Goal: Task Accomplishment & Management: Use online tool/utility

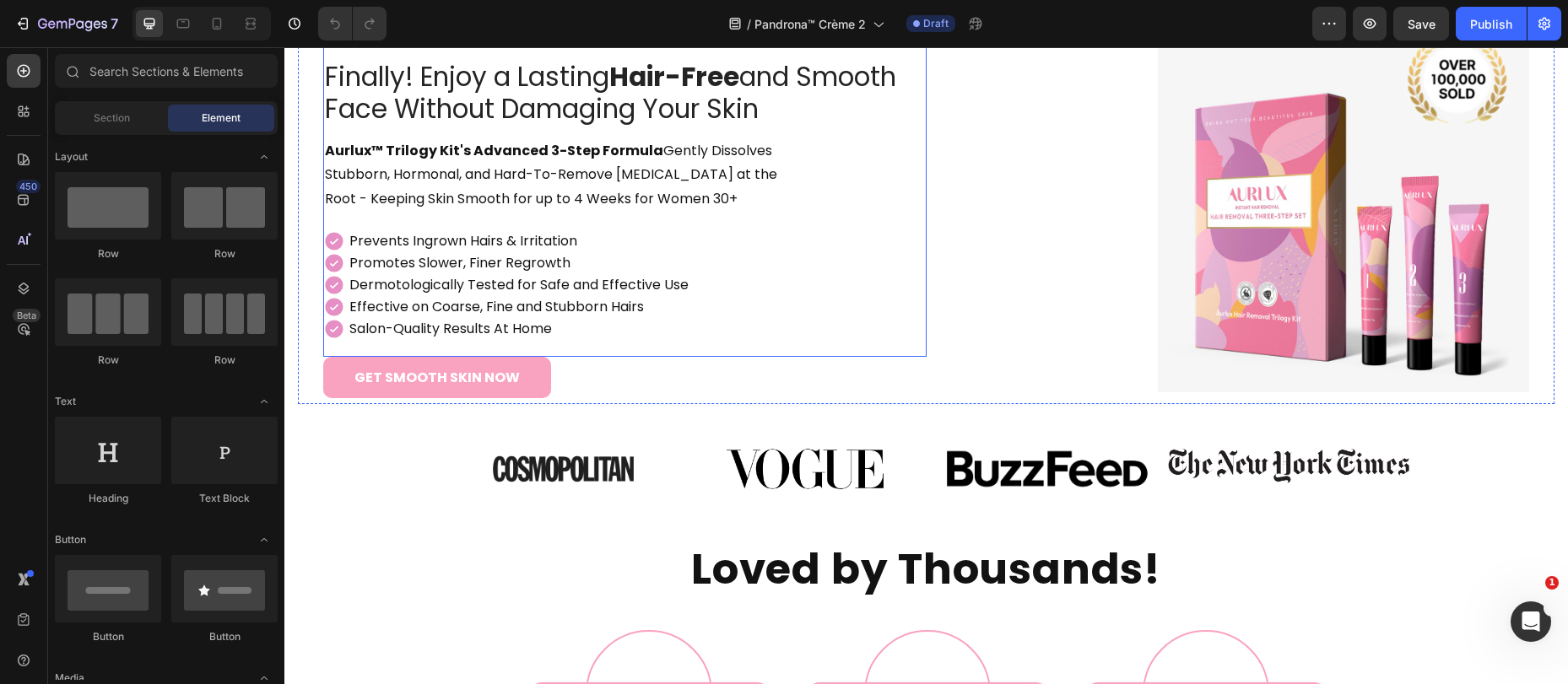
scroll to position [189, 0]
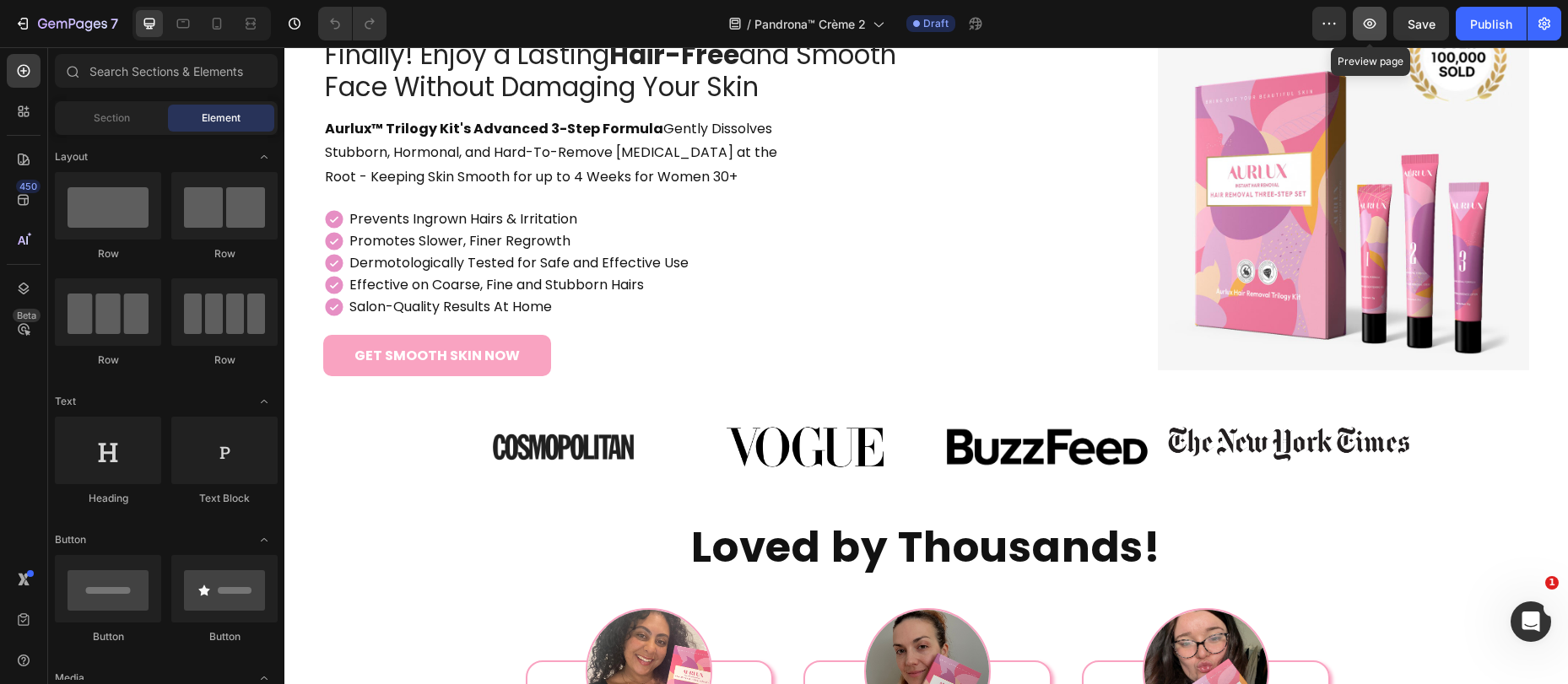
click at [1373, 27] on icon "button" at bounding box center [1370, 23] width 13 height 10
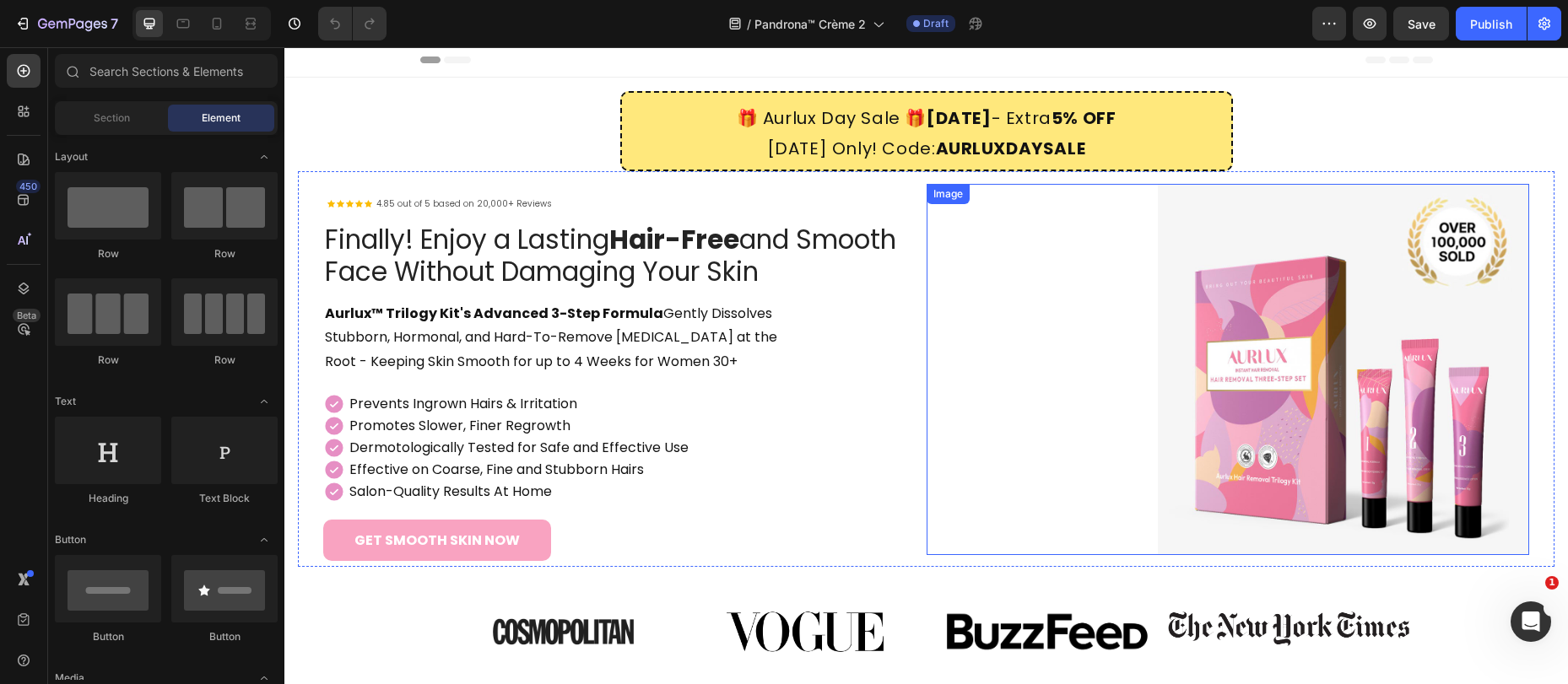
scroll to position [0, 0]
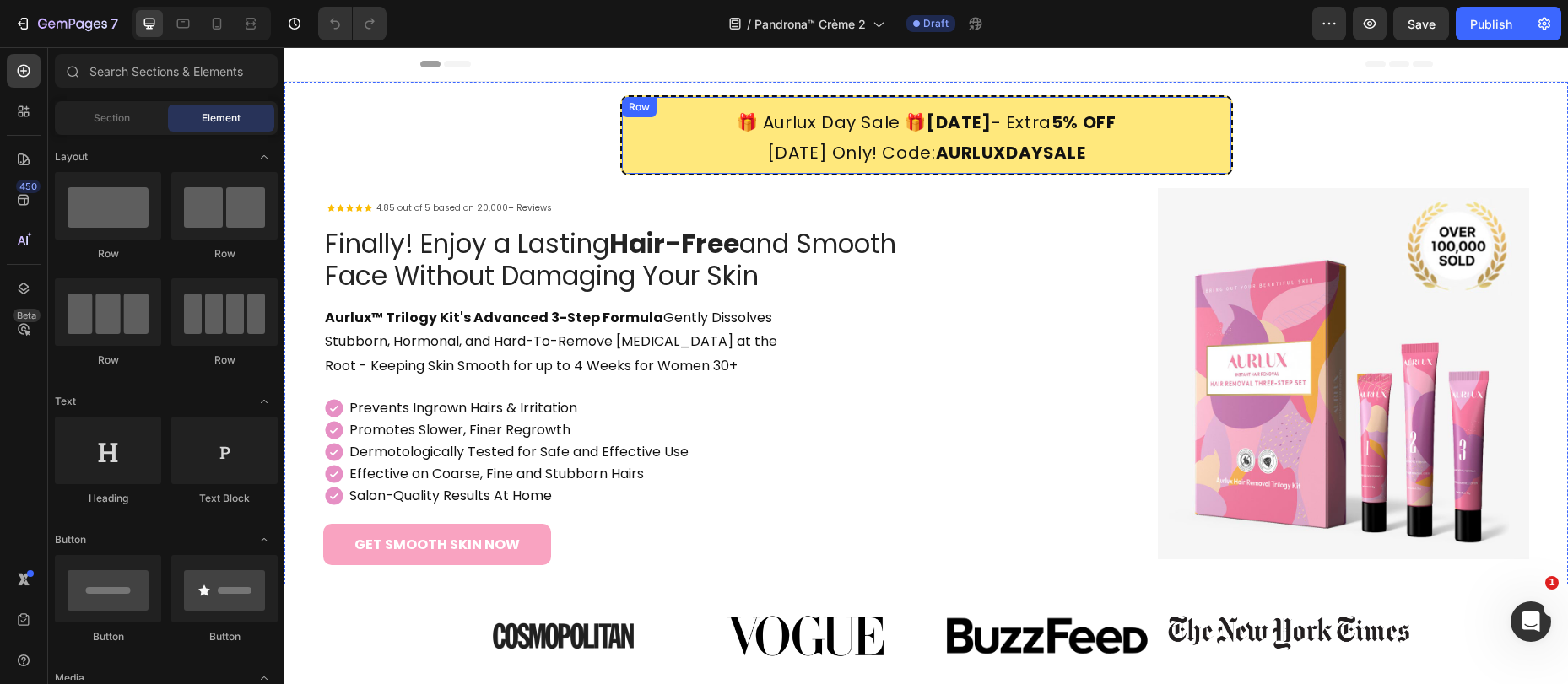
click at [621, 120] on div "🎁 Aurlux Day Sale 🎁 August 16, 2025 - Extra 5% OFF Today Only! Code: AURLUXDAYS…" at bounding box center [927, 136] width 613 height 80
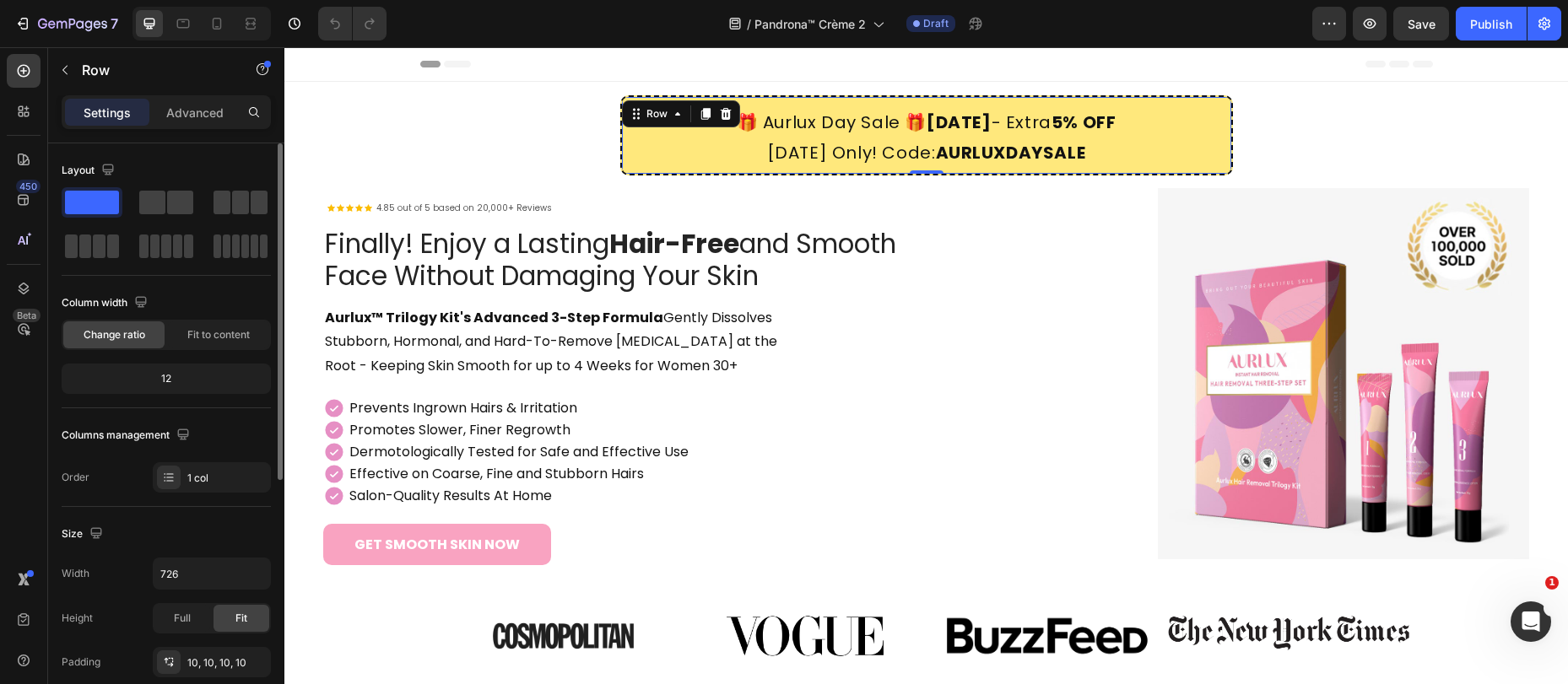
scroll to position [440, 0]
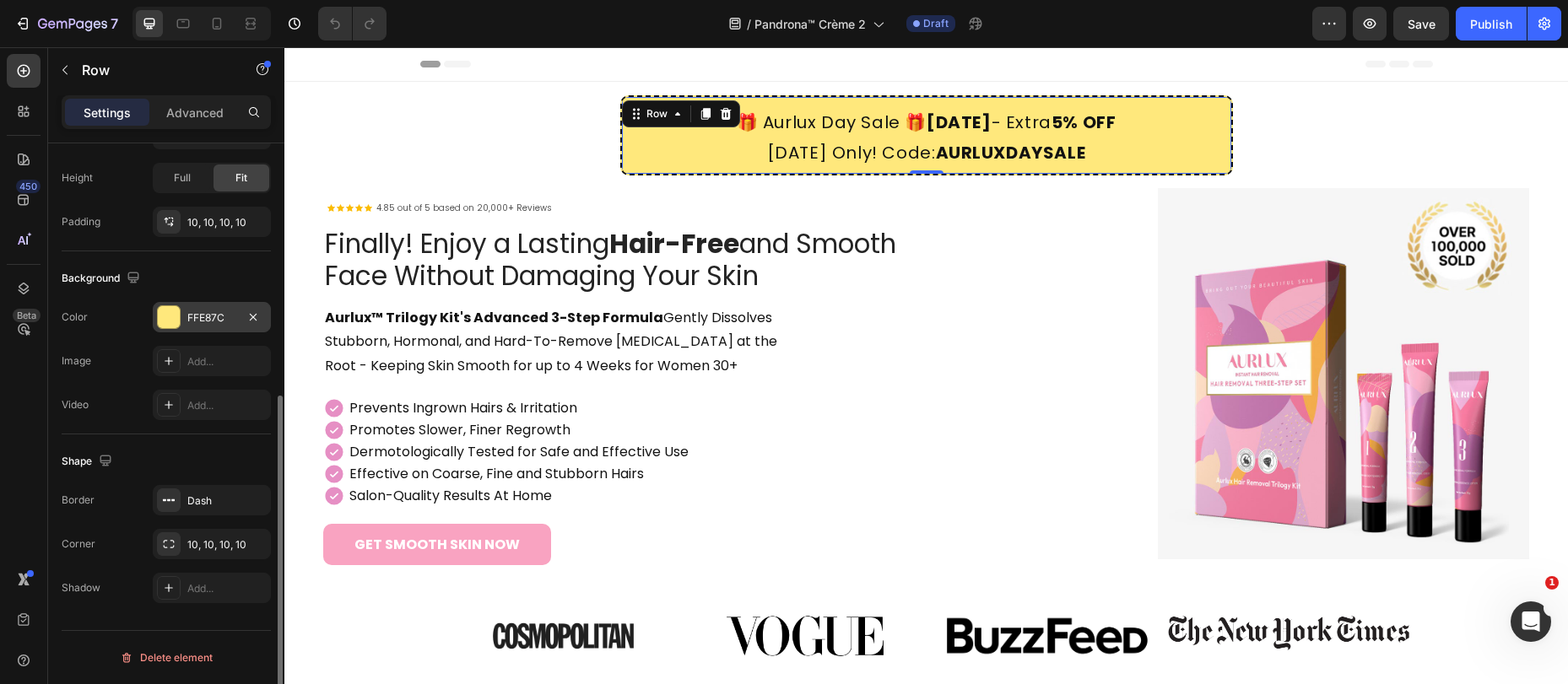
click at [207, 314] on div "FFE87C" at bounding box center [212, 318] width 49 height 15
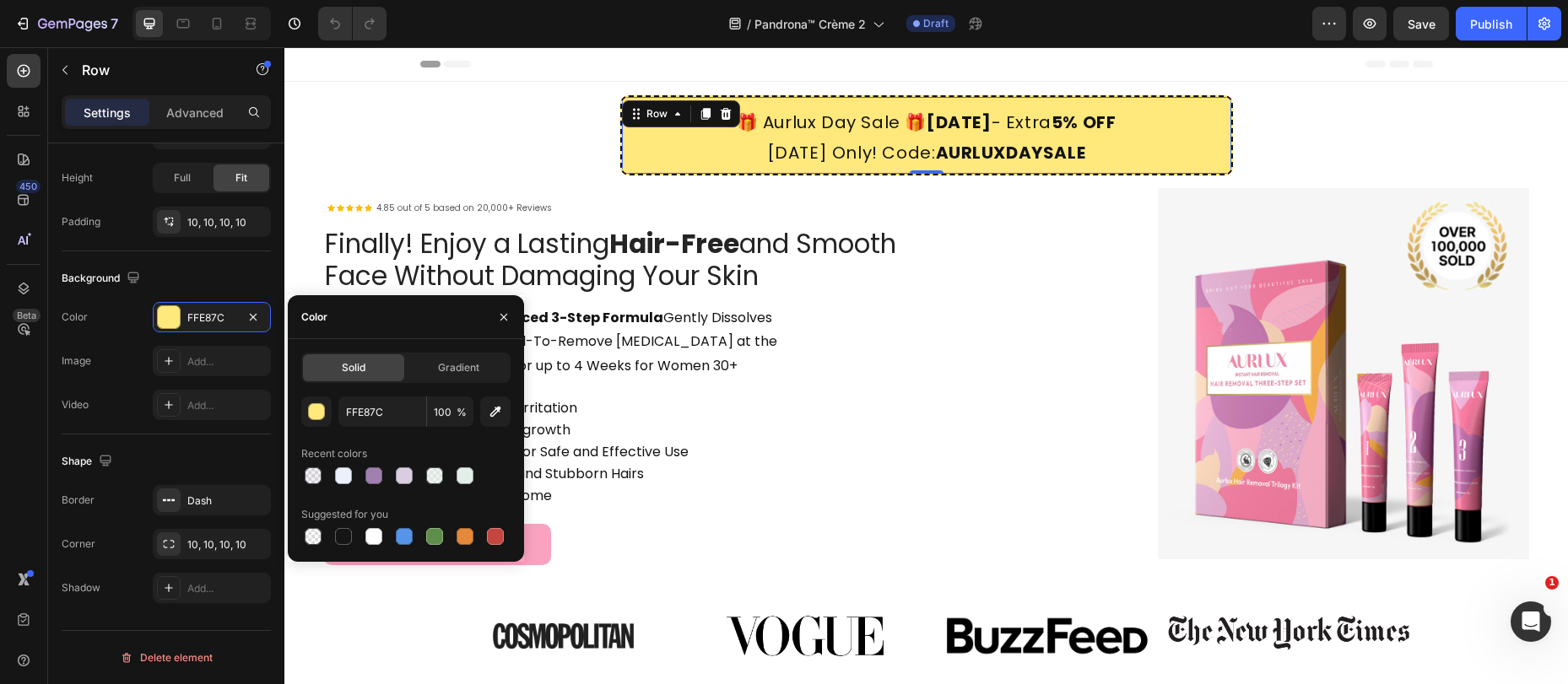
click at [382, 482] on div at bounding box center [373, 476] width 21 height 21
type input "9F80AE"
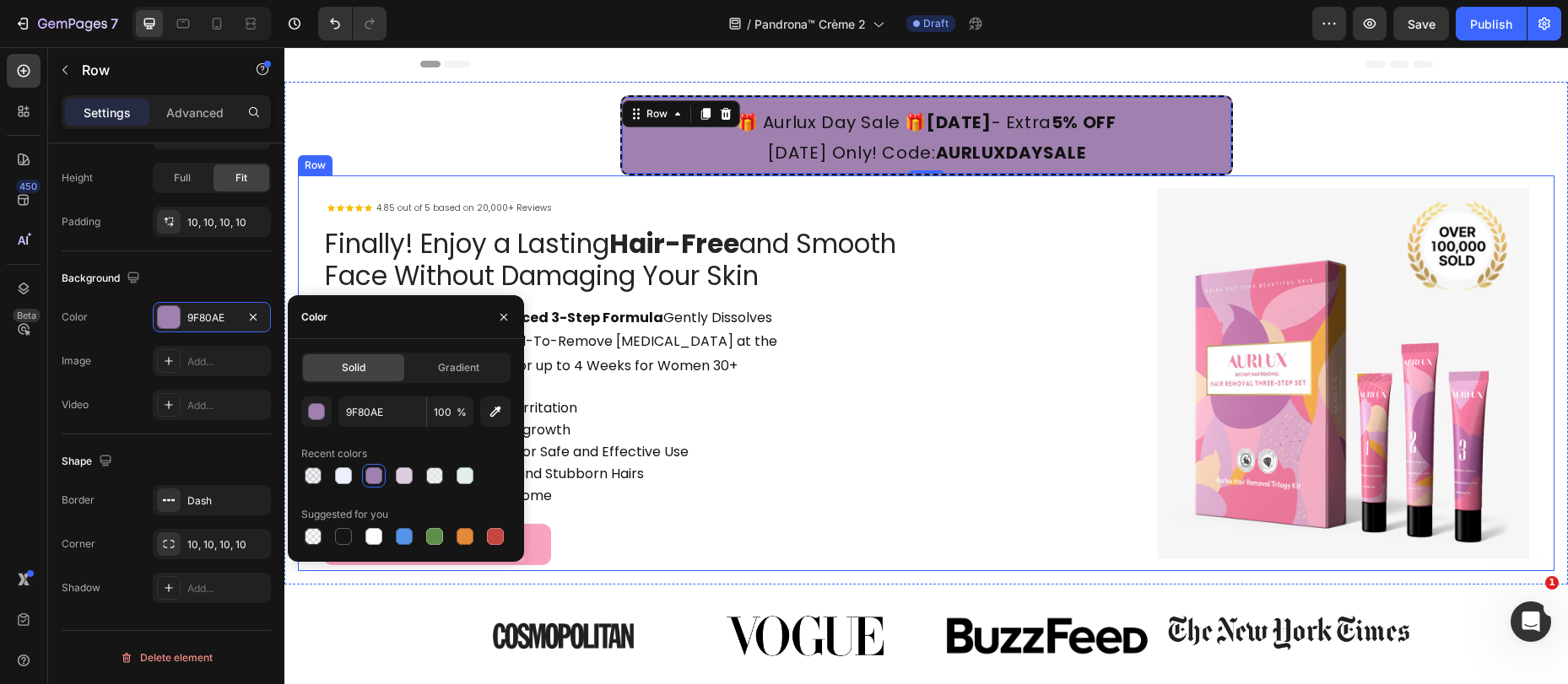
click at [806, 138] on h2 "🎁 Aurlux Day Sale 🎁 August 16, 2025 - Extra 5% OFF Today Only! Code: AURLUXDAYS…" at bounding box center [926, 138] width 592 height 64
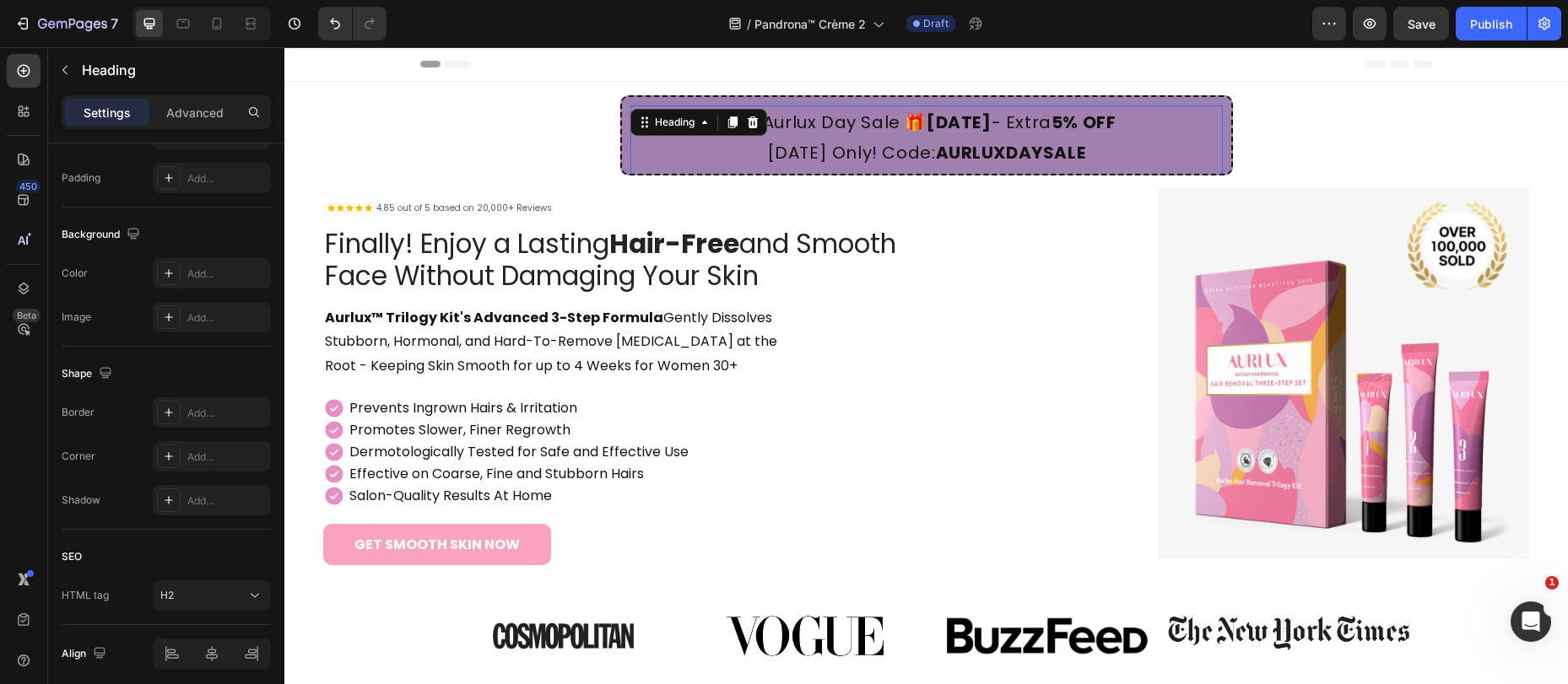
scroll to position [0, 0]
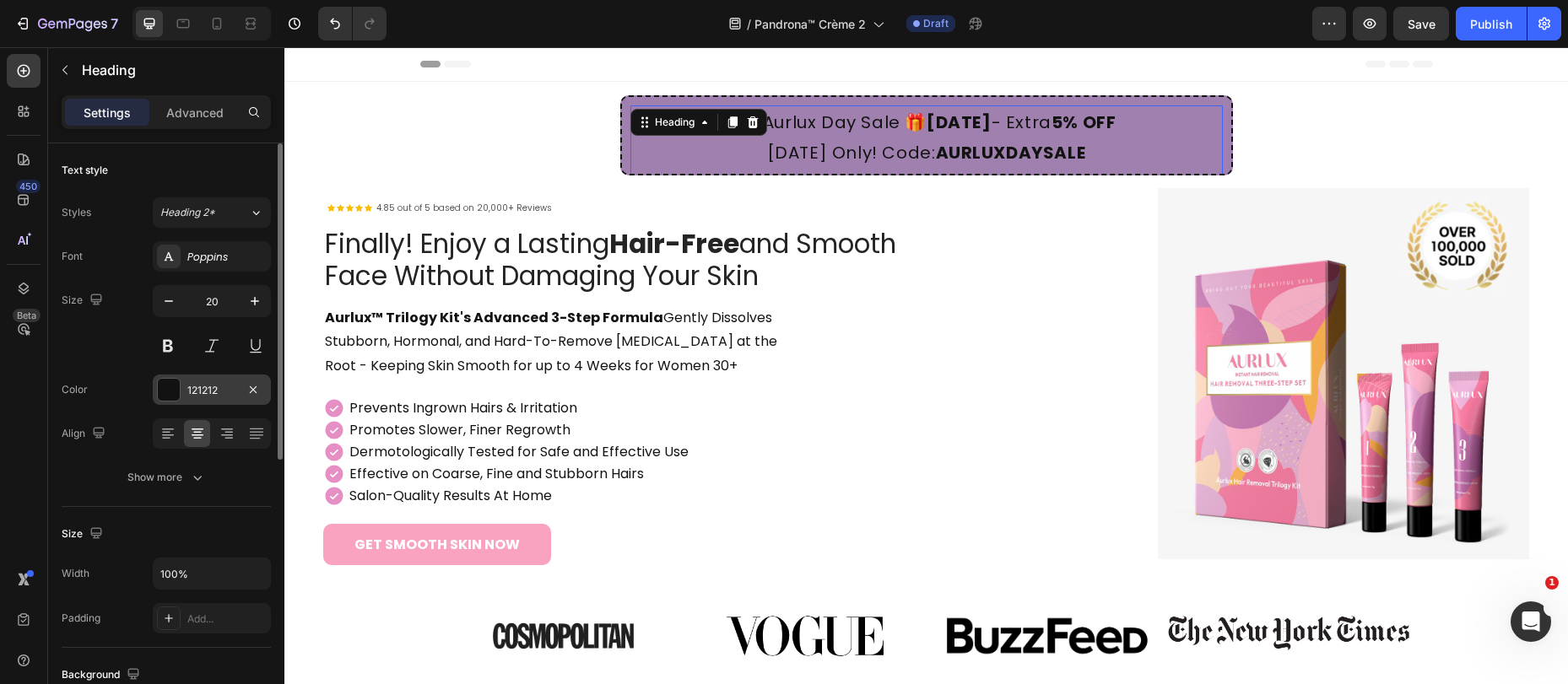
click at [171, 394] on div at bounding box center [169, 389] width 22 height 22
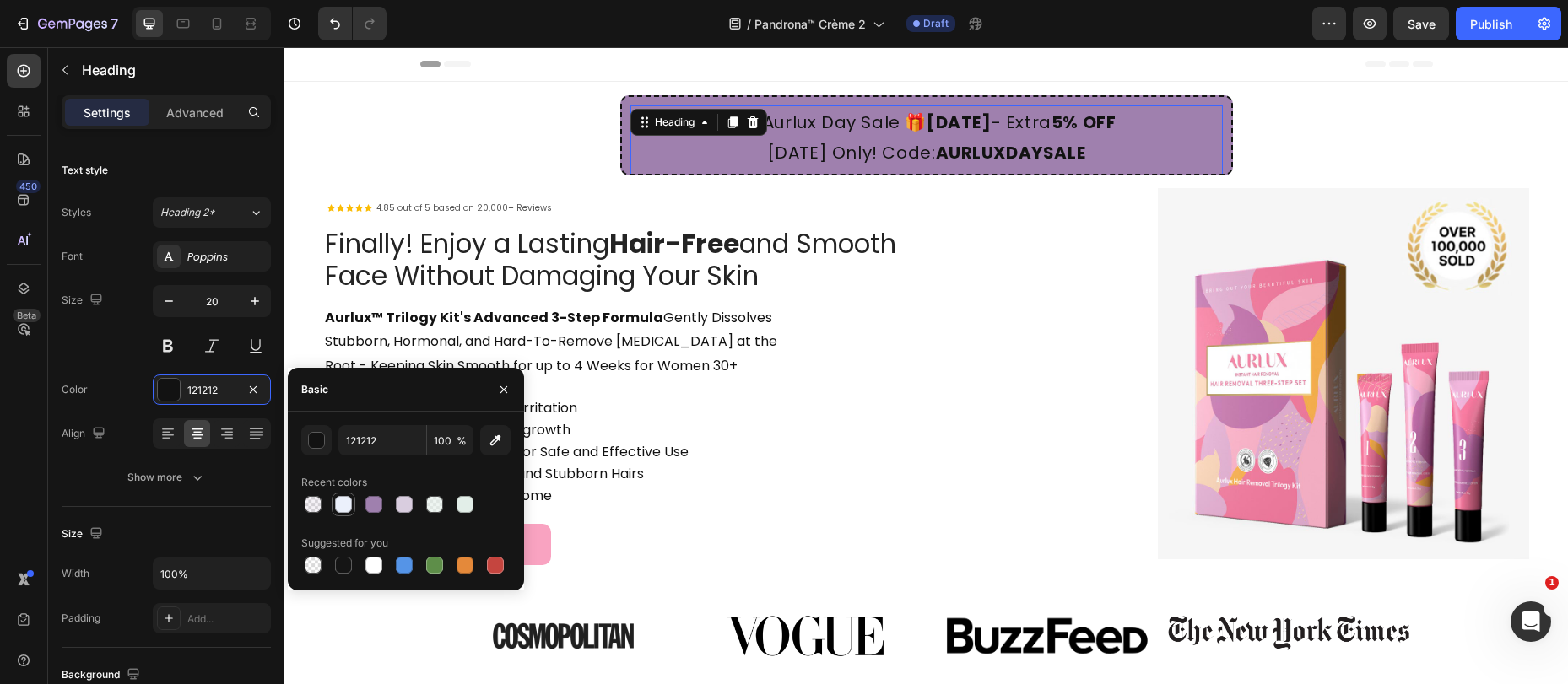
click at [348, 506] on div at bounding box center [343, 505] width 17 height 17
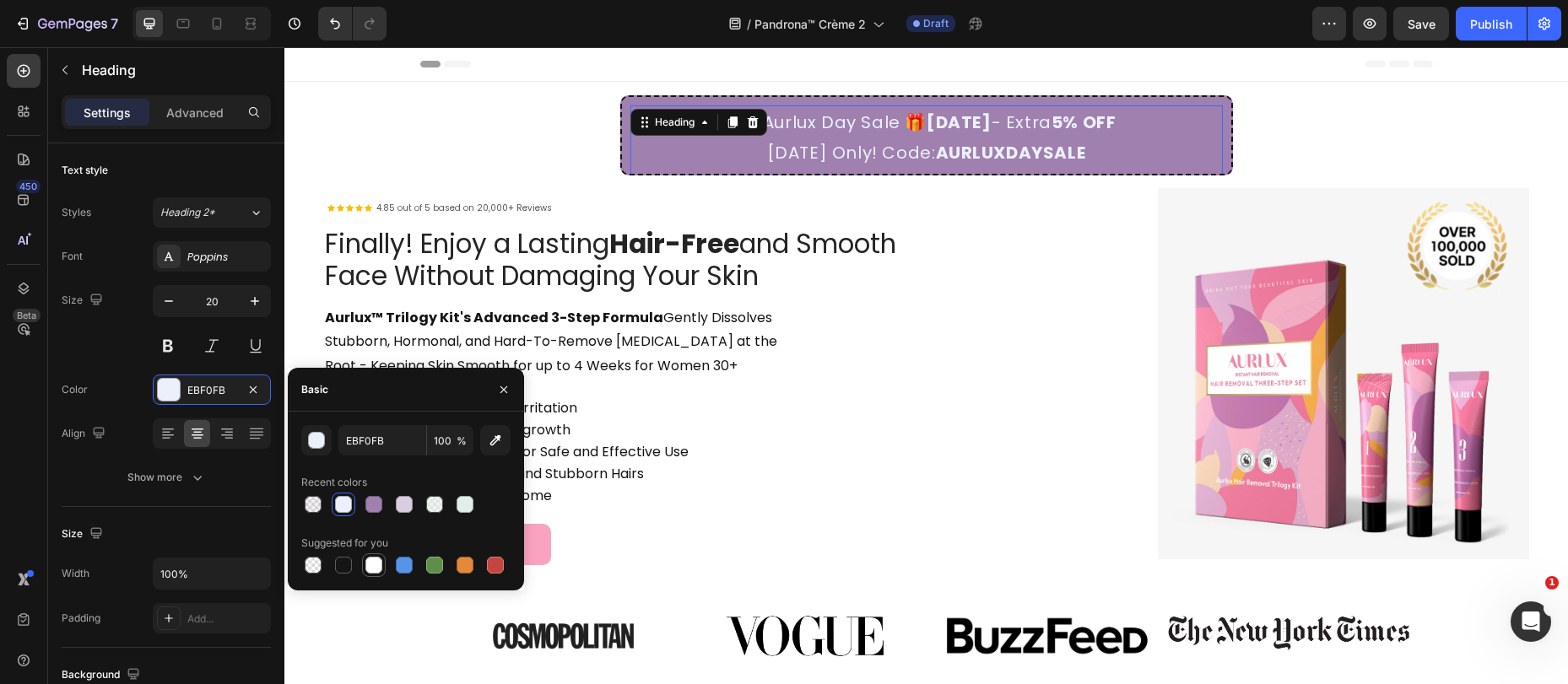
click at [375, 571] on div at bounding box center [373, 565] width 17 height 17
type input "FFFFFF"
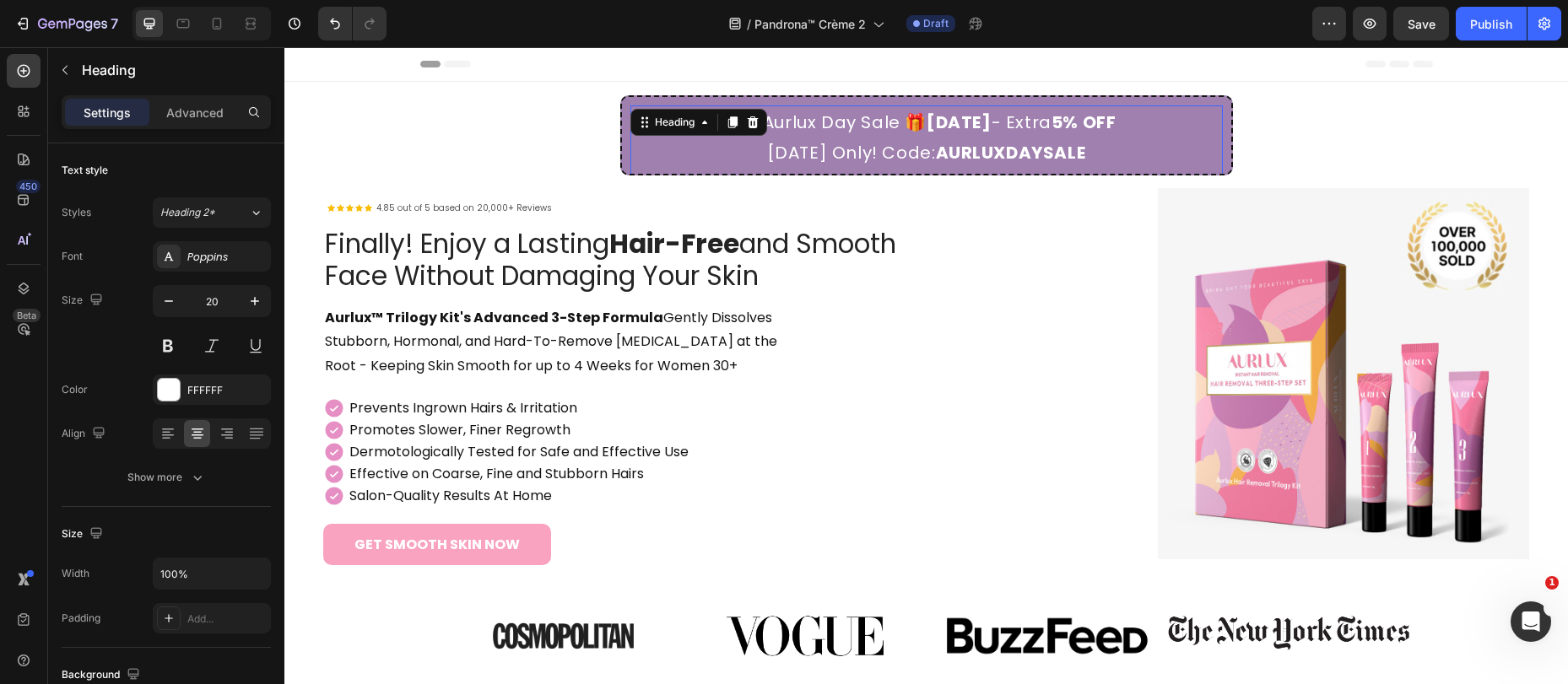
click at [811, 142] on h2 "🎁 Aurlux Day Sale 🎁 August 16, 2025 - Extra 5% OFF Today Only! Code: AURLUXDAYS…" at bounding box center [926, 138] width 592 height 64
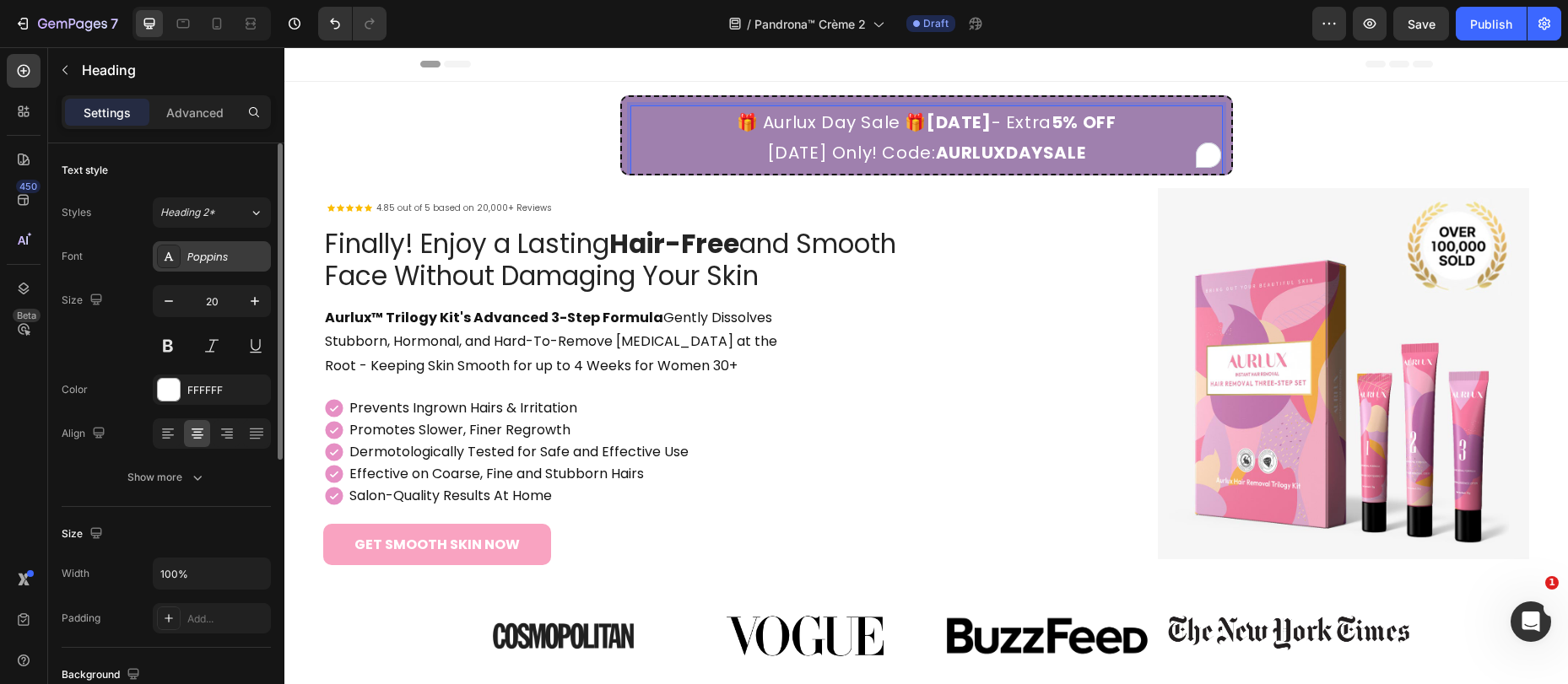
click at [221, 252] on div "Poppins" at bounding box center [227, 257] width 79 height 15
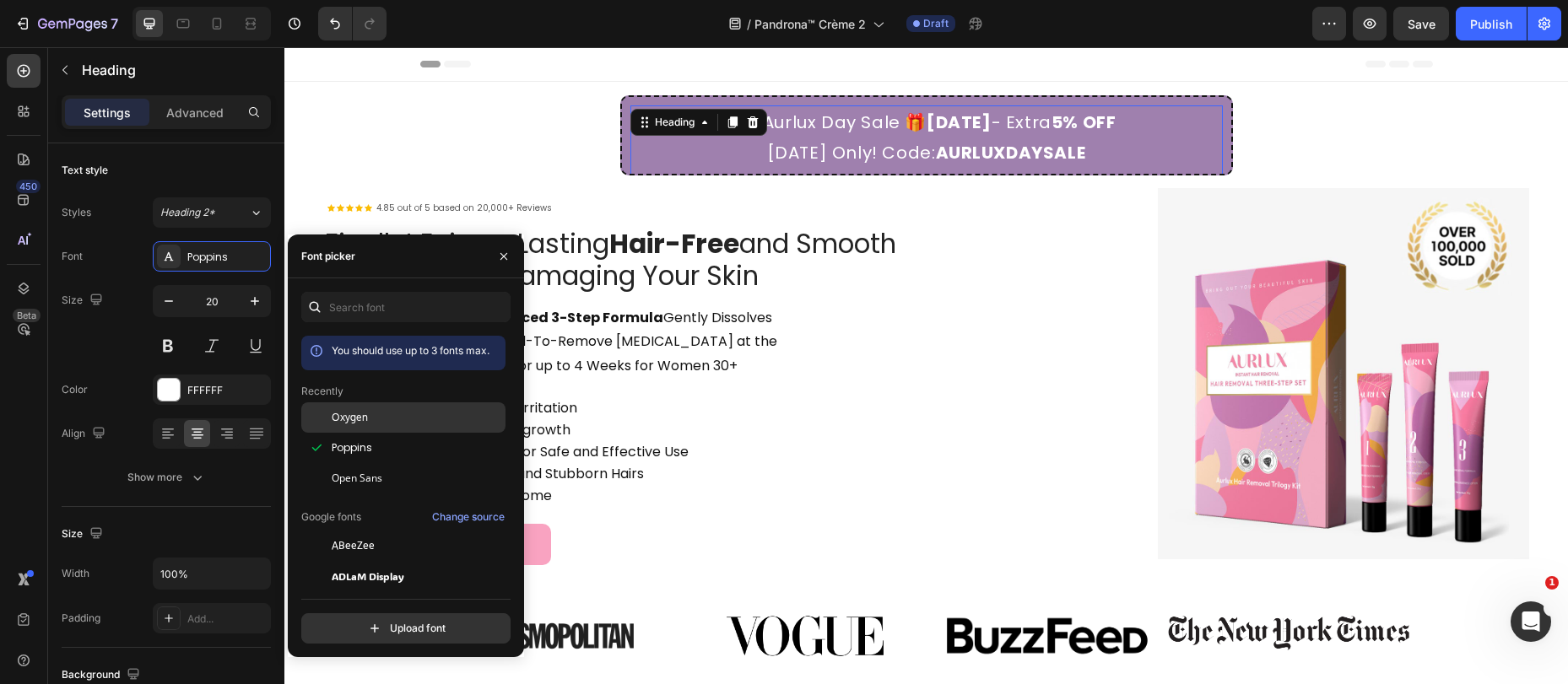
click at [355, 417] on span "Oxygen" at bounding box center [349, 417] width 37 height 15
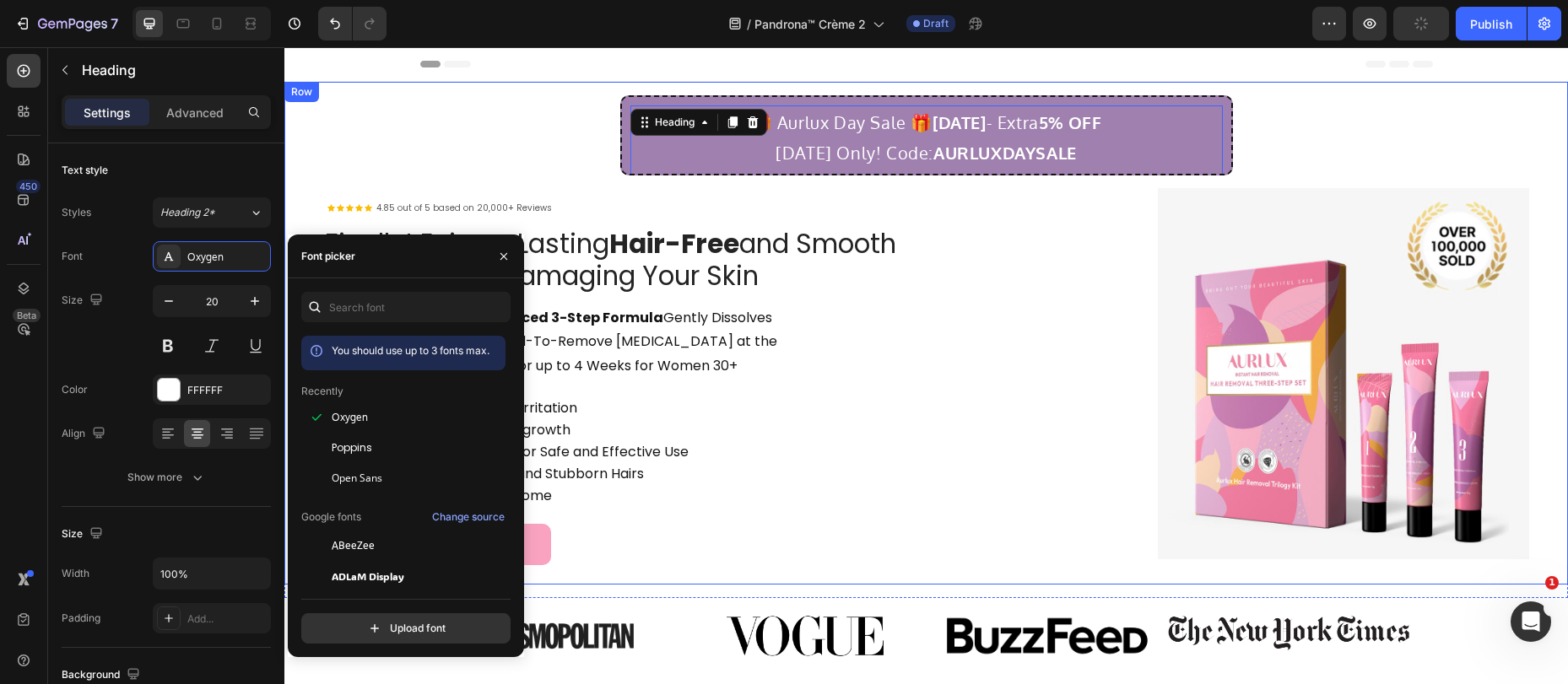
click at [528, 116] on div "🎁 Aurlux Day Sale 🎁 August 16, 2025 - Extra 5% OFF Today Only! Code: AURLUXDAYS…" at bounding box center [926, 333] width 1256 height 476
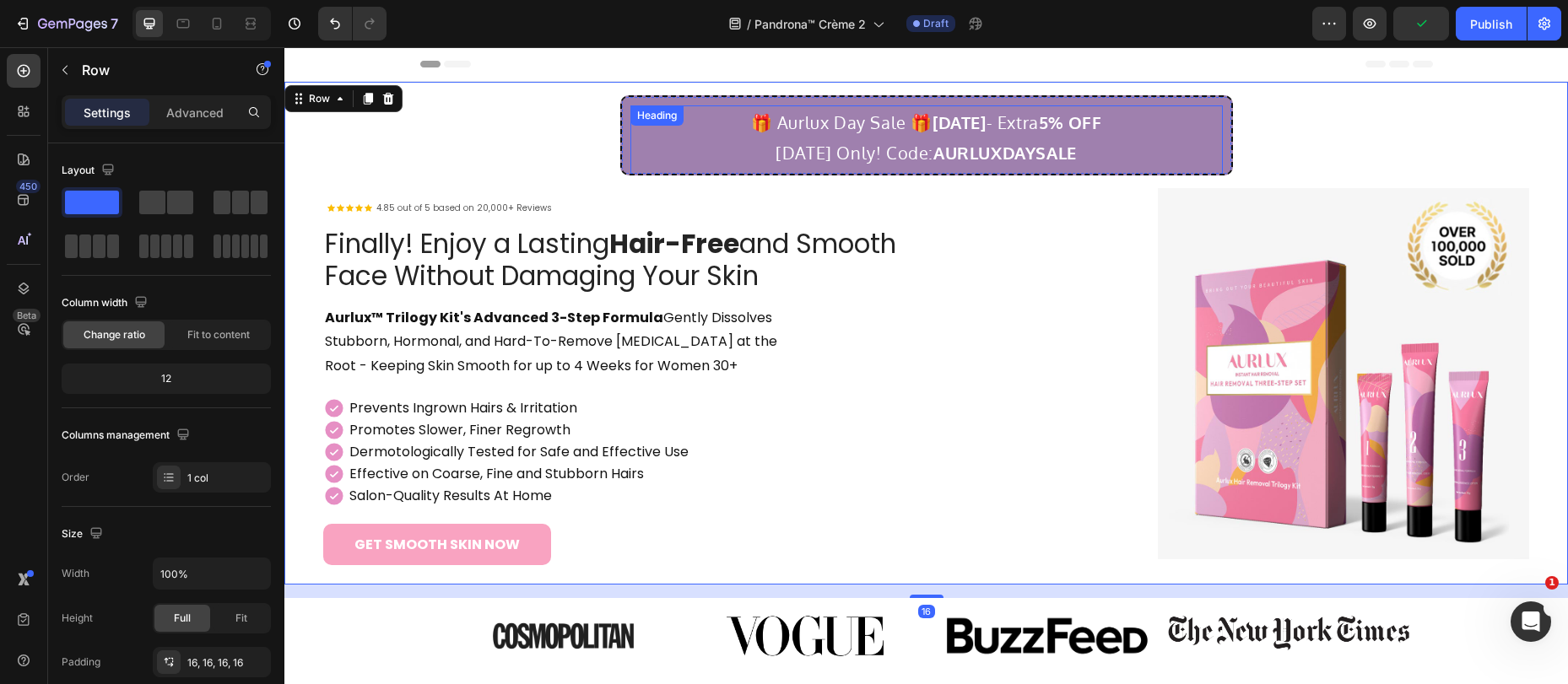
click at [912, 144] on p "🎁 Aurlux Day Sale 🎁 August 16, 2025 - Extra 5% OFF Today Only! Code: AURLUXDAYS…" at bounding box center [927, 138] width 589 height 61
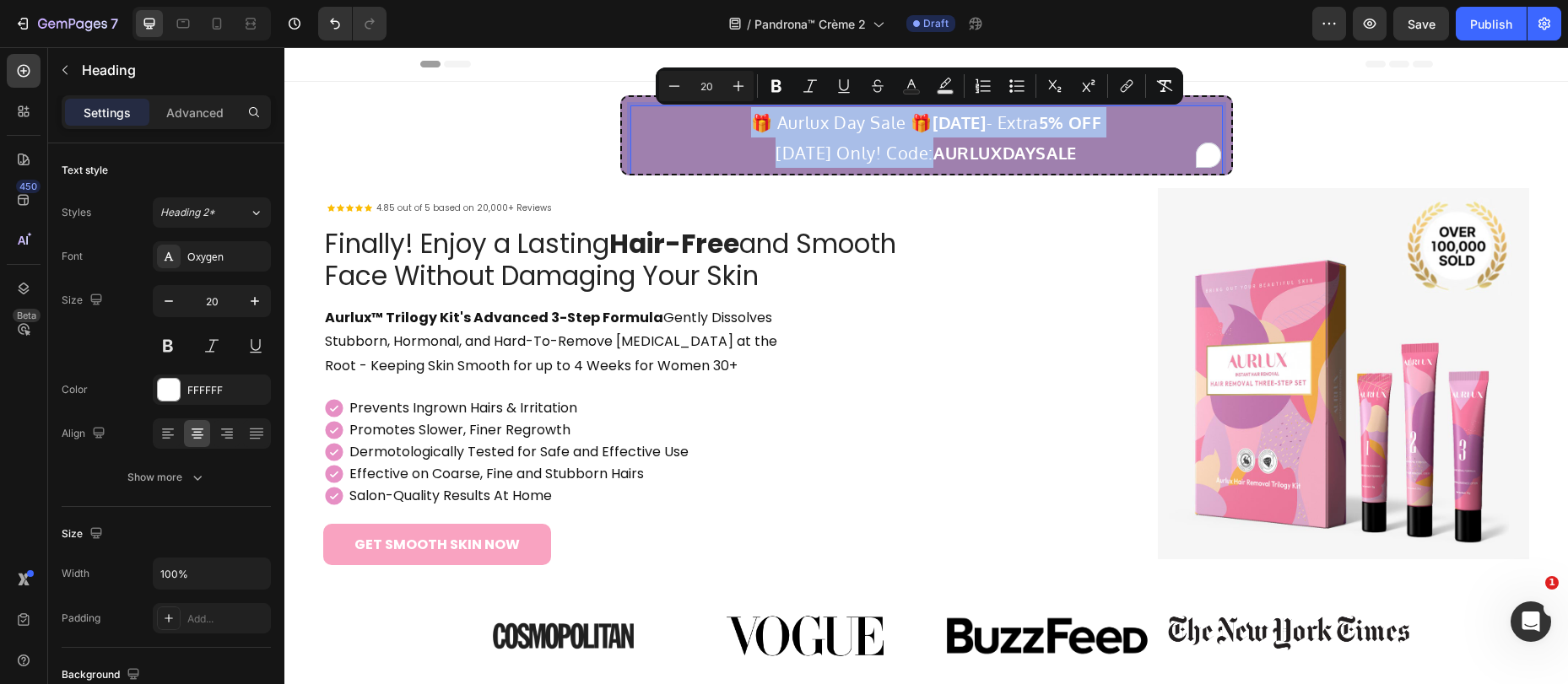
copy p "🎁 Aurlux Day Sale 🎁 August 16, 2025 - Extra 5% OFF Today Only! Code:"
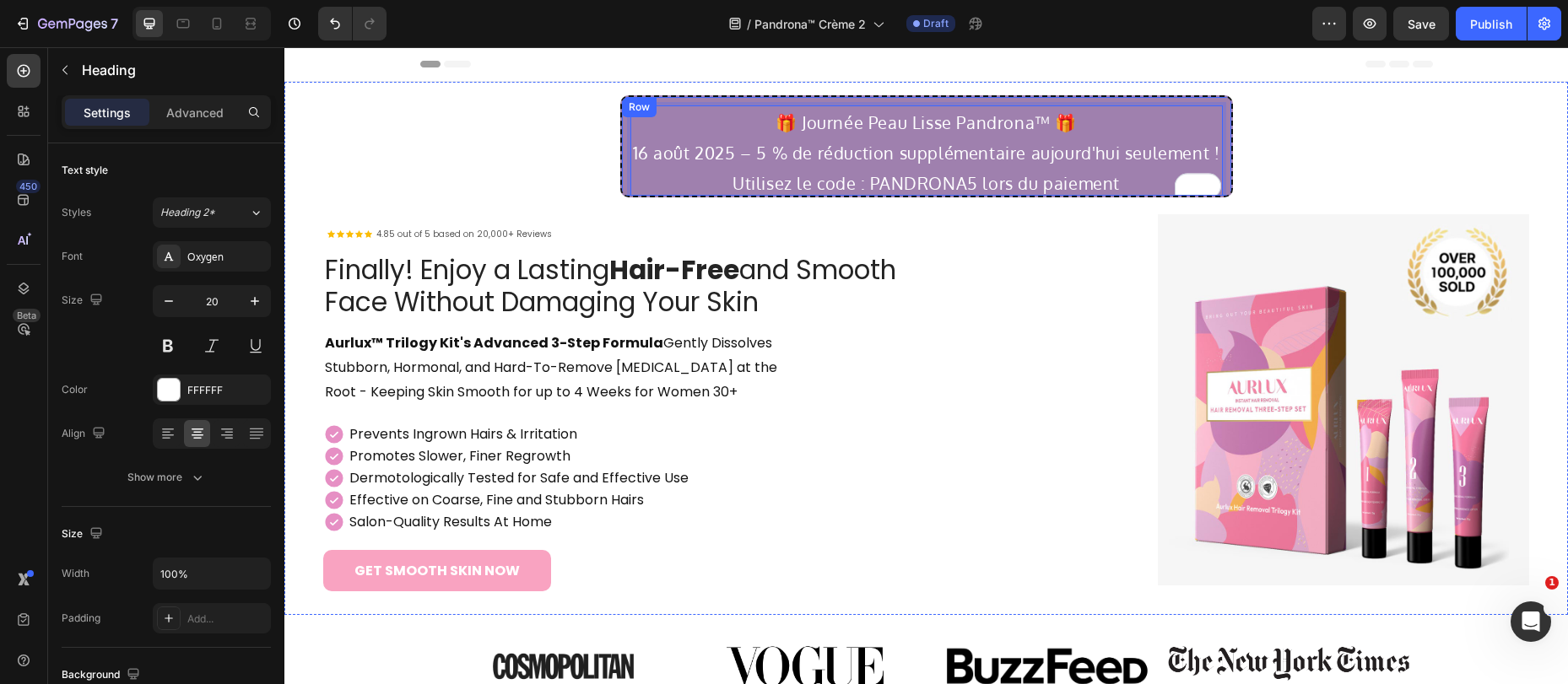
click at [1197, 96] on div "🎁 Journée Peau Lisse Pandrona™ 🎁 16 août 2025 – 5 % de réduction supplémentaire…" at bounding box center [927, 146] width 613 height 102
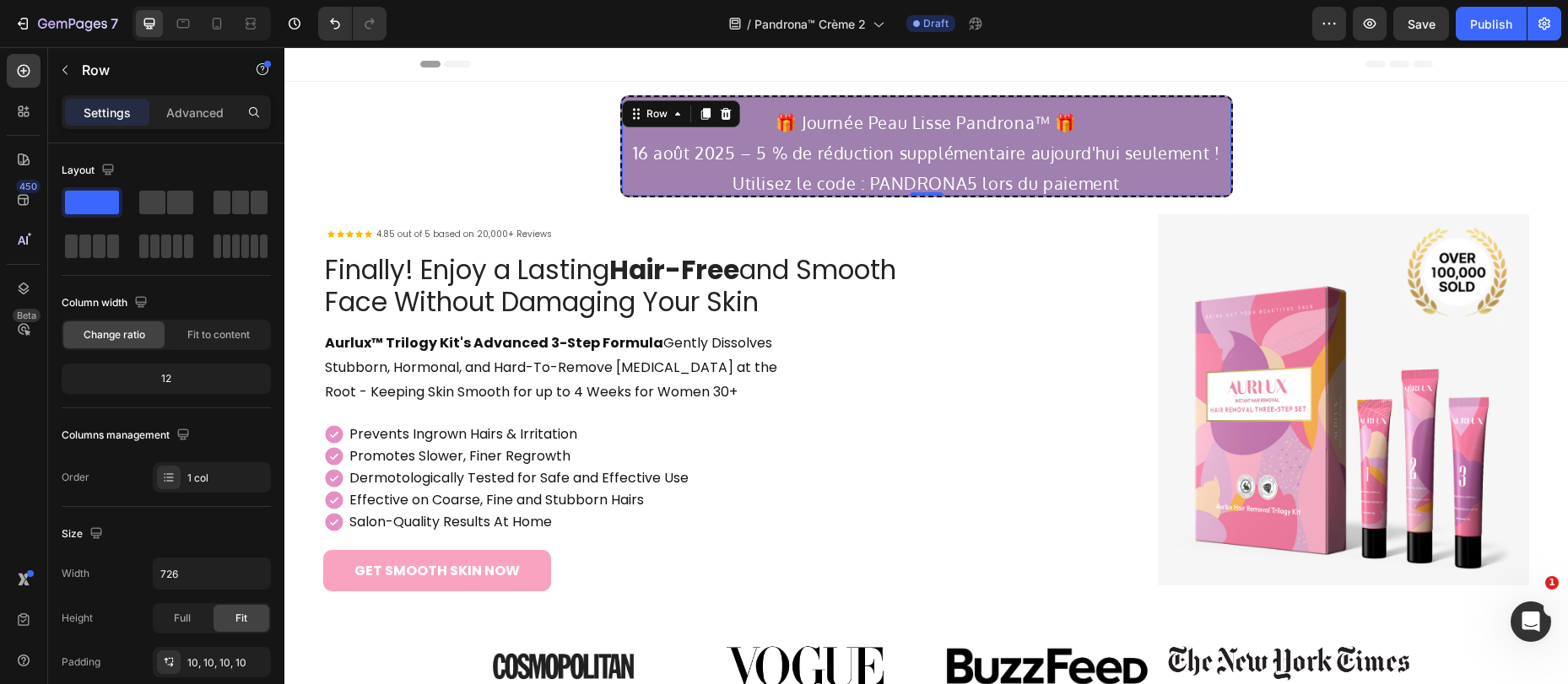
click at [920, 99] on div "🎁 Journée Peau Lisse Pandrona™ 🎁 16 août 2025 – 5 % de réduction supplémentaire…" at bounding box center [927, 146] width 613 height 102
click at [877, 130] on p "🎁 Journée Peau Lisse Pandrona™ 🎁 16 août 2025 – 5 % de réduction supplémentaire…" at bounding box center [927, 153] width 589 height 91
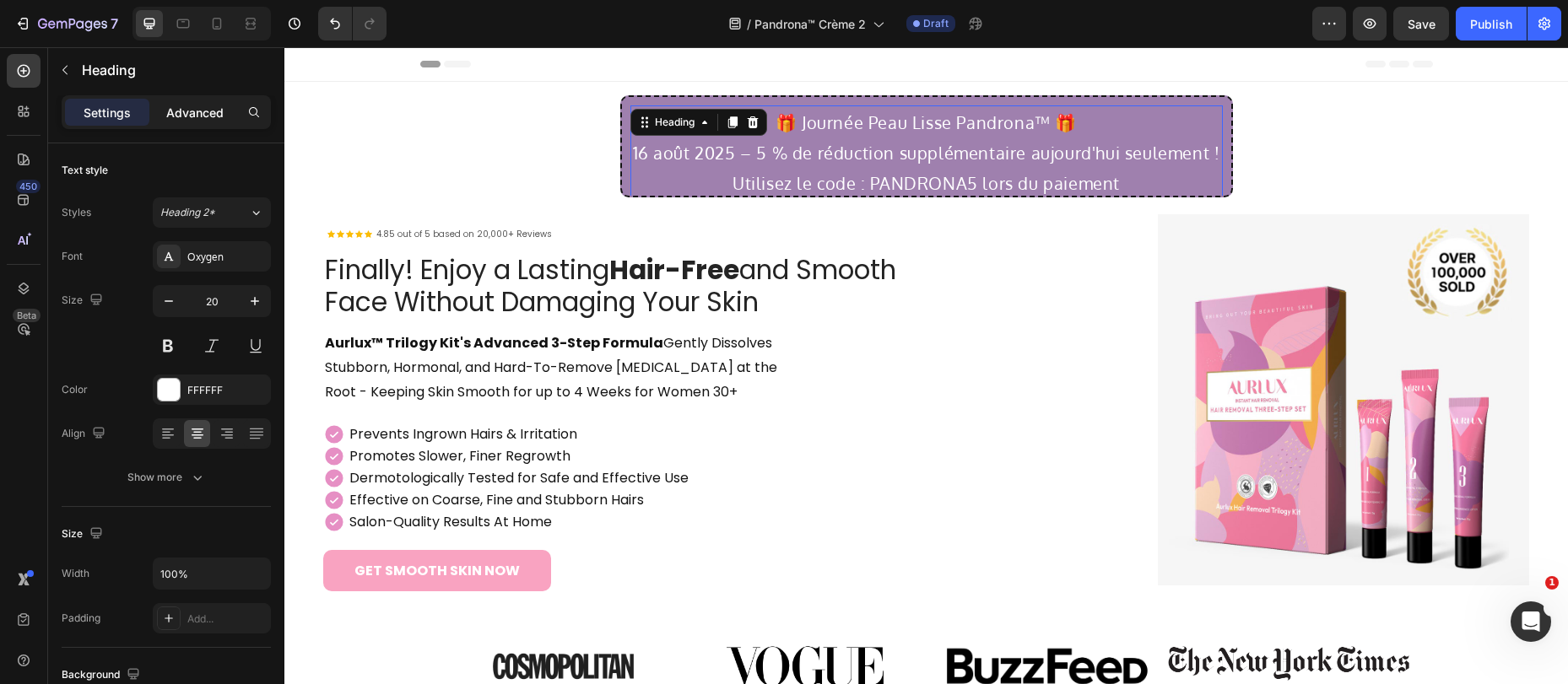
click at [202, 109] on p "Advanced" at bounding box center [195, 113] width 57 height 18
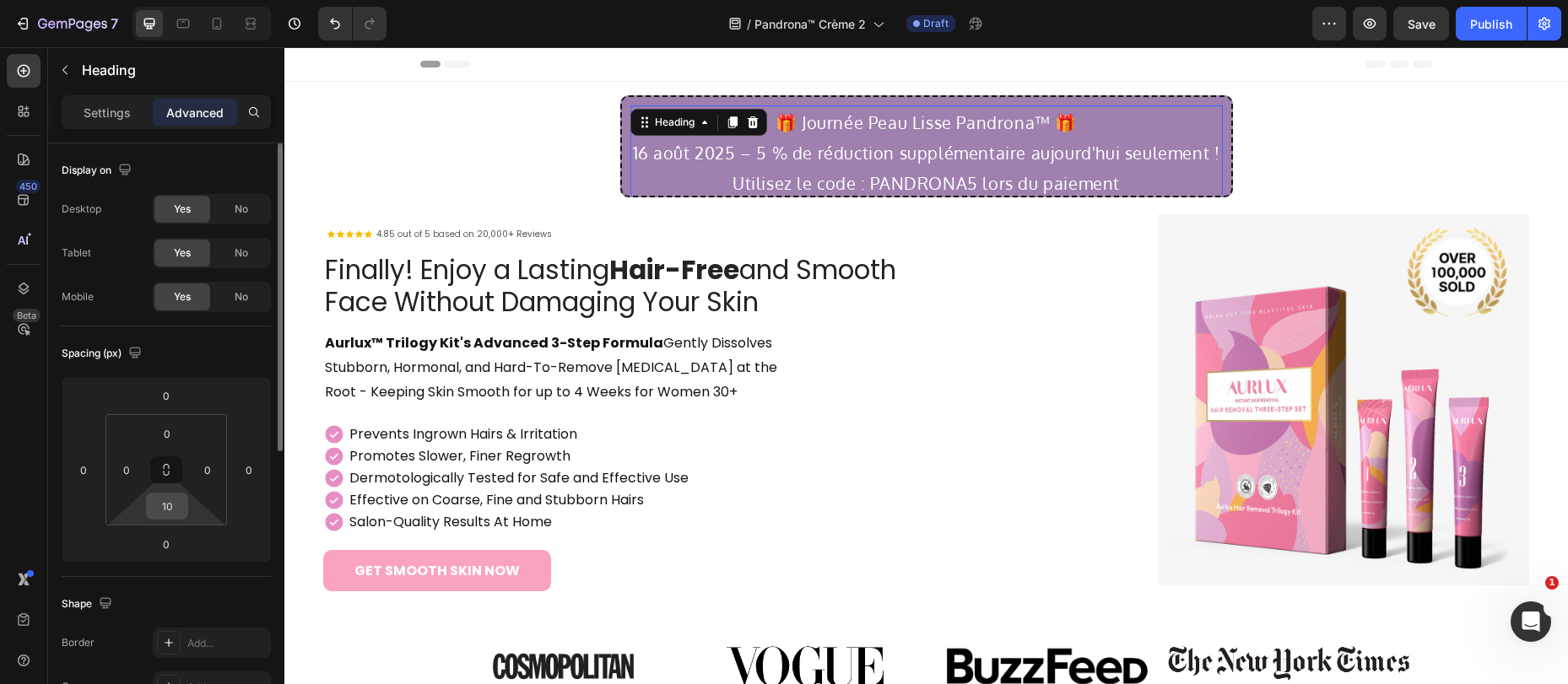
click at [159, 504] on input "10" at bounding box center [167, 506] width 34 height 25
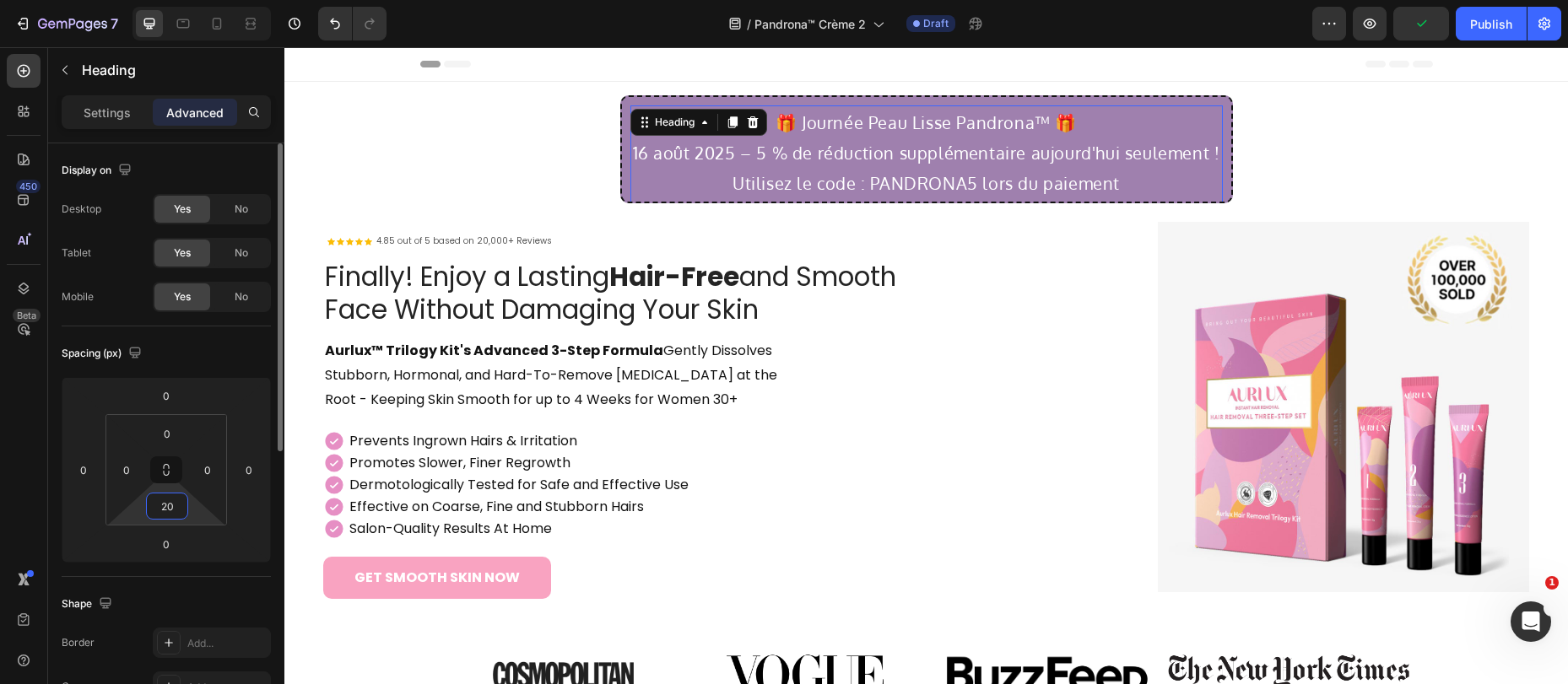
click at [178, 499] on input "20" at bounding box center [167, 506] width 34 height 25
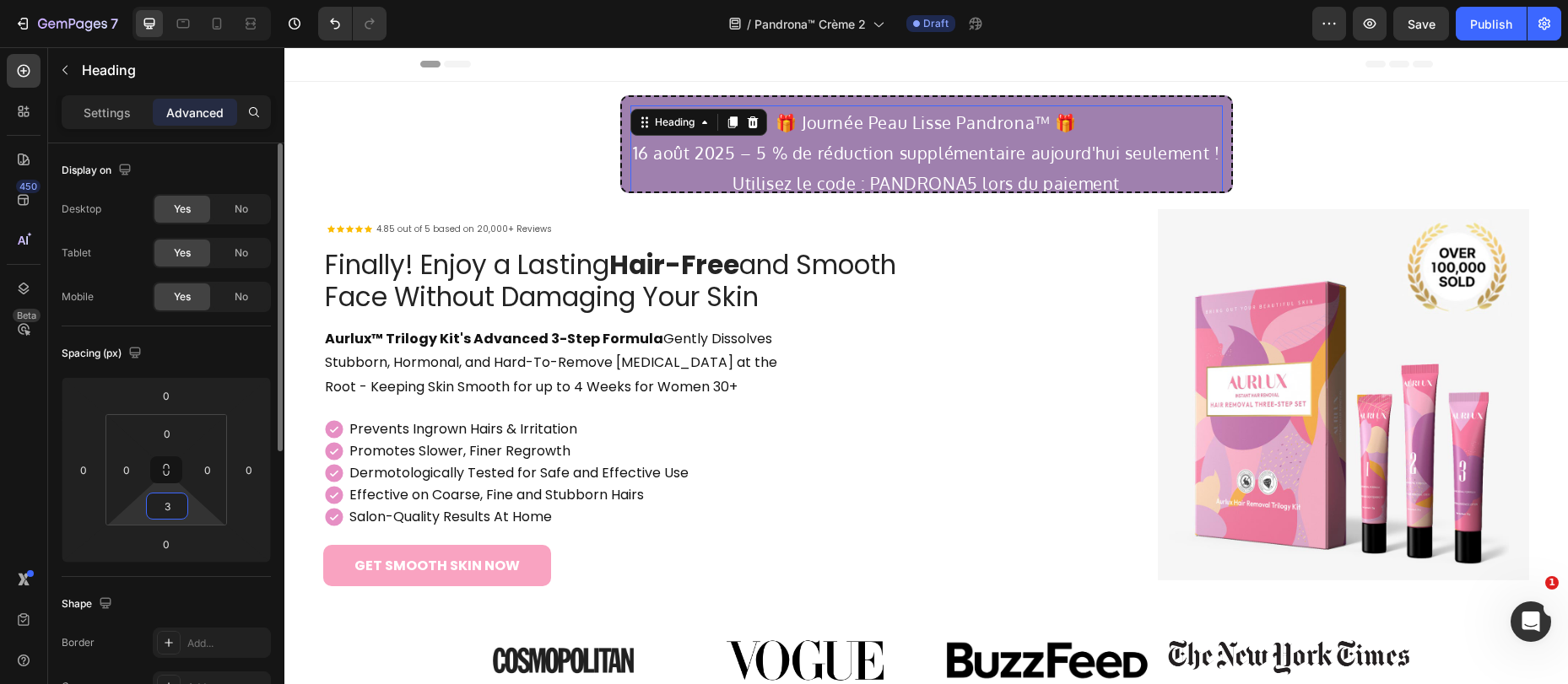
type input "30"
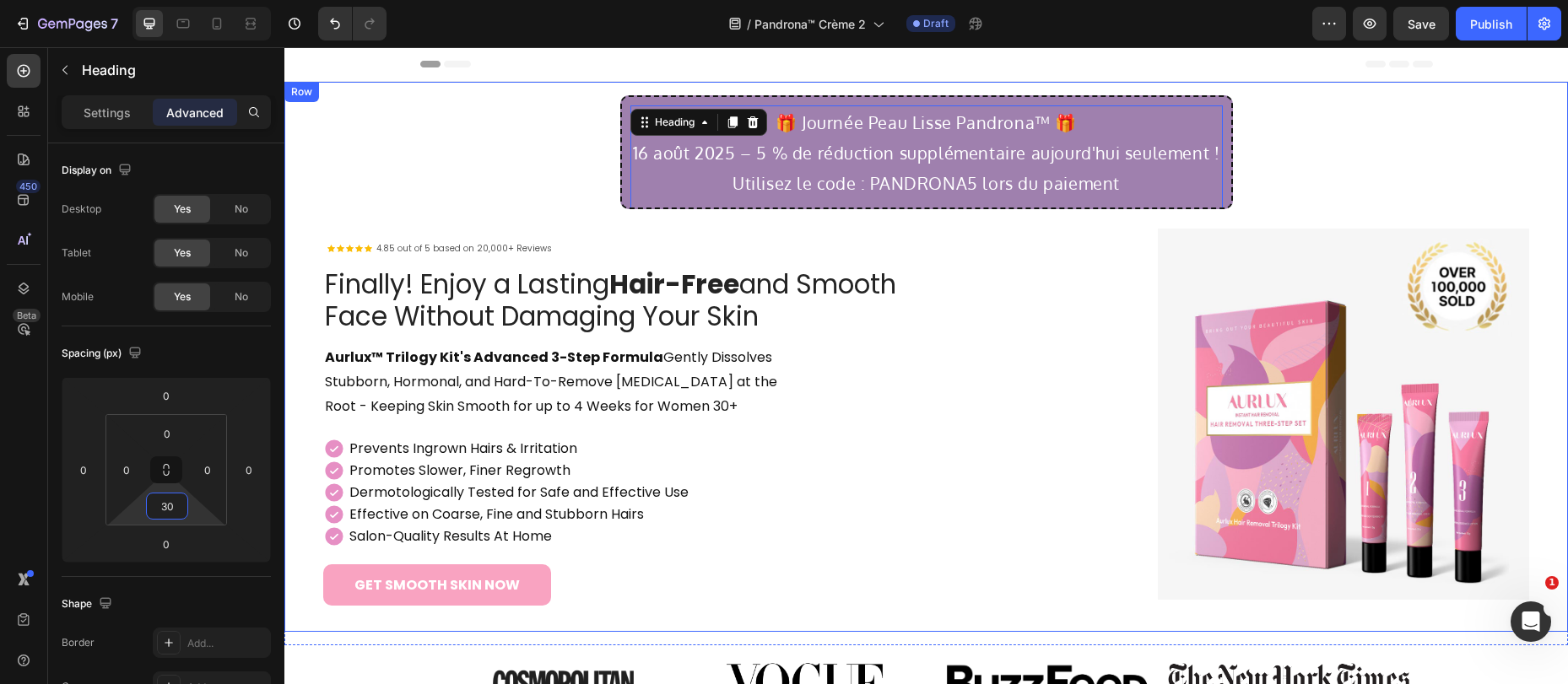
click at [1347, 140] on div "🎁 Journée Peau Lisse Pandrona™ 🎁 16 août 2025 – 5 % de réduction supplémentaire…" at bounding box center [926, 357] width 1256 height 523
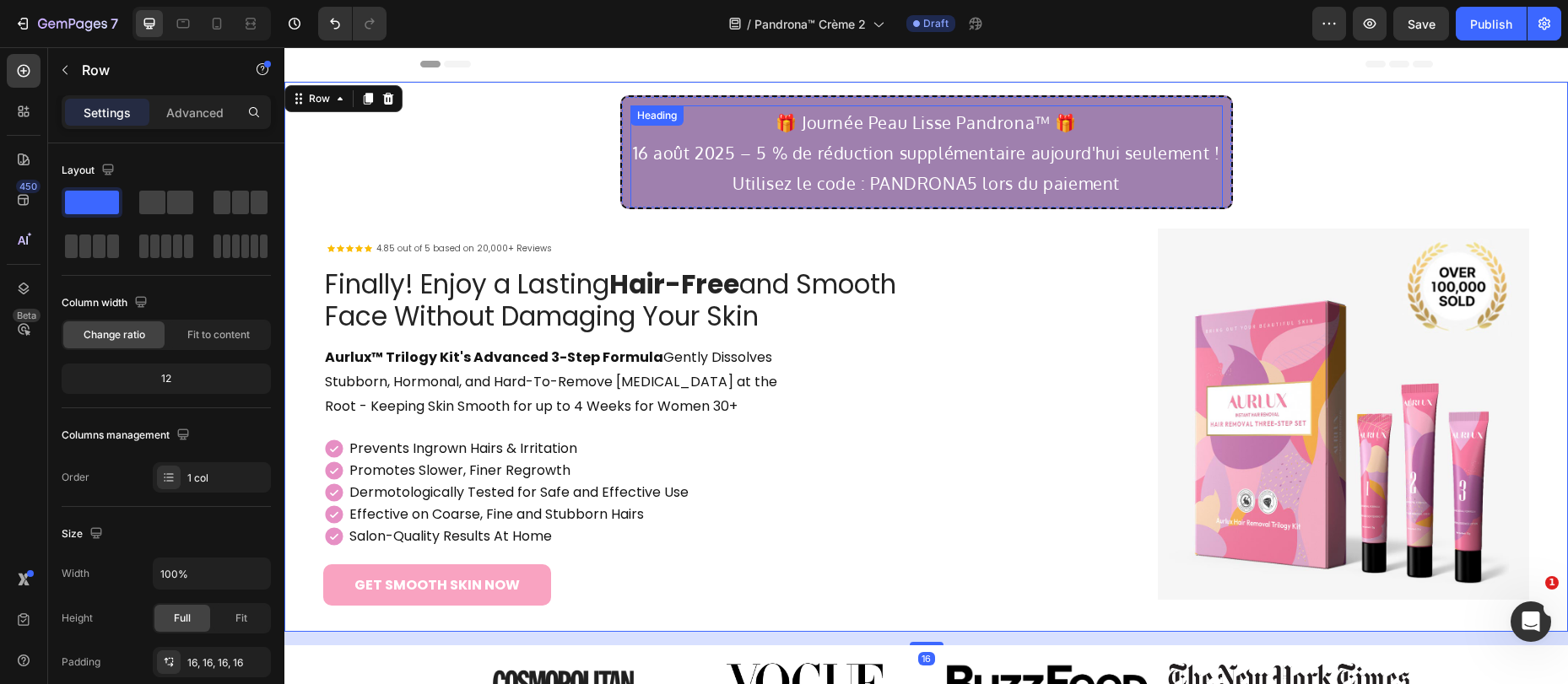
click at [891, 173] on p "🎁 Journée Peau Lisse Pandrona™ 🎁 16 août 2025 – 5 % de réduction supplémentaire…" at bounding box center [927, 153] width 589 height 91
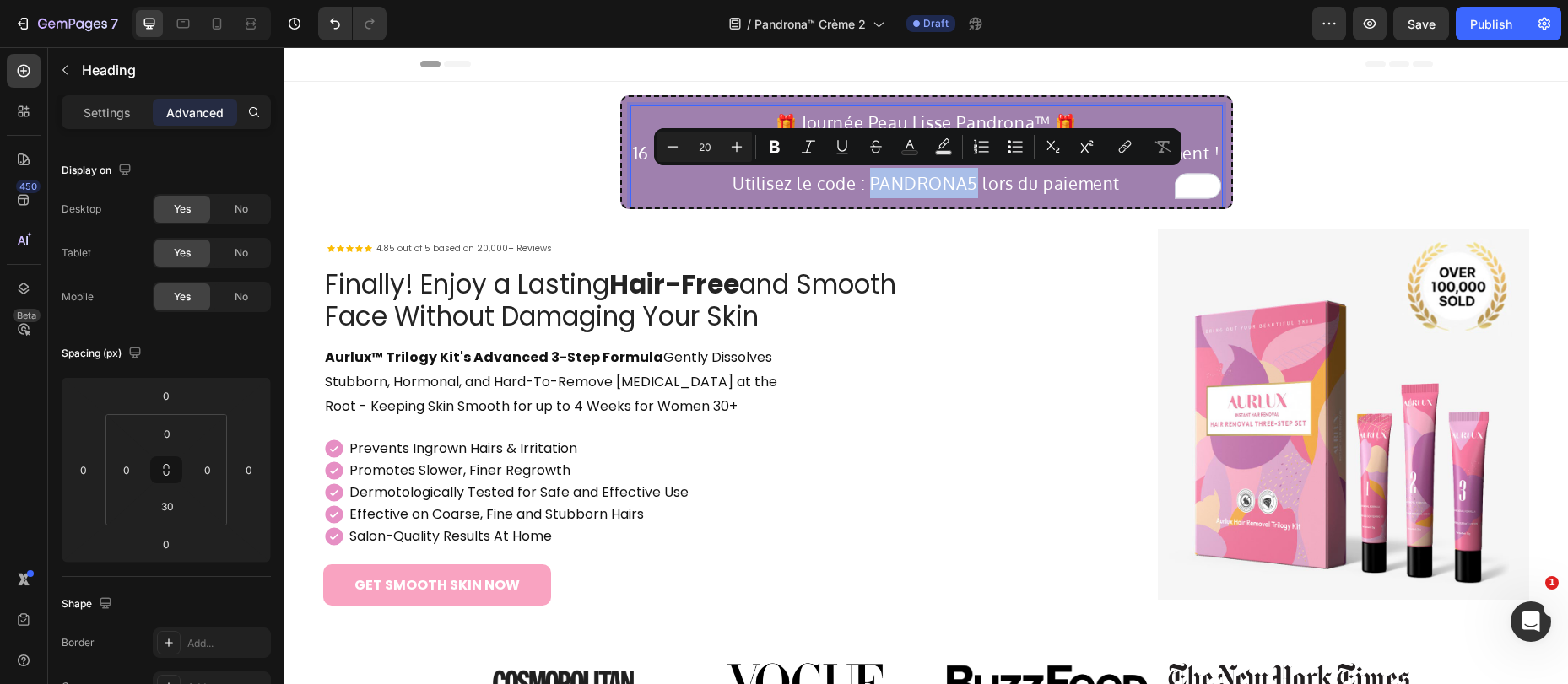
drag, startPoint x: 865, startPoint y: 184, endPoint x: 969, endPoint y: 188, distance: 104.1
click at [970, 188] on p "🎁 Journée Peau Lisse Pandrona™ 🎁 16 août 2025 – 5 % de réduction supplémentaire…" at bounding box center [927, 153] width 589 height 91
click at [772, 153] on icon "Editor contextual toolbar" at bounding box center [774, 147] width 10 height 13
click at [1217, 113] on div "🎁 Journée Peau Lisse Pandrona™ 🎁 16 août 2025 – 5 % de réduction supplémentaire…" at bounding box center [927, 153] width 613 height 114
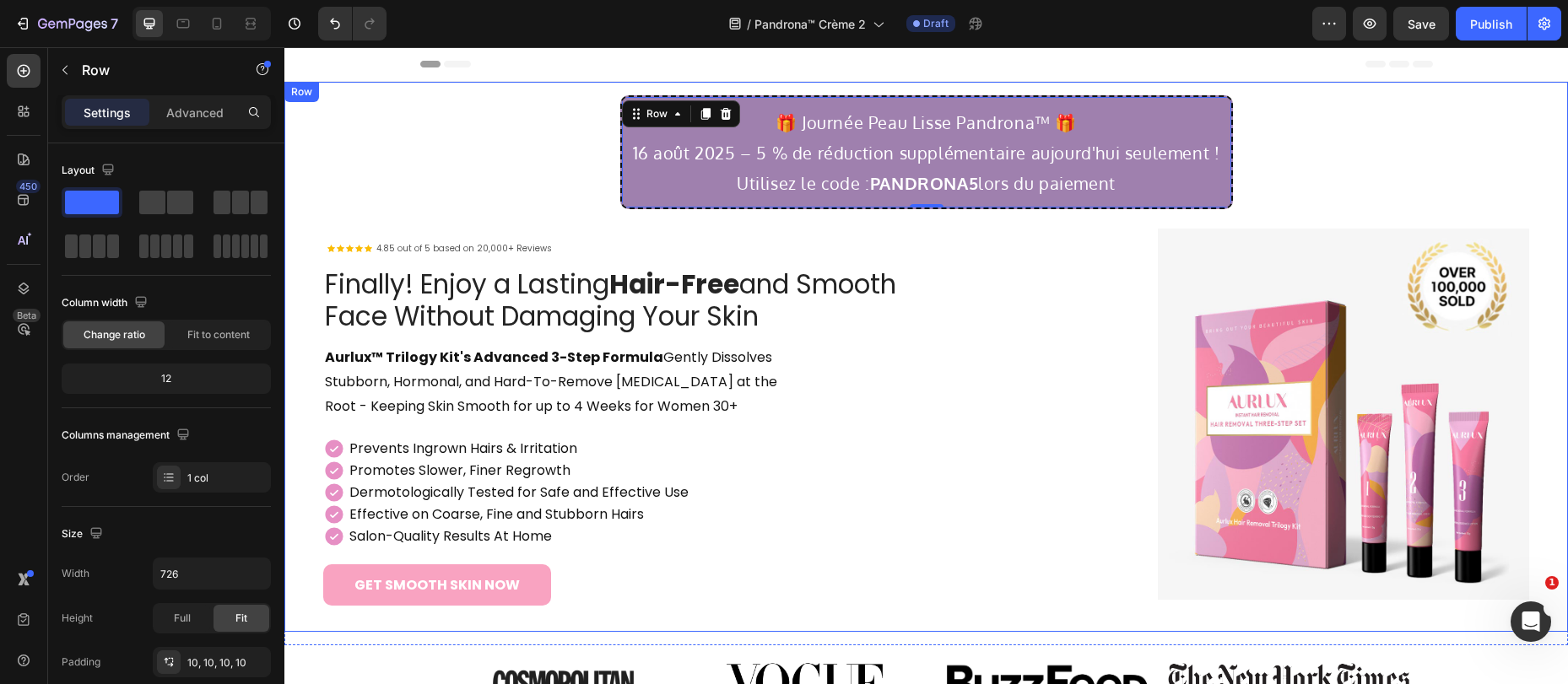
click at [540, 146] on div "🎁 Journée Peau Lisse Pandrona™ 🎁 16 août 2025 – 5 % de réduction supplémentaire…" at bounding box center [926, 357] width 1256 height 523
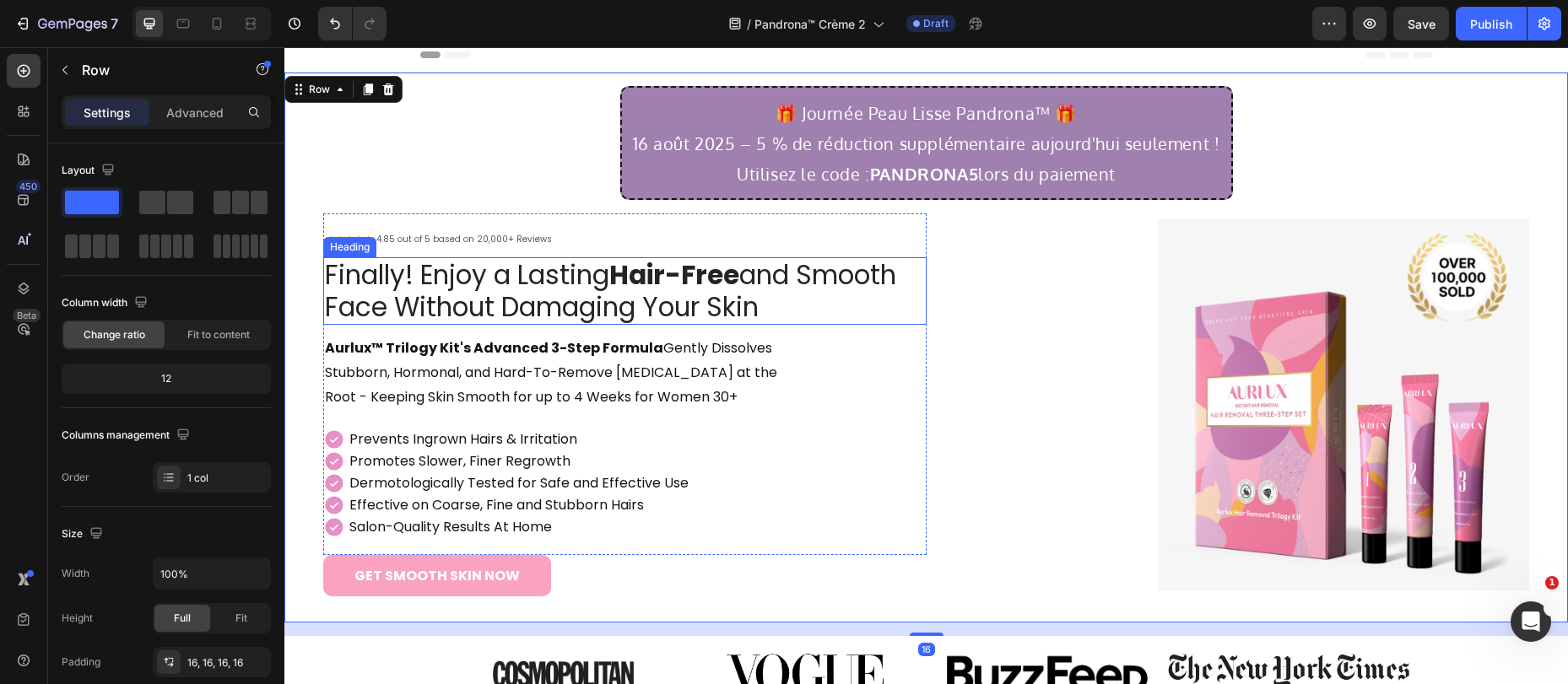
scroll to position [29, 0]
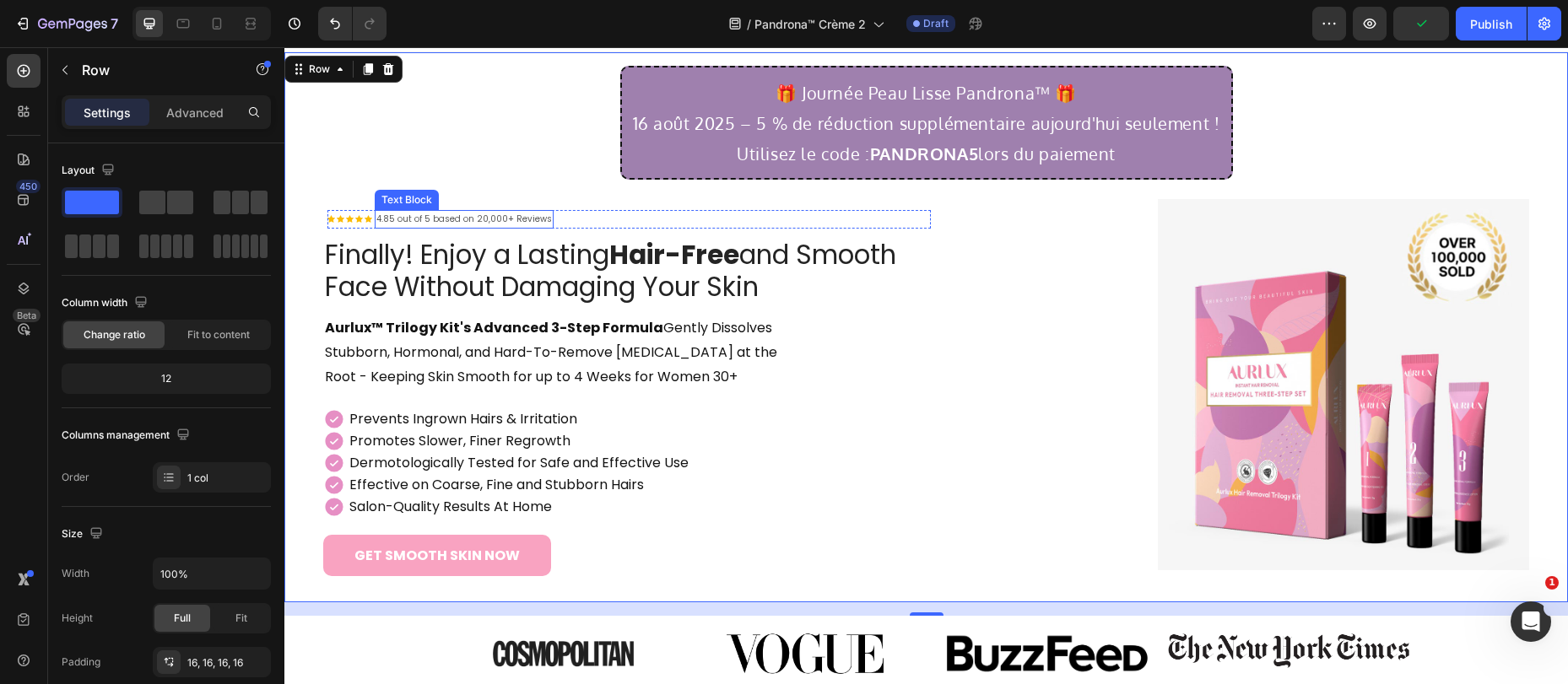
click at [435, 218] on p "4.85 out of 5 based on 20,000+ Reviews" at bounding box center [463, 219] width 176 height 15
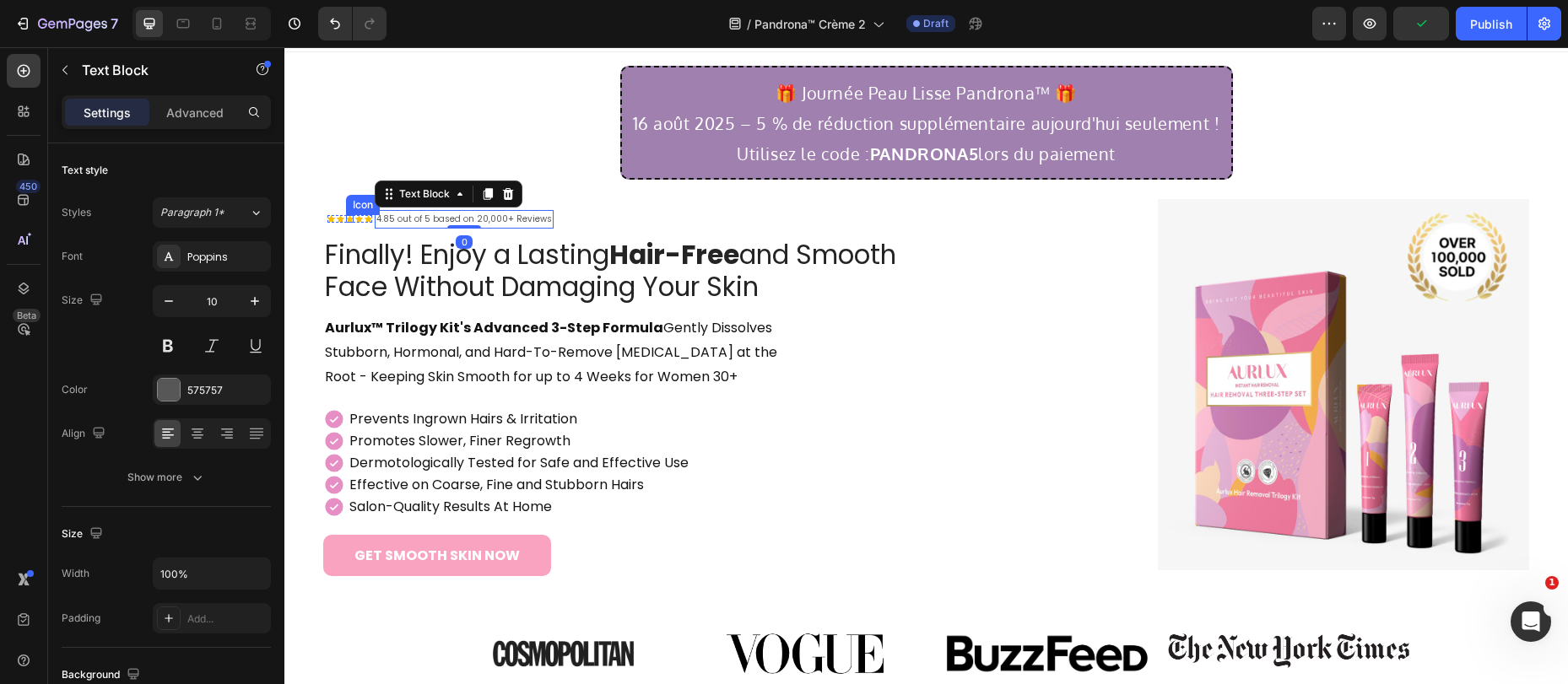
click at [348, 220] on icon at bounding box center [349, 219] width 8 height 7
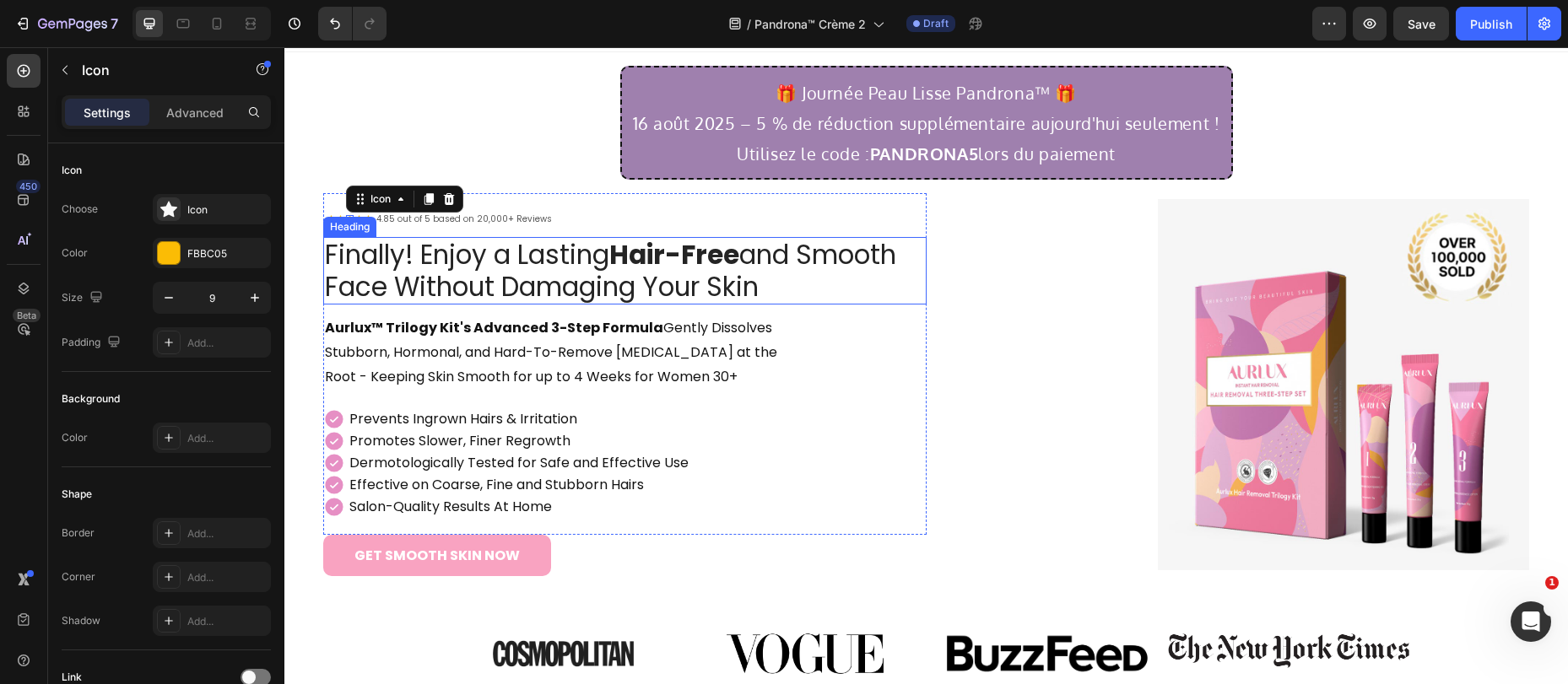
click at [532, 267] on h1 "Finally! Enjoy a Lasting Hair-Free and Smooth Face Without Damaging Your Skin" at bounding box center [625, 271] width 604 height 69
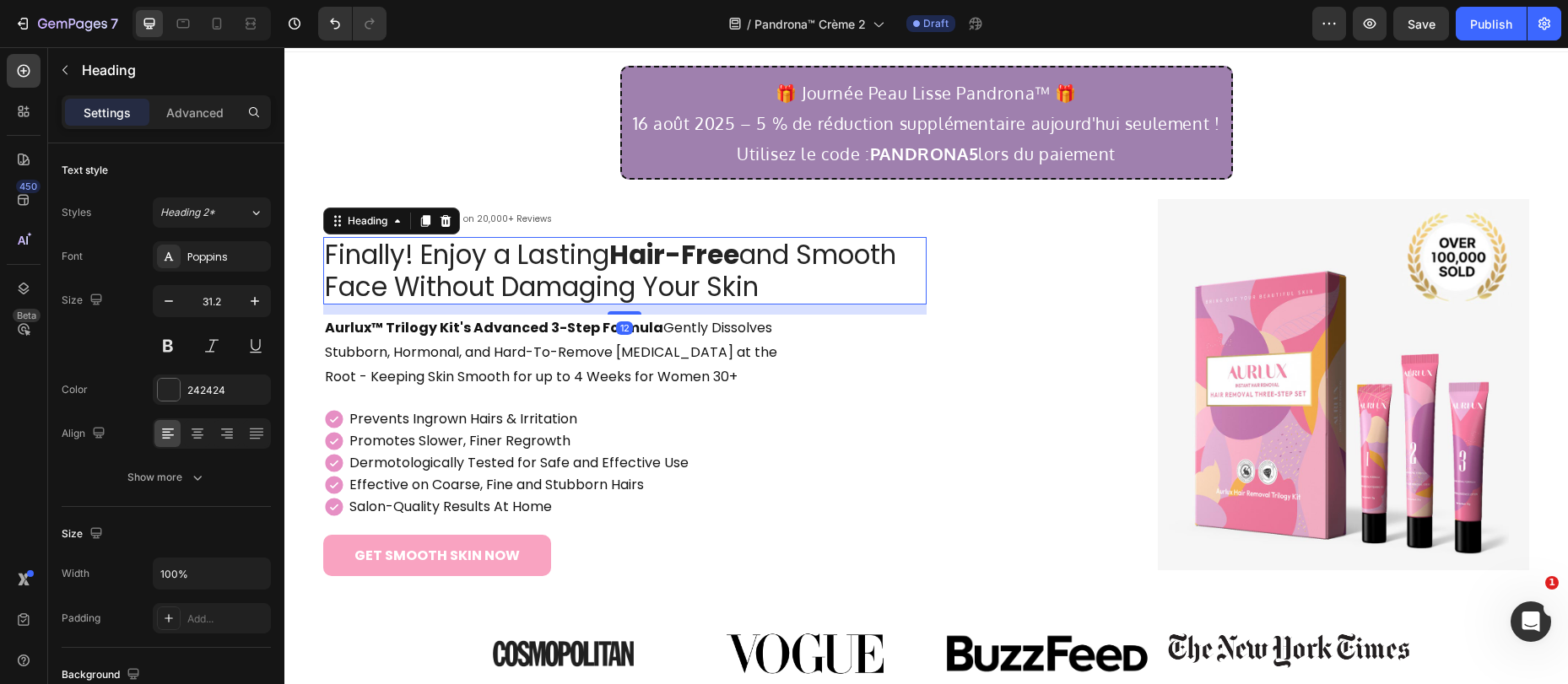
click at [530, 267] on h1 "Finally! Enjoy a Lasting Hair-Free and Smooth Face Without Damaging Your Skin" at bounding box center [625, 271] width 604 height 69
click at [530, 267] on p "Finally! Enjoy a Lasting Hair-Free and Smooth Face Without Damaging Your Skin" at bounding box center [625, 271] width 600 height 65
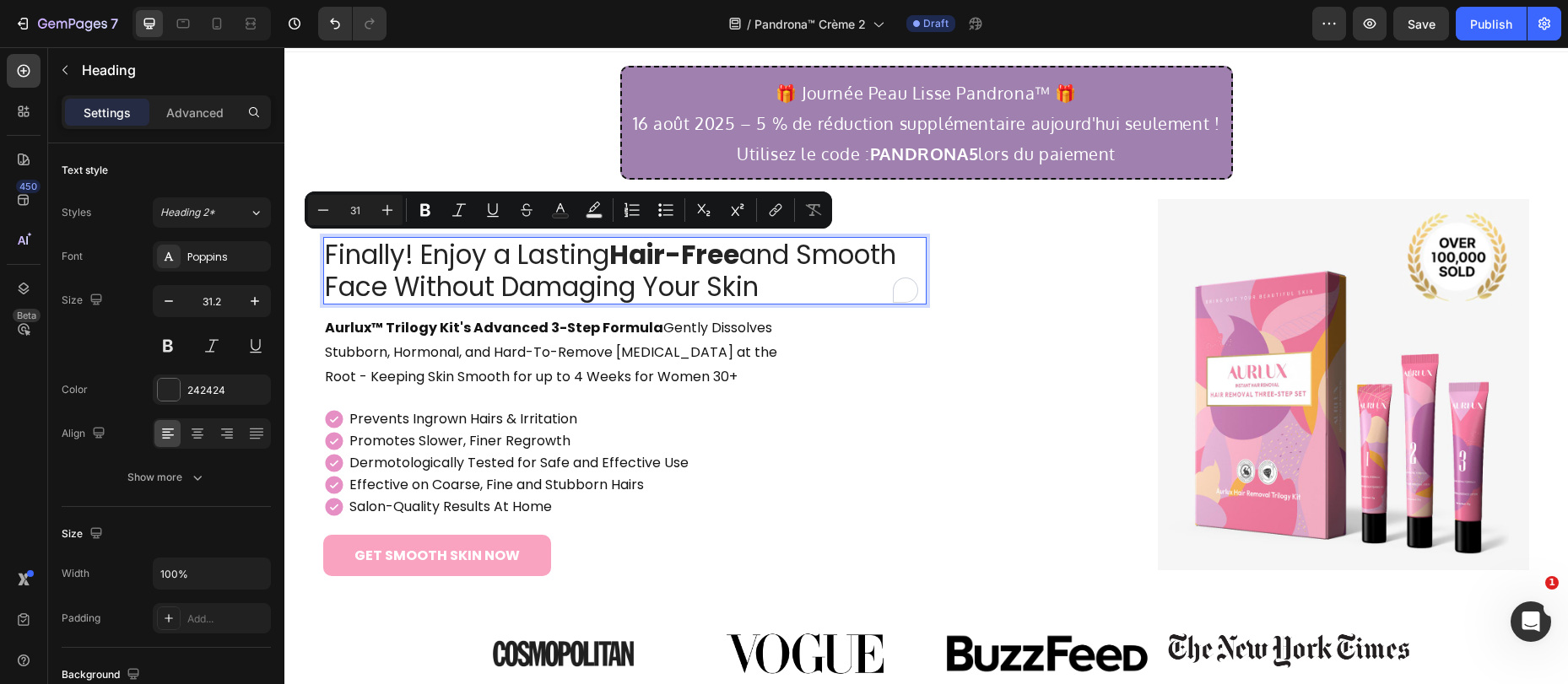
click at [532, 270] on p "Finally! Enjoy a Lasting Hair-Free and Smooth Face Without Damaging Your Skin" at bounding box center [625, 271] width 600 height 65
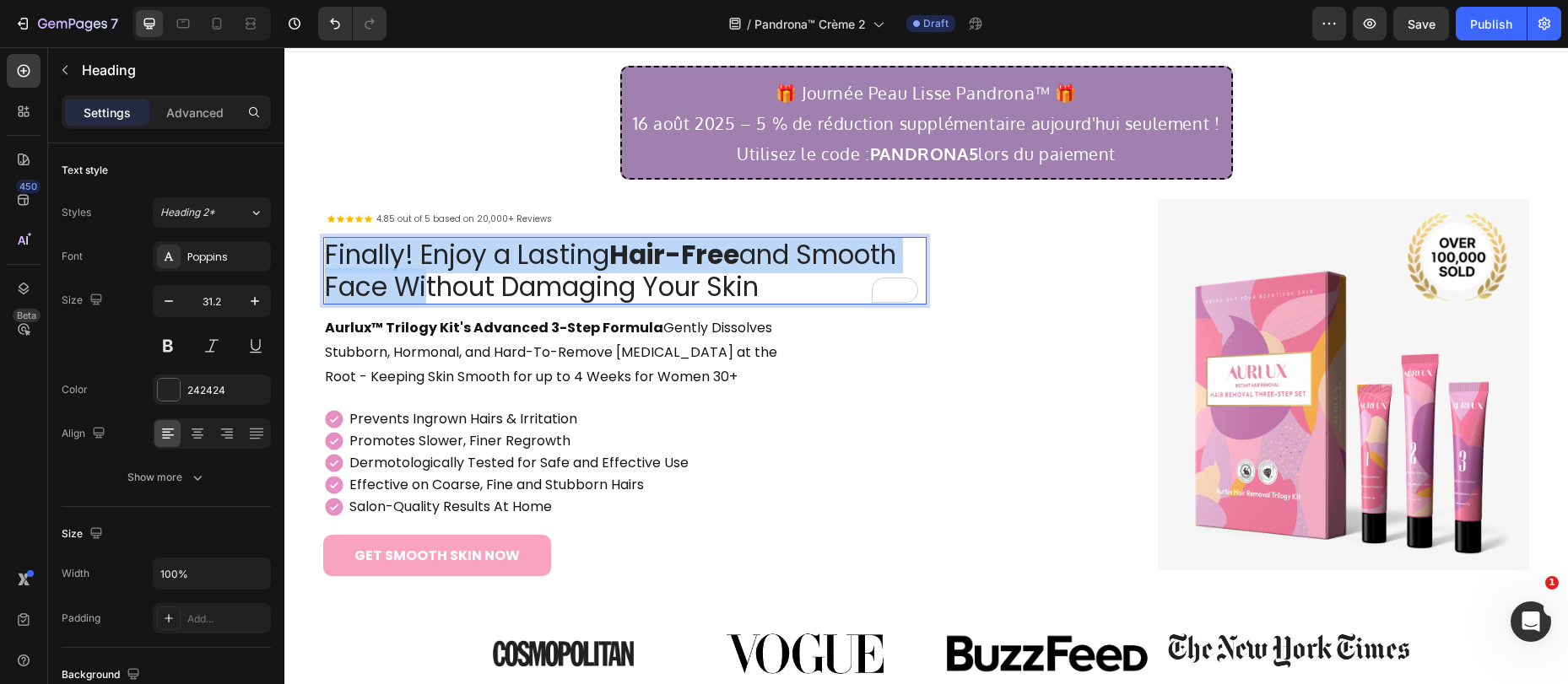
click at [530, 271] on p "Finally! Enjoy a Lasting Hair-Free and Smooth Face Without Damaging Your Skin" at bounding box center [625, 271] width 600 height 65
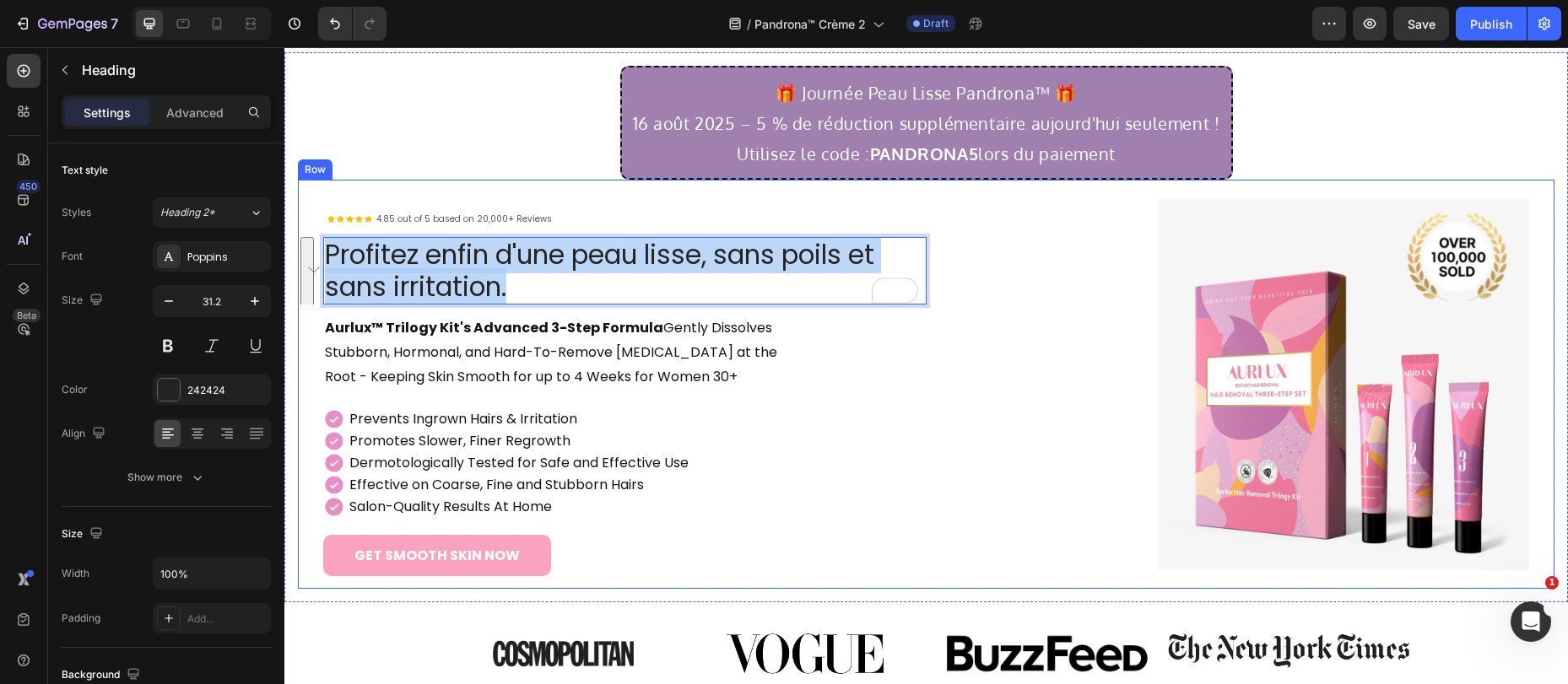
drag, startPoint x: 518, startPoint y: 279, endPoint x: 302, endPoint y: 248, distance: 218.2
click at [302, 248] on div "Icon Icon Icon Icon Icon Icon List 4.85 out of 5 based on 20,000+ Reviews Text …" at bounding box center [926, 384] width 1256 height 409
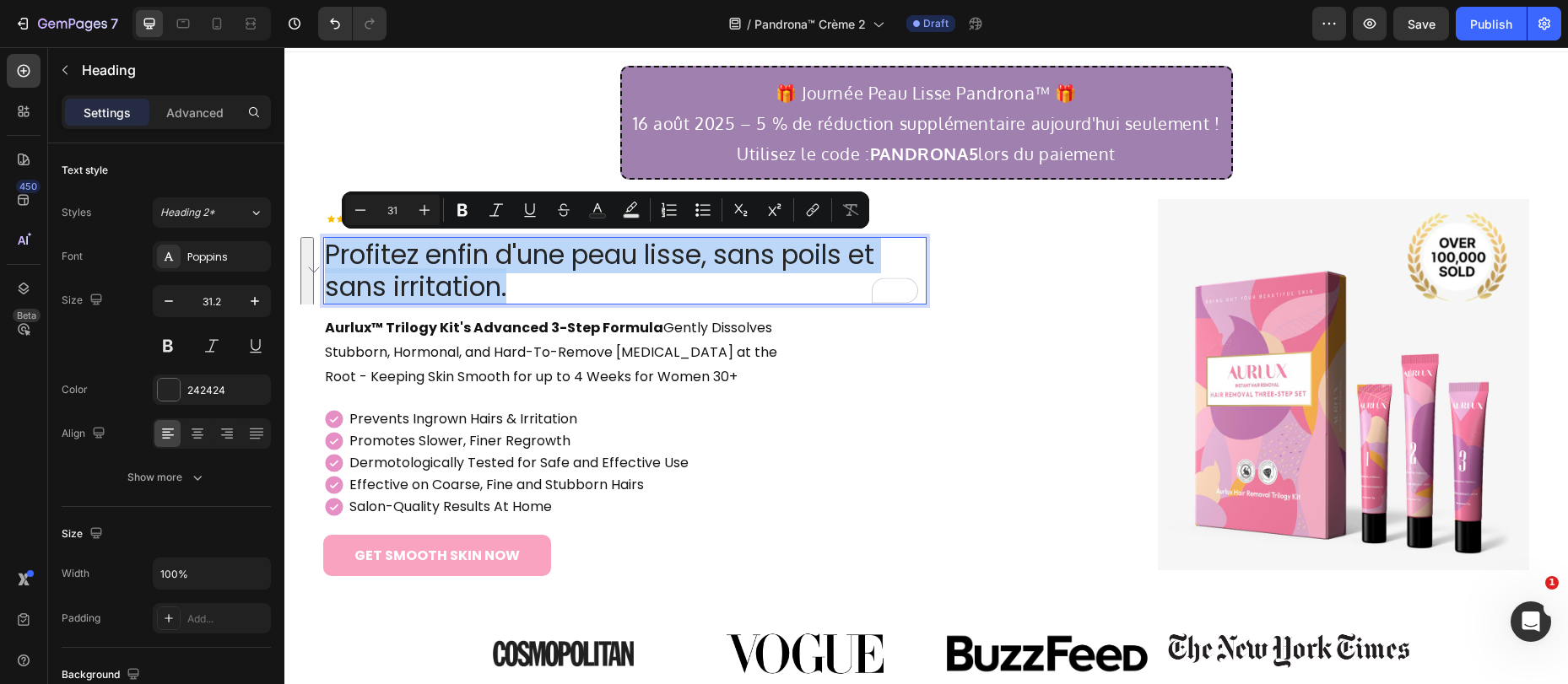
click at [614, 285] on p "Profitez enfin d'une peau lisse, sans poils et sans irritation." at bounding box center [625, 271] width 600 height 65
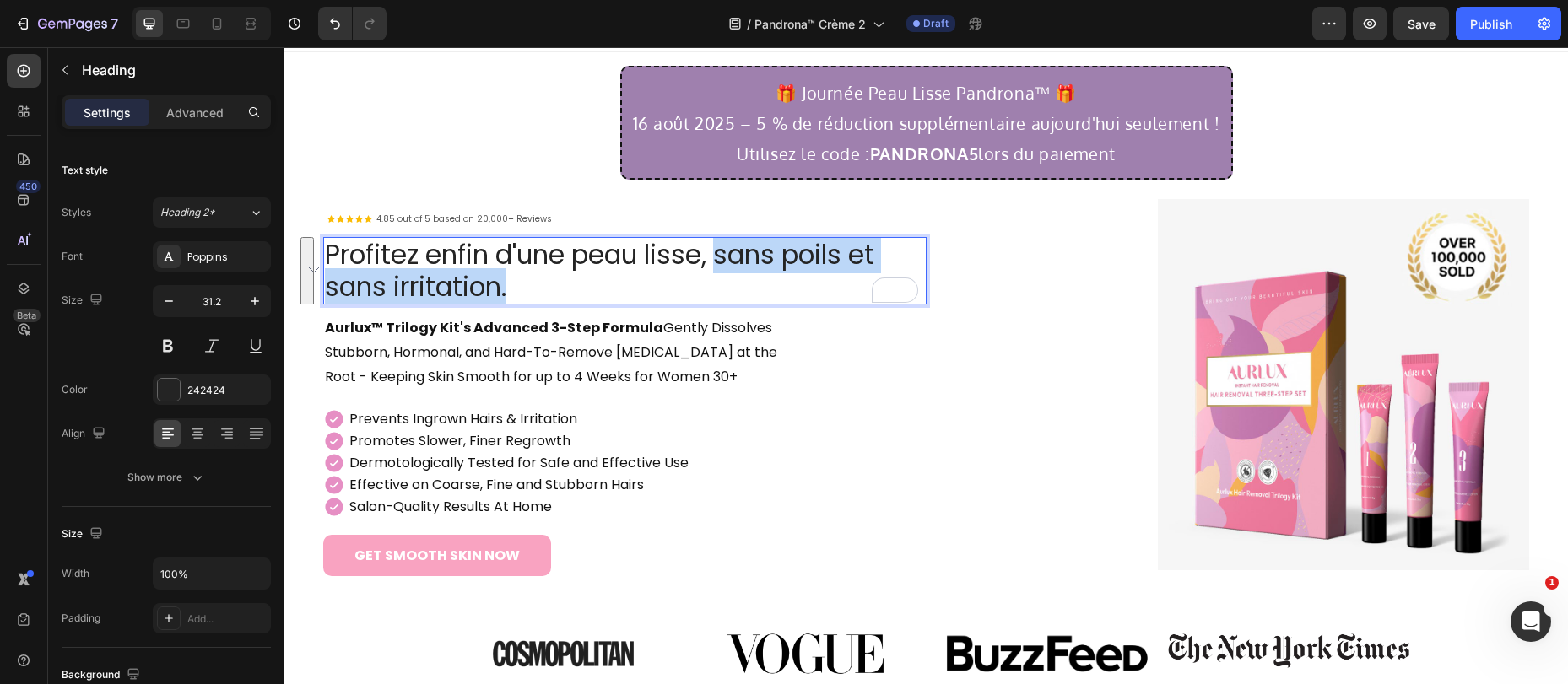
drag, startPoint x: 721, startPoint y: 253, endPoint x: 744, endPoint y: 281, distance: 36.2
click at [744, 281] on p "Profitez enfin d'une peau lisse, sans poils et sans irritation." at bounding box center [625, 271] width 600 height 65
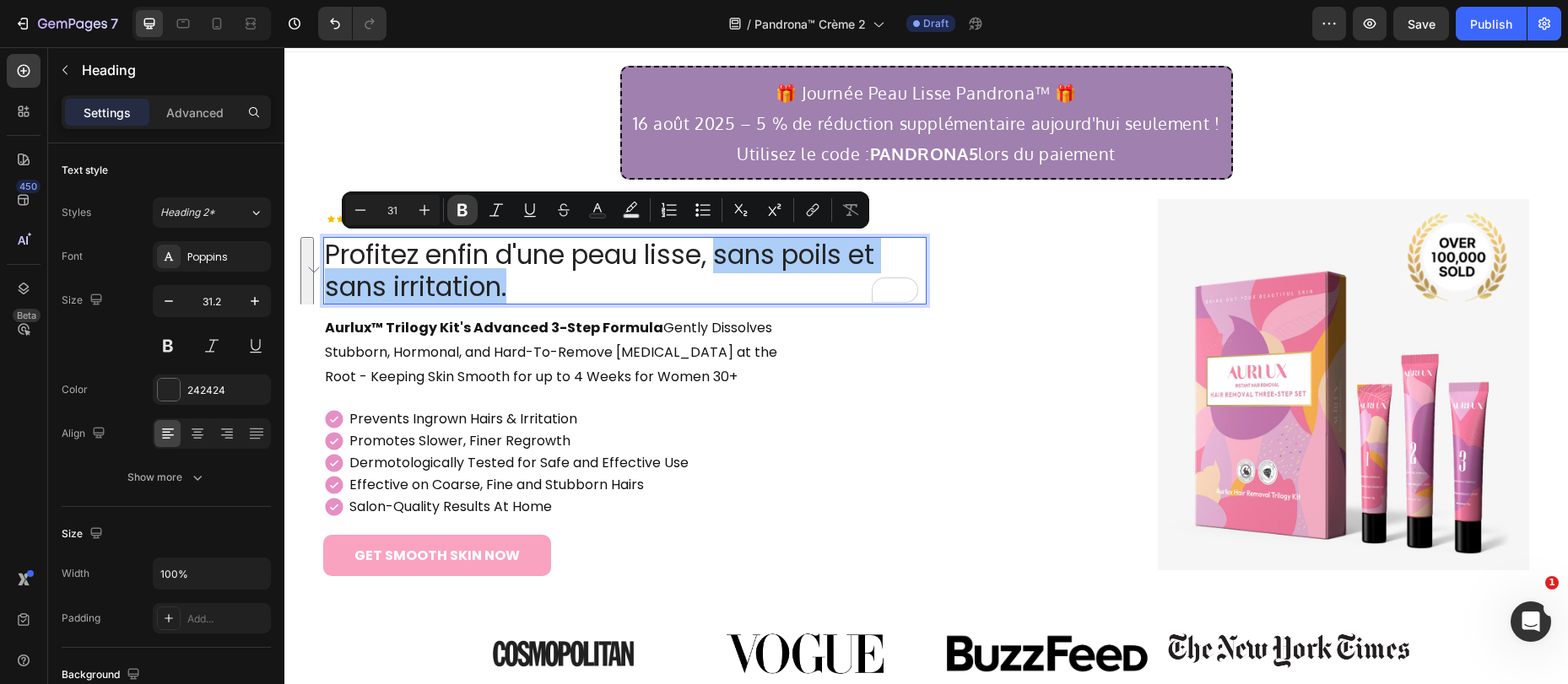
click at [466, 212] on icon "Editor contextual toolbar" at bounding box center [462, 211] width 10 height 13
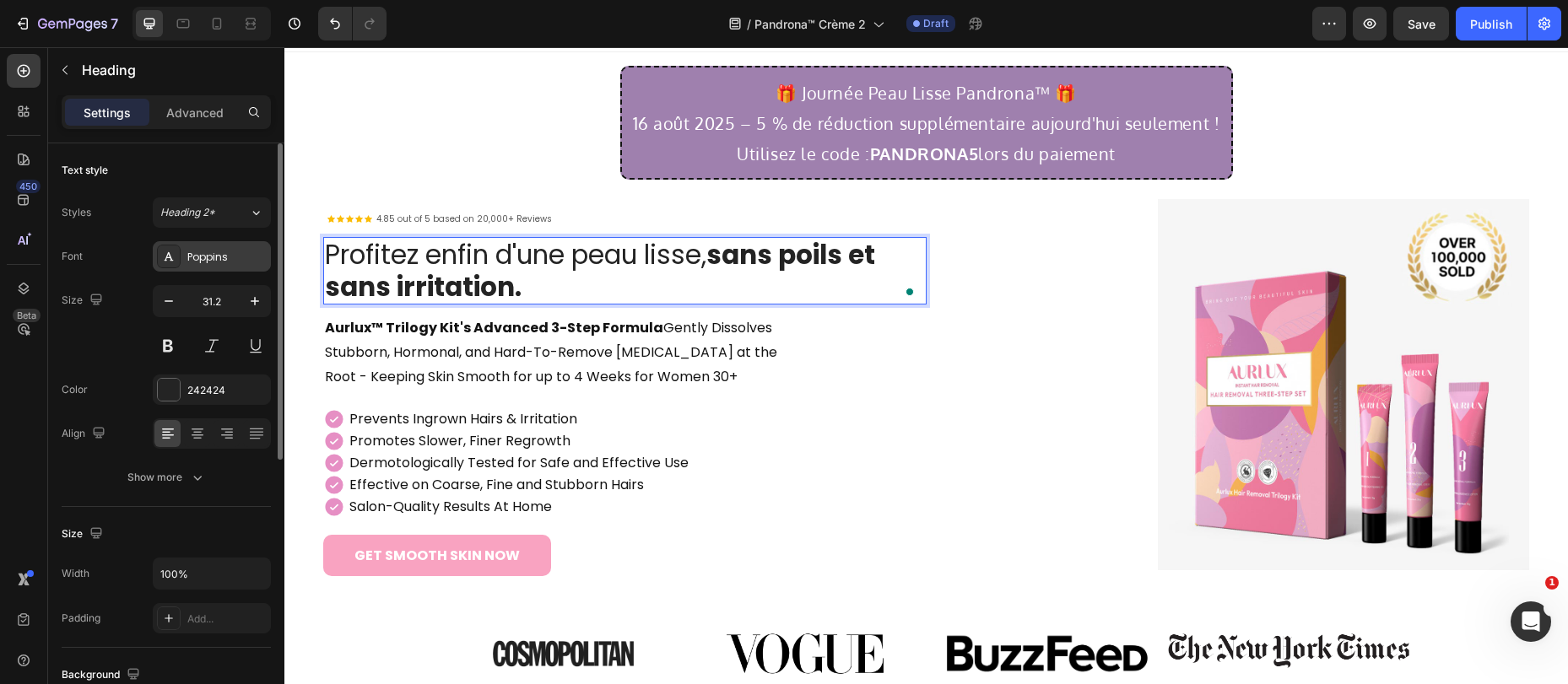
click at [238, 263] on div "Poppins" at bounding box center [227, 257] width 79 height 15
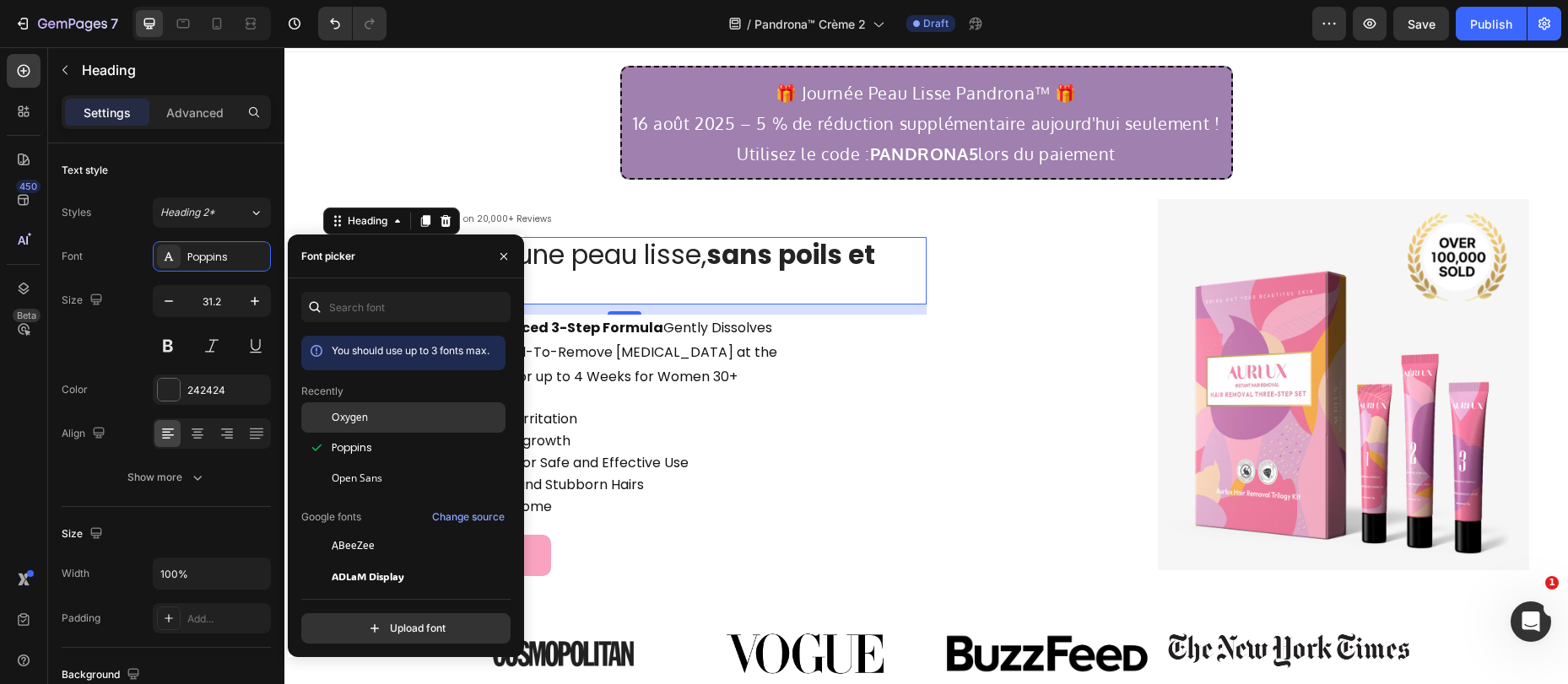
click at [359, 417] on span "Oxygen" at bounding box center [349, 417] width 37 height 15
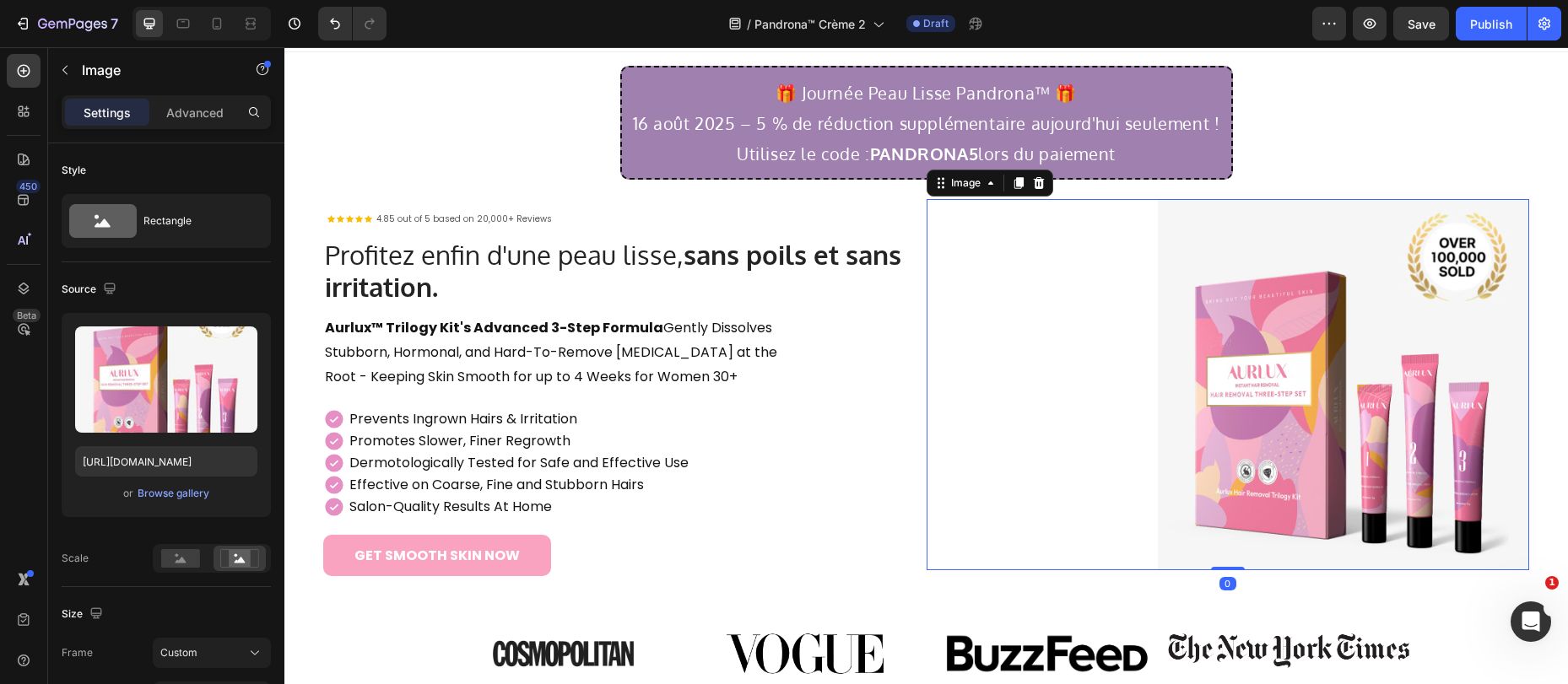
click at [951, 301] on div at bounding box center [1229, 385] width 604 height 371
click at [806, 388] on div "Aurlux™ Trilogy Kit's Advanced 3-Step Formula Gently Dissolves Stubborn, Hormon…" at bounding box center [625, 352] width 604 height 76
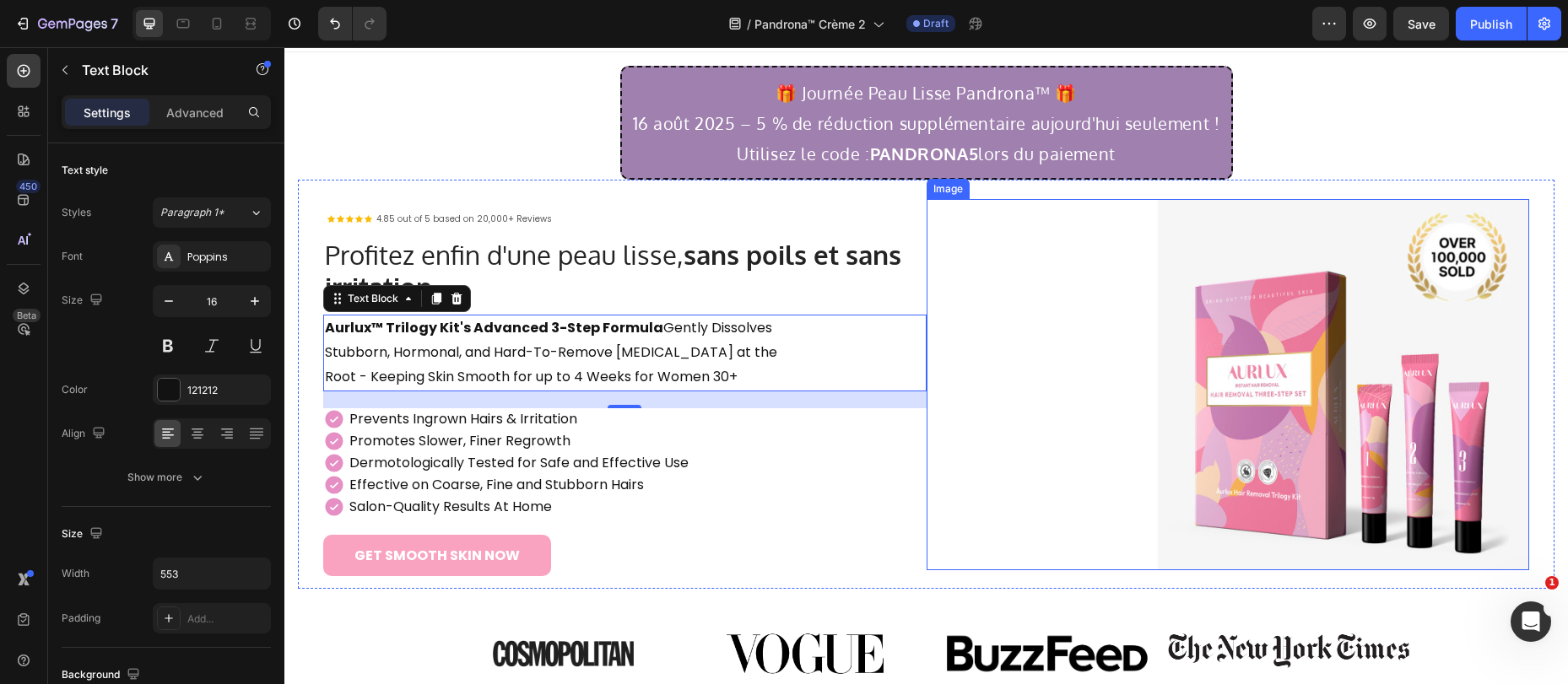
click at [1127, 341] on div at bounding box center [1229, 385] width 604 height 371
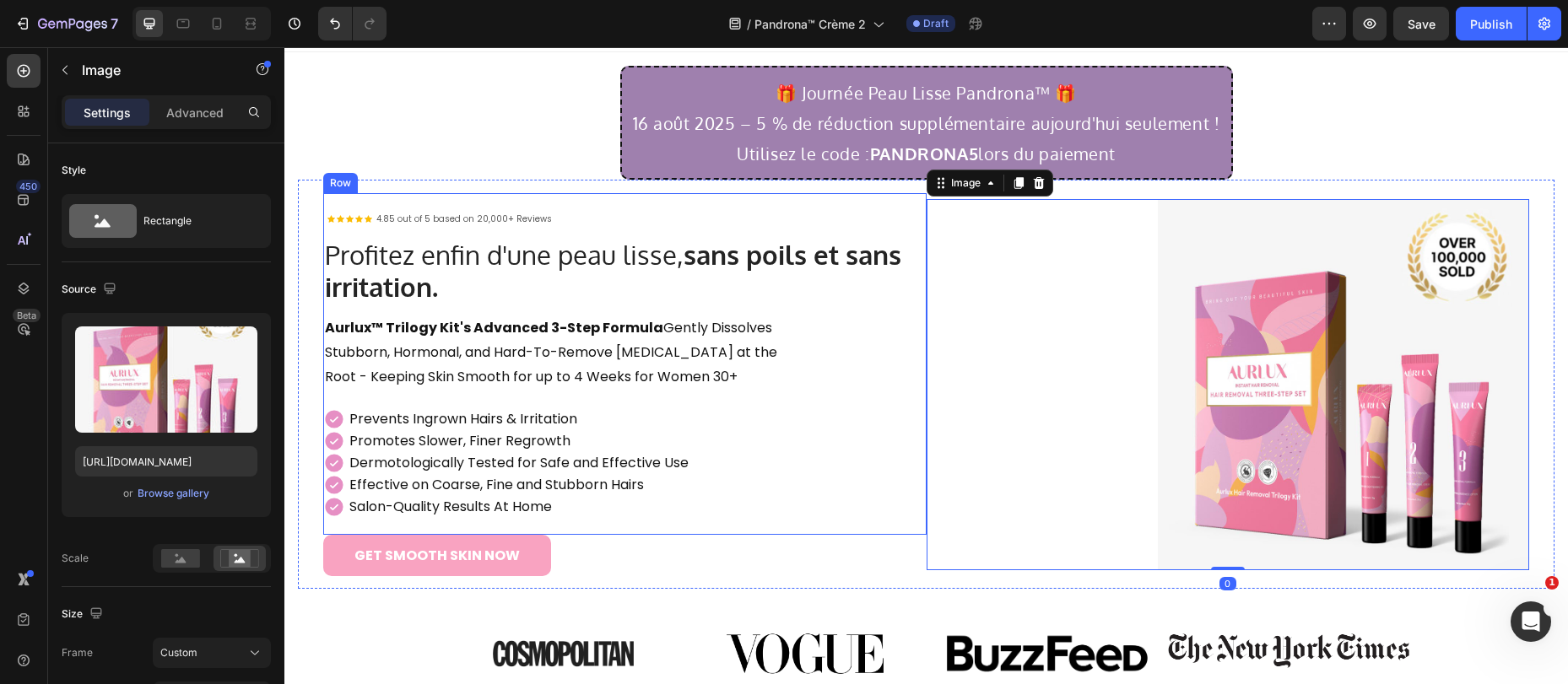
click at [800, 205] on div "Icon Icon Icon Icon Icon Icon List 4.85 out of 5 based on 20,000+ Reviews Text …" at bounding box center [625, 363] width 604 height 342
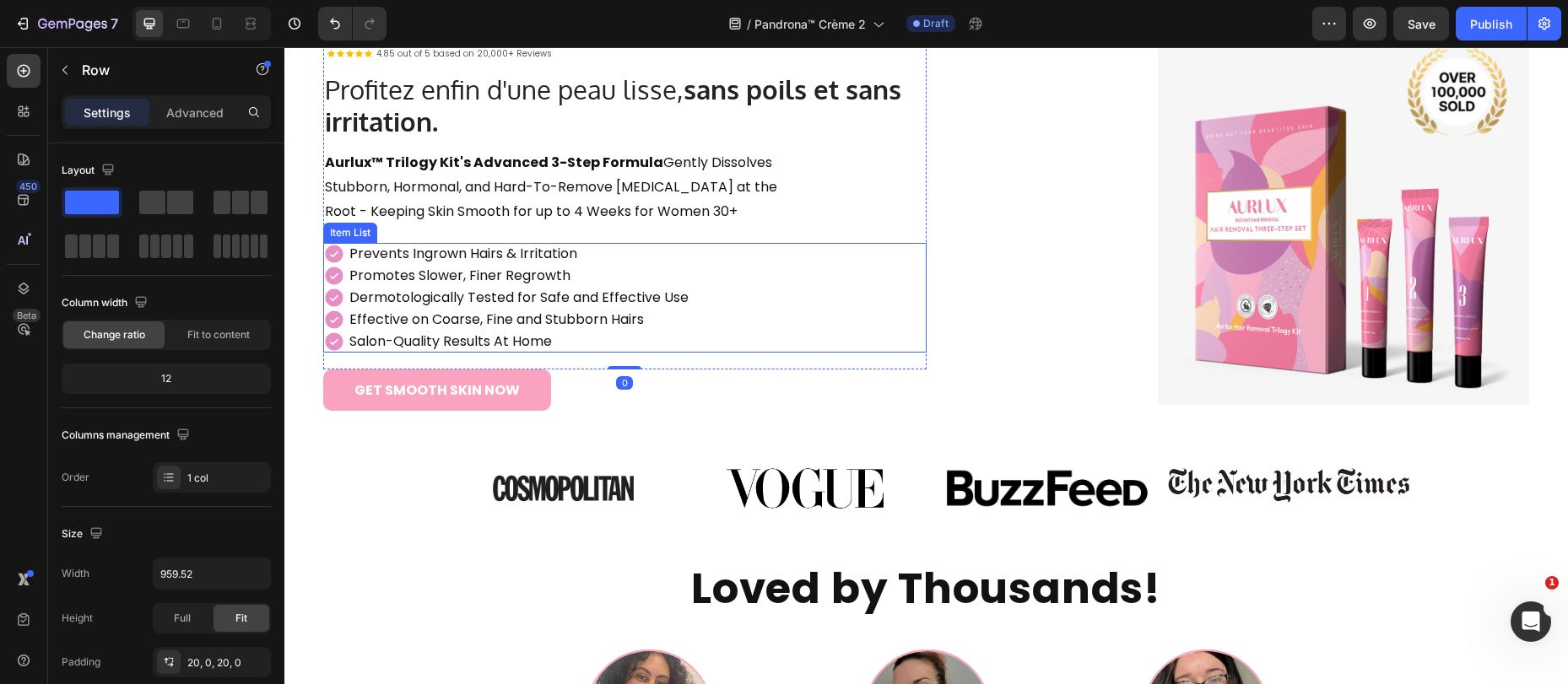
scroll to position [178, 0]
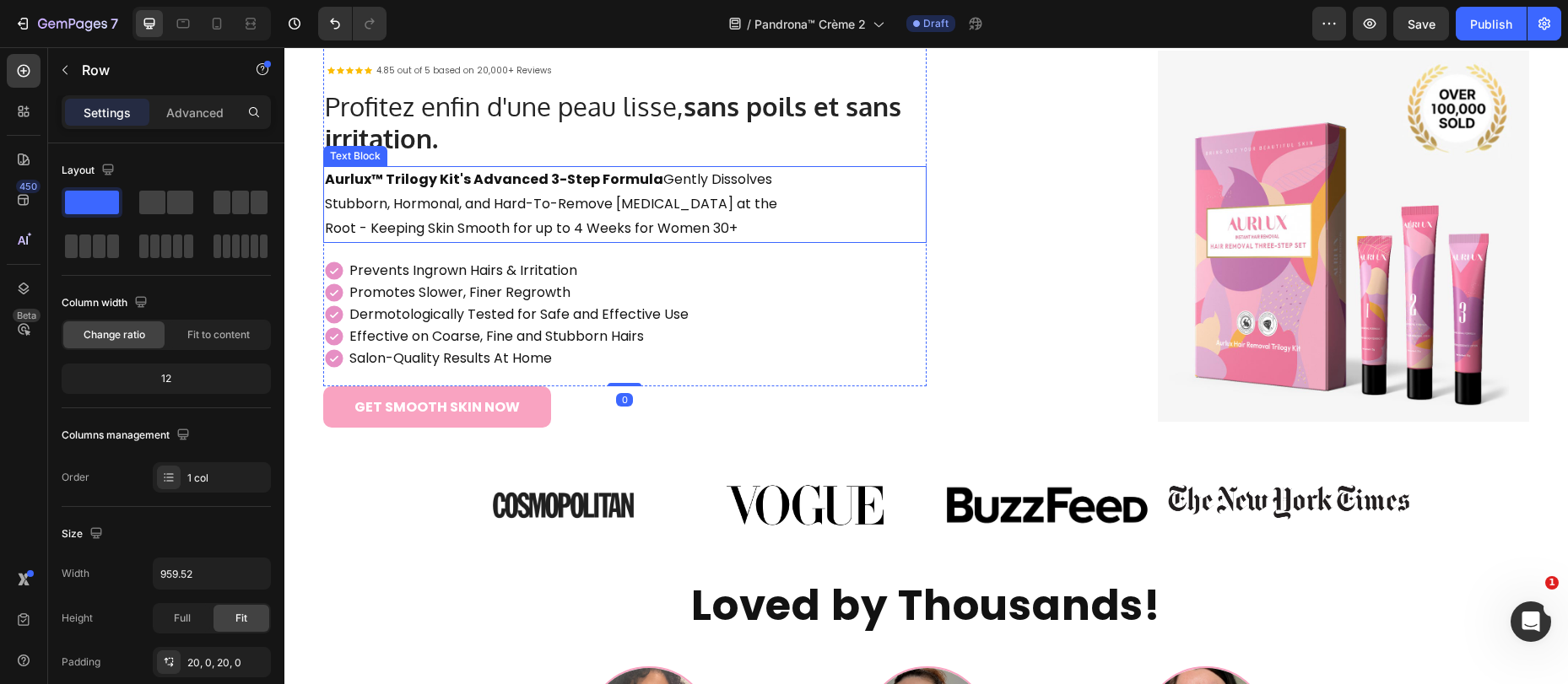
click at [505, 210] on p "Aurlux™ Trilogy Kit's Advanced 3-Step Formula Gently Dissolves Stubborn, Hormon…" at bounding box center [556, 204] width 463 height 72
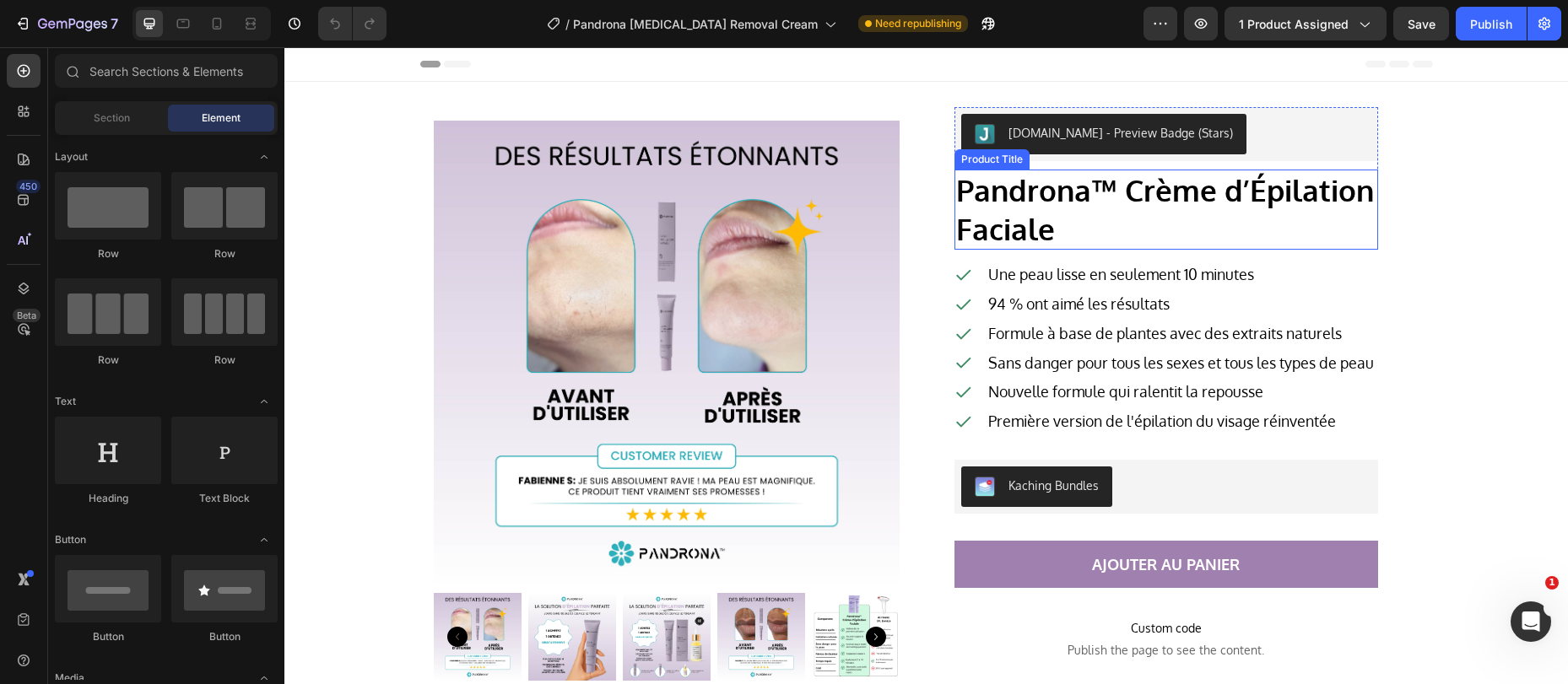
click at [983, 206] on h2 "Pandrona™ Crème d’Épilation Faciale" at bounding box center [1166, 210] width 423 height 80
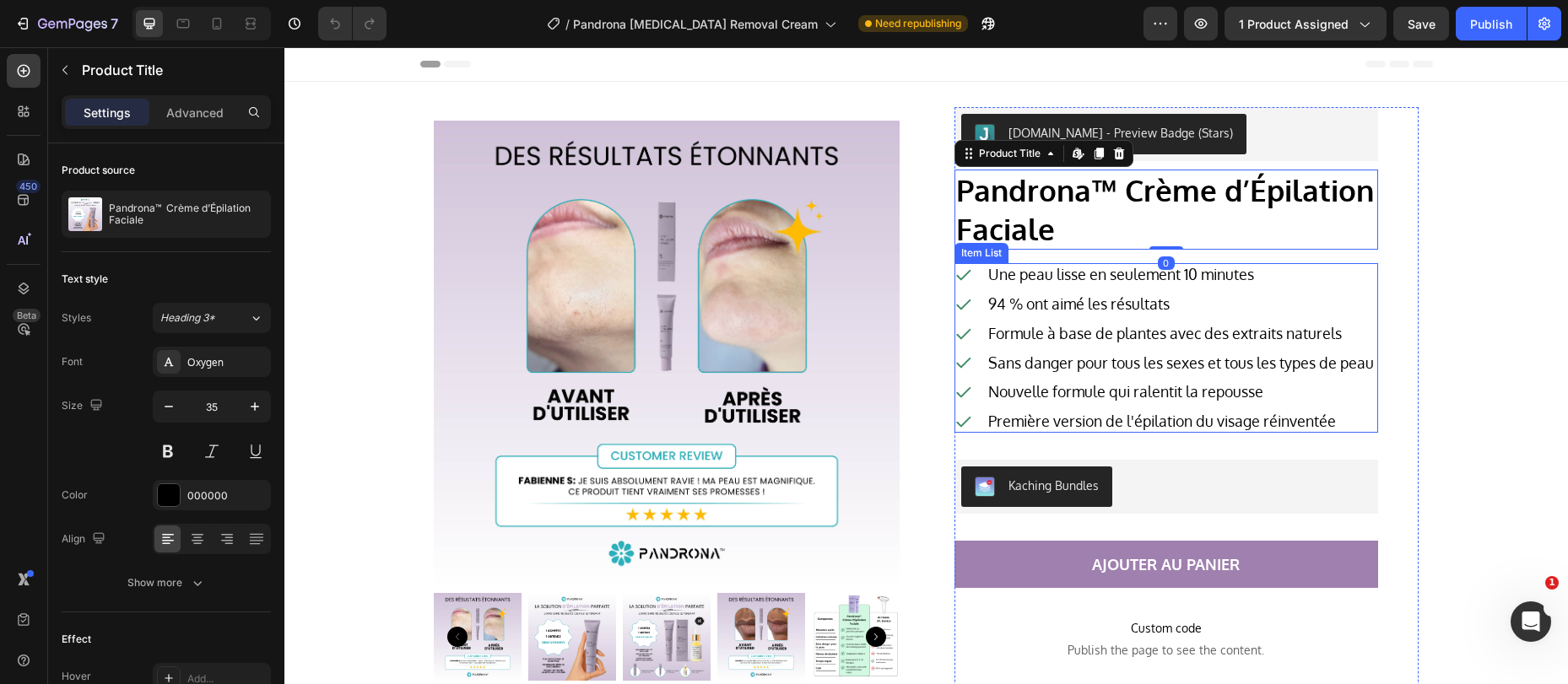
click at [972, 336] on div "Formule à base de plantes avec des extraits naturels" at bounding box center [1165, 334] width 421 height 23
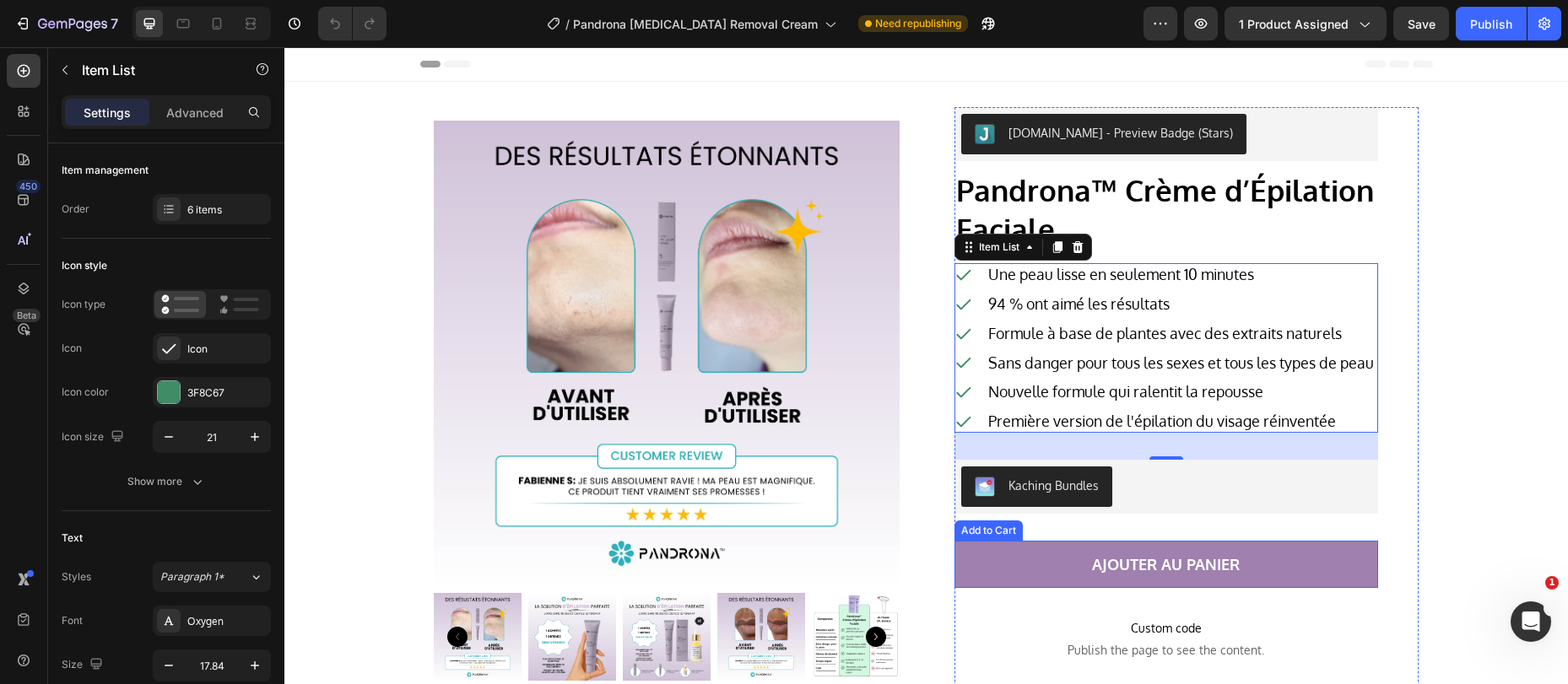
click at [963, 587] on button "AJOUTER AU PANIER" at bounding box center [1166, 564] width 423 height 47
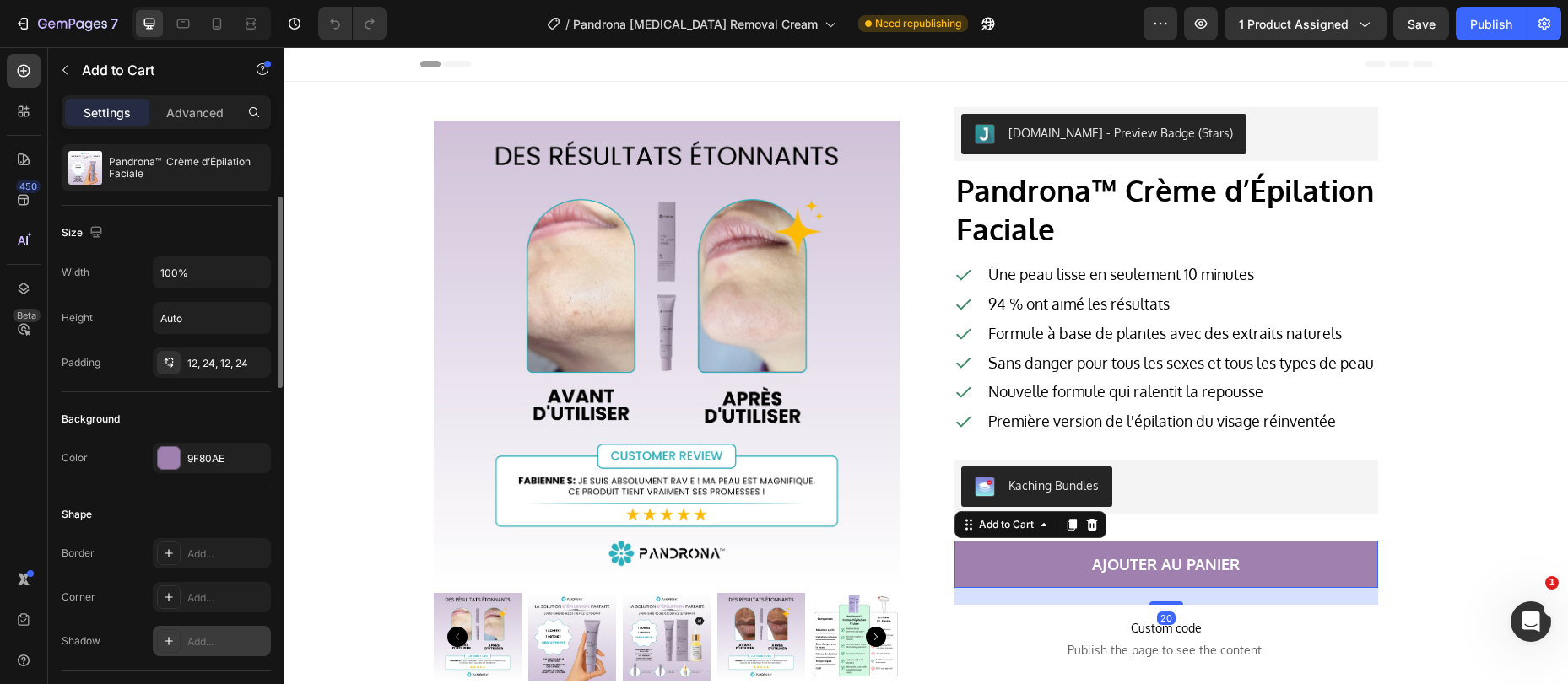
scroll to position [325, 0]
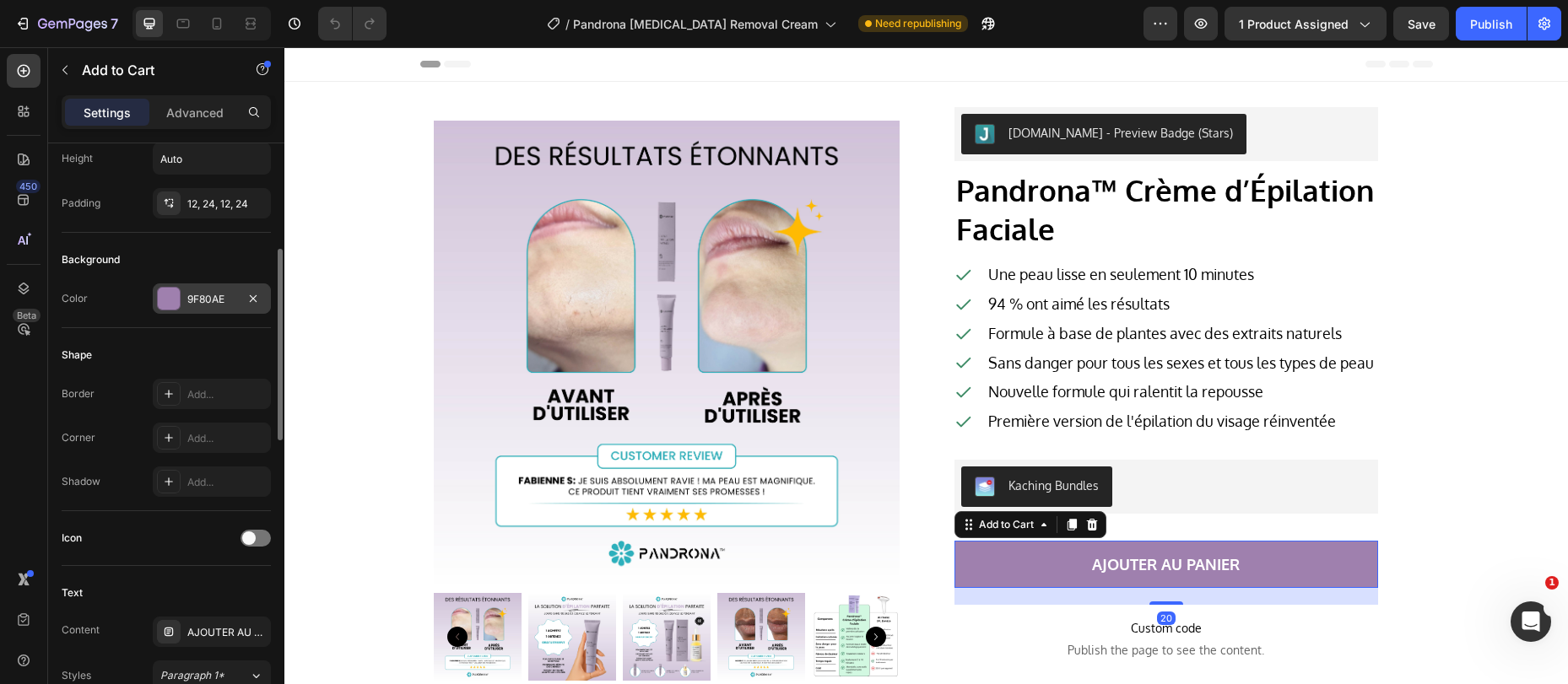
click at [204, 302] on div "9F80AE" at bounding box center [212, 299] width 49 height 15
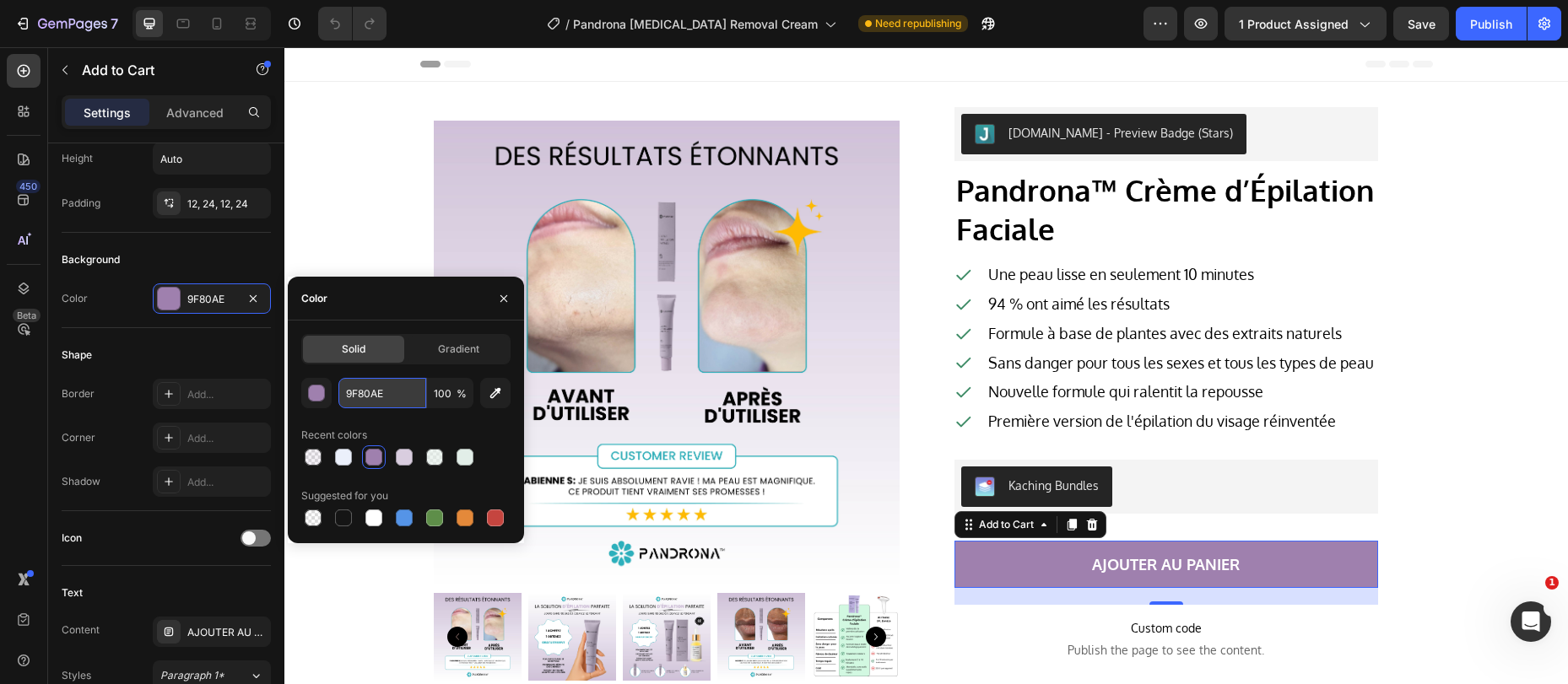
click at [391, 404] on input "9F80AE" at bounding box center [382, 393] width 88 height 30
click at [391, 405] on input "9F80AE" at bounding box center [382, 393] width 88 height 30
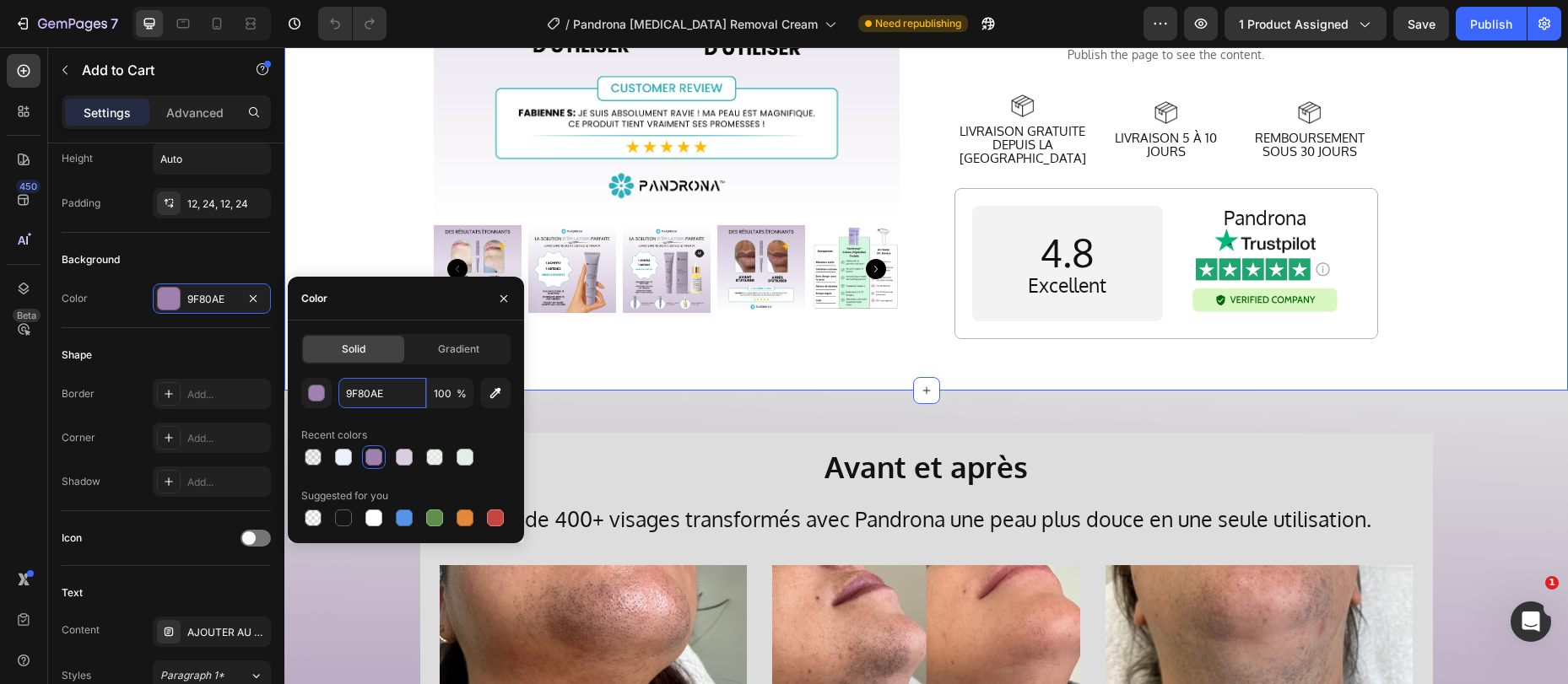
scroll to position [621, 0]
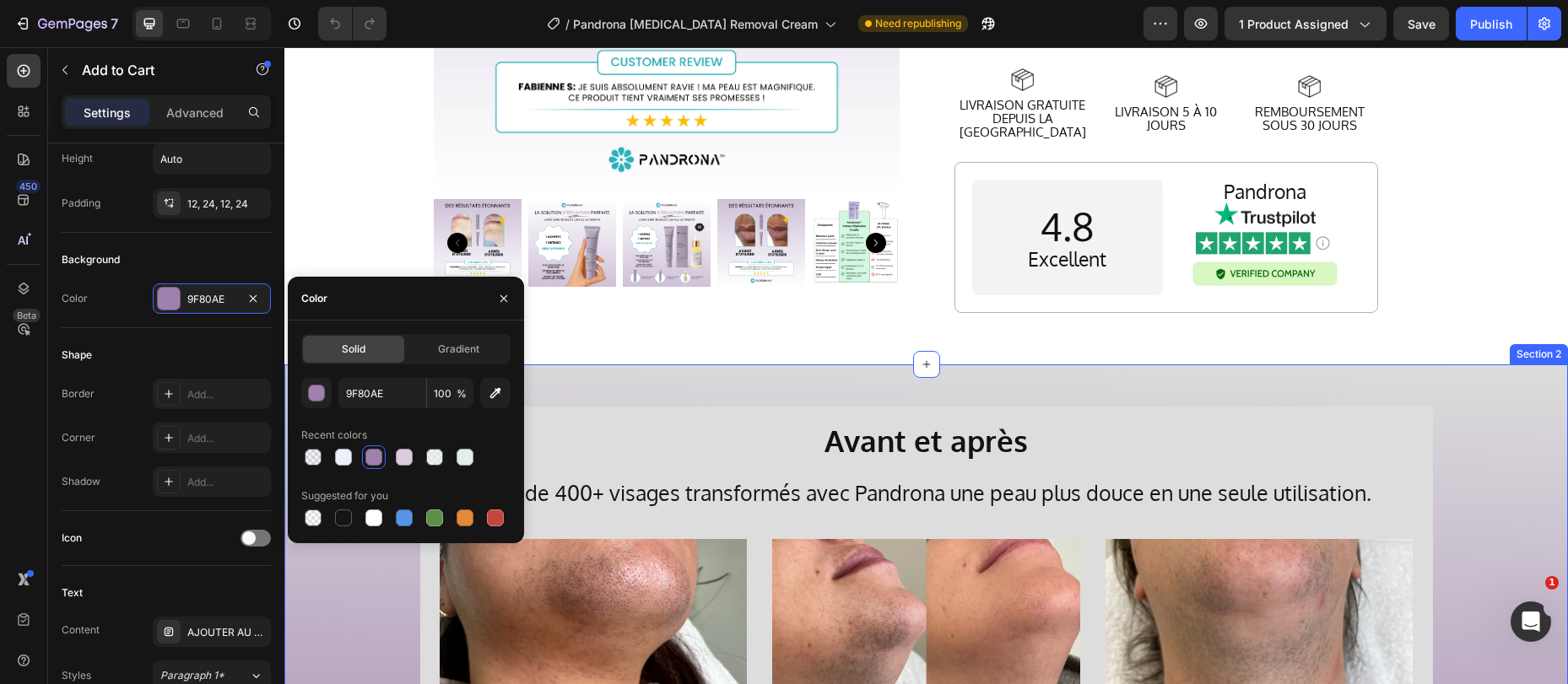
click at [761, 372] on div "Avant et après Heading Plus de 400+ visages transformés avec Pandrona une peau …" at bounding box center [925, 660] width 1283 height 592
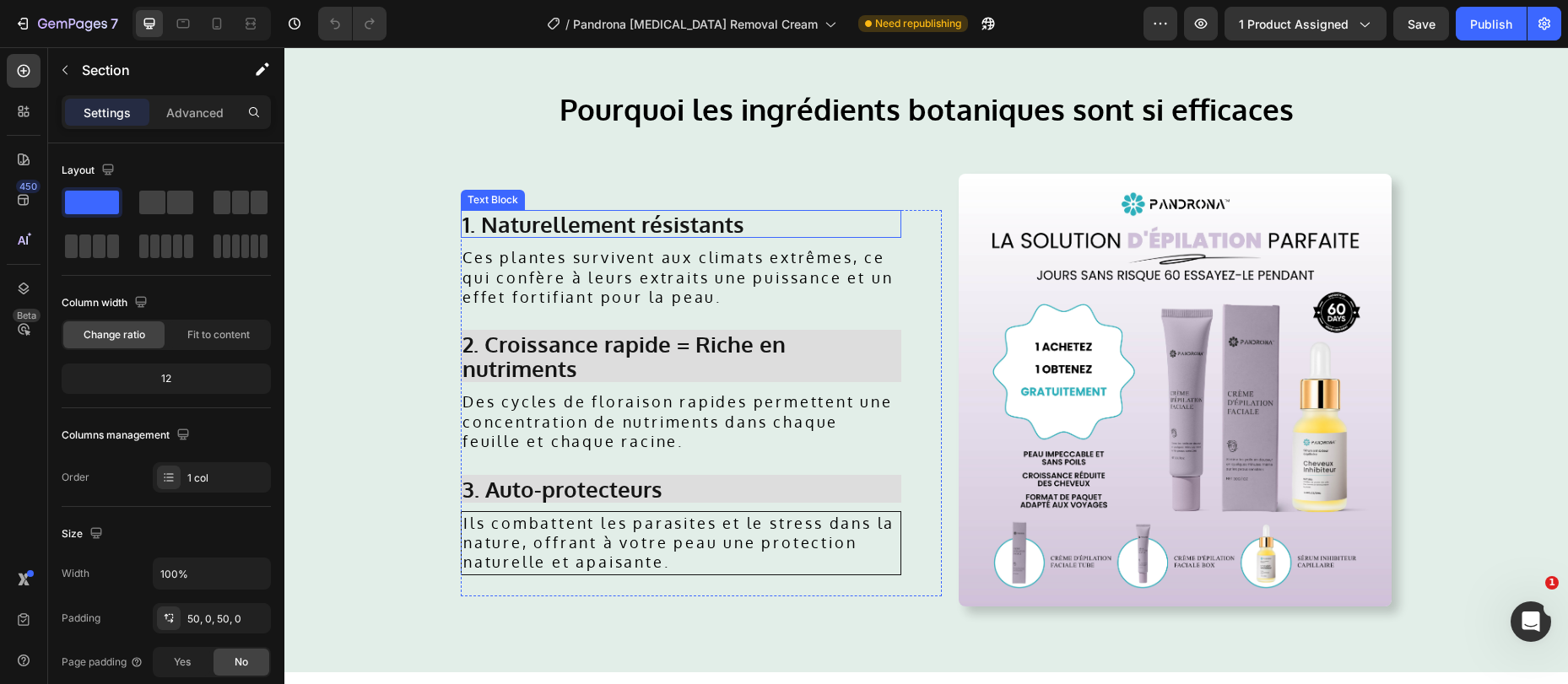
scroll to position [2233, 0]
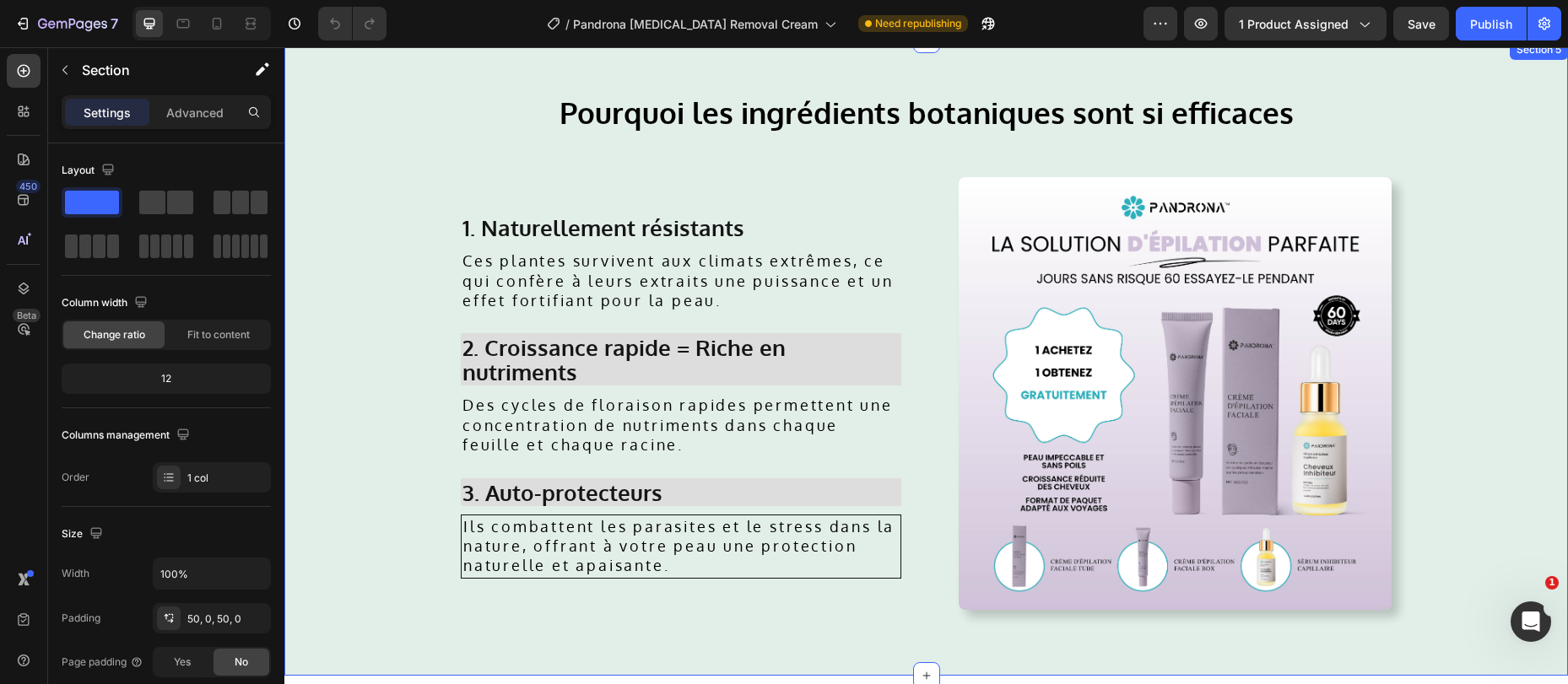
click at [350, 104] on div "Pourquoi les ingrédients botaniques sont si efficaces Heading 1. Naturellement …" at bounding box center [925, 357] width 1283 height 637
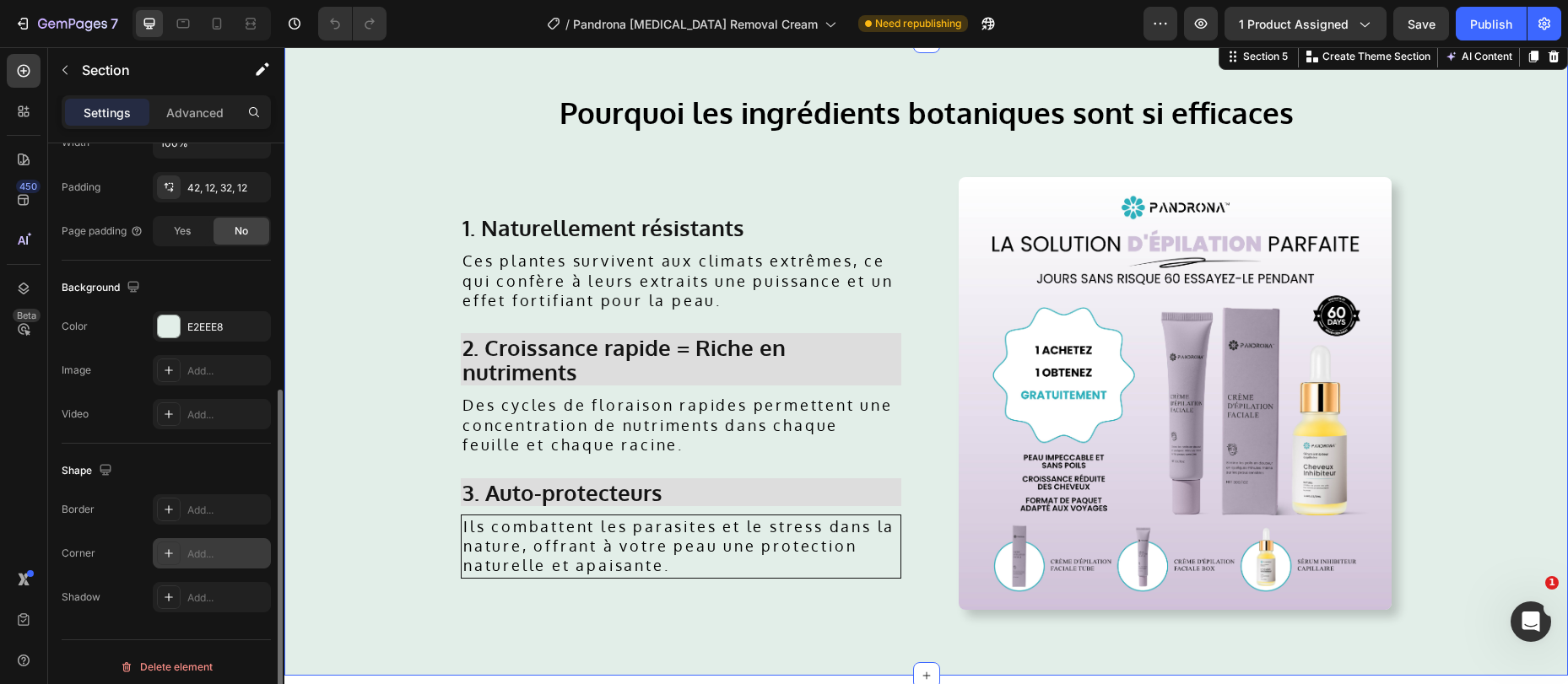
scroll to position [440, 0]
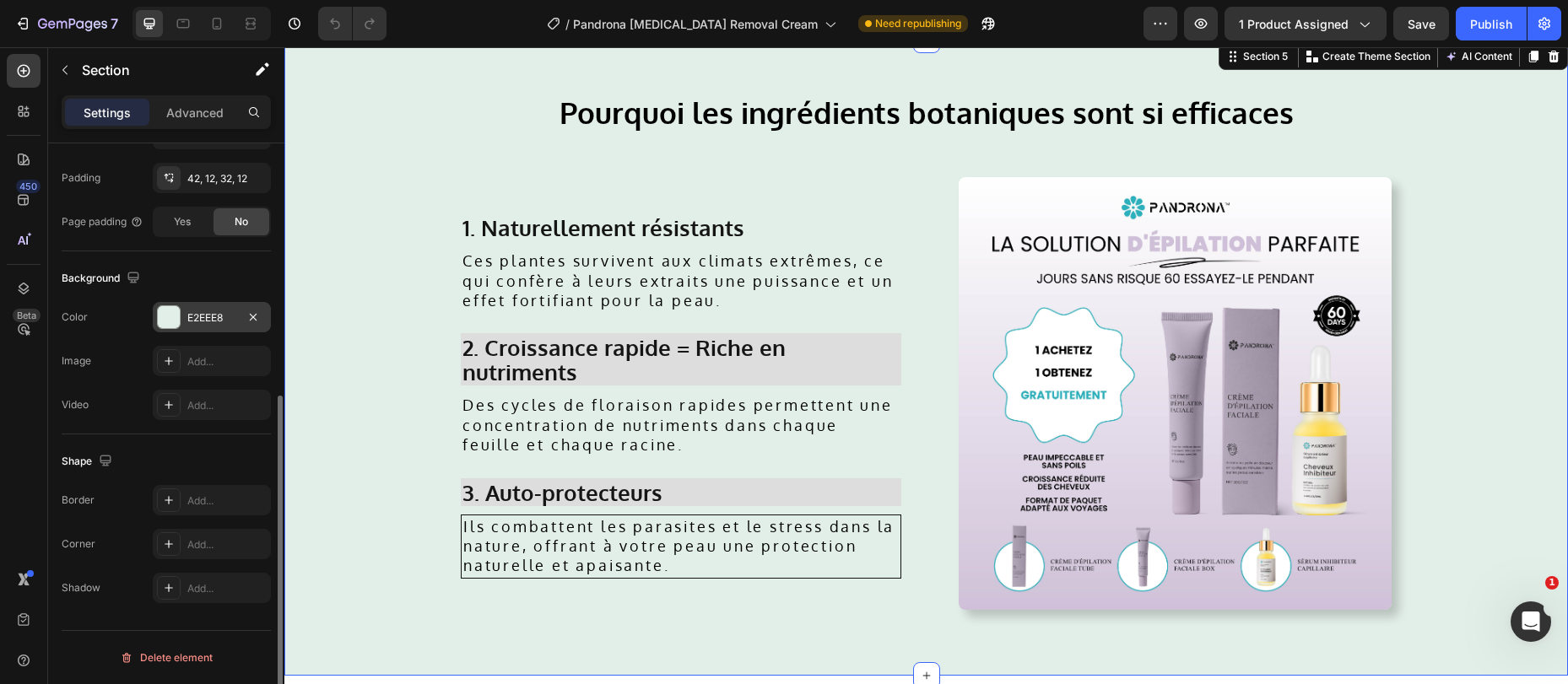
click at [205, 321] on div "E2EEE8" at bounding box center [212, 318] width 49 height 15
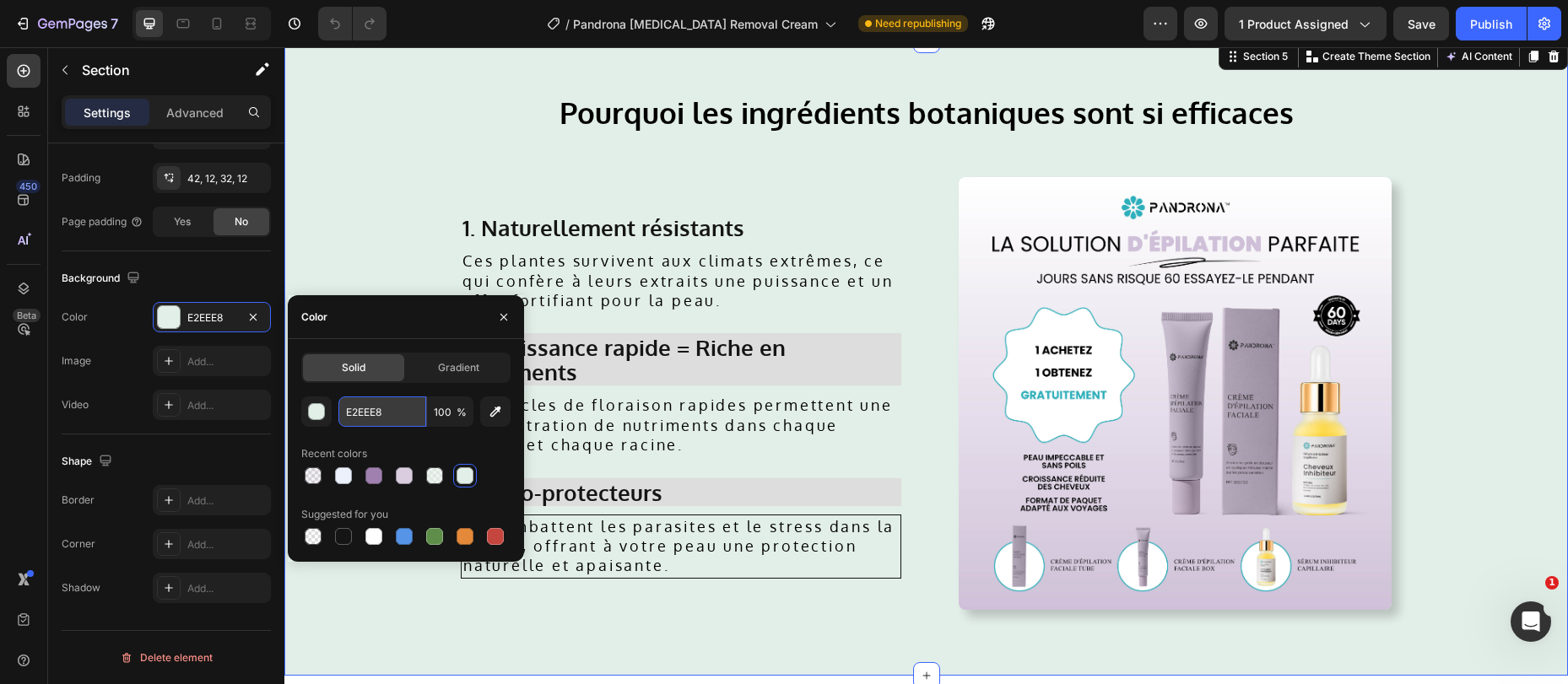
click at [406, 421] on input "E2EEE8" at bounding box center [382, 412] width 88 height 30
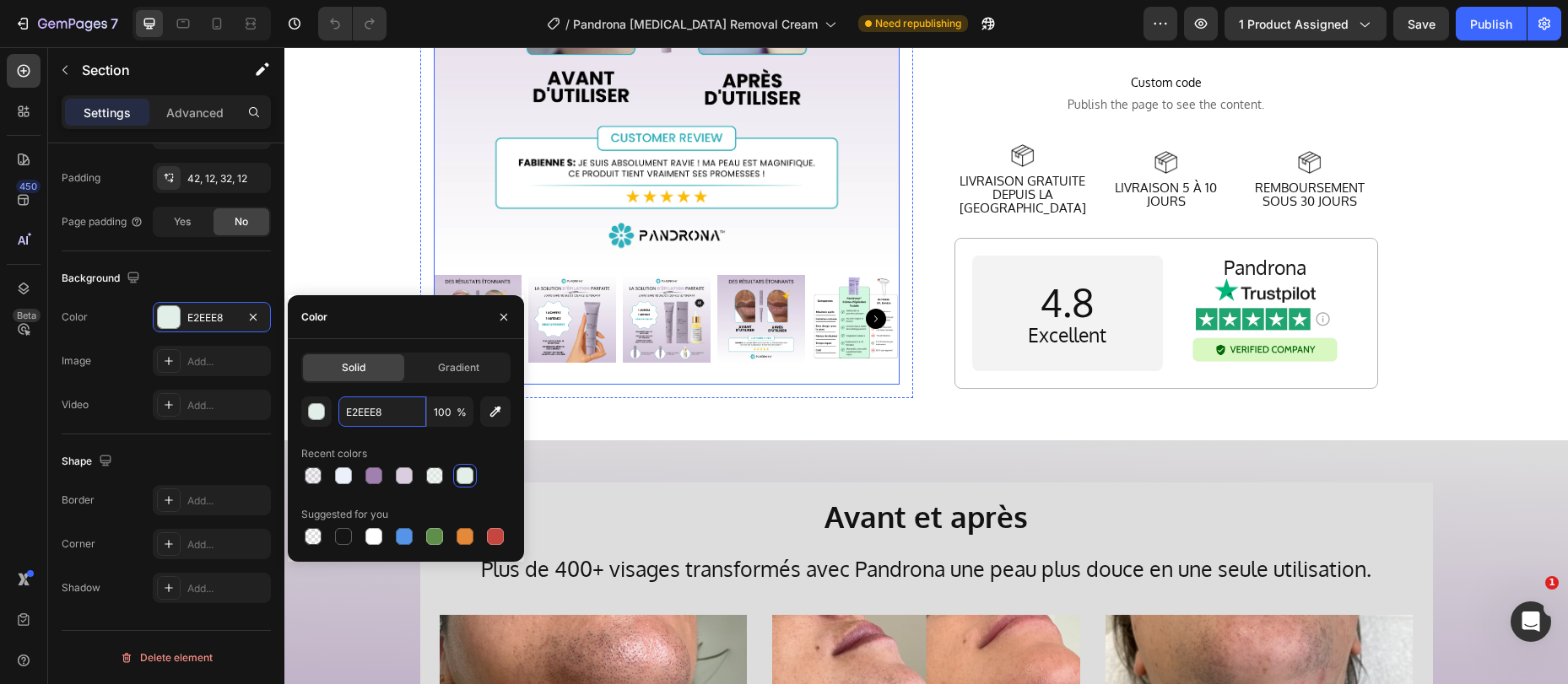
scroll to position [562, 0]
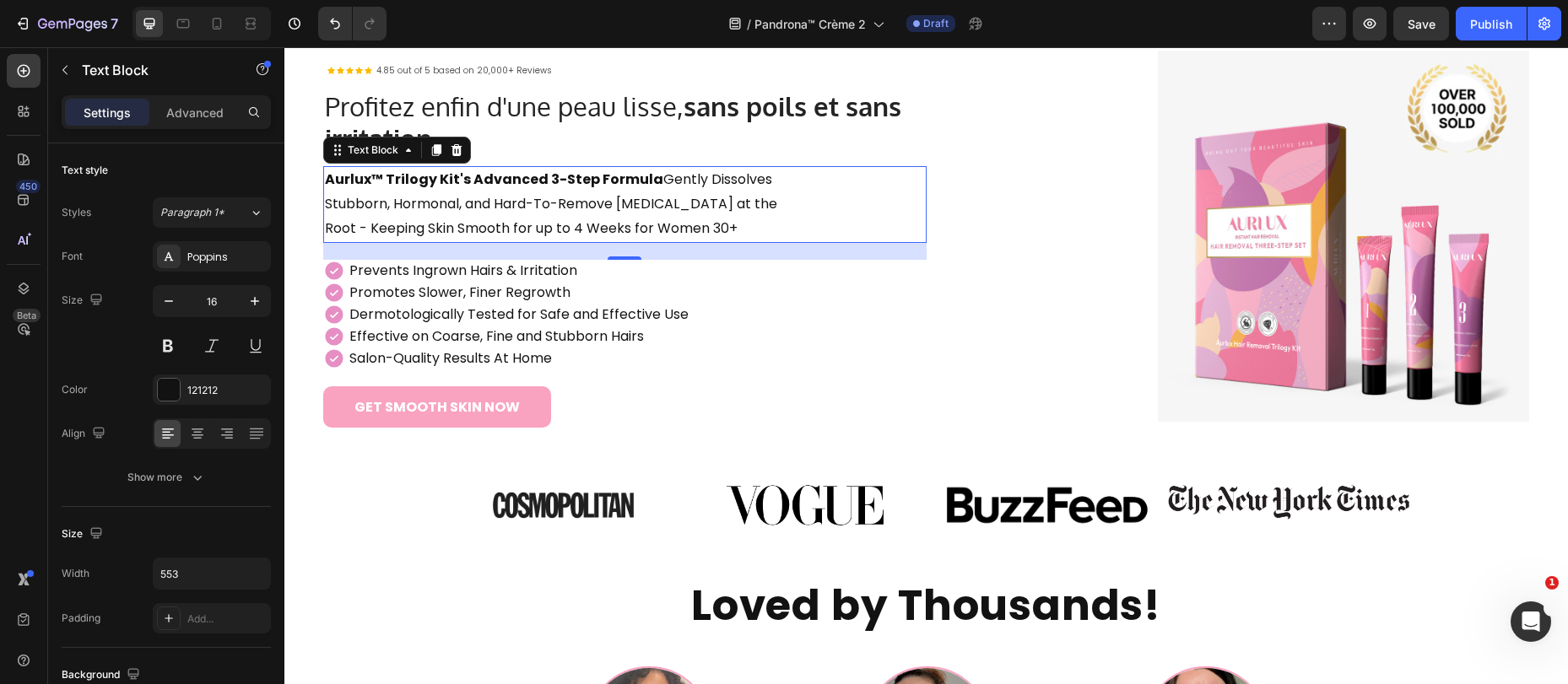
click at [545, 221] on p "Aurlux™ Trilogy Kit's Advanced 3-Step Formula Gently Dissolves Stubborn, Hormon…" at bounding box center [556, 204] width 463 height 72
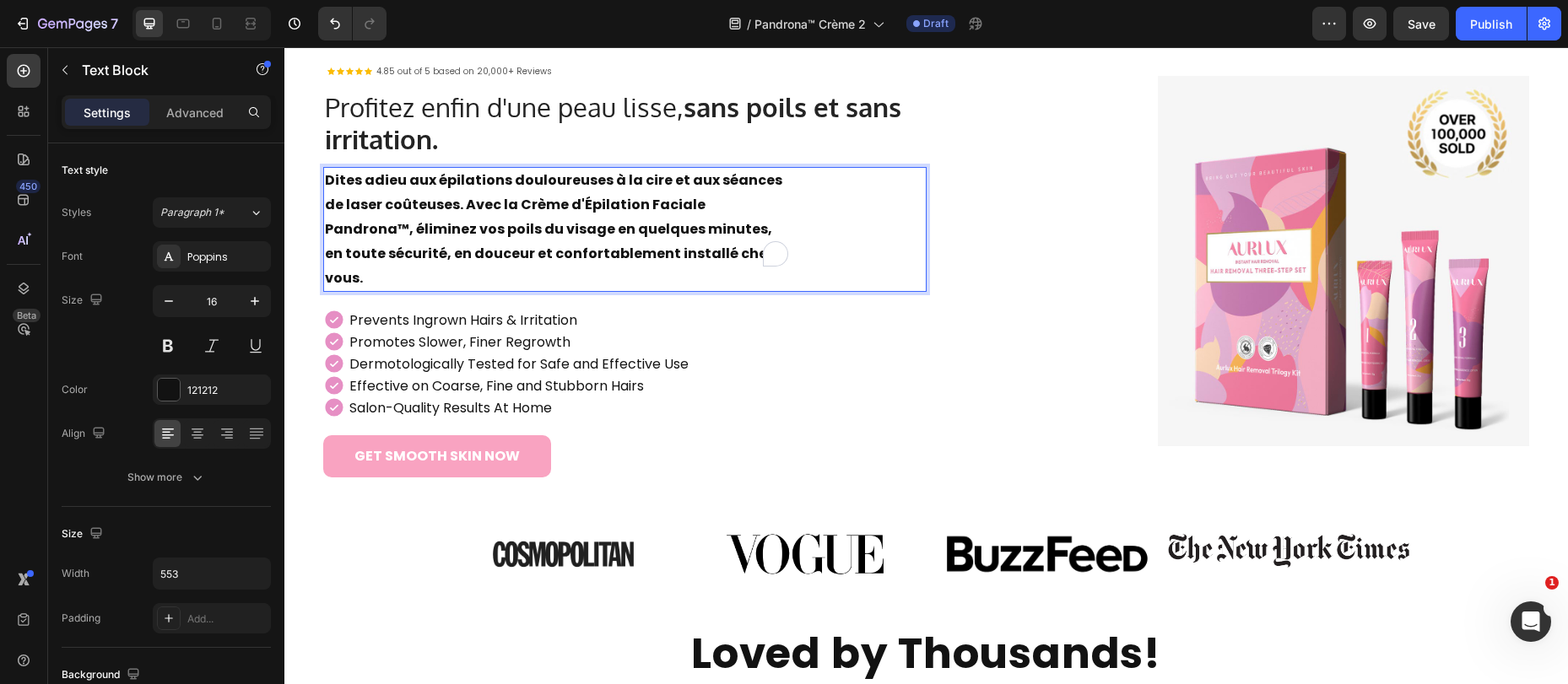
scroll to position [179, 0]
click at [560, 219] on strong "Dites adieu aux épilations douloureuses à la cire et aux séances de laser coûte…" at bounding box center [554, 228] width 457 height 116
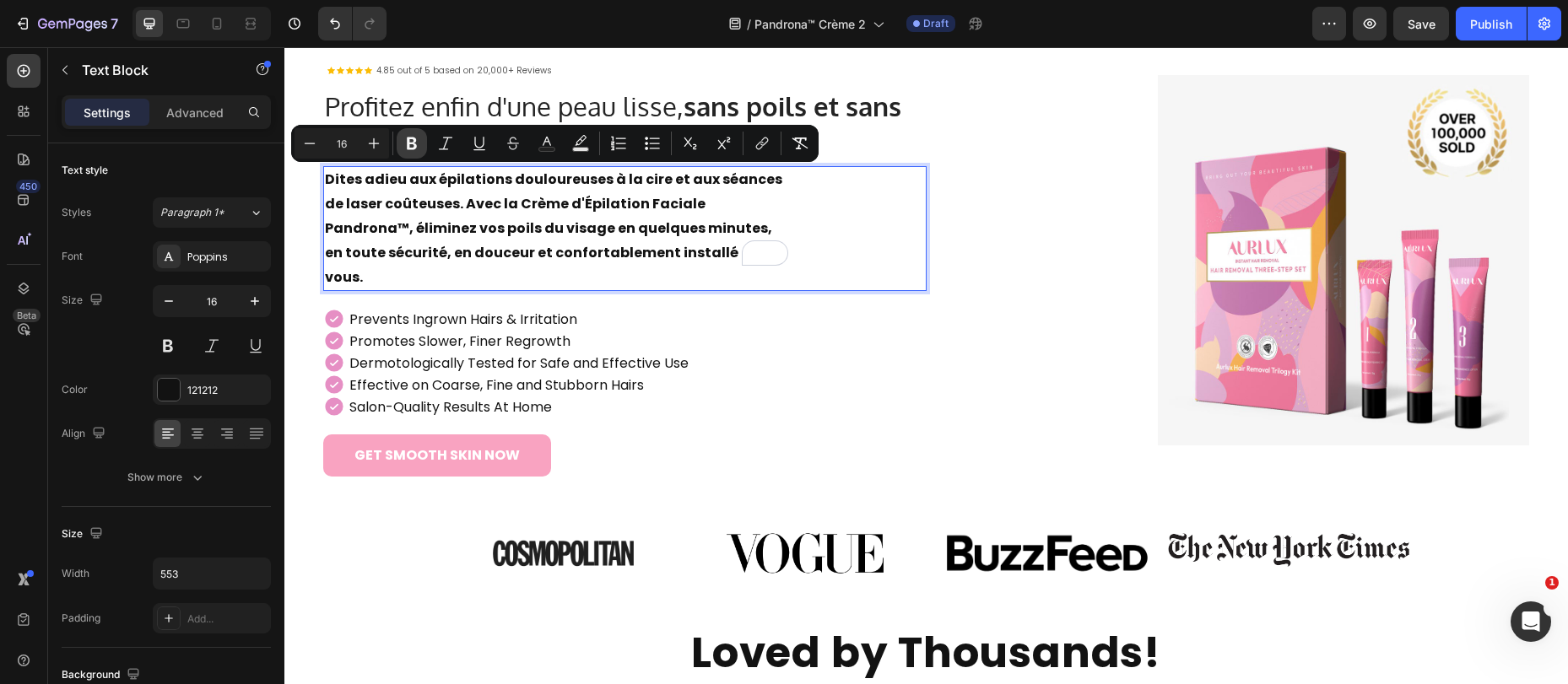
click at [421, 146] on button "Bold" at bounding box center [412, 144] width 30 height 30
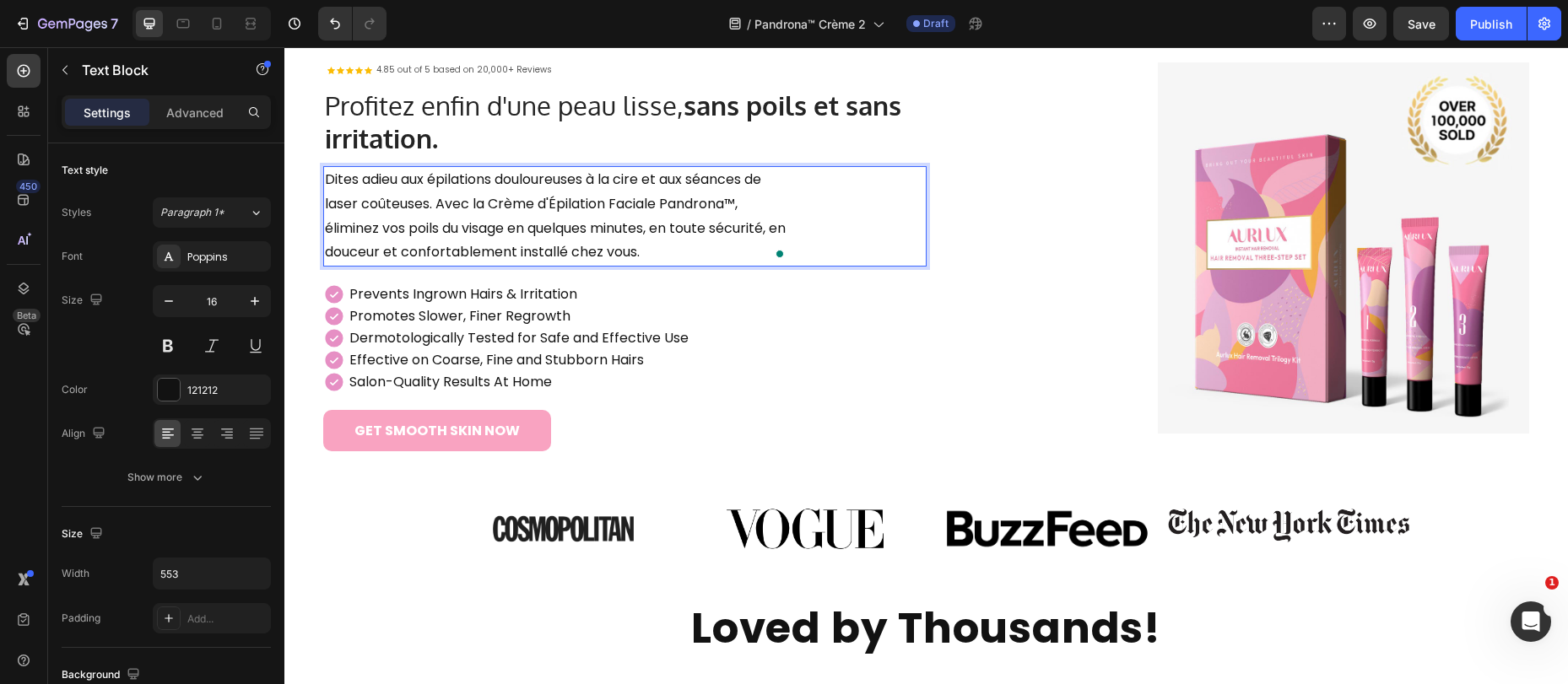
click at [473, 214] on p "Dites adieu aux épilations douloureuses à la cire et aux séances de laser coûte…" at bounding box center [556, 216] width 463 height 97
drag, startPoint x: 439, startPoint y: 203, endPoint x: 748, endPoint y: 212, distance: 309.1
click at [748, 212] on p "Dites adieu aux épilations douloureuses à la cire et aux séances de laser coûte…" at bounding box center [556, 216] width 463 height 97
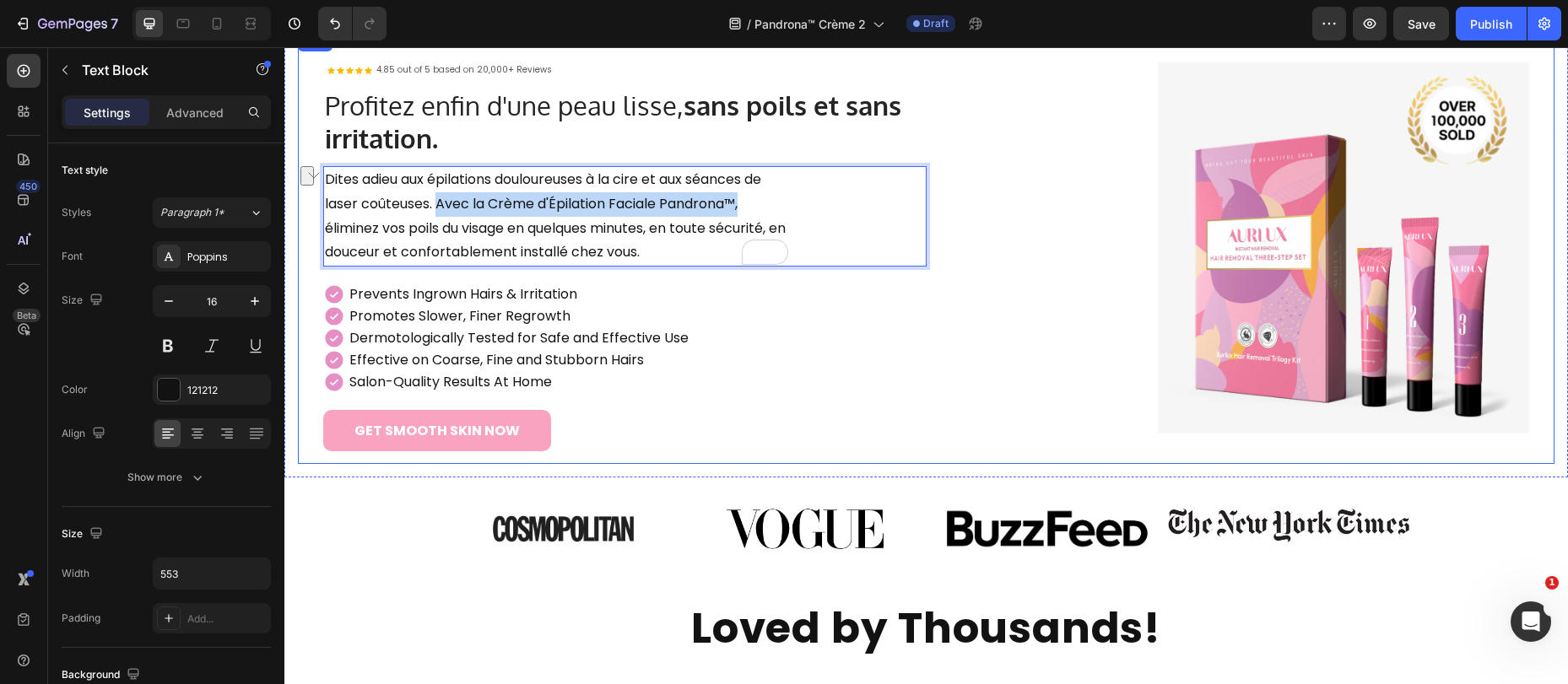
click at [320, 202] on div "Icon Icon Icon Icon Icon Icon List 4.85 out of 5 based on 20,000+ Reviews Text …" at bounding box center [926, 247] width 1256 height 433
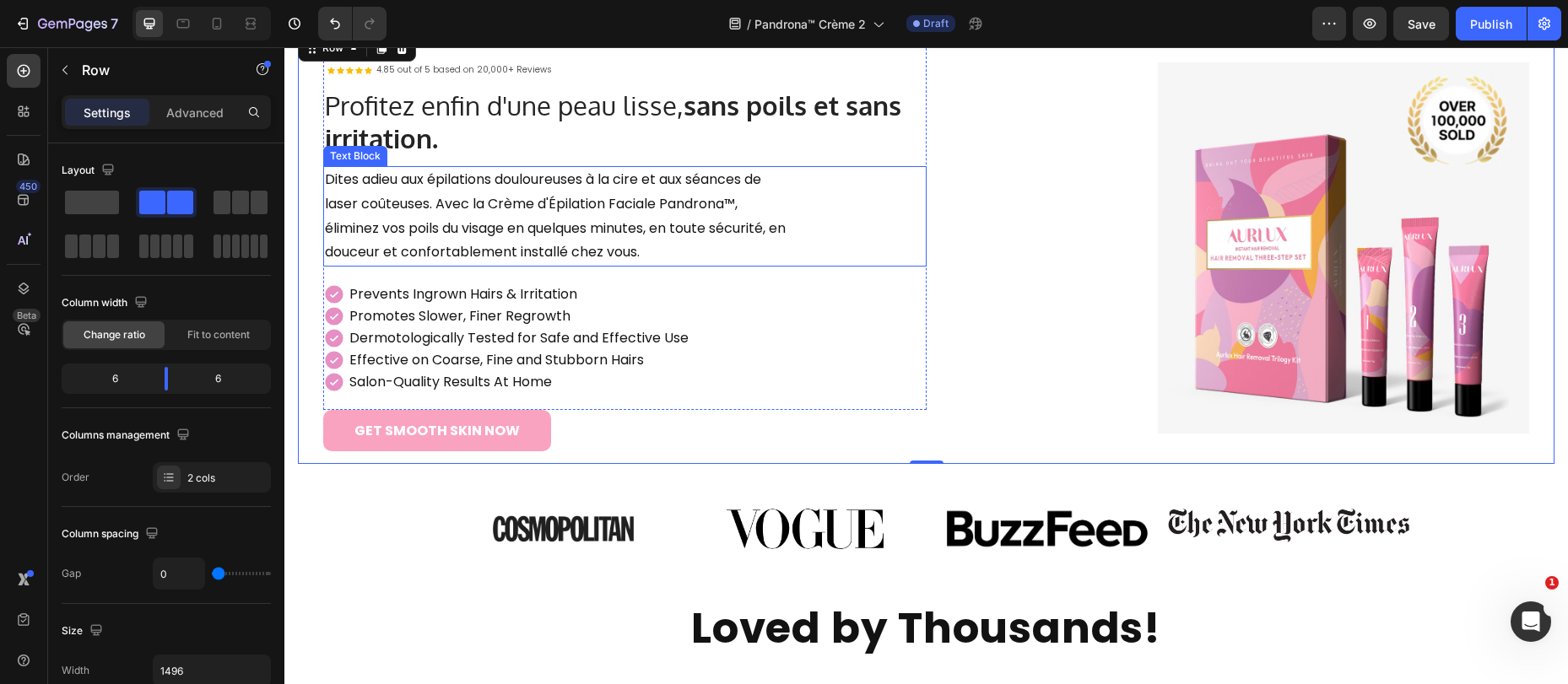
click at [604, 204] on p "Dites adieu aux épilations douloureuses à la cire et aux séances de laser coûte…" at bounding box center [556, 216] width 463 height 97
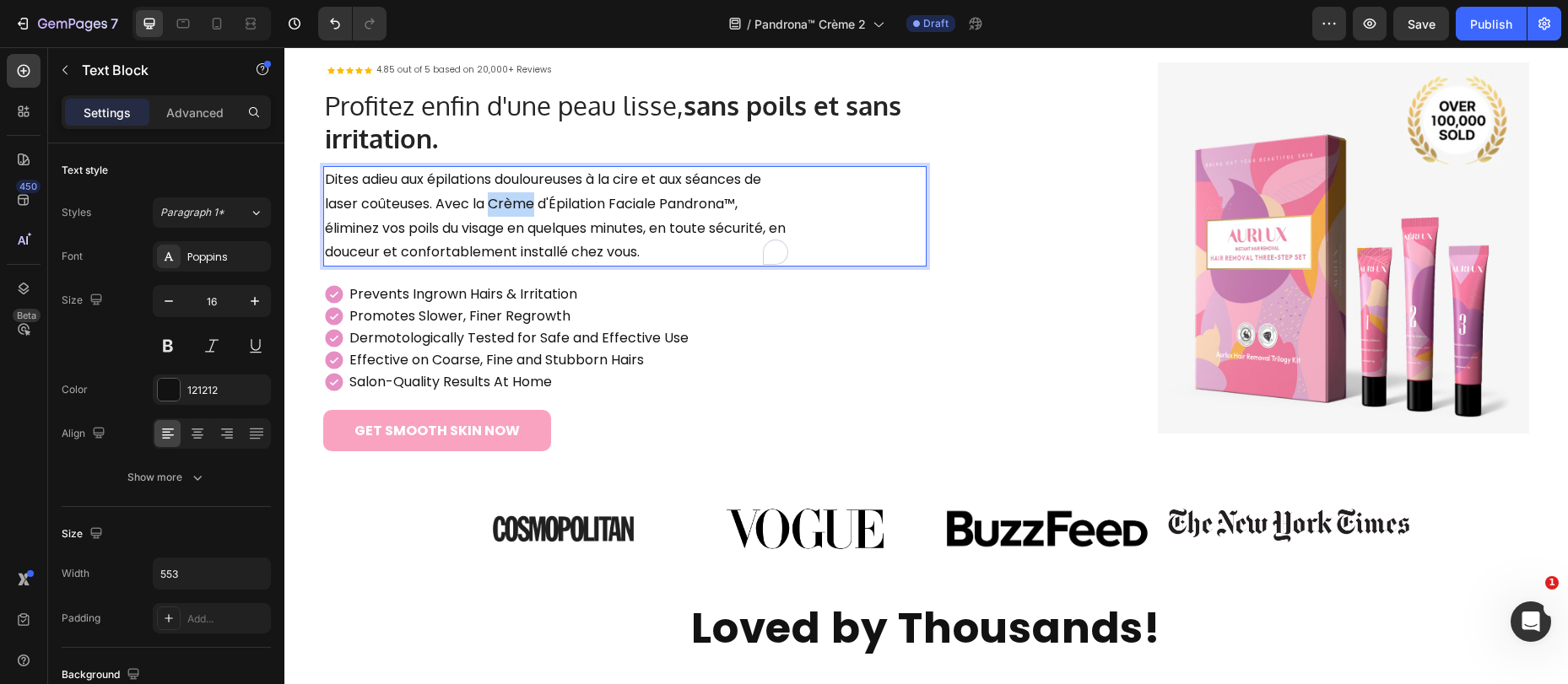
drag, startPoint x: 493, startPoint y: 204, endPoint x: 538, endPoint y: 208, distance: 45.2
click at [538, 208] on p "Dites adieu aux épilations douloureuses à la cire et aux séances de laser coûte…" at bounding box center [556, 216] width 463 height 97
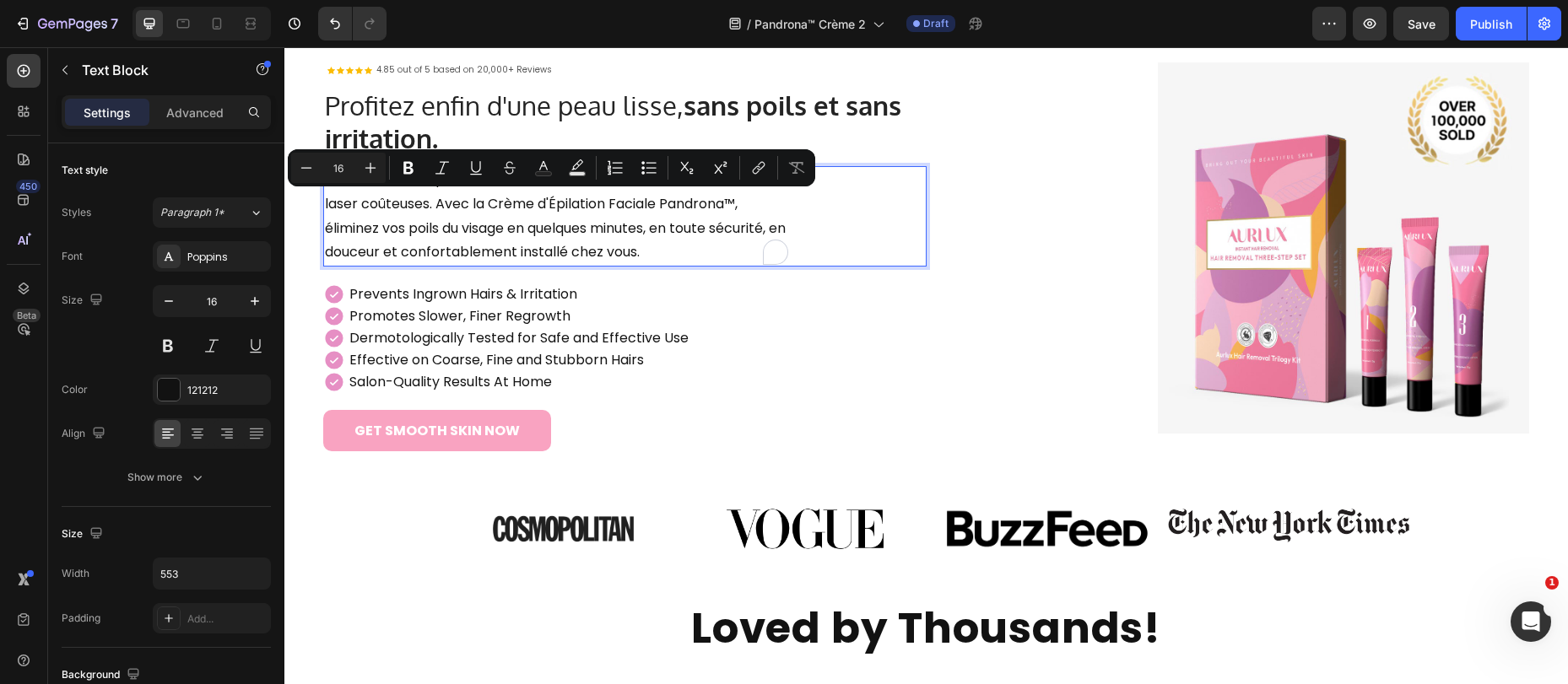
click at [445, 205] on p "Dites adieu aux épilations douloureuses à la cire et aux séances de laser coûte…" at bounding box center [556, 216] width 463 height 97
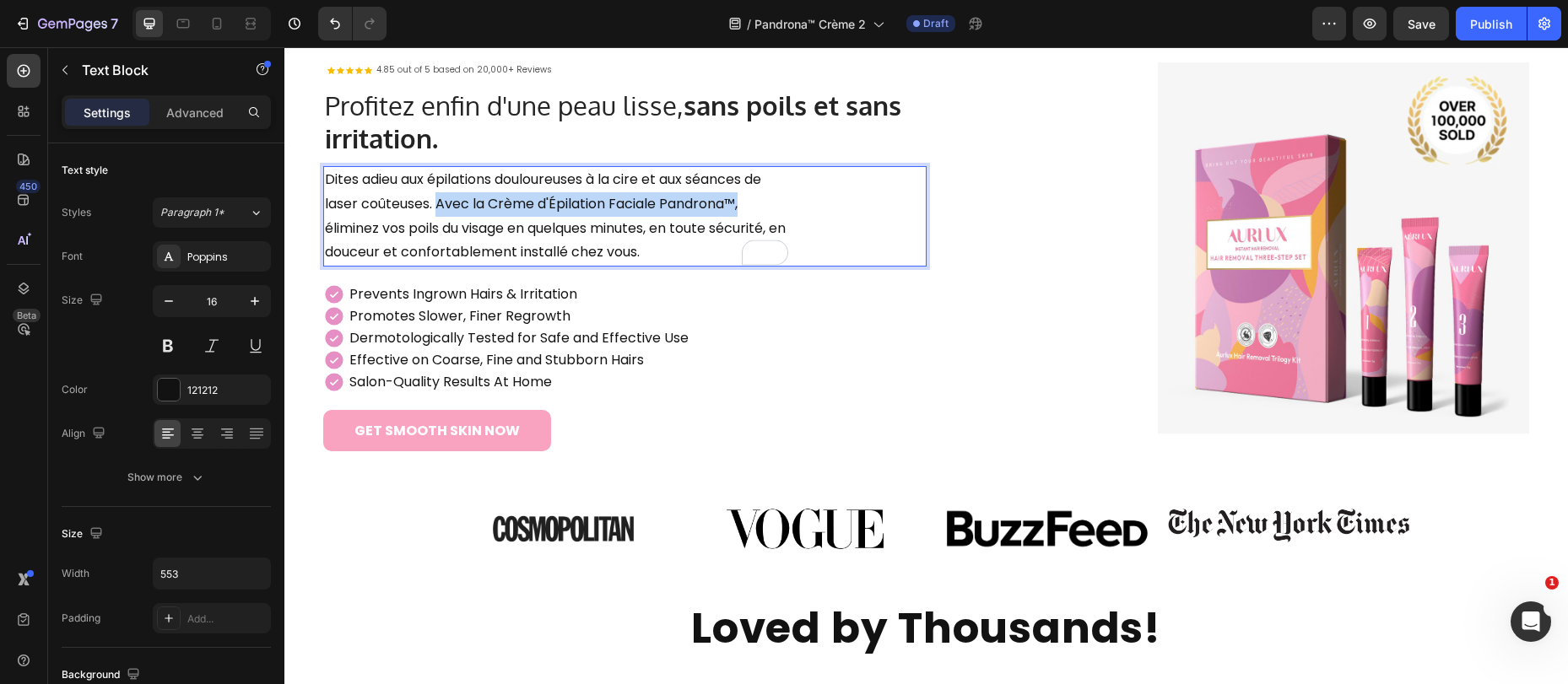
drag, startPoint x: 438, startPoint y: 204, endPoint x: 730, endPoint y: 212, distance: 292.1
click at [750, 210] on p "Dites adieu aux épilations douloureuses à la cire et aux séances de laser coûte…" at bounding box center [556, 216] width 463 height 97
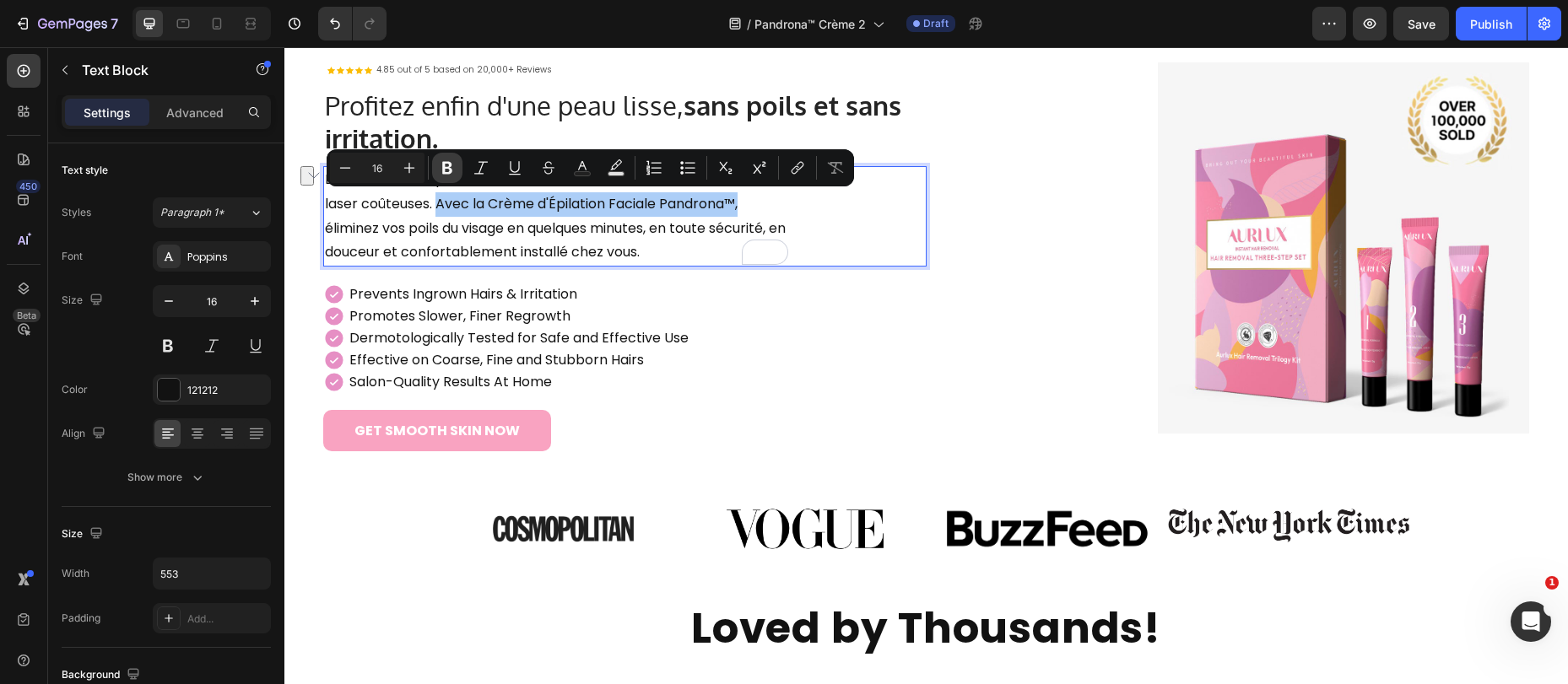
click at [453, 176] on button "Bold" at bounding box center [447, 168] width 30 height 30
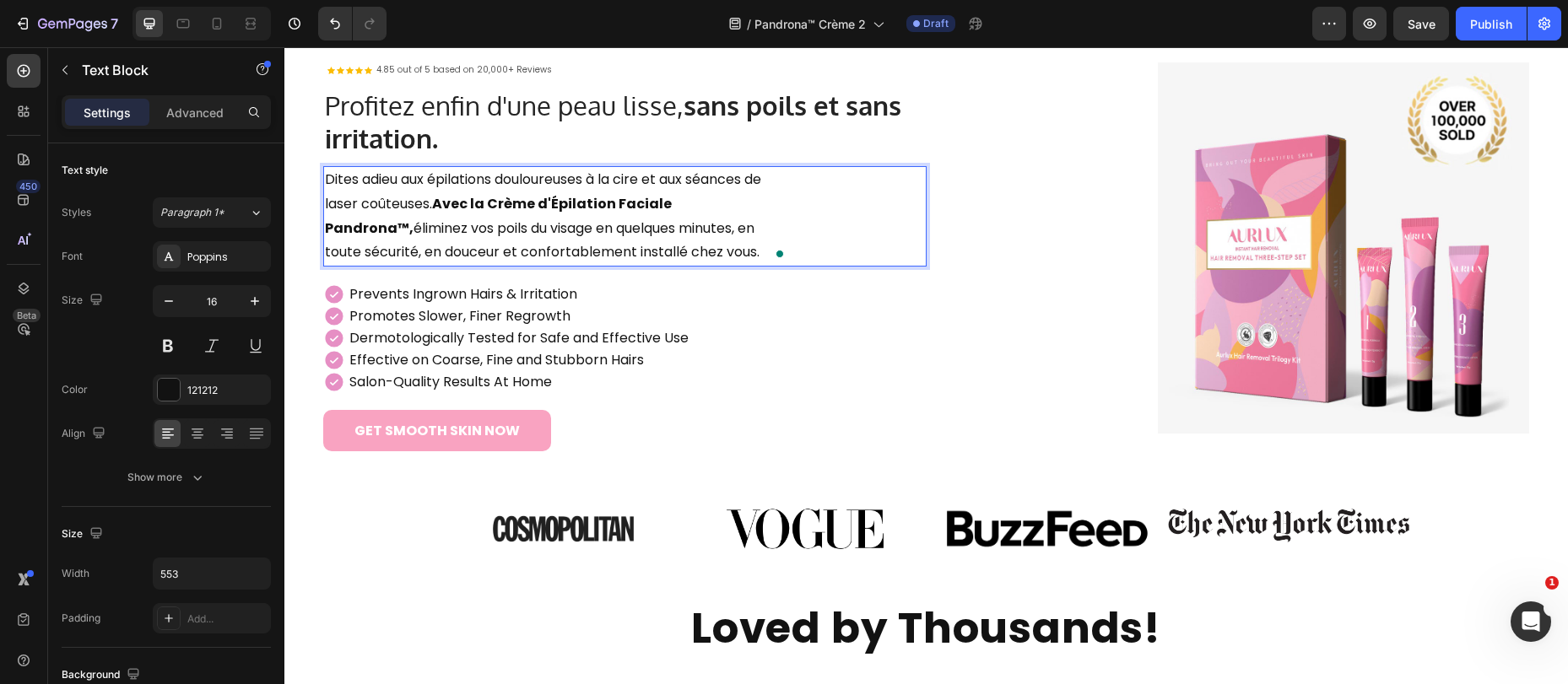
click at [542, 225] on p "Dites adieu aux épilations douloureuses à la cire et aux séances de laser coûte…" at bounding box center [556, 216] width 463 height 97
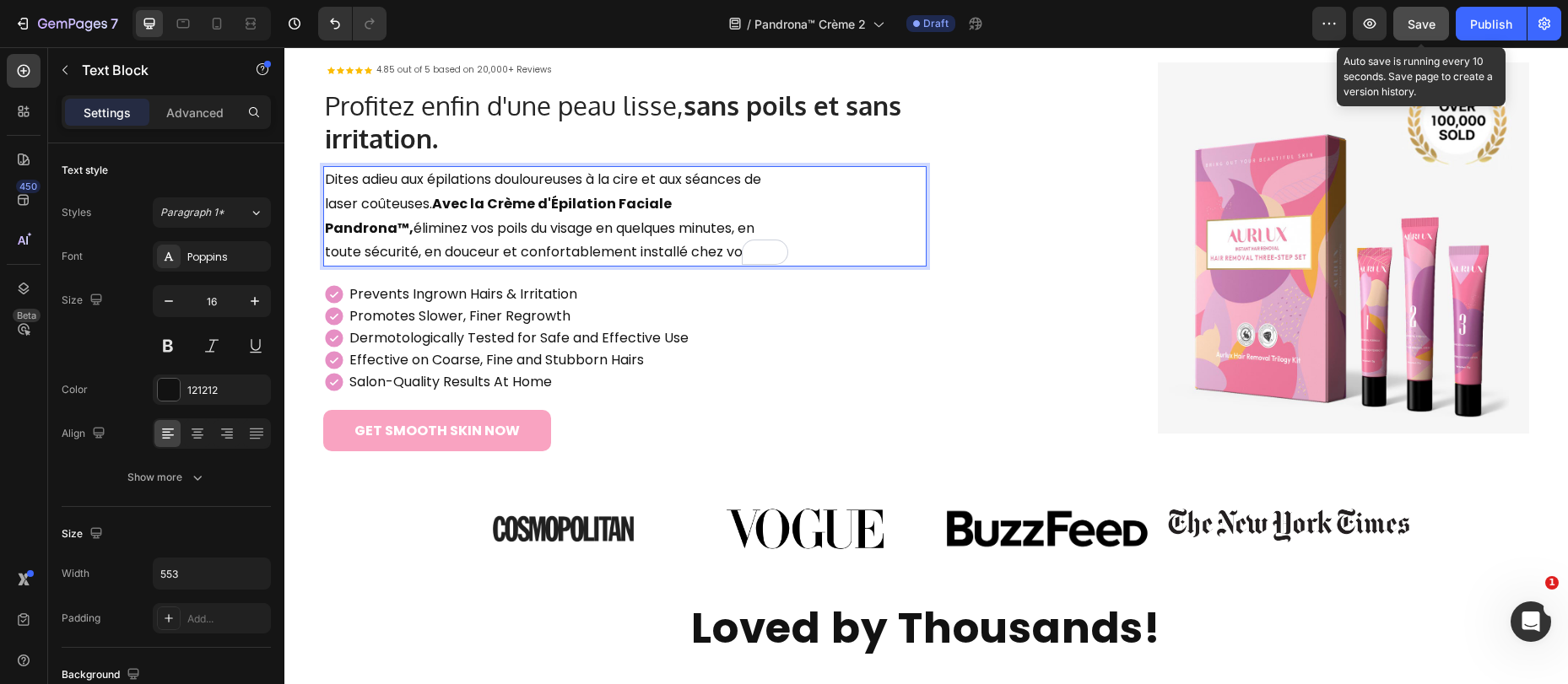
click at [1414, 19] on span "Save" at bounding box center [1421, 24] width 28 height 14
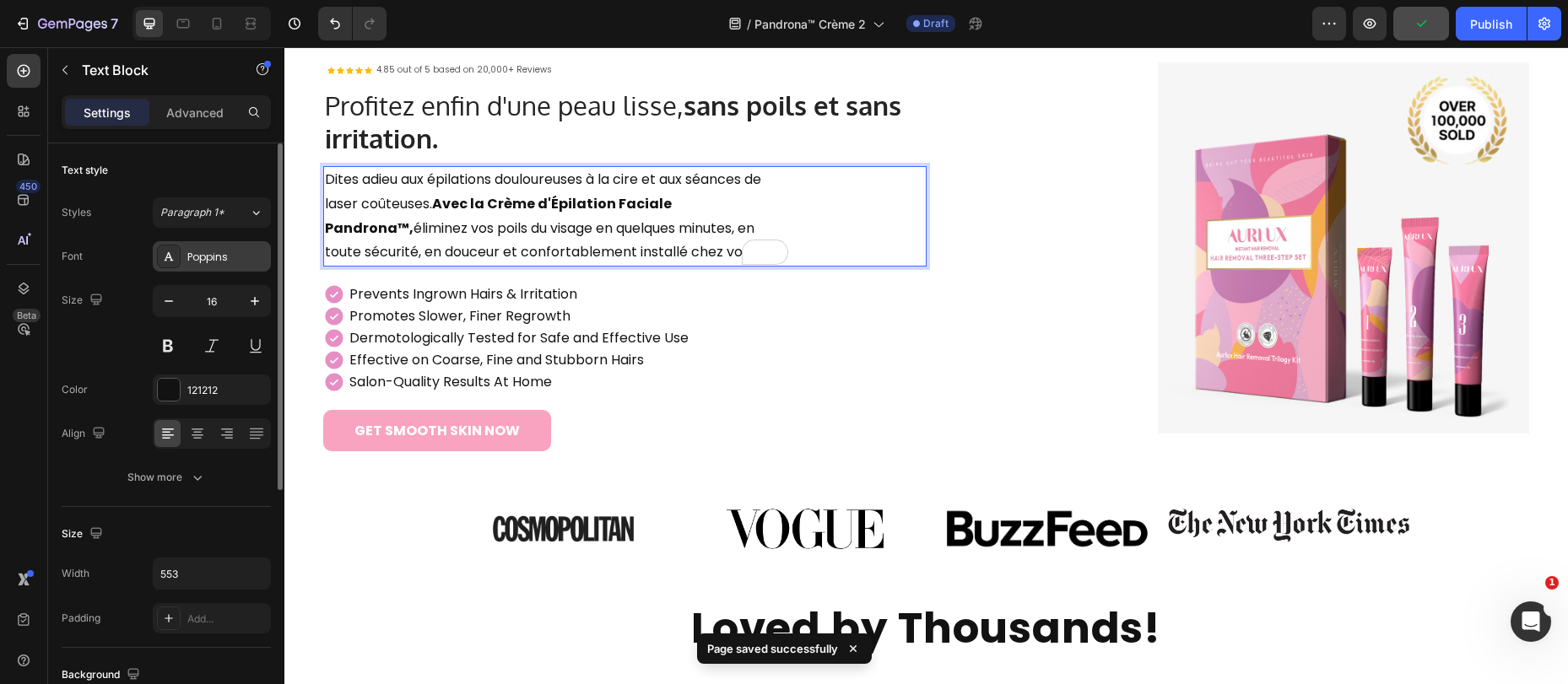
click at [249, 256] on div "Poppins" at bounding box center [227, 257] width 79 height 15
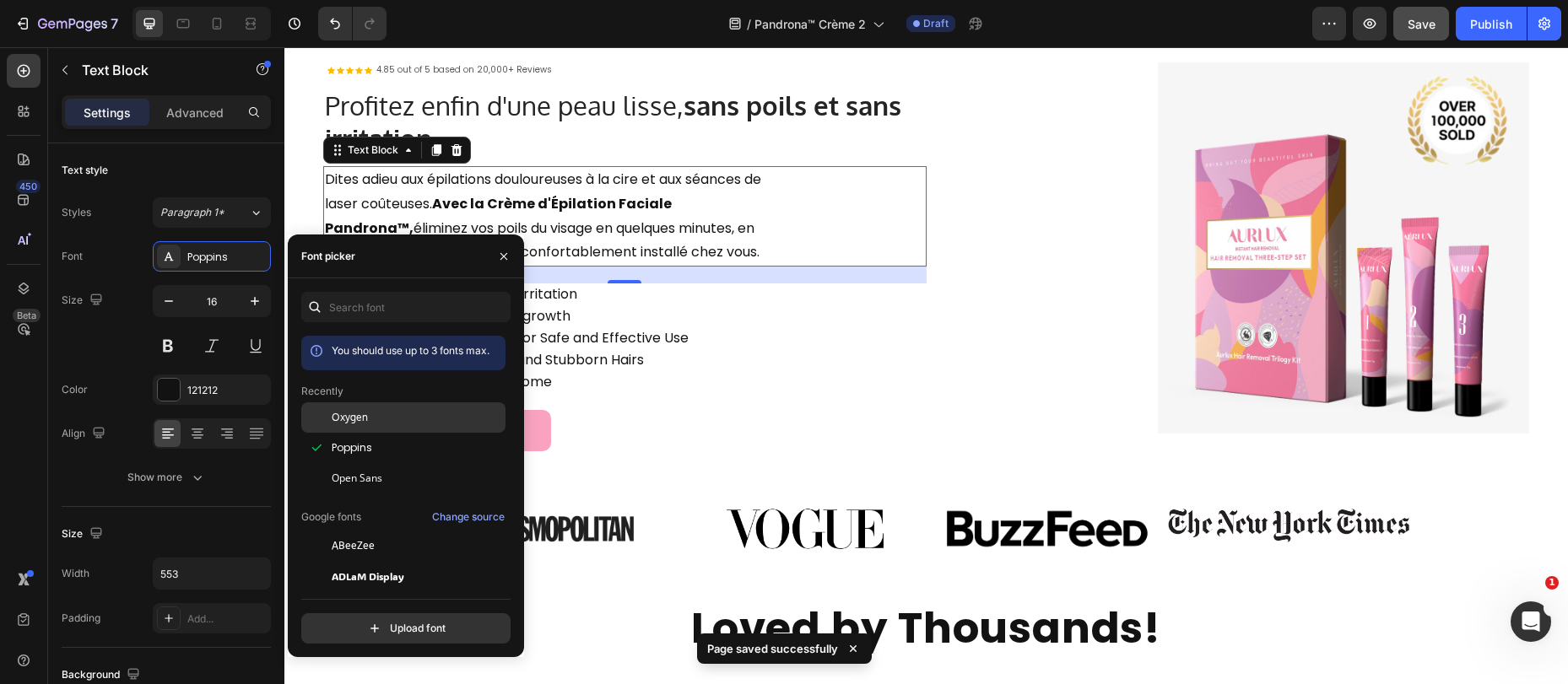
click at [360, 416] on span "Oxygen" at bounding box center [349, 417] width 37 height 15
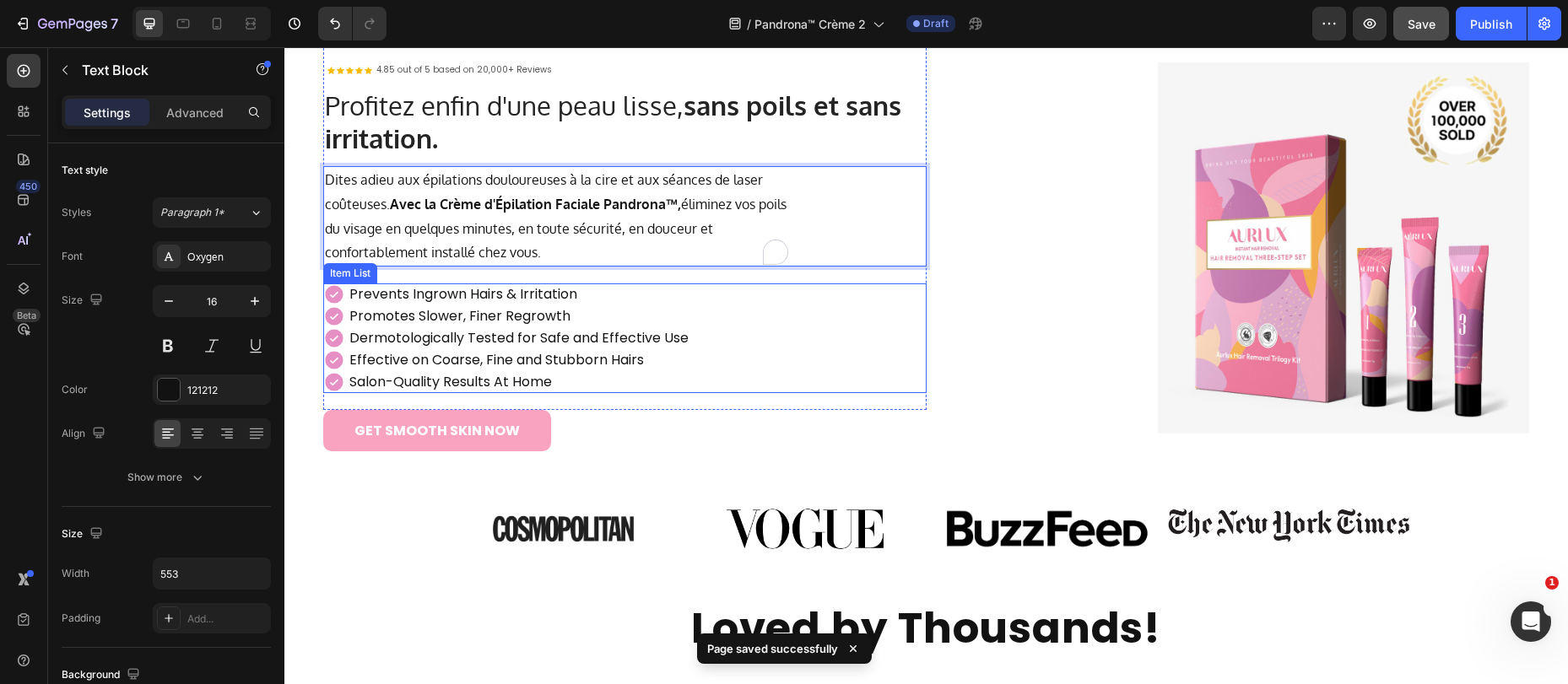
click at [742, 318] on div "Prevents Ingrown Hairs & Irritation Promotes Slower, Finer Regrowth Dermotologi…" at bounding box center [625, 338] width 604 height 110
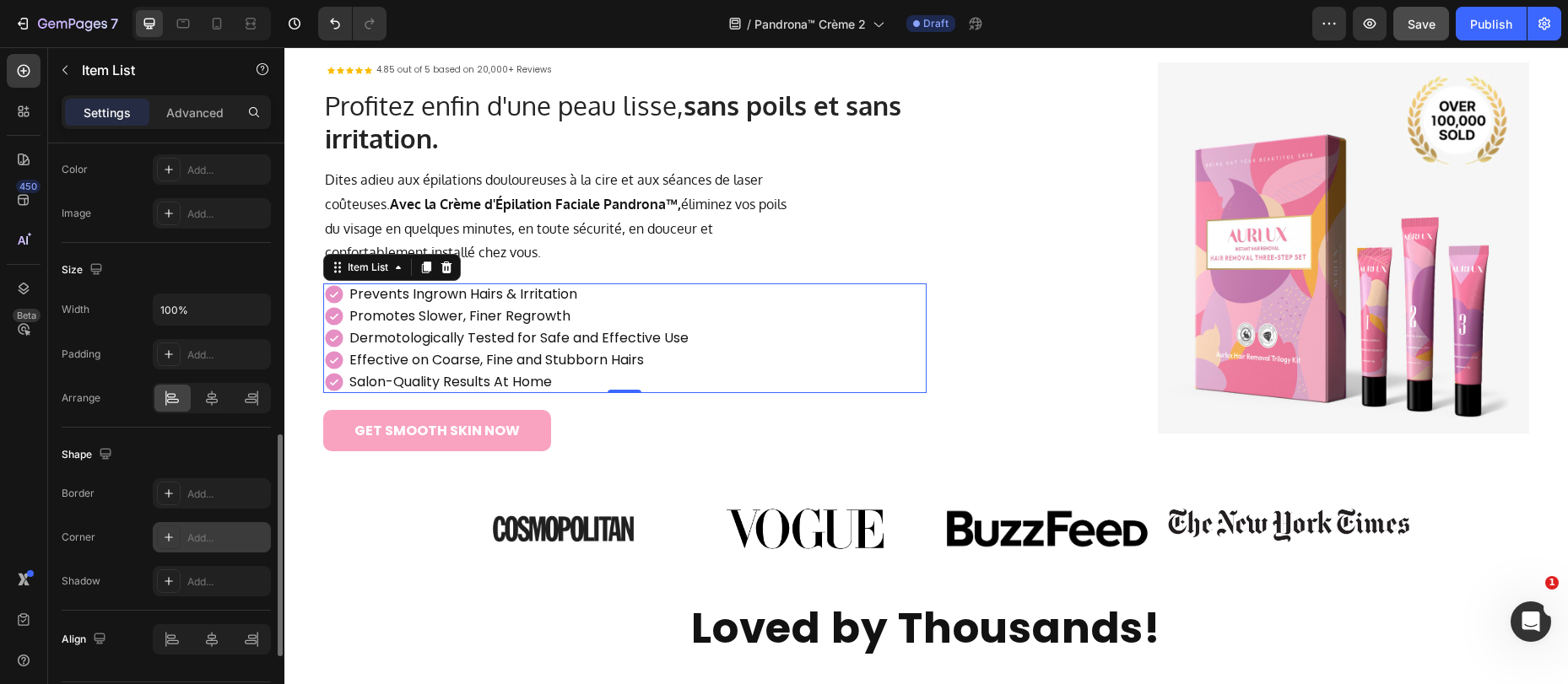
scroll to position [970, 0]
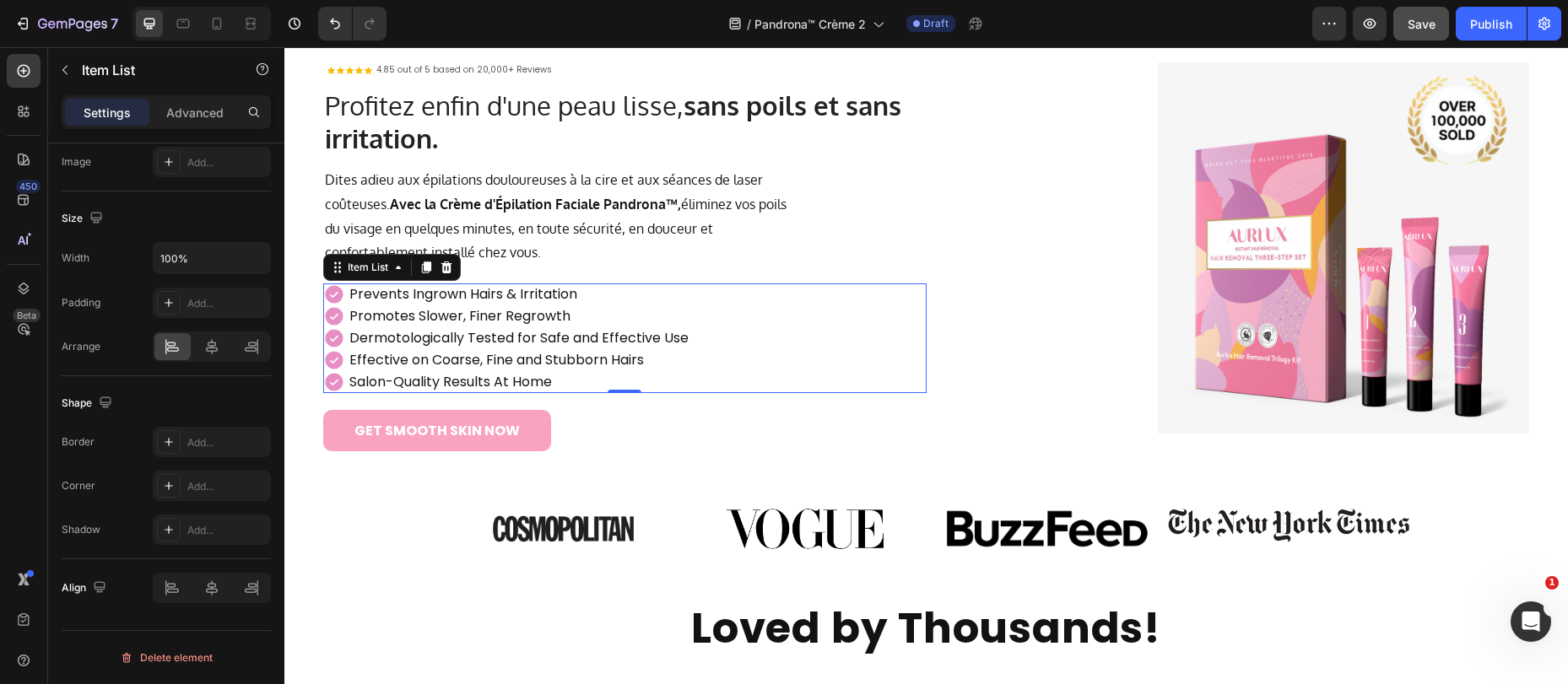
click at [337, 300] on icon at bounding box center [334, 295] width 18 height 18
click at [334, 299] on icon at bounding box center [334, 295] width 18 height 18
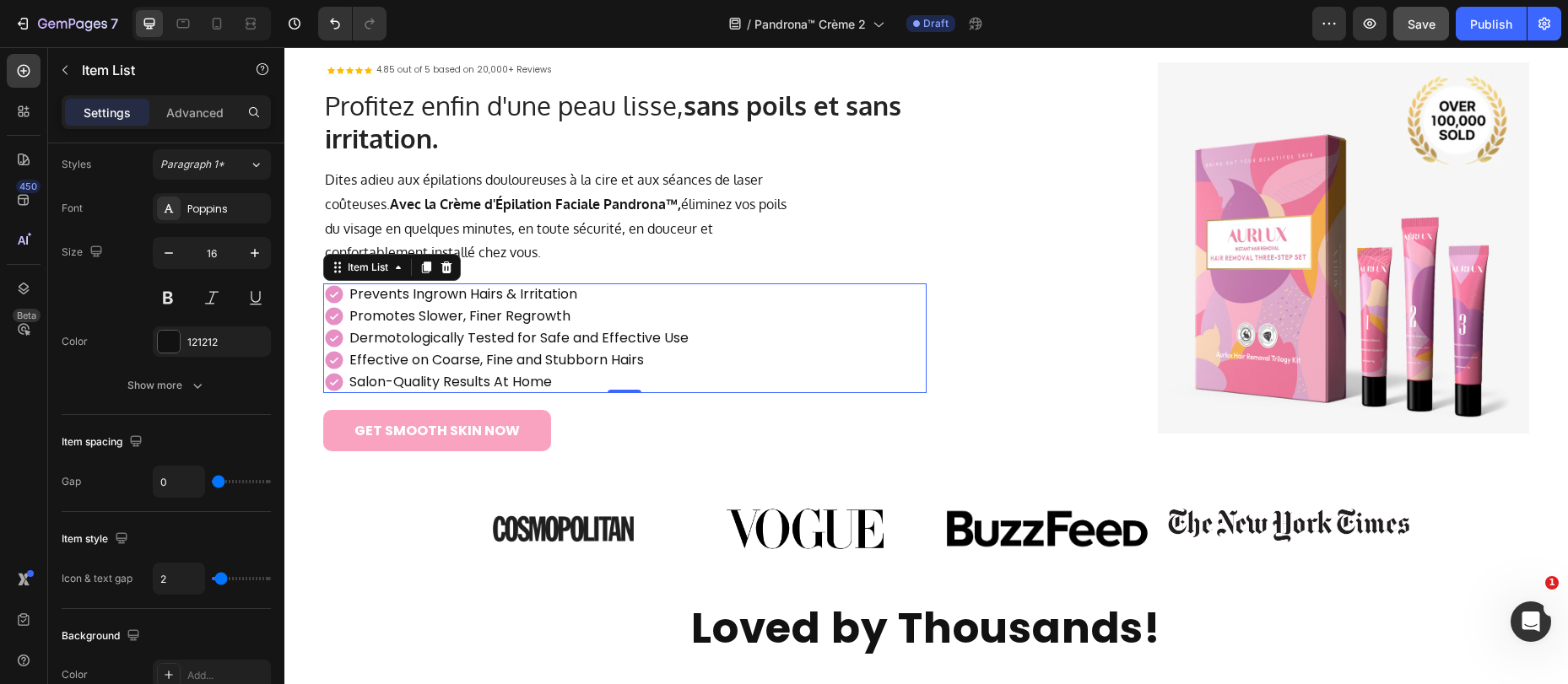
scroll to position [92, 0]
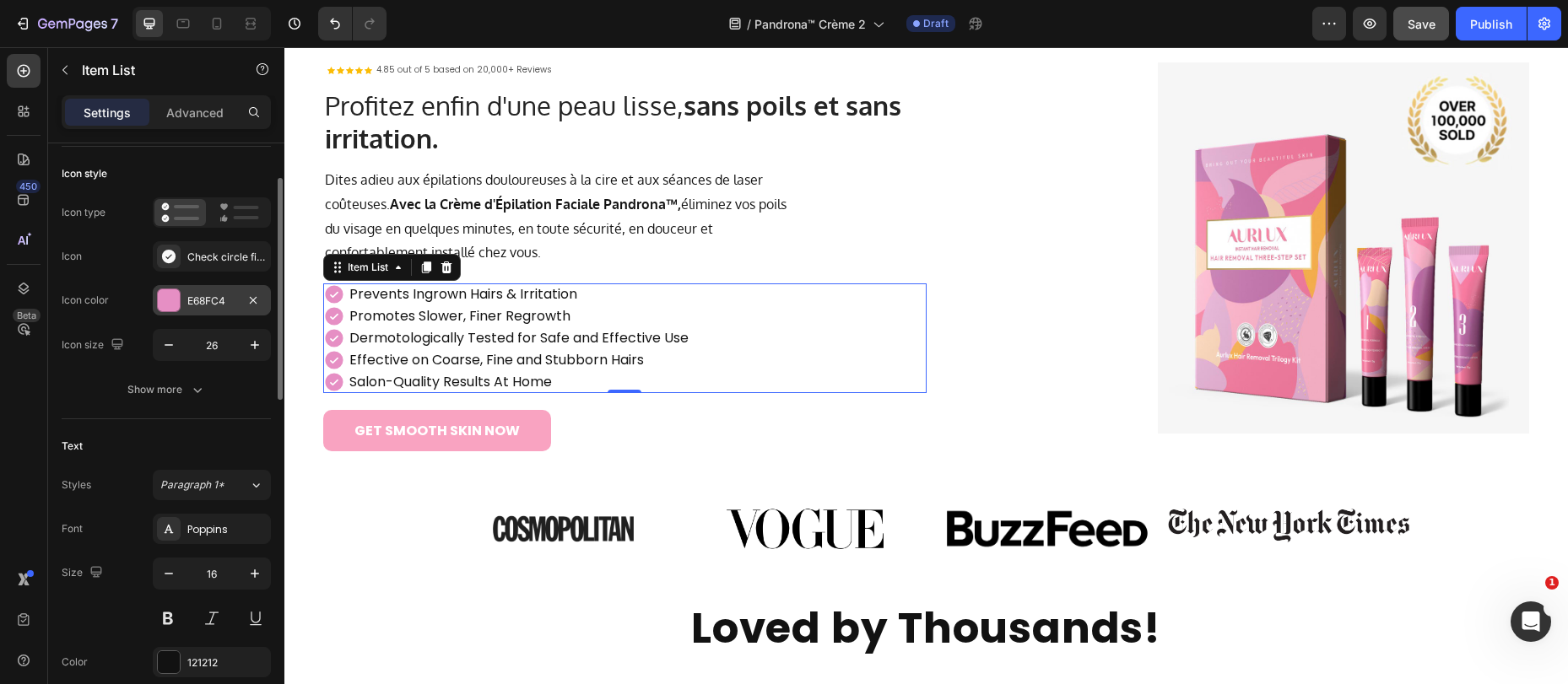
click at [196, 302] on div "E68FC4" at bounding box center [212, 301] width 49 height 15
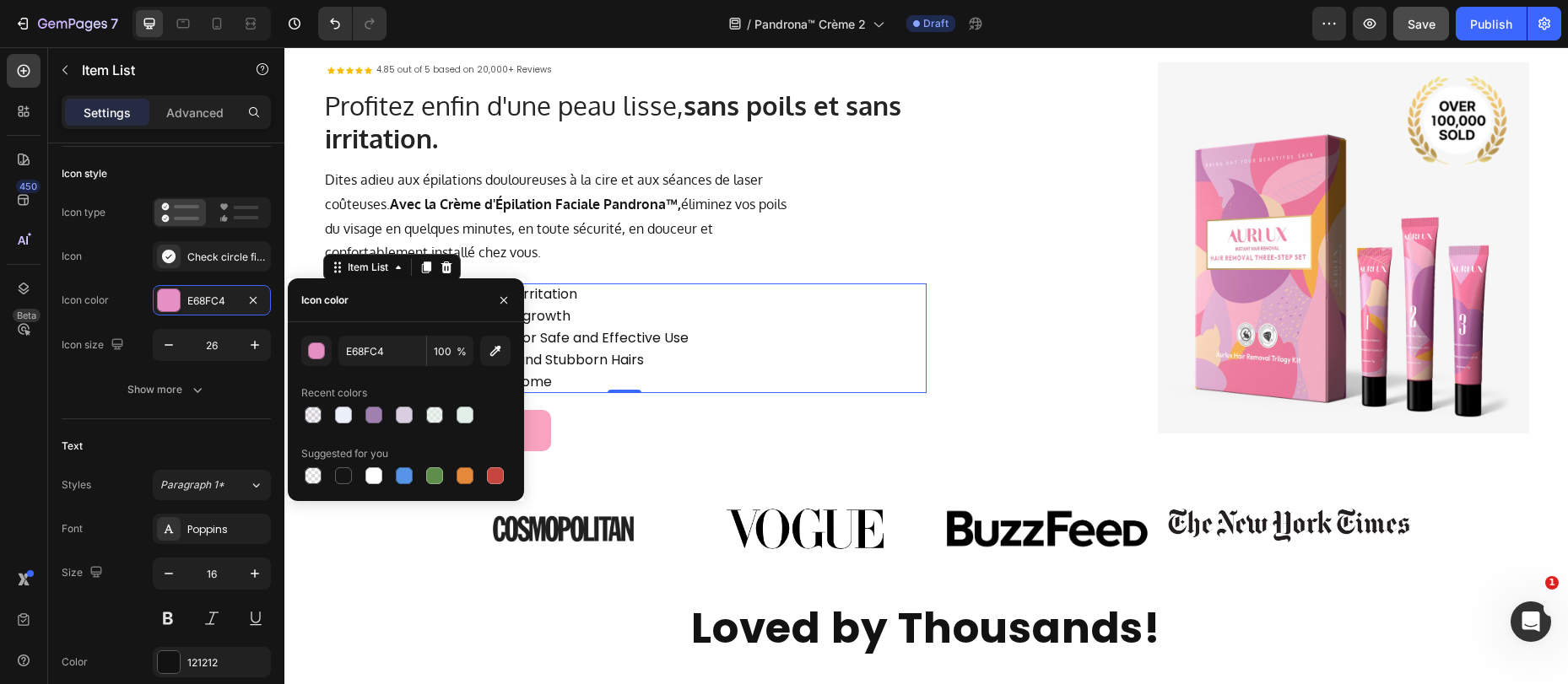
drag, startPoint x: 371, startPoint y: 421, endPoint x: 430, endPoint y: 389, distance: 67.1
click at [371, 421] on div at bounding box center [373, 414] width 17 height 17
type input "9F80AE"
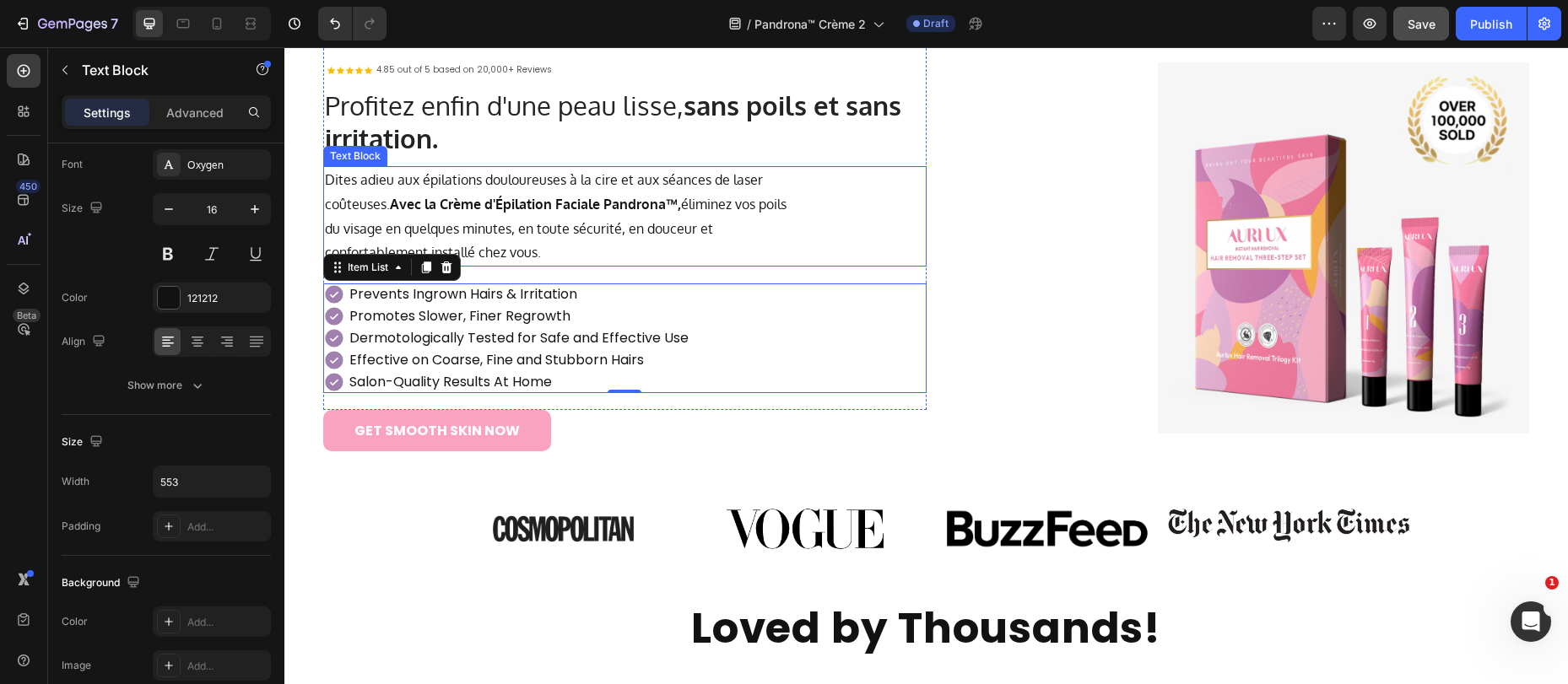
click at [649, 196] on strong "Avec la Crème d'Épilation Faciale Pandrona™," at bounding box center [536, 204] width 291 height 17
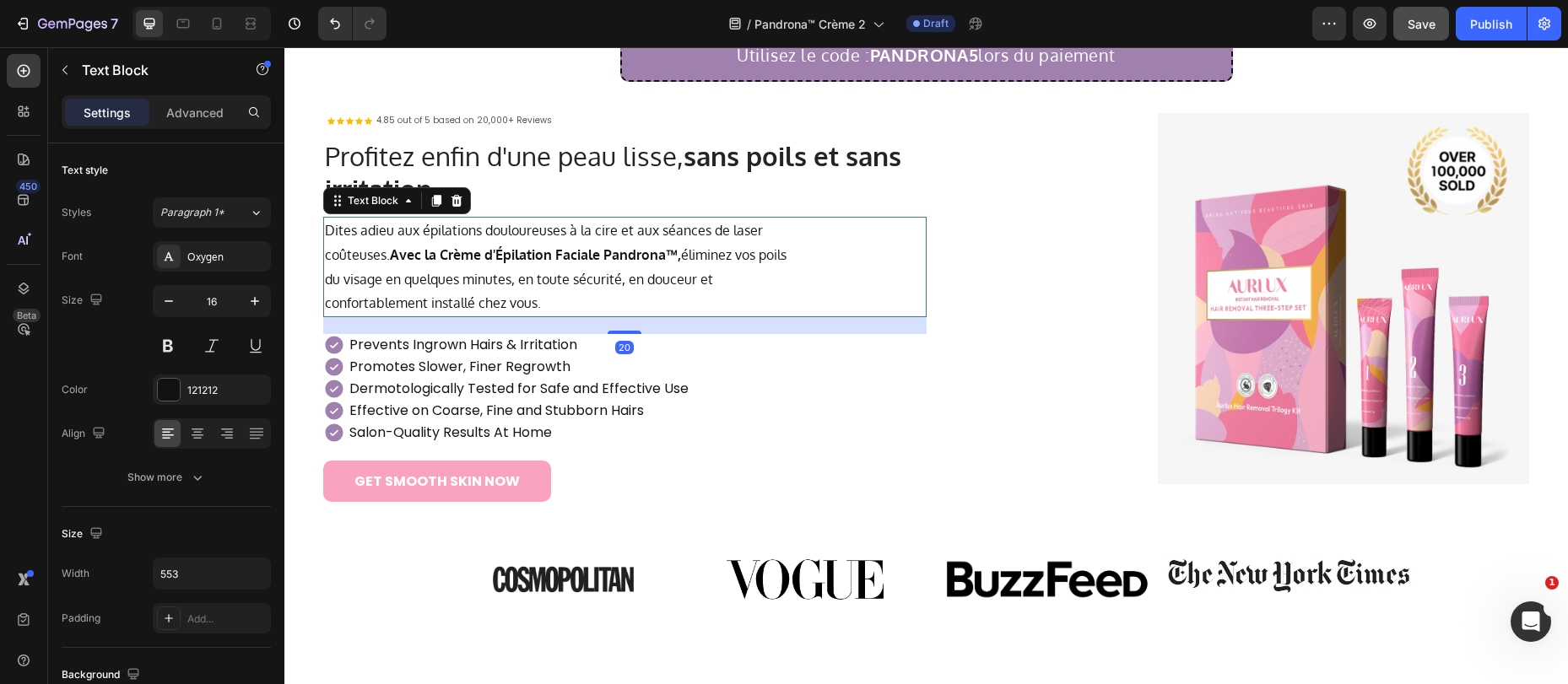
scroll to position [0, 0]
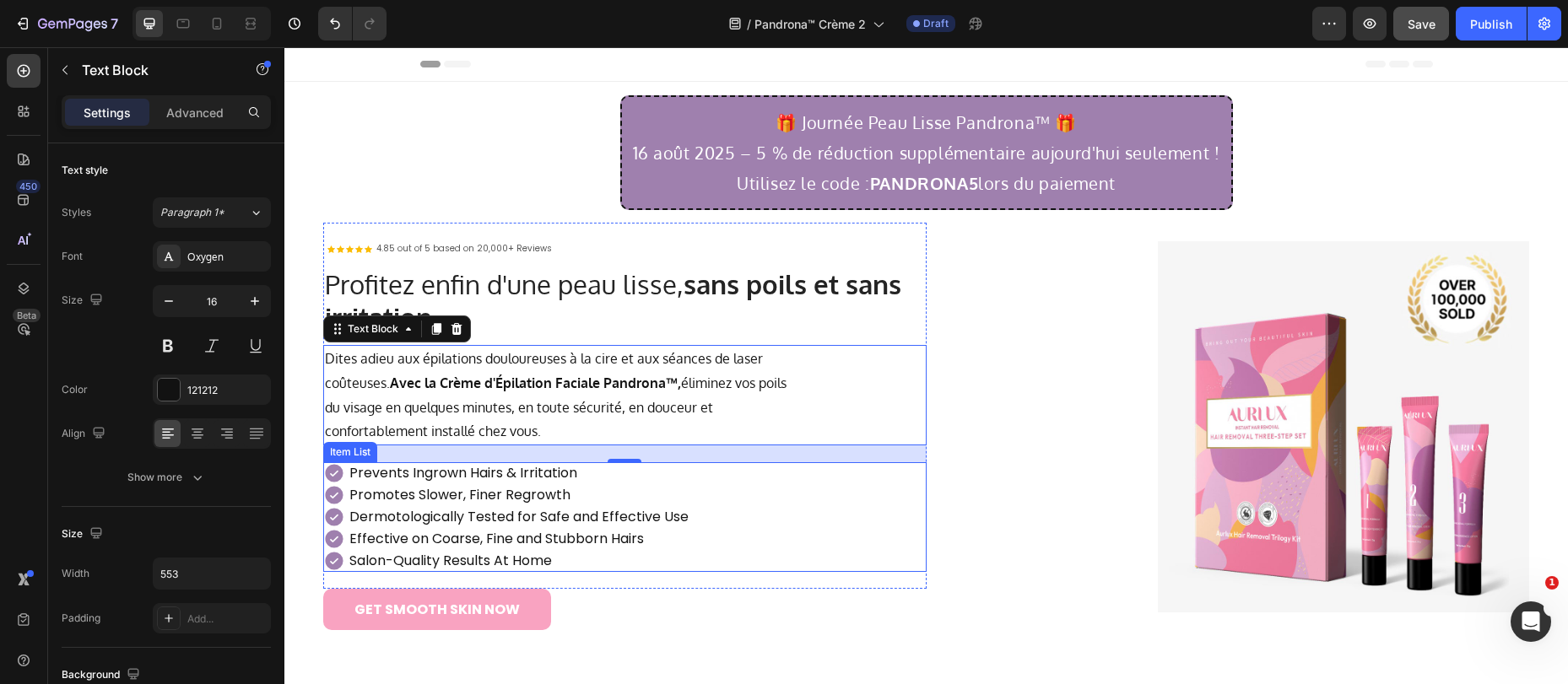
click at [479, 479] on p "Prevents Ingrown Hairs & Irritation" at bounding box center [519, 473] width 339 height 17
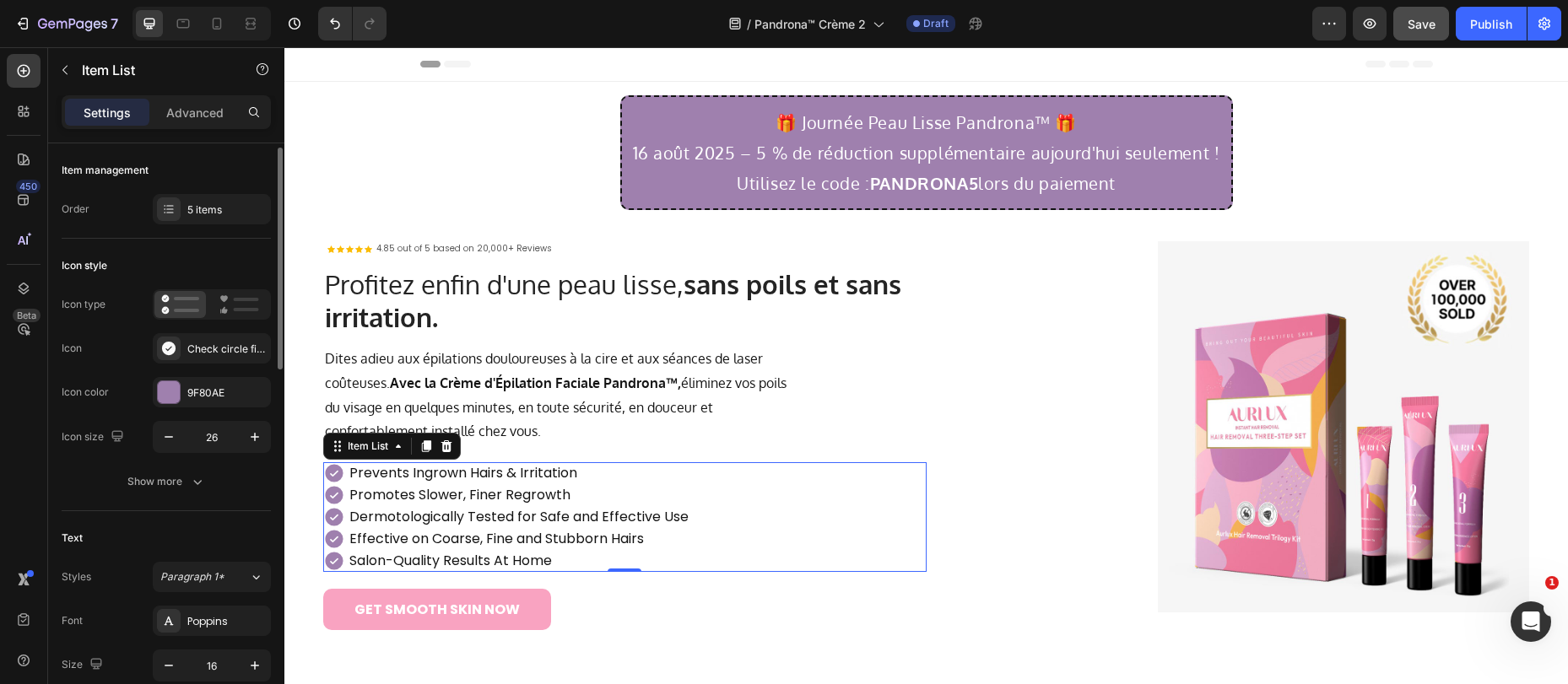
scroll to position [4, 0]
click at [197, 616] on div "Poppins" at bounding box center [227, 618] width 79 height 15
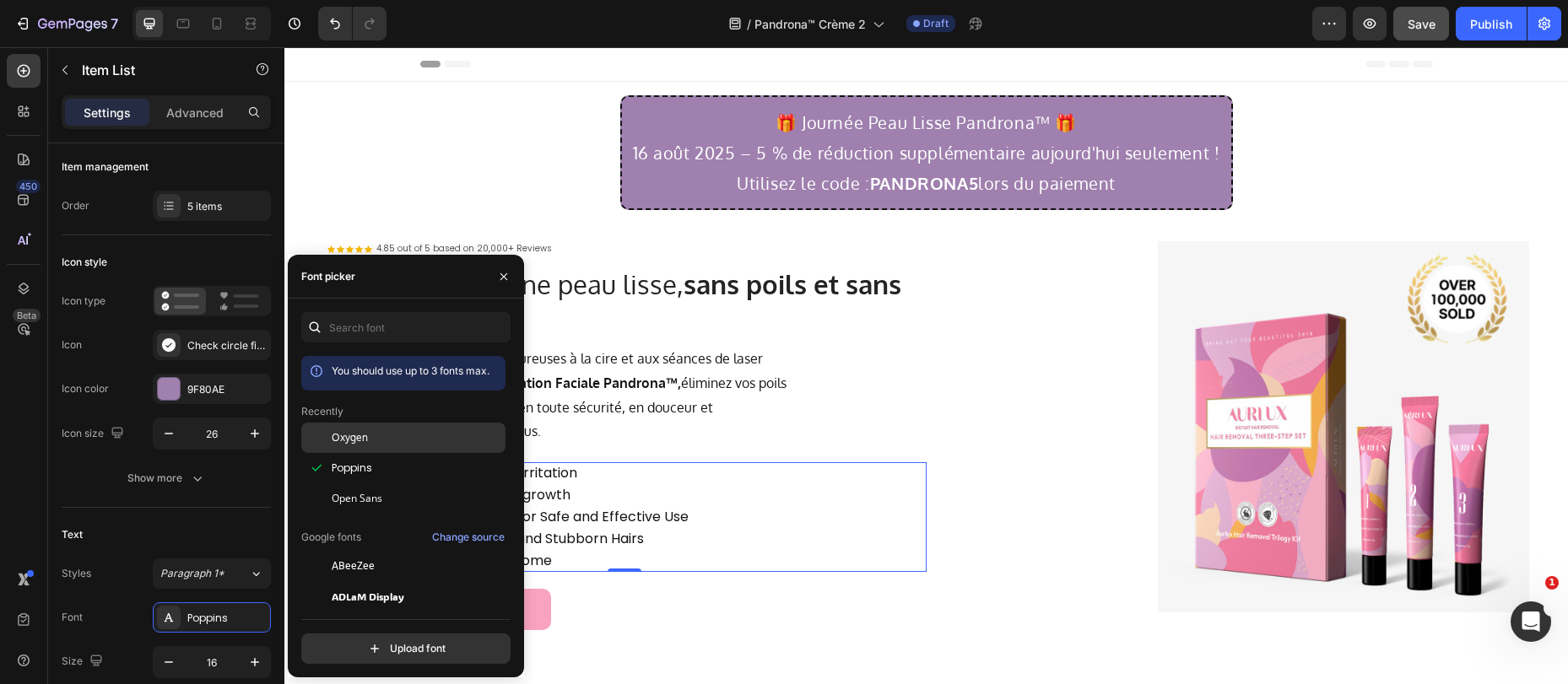
click at [377, 438] on div "Oxygen" at bounding box center [416, 438] width 171 height 15
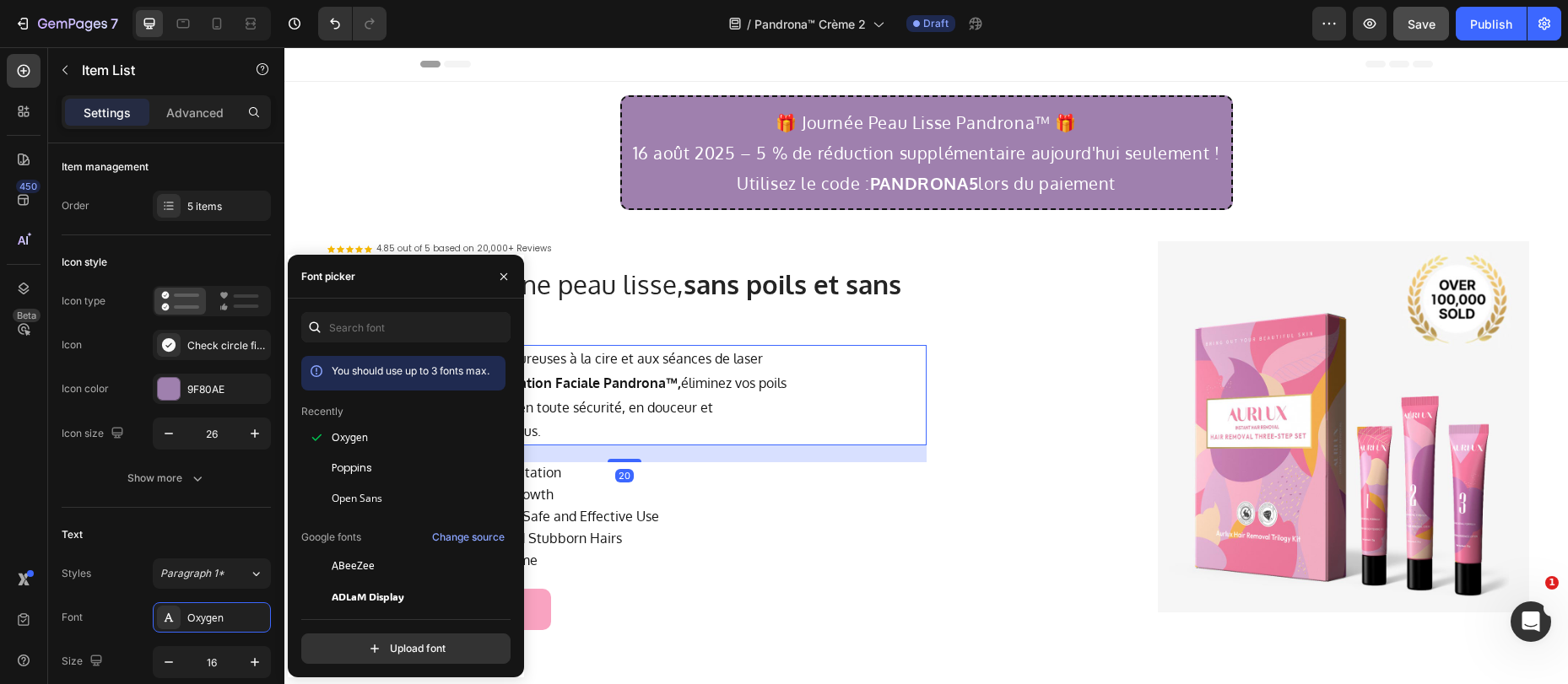
click at [736, 371] on p "Dites adieu aux épilations douloureuses à la cire et aux séances de laser coûte…" at bounding box center [556, 395] width 463 height 97
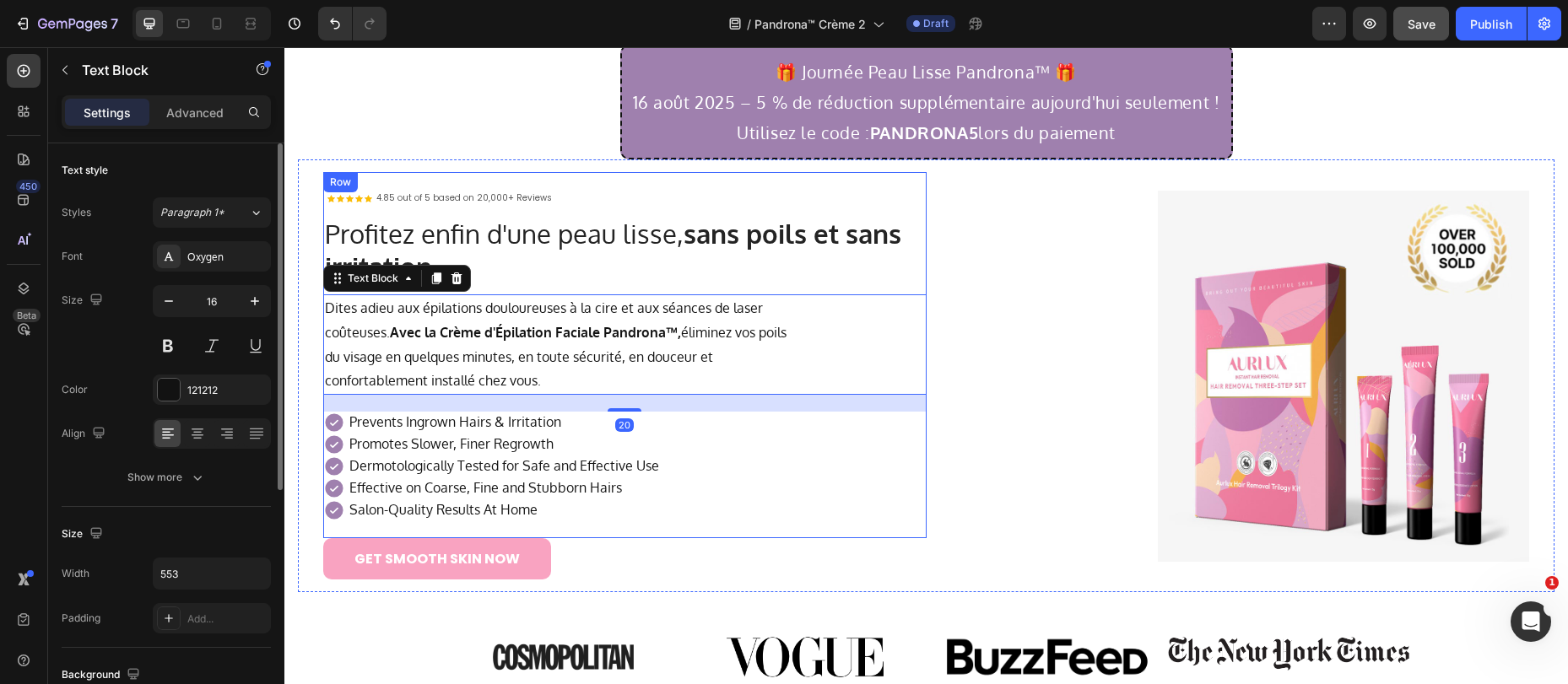
scroll to position [193, 0]
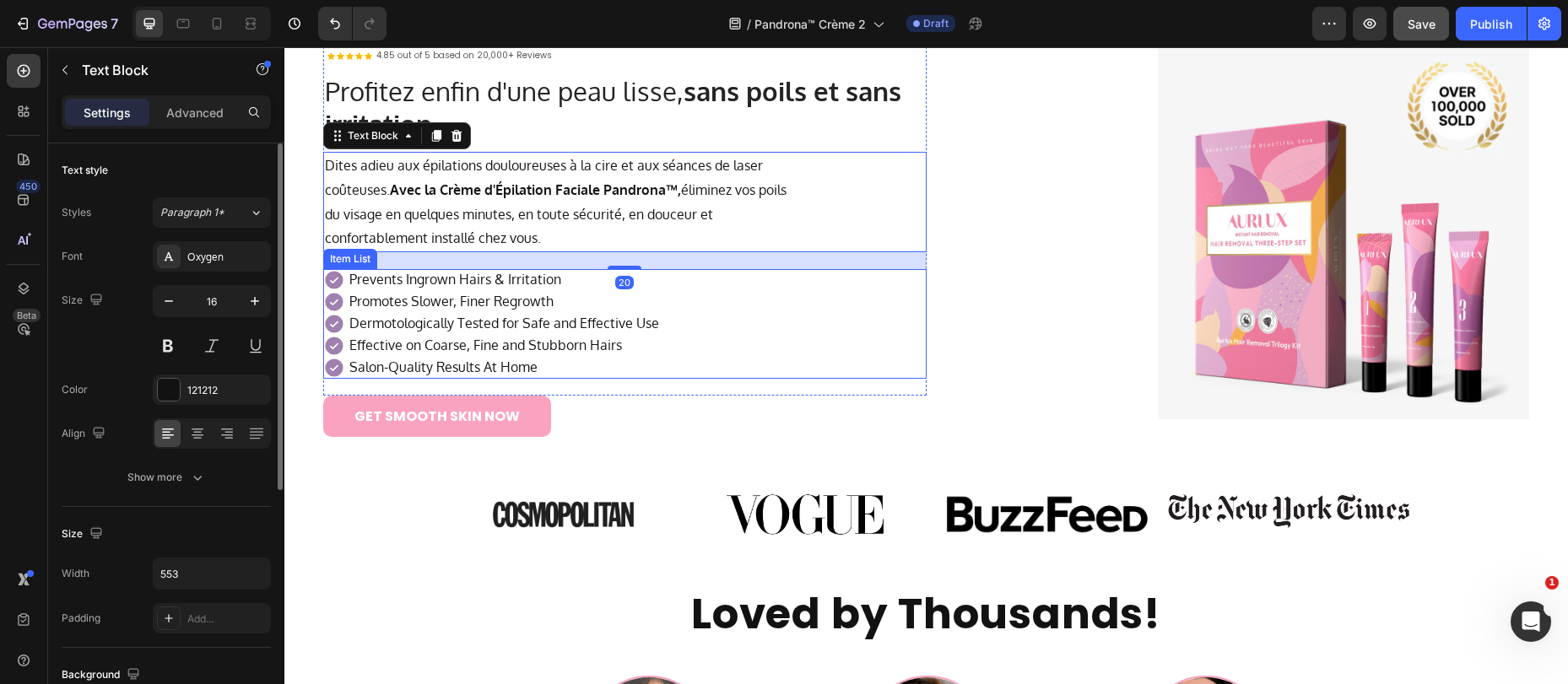
click at [410, 278] on p "Prevents Ingrown Hairs & Irritation" at bounding box center [504, 279] width 310 height 17
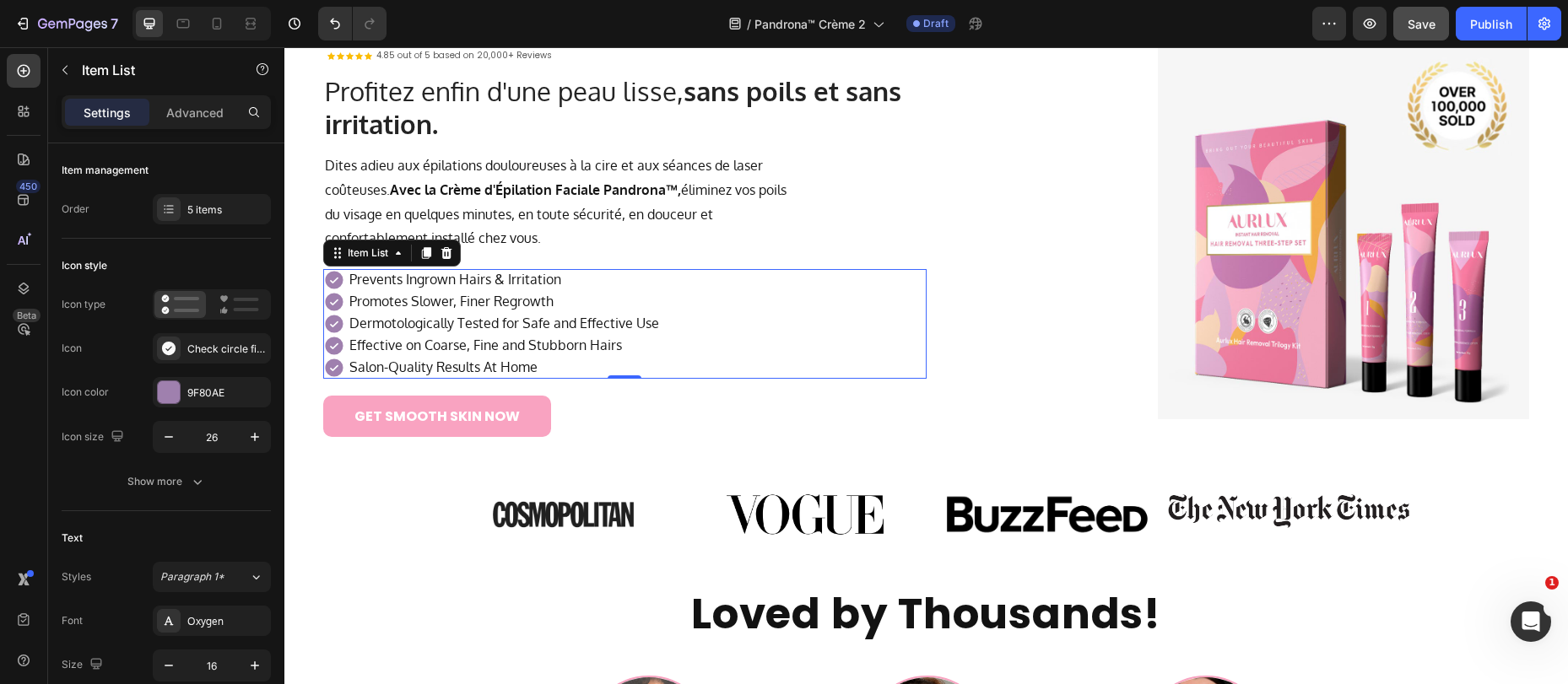
click at [418, 284] on p "Prevents Ingrown Hairs & Irritation" at bounding box center [504, 279] width 310 height 17
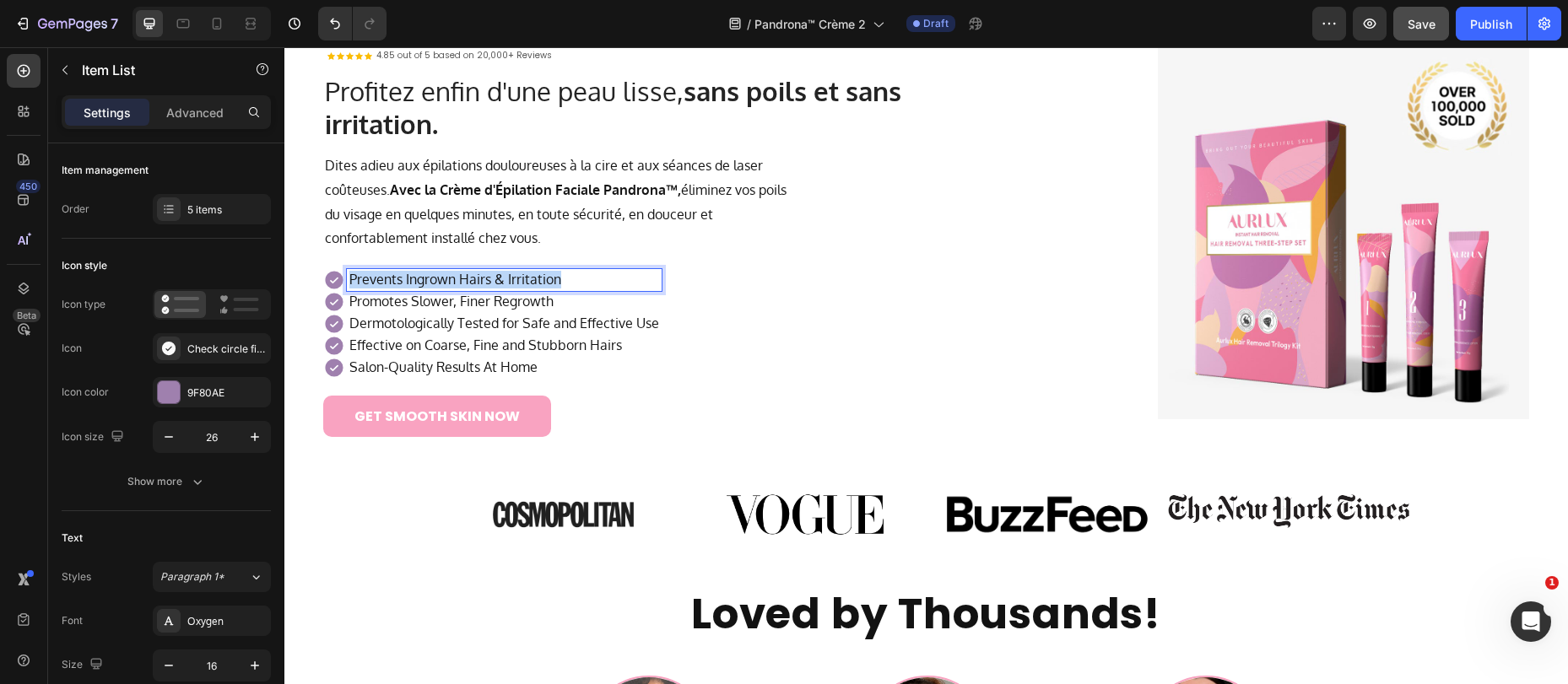
click at [417, 284] on p "Prevents Ingrown Hairs & Irritation" at bounding box center [504, 279] width 310 height 17
click at [451, 307] on p "Promotes Slower, Finer Regrowth" at bounding box center [504, 302] width 310 height 17
click at [430, 304] on p "Promotes Slower, Finer Regrowth" at bounding box center [504, 302] width 310 height 17
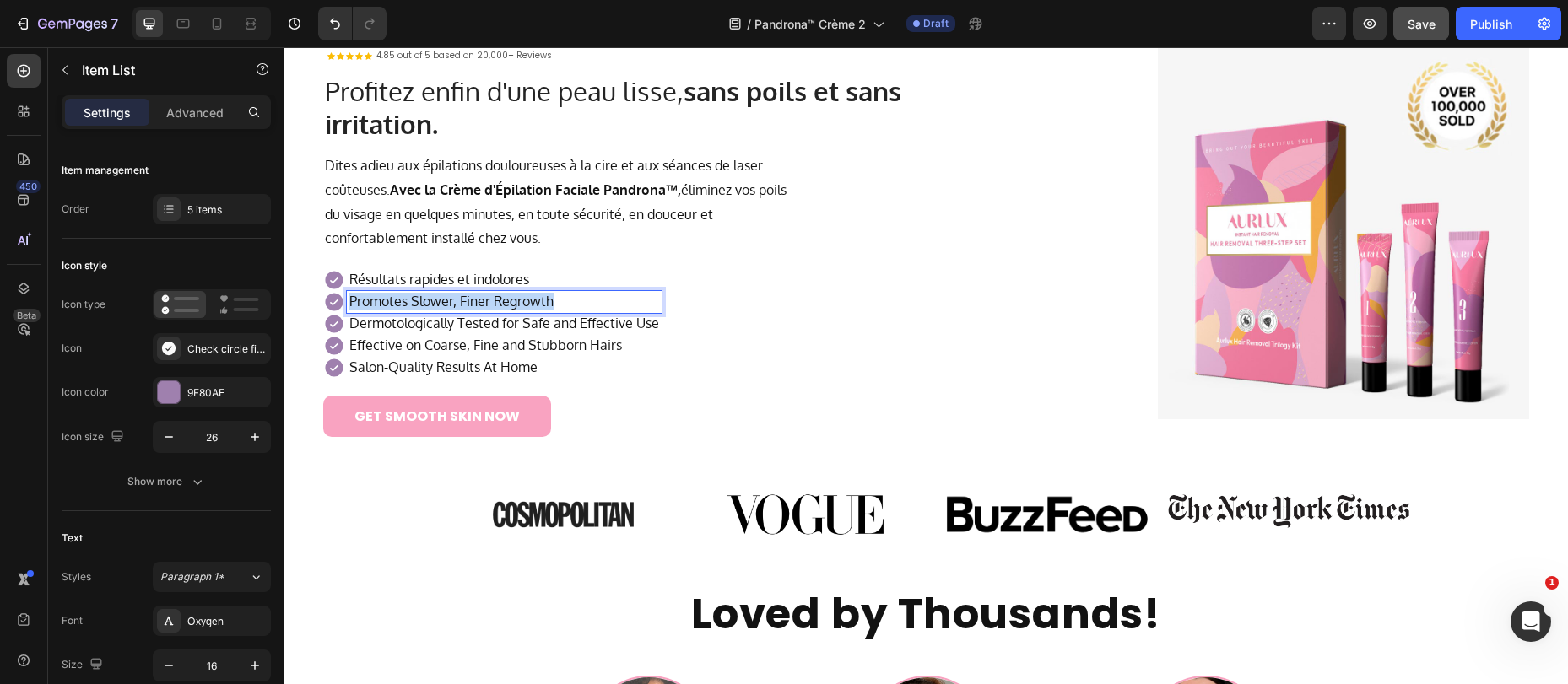
click at [430, 304] on p "Promotes Slower, Finer Regrowth" at bounding box center [504, 302] width 310 height 17
click at [464, 325] on p "Dermotologically Tested for Safe and Effective Use" at bounding box center [554, 323] width 410 height 17
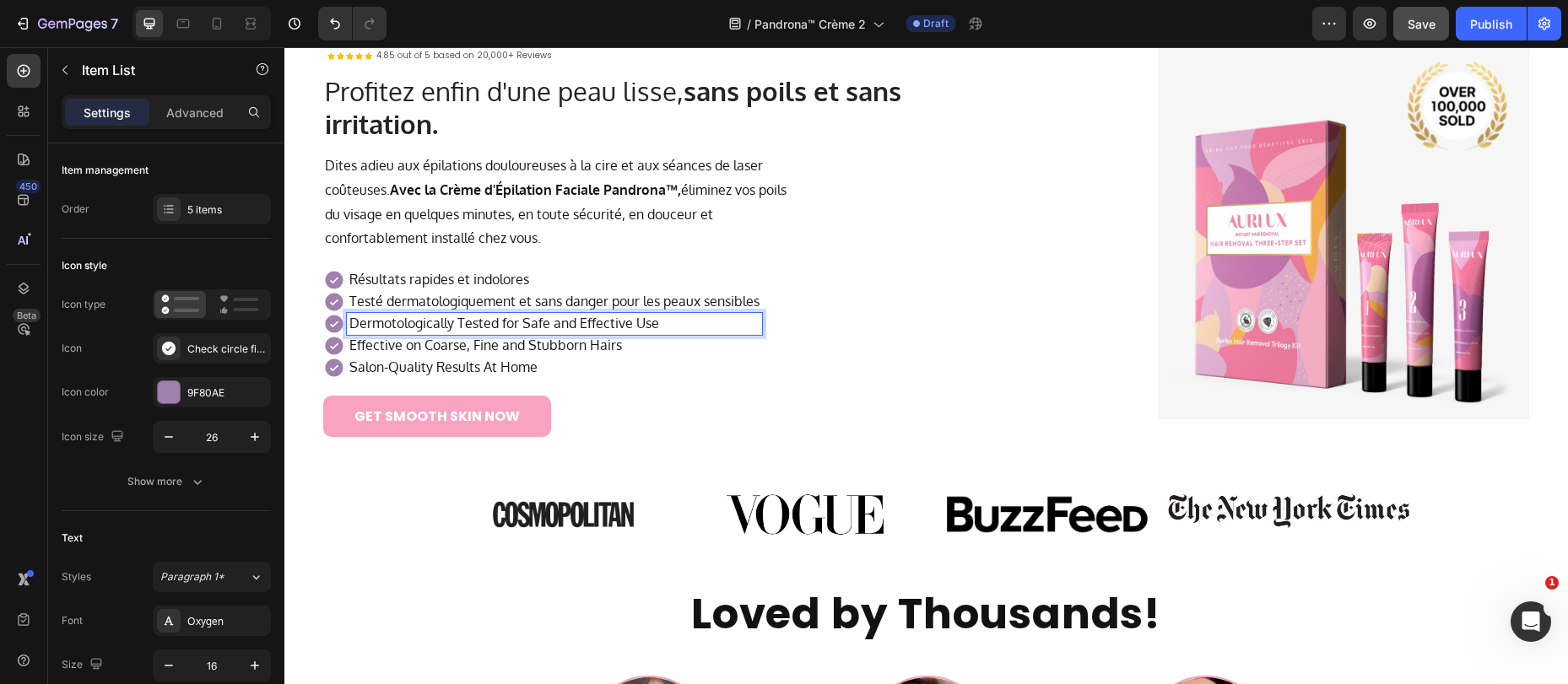
click at [444, 325] on p "Dermotologically Tested for Safe and Effective Use" at bounding box center [554, 323] width 410 height 17
click at [443, 325] on p "Dermotologically Tested for Safe and Effective Use" at bounding box center [554, 323] width 410 height 17
click at [470, 349] on p "Effective on Coarse, Fine and Stubborn Hairs" at bounding box center [554, 346] width 410 height 17
click at [427, 342] on p "Effective on Coarse, Fine and Stubborn Hairs" at bounding box center [554, 346] width 410 height 17
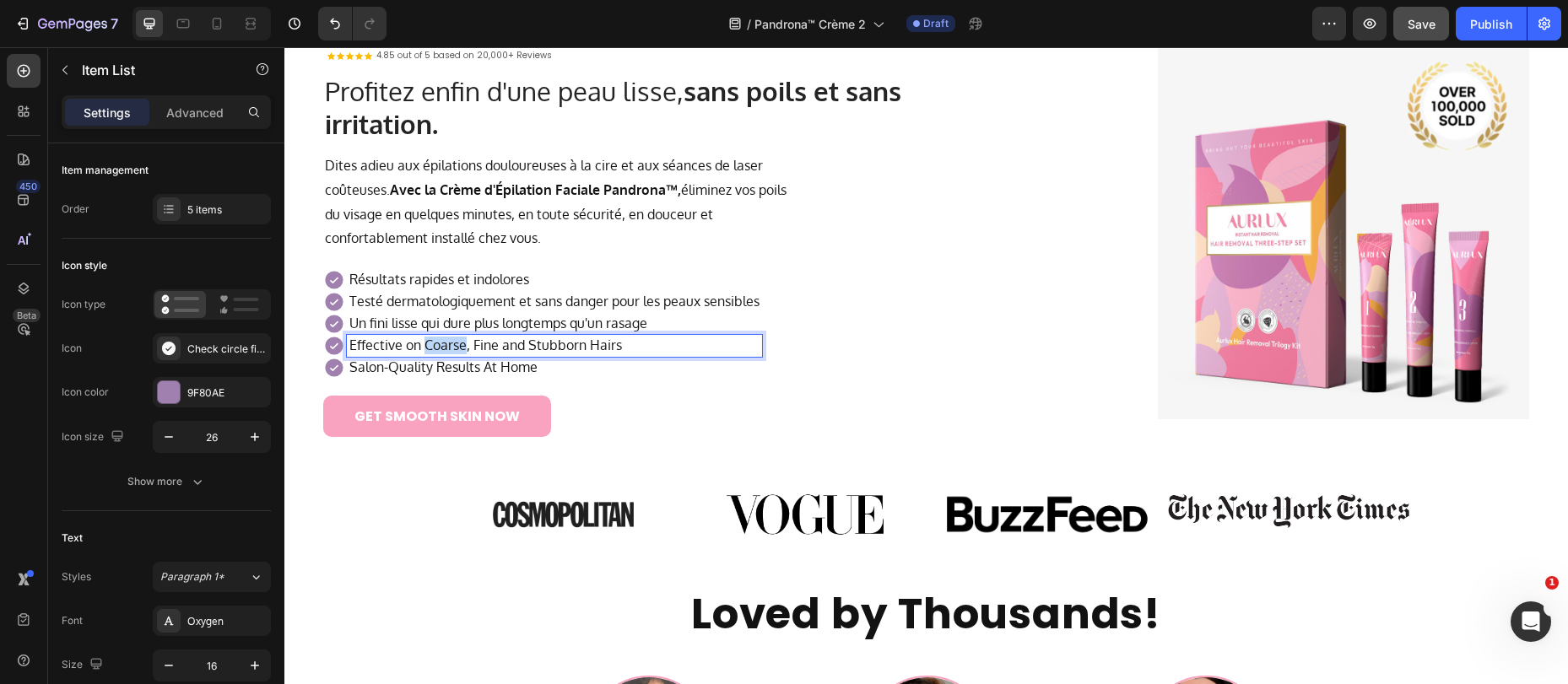
click at [427, 342] on p "Effective on Coarse, Fine and Stubborn Hairs" at bounding box center [554, 346] width 410 height 17
click at [421, 371] on p "Salon-Quality Results At Home" at bounding box center [554, 368] width 410 height 17
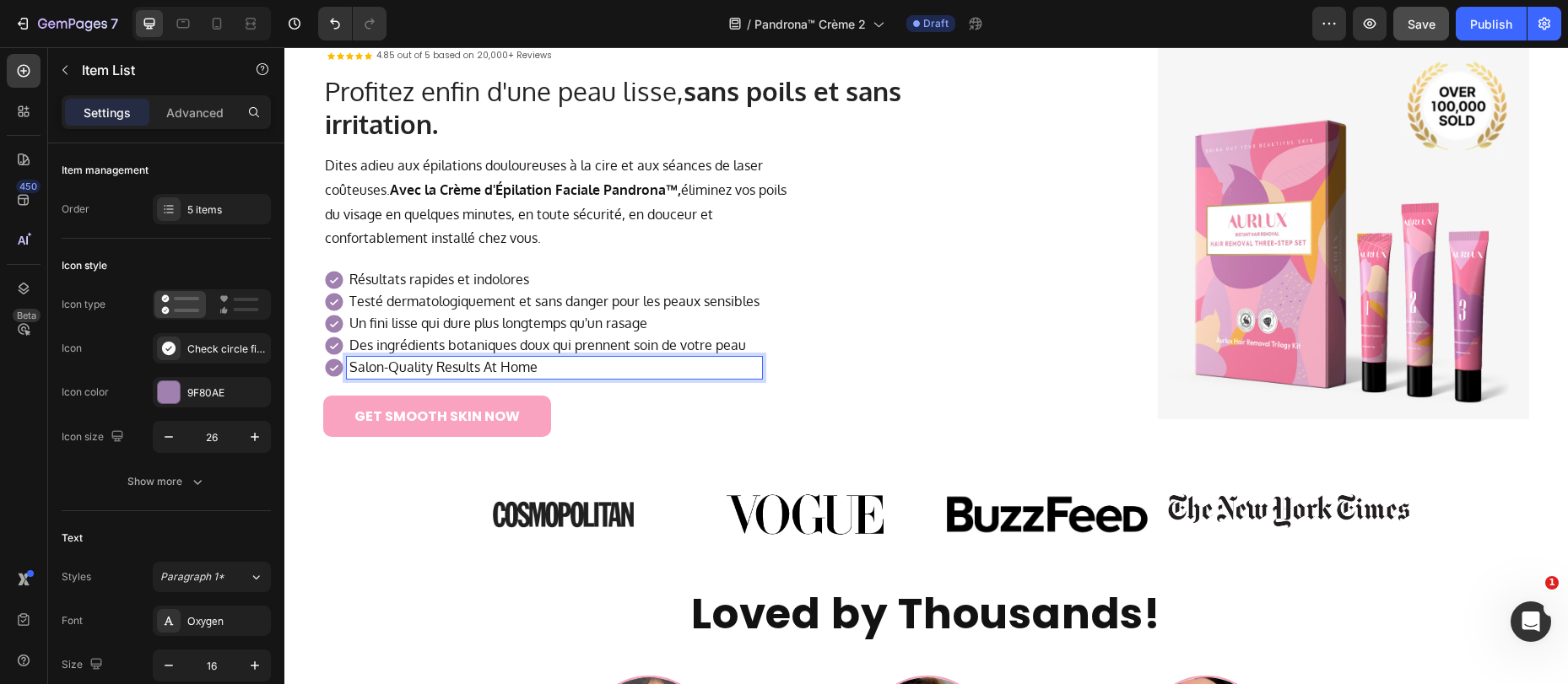
click at [516, 363] on p "Salon-Quality Results At Home" at bounding box center [554, 368] width 410 height 17
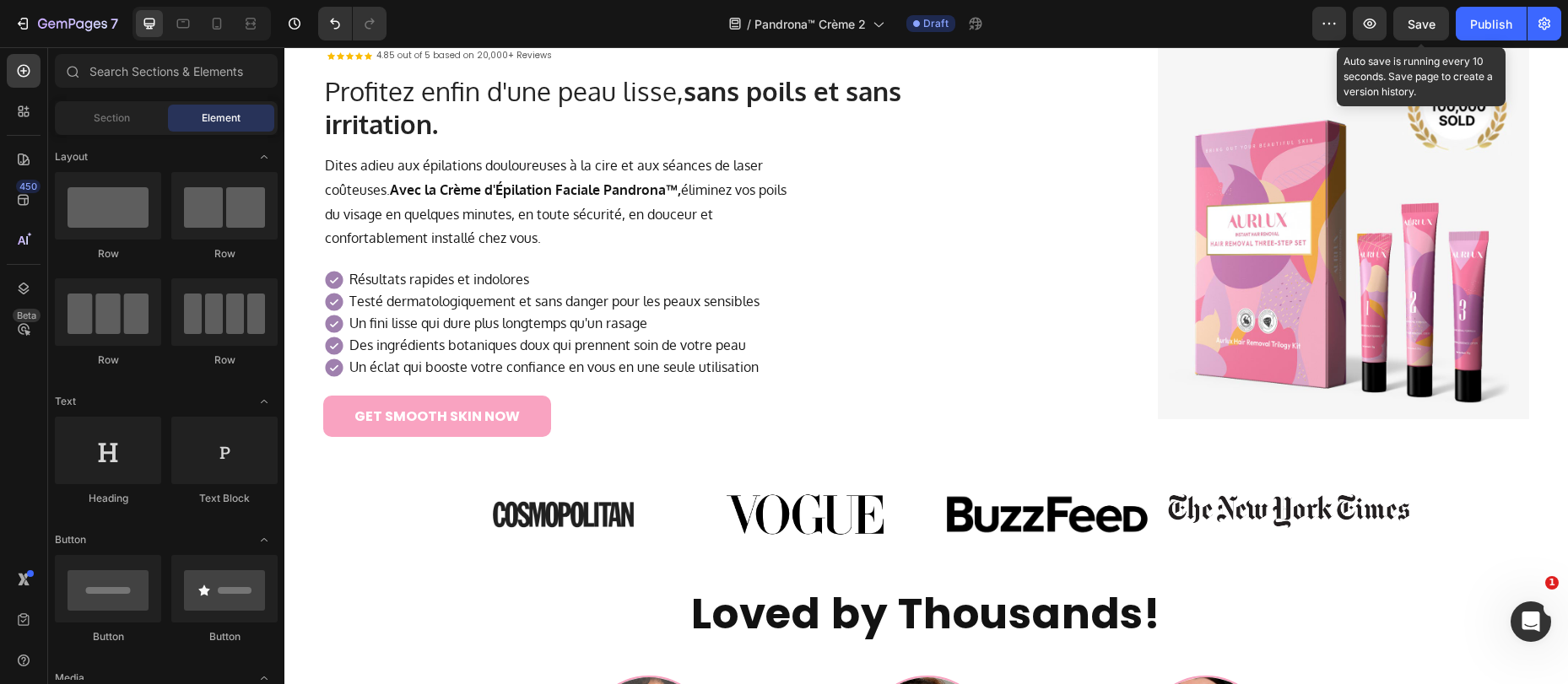
drag, startPoint x: 1423, startPoint y: 26, endPoint x: 1436, endPoint y: 40, distance: 19.1
click at [1423, 26] on span "Save" at bounding box center [1421, 24] width 28 height 14
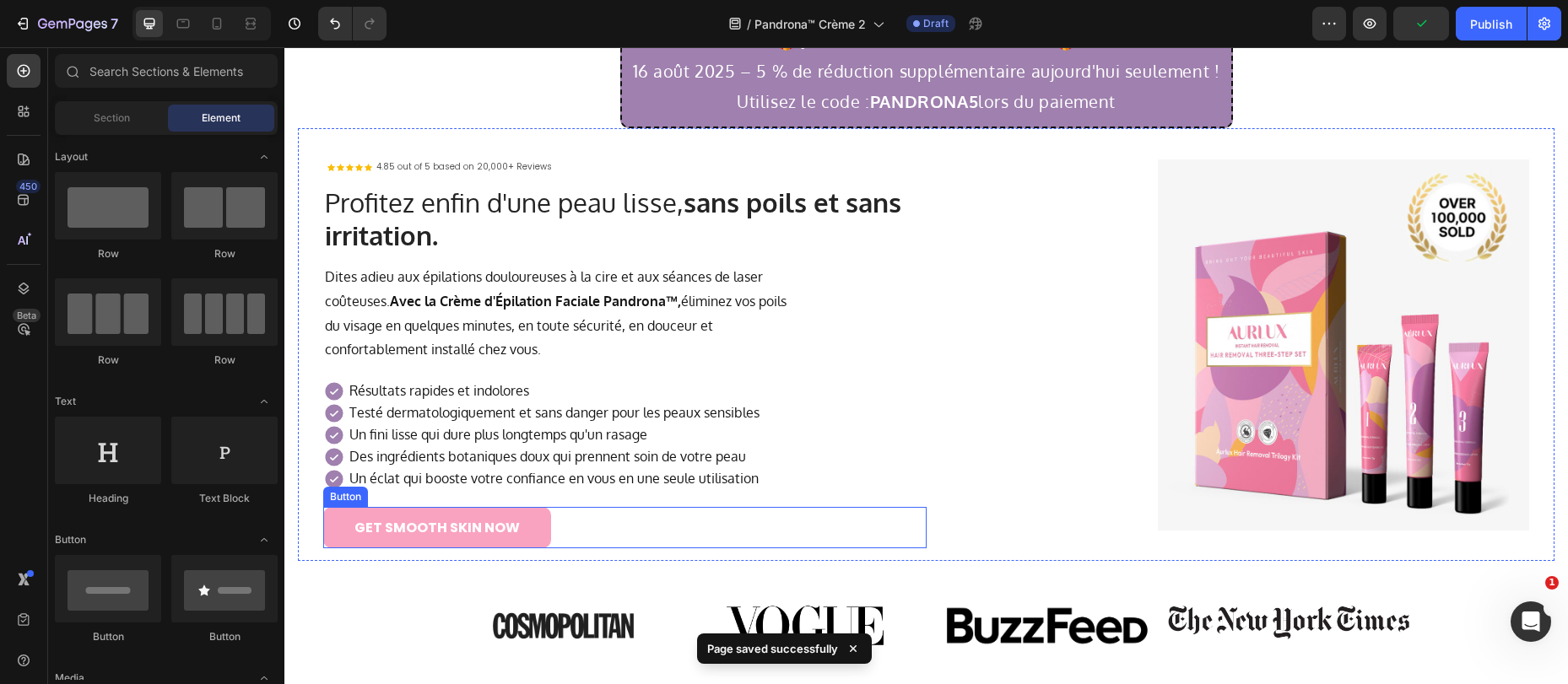
scroll to position [40, 0]
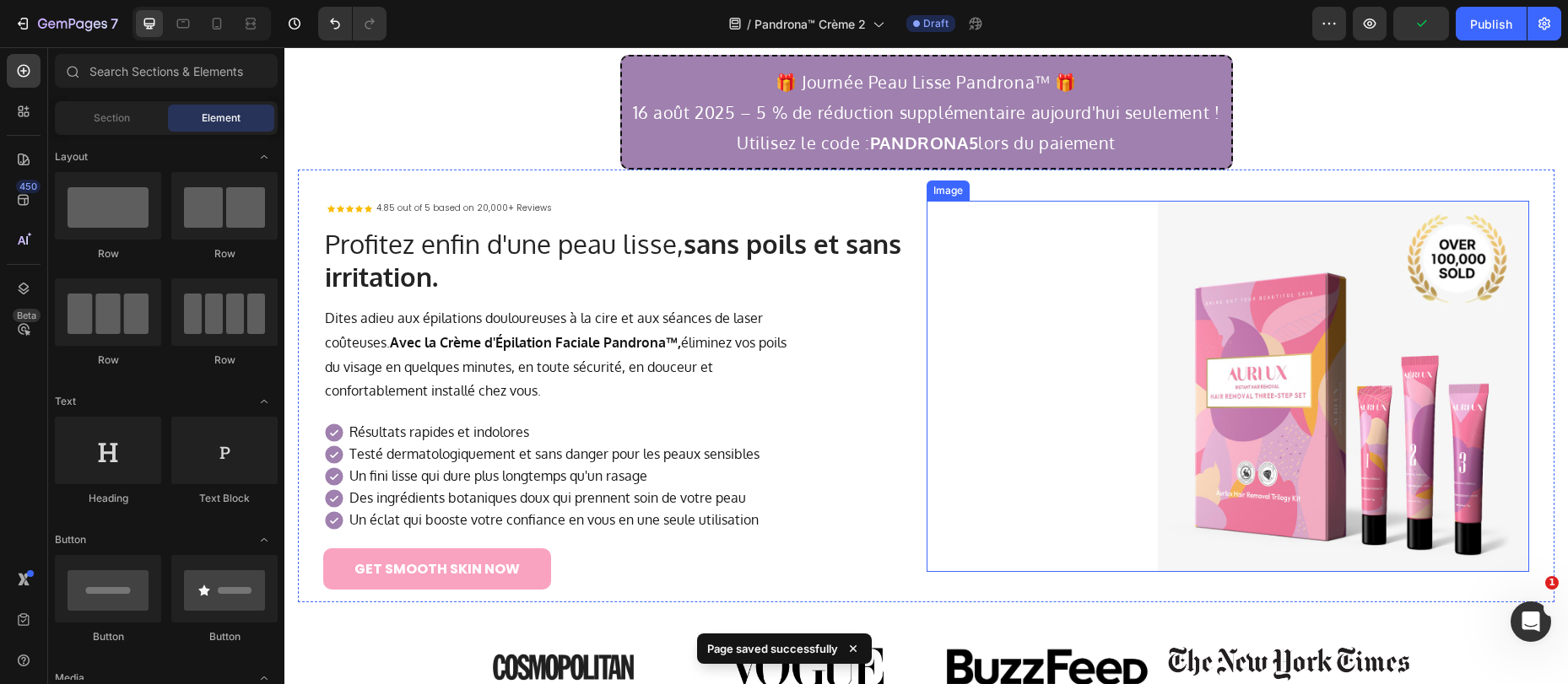
click at [1267, 374] on img at bounding box center [1343, 387] width 371 height 371
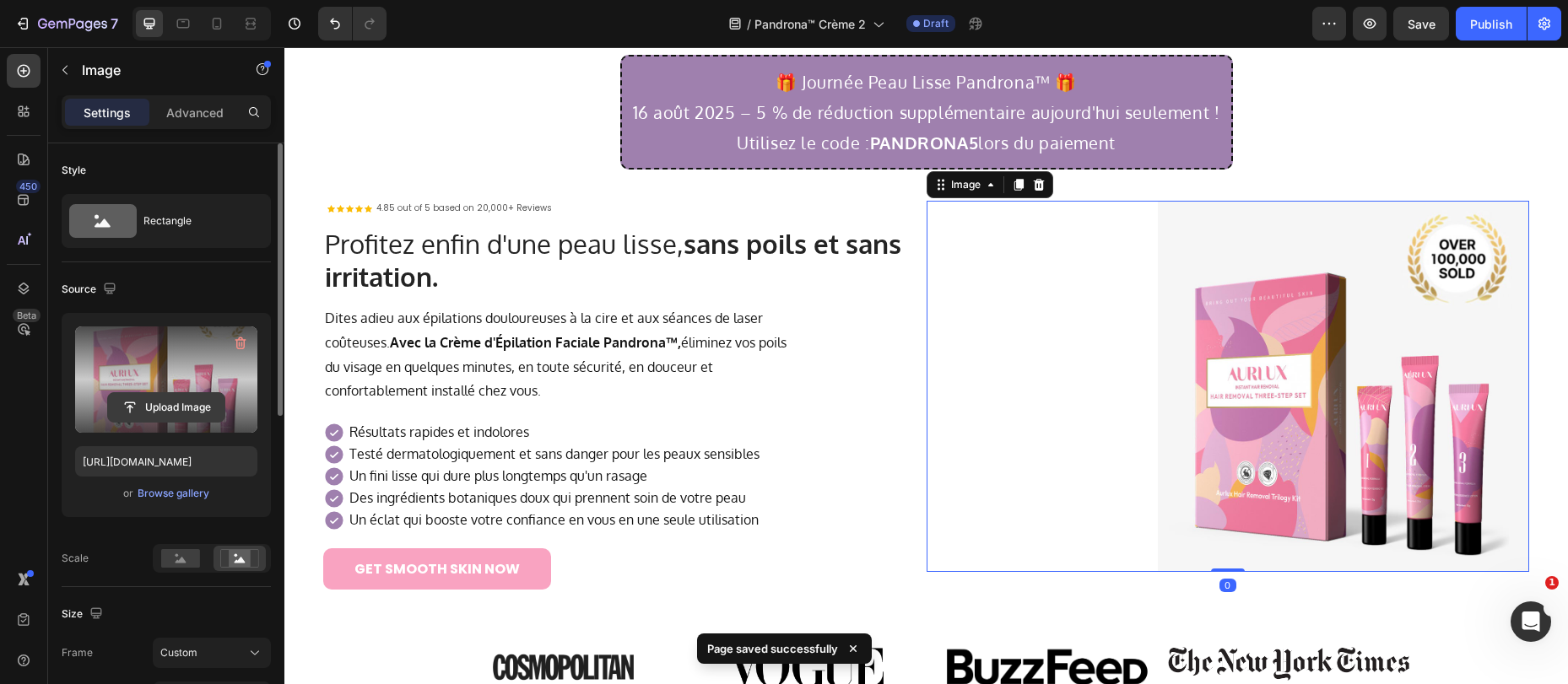
click at [183, 400] on input "file" at bounding box center [166, 407] width 116 height 29
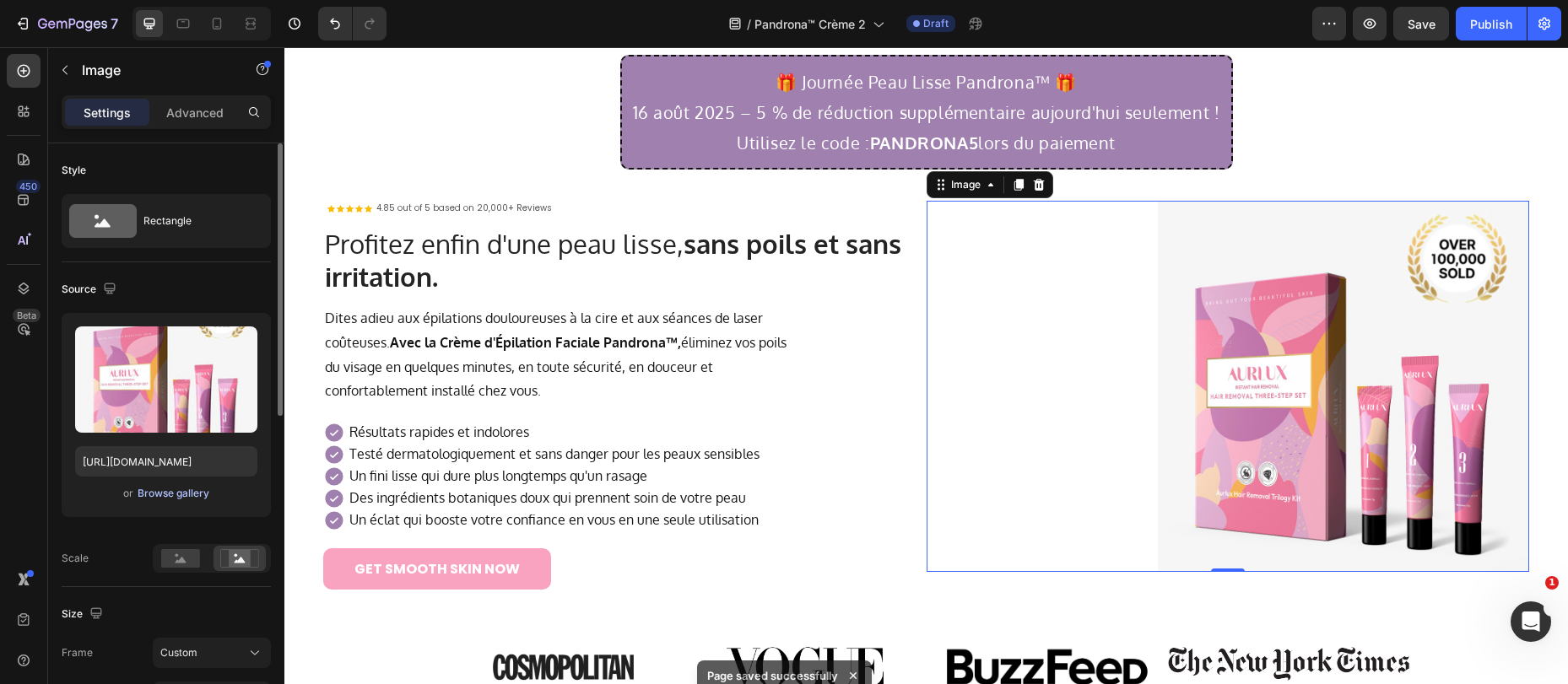
click at [163, 494] on div "Browse gallery" at bounding box center [173, 493] width 71 height 15
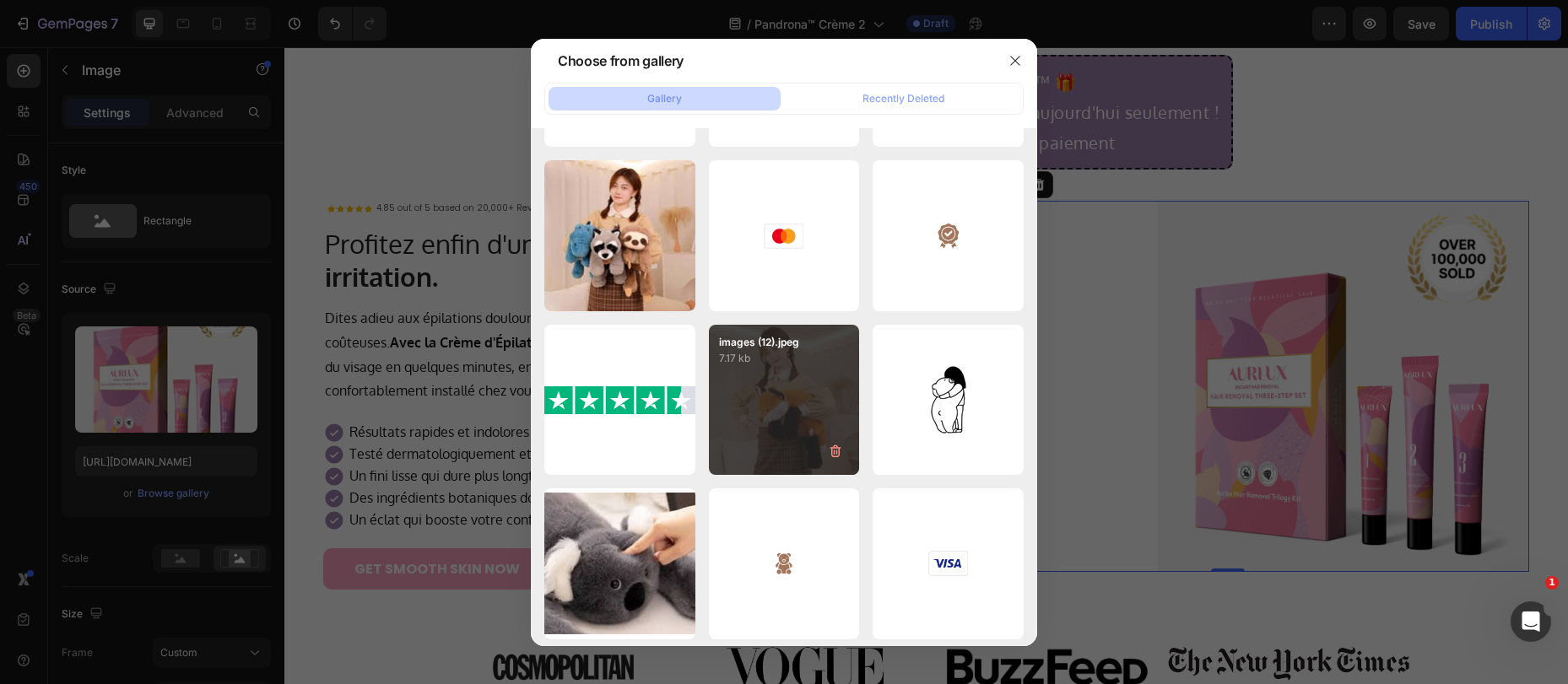
scroll to position [3109, 0]
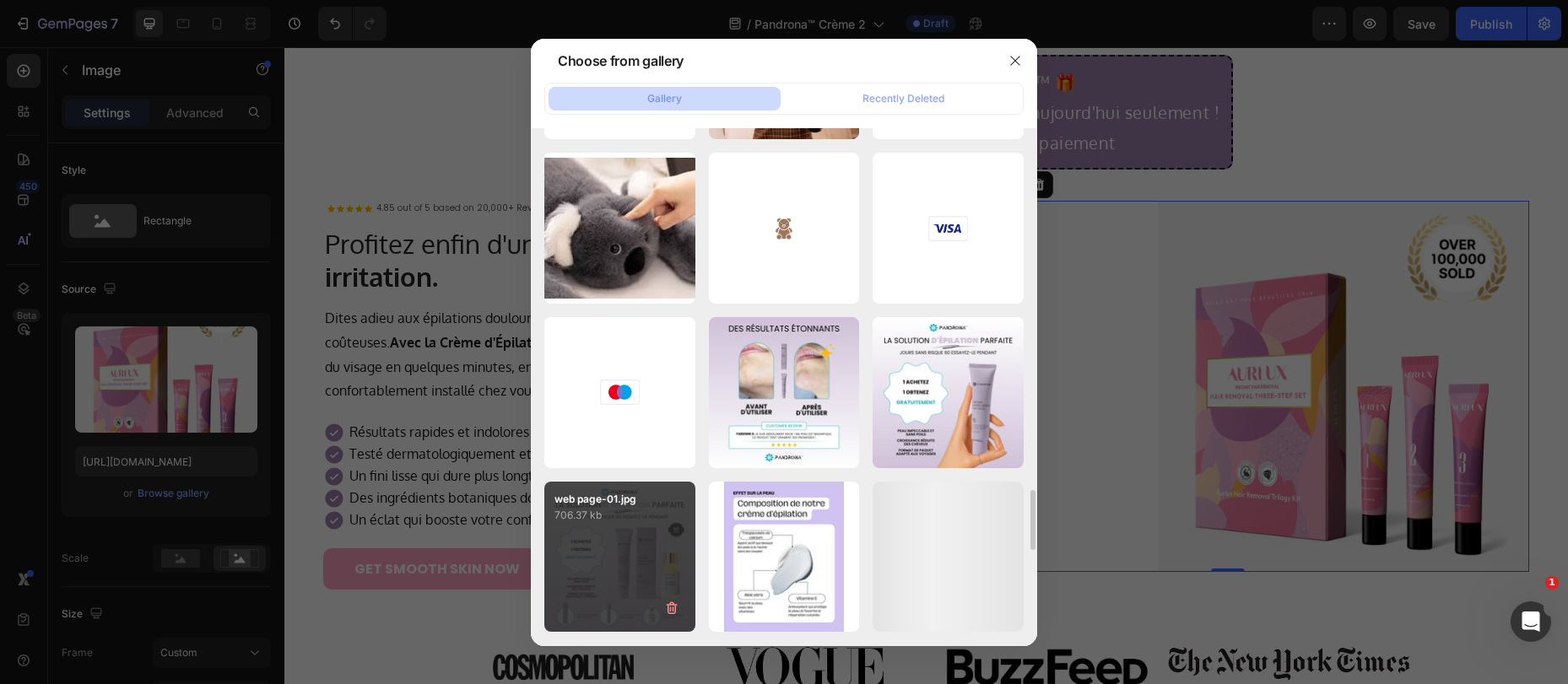
click at [647, 542] on div "web page-01.jpg 706.37 kb" at bounding box center [619, 557] width 151 height 151
type input "https://cdn.shopify.com/s/files/1/0884/5151/4615/files/gempages_569346361628033…"
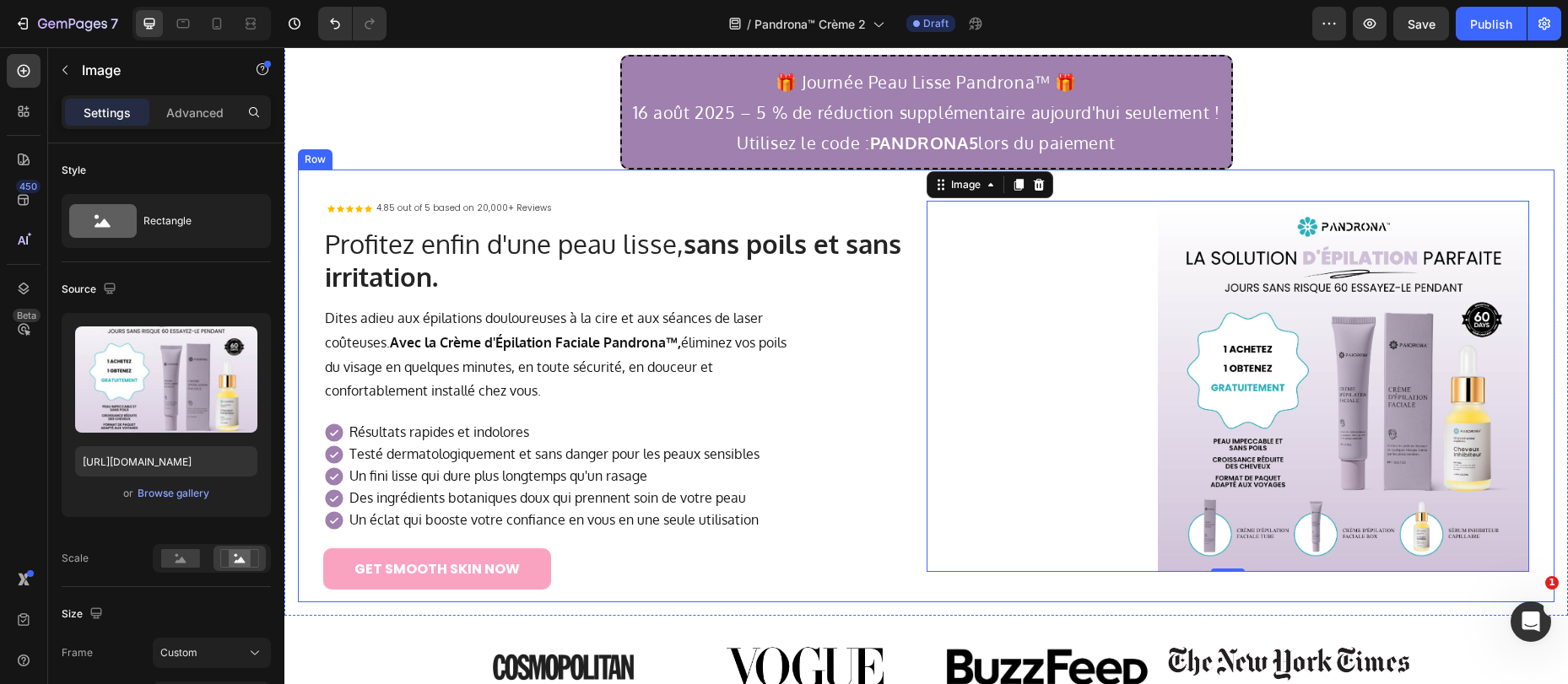
click at [1123, 184] on div "Image 0" at bounding box center [1229, 386] width 604 height 433
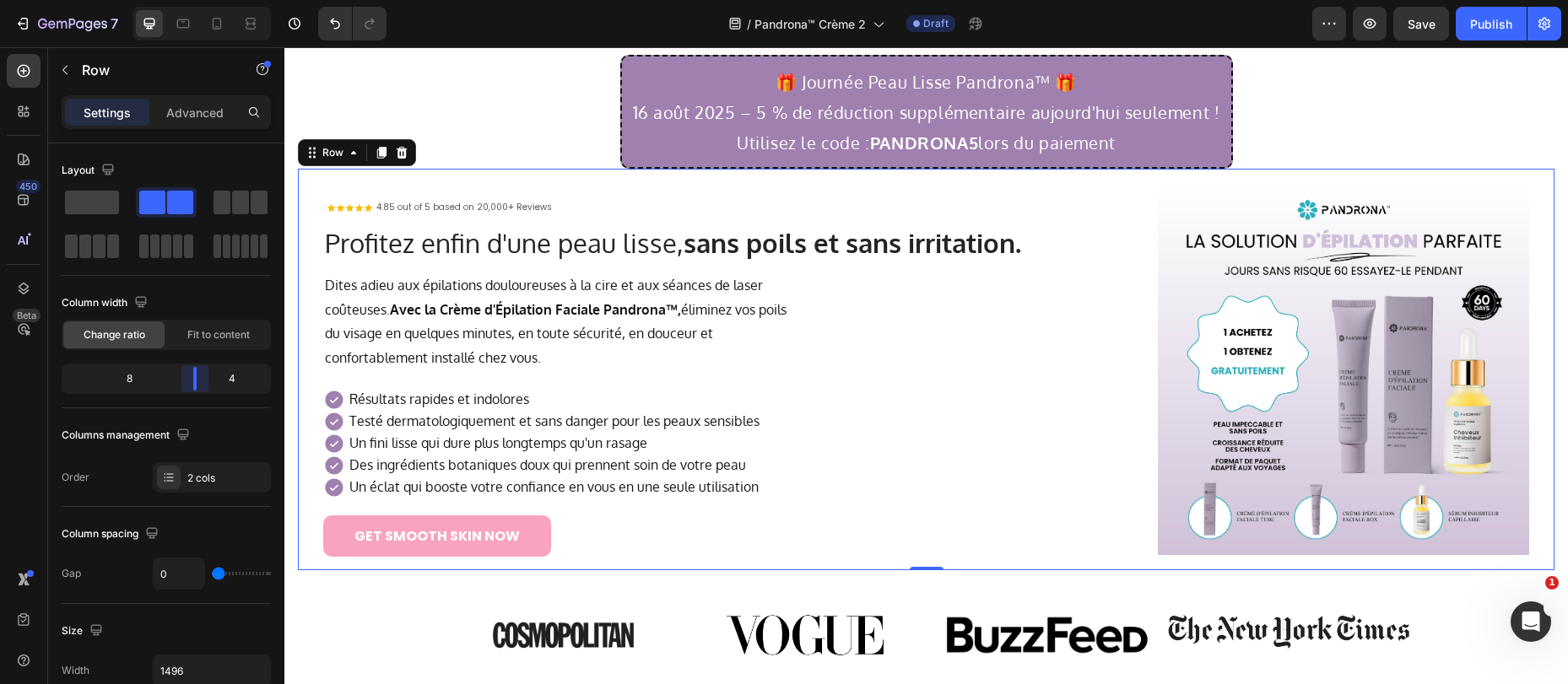
drag, startPoint x: 169, startPoint y: 379, endPoint x: 201, endPoint y: 376, distance: 32.1
click at [201, 0] on body "7 Version history / Pandrona™ Crème 2 Draft Preview Save Publish 450 Beta Secti…" at bounding box center [784, 0] width 1568 height 0
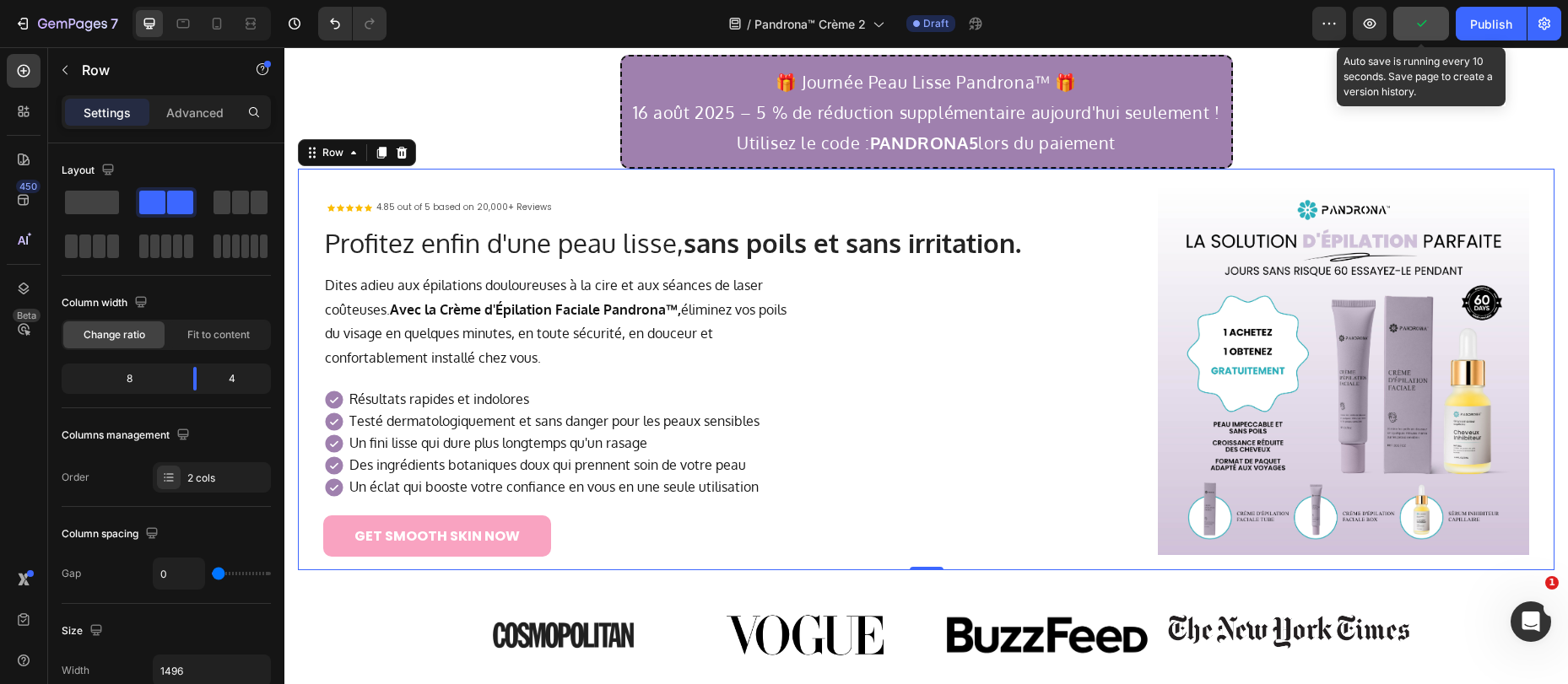
click at [1429, 21] on icon "button" at bounding box center [1421, 23] width 17 height 17
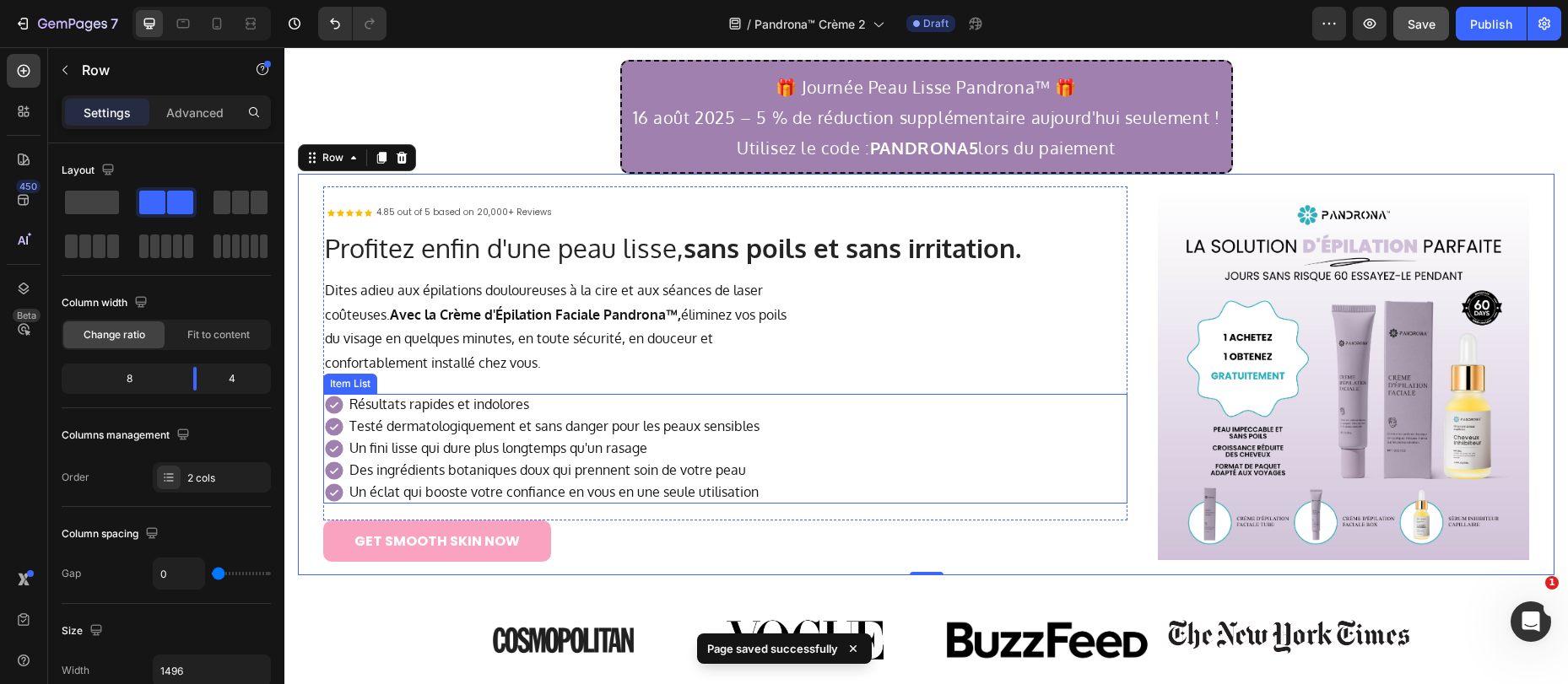
scroll to position [185, 0]
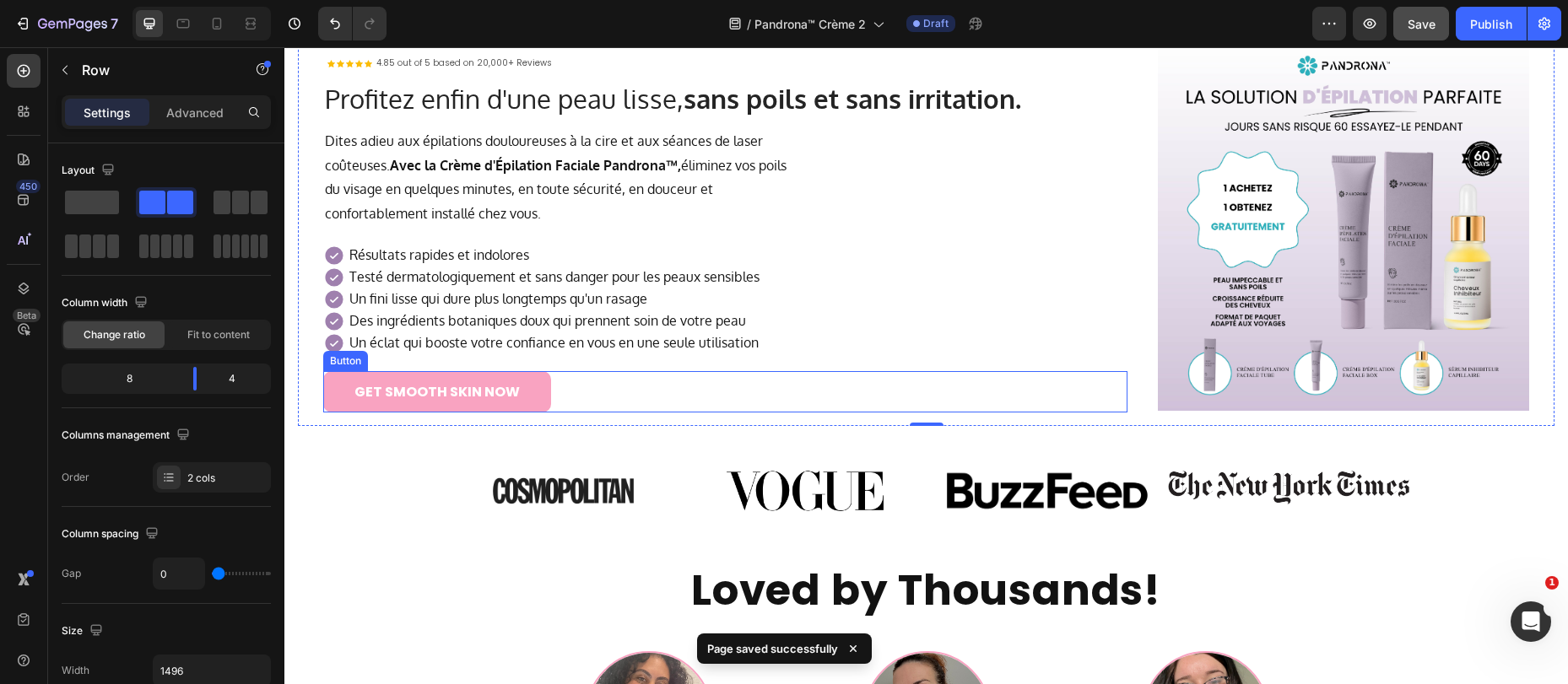
click at [333, 396] on link "GET SMOOTH SKIN NOW" at bounding box center [437, 392] width 228 height 41
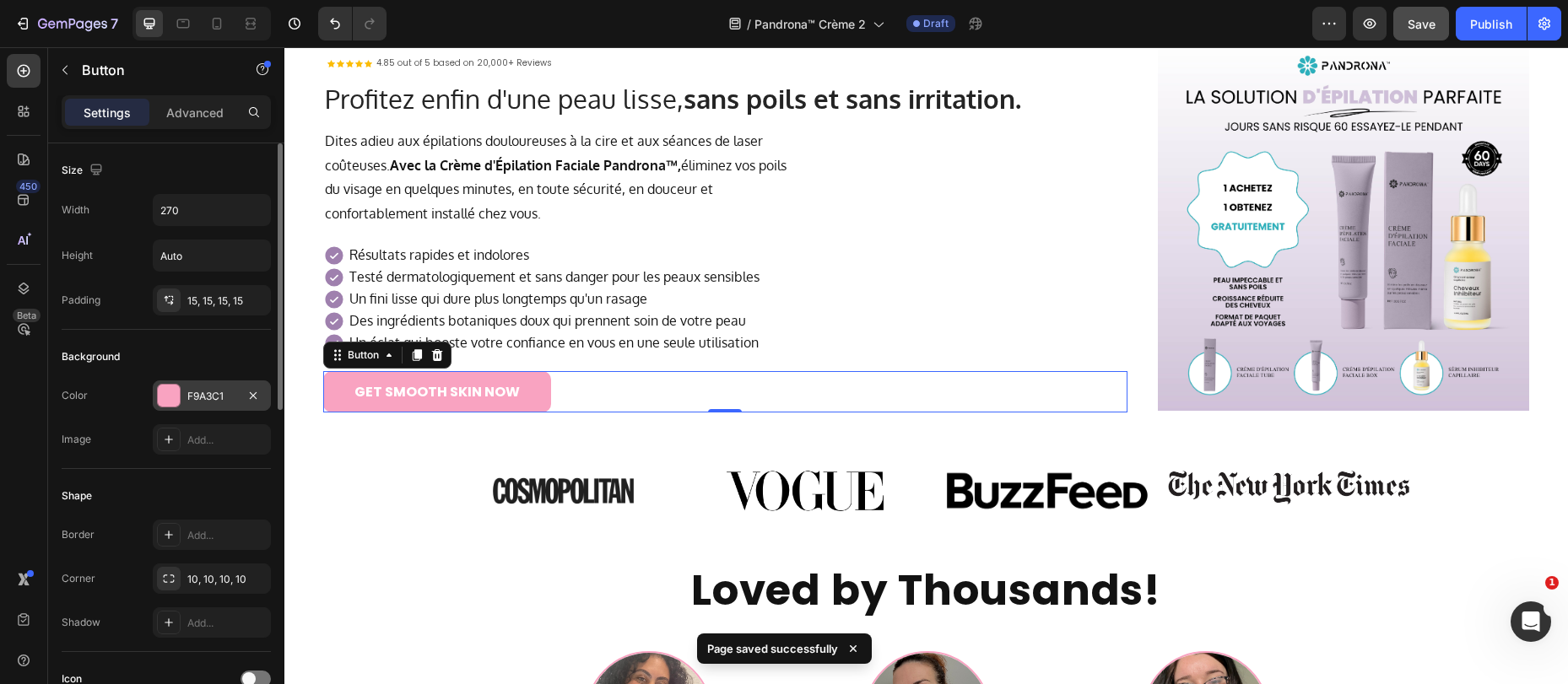
click at [208, 396] on div "F9A3C1" at bounding box center [212, 396] width 49 height 15
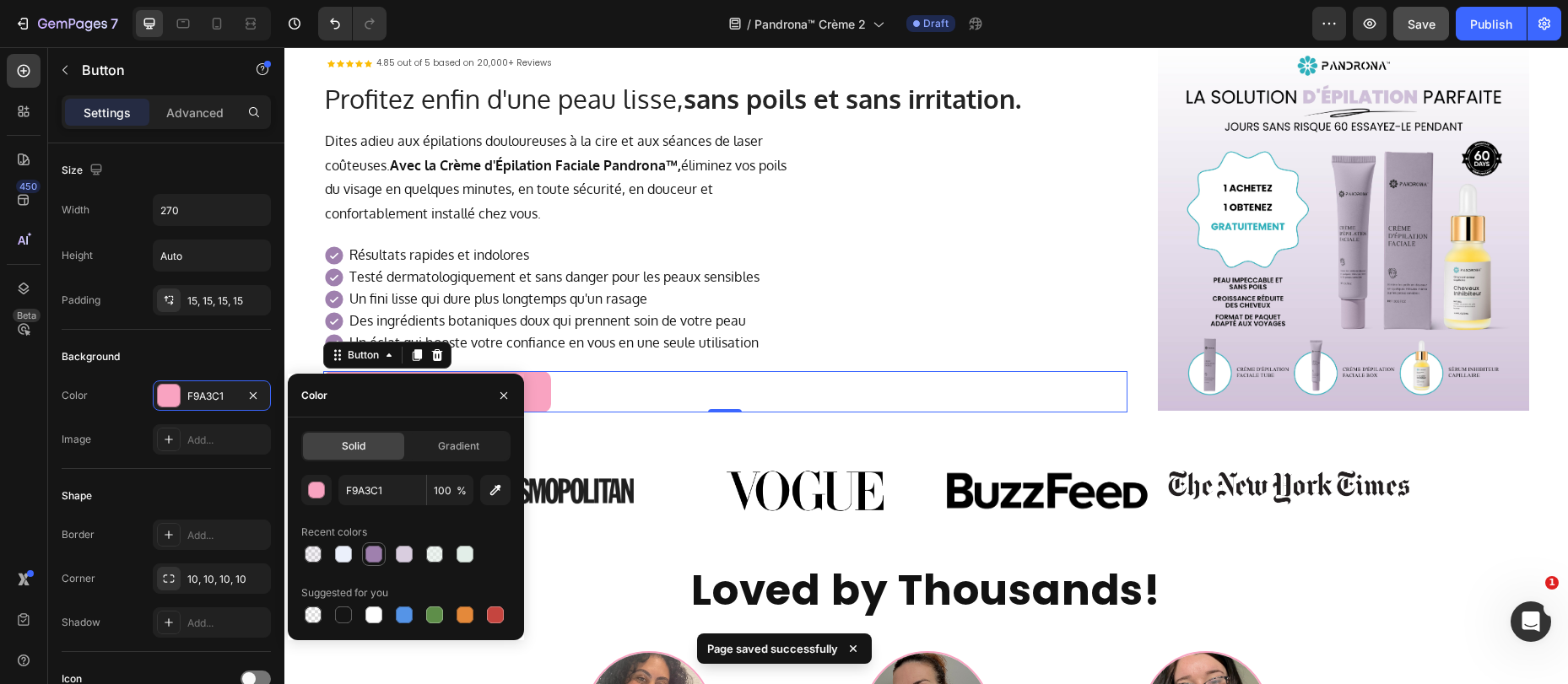
drag, startPoint x: 376, startPoint y: 552, endPoint x: 405, endPoint y: 523, distance: 41.0
click at [376, 553] on div at bounding box center [373, 554] width 17 height 17
type input "9F80AE"
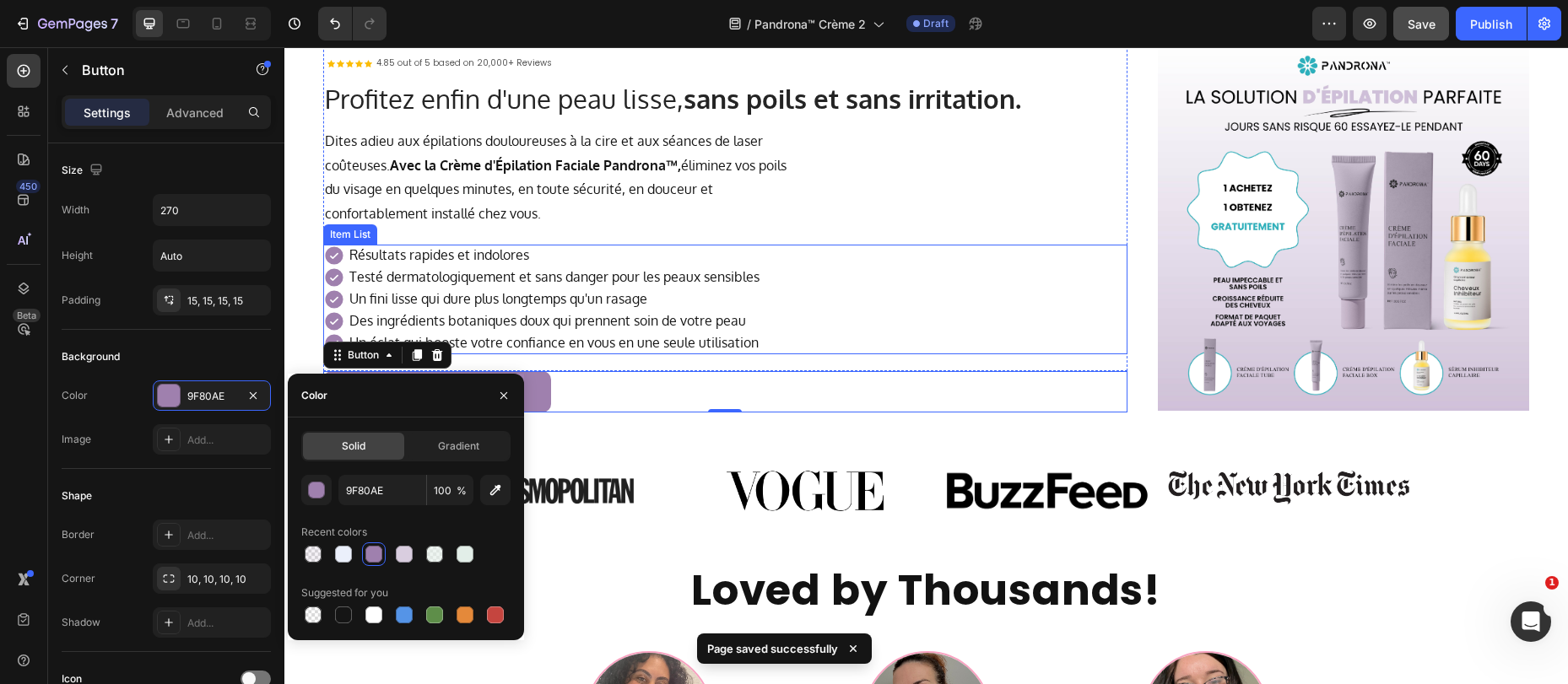
click at [692, 288] on div "Un fini lisse qui dure plus longtemps qu'un rasage" at bounding box center [554, 299] width 415 height 22
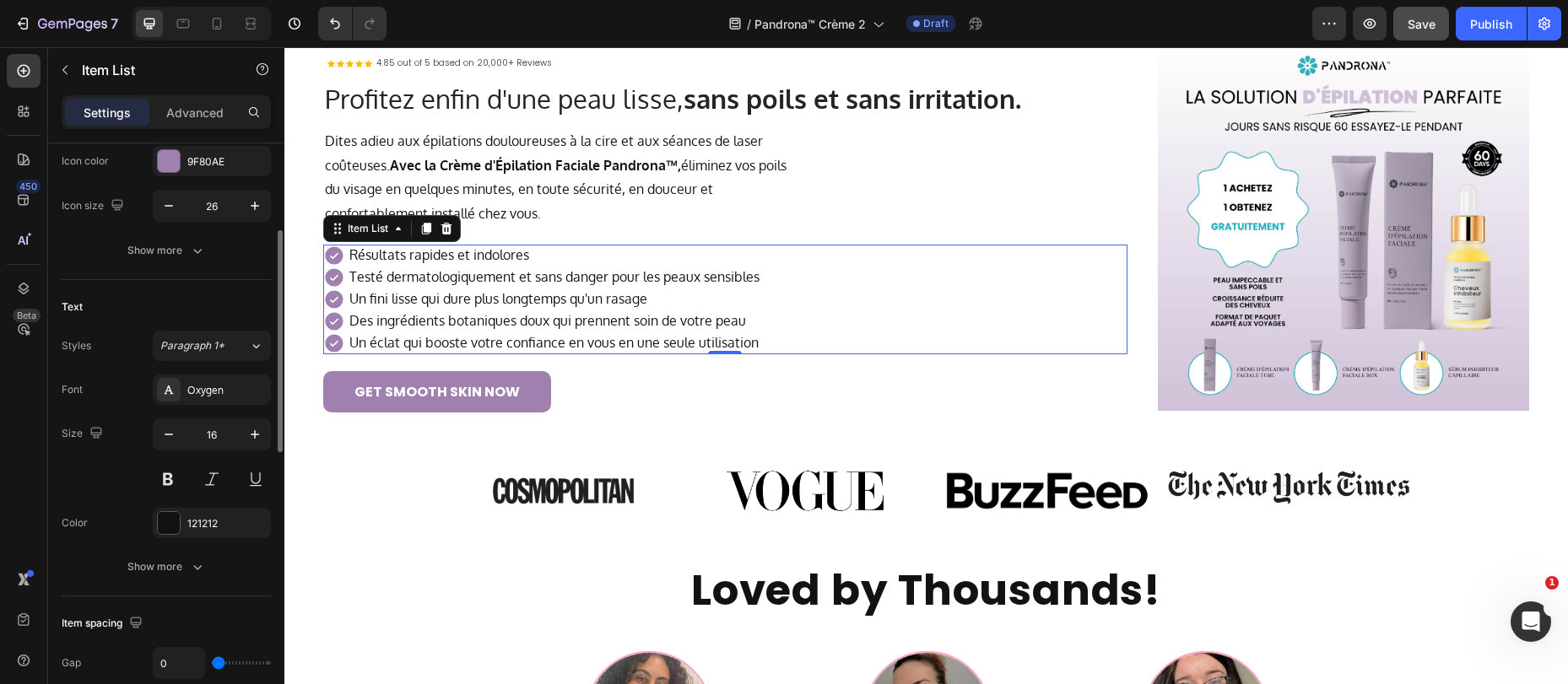
scroll to position [363, 0]
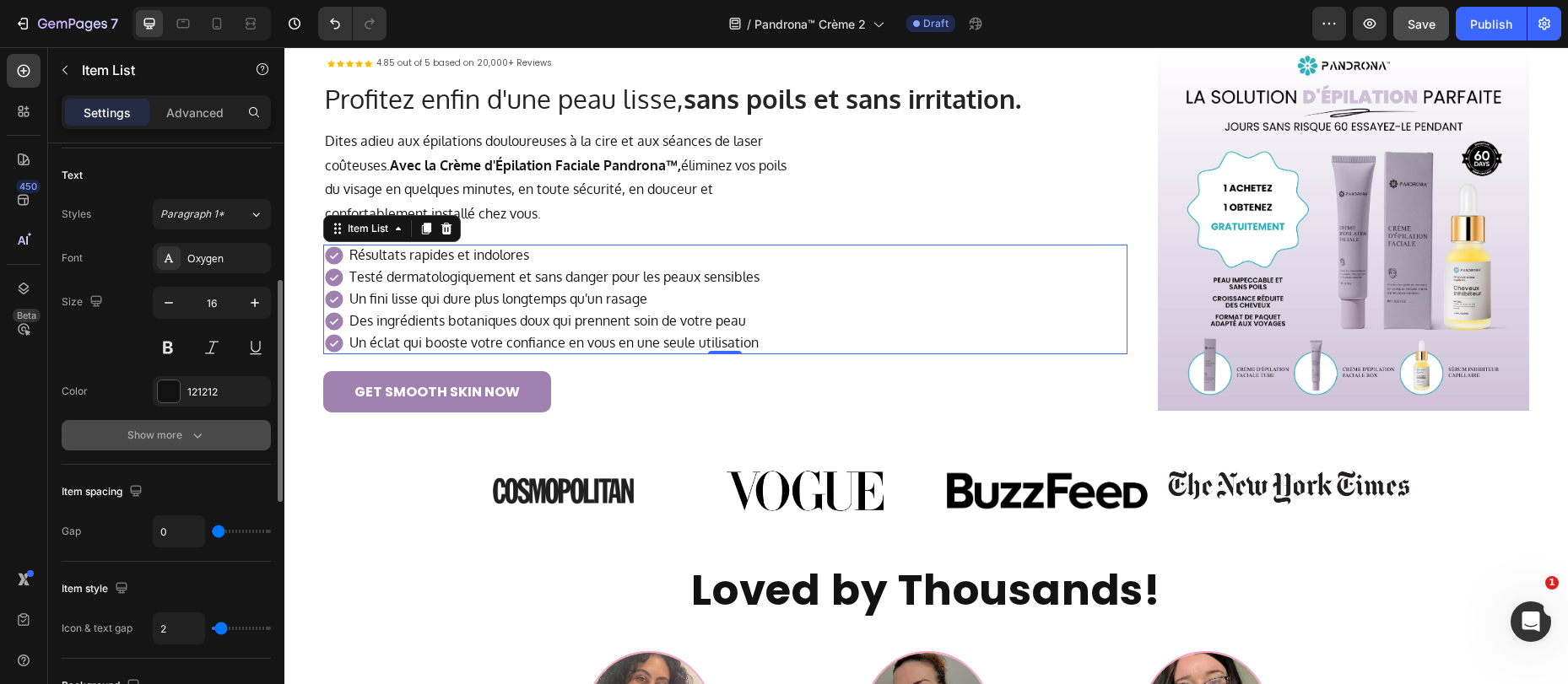
click at [178, 443] on button "Show more" at bounding box center [166, 436] width 209 height 30
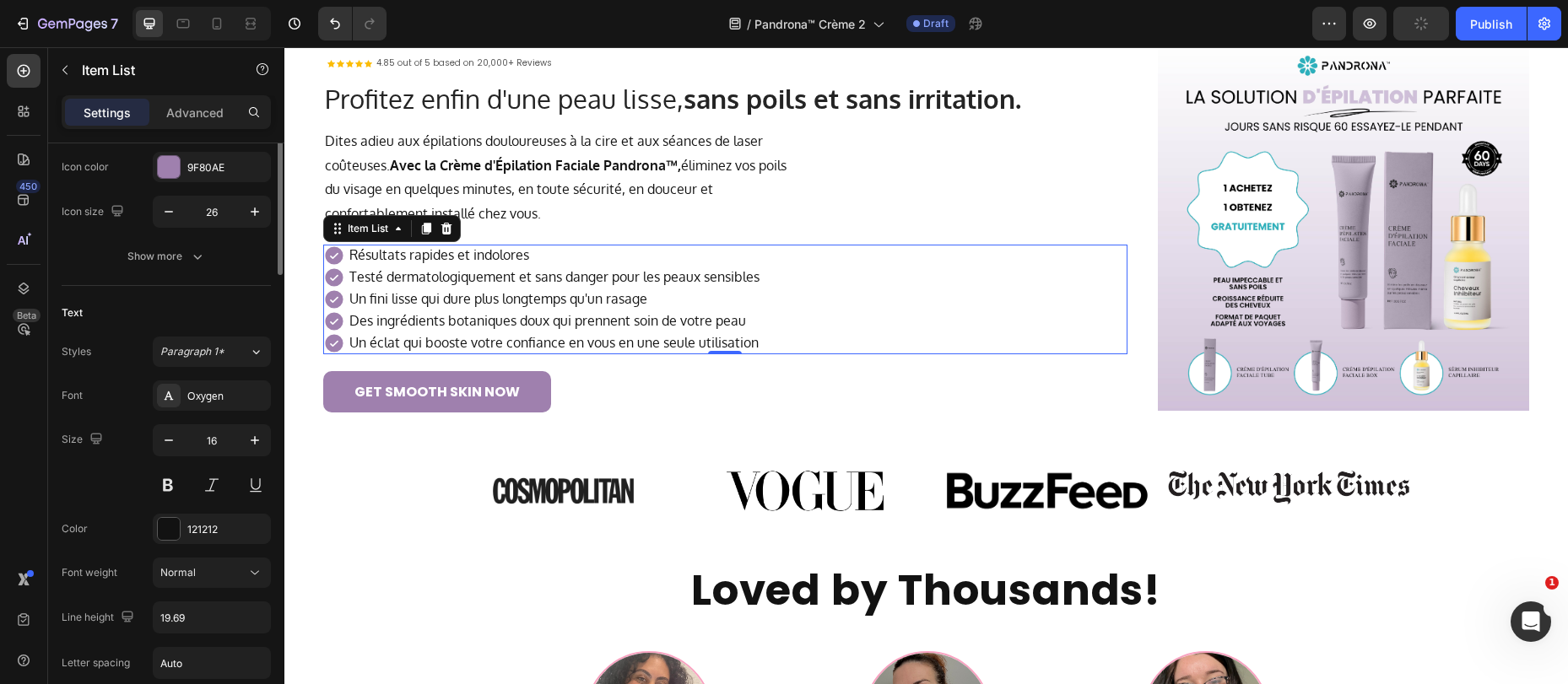
scroll to position [118, 0]
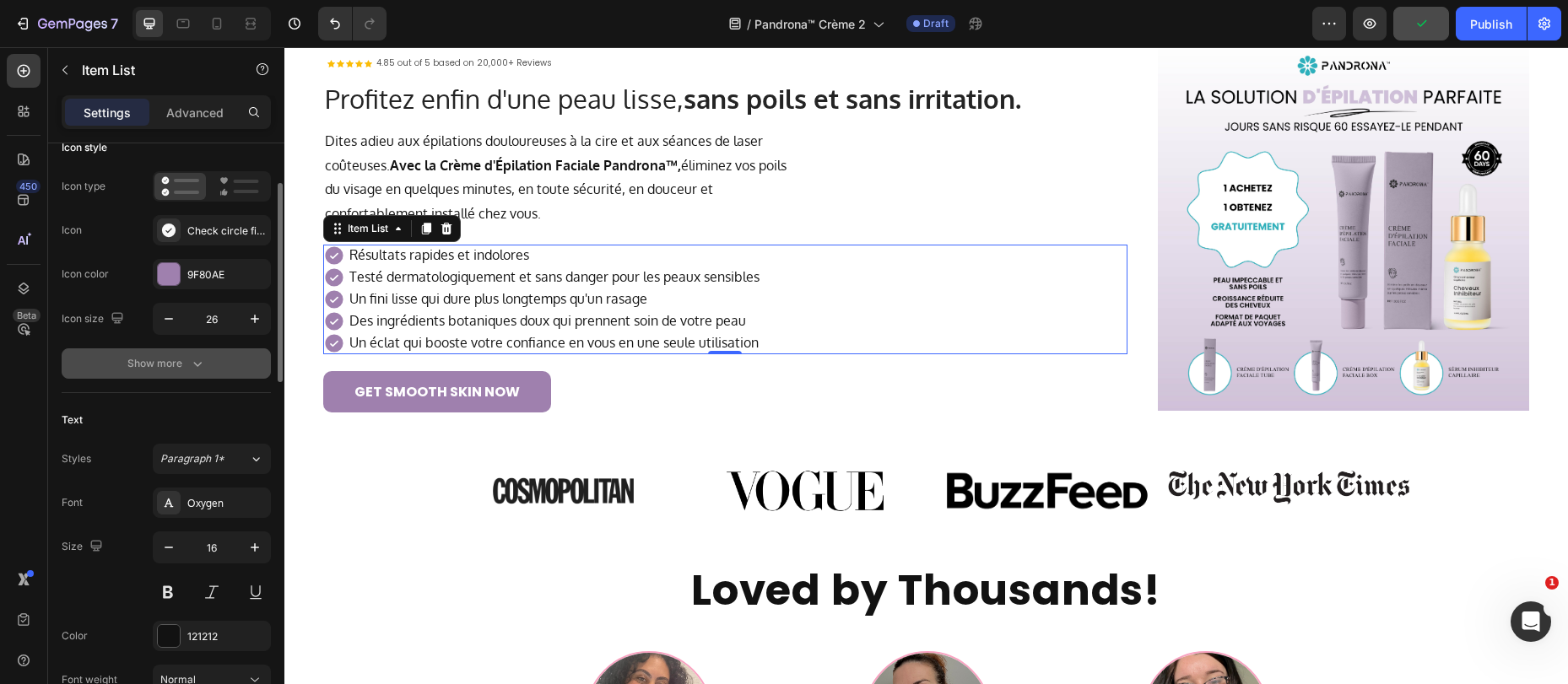
click at [172, 360] on div "Show more" at bounding box center [167, 363] width 79 height 17
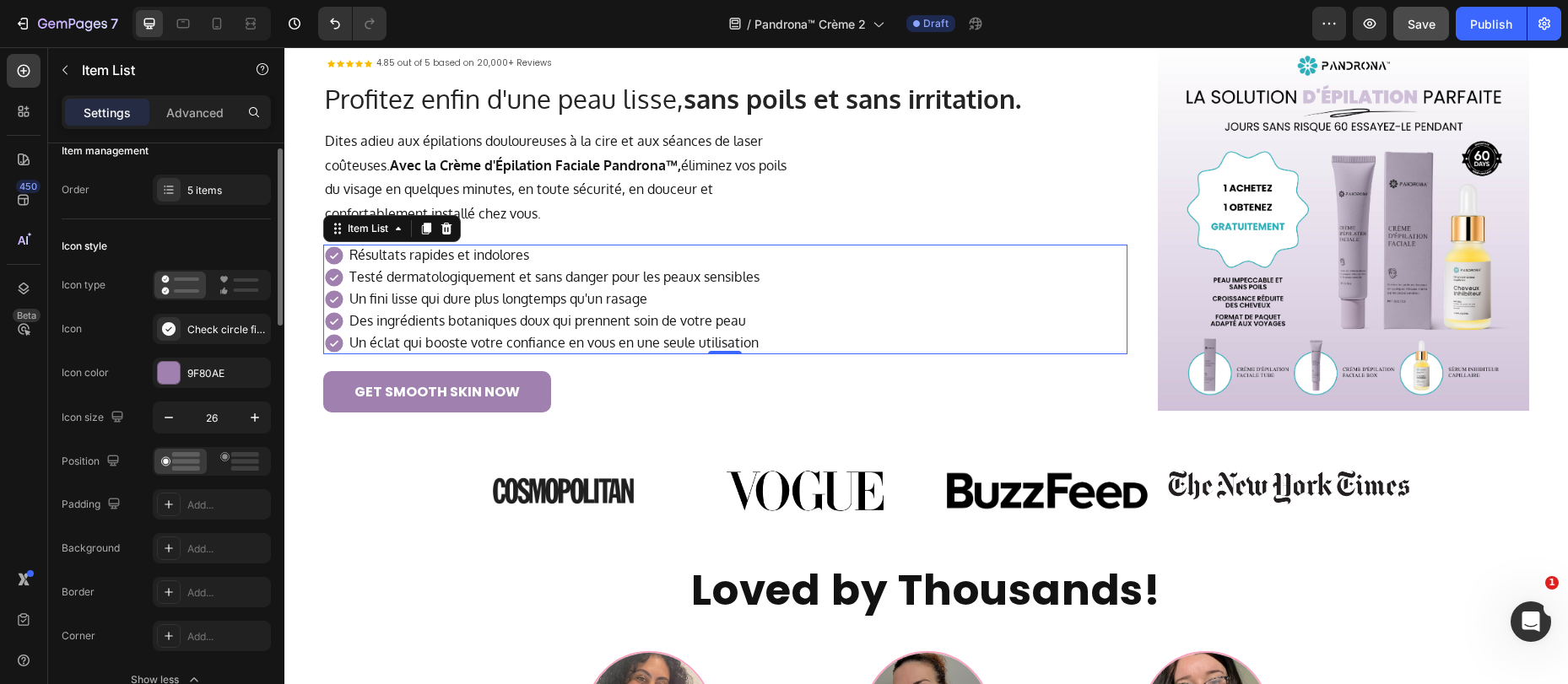
scroll to position [23, 0]
click at [192, 364] on div "9F80AE" at bounding box center [212, 370] width 49 height 15
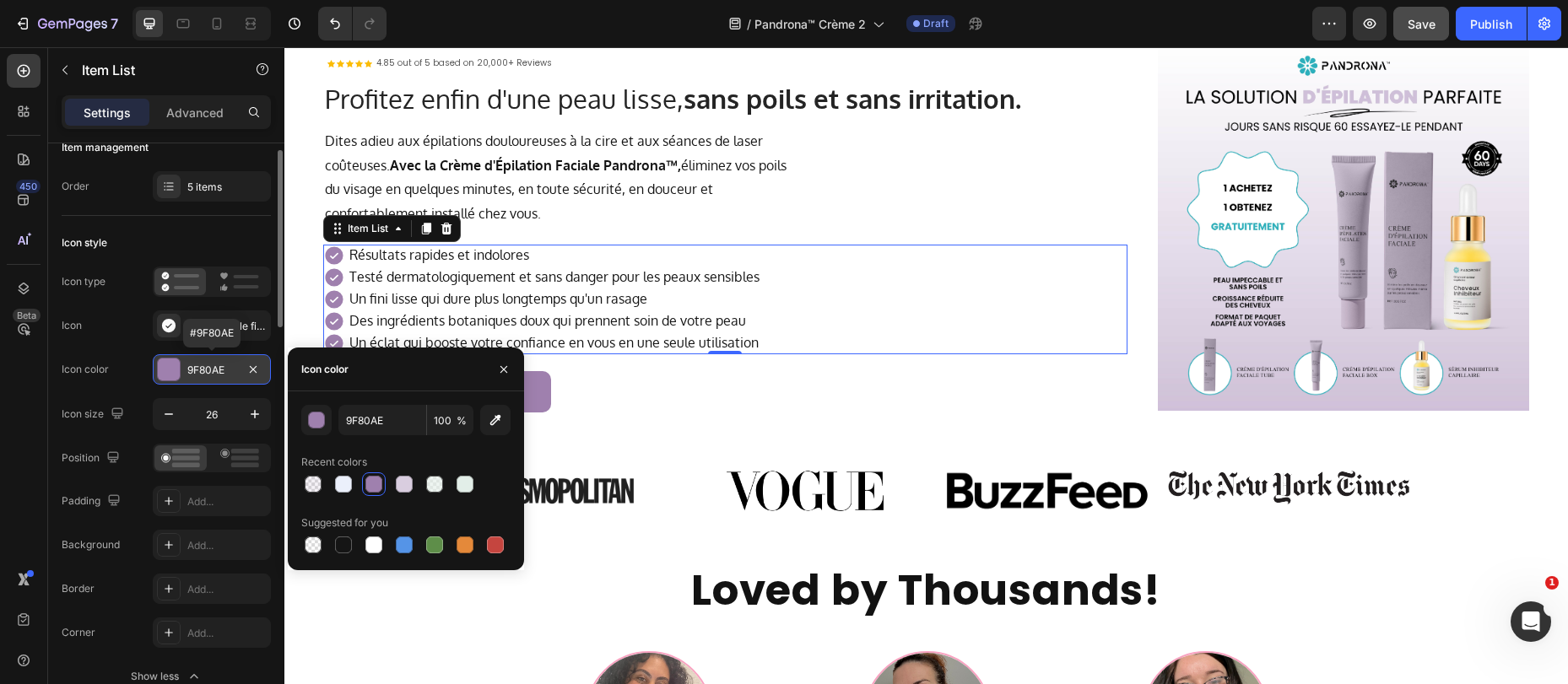
click at [197, 364] on div "9F80AE" at bounding box center [212, 370] width 49 height 15
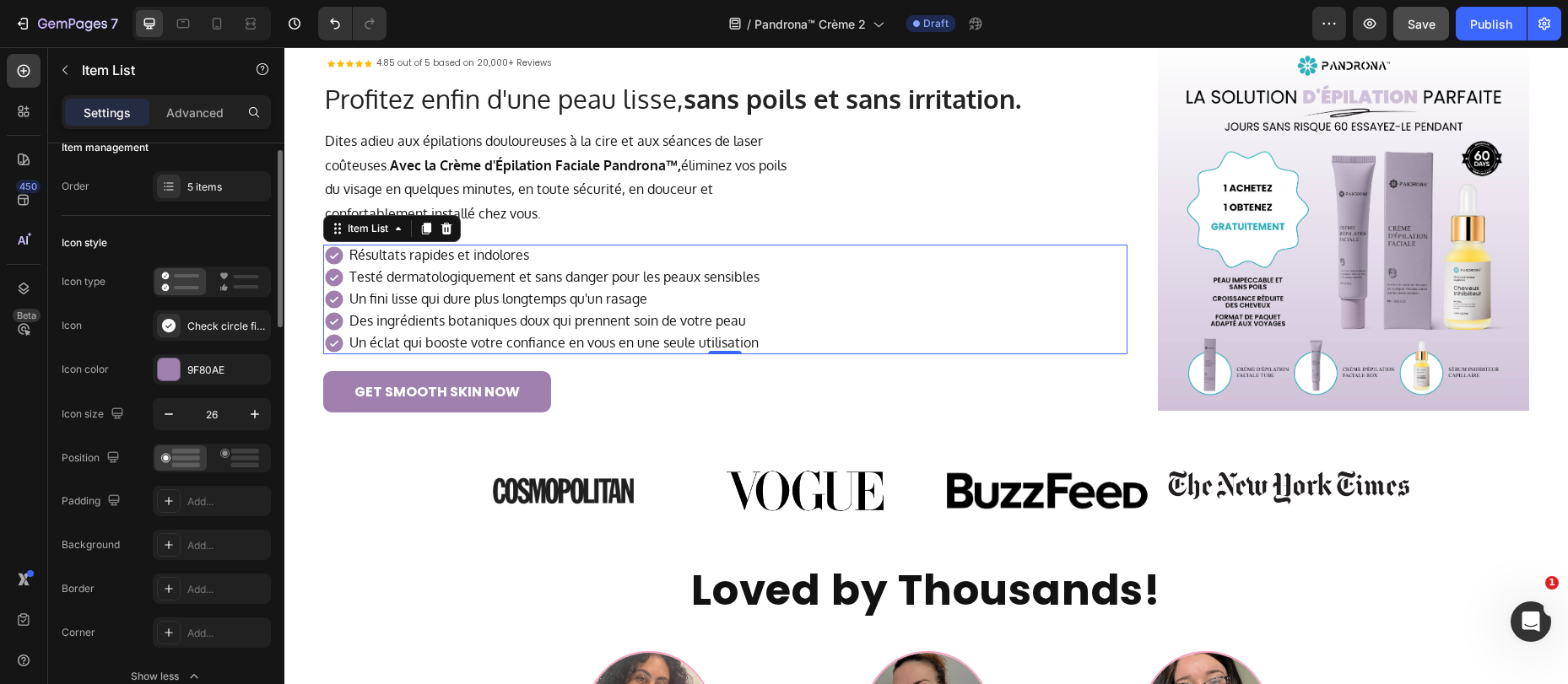
scroll to position [0, 0]
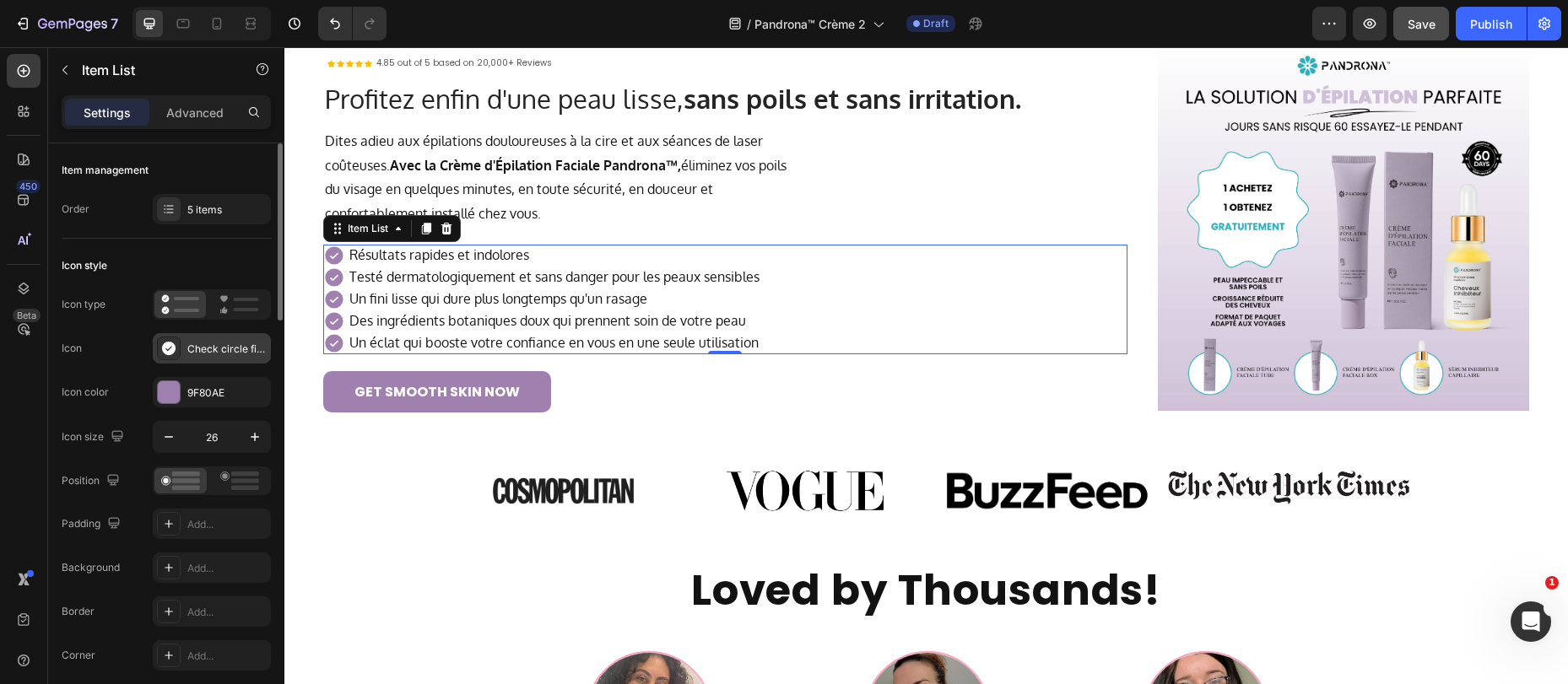
click at [223, 348] on div "Check circle filled" at bounding box center [227, 349] width 79 height 15
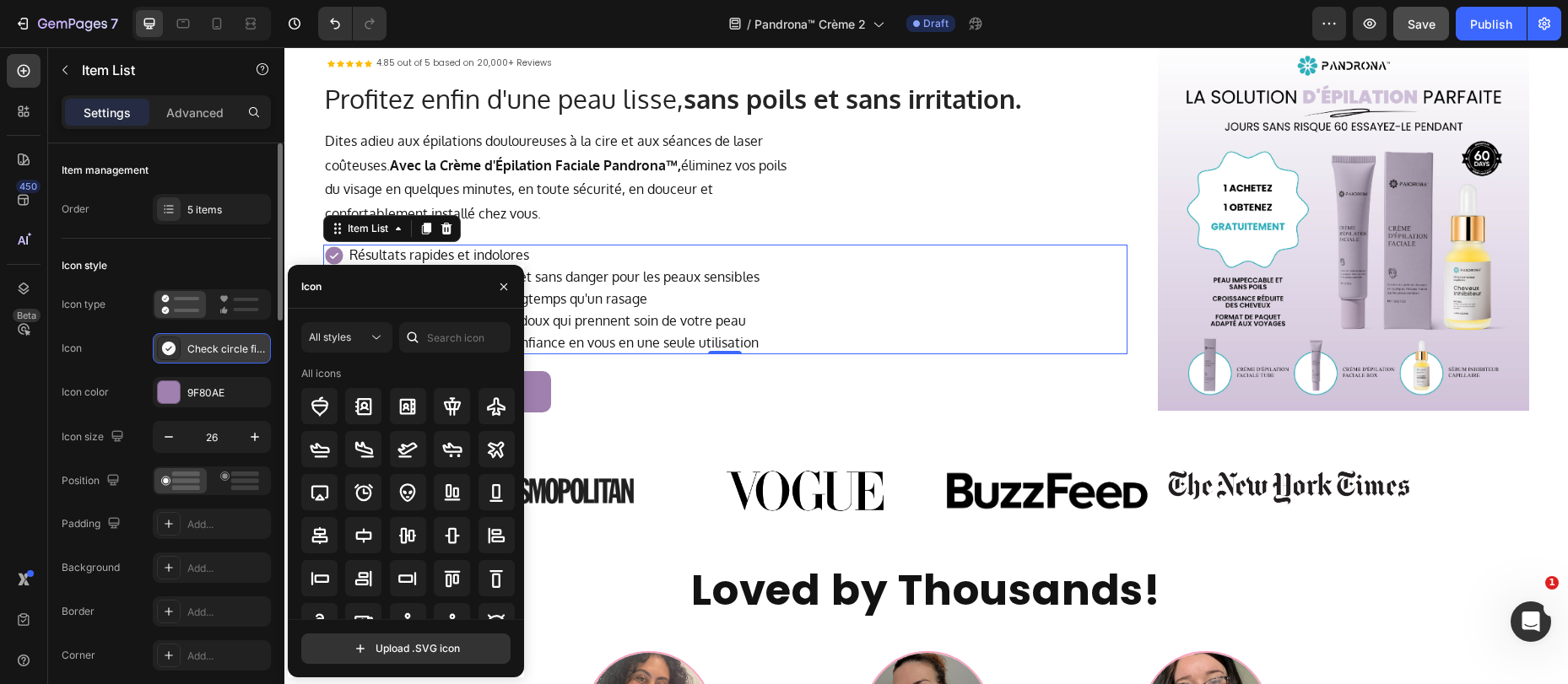
click at [223, 348] on div "Check circle filled" at bounding box center [227, 349] width 79 height 15
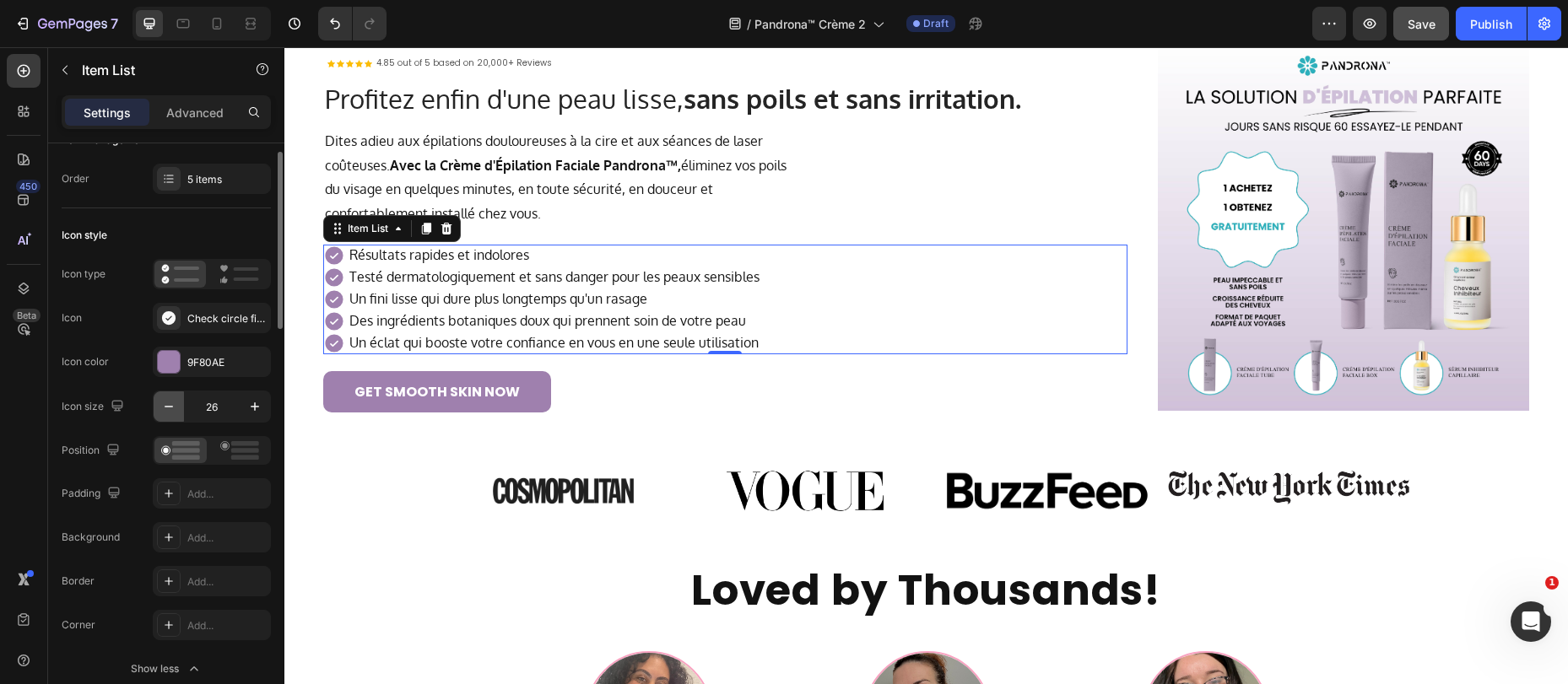
scroll to position [34, 0]
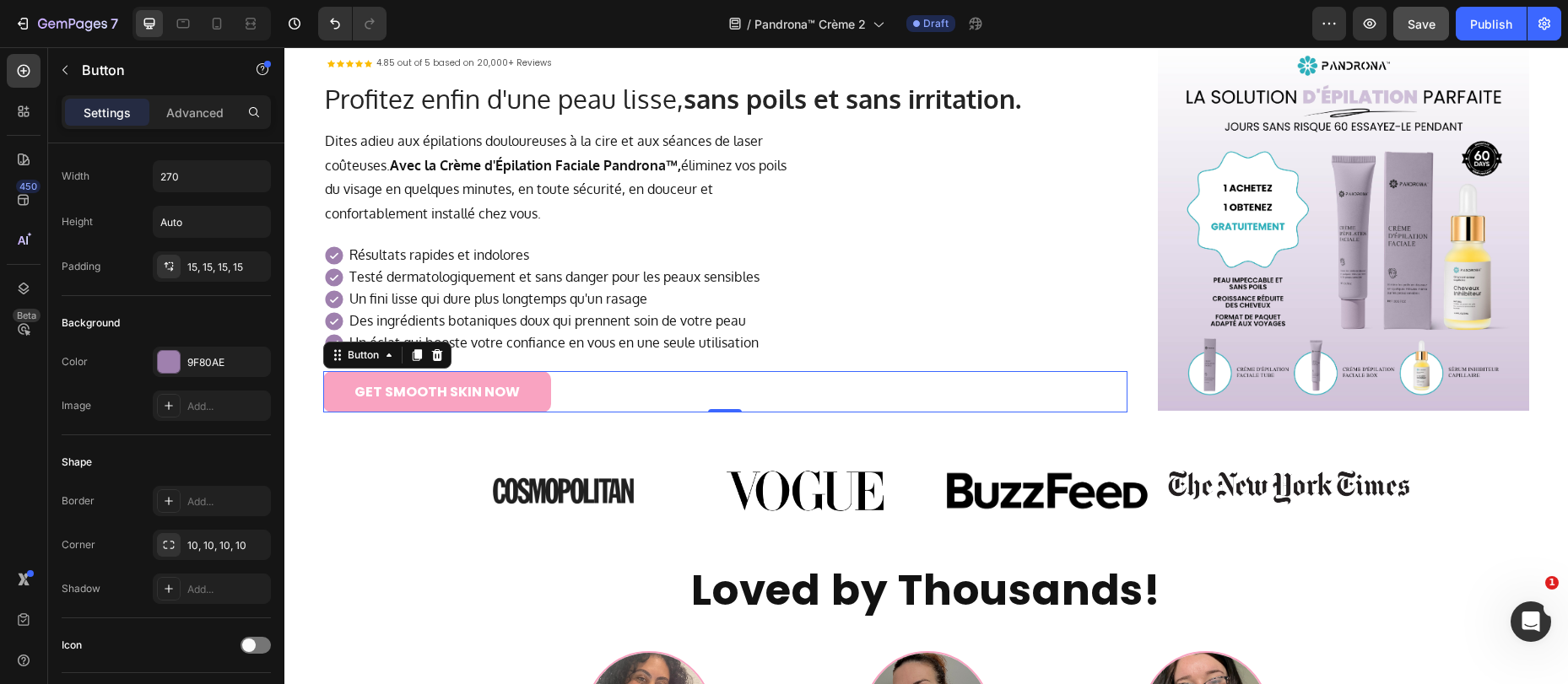
click at [331, 389] on link "GET SMOOTH SKIN NOW" at bounding box center [437, 392] width 228 height 41
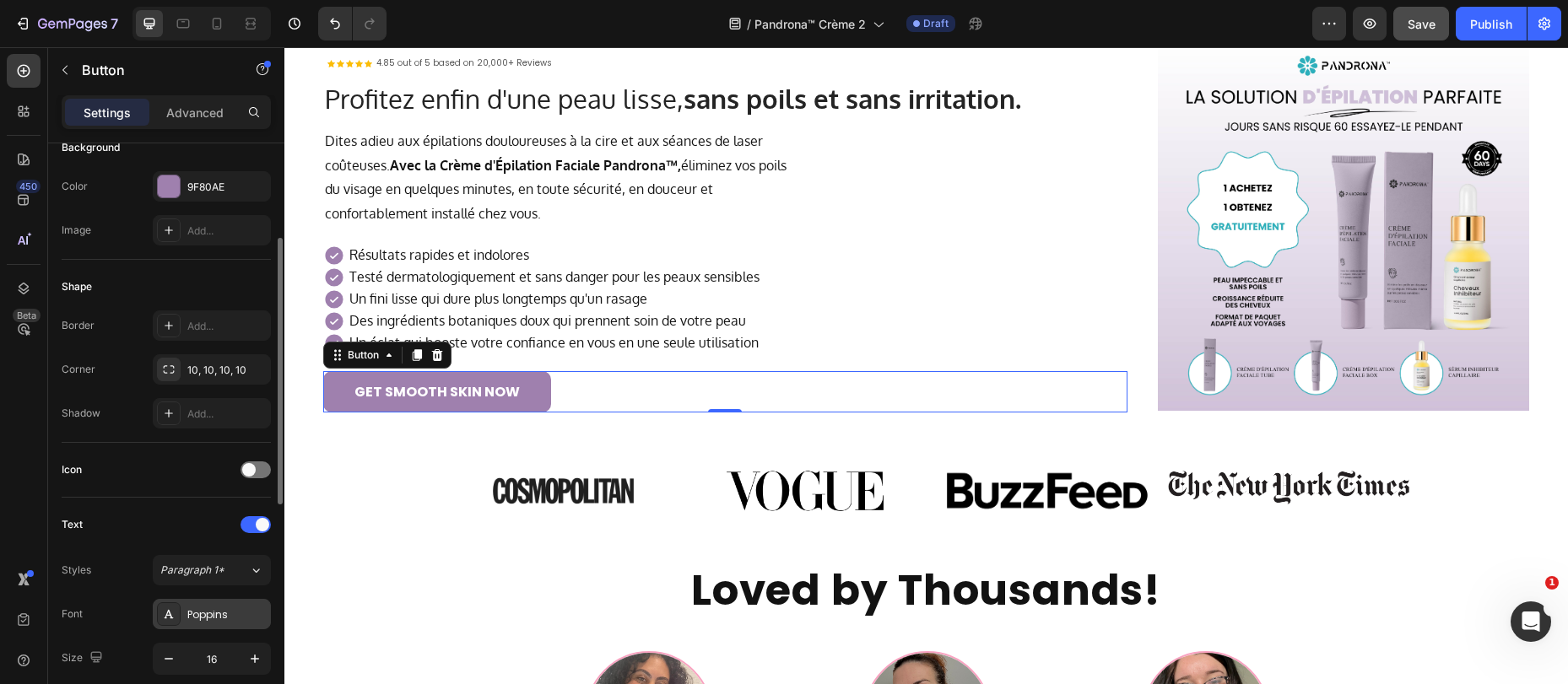
scroll to position [236, 0]
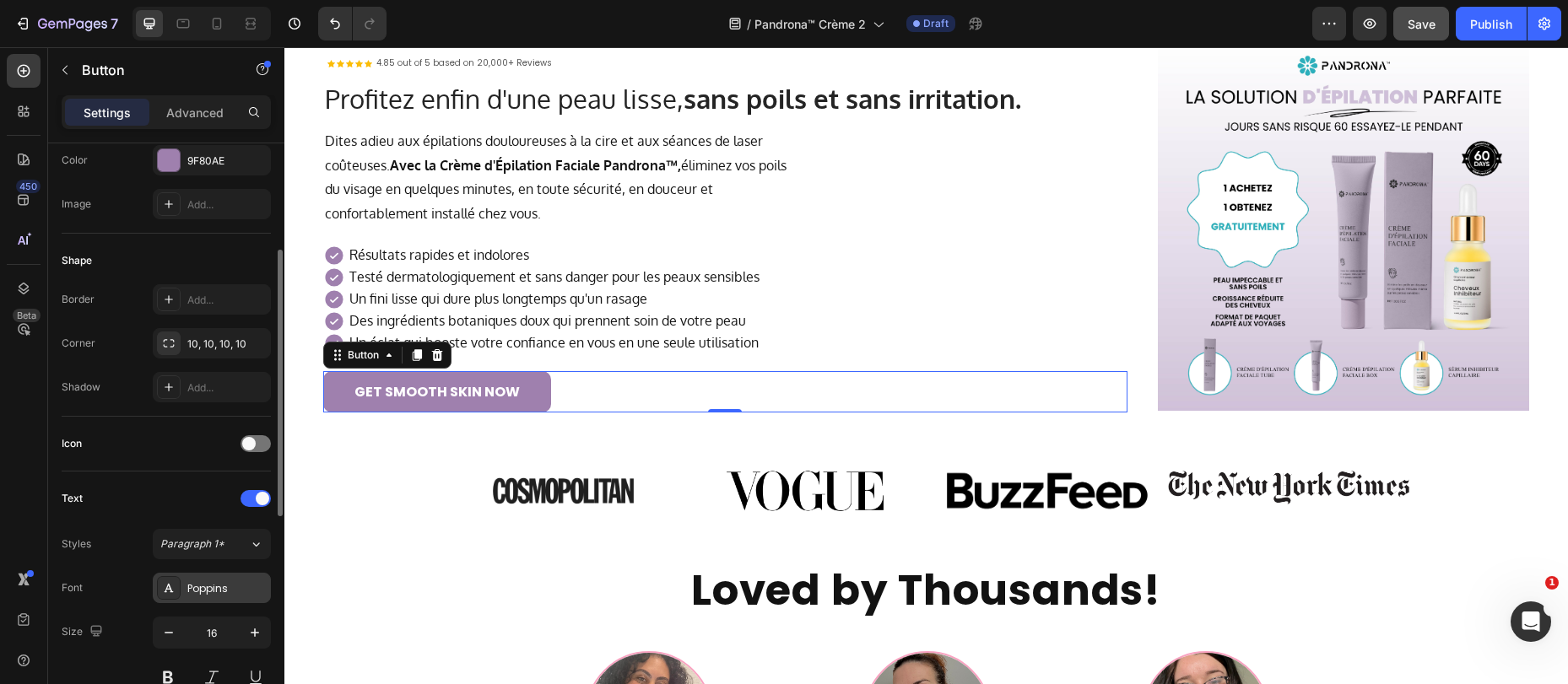
click at [193, 589] on div "Poppins" at bounding box center [227, 588] width 79 height 15
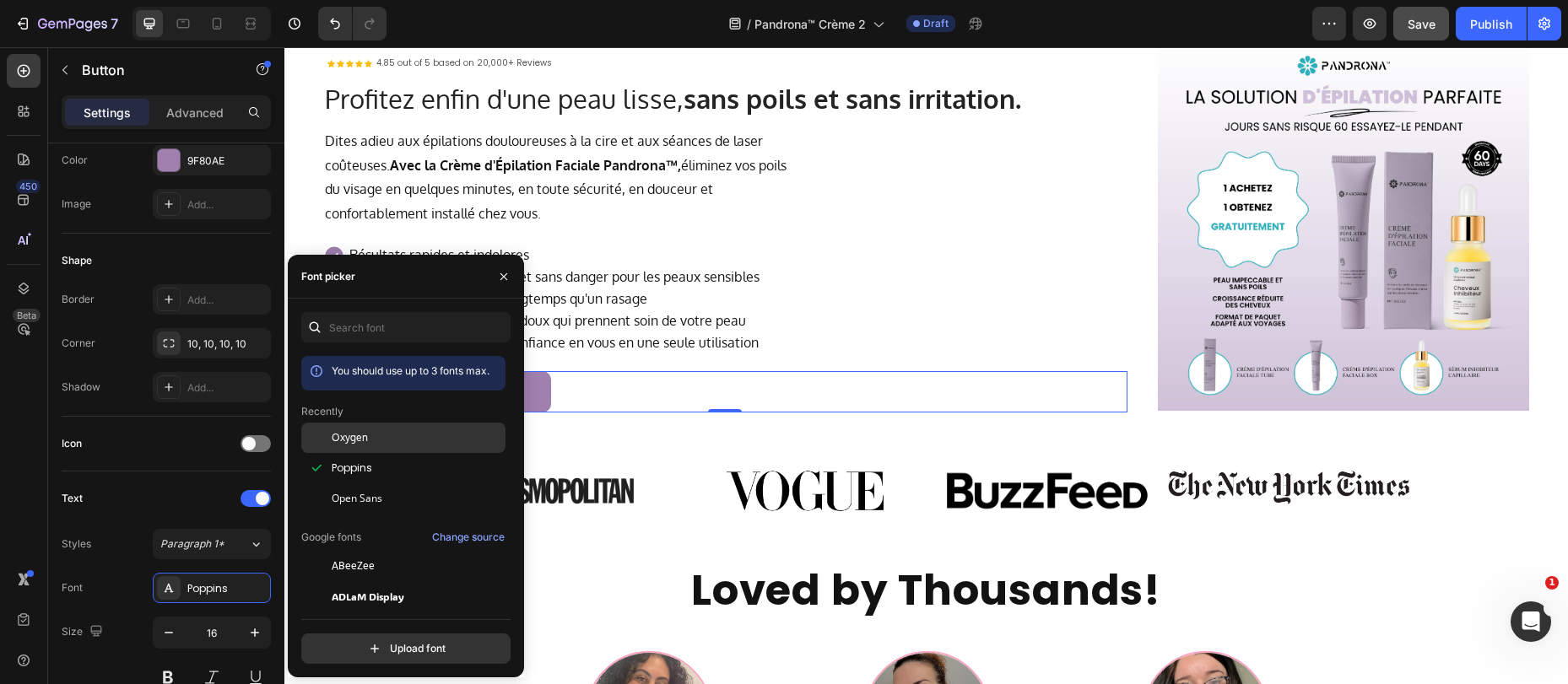
click at [358, 551] on div "Oxygen" at bounding box center [403, 566] width 204 height 30
click at [129, 493] on div "Text" at bounding box center [166, 498] width 209 height 27
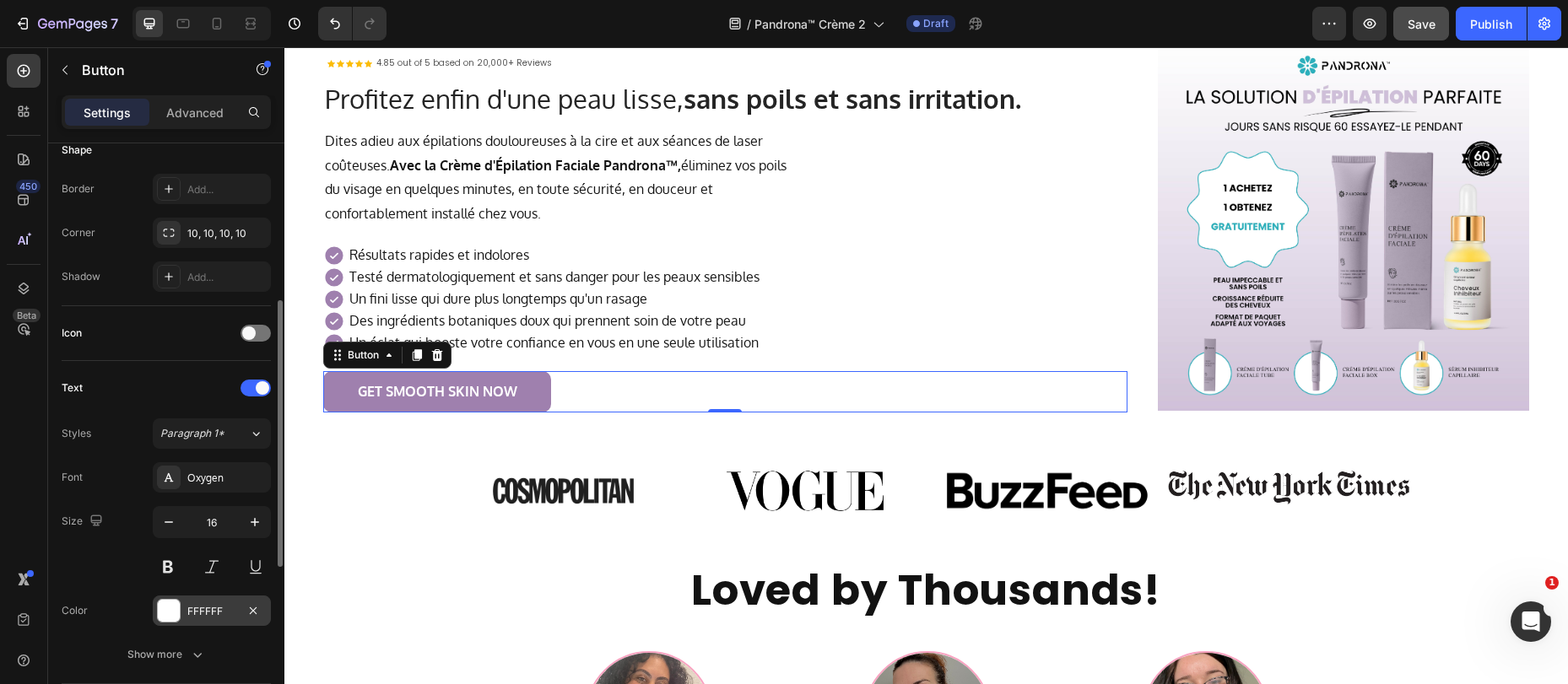
scroll to position [384, 0]
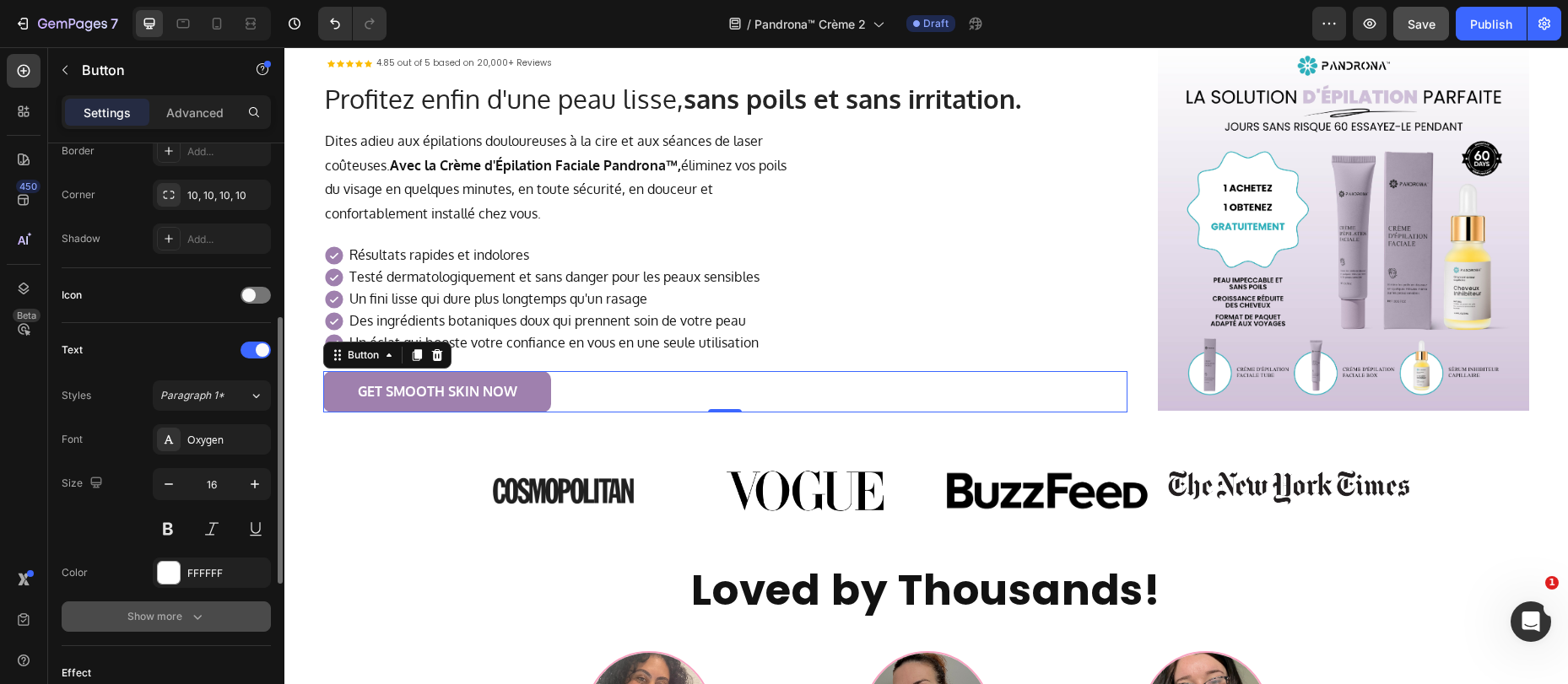
click at [161, 613] on div "Show more" at bounding box center [167, 616] width 79 height 17
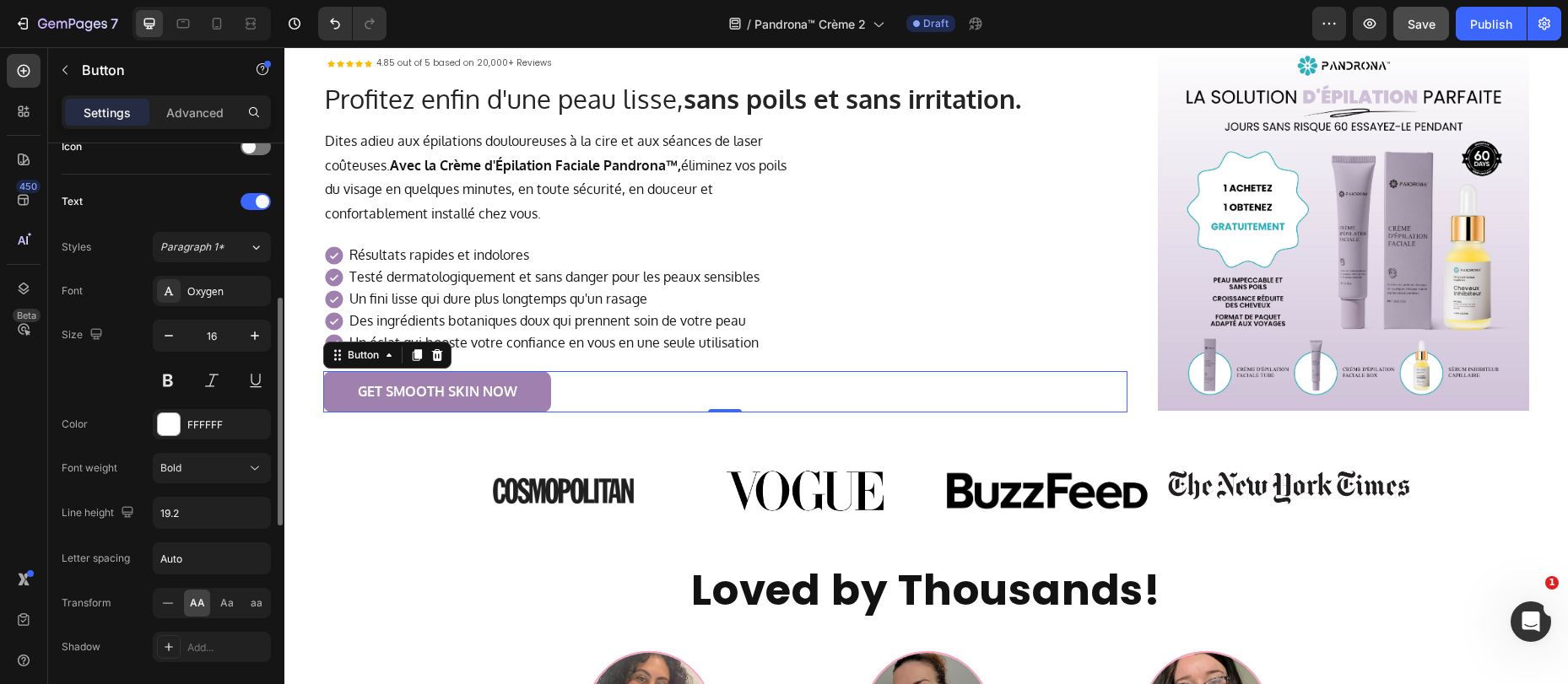
scroll to position [646, 0]
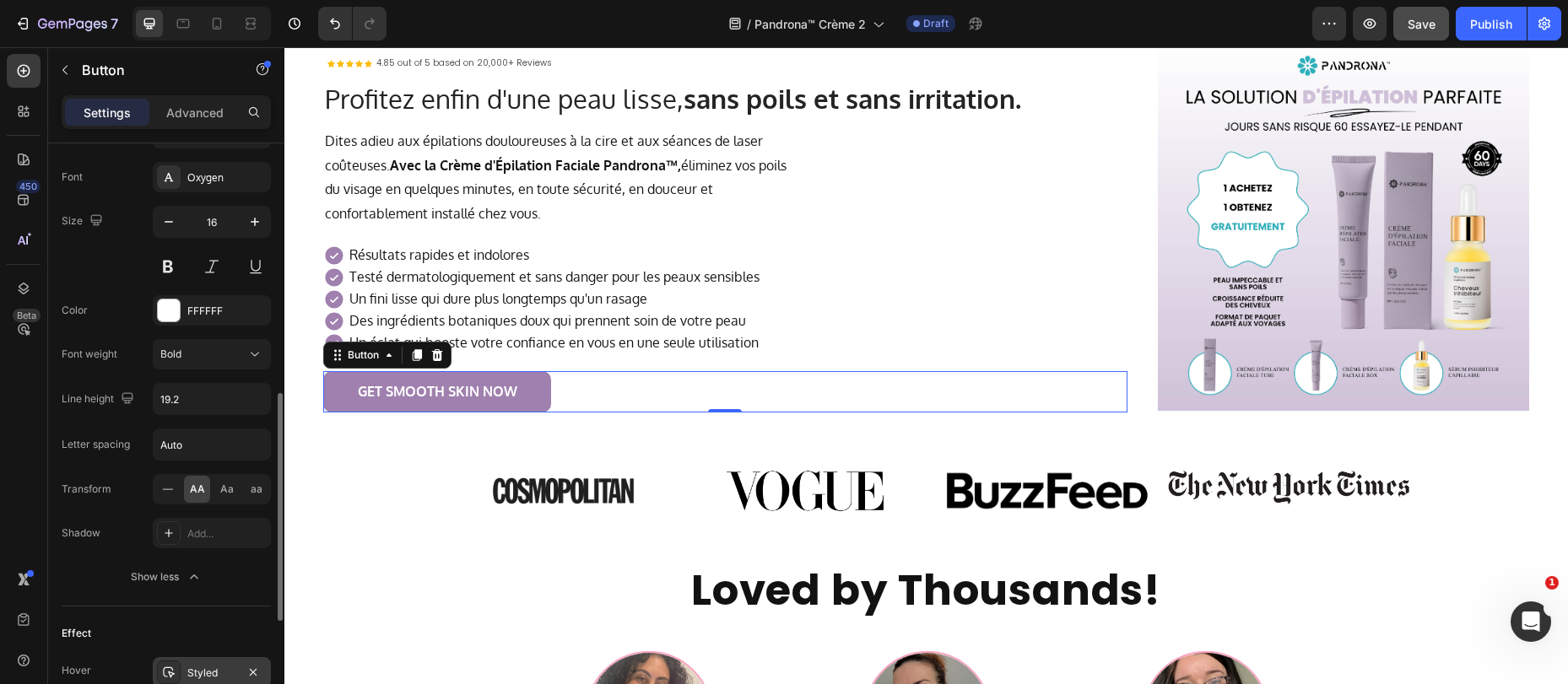
click at [210, 667] on div "Styled" at bounding box center [212, 673] width 49 height 15
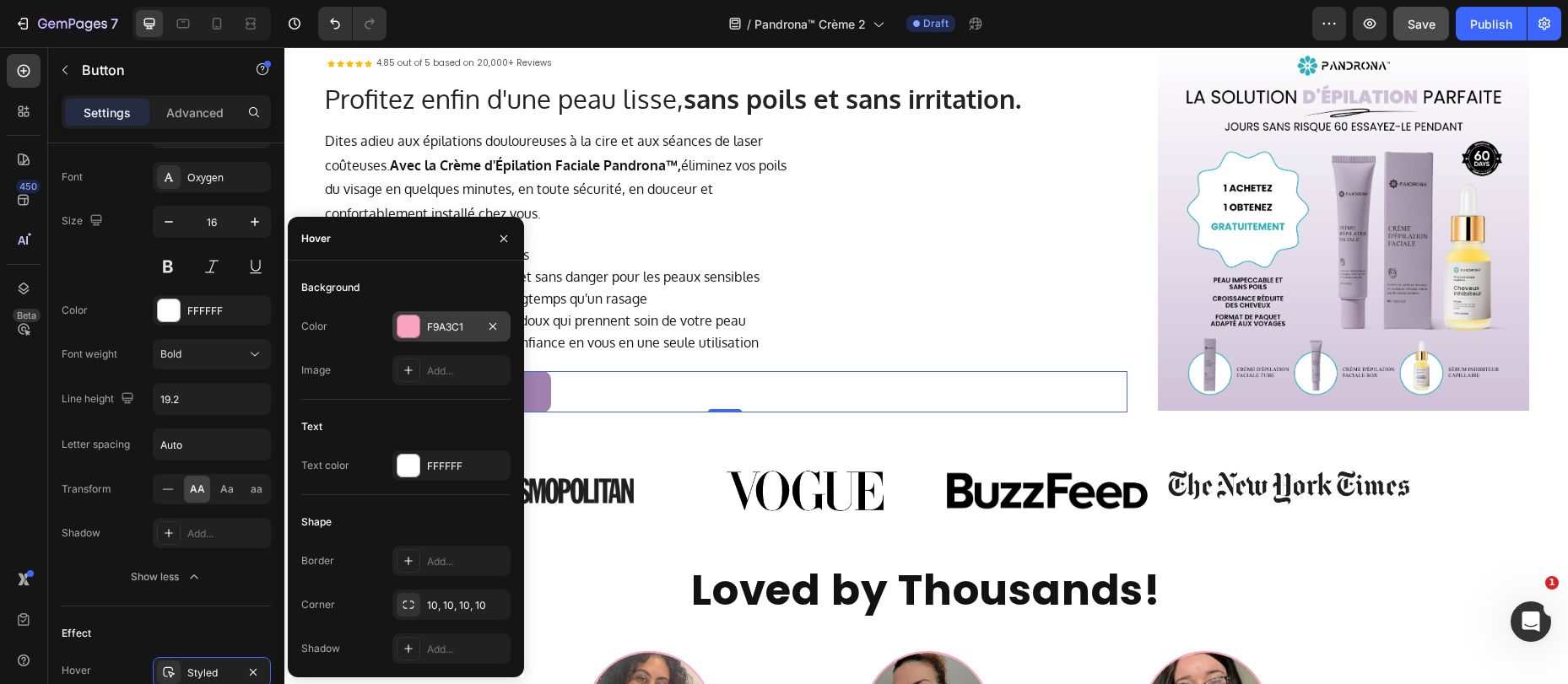
click at [425, 331] on div "F9A3C1" at bounding box center [451, 327] width 118 height 30
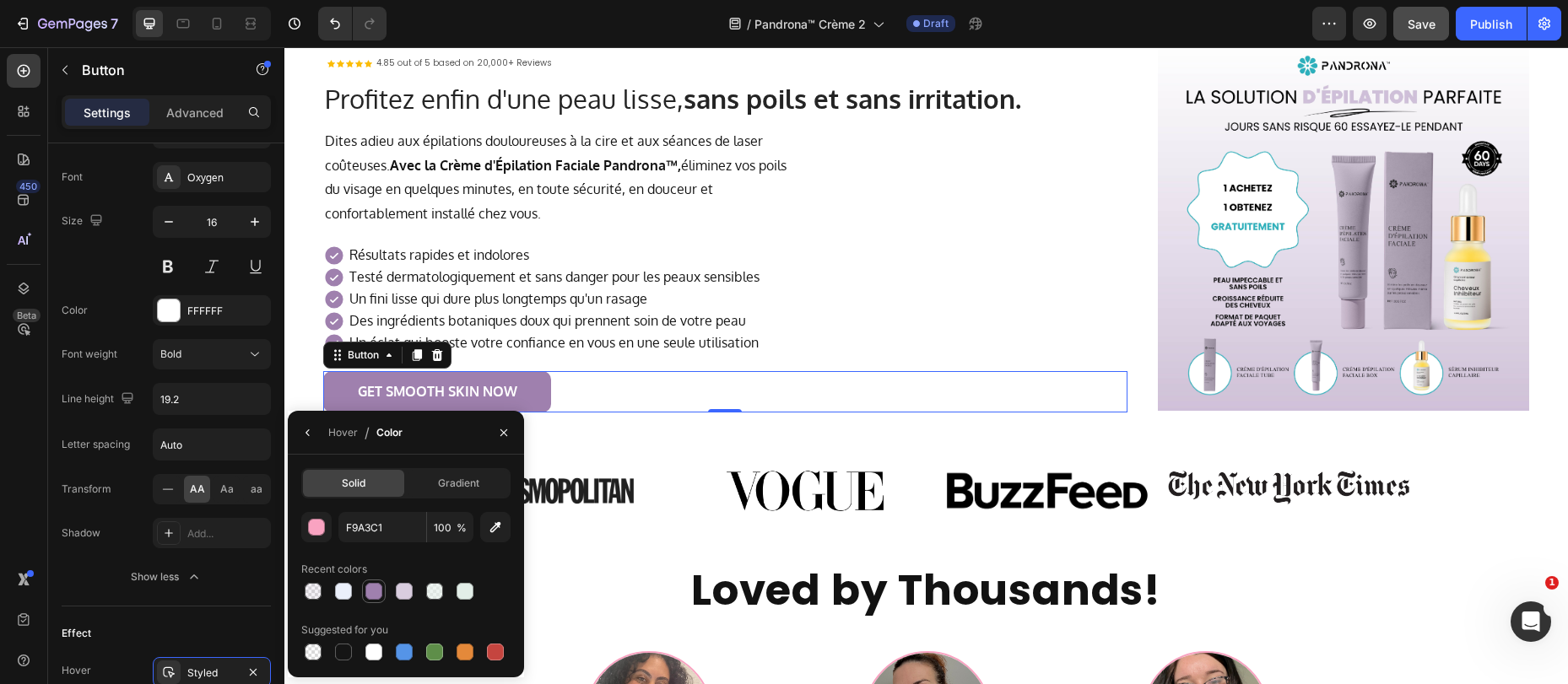
click at [373, 595] on div at bounding box center [373, 591] width 17 height 17
type input "9F80AE"
click at [622, 315] on p "Des ingrédients botaniques doux qui prennent soin de votre peau" at bounding box center [554, 321] width 410 height 17
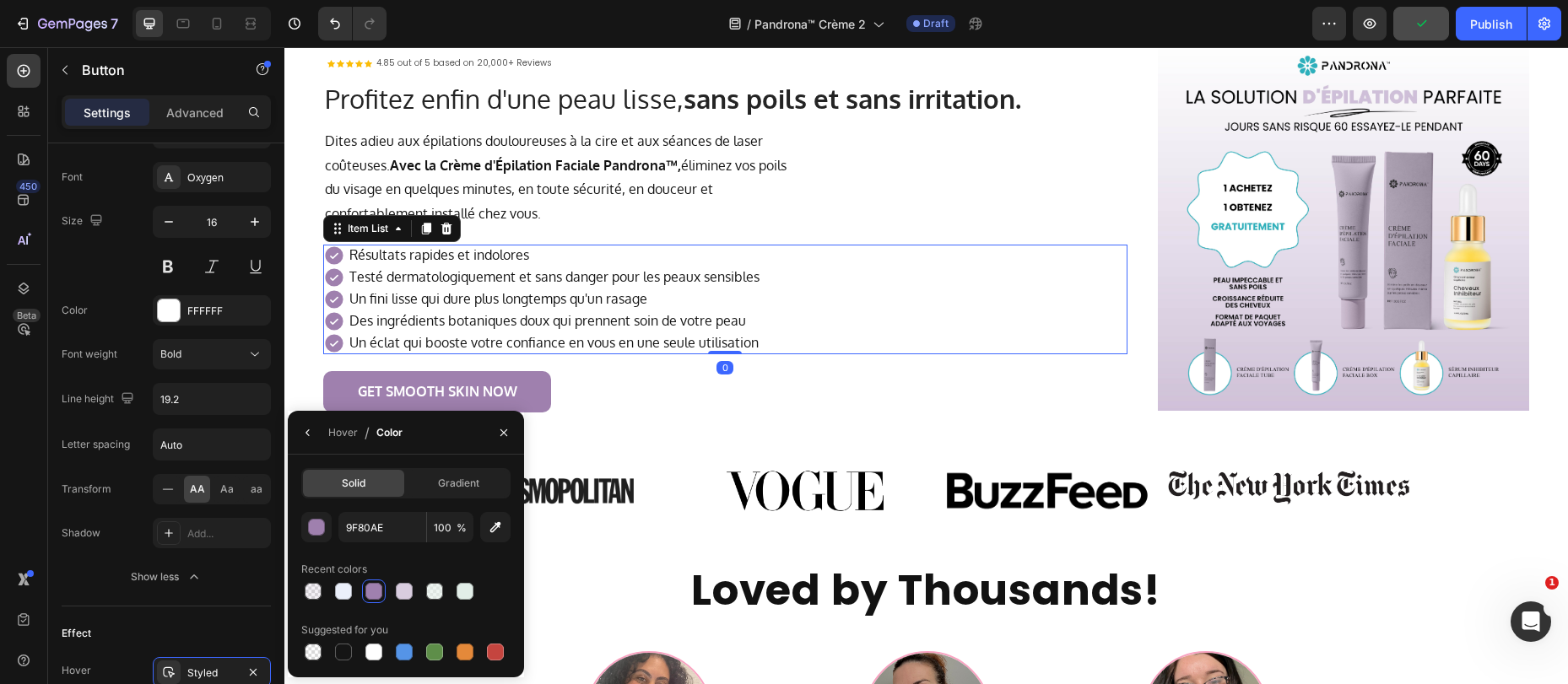
scroll to position [0, 0]
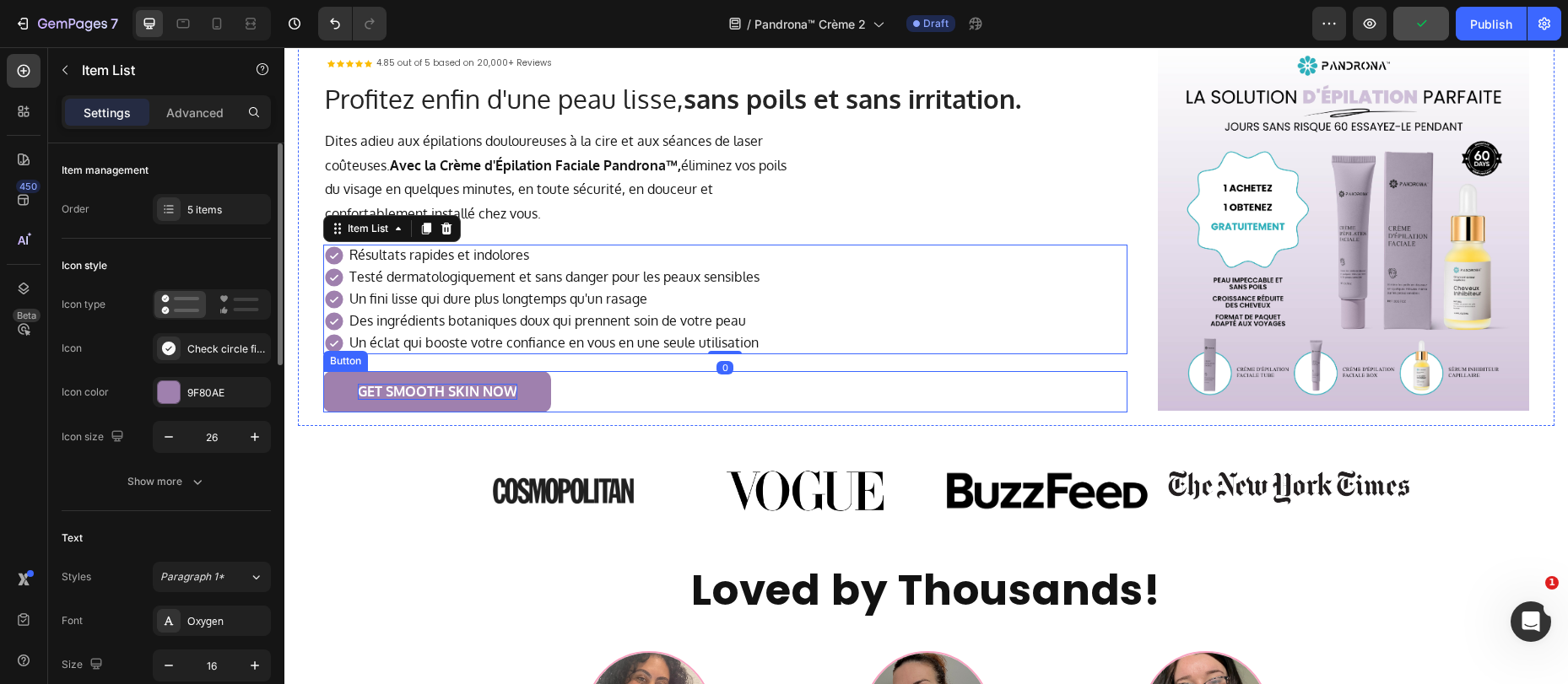
click at [397, 384] on p "GET SMOOTH SKIN NOW" at bounding box center [438, 392] width 160 height 16
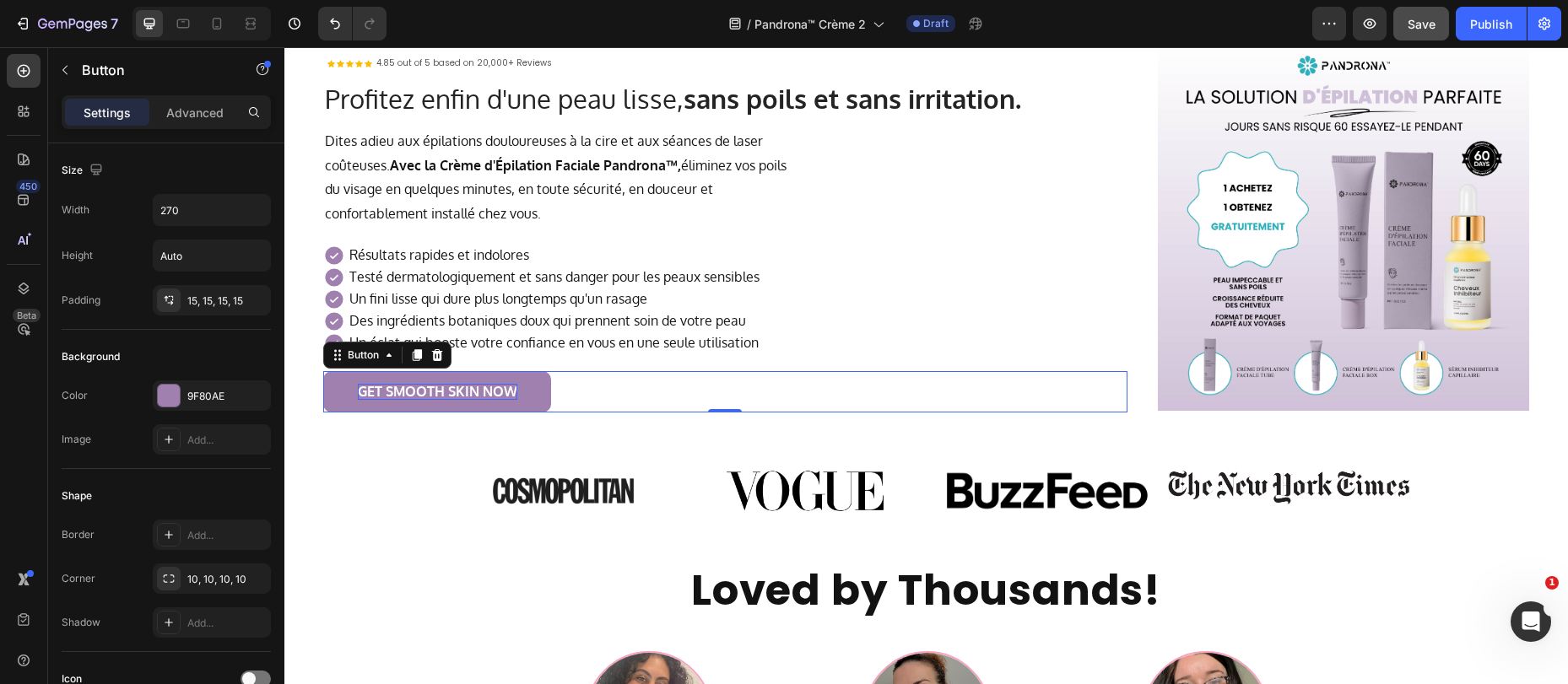
click at [410, 393] on p "GET SMOOTH SKIN NOW" at bounding box center [438, 392] width 160 height 16
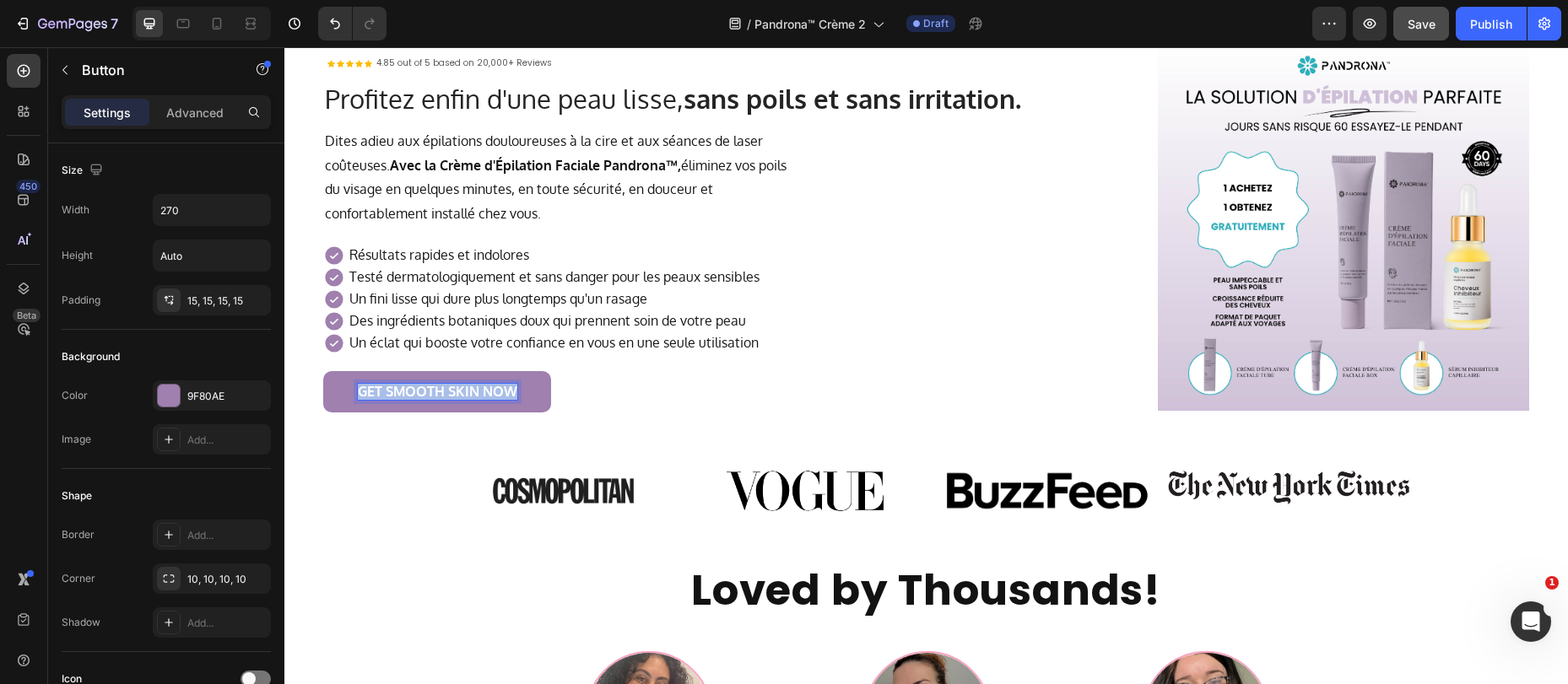
click at [410, 393] on p "GET SMOOTH SKIN NOW" at bounding box center [438, 392] width 160 height 16
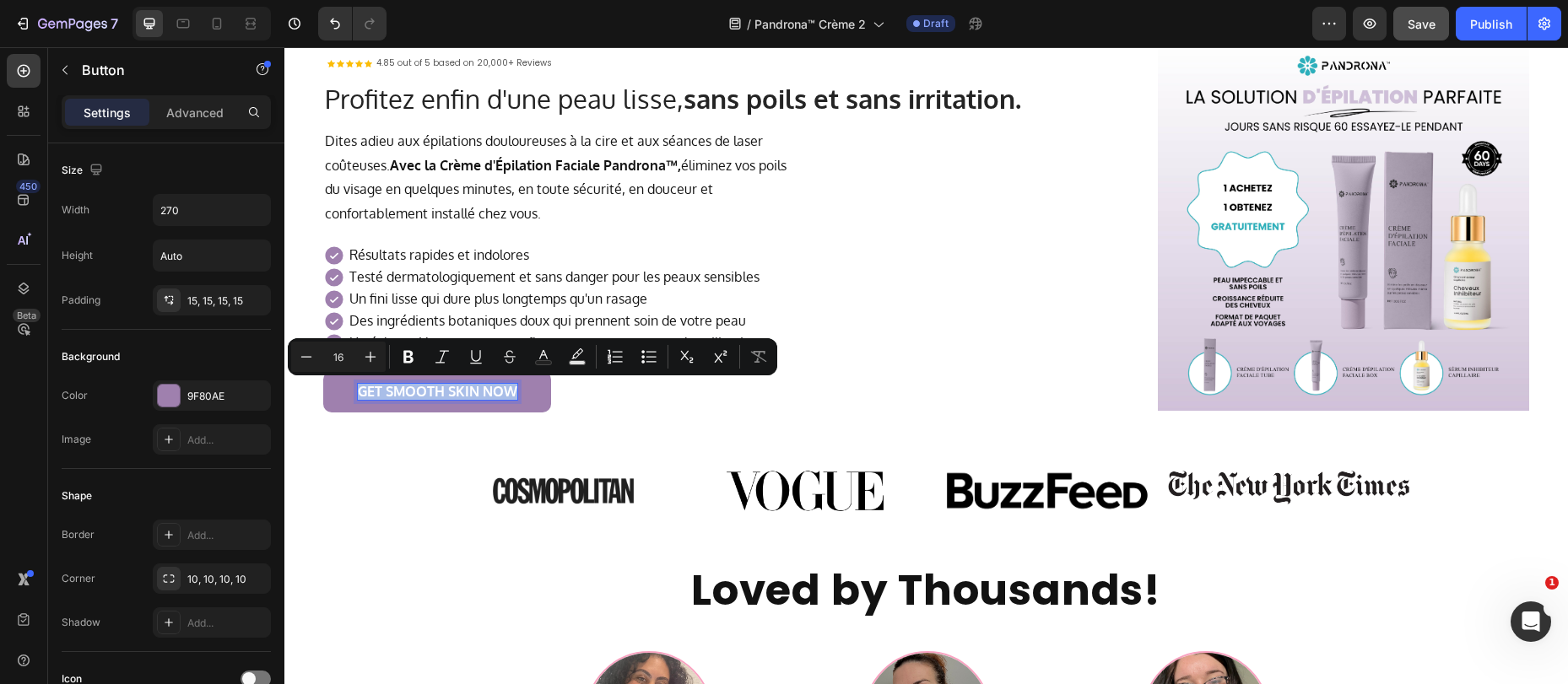
copy p "GET SMOOTH SKIN NOW"
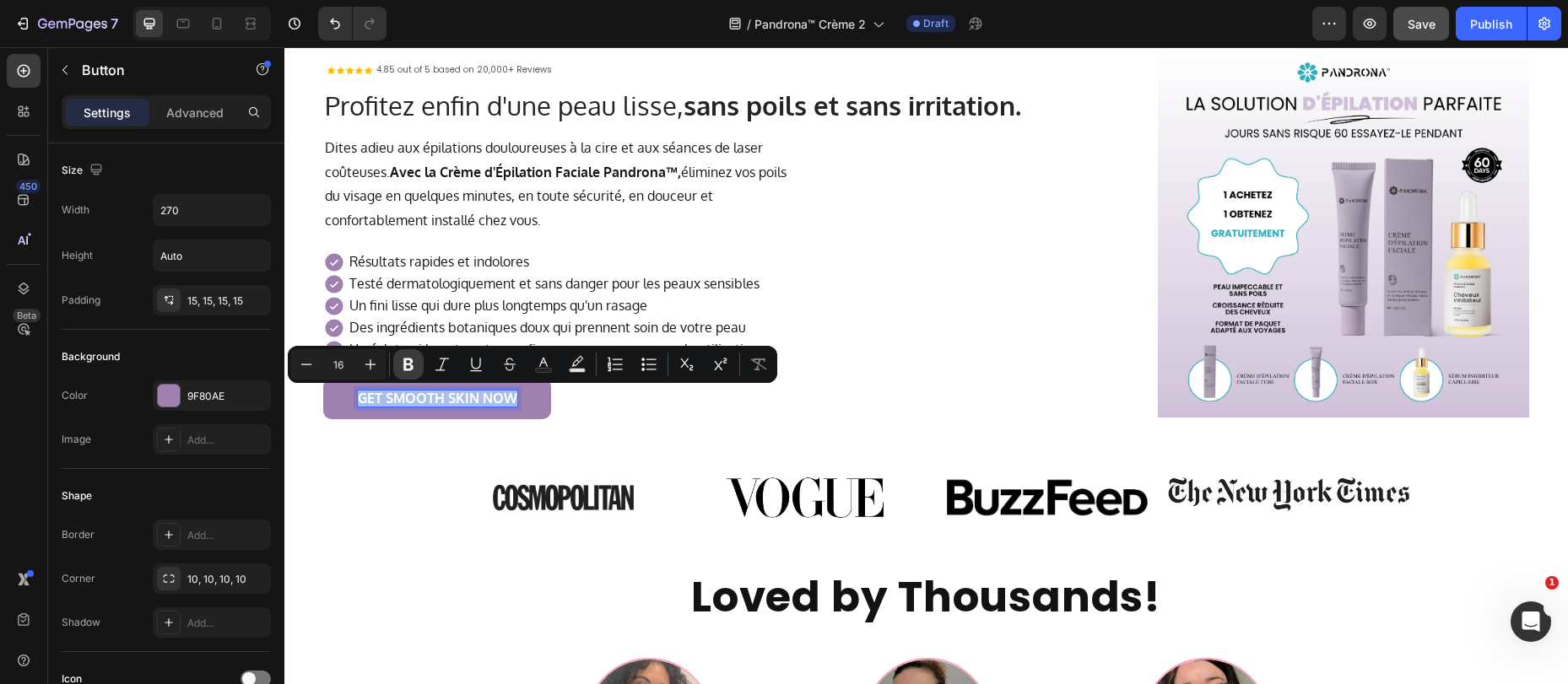
scroll to position [175, 0]
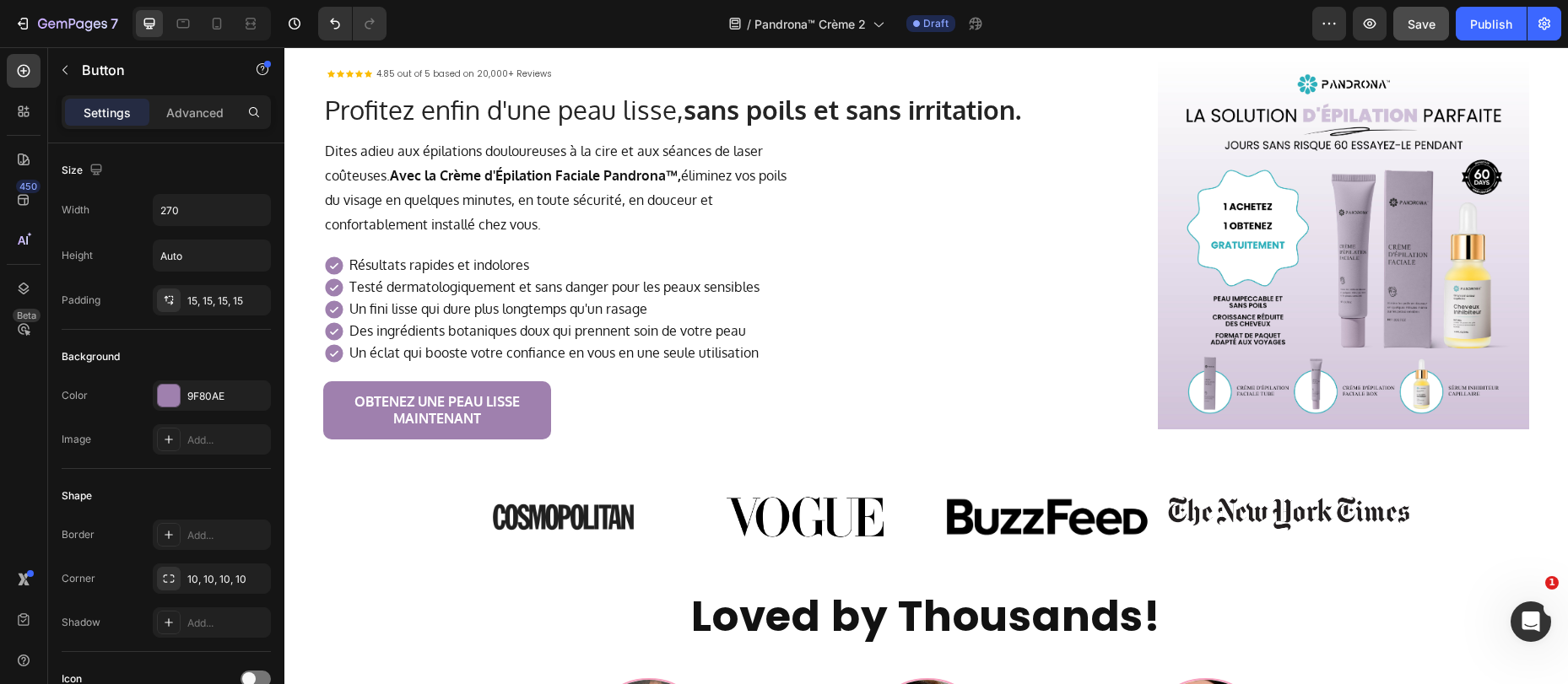
click at [544, 391] on link "OBTENEZ UNE PEAU LISSE MAINTENANT" at bounding box center [437, 410] width 228 height 57
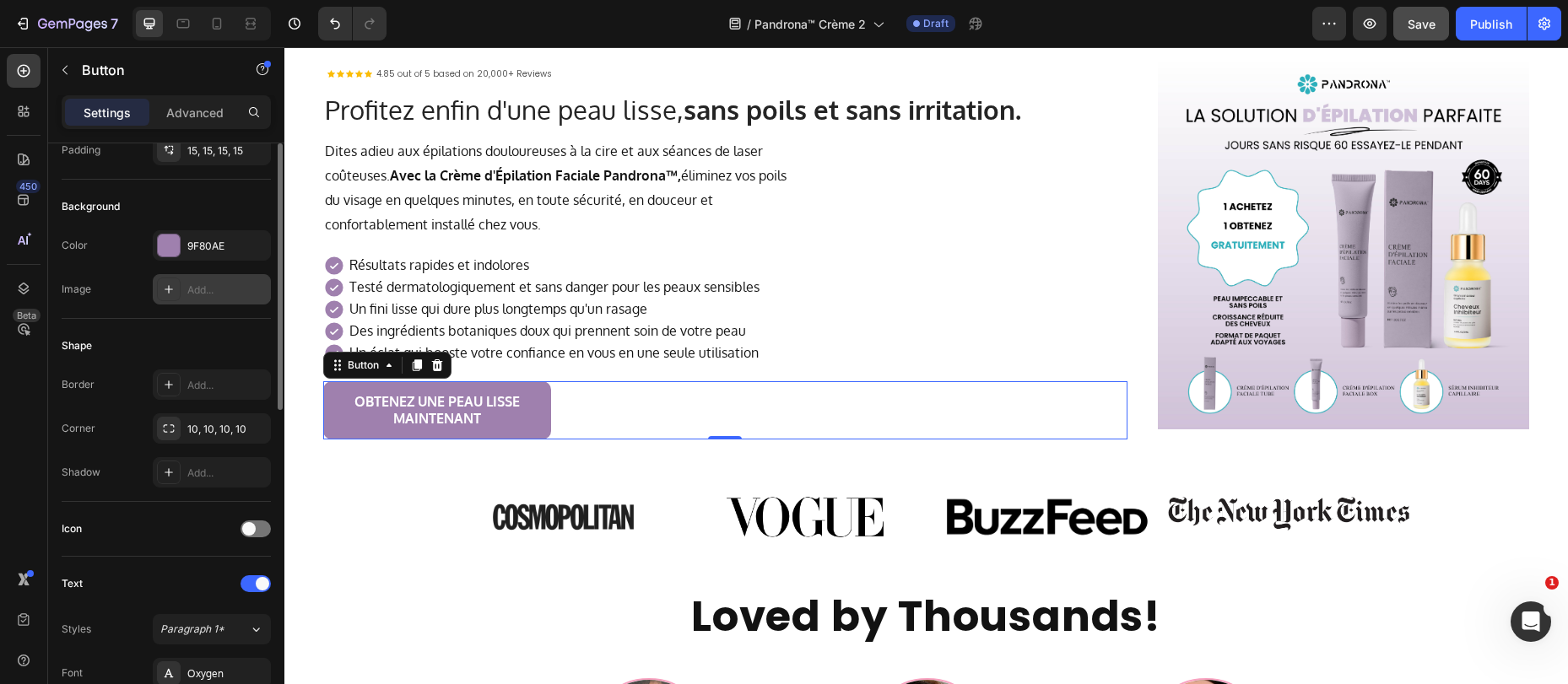
scroll to position [0, 0]
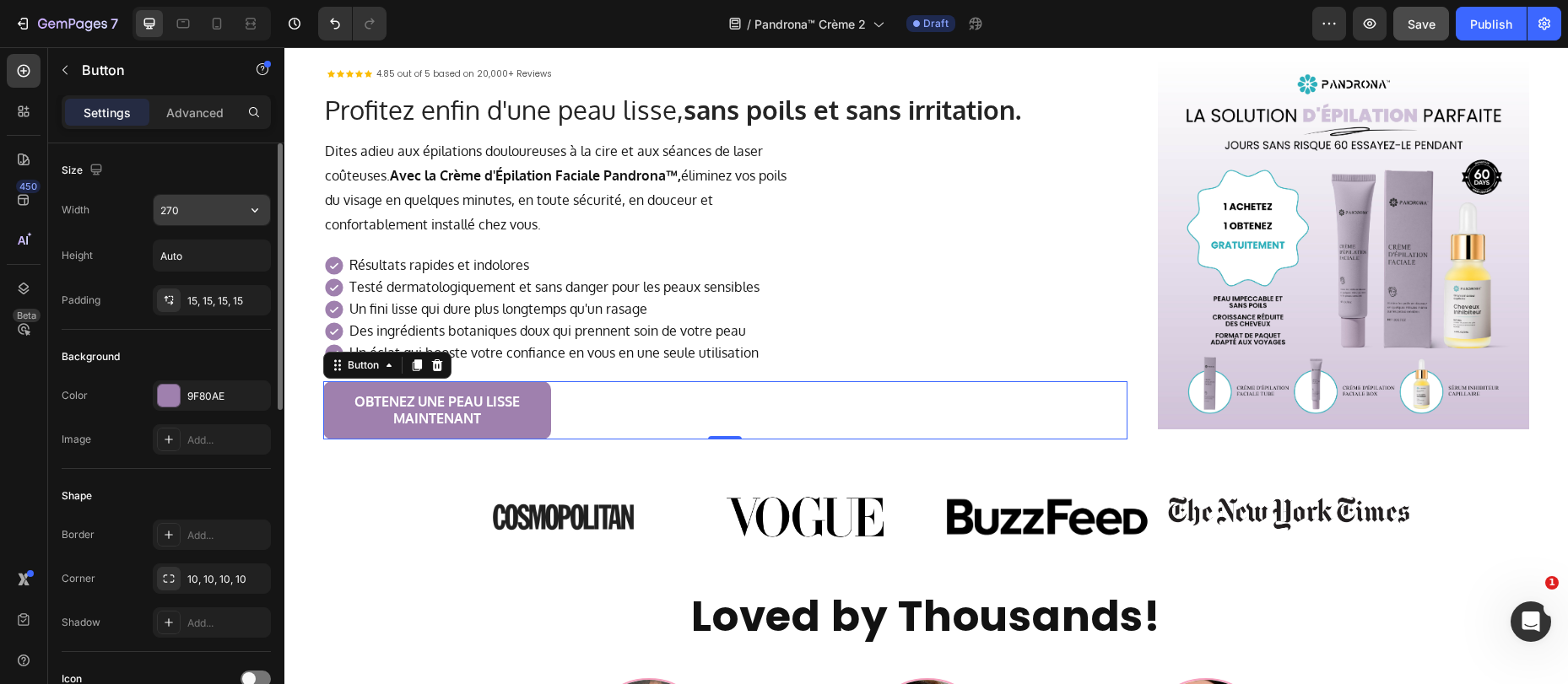
click at [188, 220] on input "270" at bounding box center [212, 210] width 116 height 30
click at [232, 209] on input "270" at bounding box center [212, 210] width 116 height 30
click at [250, 211] on icon "button" at bounding box center [254, 210] width 17 height 17
click at [214, 213] on input "270" at bounding box center [212, 210] width 116 height 30
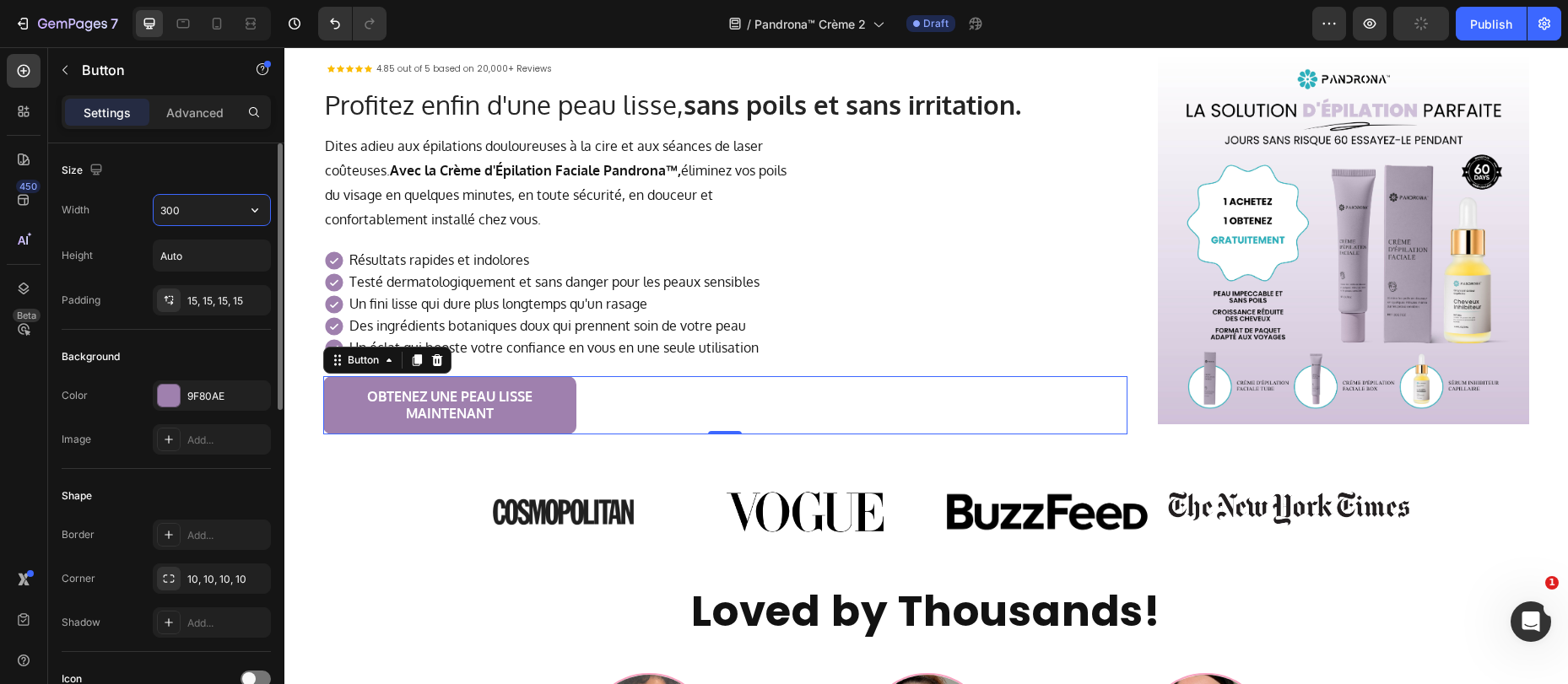
scroll to position [175, 0]
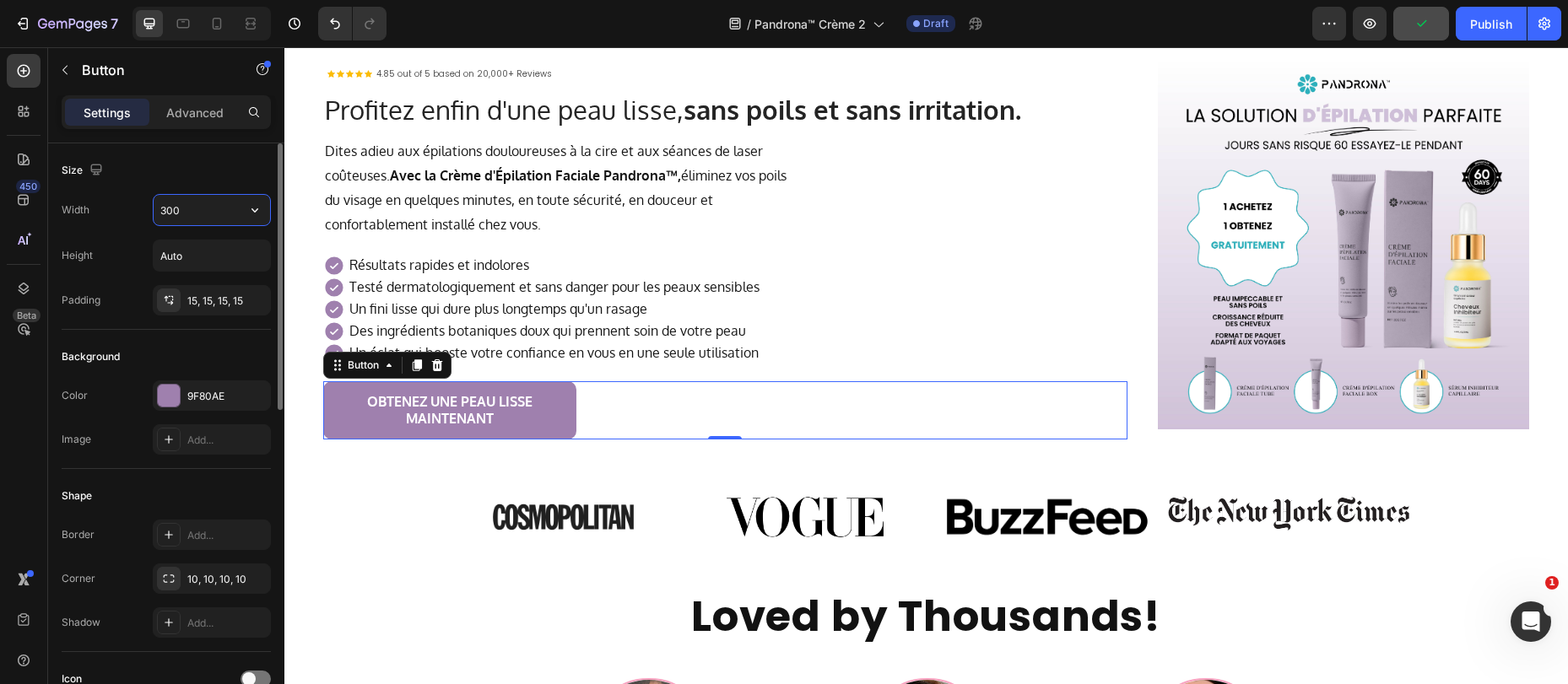
click at [194, 204] on input "300" at bounding box center [212, 210] width 116 height 30
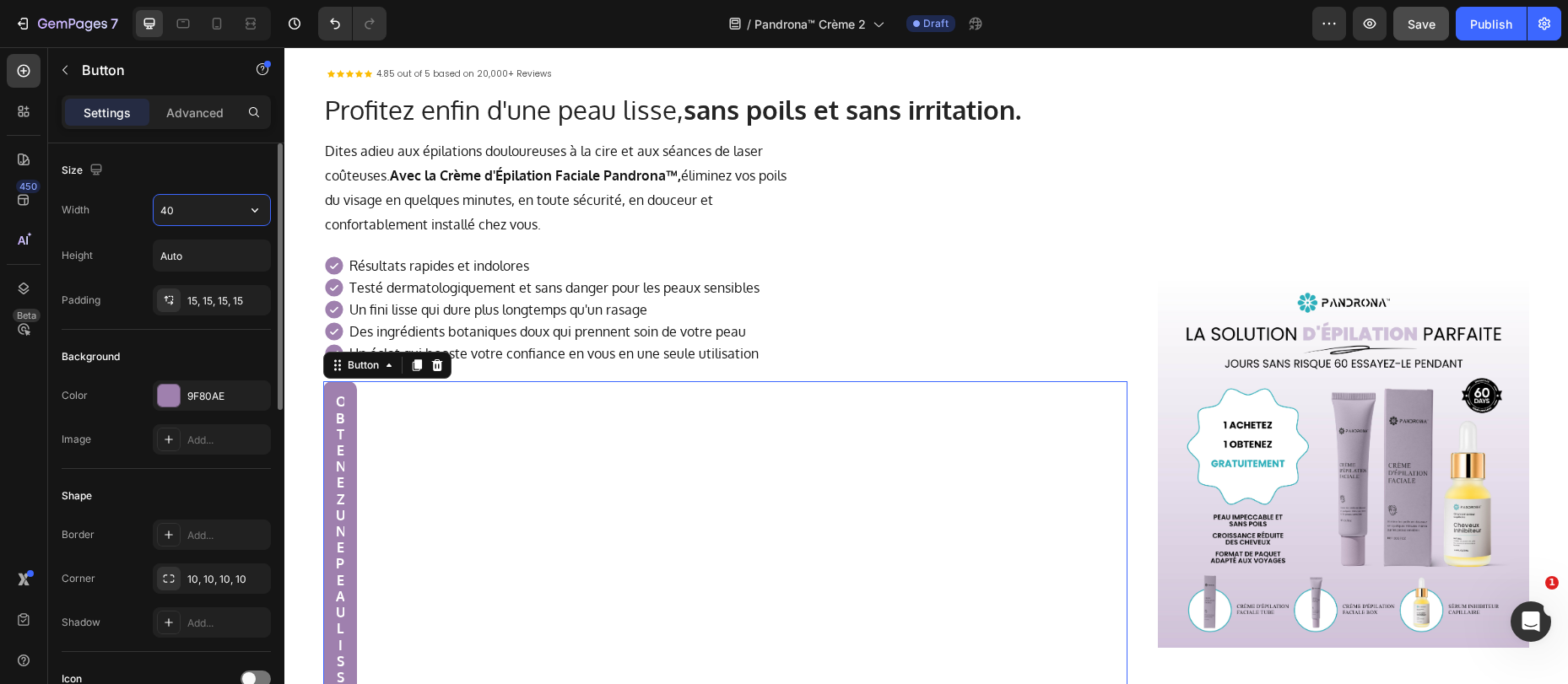
type input "400"
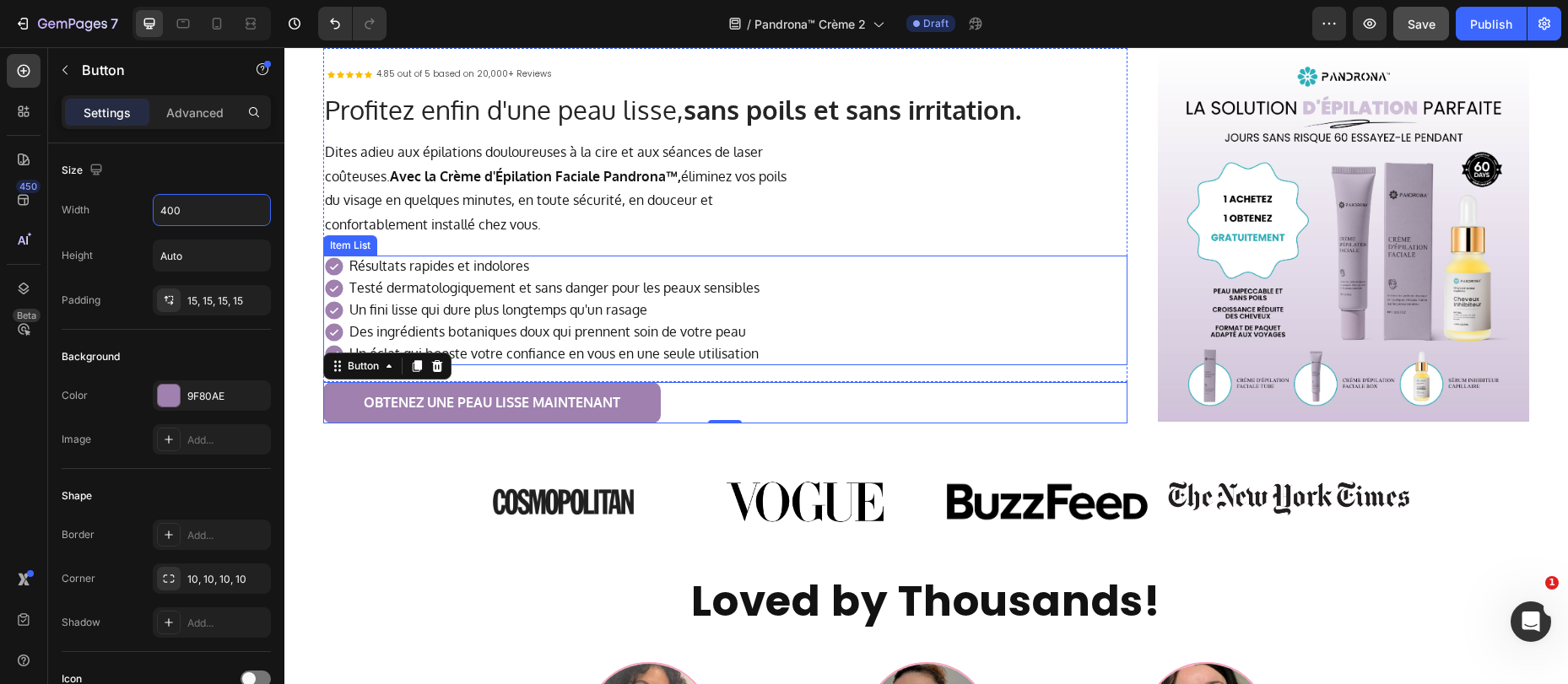
click at [532, 258] on p "Résultats rapides et indolores" at bounding box center [554, 266] width 410 height 17
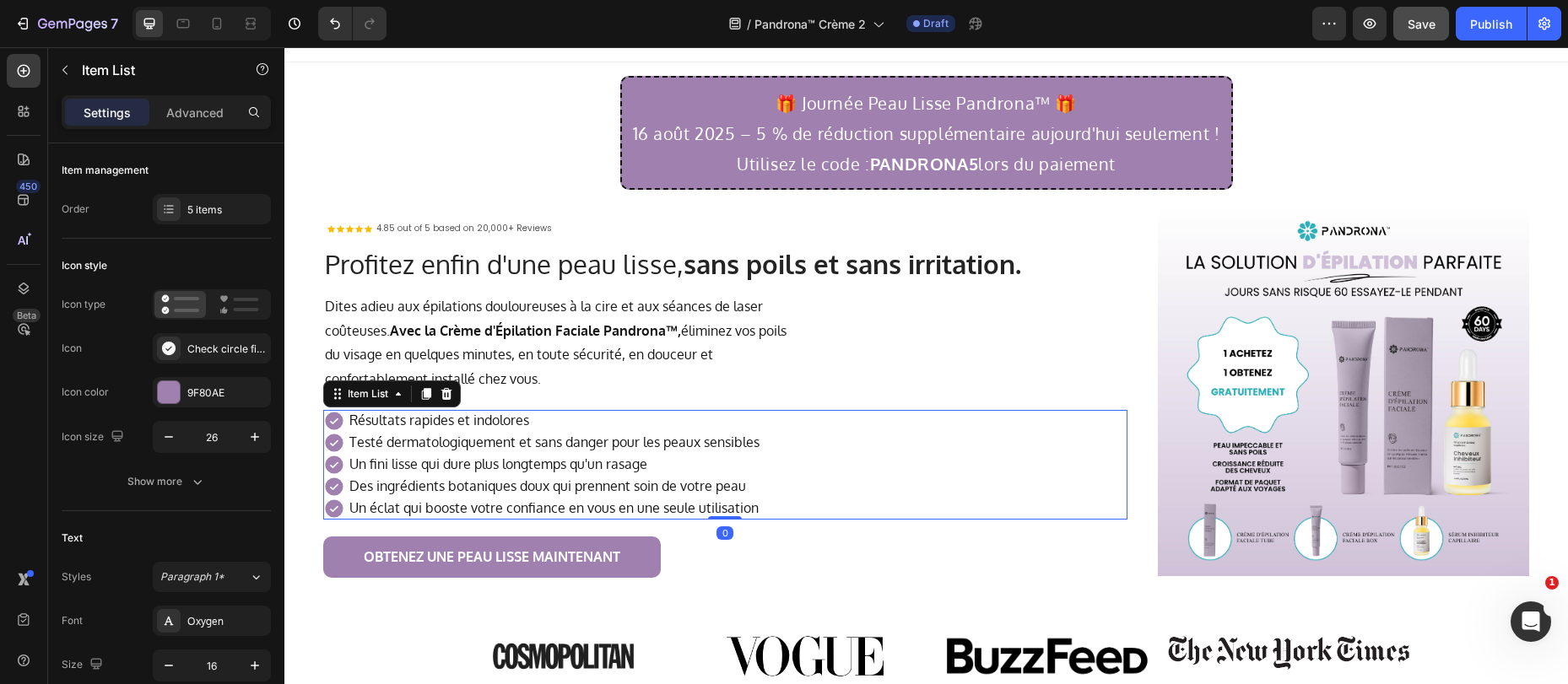
scroll to position [0, 0]
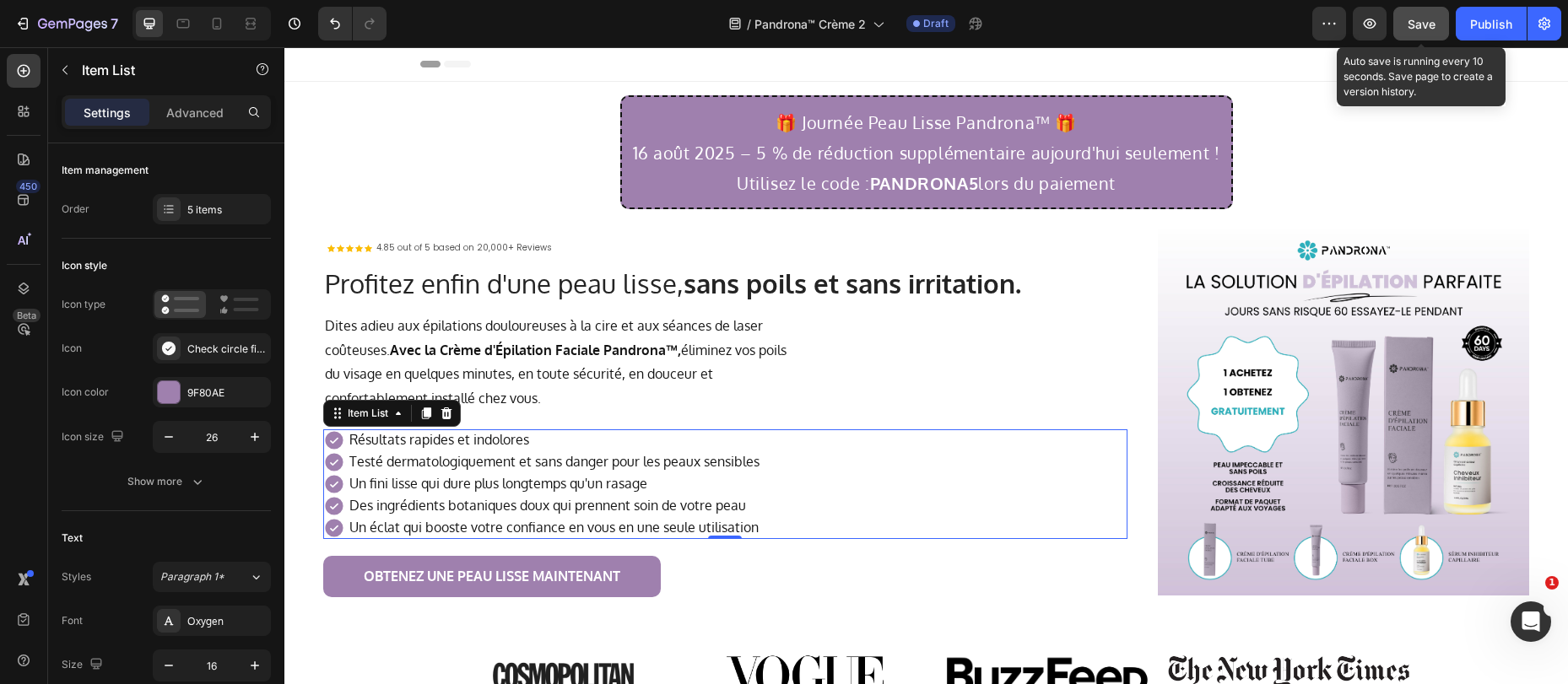
click at [1425, 21] on span "Save" at bounding box center [1421, 24] width 28 height 14
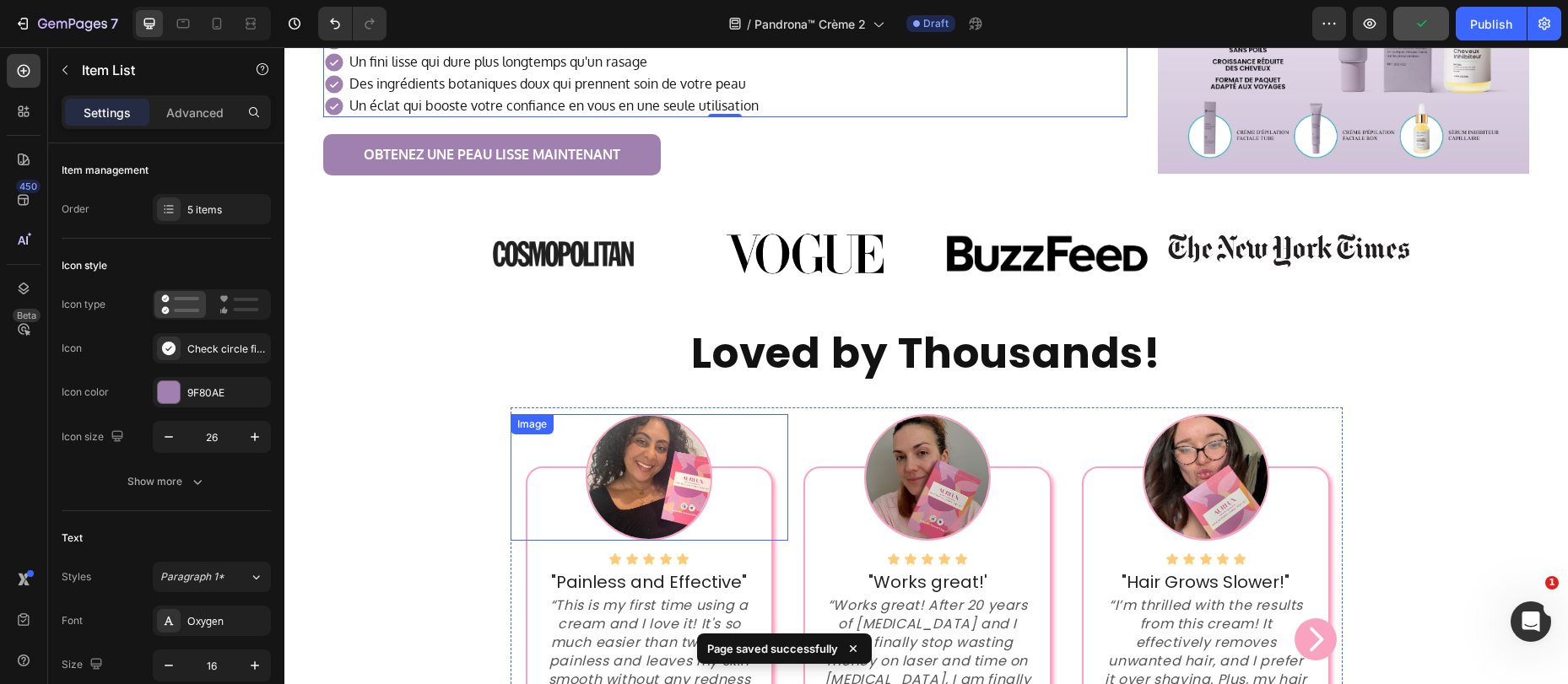
scroll to position [448, 0]
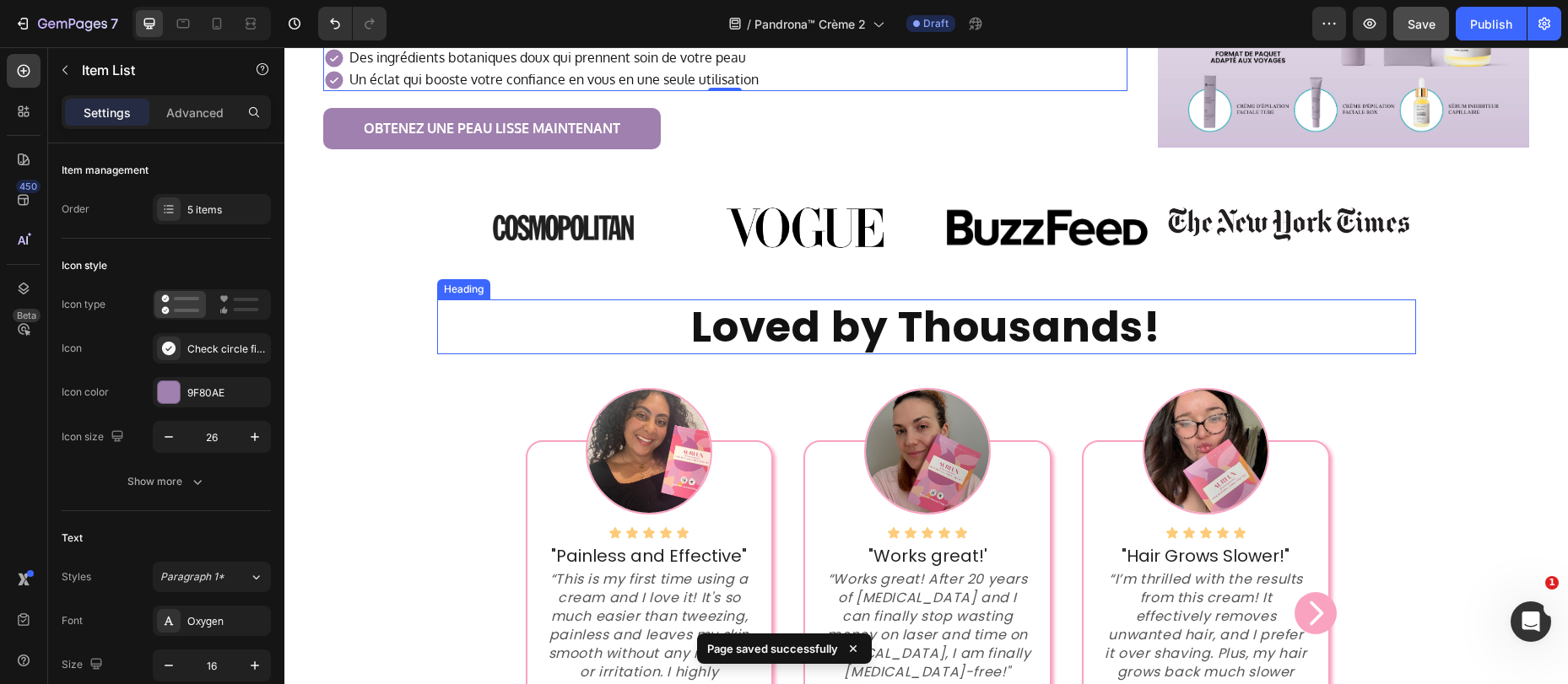
click at [774, 319] on strong "Loved by Thousands!" at bounding box center [926, 327] width 470 height 60
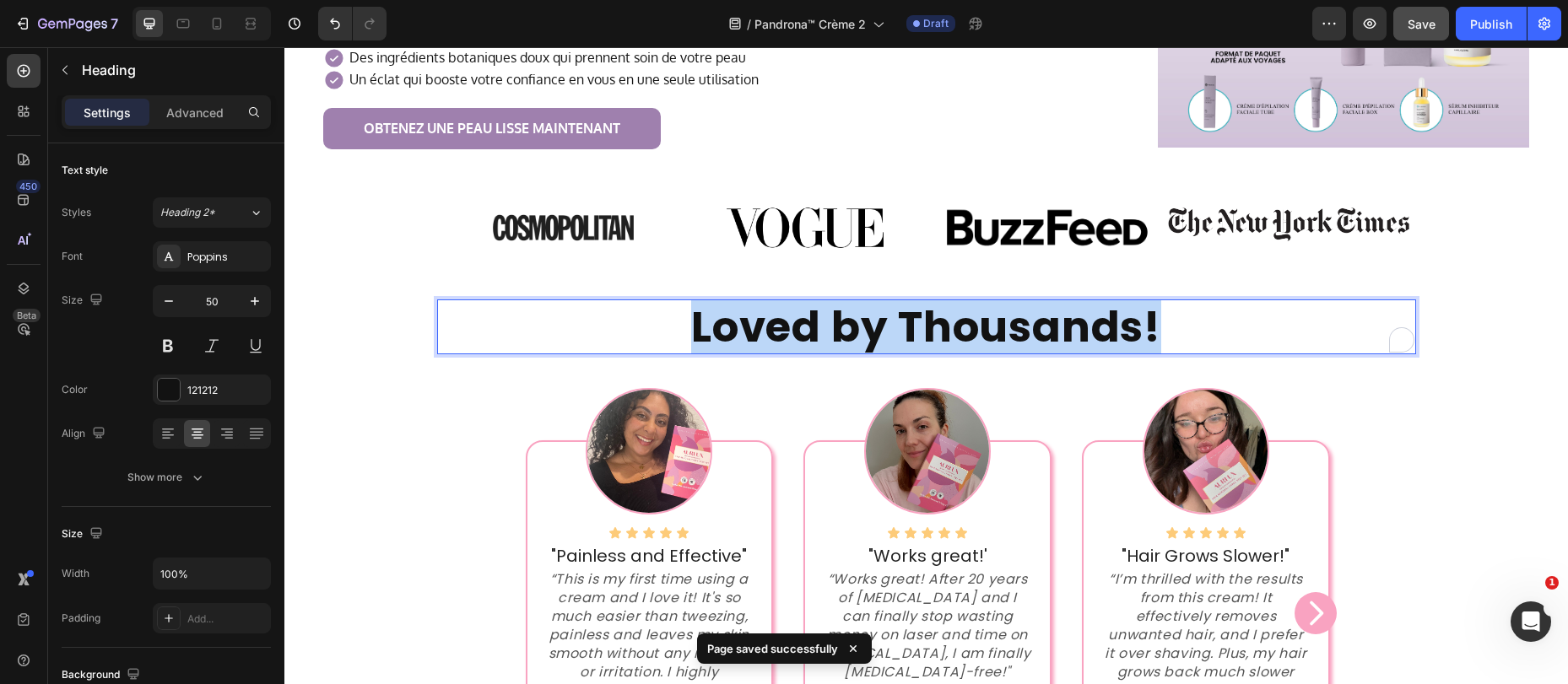
click at [774, 319] on strong "Loved by Thousands!" at bounding box center [926, 327] width 470 height 60
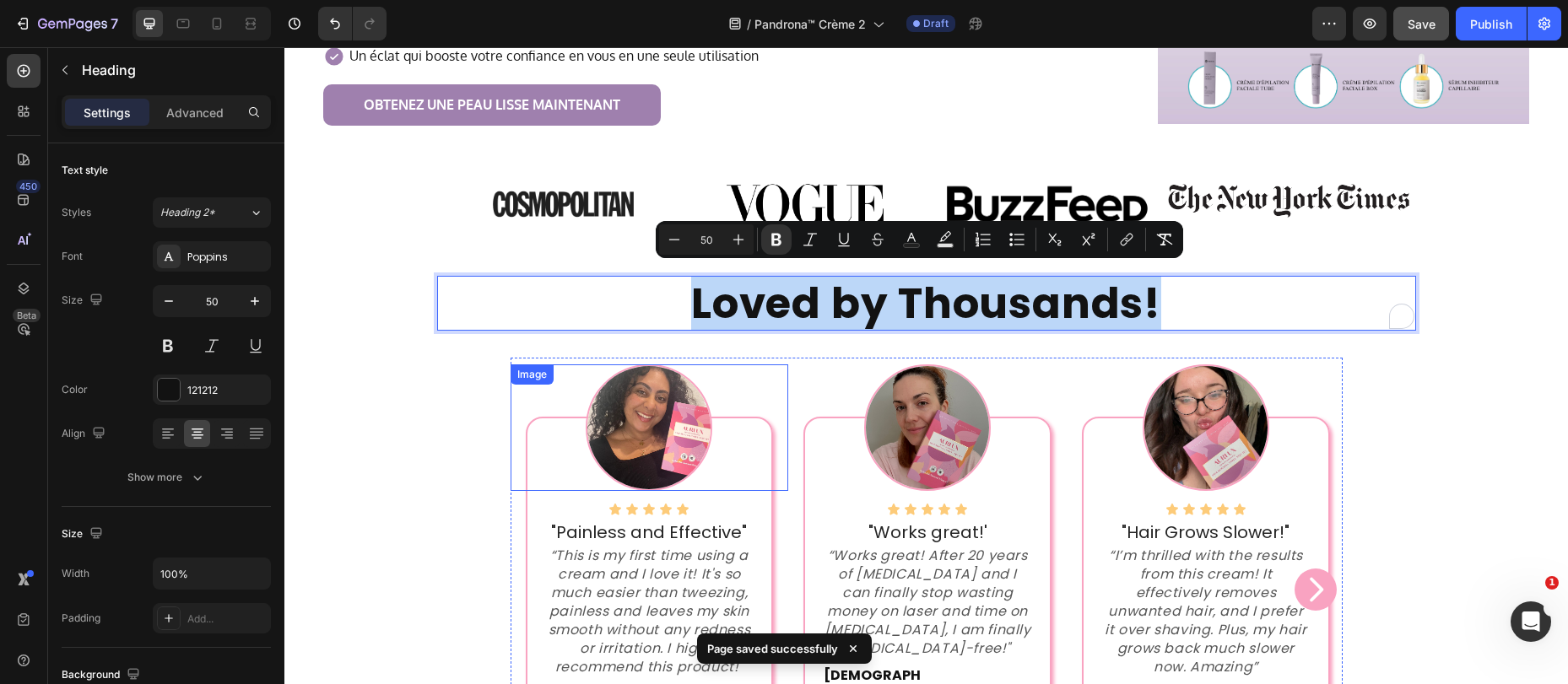
scroll to position [481, 0]
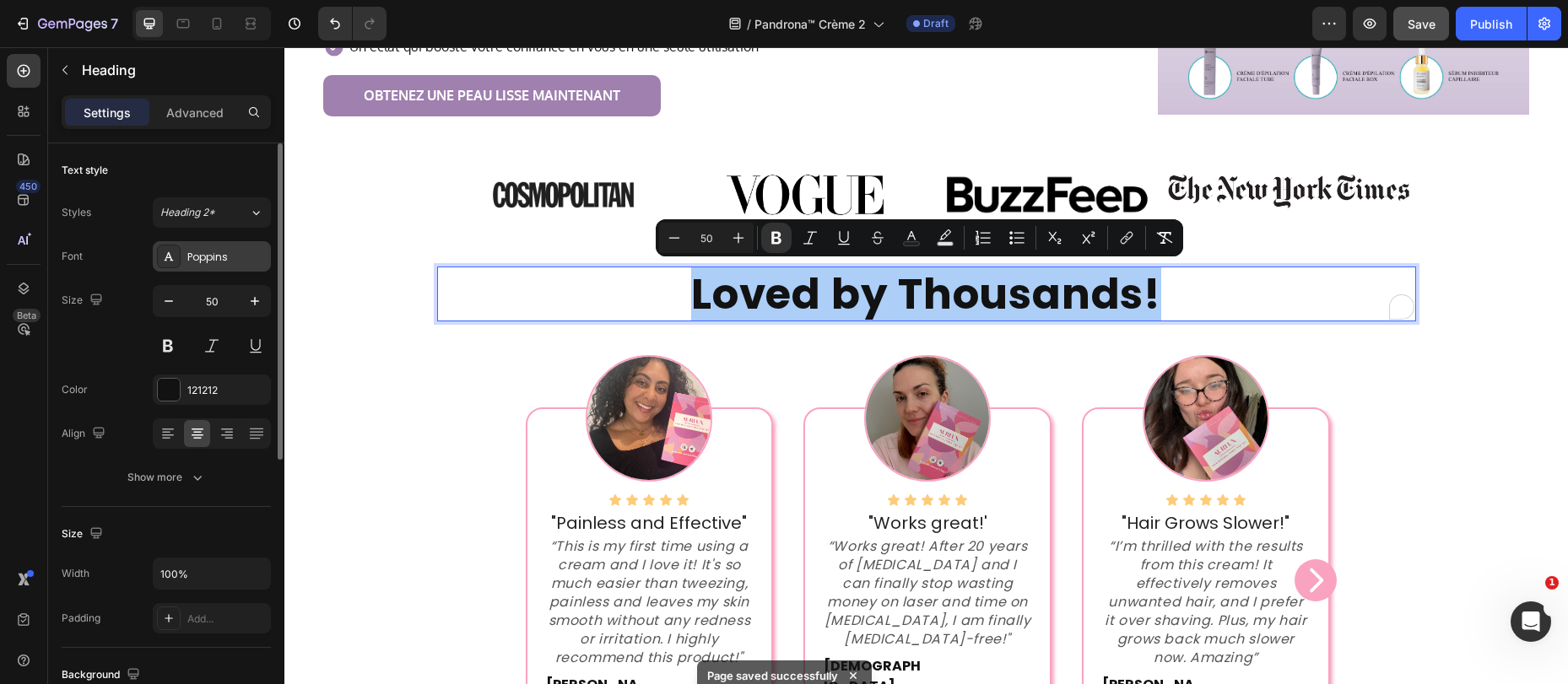
click at [183, 259] on div "Poppins" at bounding box center [212, 256] width 118 height 30
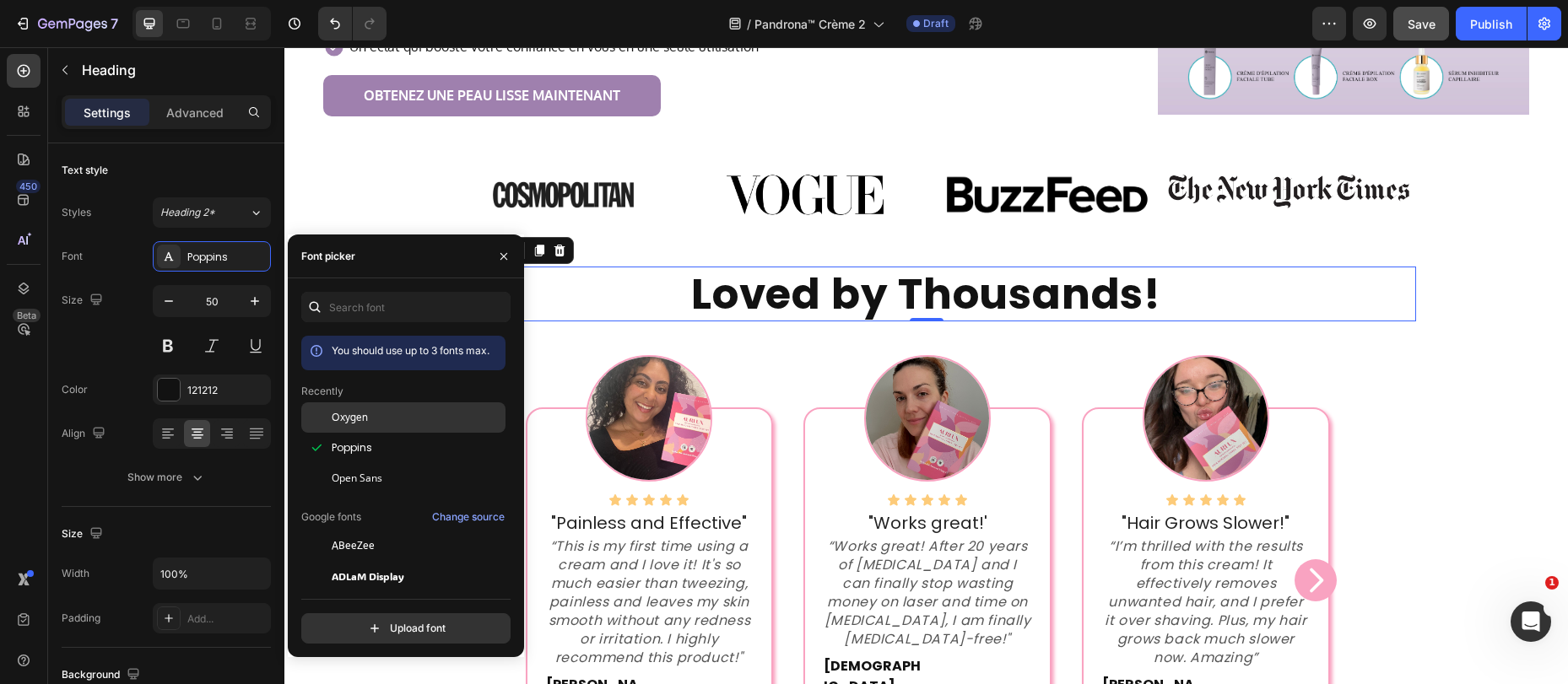
click at [357, 421] on span "Oxygen" at bounding box center [349, 417] width 37 height 15
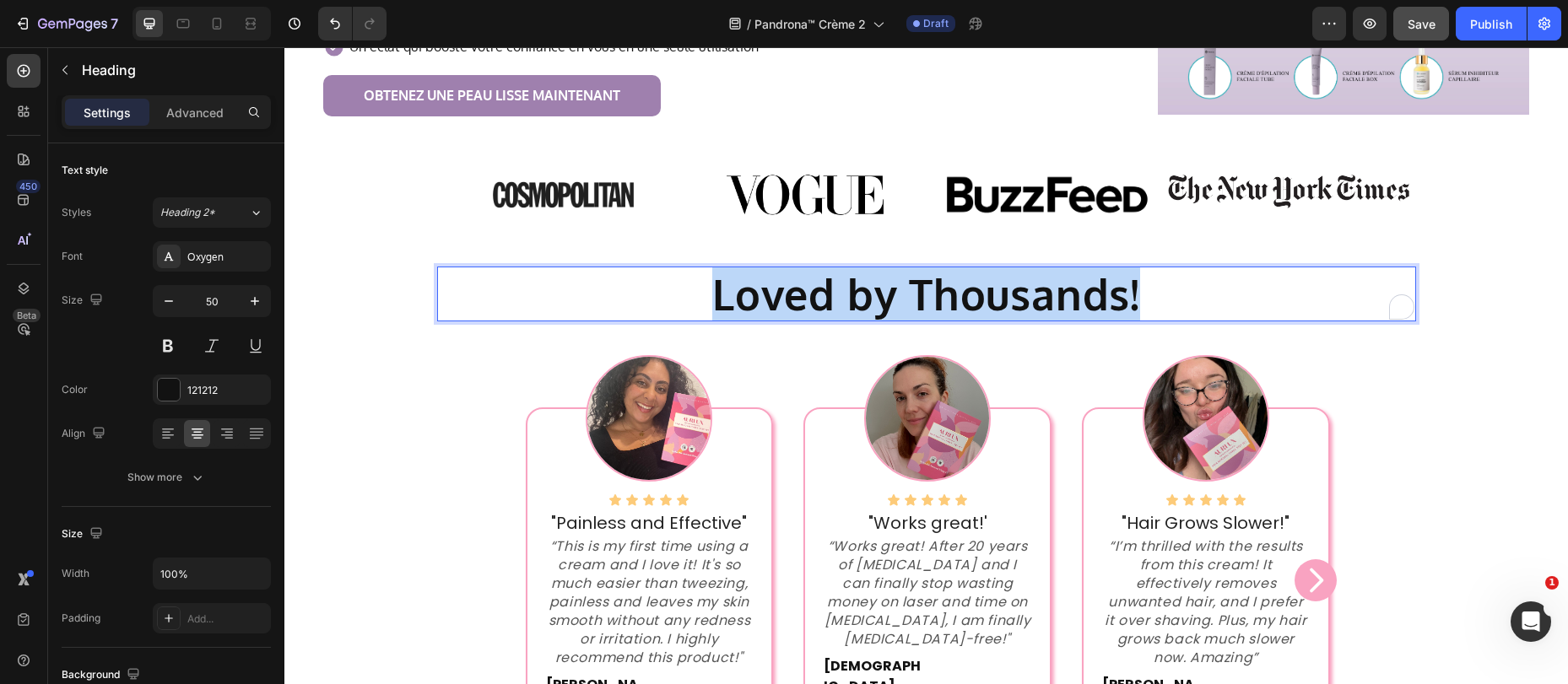
click at [840, 290] on strong "Loved by Thousands!" at bounding box center [926, 295] width 428 height 54
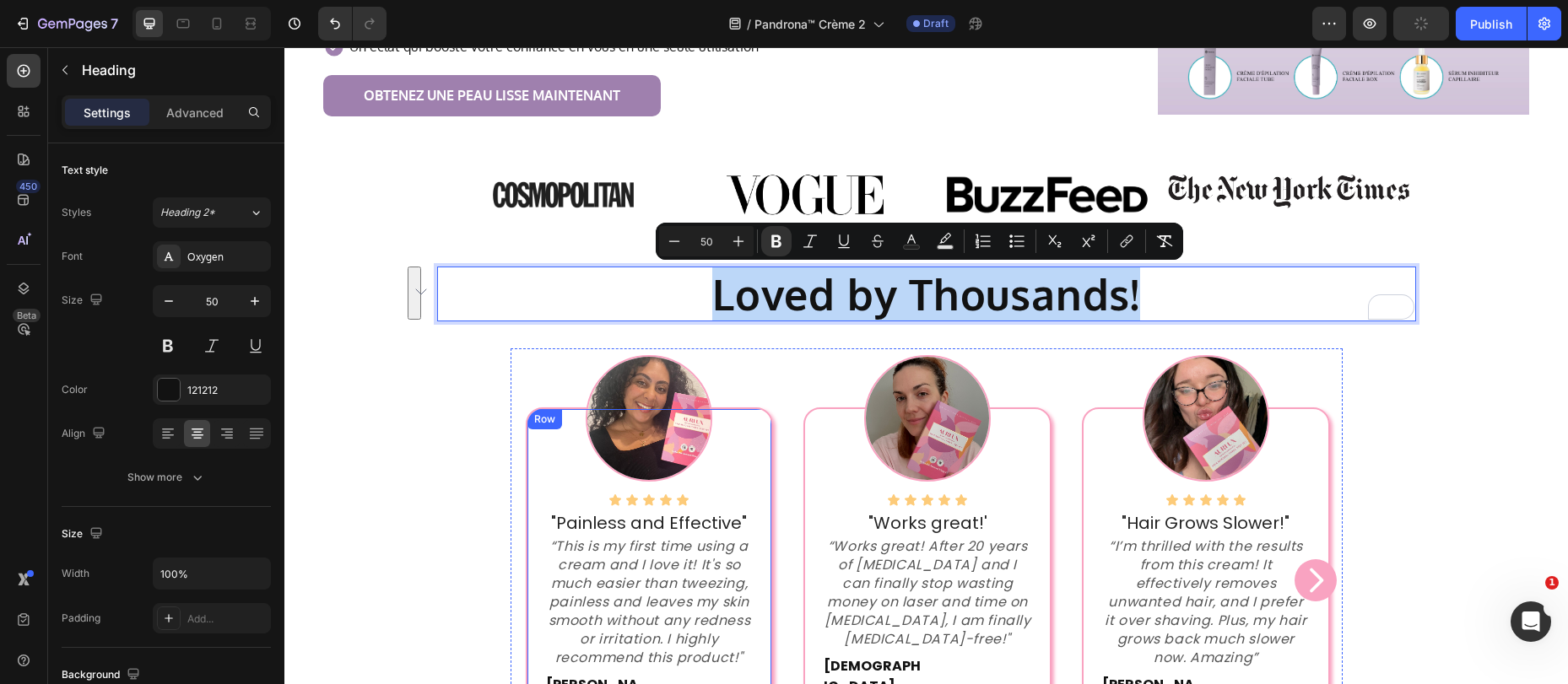
click at [530, 526] on div "Icon Icon Icon Icon Icon Icon List "Painless and Effective" Text block “This is…" at bounding box center [649, 571] width 247 height 329
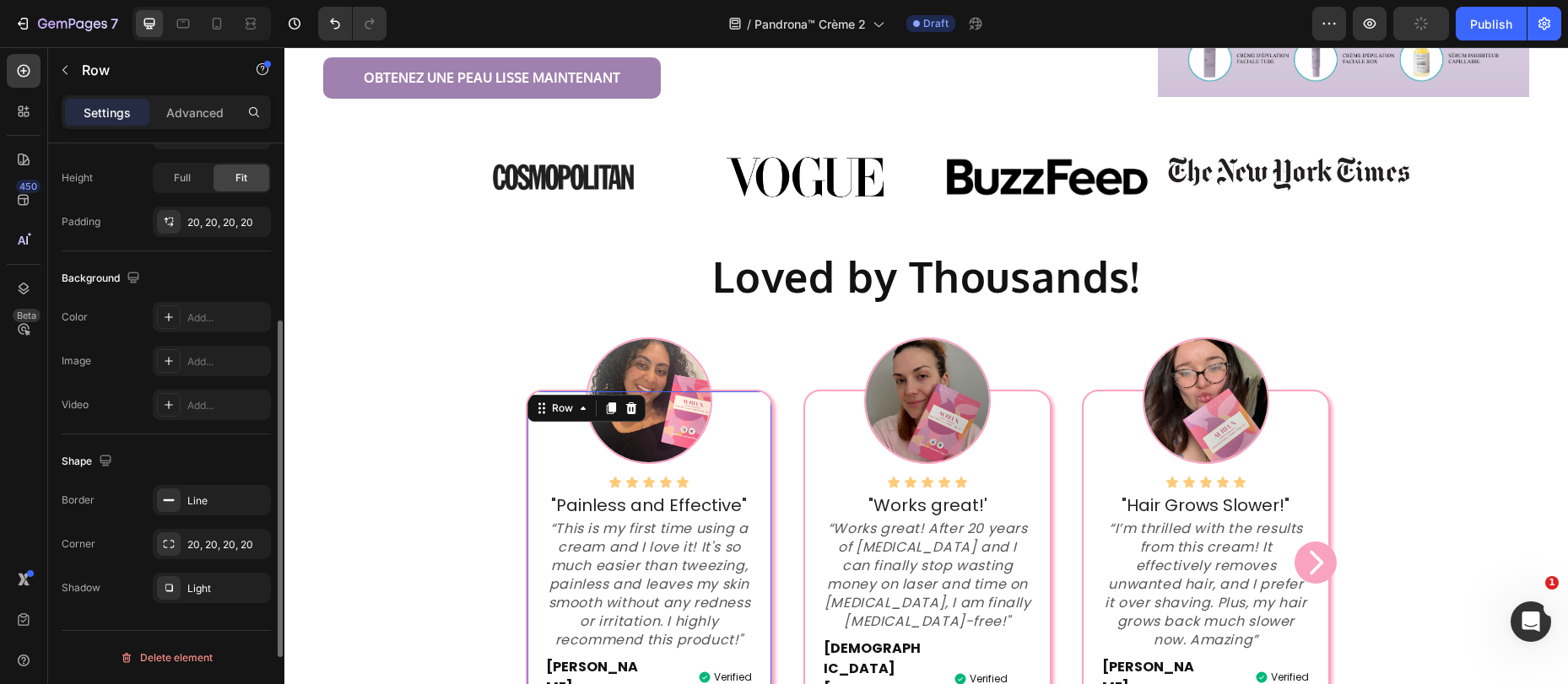
scroll to position [0, 0]
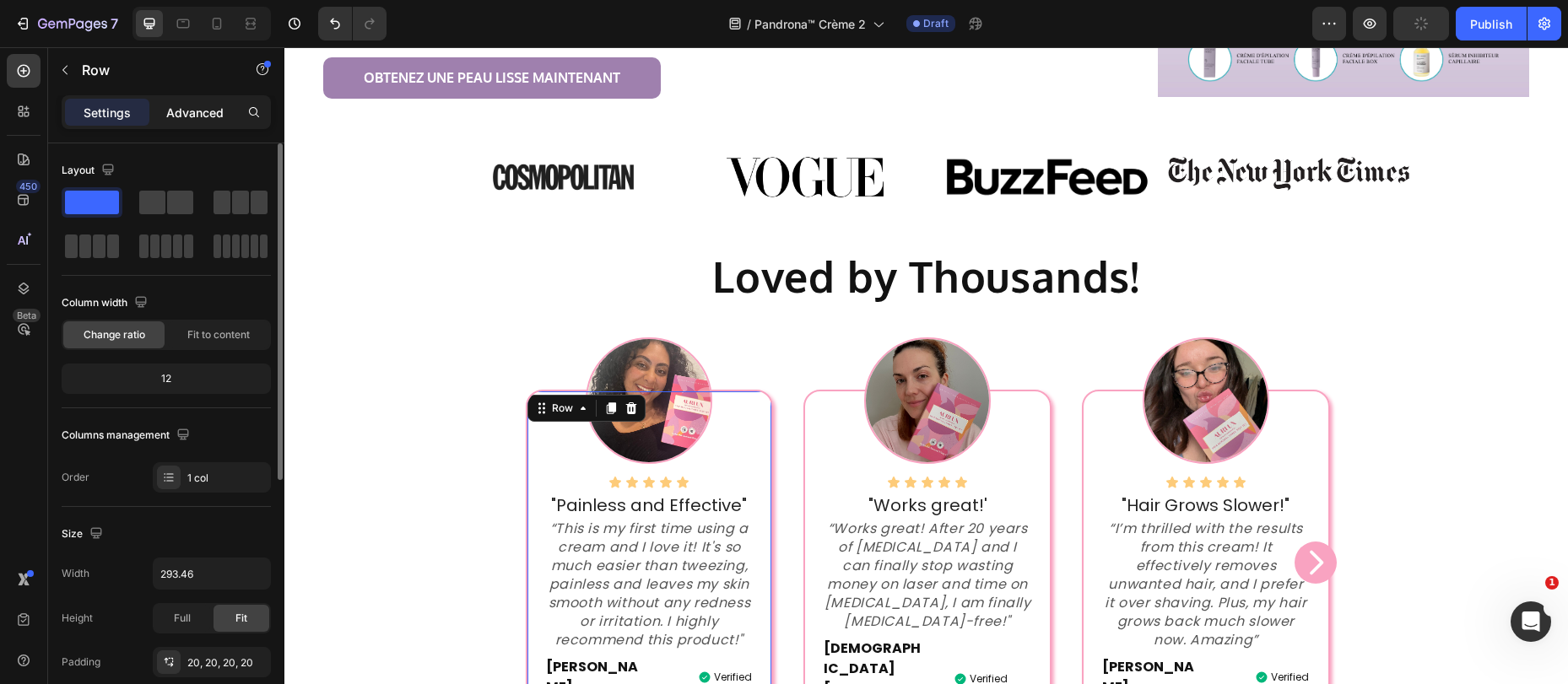
click at [203, 106] on p "Advanced" at bounding box center [195, 113] width 57 height 18
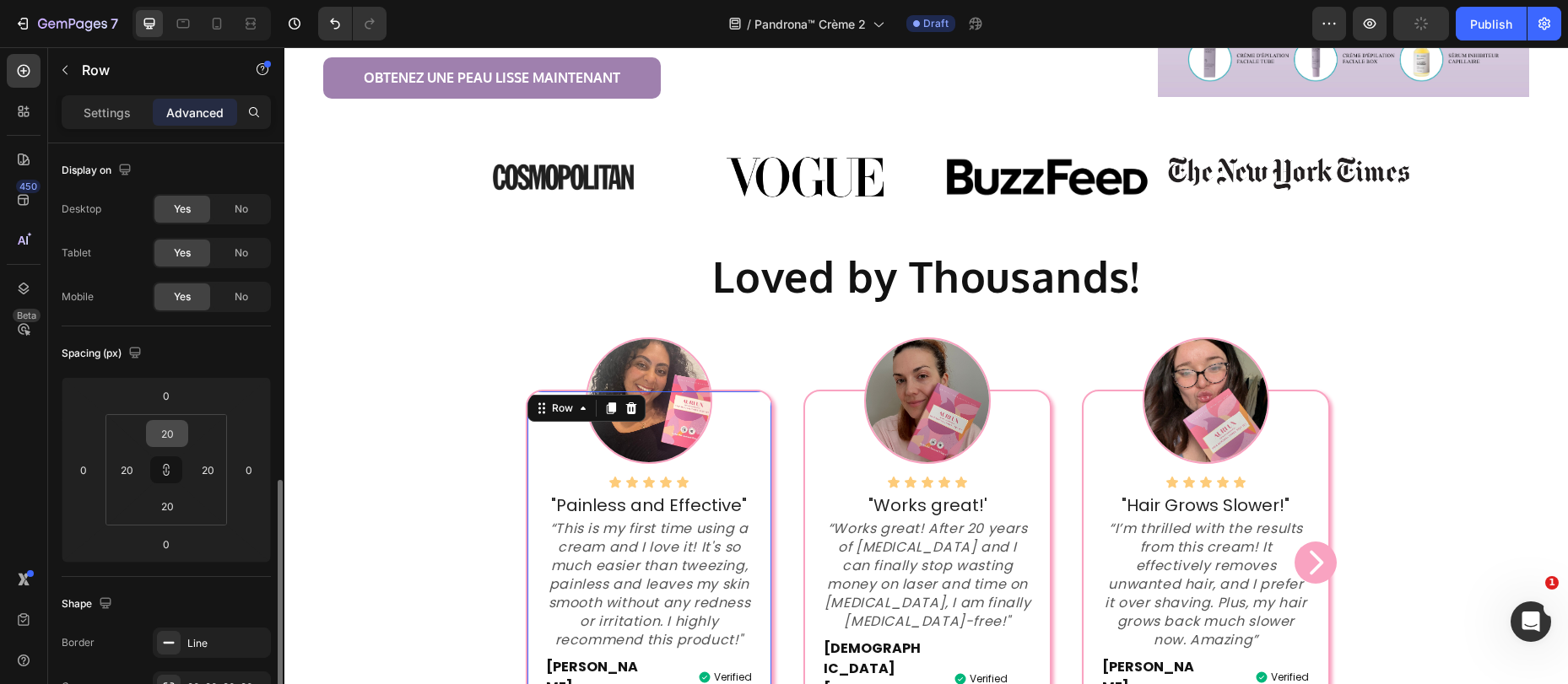
scroll to position [221, 0]
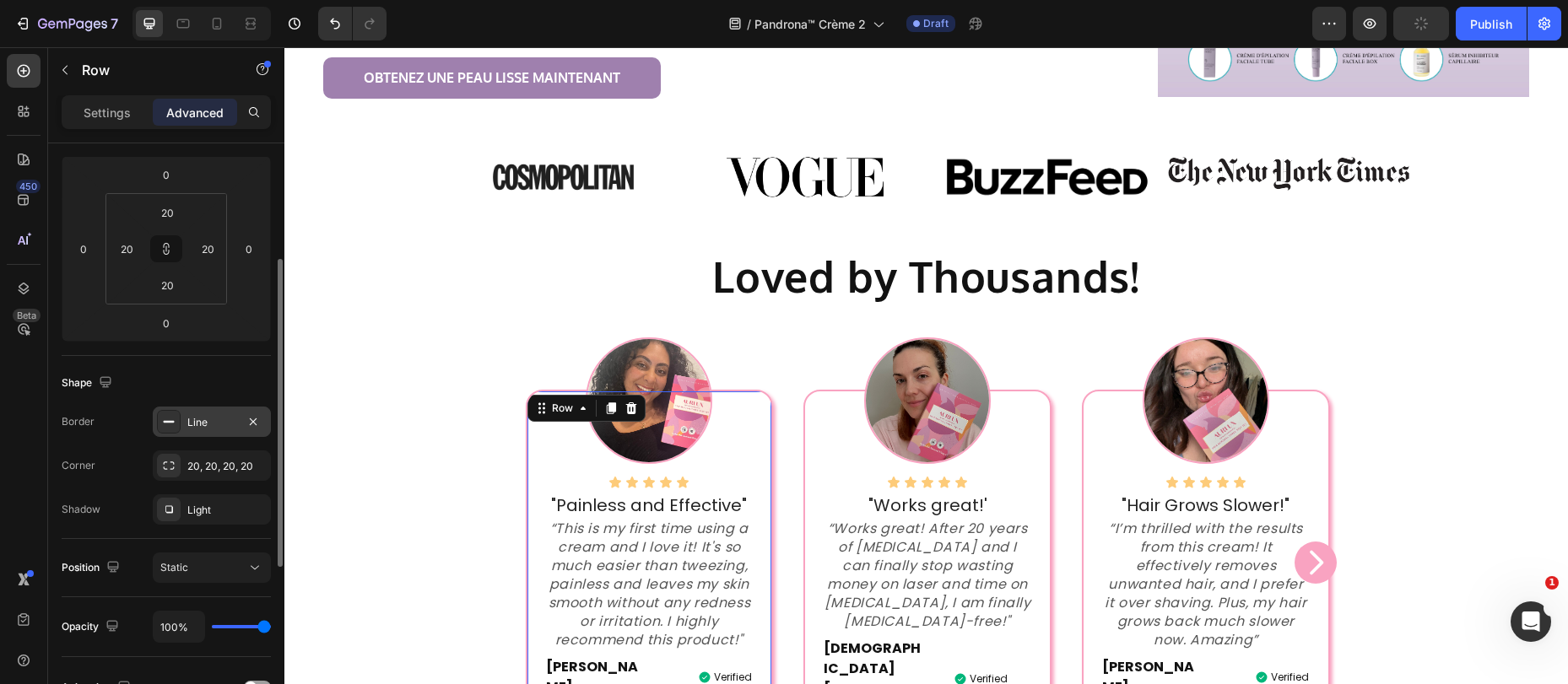
click at [196, 422] on div "Line" at bounding box center [212, 422] width 49 height 15
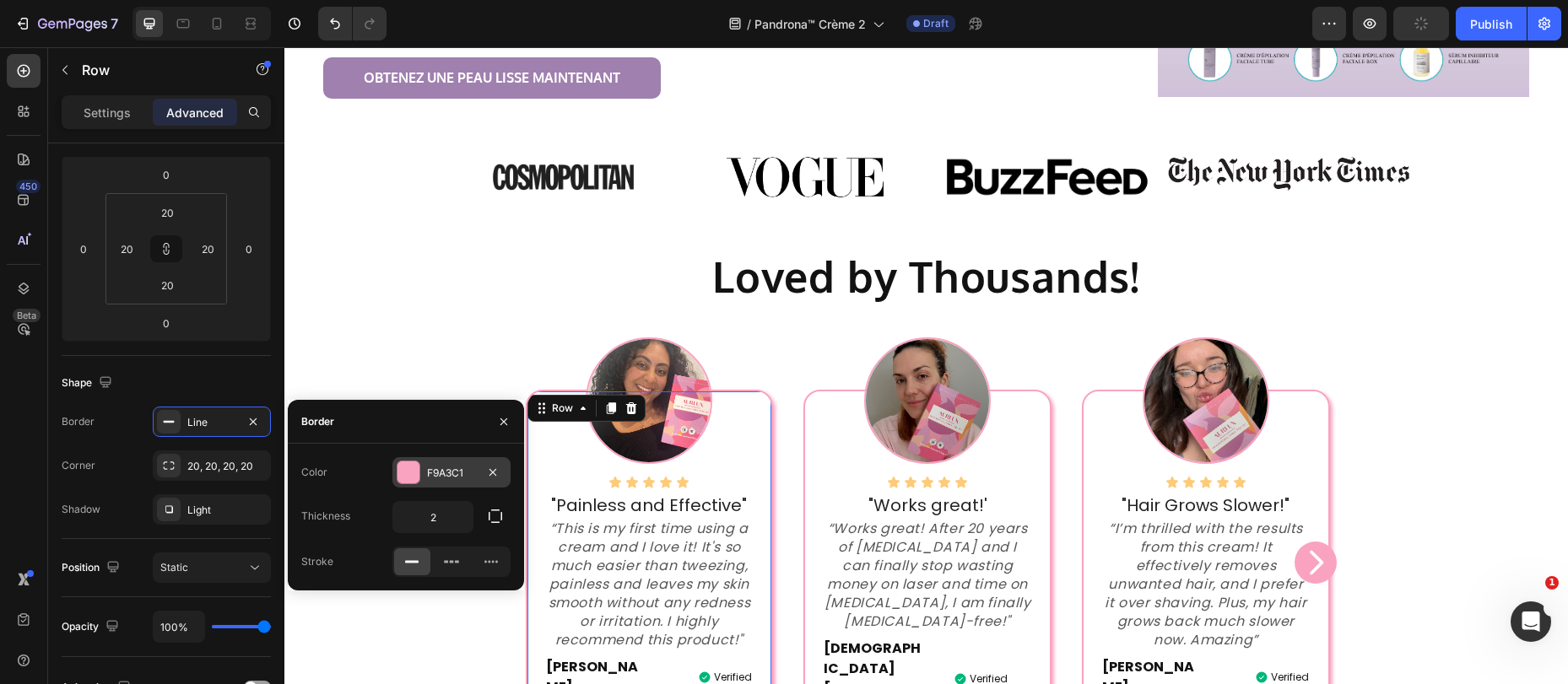
click at [418, 474] on div at bounding box center [408, 472] width 22 height 22
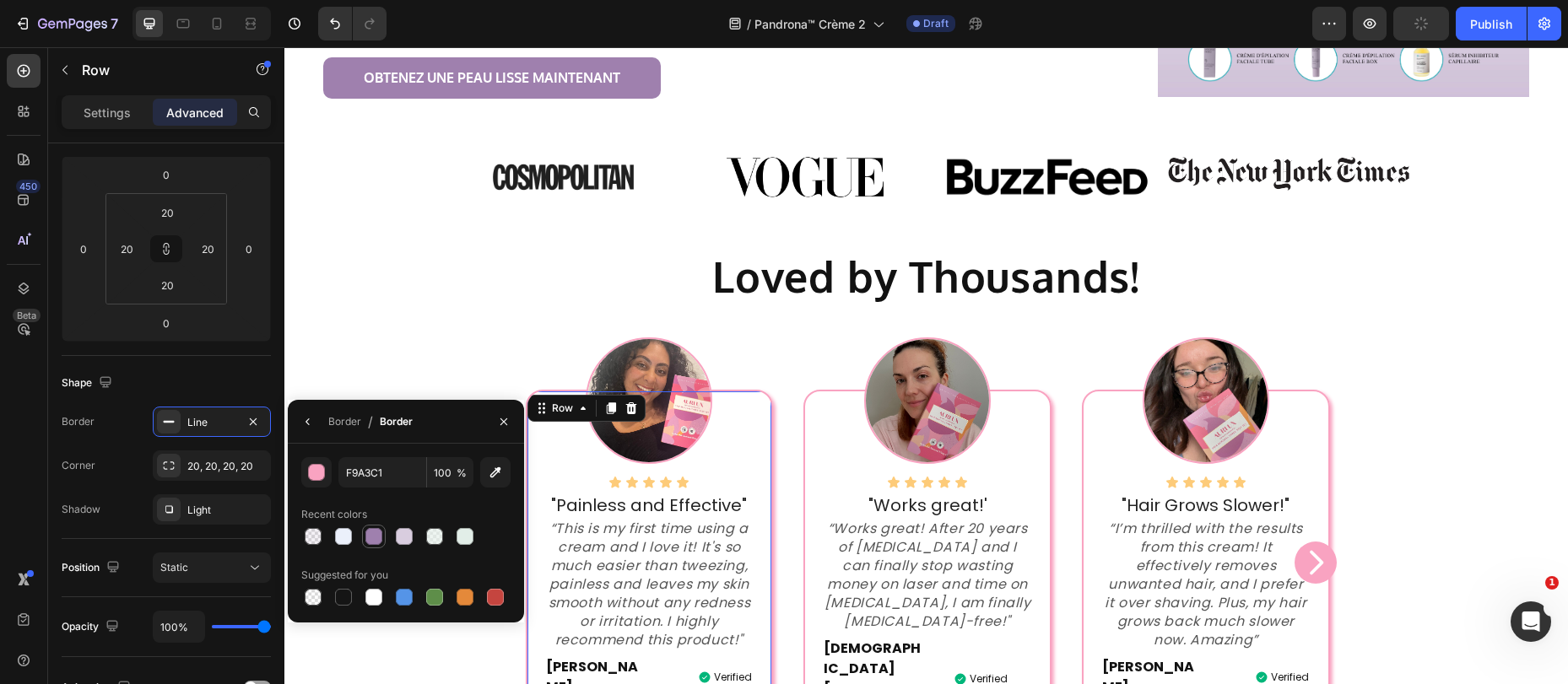
click at [378, 536] on div at bounding box center [373, 537] width 17 height 17
type input "9F80AE"
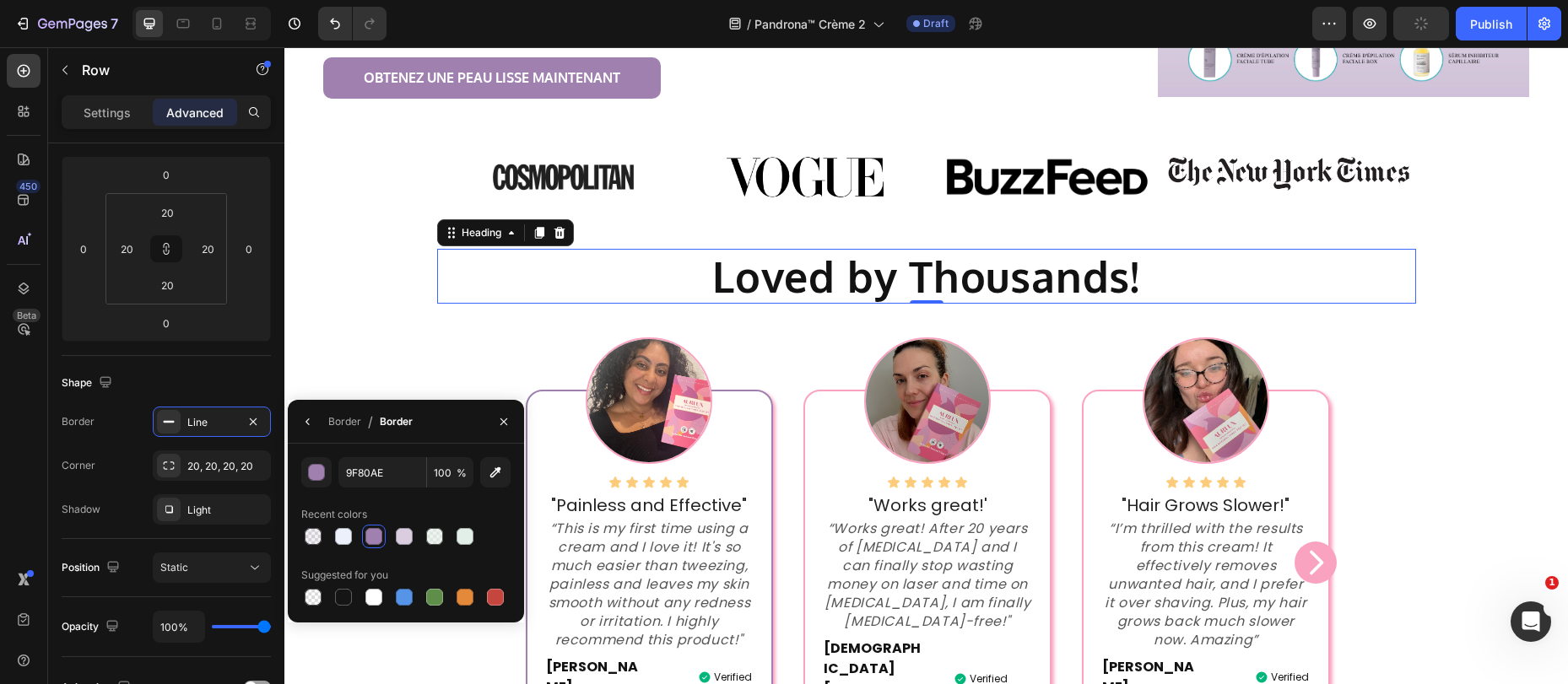
click at [625, 303] on h2 "⁠⁠⁠⁠⁠⁠⁠ Loved by Thousands!" at bounding box center [926, 277] width 979 height 55
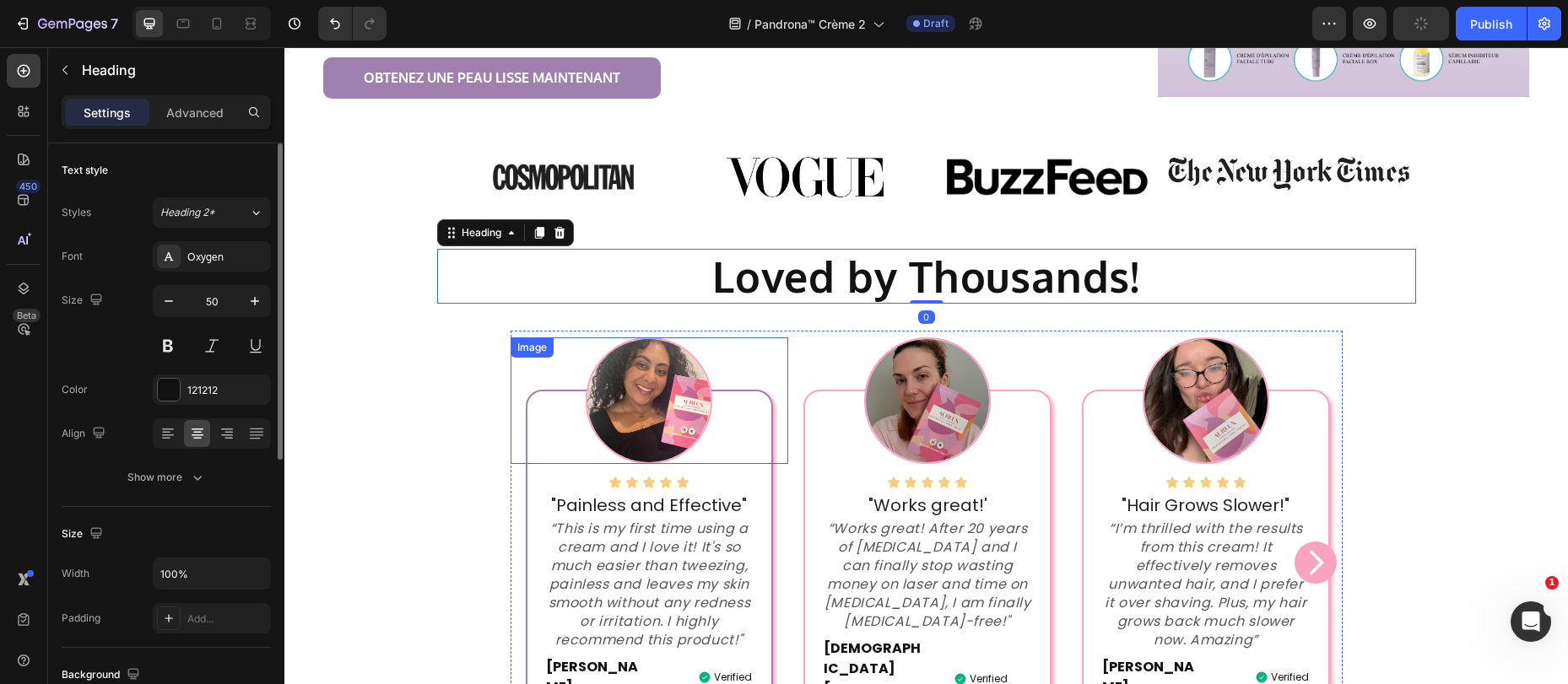
click at [623, 357] on img at bounding box center [649, 401] width 127 height 127
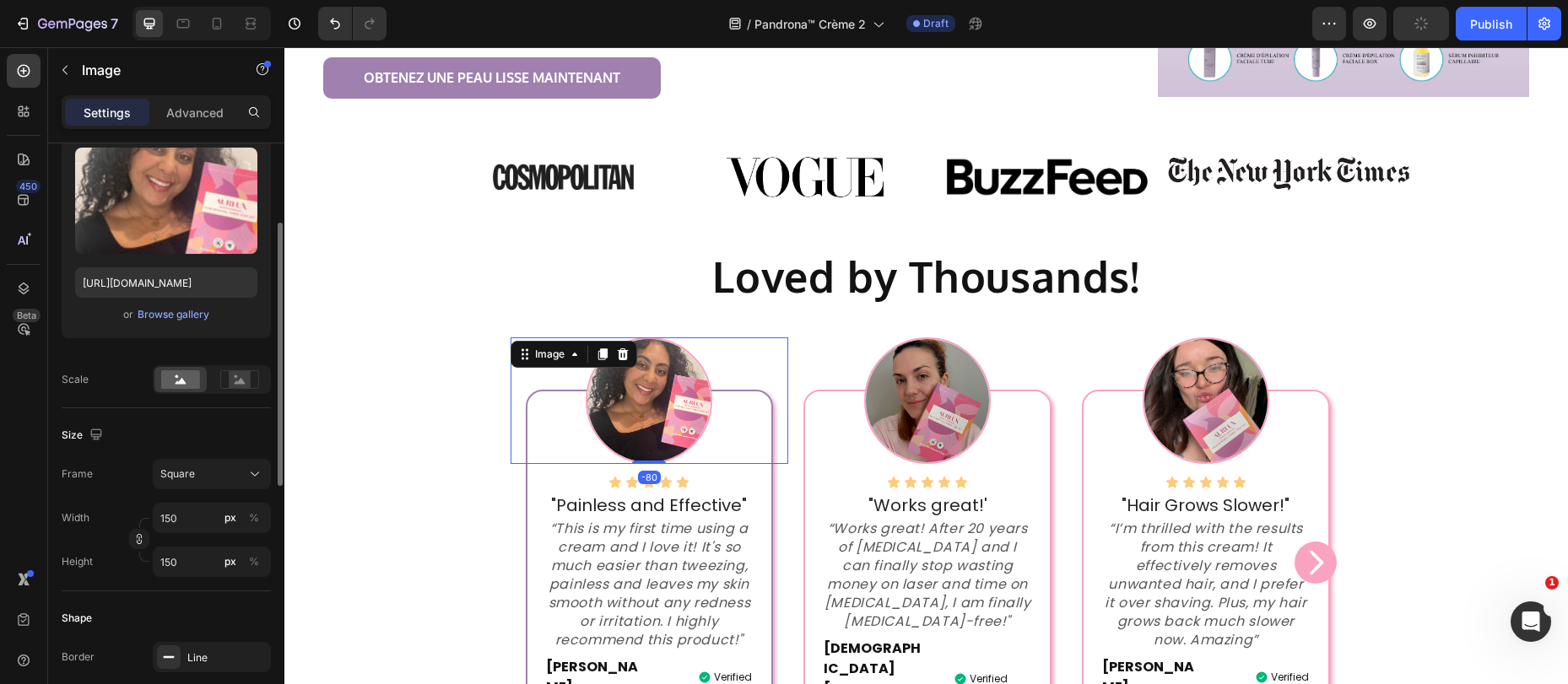
scroll to position [427, 0]
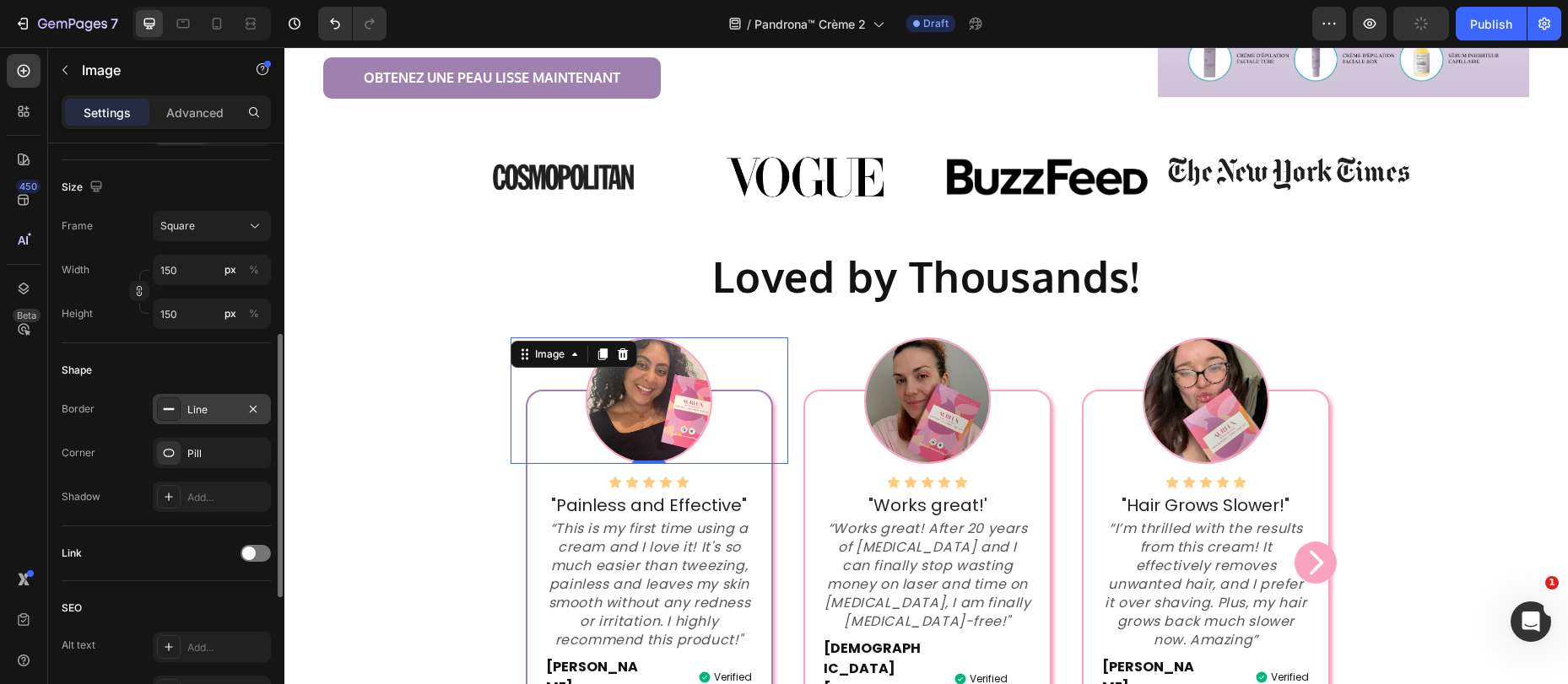
click at [203, 404] on div "Line" at bounding box center [212, 410] width 49 height 15
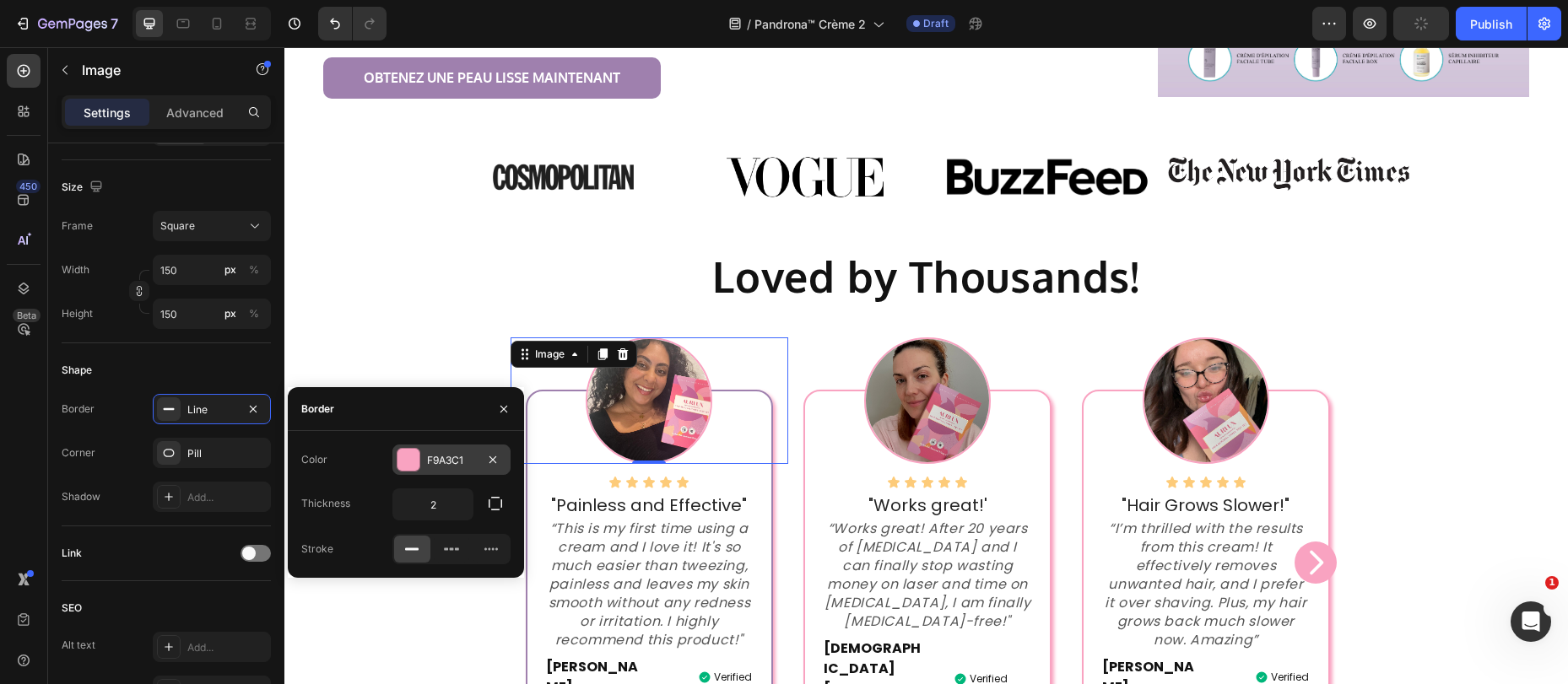
click at [406, 453] on div at bounding box center [408, 460] width 22 height 22
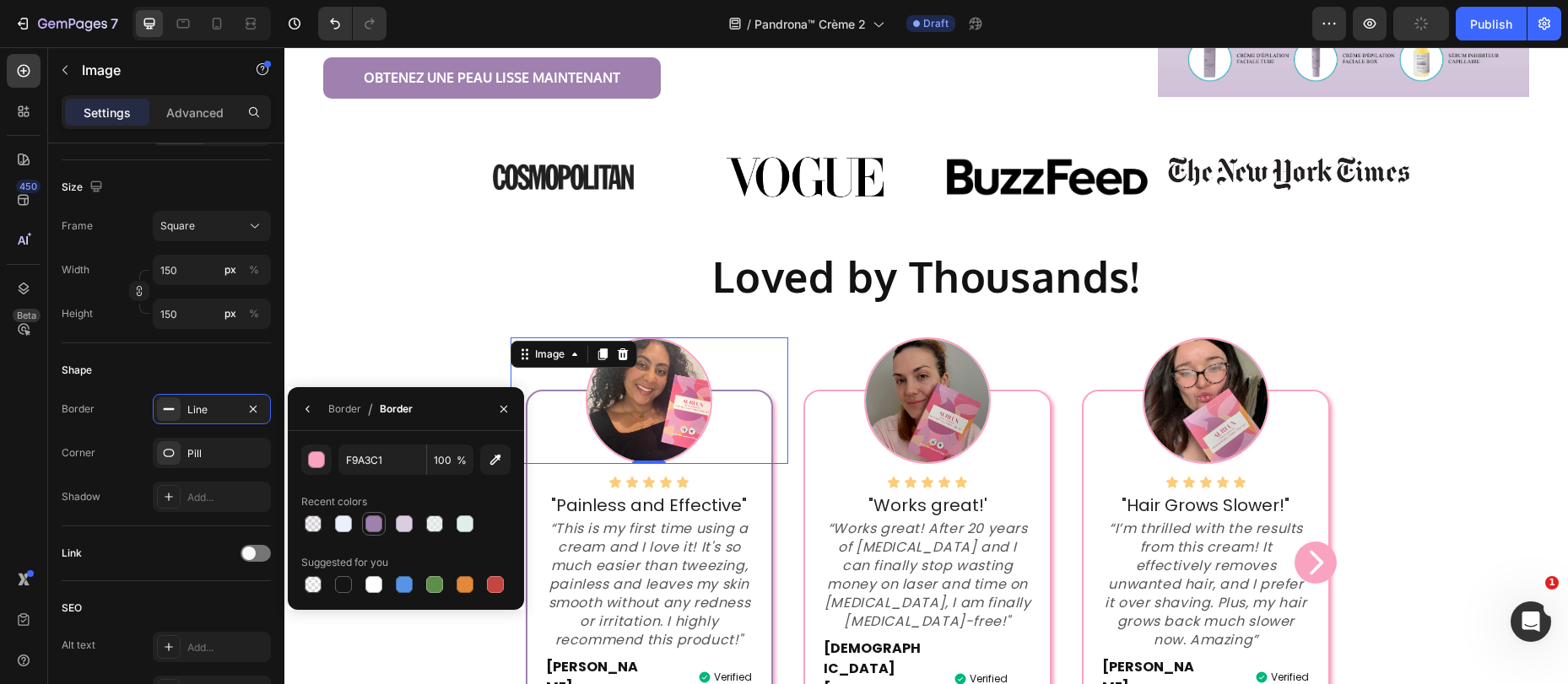
click at [373, 520] on div at bounding box center [373, 523] width 17 height 17
type input "9F80AE"
click at [825, 423] on div at bounding box center [928, 401] width 279 height 127
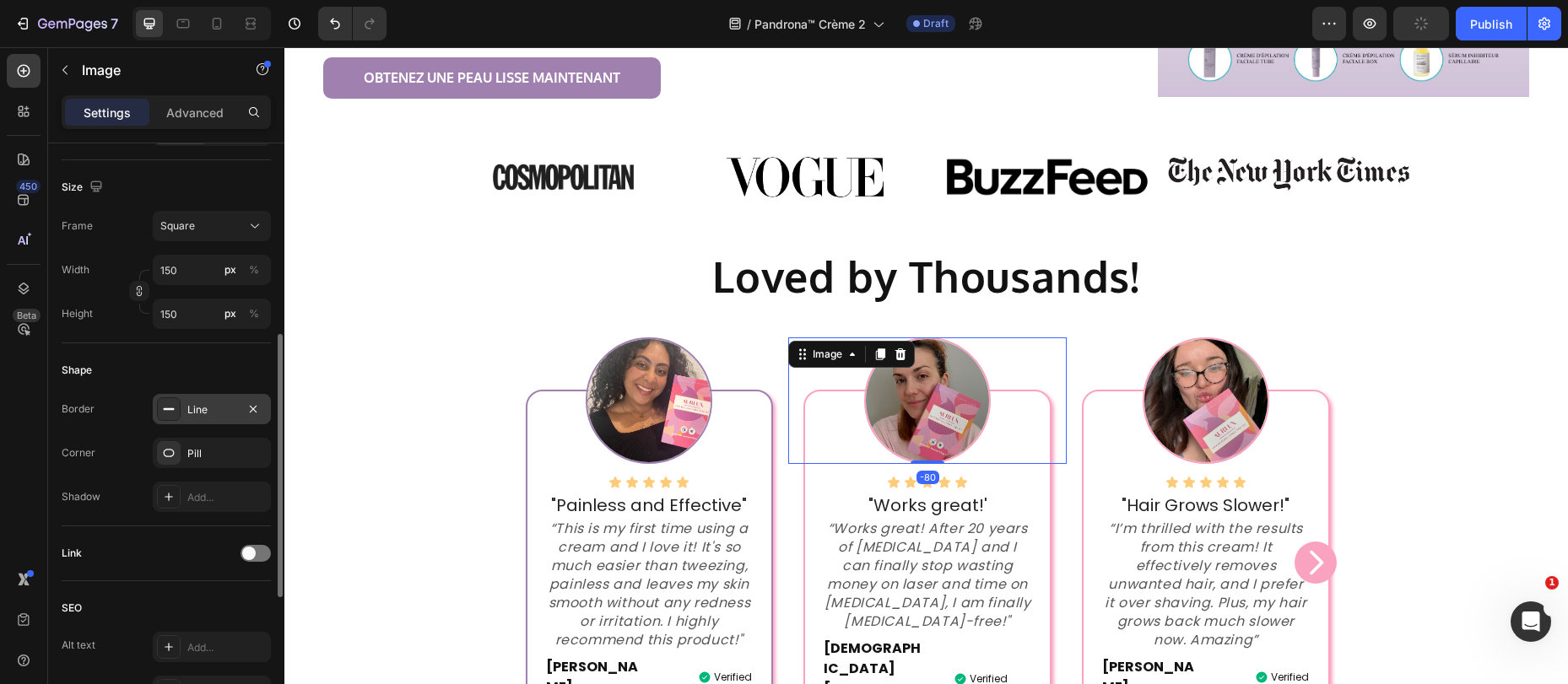
click at [208, 413] on div "Line" at bounding box center [212, 410] width 49 height 15
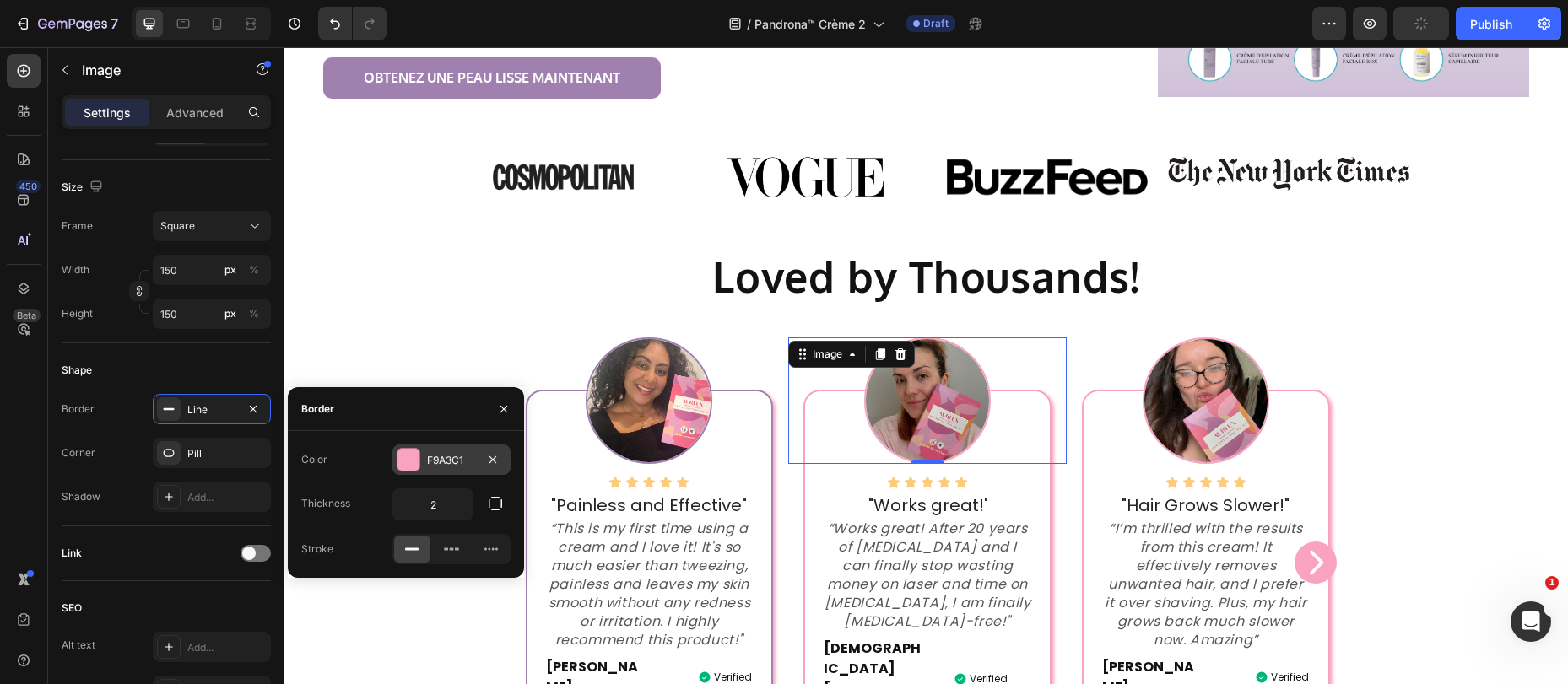
click at [412, 469] on div at bounding box center [408, 460] width 22 height 22
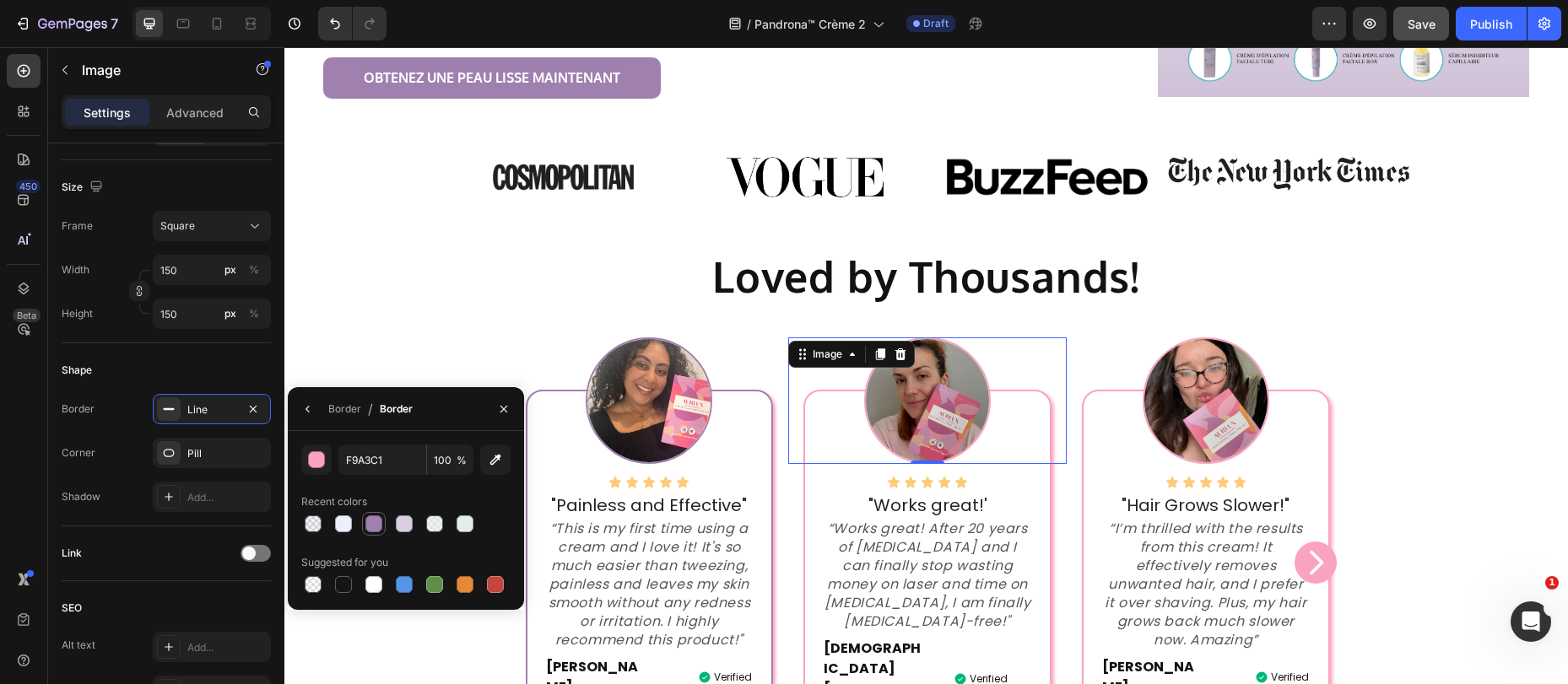
click at [376, 528] on div at bounding box center [373, 523] width 17 height 17
type input "9F80AE"
drag, startPoint x: 1180, startPoint y: 405, endPoint x: 1163, endPoint y: 406, distance: 17.0
click at [1180, 405] on img at bounding box center [1205, 401] width 127 height 127
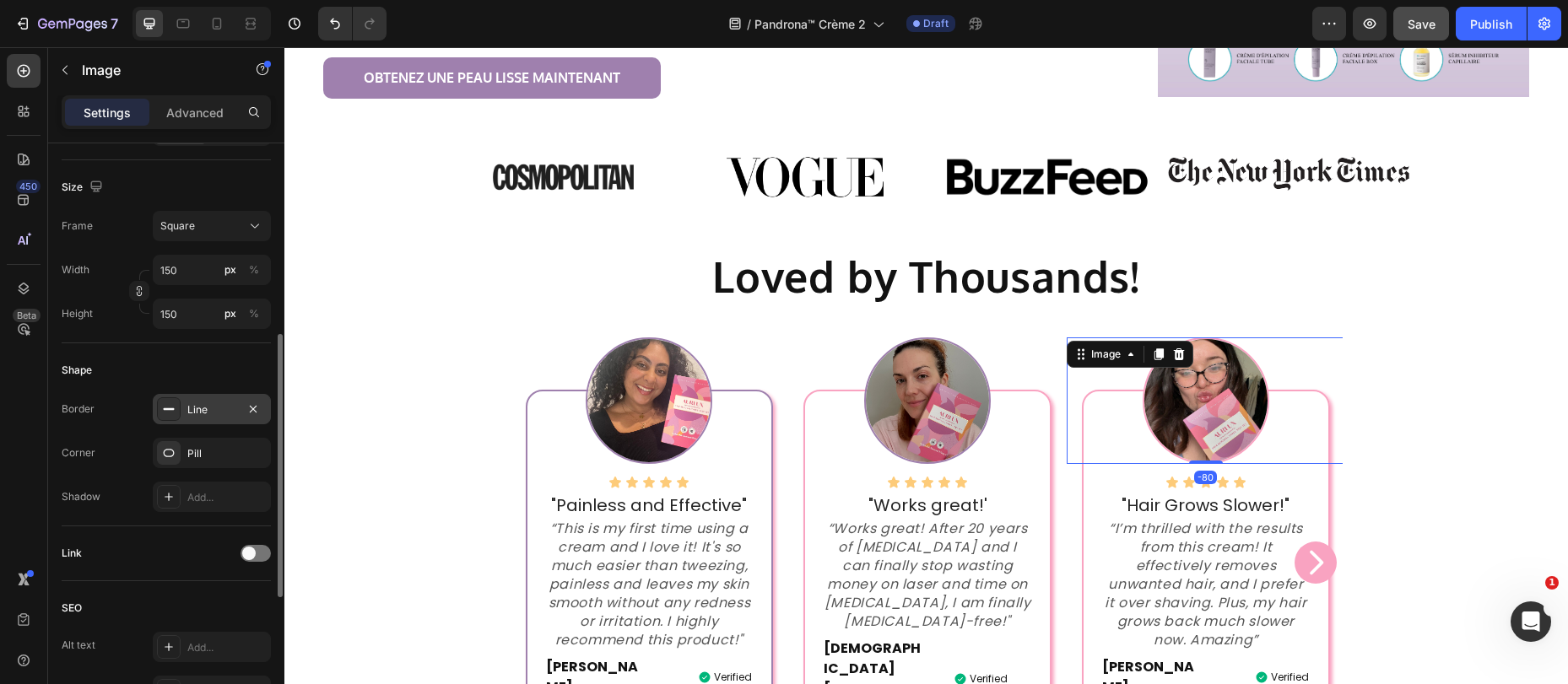
click at [203, 413] on div "Line" at bounding box center [212, 410] width 49 height 15
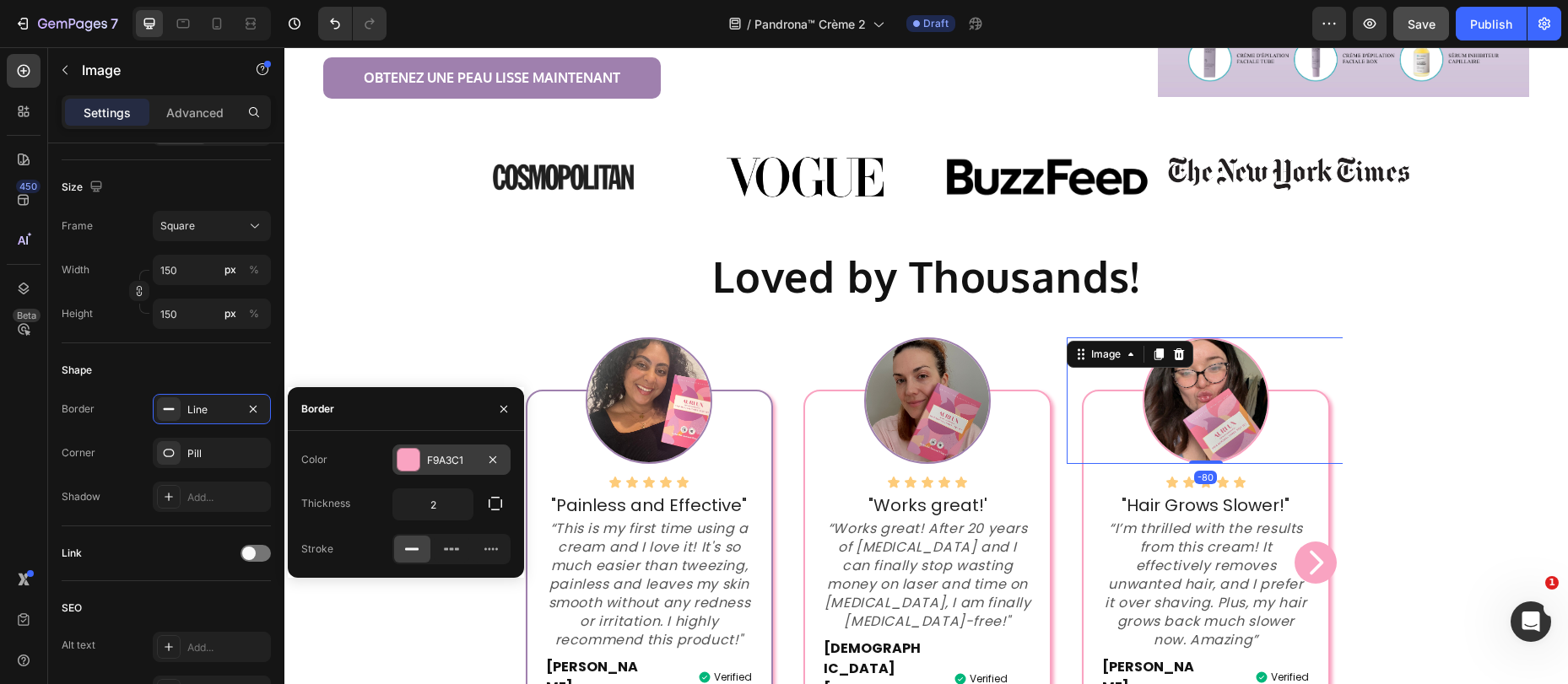
click at [415, 465] on div at bounding box center [408, 460] width 22 height 22
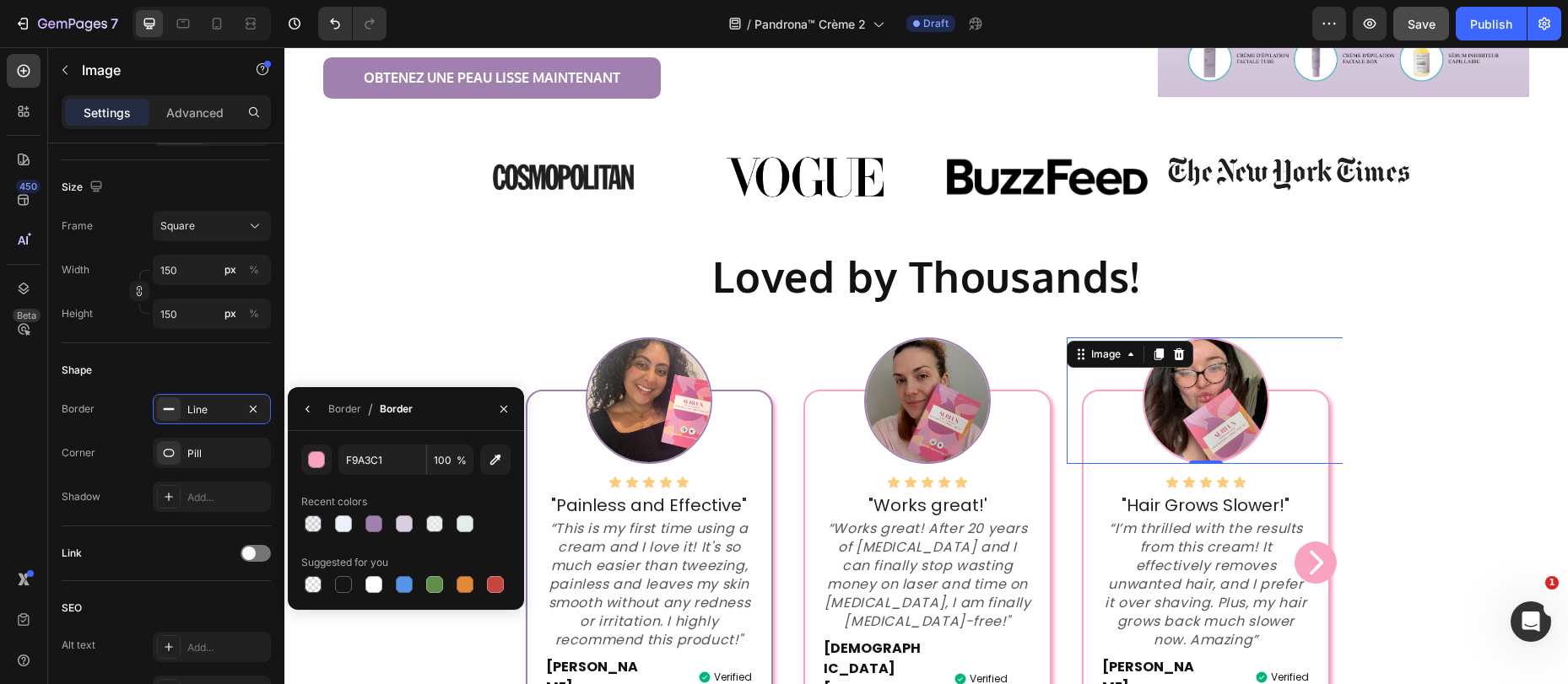
drag, startPoint x: 374, startPoint y: 518, endPoint x: 457, endPoint y: 503, distance: 84.3
click at [375, 518] on div at bounding box center [373, 523] width 17 height 17
type input "9F80AE"
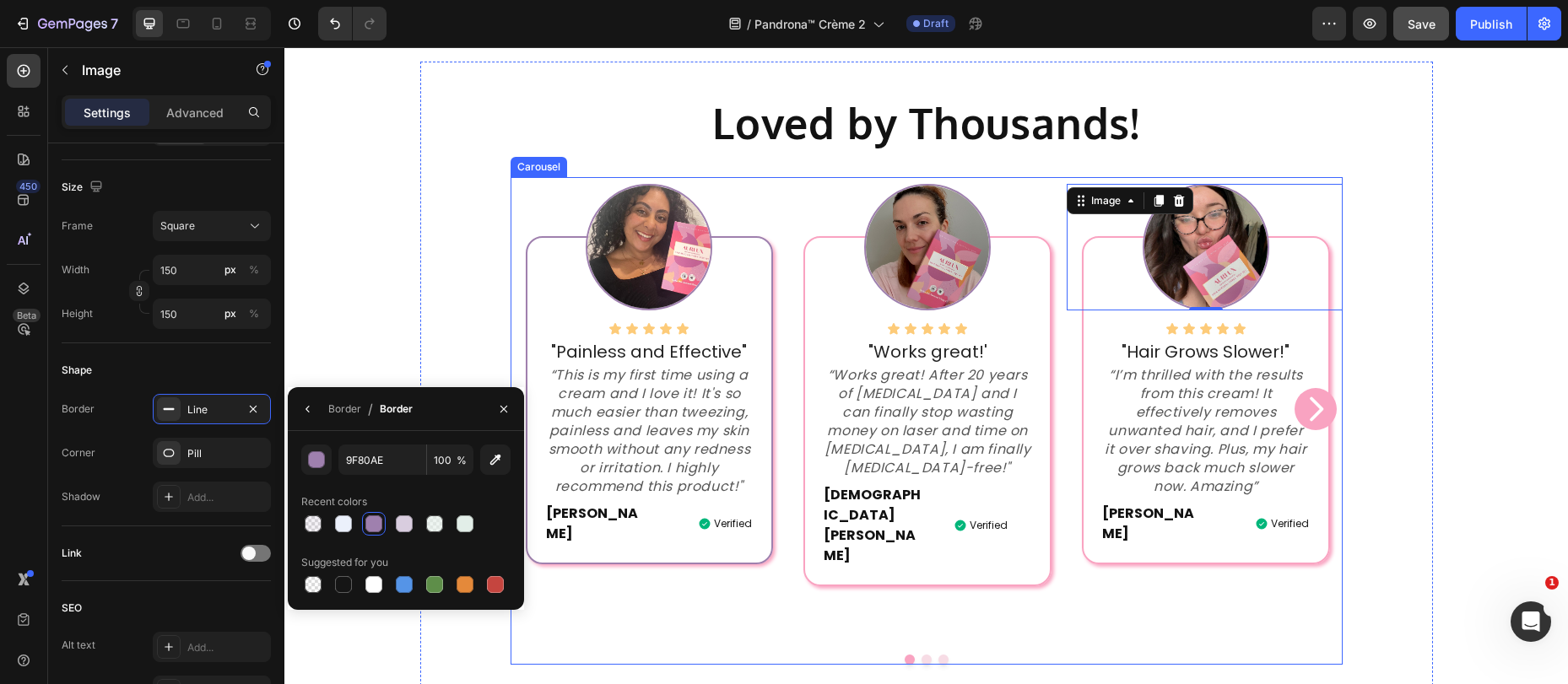
scroll to position [667, 0]
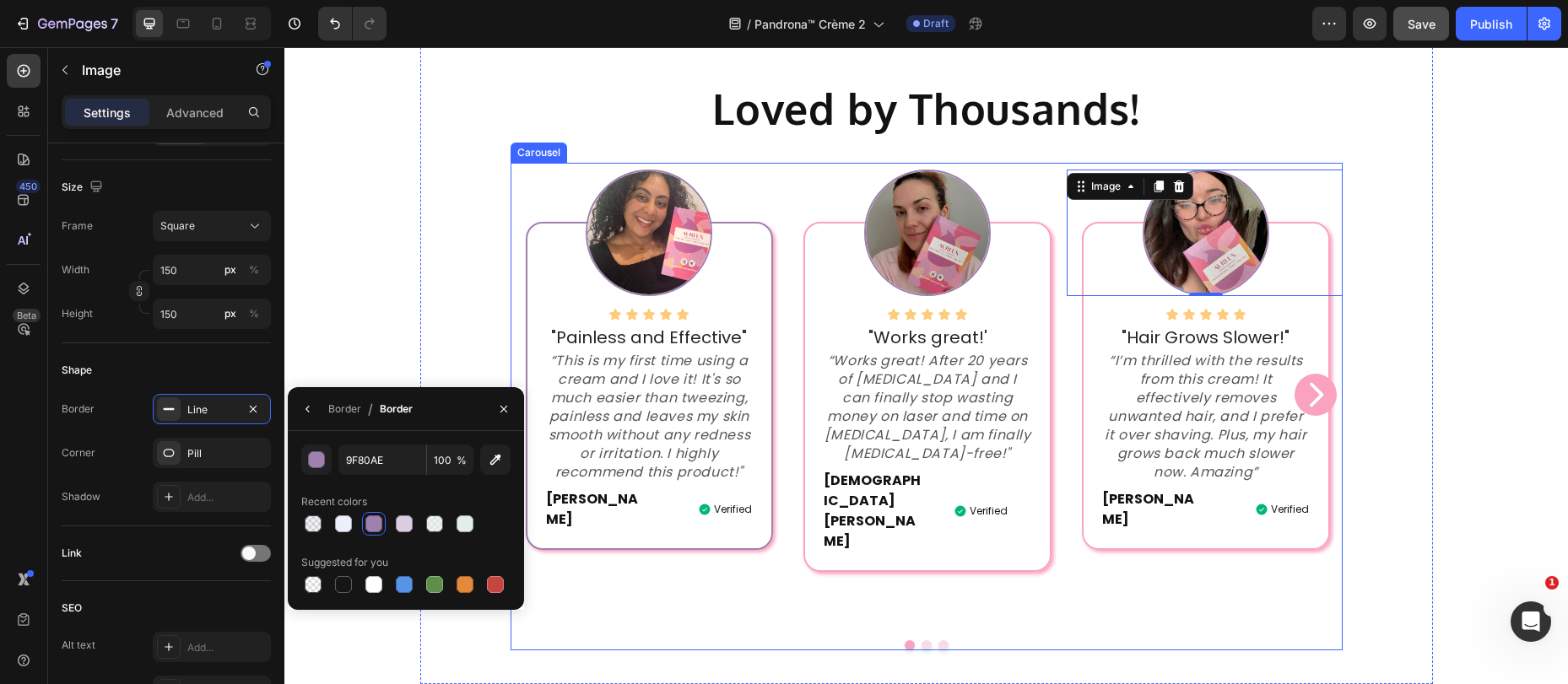
click at [767, 515] on div "Image Icon Icon Icon Icon Icon Icon List "Painless and Effective" Text block “T…" at bounding box center [650, 394] width 279 height 463
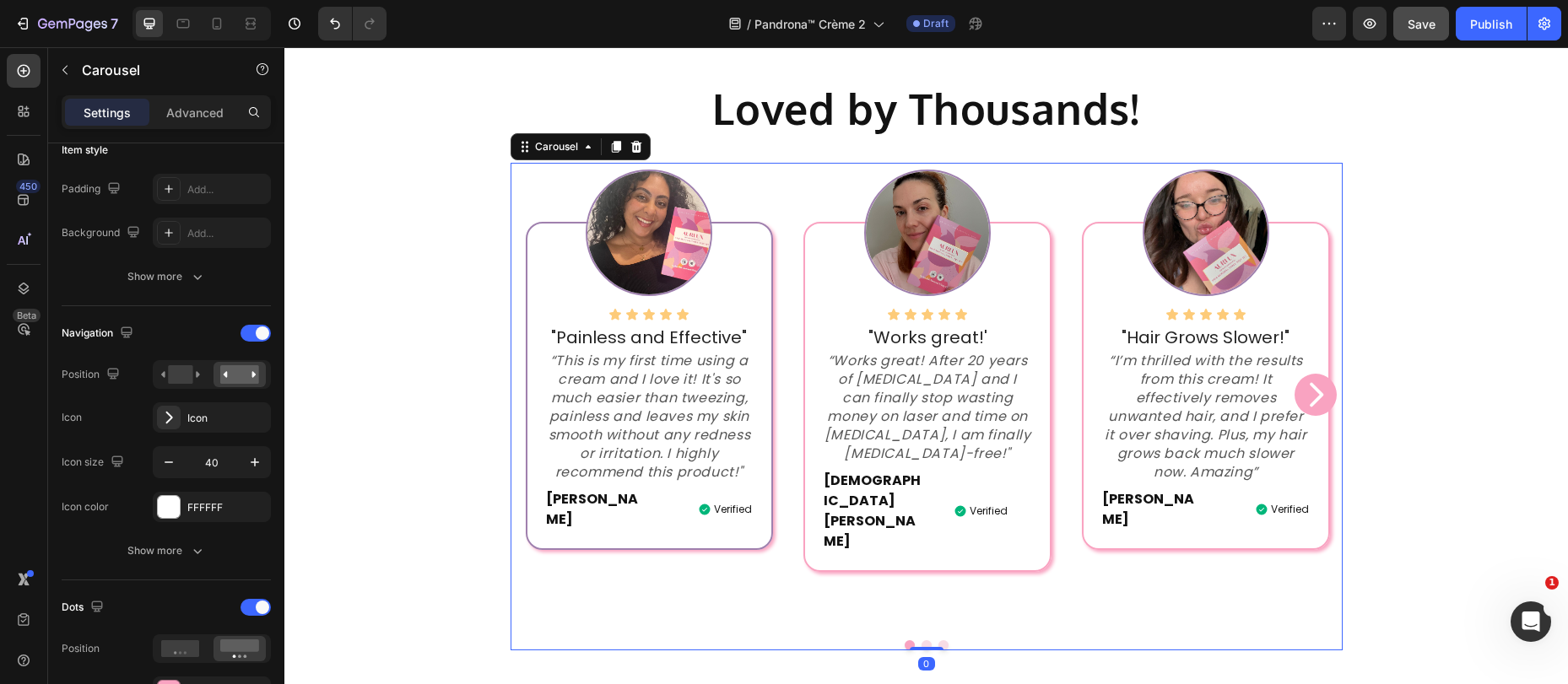
scroll to position [0, 0]
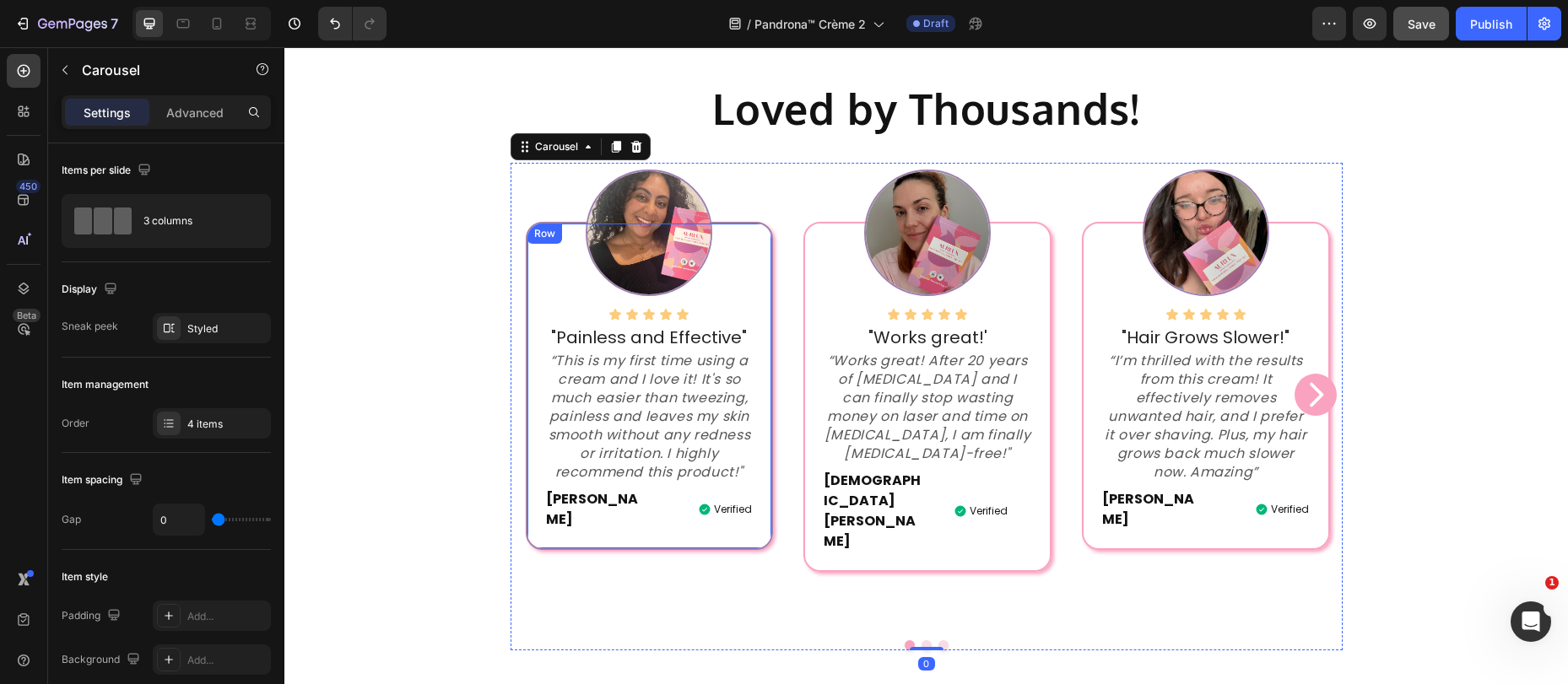
click at [528, 520] on div "Icon Icon Icon Icon Icon Icon List "Painless and Effective" Text block “This is…" at bounding box center [649, 387] width 247 height 329
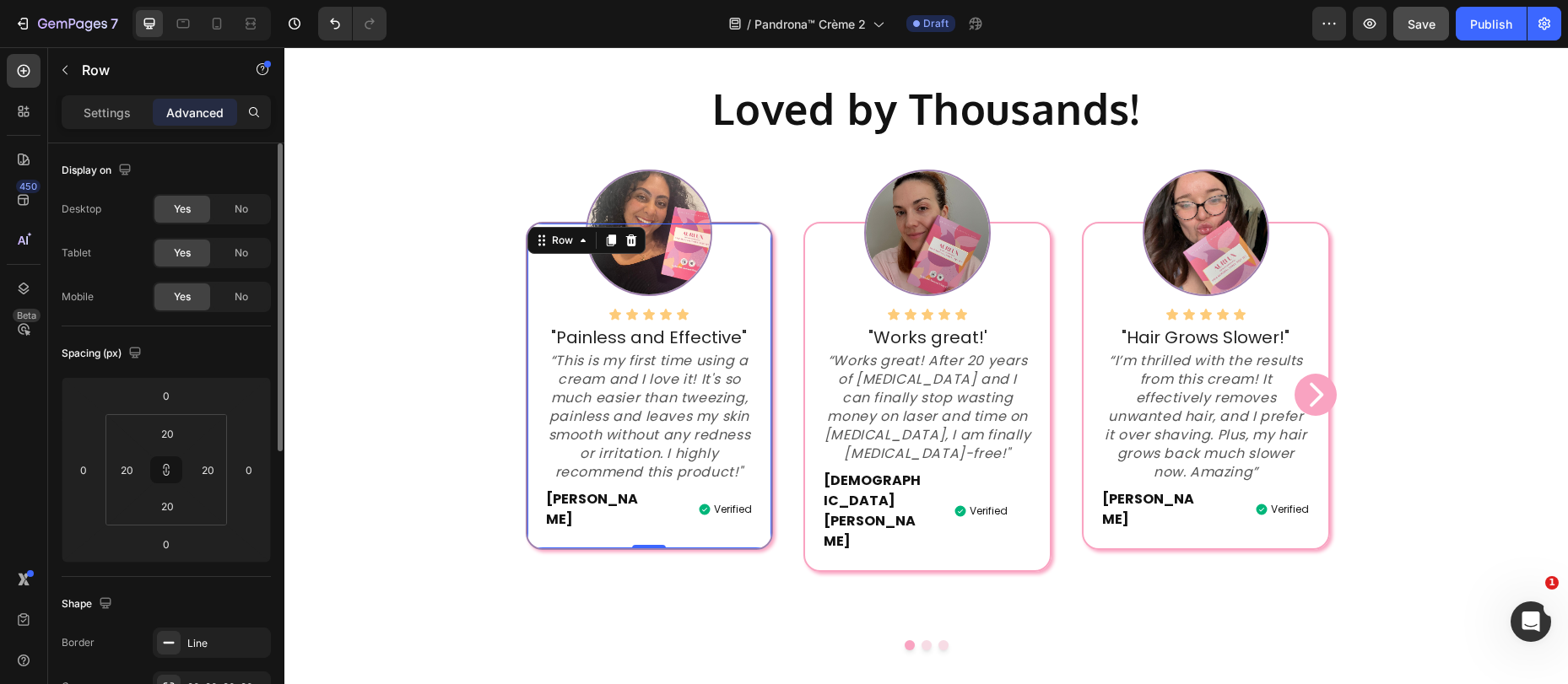
scroll to position [39, 0]
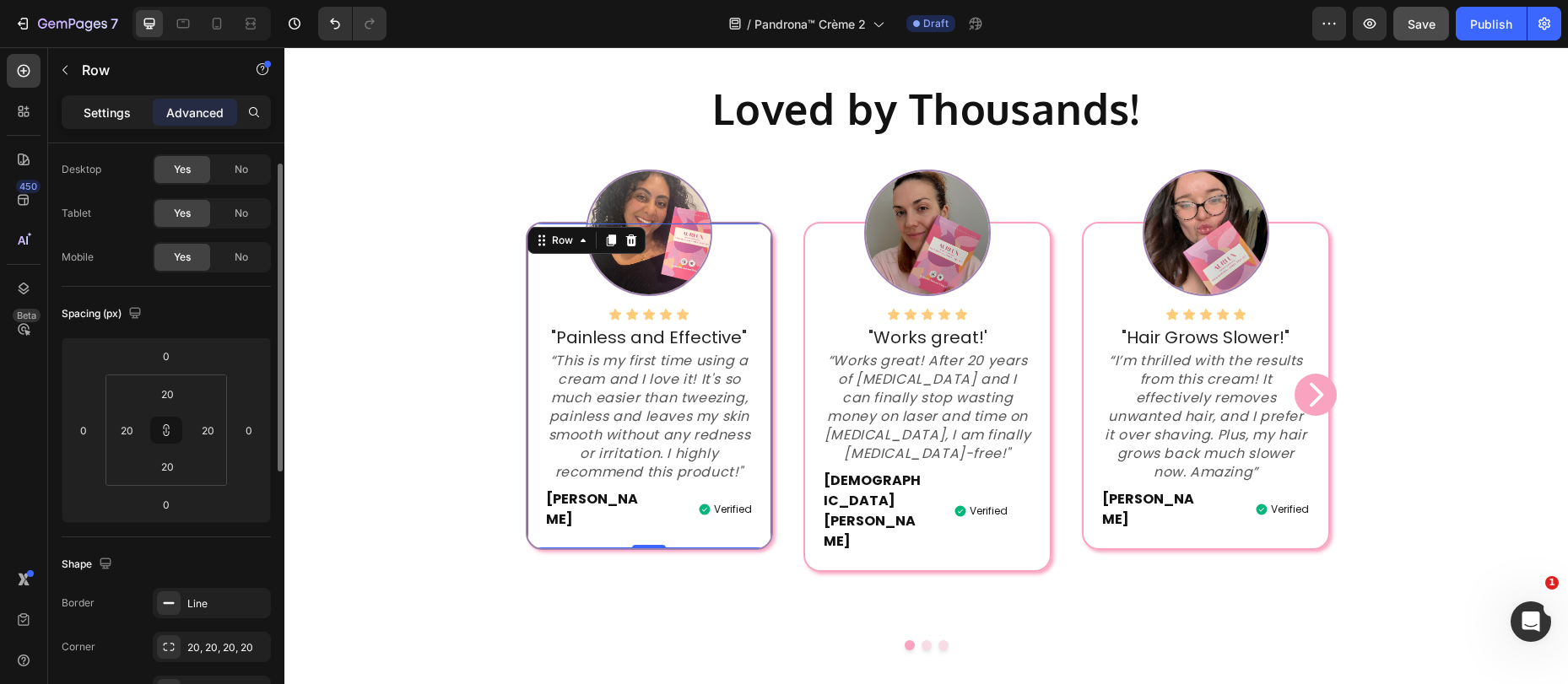
click at [108, 105] on p "Settings" at bounding box center [107, 113] width 47 height 18
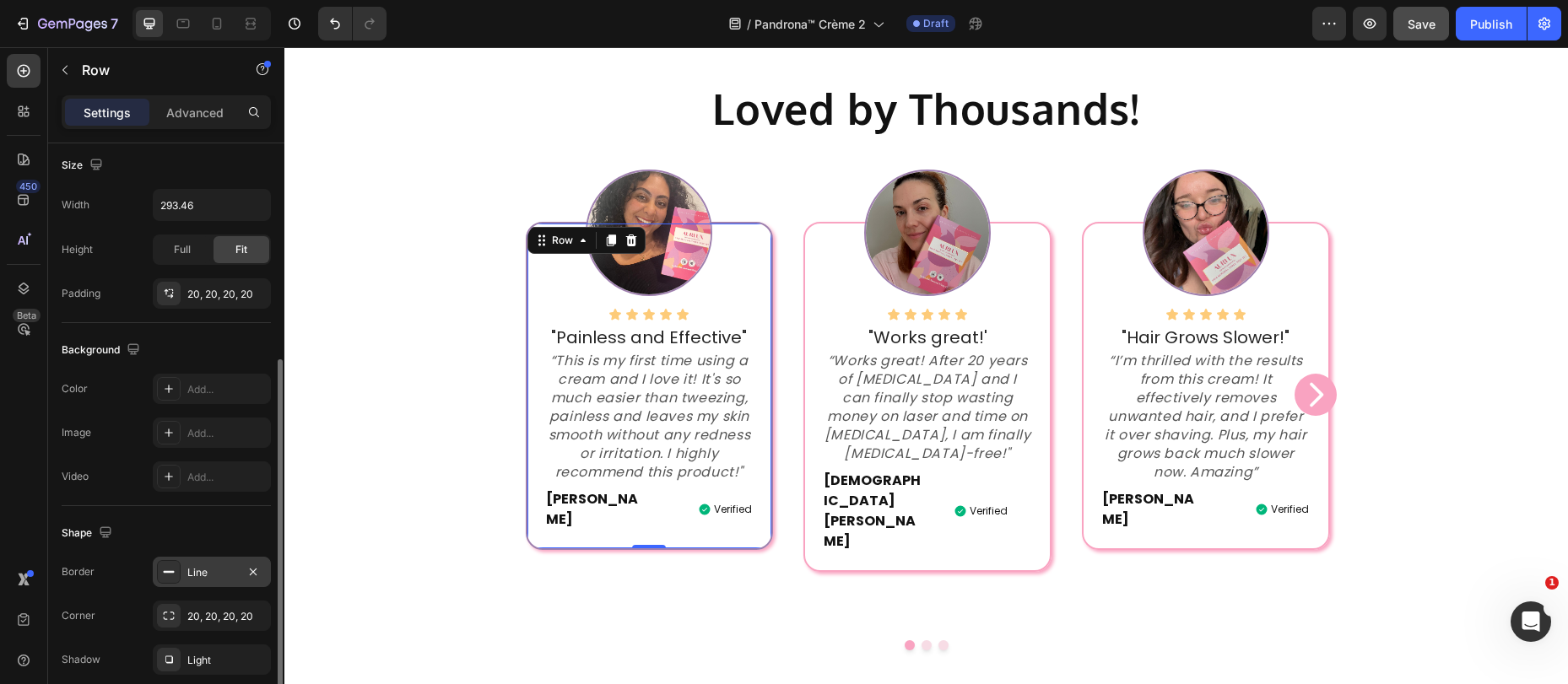
scroll to position [440, 0]
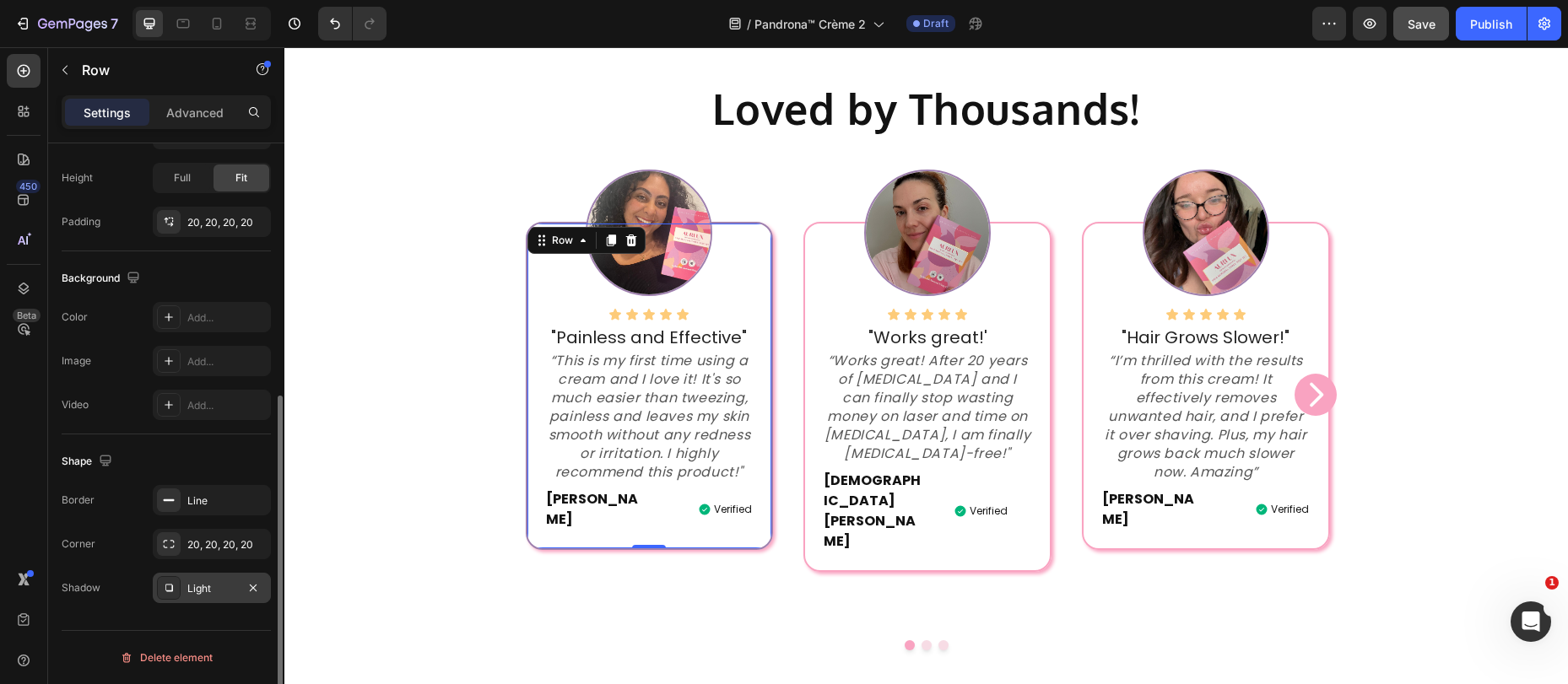
click at [203, 594] on div "Light" at bounding box center [212, 588] width 49 height 15
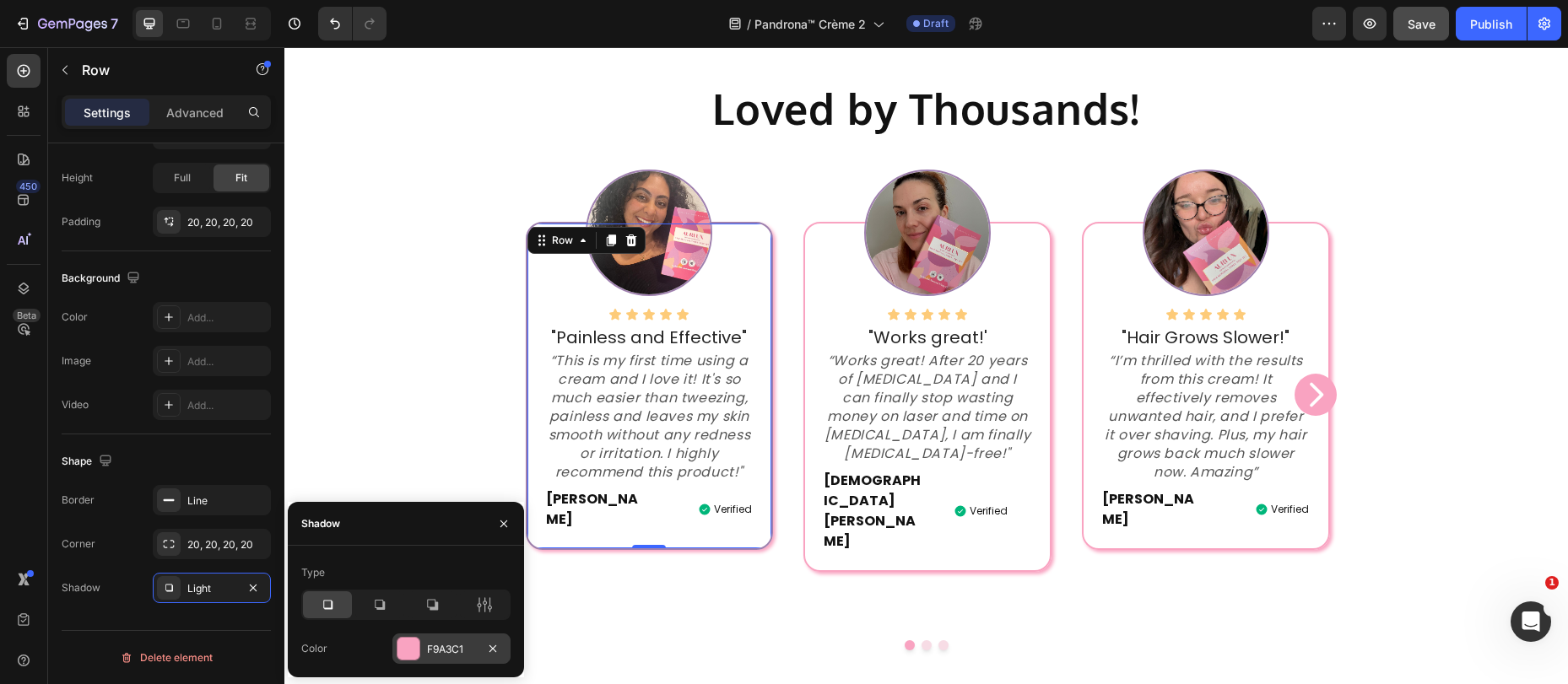
click at [425, 653] on div "F9A3C1" at bounding box center [451, 649] width 118 height 30
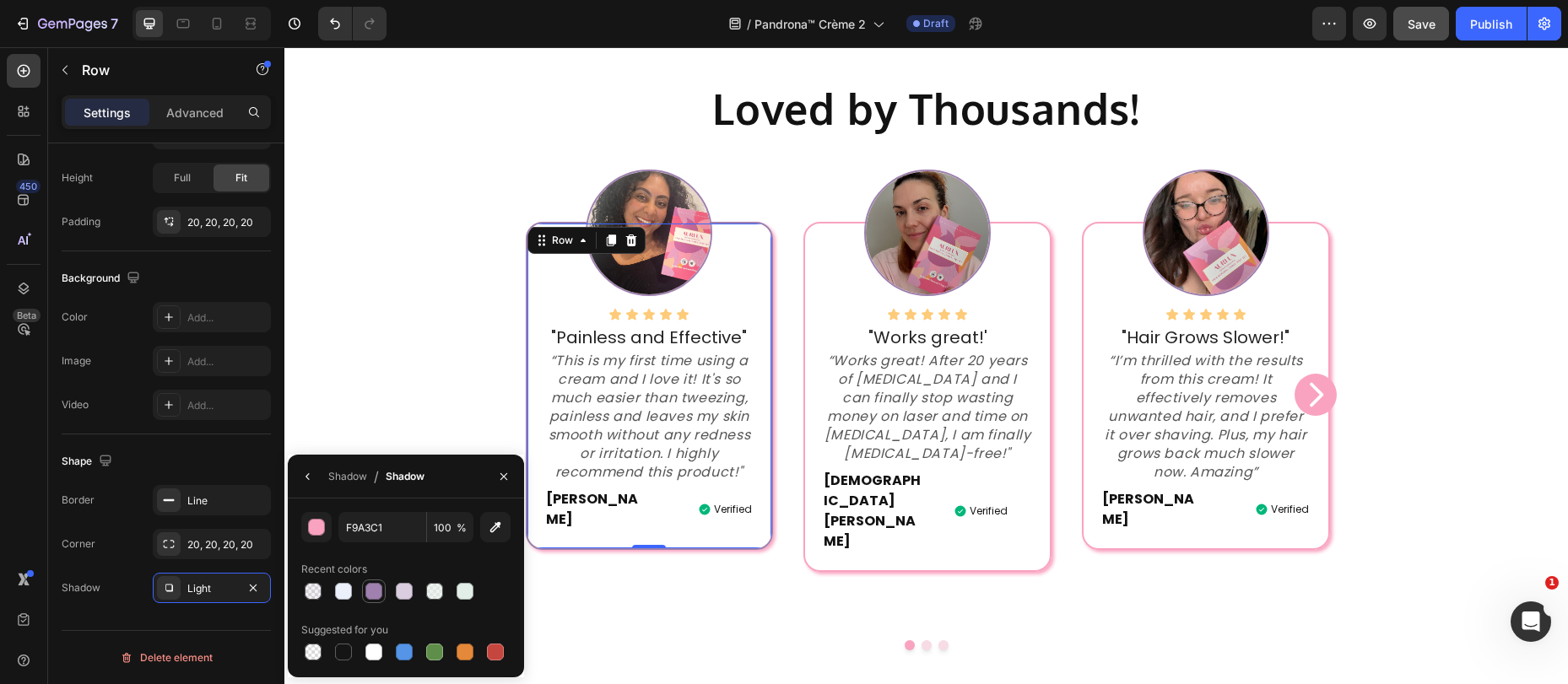
click at [368, 597] on div at bounding box center [373, 591] width 17 height 17
type input "9F80AE"
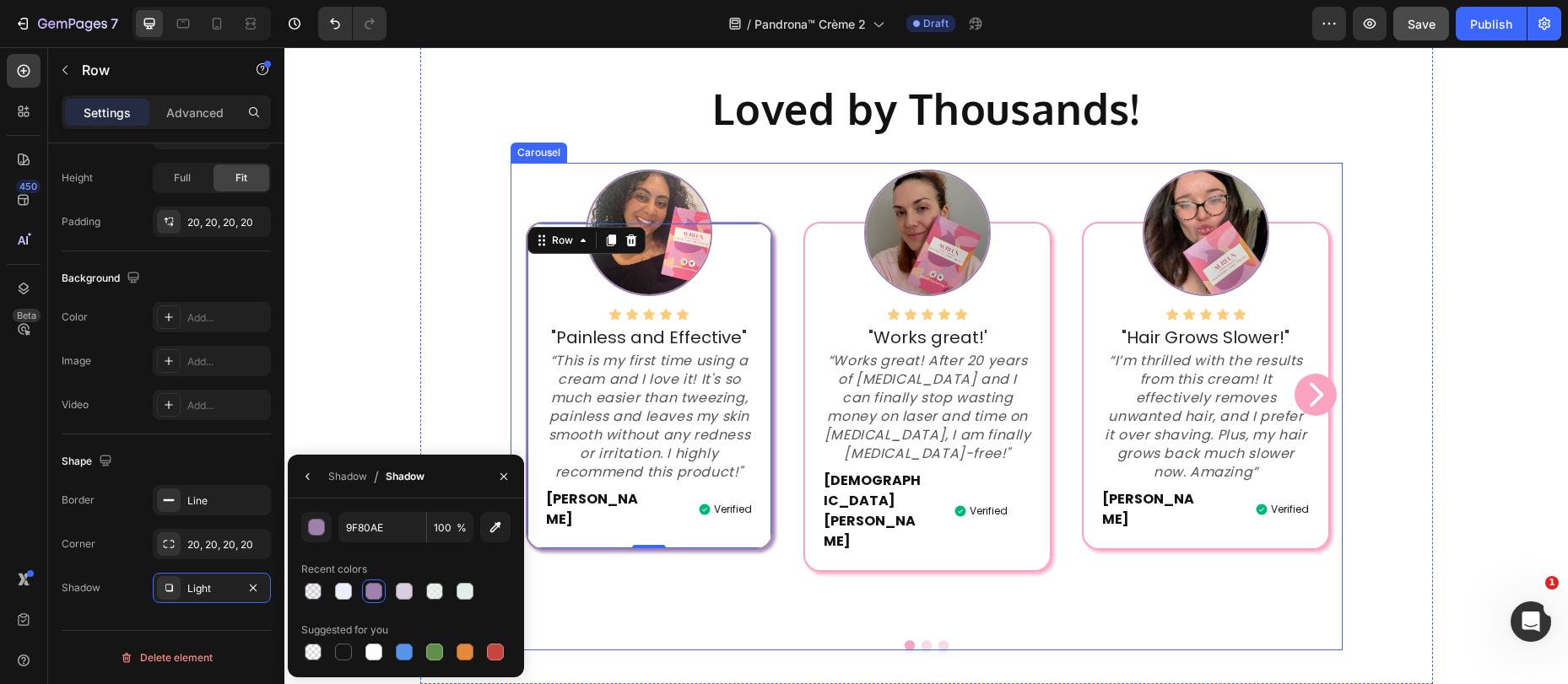
click at [685, 567] on div "Image Icon Icon Icon Icon Icon Icon List "Painless and Effective" Text block “T…" at bounding box center [650, 394] width 279 height 463
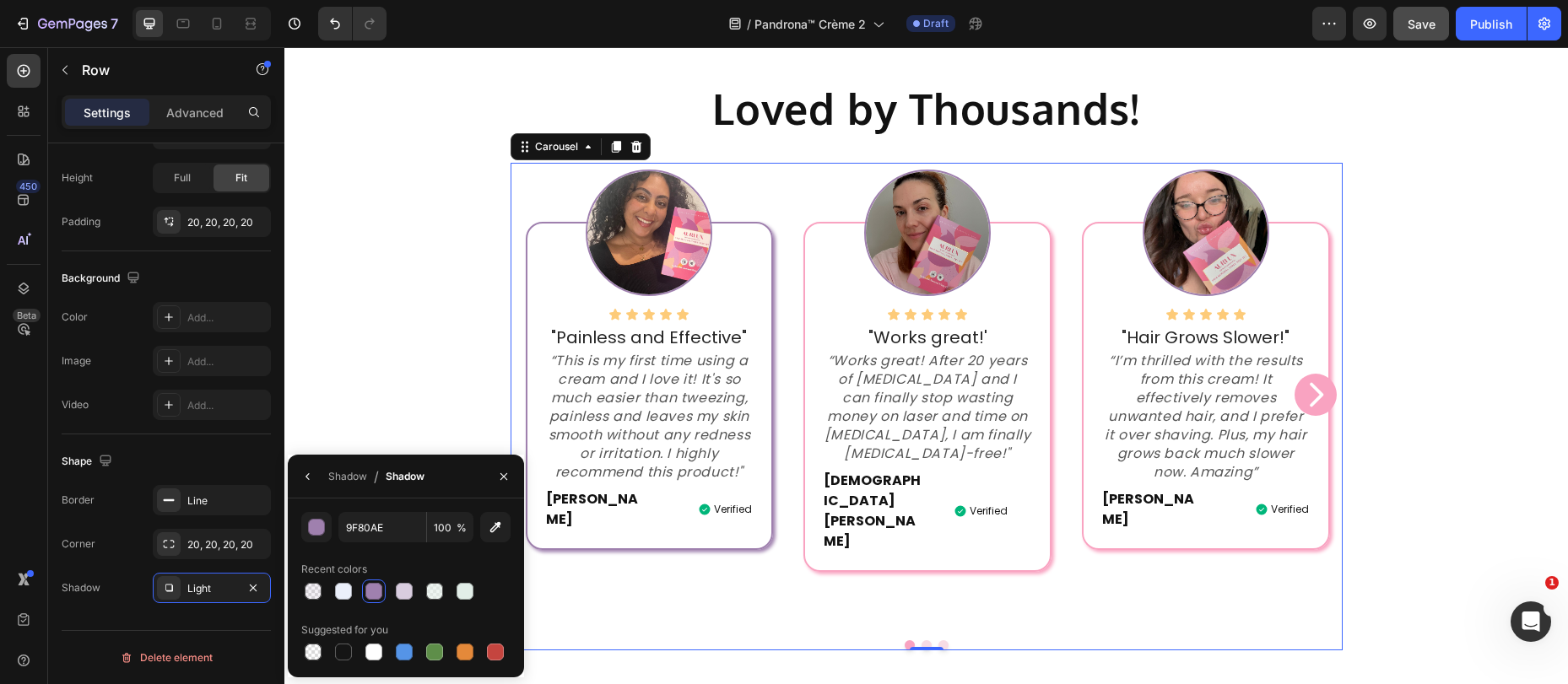
scroll to position [0, 0]
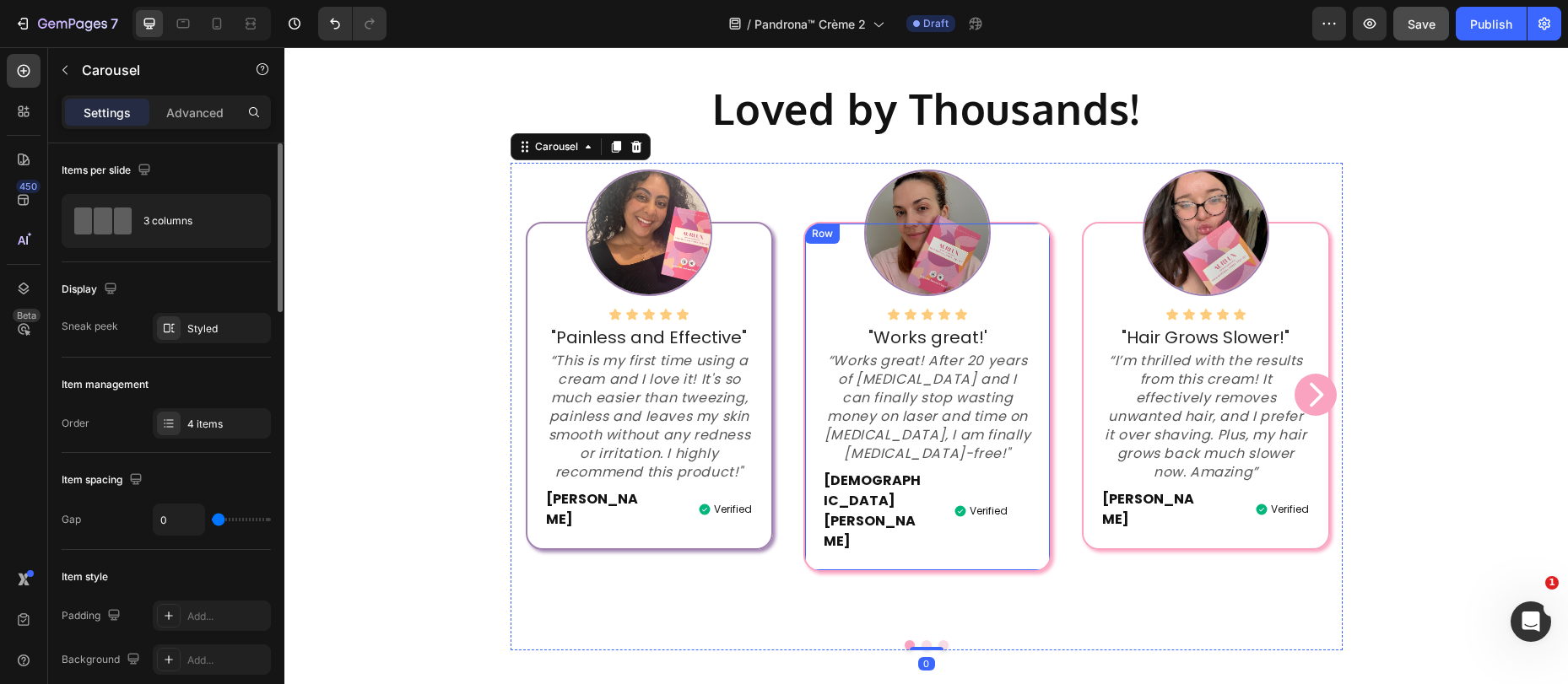
click at [805, 480] on div "Icon Icon Icon Icon Icon Icon List "Works great!' Text block “Works great! Afte…" at bounding box center [927, 397] width 247 height 350
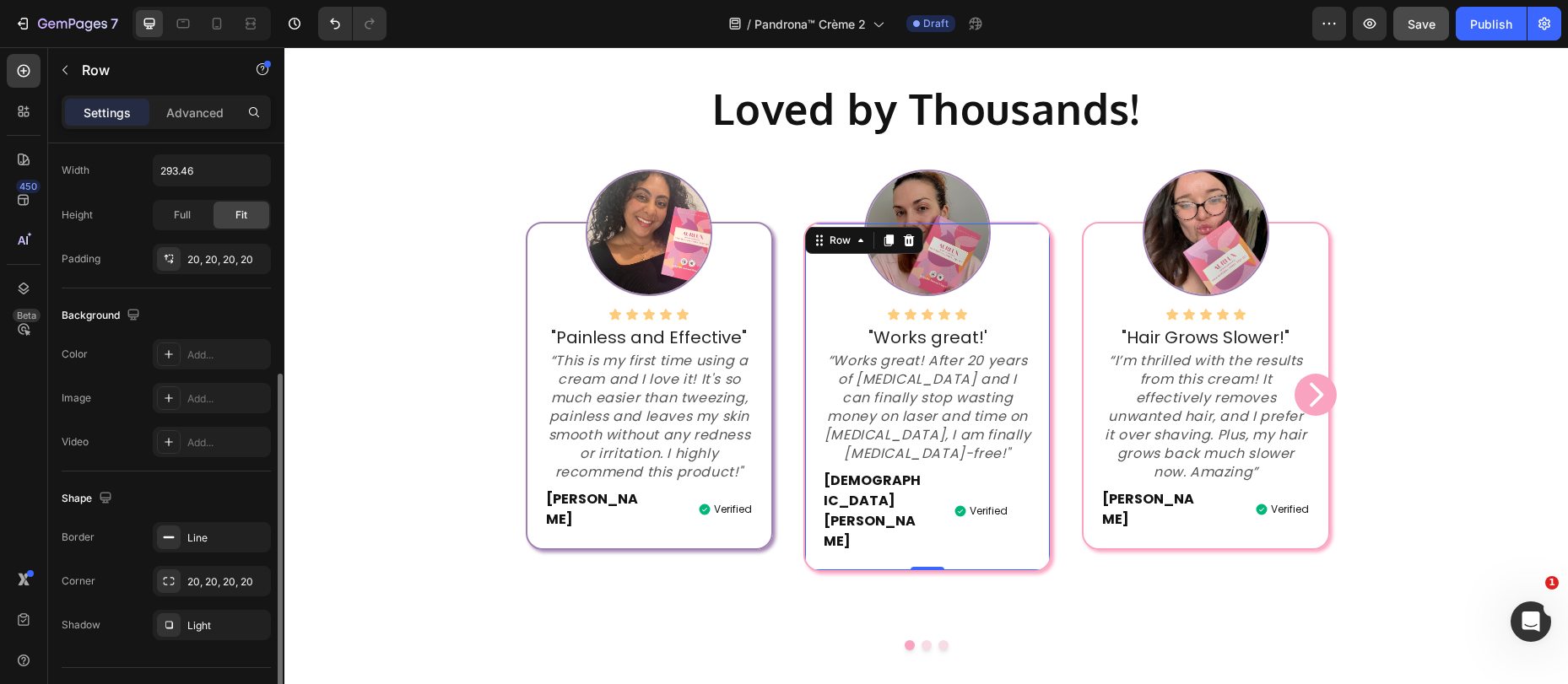
scroll to position [440, 0]
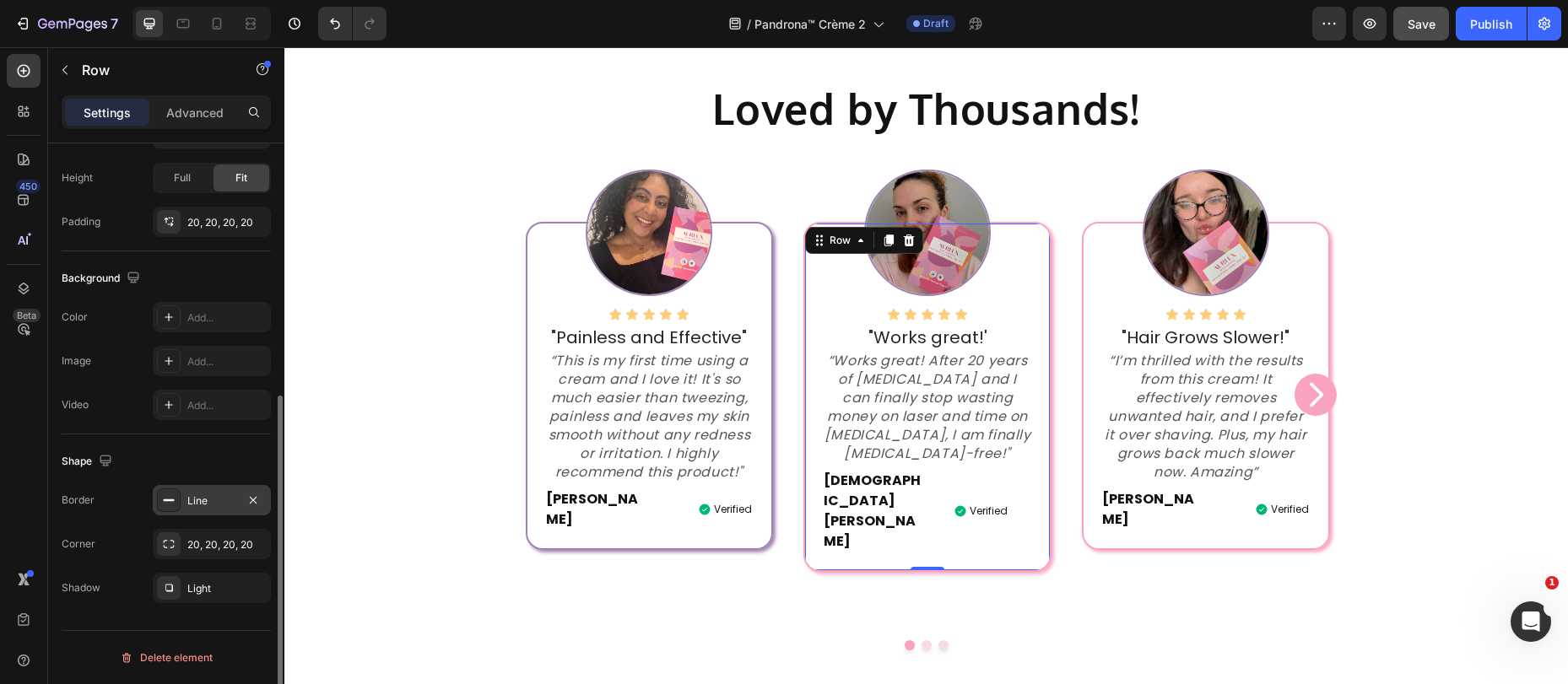
click at [196, 503] on div "Line" at bounding box center [212, 501] width 49 height 15
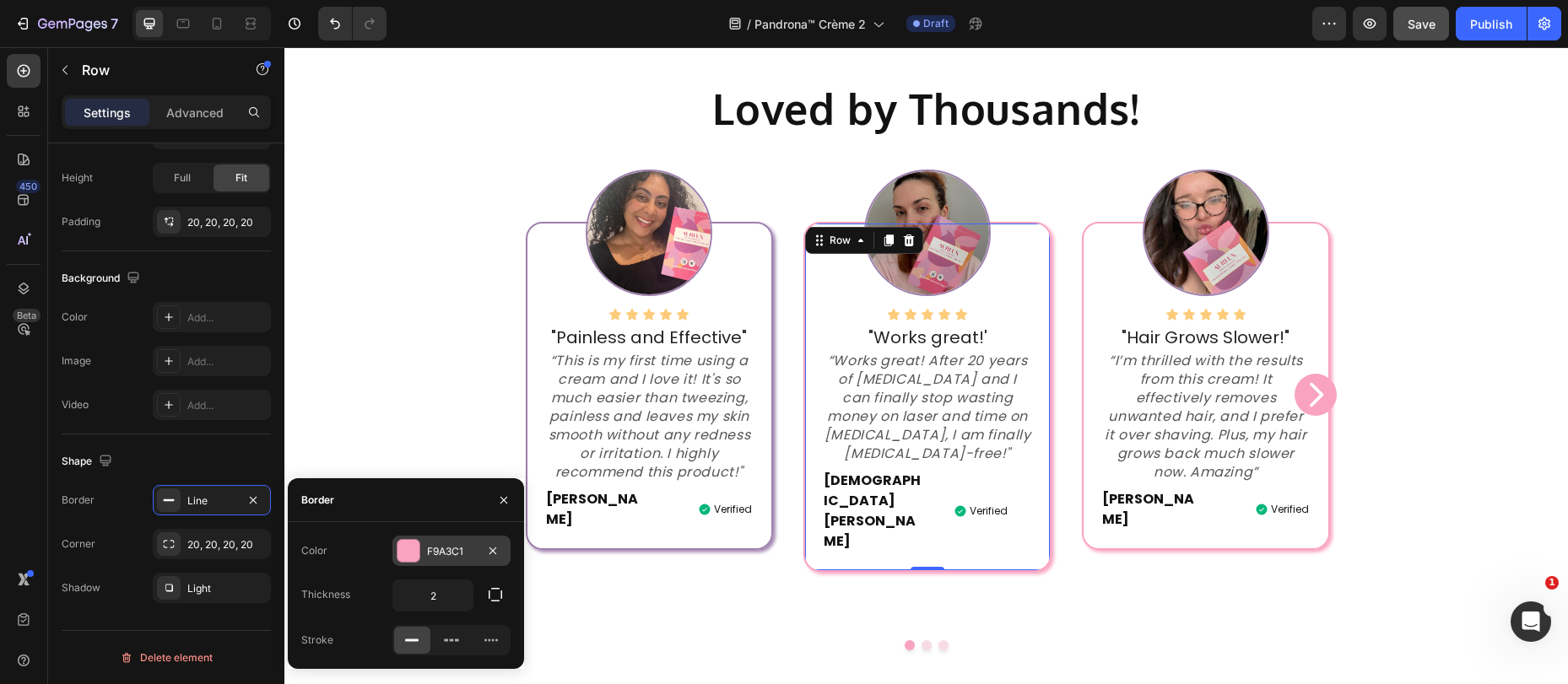
click at [406, 551] on div at bounding box center [408, 551] width 22 height 22
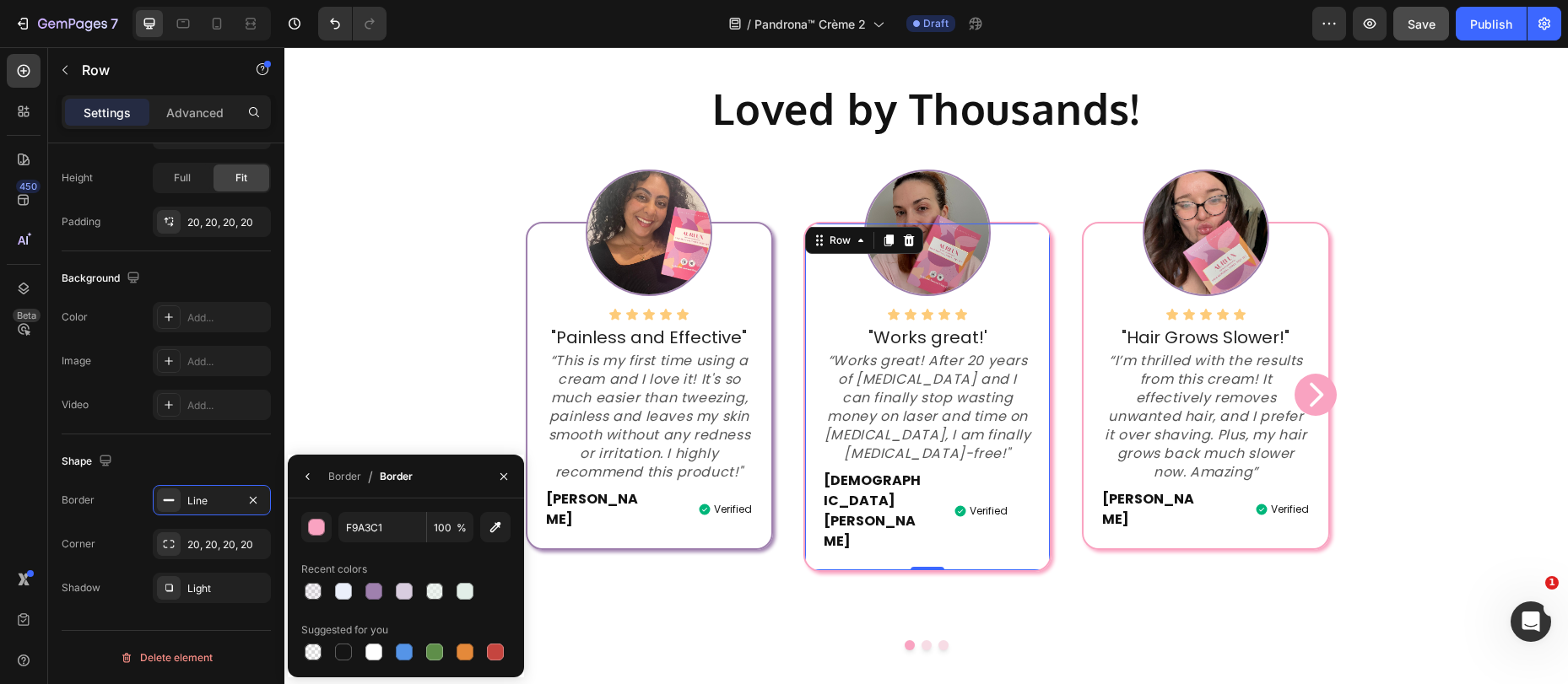
click at [368, 589] on div at bounding box center [373, 591] width 17 height 17
type input "9F80AE"
click at [194, 579] on div "Light" at bounding box center [212, 588] width 118 height 30
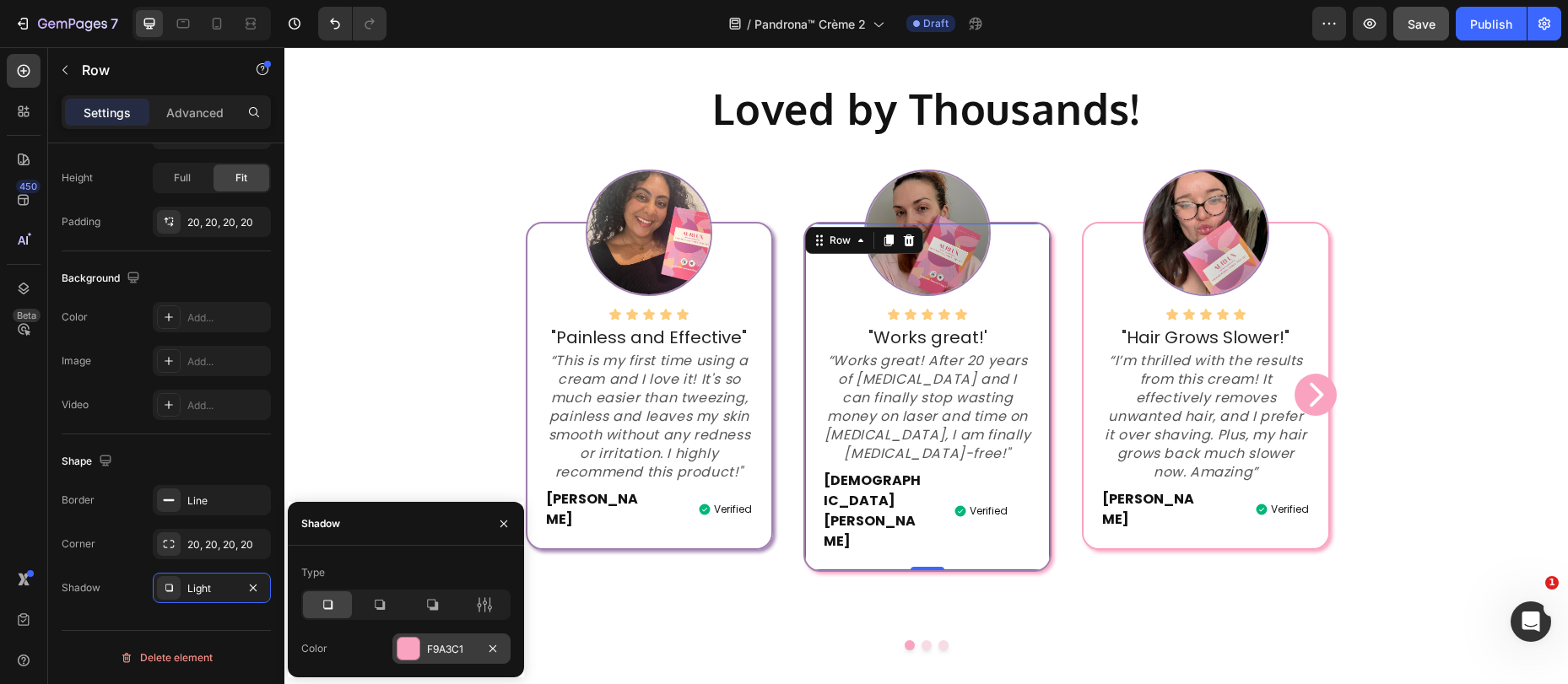
click at [413, 642] on div at bounding box center [408, 648] width 22 height 22
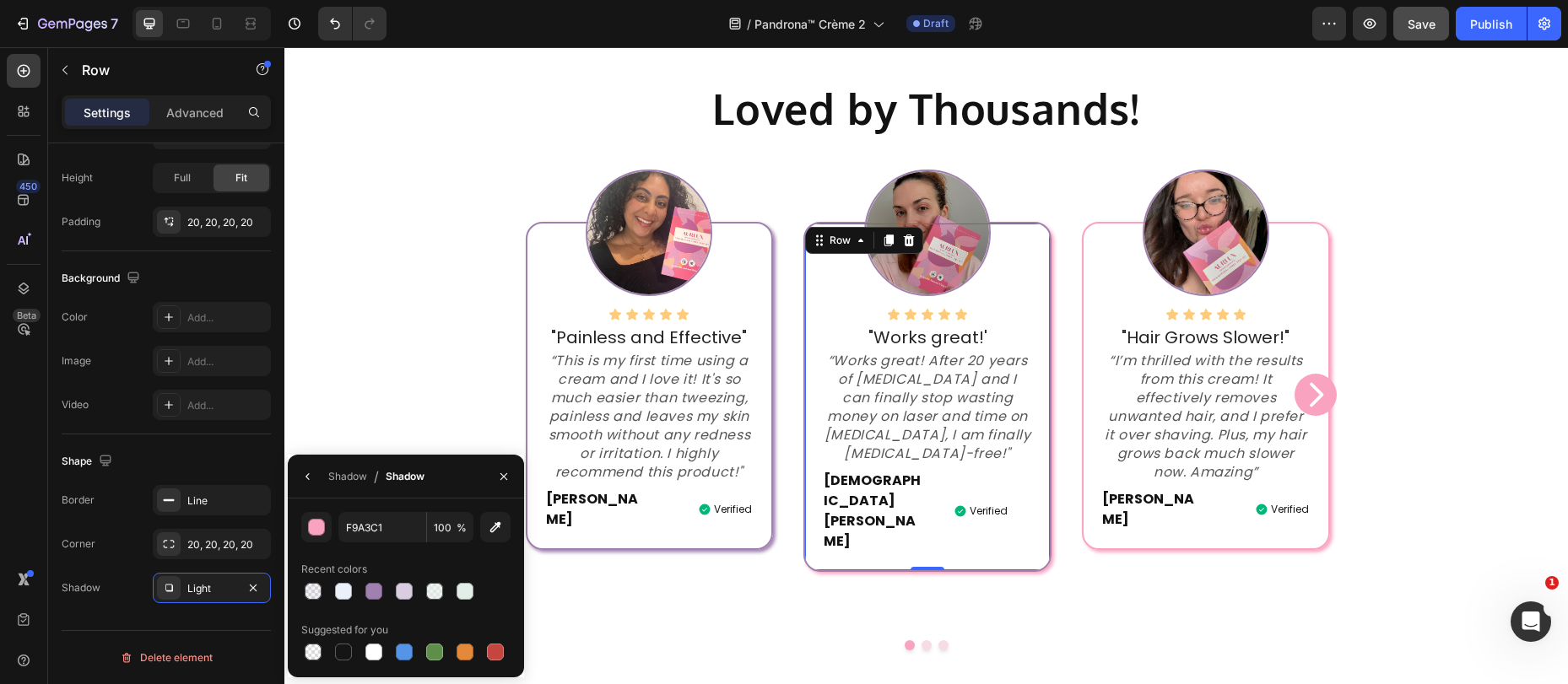
click at [374, 592] on div at bounding box center [373, 591] width 17 height 17
type input "9F80AE"
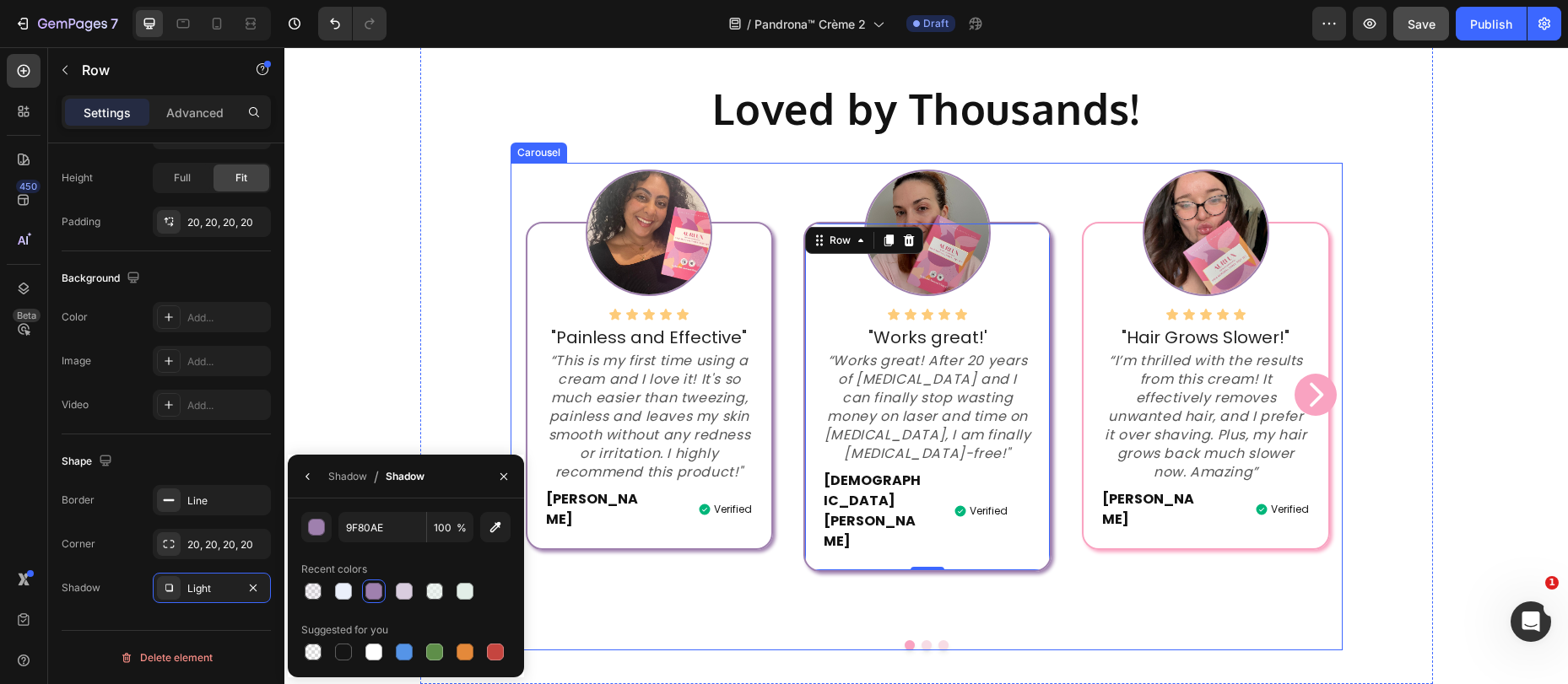
click at [912, 564] on div "Image Icon Icon Icon Icon Icon Icon List "Works great!' Text block “Works great…" at bounding box center [928, 394] width 279 height 463
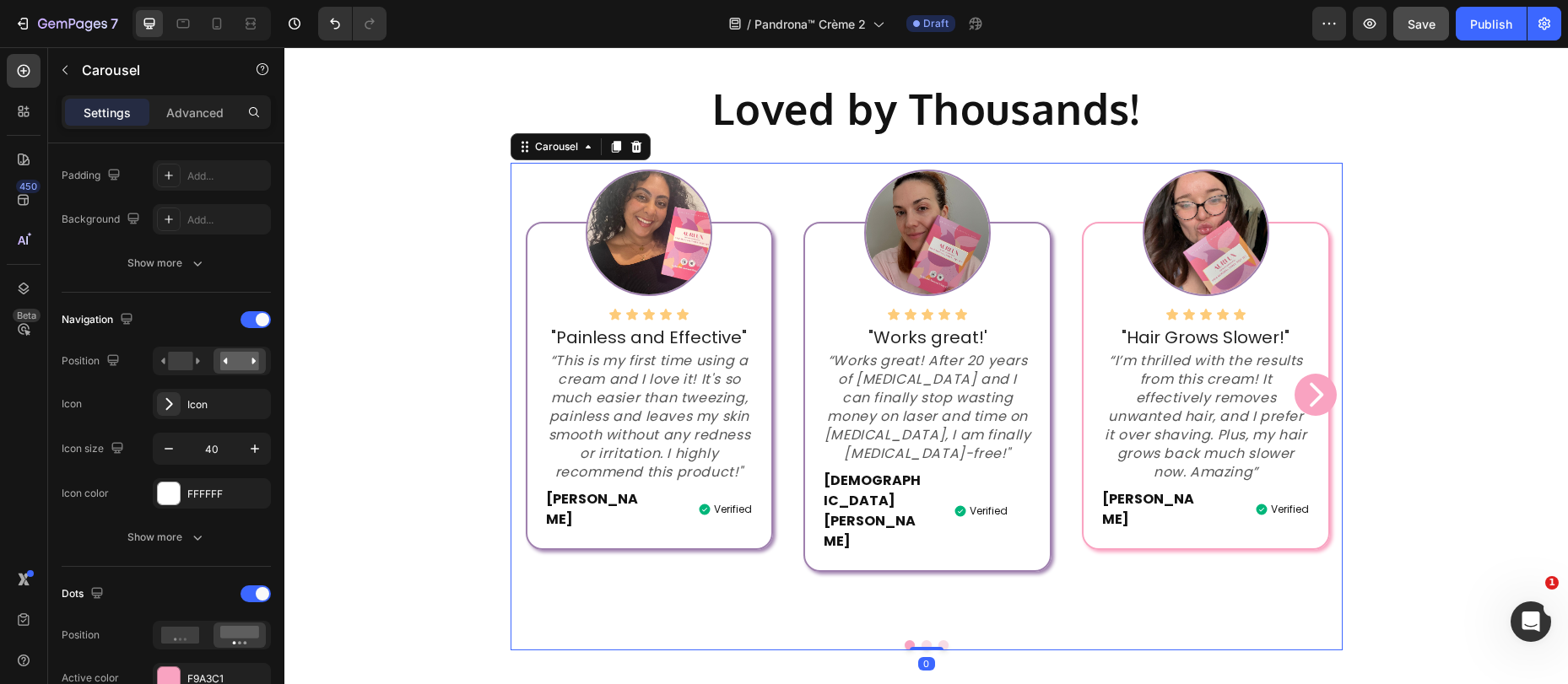
scroll to position [0, 0]
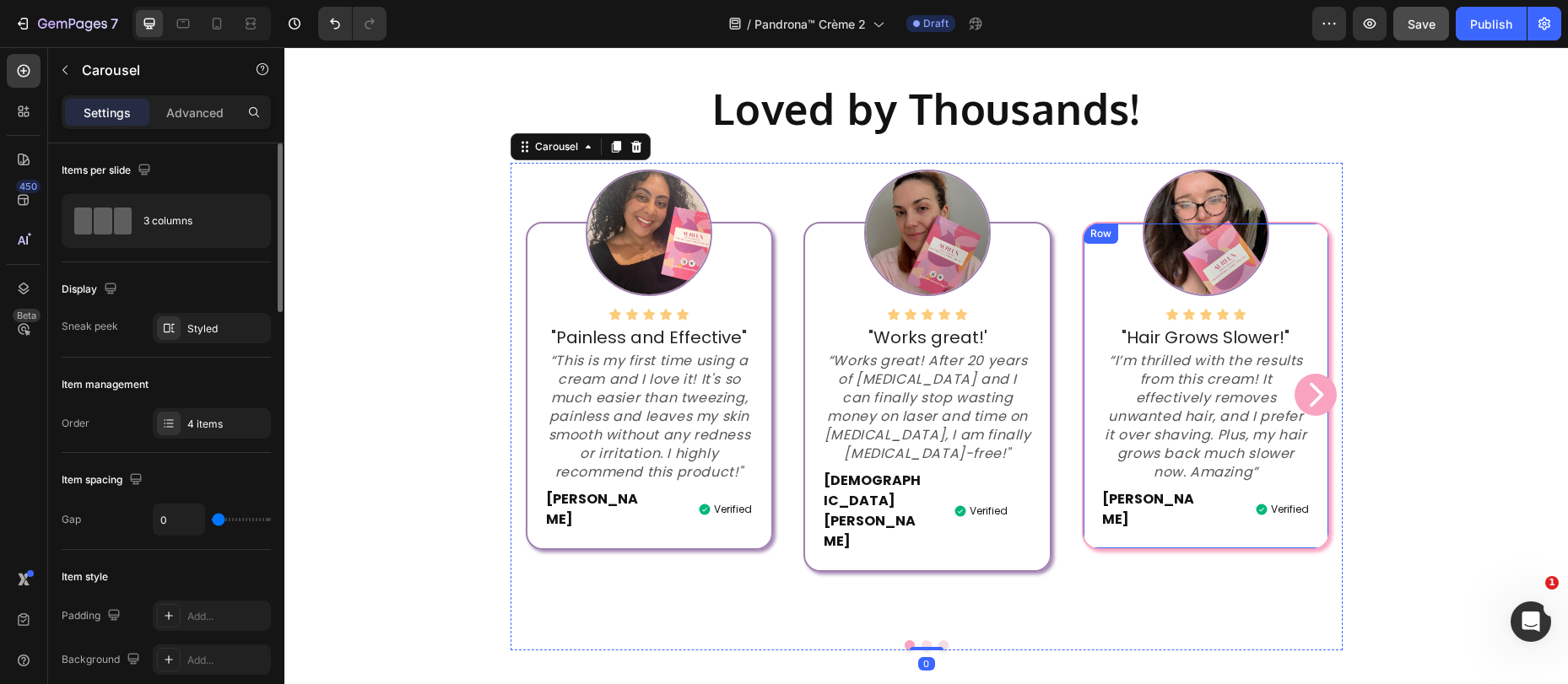
click at [1081, 519] on div "Icon Icon Icon Icon Icon Icon List "Hair Grows Slower!" Text block “I’m thrille…" at bounding box center [1205, 387] width 247 height 329
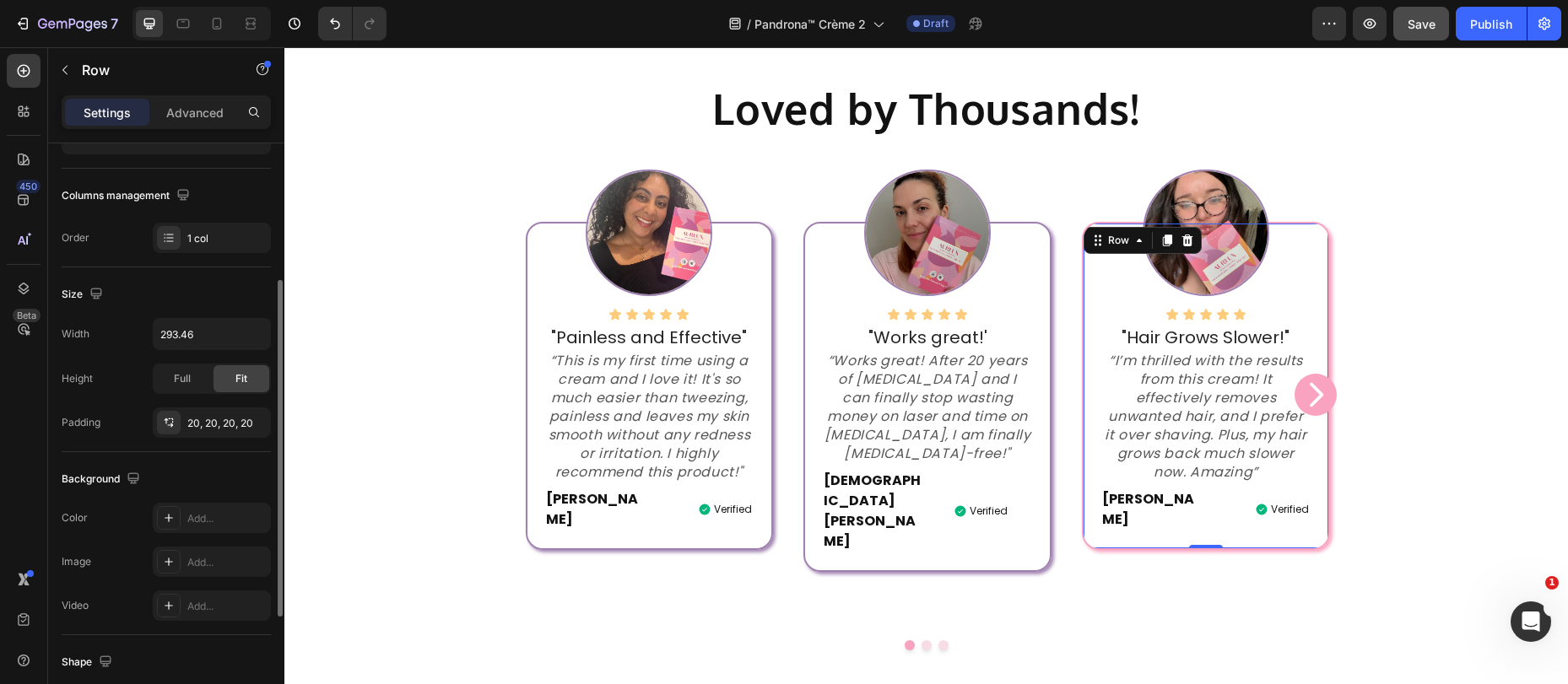
scroll to position [440, 0]
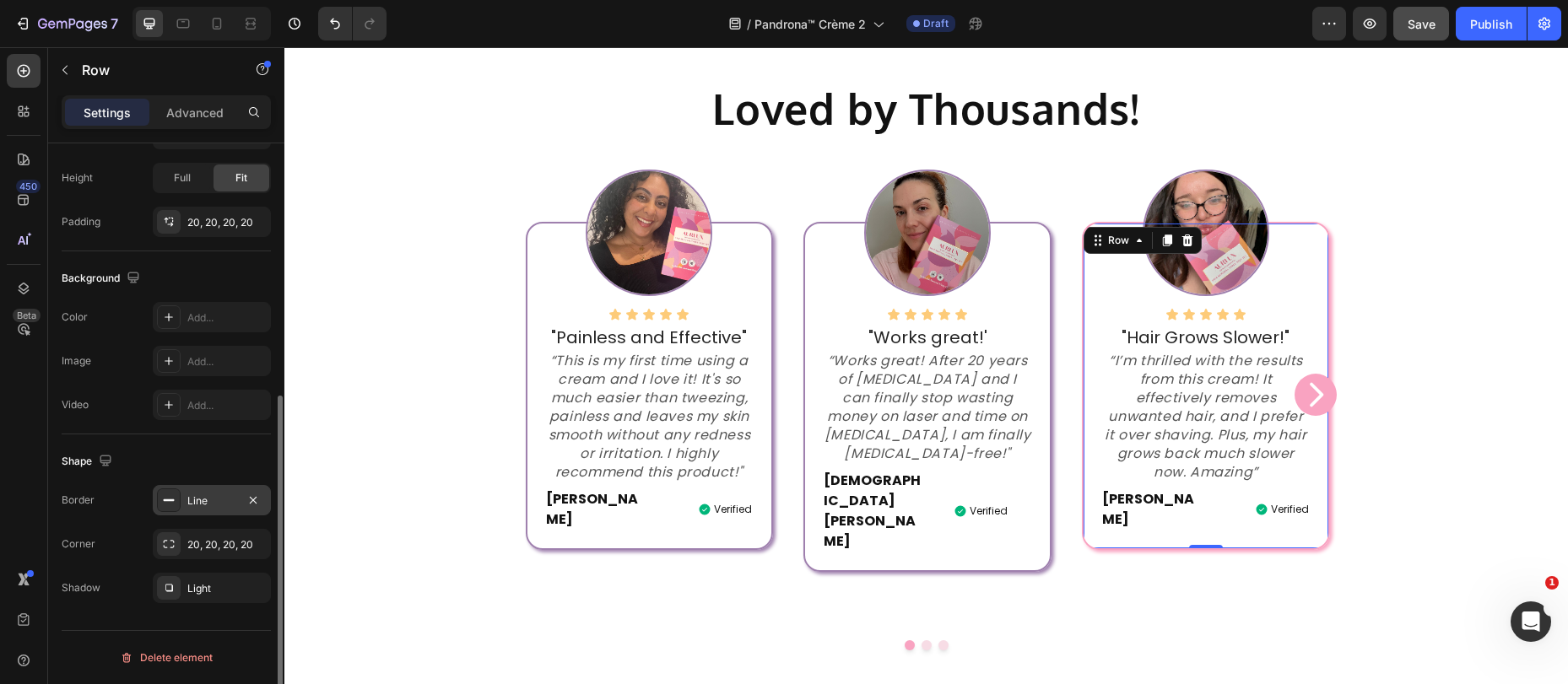
drag, startPoint x: 206, startPoint y: 497, endPoint x: 213, endPoint y: 502, distance: 8.6
click at [206, 497] on div "Line" at bounding box center [212, 501] width 49 height 15
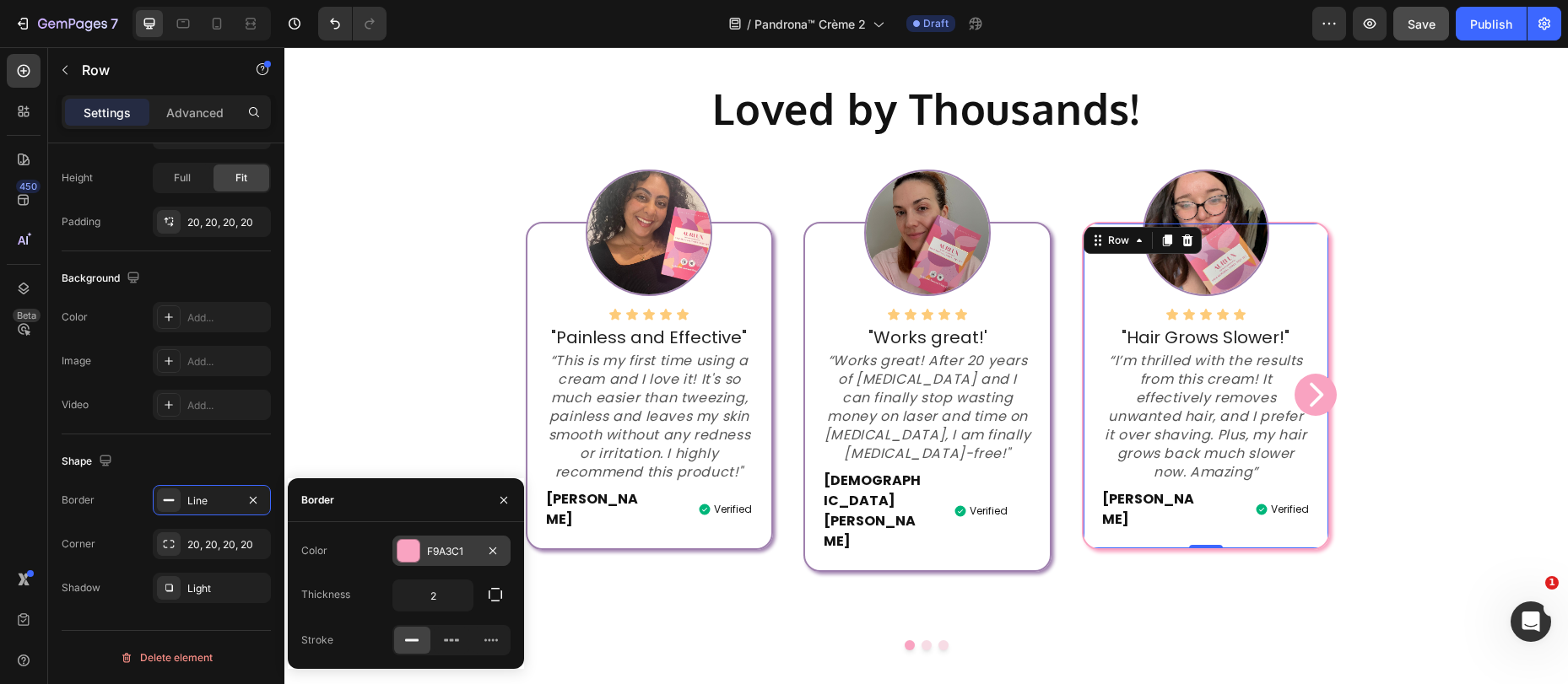
click at [428, 550] on div "F9A3C1" at bounding box center [451, 551] width 49 height 15
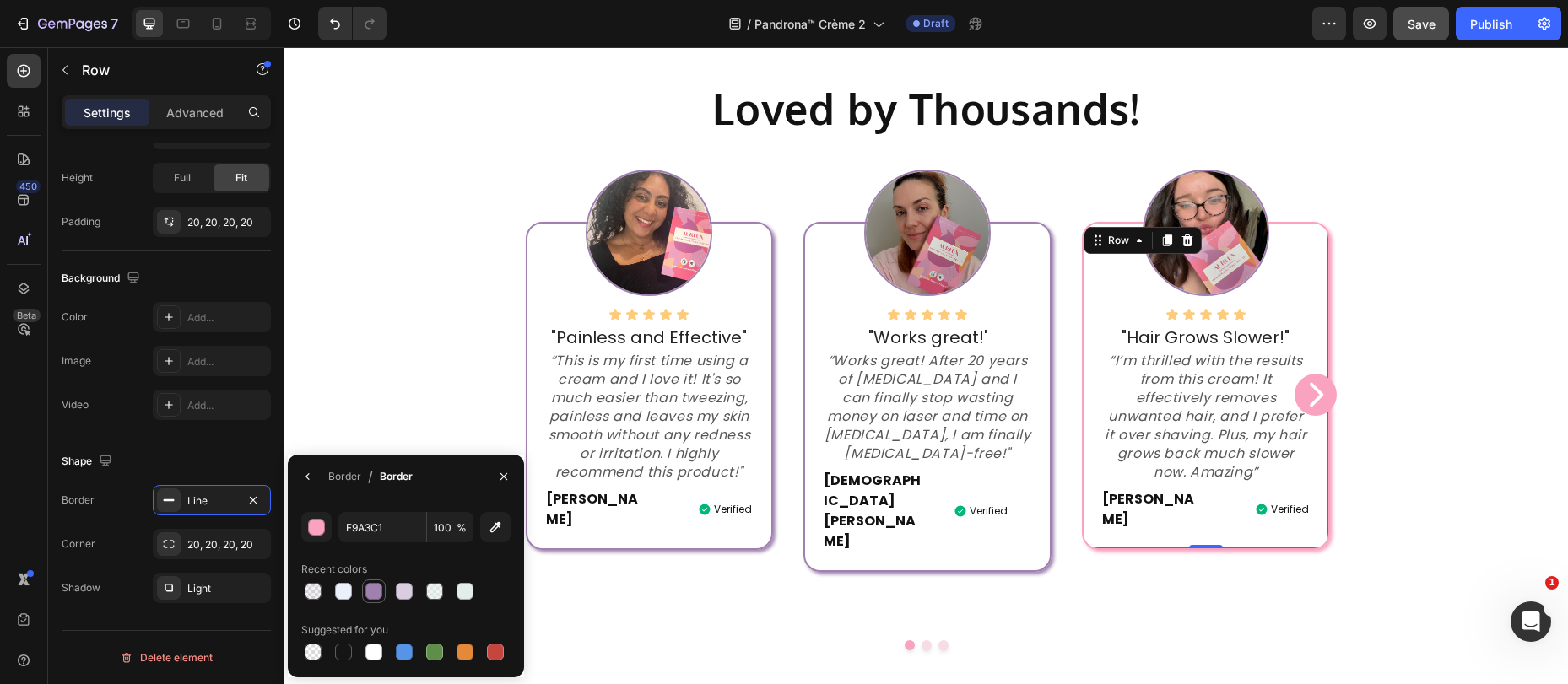
click at [371, 588] on div at bounding box center [373, 591] width 17 height 17
type input "9F80AE"
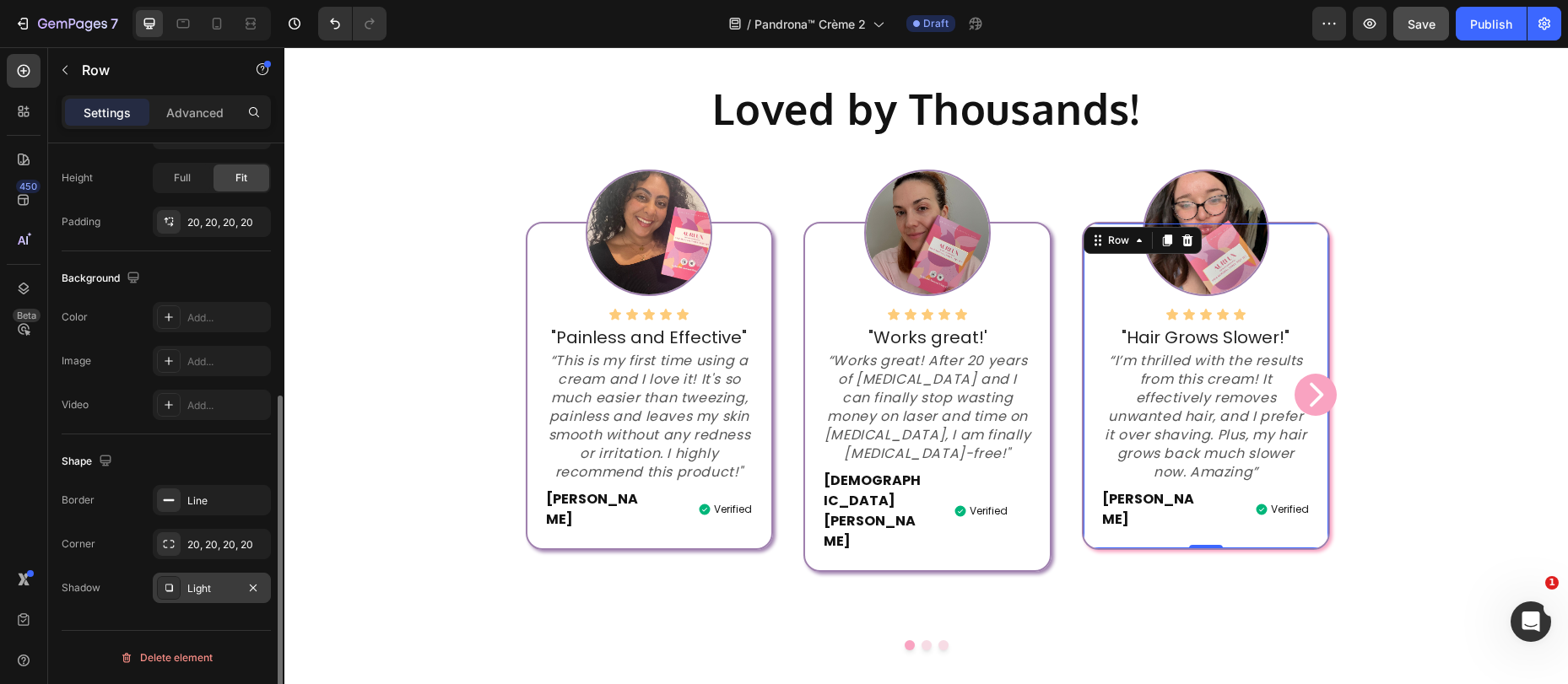
click at [179, 596] on div at bounding box center [169, 588] width 23 height 23
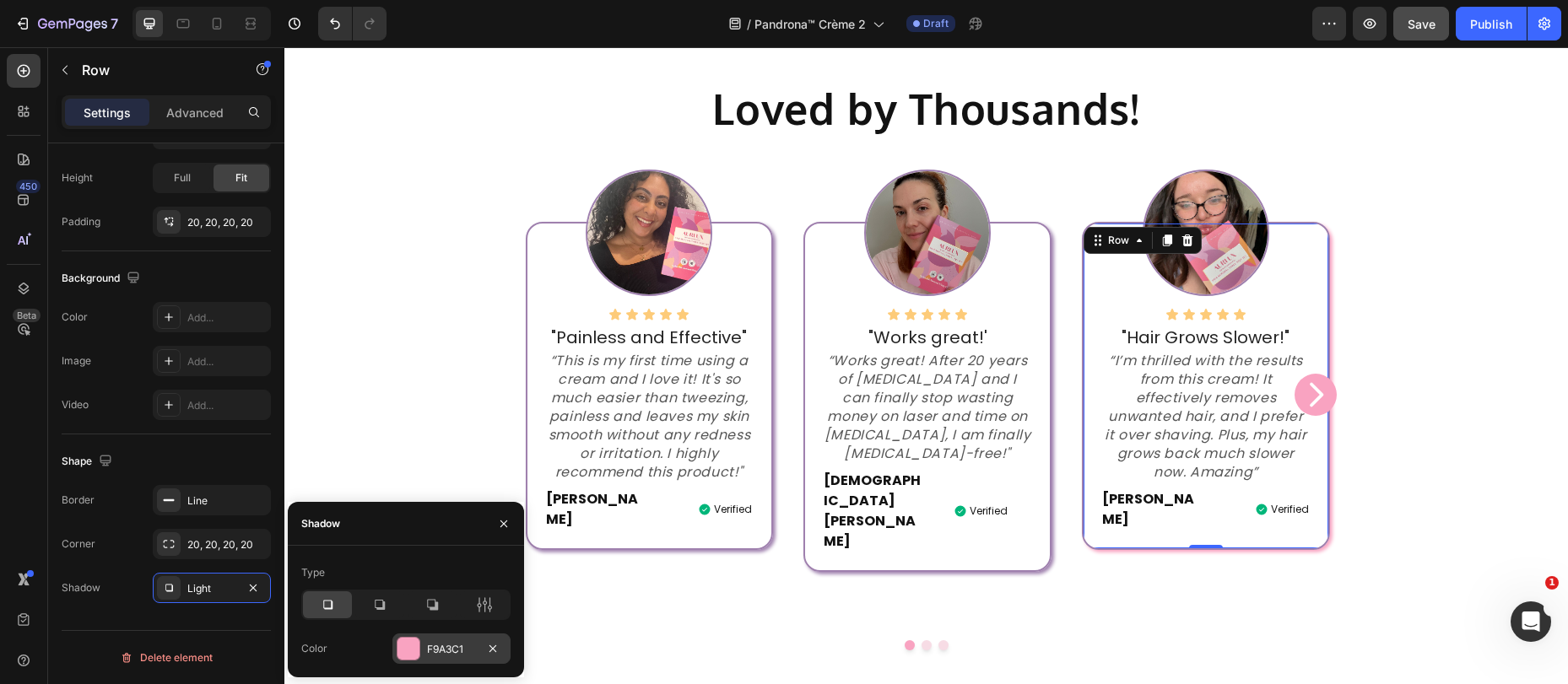
click at [417, 657] on div at bounding box center [408, 648] width 22 height 22
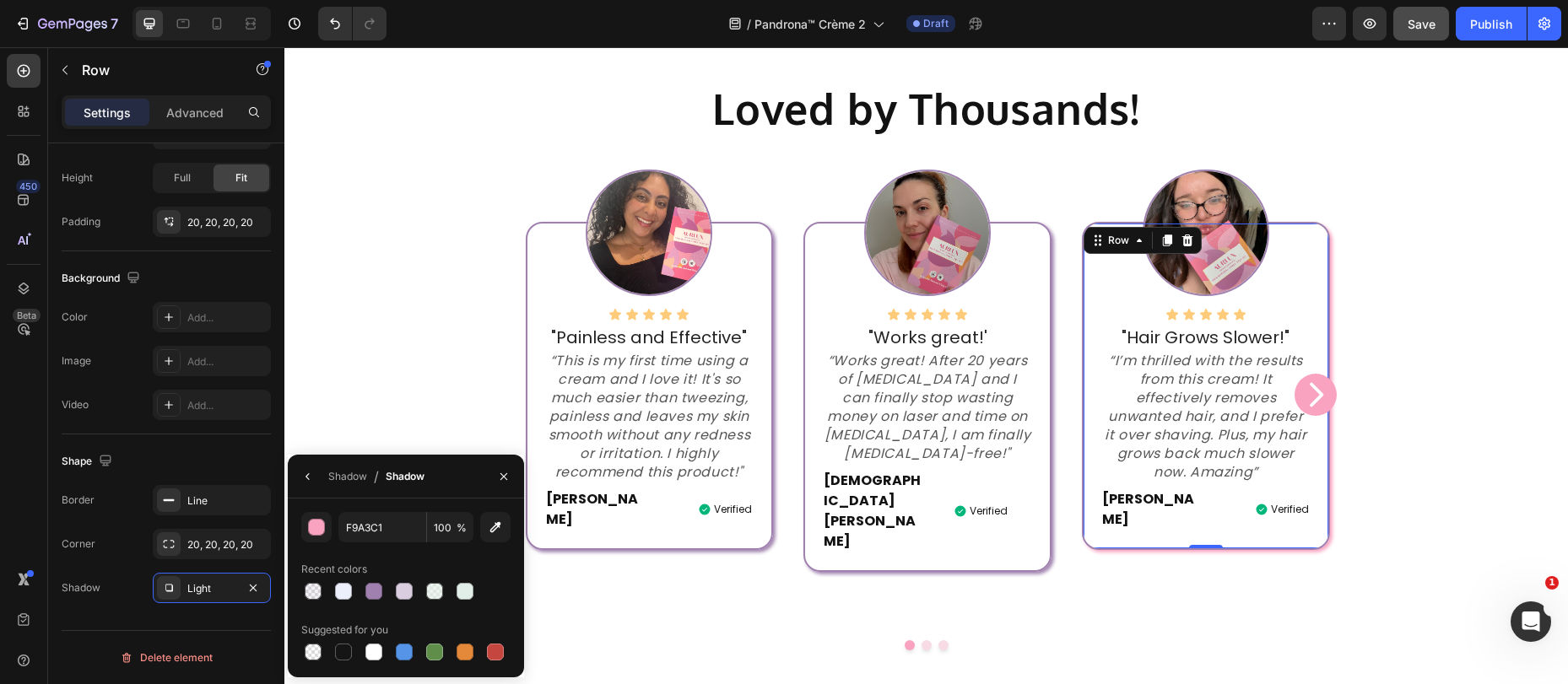
click at [373, 590] on div at bounding box center [373, 591] width 17 height 17
type input "9F80AE"
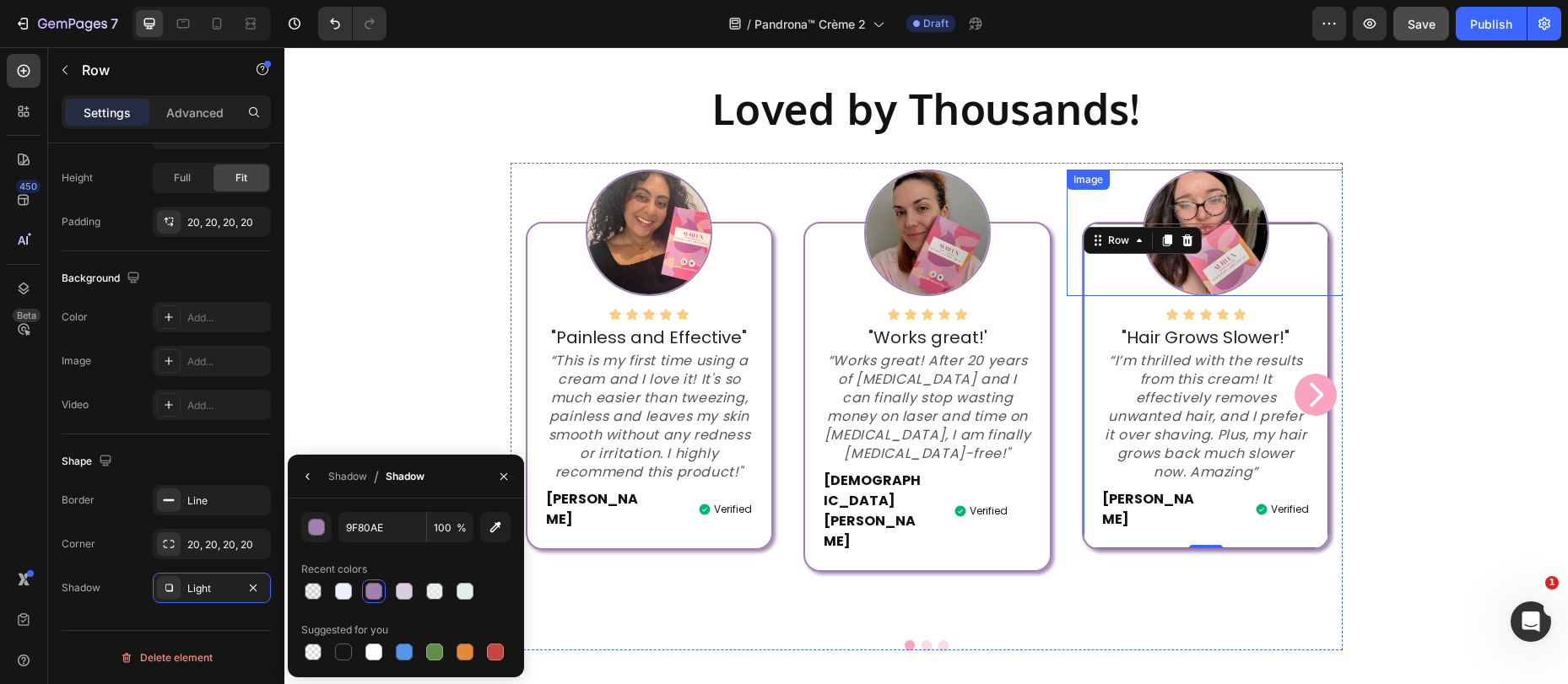
click at [1215, 197] on img at bounding box center [1205, 233] width 127 height 127
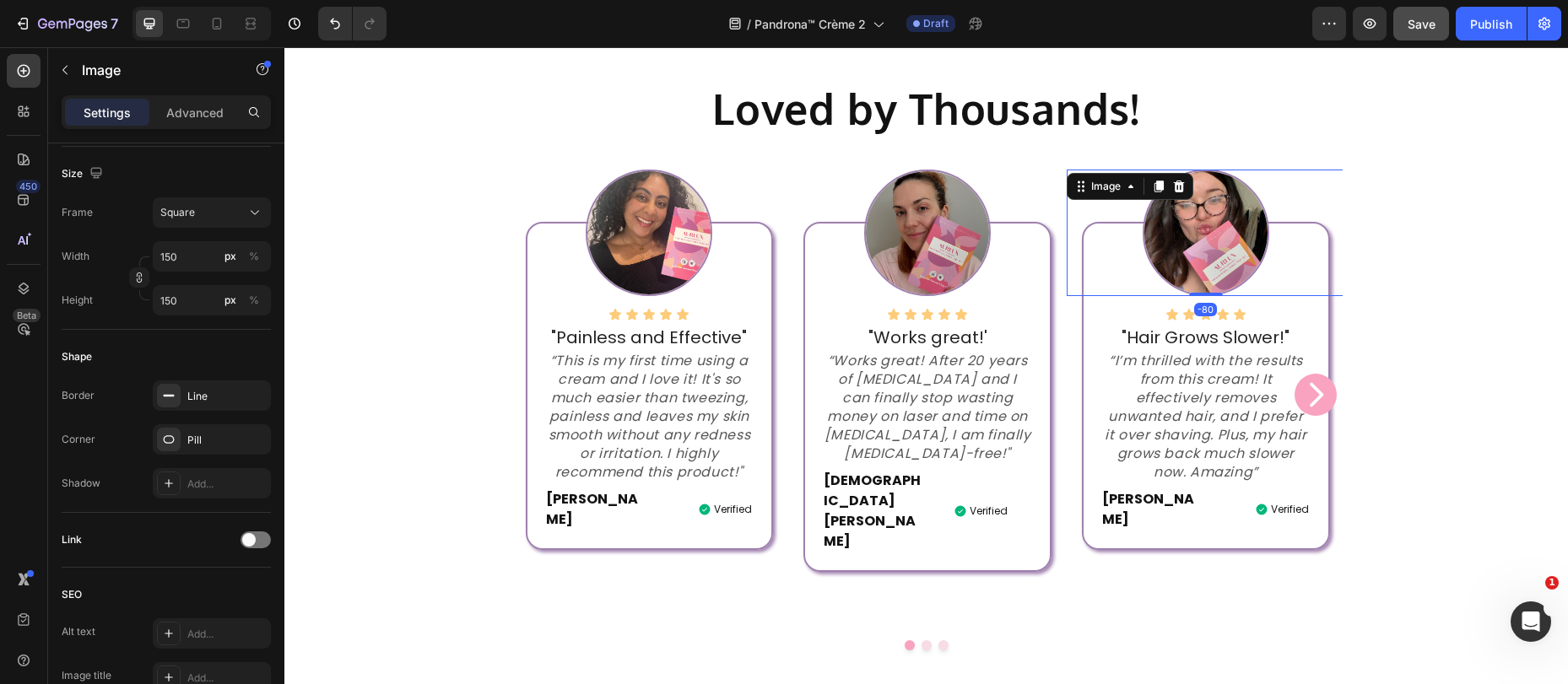
scroll to position [0, 0]
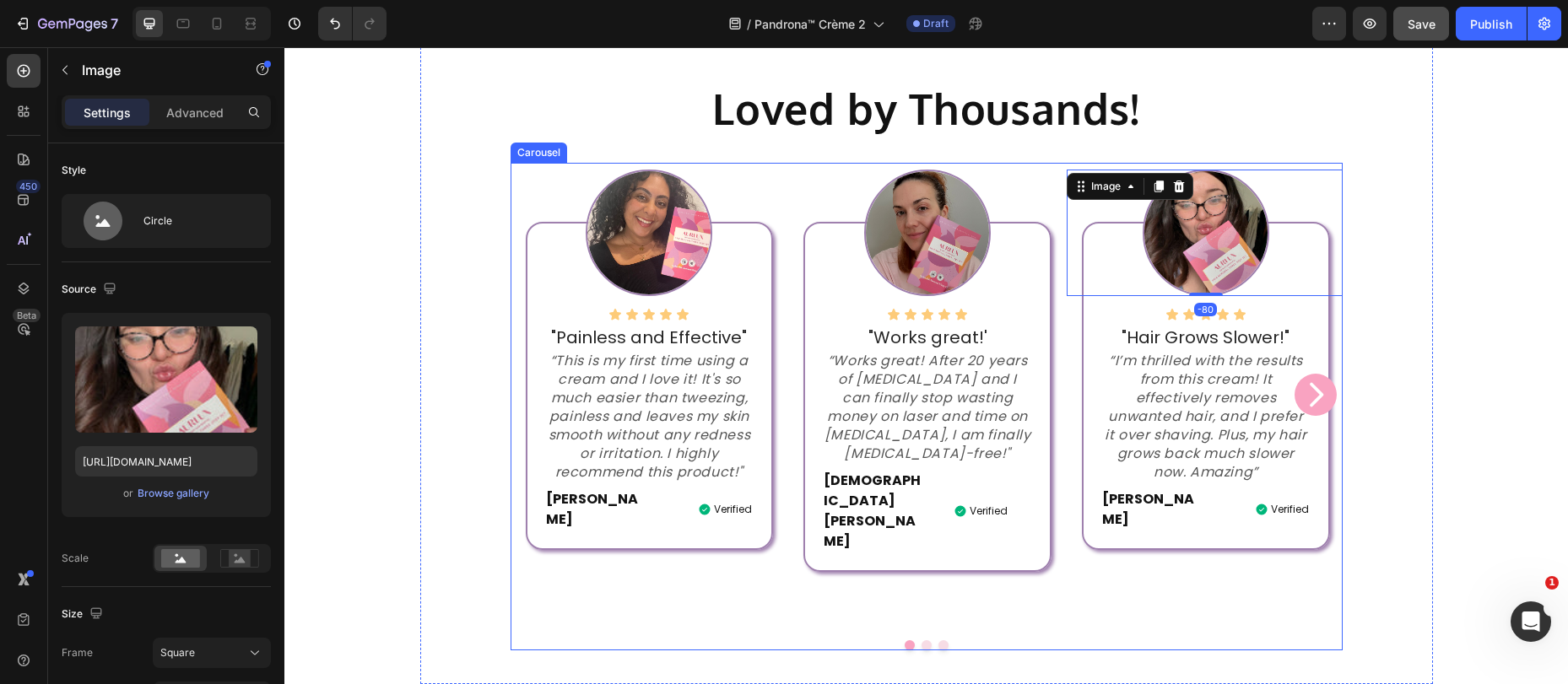
click at [1307, 378] on icon "Carousel Next Arrow" at bounding box center [1315, 395] width 34 height 34
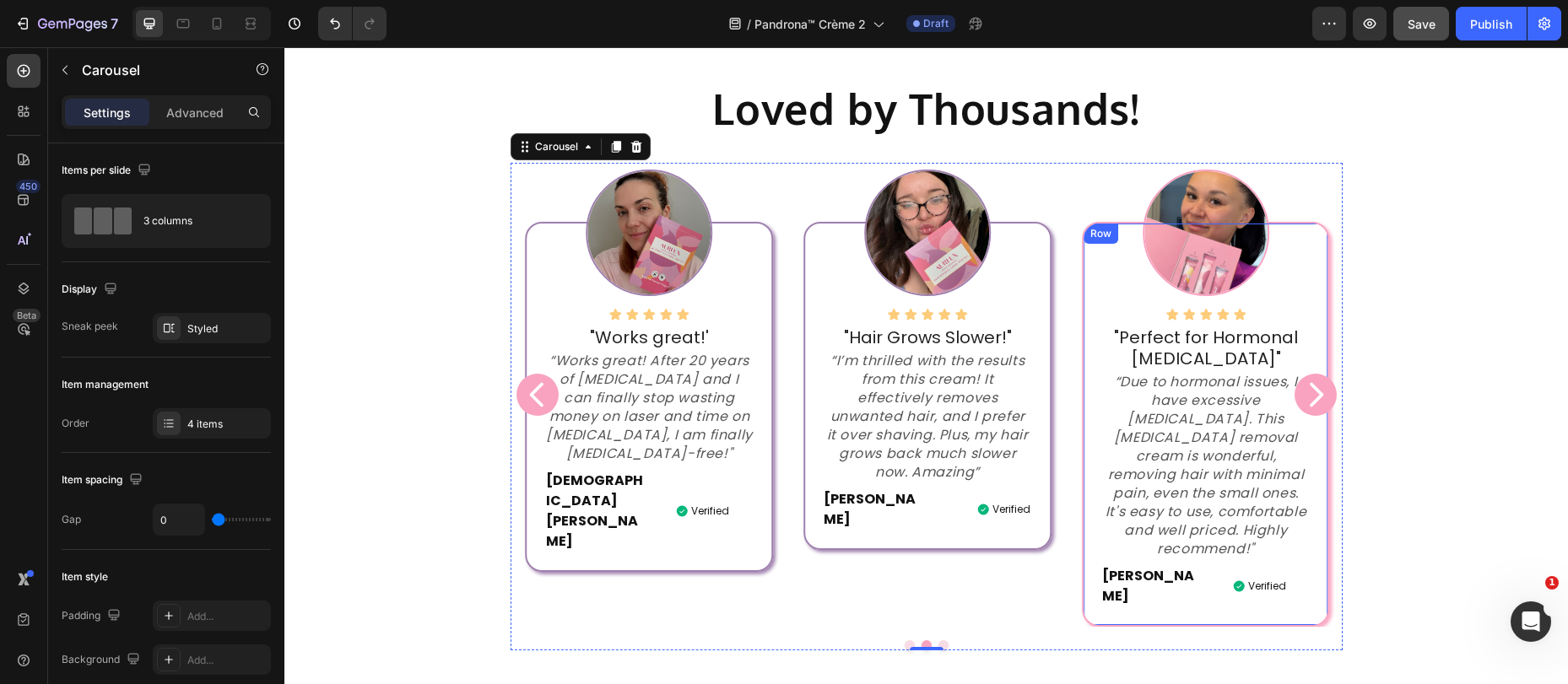
click at [1089, 336] on div "Icon Icon Icon Icon Icon Icon List "Perfect for Hormonal Facial Hair" Text bloc…" at bounding box center [1205, 424] width 247 height 405
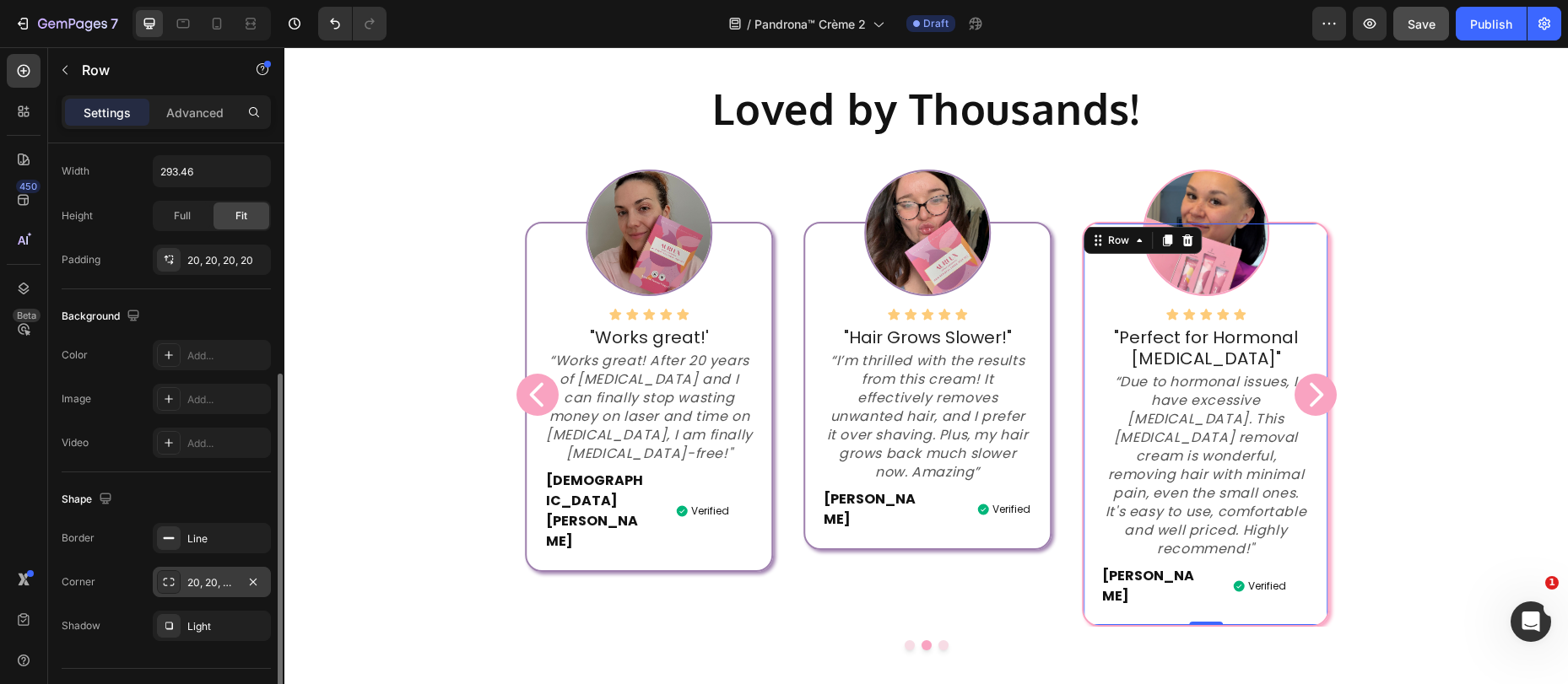
scroll to position [440, 0]
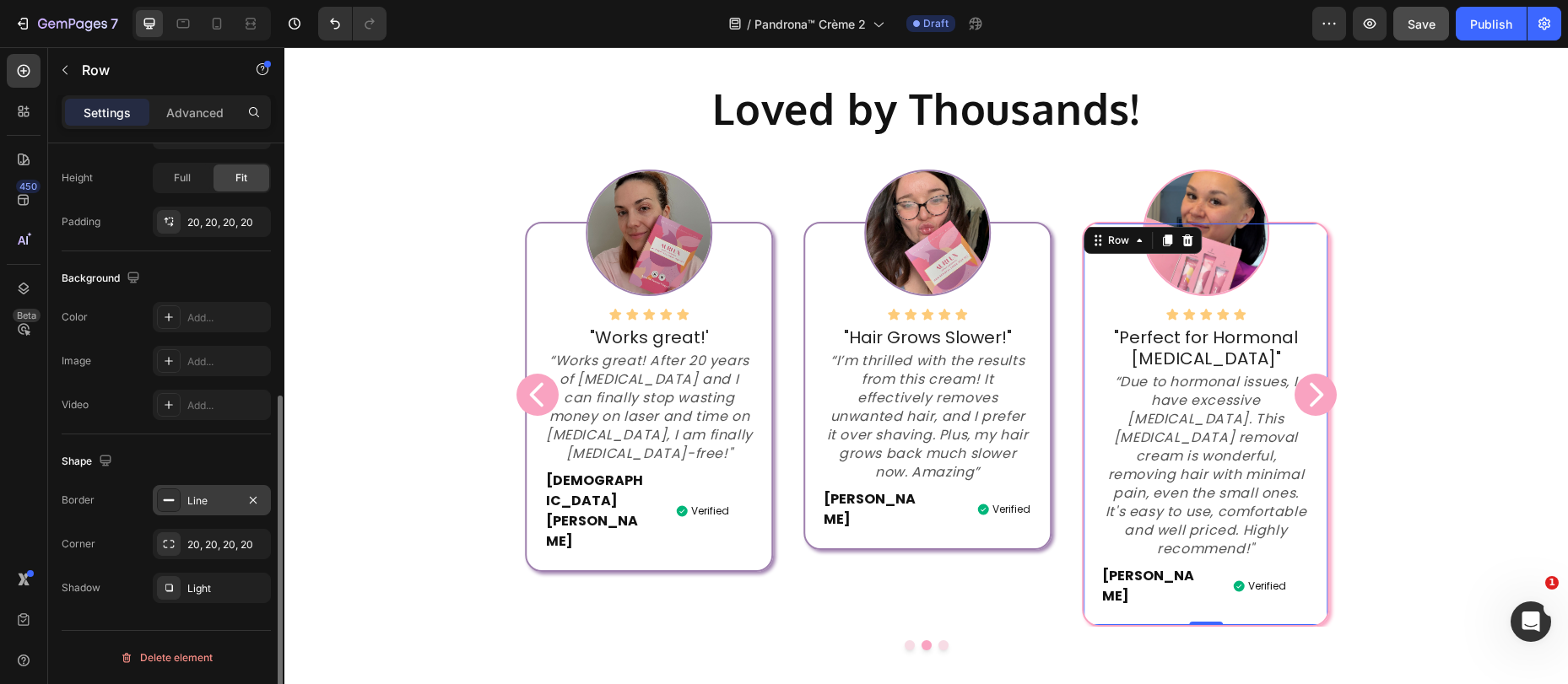
click at [192, 495] on div "Line" at bounding box center [212, 501] width 49 height 15
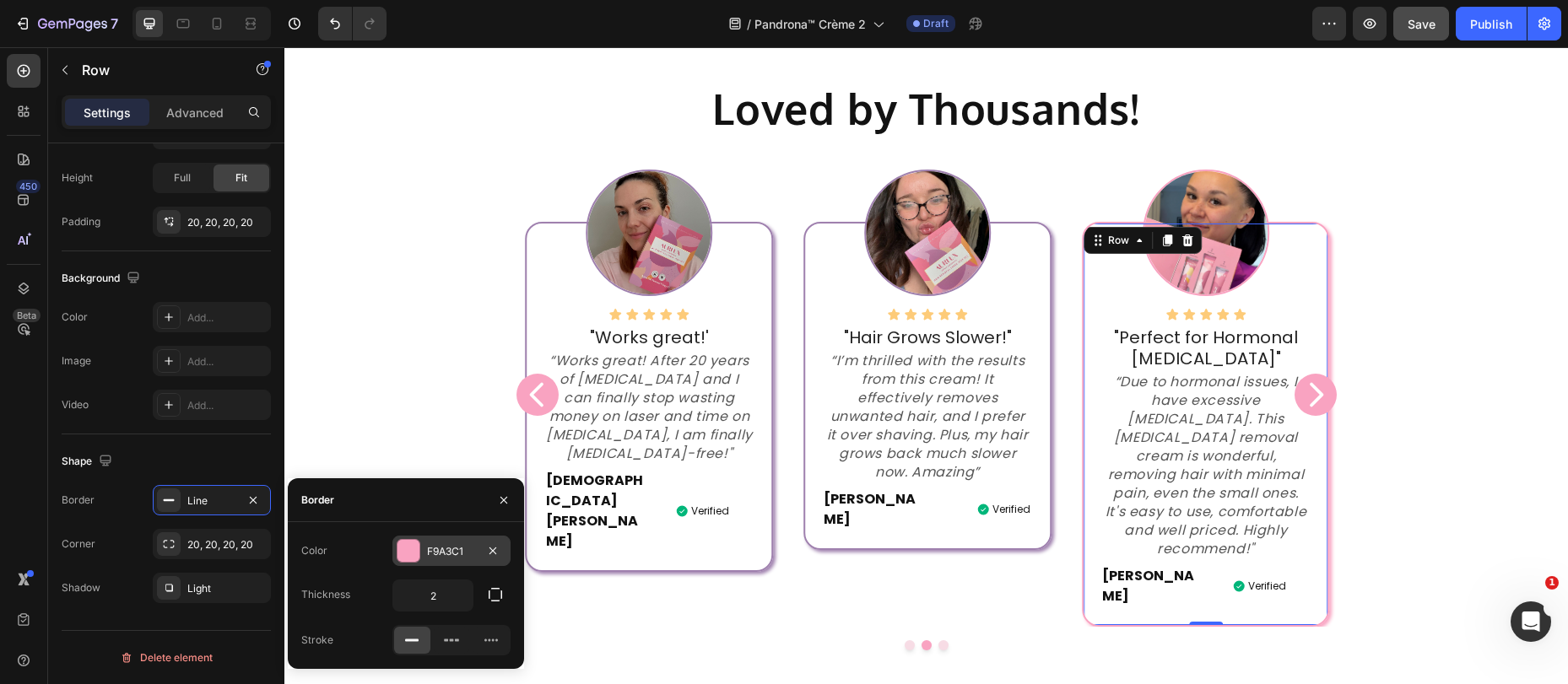
click at [447, 555] on div "F9A3C1" at bounding box center [451, 551] width 49 height 15
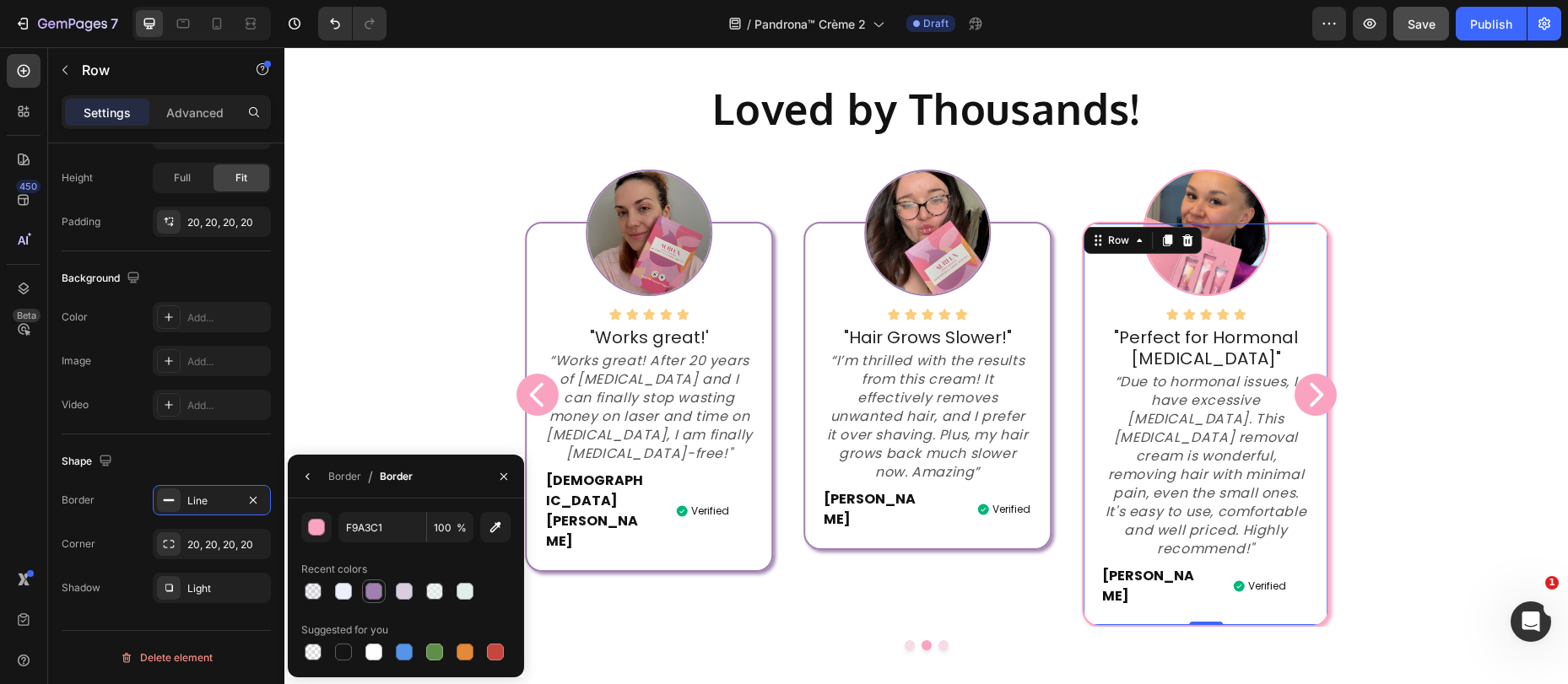
click at [376, 588] on div at bounding box center [373, 591] width 17 height 17
type input "9F80AE"
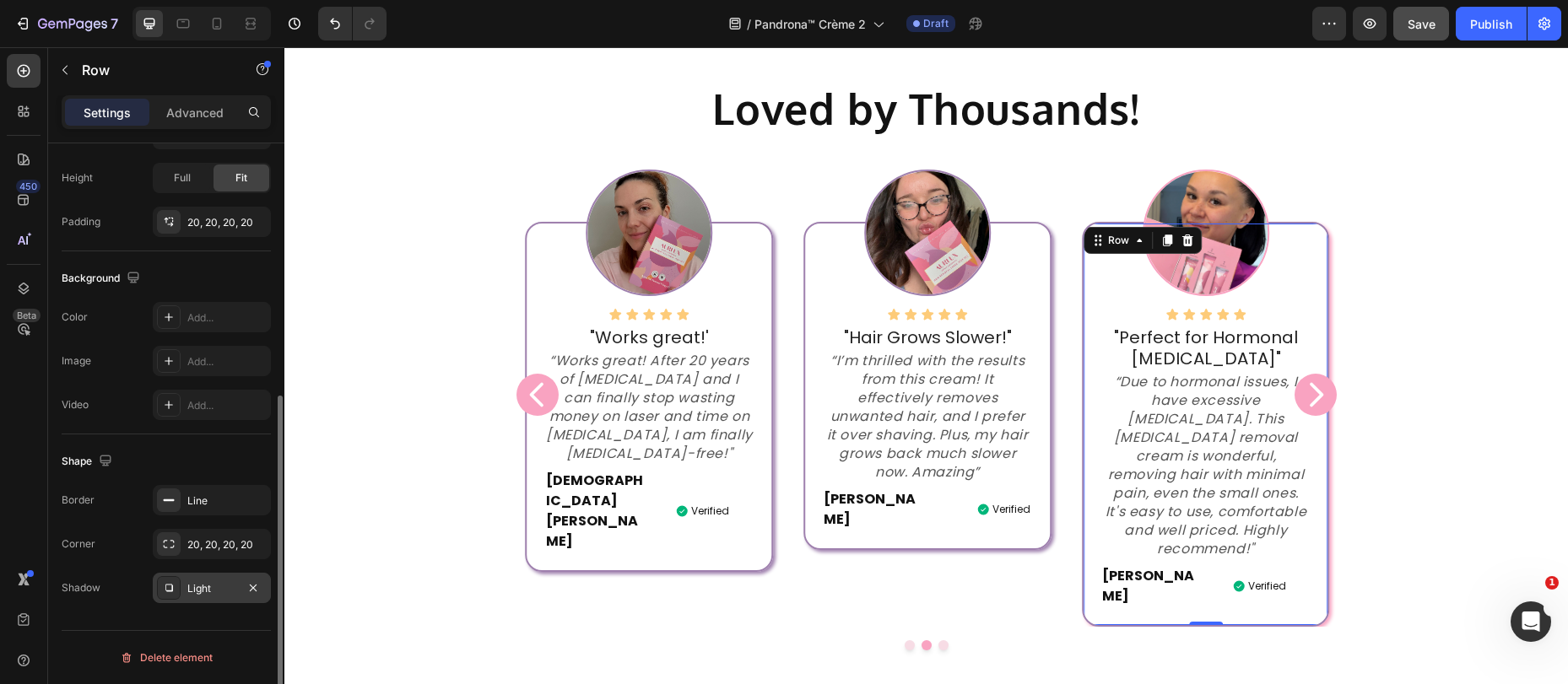
click at [208, 583] on div "Light" at bounding box center [212, 588] width 49 height 15
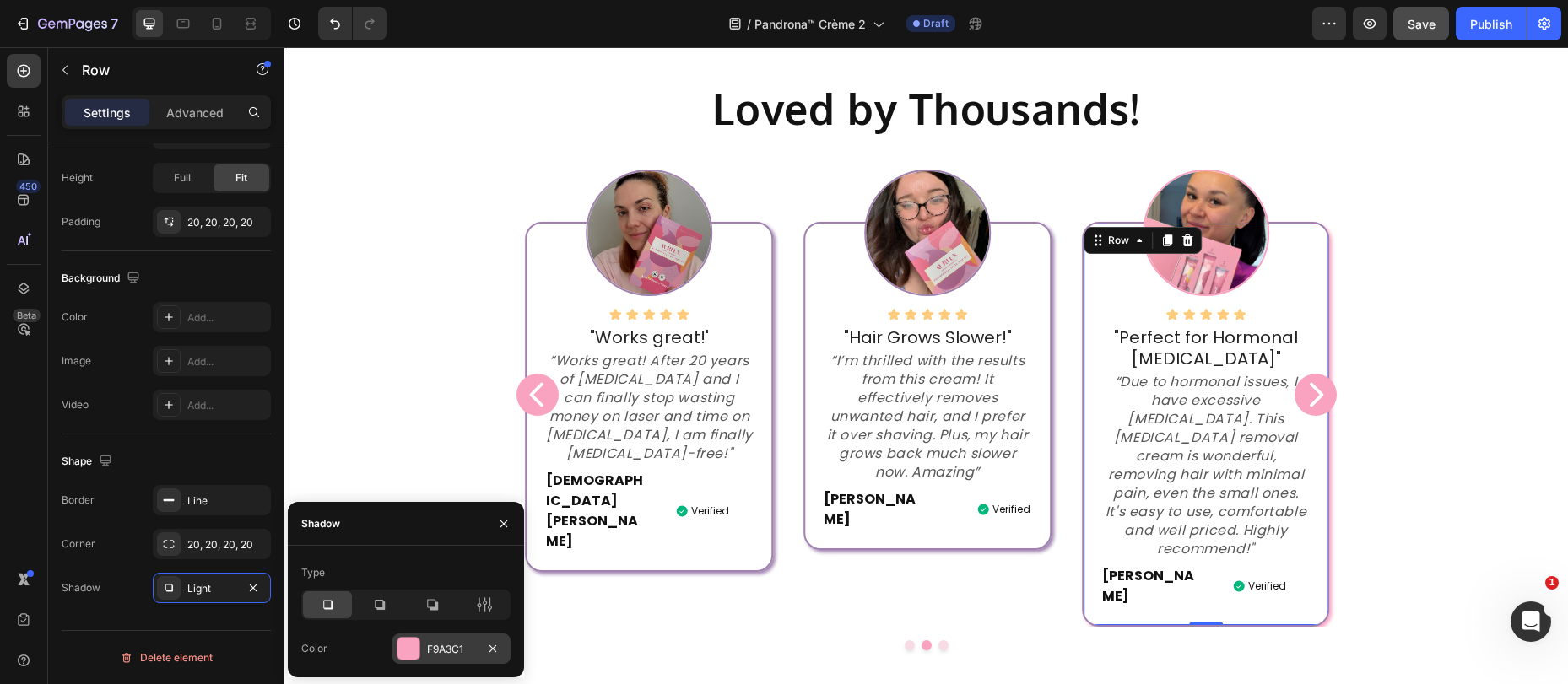
click at [408, 646] on div at bounding box center [408, 648] width 22 height 22
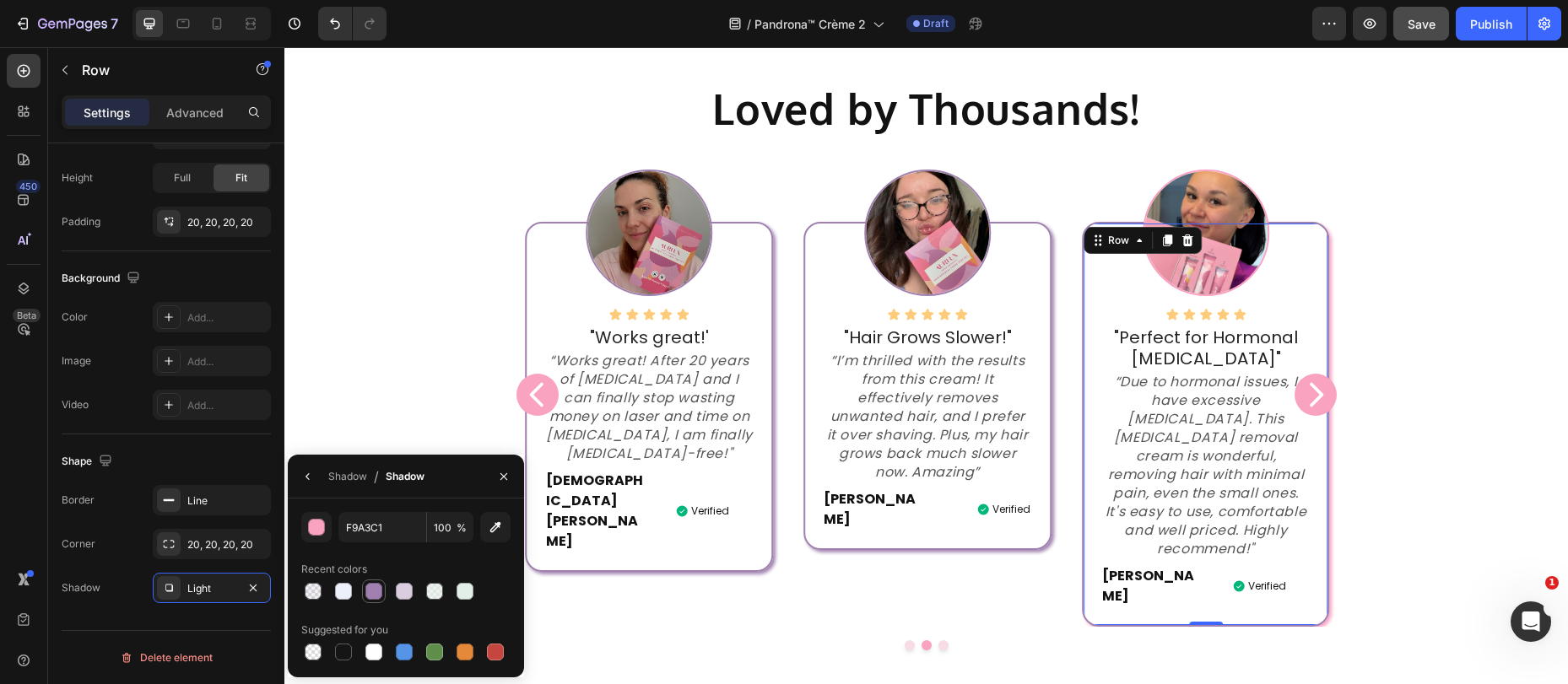
click at [368, 591] on div at bounding box center [373, 591] width 17 height 17
type input "9F80AE"
click at [1211, 200] on img at bounding box center [1205, 233] width 127 height 127
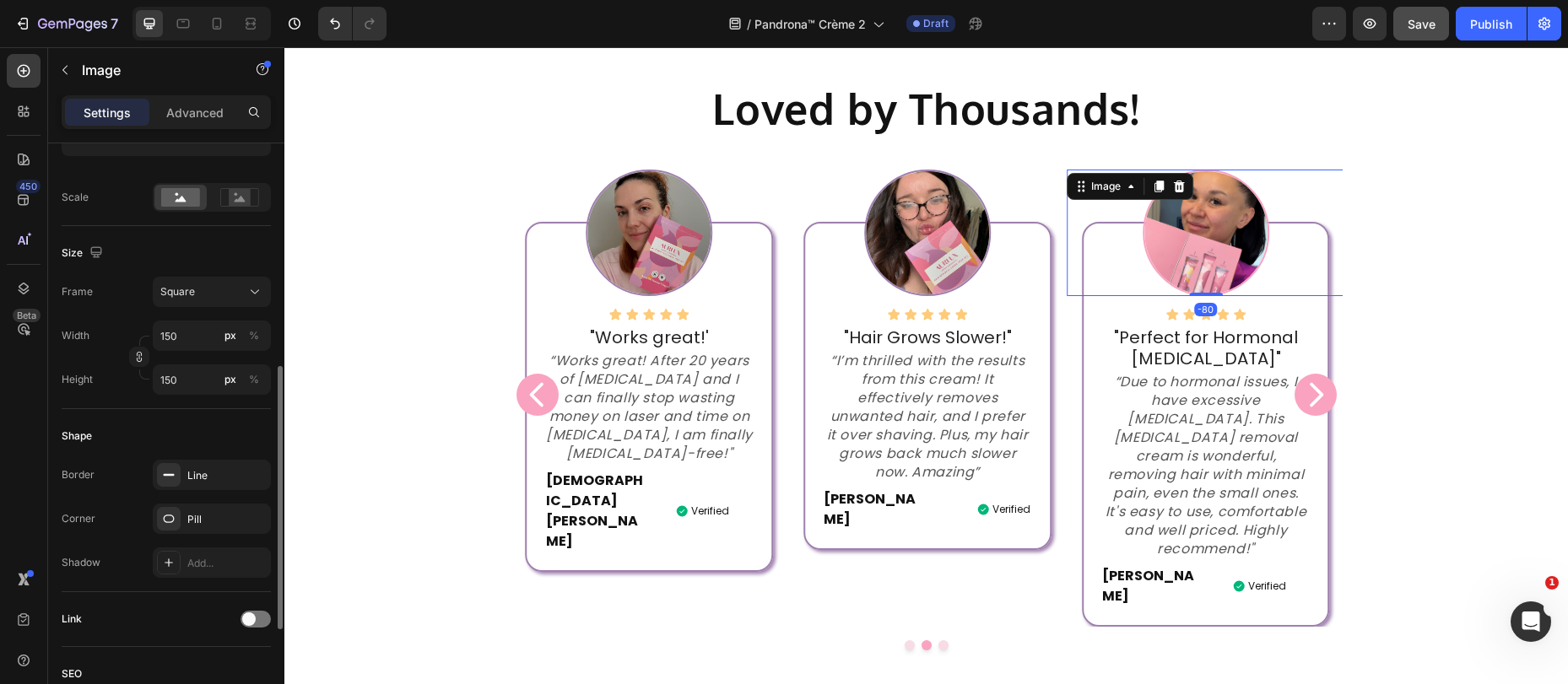
scroll to position [404, 0]
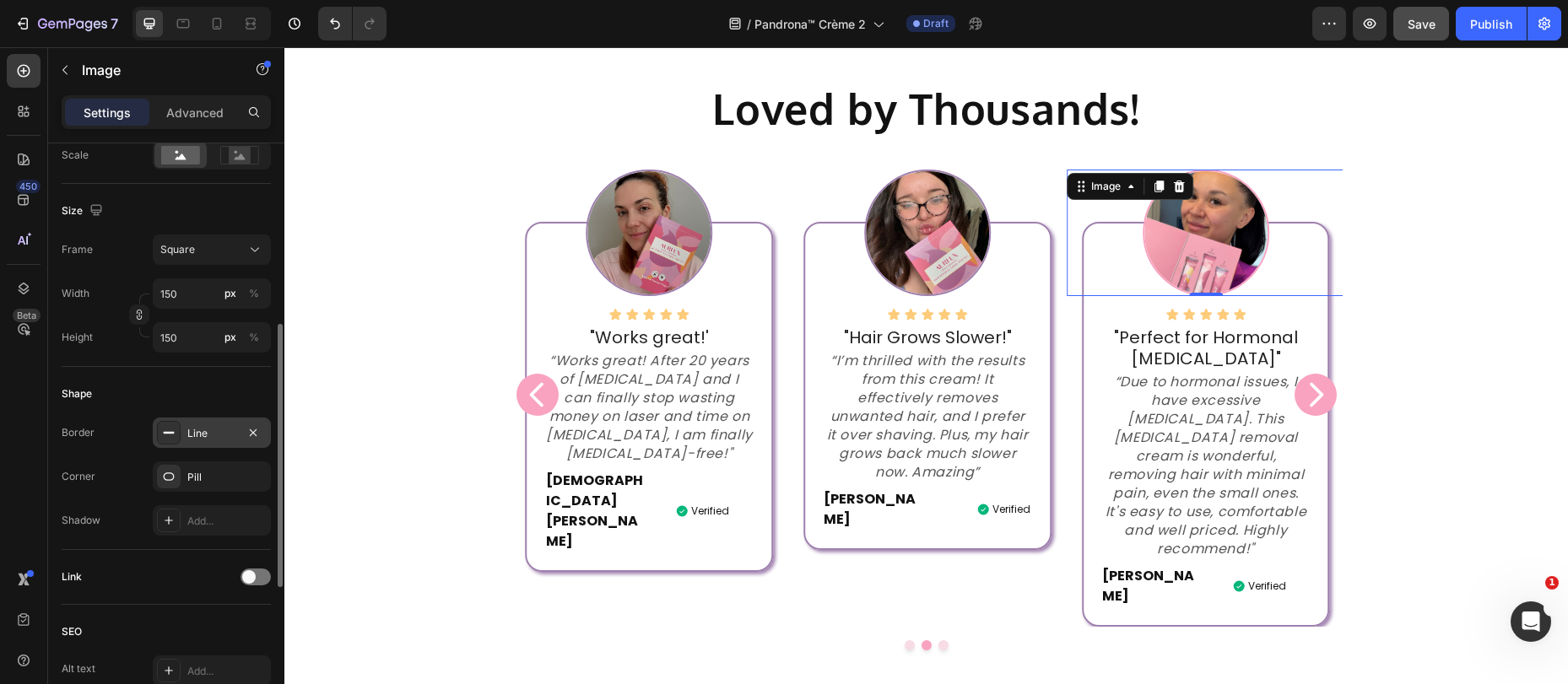
click at [205, 431] on div "Line" at bounding box center [212, 433] width 49 height 15
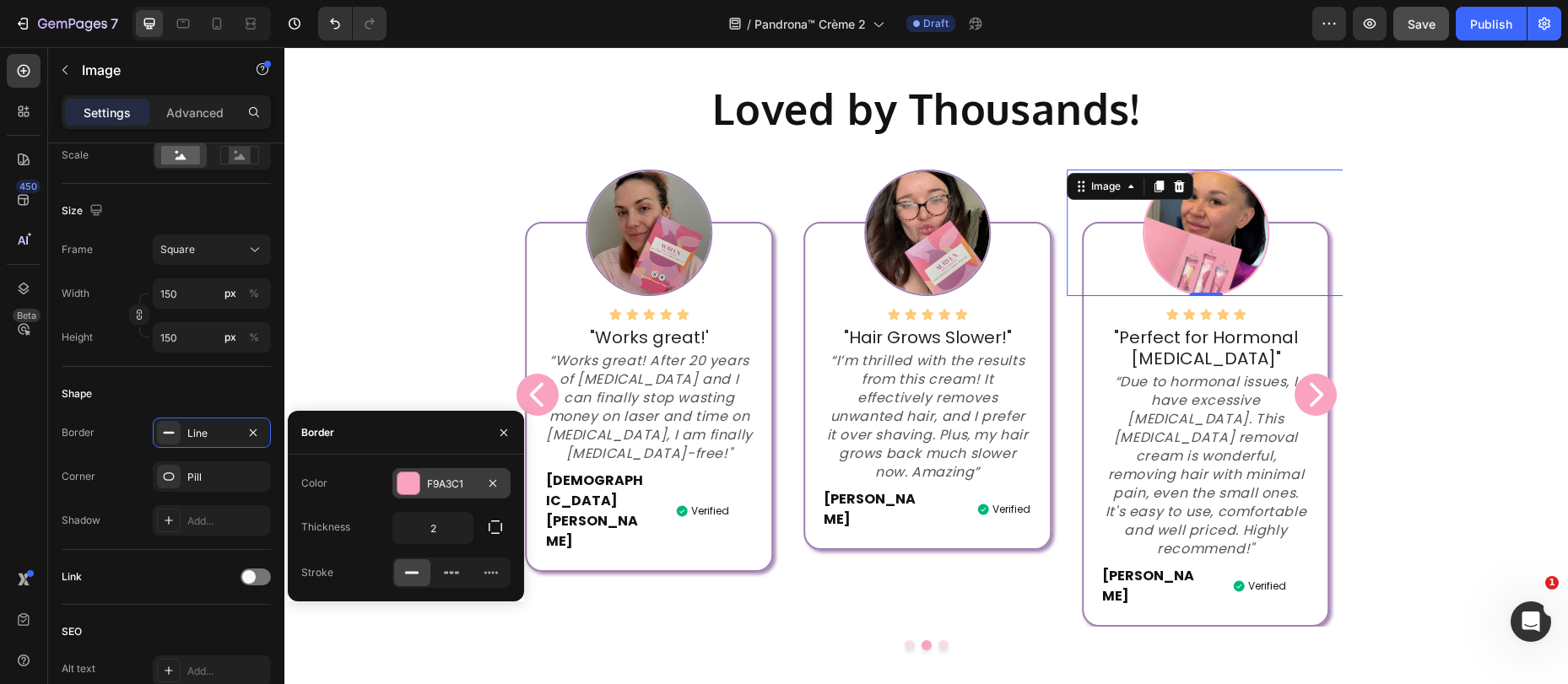
click at [451, 480] on div "F9A3C1" at bounding box center [451, 484] width 49 height 15
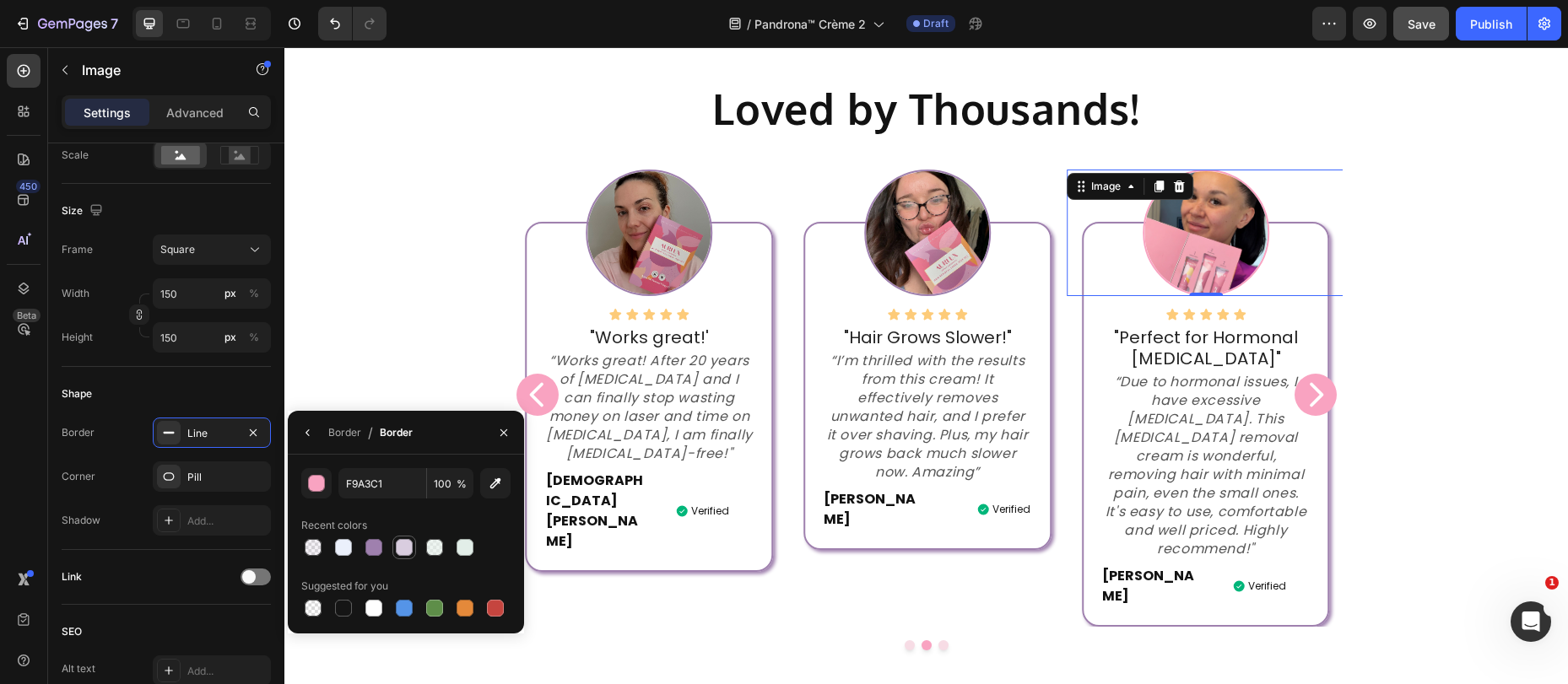
drag, startPoint x: 371, startPoint y: 547, endPoint x: 403, endPoint y: 543, distance: 32.2
click at [371, 547] on div at bounding box center [373, 547] width 17 height 17
type input "9F80AE"
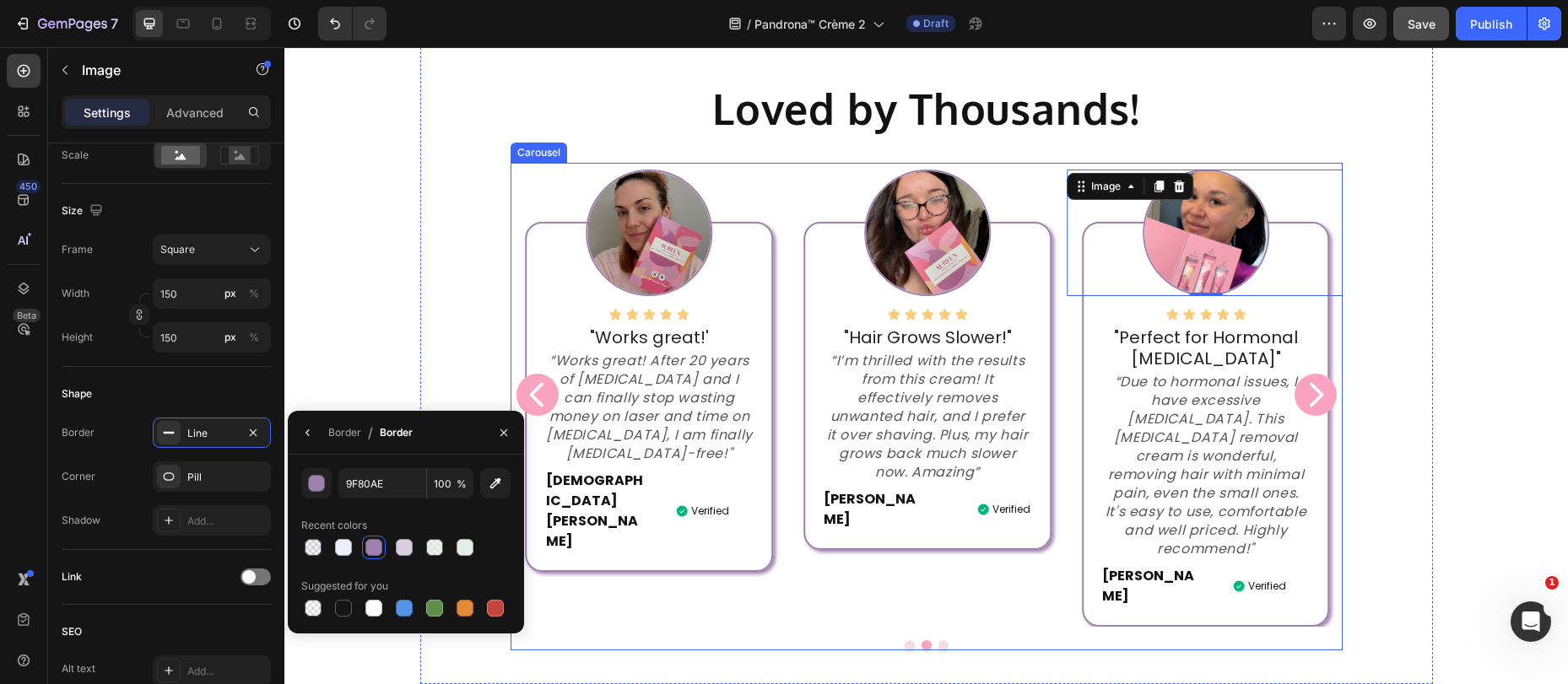
click at [1315, 378] on icon "Carousel Next Arrow" at bounding box center [1315, 395] width 34 height 34
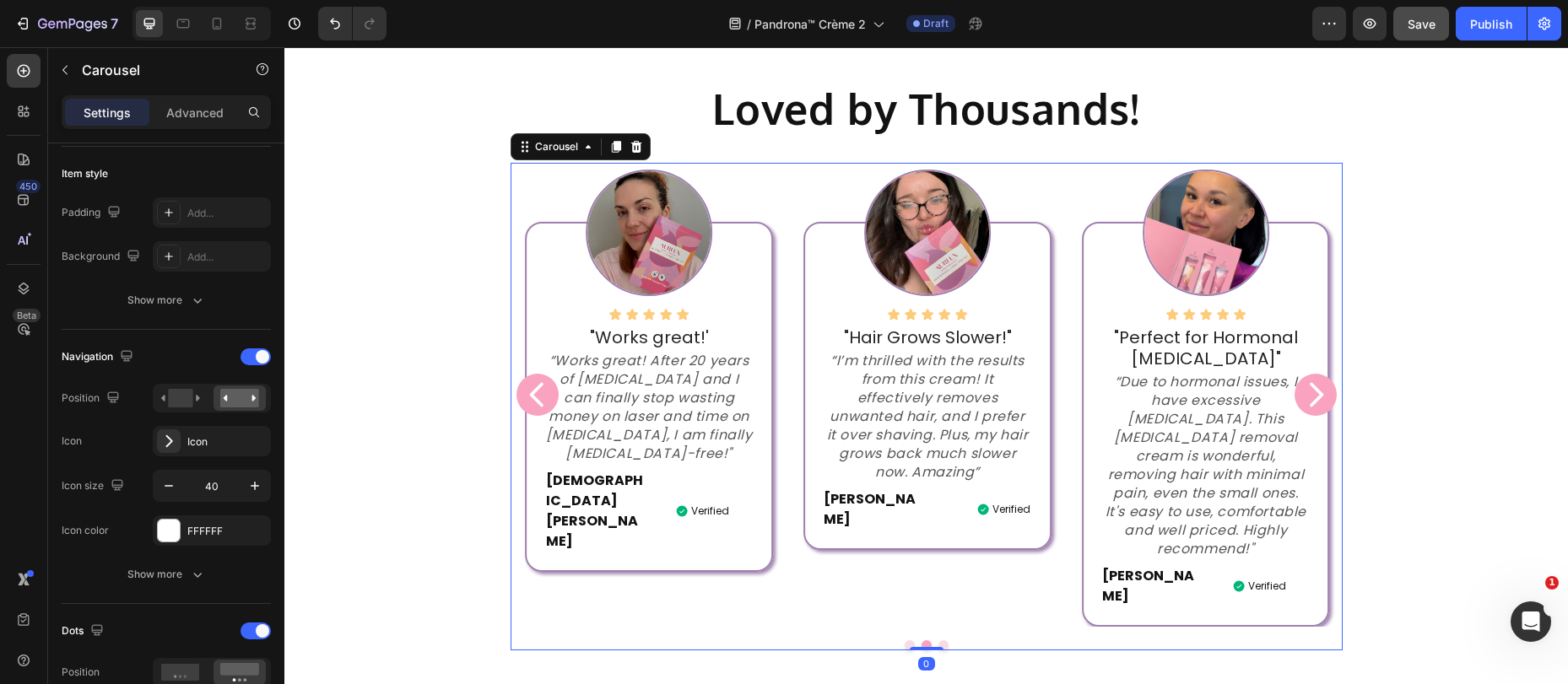
scroll to position [0, 0]
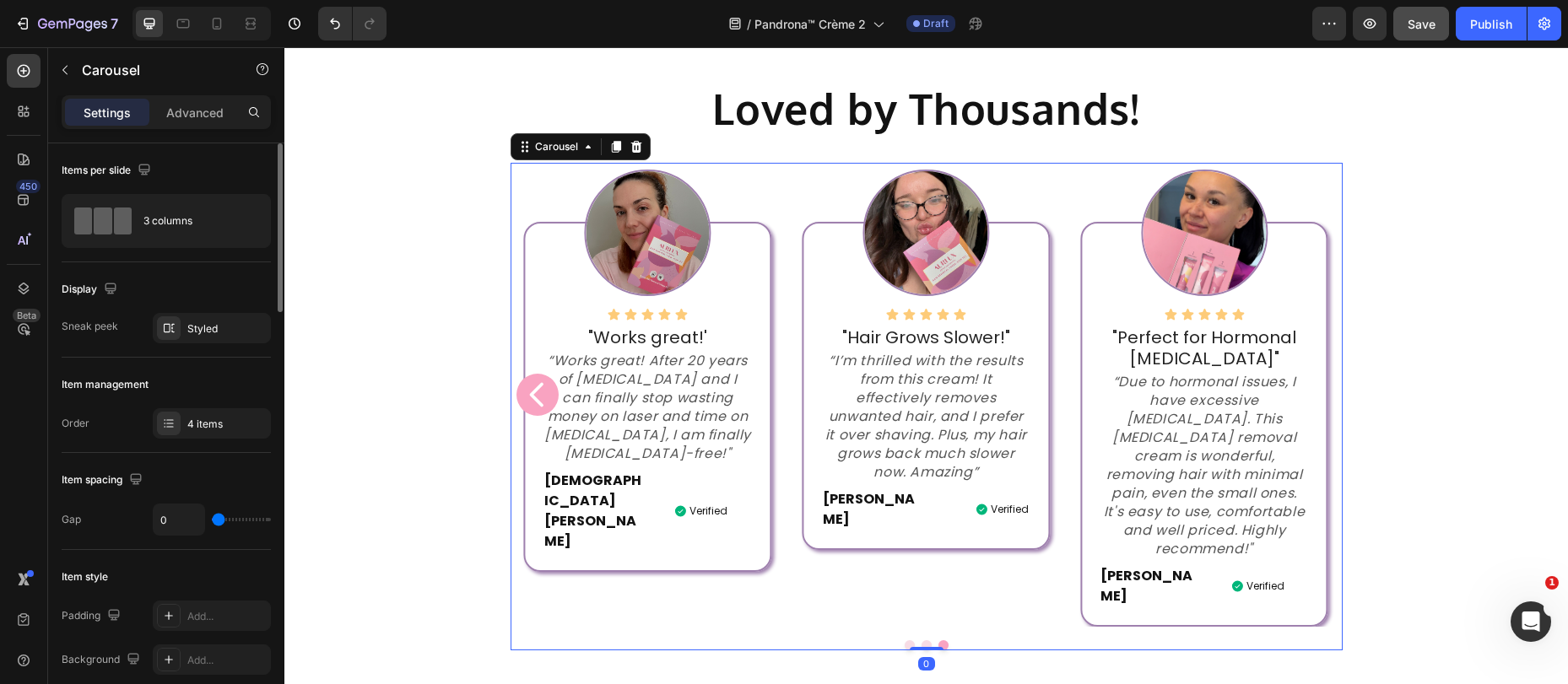
click at [1317, 370] on div "Icon Icon Icon Icon Icon Icon List "Perfect for Hormonal Facial Hair" Text bloc…" at bounding box center [1204, 424] width 247 height 405
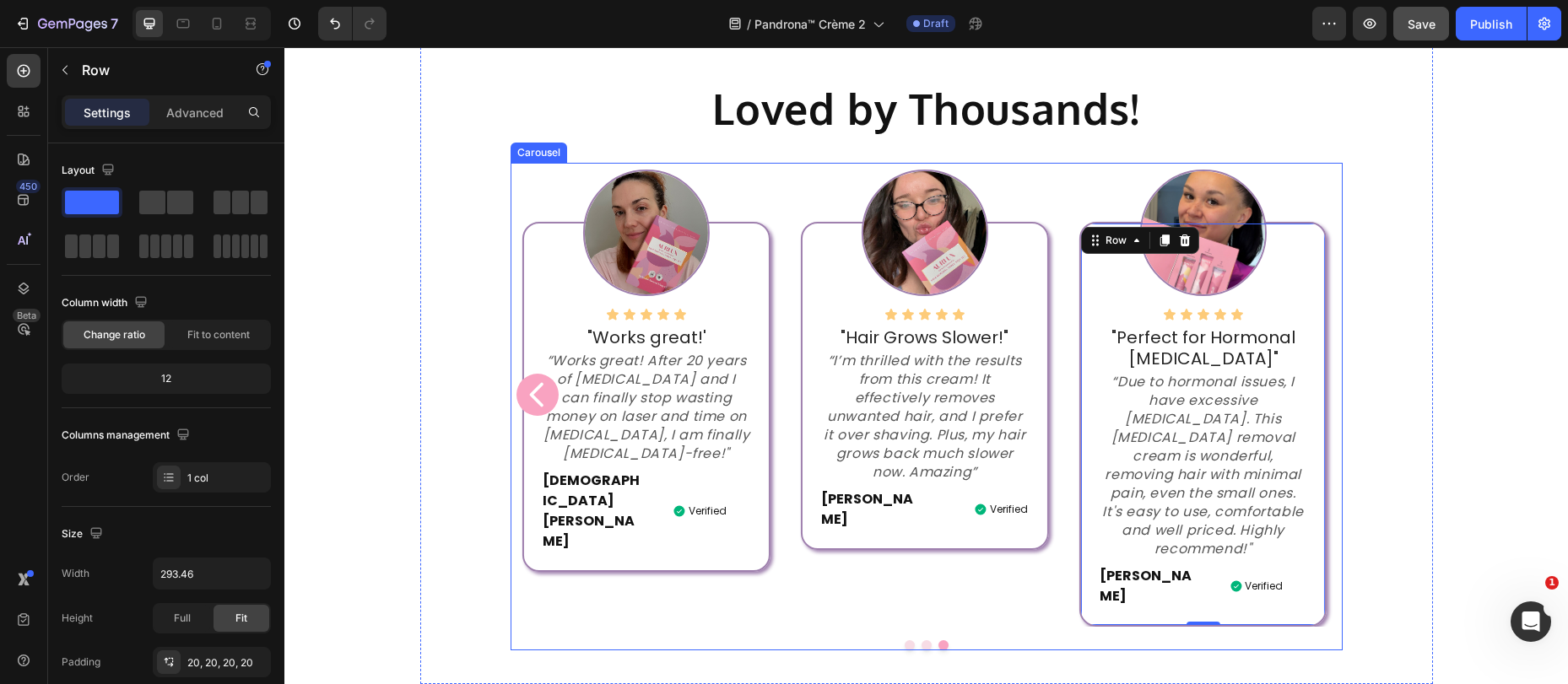
click at [544, 378] on icon "Carousel Back Arrow" at bounding box center [538, 395] width 34 height 34
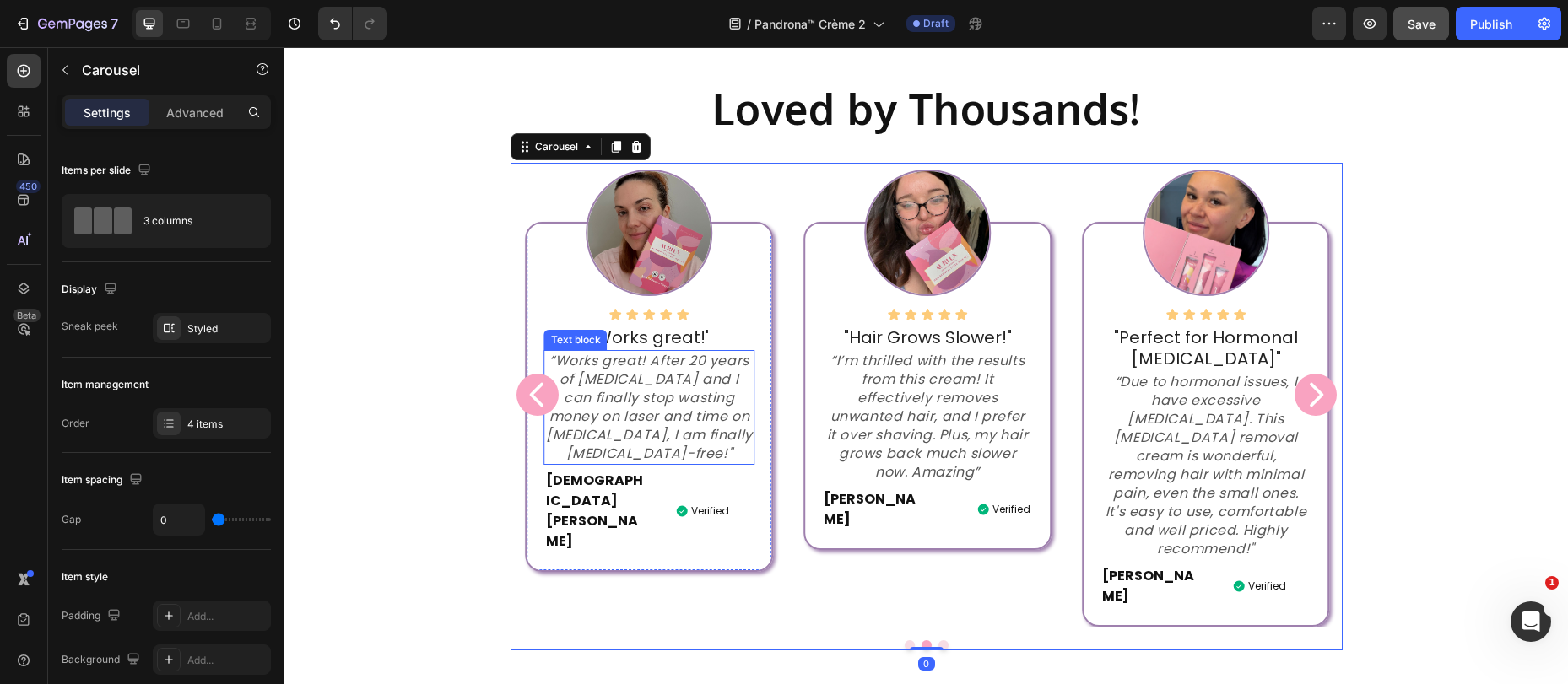
click at [562, 380] on p "“Works great! After 20 years of plucking and I can finally stop wasting money o…" at bounding box center [649, 407] width 207 height 112
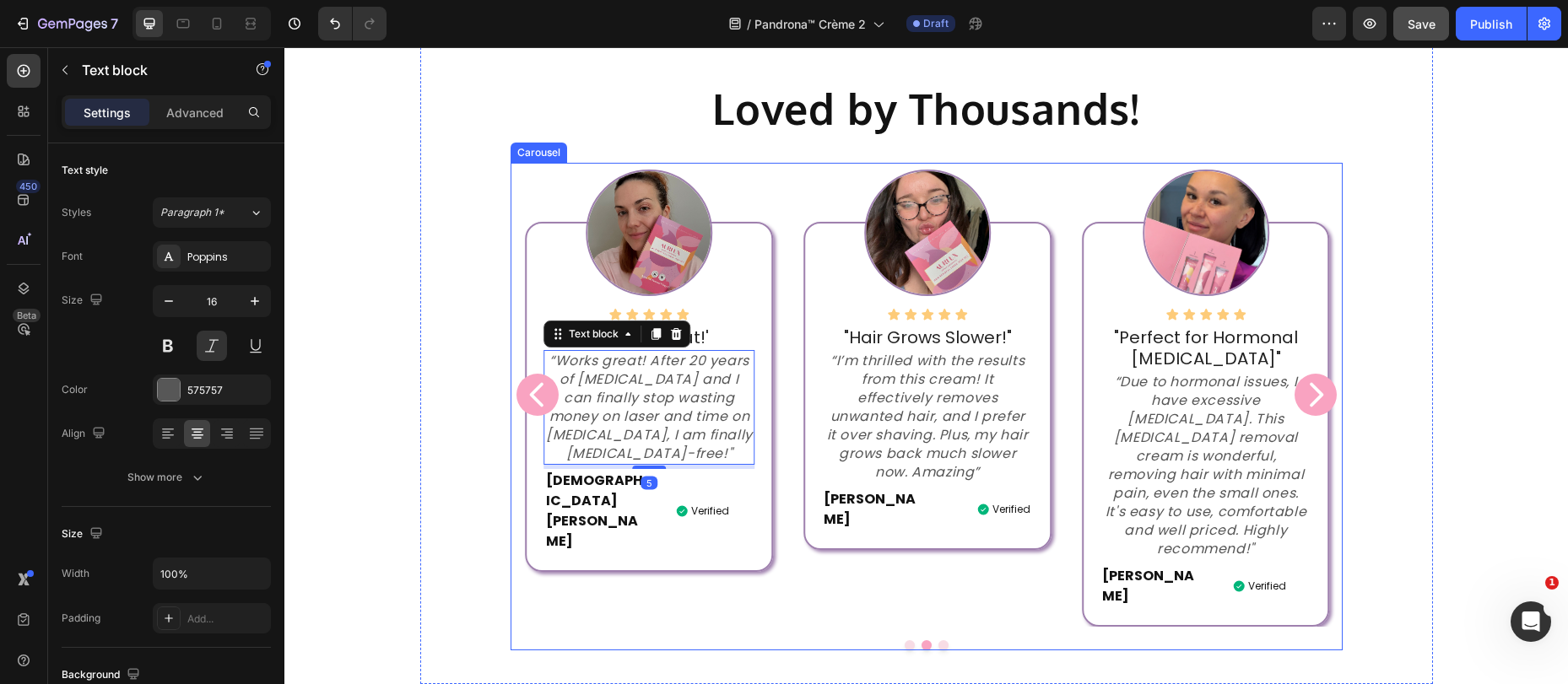
click at [539, 378] on icon "Carousel Back Arrow" at bounding box center [538, 395] width 34 height 34
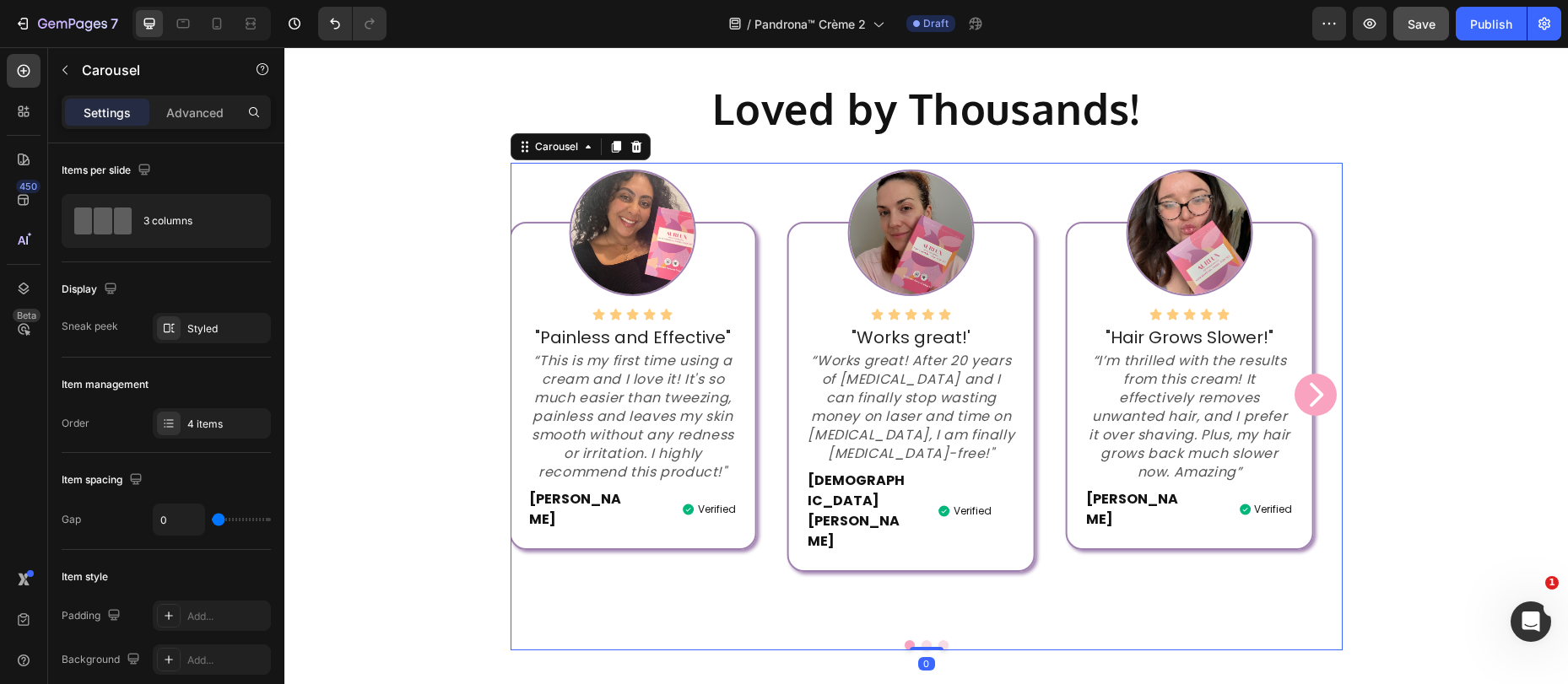
click at [538, 376] on p "“This is my first time using a cream and I love it! It's so much easier than tw…" at bounding box center [632, 417] width 207 height 130
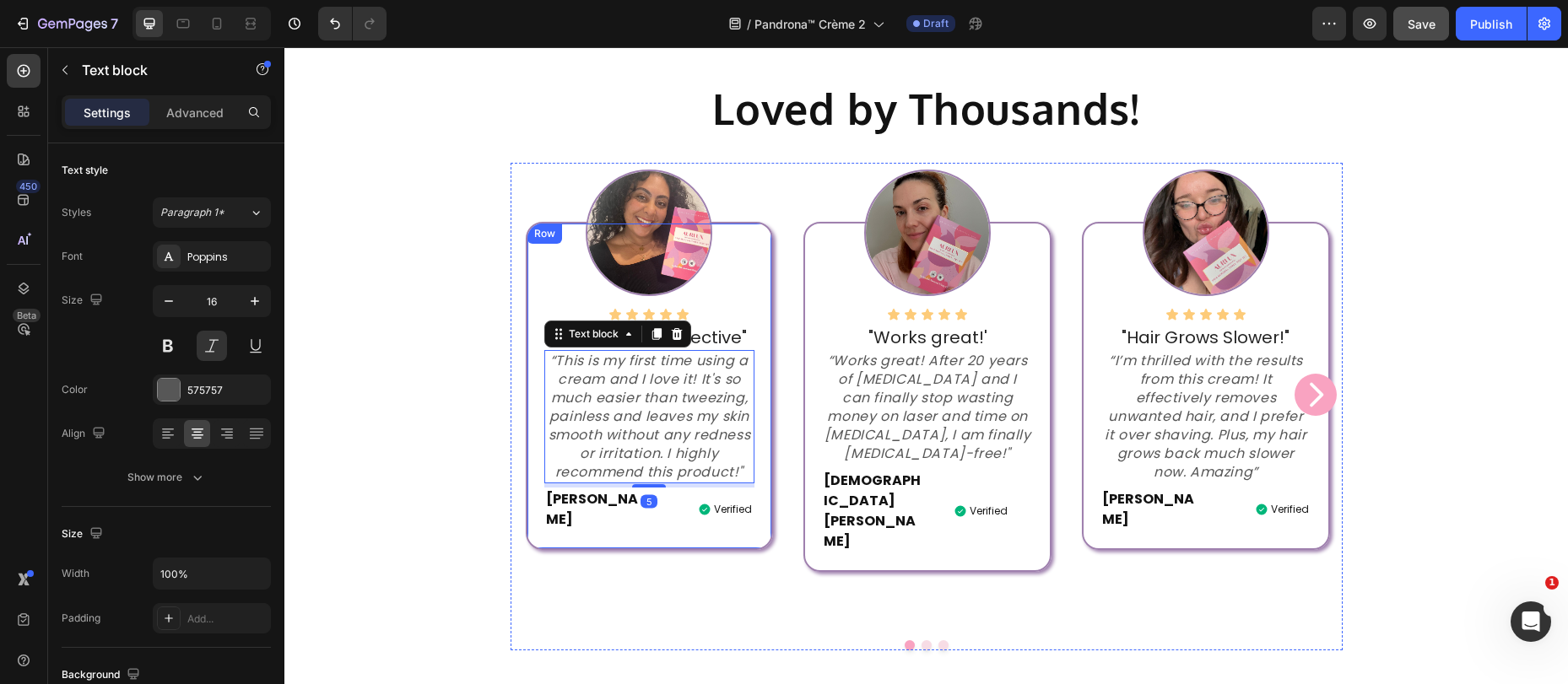
click at [744, 321] on div "Icon Icon Icon Icon Icon" at bounding box center [648, 314] width 210 height 13
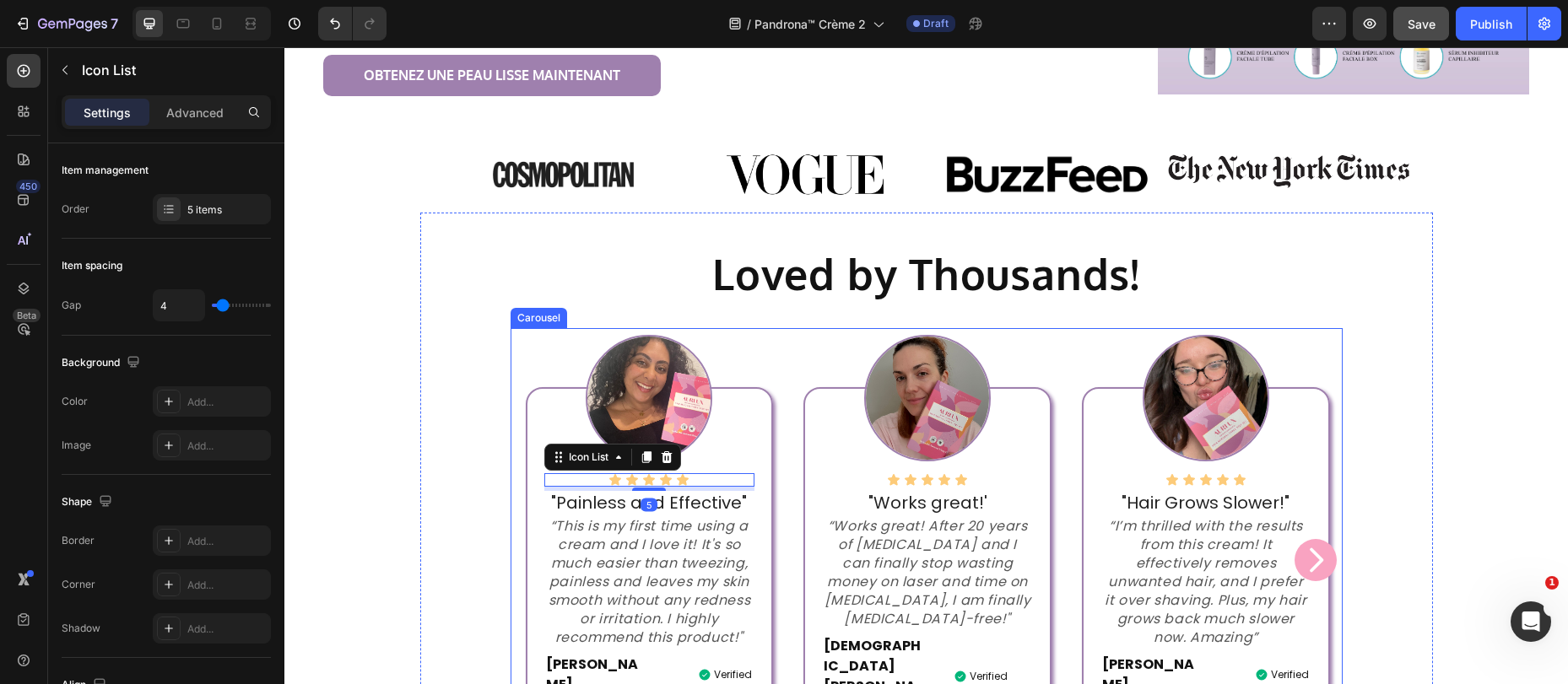
scroll to position [500, 0]
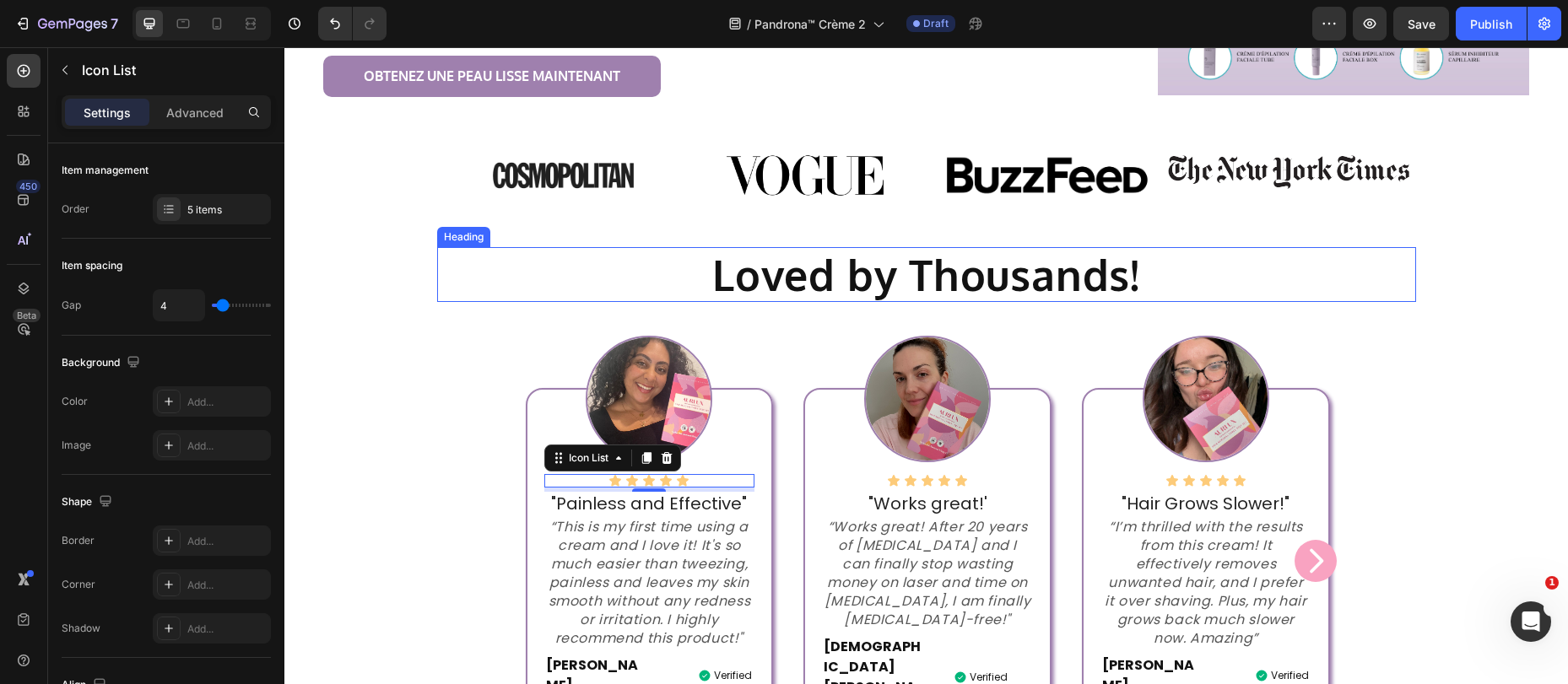
click at [830, 267] on strong "Loved by Thousands!" at bounding box center [926, 275] width 428 height 54
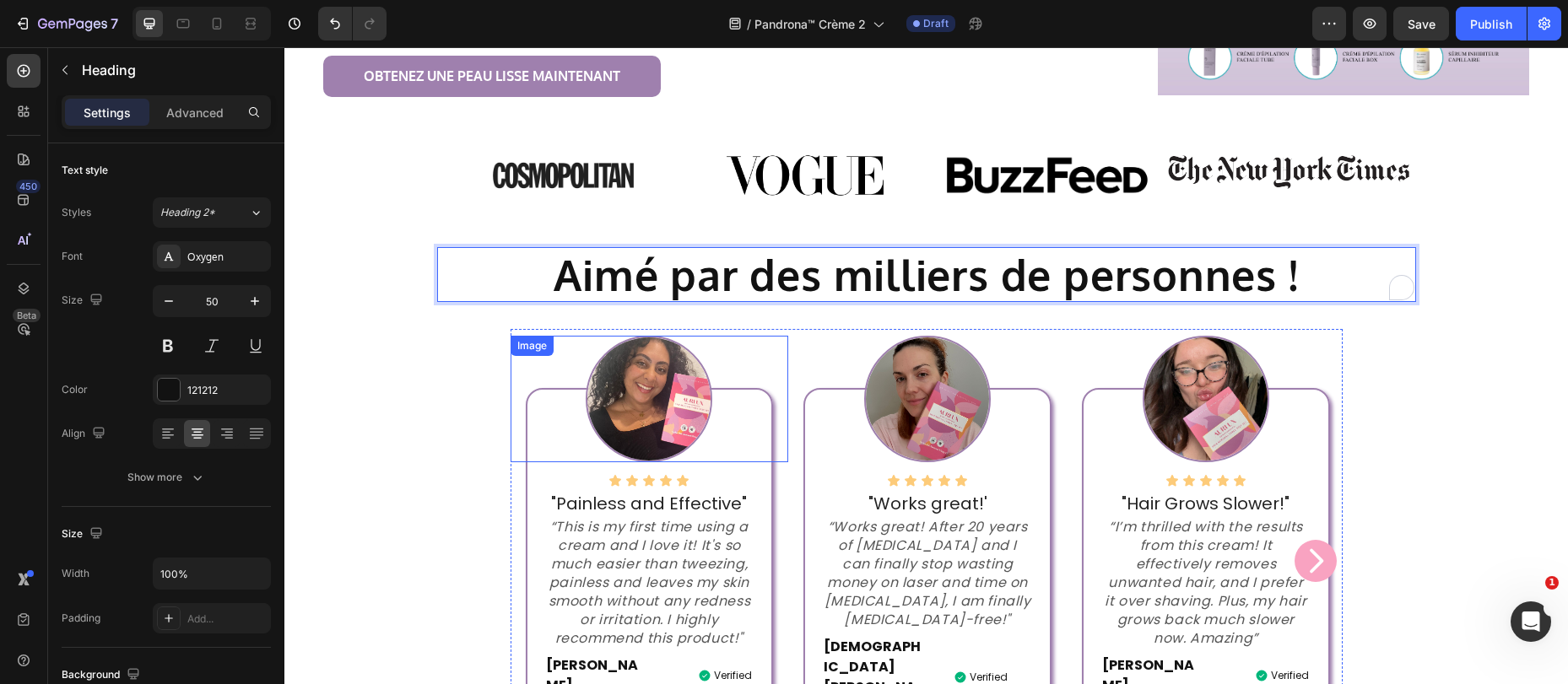
click at [541, 345] on div "Image" at bounding box center [531, 346] width 37 height 15
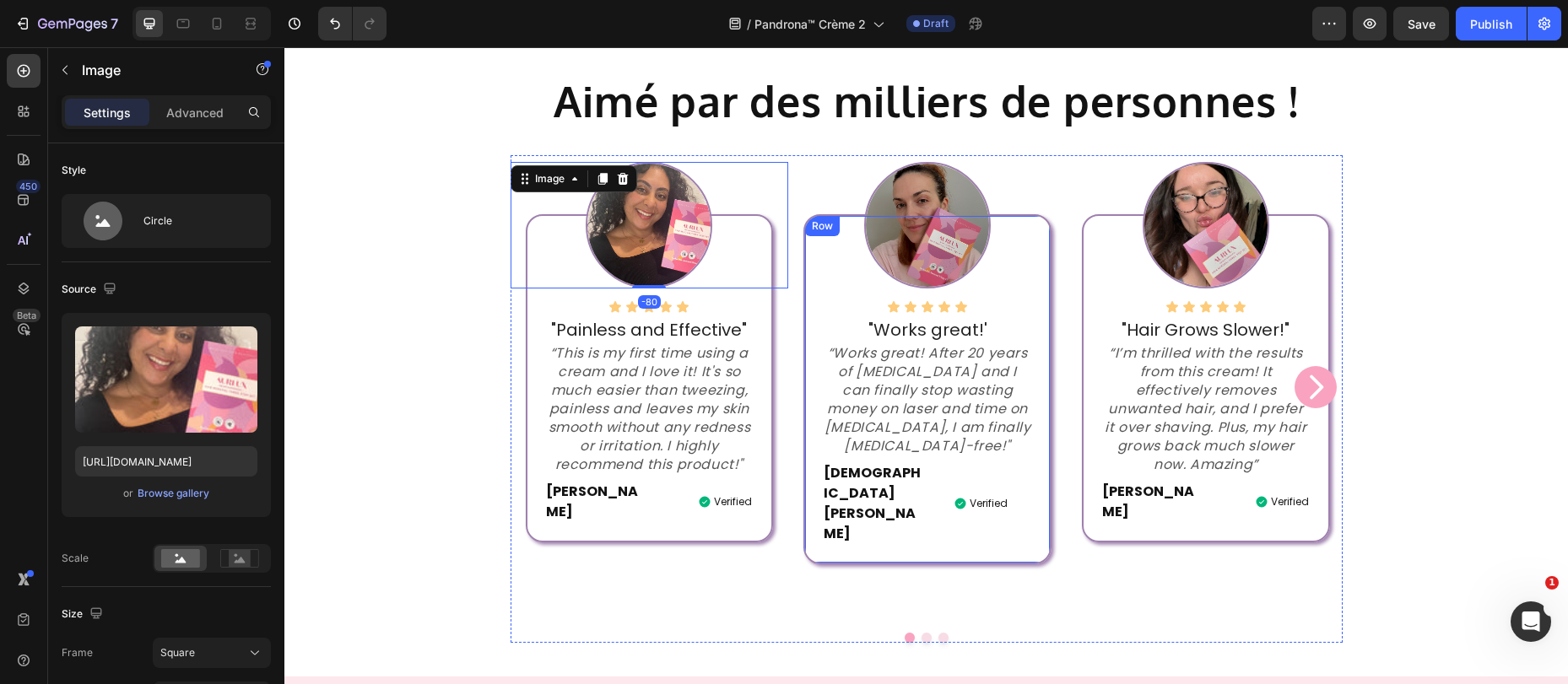
scroll to position [696, 0]
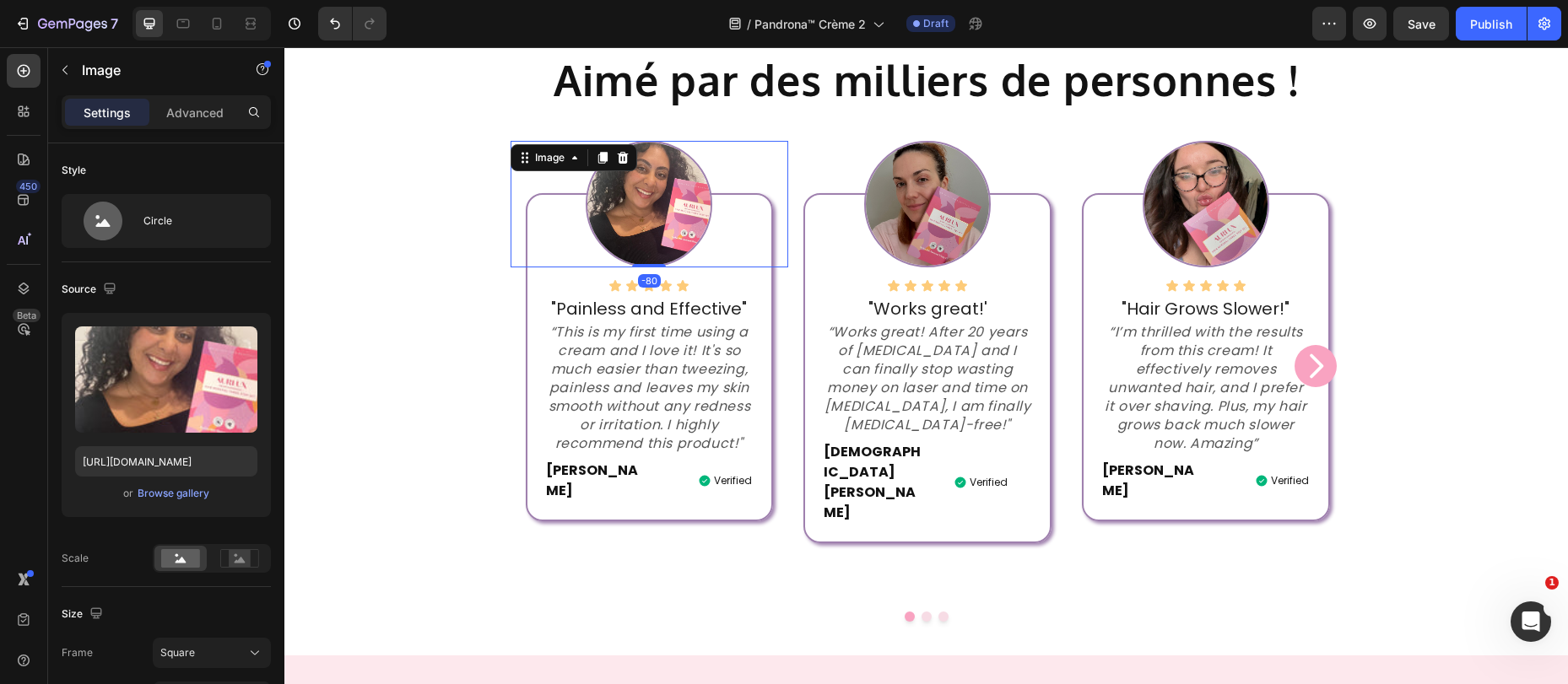
drag, startPoint x: 1419, startPoint y: 25, endPoint x: 1391, endPoint y: 42, distance: 32.8
click at [1419, 25] on span "Save" at bounding box center [1421, 24] width 28 height 14
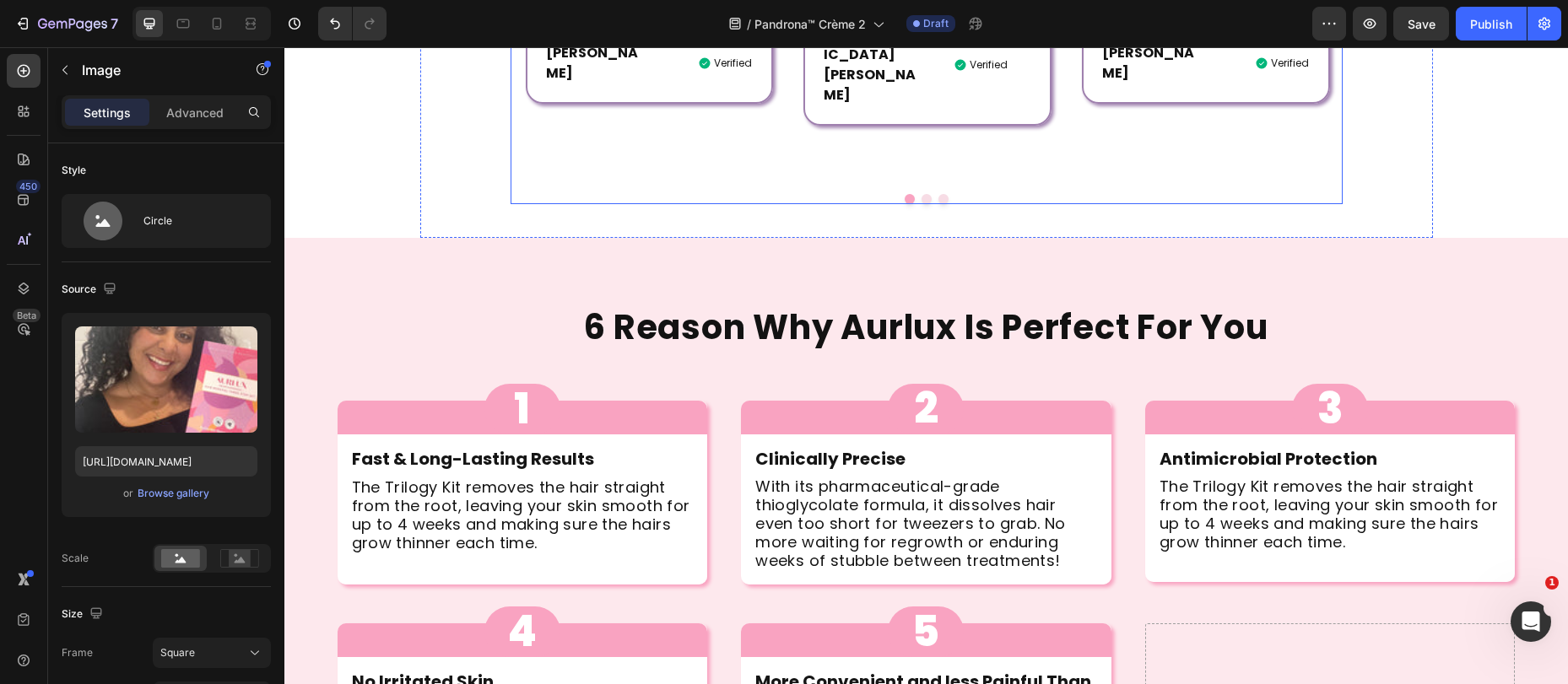
scroll to position [758, 0]
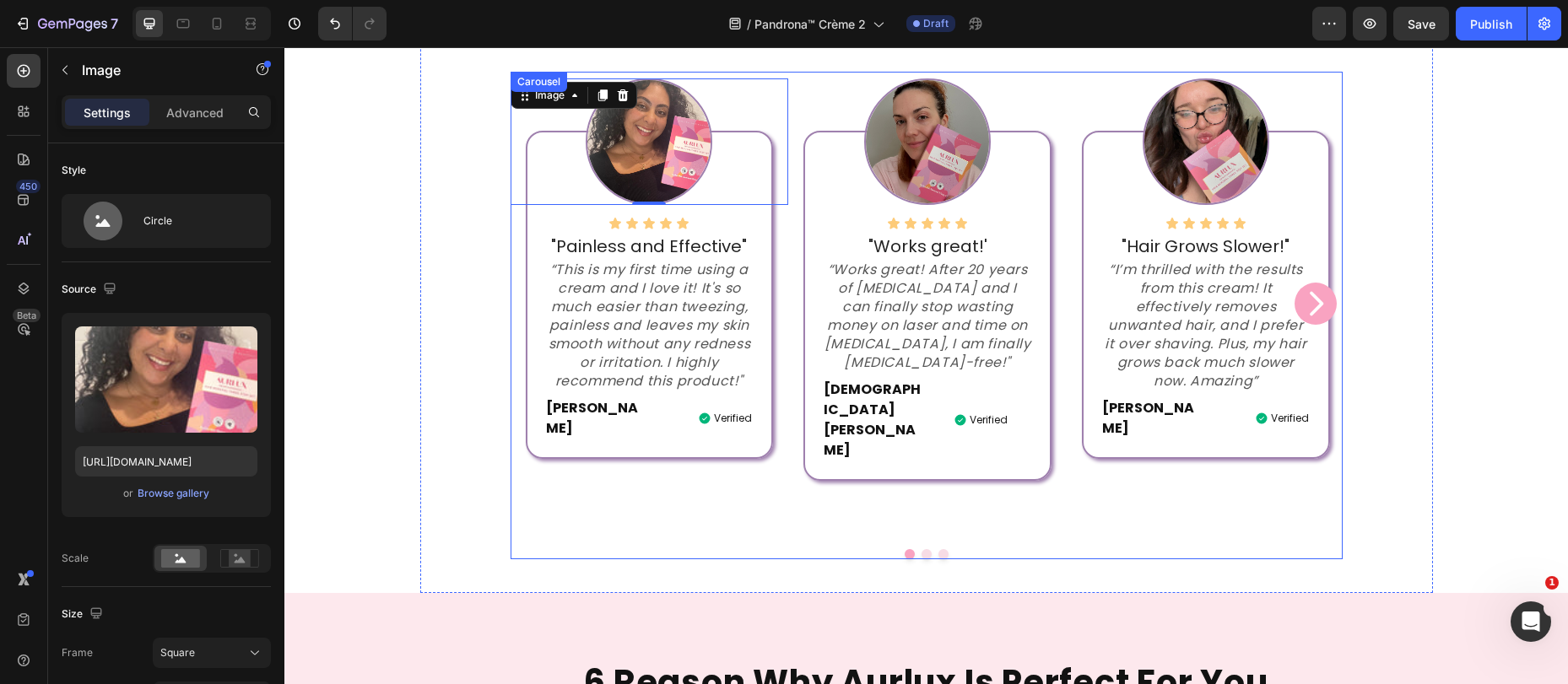
click at [922, 549] on button "Dot" at bounding box center [926, 554] width 10 height 10
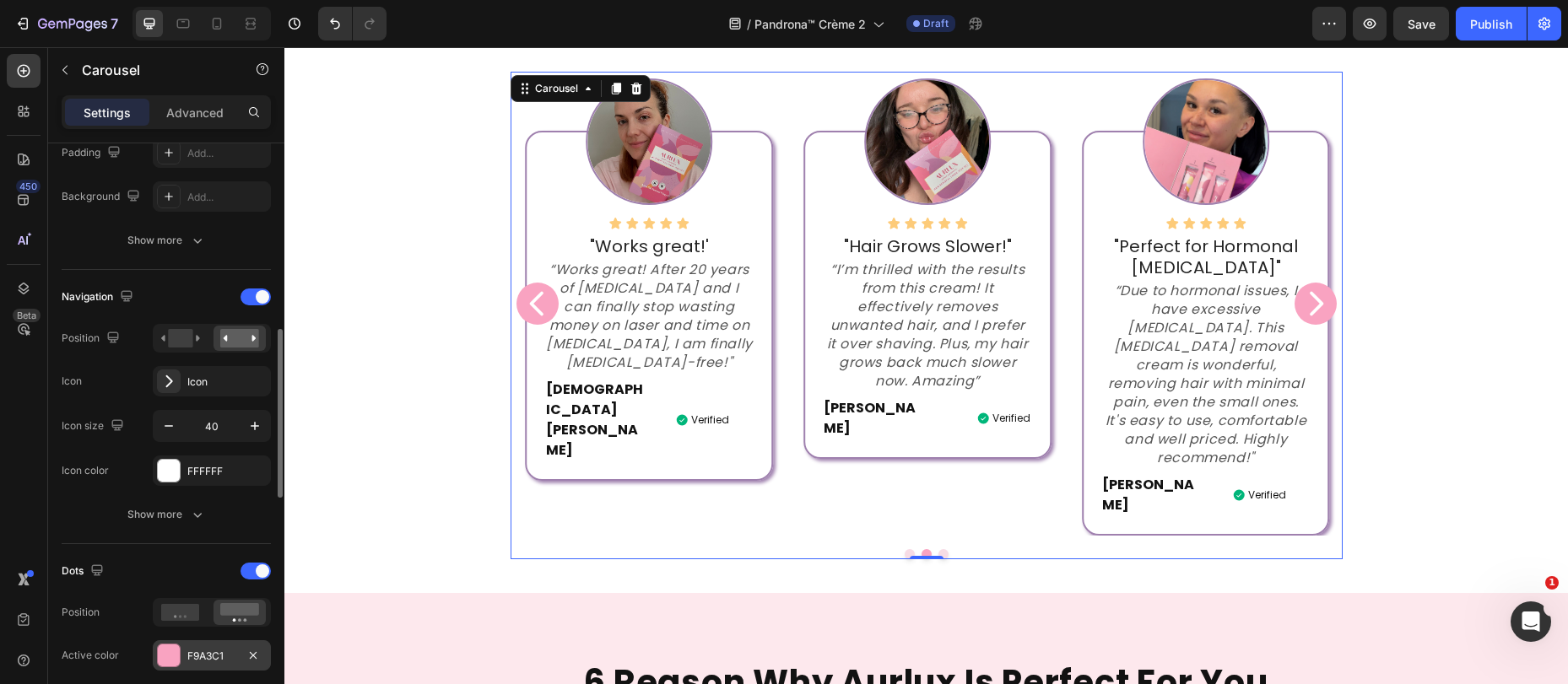
scroll to position [504, 0]
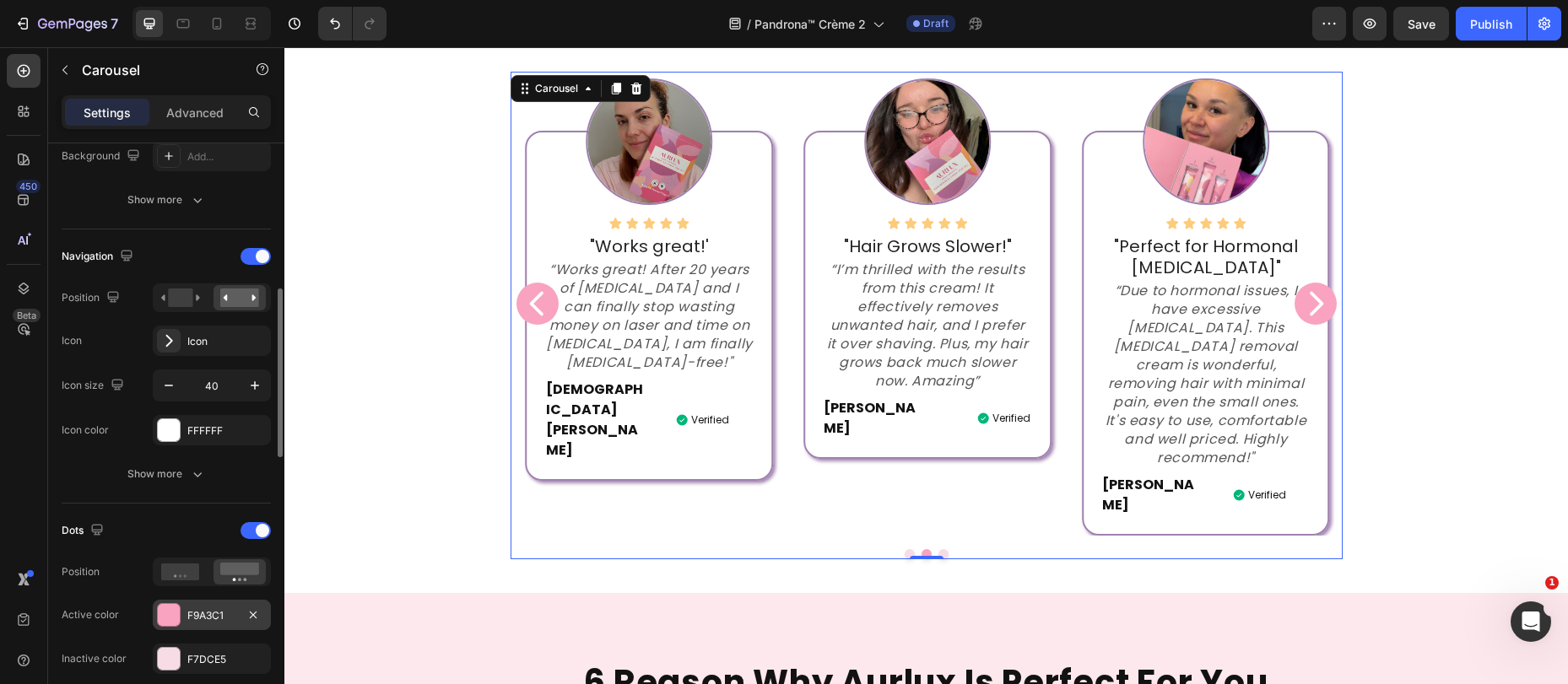
click at [193, 619] on div "F9A3C1" at bounding box center [212, 615] width 49 height 15
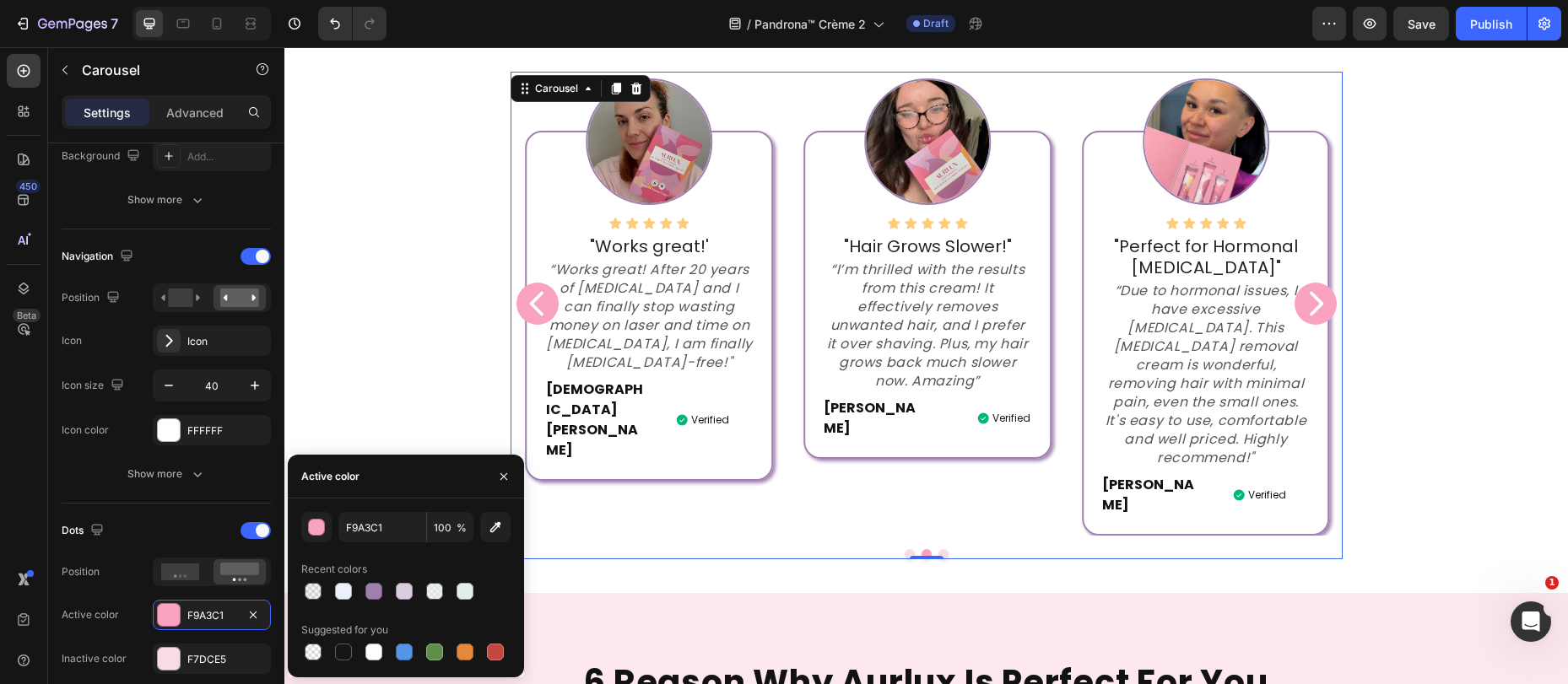
drag, startPoint x: 375, startPoint y: 594, endPoint x: 436, endPoint y: 605, distance: 62.0
click at [375, 593] on div at bounding box center [373, 591] width 17 height 17
type input "9F80AE"
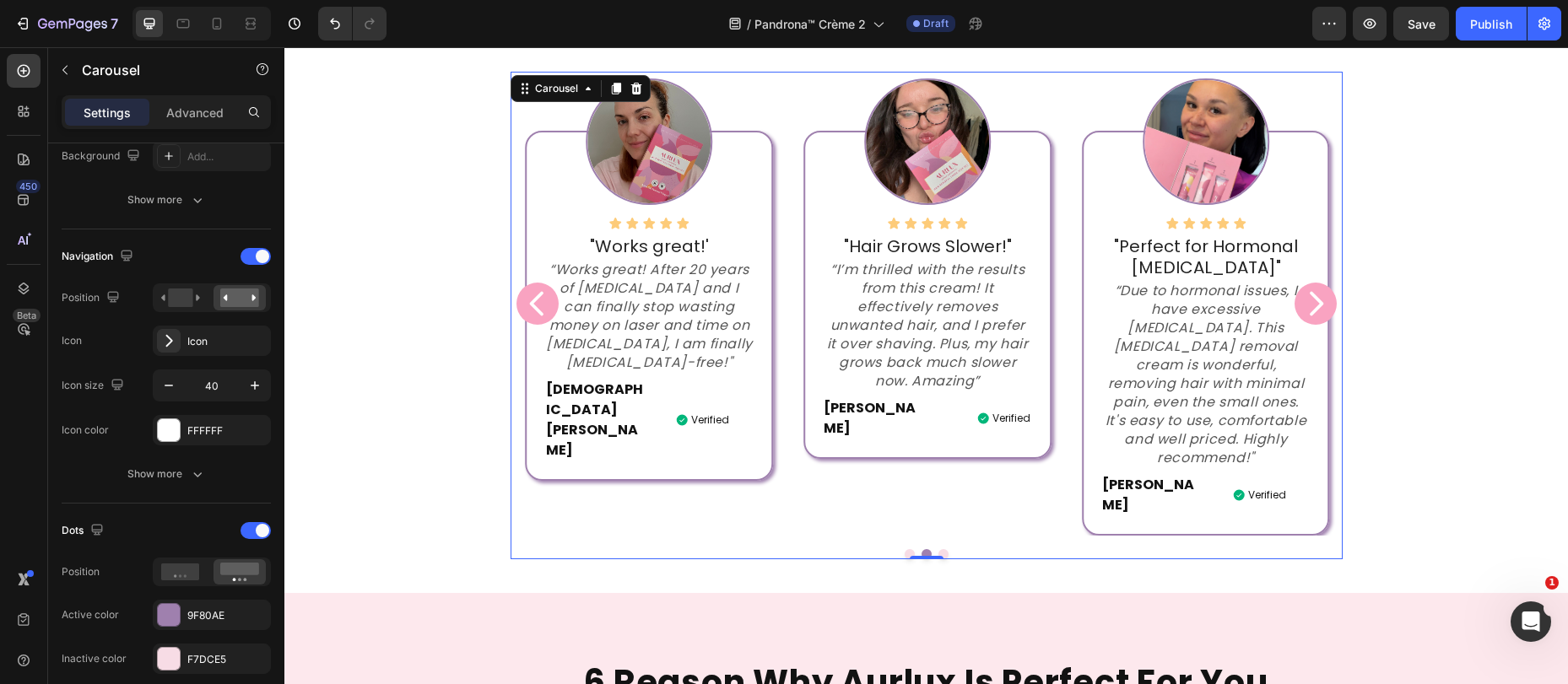
click at [529, 287] on icon "Carousel Back Arrow" at bounding box center [538, 304] width 34 height 34
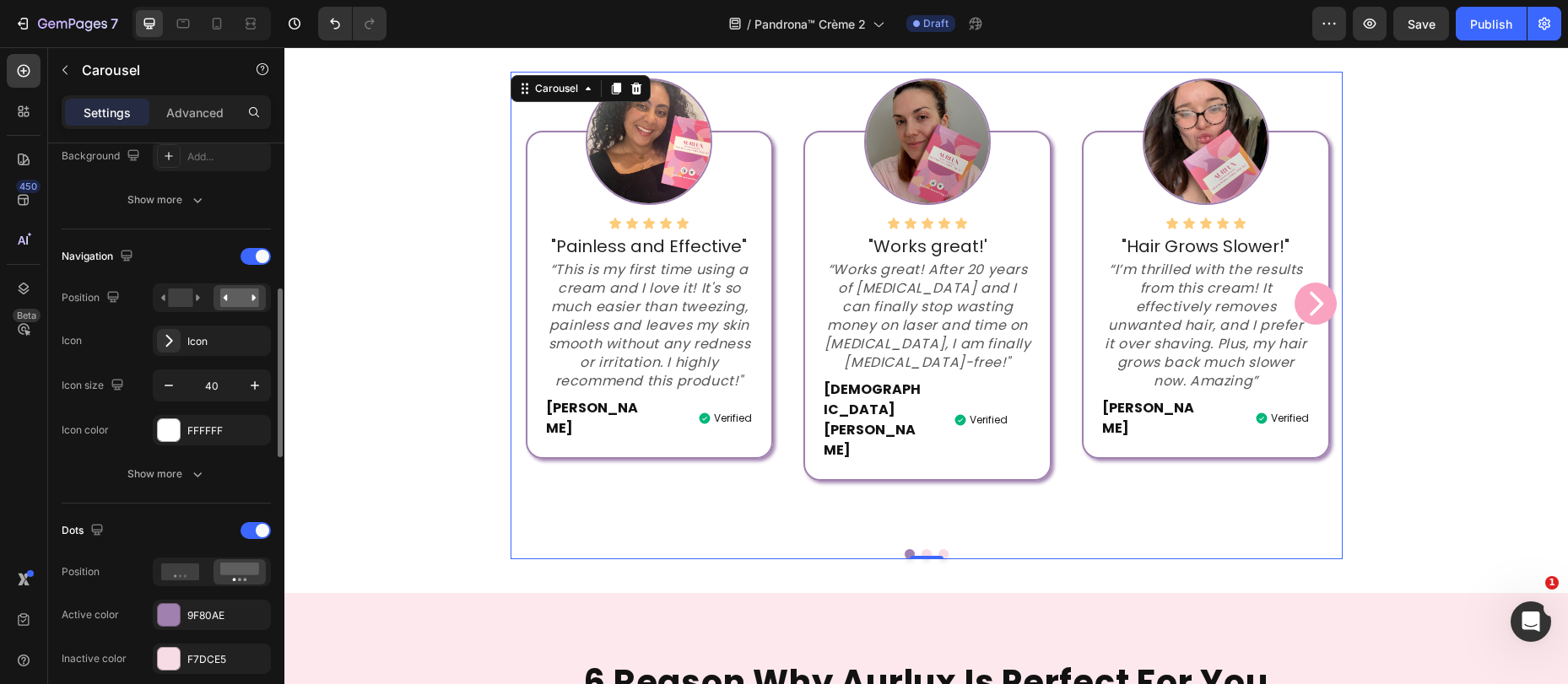
scroll to position [545, 0]
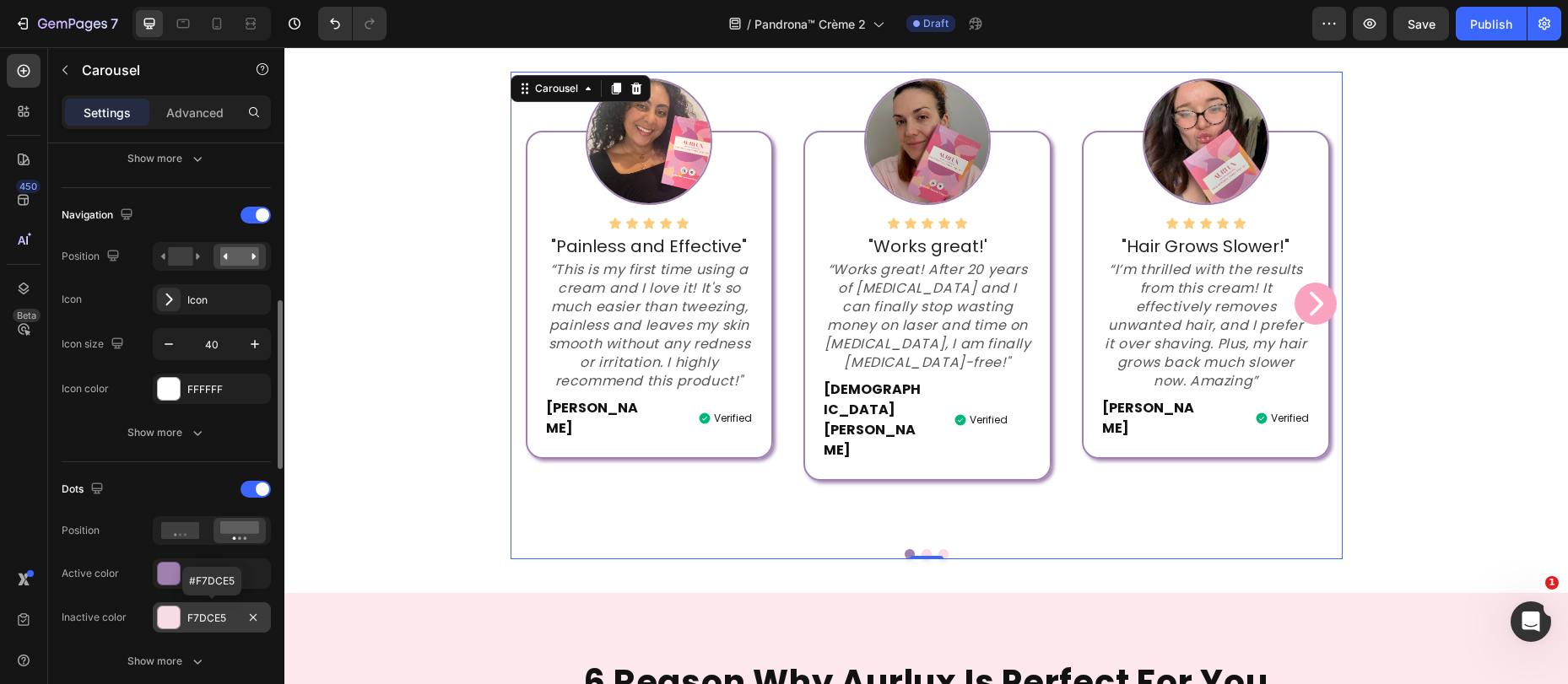
click at [201, 621] on div "F7DCE5" at bounding box center [212, 618] width 49 height 15
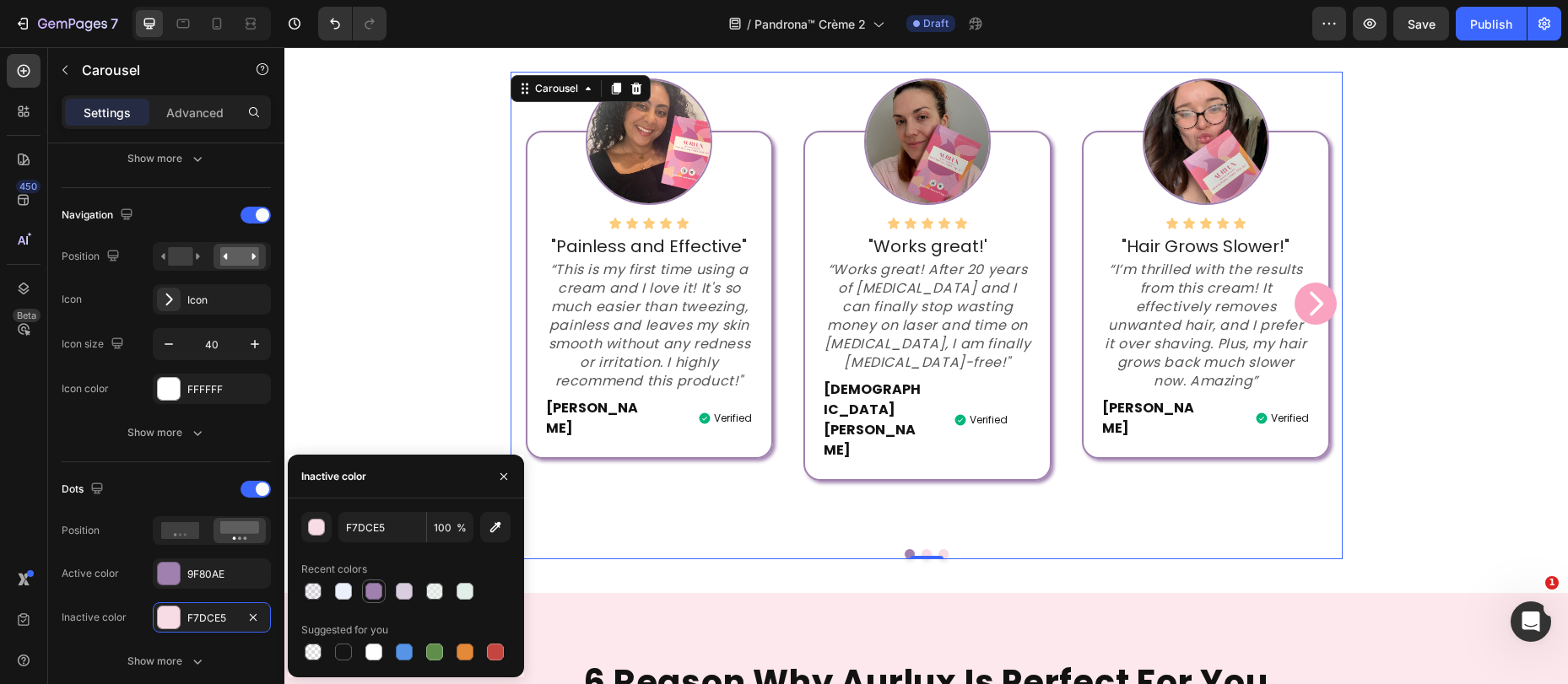
click at [374, 595] on div at bounding box center [373, 591] width 17 height 17
type input "9F80AE"
click at [0, 0] on input "100" at bounding box center [0, 0] width 0 height 0
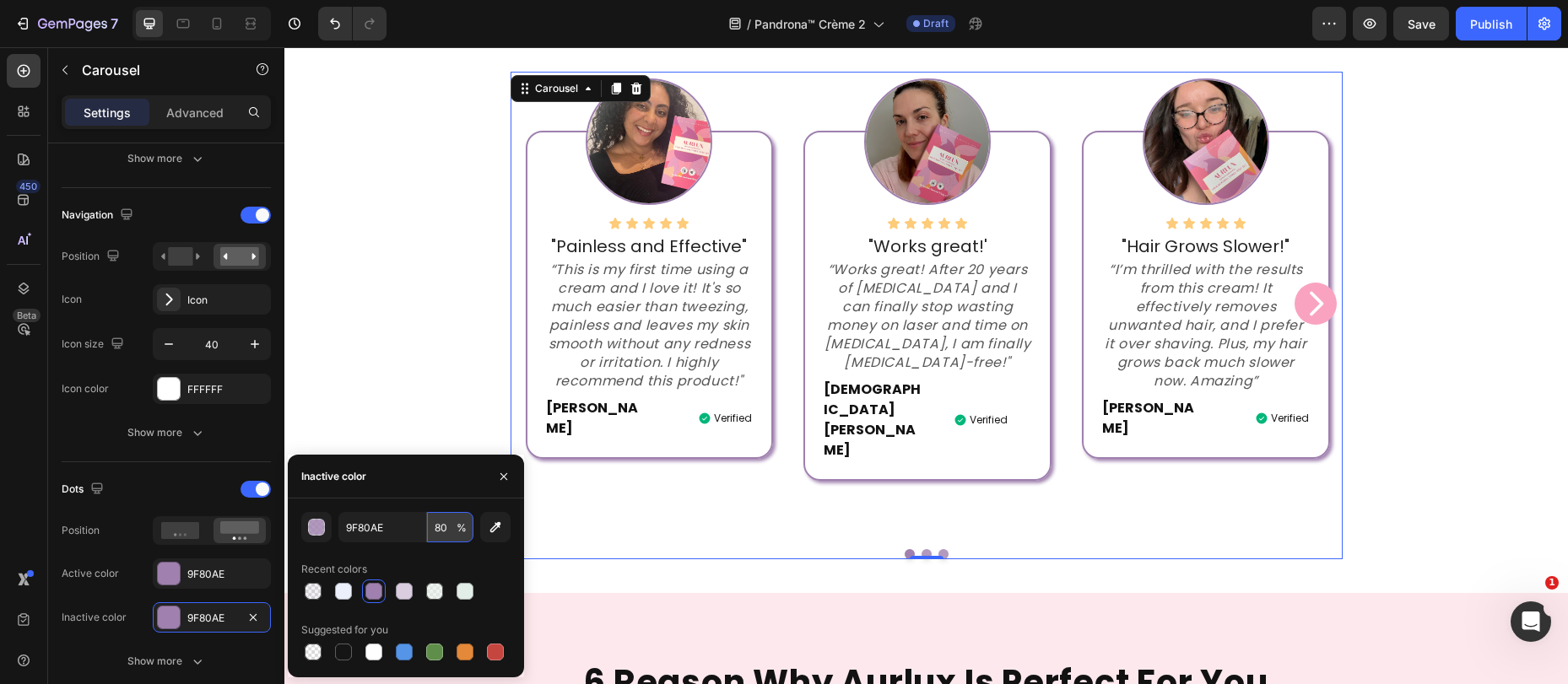
click at [0, 0] on input "80" at bounding box center [0, 0] width 0 height 0
type input "50"
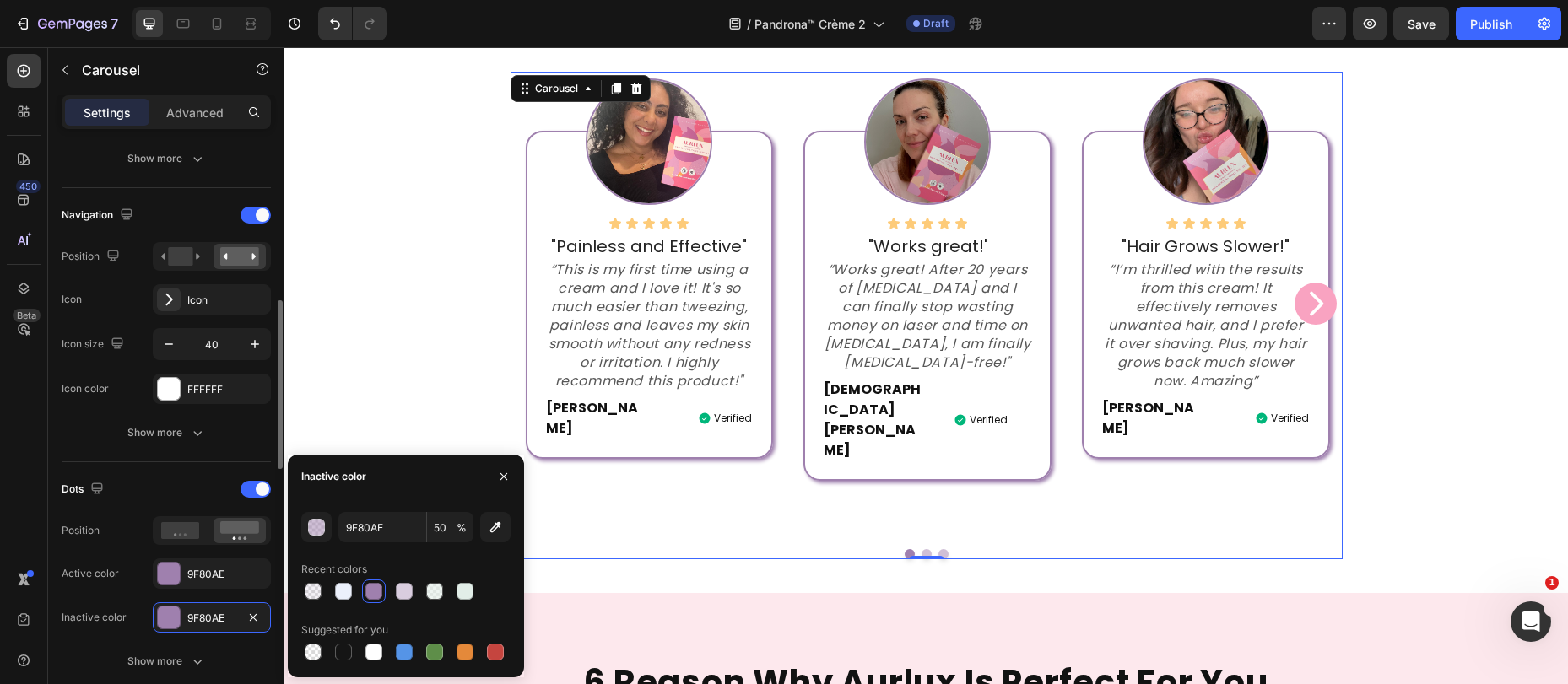
click at [156, 481] on div "Dots" at bounding box center [166, 489] width 209 height 27
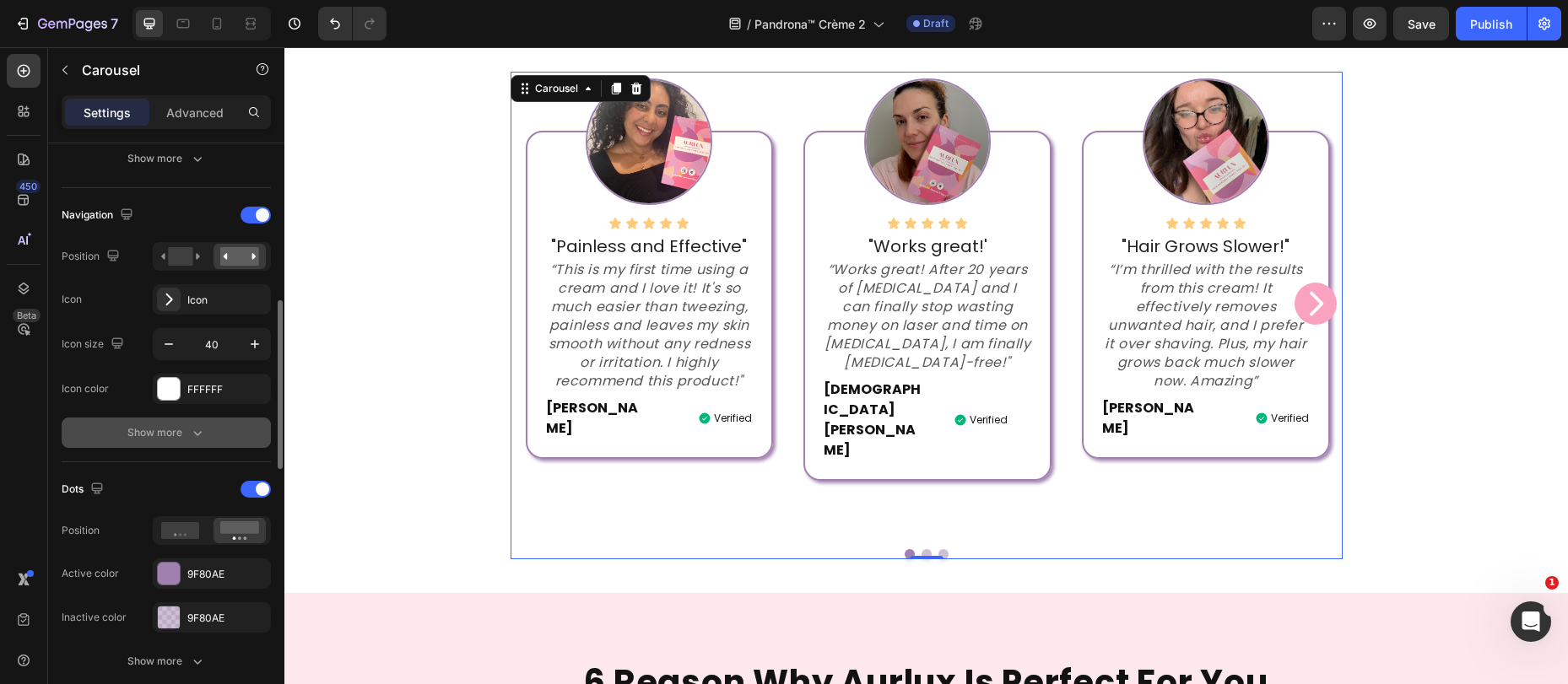
click at [175, 437] on div "Show more" at bounding box center [167, 432] width 79 height 17
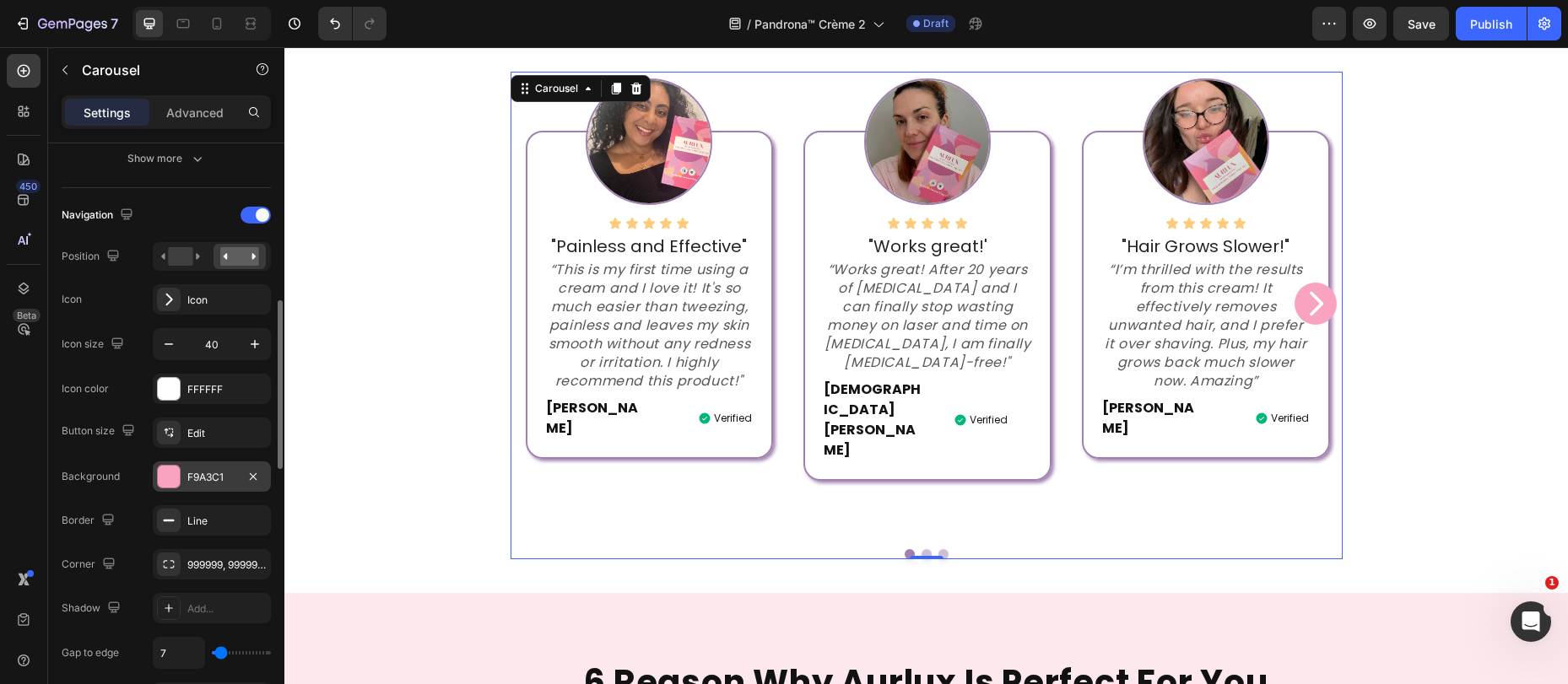
click at [188, 480] on div "F9A3C1" at bounding box center [212, 477] width 49 height 15
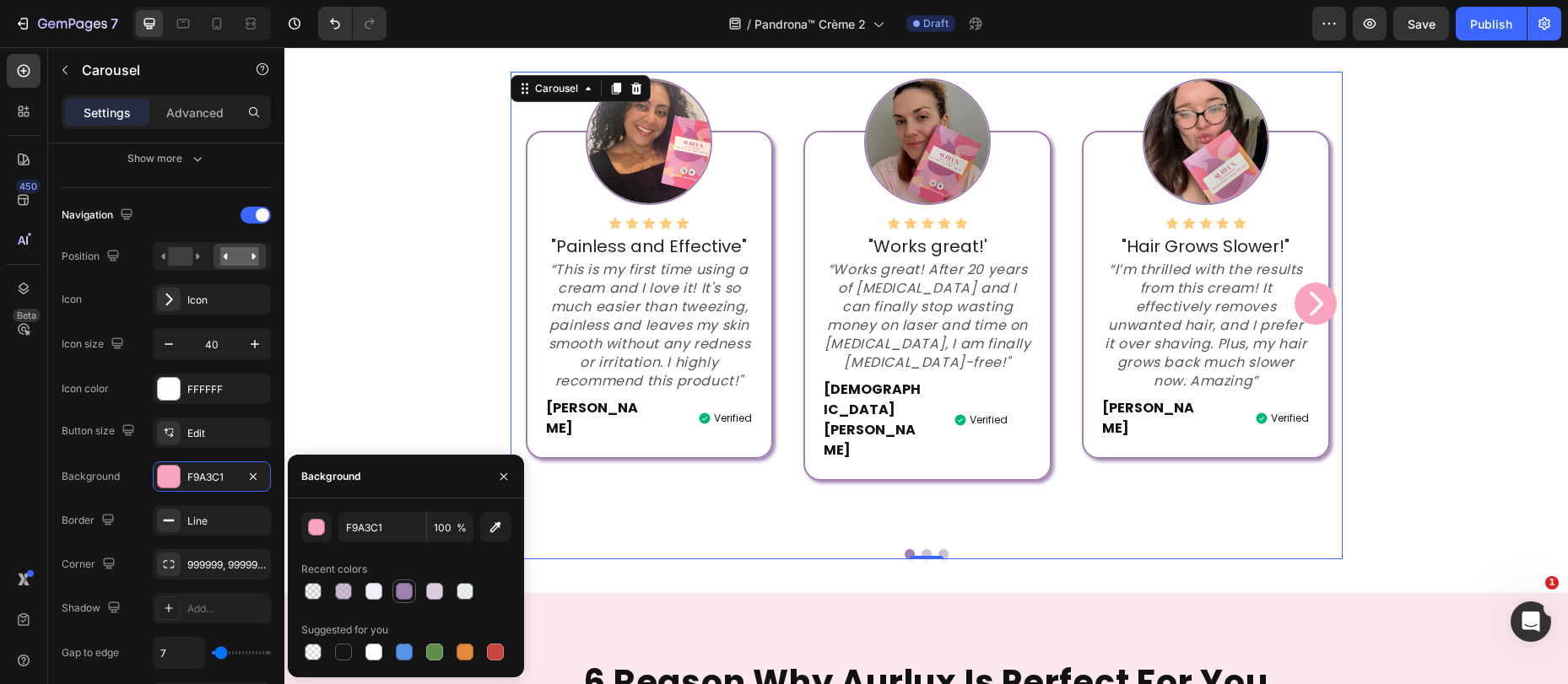
click at [400, 591] on div at bounding box center [404, 591] width 17 height 17
type input "9F80AE"
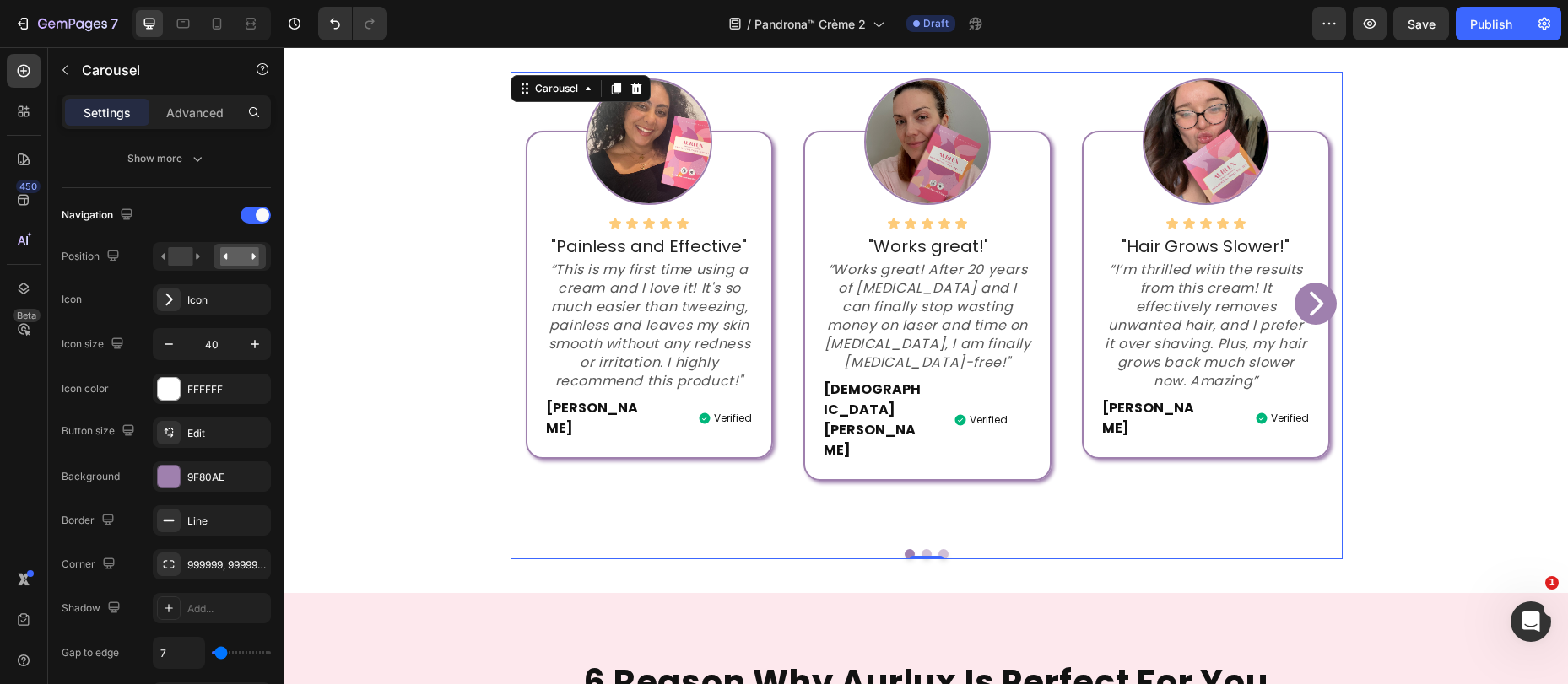
click at [1326, 283] on button "Carousel Next Arrow" at bounding box center [1315, 304] width 42 height 42
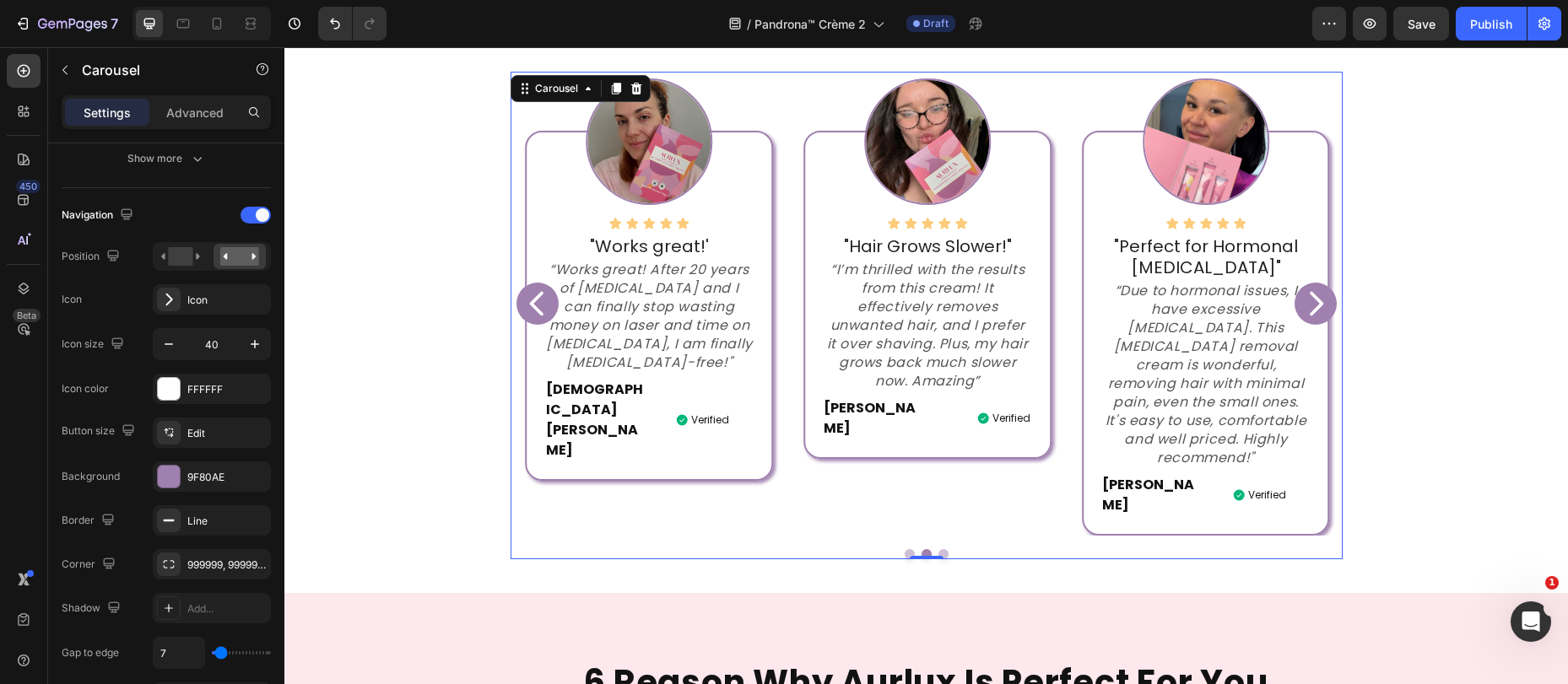
click at [1322, 287] on icon "Carousel Next Arrow" at bounding box center [1315, 304] width 34 height 34
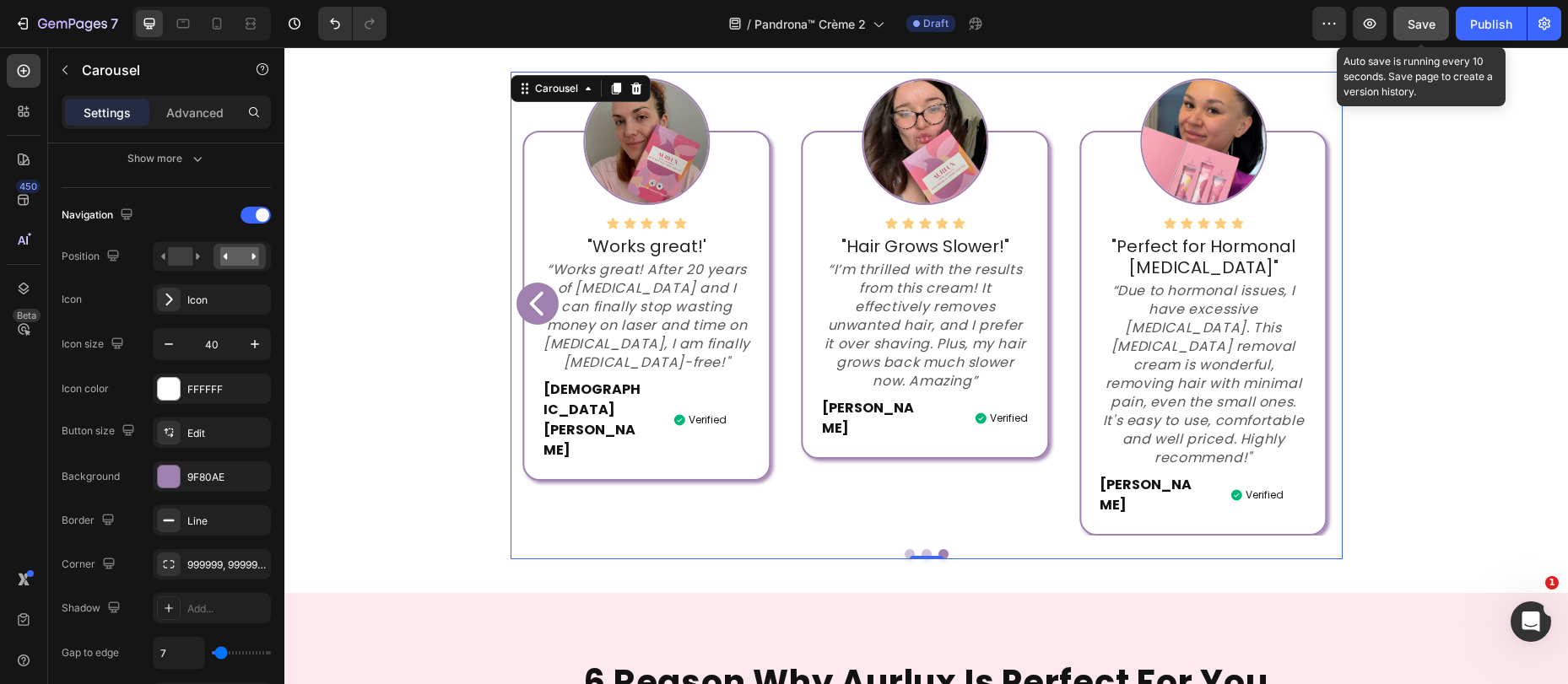
click at [1431, 29] on span "Save" at bounding box center [1421, 24] width 28 height 14
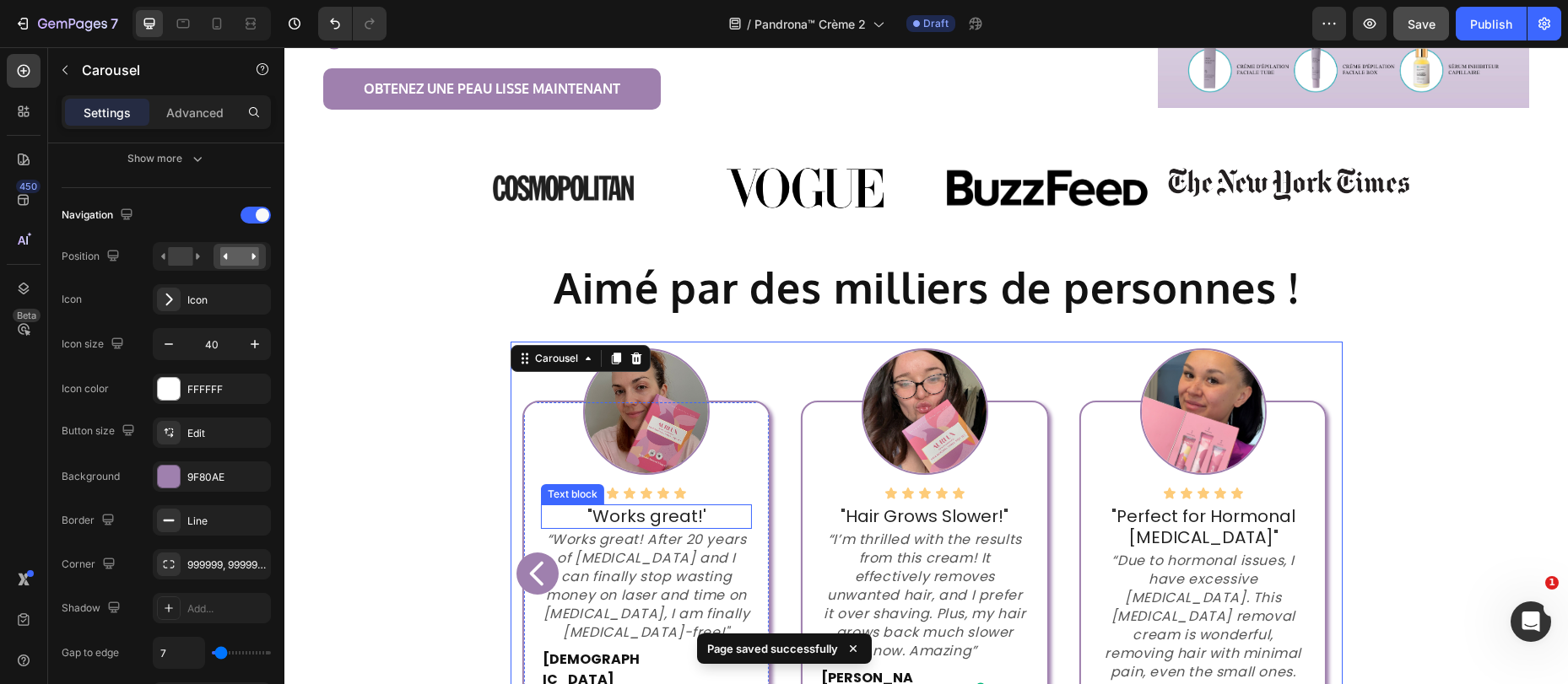
scroll to position [488, 0]
click at [623, 515] on p ""Works great!'" at bounding box center [646, 516] width 207 height 21
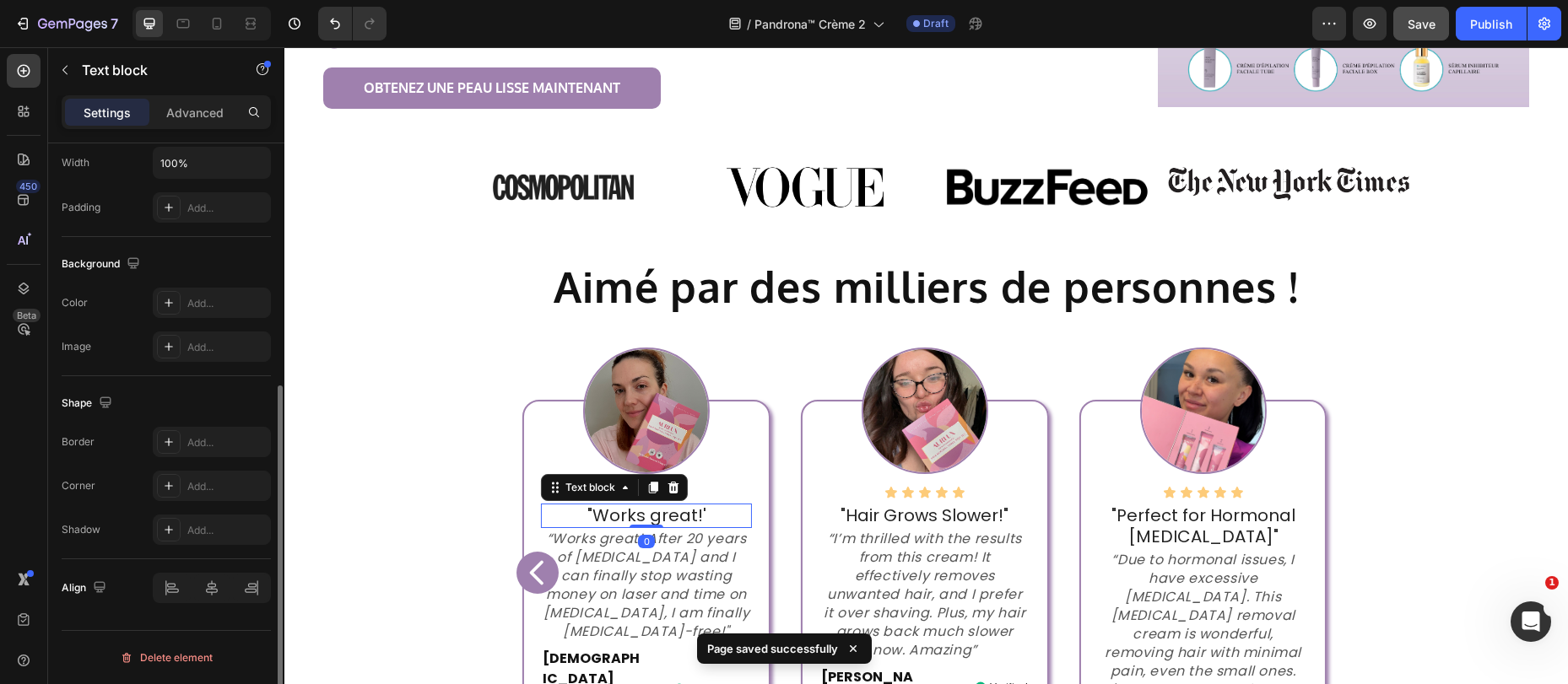
scroll to position [0, 0]
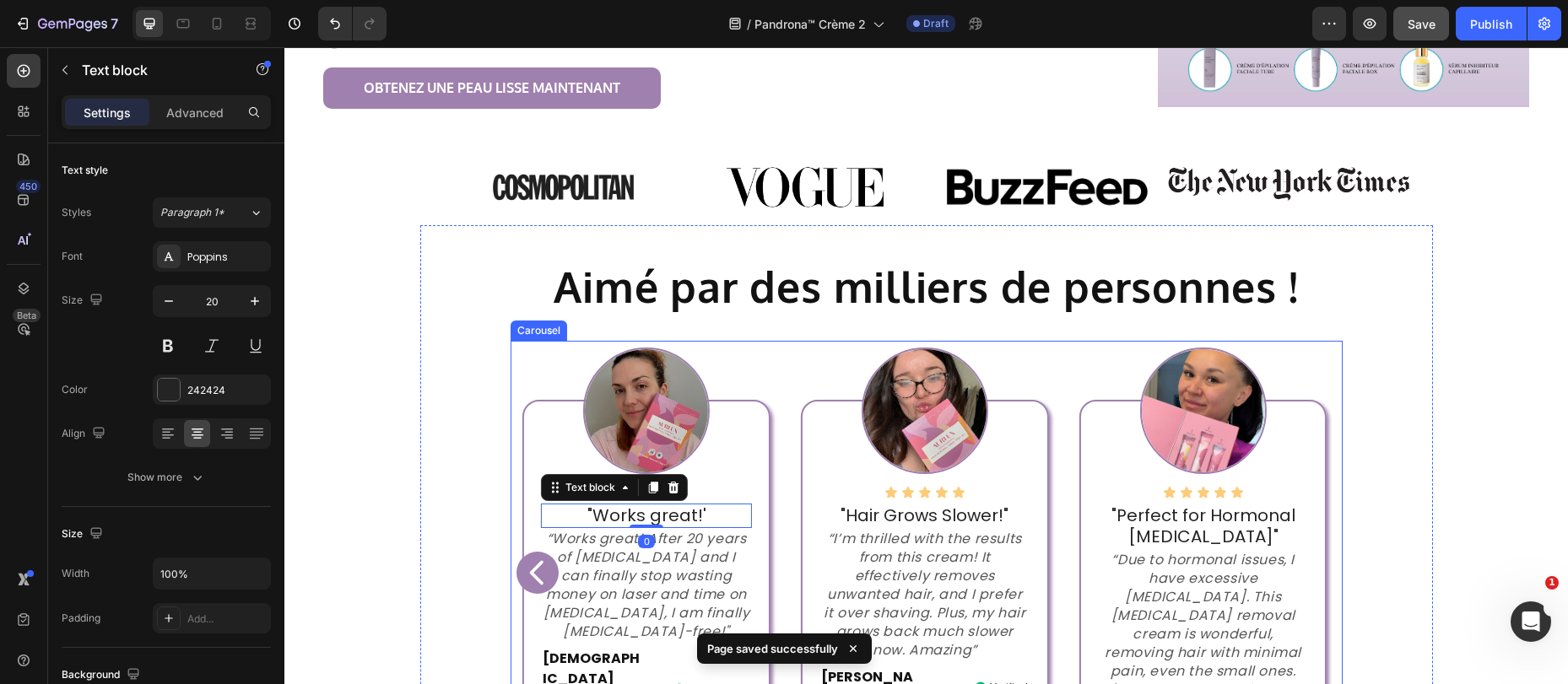
click at [530, 561] on icon "Carousel Back Arrow" at bounding box center [535, 572] width 13 height 24
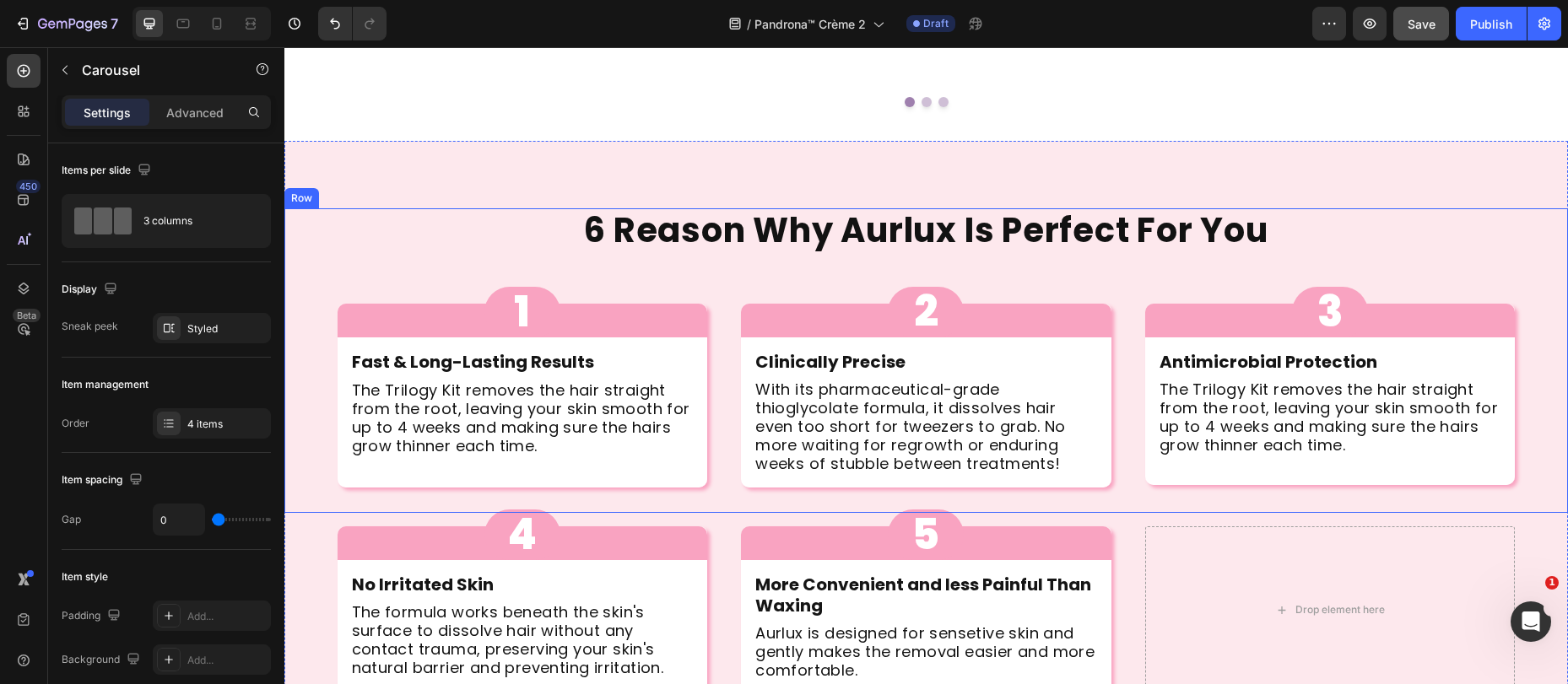
scroll to position [1209, 0]
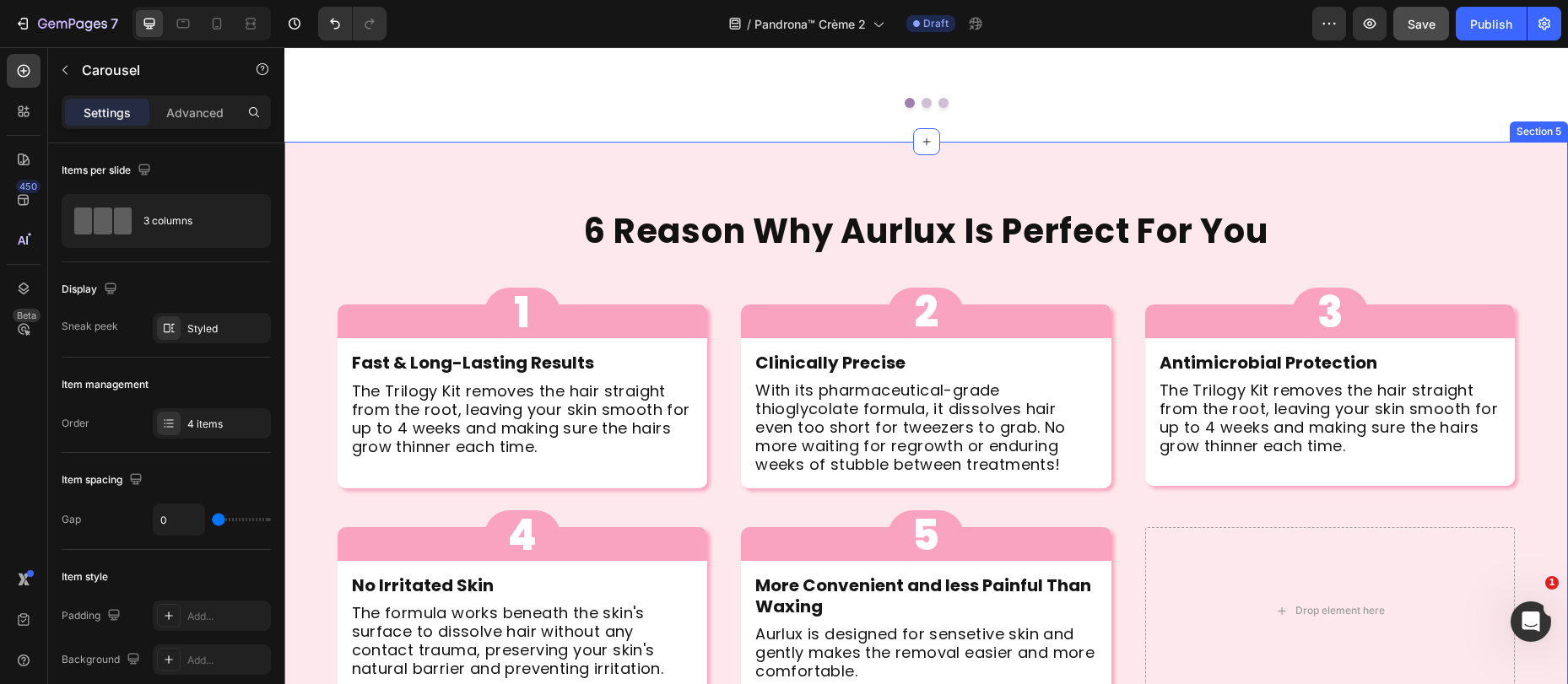
click at [572, 142] on div "6 Reason Why Aurlux Is Perfect For You Heading 1 Button Row Fast & Long-Lasting…" at bounding box center [925, 501] width 1283 height 718
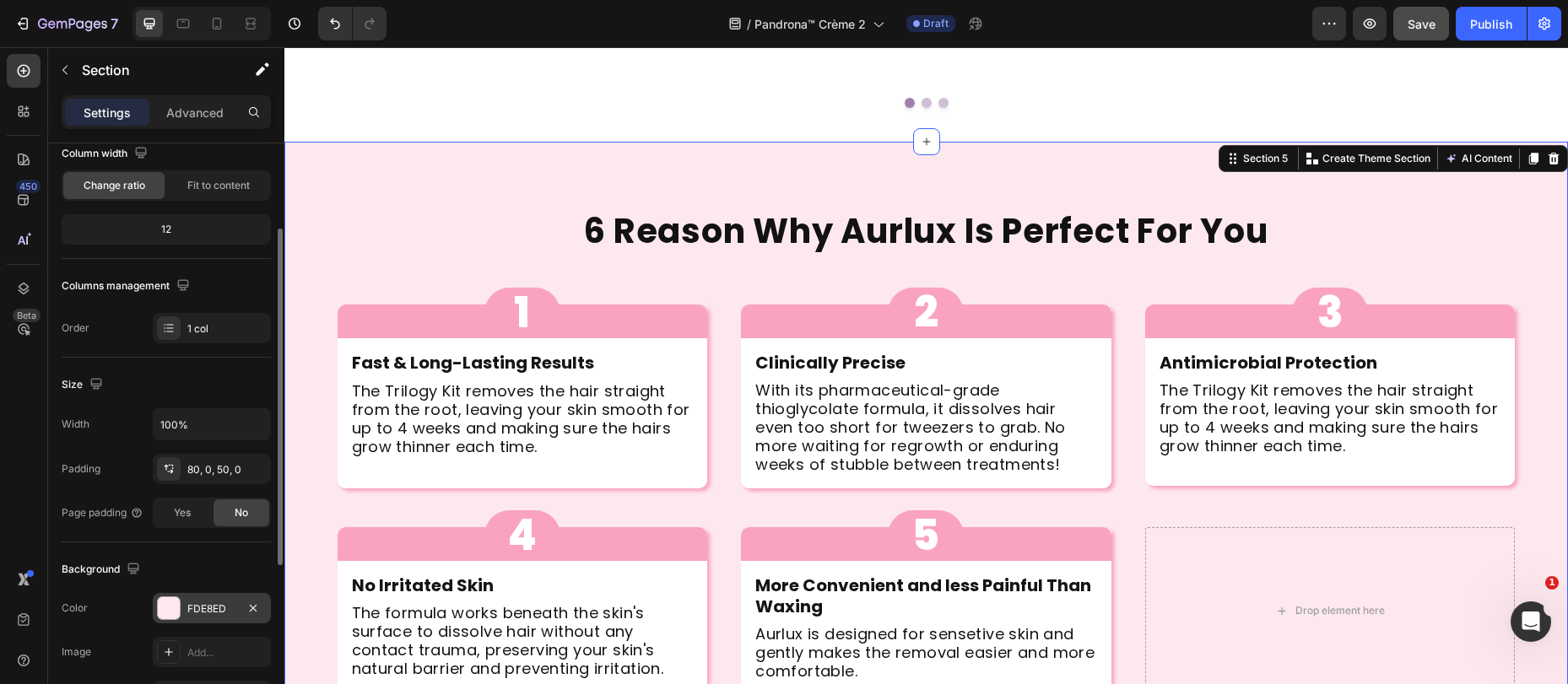
scroll to position [153, 0]
click at [199, 600] on div "FDE8ED" at bounding box center [212, 605] width 49 height 15
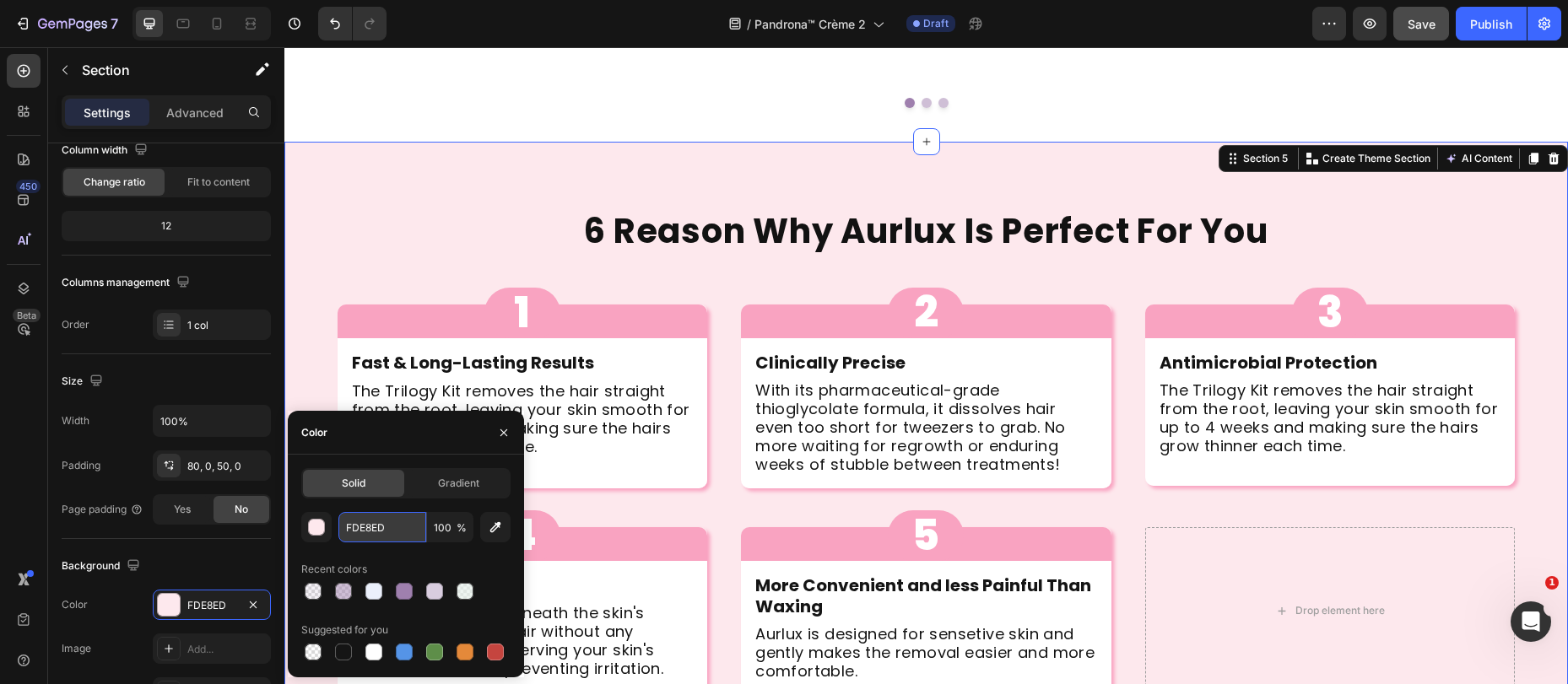
click at [384, 535] on input "FDE8ED" at bounding box center [382, 528] width 88 height 30
paste input "E2EEE8"
type input "E2EEE8"
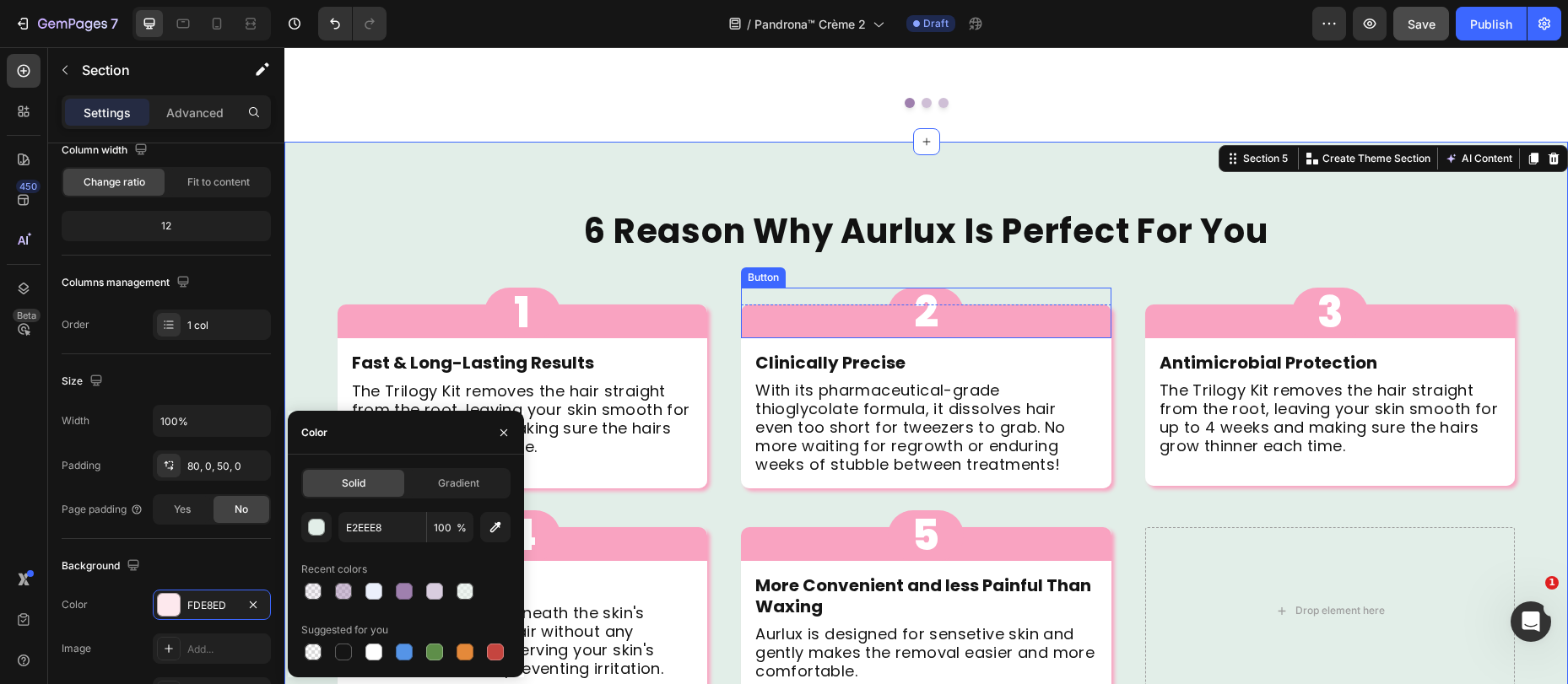
click at [886, 226] on div "6 Reason Why Aurlux Is Perfect For You Heading 1 Button Row Fast & Long-Lasting…" at bounding box center [925, 361] width 1283 height 304
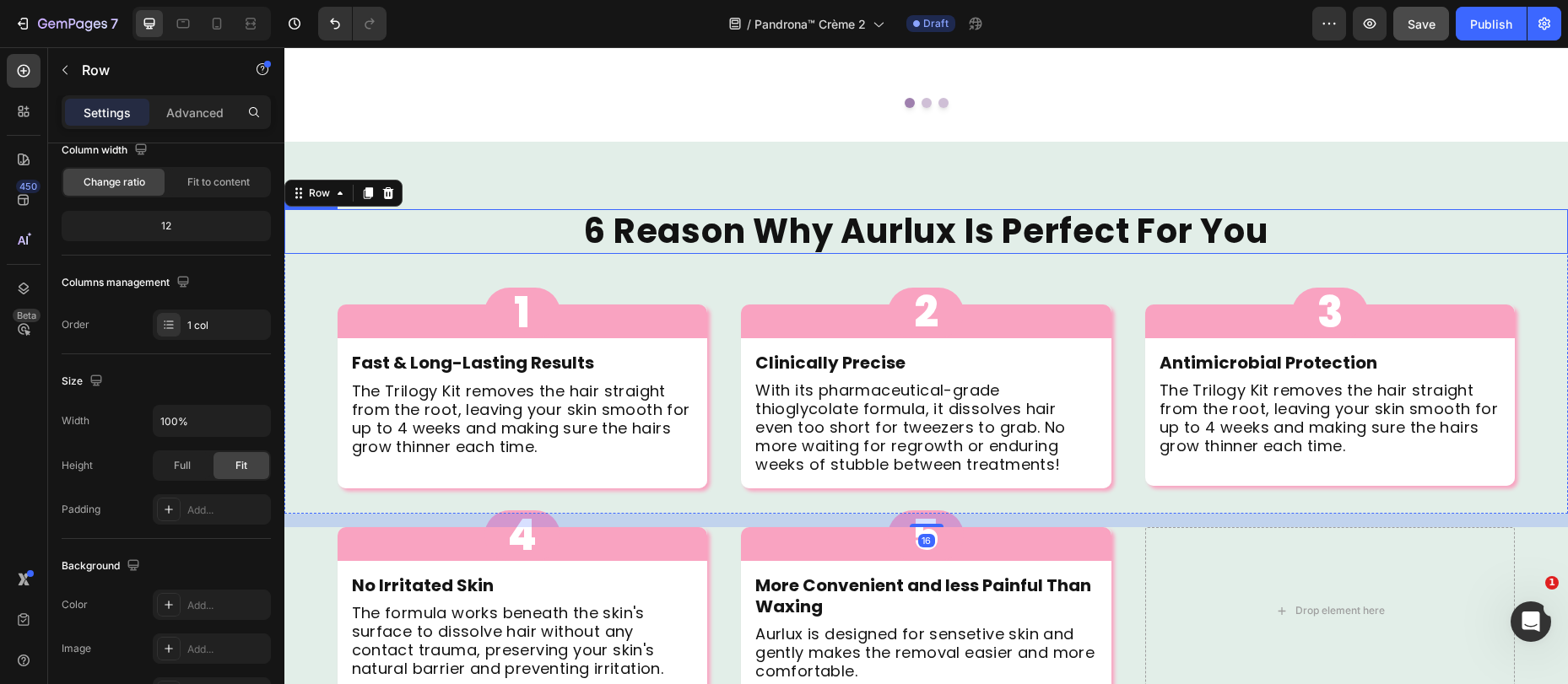
scroll to position [0, 0]
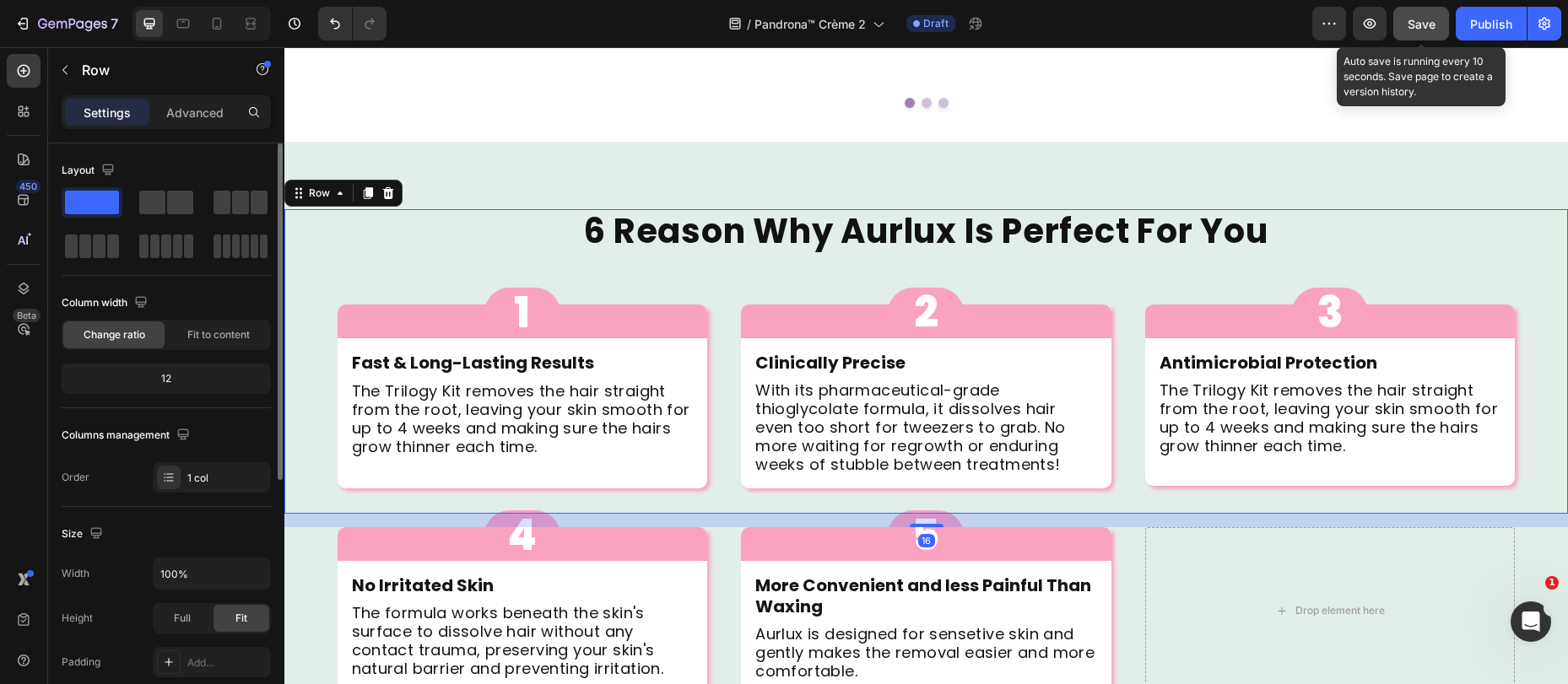
click at [1441, 20] on button "Save" at bounding box center [1421, 24] width 55 height 34
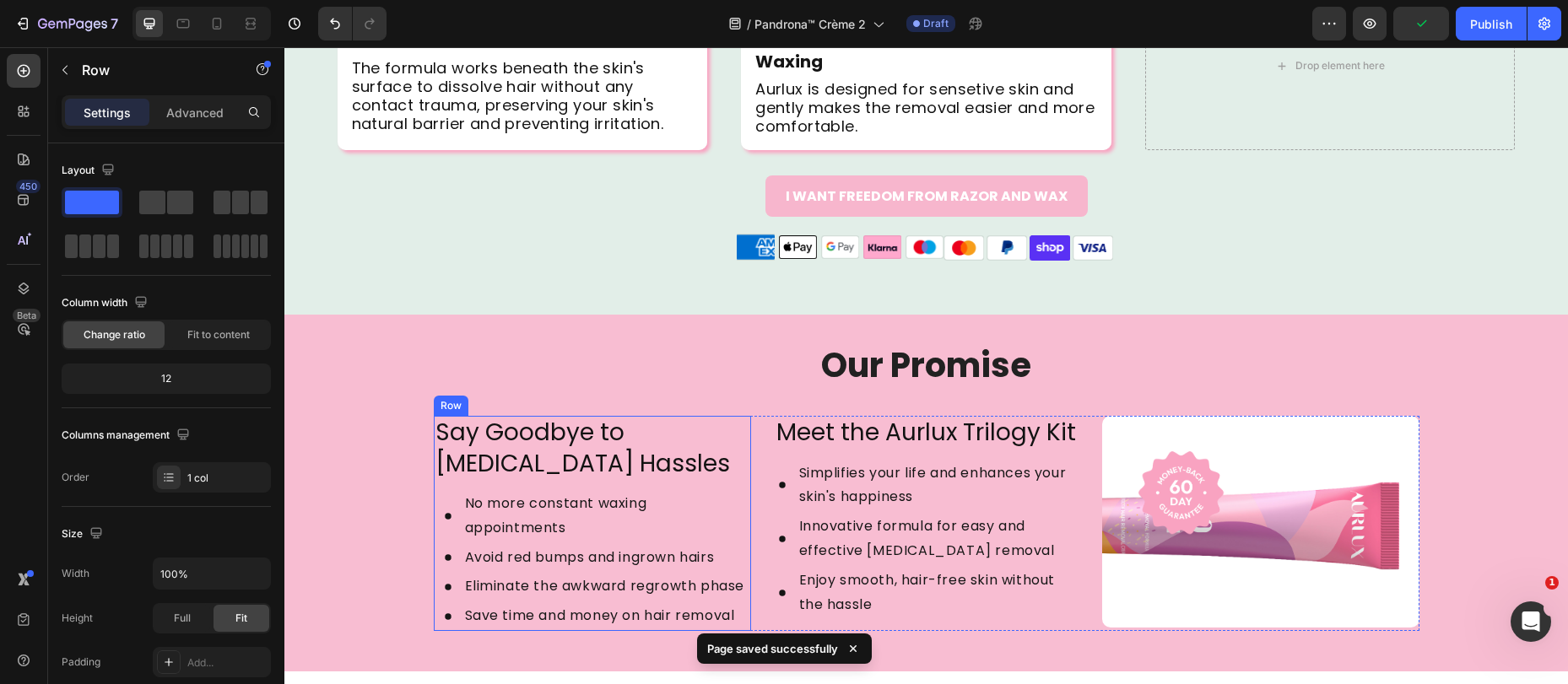
scroll to position [1923, 0]
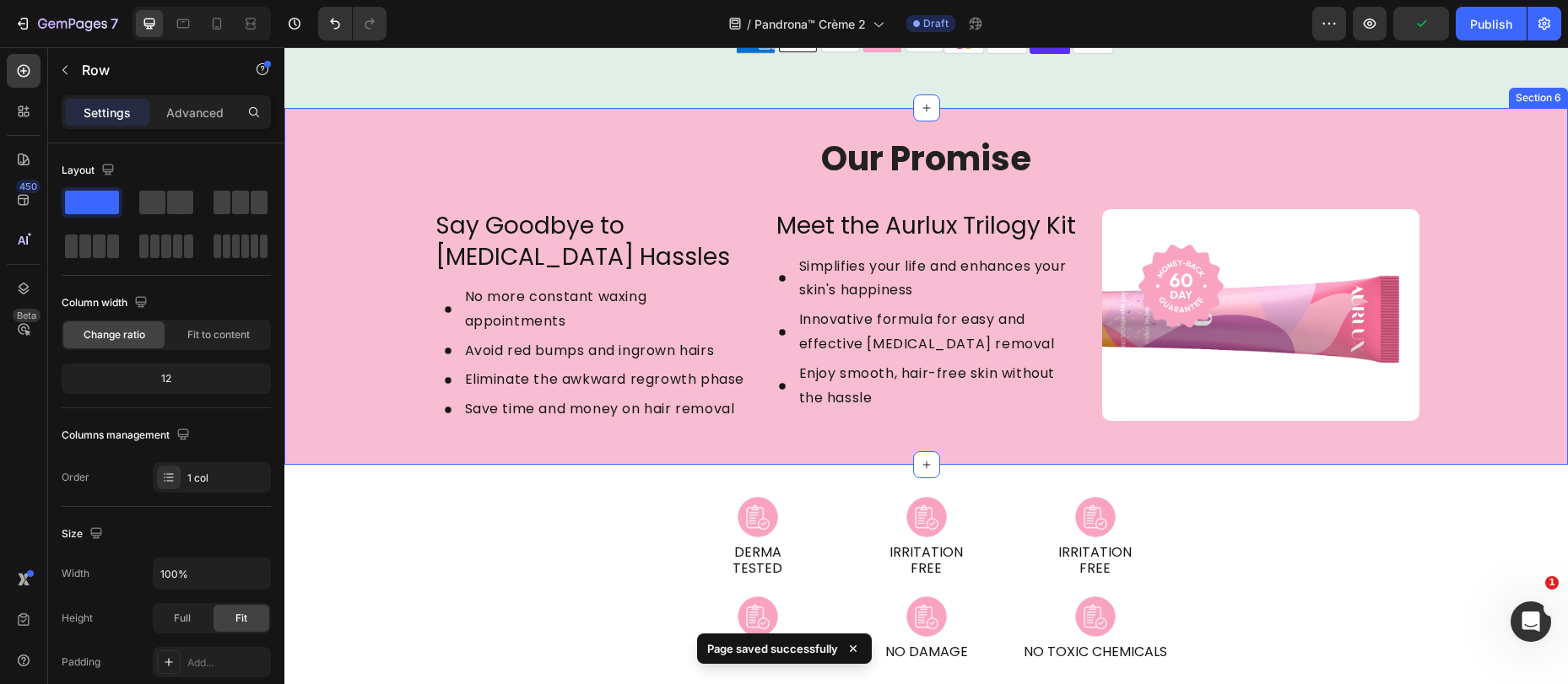
click at [573, 122] on div "Our Promise Heading Say Goodbye to Facial Hair Hassles Heading No more constant…" at bounding box center [925, 287] width 1283 height 357
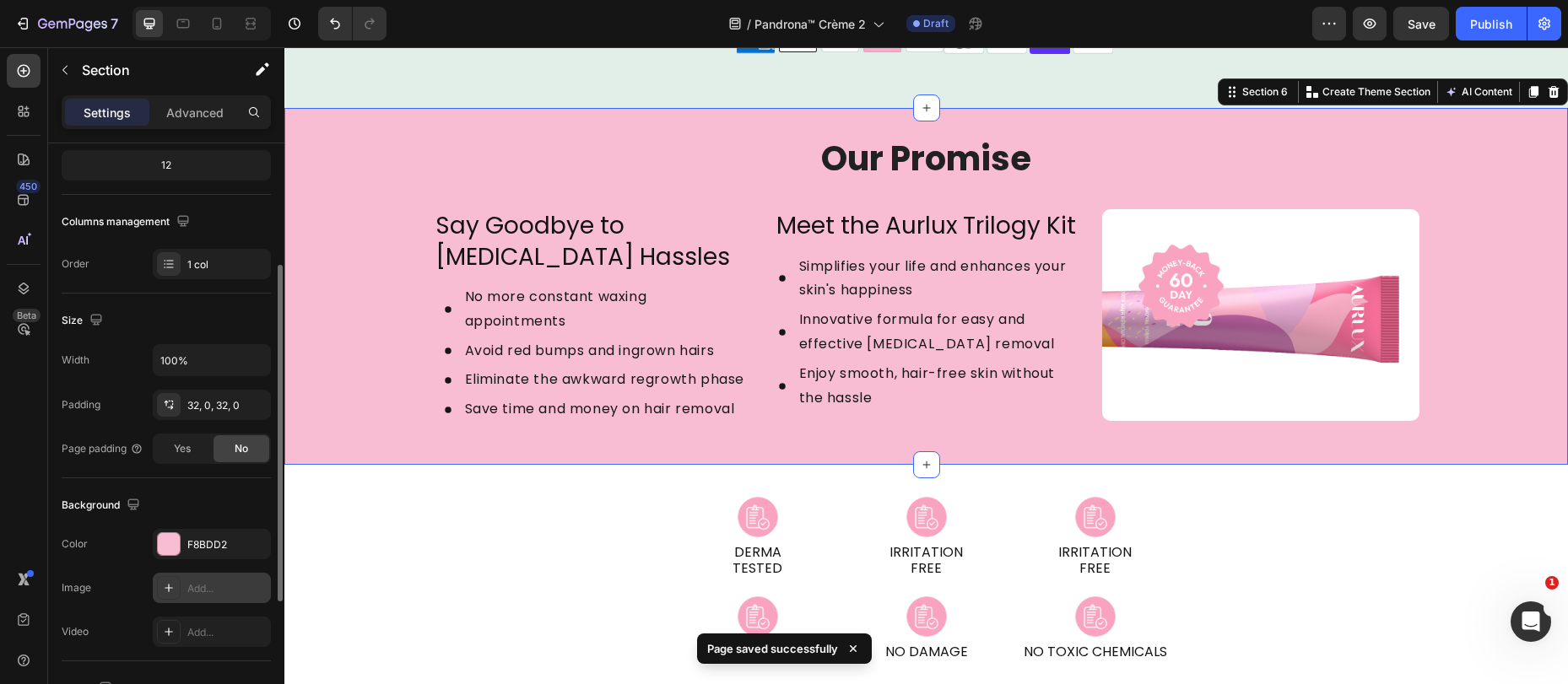
scroll to position [254, 0]
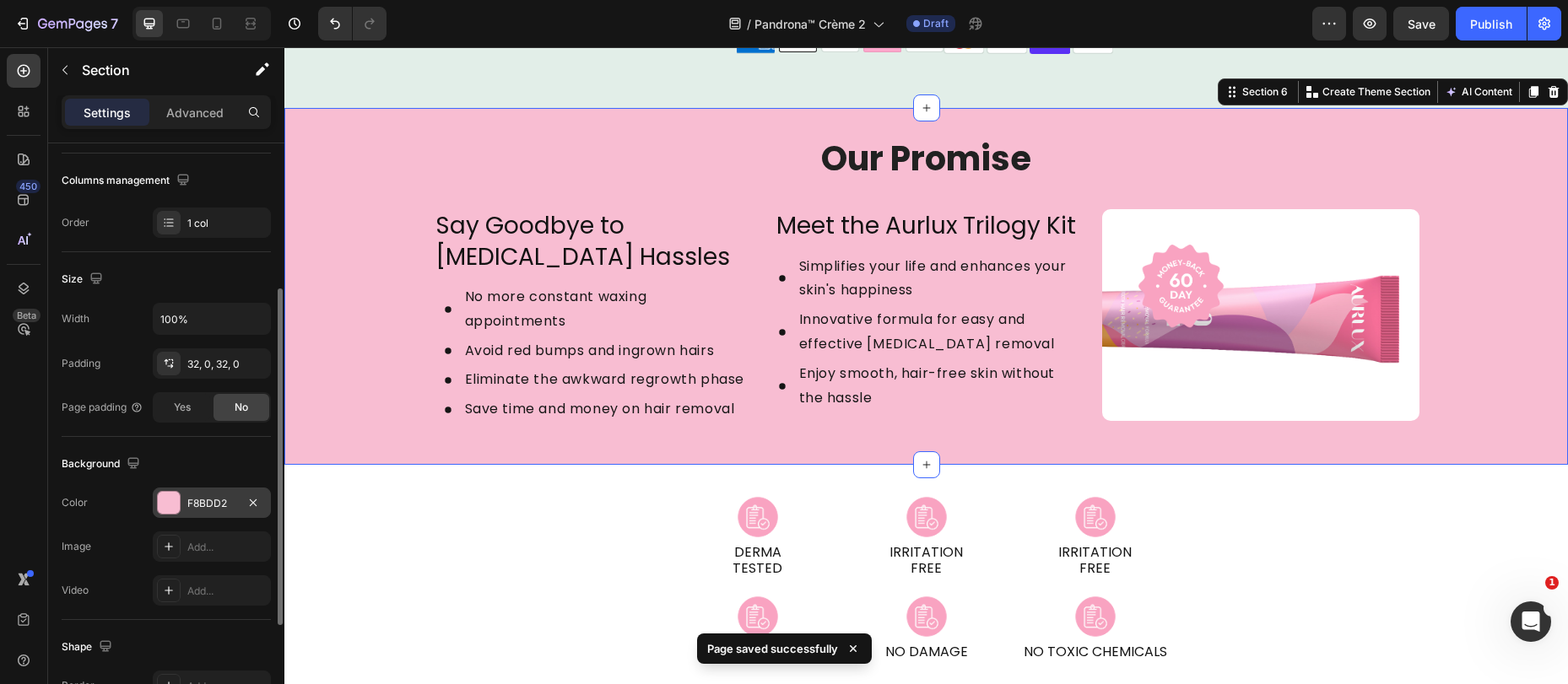
click at [201, 492] on div "F8BDD2" at bounding box center [212, 503] width 118 height 30
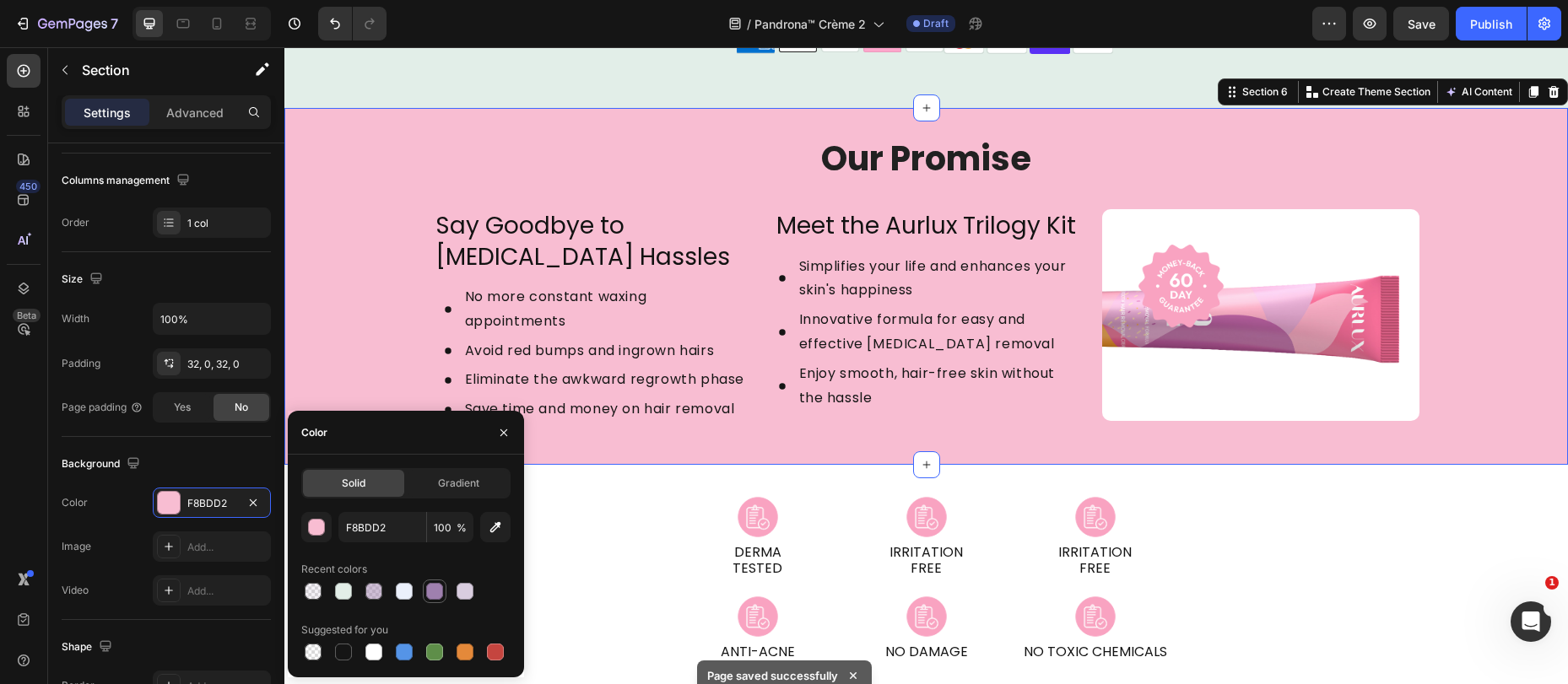
click at [435, 592] on div at bounding box center [434, 591] width 17 height 17
type input "9F80AE"
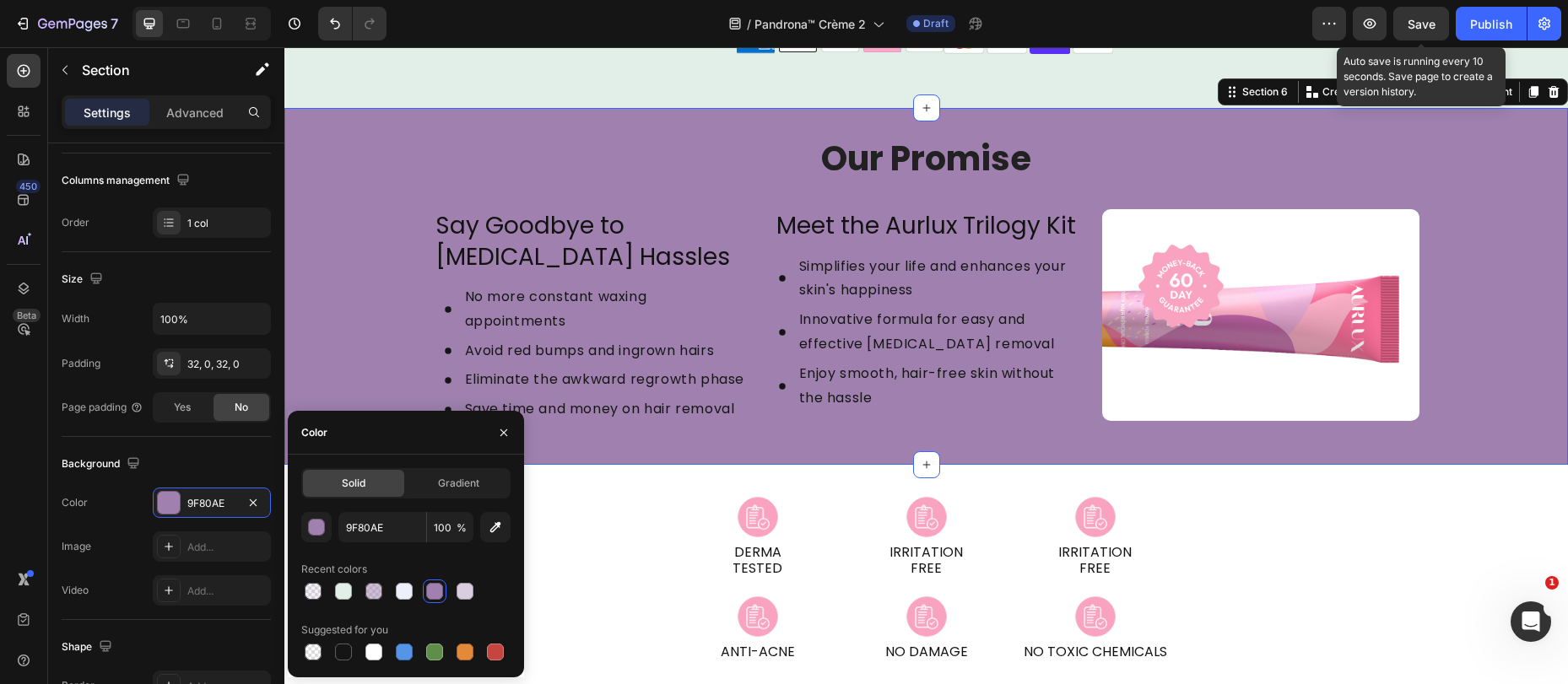
click at [1425, 23] on span "Save" at bounding box center [1421, 24] width 28 height 14
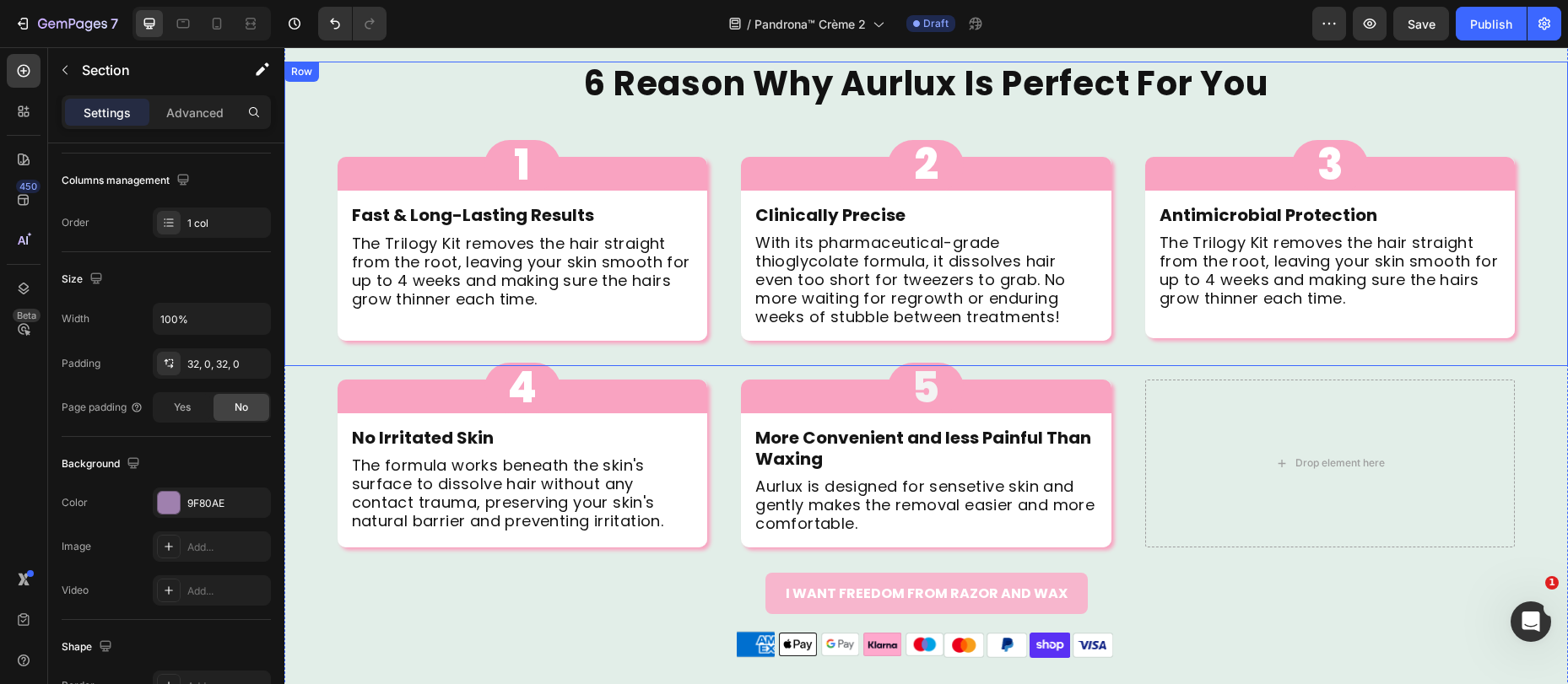
scroll to position [1317, 0]
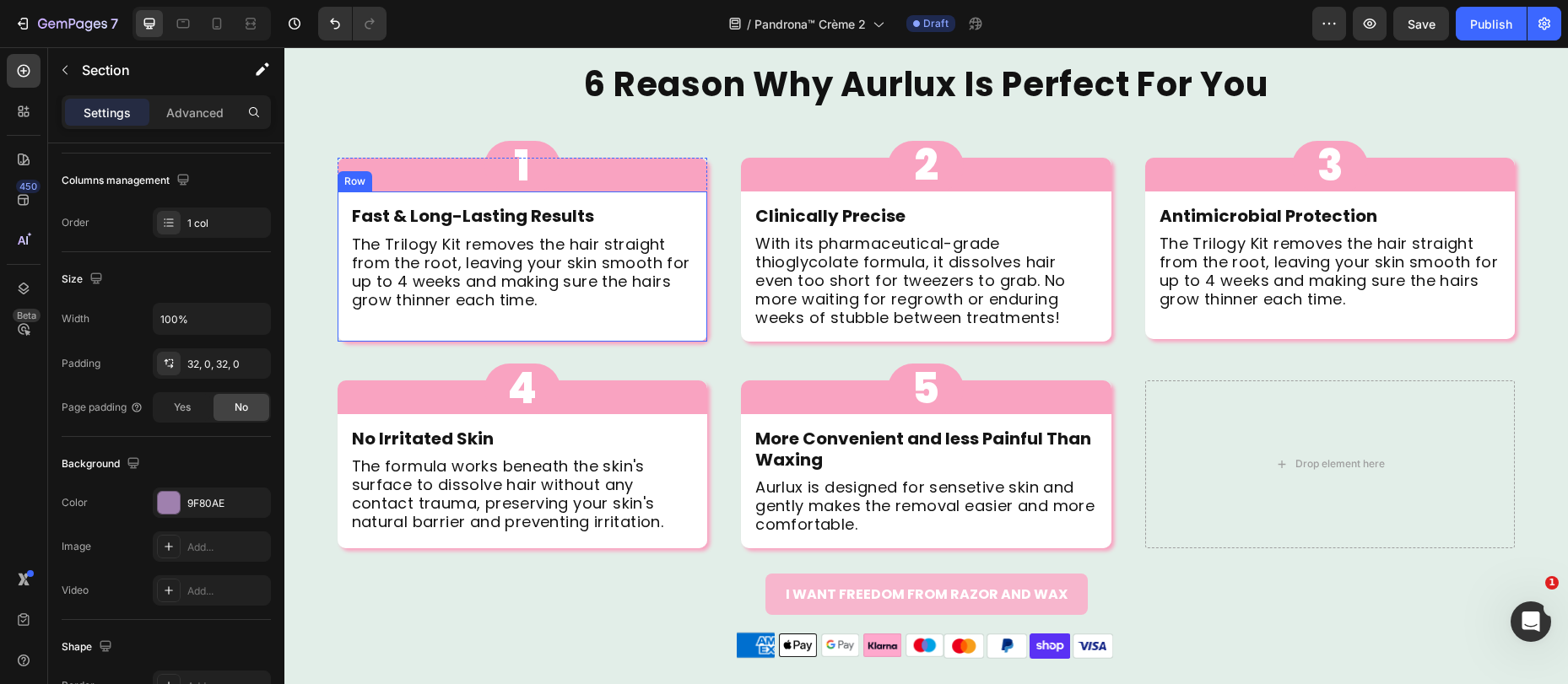
click at [663, 329] on div "Fast & Long-Lasting Results Text Block The Trilogy Kit removes the hair straigh…" at bounding box center [522, 267] width 371 height 150
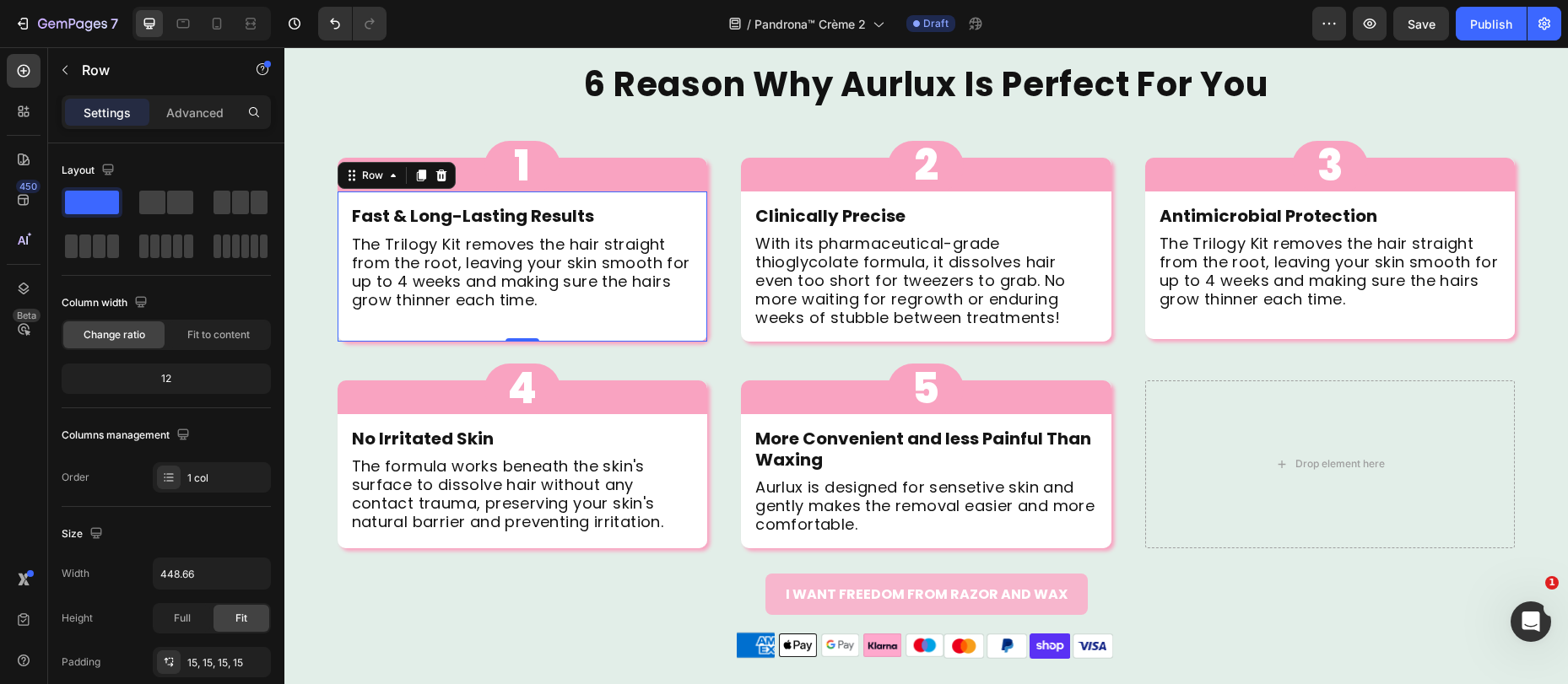
click at [618, 192] on div "Fast & Long-Lasting Results Text Block The Trilogy Kit removes the hair straigh…" at bounding box center [522, 267] width 371 height 150
click at [613, 176] on div "1 Button" at bounding box center [522, 166] width 371 height 51
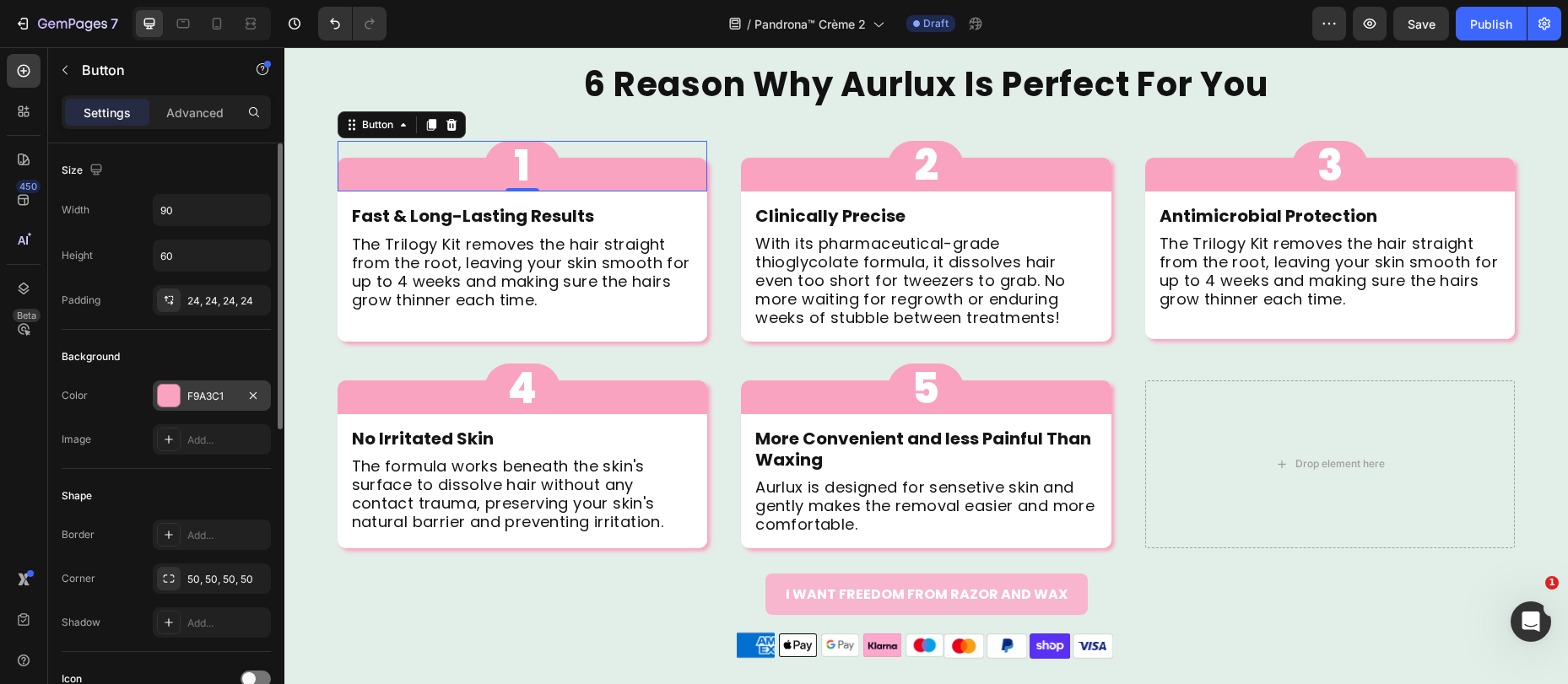
click at [208, 389] on div "F9A3C1" at bounding box center [212, 396] width 49 height 15
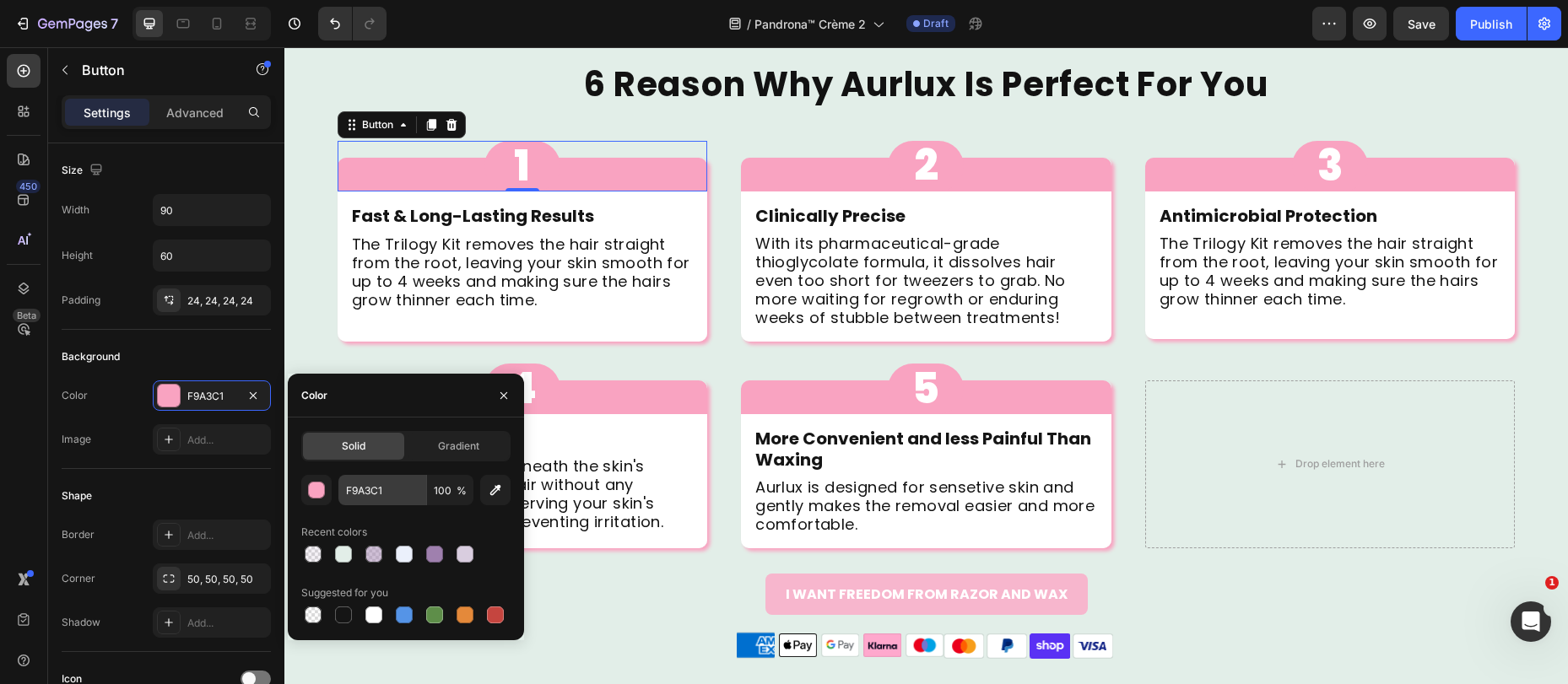
drag, startPoint x: 437, startPoint y: 556, endPoint x: 425, endPoint y: 479, distance: 77.9
click at [437, 556] on div at bounding box center [434, 554] width 17 height 17
click at [433, 551] on div at bounding box center [434, 554] width 17 height 17
type input "9F80AE"
click at [364, 174] on div "1 Button 0" at bounding box center [522, 166] width 371 height 51
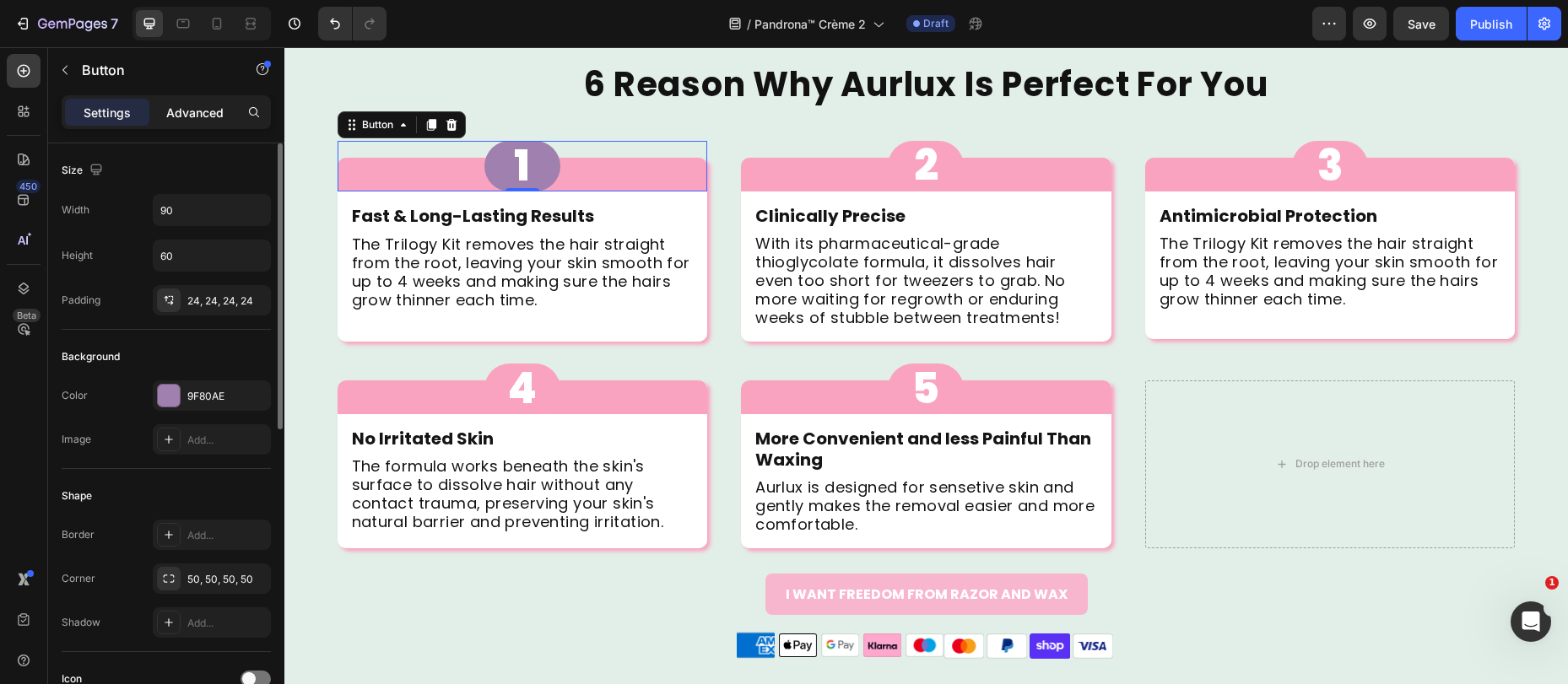
click at [197, 106] on p "Advanced" at bounding box center [195, 113] width 57 height 18
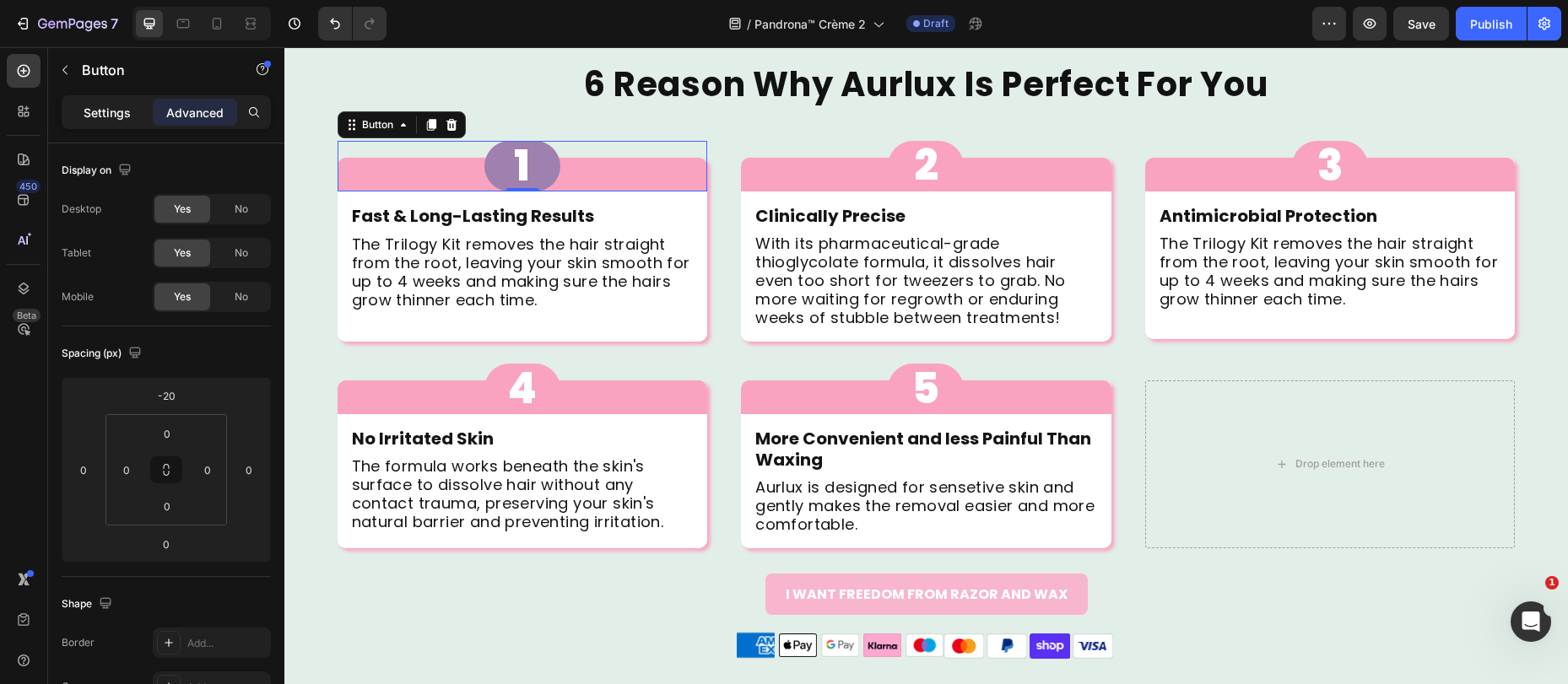
click at [108, 125] on div "Settings" at bounding box center [107, 113] width 84 height 27
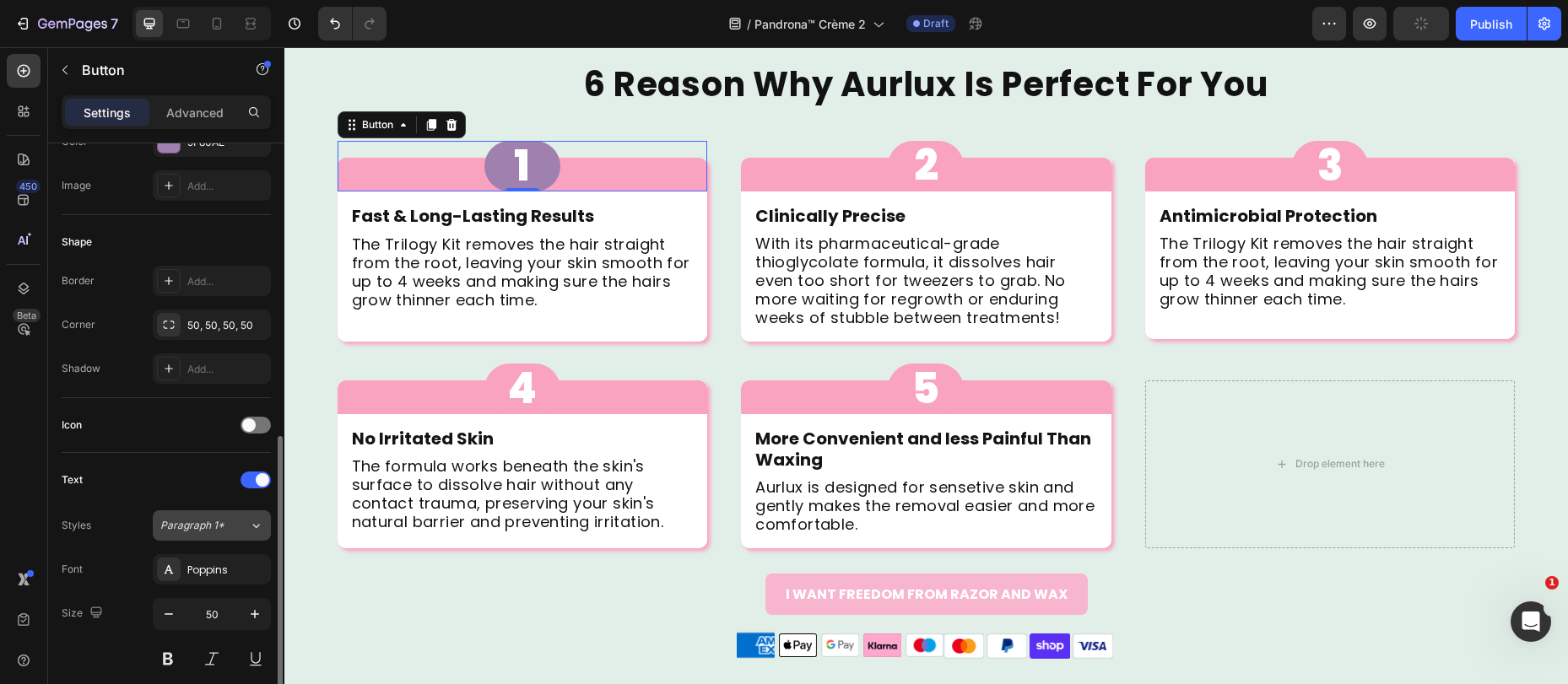
scroll to position [368, 0]
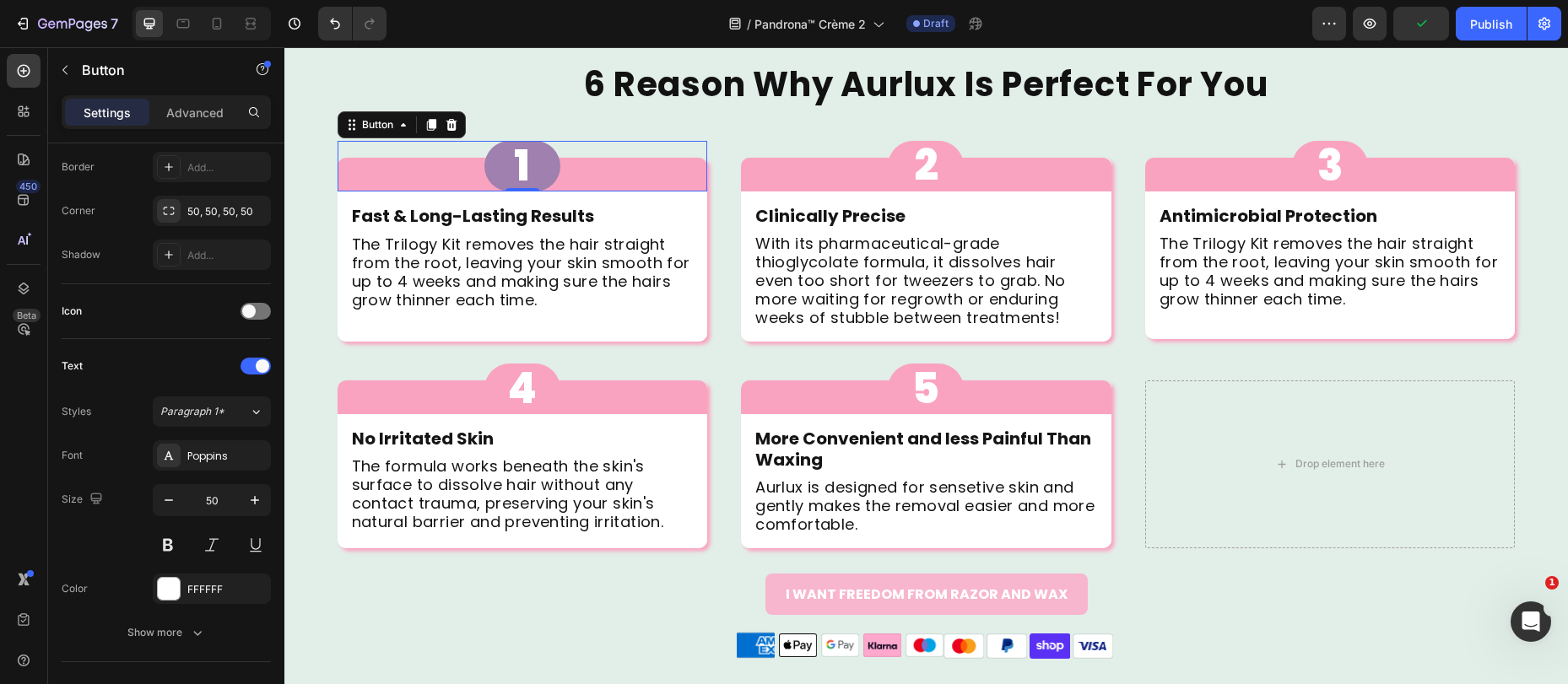
click at [365, 167] on div "1 Button 0" at bounding box center [522, 166] width 371 height 51
click at [602, 167] on div "1 Button 0" at bounding box center [522, 166] width 371 height 51
click at [693, 207] on div "Fast & Long-Lasting Results Text Block The Trilogy Kit removes the hair straigh…" at bounding box center [522, 267] width 371 height 150
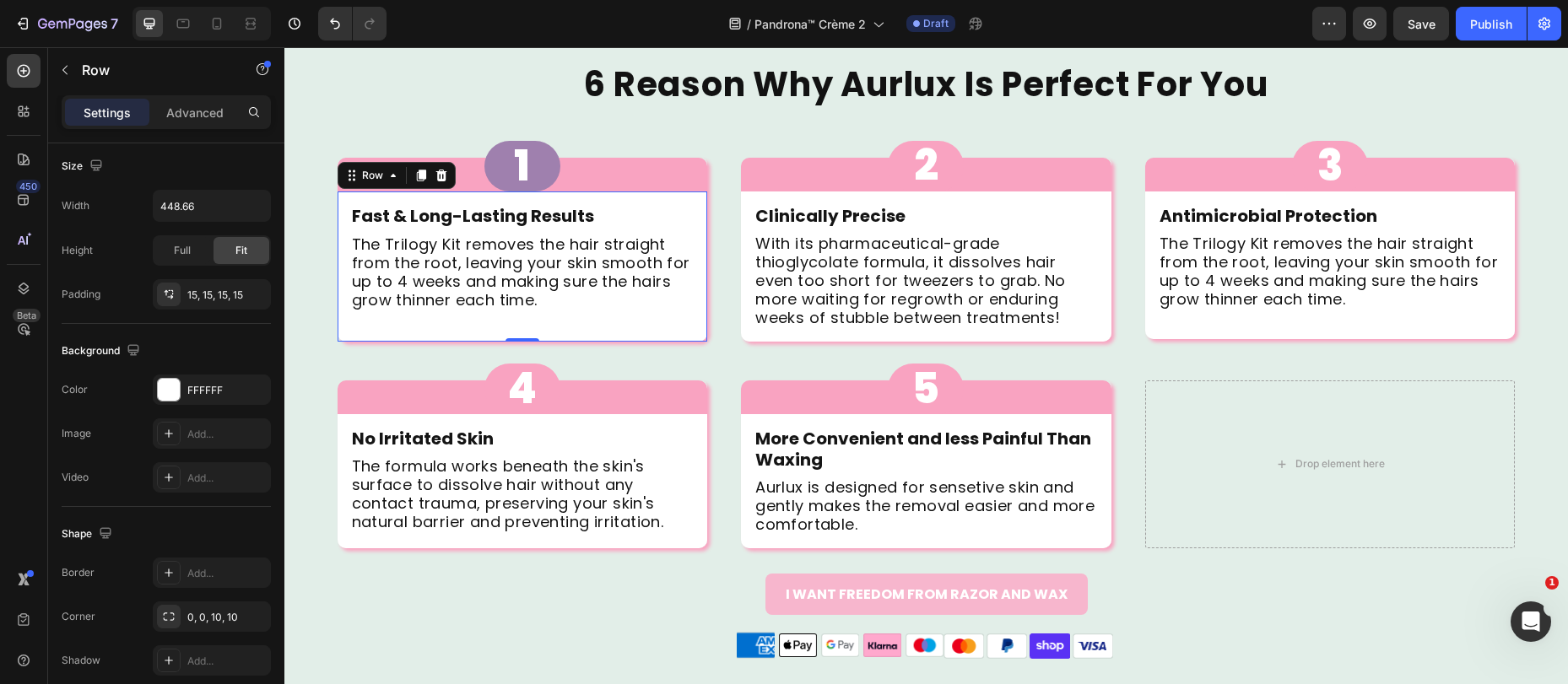
scroll to position [0, 0]
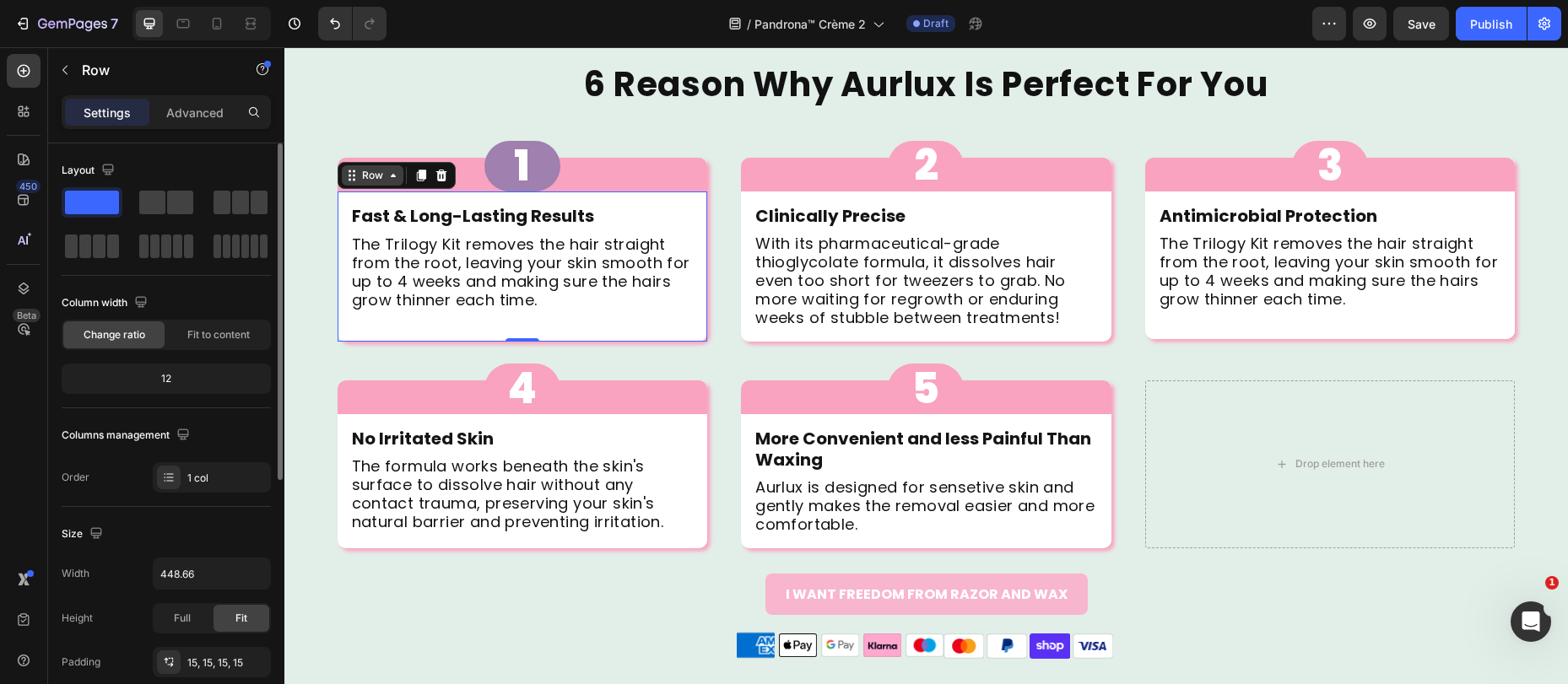
click at [359, 176] on div "Row" at bounding box center [372, 175] width 28 height 15
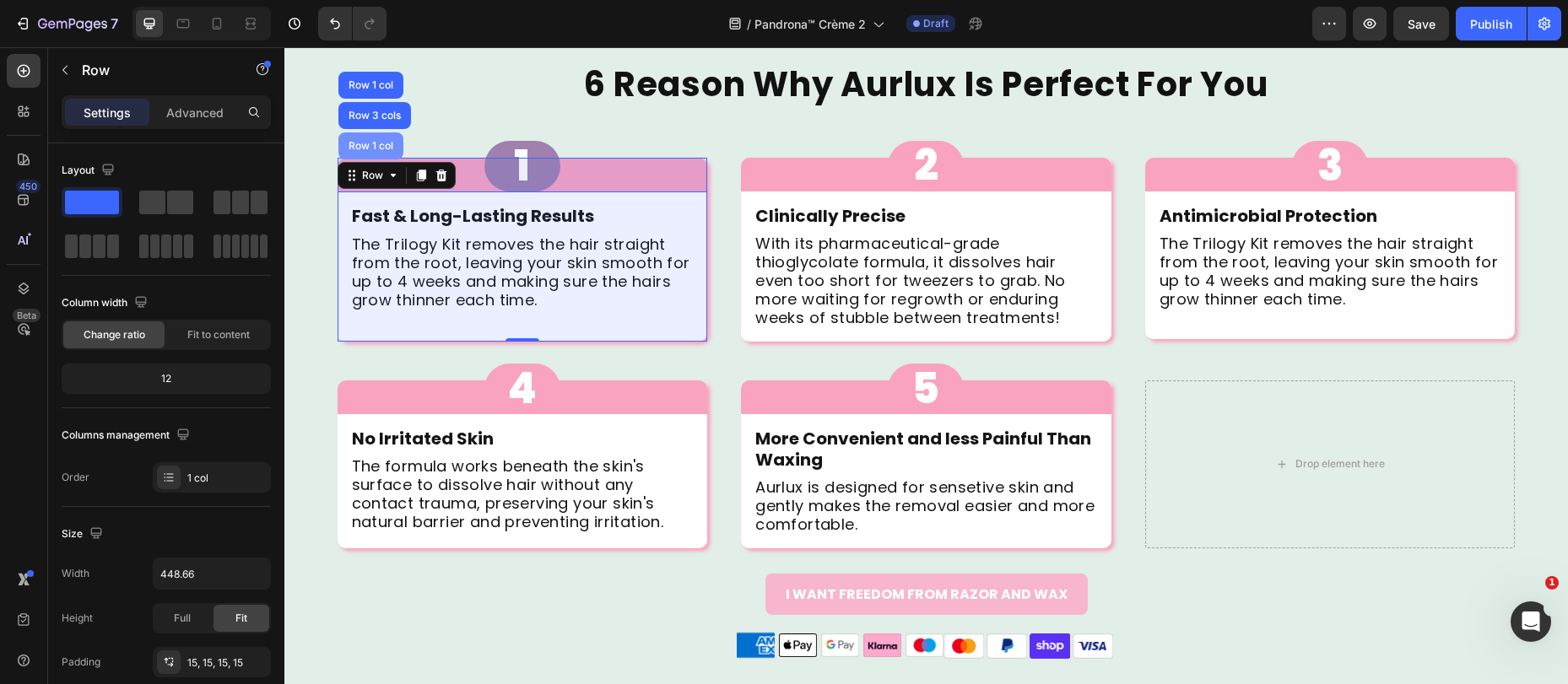
click at [368, 144] on div "Row 1 col" at bounding box center [371, 146] width 52 height 10
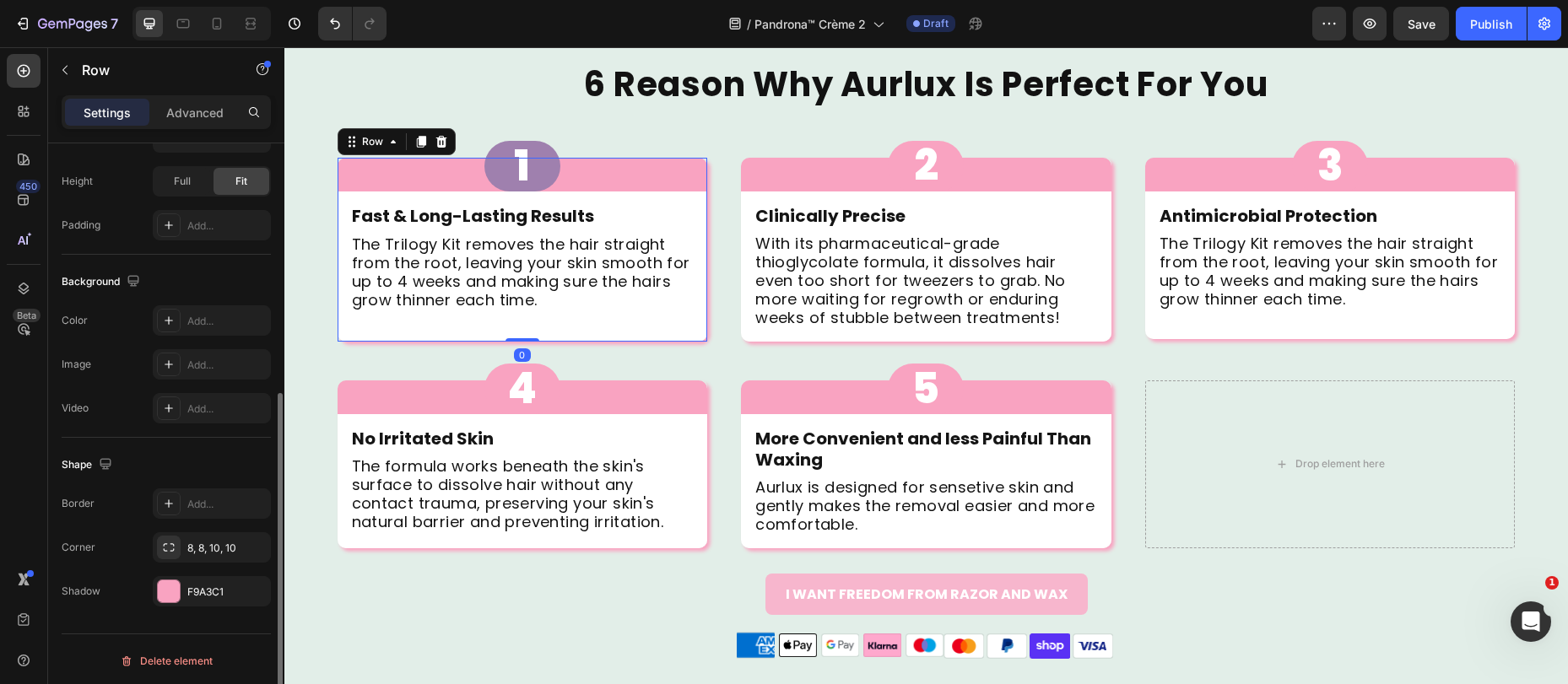
scroll to position [440, 0]
click at [182, 581] on div "F9A3C1" at bounding box center [212, 588] width 118 height 30
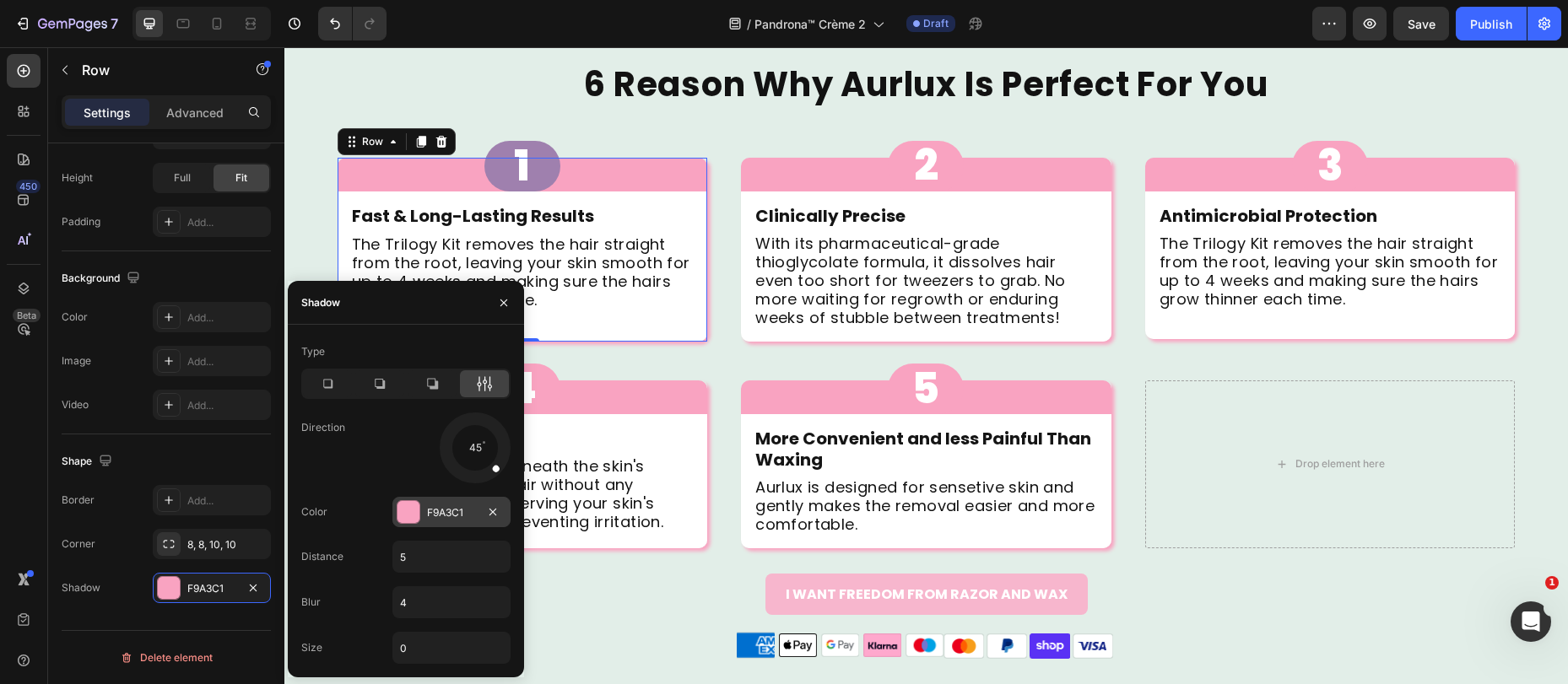
click at [429, 513] on div "F9A3C1" at bounding box center [451, 513] width 49 height 15
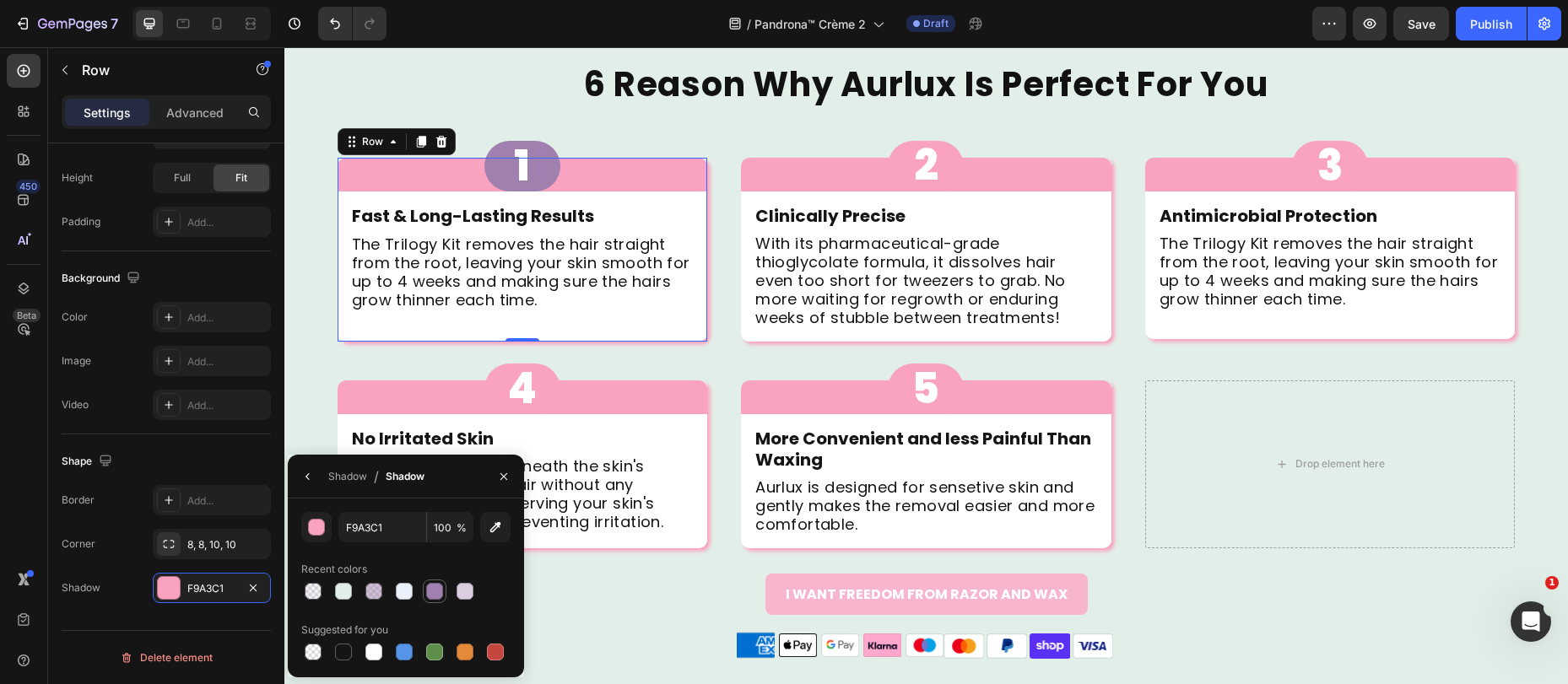
click at [433, 590] on div at bounding box center [434, 591] width 17 height 17
type input "9F80AE"
click at [435, 589] on div at bounding box center [434, 591] width 17 height 17
click at [435, 588] on div at bounding box center [434, 591] width 17 height 17
click at [354, 180] on div "1 Button" at bounding box center [522, 166] width 371 height 51
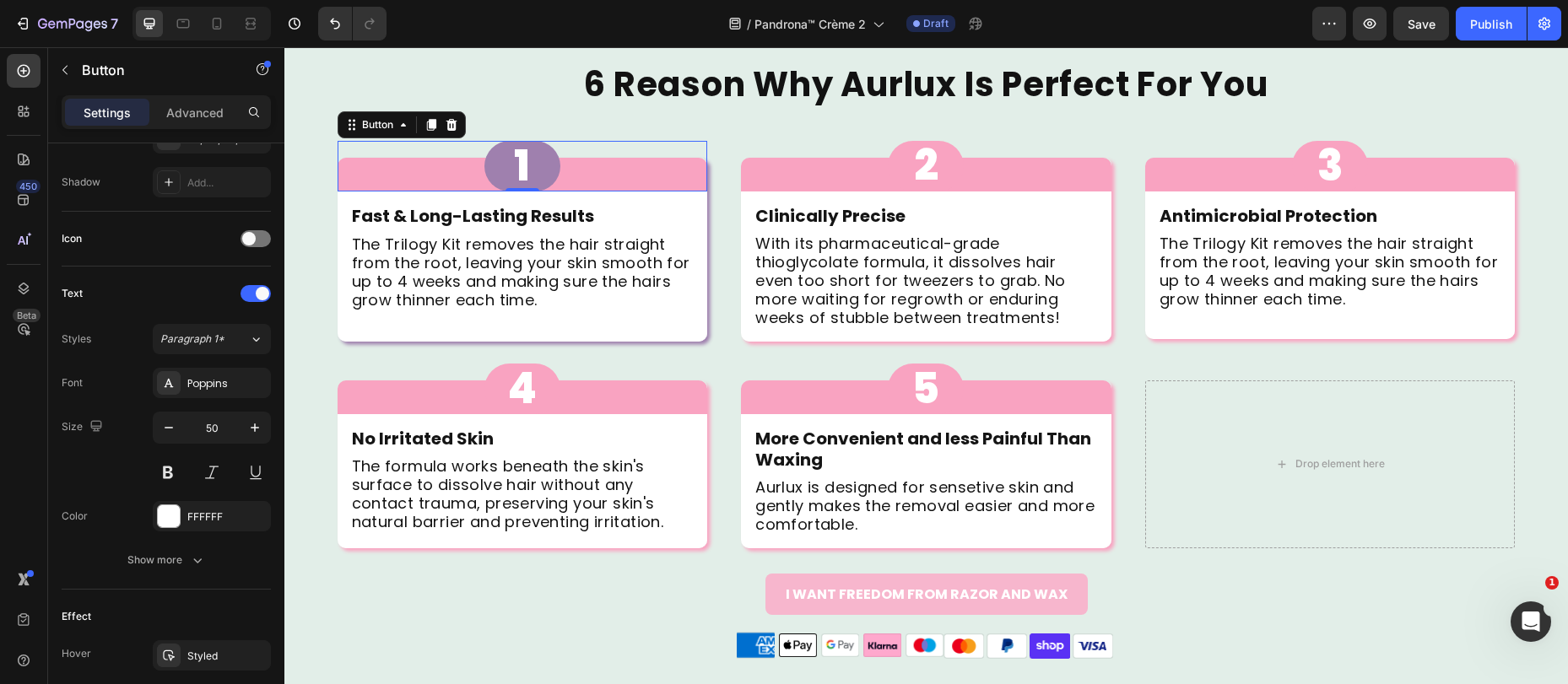
scroll to position [0, 0]
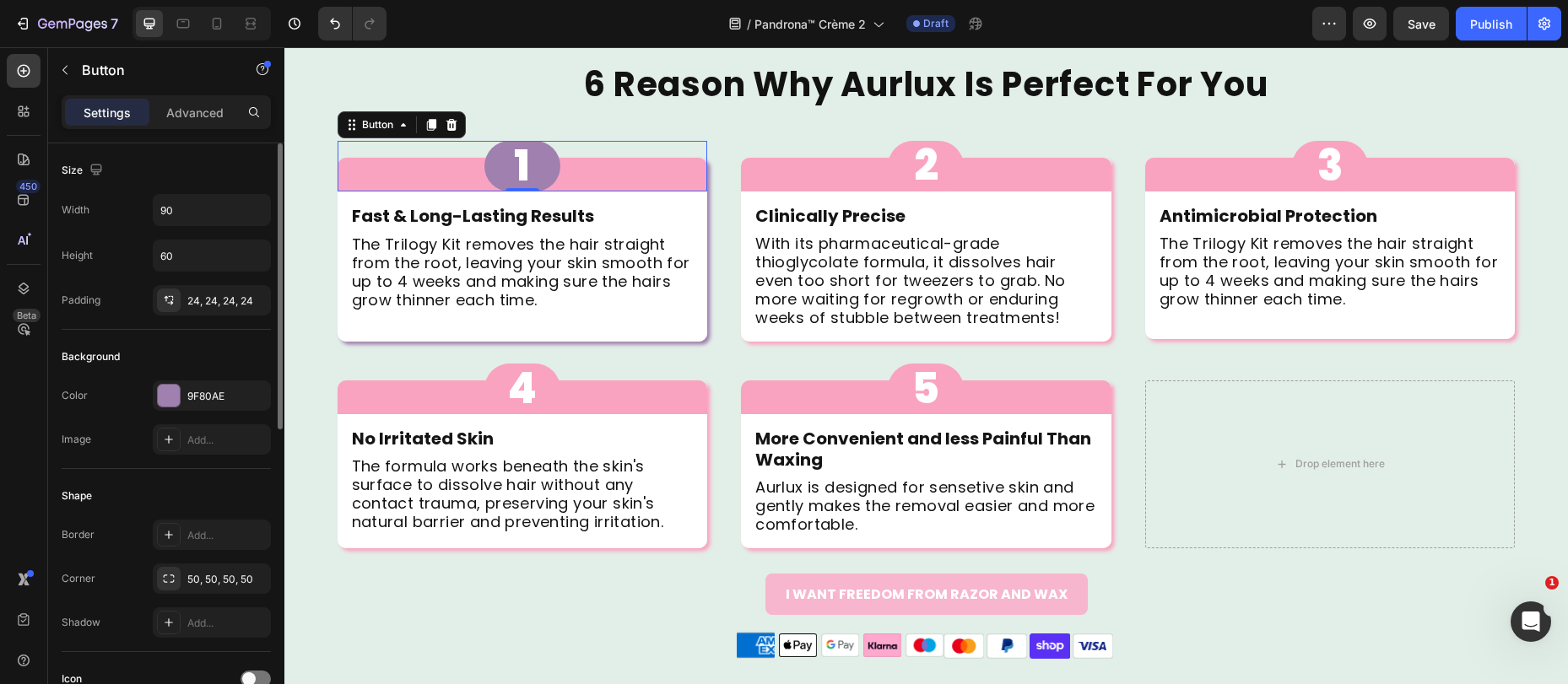
click at [364, 182] on div "1 Button 0" at bounding box center [522, 166] width 371 height 51
click at [341, 184] on div "Row" at bounding box center [354, 181] width 28 height 15
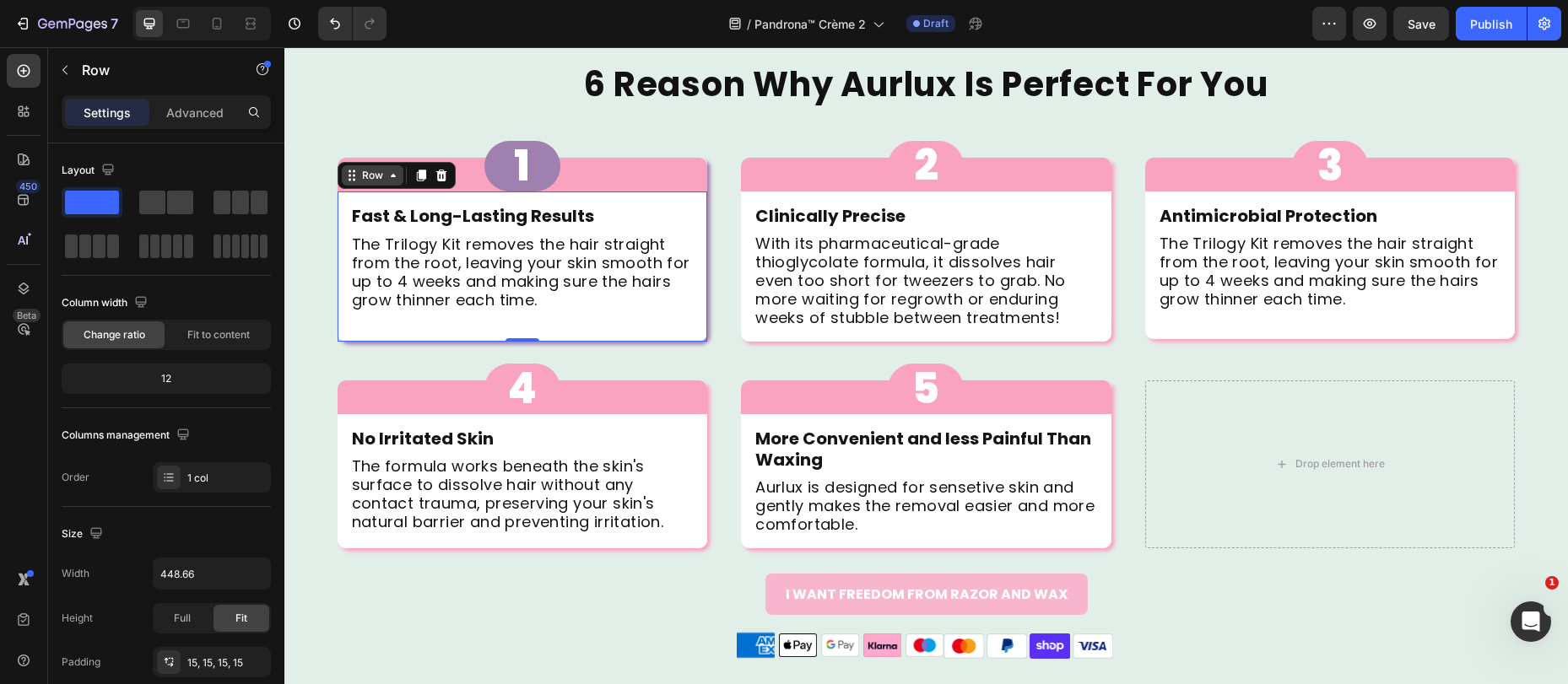
click at [359, 181] on div "Row" at bounding box center [372, 175] width 28 height 15
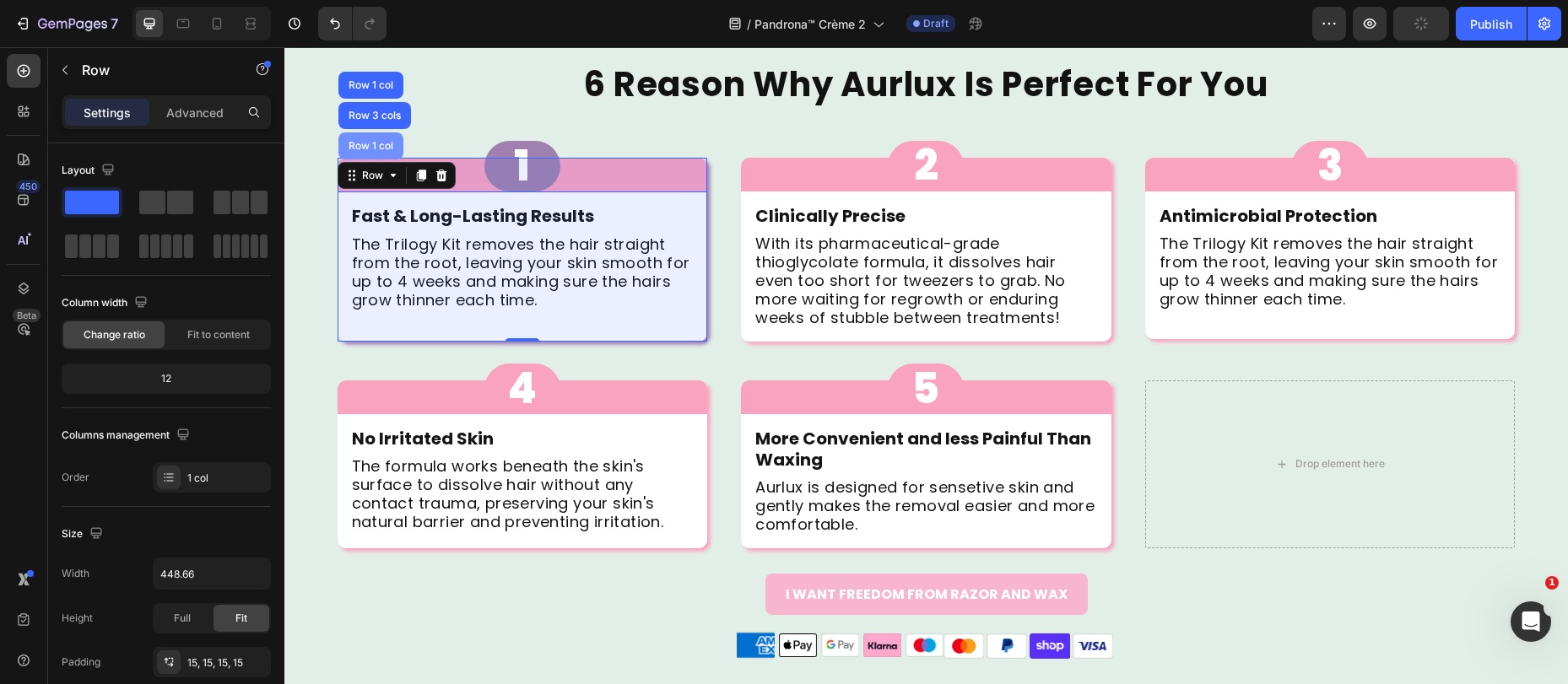
click at [365, 146] on div "Row 1 col" at bounding box center [371, 146] width 52 height 10
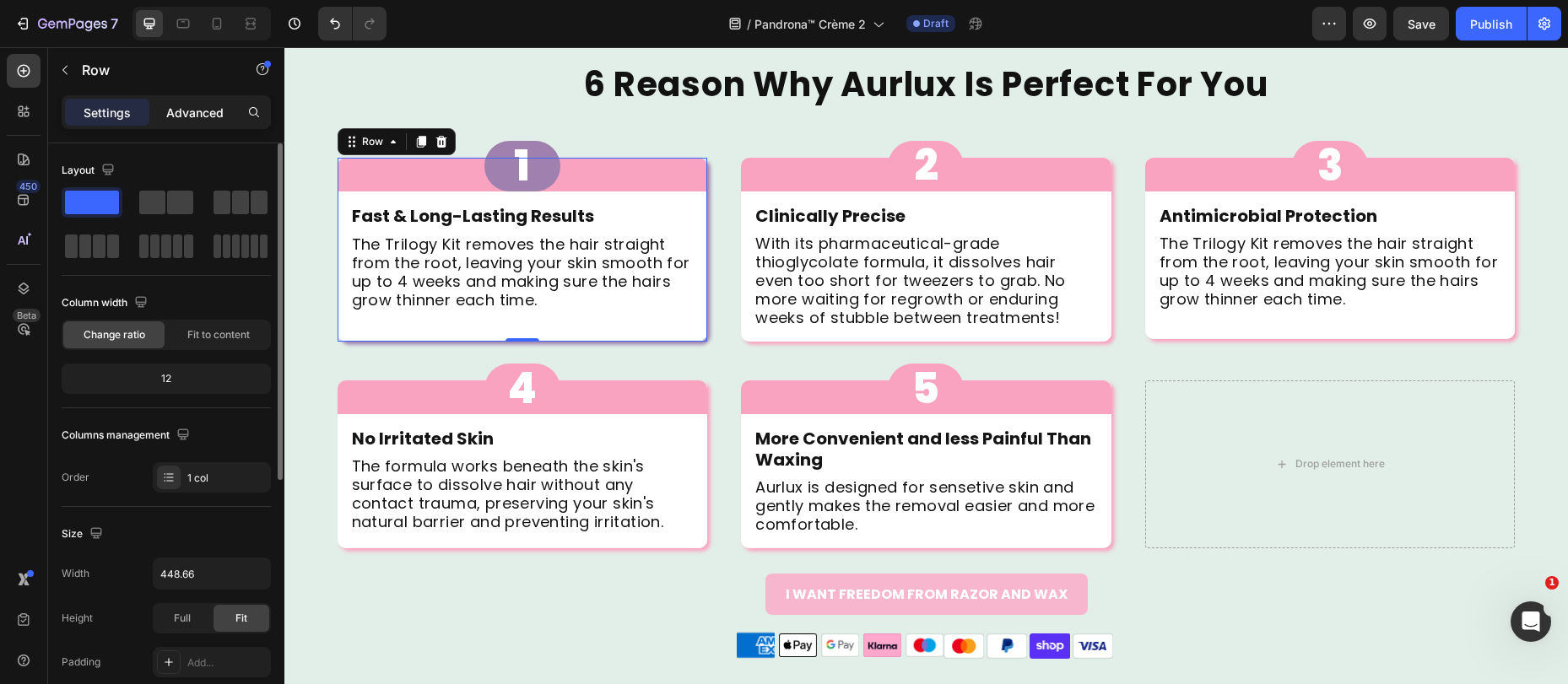
click at [191, 113] on p "Advanced" at bounding box center [195, 113] width 57 height 18
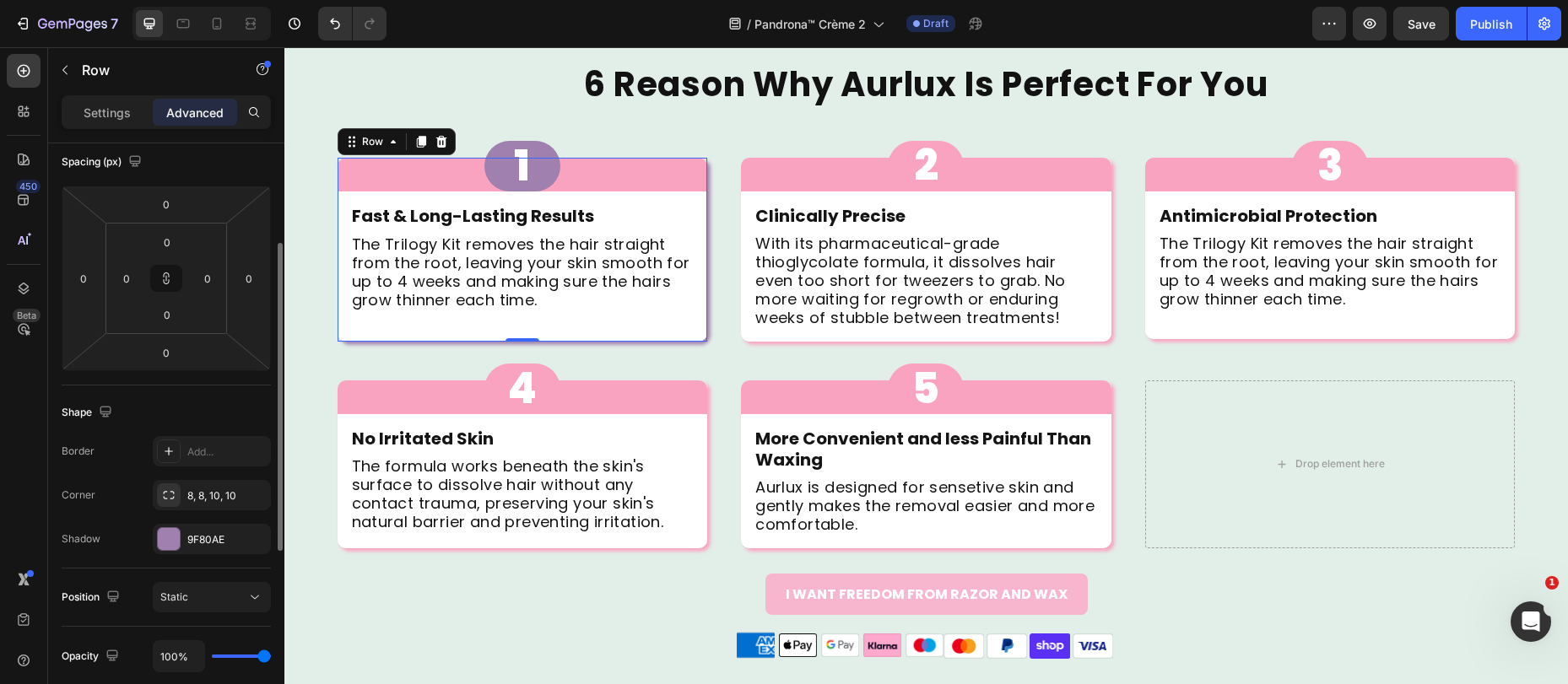
scroll to position [421, 0]
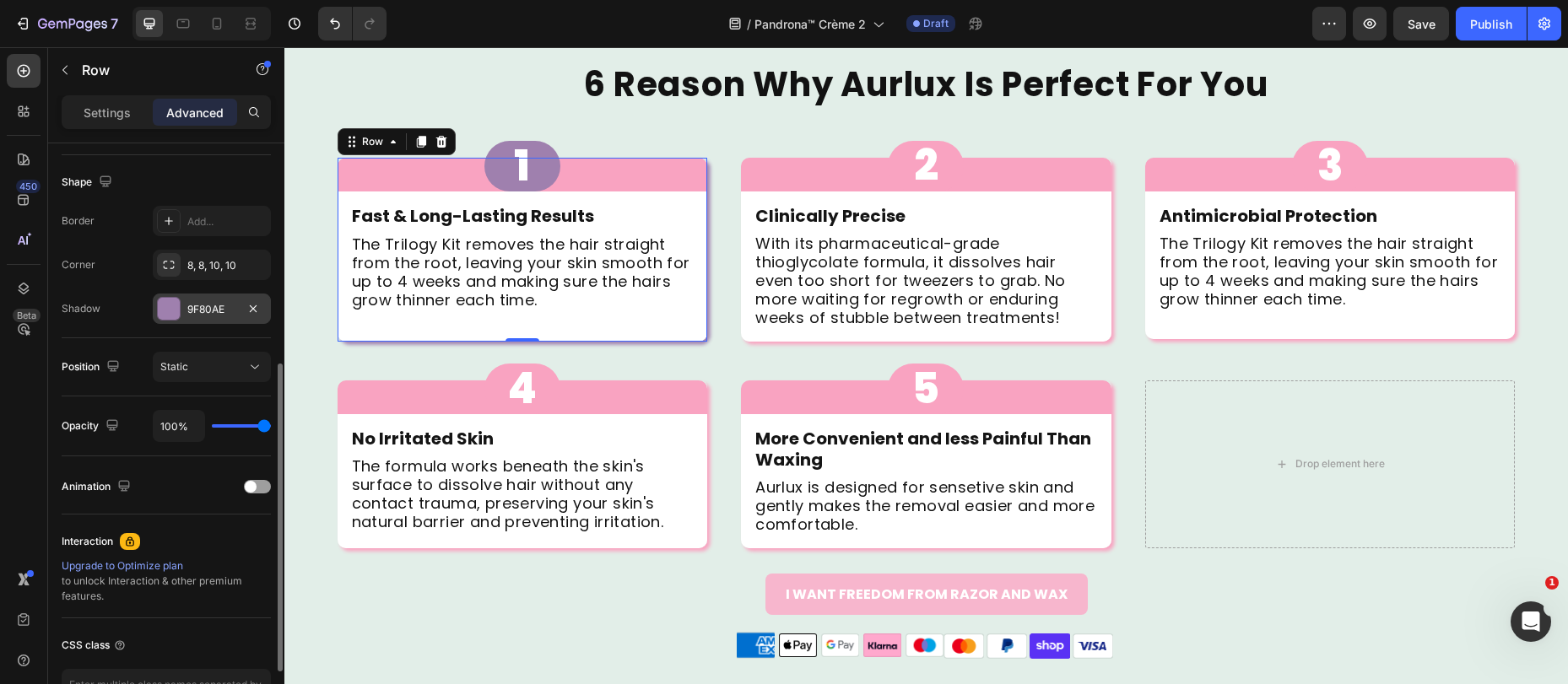
click at [209, 311] on div "9F80AE" at bounding box center [212, 309] width 49 height 15
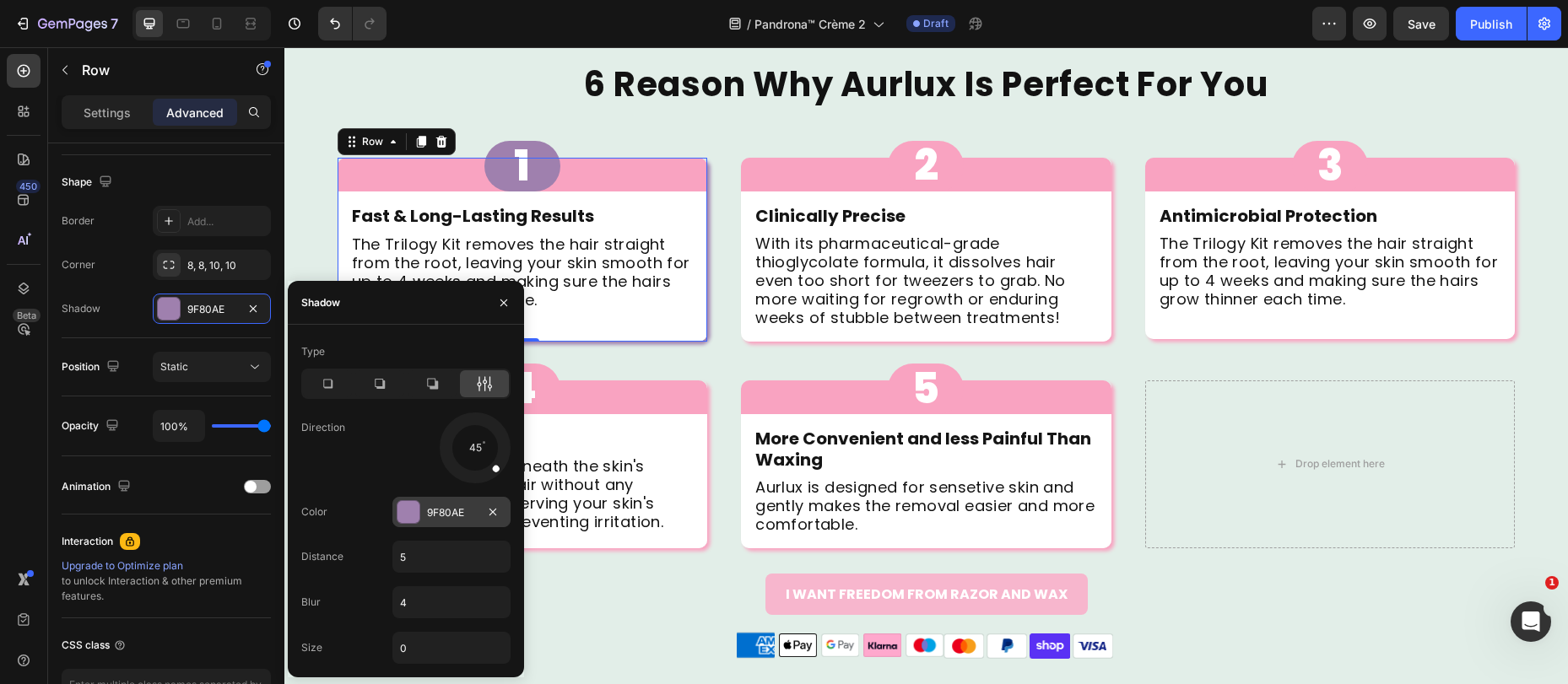
click at [419, 513] on div at bounding box center [408, 512] width 22 height 22
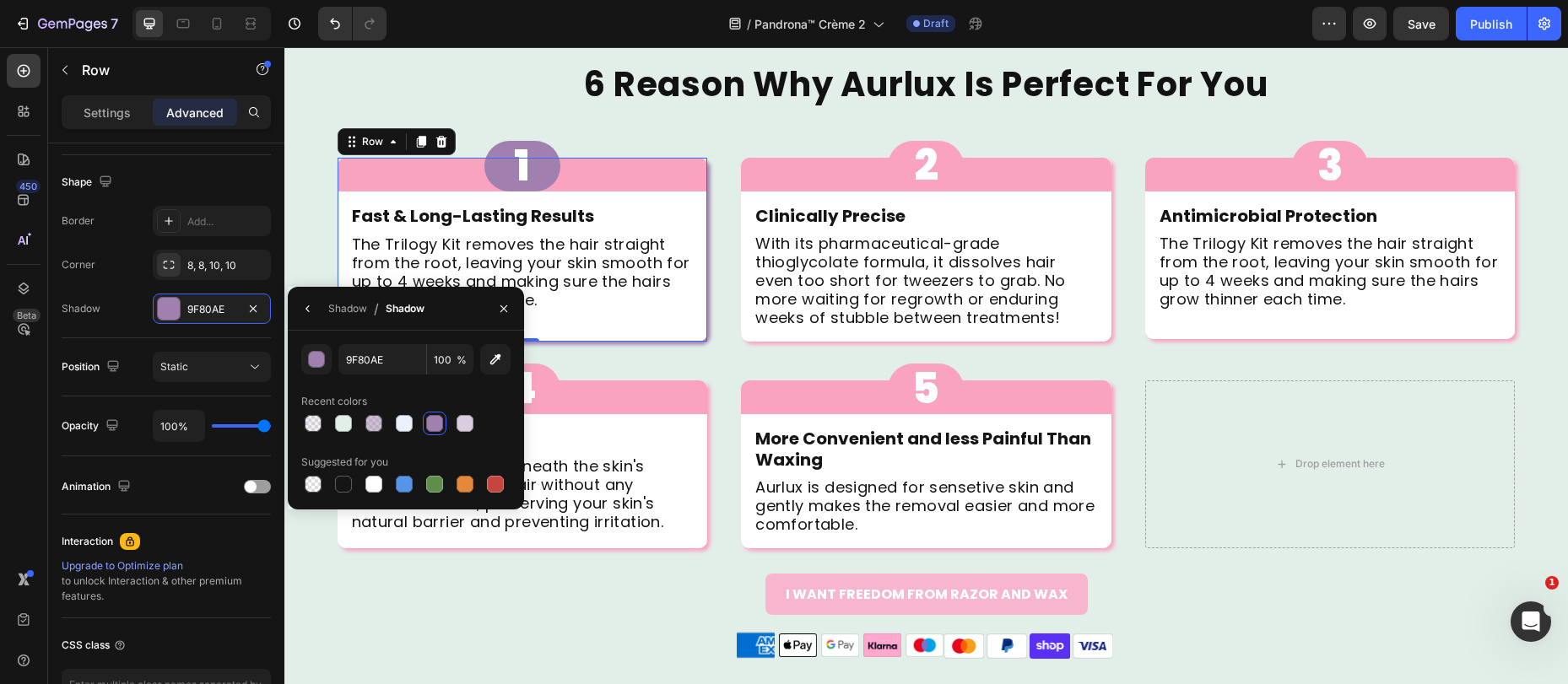
click at [430, 423] on div at bounding box center [434, 423] width 17 height 17
click at [360, 176] on div "1 Button" at bounding box center [522, 166] width 371 height 51
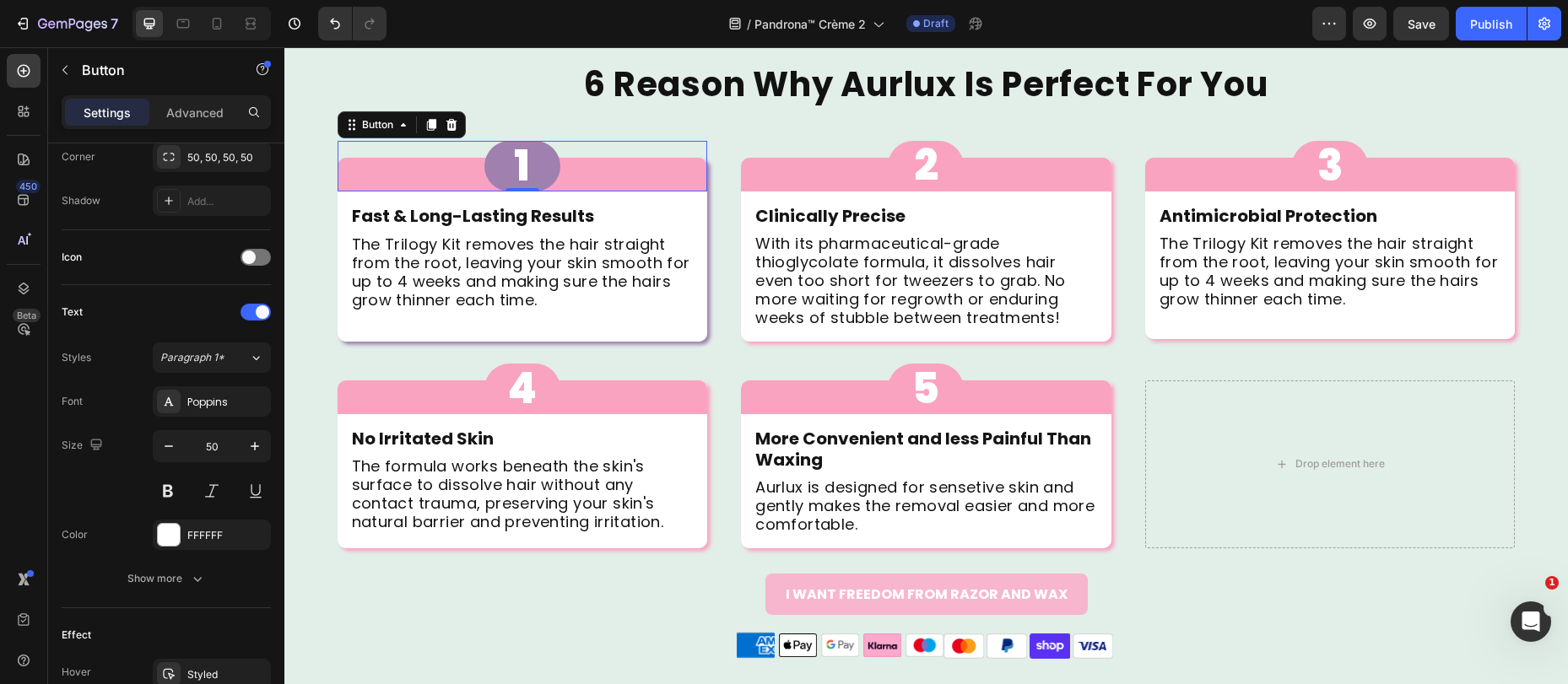
scroll to position [0, 0]
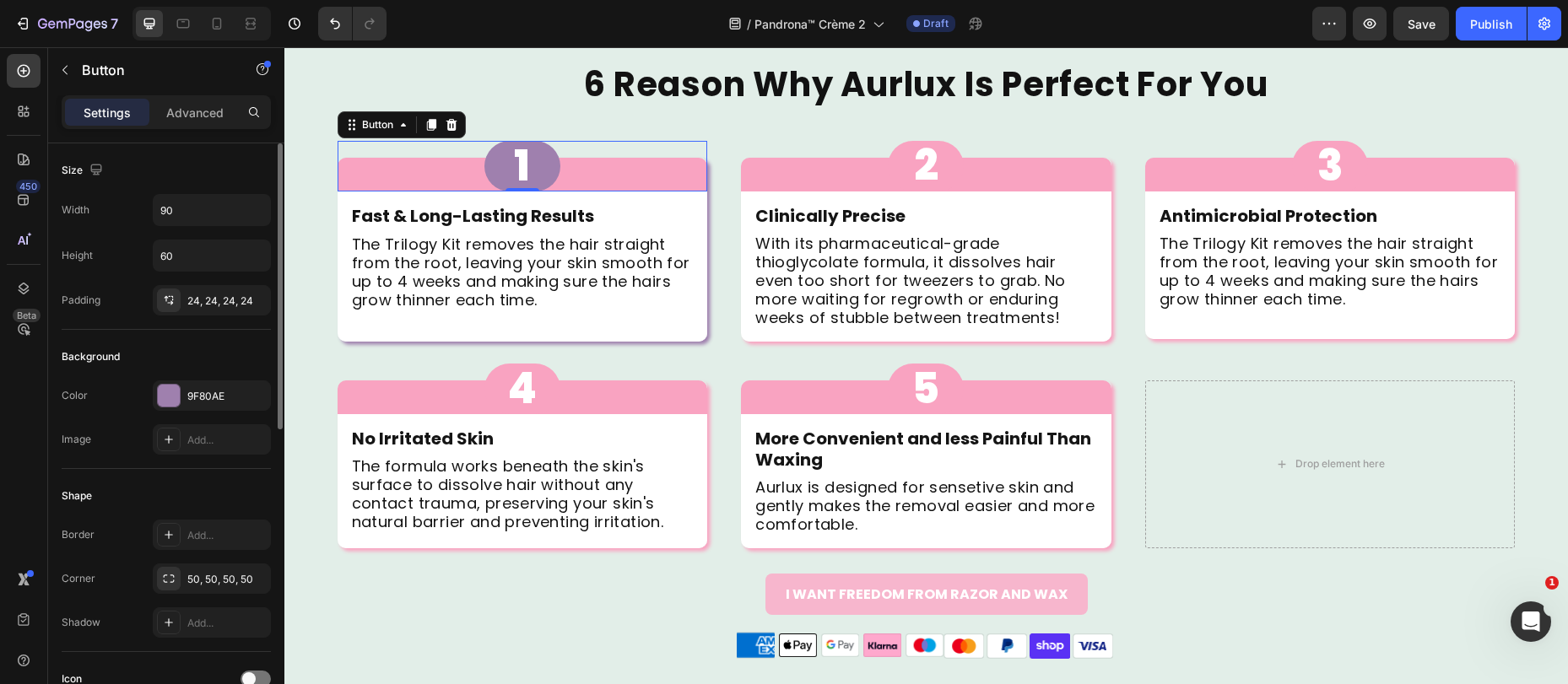
click at [360, 176] on div "1 Button 0" at bounding box center [522, 166] width 371 height 51
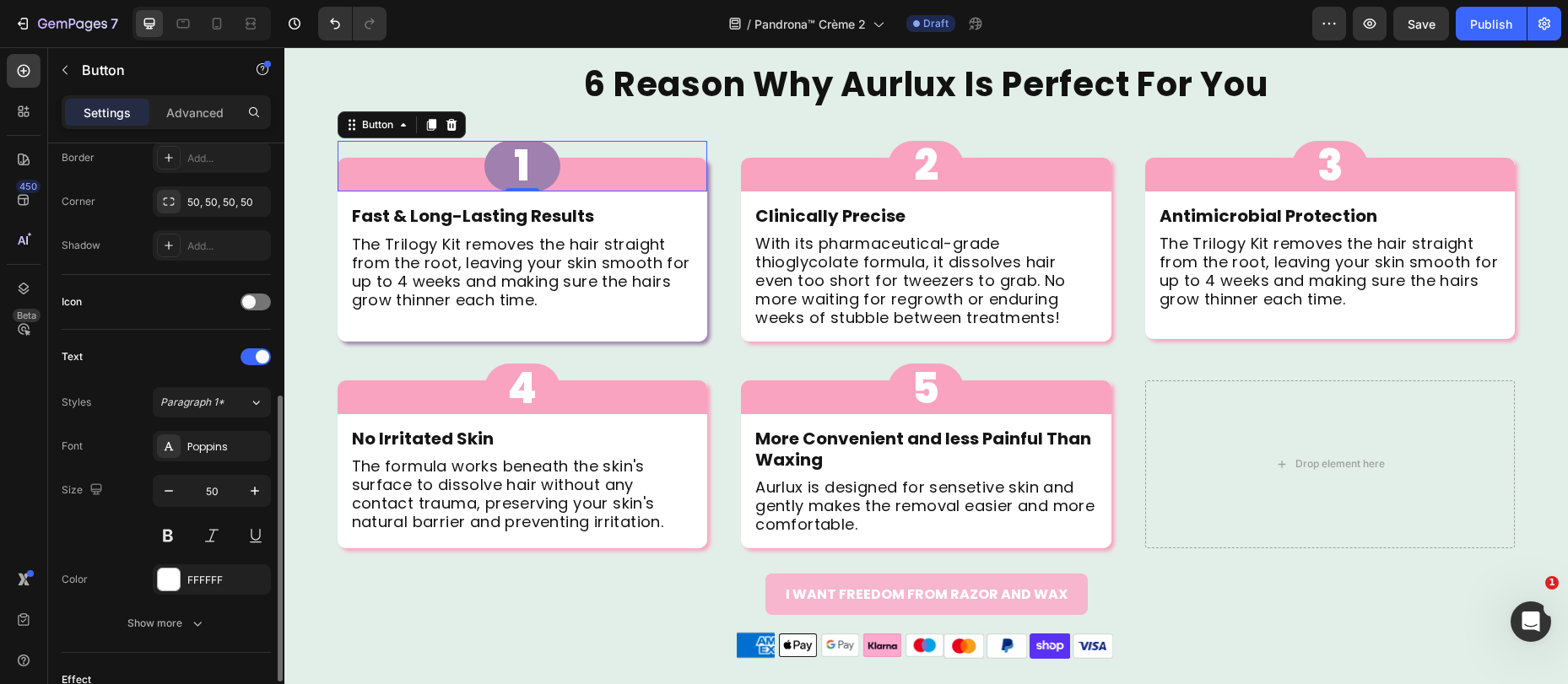
scroll to position [612, 0]
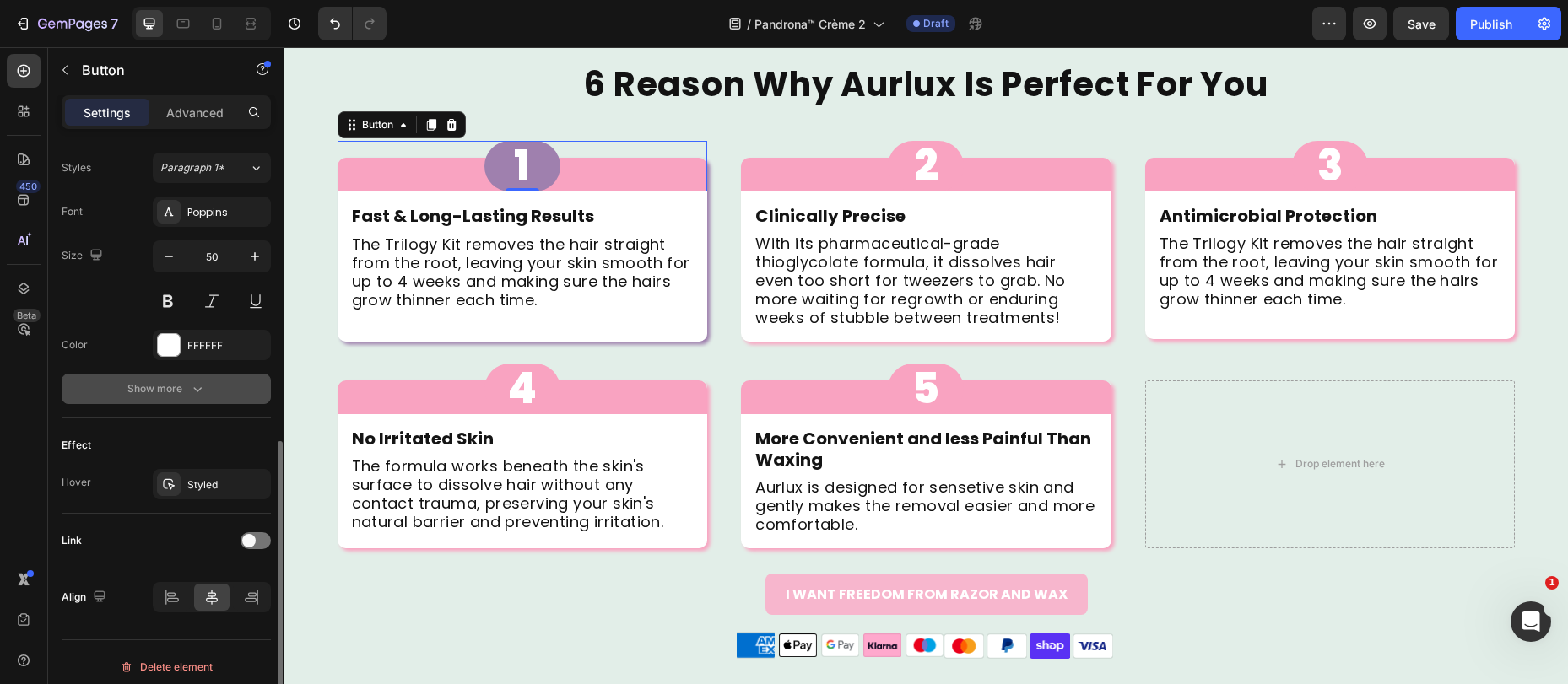
click at [177, 388] on div "Show more" at bounding box center [167, 388] width 79 height 17
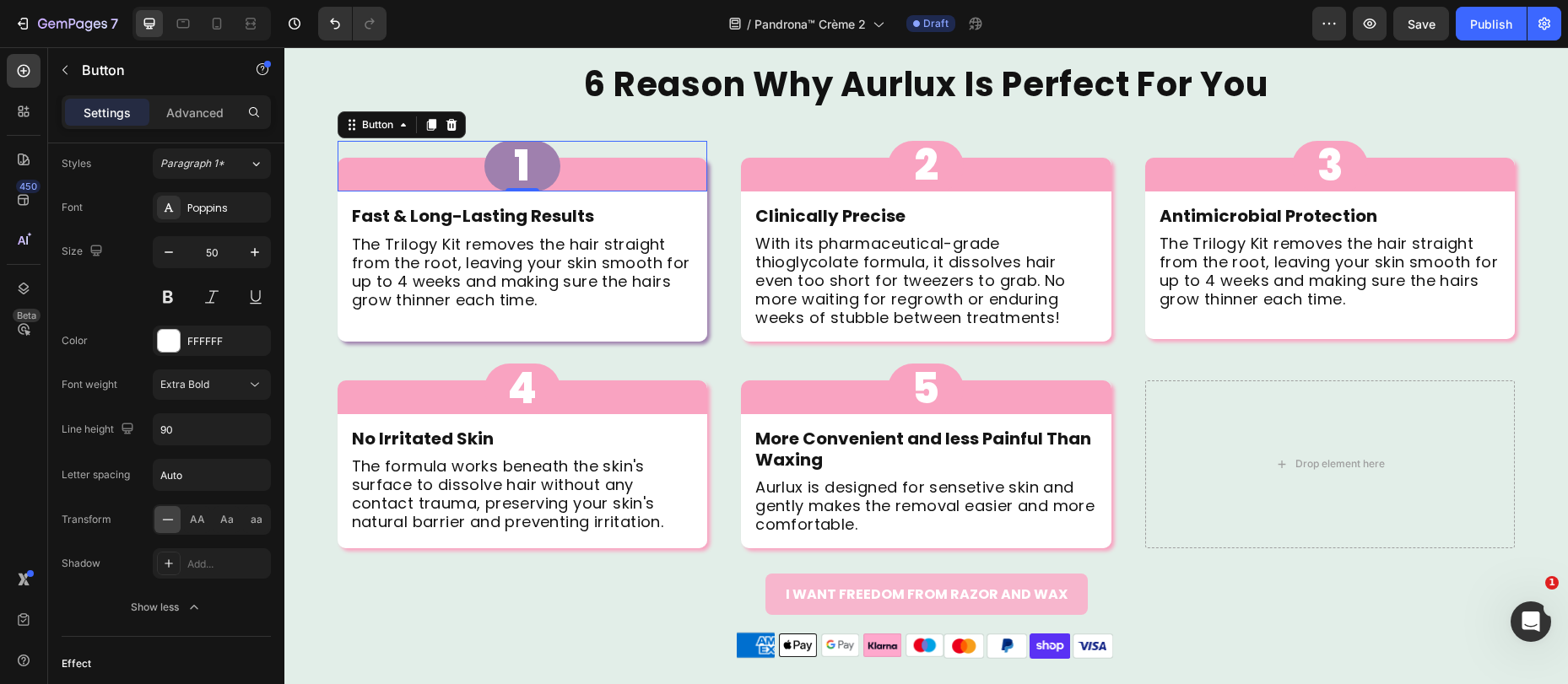
scroll to position [348, 0]
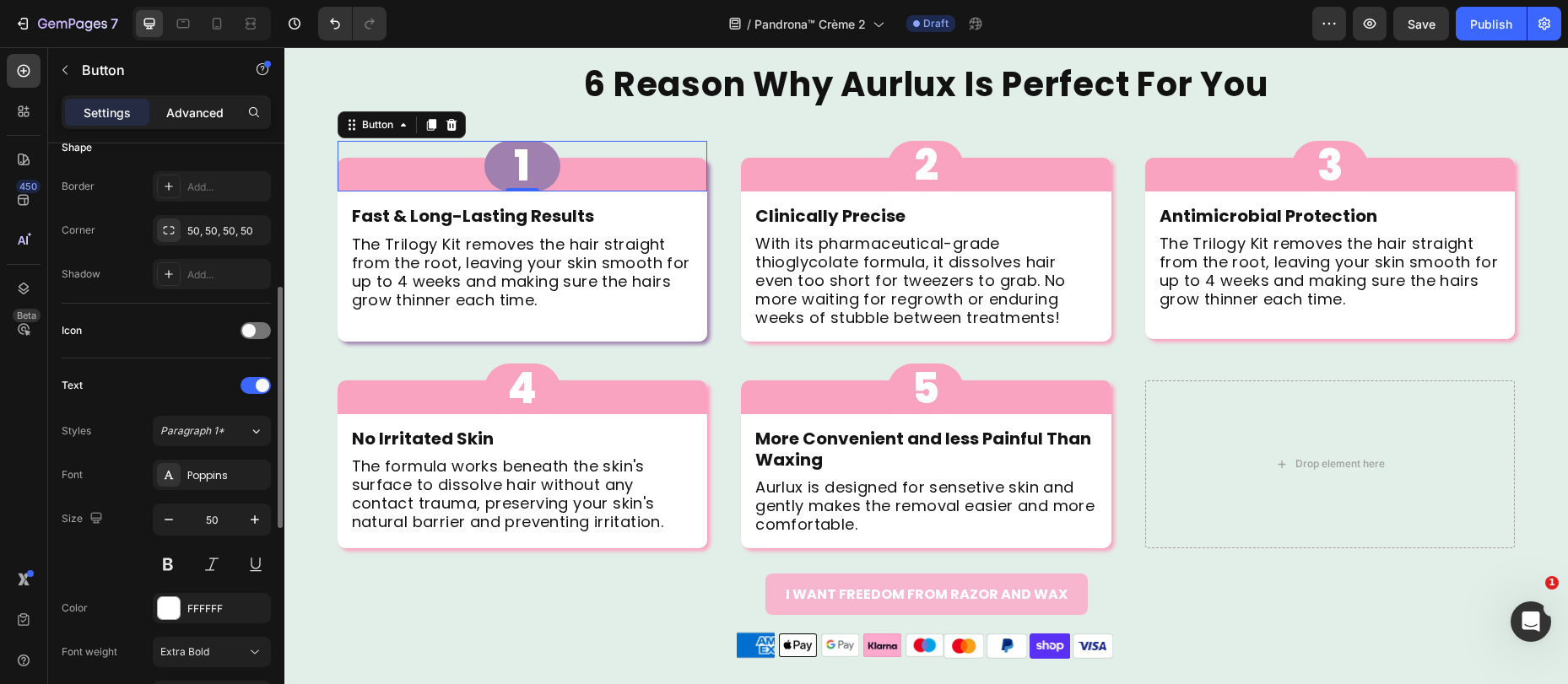
click at [184, 115] on p "Advanced" at bounding box center [195, 113] width 57 height 18
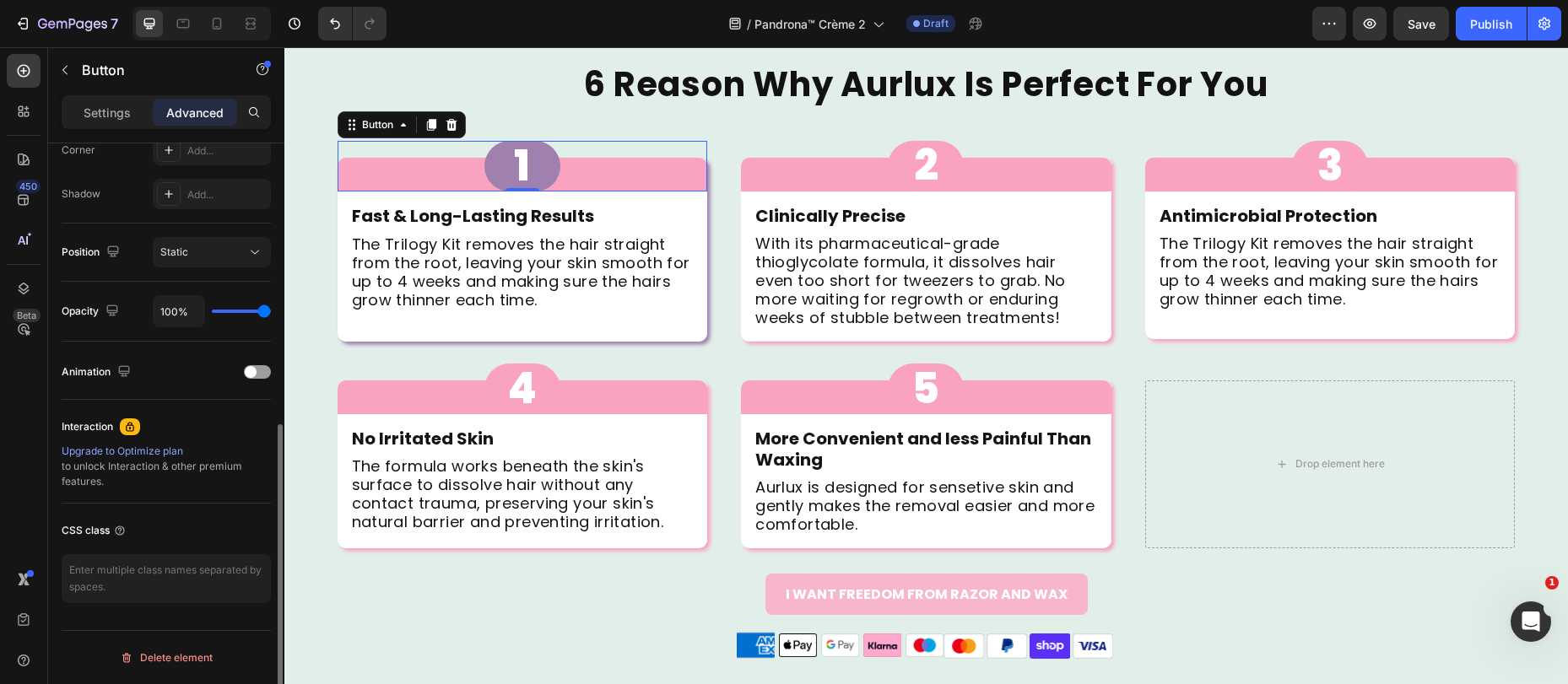
scroll to position [0, 0]
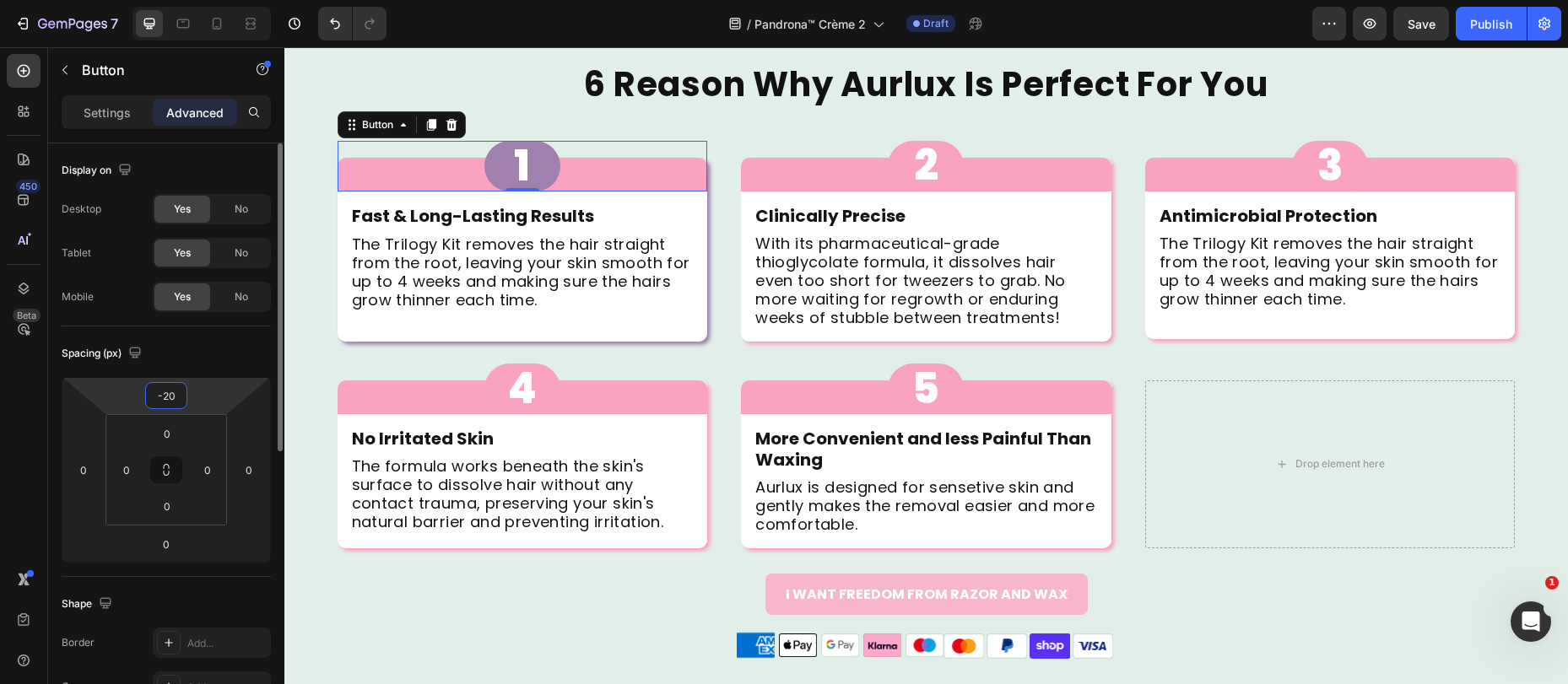
click at [173, 392] on input "-20" at bounding box center [166, 396] width 34 height 25
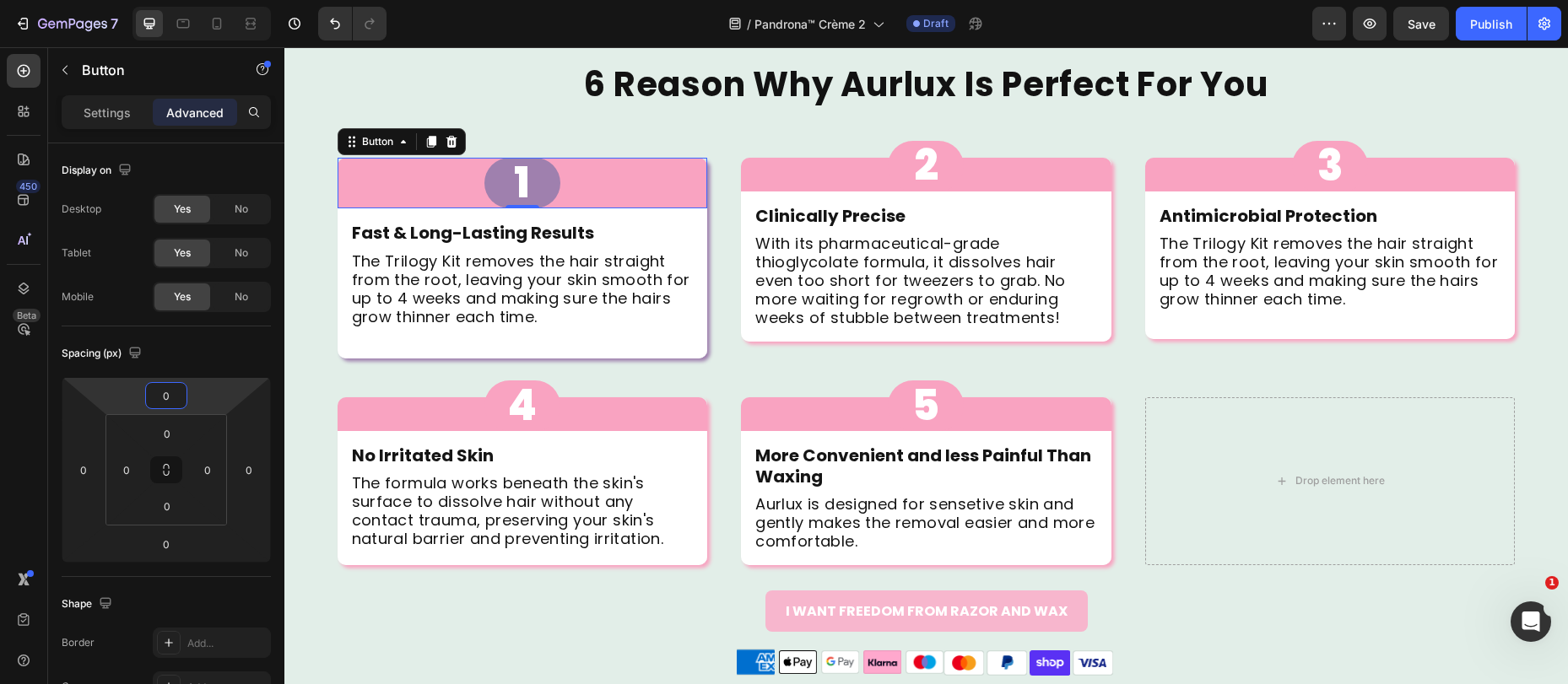
type input "0"
click at [646, 179] on div "1 Button 0" at bounding box center [522, 183] width 371 height 51
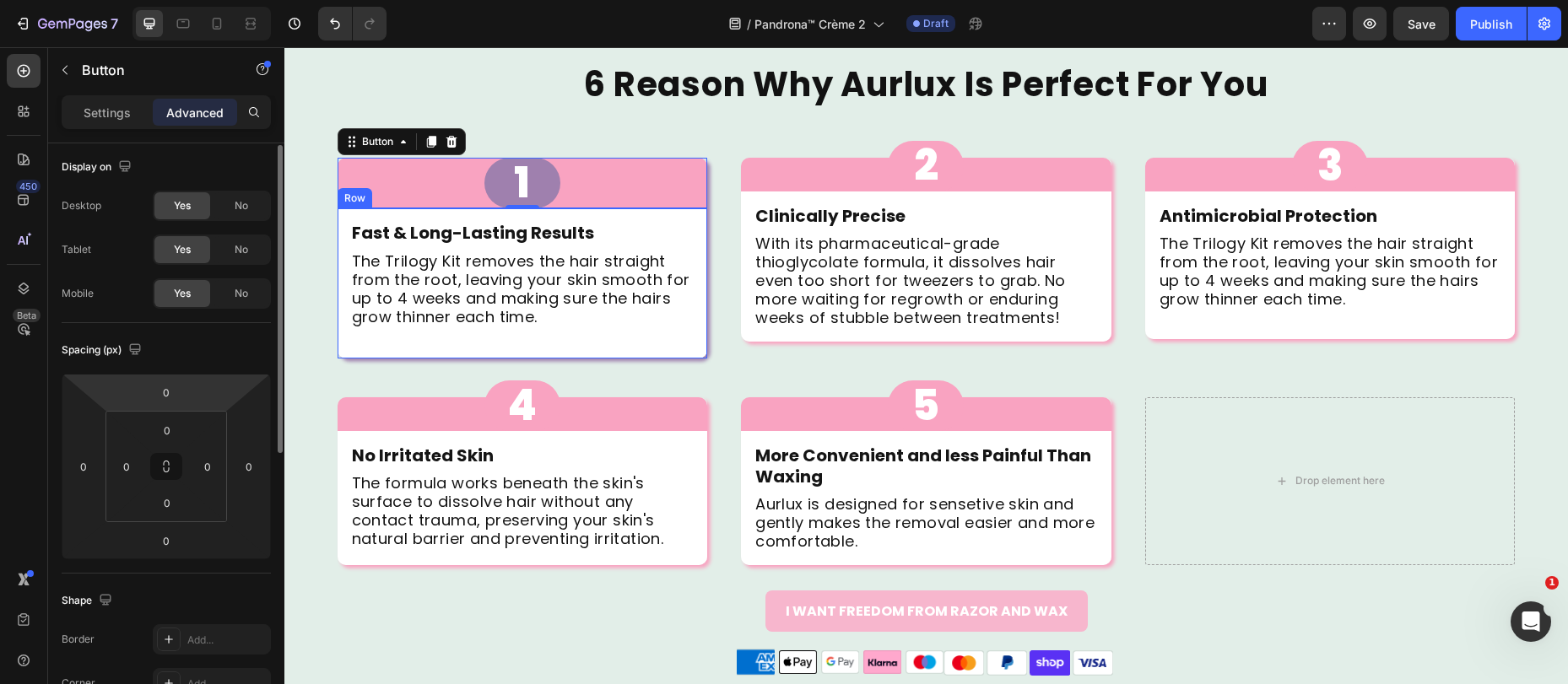
click at [338, 217] on div "Fast & Long-Lasting Results Text Block The Trilogy Kit removes the hair straigh…" at bounding box center [522, 283] width 371 height 150
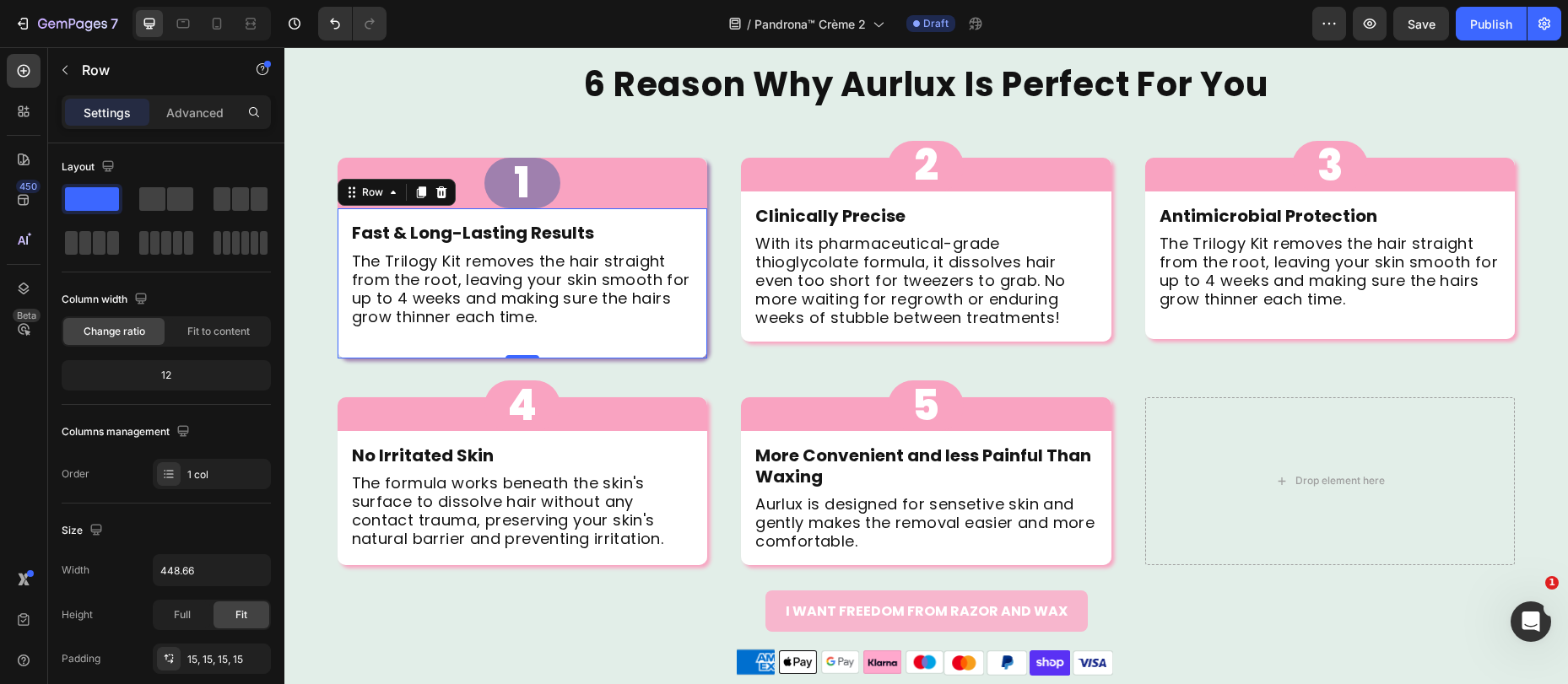
scroll to position [0, 0]
click at [359, 197] on div "Row" at bounding box center [372, 192] width 28 height 15
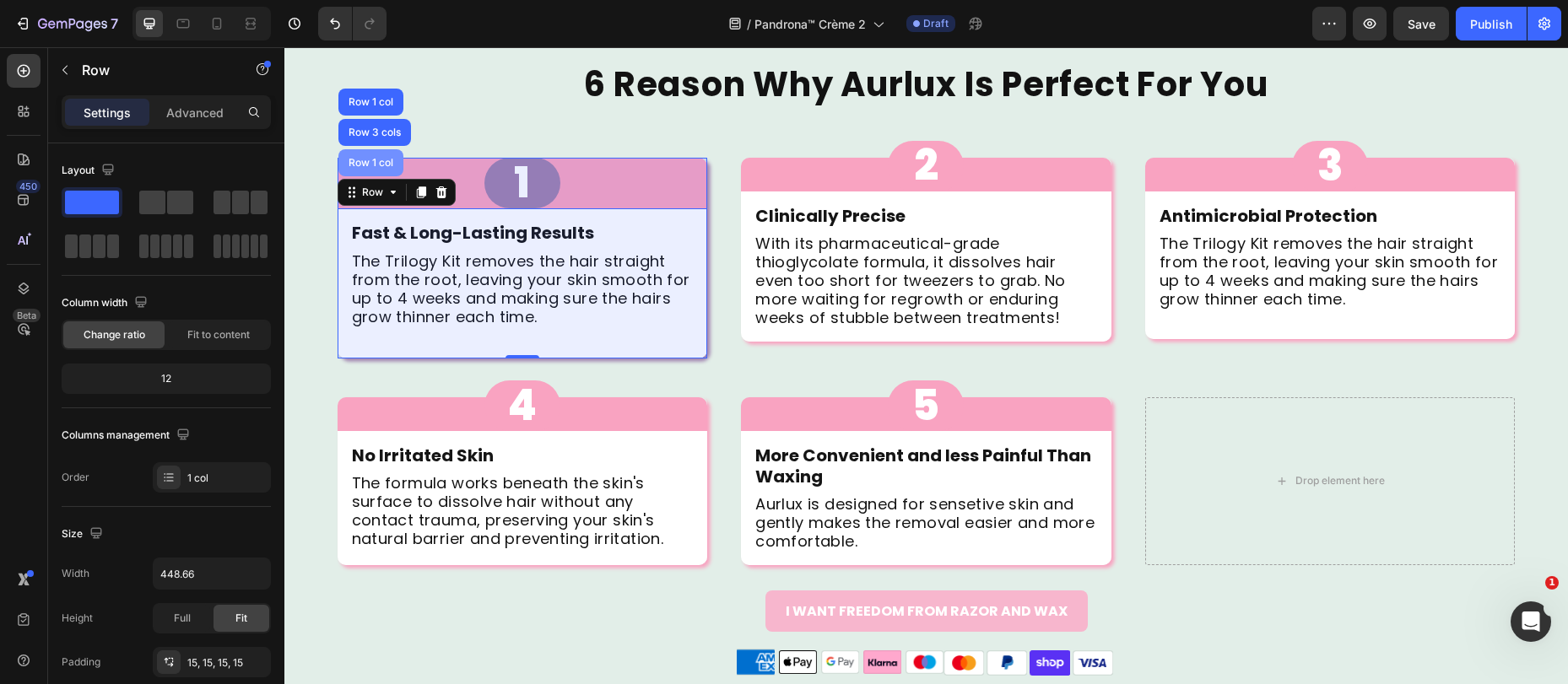
click at [368, 176] on div "Row 1 col" at bounding box center [371, 163] width 65 height 27
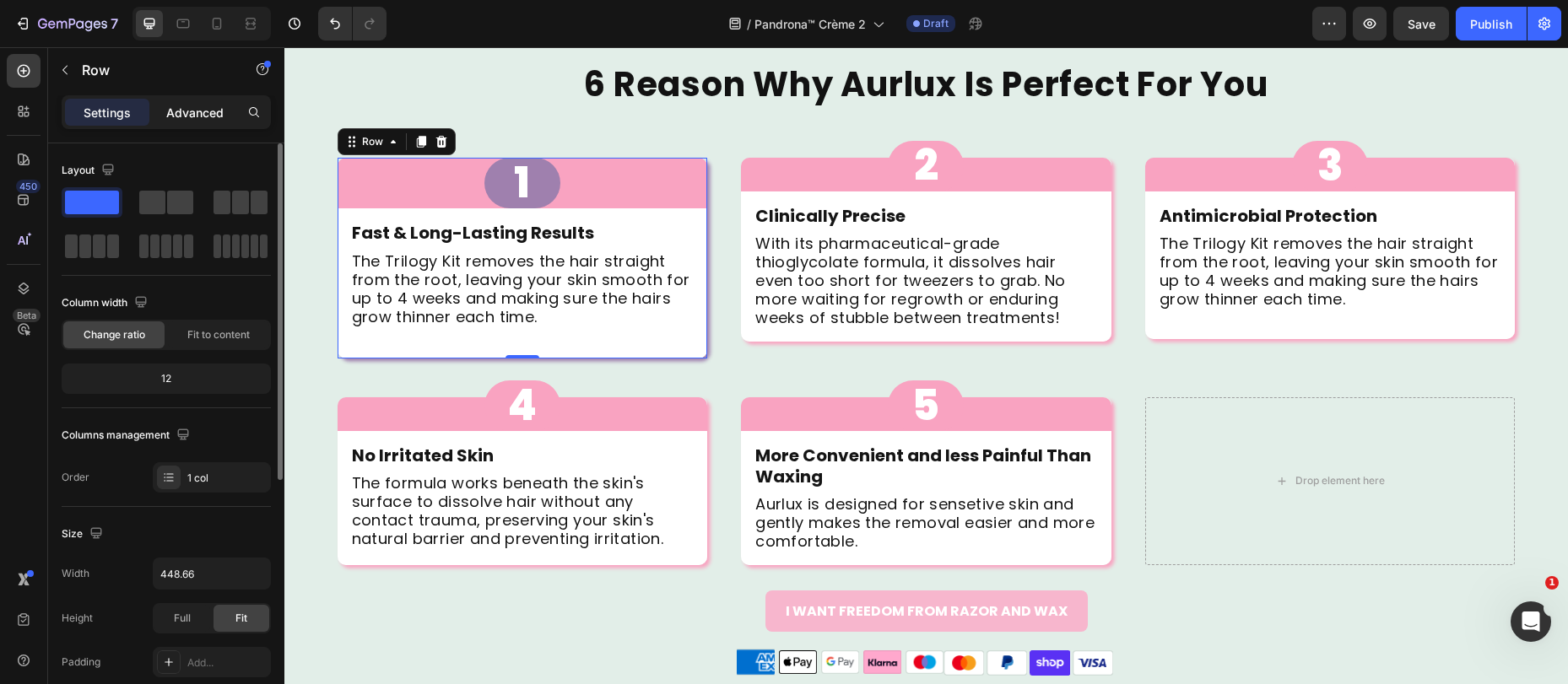
click at [196, 121] on div "Advanced" at bounding box center [195, 113] width 84 height 27
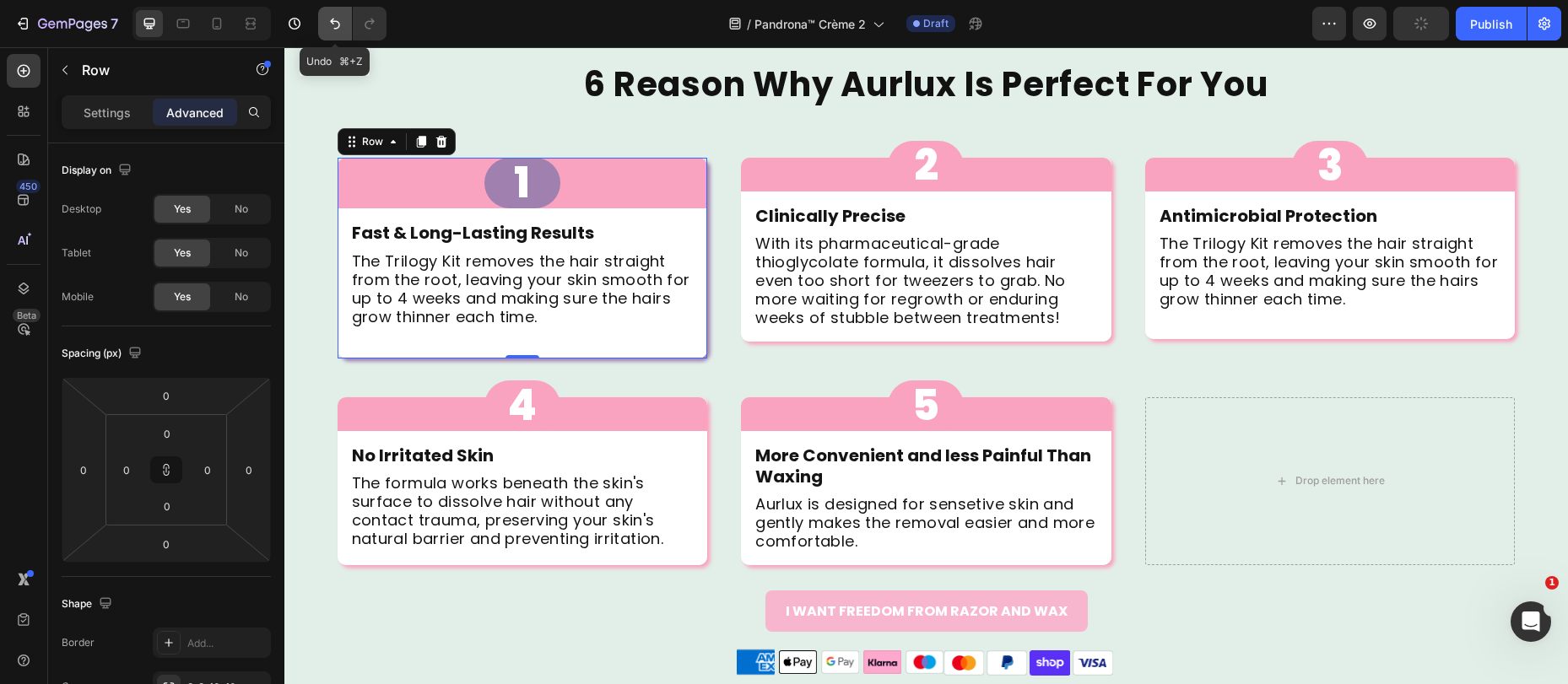
click at [333, 27] on icon "Undo/Redo" at bounding box center [335, 23] width 17 height 17
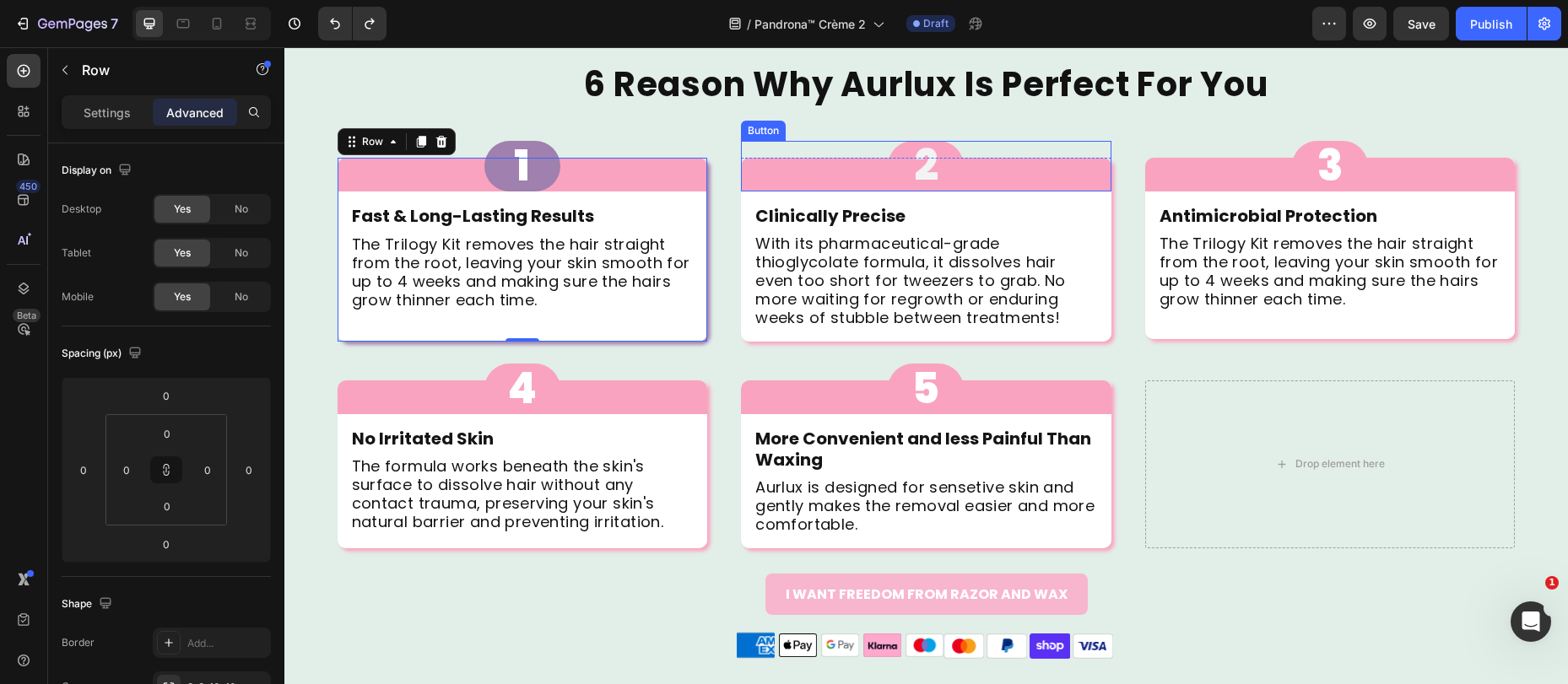
click at [938, 164] on button "2" at bounding box center [925, 166] width 76 height 51
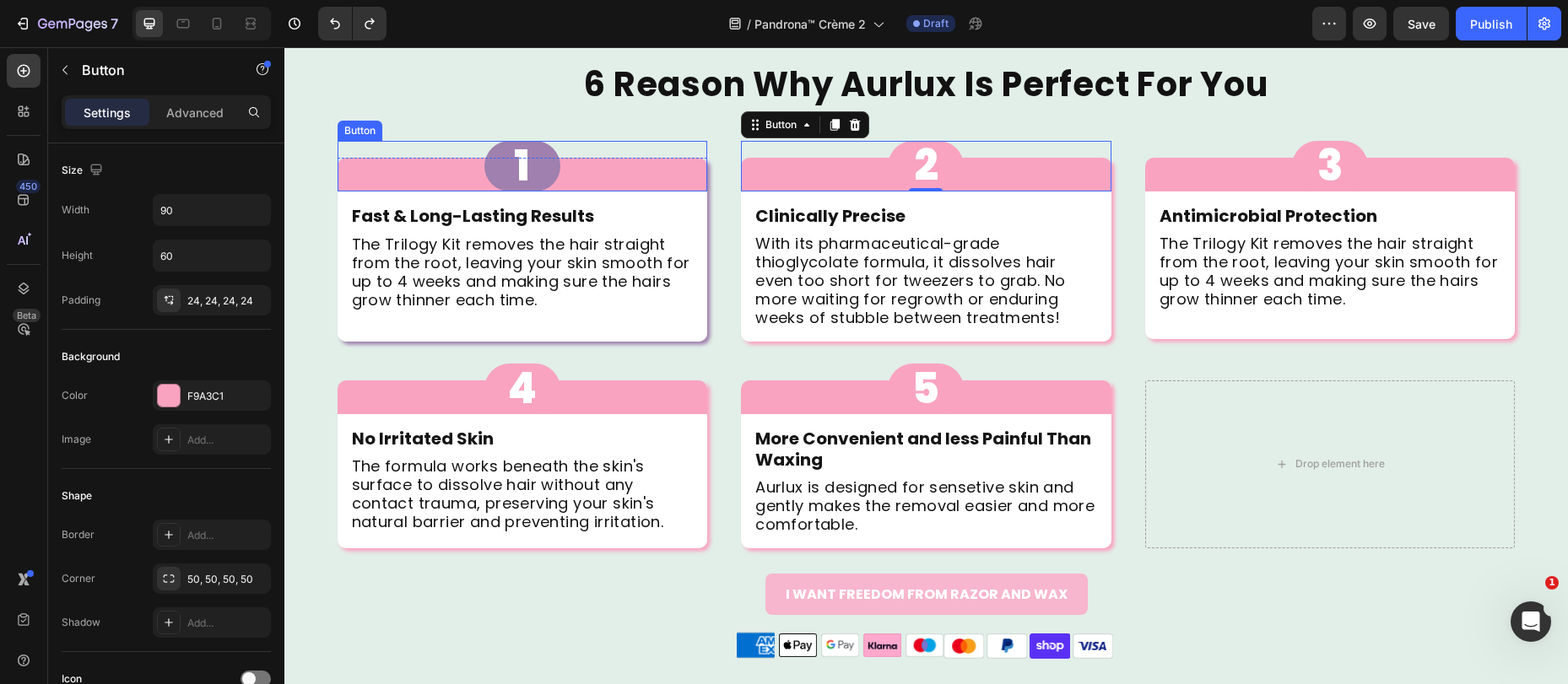
click at [431, 188] on div "1 Button" at bounding box center [522, 166] width 371 height 51
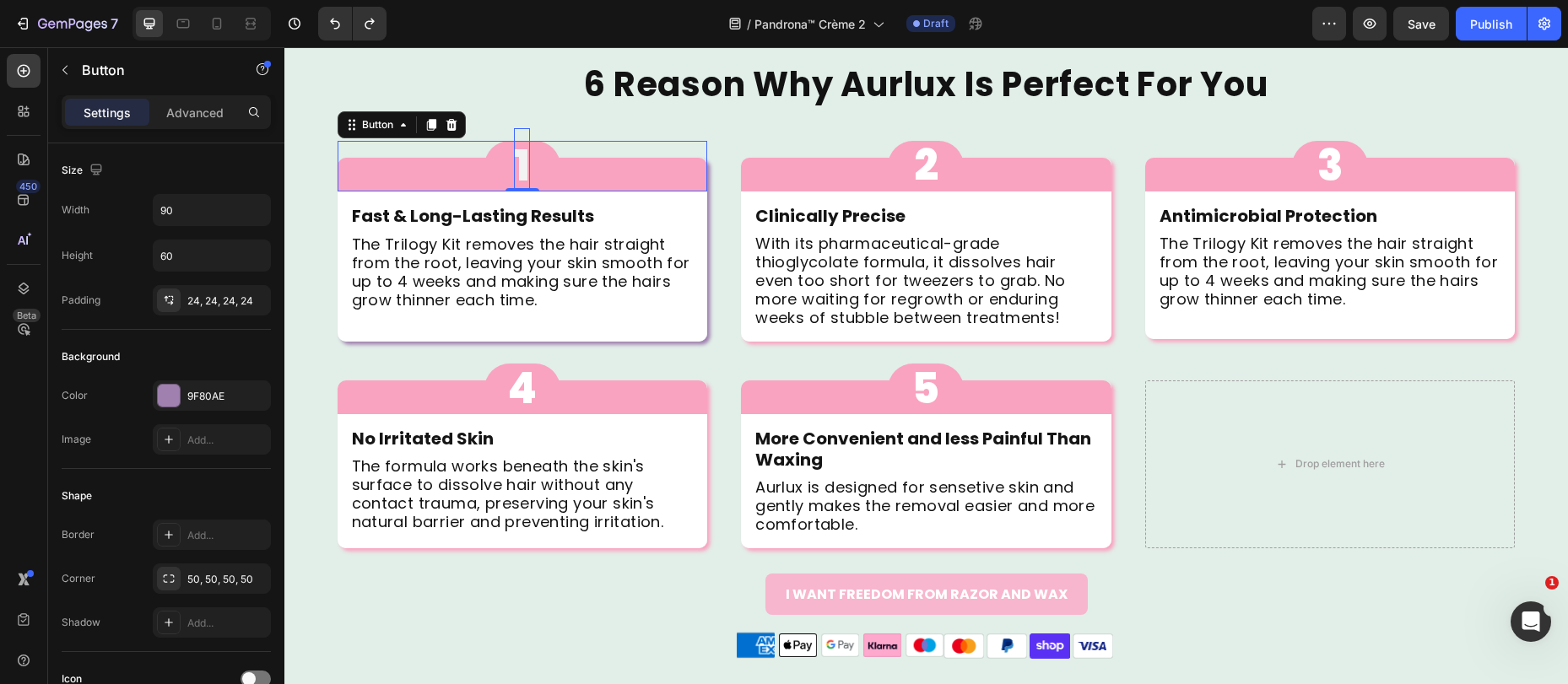
click at [516, 130] on p "1" at bounding box center [521, 166] width 16 height 76
click at [537, 153] on button "1" at bounding box center [521, 166] width 76 height 51
click at [543, 171] on button "1" at bounding box center [521, 166] width 76 height 51
click at [449, 368] on div "4 Button" at bounding box center [522, 388] width 371 height 51
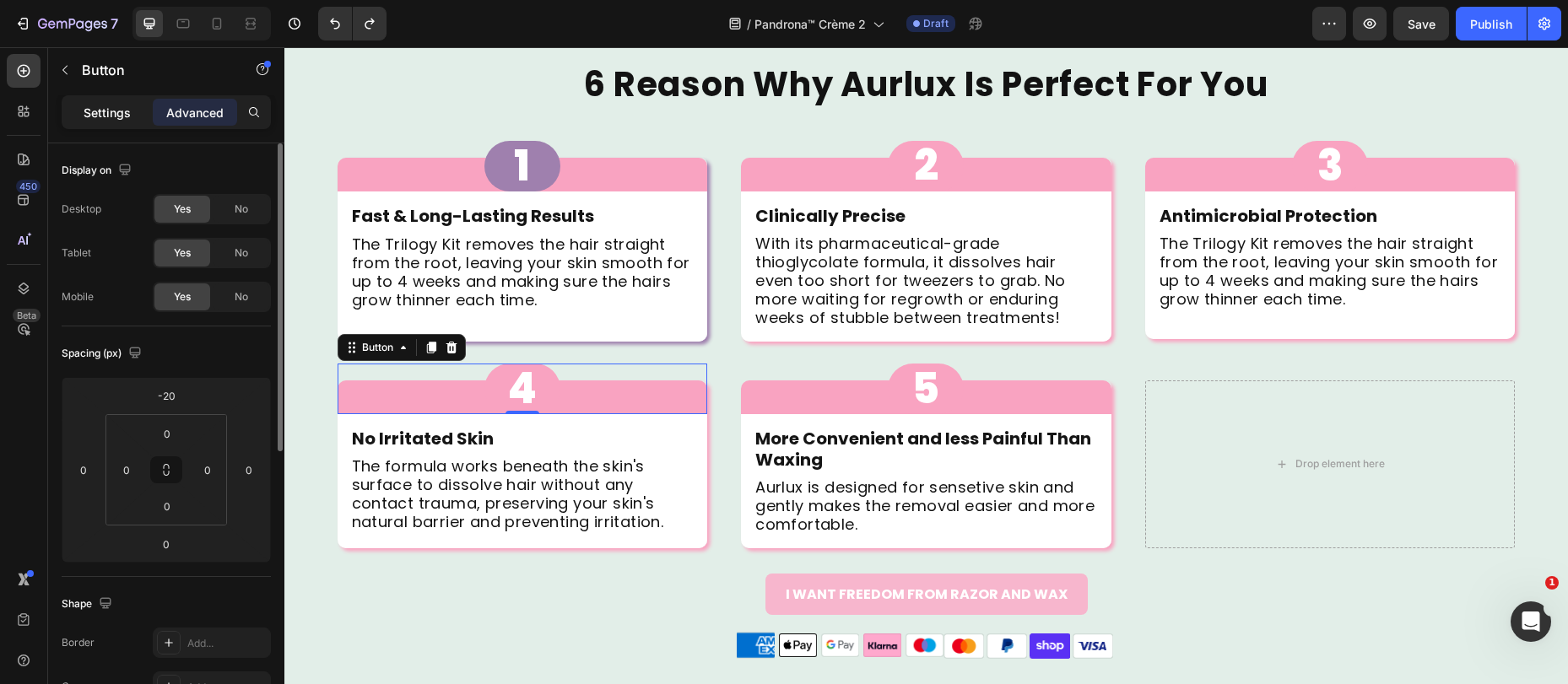
click at [131, 106] on div "Settings" at bounding box center [107, 113] width 84 height 27
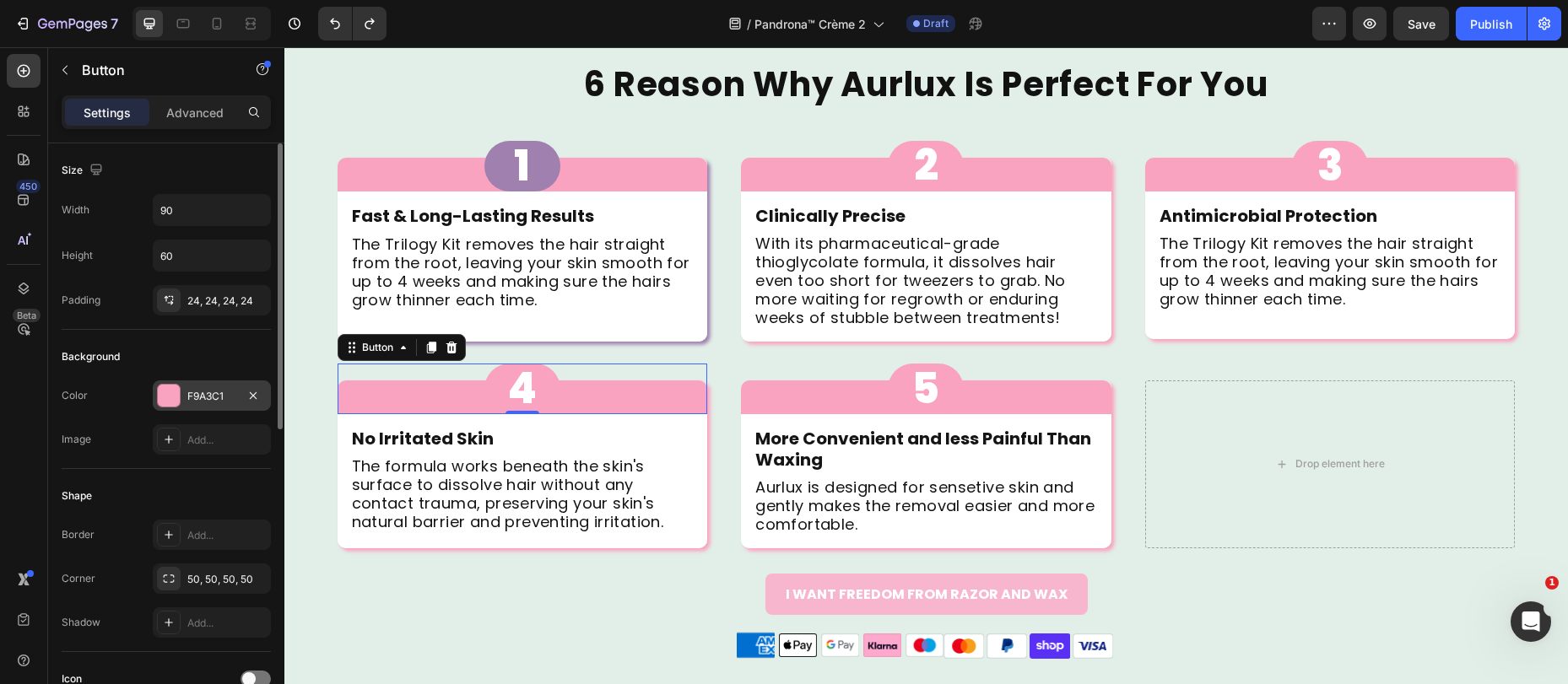
click at [200, 393] on div "F9A3C1" at bounding box center [212, 396] width 49 height 15
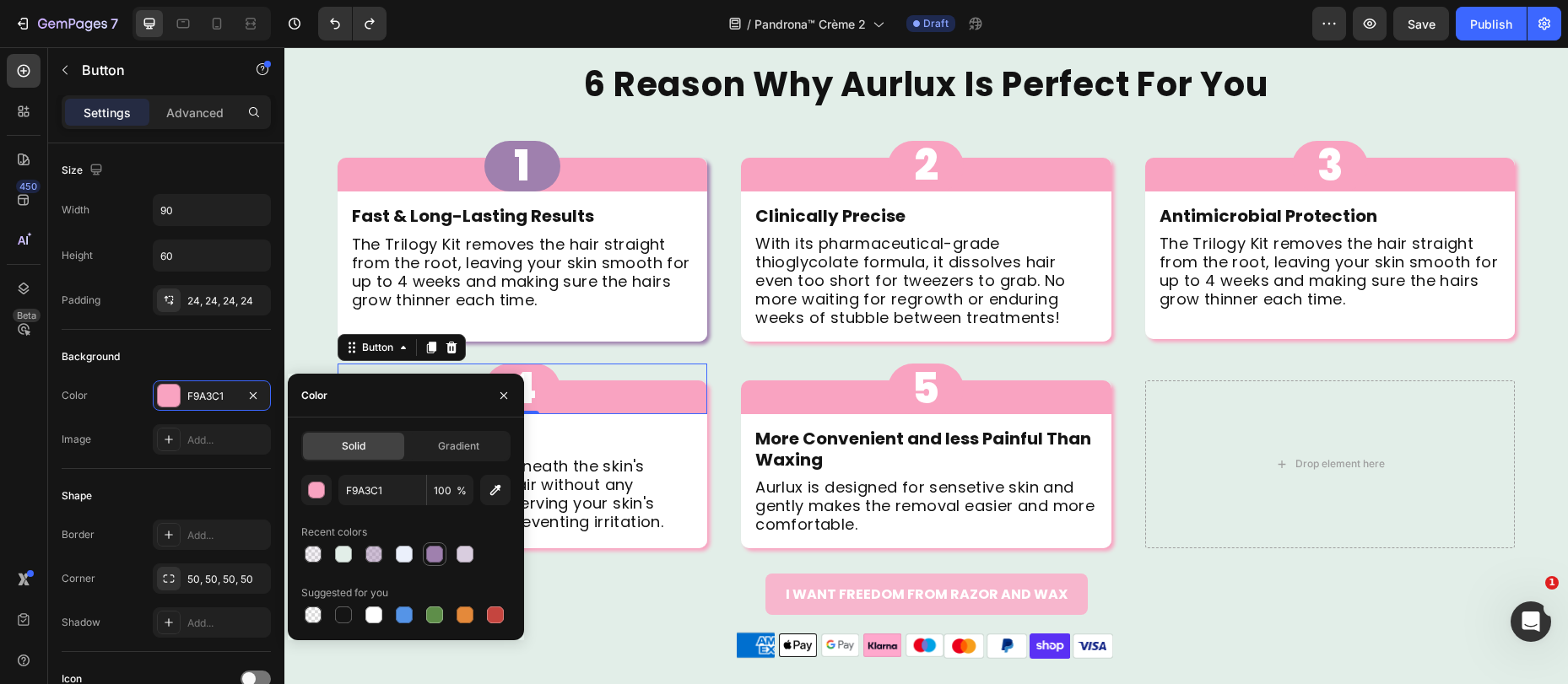
click at [431, 549] on div at bounding box center [434, 554] width 17 height 17
type input "9F80AE"
click at [663, 368] on div "4 Button 0" at bounding box center [522, 388] width 371 height 51
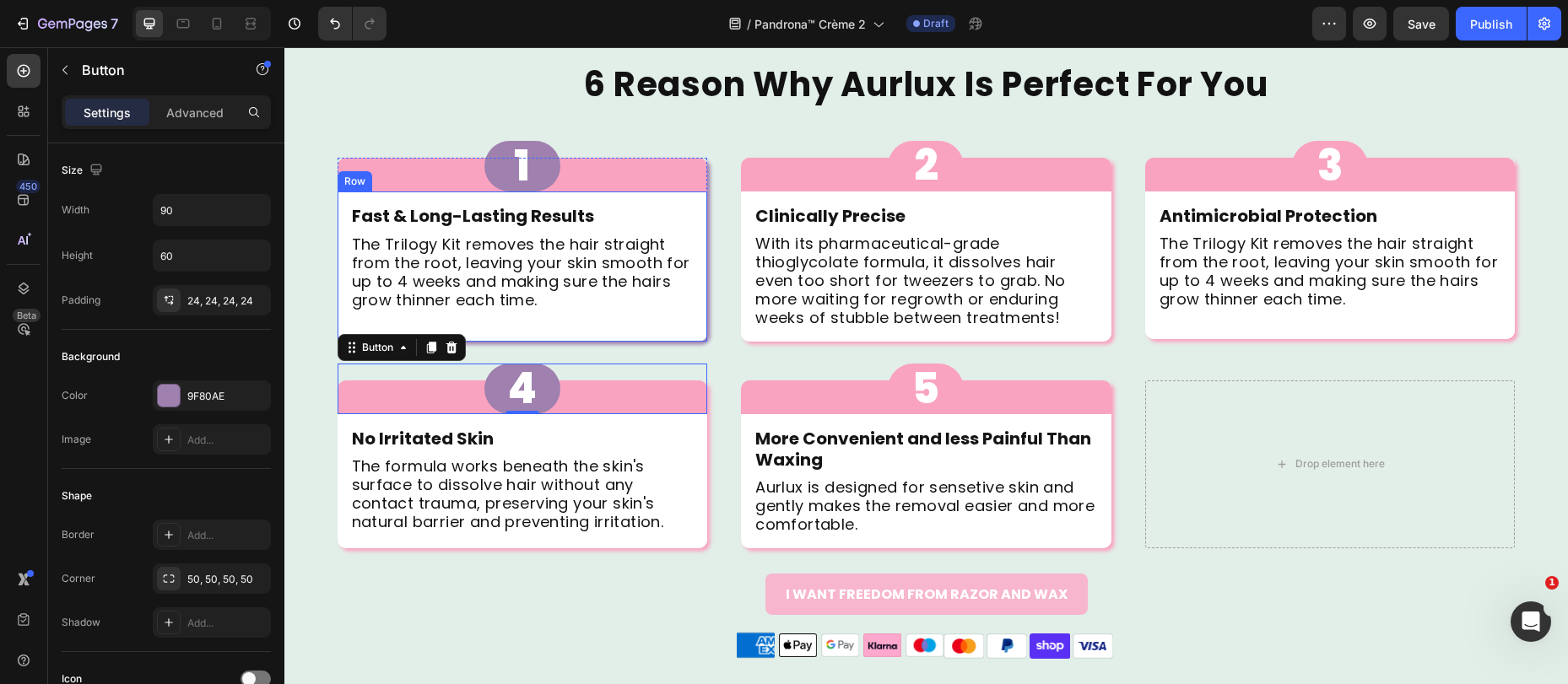
click at [690, 292] on div "Fast & Long-Lasting Results Text Block The Trilogy Kit removes the hair straigh…" at bounding box center [522, 267] width 371 height 150
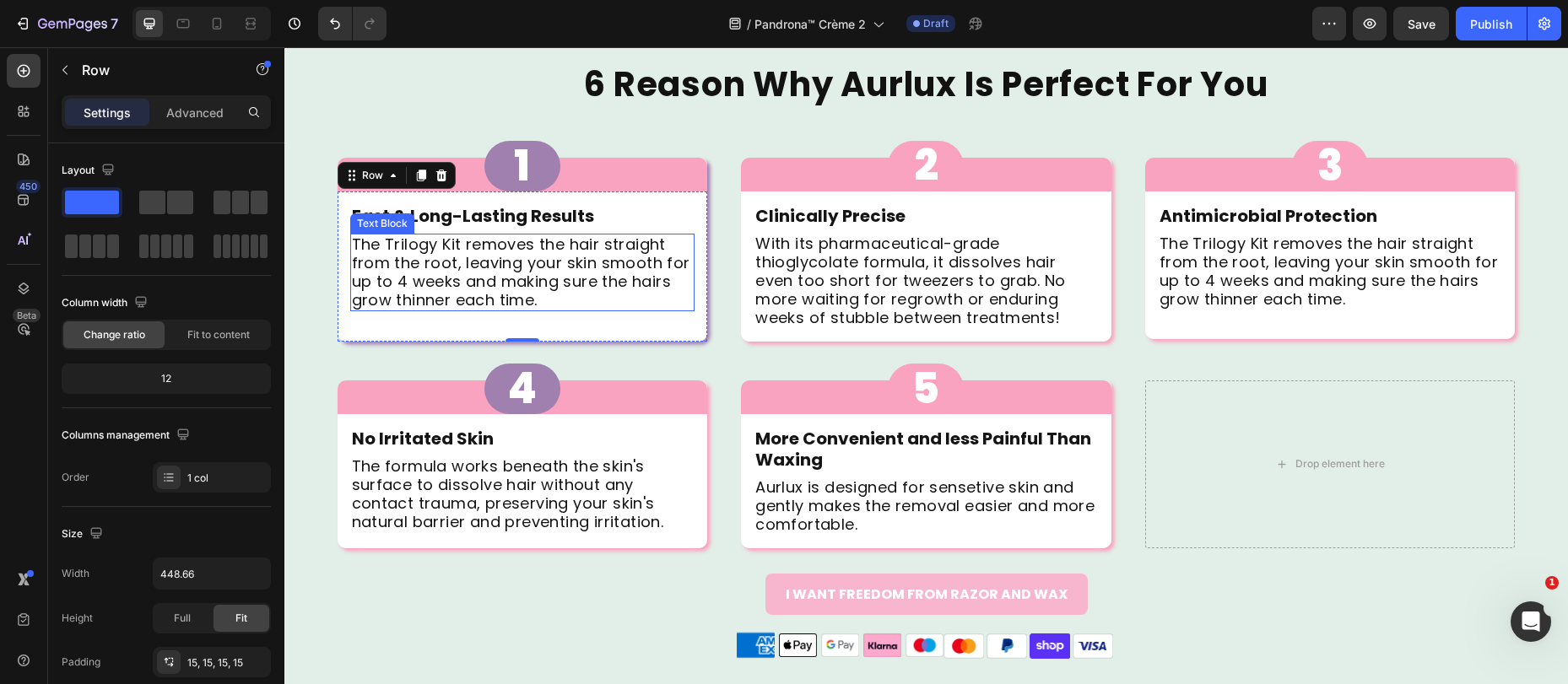
click at [652, 284] on p "The Trilogy Kit removes the hair straight from the root, leaving your skin smoo…" at bounding box center [522, 272] width 342 height 74
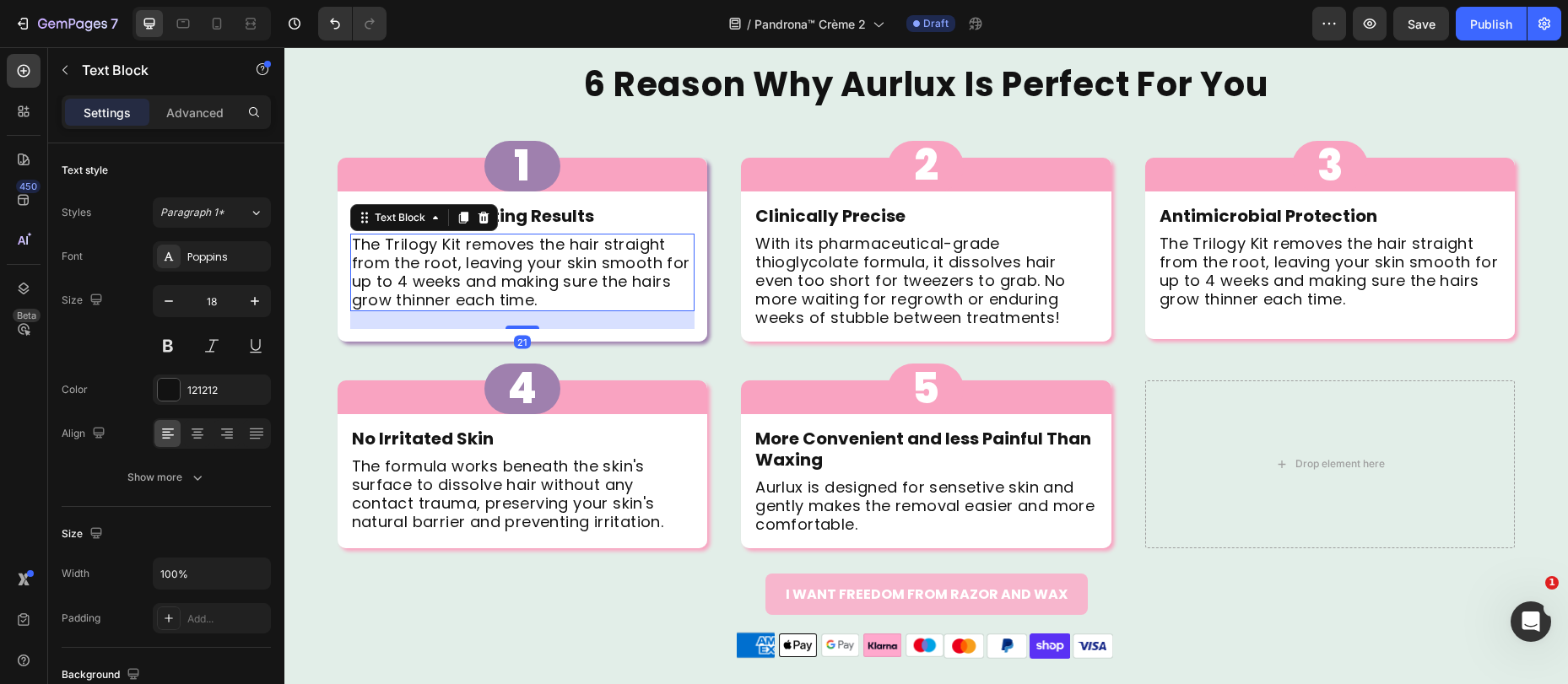
click at [552, 222] on strong "Fast & Long-Lasting Results" at bounding box center [472, 216] width 242 height 23
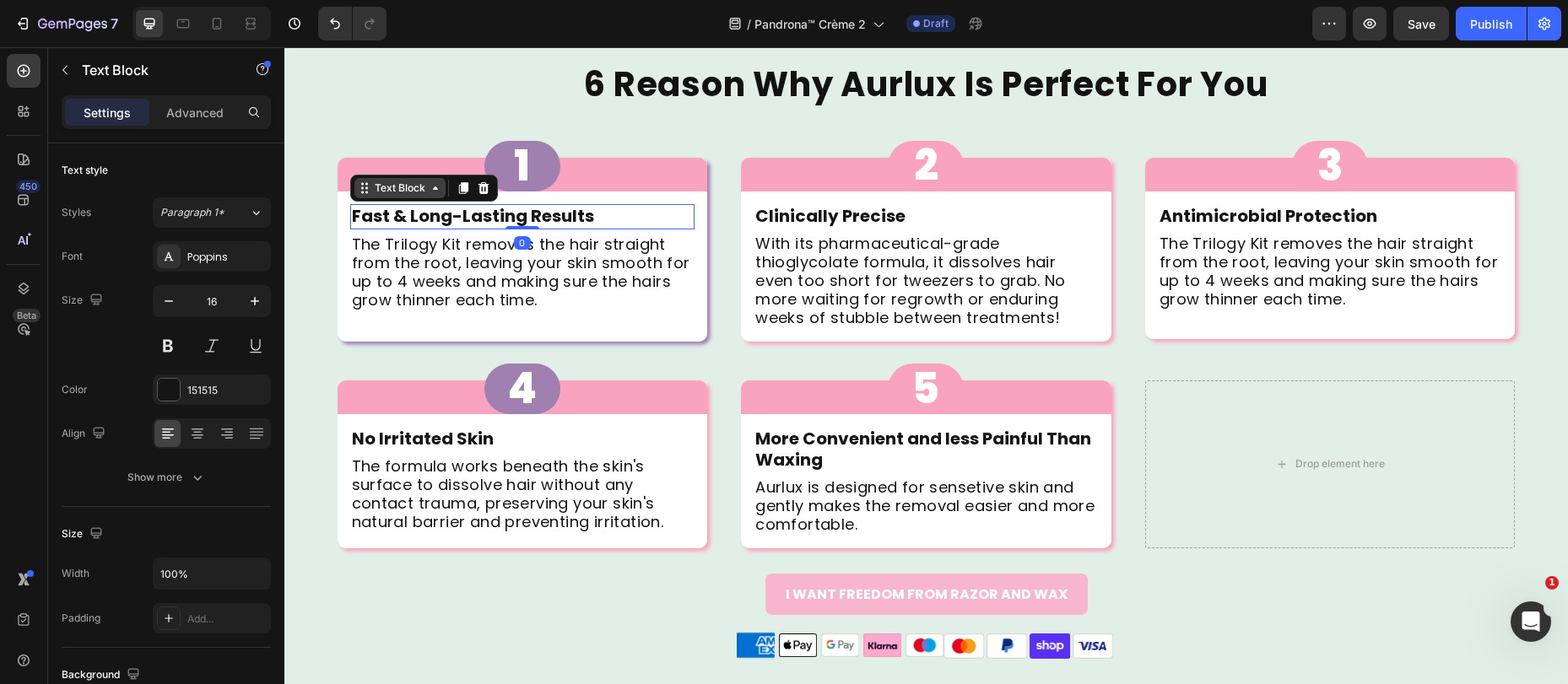
click at [411, 193] on div "Text Block" at bounding box center [400, 188] width 57 height 15
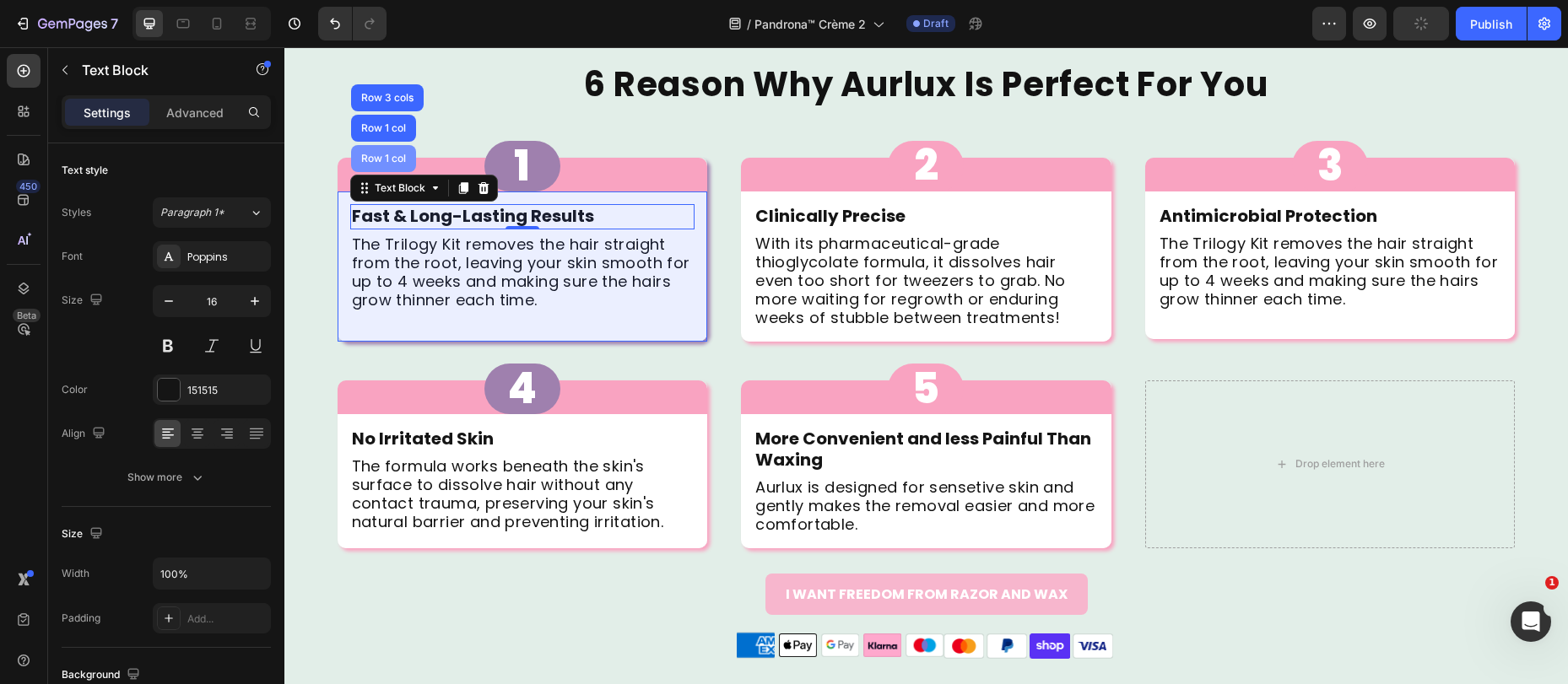
click at [389, 170] on div "Row 1 col" at bounding box center [383, 159] width 65 height 27
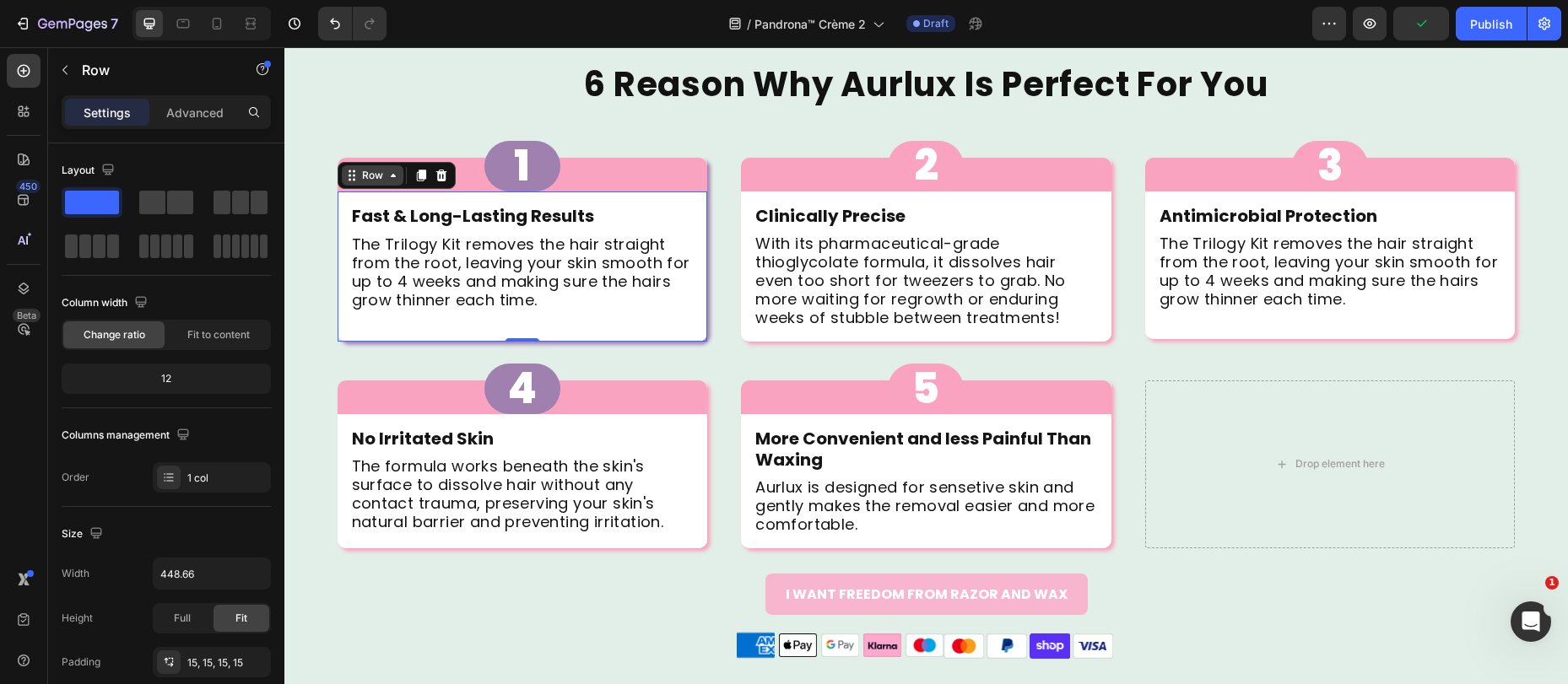
click at [388, 177] on icon at bounding box center [393, 175] width 13 height 13
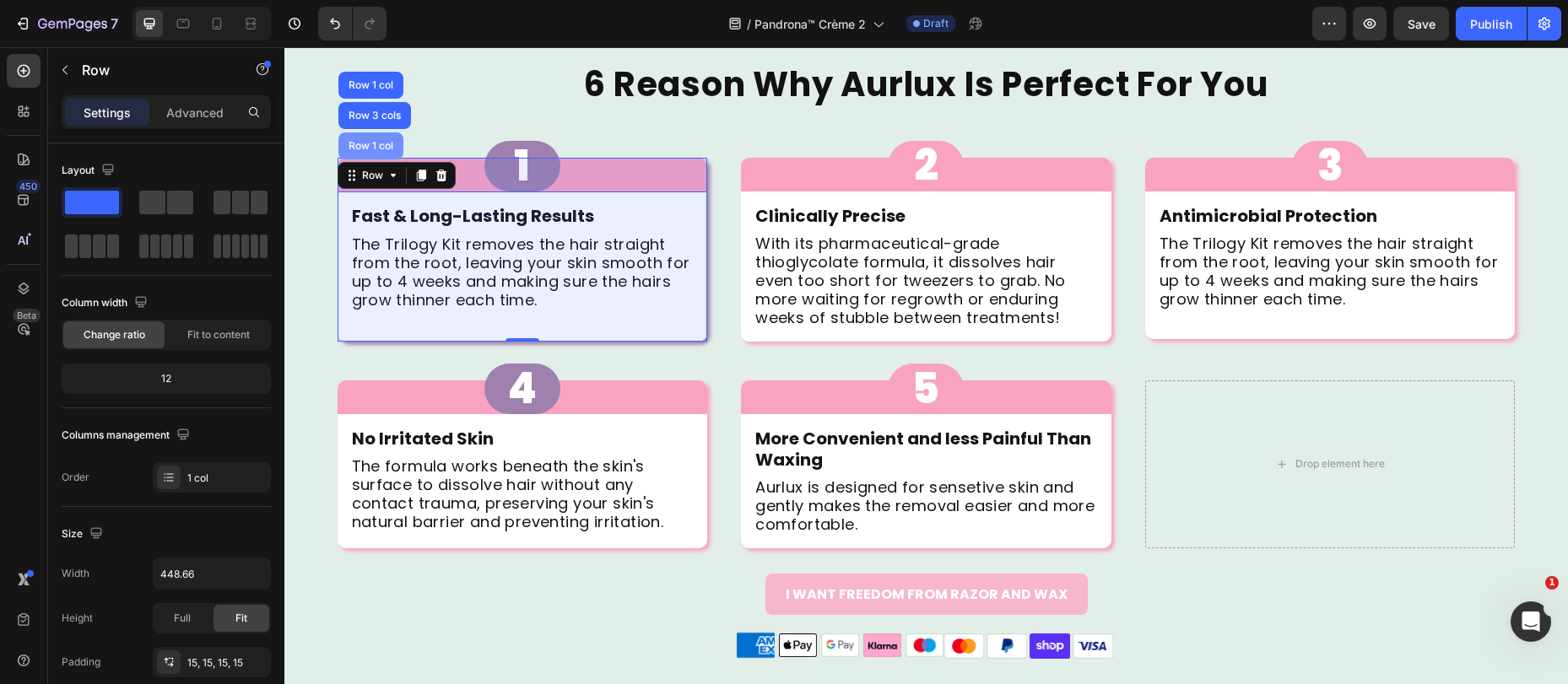
click at [381, 141] on div "Row 1 col" at bounding box center [371, 146] width 52 height 10
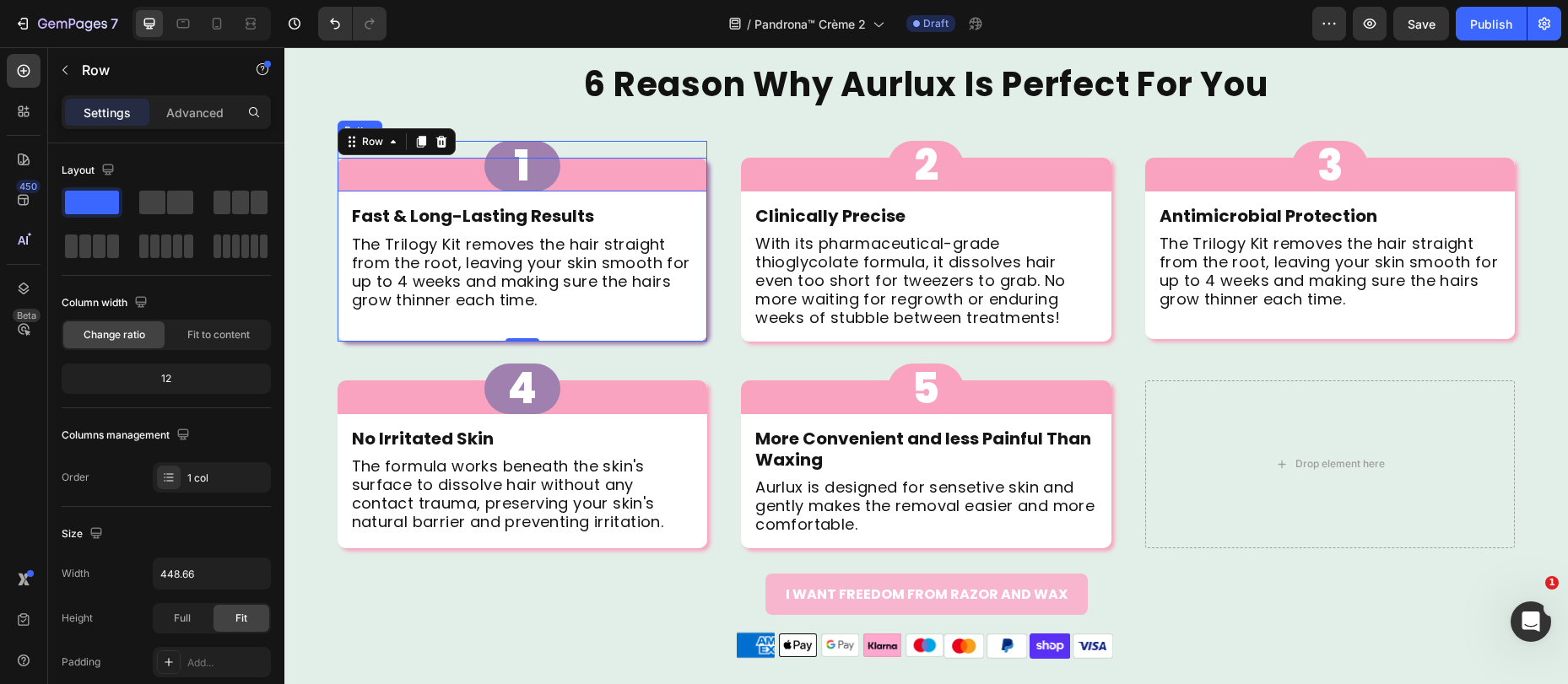
click at [363, 189] on div "1 Button" at bounding box center [522, 166] width 371 height 51
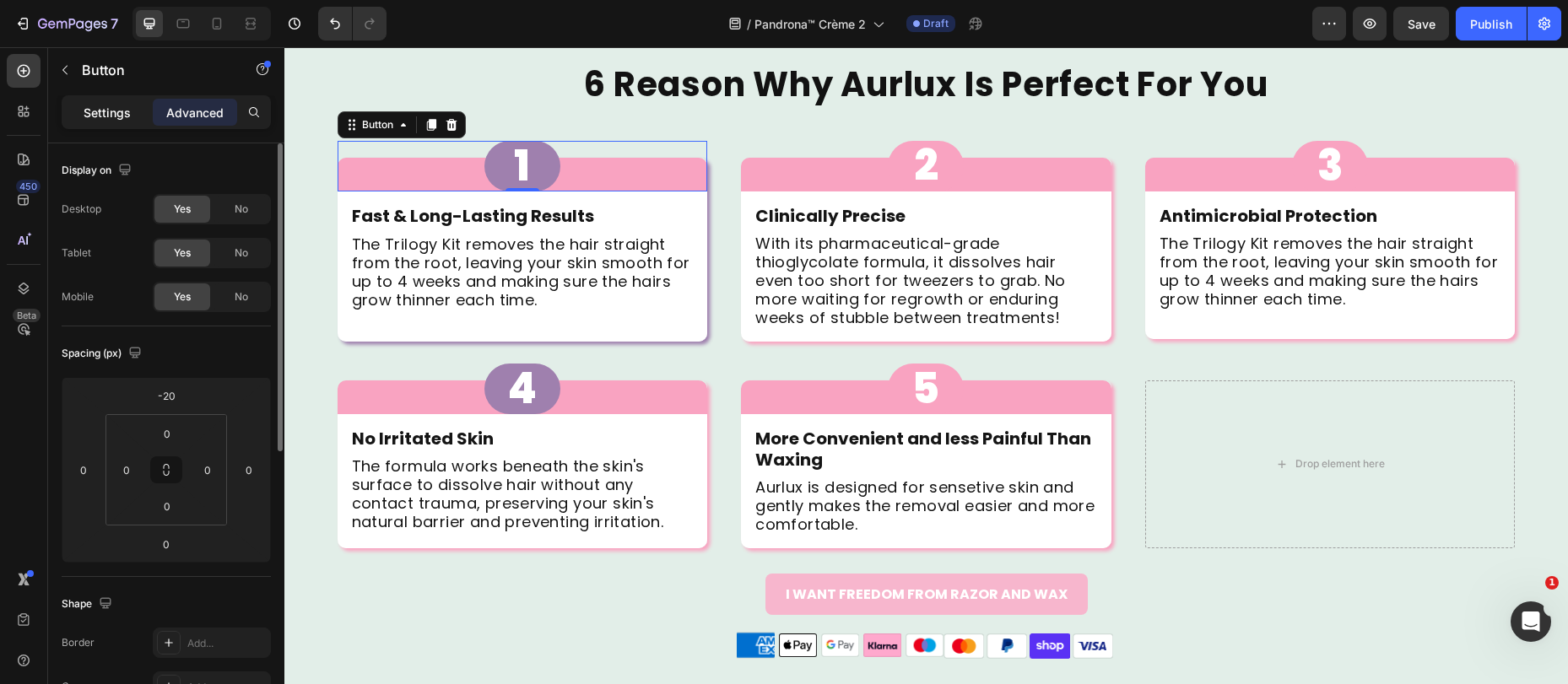
click at [93, 112] on p "Settings" at bounding box center [107, 113] width 47 height 18
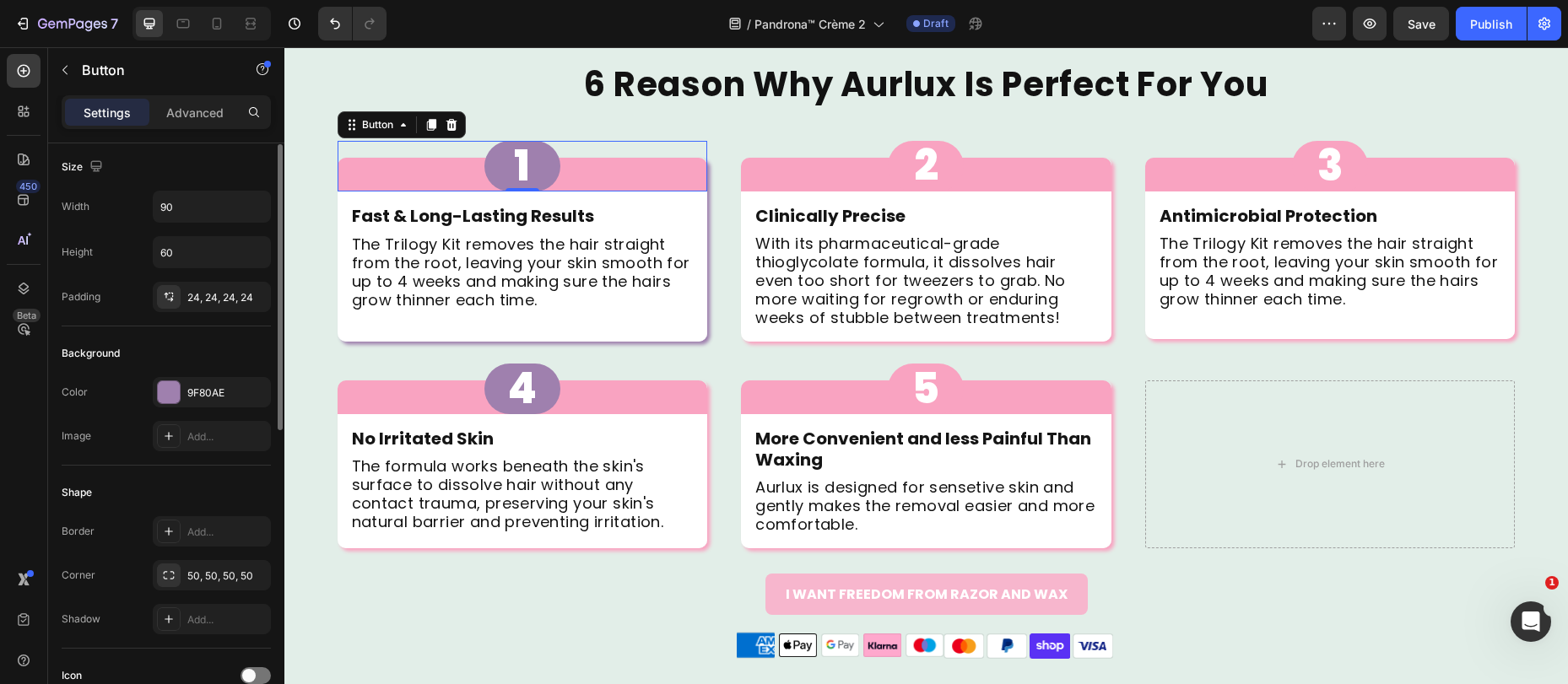
scroll to position [21, 0]
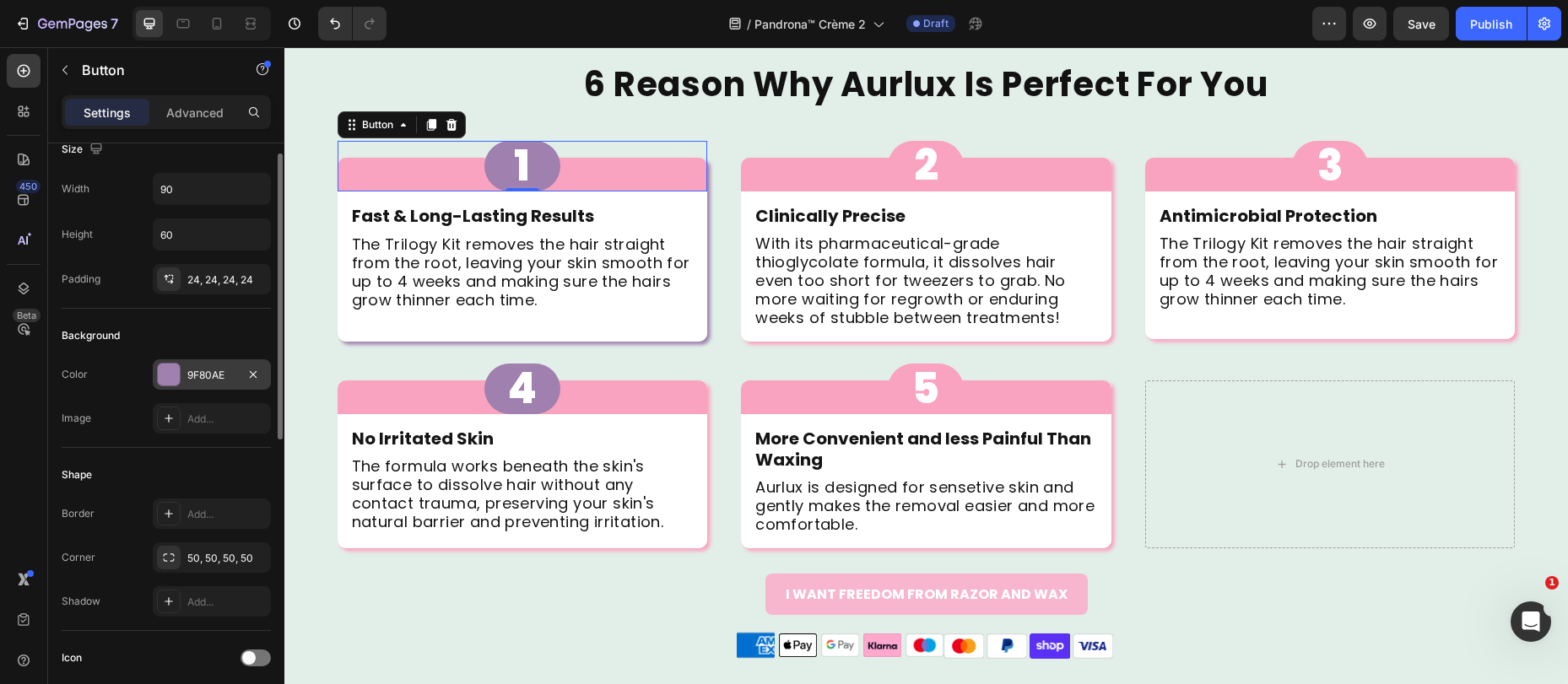
click at [205, 376] on div "9F80AE" at bounding box center [212, 375] width 49 height 15
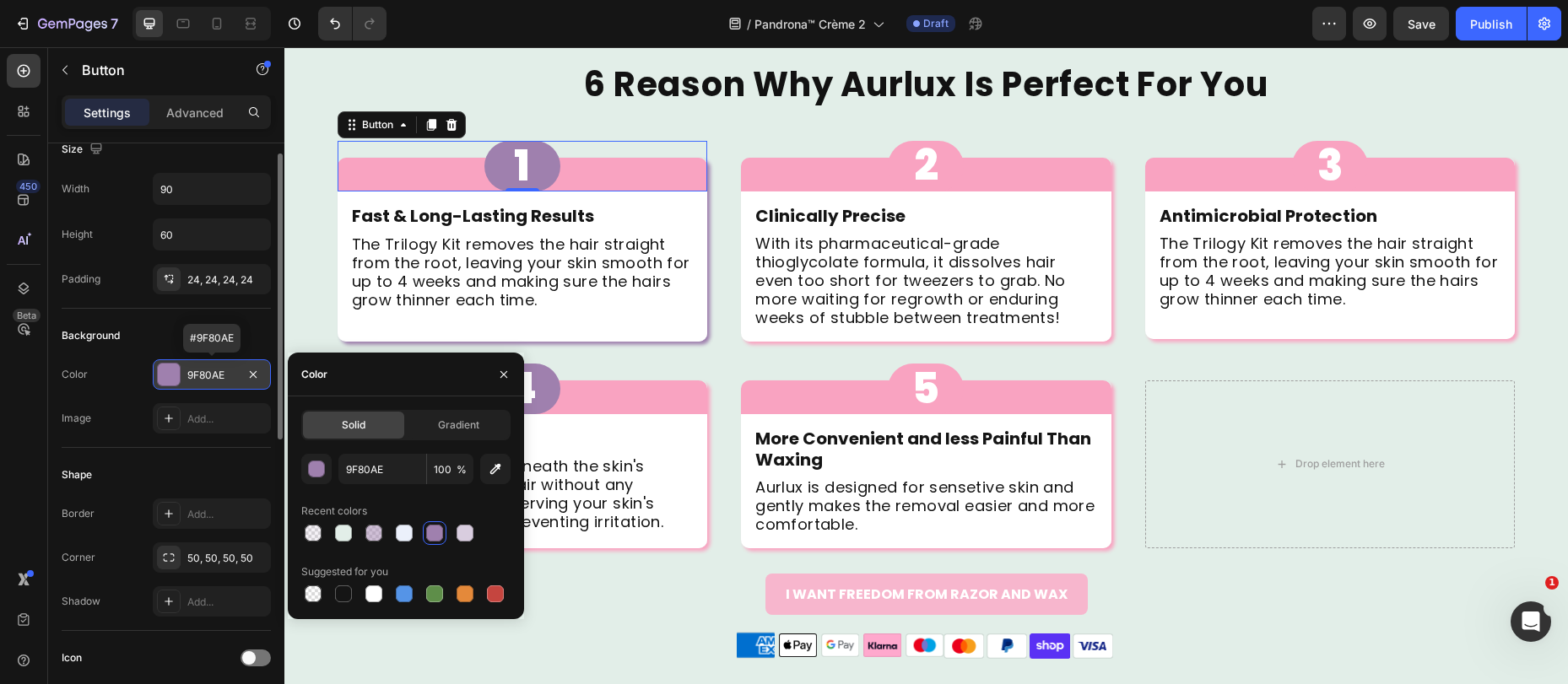
click at [205, 373] on div "9F80AE" at bounding box center [212, 375] width 49 height 15
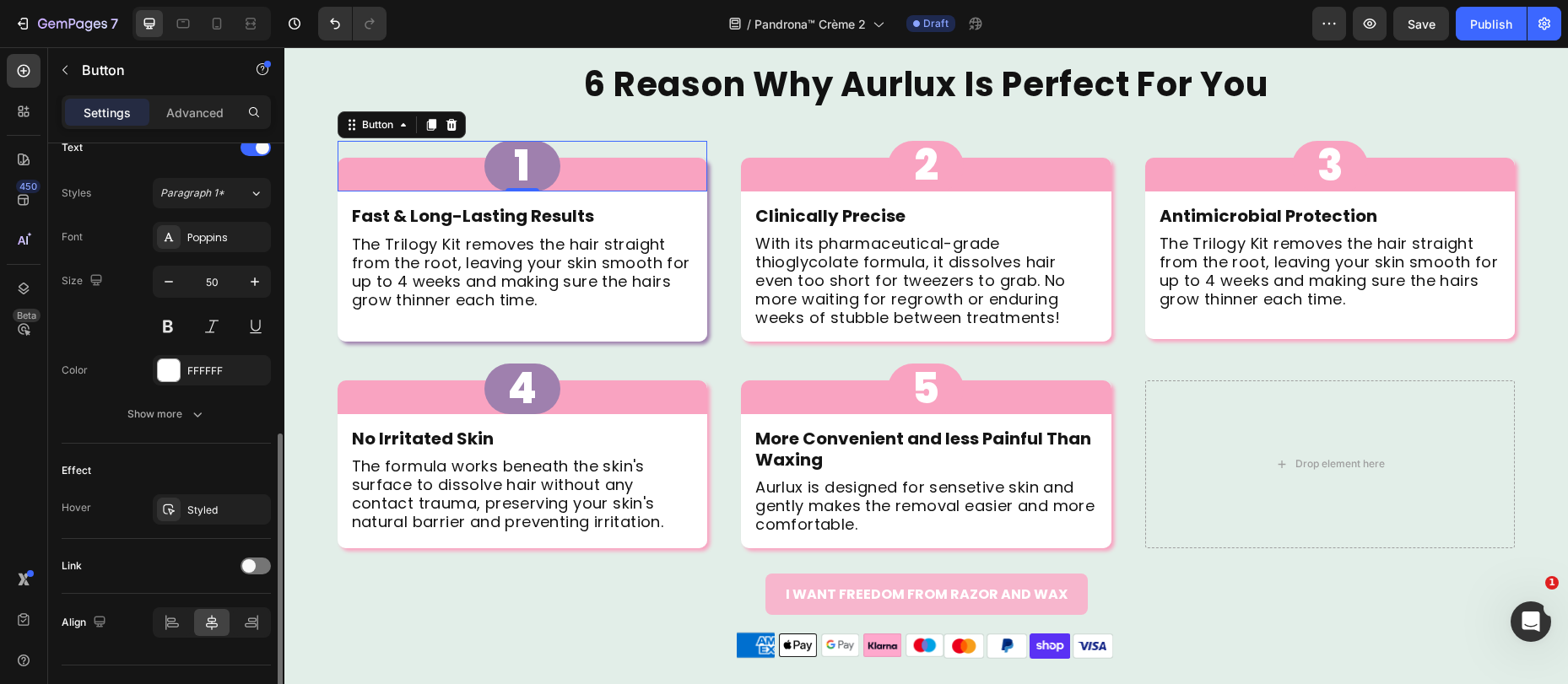
scroll to position [621, 0]
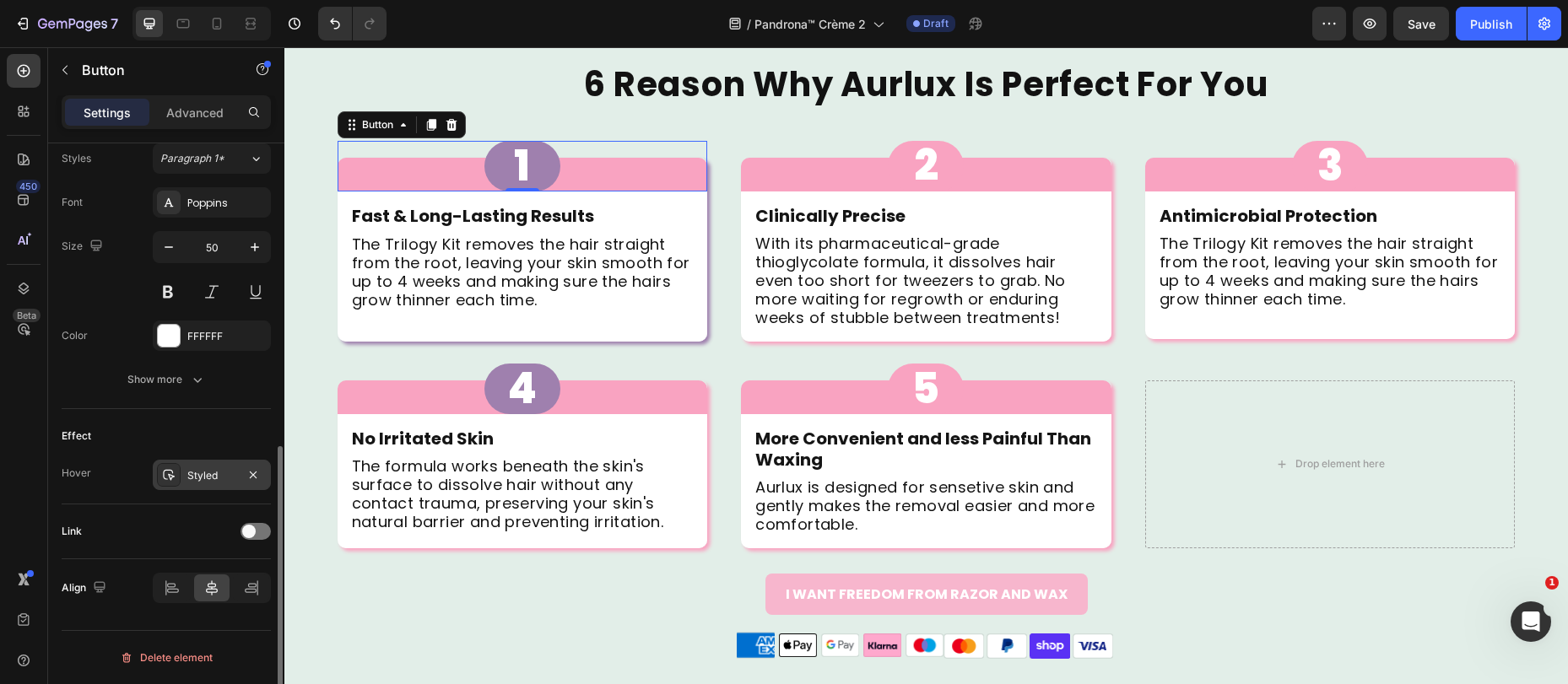
click at [202, 472] on div "Styled" at bounding box center [212, 475] width 49 height 15
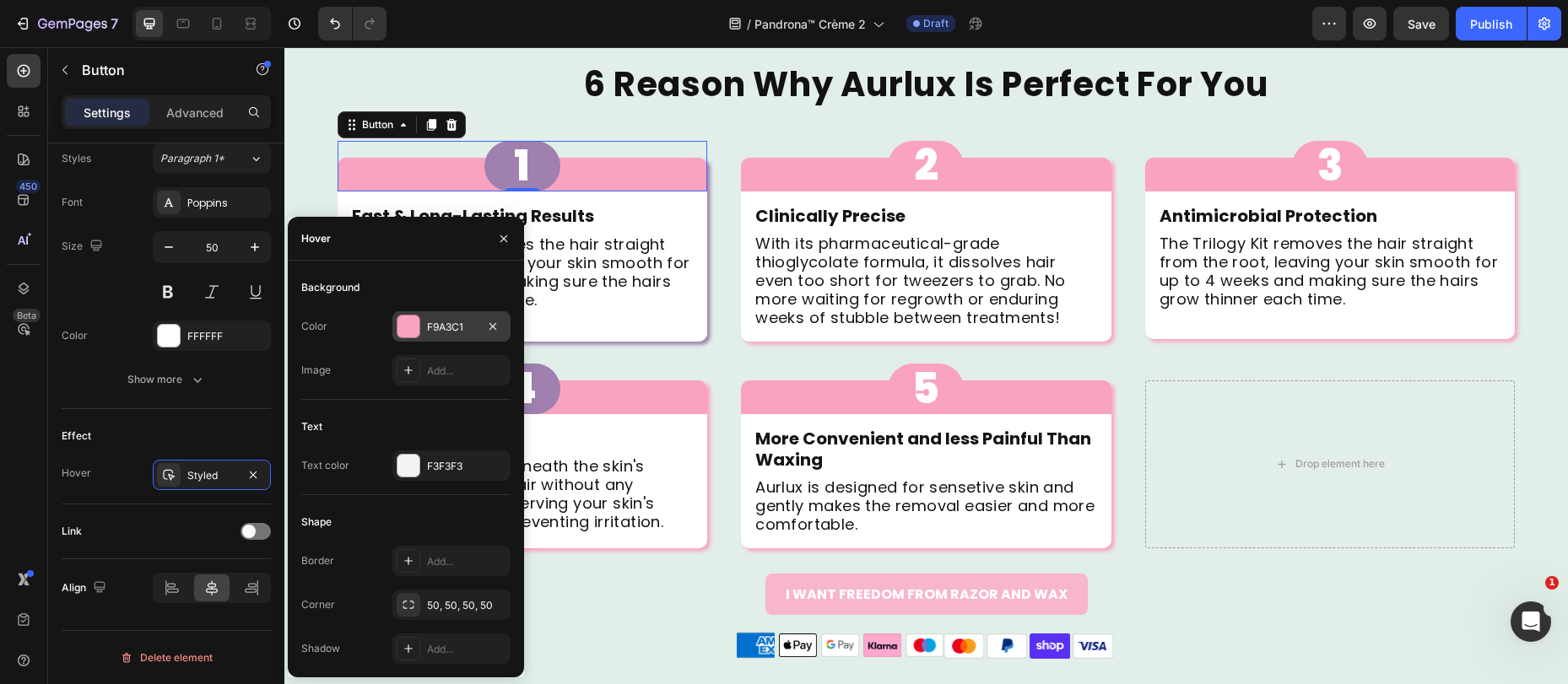
click at [425, 321] on div "F9A3C1" at bounding box center [451, 327] width 118 height 30
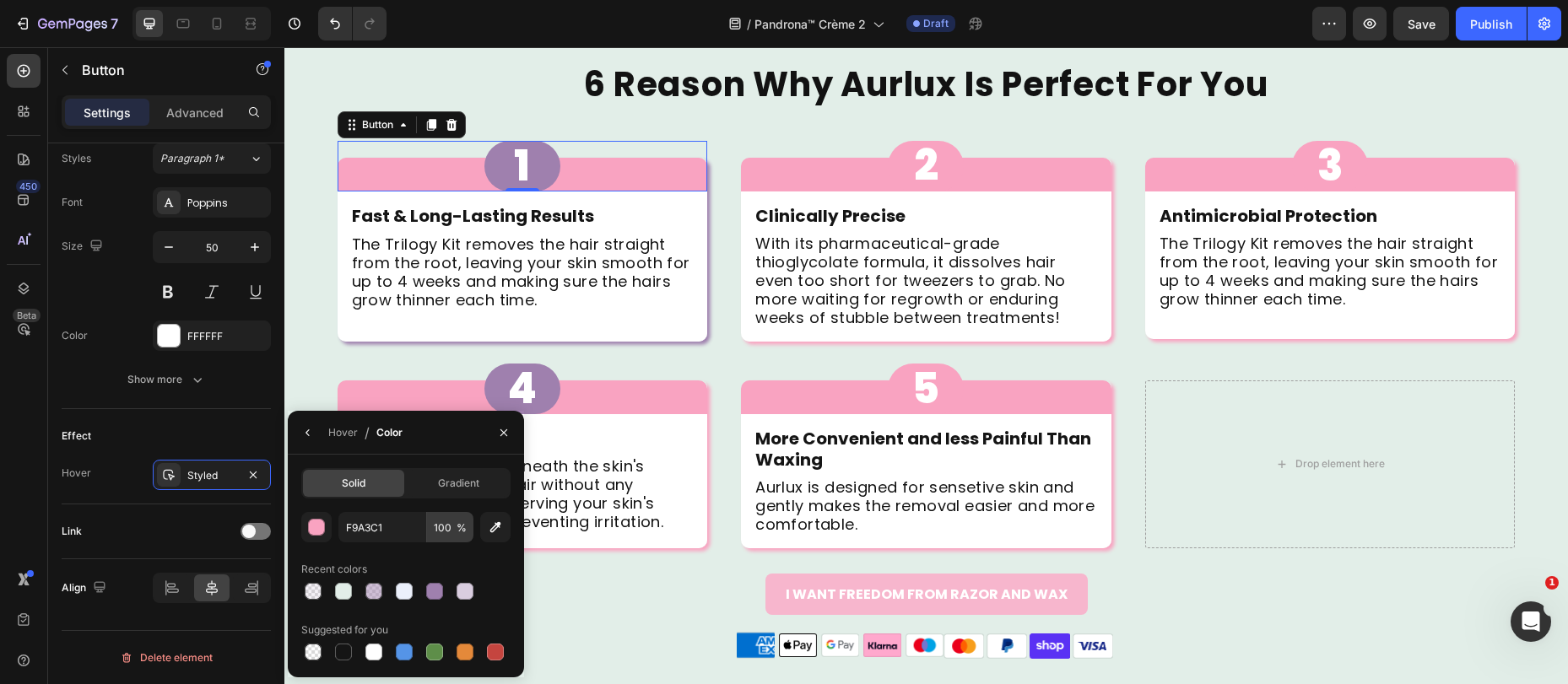
drag, startPoint x: 438, startPoint y: 590, endPoint x: 446, endPoint y: 514, distance: 76.4
click at [438, 589] on div at bounding box center [434, 591] width 17 height 17
type input "9F80AE"
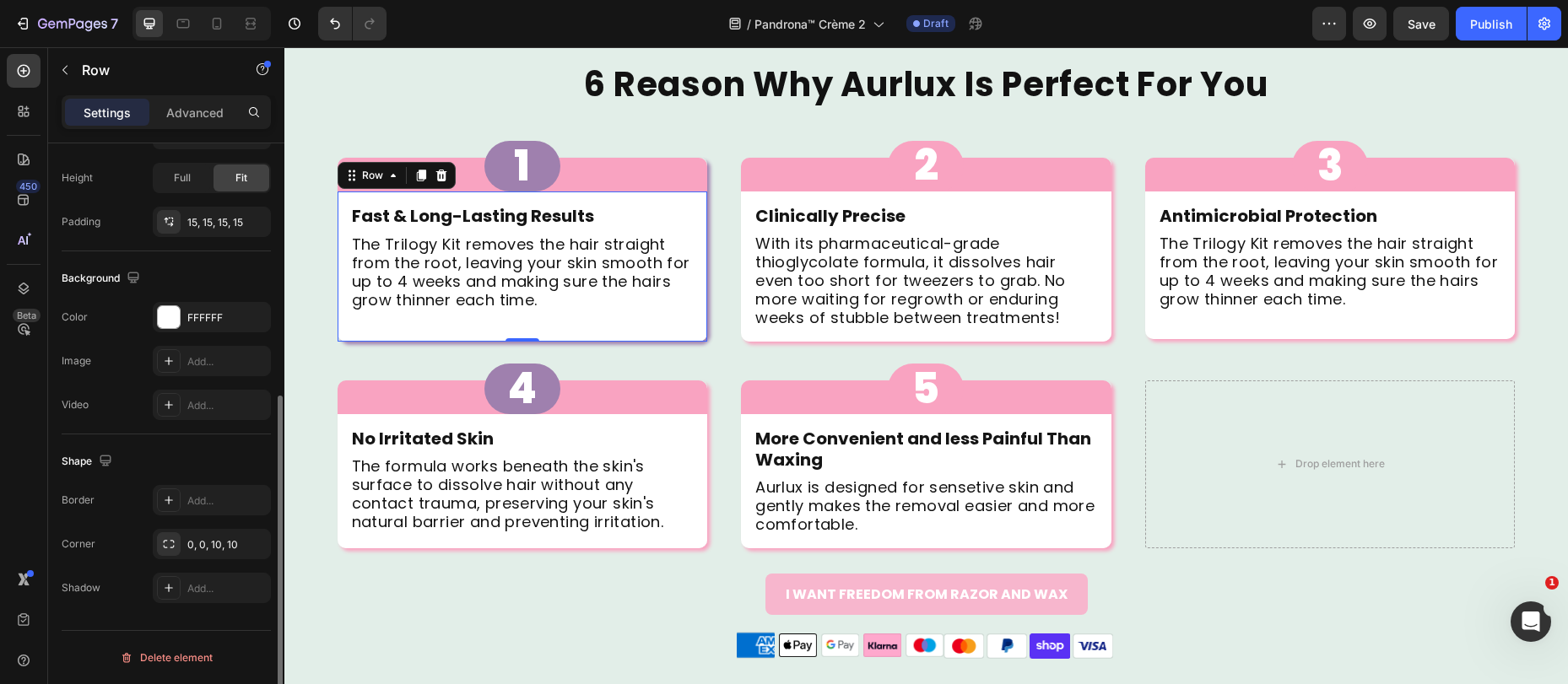
scroll to position [0, 0]
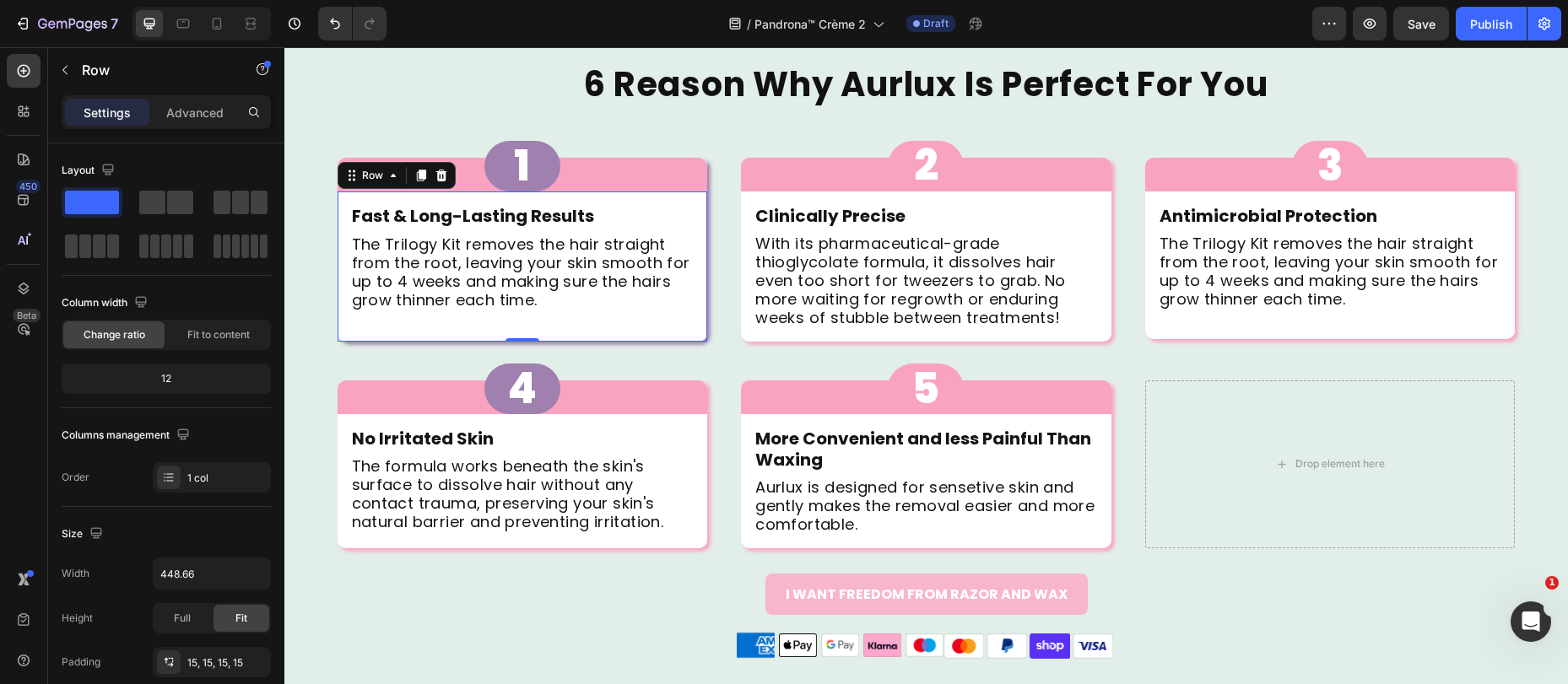
click at [430, 192] on div "Fast & Long-Lasting Results Text Block The Trilogy Kit removes the hair straigh…" at bounding box center [522, 267] width 371 height 150
click at [369, 179] on div "Row" at bounding box center [372, 175] width 28 height 15
click at [341, 308] on div "Fast & Long-Lasting Results Text Block The Trilogy Kit removes the hair straigh…" at bounding box center [522, 267] width 371 height 150
click at [671, 141] on div "1 Button" at bounding box center [522, 166] width 371 height 51
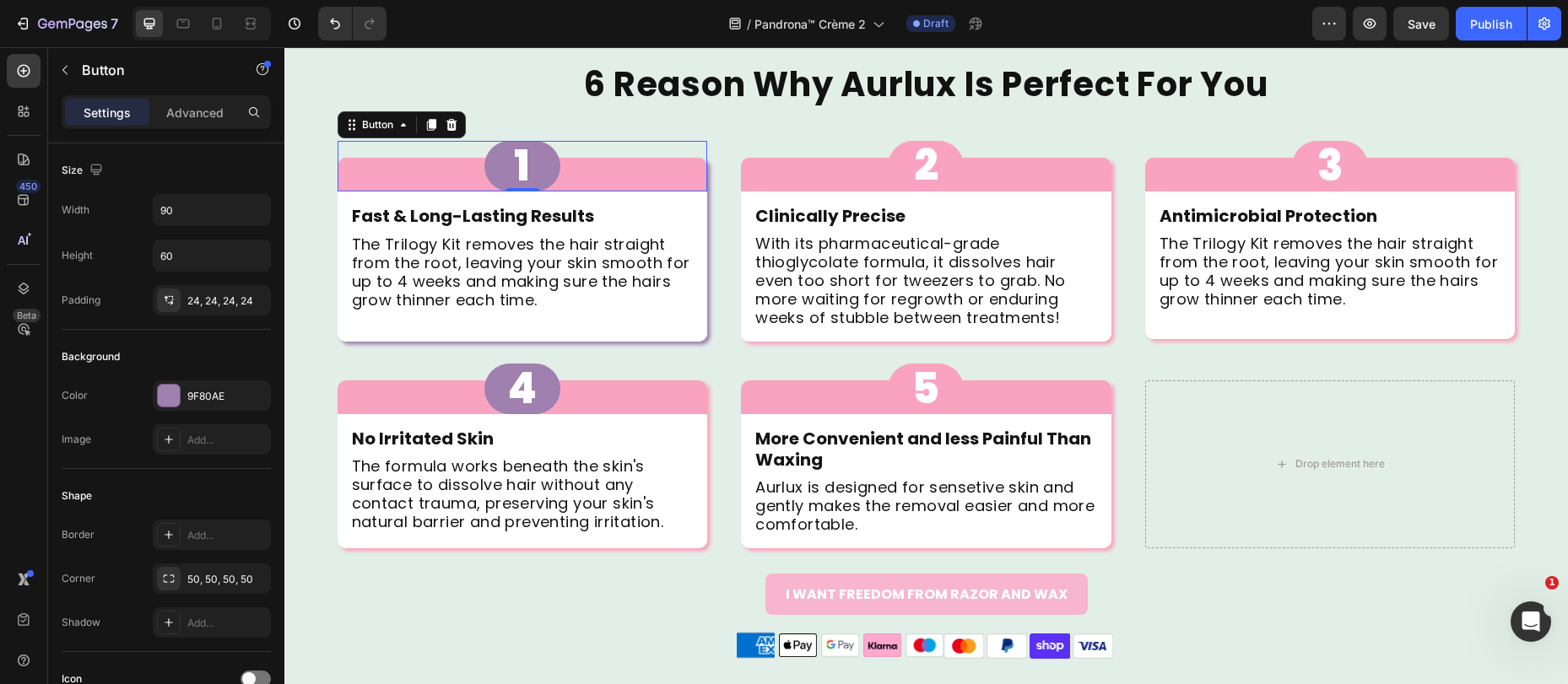
click at [682, 159] on div "1 Button 0" at bounding box center [522, 166] width 371 height 51
click at [204, 403] on div "9F80AE" at bounding box center [212, 396] width 49 height 15
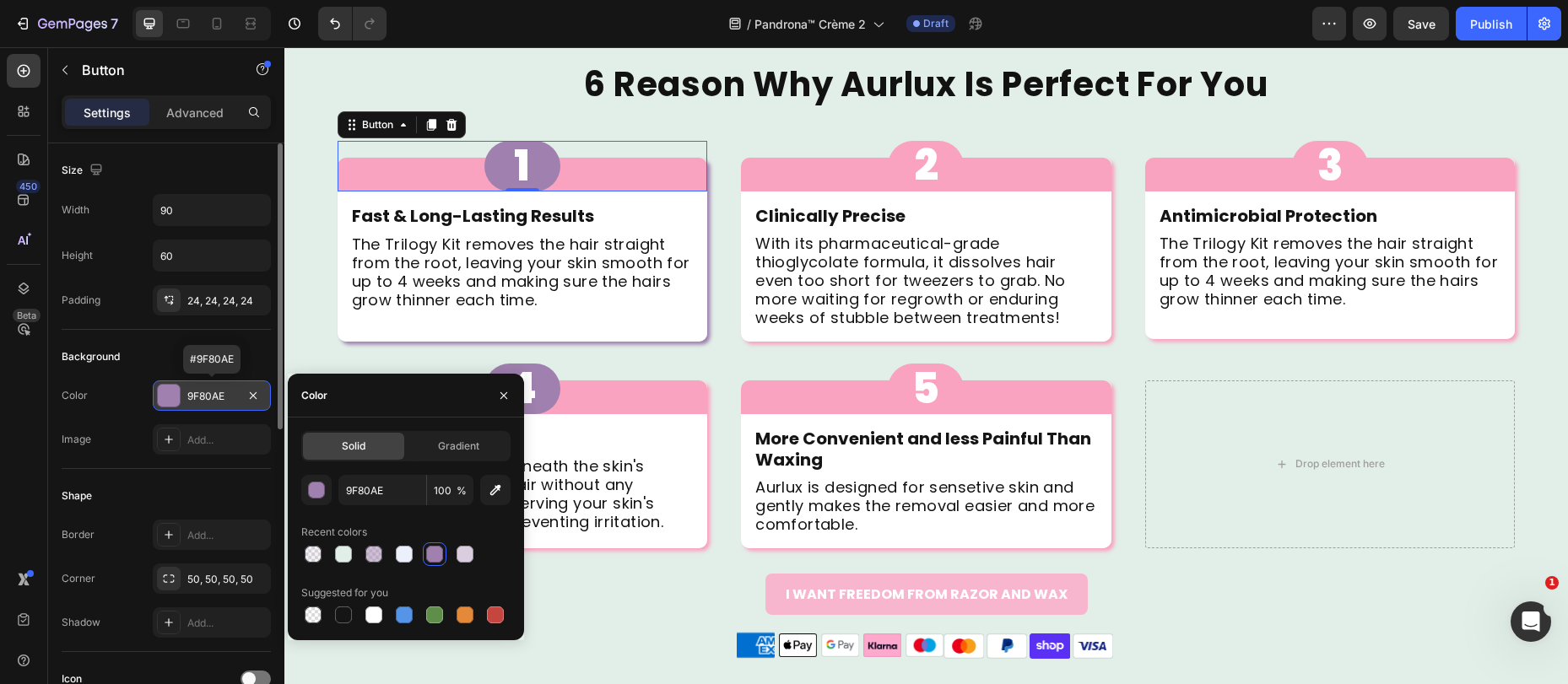
click at [207, 403] on div "9F80AE" at bounding box center [212, 396] width 49 height 15
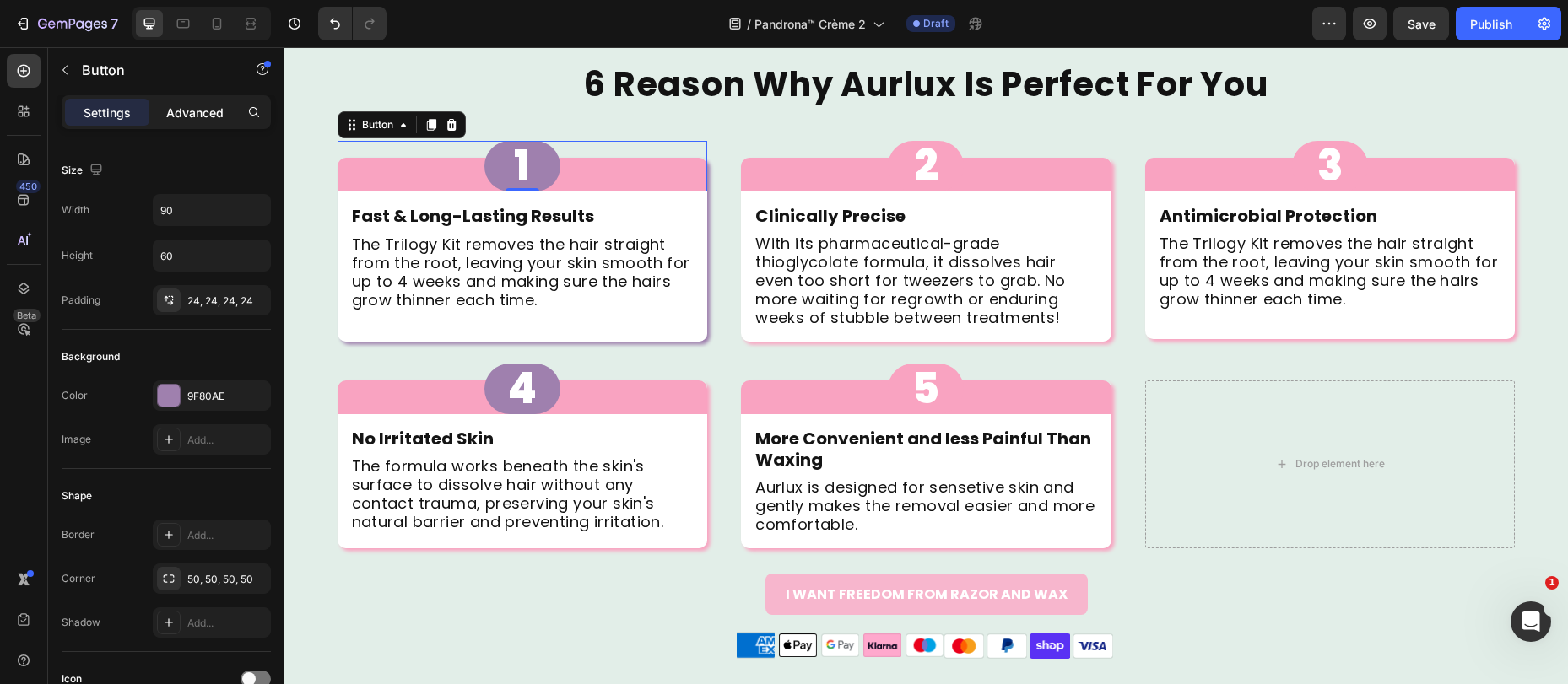
click at [198, 113] on p "Advanced" at bounding box center [195, 113] width 57 height 18
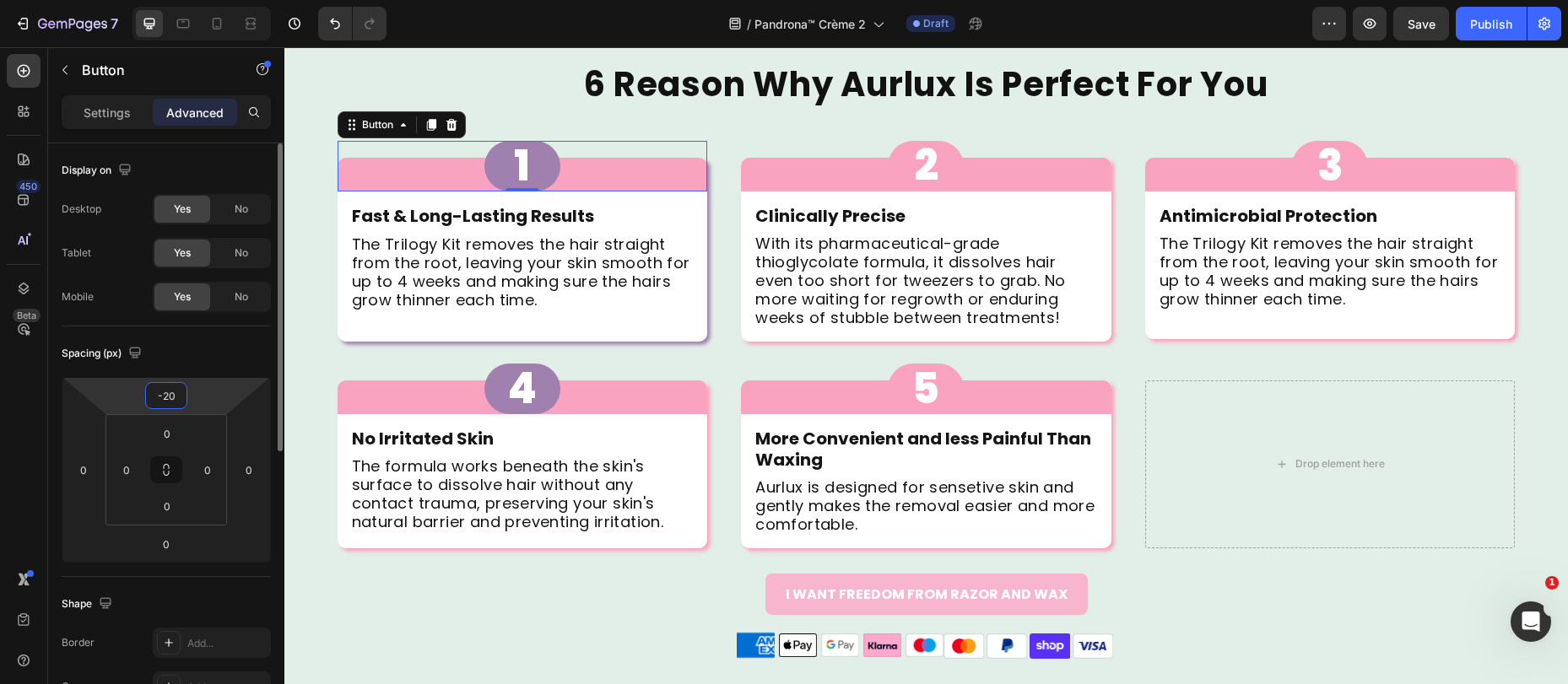
click at [154, 387] on input "-20" at bounding box center [166, 396] width 34 height 25
click at [153, 387] on input "-20" at bounding box center [166, 396] width 34 height 25
click at [151, 386] on input "-20" at bounding box center [166, 396] width 34 height 25
click at [148, 386] on div "-20" at bounding box center [166, 396] width 42 height 27
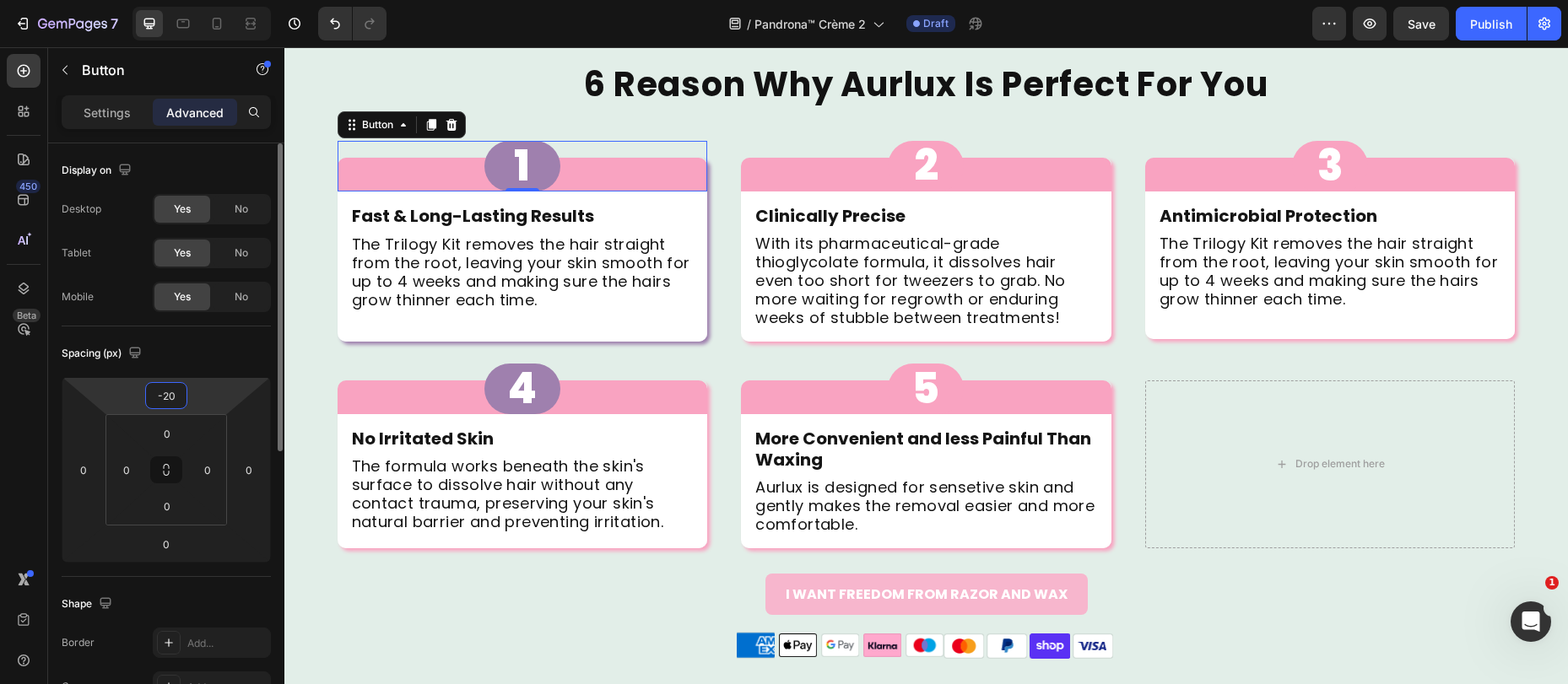
click at [163, 393] on input "-20" at bounding box center [166, 396] width 34 height 25
click at [161, 393] on input "-20" at bounding box center [166, 396] width 34 height 25
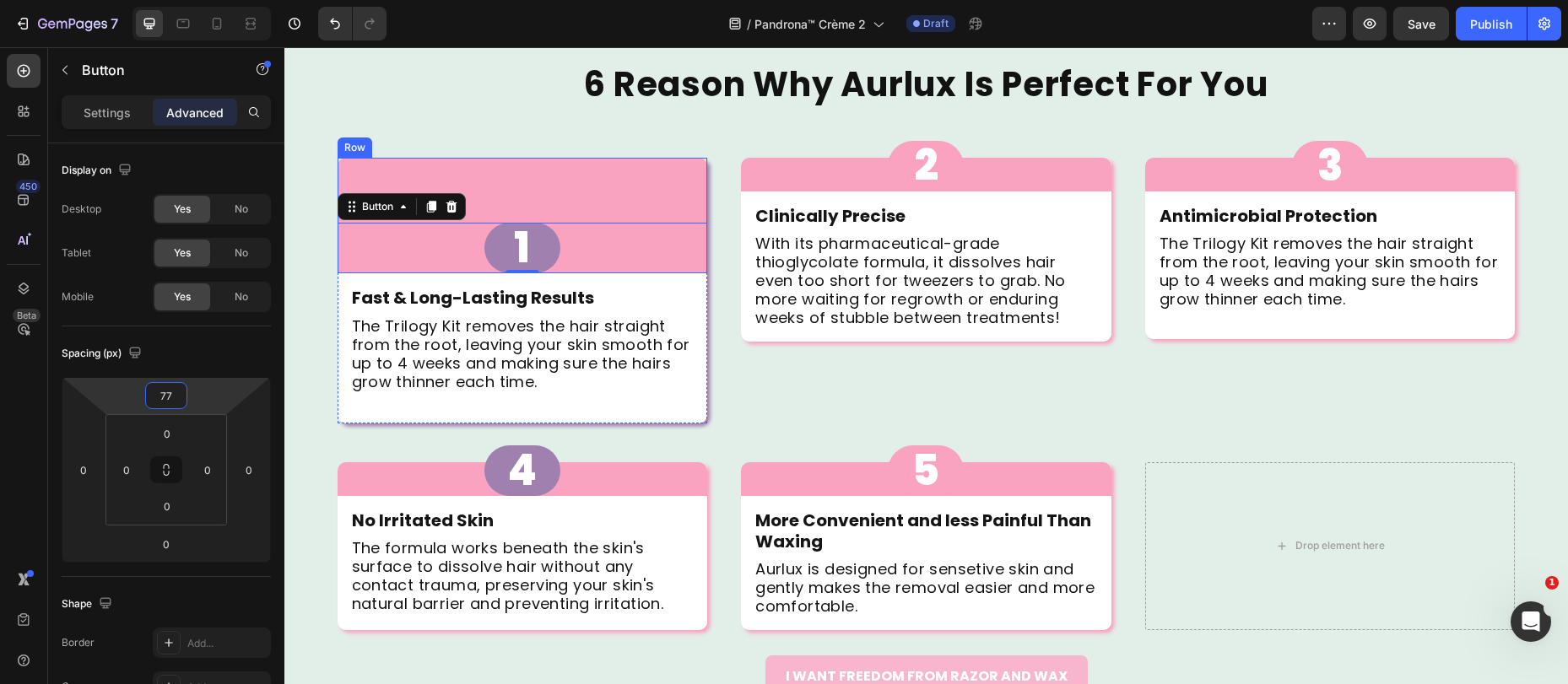
type input "7"
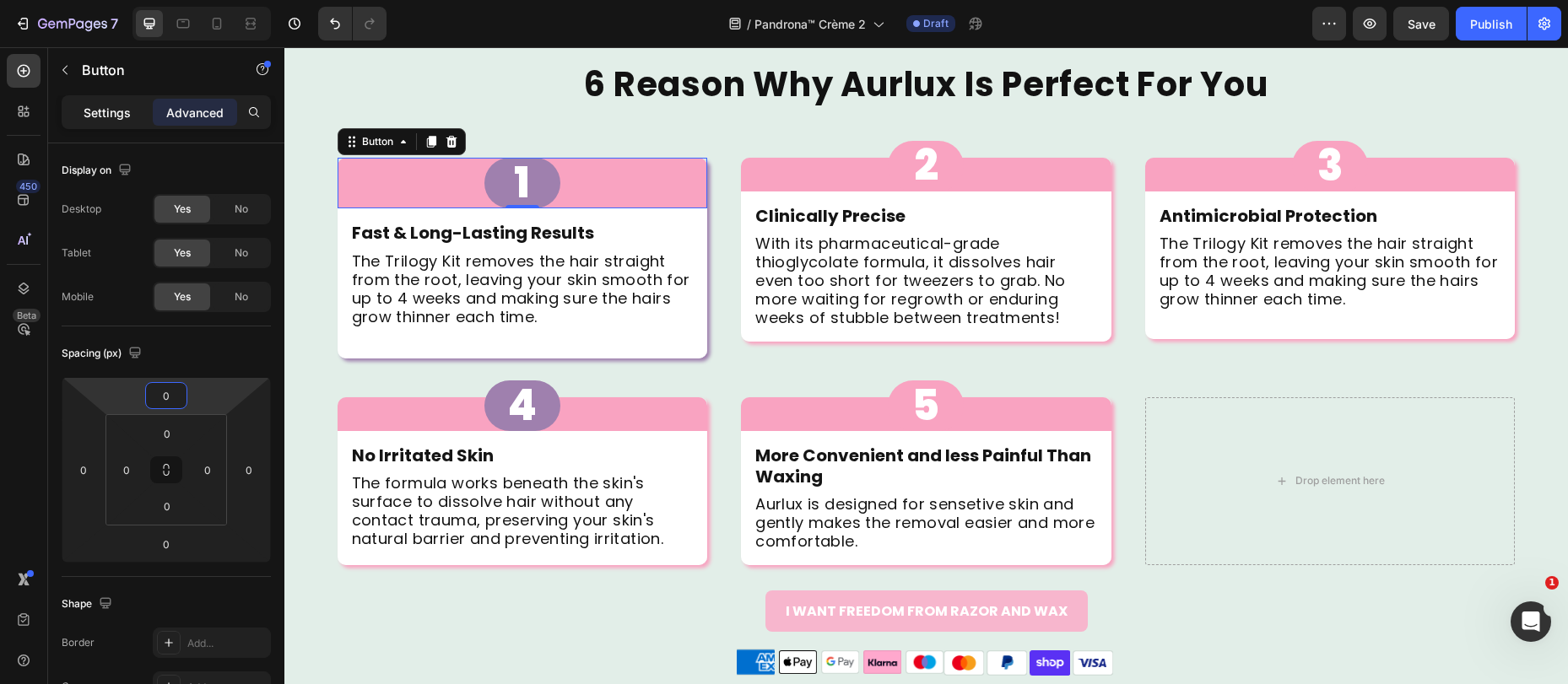
click at [113, 109] on p "Settings" at bounding box center [107, 113] width 47 height 18
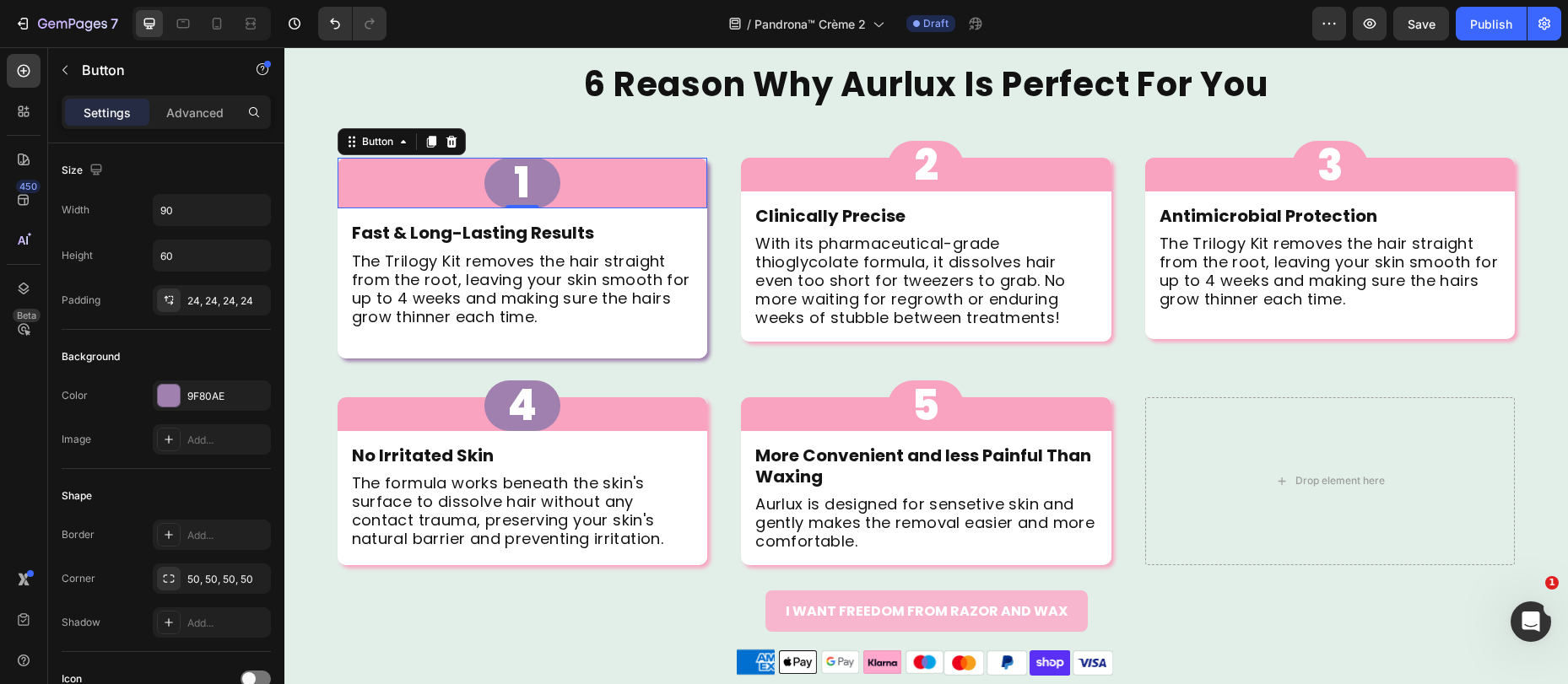
click at [340, 177] on div "1 Button 0" at bounding box center [522, 183] width 371 height 51
click at [535, 163] on button "1" at bounding box center [521, 183] width 76 height 51
click at [533, 181] on button "1" at bounding box center [521, 183] width 76 height 51
click at [507, 123] on div "6 Reason Why Aurlux Is Perfect For You Heading 1 Button 0 Row Fast & Long-Lasti…" at bounding box center [925, 223] width 1283 height 321
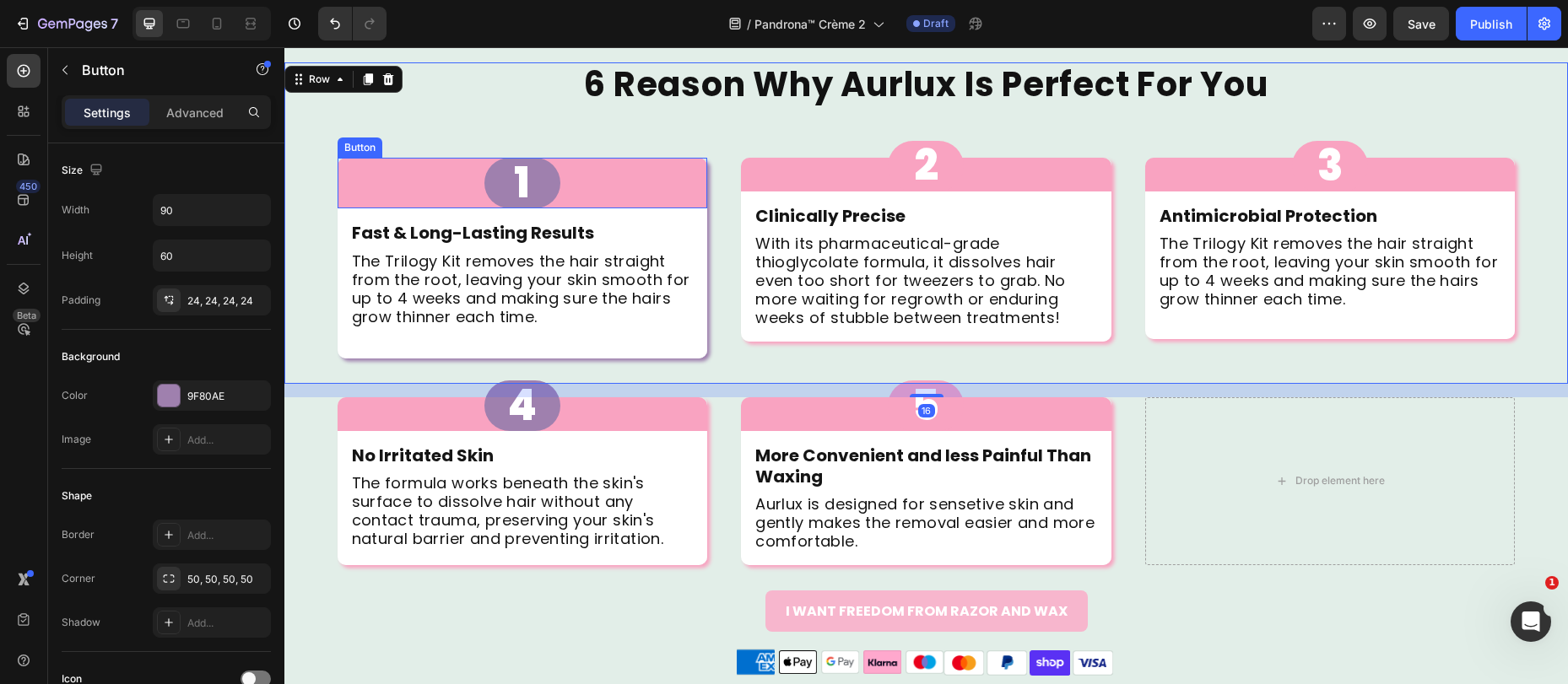
click at [340, 167] on div "1 Button" at bounding box center [522, 183] width 371 height 51
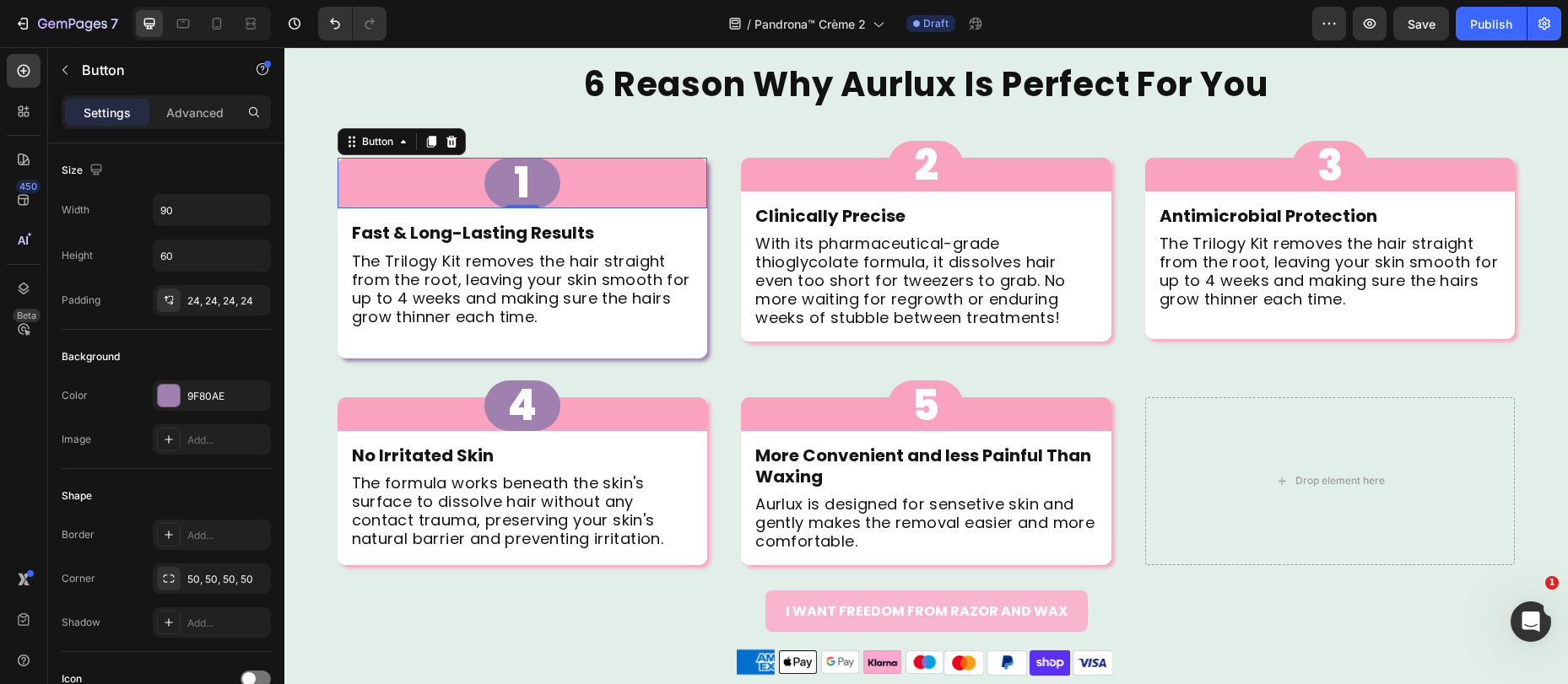
click at [343, 174] on div "1 Button 0" at bounding box center [522, 183] width 371 height 51
click at [696, 191] on div "1 Button 0" at bounding box center [522, 183] width 371 height 51
click at [696, 190] on div "1 Button 0" at bounding box center [522, 183] width 371 height 51
click at [188, 402] on div "9F80AE" at bounding box center [212, 396] width 49 height 15
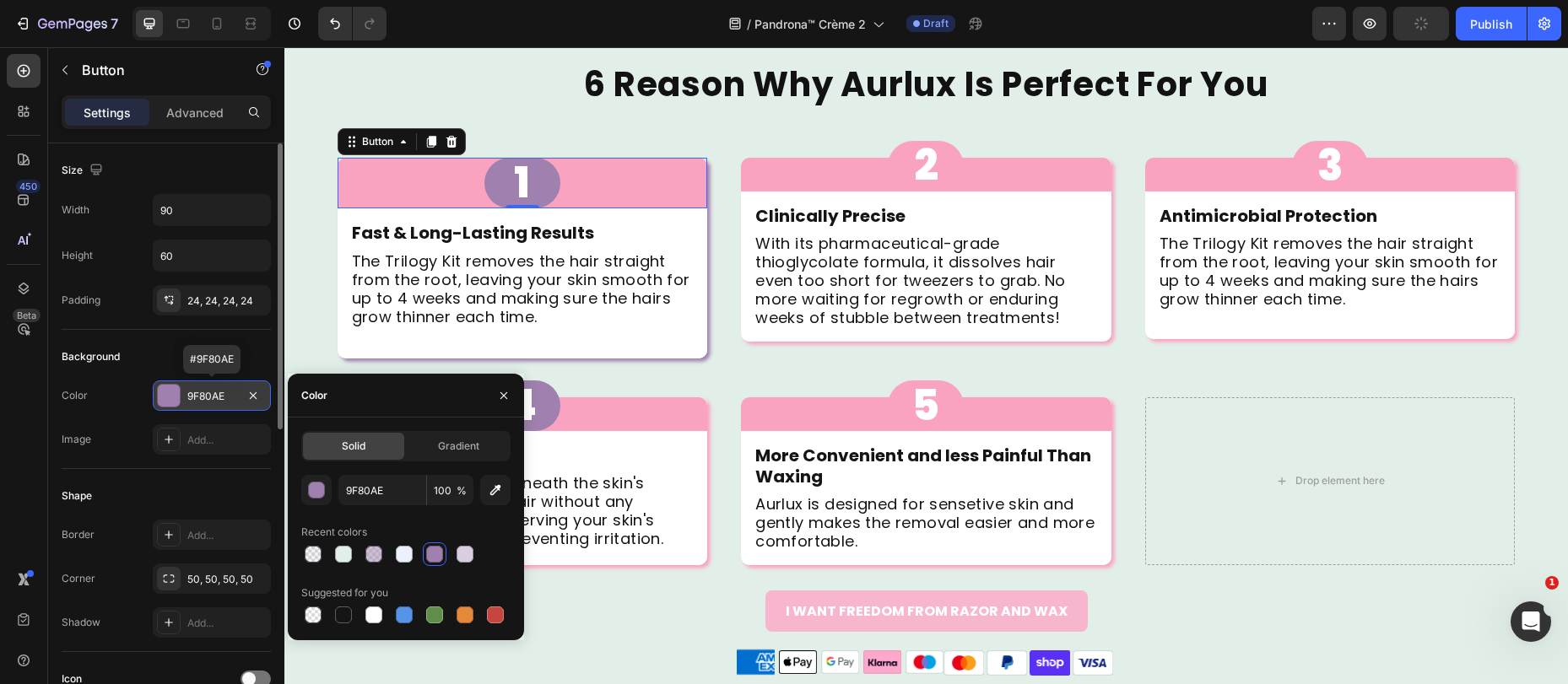
click at [188, 402] on div "9F80AE" at bounding box center [212, 396] width 49 height 15
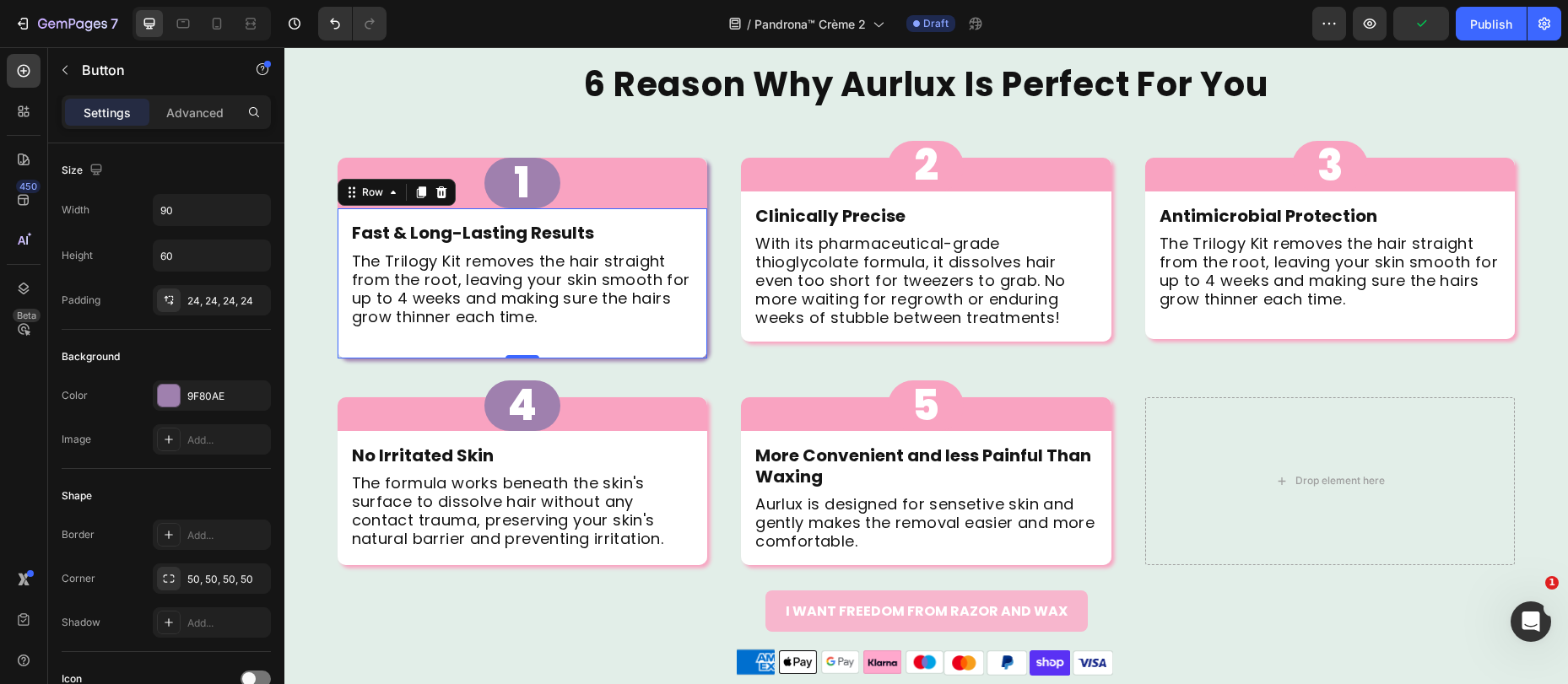
click at [346, 355] on div "Fast & Long-Lasting Results Text Block The Trilogy Kit removes the hair straigh…" at bounding box center [522, 283] width 371 height 150
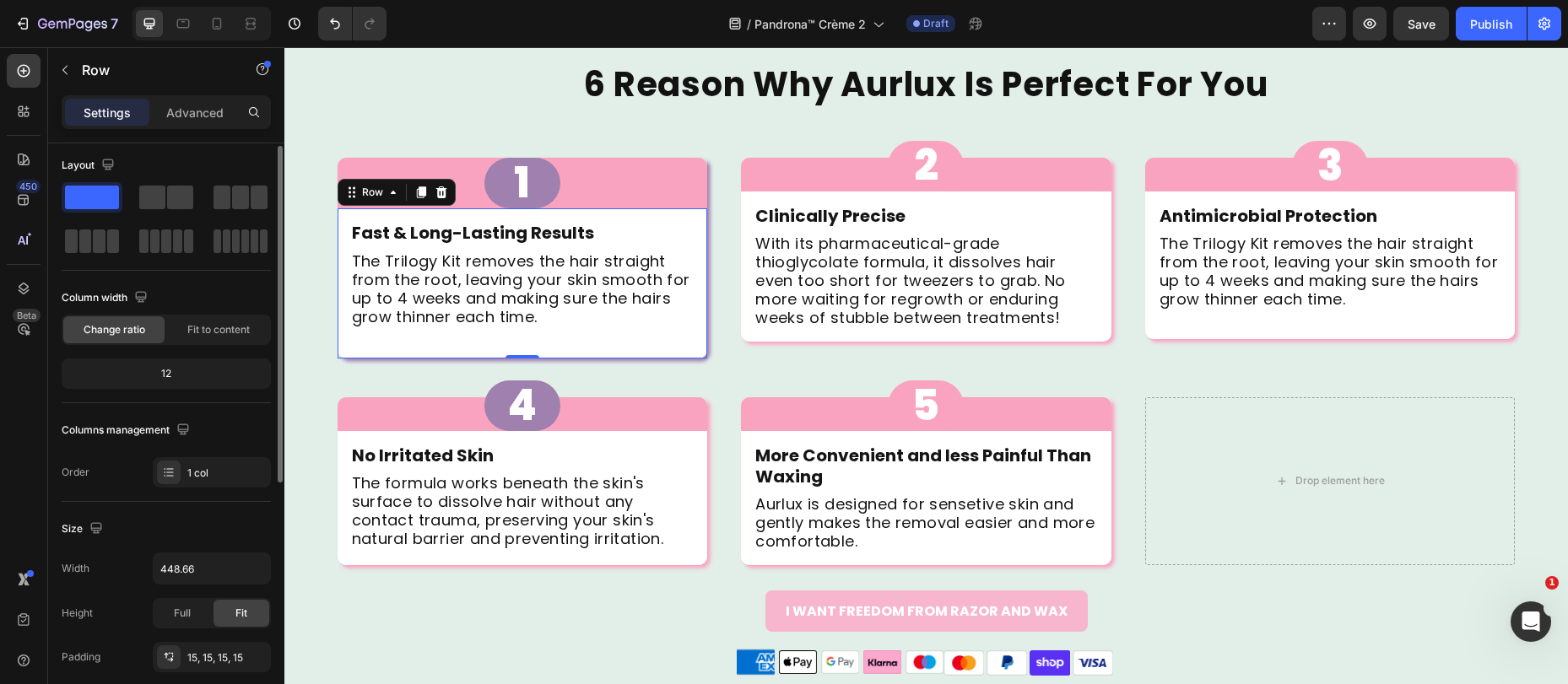
scroll to position [8, 0]
click at [196, 460] on div "1 col" at bounding box center [212, 469] width 118 height 30
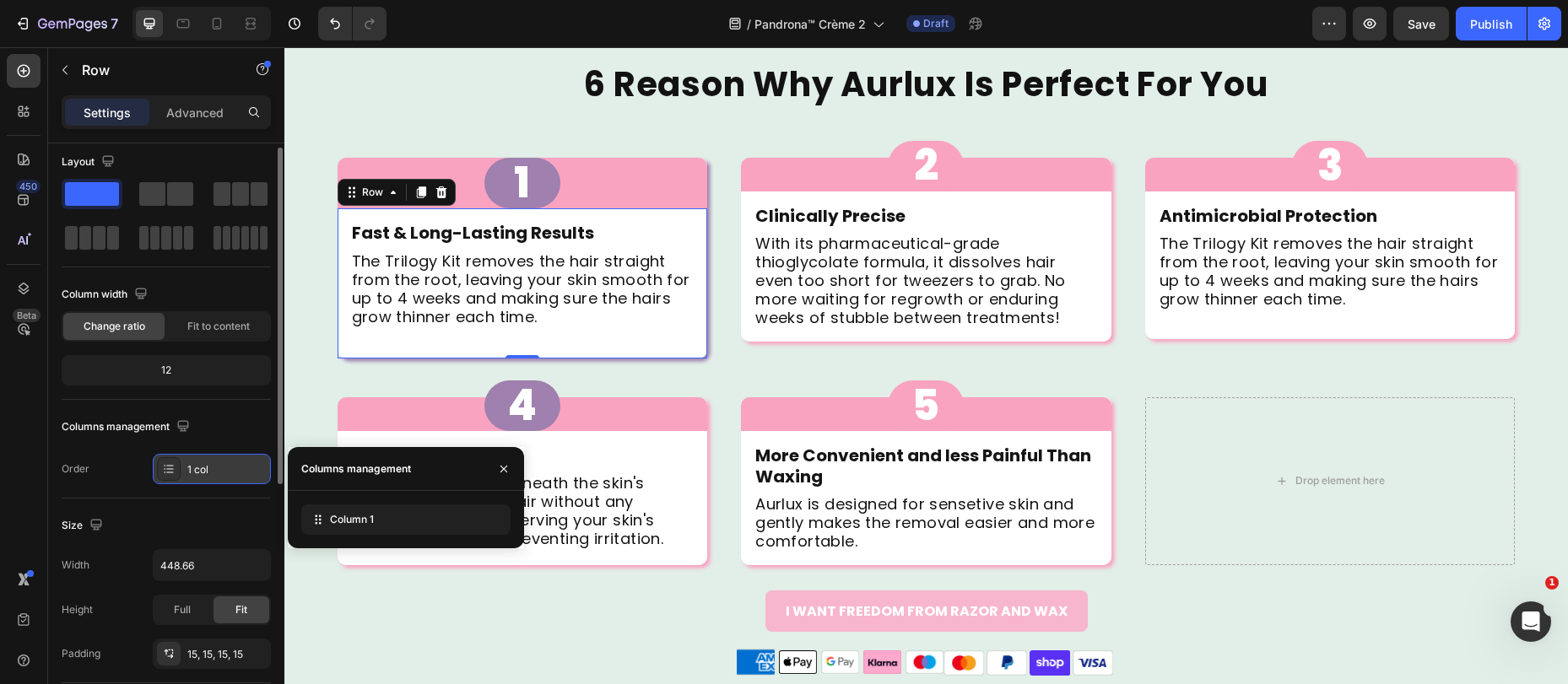
click at [195, 458] on div "1 col" at bounding box center [212, 469] width 118 height 30
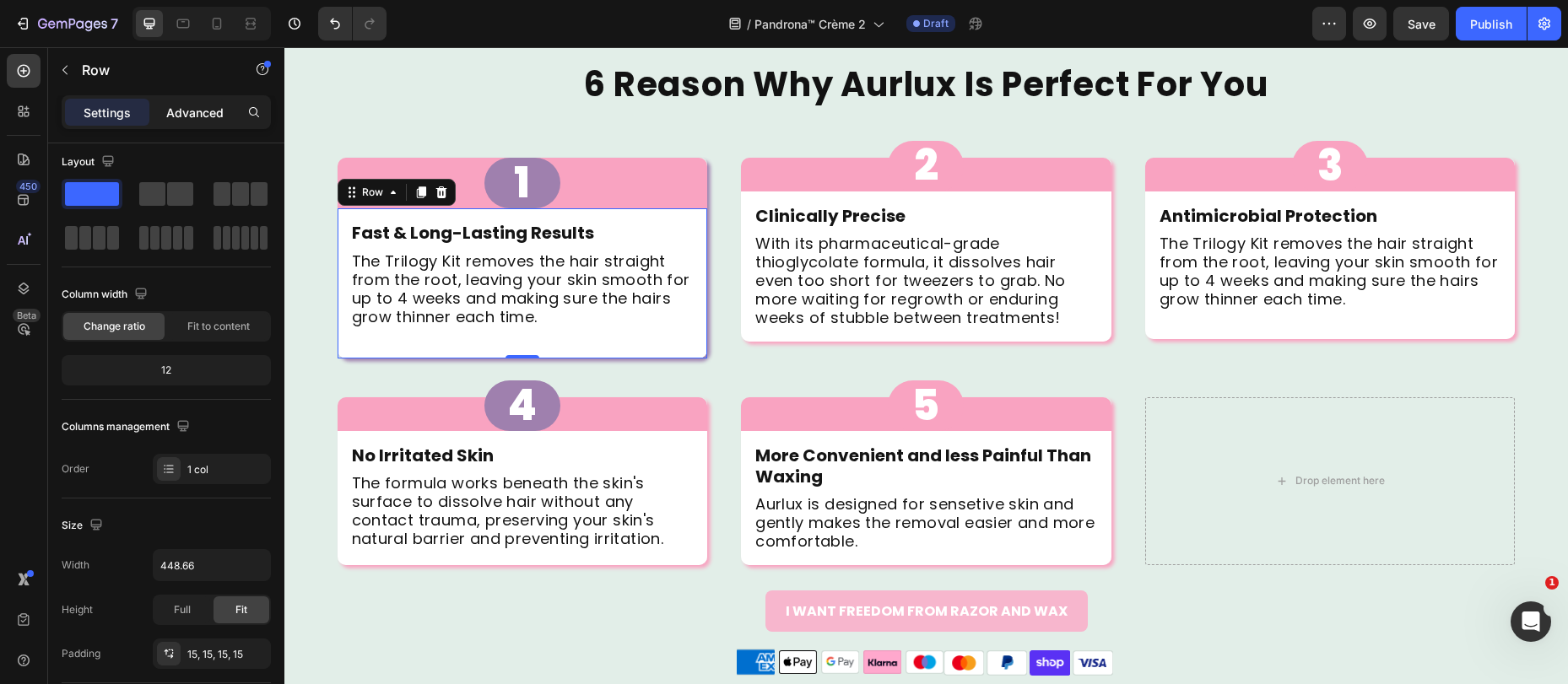
click at [207, 118] on p "Advanced" at bounding box center [195, 113] width 57 height 18
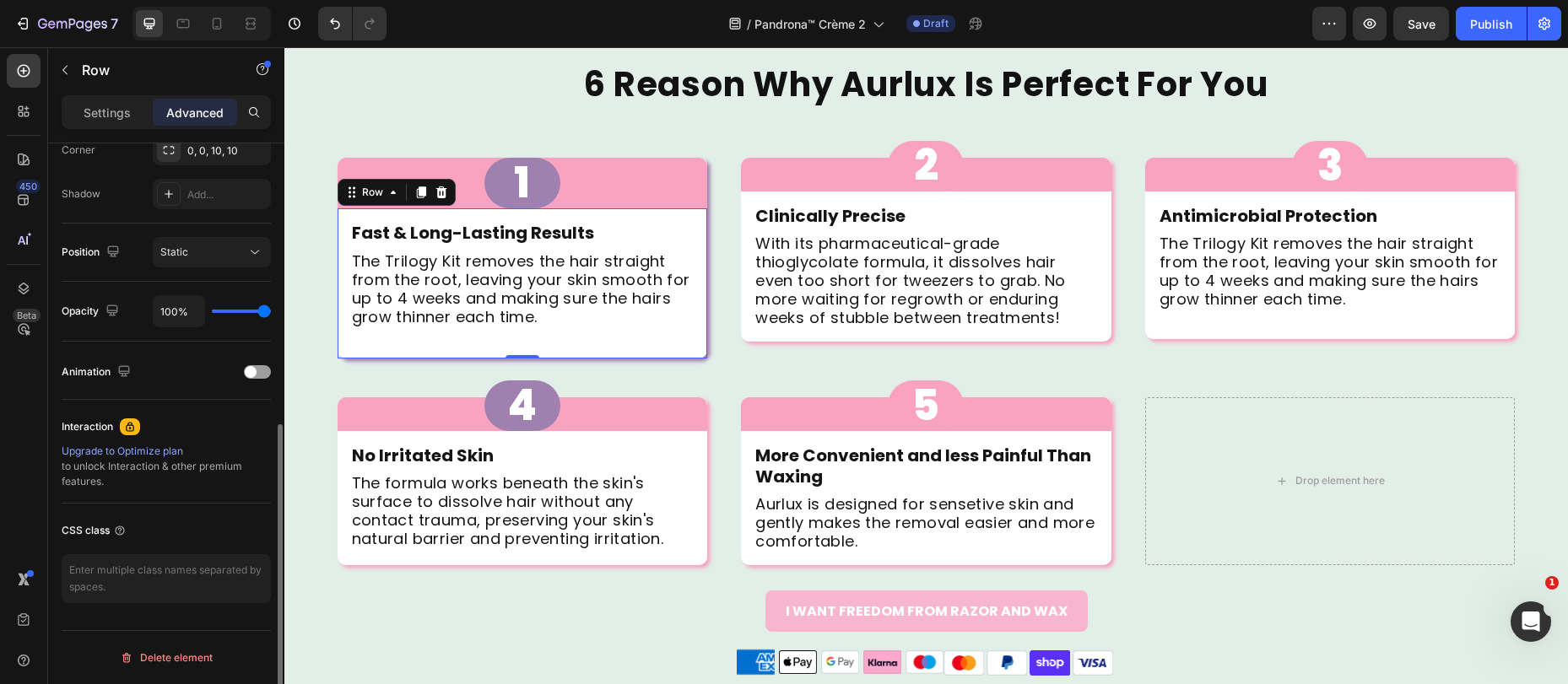
scroll to position [0, 0]
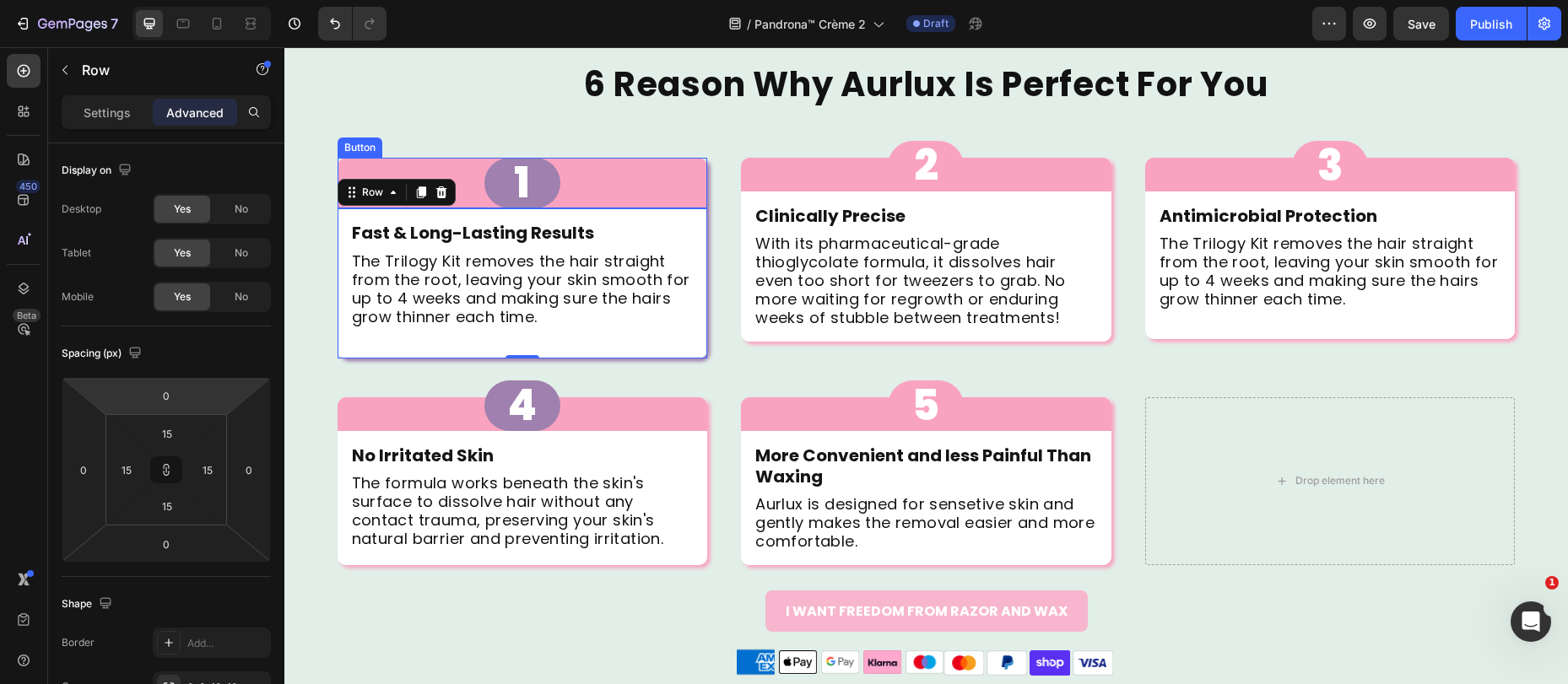
click at [381, 163] on div "1 Button" at bounding box center [522, 183] width 371 height 51
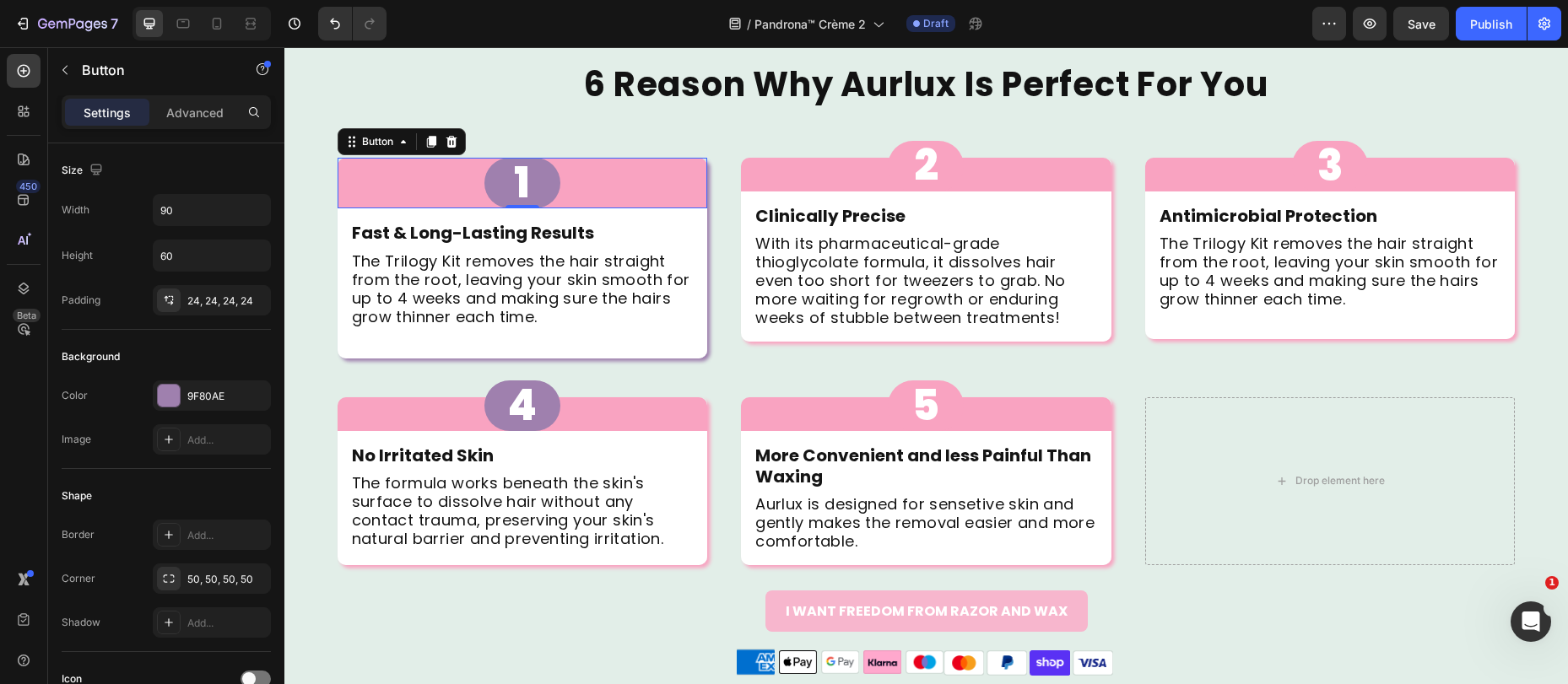
click at [381, 164] on div "1 Button 0" at bounding box center [522, 183] width 371 height 51
click at [210, 304] on div "24, 24, 24, 24" at bounding box center [212, 301] width 49 height 15
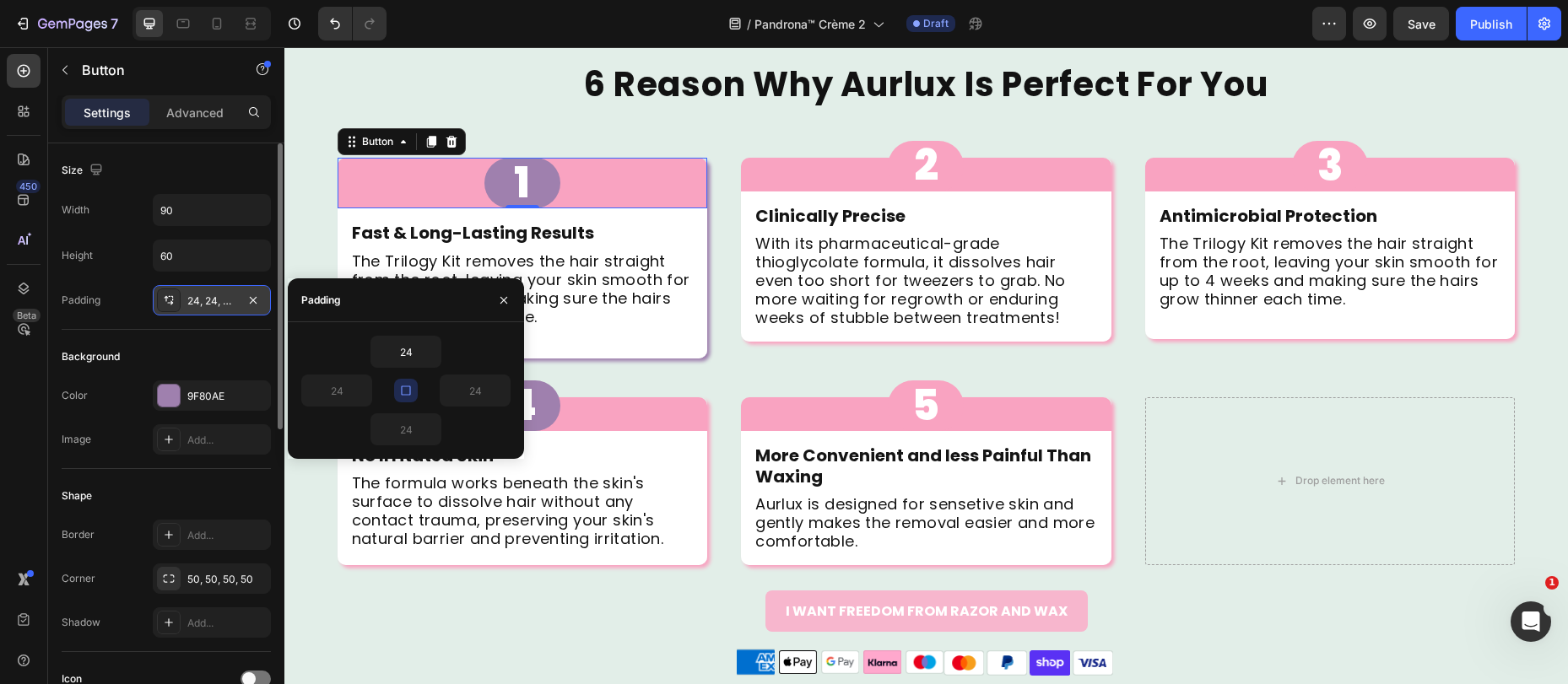
click at [210, 304] on div "24, 24, 24, 24" at bounding box center [212, 301] width 49 height 15
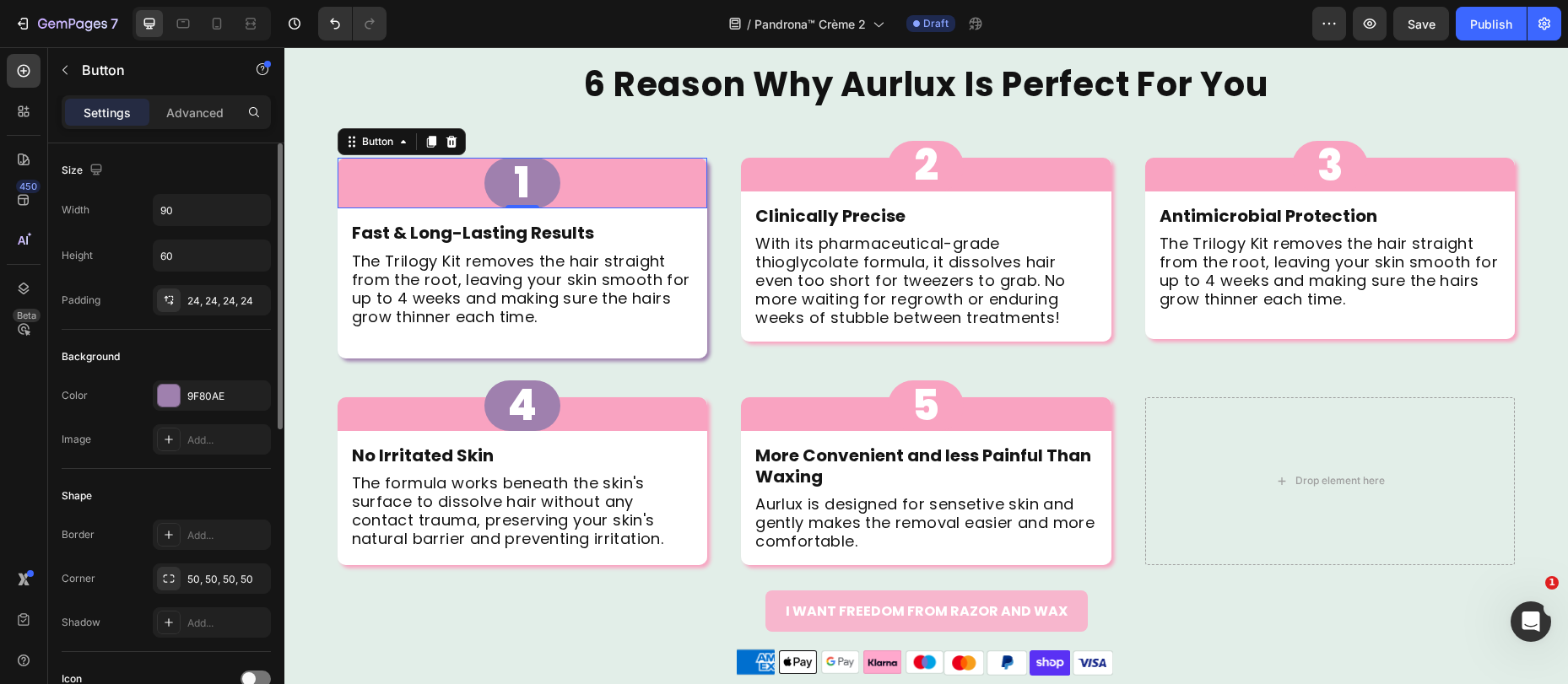
click at [128, 261] on div "Height 60" at bounding box center [166, 255] width 209 height 32
click at [188, 254] on input "60" at bounding box center [212, 255] width 116 height 30
click at [125, 234] on div "Width 90 Height 60 Padding 24, 24, 24, 24" at bounding box center [166, 254] width 209 height 121
click at [199, 213] on input "90" at bounding box center [212, 210] width 116 height 30
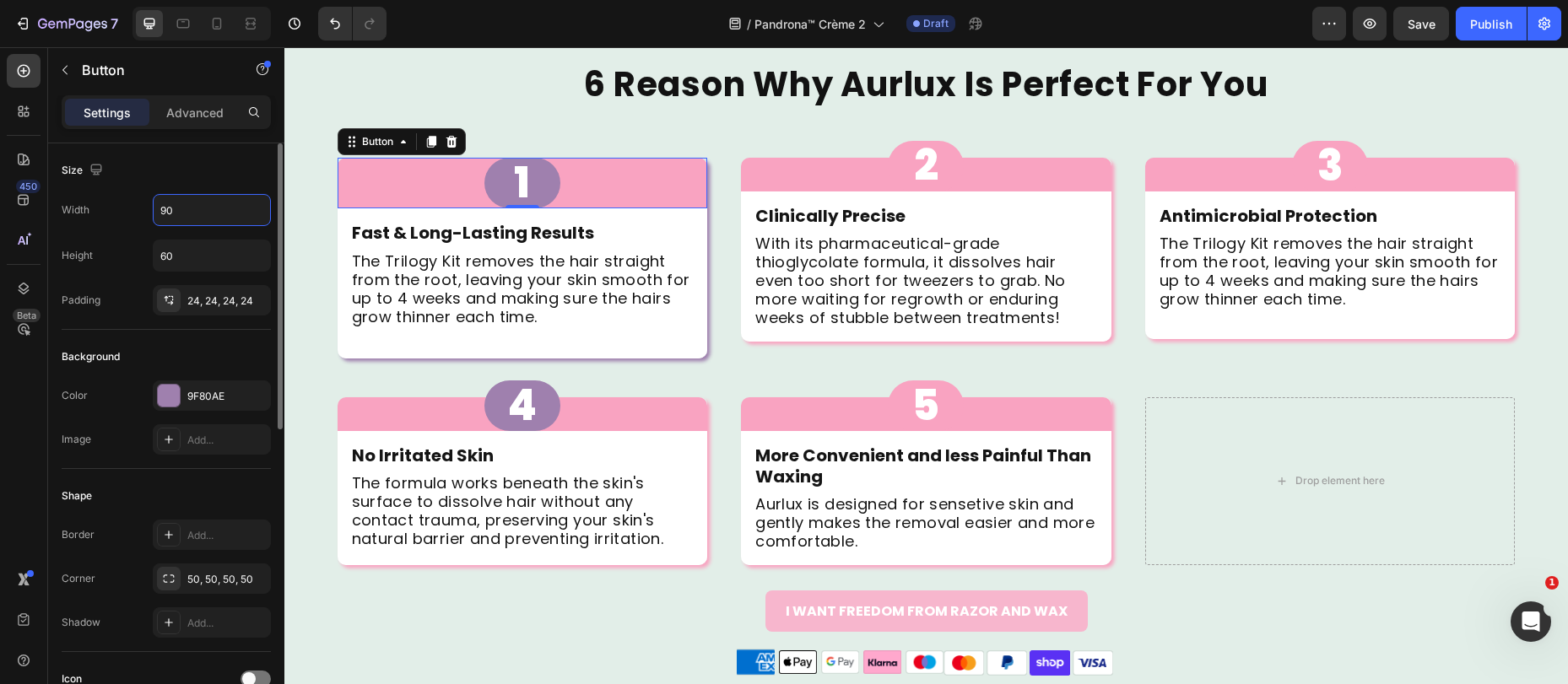
click at [122, 228] on div "Width 90 Height 60 Padding 24, 24, 24, 24" at bounding box center [166, 254] width 209 height 121
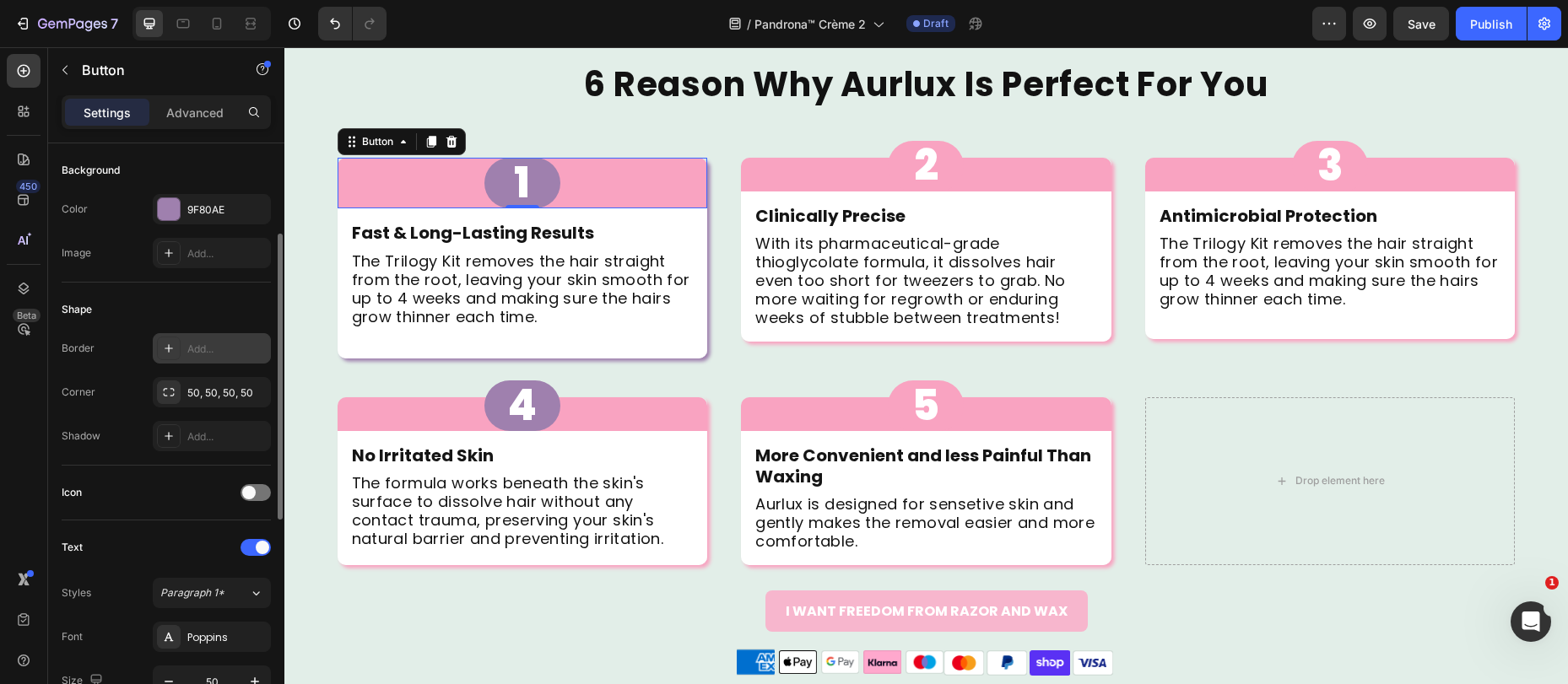
click at [212, 351] on div "Add..." at bounding box center [227, 349] width 79 height 15
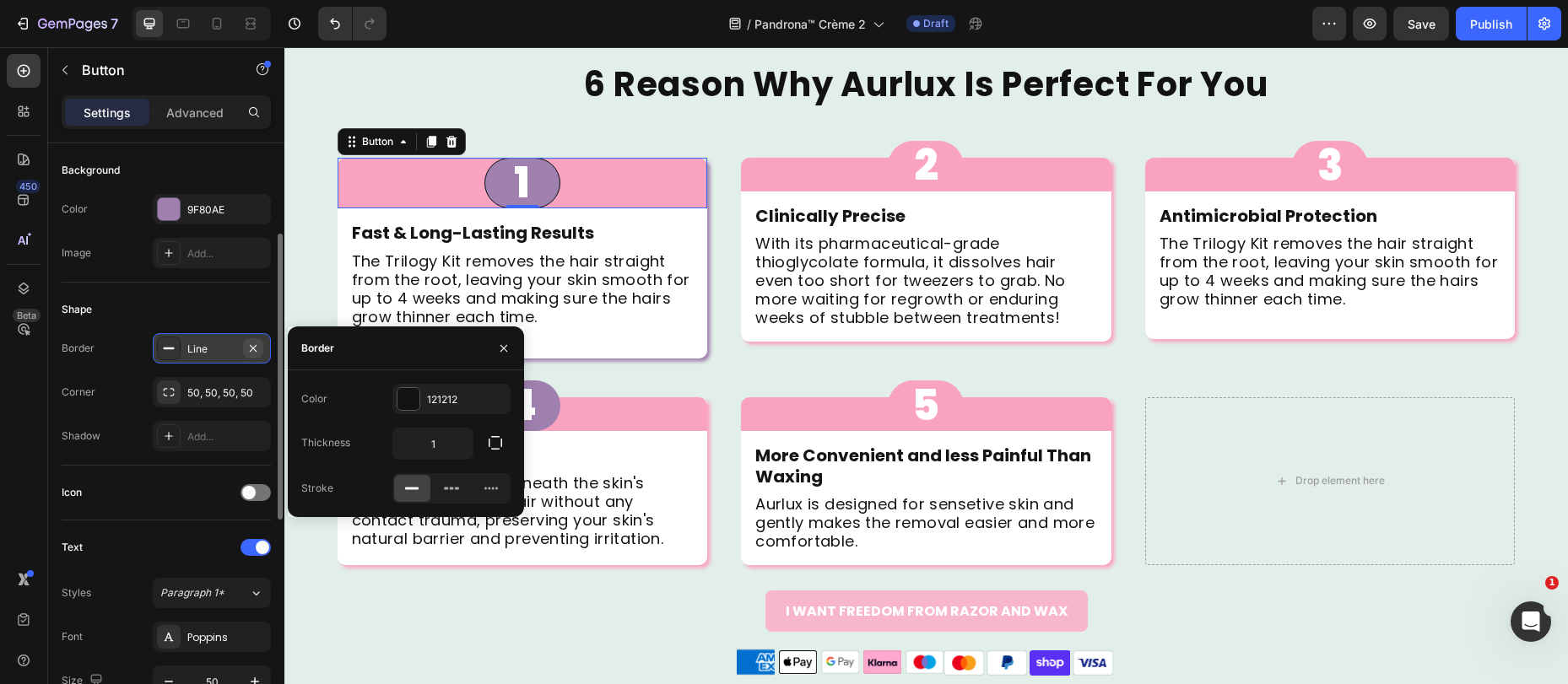
click at [253, 350] on icon "button" at bounding box center [253, 348] width 13 height 13
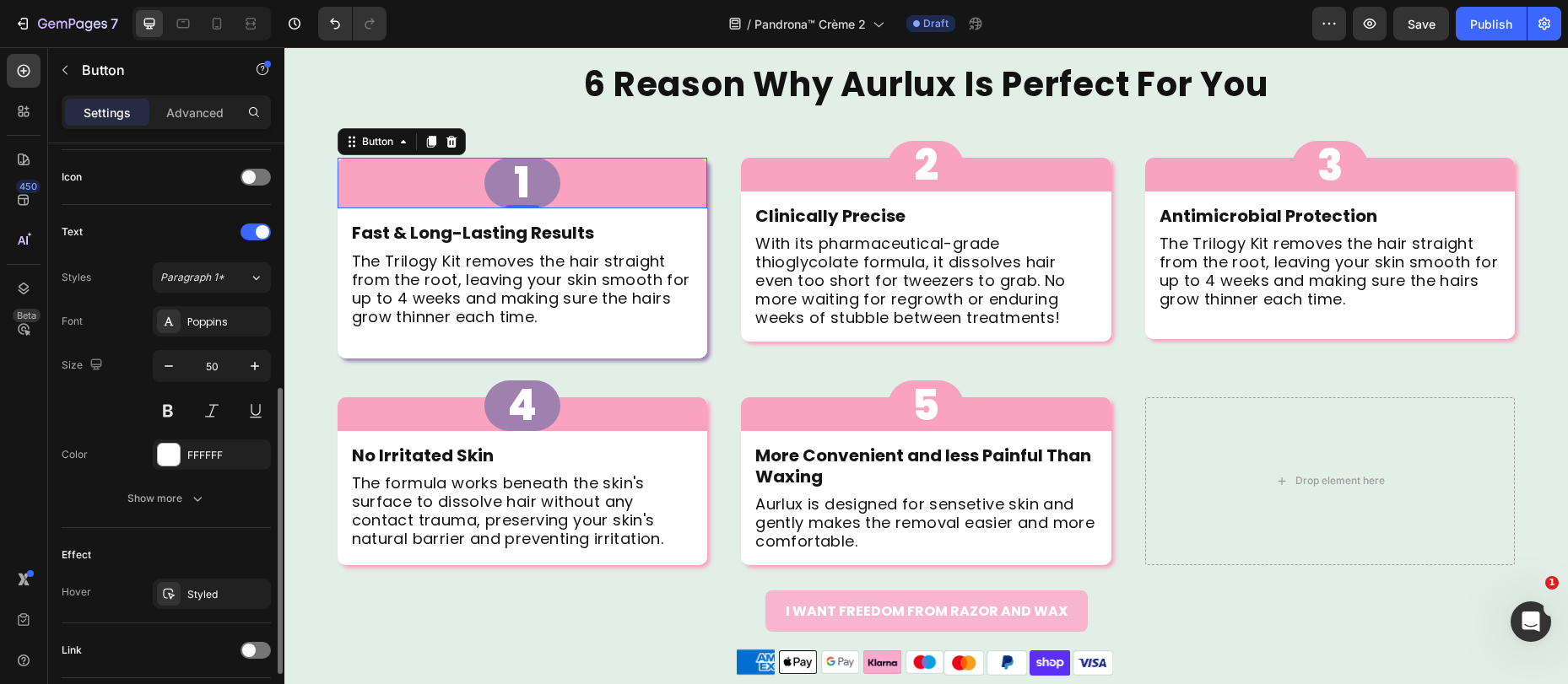
scroll to position [621, 0]
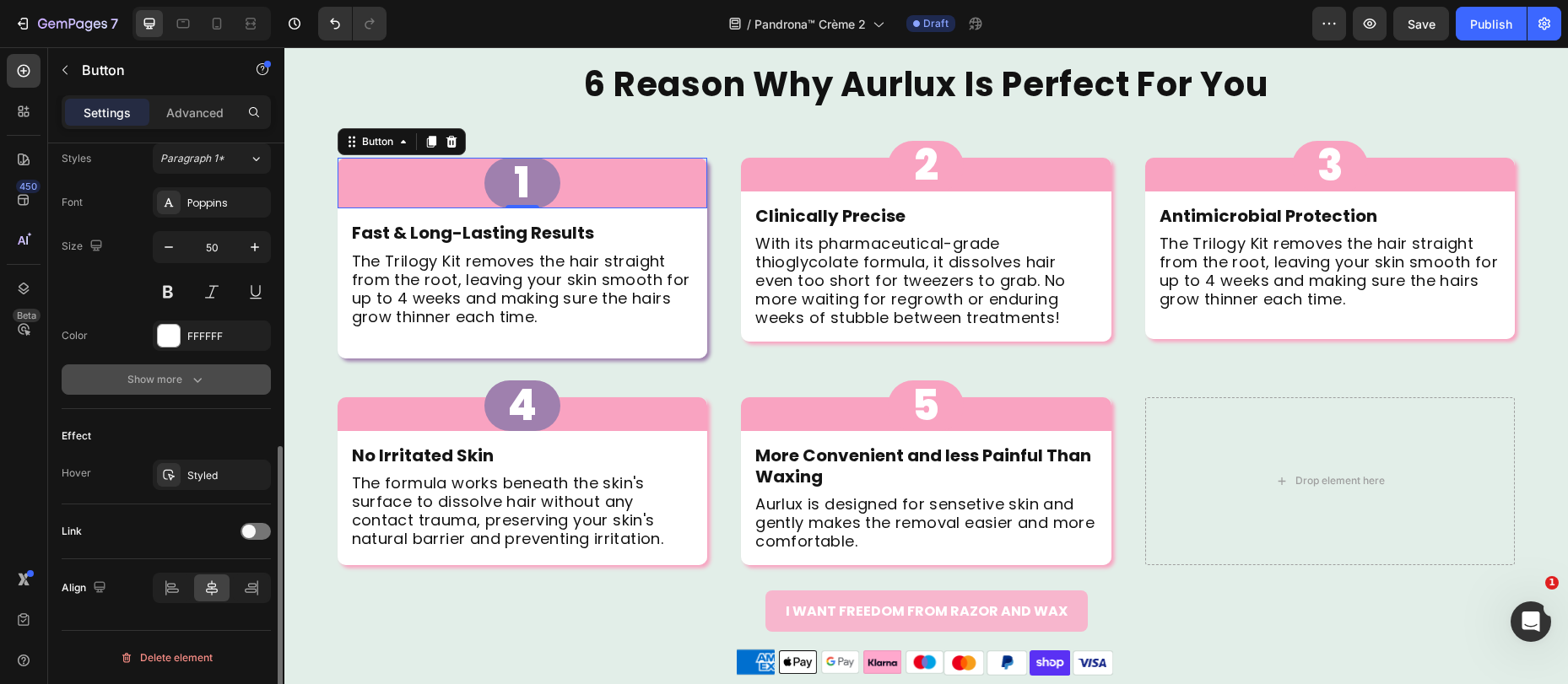
click at [182, 376] on div "Show more" at bounding box center [167, 380] width 79 height 17
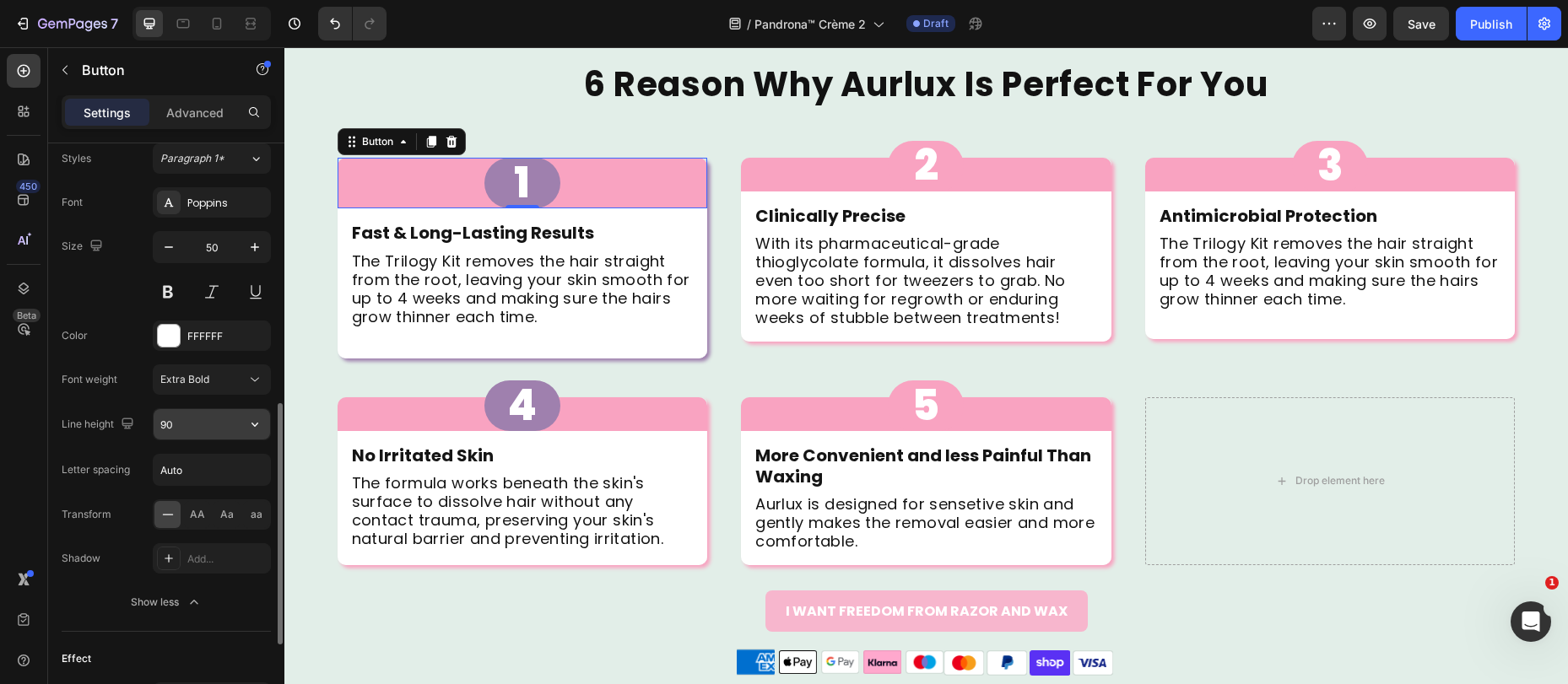
scroll to position [624, 0]
click at [193, 415] on input "90" at bounding box center [212, 421] width 116 height 30
click at [118, 535] on div "Font Poppins Size 50 Color FFFFFF Font weight Extra Bold Line height 90 Letter …" at bounding box center [166, 399] width 209 height 430
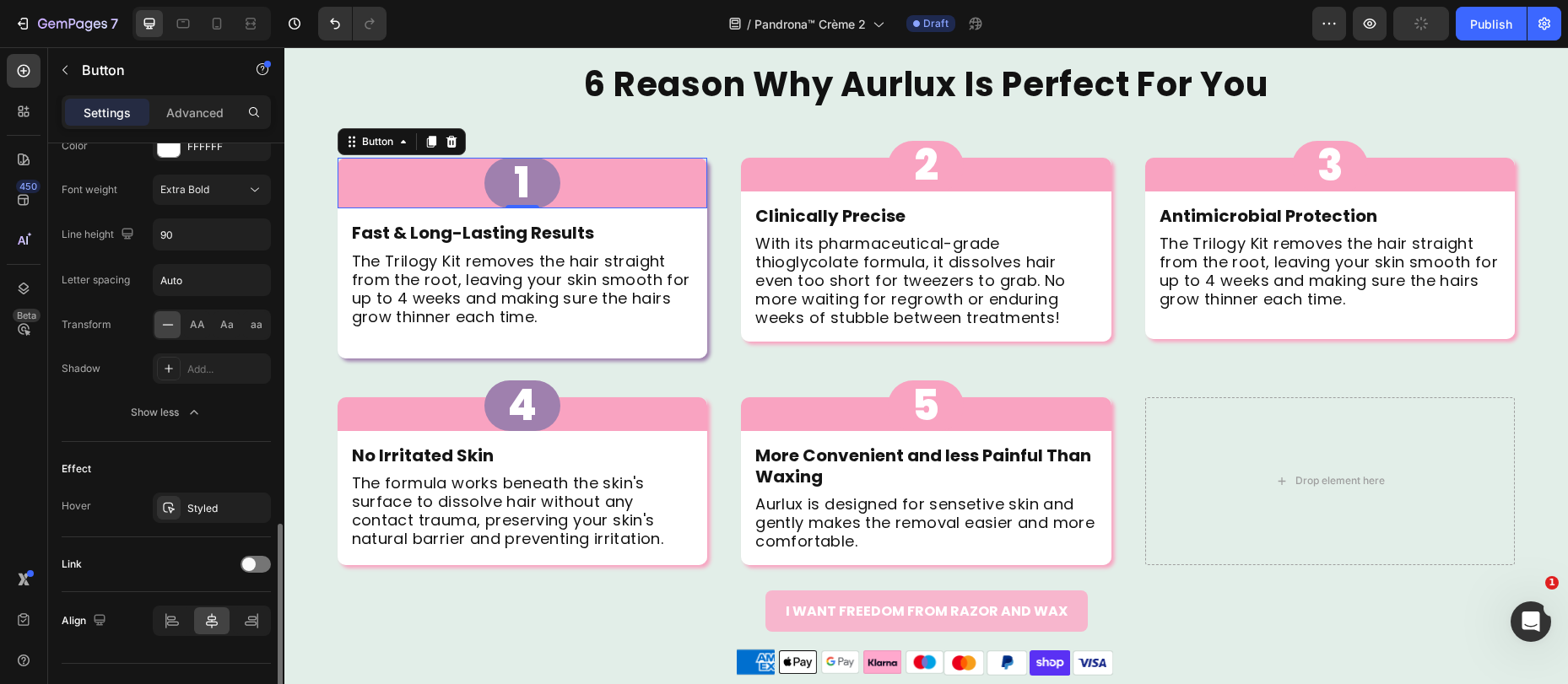
scroll to position [844, 0]
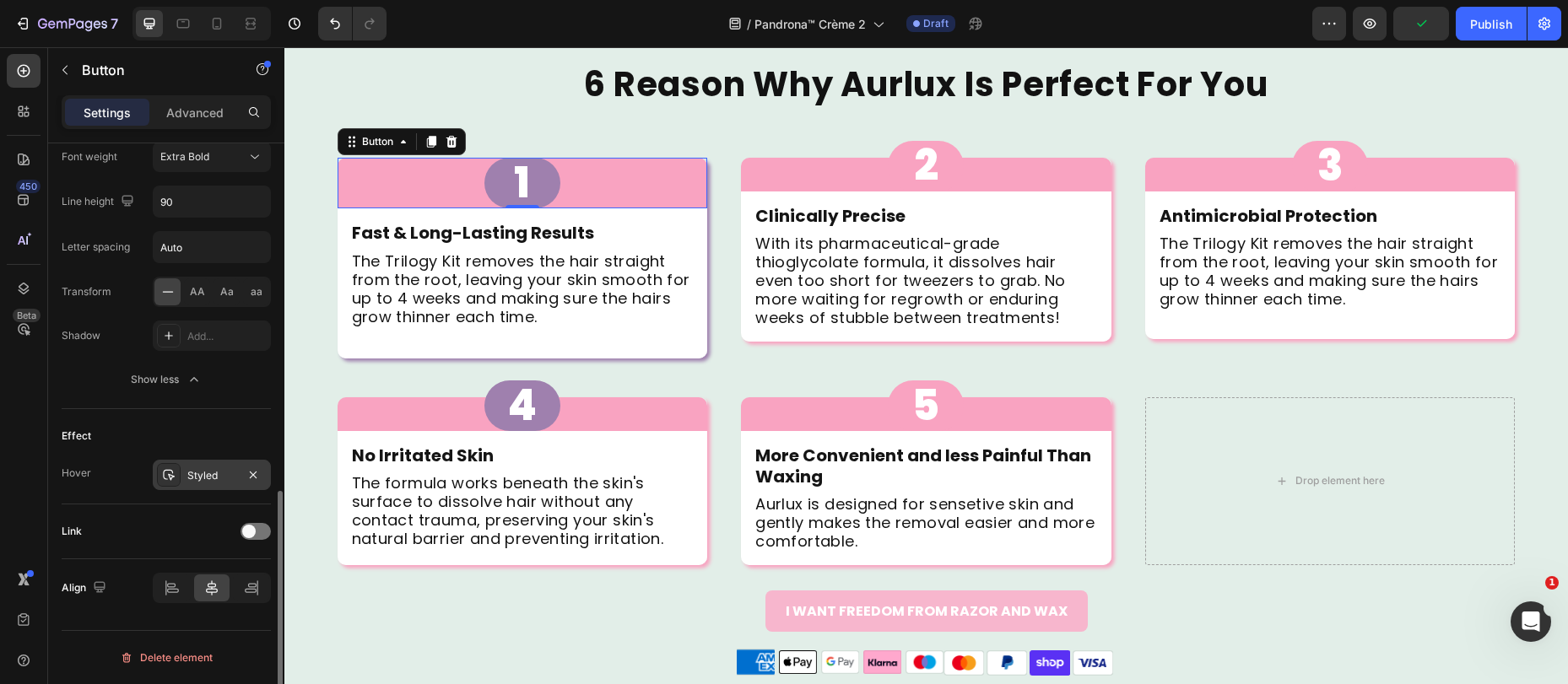
click at [223, 480] on div "Styled" at bounding box center [212, 475] width 49 height 15
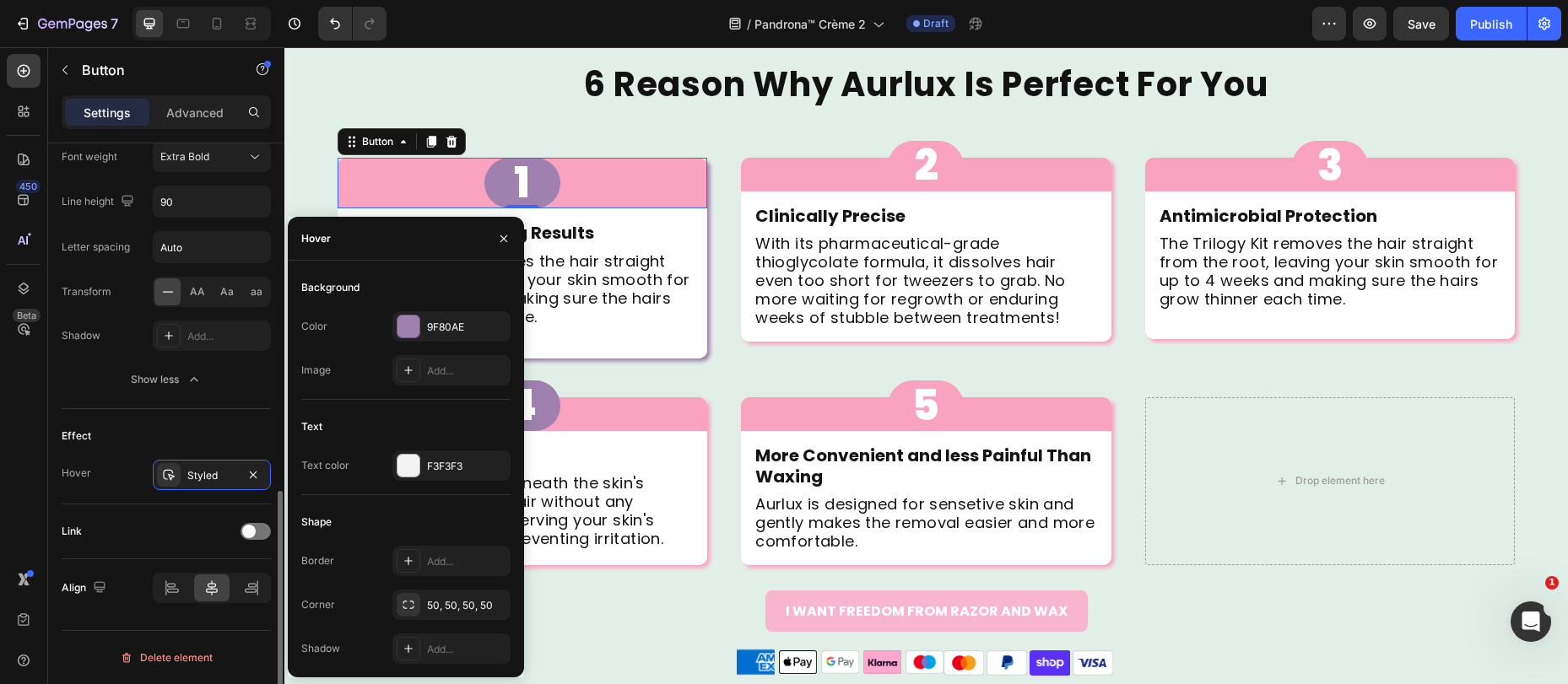
click at [133, 539] on div "Link" at bounding box center [166, 531] width 209 height 27
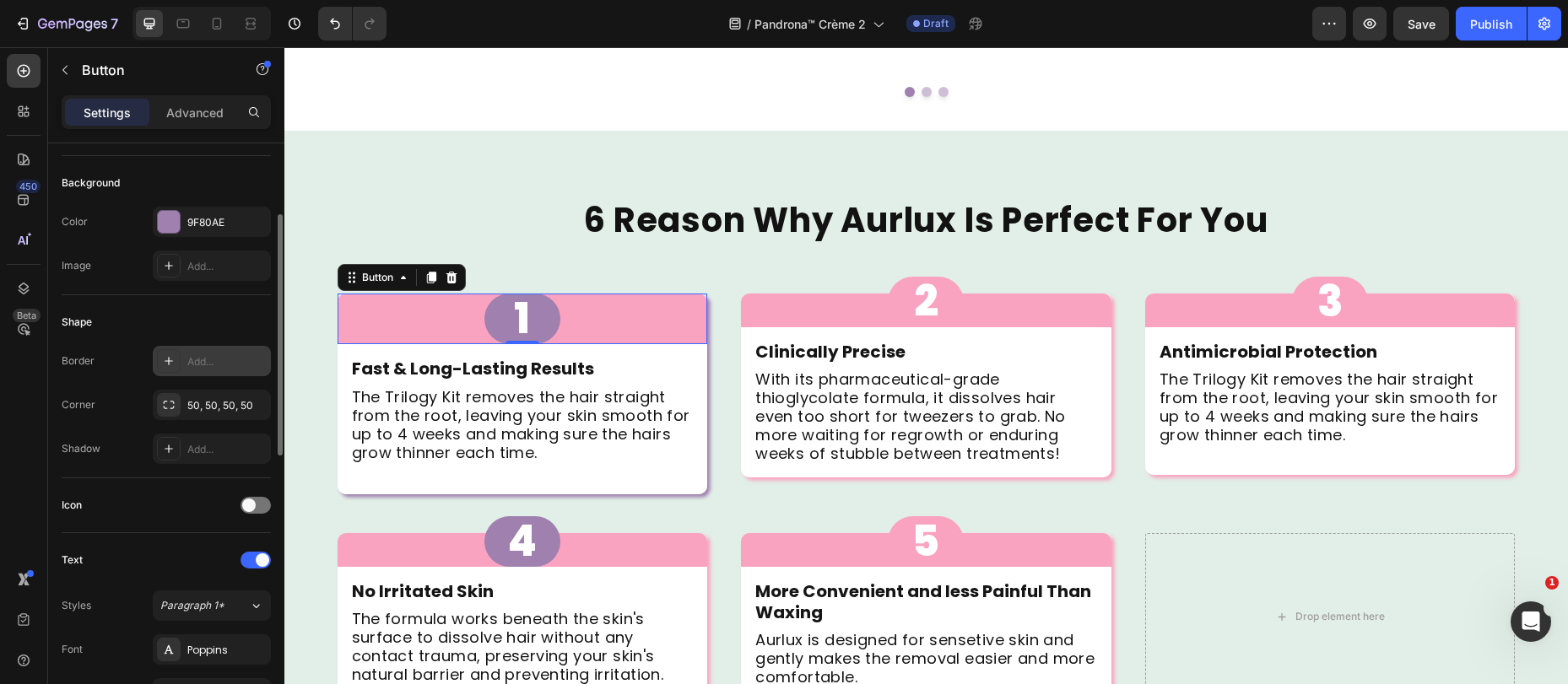
scroll to position [0, 0]
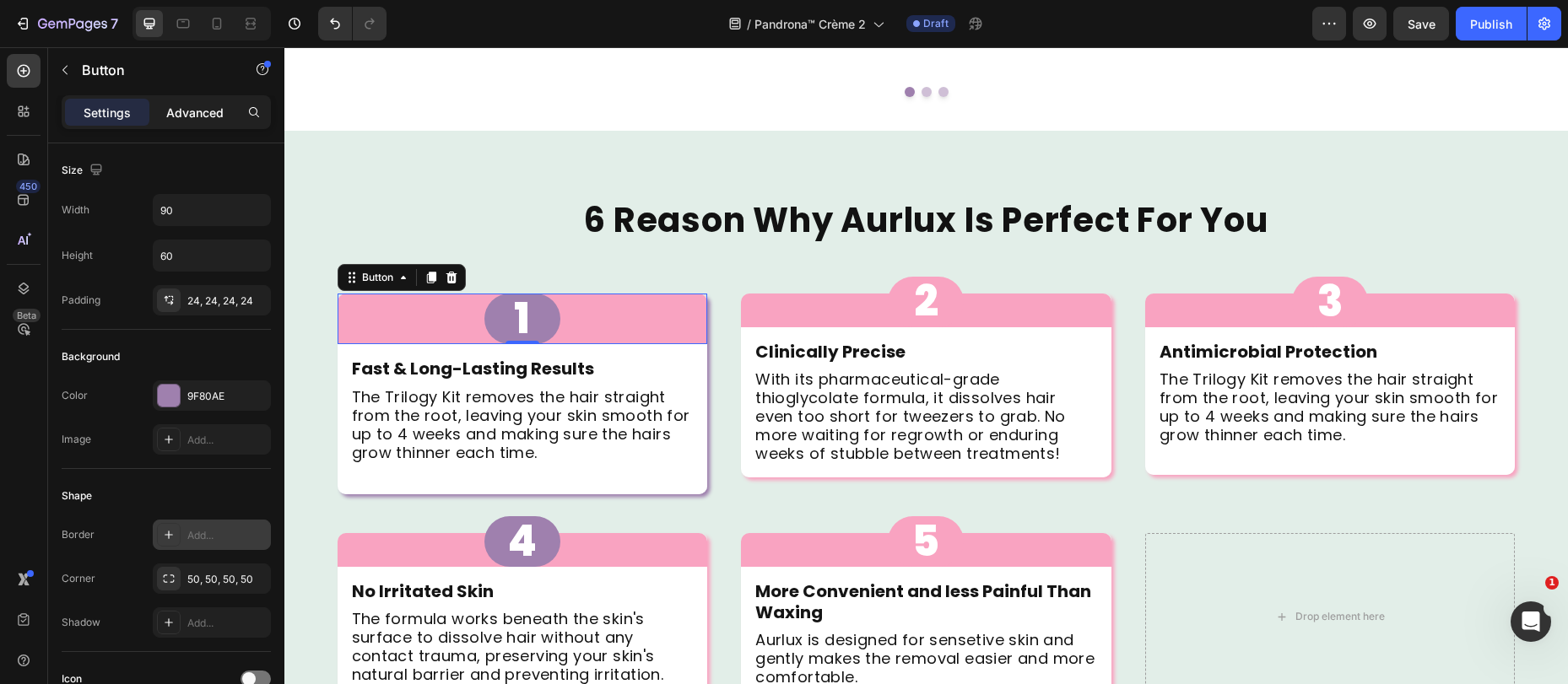
click at [204, 121] on div "Advanced" at bounding box center [195, 113] width 84 height 27
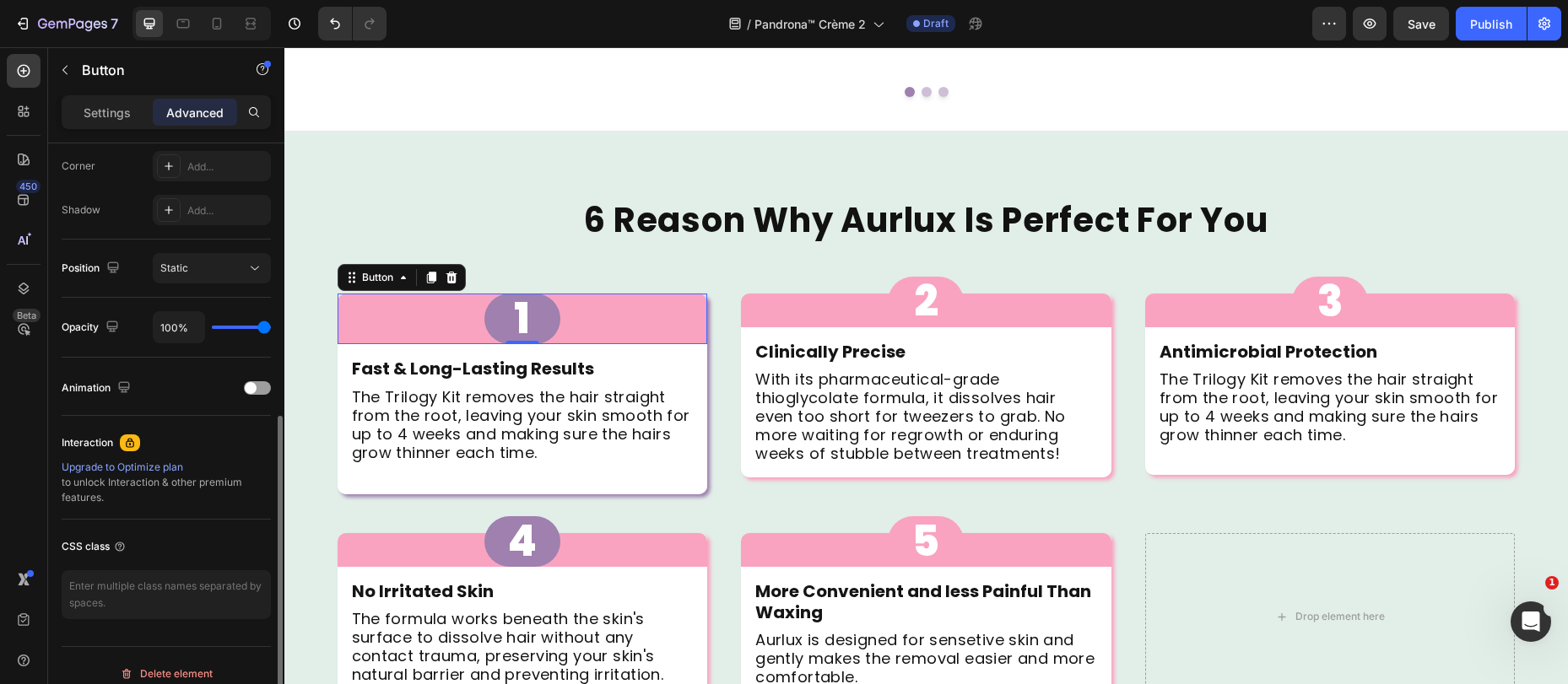
scroll to position [537, 0]
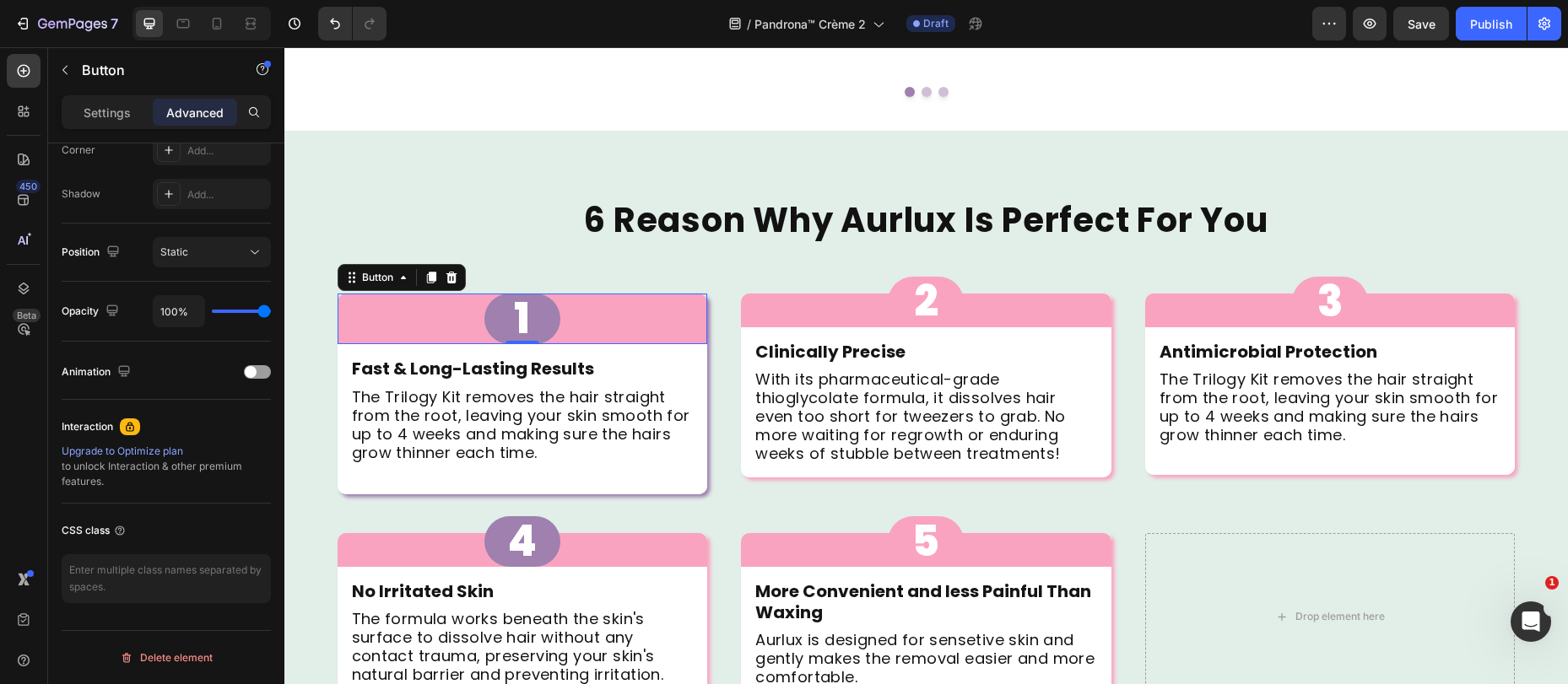
click at [414, 294] on div "1 Button 0" at bounding box center [522, 319] width 371 height 51
click at [366, 270] on div "Button" at bounding box center [378, 277] width 38 height 15
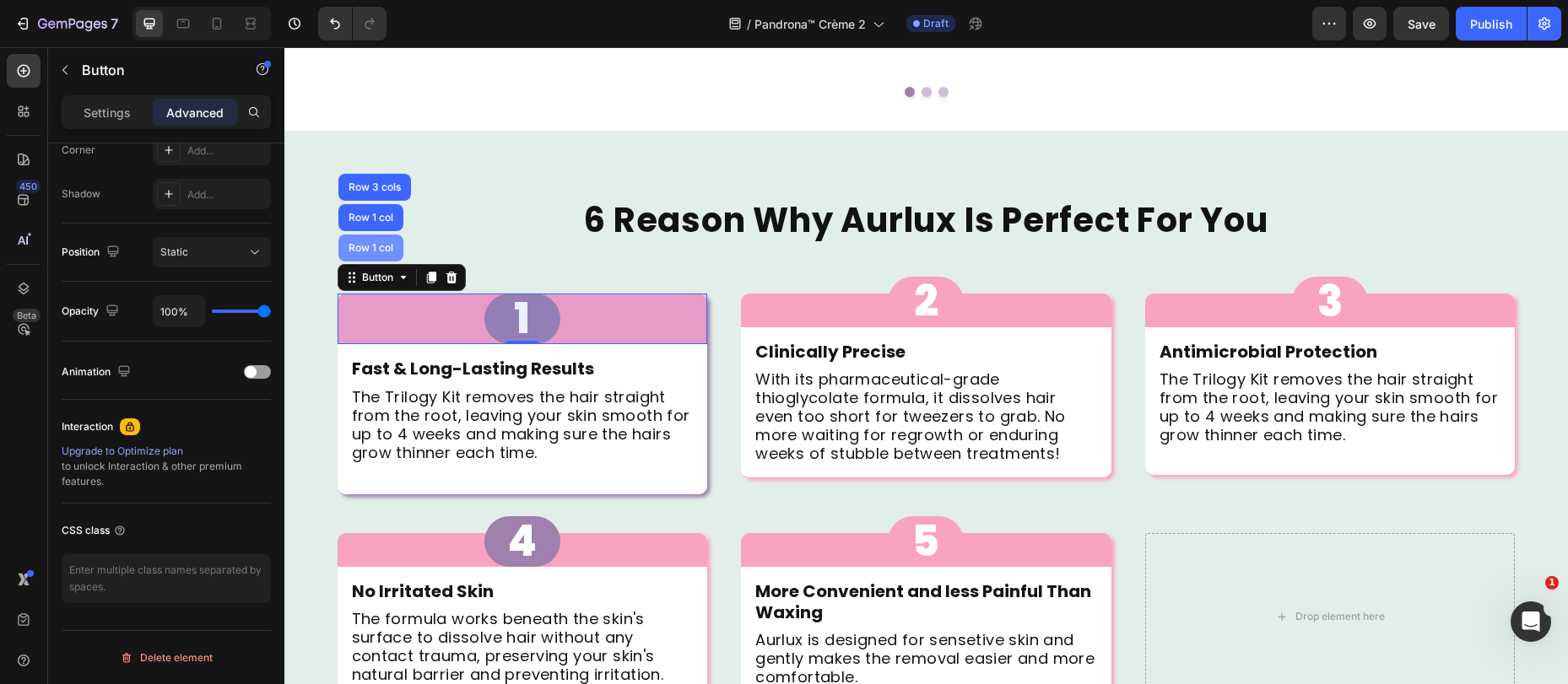
click at [369, 243] on div "Row 1 col" at bounding box center [371, 247] width 52 height 10
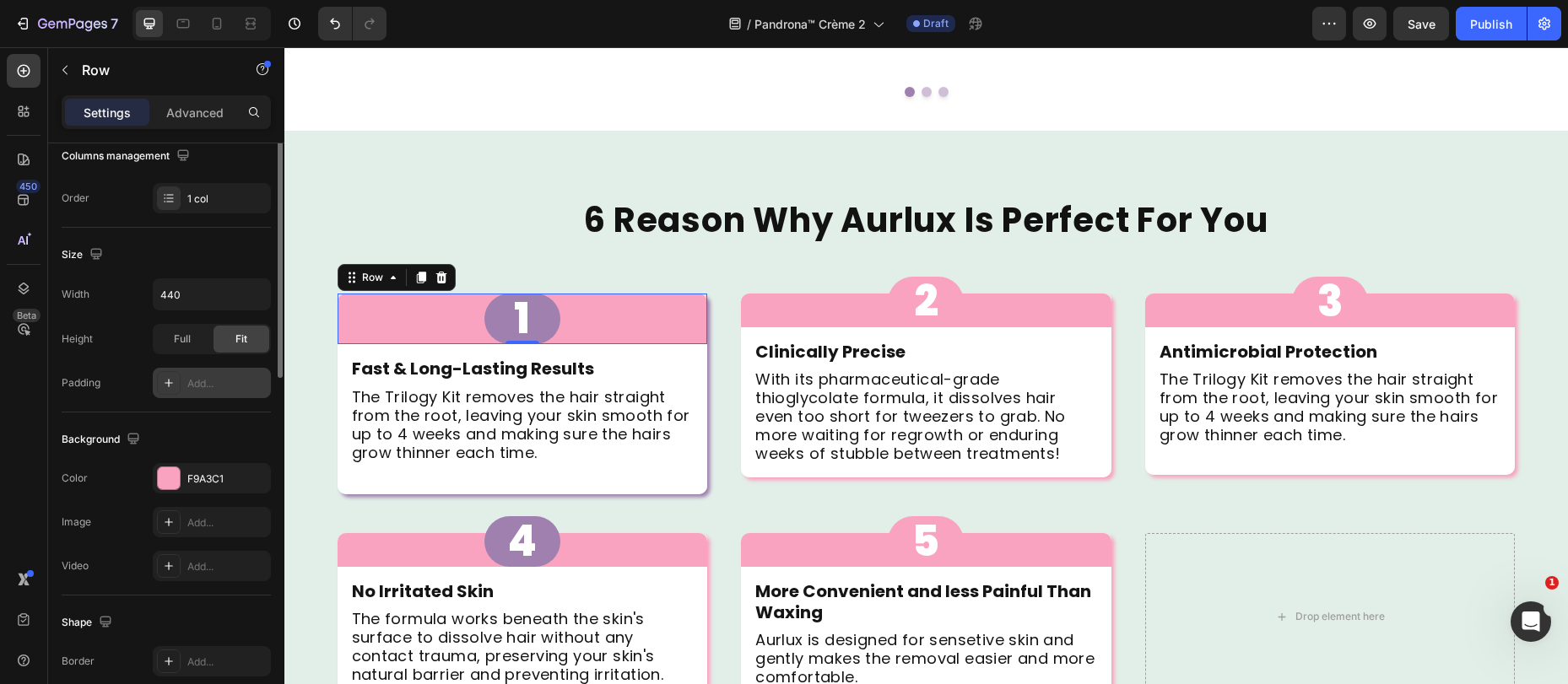
scroll to position [440, 0]
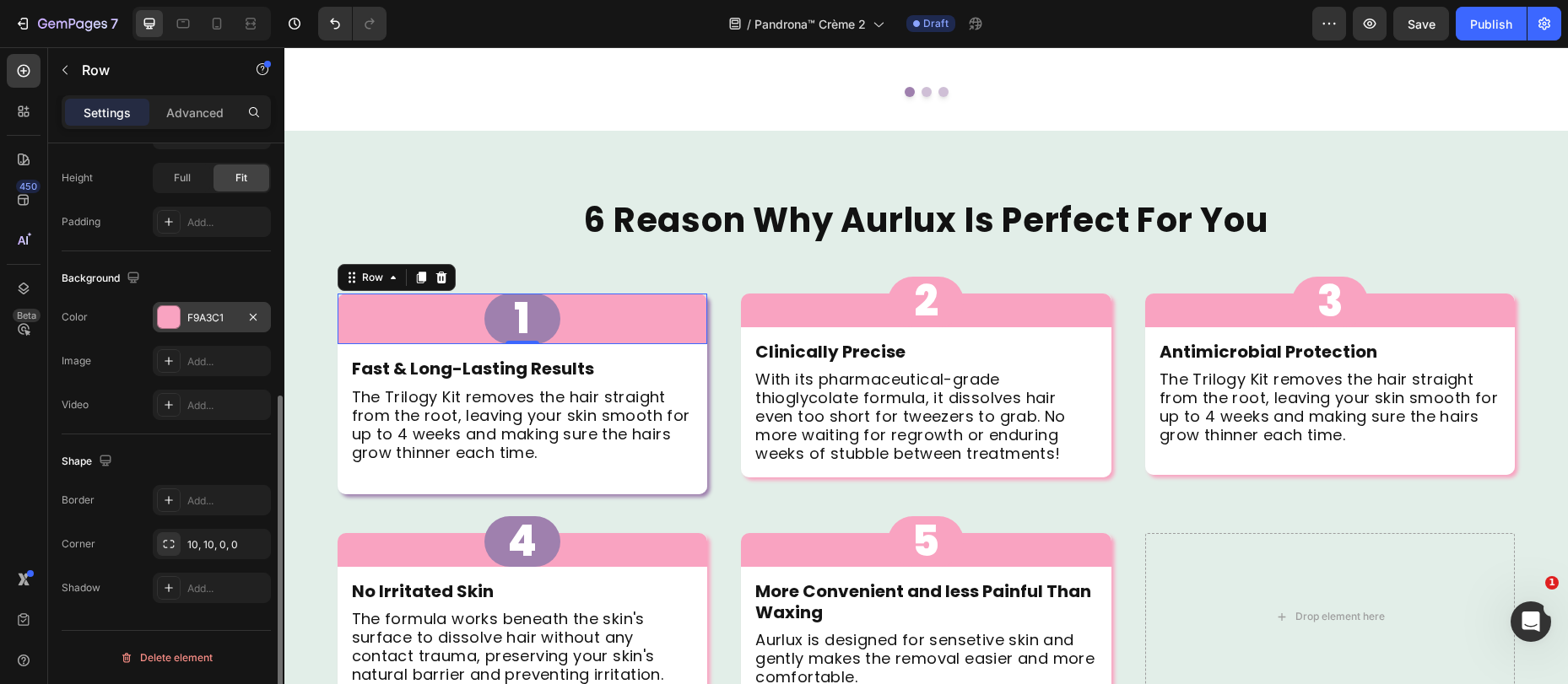
click at [196, 307] on div "F9A3C1" at bounding box center [212, 317] width 118 height 30
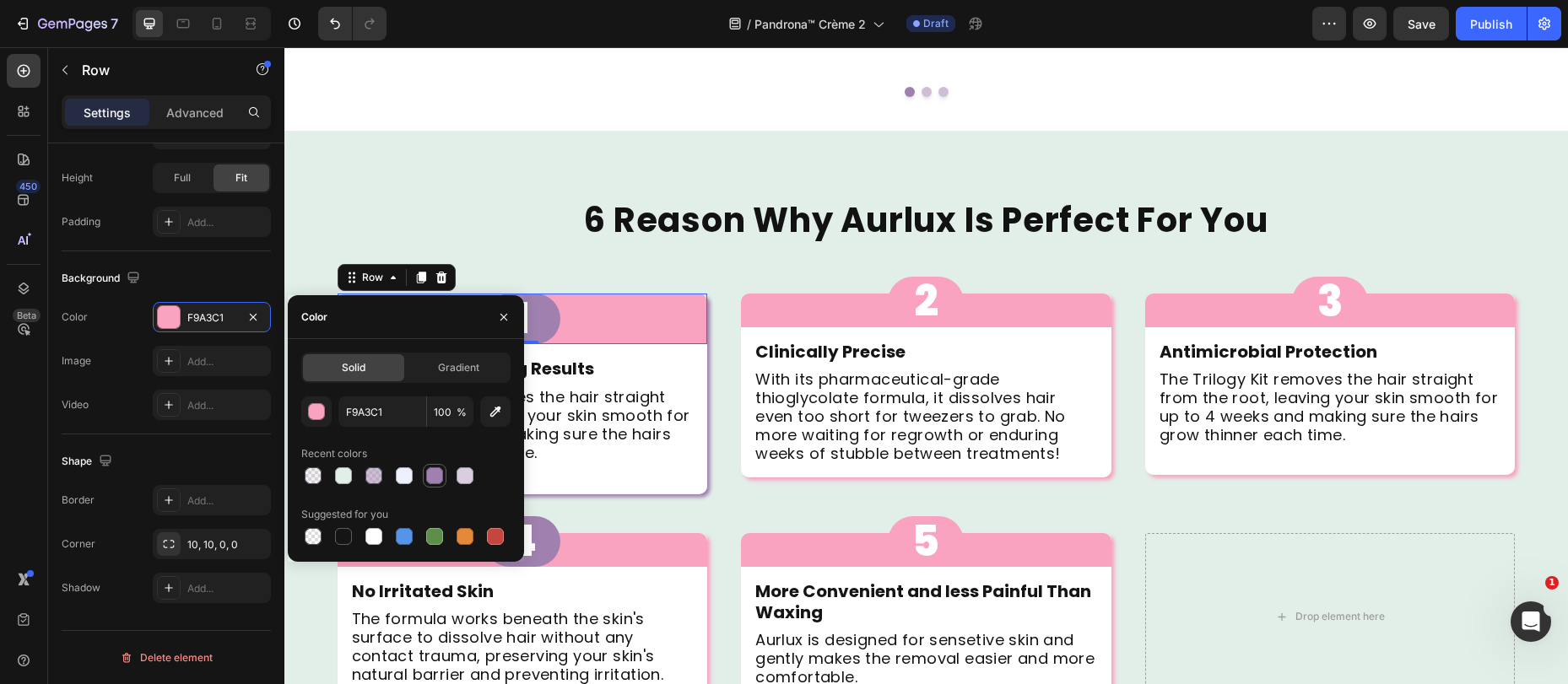
click at [440, 477] on div at bounding box center [434, 476] width 17 height 17
type input "9F80AE"
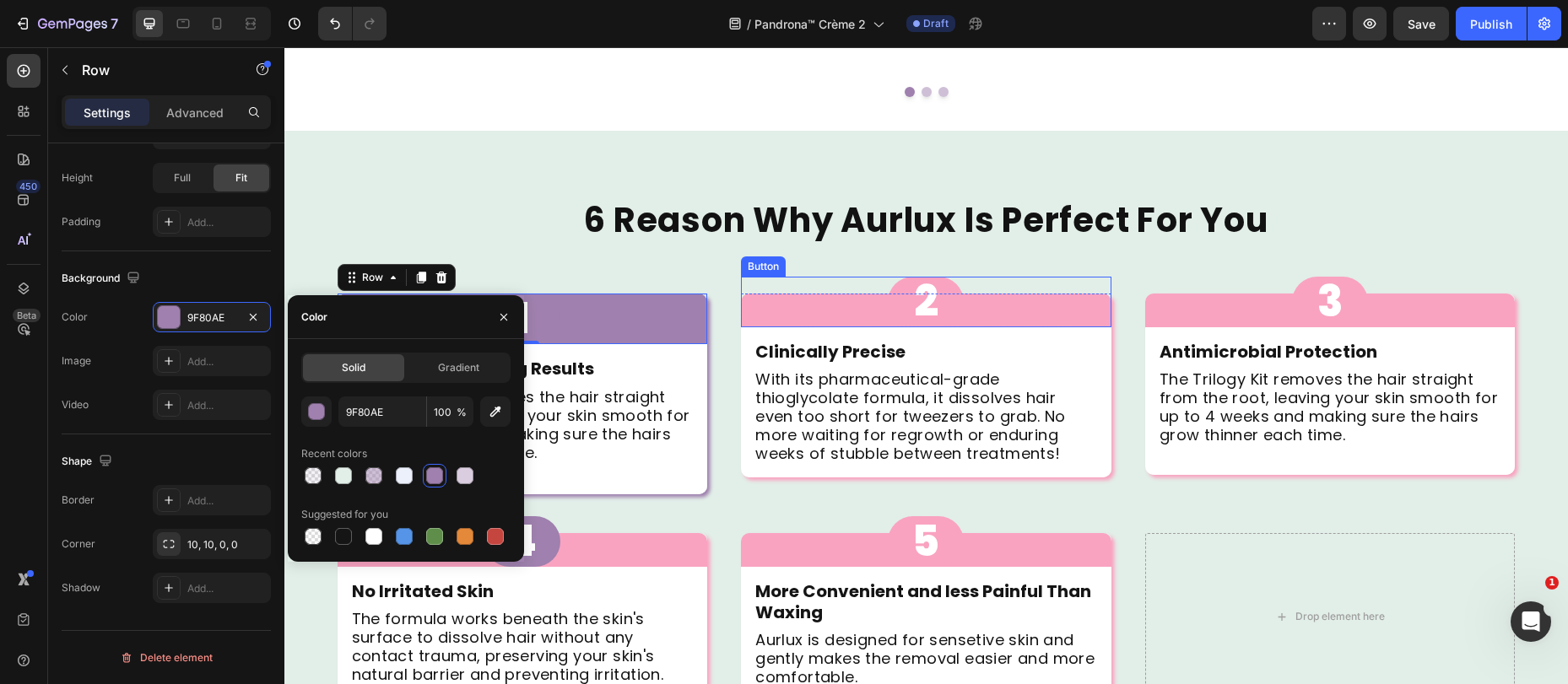
click at [805, 277] on div "2 Button" at bounding box center [926, 302] width 371 height 51
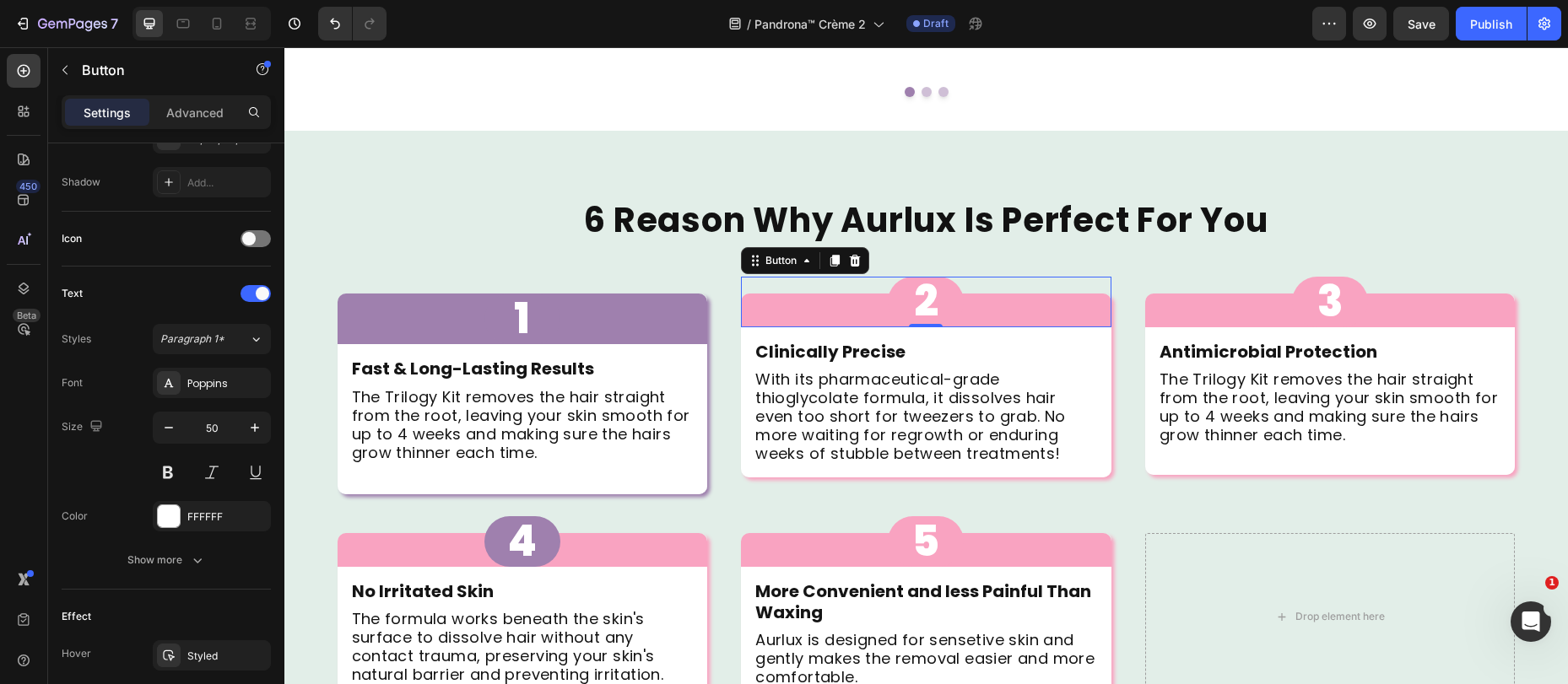
scroll to position [0, 0]
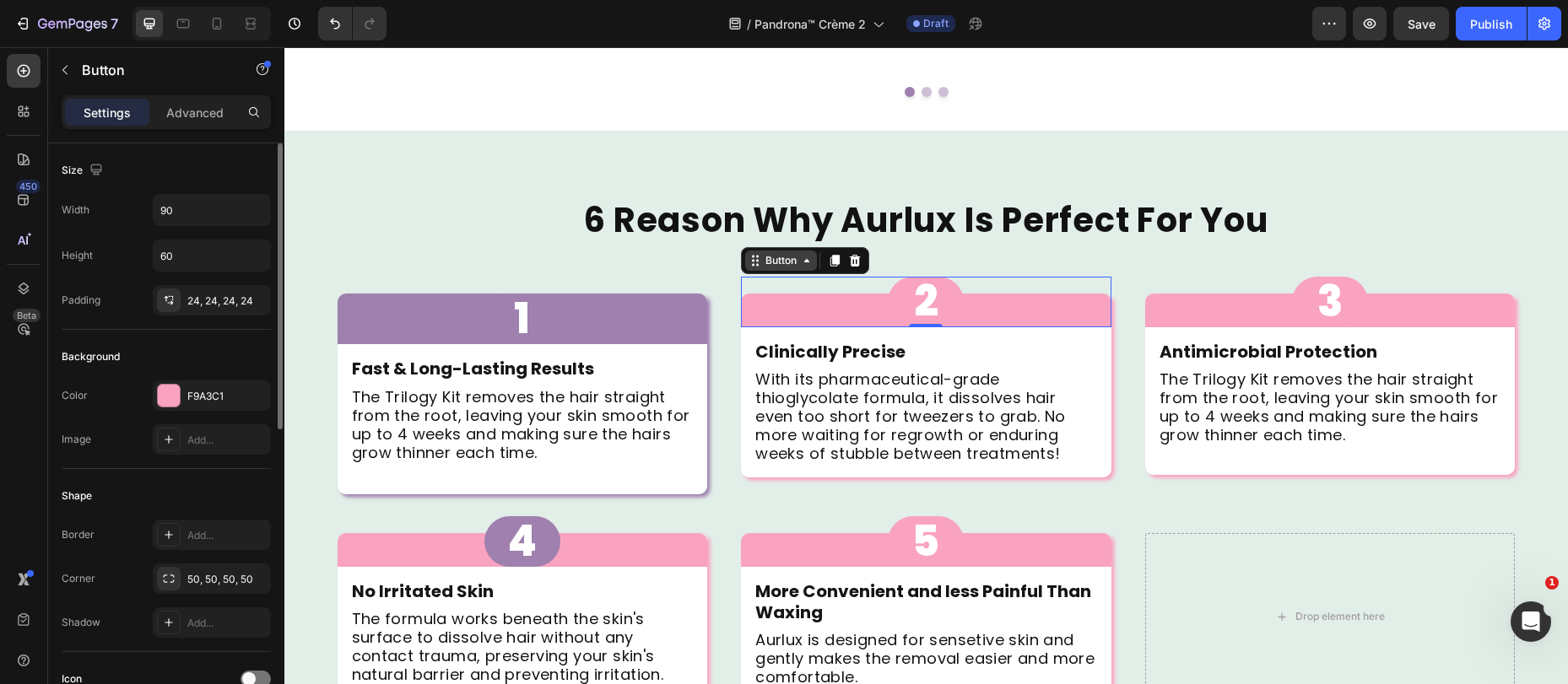
click at [772, 253] on div "Button" at bounding box center [780, 260] width 38 height 15
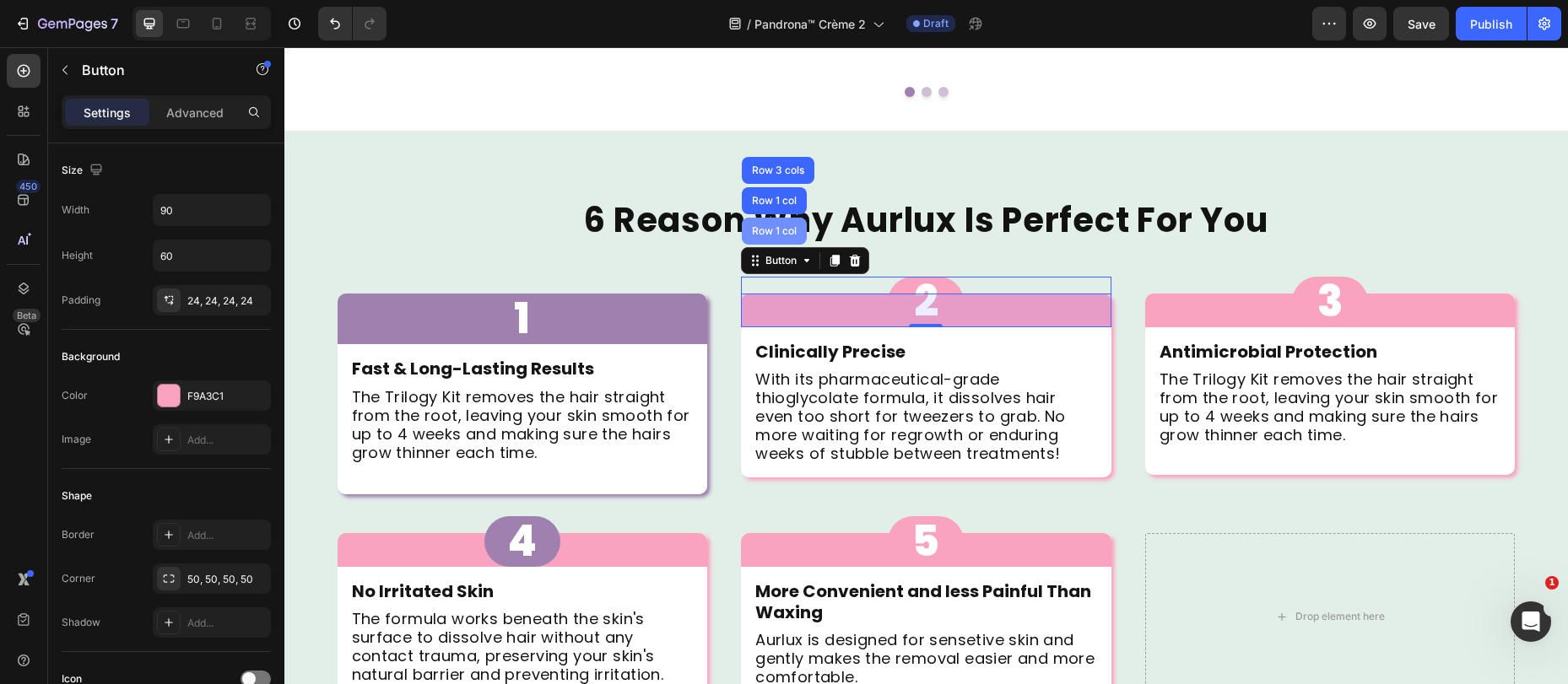
click at [766, 218] on div "Row 1 col" at bounding box center [774, 231] width 65 height 27
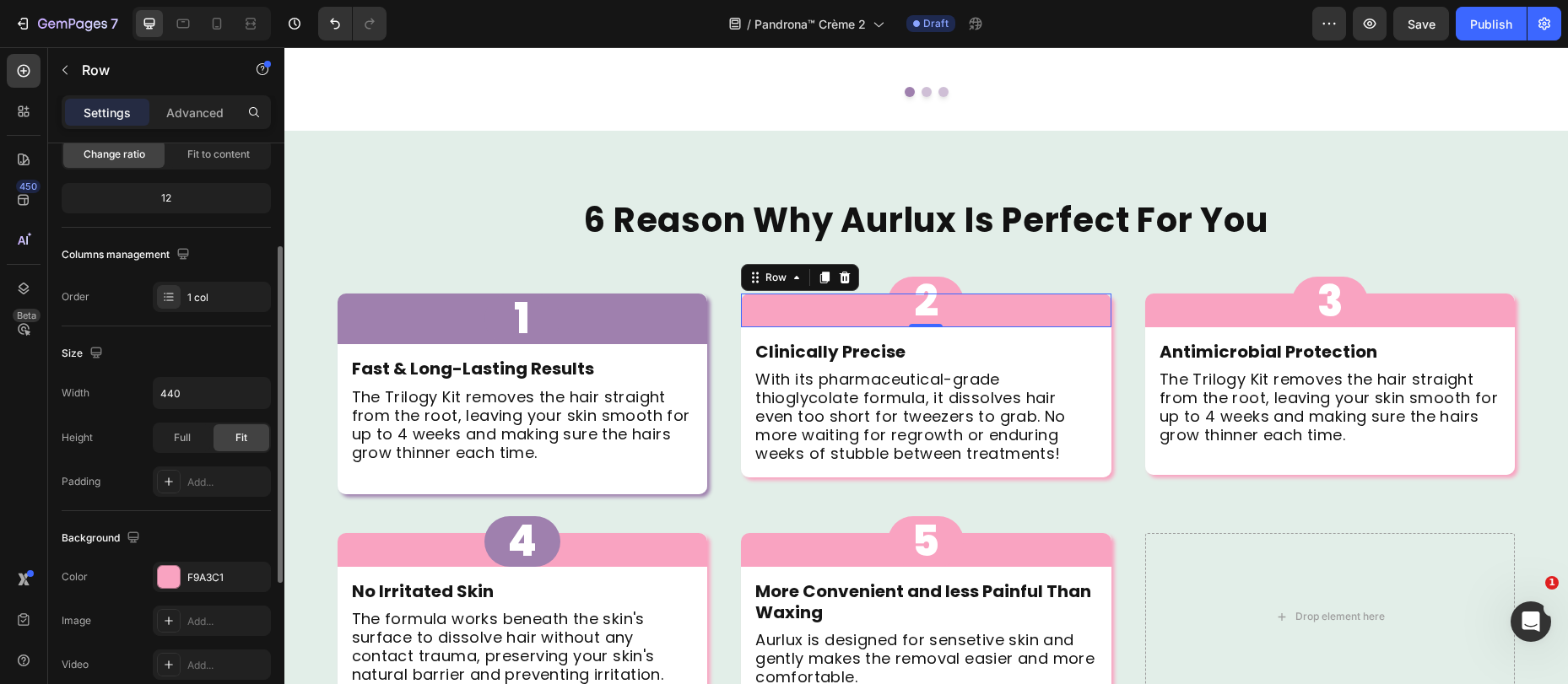
scroll to position [381, 0]
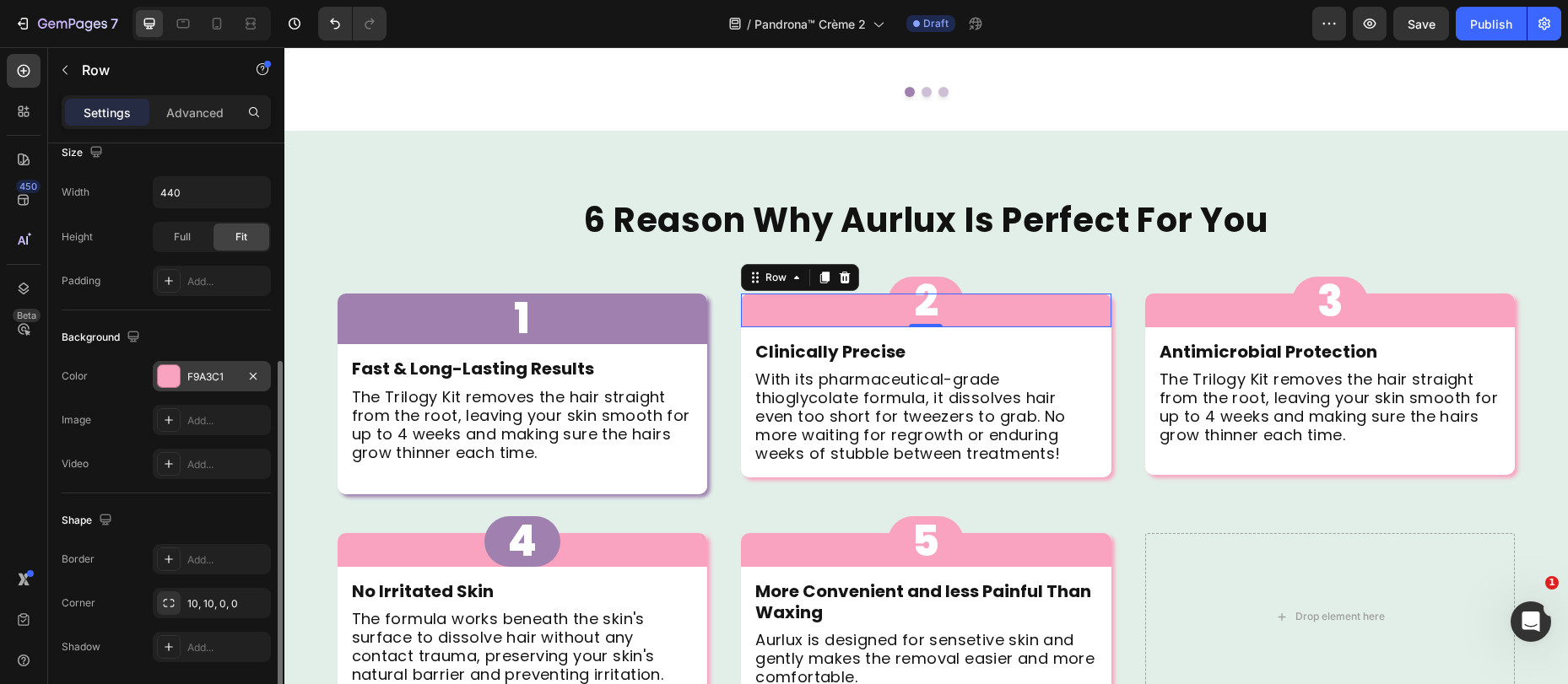
click at [215, 374] on div "F9A3C1" at bounding box center [212, 377] width 49 height 15
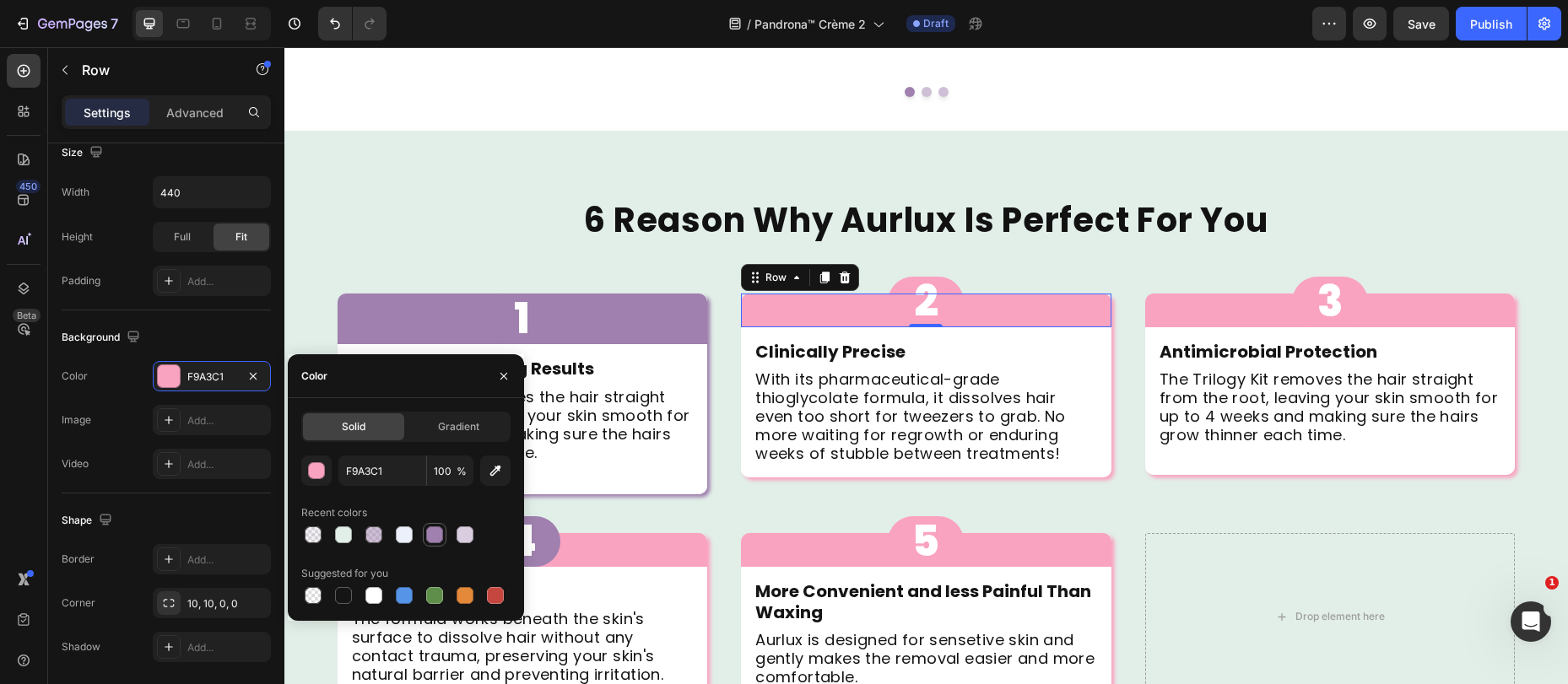
click at [439, 532] on div at bounding box center [434, 535] width 17 height 17
type input "9F80AE"
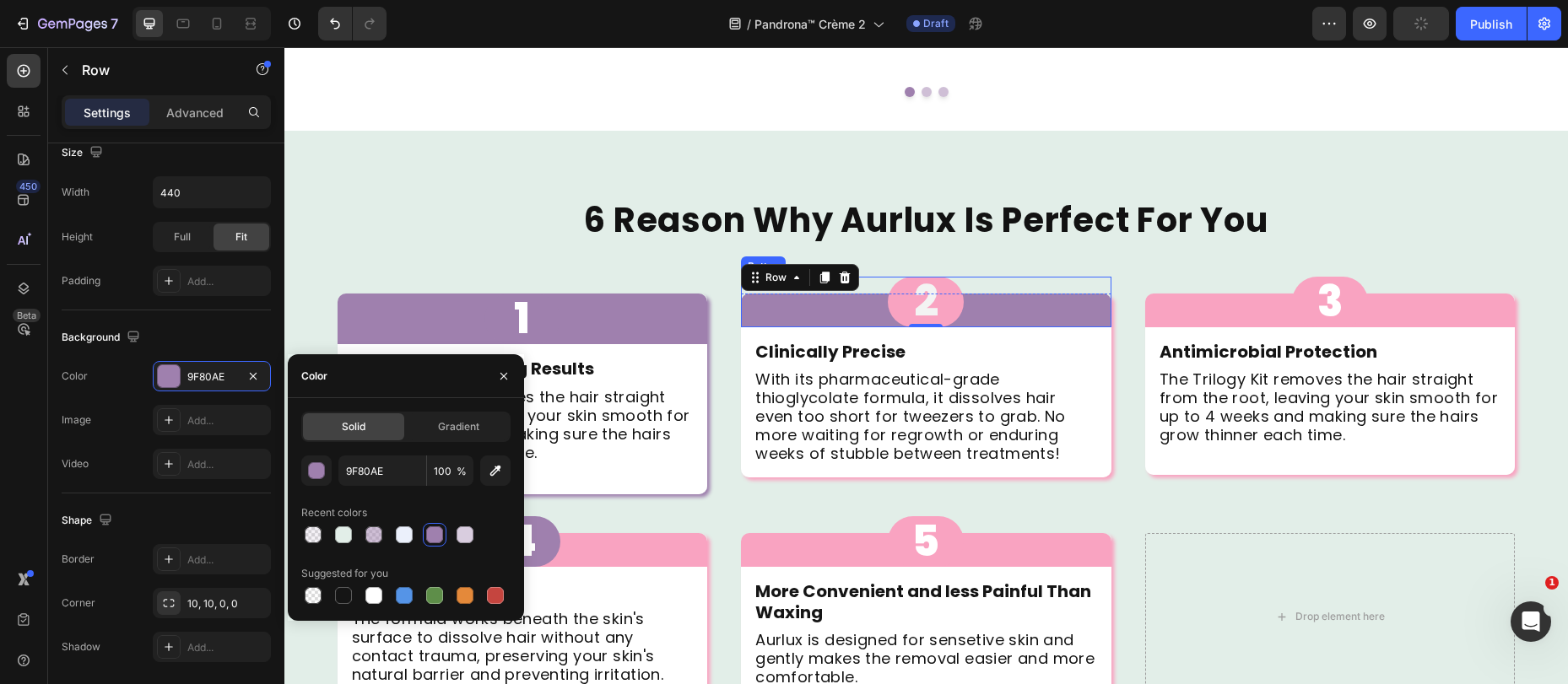
click at [894, 277] on button "2" at bounding box center [925, 302] width 76 height 51
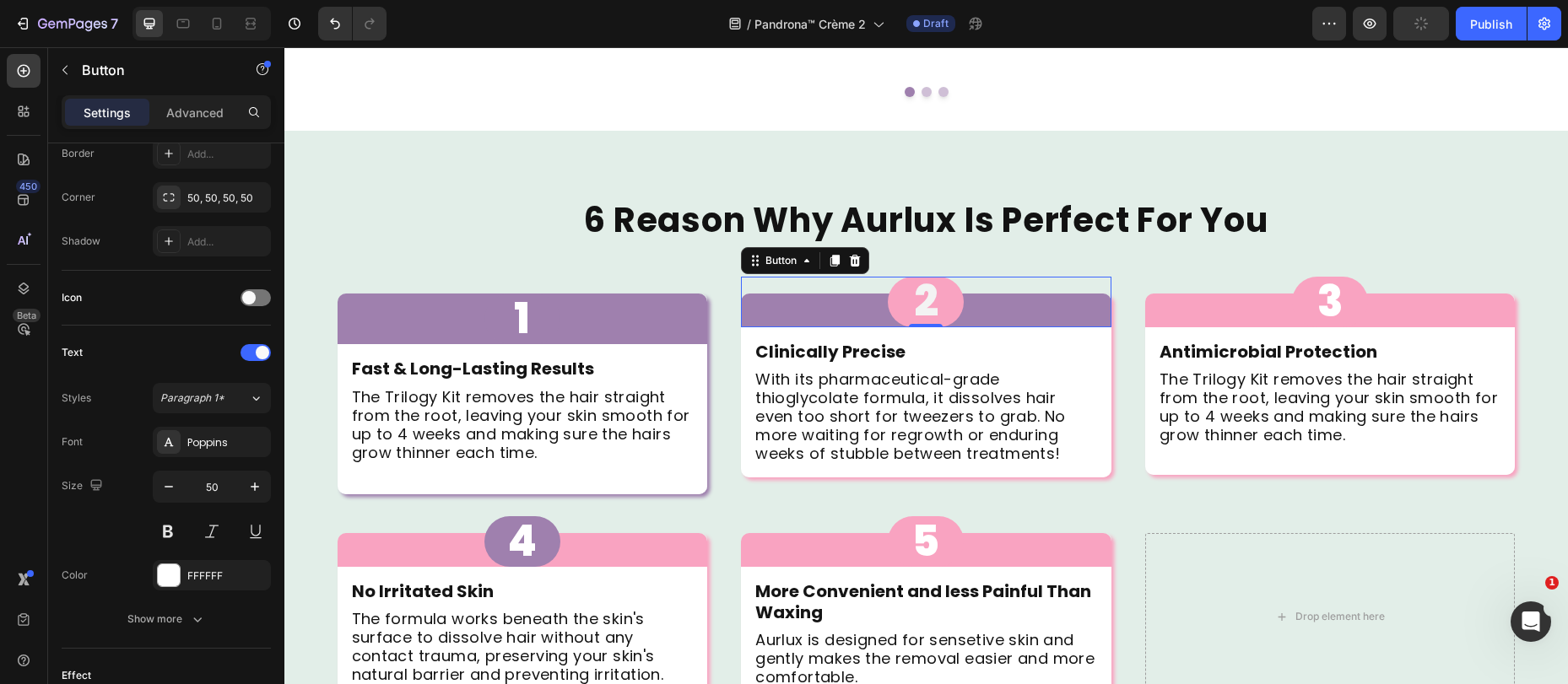
scroll to position [0, 0]
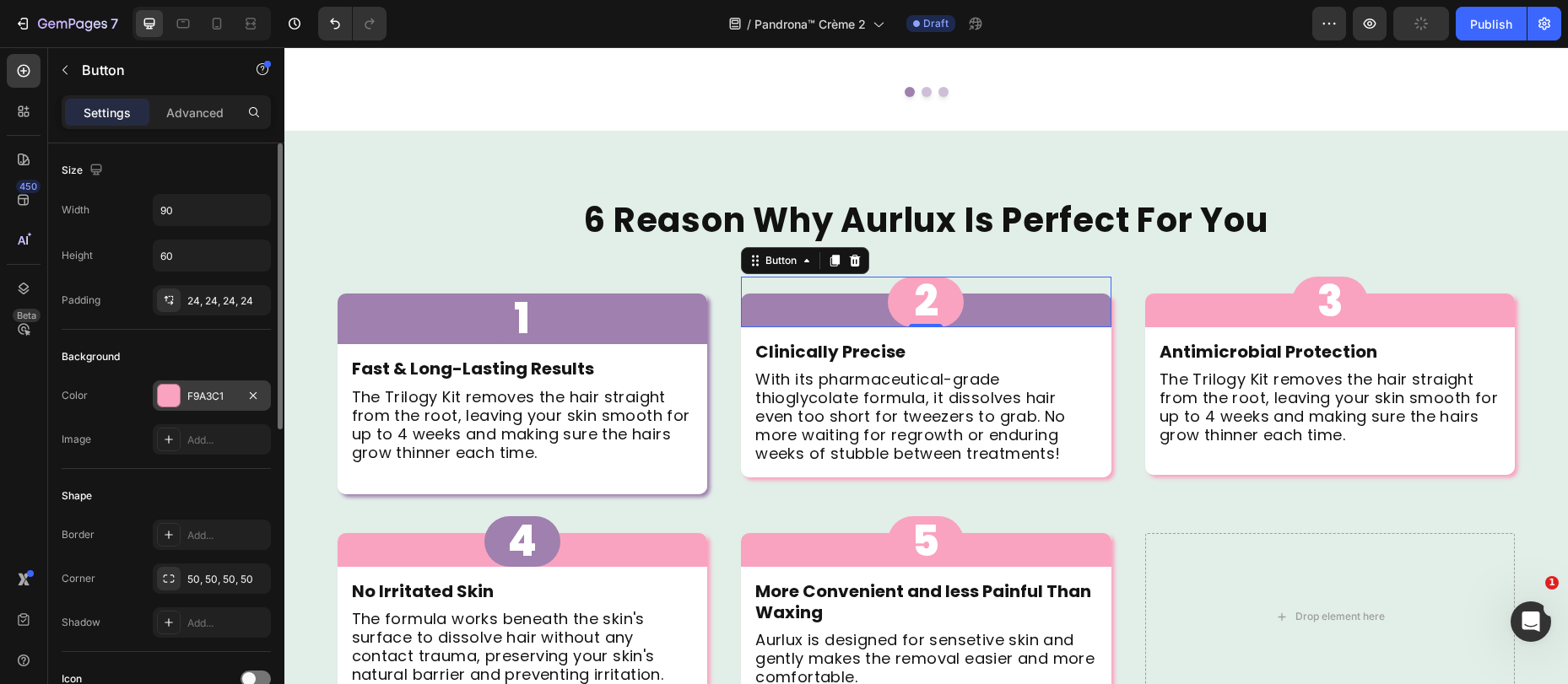
click at [190, 399] on div "F9A3C1" at bounding box center [212, 396] width 49 height 15
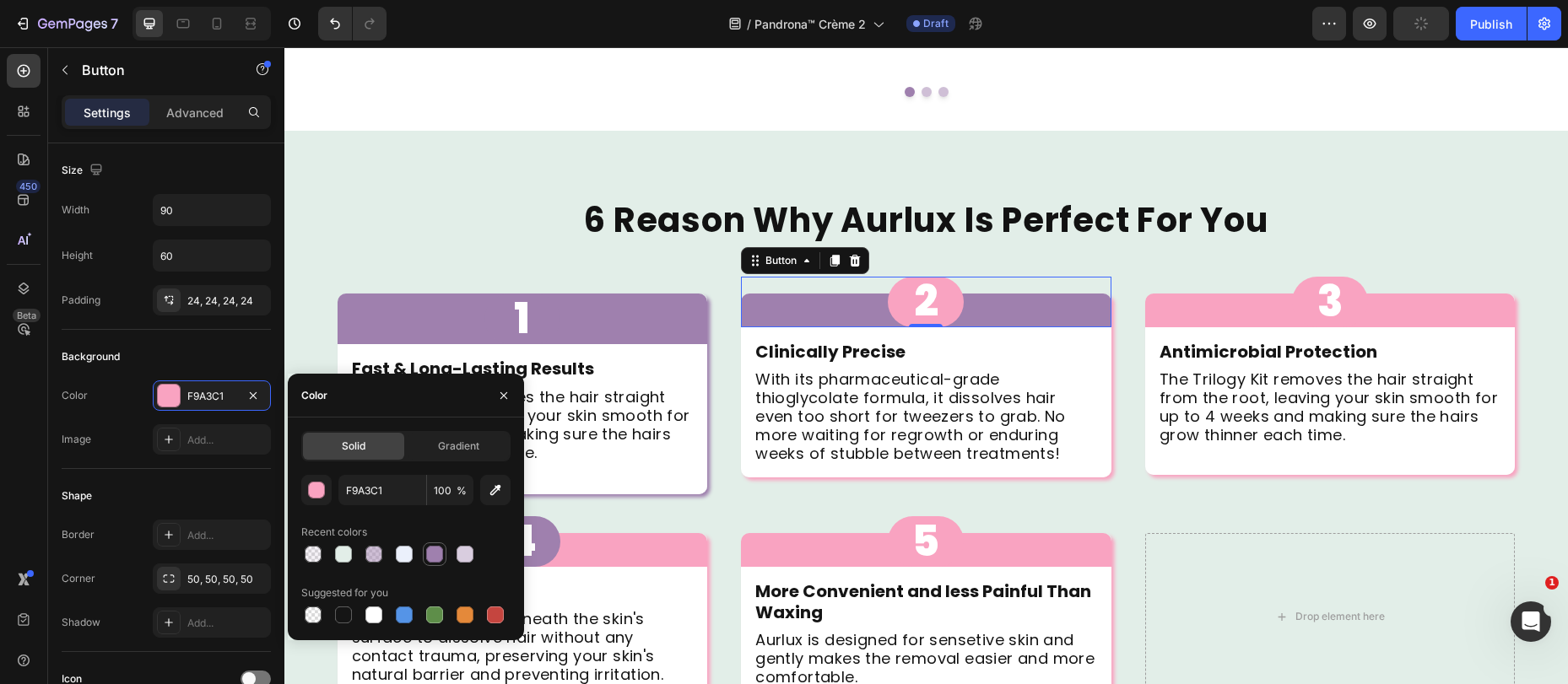
click at [431, 546] on div at bounding box center [434, 554] width 17 height 17
type input "9F80AE"
drag, startPoint x: 513, startPoint y: 272, endPoint x: 504, endPoint y: 279, distance: 11.4
click at [513, 281] on p "1" at bounding box center [521, 319] width 16 height 76
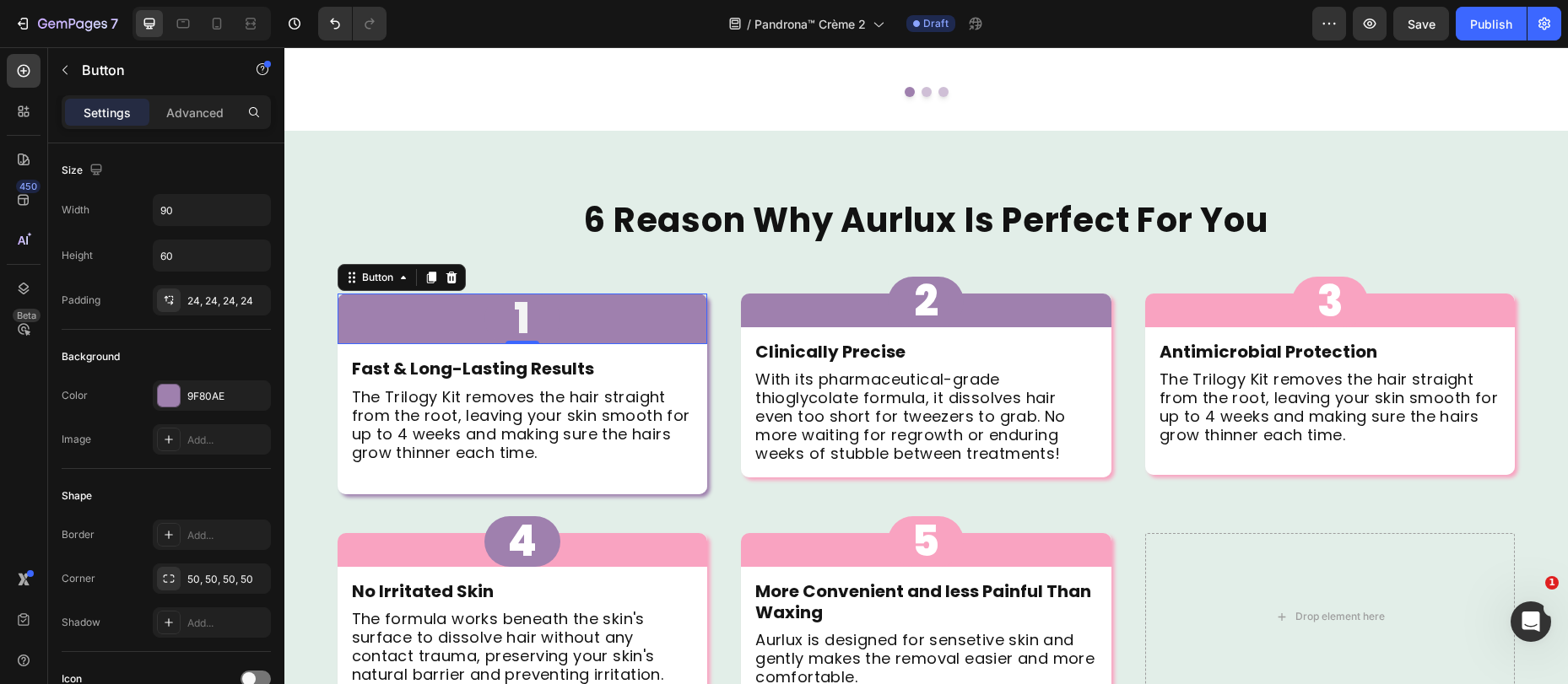
click at [489, 294] on button "1" at bounding box center [521, 319] width 76 height 51
click at [544, 294] on button "1" at bounding box center [521, 319] width 76 height 51
click at [529, 294] on button "1" at bounding box center [521, 319] width 76 height 51
click at [562, 294] on div "1 Button 0" at bounding box center [522, 319] width 371 height 51
click at [521, 281] on p "1" at bounding box center [521, 319] width 16 height 76
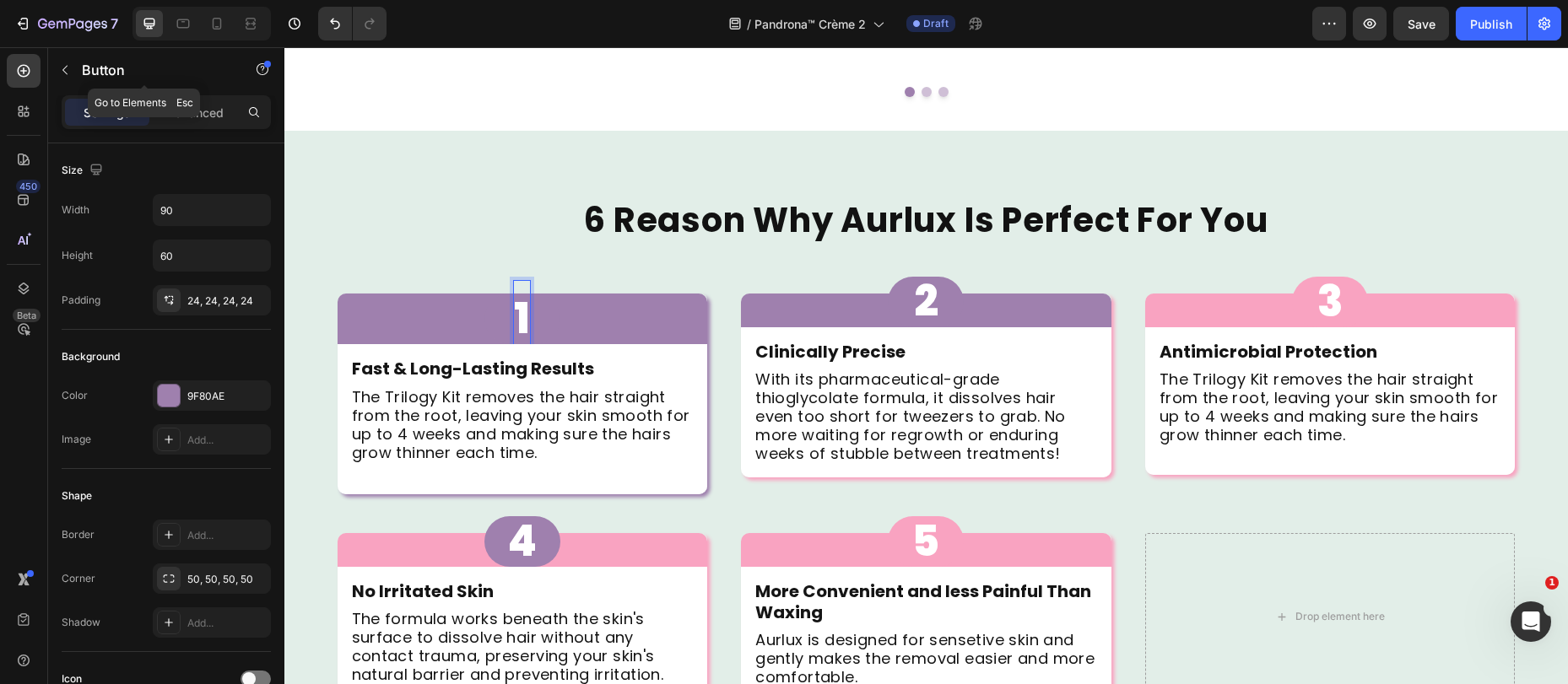
click at [205, 95] on div "Sections(18) Elements(83) Section Element Hero Section Product Detail Brands Tr…" at bounding box center [166, 365] width 237 height 637
click at [204, 109] on p "Advanced" at bounding box center [195, 113] width 57 height 18
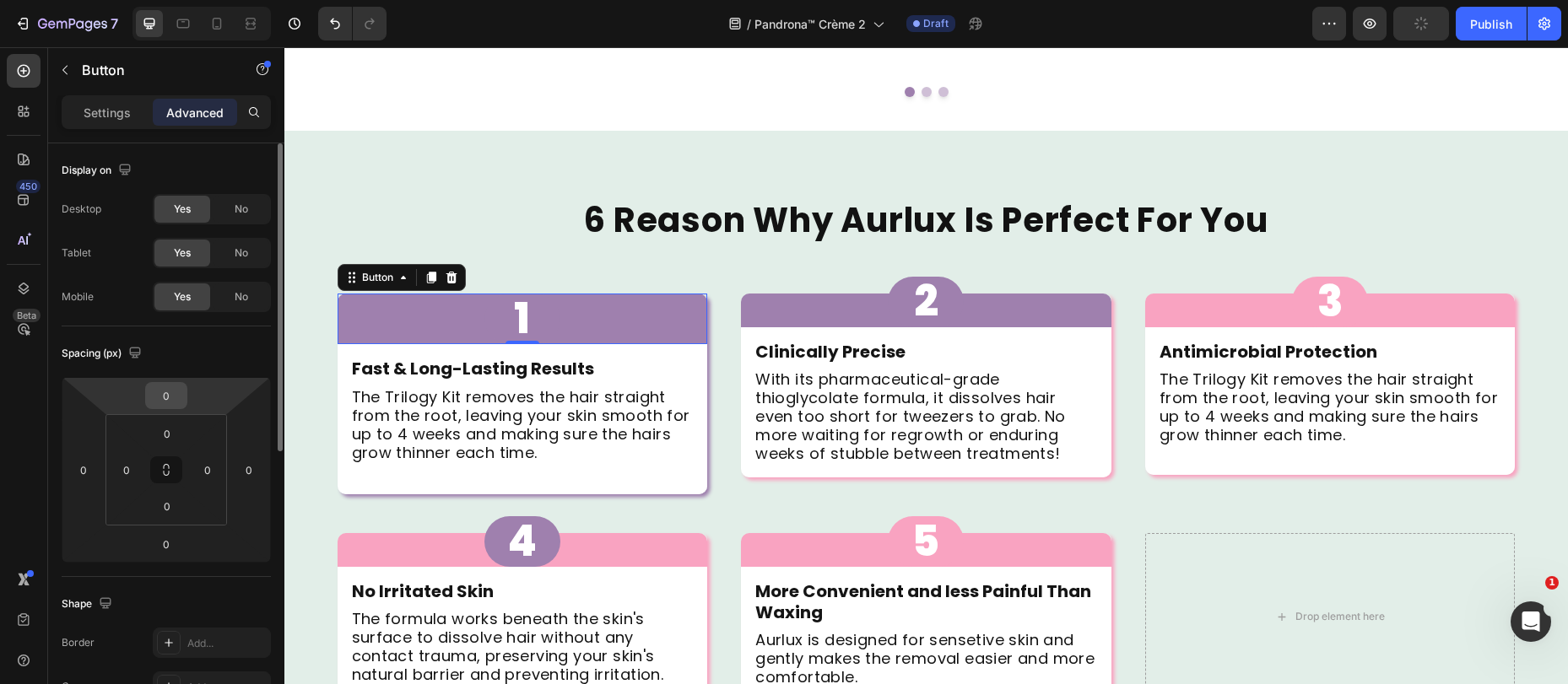
click at [187, 393] on div "0" at bounding box center [166, 396] width 42 height 27
click at [179, 387] on input "0" at bounding box center [166, 396] width 34 height 25
click at [179, 388] on input "0" at bounding box center [166, 396] width 34 height 25
type input "-20"
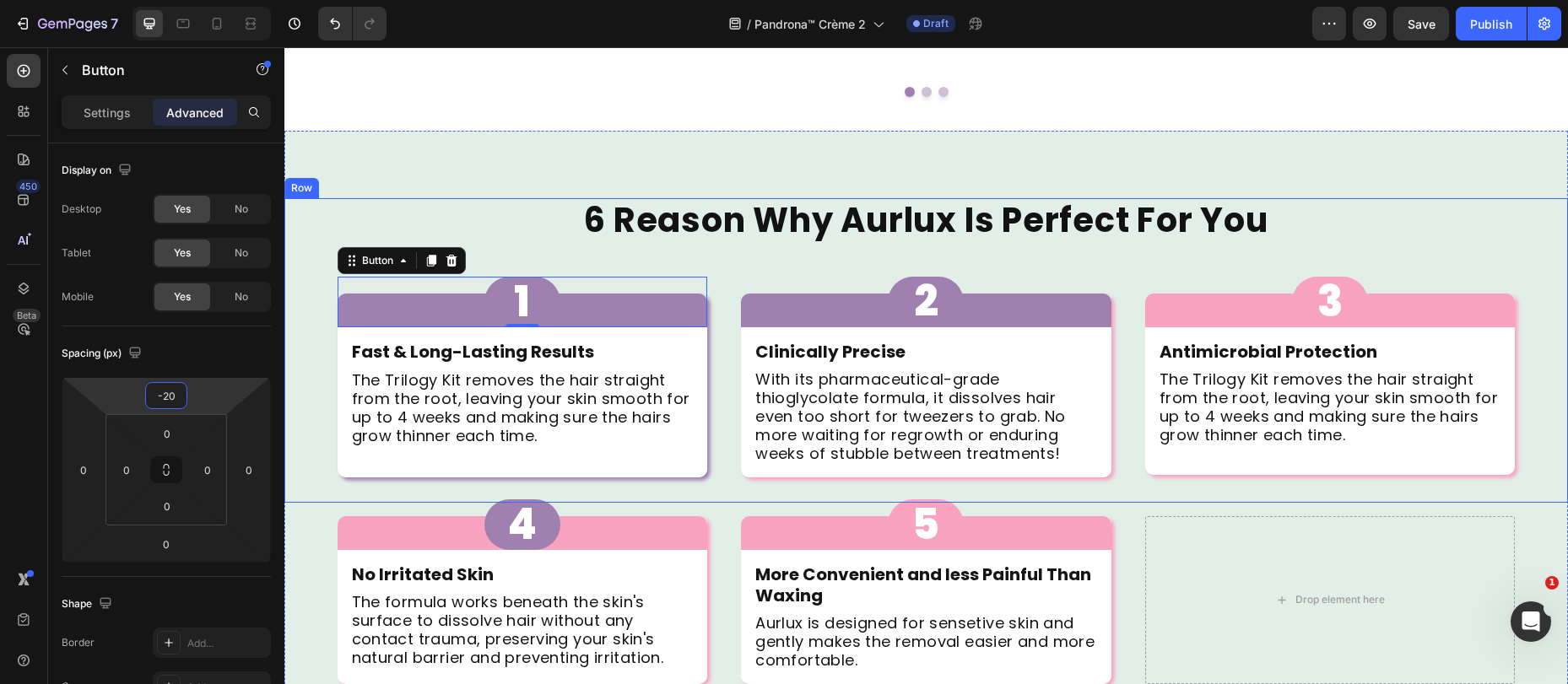
click at [821, 198] on h2 "6 Reason Why Aurlux Is Perfect For You" at bounding box center [925, 221] width 1283 height 45
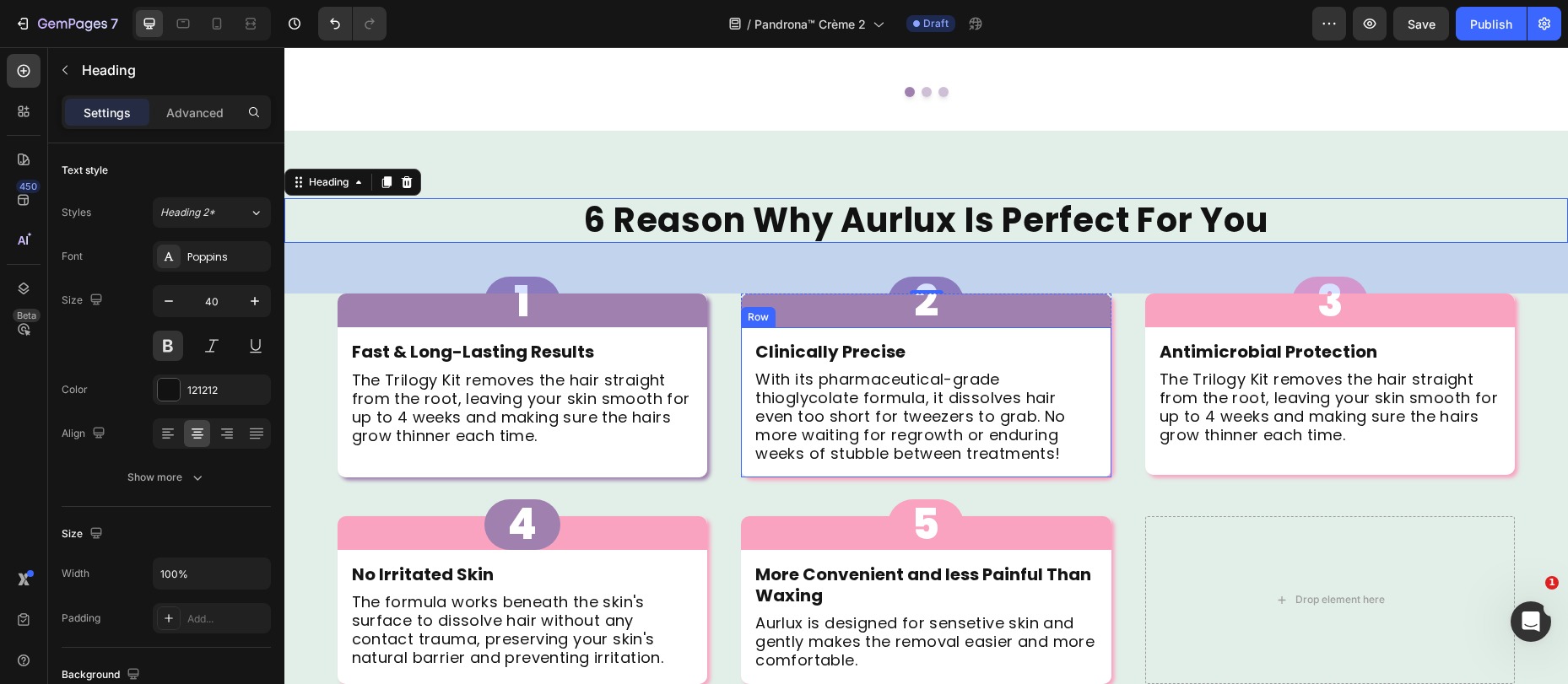
click at [744, 429] on div "Clinically Precise Text Block With its pharmaceutical-grade thioglycolate formu…" at bounding box center [926, 403] width 371 height 150
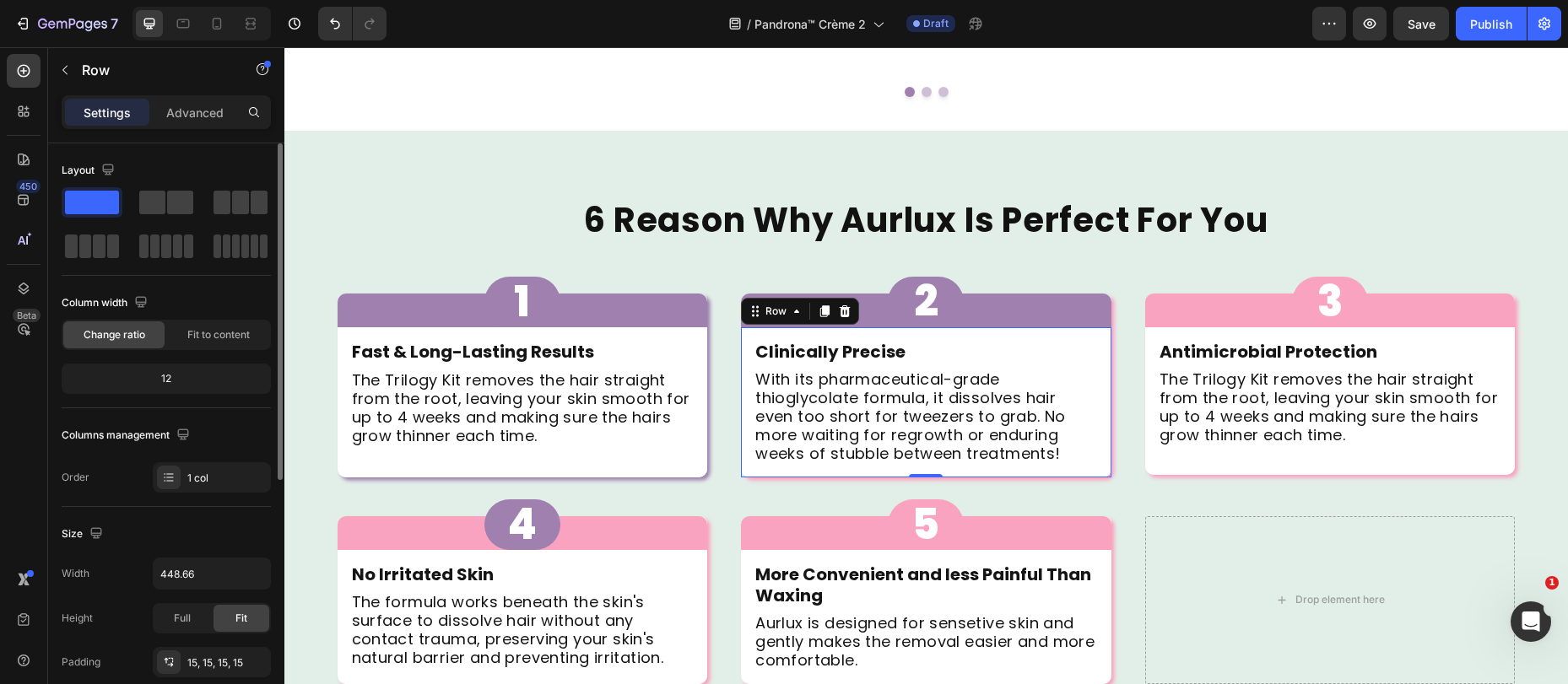
click at [196, 115] on p "Advanced" at bounding box center [195, 113] width 57 height 18
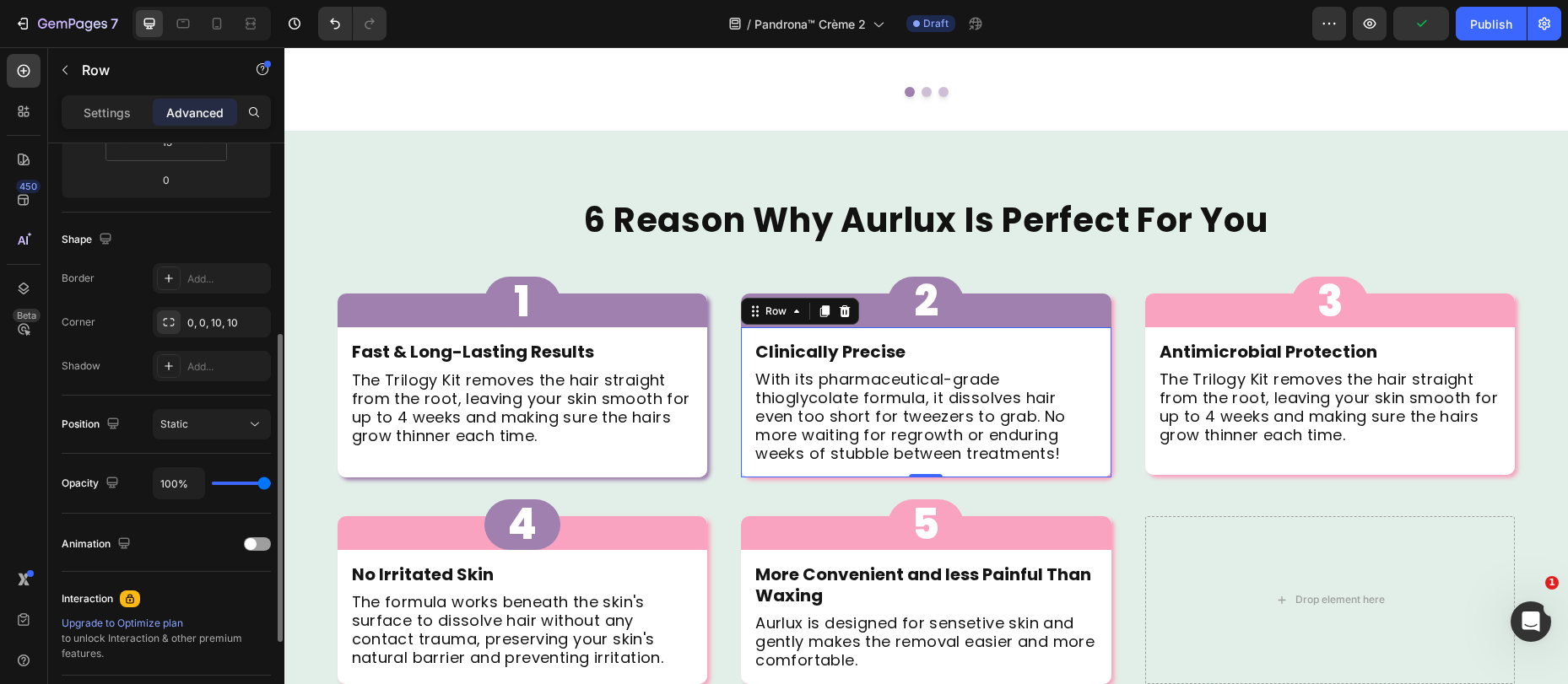
scroll to position [477, 0]
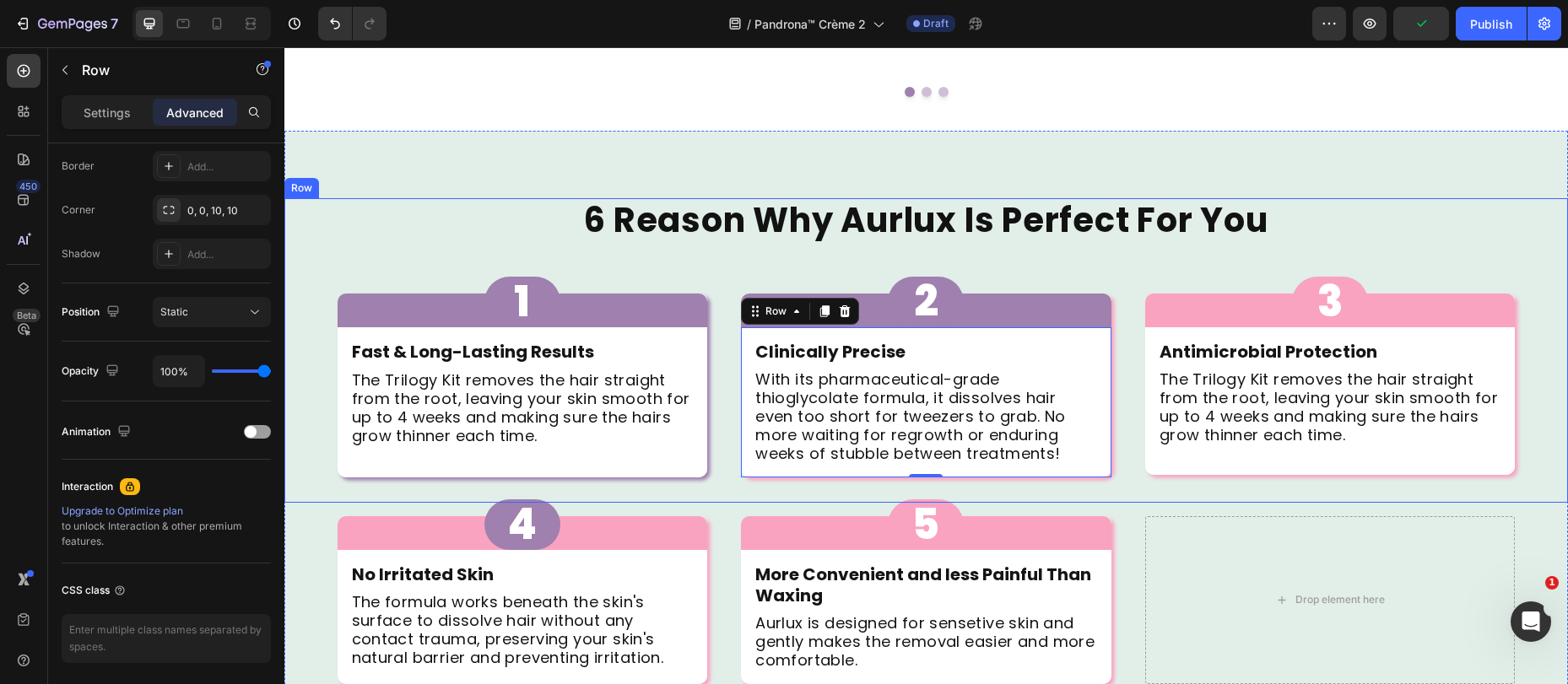
click at [743, 432] on div "Clinically Precise Text Block With its pharmaceutical-grade thioglycolate formu…" at bounding box center [926, 403] width 371 height 150
click at [1102, 277] on div "2 Button" at bounding box center [926, 302] width 371 height 51
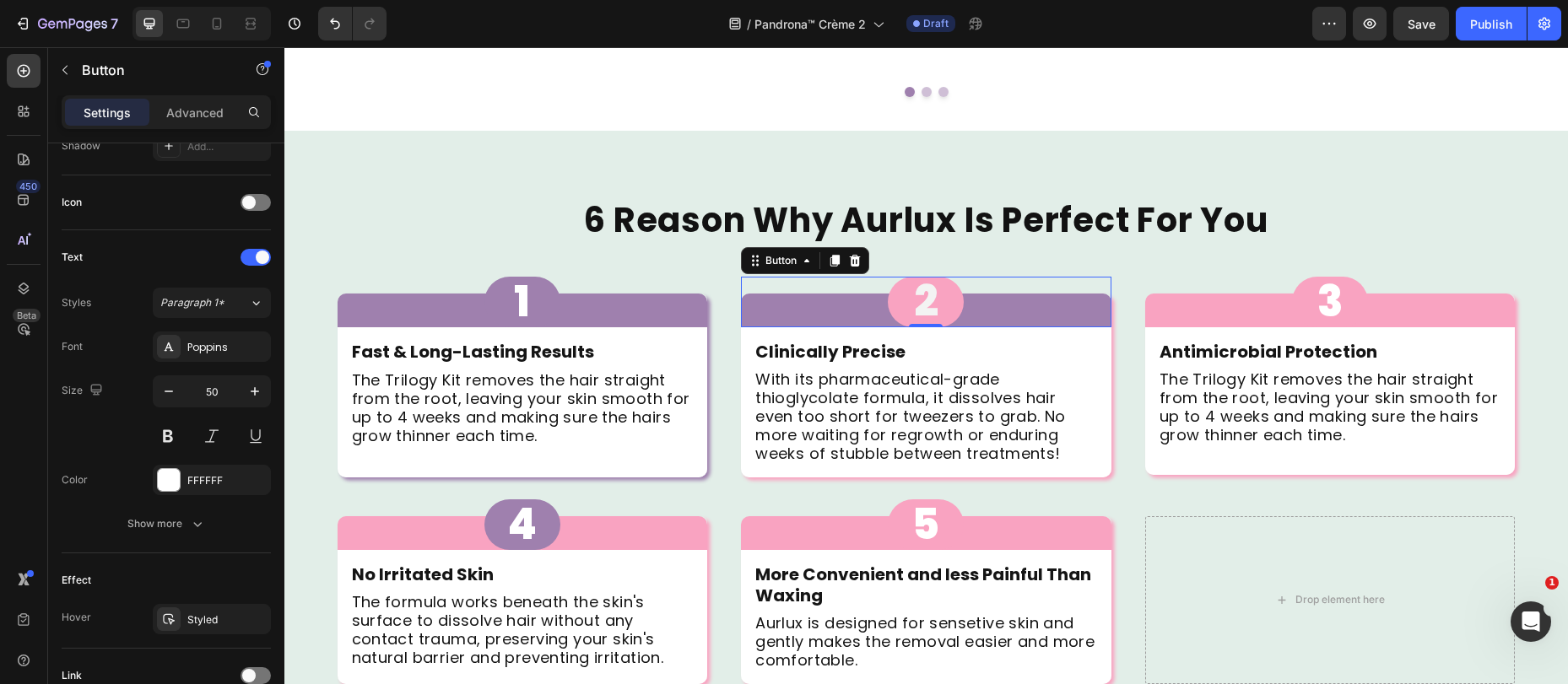
scroll to position [0, 0]
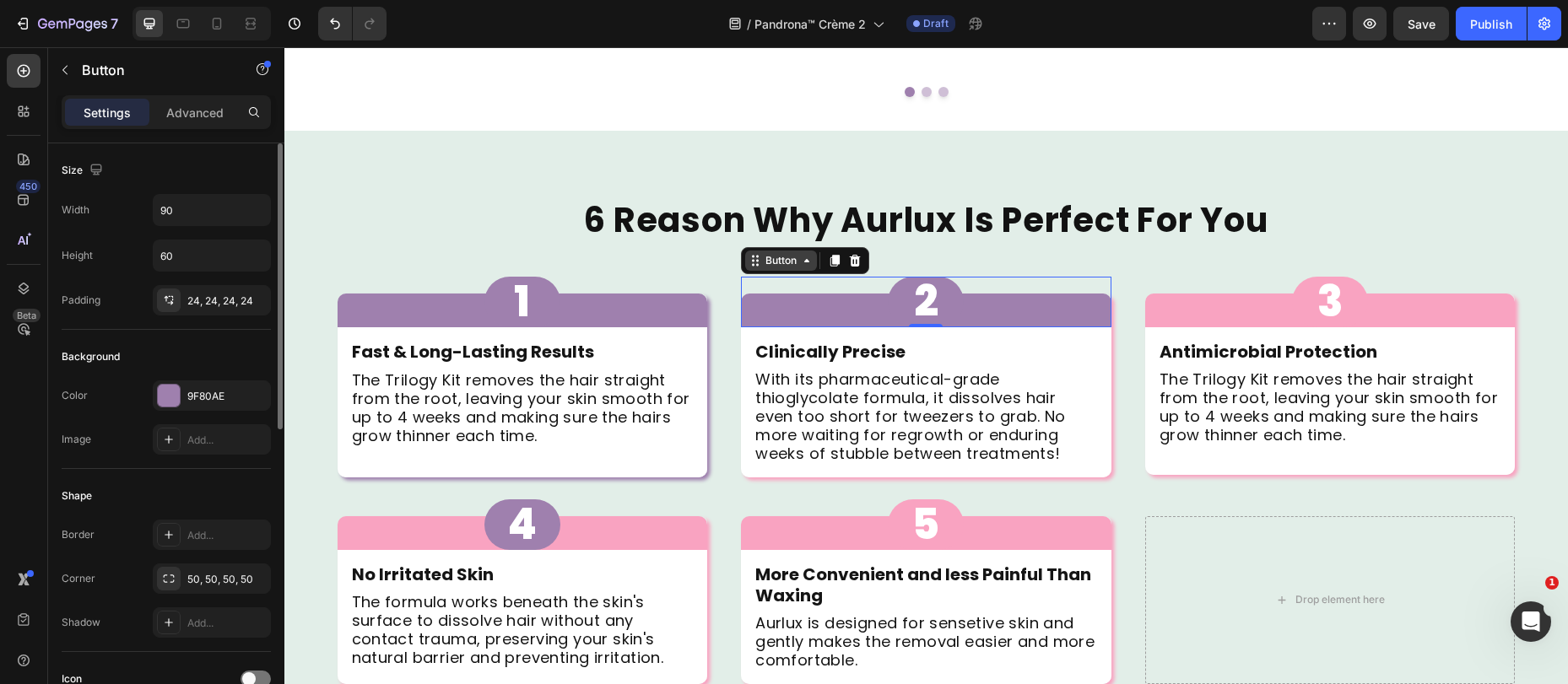
click at [779, 253] on div "Button" at bounding box center [780, 260] width 38 height 15
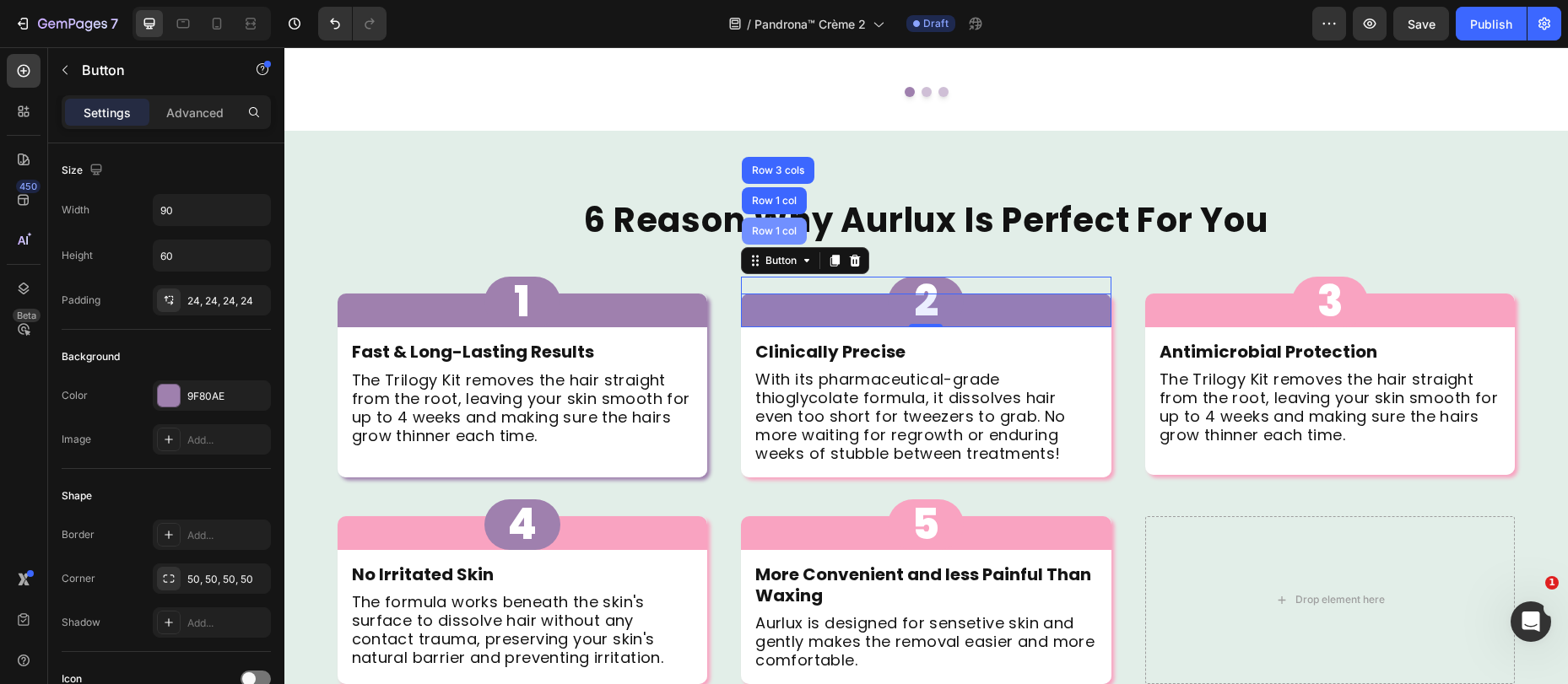
click at [768, 218] on div "Row 1 col" at bounding box center [774, 231] width 65 height 27
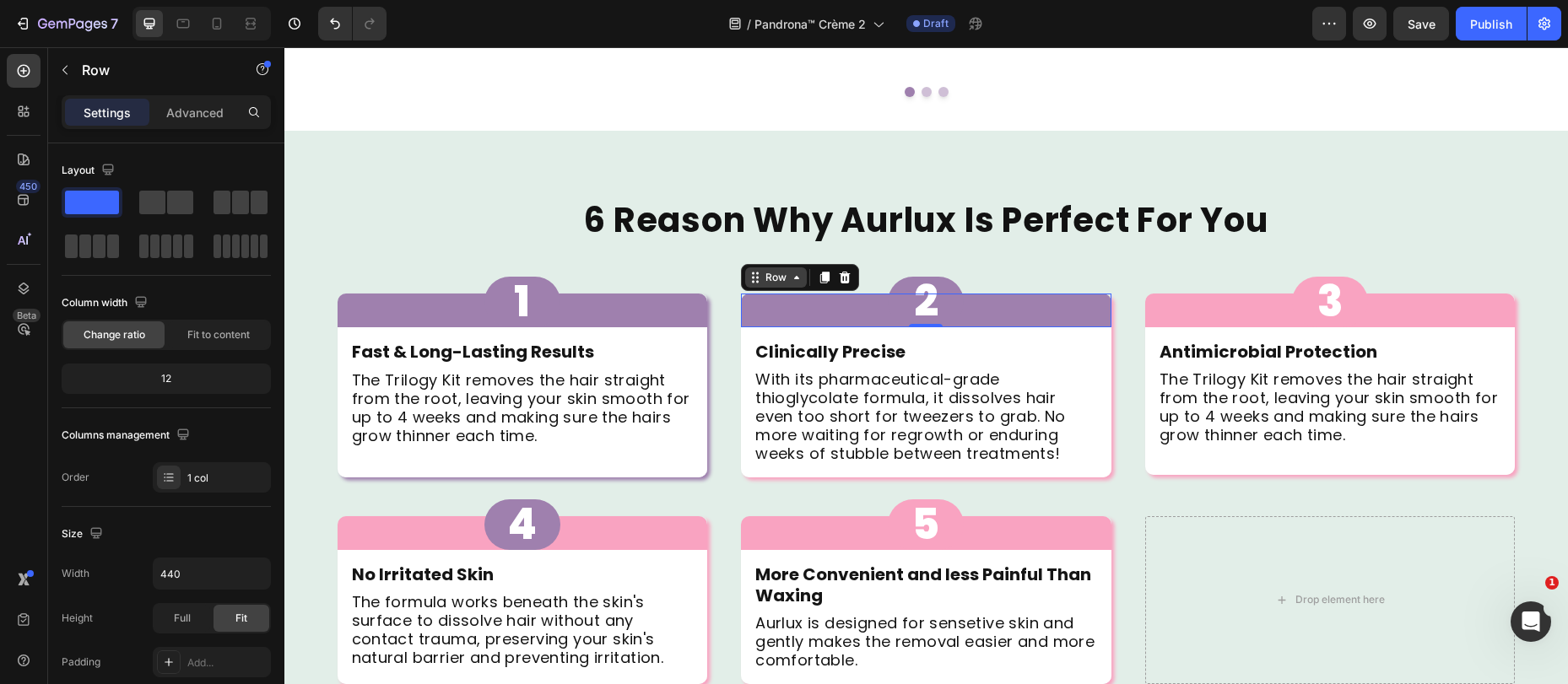
click at [756, 271] on icon at bounding box center [757, 272] width 3 height 3
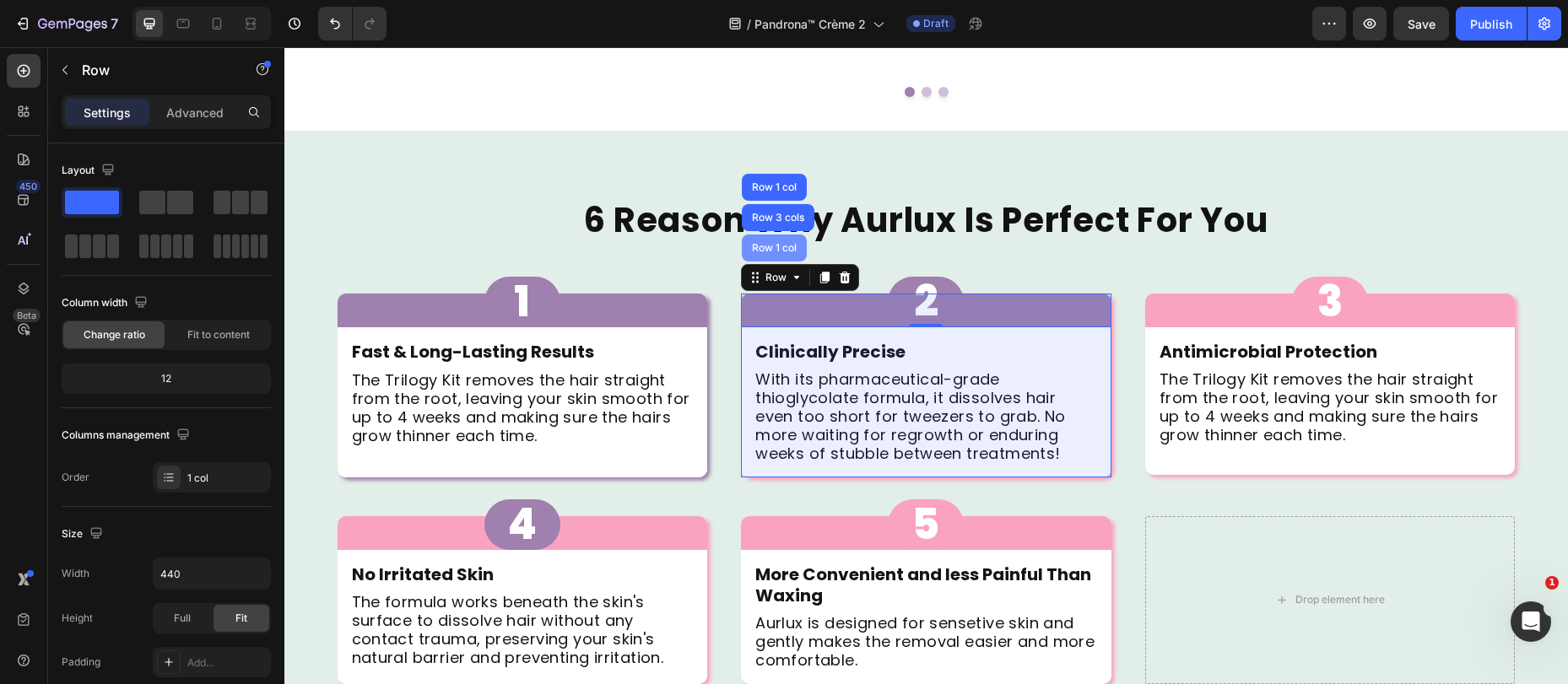
click at [755, 243] on div "Row 1 col" at bounding box center [774, 247] width 52 height 10
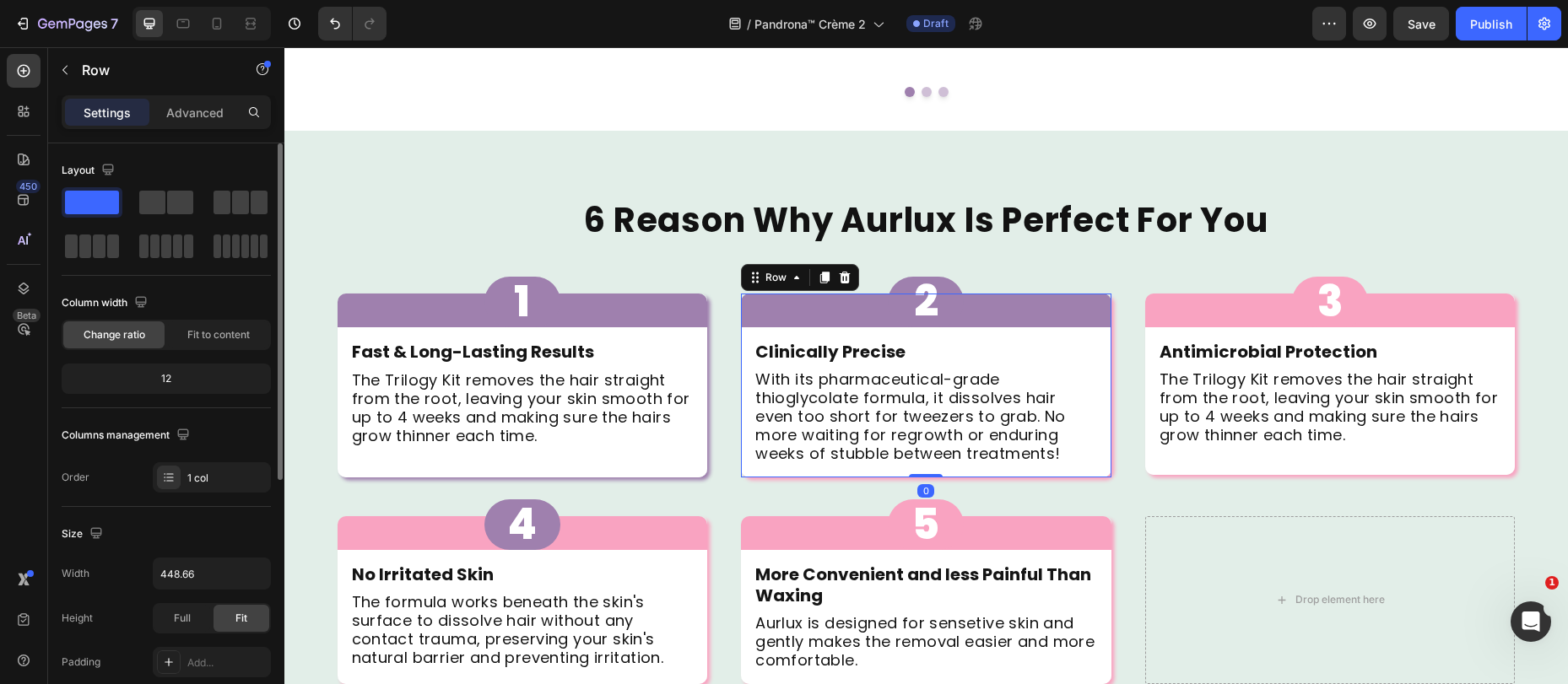
scroll to position [440, 0]
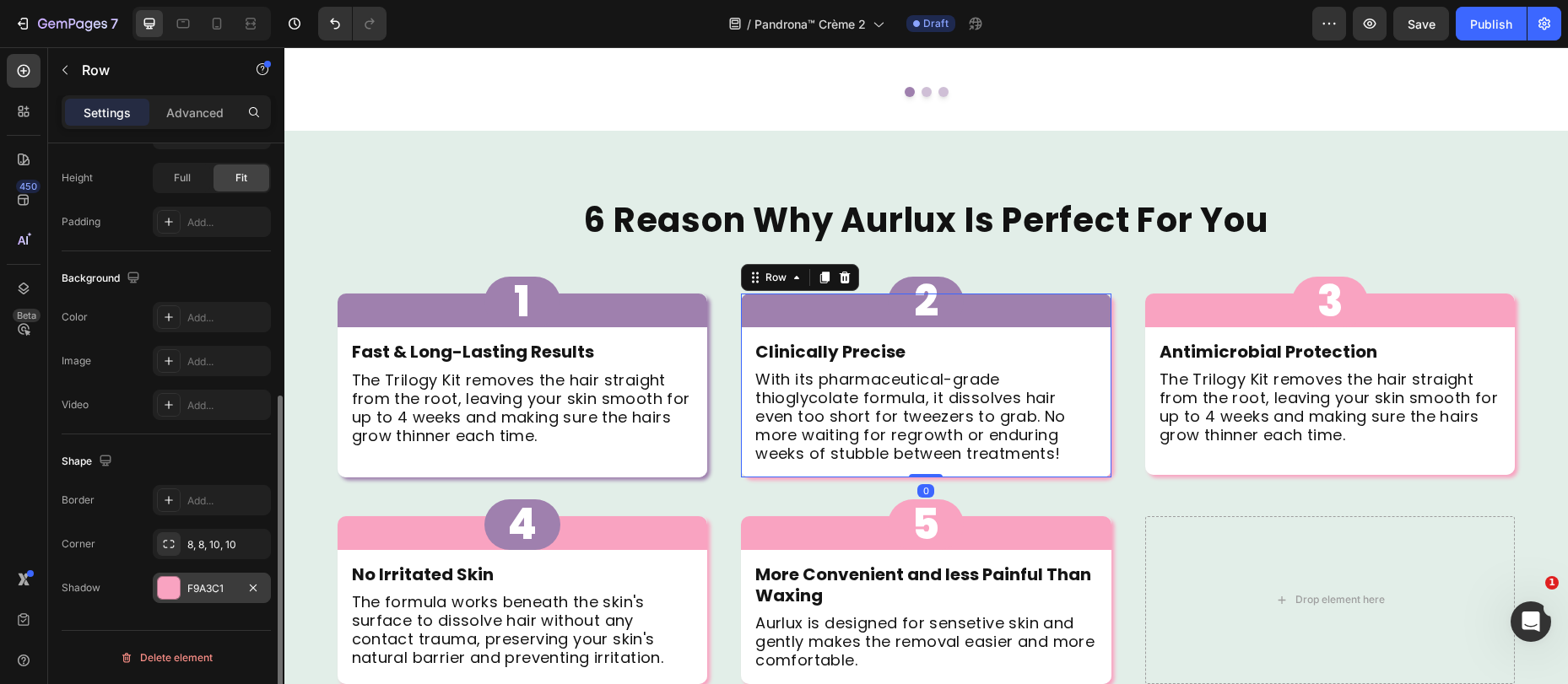
click at [196, 589] on div "F9A3C1" at bounding box center [212, 588] width 49 height 15
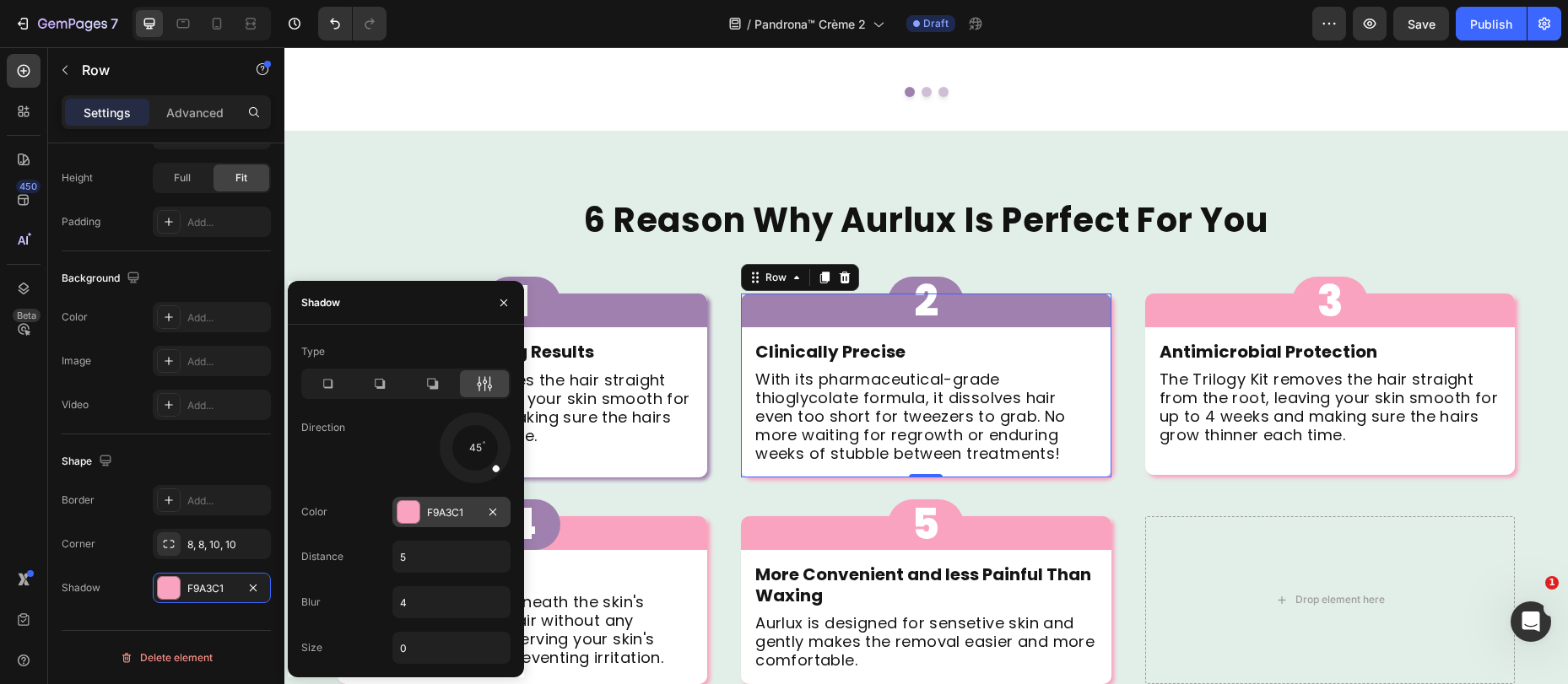
click at [438, 523] on div "F9A3C1" at bounding box center [451, 513] width 118 height 30
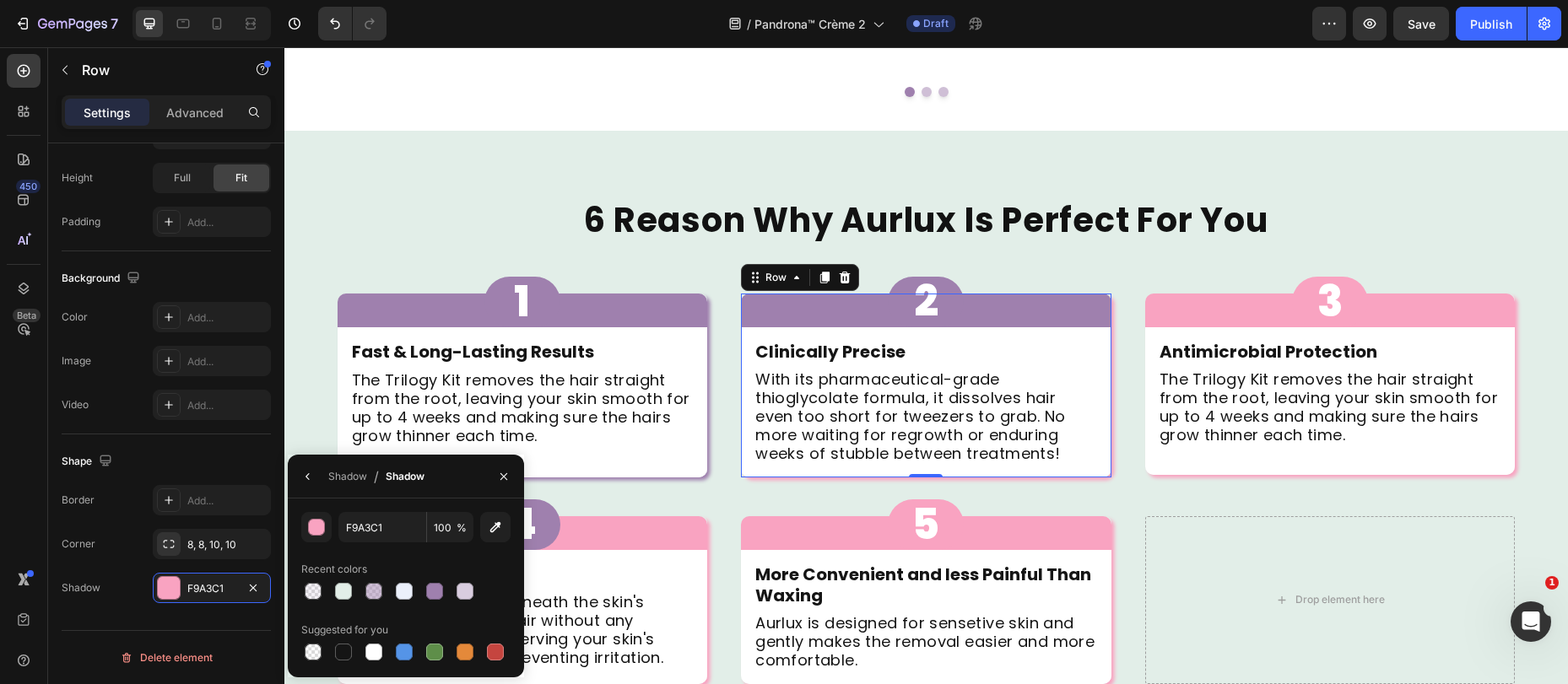
drag, startPoint x: 429, startPoint y: 594, endPoint x: 450, endPoint y: 590, distance: 21.4
click at [429, 594] on div at bounding box center [434, 591] width 17 height 17
type input "9F80AE"
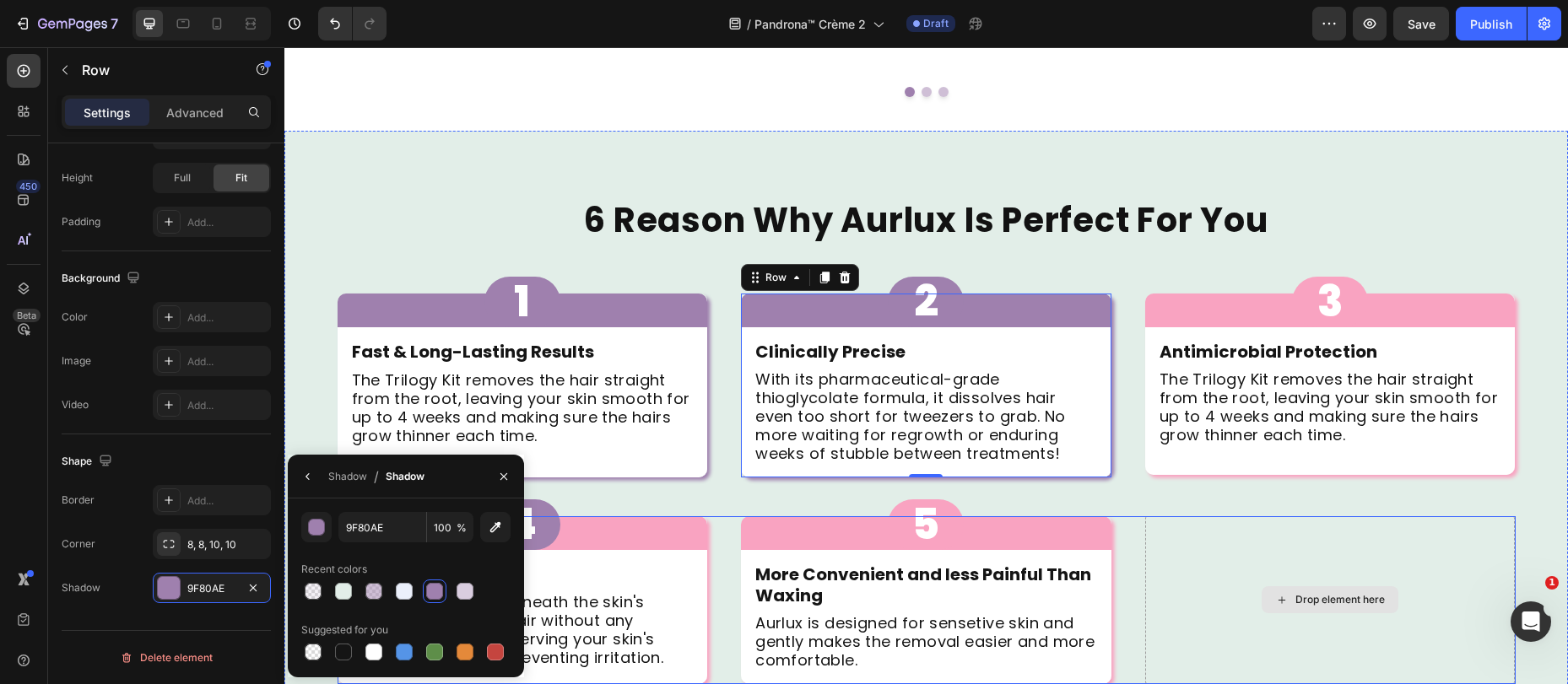
click at [1254, 516] on div "Drop element here" at bounding box center [1330, 600] width 371 height 168
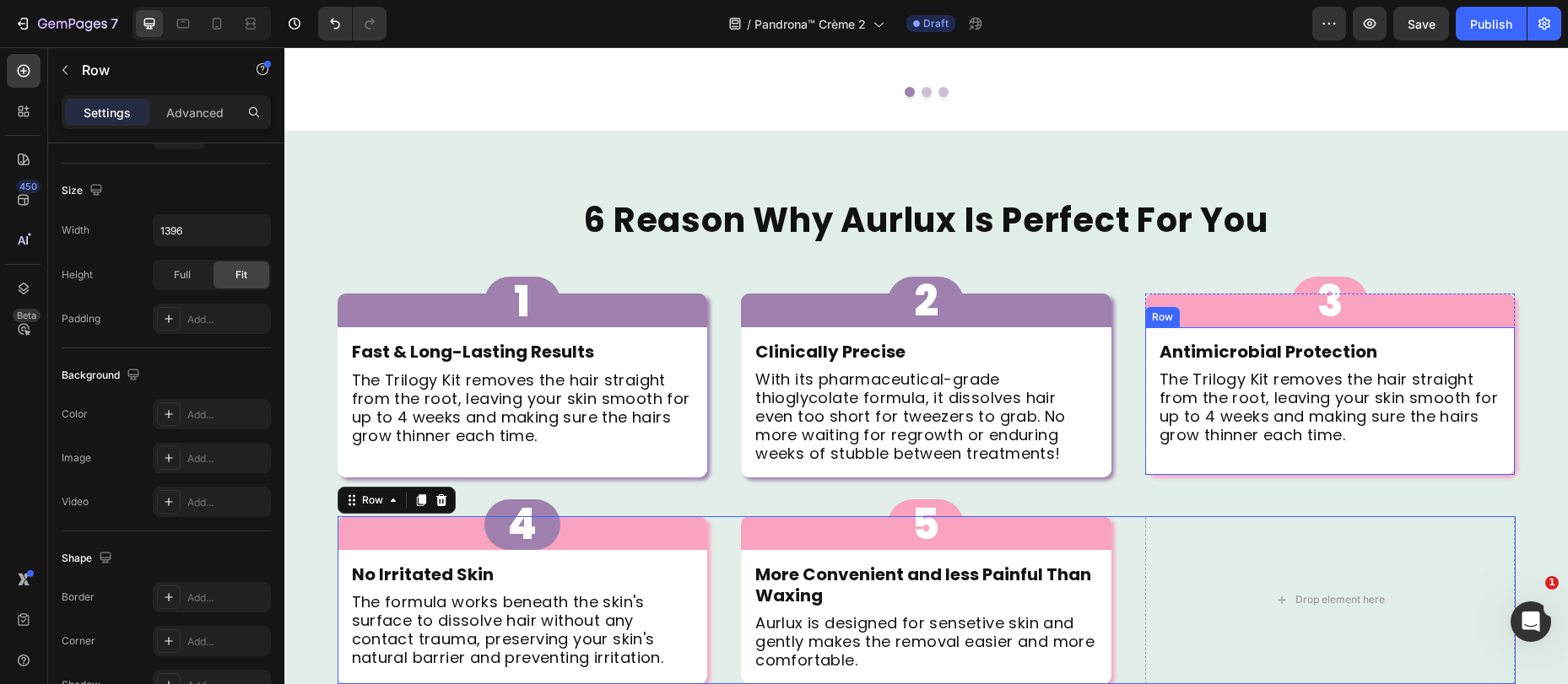
click at [1156, 431] on div "Antimicrobial Protection Text Block The Trilogy Kit removes the hair straight f…" at bounding box center [1330, 401] width 371 height 147
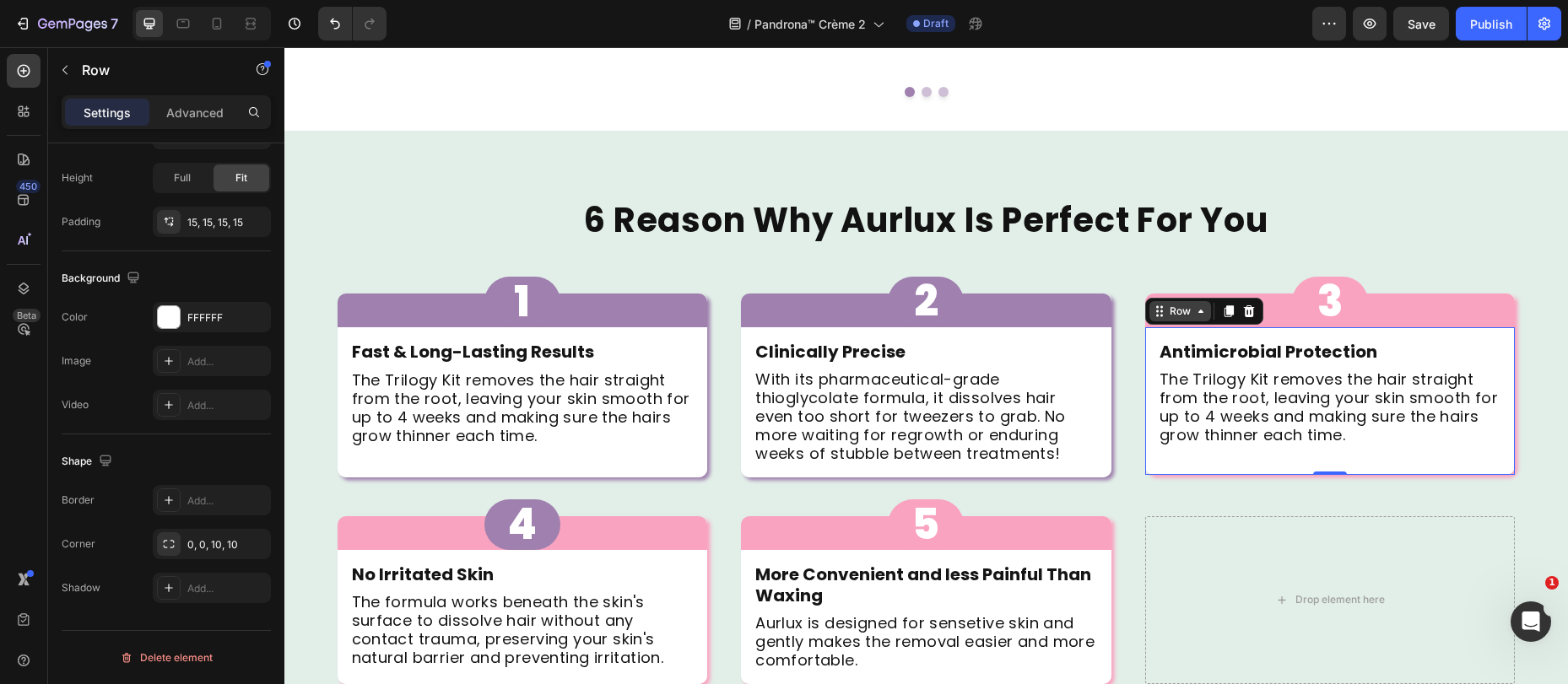
click at [1172, 304] on div "Row" at bounding box center [1180, 311] width 28 height 15
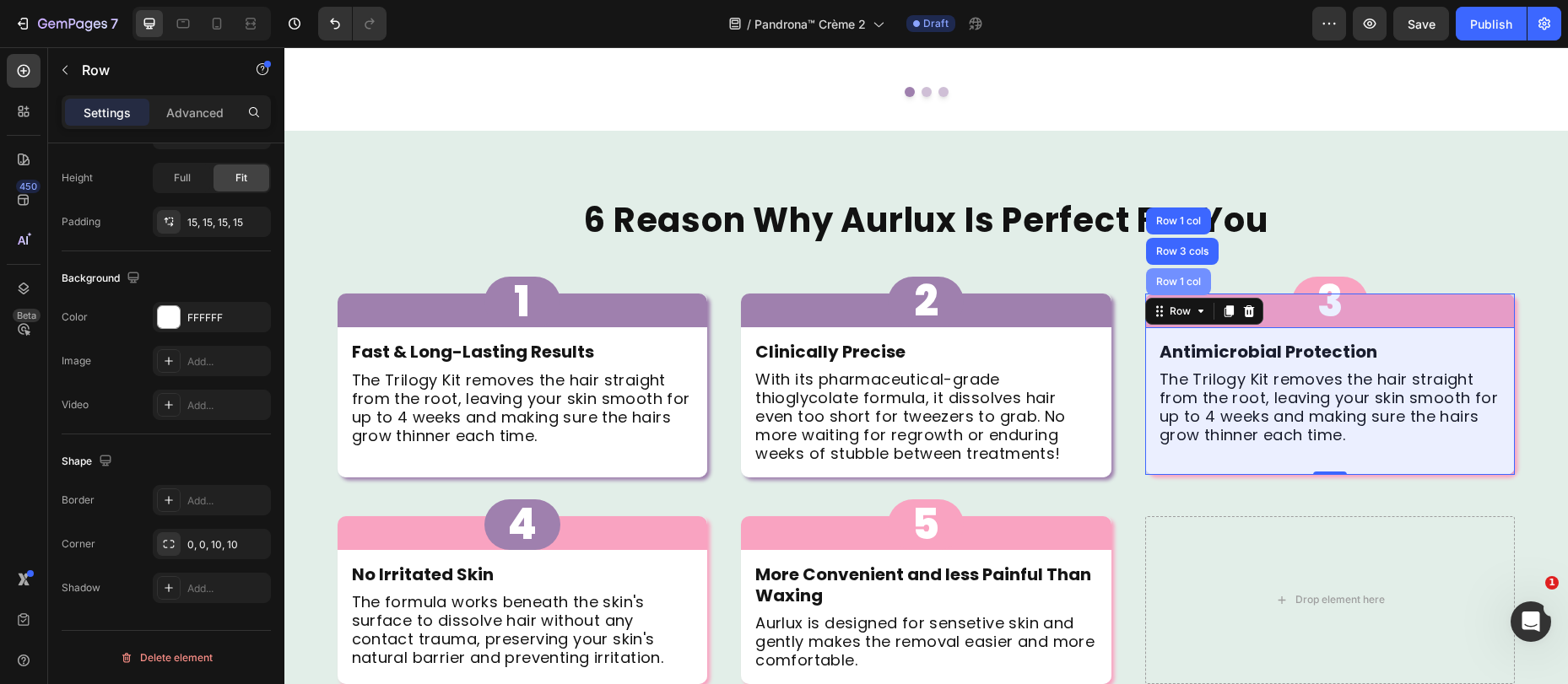
click at [1175, 277] on div "Row 1 col" at bounding box center [1179, 281] width 52 height 10
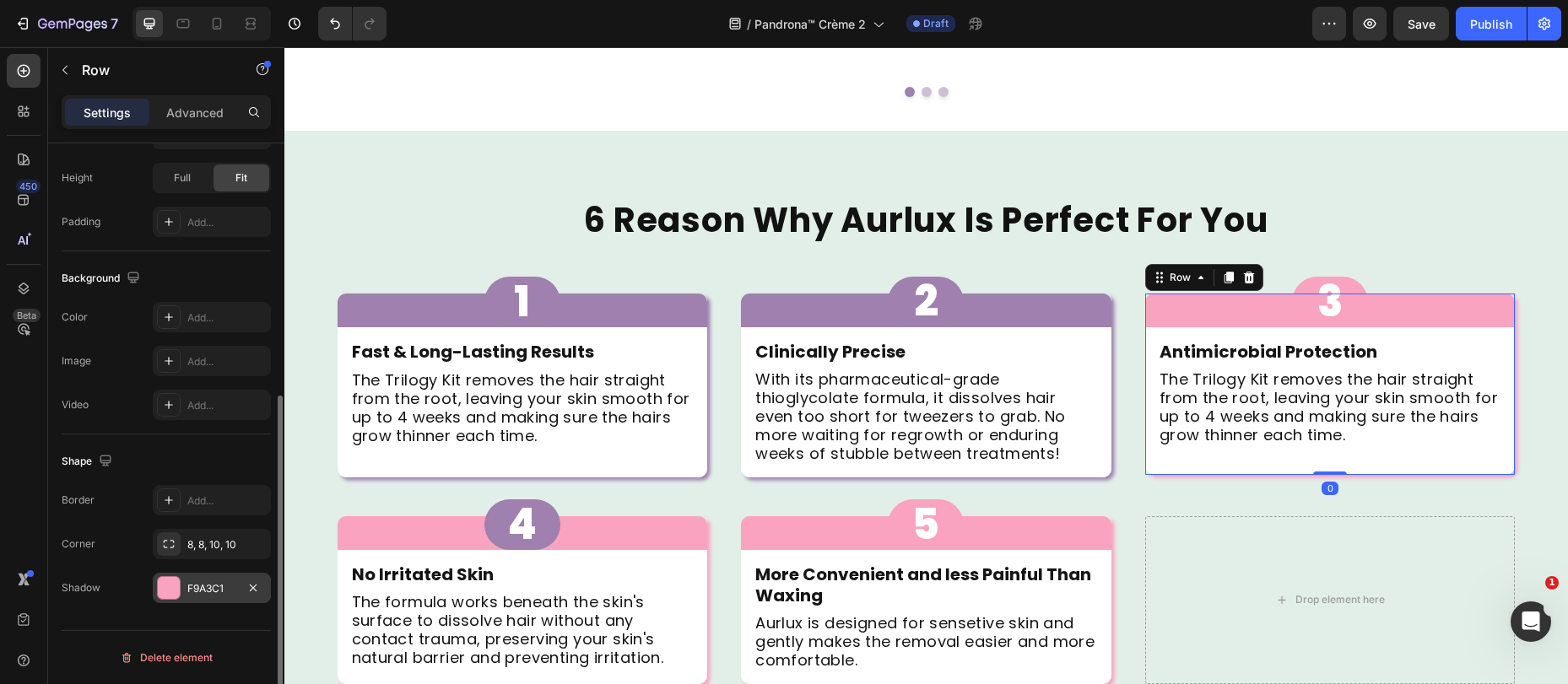
click at [184, 584] on div "F9A3C1" at bounding box center [212, 588] width 118 height 30
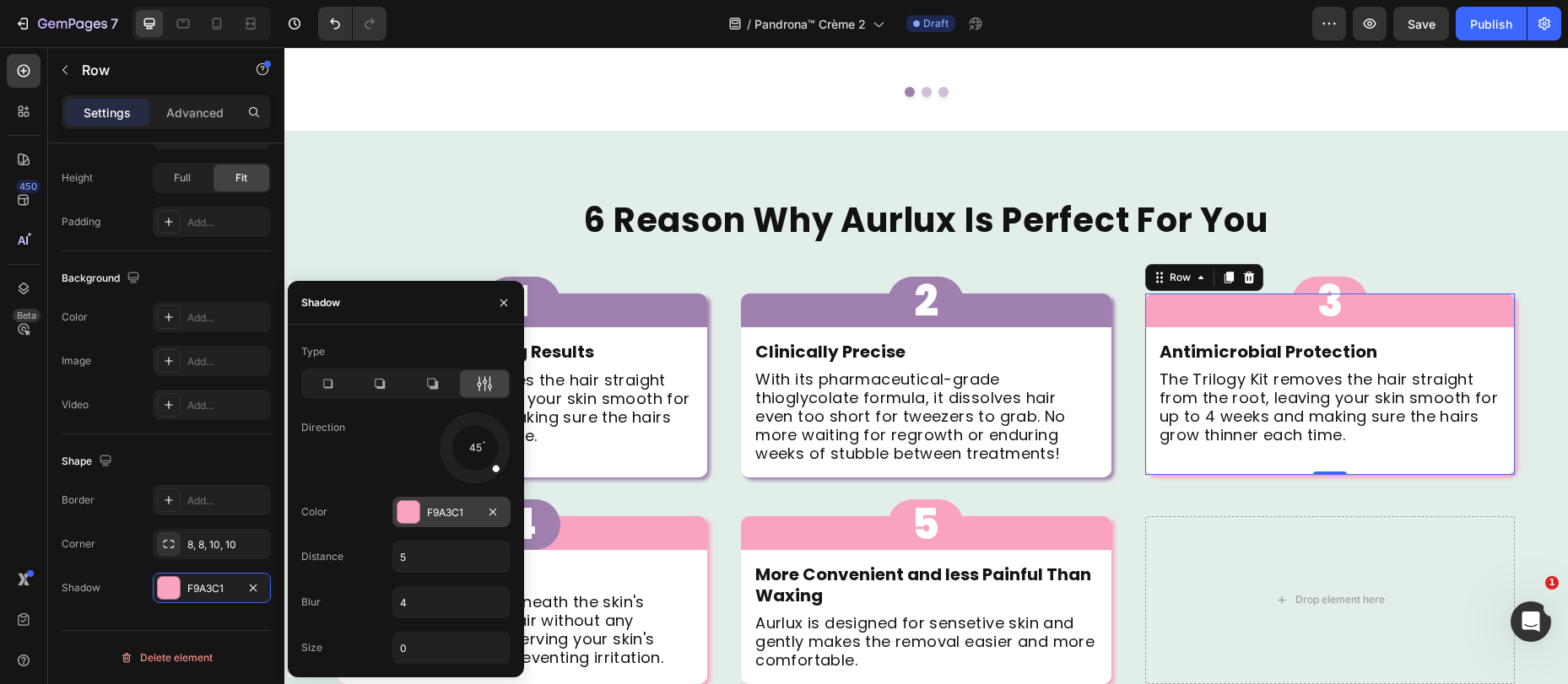
click at [456, 518] on div "F9A3C1" at bounding box center [451, 513] width 49 height 15
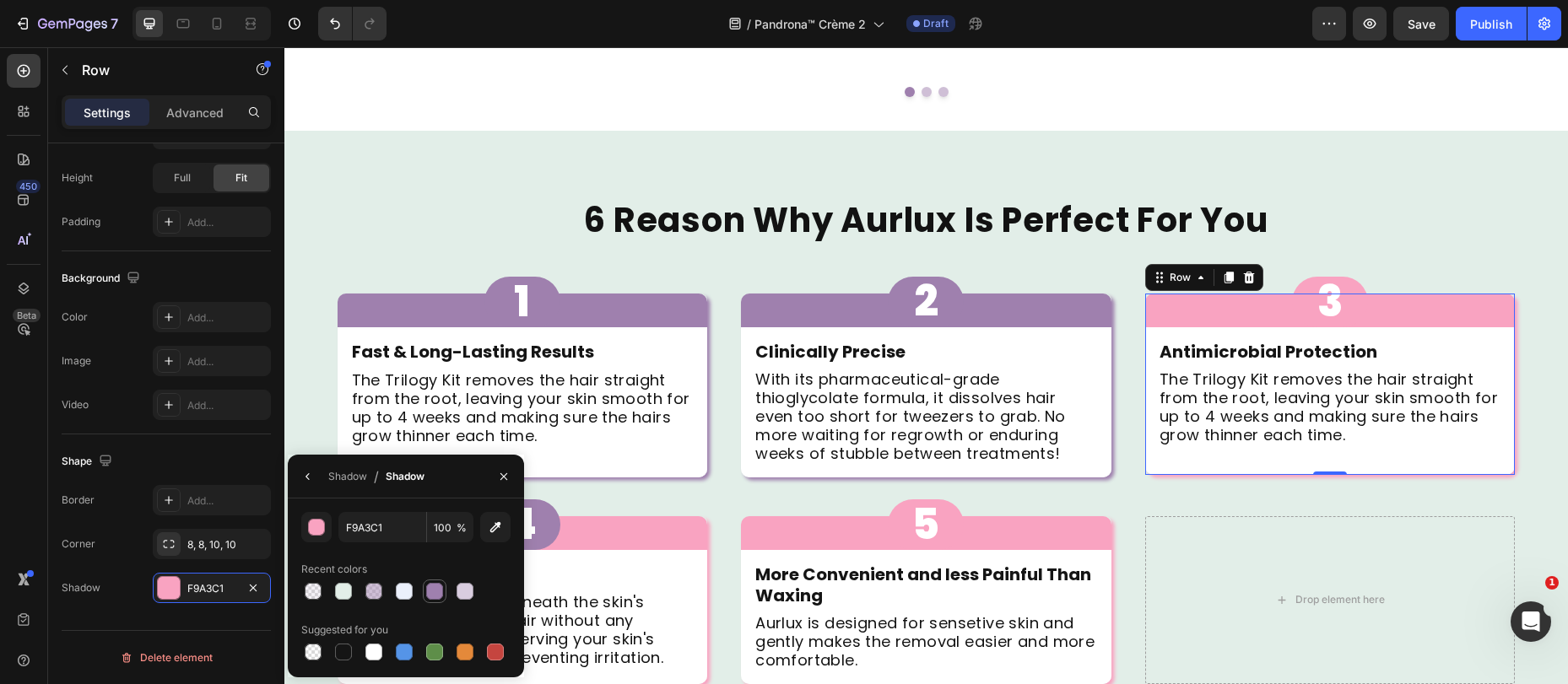
click at [431, 592] on div at bounding box center [434, 591] width 17 height 17
type input "9F80AE"
click at [1200, 279] on div "3 Button" at bounding box center [1330, 302] width 371 height 51
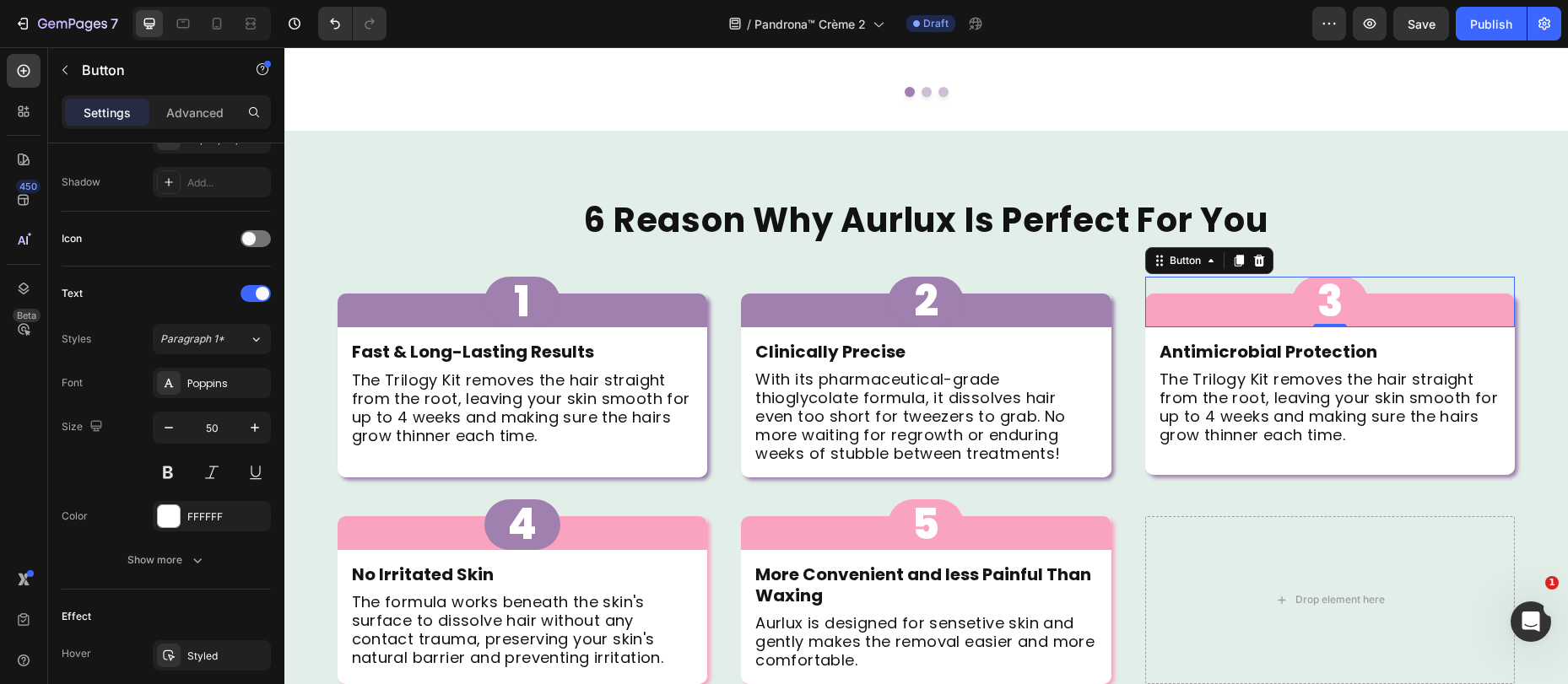
scroll to position [0, 0]
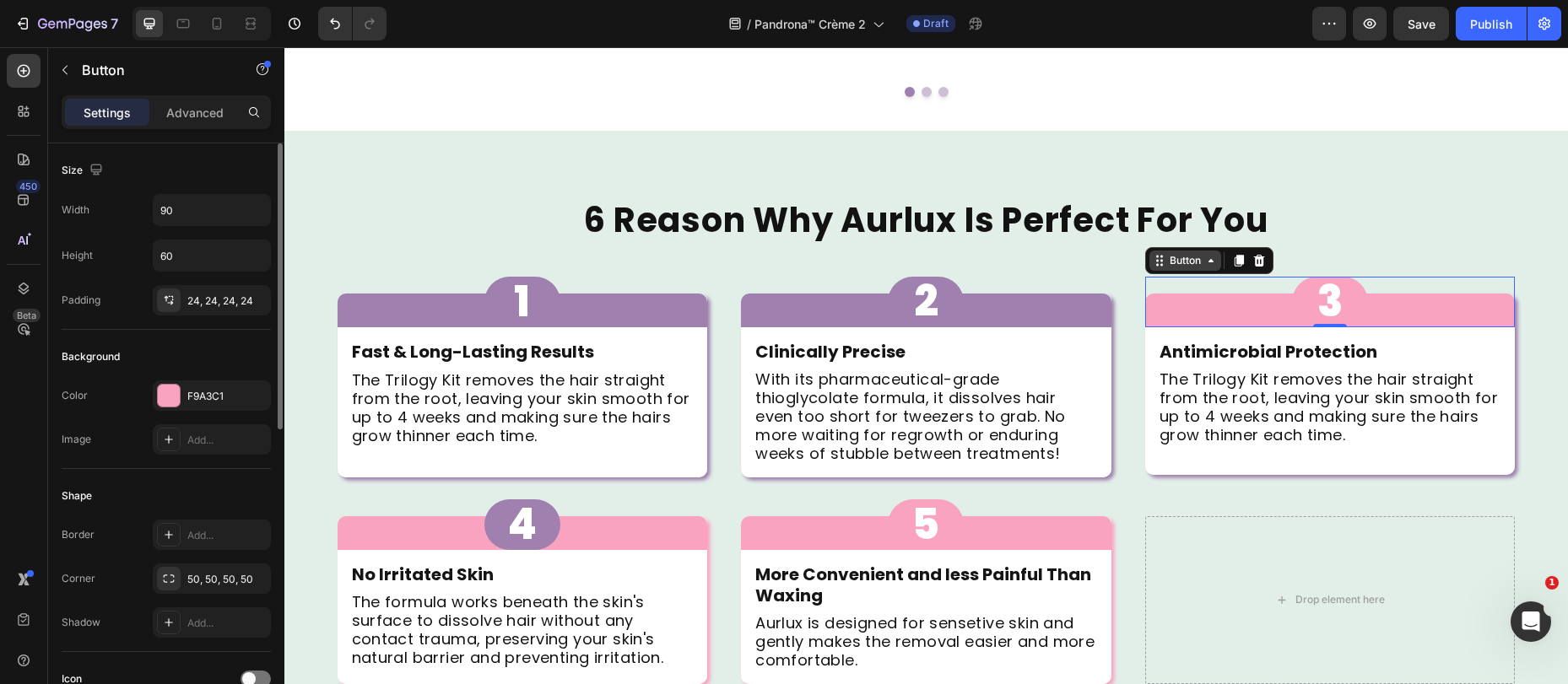
click at [1172, 253] on div "Button" at bounding box center [1185, 260] width 38 height 15
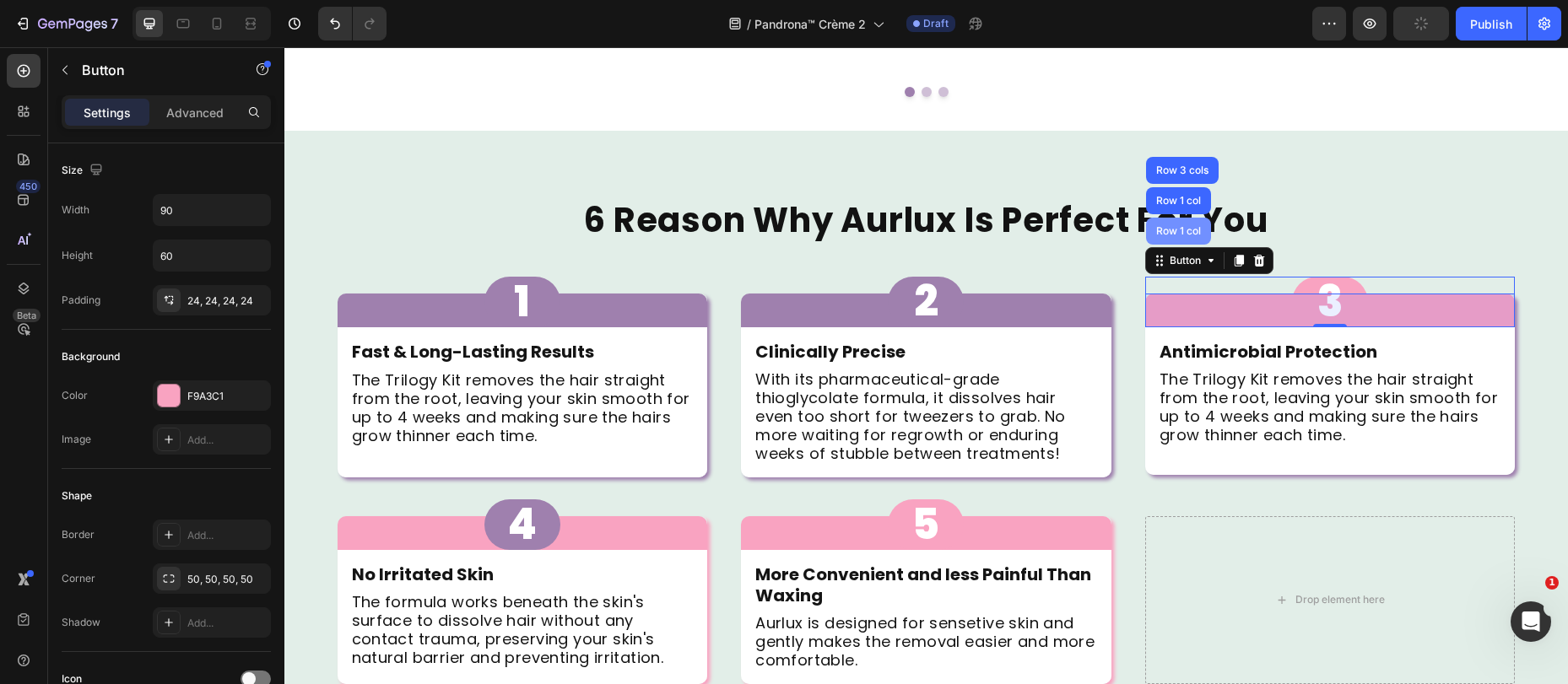
click at [1177, 218] on div "Row 1 col" at bounding box center [1178, 231] width 65 height 27
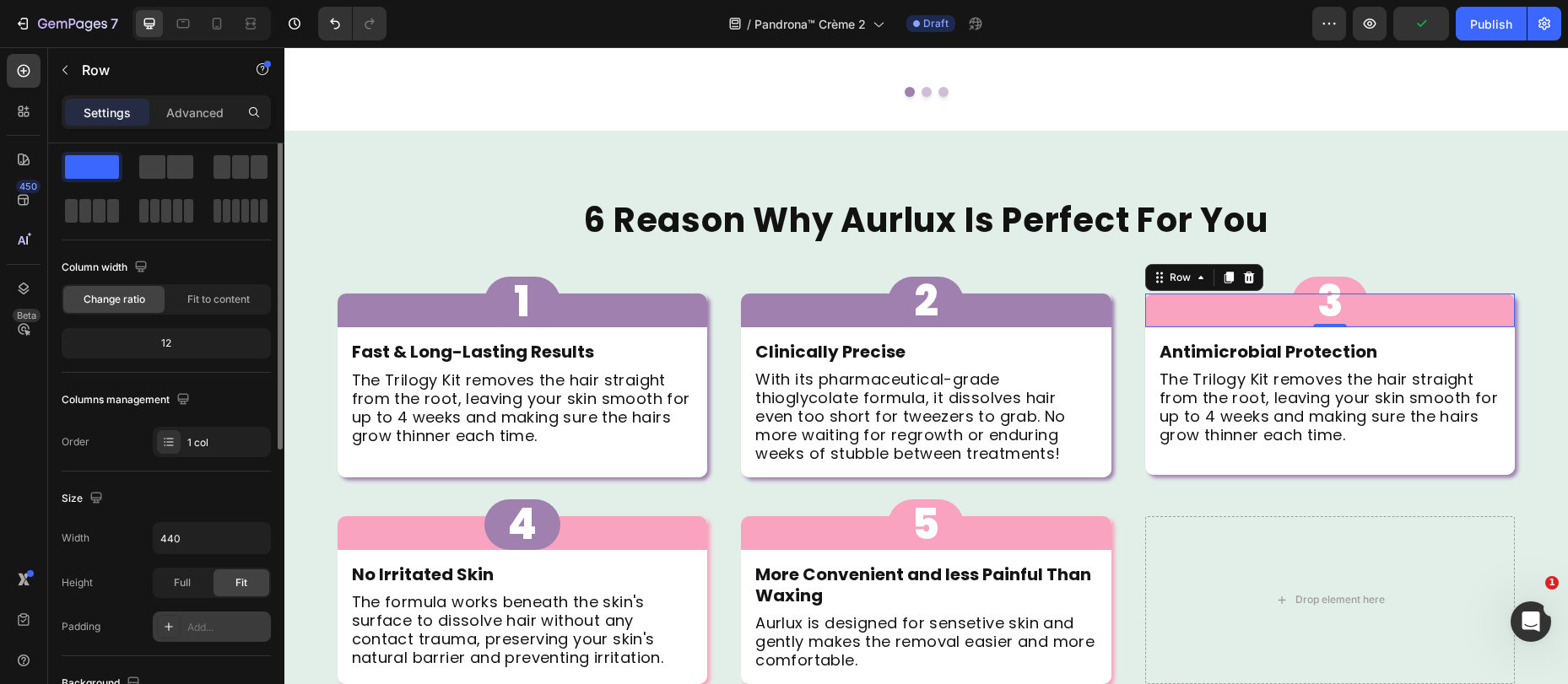
scroll to position [163, 0]
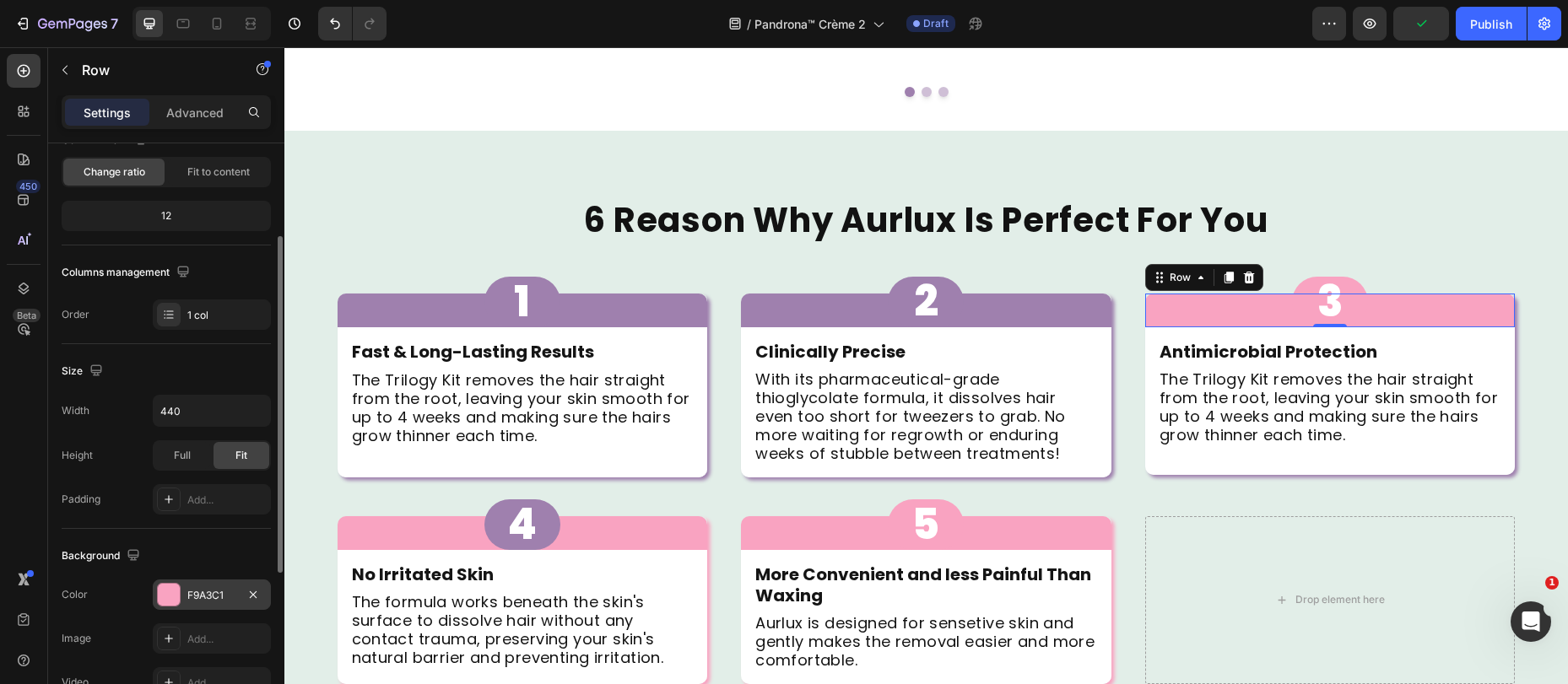
click at [192, 598] on div "F9A3C1" at bounding box center [212, 596] width 49 height 15
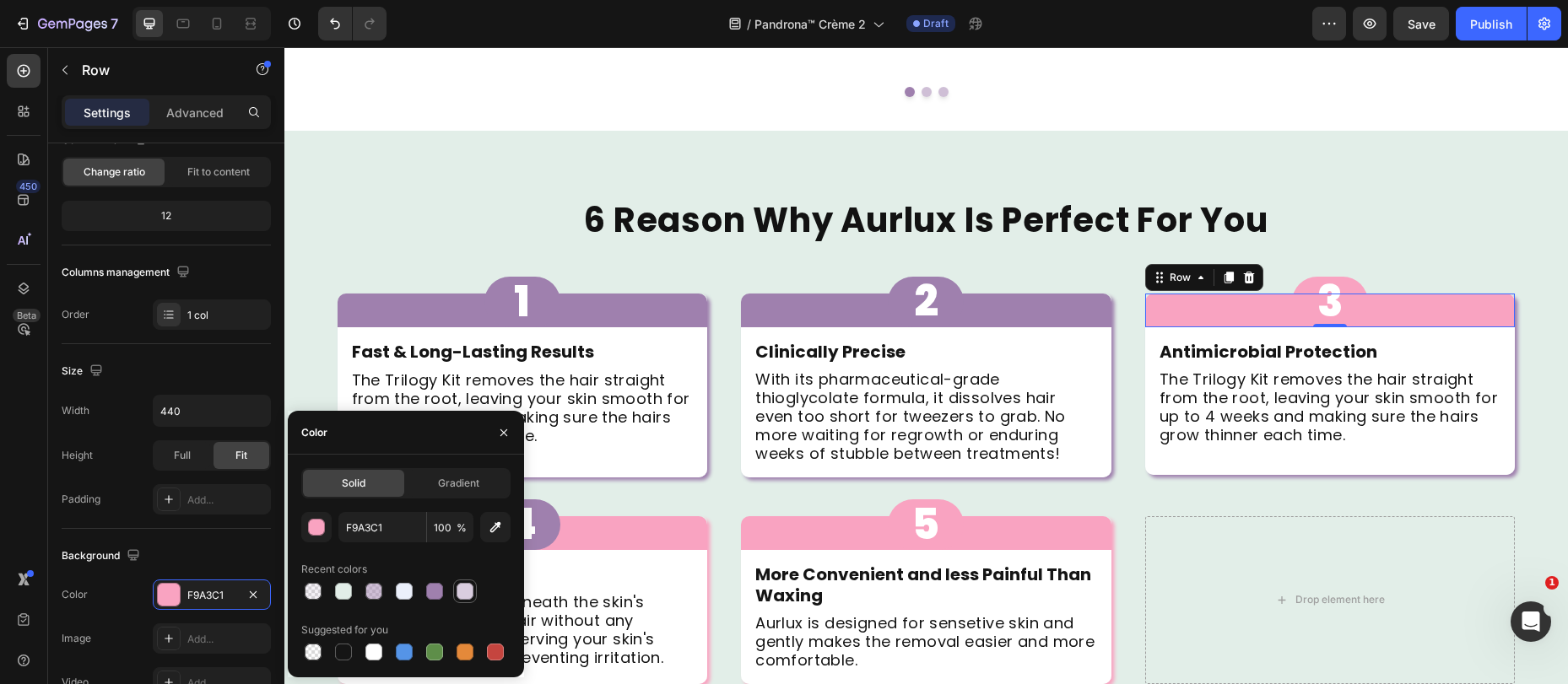
drag, startPoint x: 439, startPoint y: 590, endPoint x: 464, endPoint y: 590, distance: 25.0
click at [439, 590] on div at bounding box center [434, 591] width 17 height 17
type input "9F80AE"
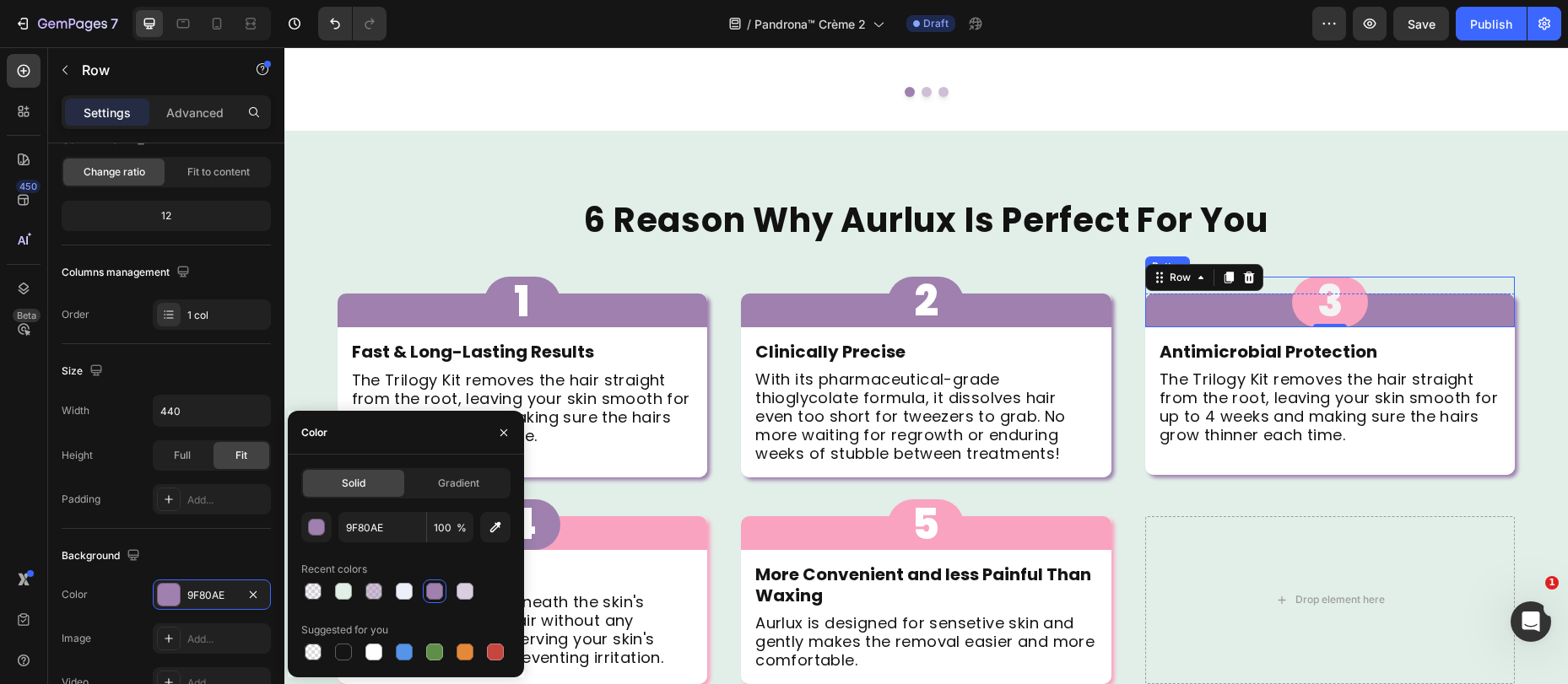
click at [1295, 277] on button "3" at bounding box center [1330, 302] width 76 height 51
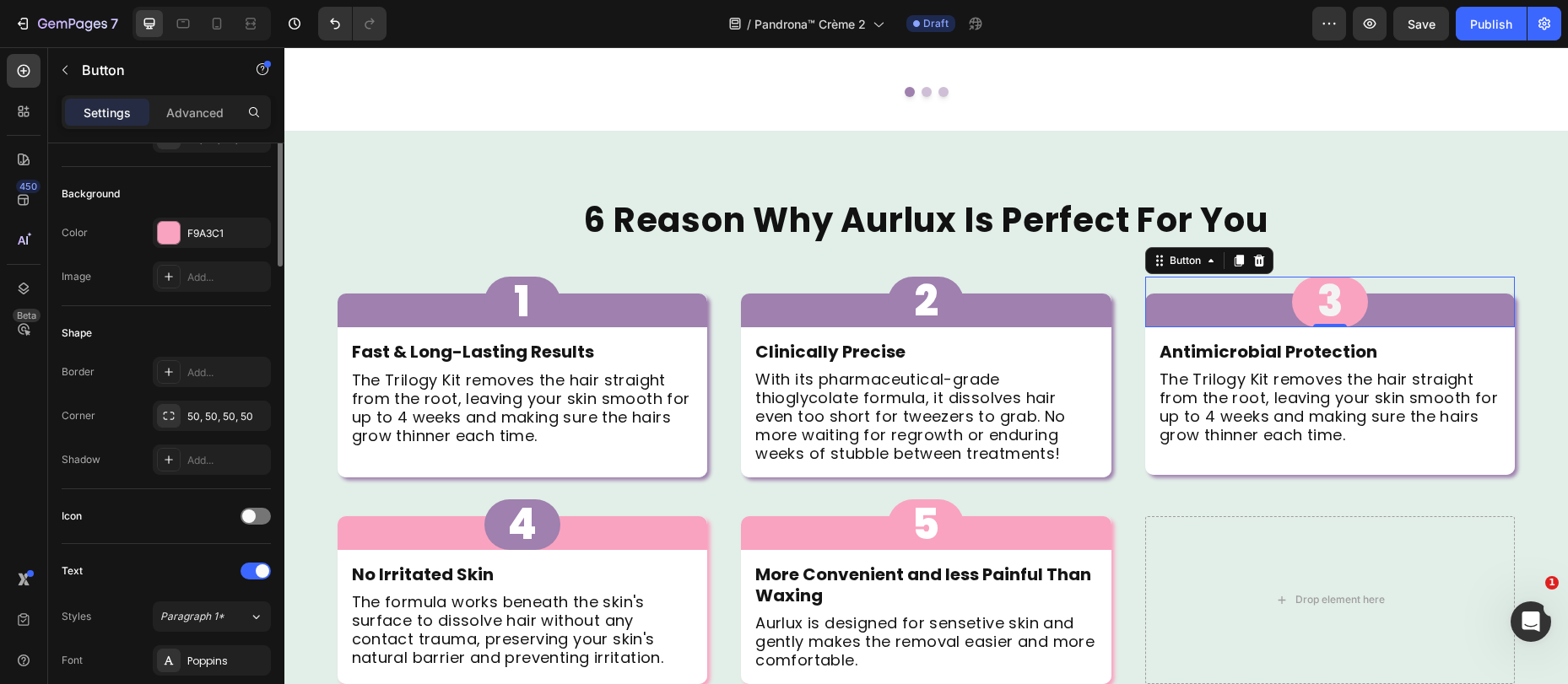
scroll to position [0, 0]
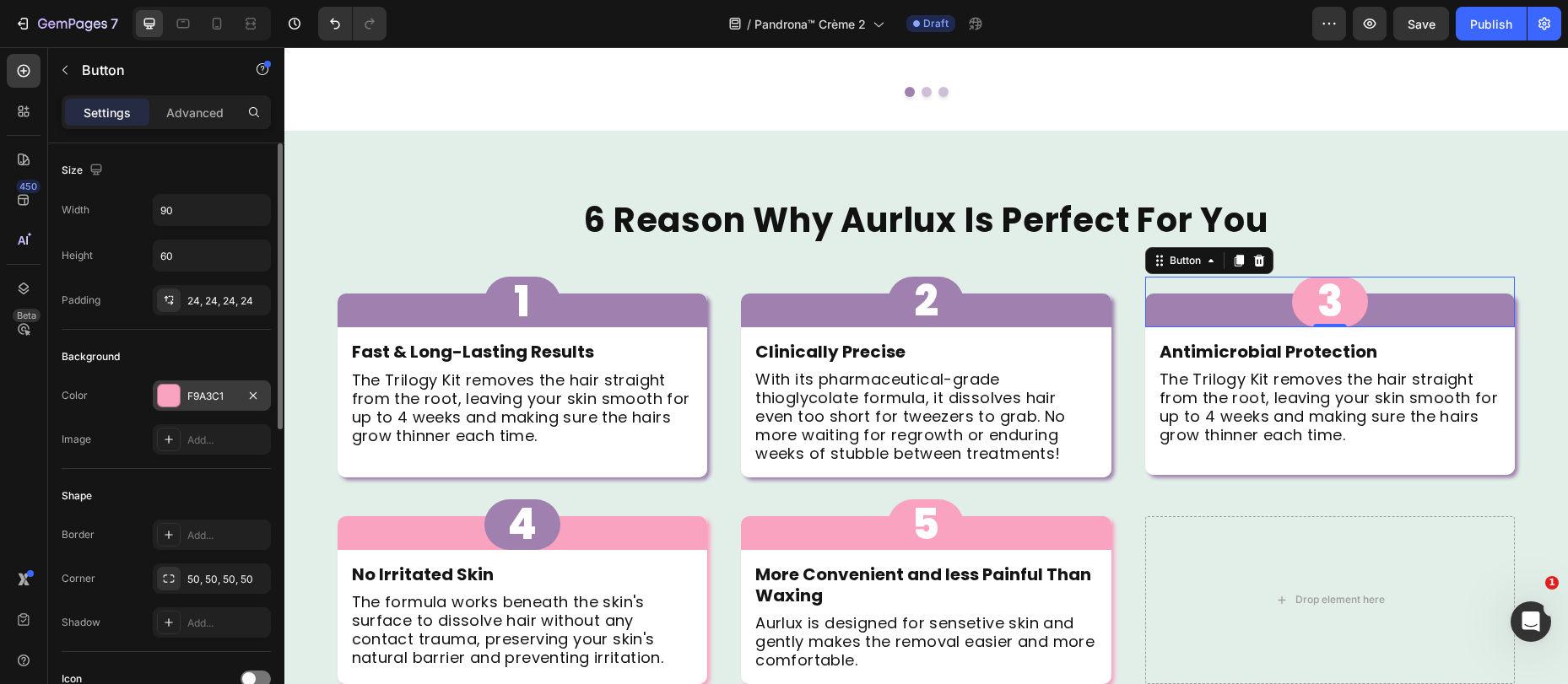
drag, startPoint x: 190, startPoint y: 390, endPoint x: 198, endPoint y: 396, distance: 10.0
click at [190, 390] on div "F9A3C1" at bounding box center [212, 396] width 49 height 15
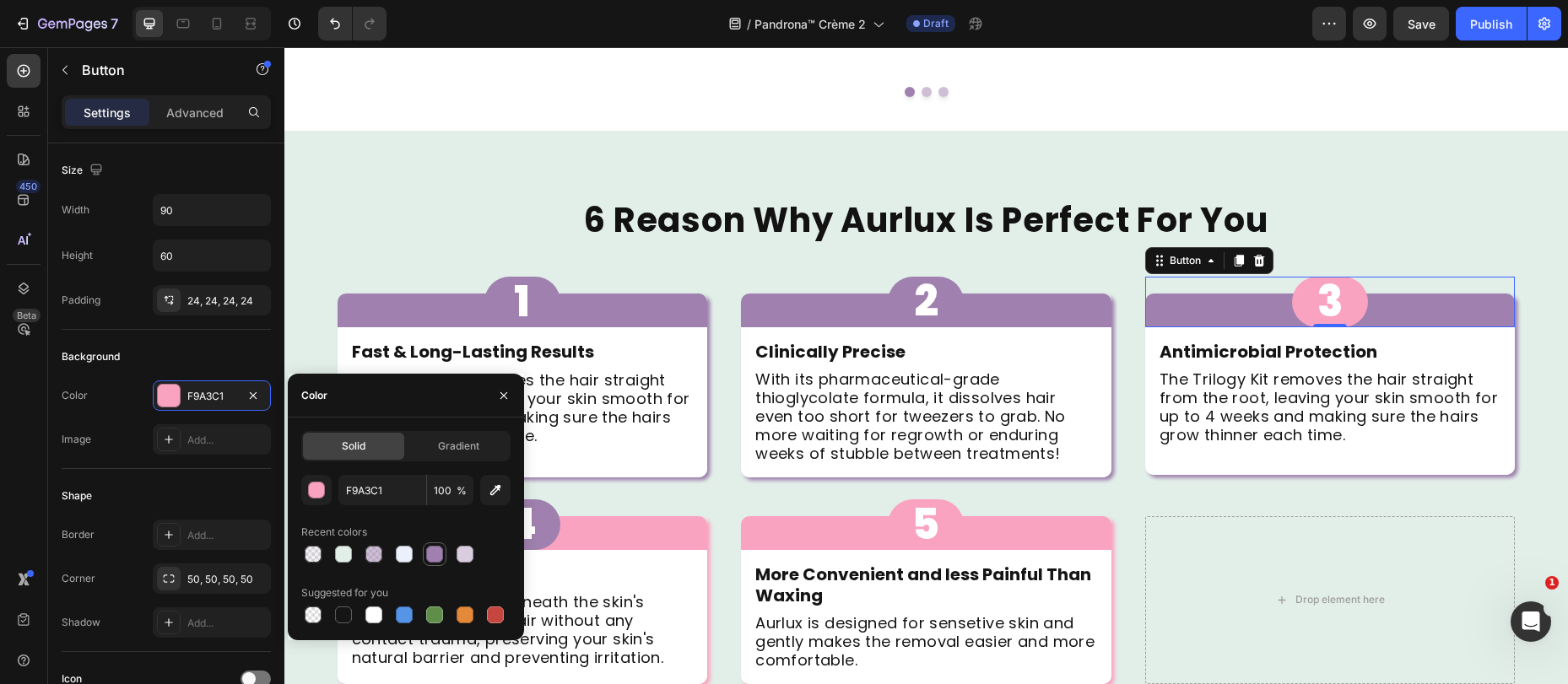
click at [427, 559] on div at bounding box center [434, 554] width 17 height 17
type input "9F80AE"
click at [1306, 198] on h2 "6 Reason Why Aurlux Is Perfect For You" at bounding box center [925, 221] width 1283 height 45
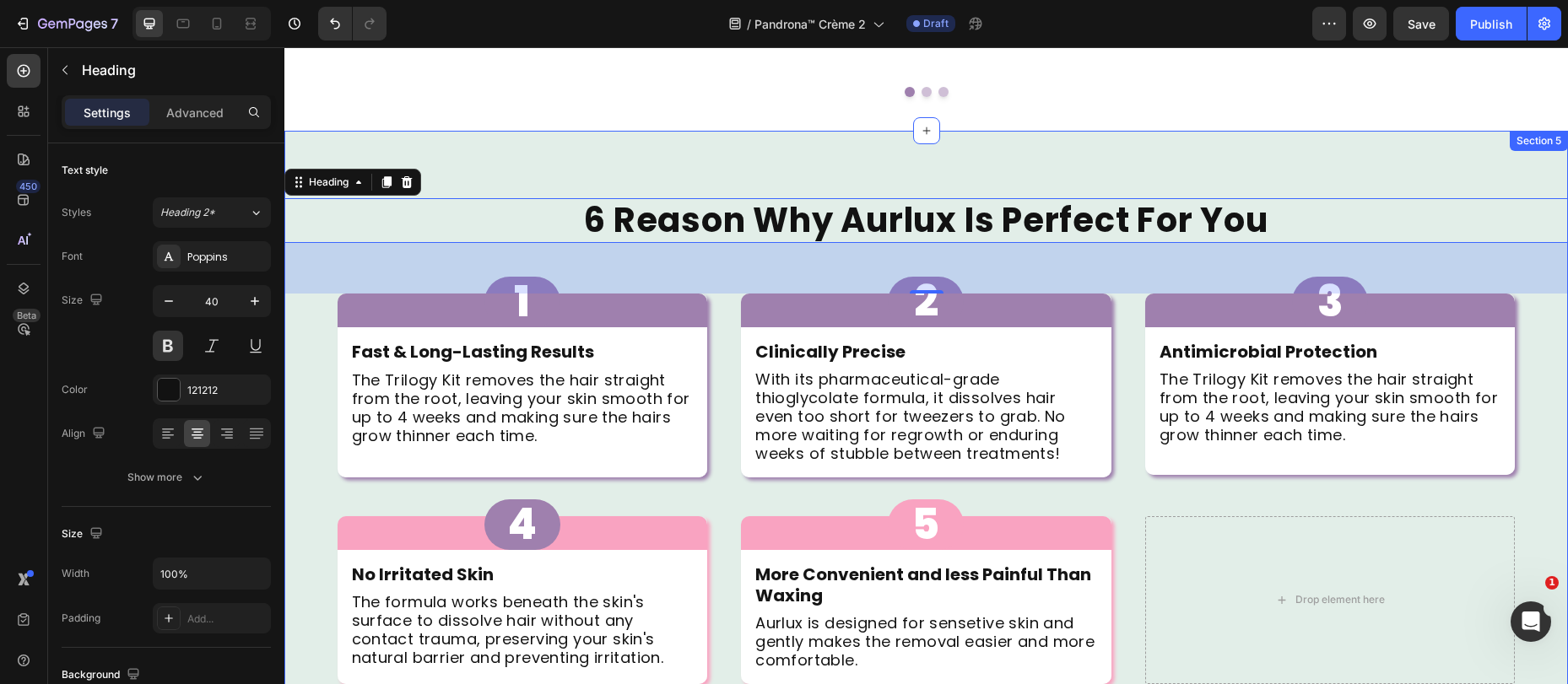
click at [1168, 136] on div "6 Reason Why Aurlux Is Perfect For You Heading 60 1 Button Row Fast & Long-Last…" at bounding box center [925, 489] width 1283 height 718
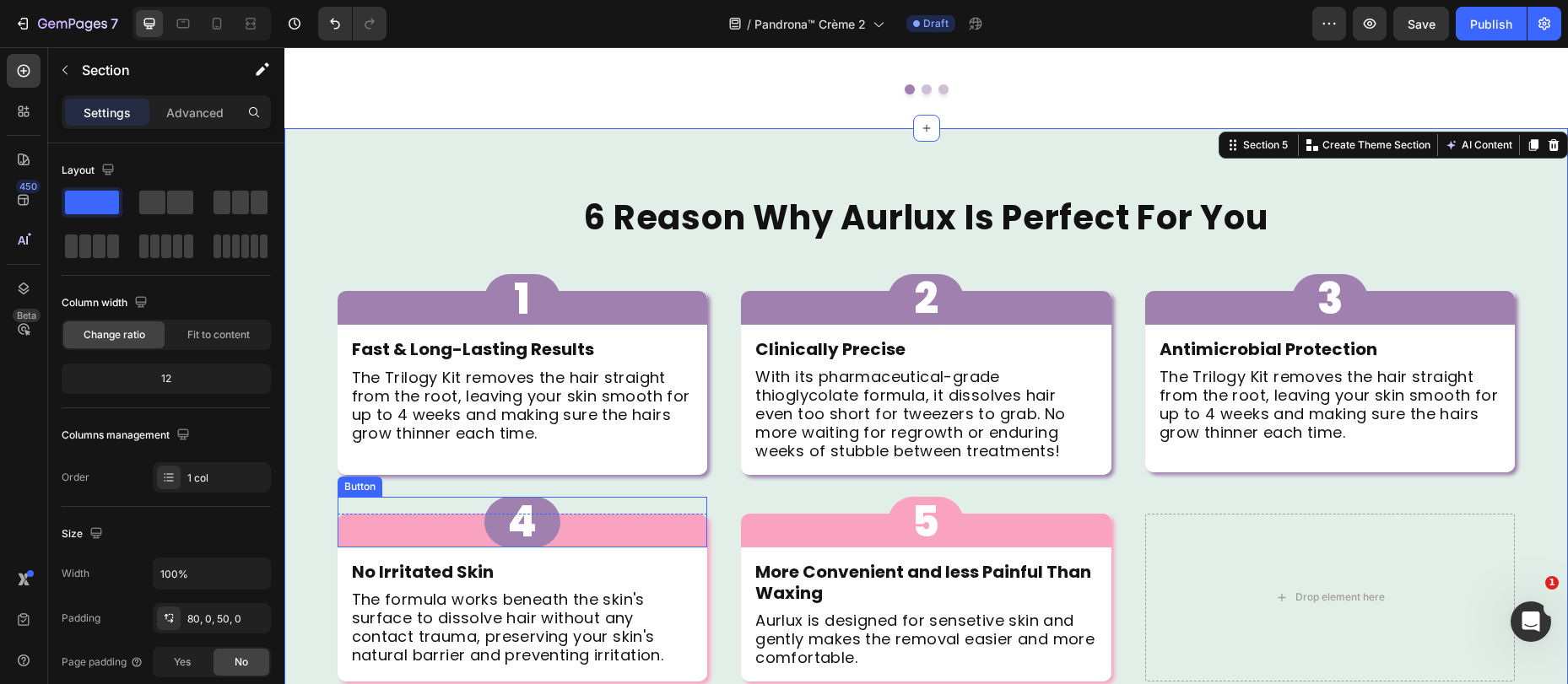
scroll to position [1223, 0]
click at [664, 496] on div "4 Button" at bounding box center [522, 521] width 371 height 51
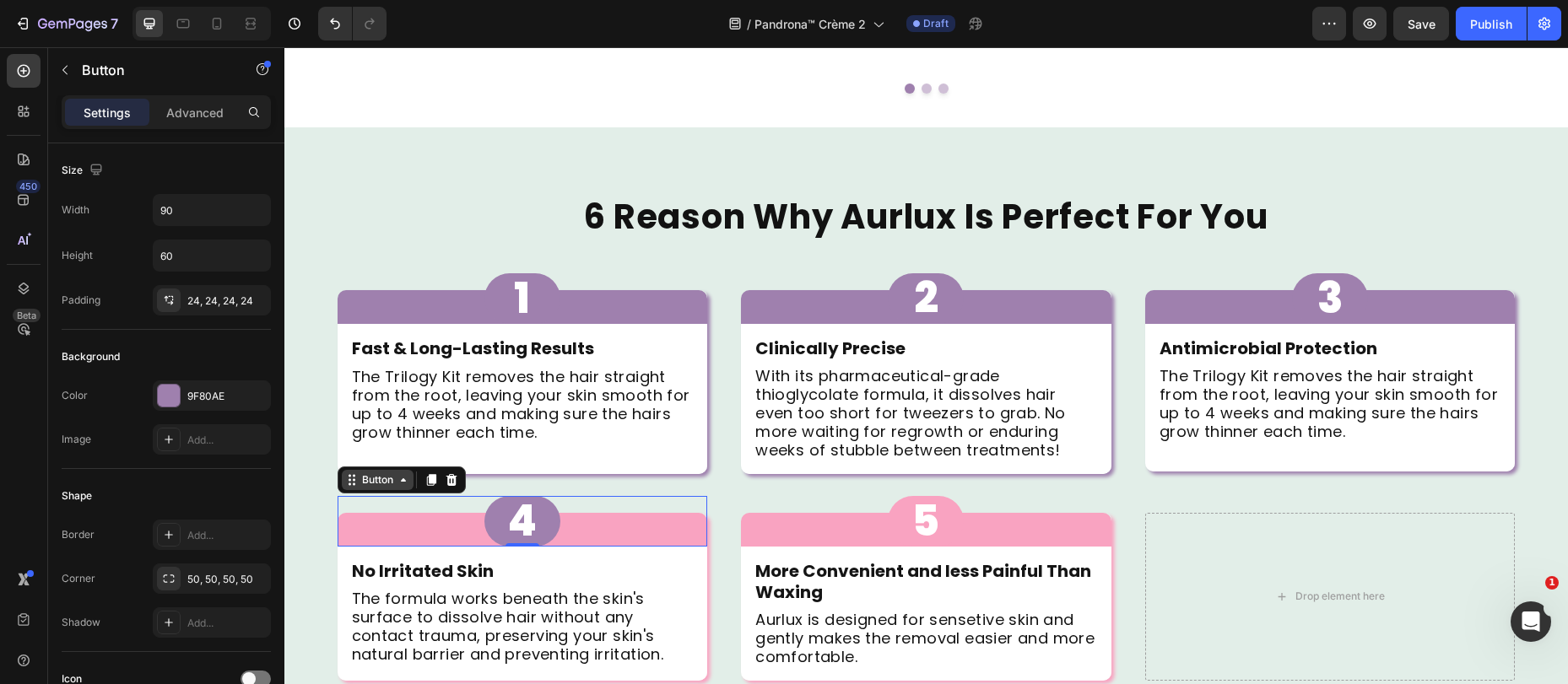
click at [372, 472] on div "Button" at bounding box center [378, 480] width 38 height 15
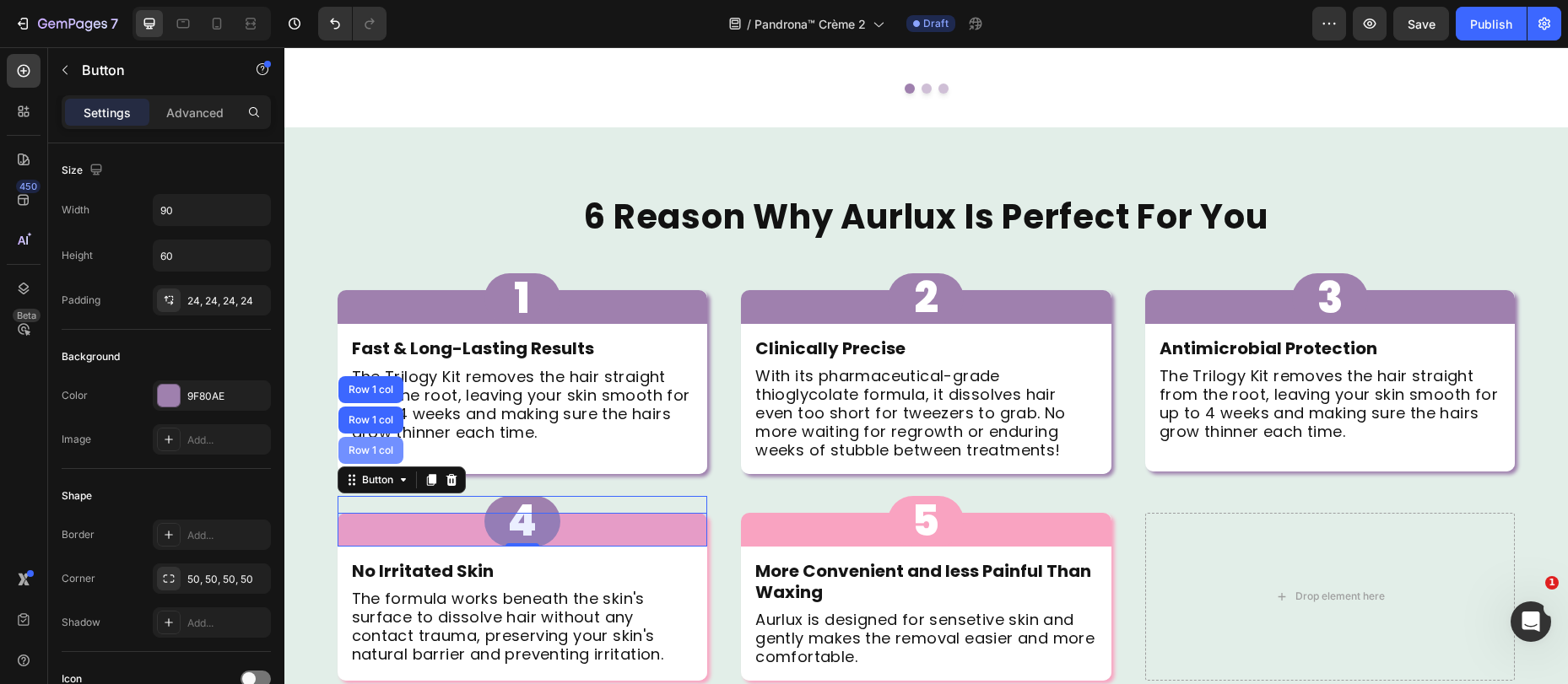
click at [371, 446] on div "Row 1 col" at bounding box center [371, 450] width 52 height 10
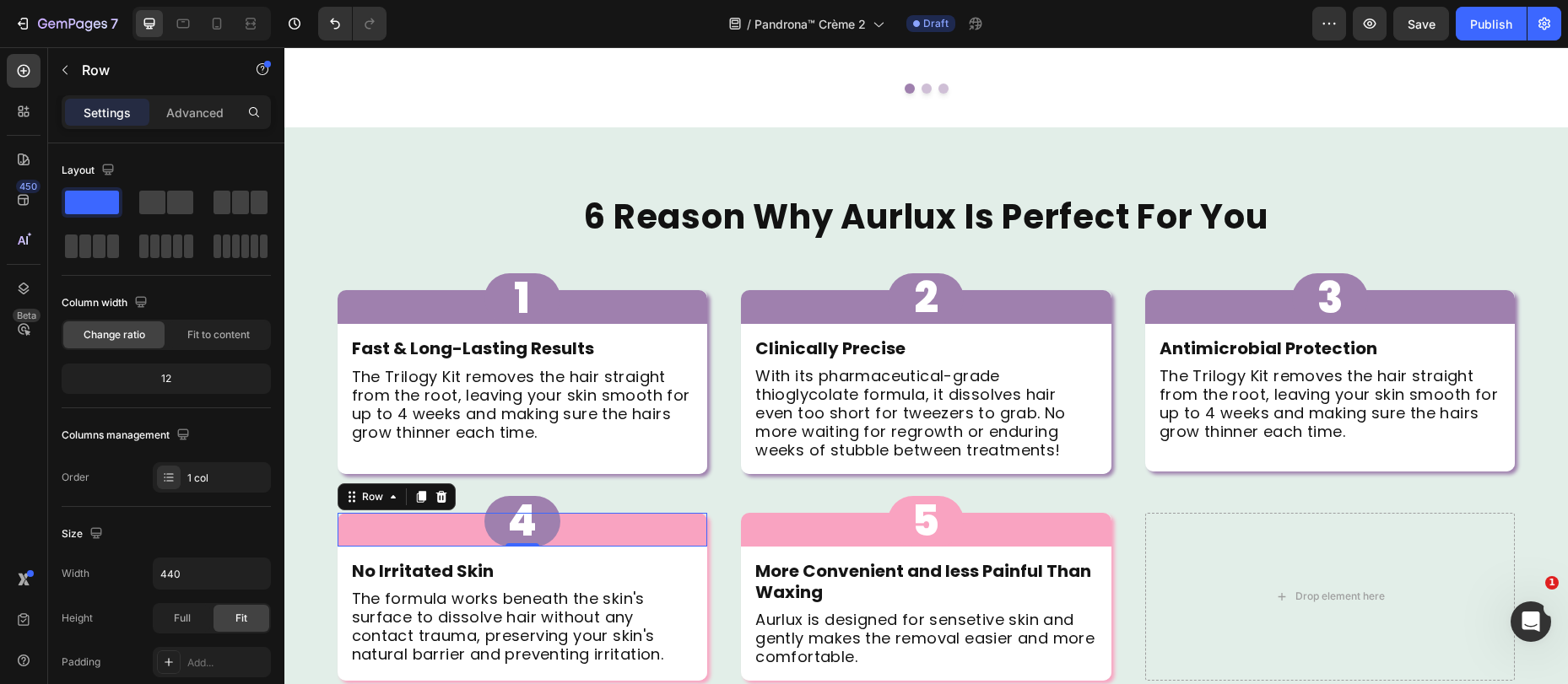
scroll to position [440, 0]
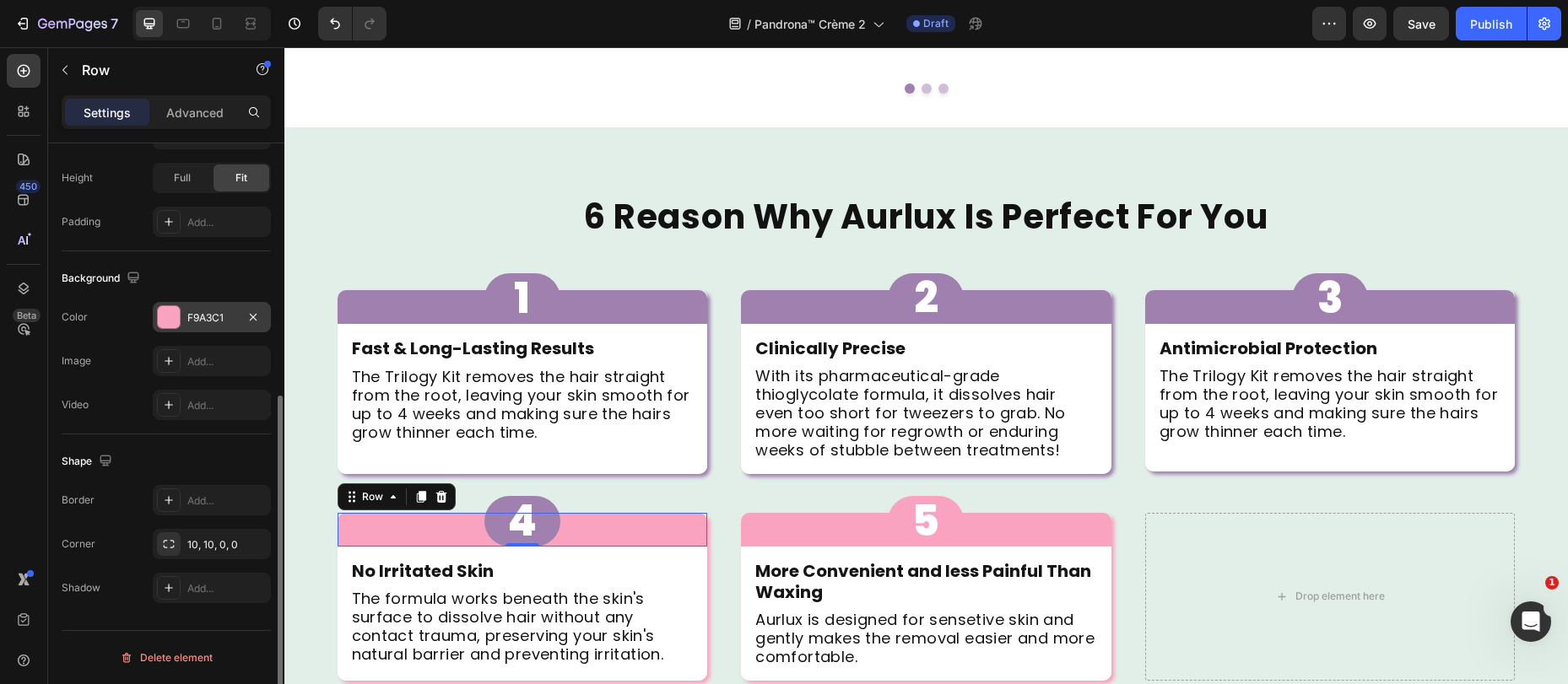
click at [207, 319] on div "F9A3C1" at bounding box center [212, 318] width 49 height 15
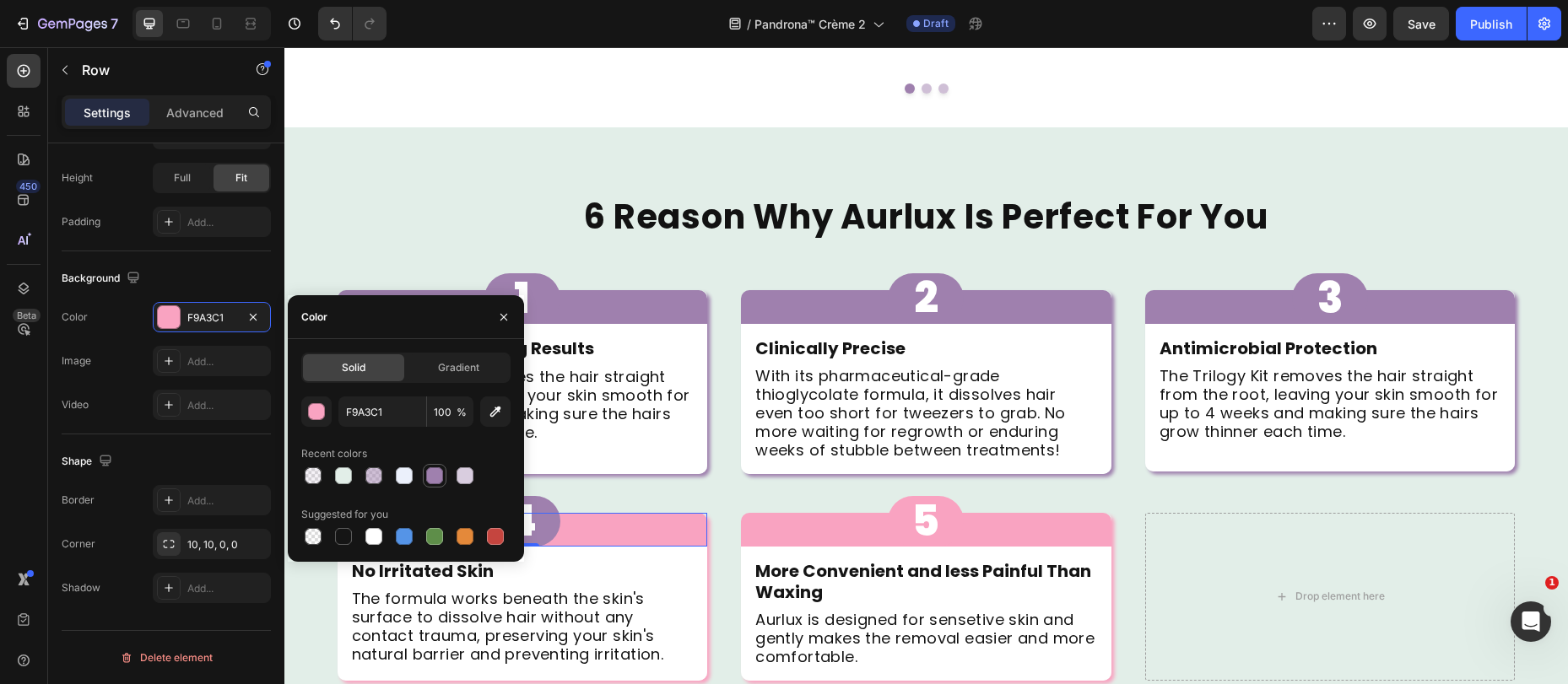
click at [435, 477] on div at bounding box center [434, 476] width 17 height 17
type input "9F80AE"
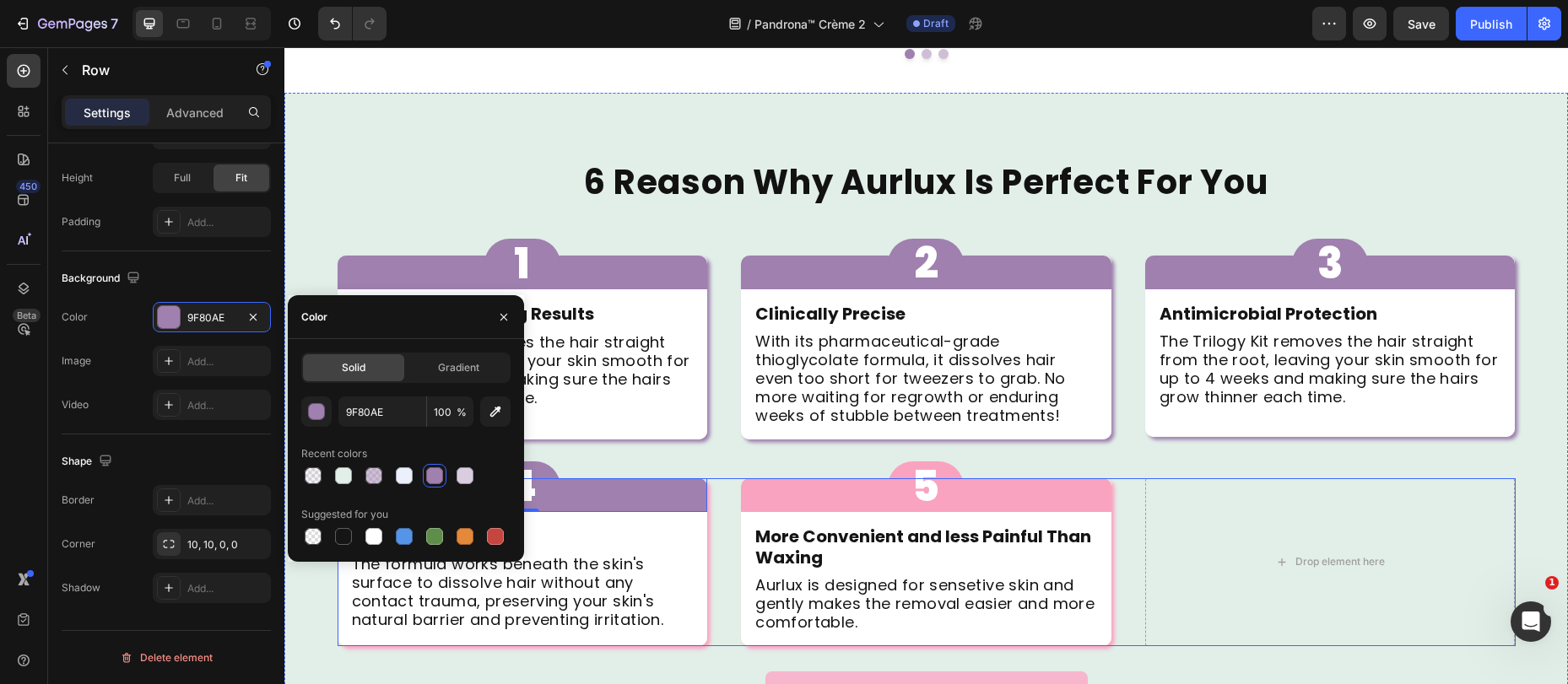
scroll to position [1259, 0]
click at [693, 583] on div "No Irritated Skin Text Block The formula works beneath the skin's surface to di…" at bounding box center [522, 579] width 371 height 134
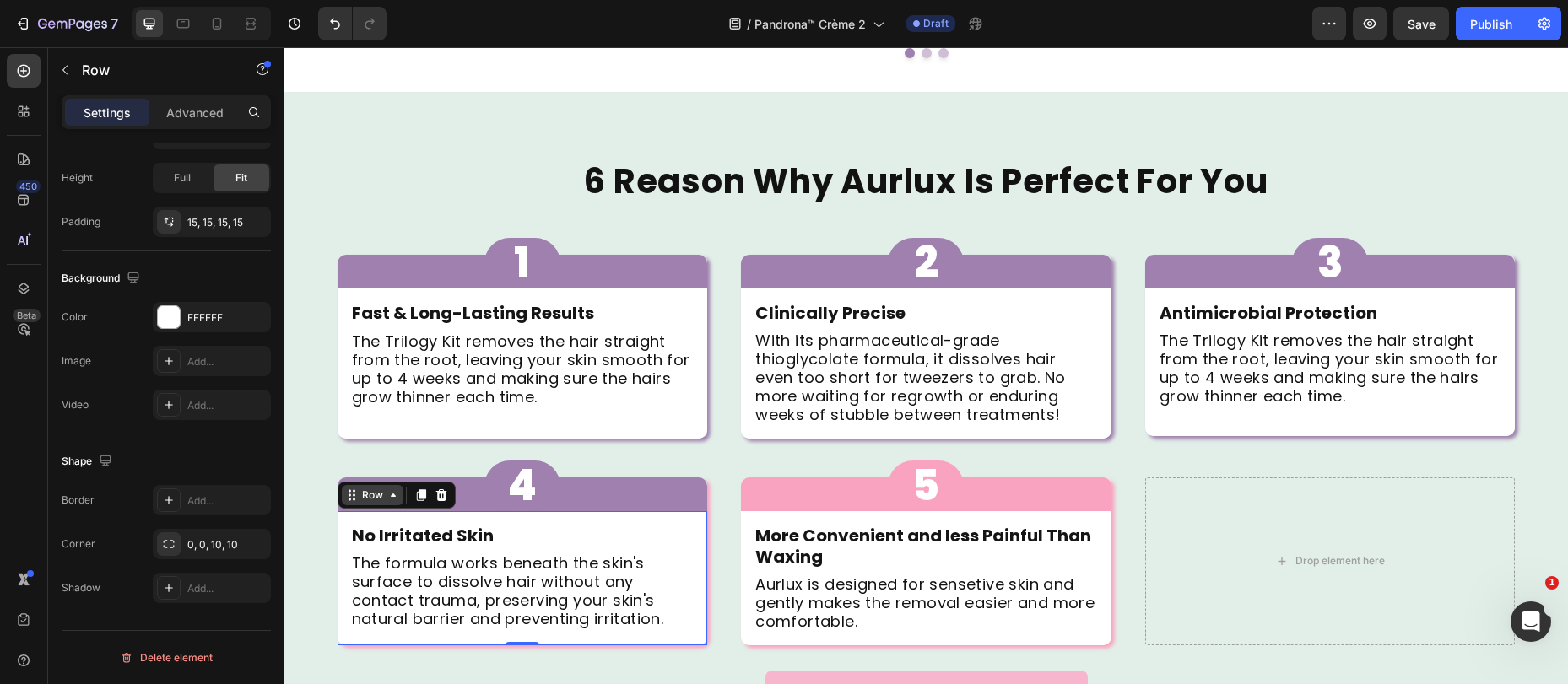
click at [374, 488] on div "Row" at bounding box center [372, 495] width 28 height 15
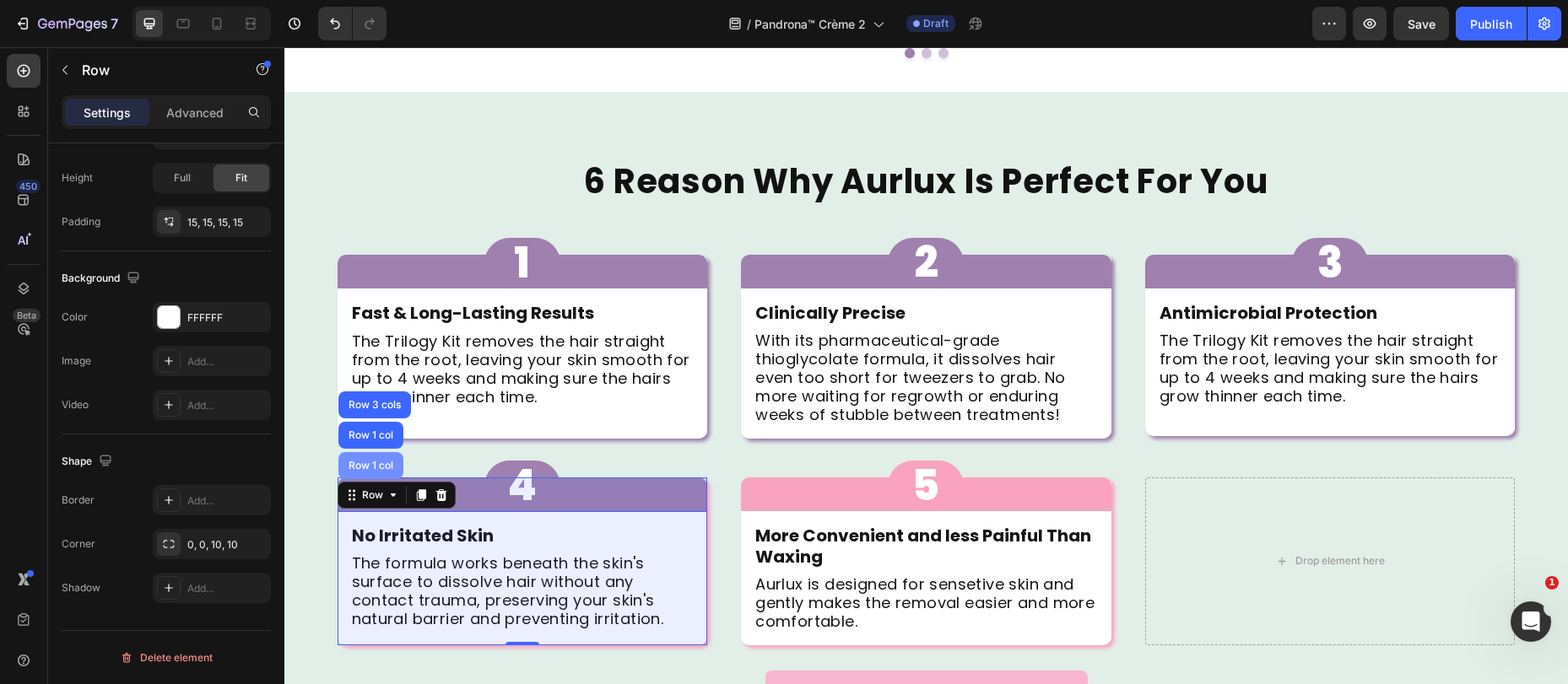
click at [361, 461] on div "Row 1 col" at bounding box center [371, 465] width 52 height 10
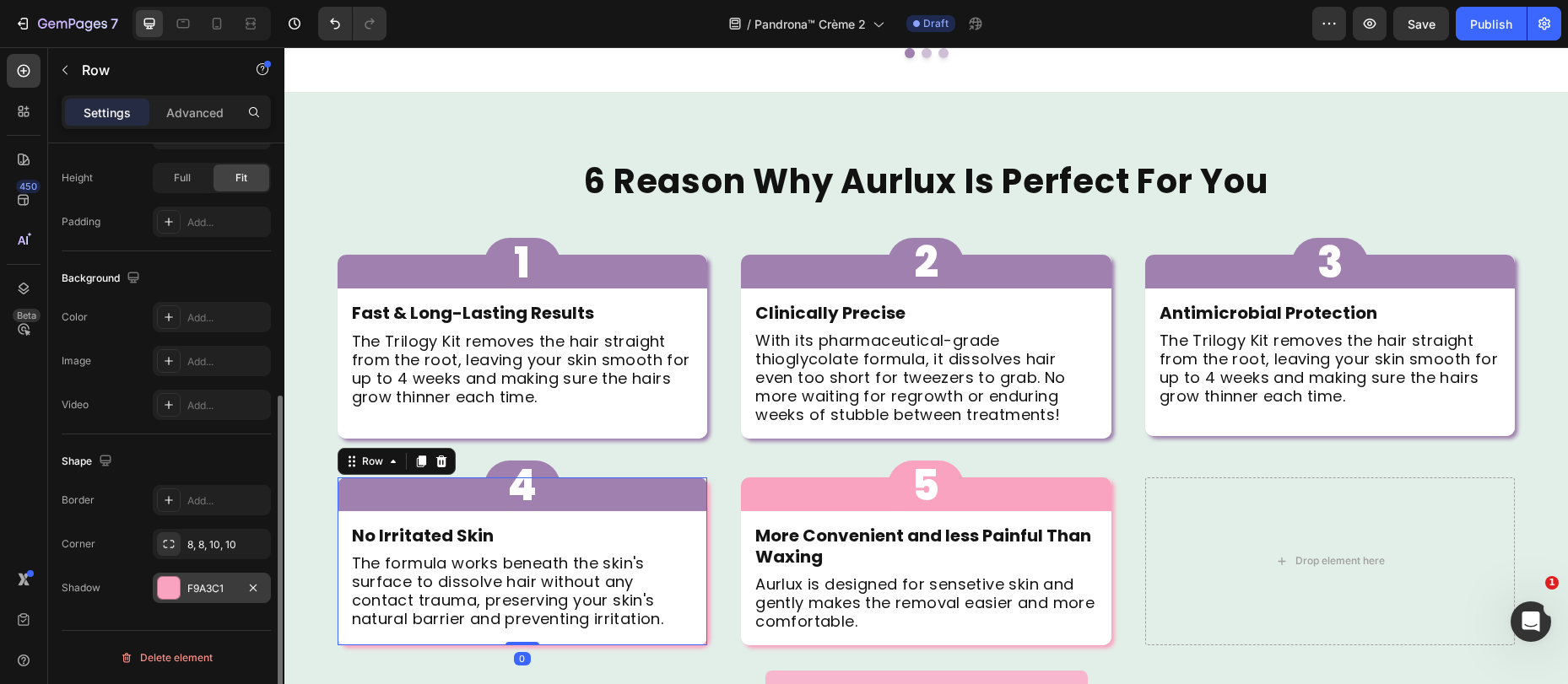
click at [185, 583] on div "F9A3C1" at bounding box center [212, 588] width 118 height 30
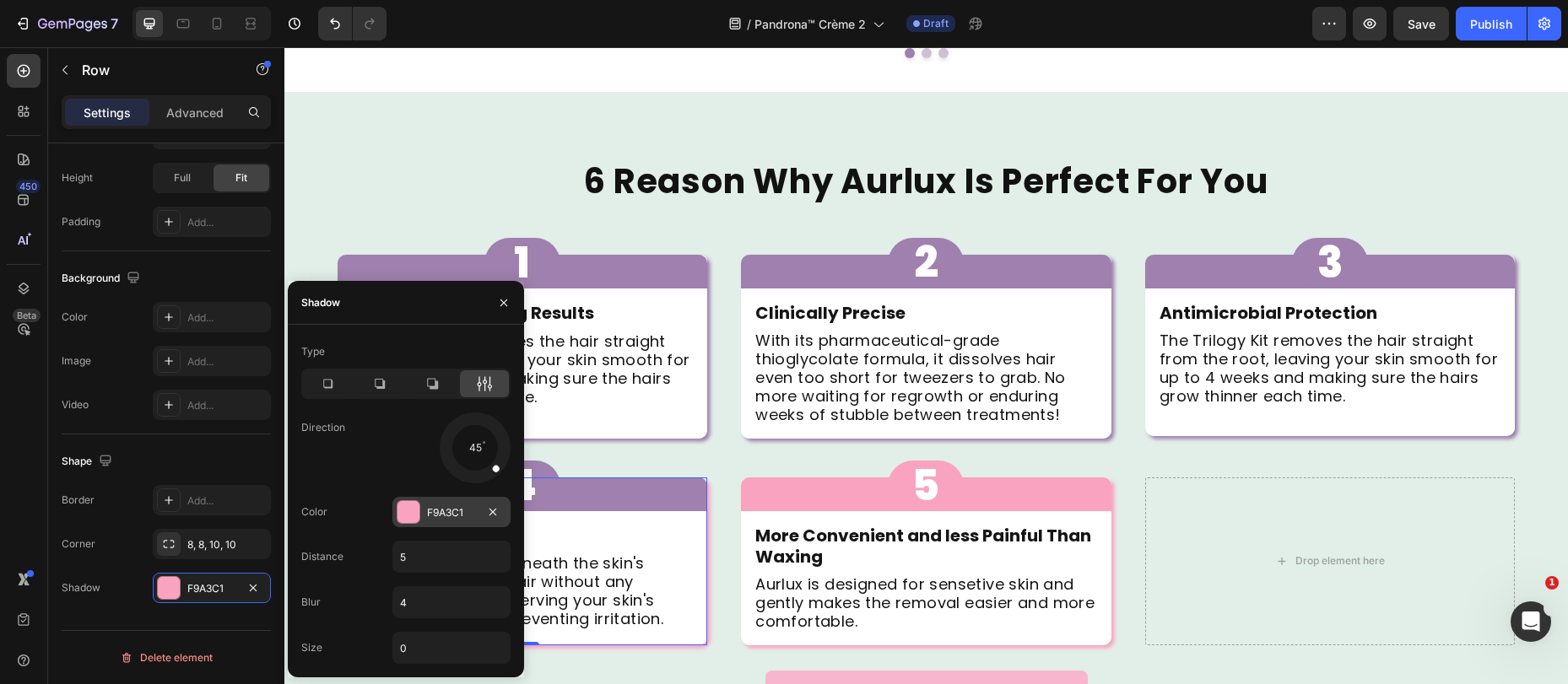
click at [442, 515] on div "F9A3C1" at bounding box center [451, 513] width 49 height 15
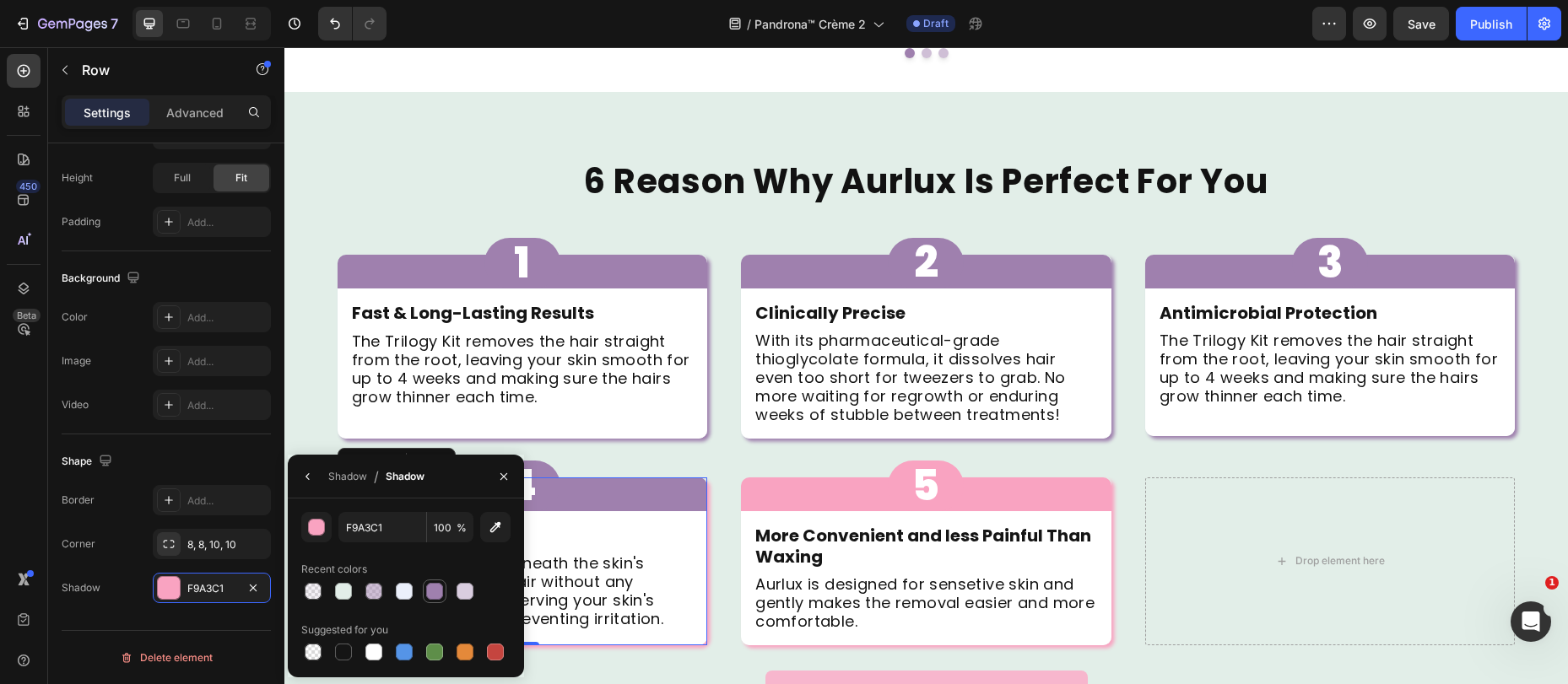
click at [438, 589] on div at bounding box center [434, 591] width 17 height 17
type input "9F80AE"
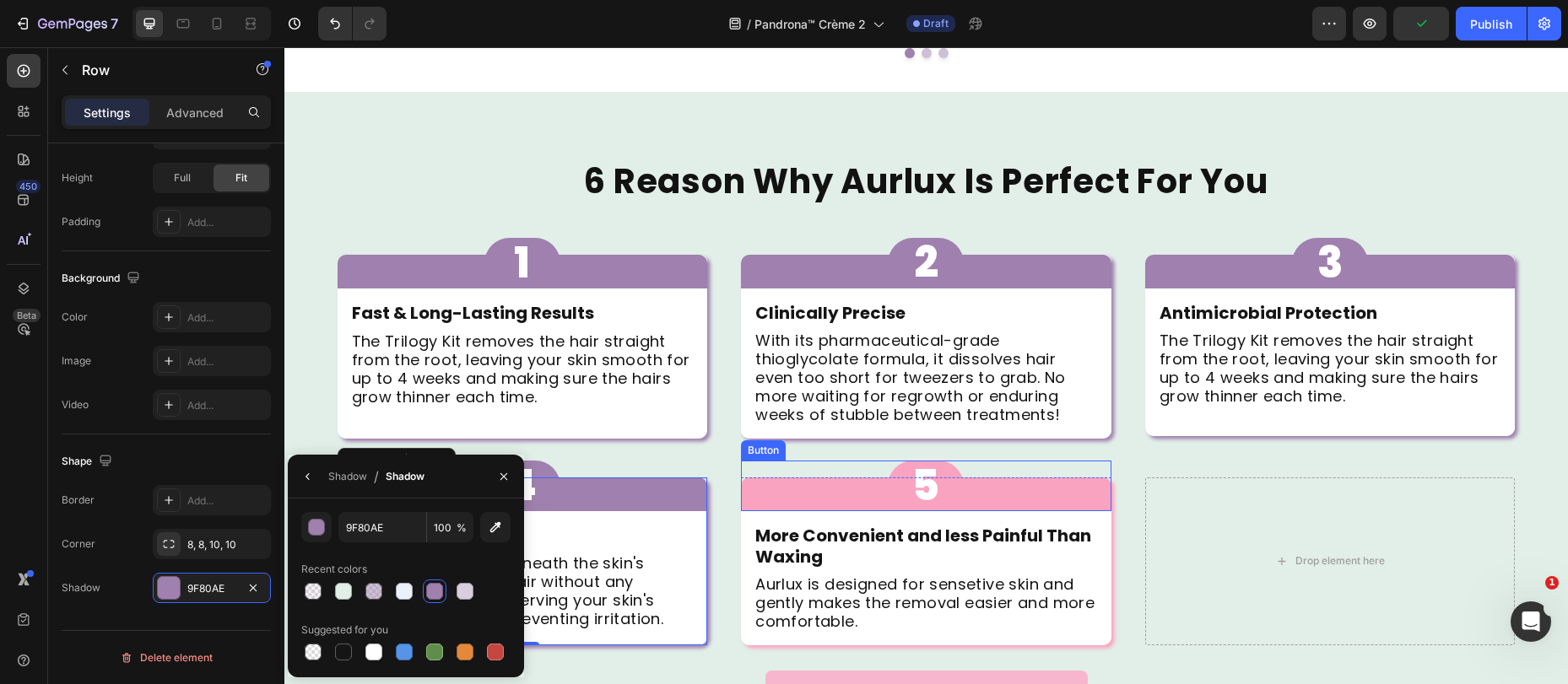
click at [763, 461] on div "5 Button" at bounding box center [926, 486] width 371 height 51
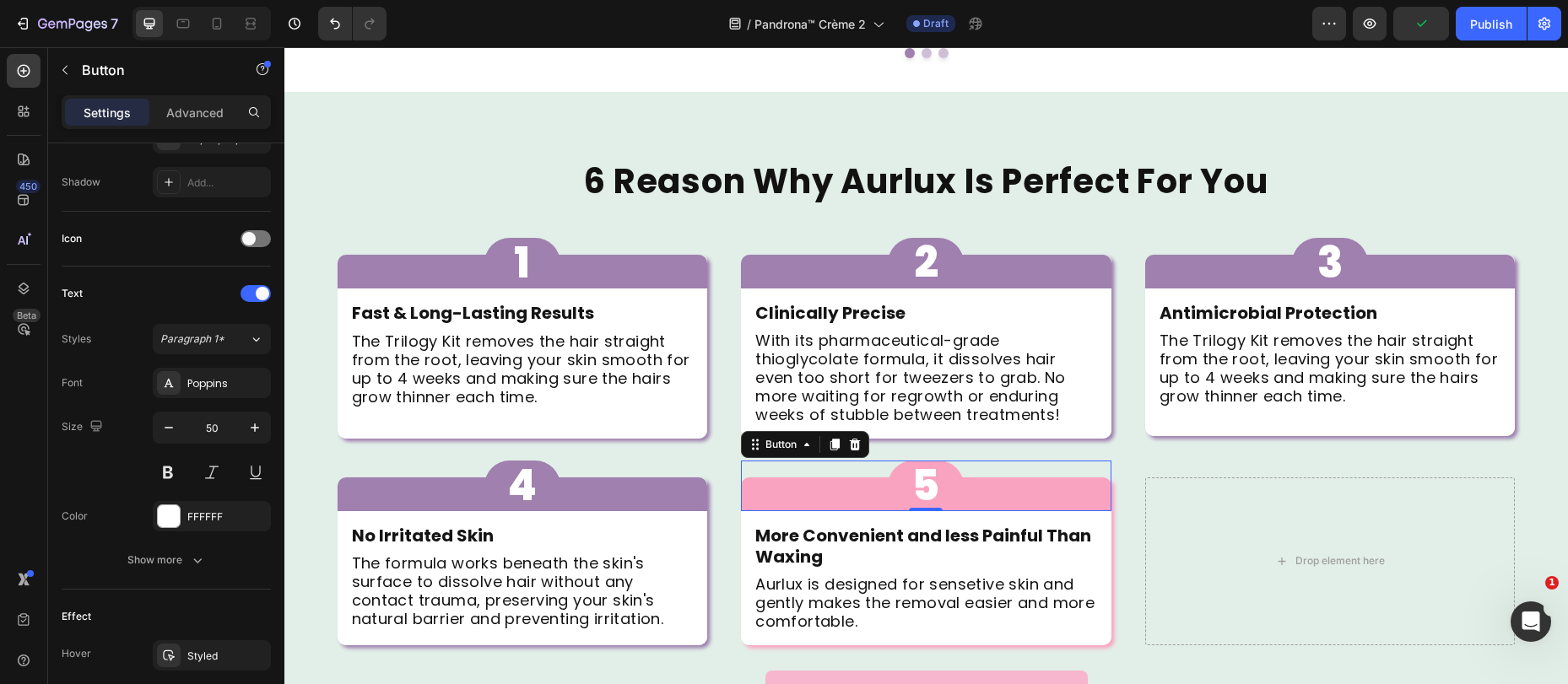
scroll to position [0, 0]
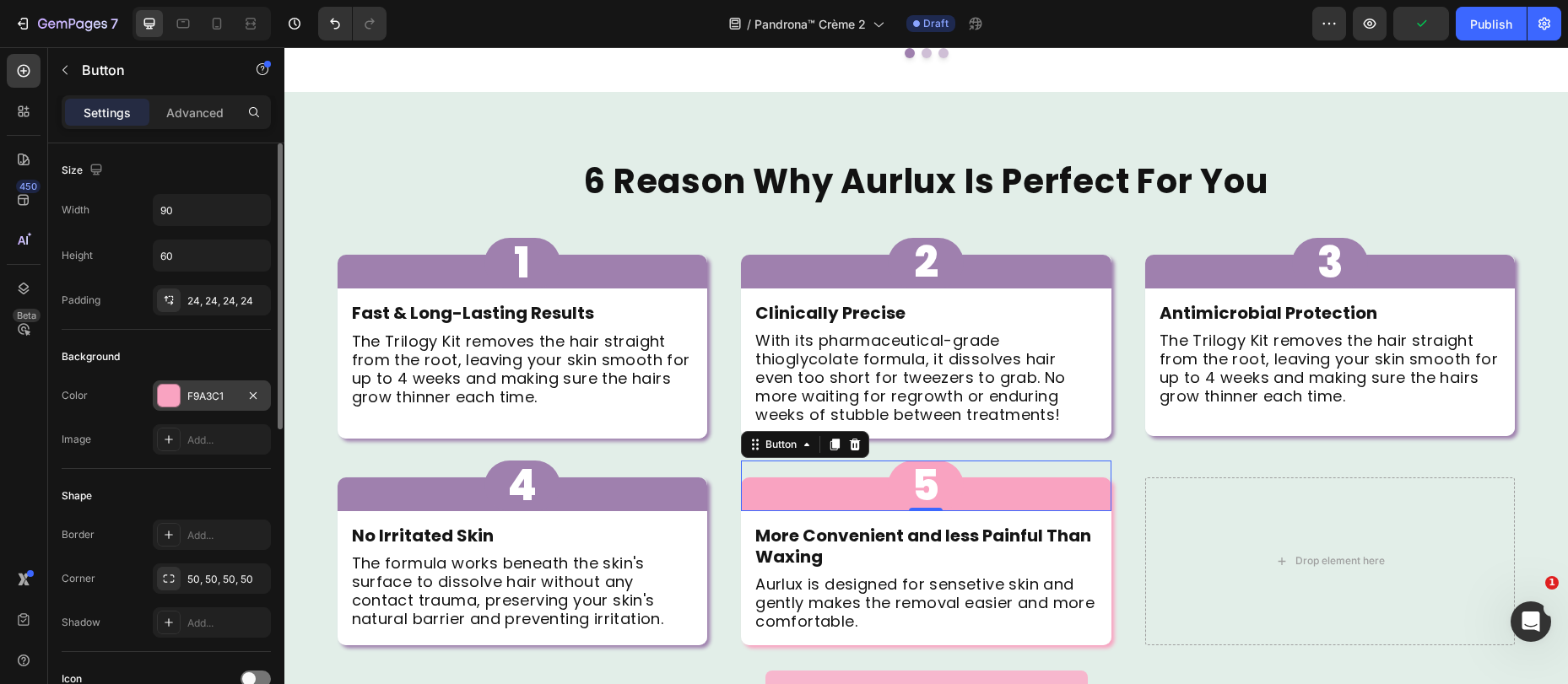
click at [195, 391] on div "F9A3C1" at bounding box center [212, 396] width 49 height 15
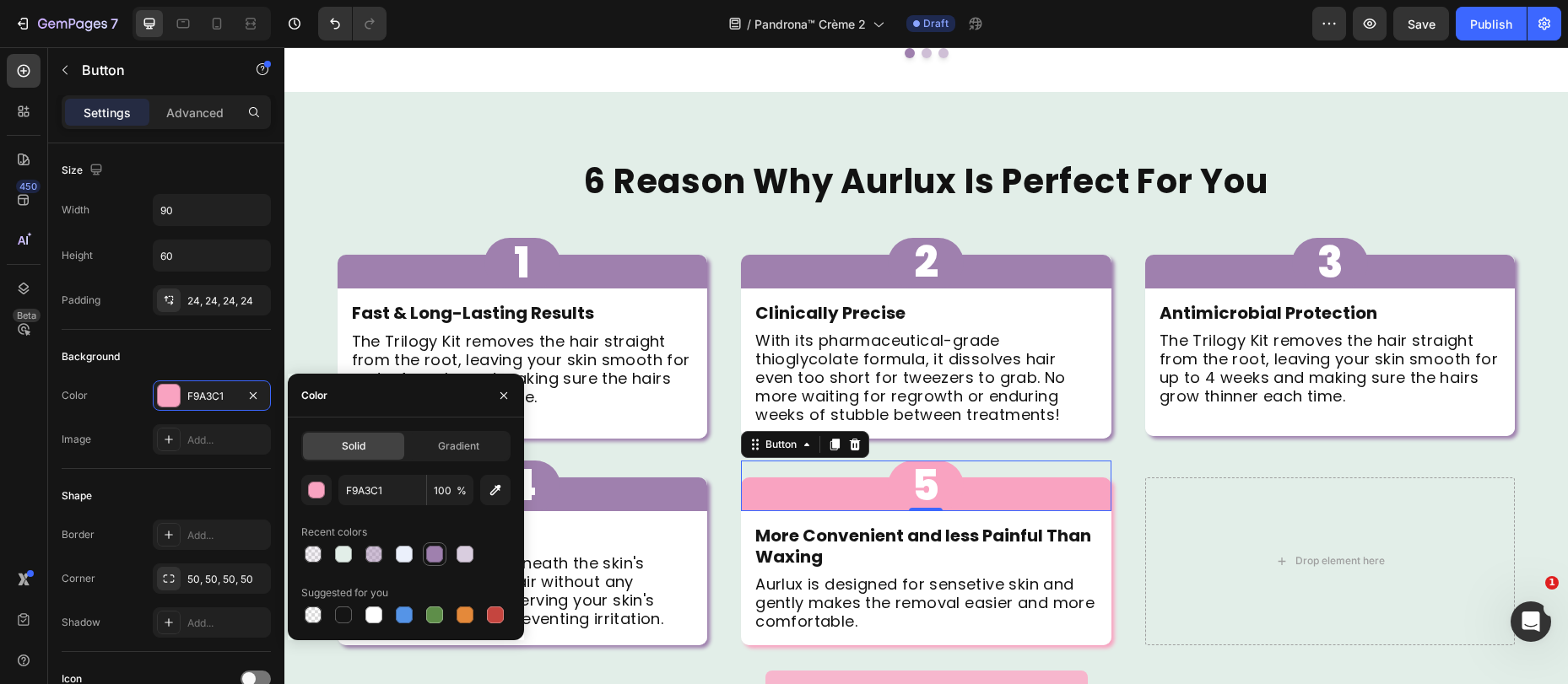
click at [439, 555] on div at bounding box center [434, 554] width 17 height 17
type input "9F80AE"
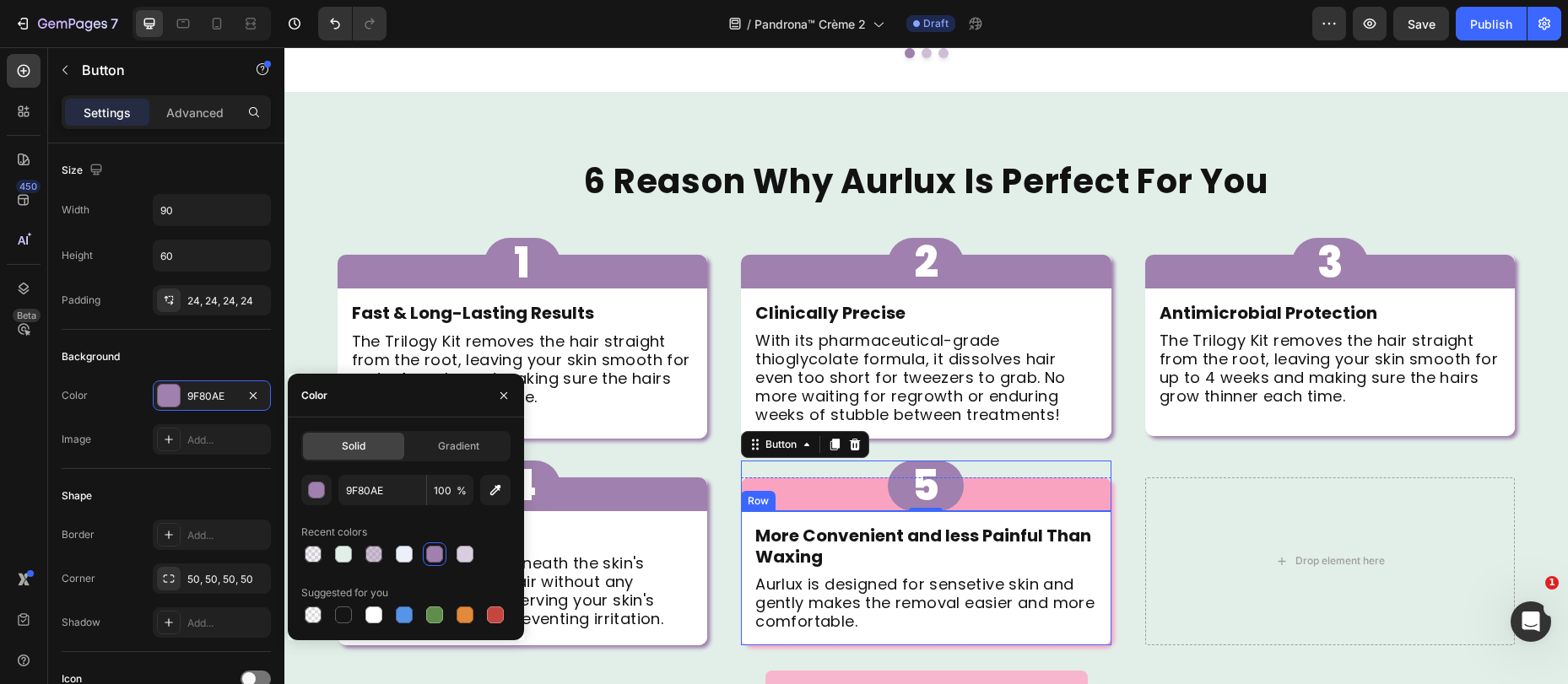
click at [746, 602] on div "More Convenient and less Painful Than Waxing Text Block Aurlux is designed for …" at bounding box center [926, 579] width 371 height 134
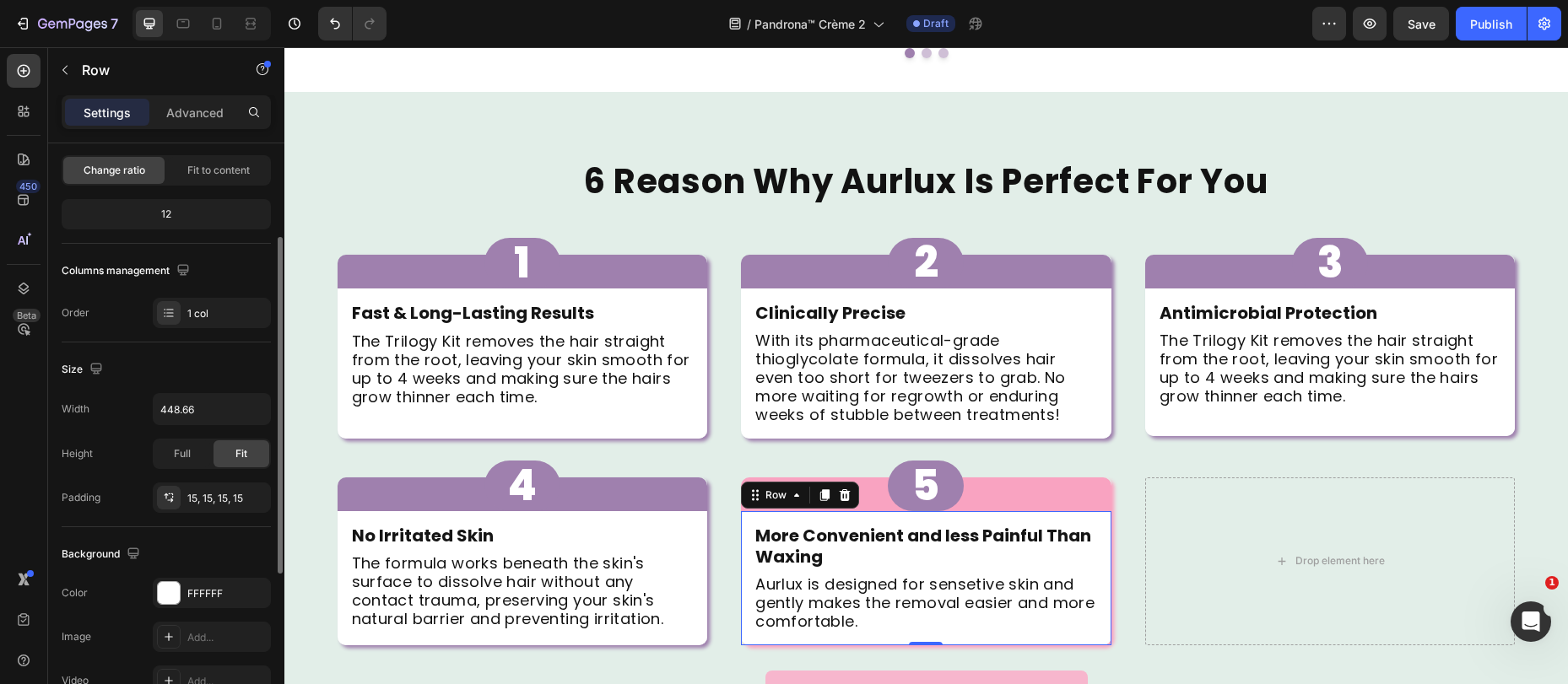
scroll to position [440, 0]
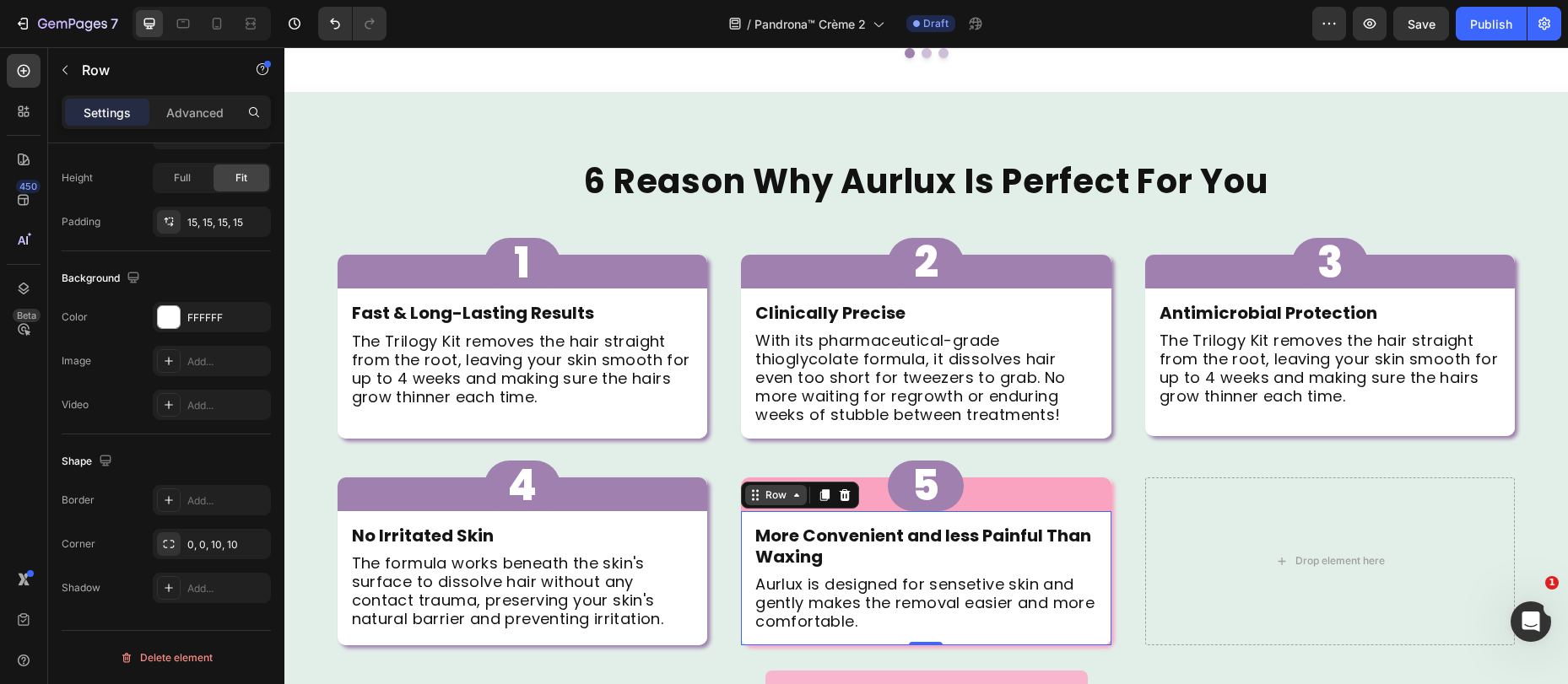
click at [763, 485] on div "Row" at bounding box center [775, 495] width 62 height 21
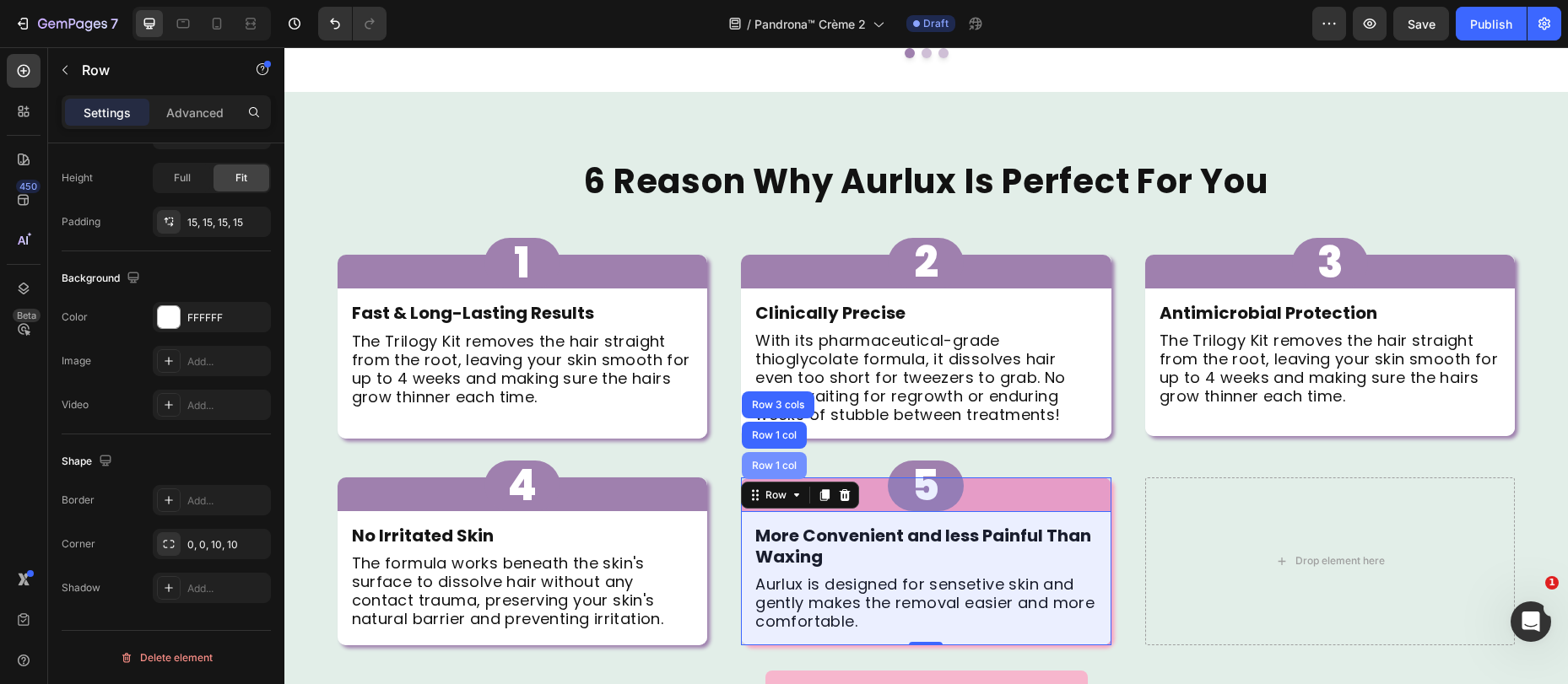
click at [771, 452] on div "Row 1 col" at bounding box center [774, 465] width 65 height 27
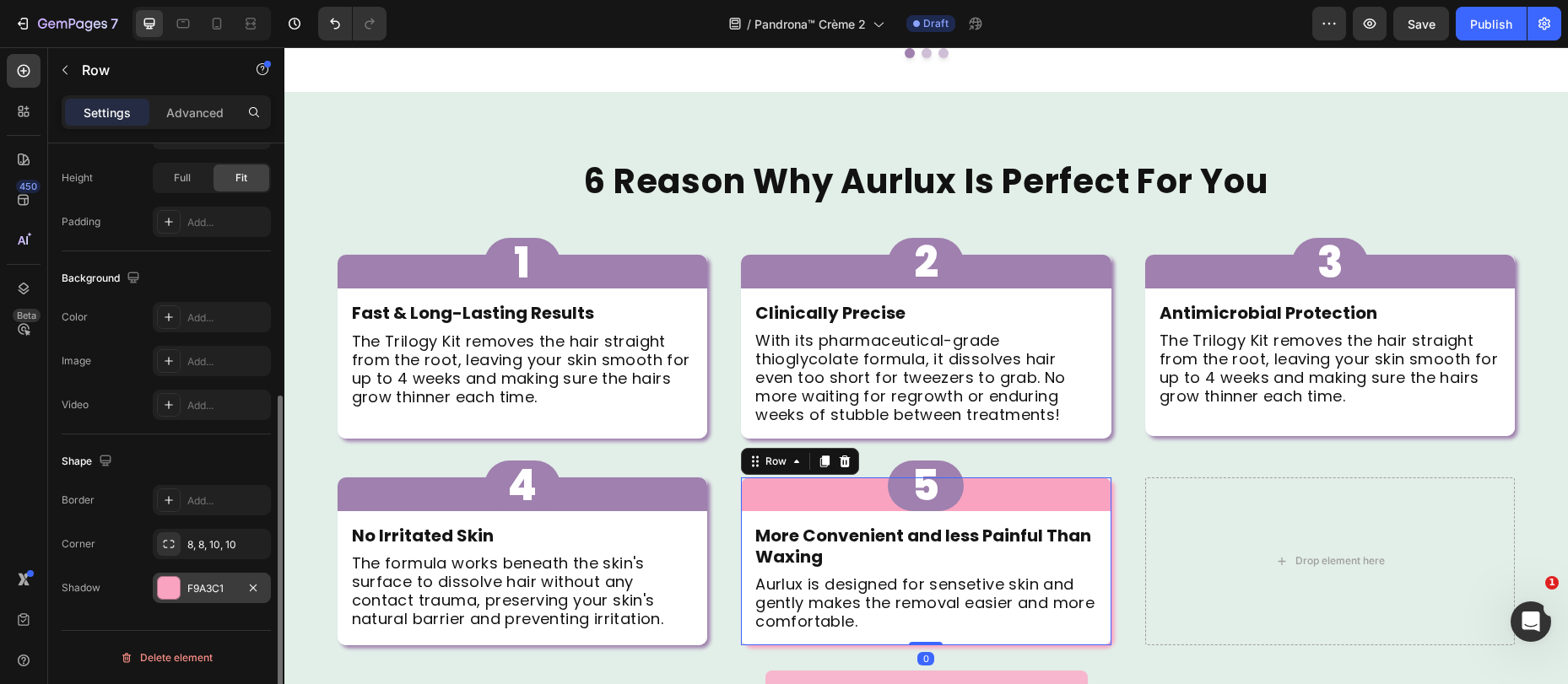
click at [196, 578] on div "F9A3C1" at bounding box center [212, 588] width 118 height 30
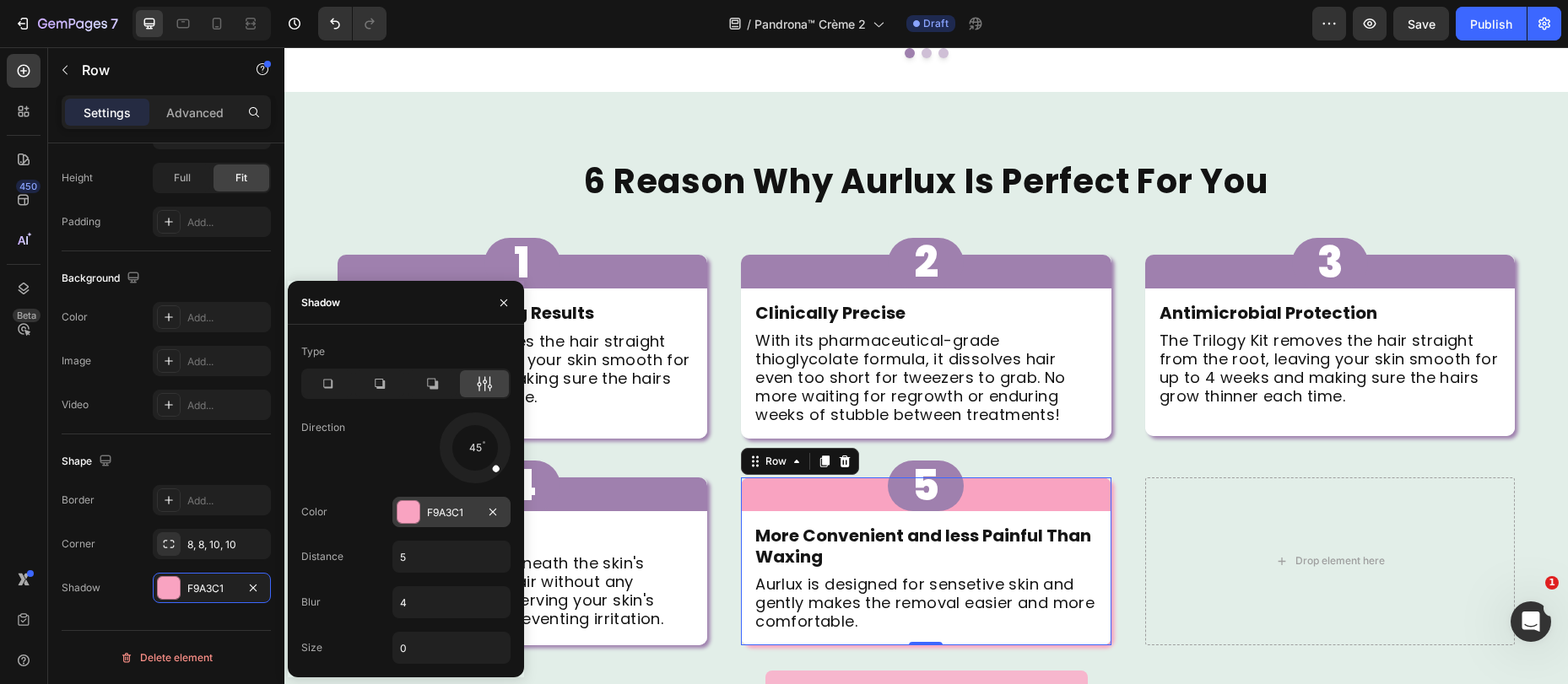
click at [411, 507] on div at bounding box center [408, 512] width 22 height 22
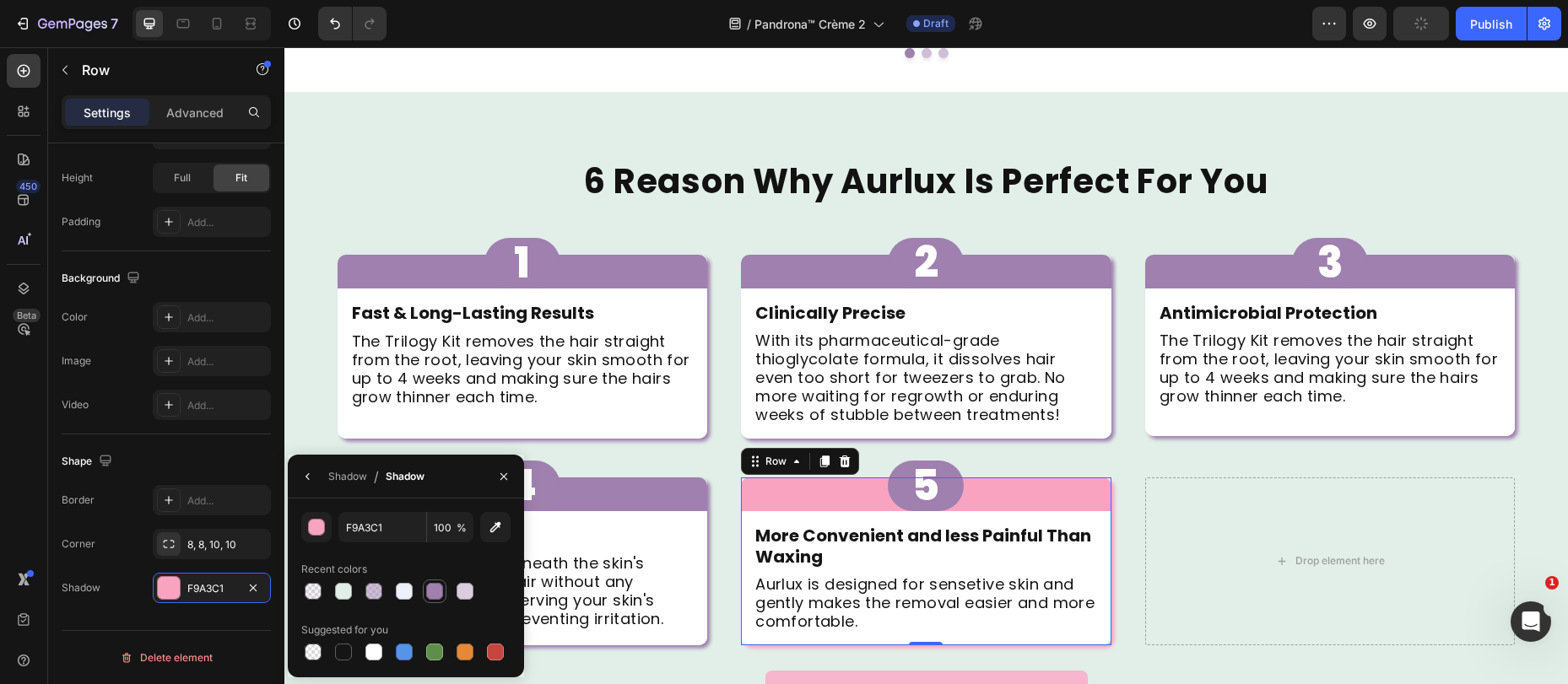
click at [432, 586] on div at bounding box center [434, 591] width 17 height 17
type input "9F80AE"
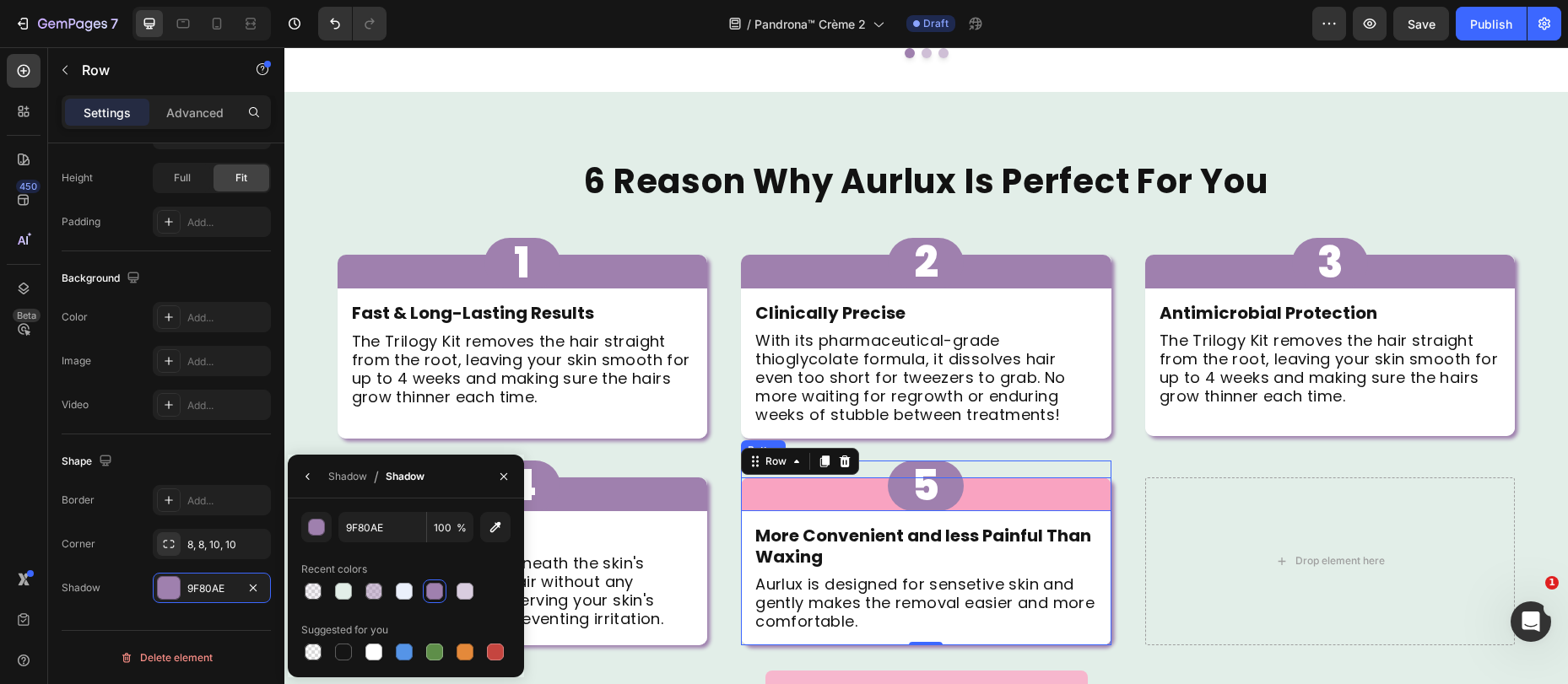
click at [789, 463] on div "5 Button" at bounding box center [926, 486] width 371 height 51
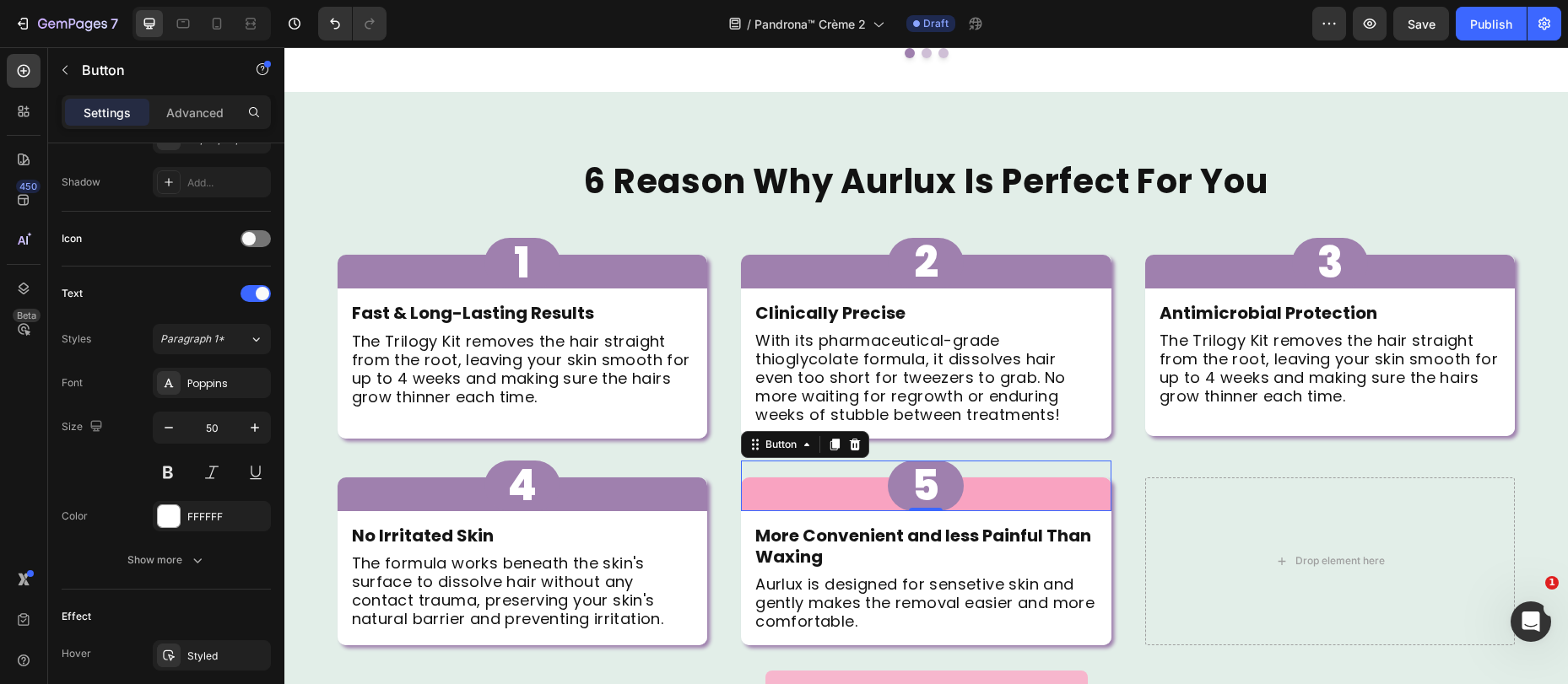
scroll to position [0, 0]
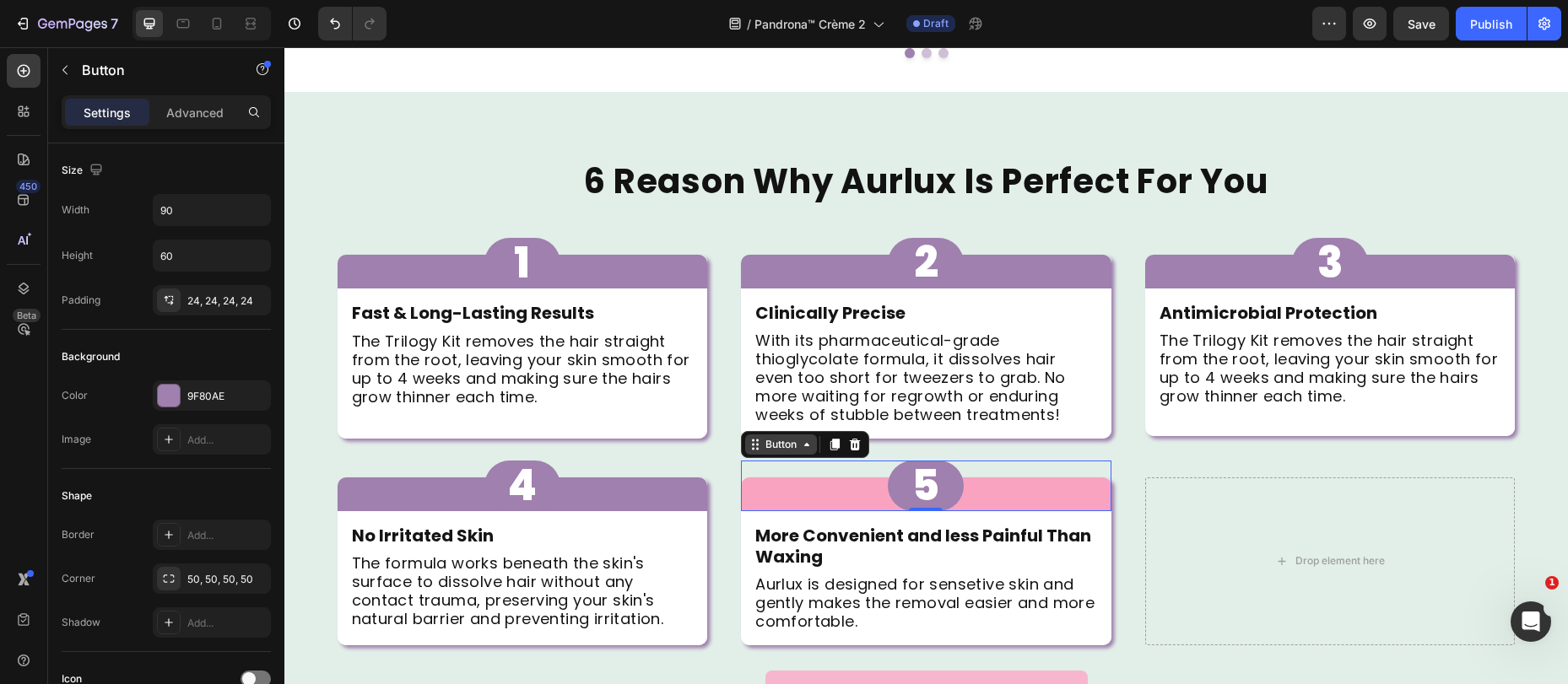
click at [785, 437] on div "Button" at bounding box center [780, 444] width 38 height 15
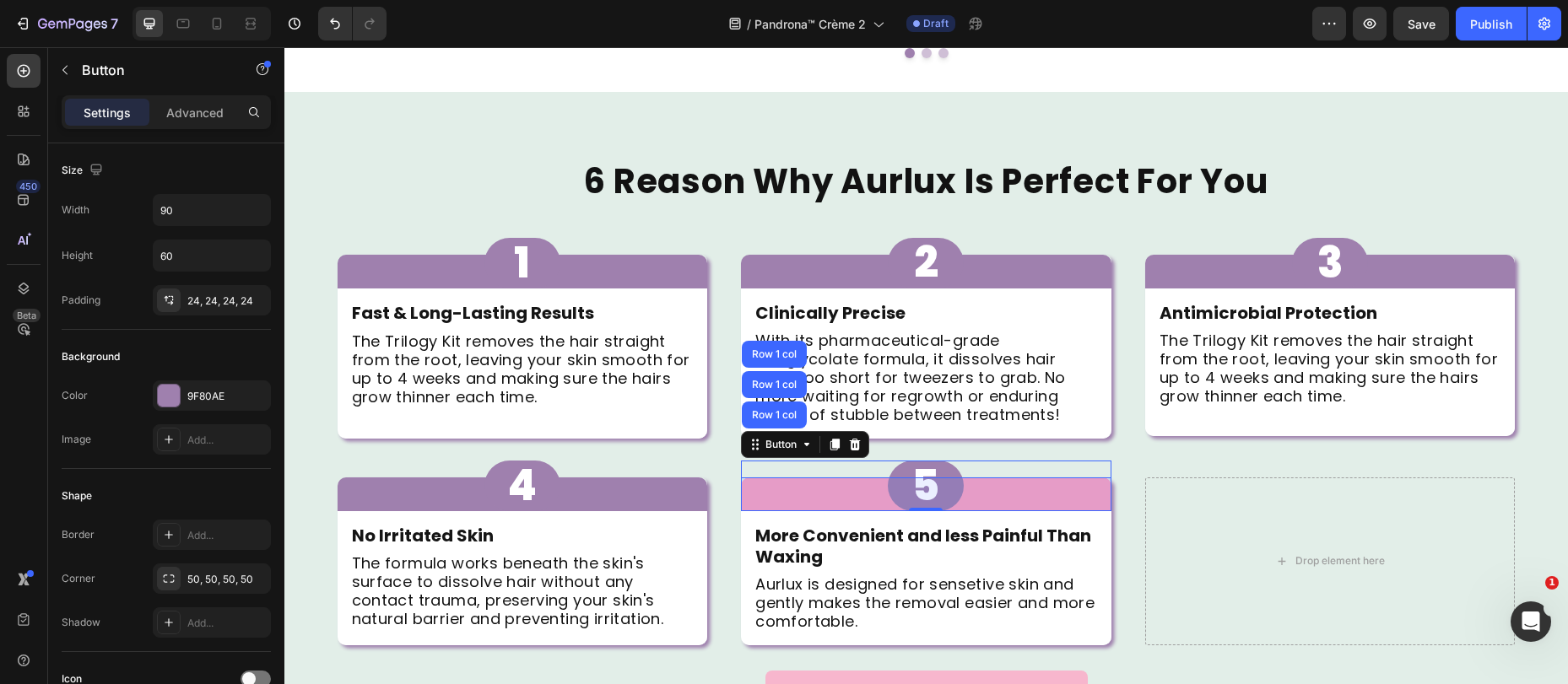
click at [768, 410] on div "Row 1 col" at bounding box center [774, 414] width 52 height 10
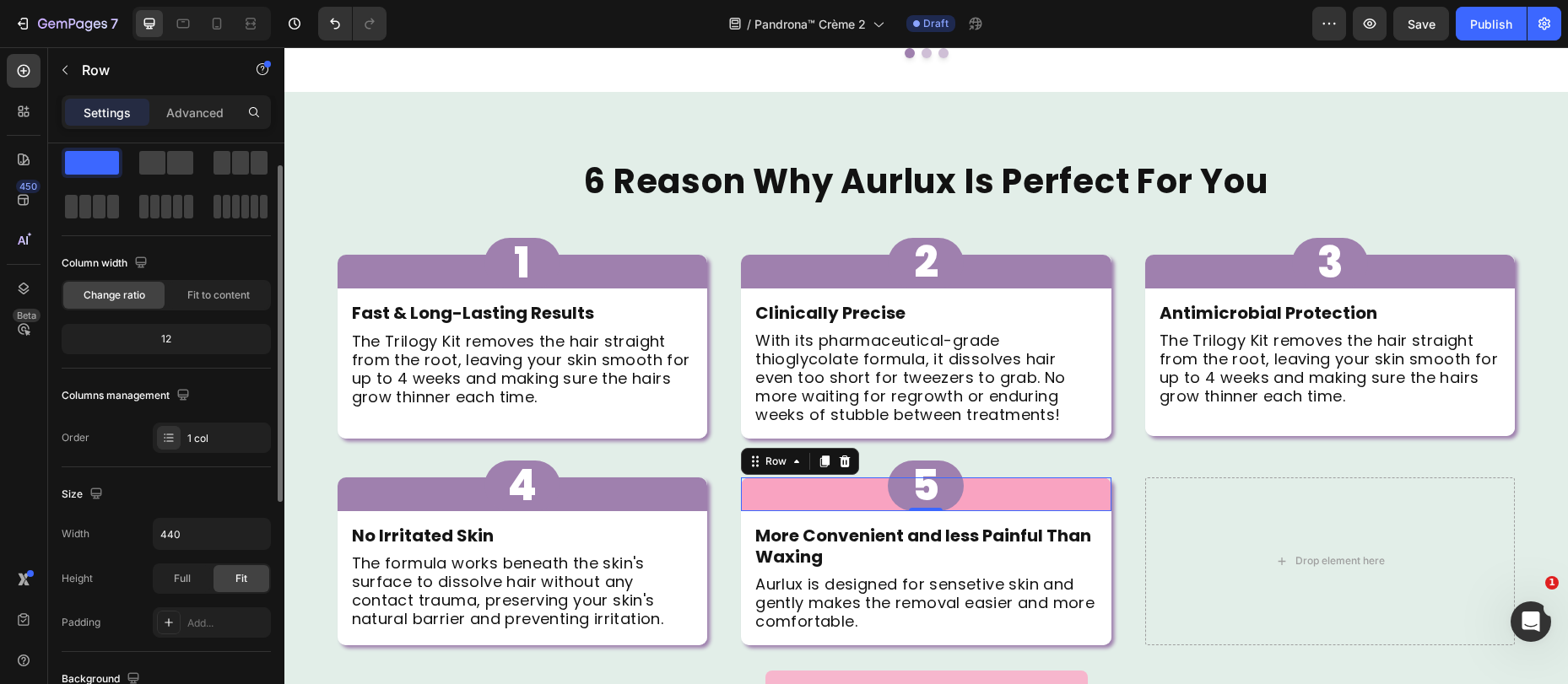
scroll to position [359, 0]
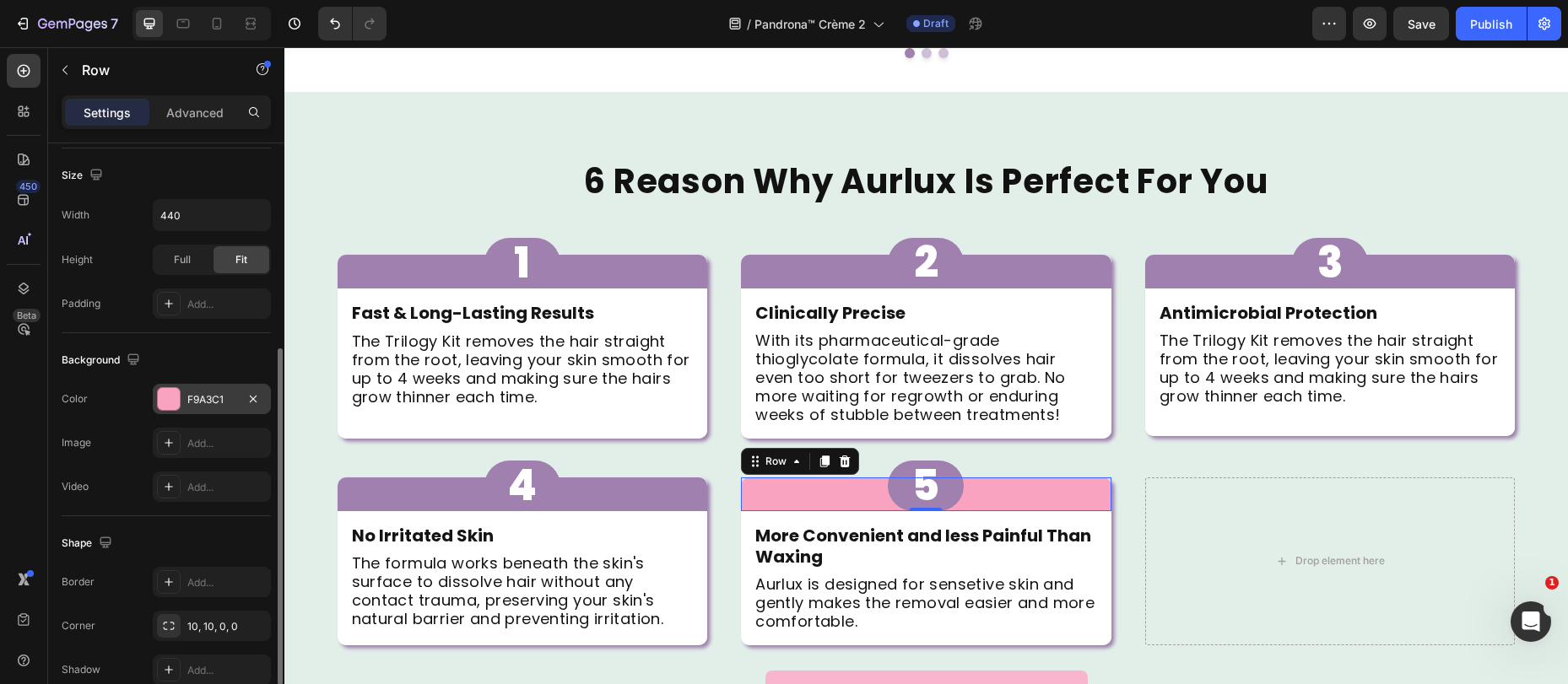
click at [210, 406] on div "F9A3C1" at bounding box center [212, 399] width 49 height 15
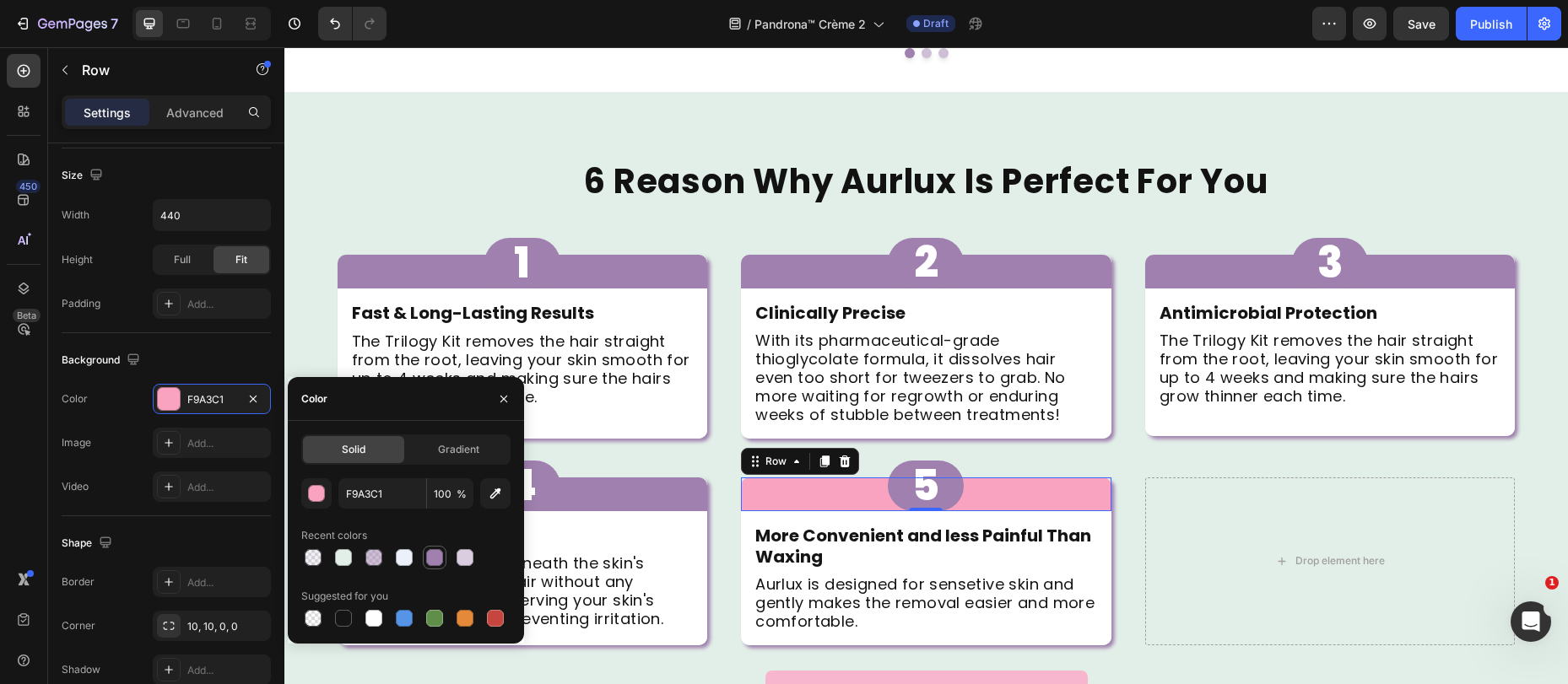
click at [437, 556] on div at bounding box center [434, 557] width 17 height 17
type input "9F80AE"
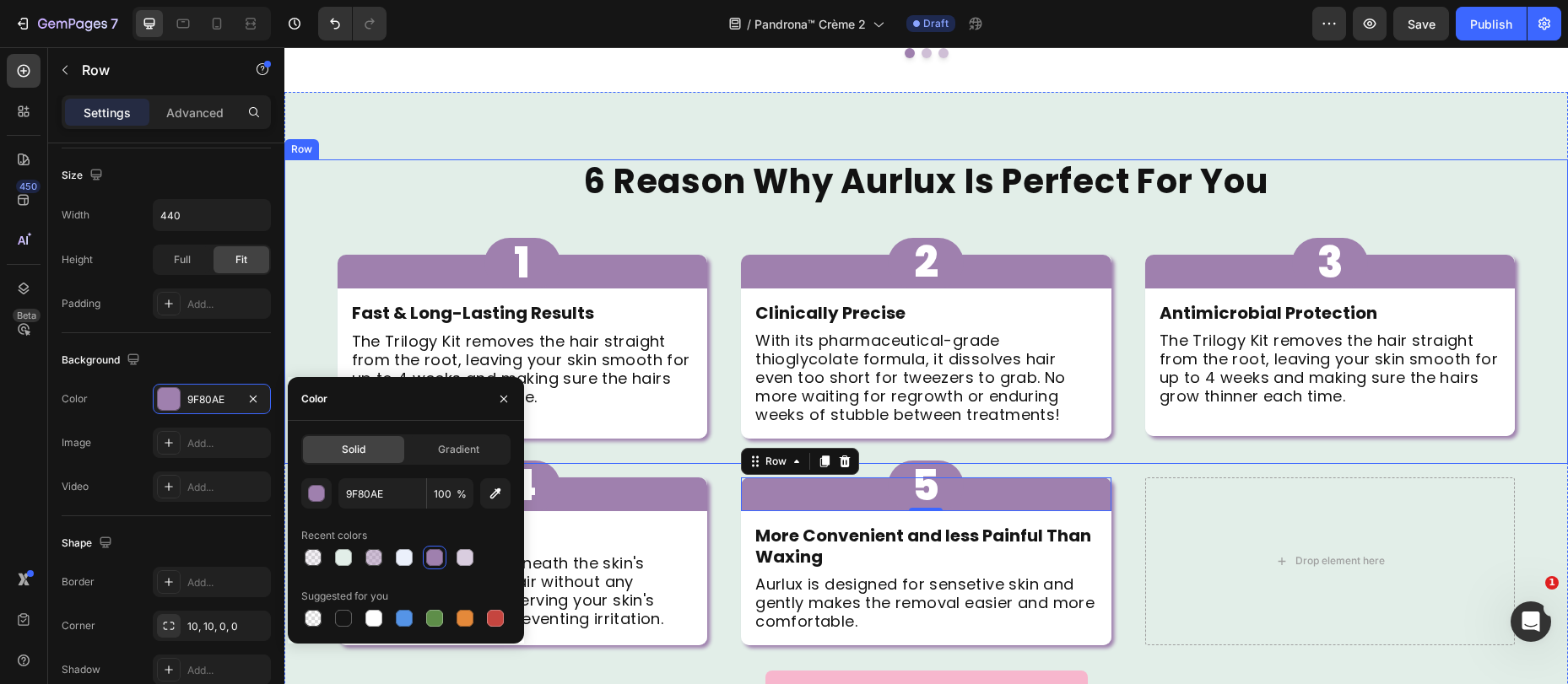
click at [1133, 420] on div "6 Reason Why Aurlux Is Perfect For You Heading 1 Button Row Fast & Long-Lasting…" at bounding box center [925, 312] width 1283 height 304
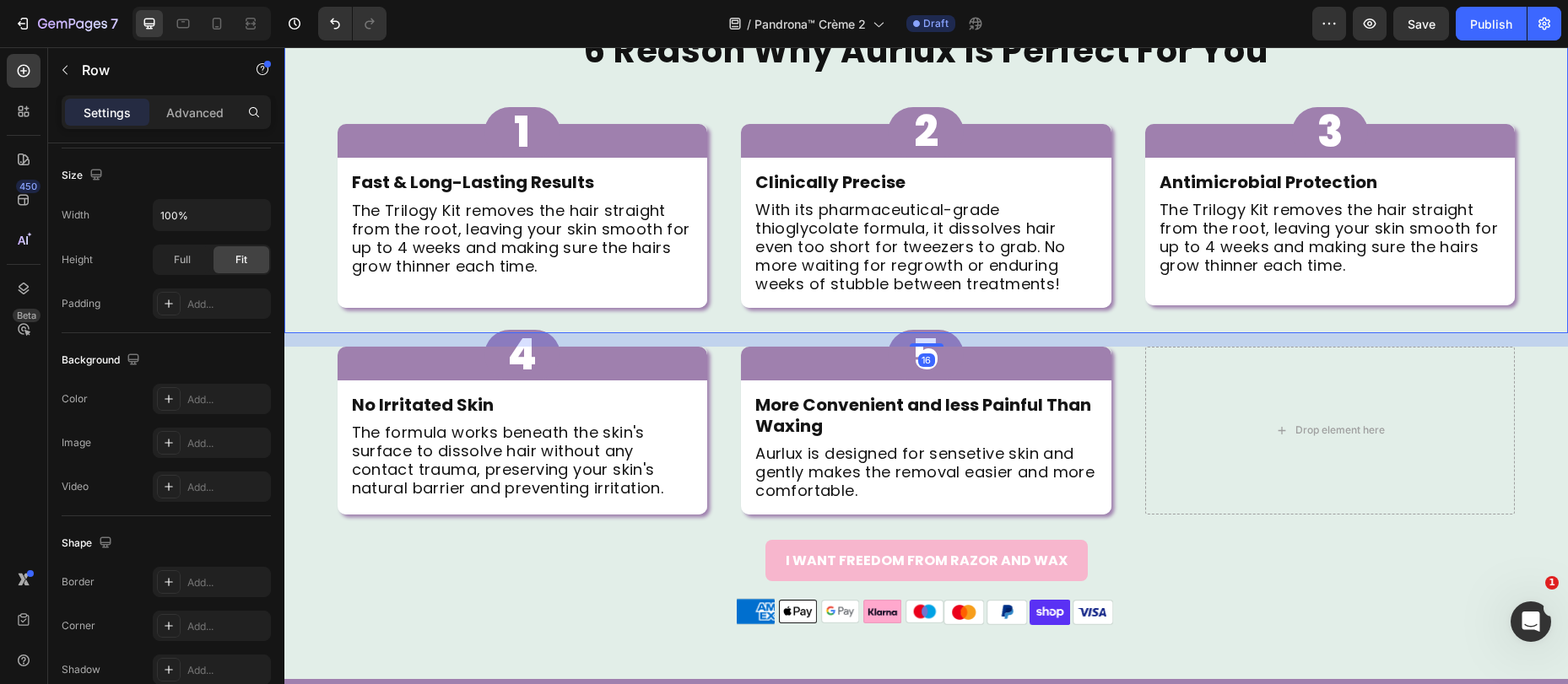
scroll to position [1446, 0]
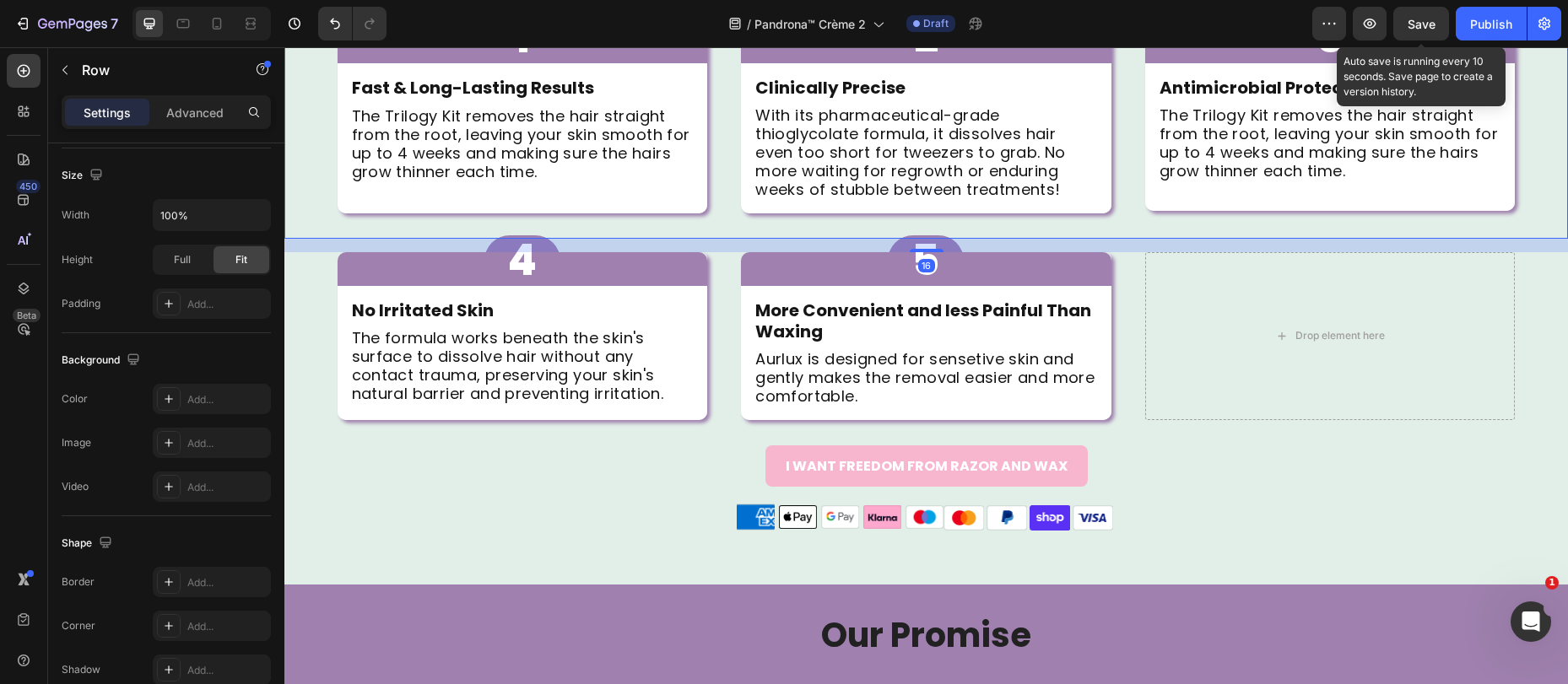
click at [1423, 23] on span "Save" at bounding box center [1421, 24] width 28 height 14
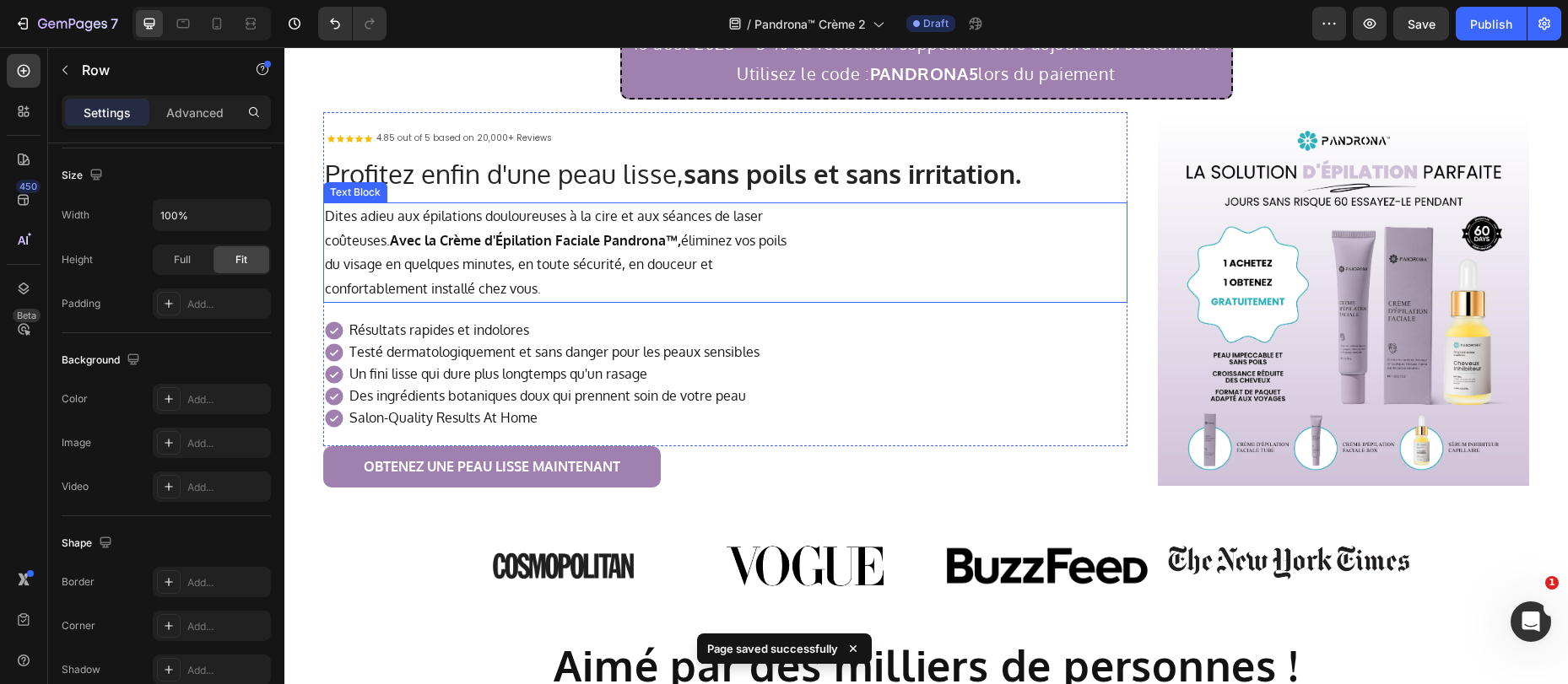
scroll to position [0, 0]
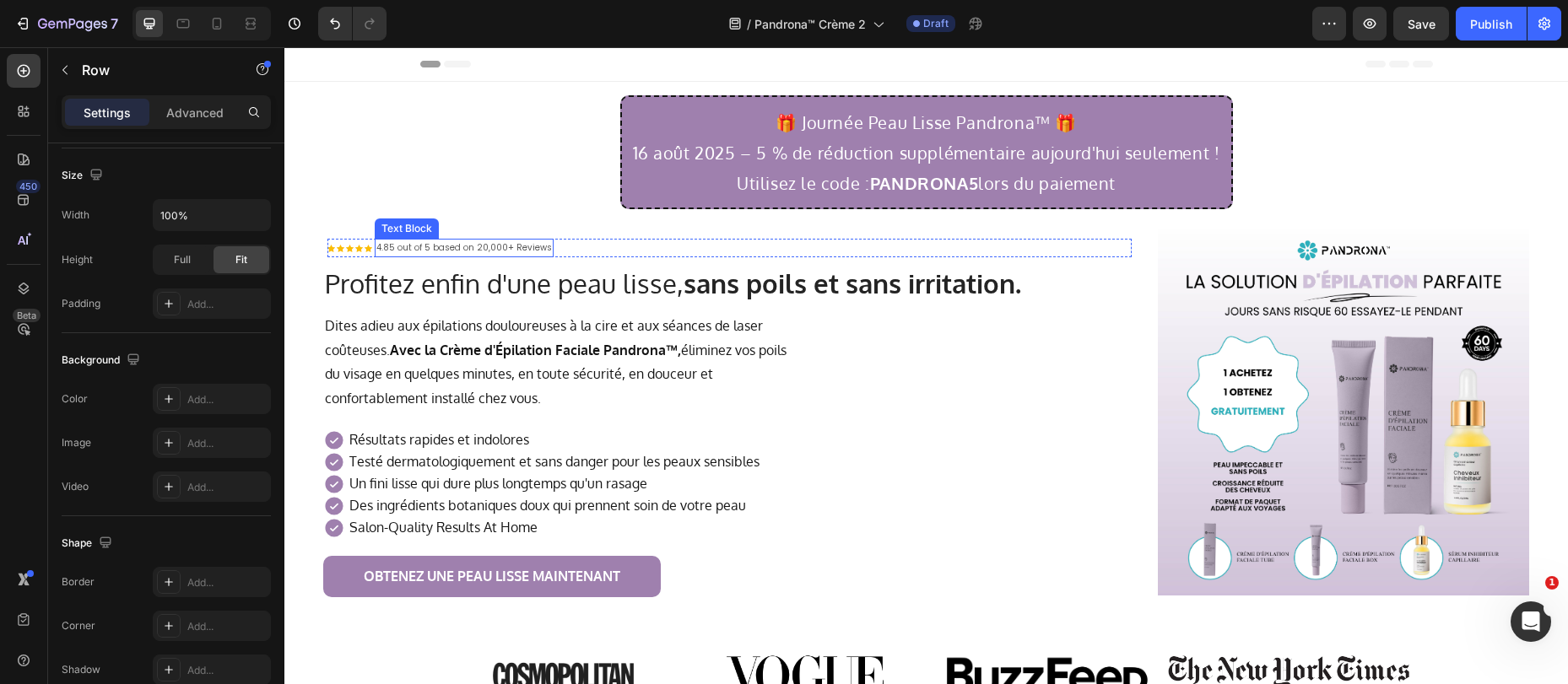
click at [466, 249] on p "4.85 out of 5 based on 20,000+ Reviews" at bounding box center [463, 247] width 176 height 15
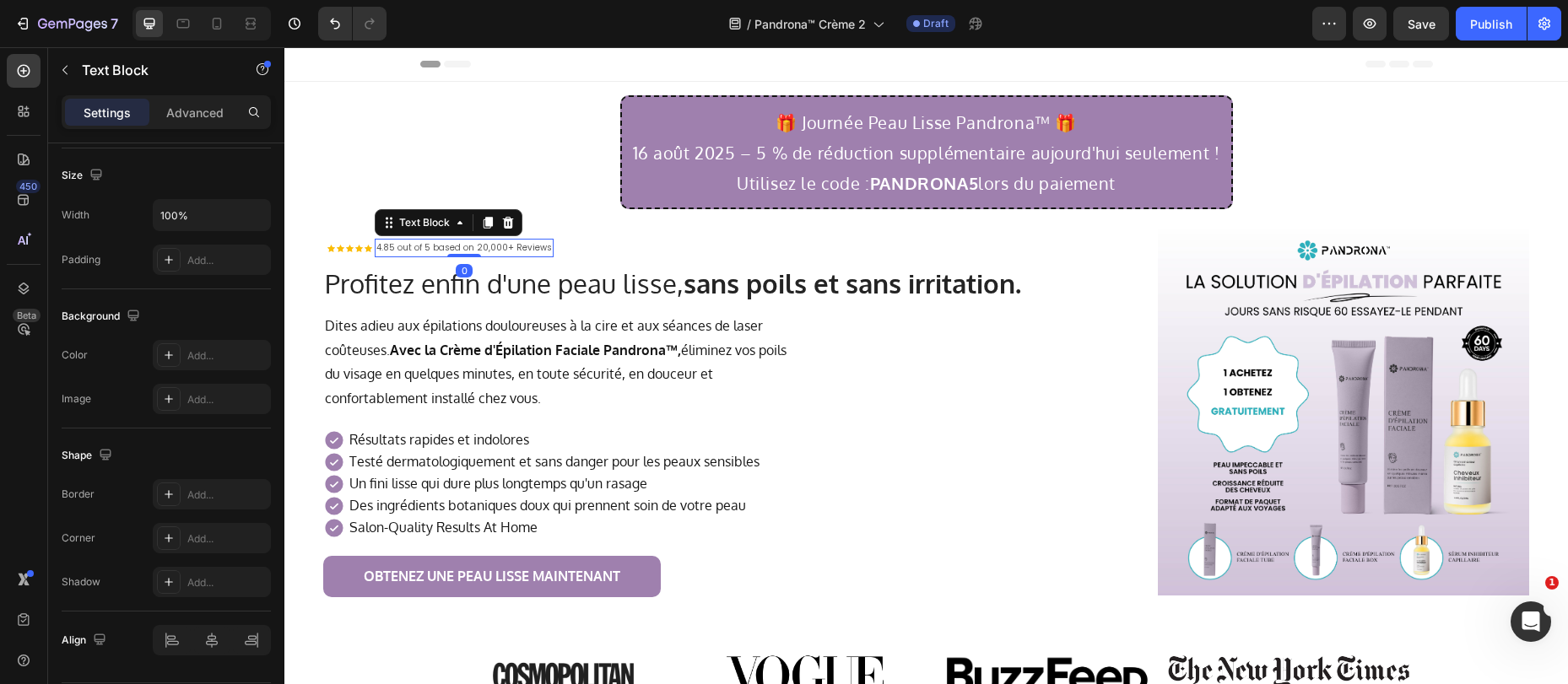
click at [466, 249] on p "4.85 out of 5 based on 20,000+ Reviews" at bounding box center [463, 247] width 176 height 15
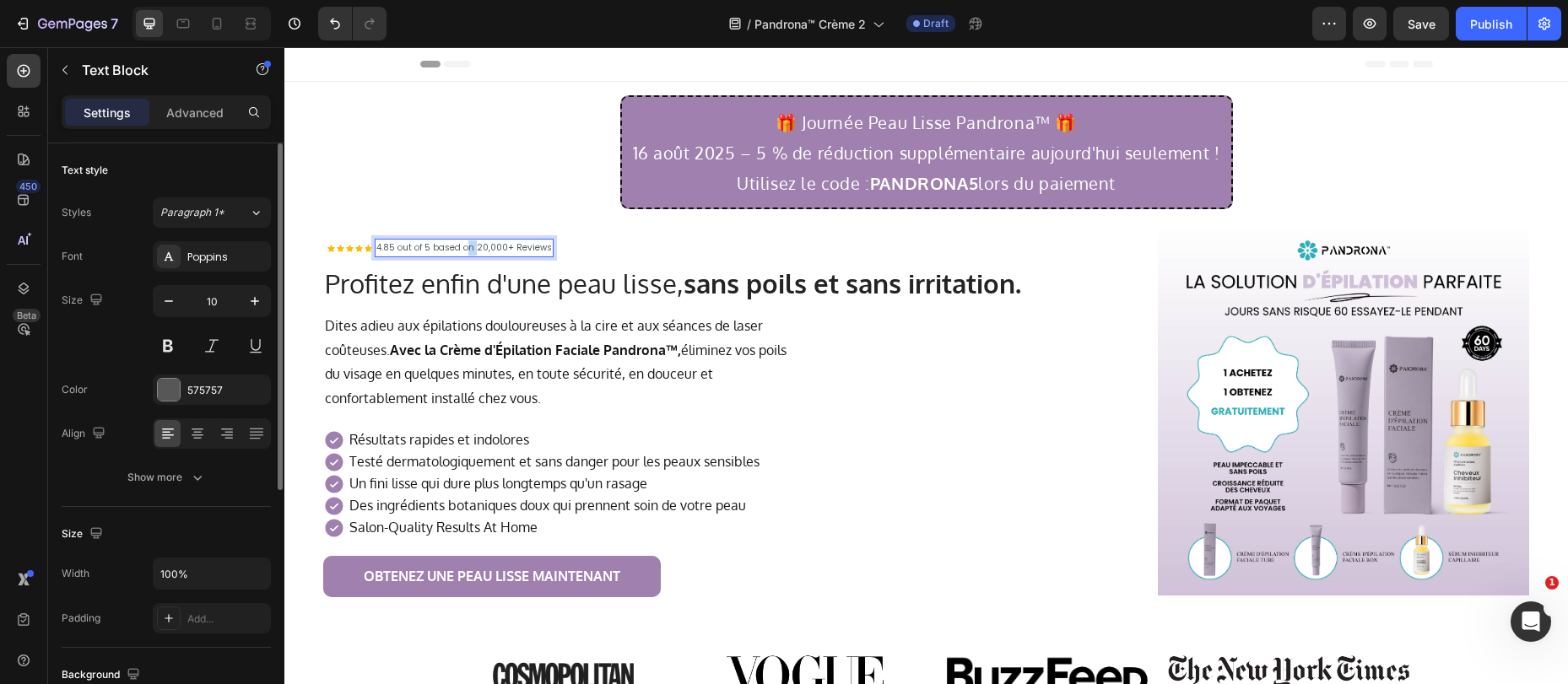
click at [466, 249] on p "4.85 out of 5 based on 20,000+ Reviews" at bounding box center [463, 247] width 176 height 15
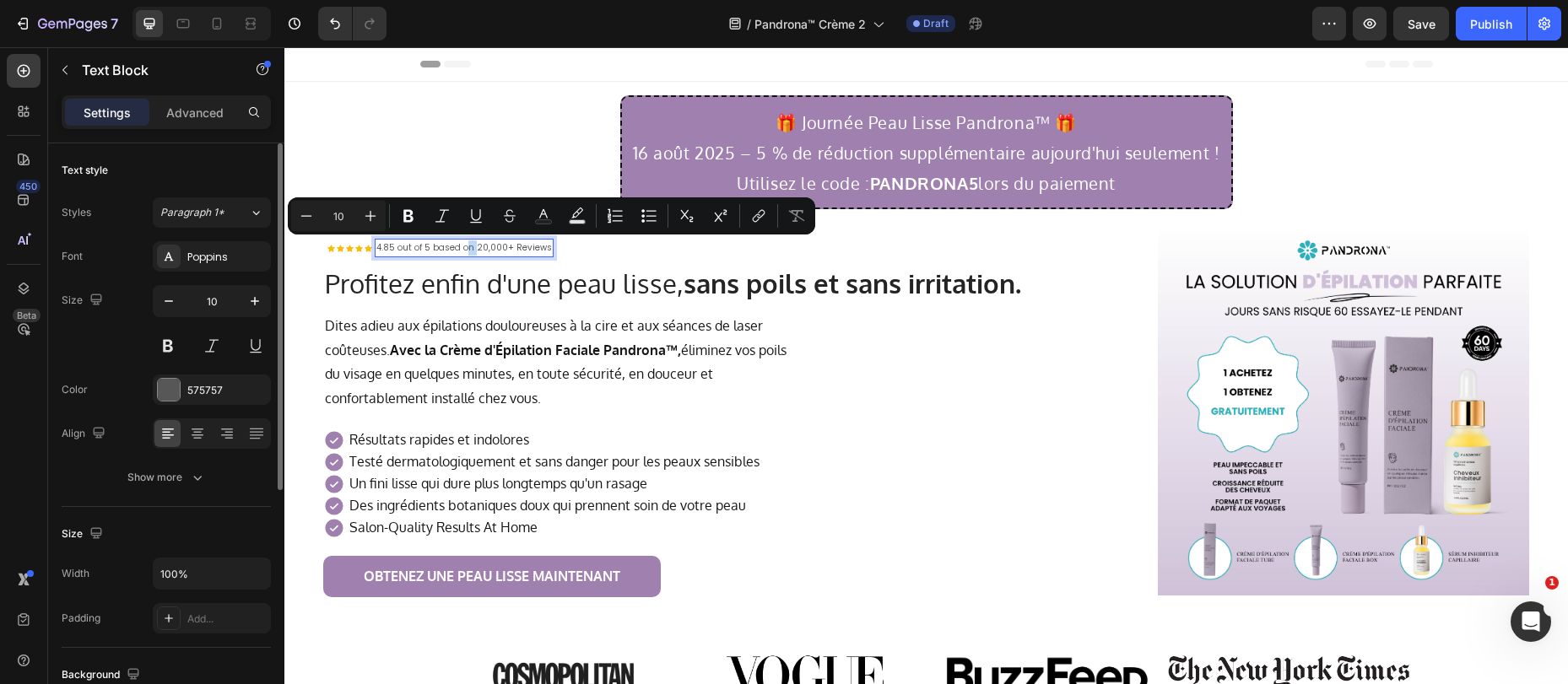
copy p "4.85 out of 5 based on 20,000+ Reviews"
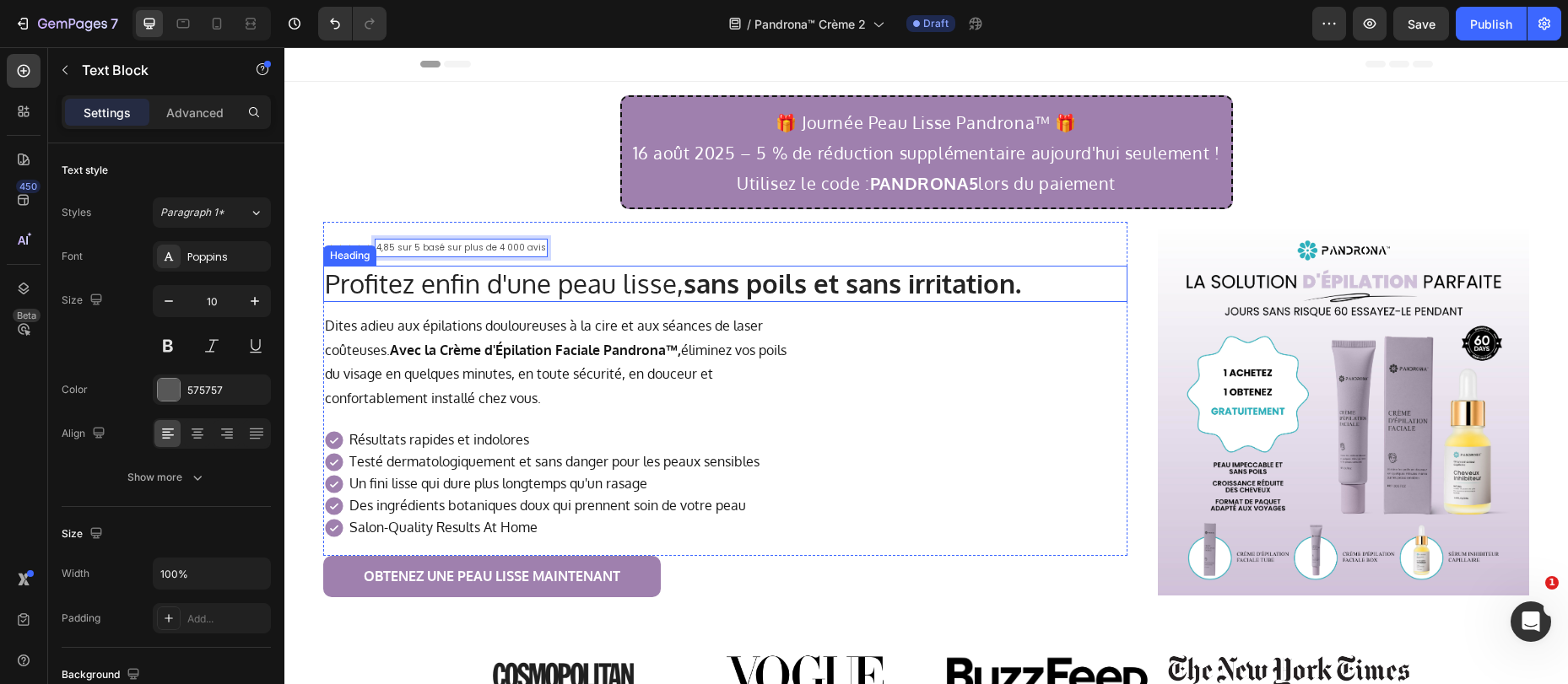
click at [639, 272] on h1 "Profitez enfin d'une peau lisse, sans poils et sans irritation." at bounding box center [725, 284] width 805 height 36
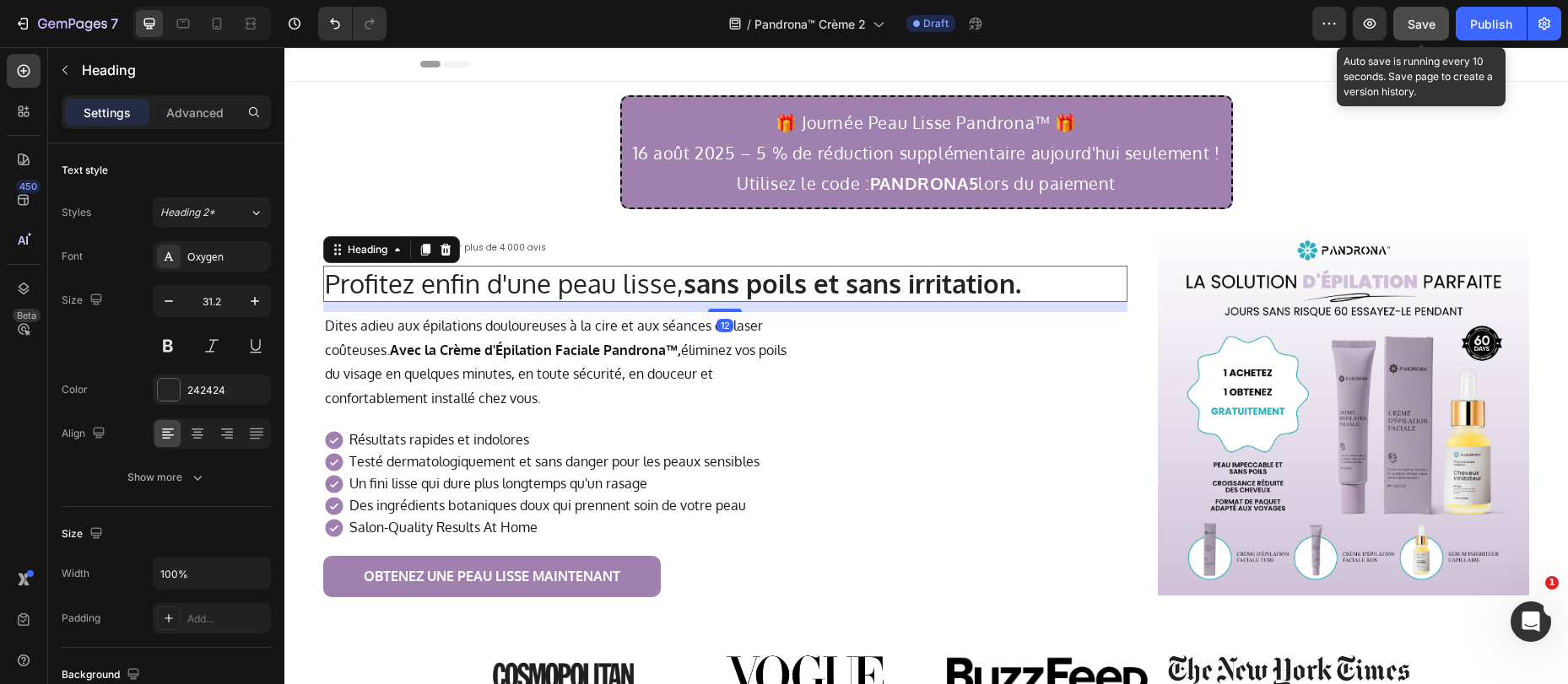
click at [1405, 29] on button "Save" at bounding box center [1421, 24] width 55 height 34
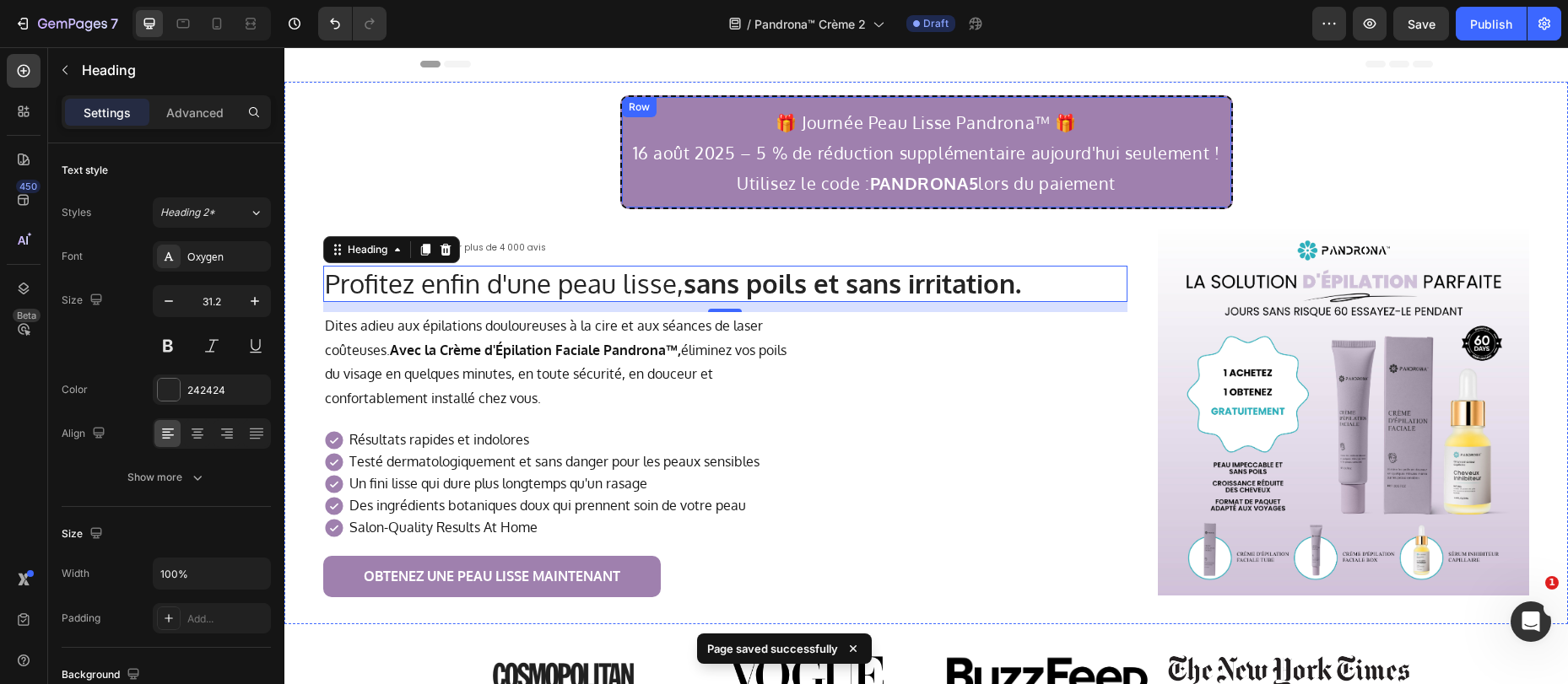
click at [621, 204] on div "🎁 Journée Peau Lisse Pandrona™ 🎁 16 août 2025 – 5 % de réduction supplémentaire…" at bounding box center [927, 153] width 613 height 114
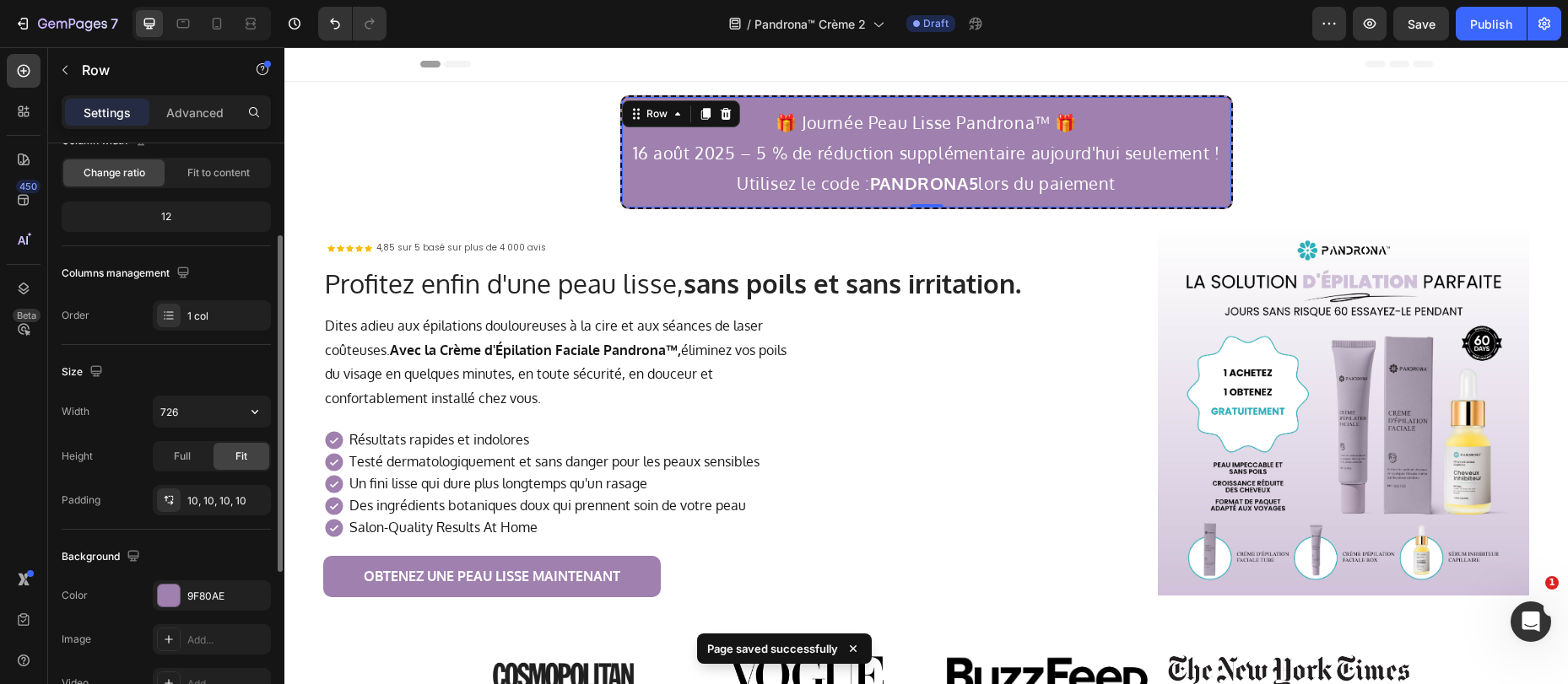
scroll to position [165, 0]
click at [197, 109] on p "Advanced" at bounding box center [195, 113] width 57 height 18
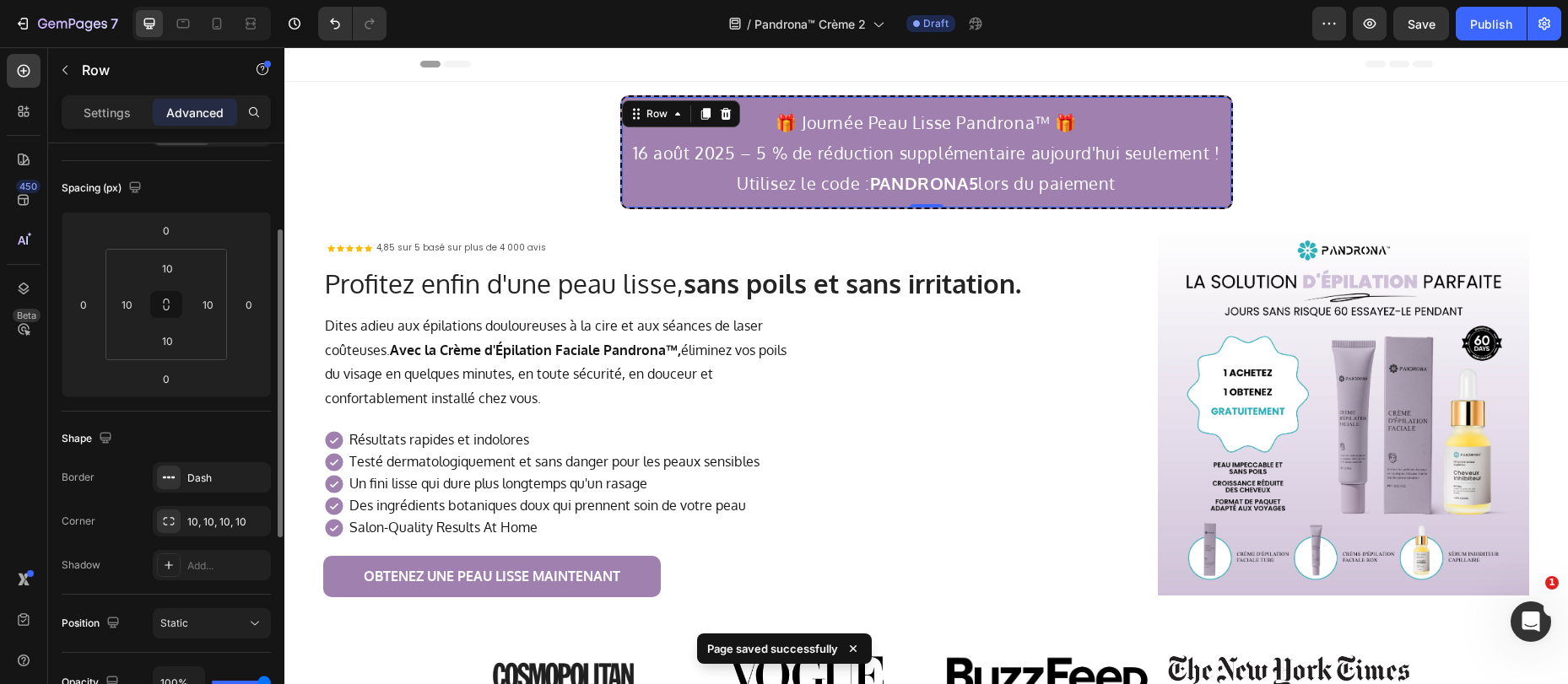
scroll to position [191, 0]
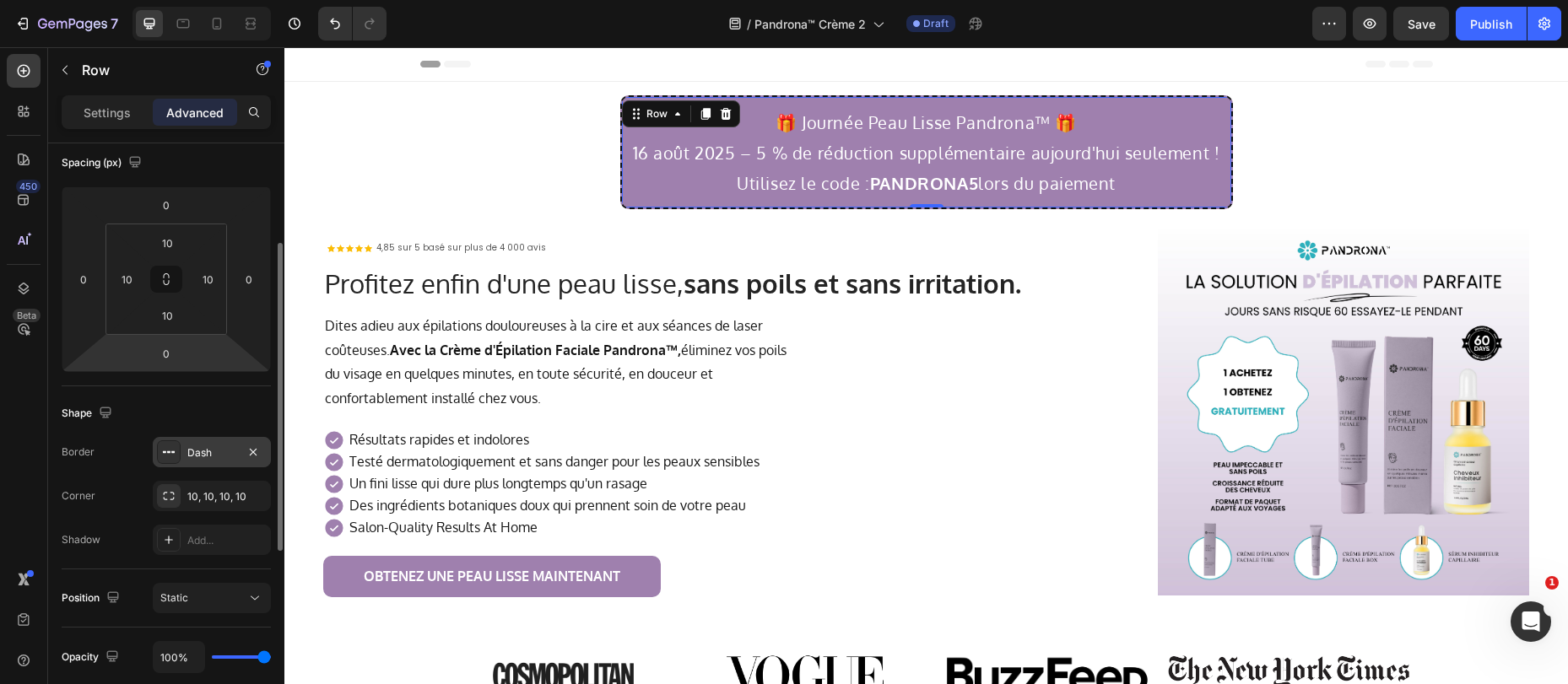
click at [207, 462] on div "Dash" at bounding box center [212, 452] width 118 height 30
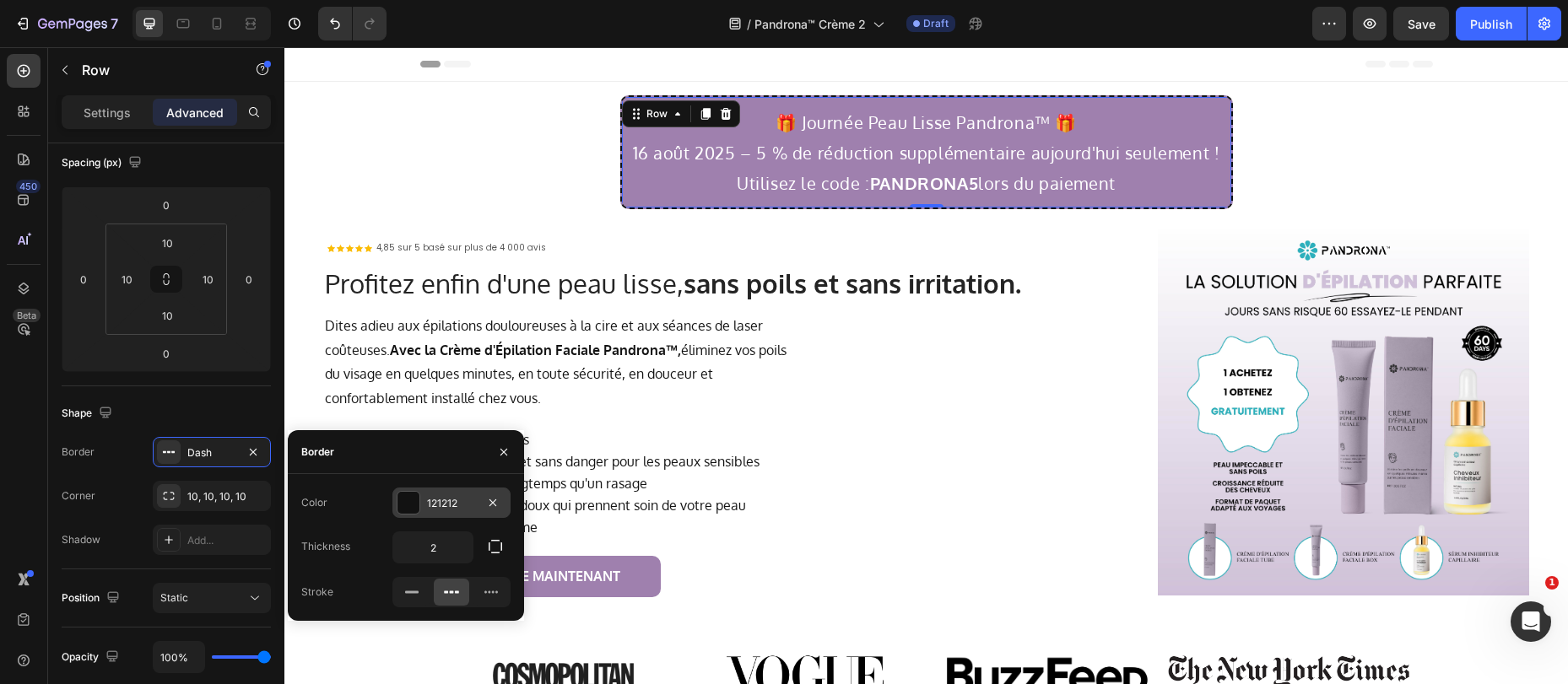
click at [421, 509] on div "121212" at bounding box center [451, 503] width 118 height 30
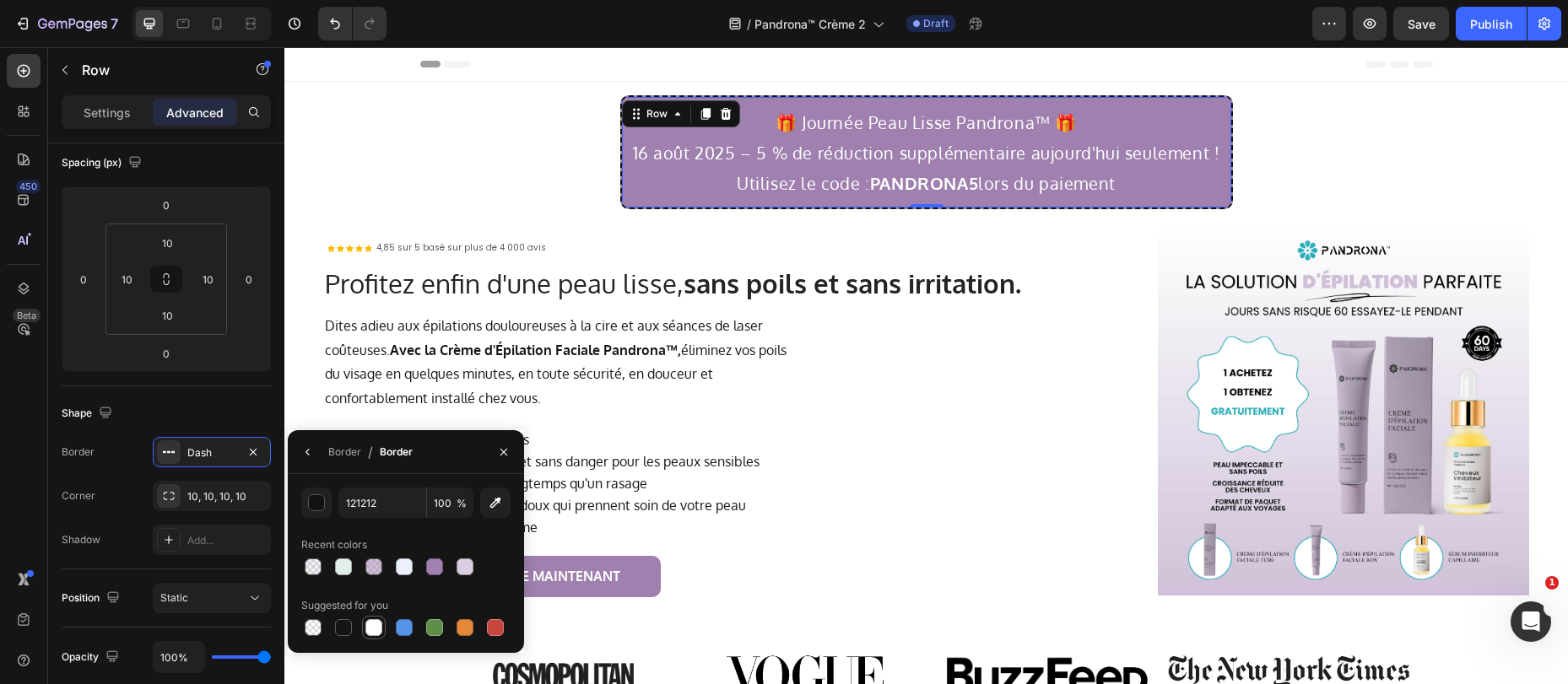
drag, startPoint x: 373, startPoint y: 630, endPoint x: 385, endPoint y: 619, distance: 16.3
click at [372, 630] on div at bounding box center [373, 628] width 17 height 17
type input "FFFFFF"
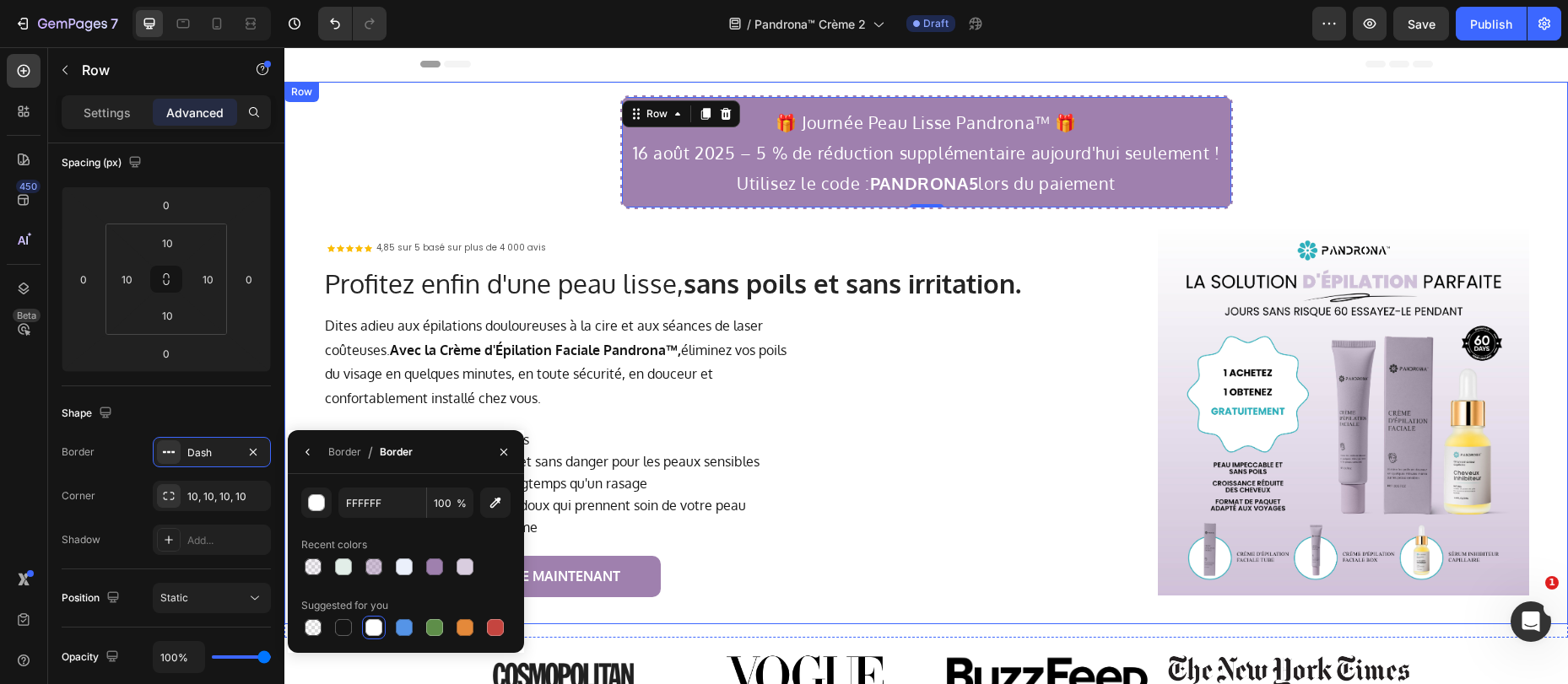
click at [406, 189] on div "🎁 Journée Peau Lisse Pandrona™ 🎁 16 août 2025 – 5 % de réduction supplémentaire…" at bounding box center [926, 353] width 1256 height 515
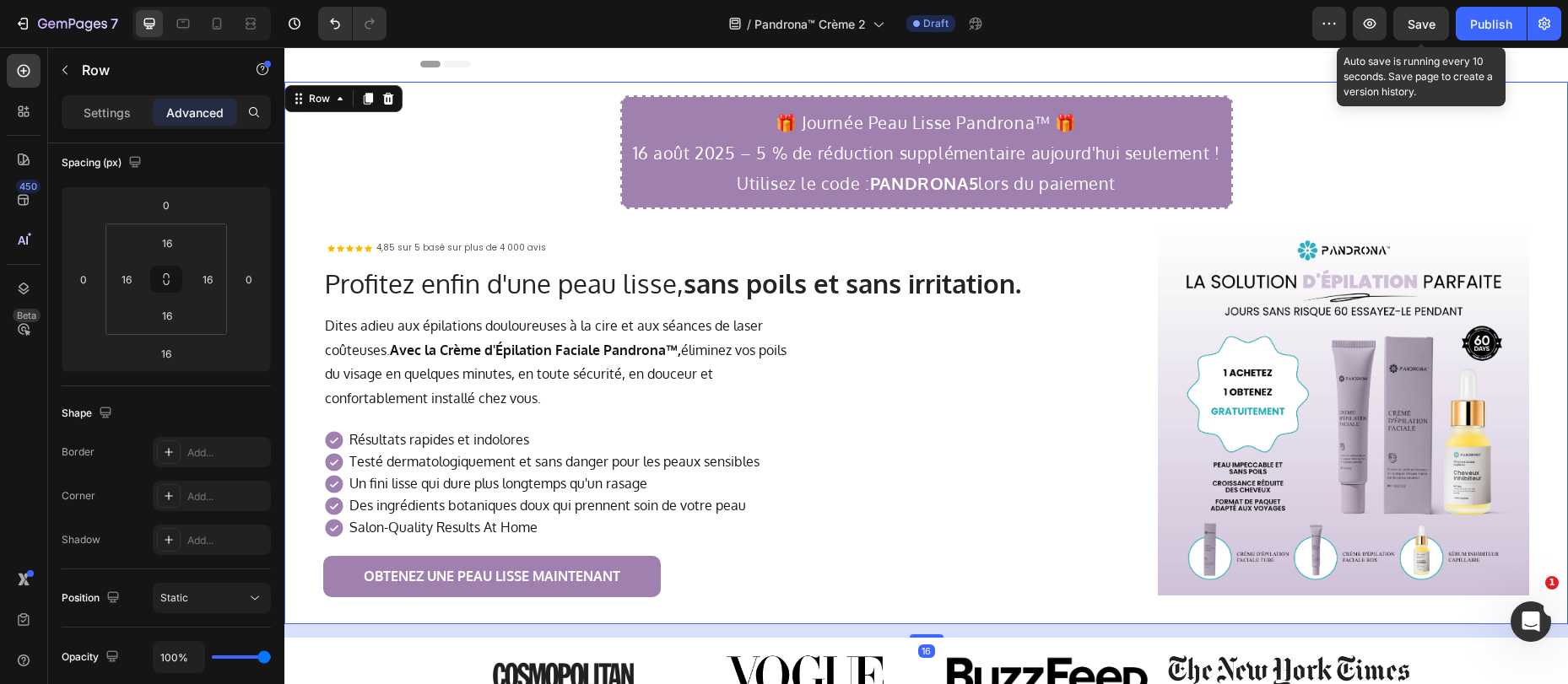
click at [1424, 20] on span "Save" at bounding box center [1421, 24] width 28 height 14
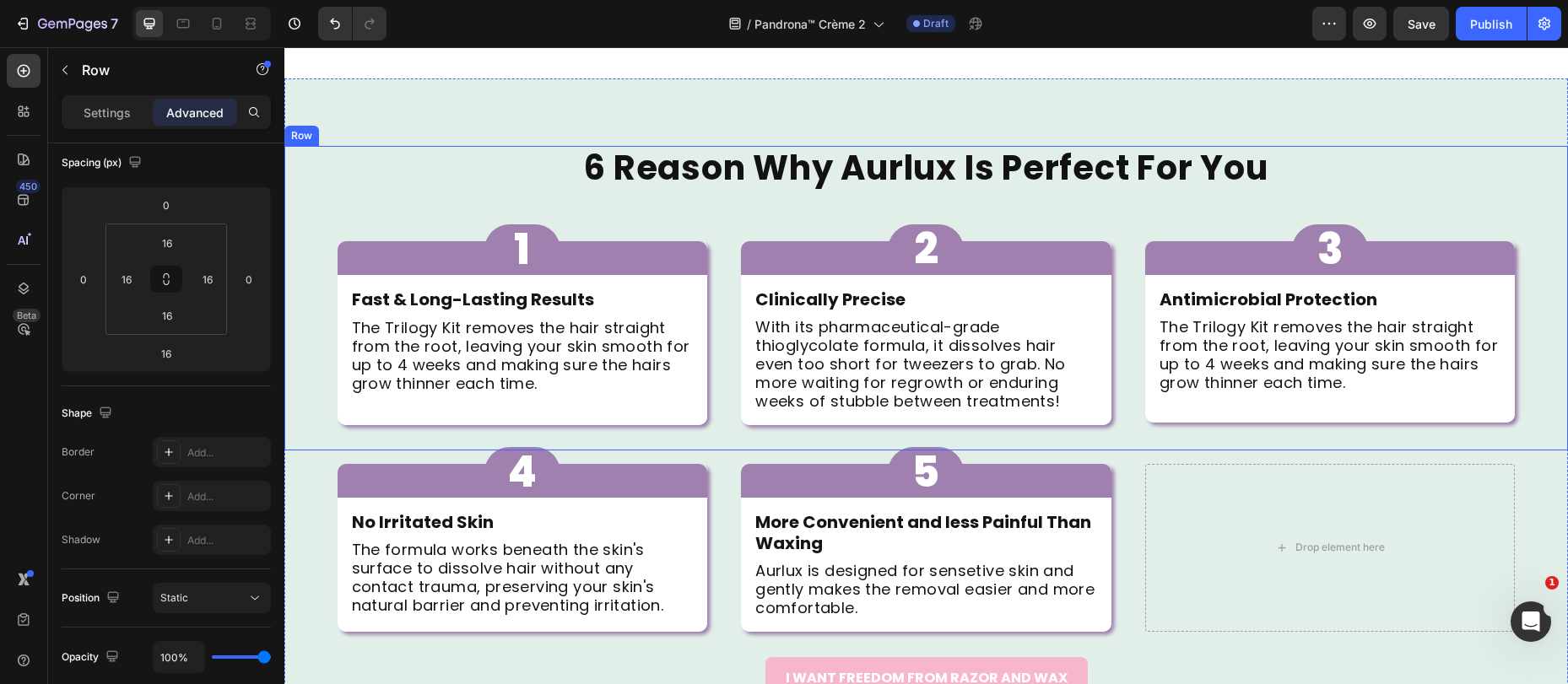
scroll to position [1171, 0]
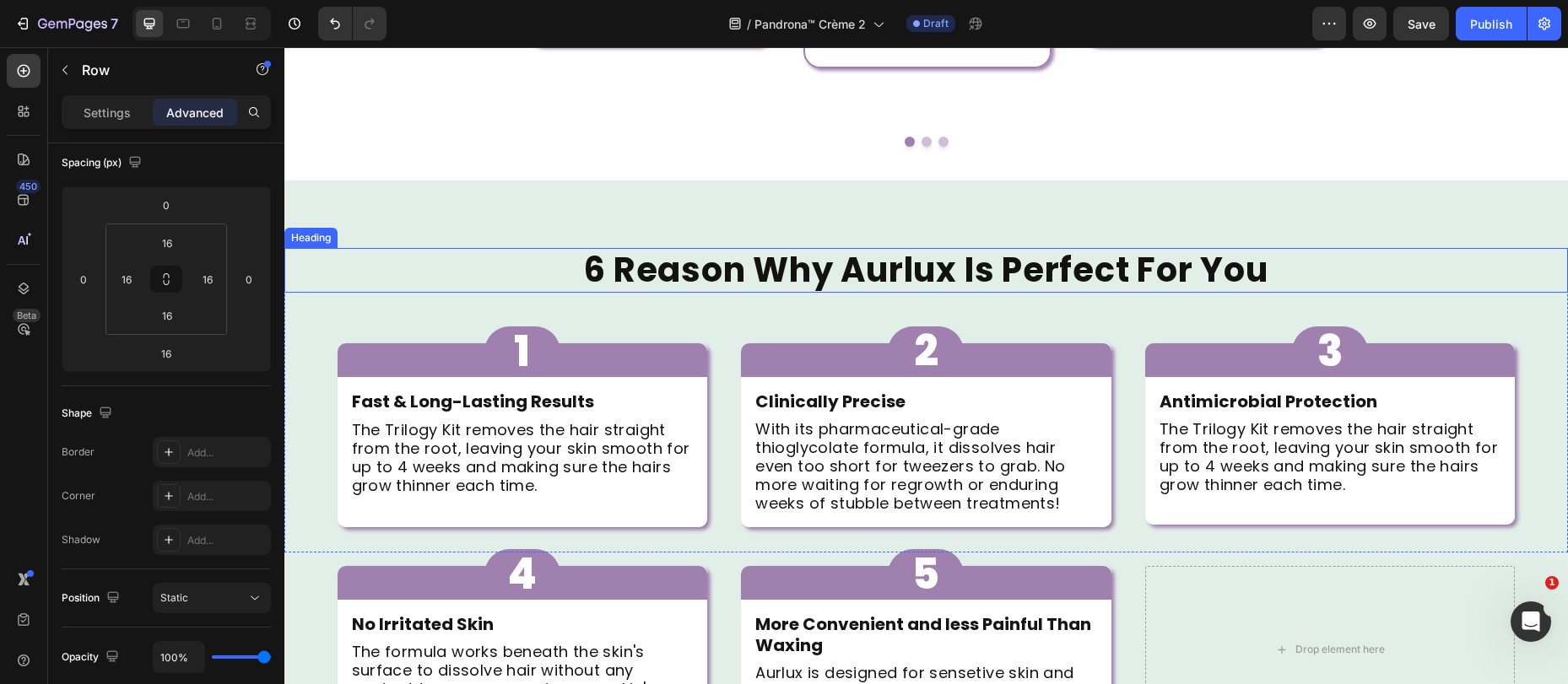
click at [863, 248] on h2 "6 Reason Why Aurlux Is Perfect For You" at bounding box center [925, 271] width 1283 height 45
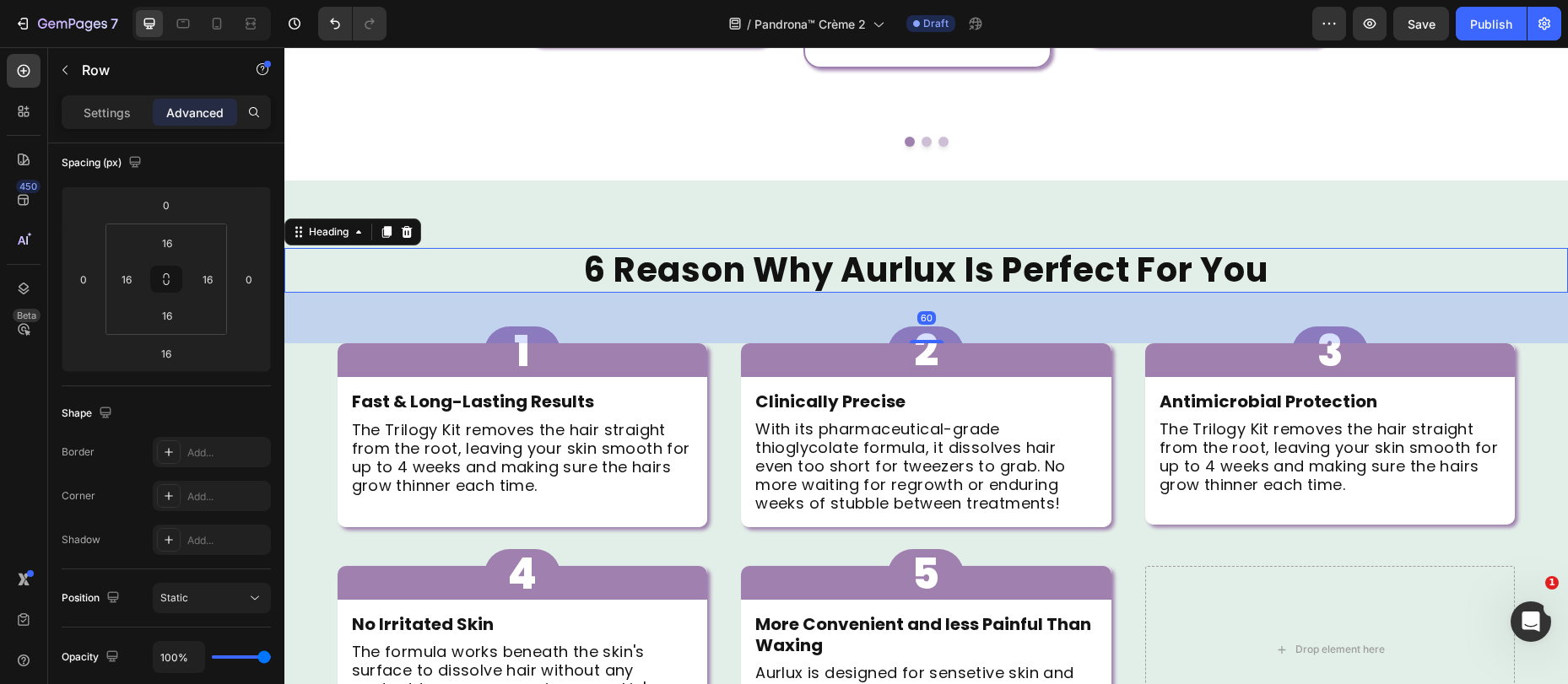
click at [863, 248] on h2 "6 Reason Why Aurlux Is Perfect For You" at bounding box center [925, 271] width 1283 height 45
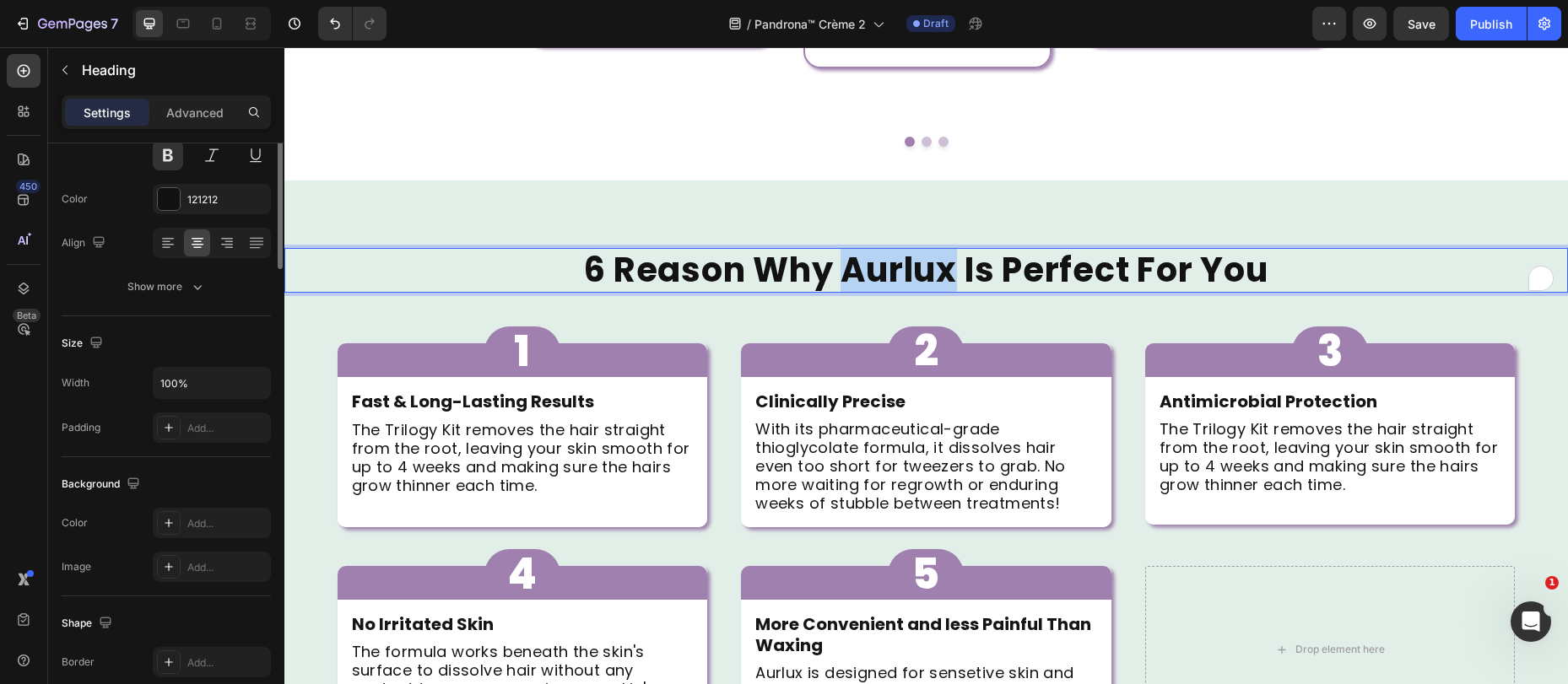
scroll to position [0, 0]
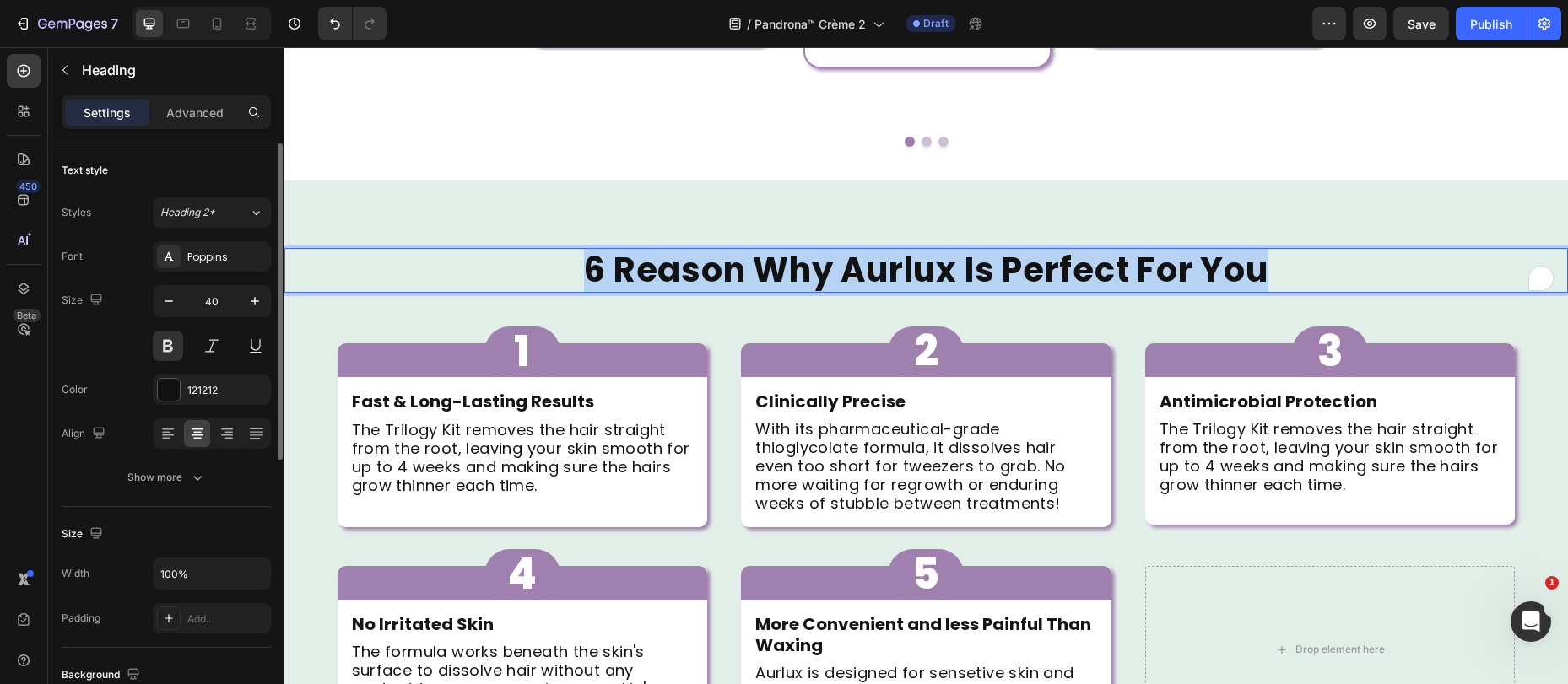
click at [863, 250] on p "6 Reason Why Aurlux Is Perfect For You" at bounding box center [925, 271] width 1280 height 41
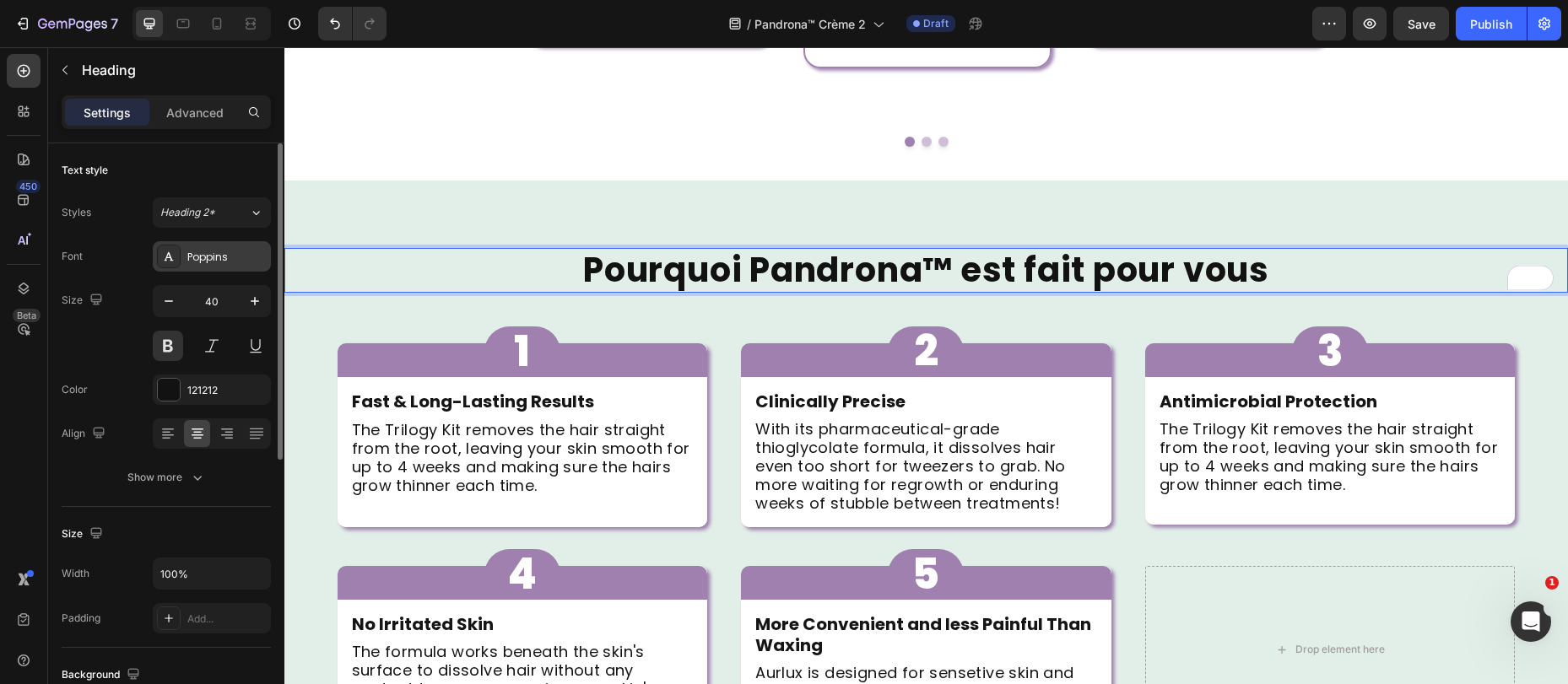
click at [206, 256] on div "Poppins" at bounding box center [227, 257] width 79 height 15
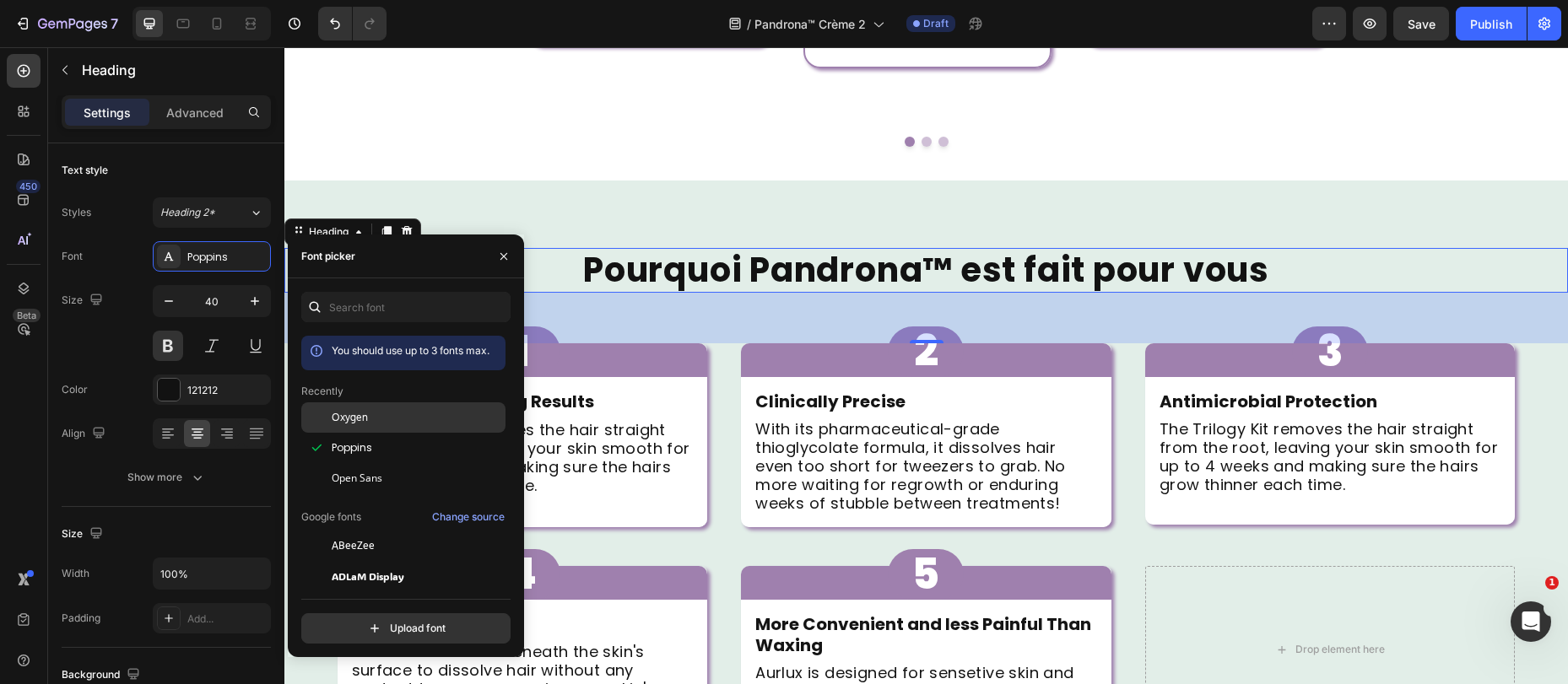
click at [378, 421] on div "Oxygen" at bounding box center [416, 417] width 171 height 15
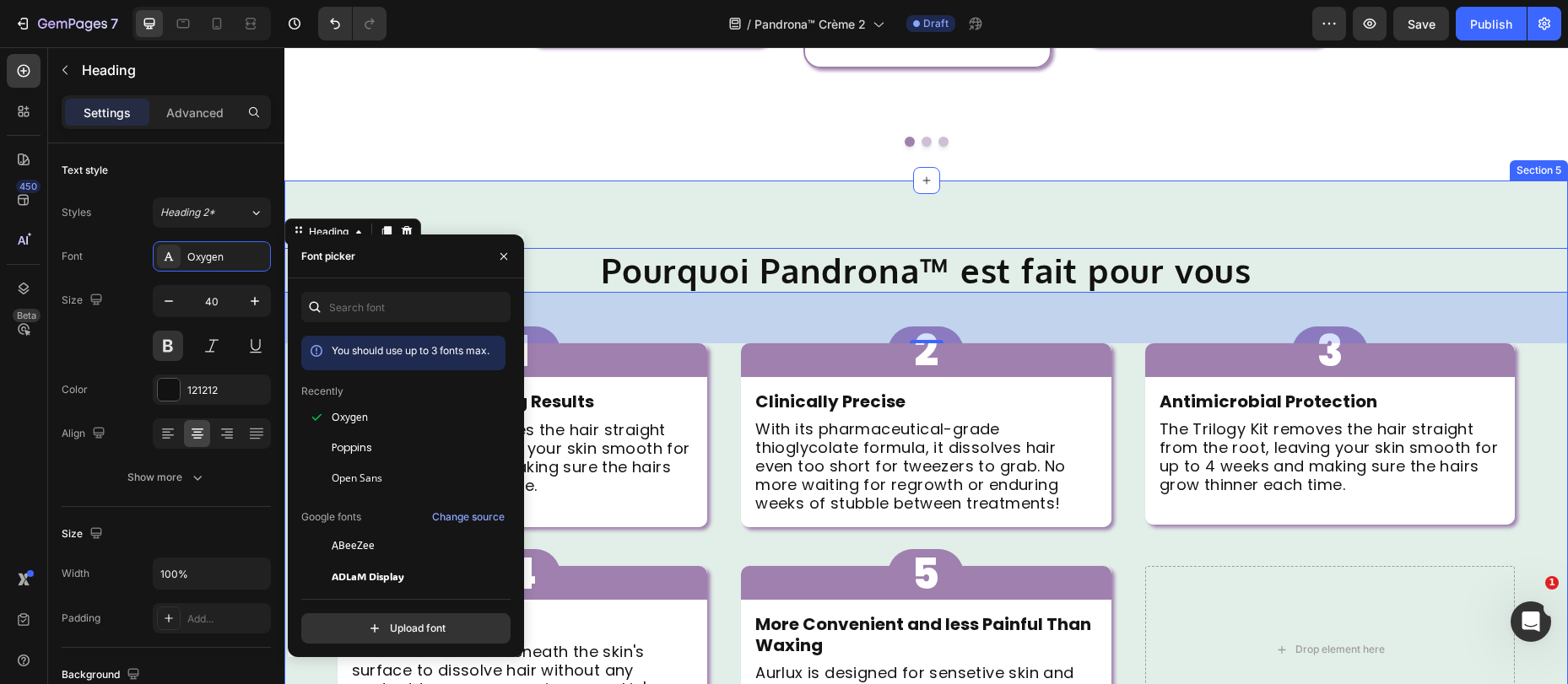
click at [865, 180] on div "Pourquoi Pandrona™ est fait pour vous Heading 60 1 Button Row Fast & Long-Lasti…" at bounding box center [925, 539] width 1283 height 718
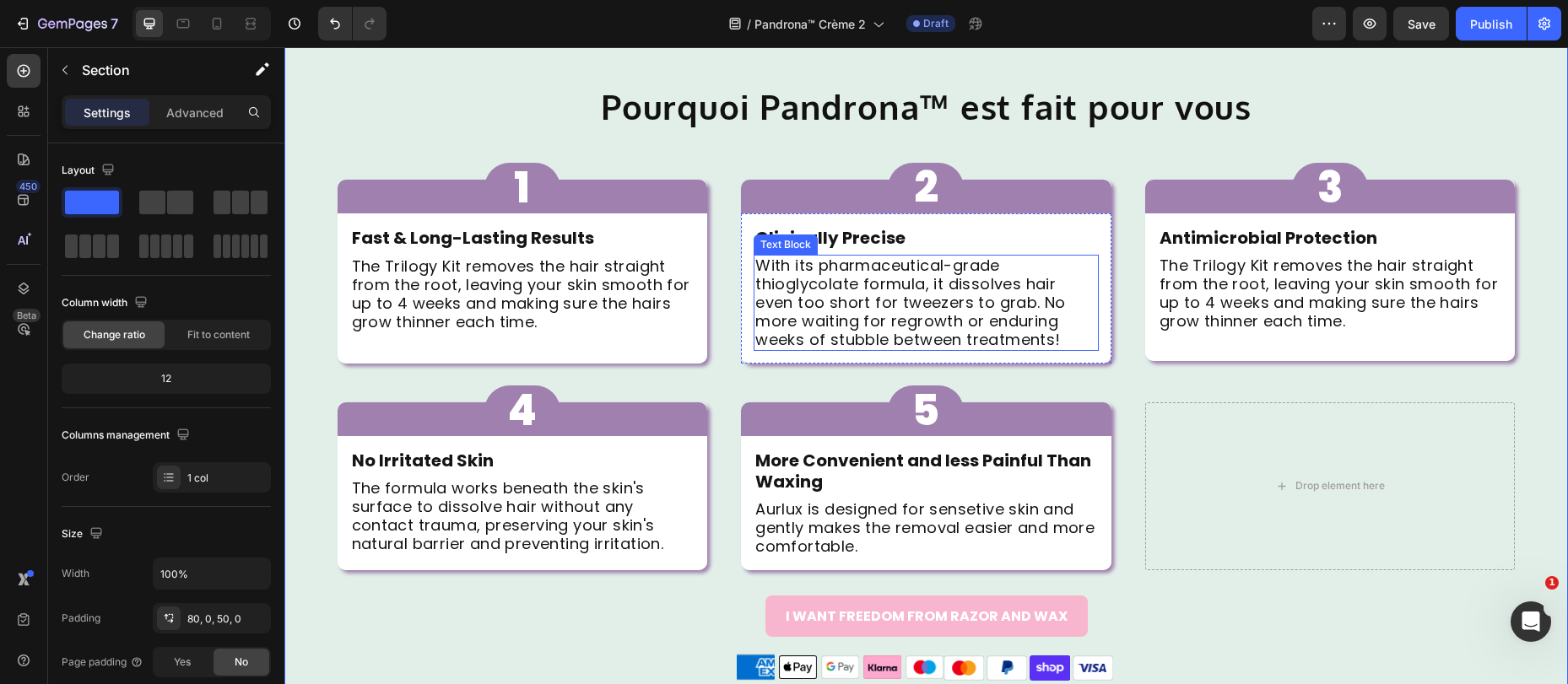
scroll to position [1341, 0]
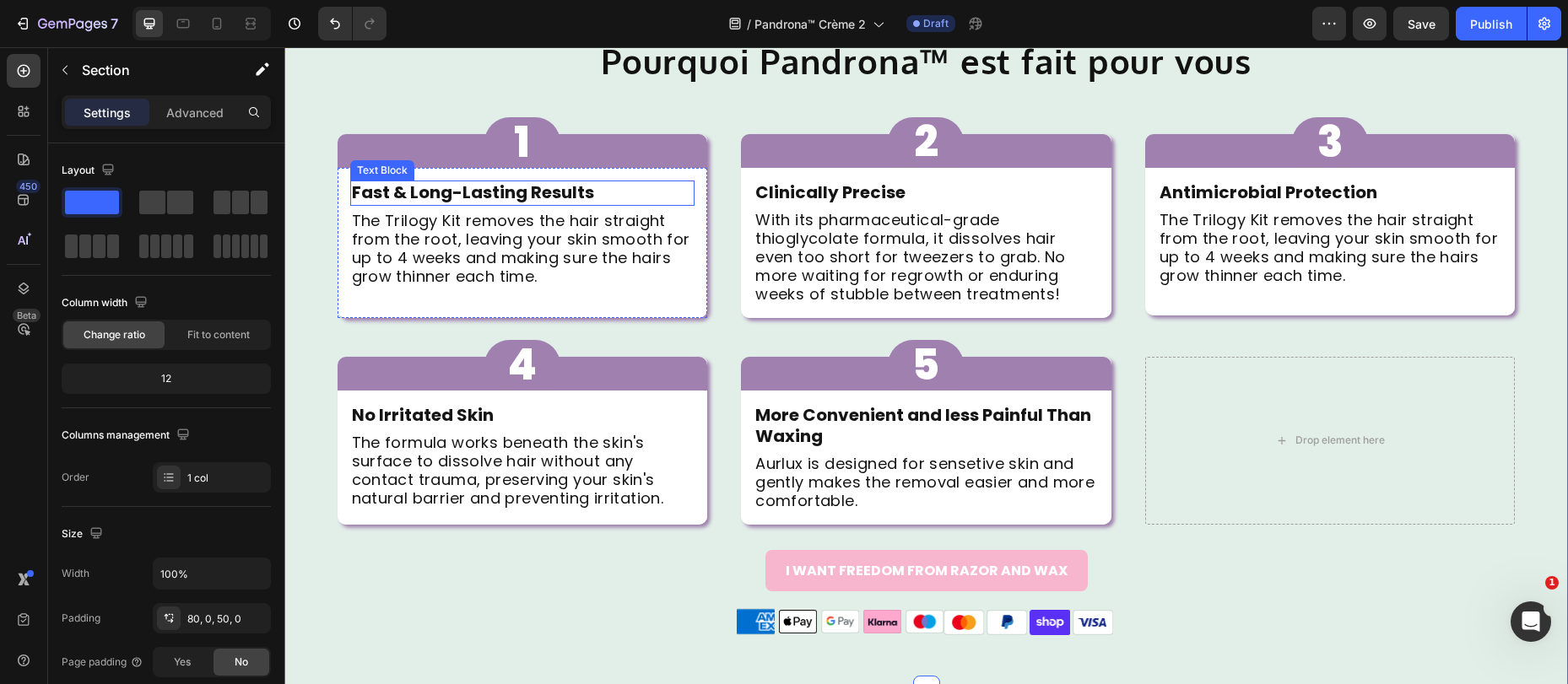
click at [515, 191] on strong "Fast & Long-Lasting Results" at bounding box center [472, 192] width 242 height 23
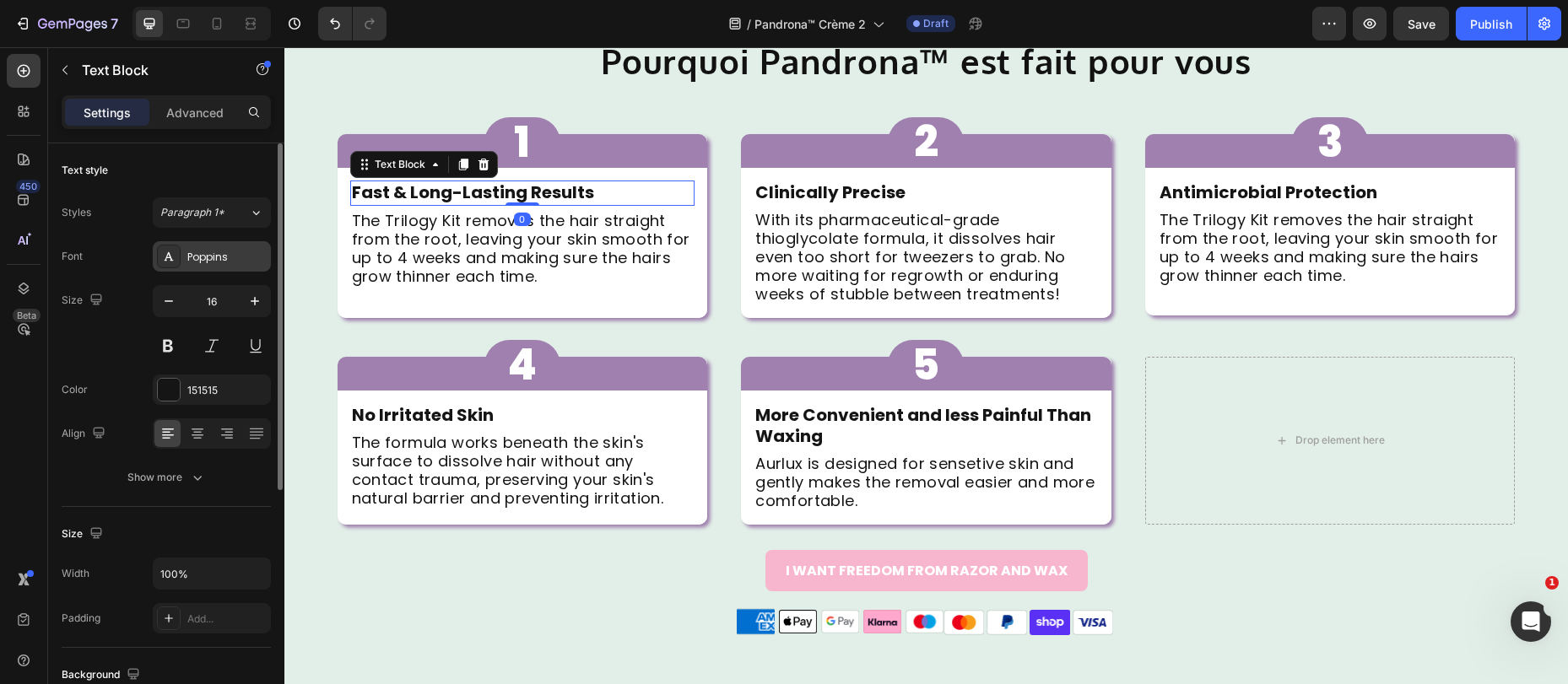
click at [215, 258] on div "Poppins" at bounding box center [227, 257] width 79 height 15
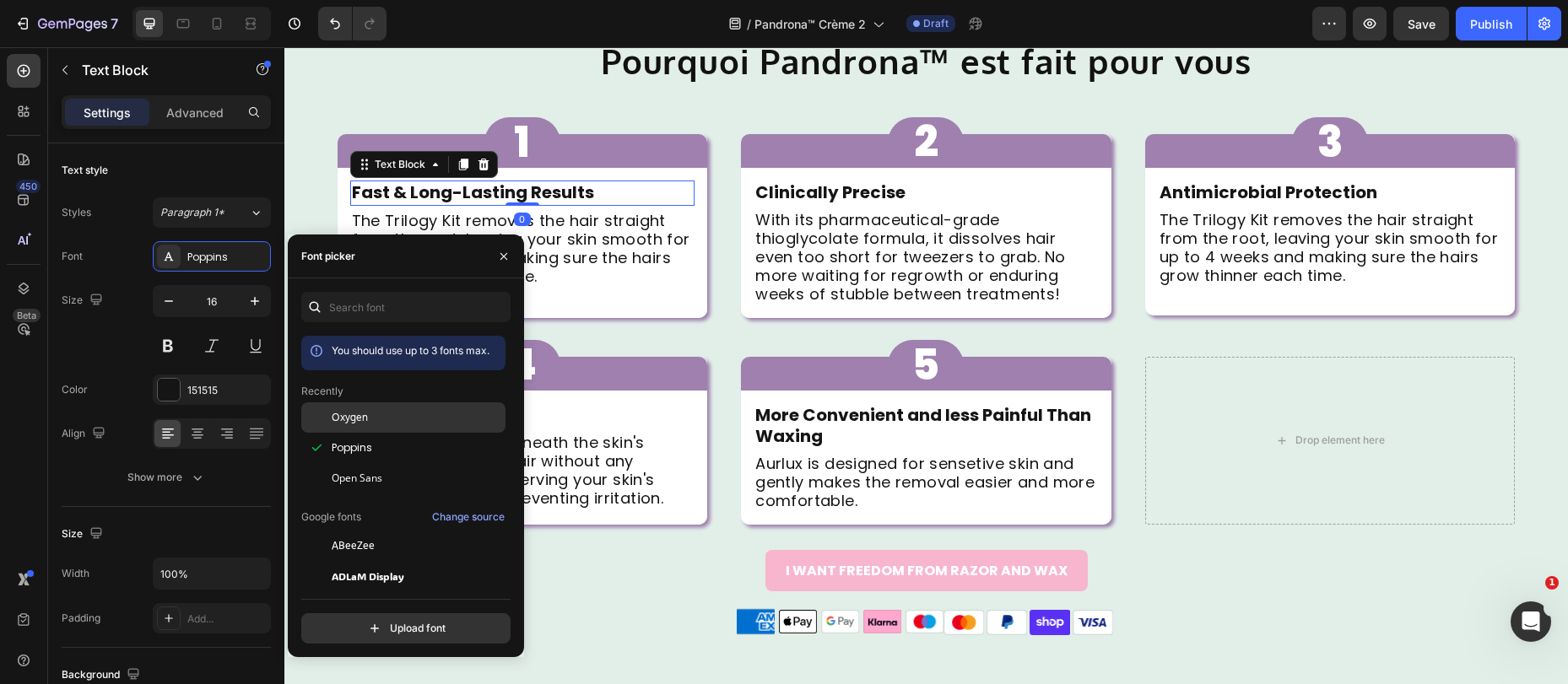
click at [370, 420] on div "Oxygen" at bounding box center [416, 417] width 171 height 15
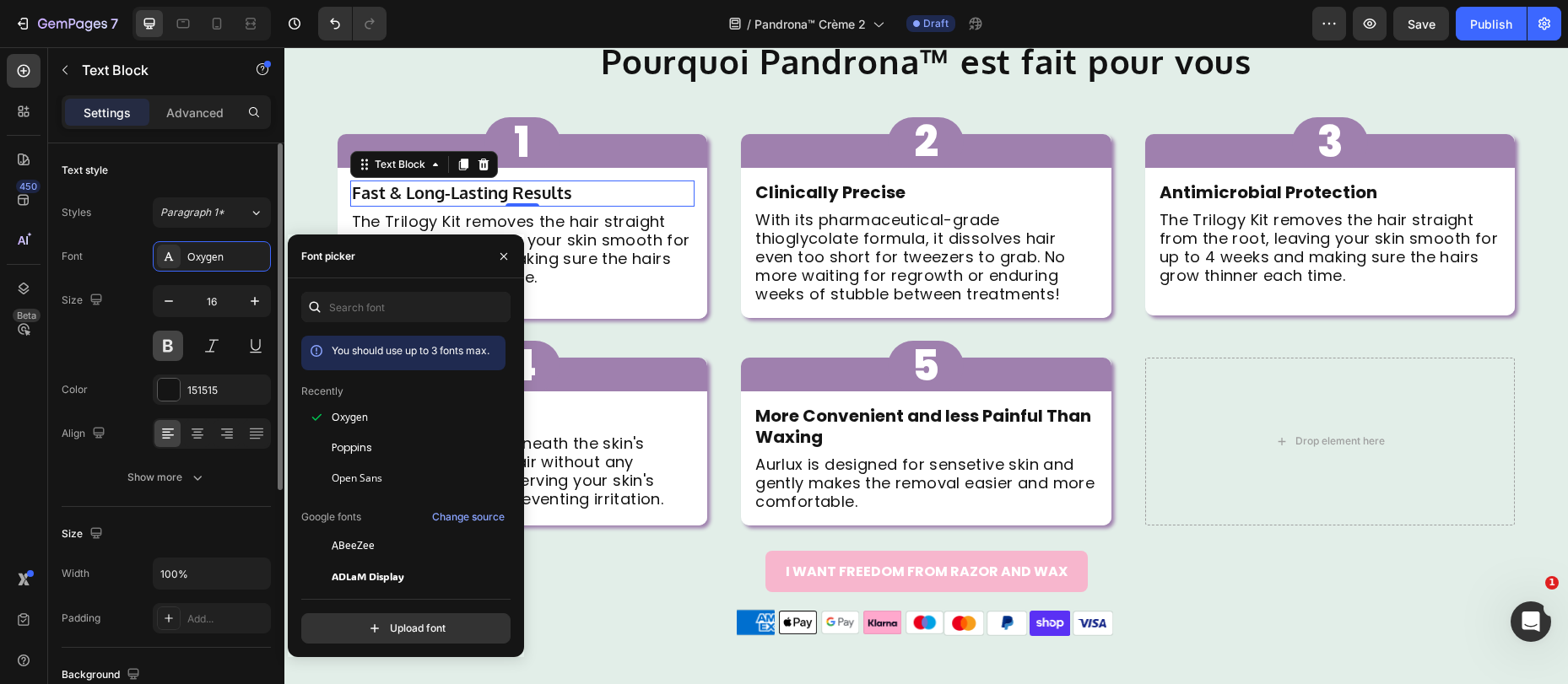
click at [176, 350] on button at bounding box center [168, 346] width 30 height 30
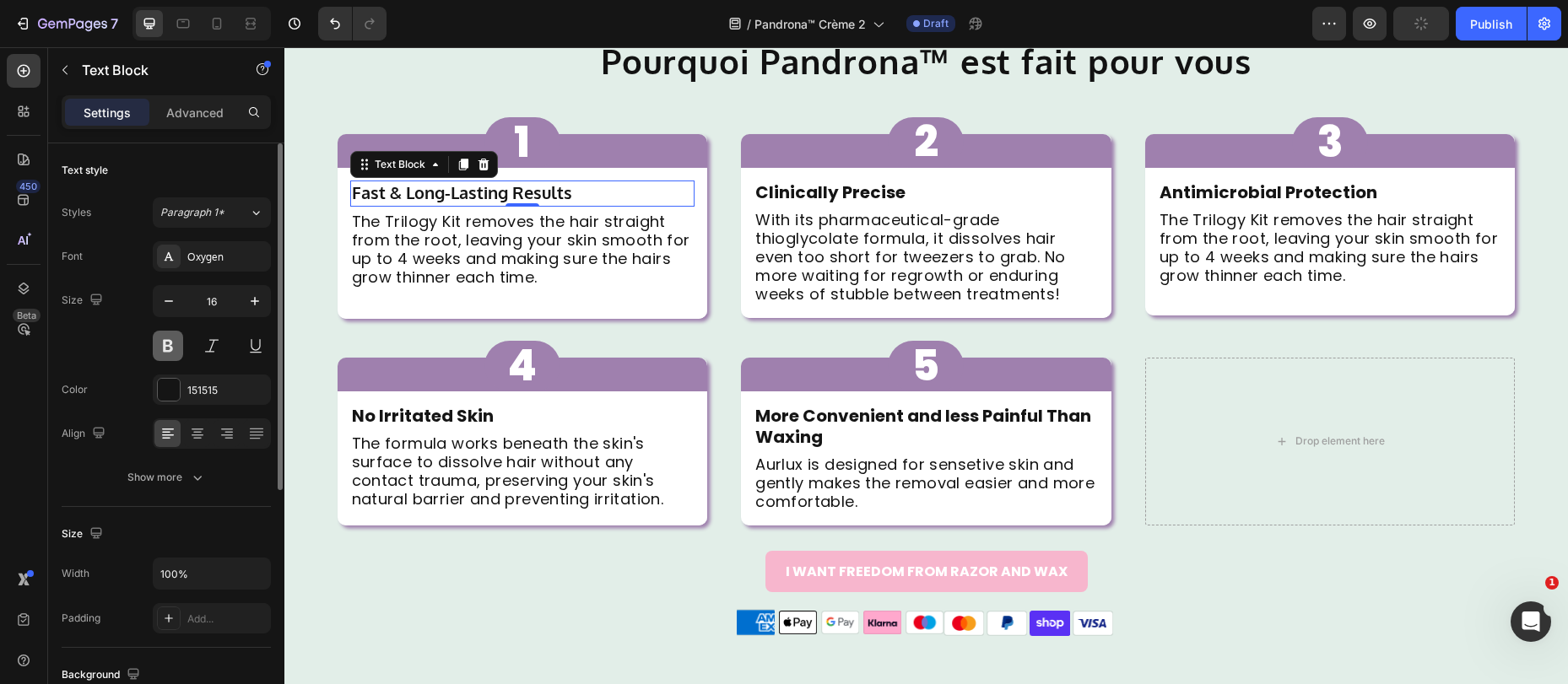
click at [173, 341] on button at bounding box center [168, 346] width 30 height 30
click at [418, 196] on strong "Fast & Long-Lasting Results" at bounding box center [462, 192] width 221 height 22
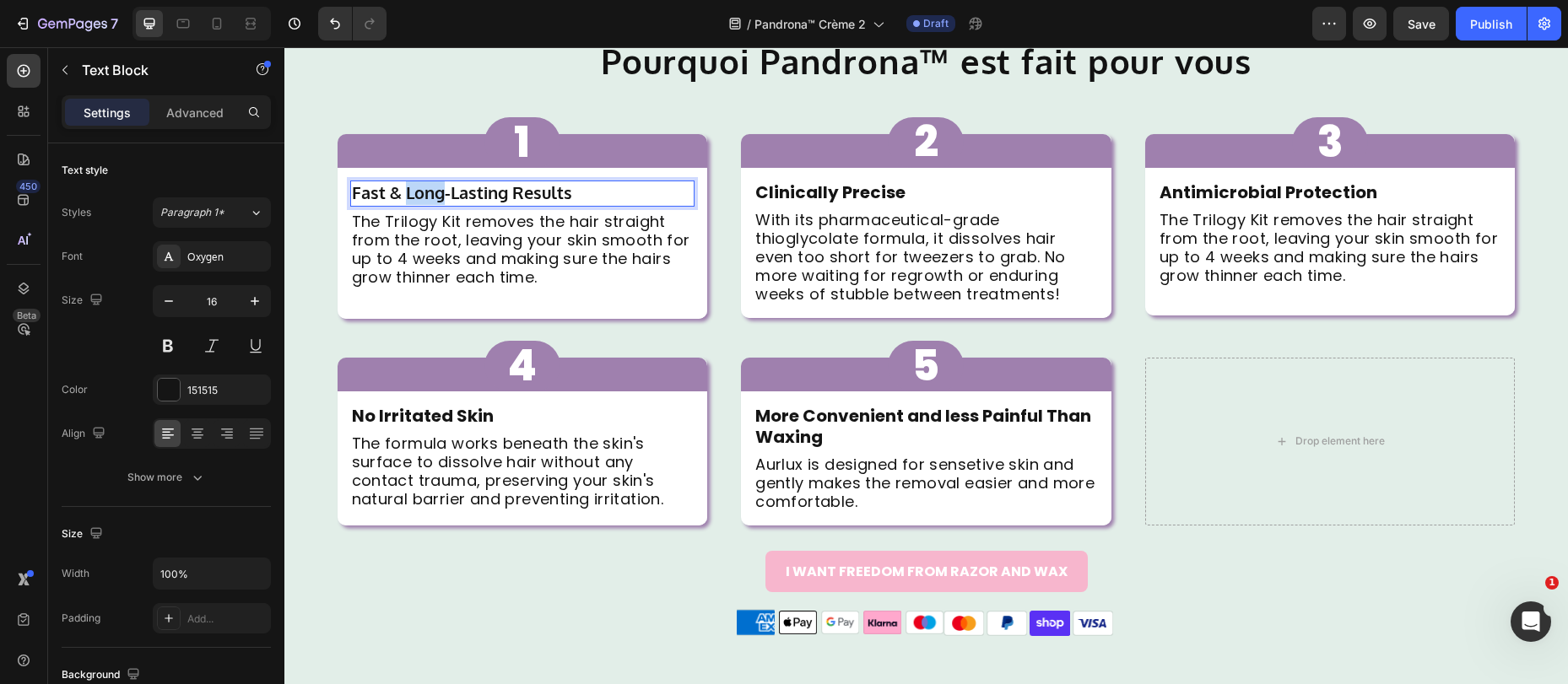
click at [418, 196] on strong "Fast & Long-Lasting Results" at bounding box center [462, 192] width 221 height 22
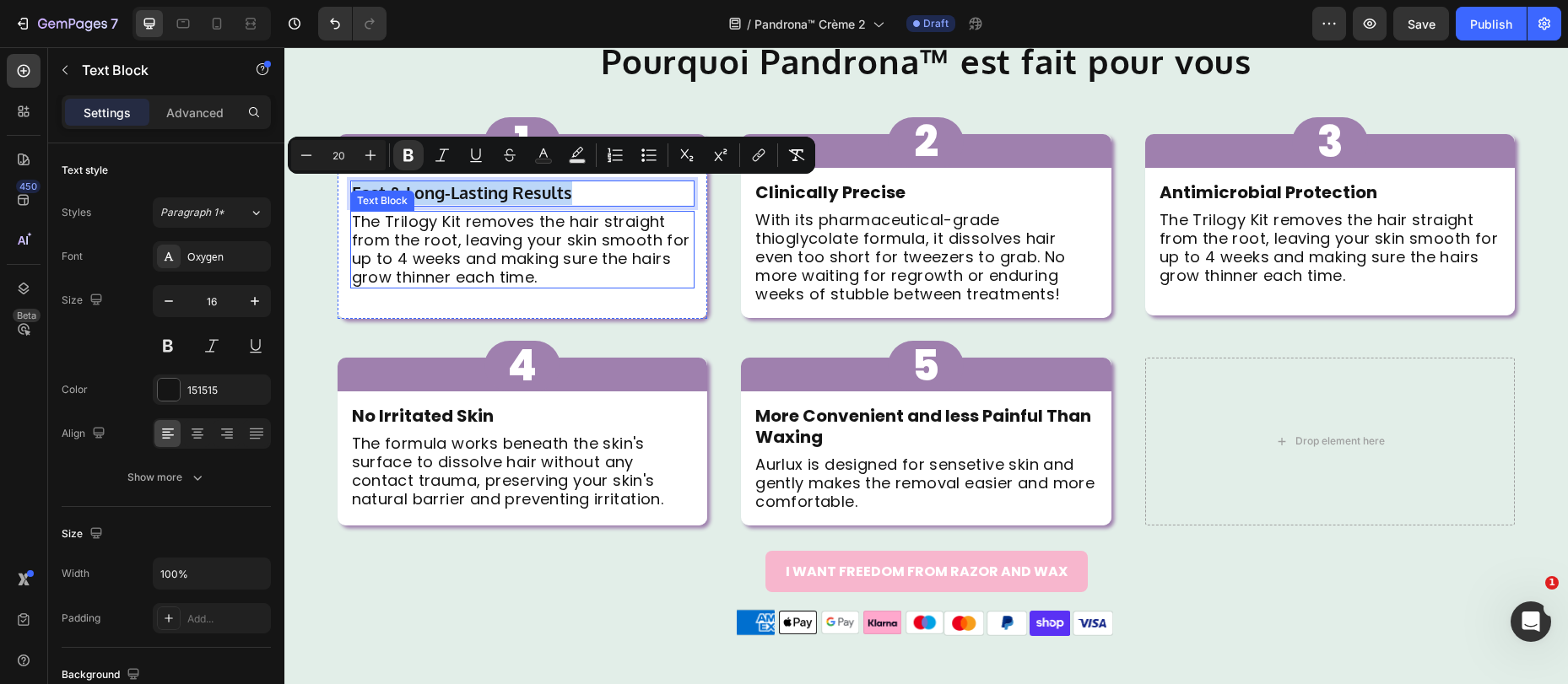
click at [452, 254] on p "The Trilogy Kit removes the hair straight from the root, leaving your skin smoo…" at bounding box center [522, 249] width 342 height 74
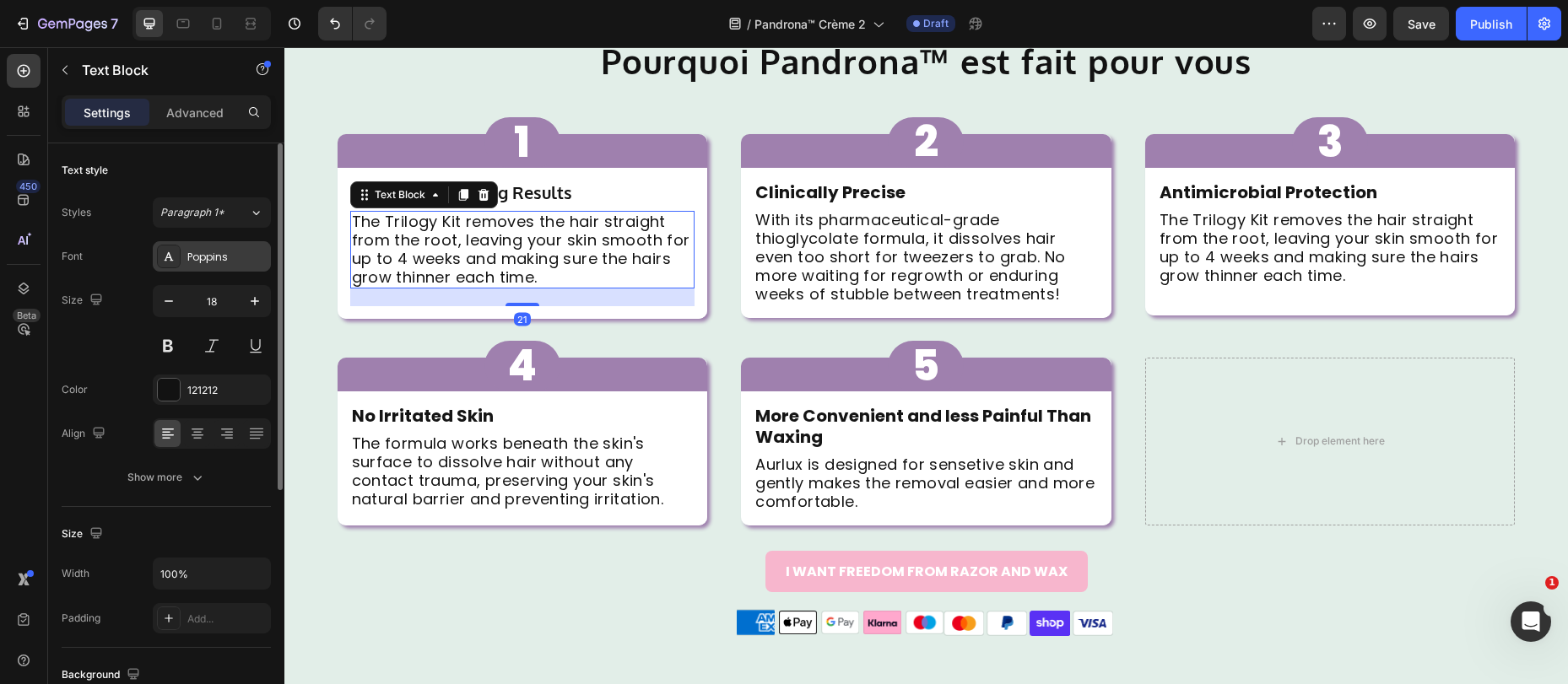
click at [196, 262] on div "Poppins" at bounding box center [227, 257] width 79 height 15
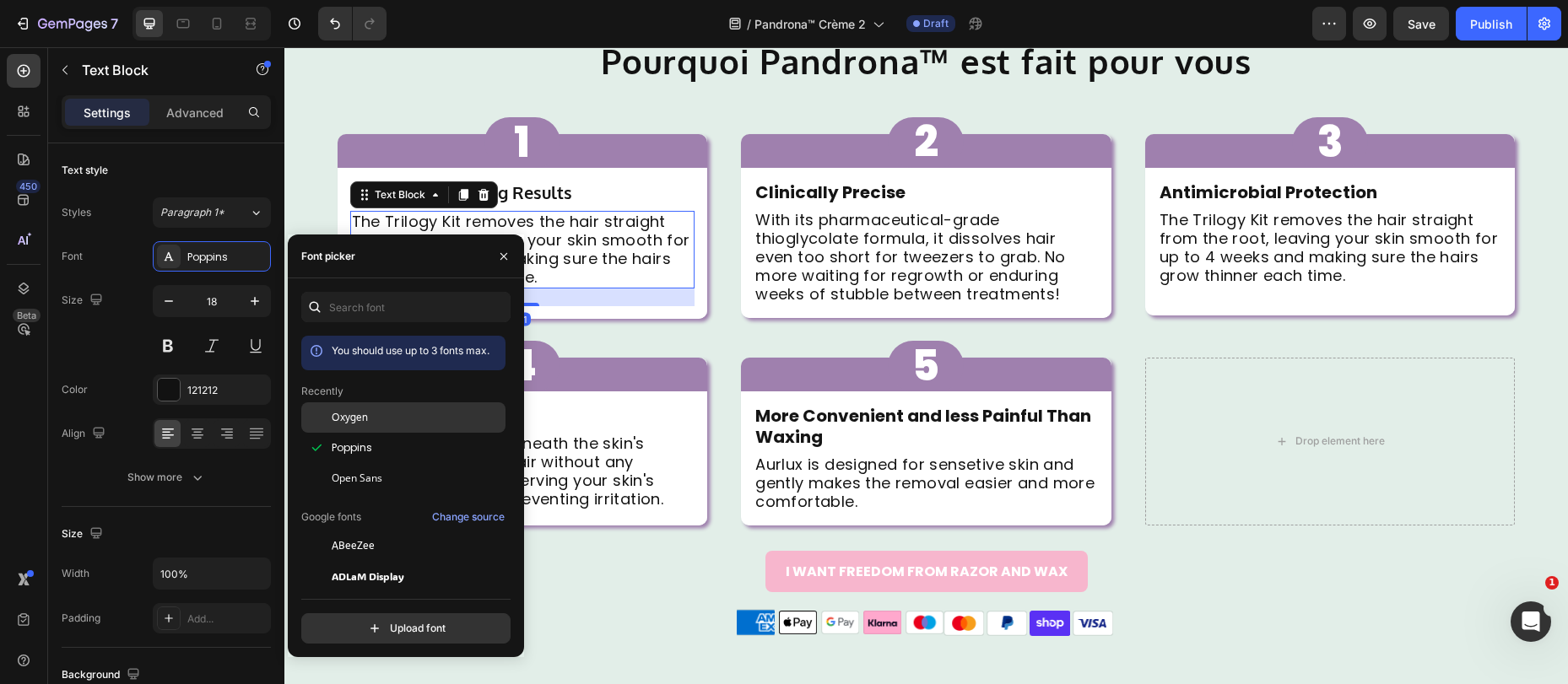
click at [349, 411] on span "Oxygen" at bounding box center [349, 417] width 37 height 15
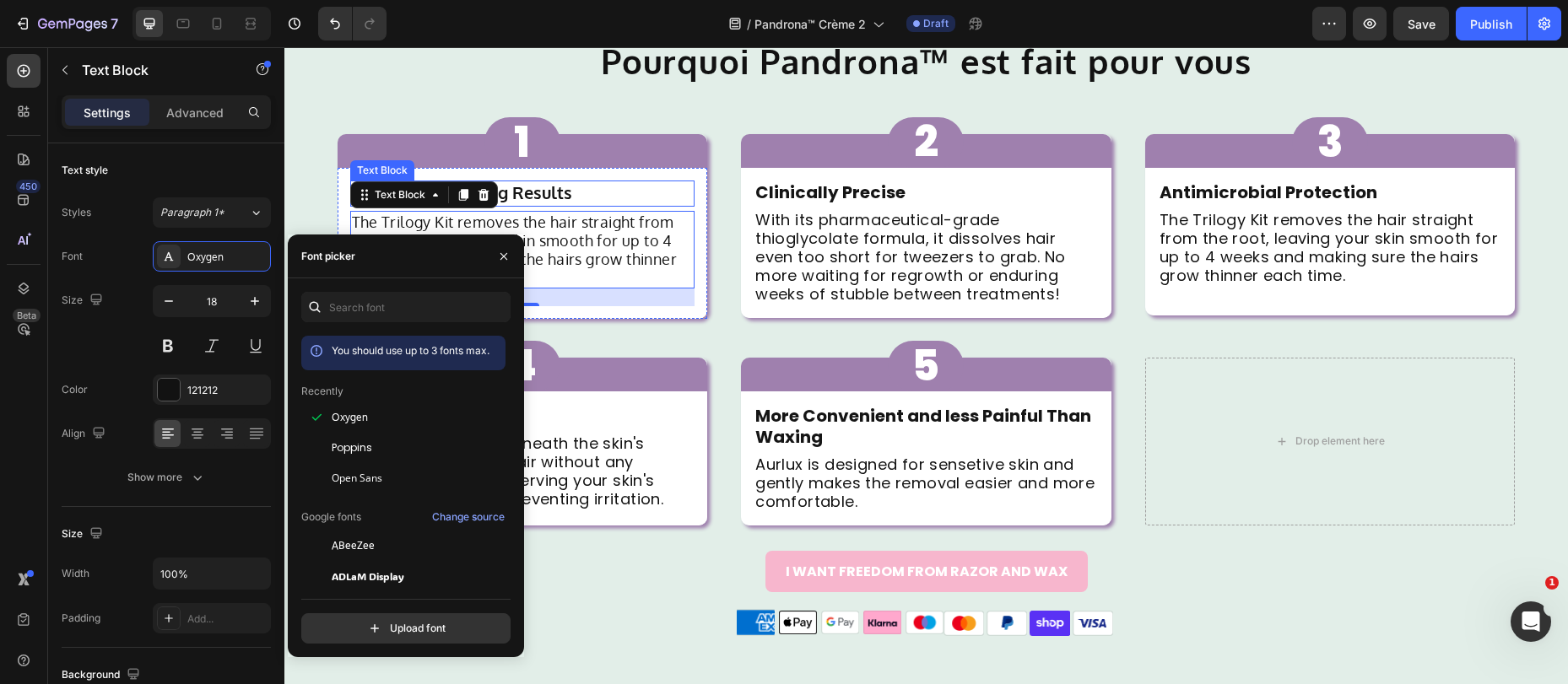
click at [600, 200] on p "Fast & Long-Lasting Results" at bounding box center [522, 194] width 342 height 23
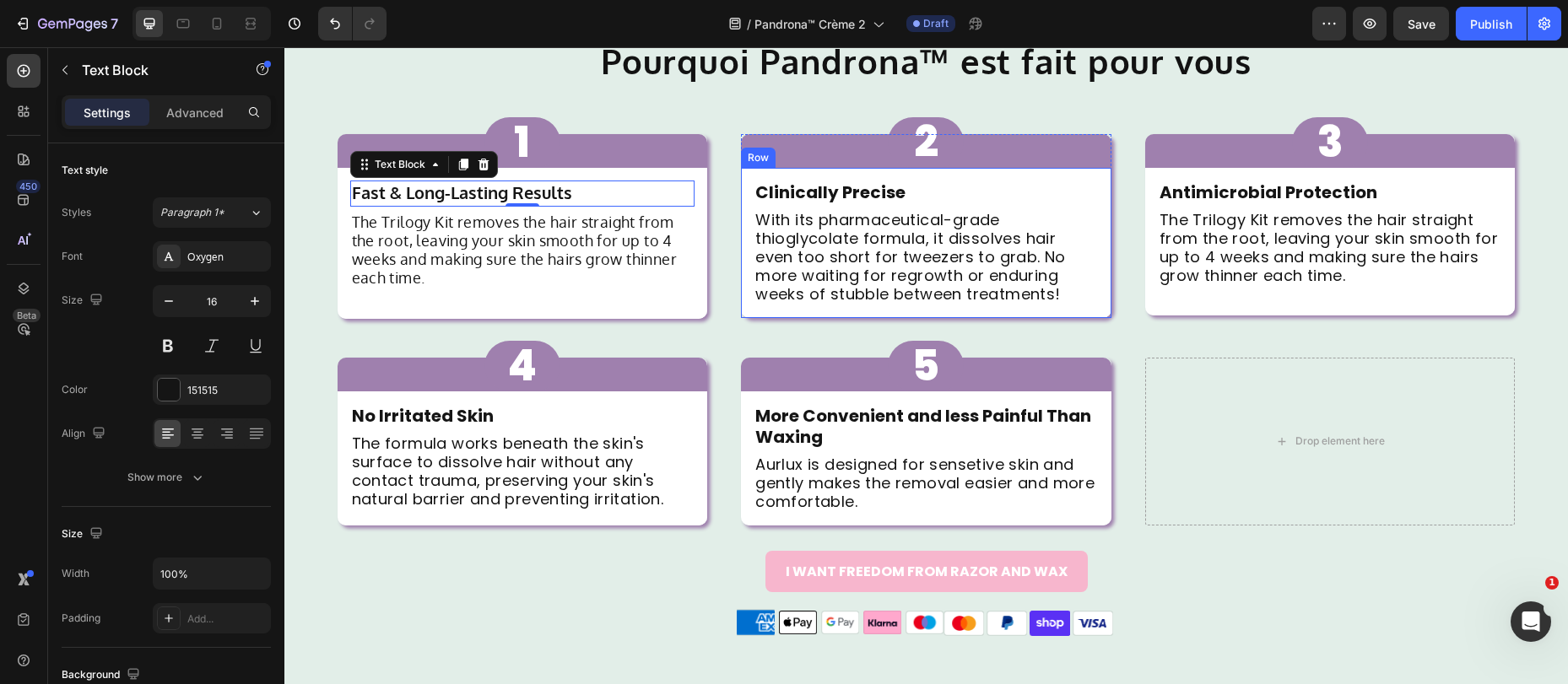
click at [816, 196] on strong "Clinically Precise" at bounding box center [830, 192] width 150 height 23
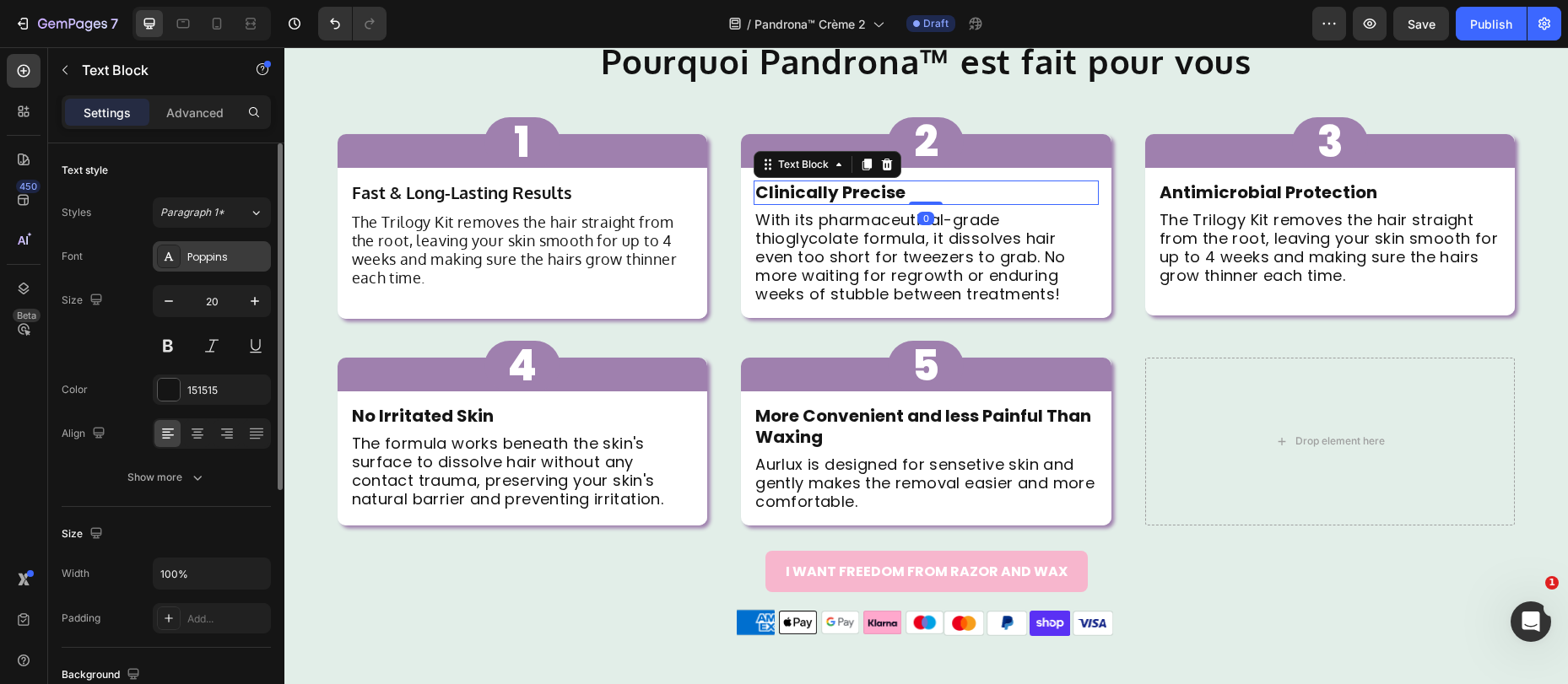
click at [225, 263] on div "Poppins" at bounding box center [227, 257] width 79 height 15
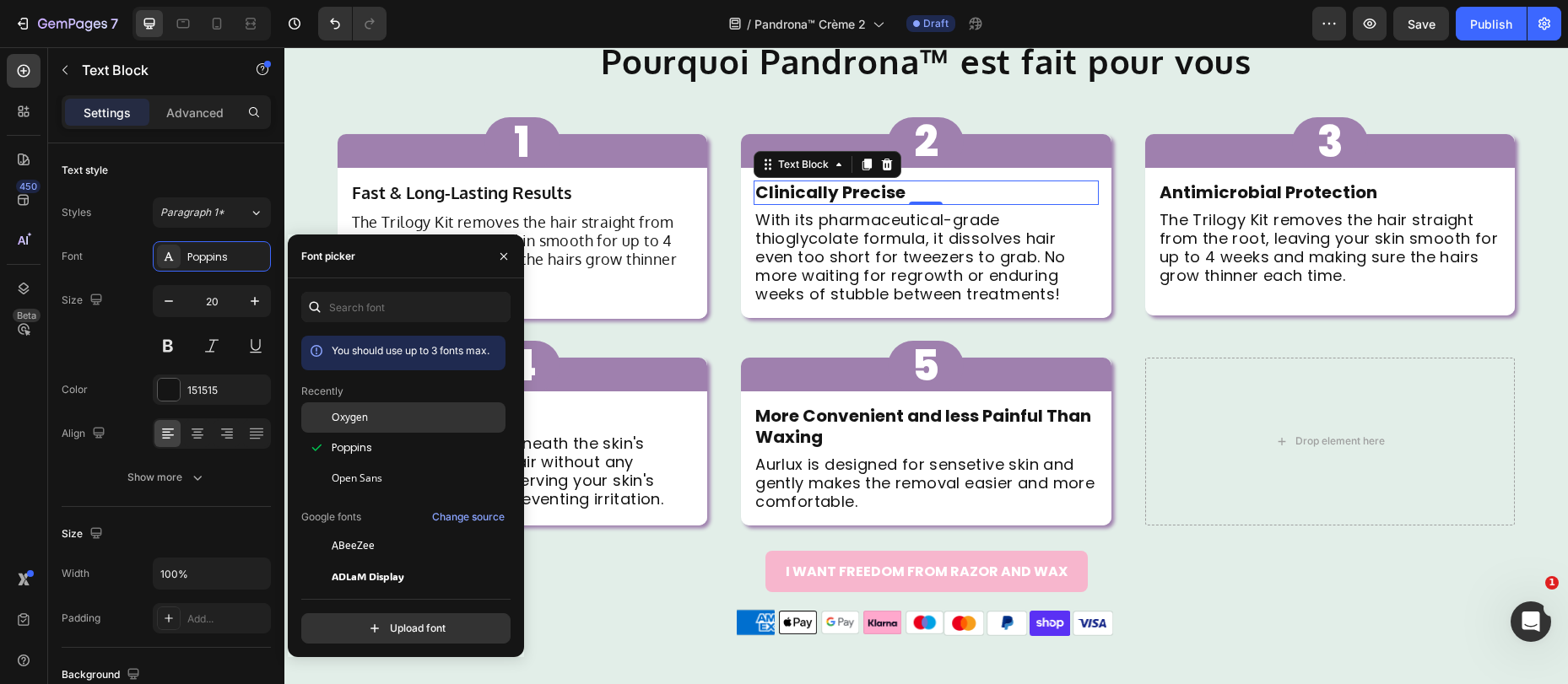
click at [362, 412] on span "Oxygen" at bounding box center [349, 417] width 37 height 15
click at [840, 254] on p "With its pharmaceutical-grade thioglycolate formula, it dissolves hair even too…" at bounding box center [926, 257] width 342 height 93
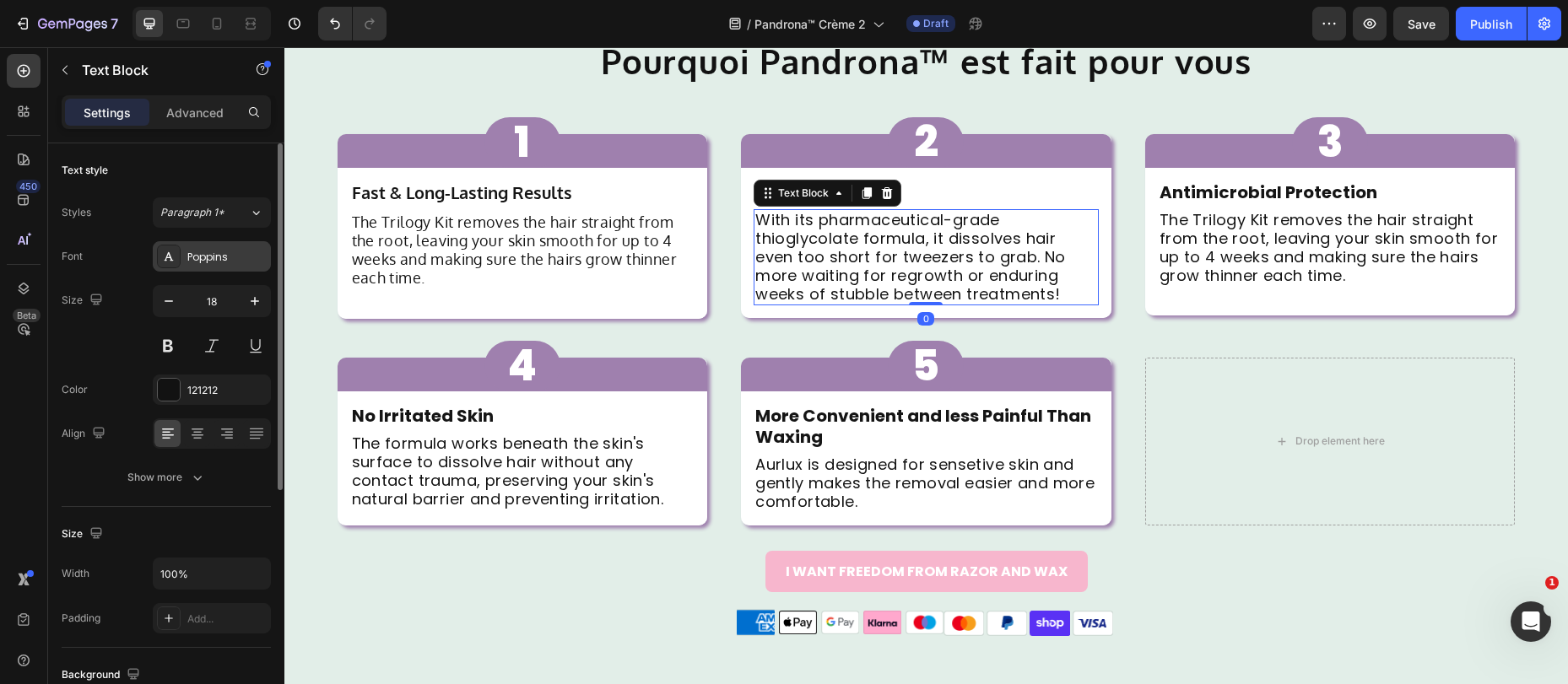
click at [207, 260] on div "Poppins" at bounding box center [227, 257] width 79 height 15
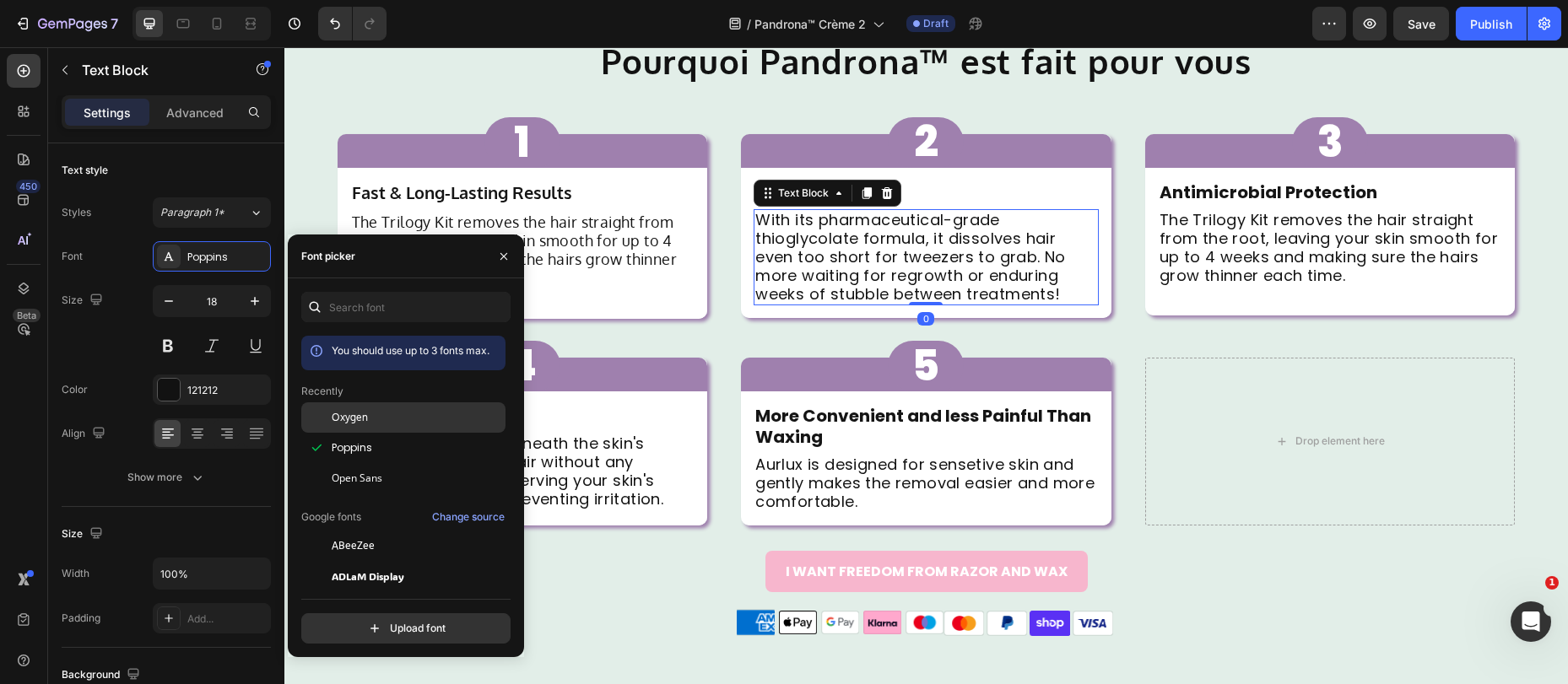
click at [358, 420] on span "Oxygen" at bounding box center [349, 417] width 37 height 15
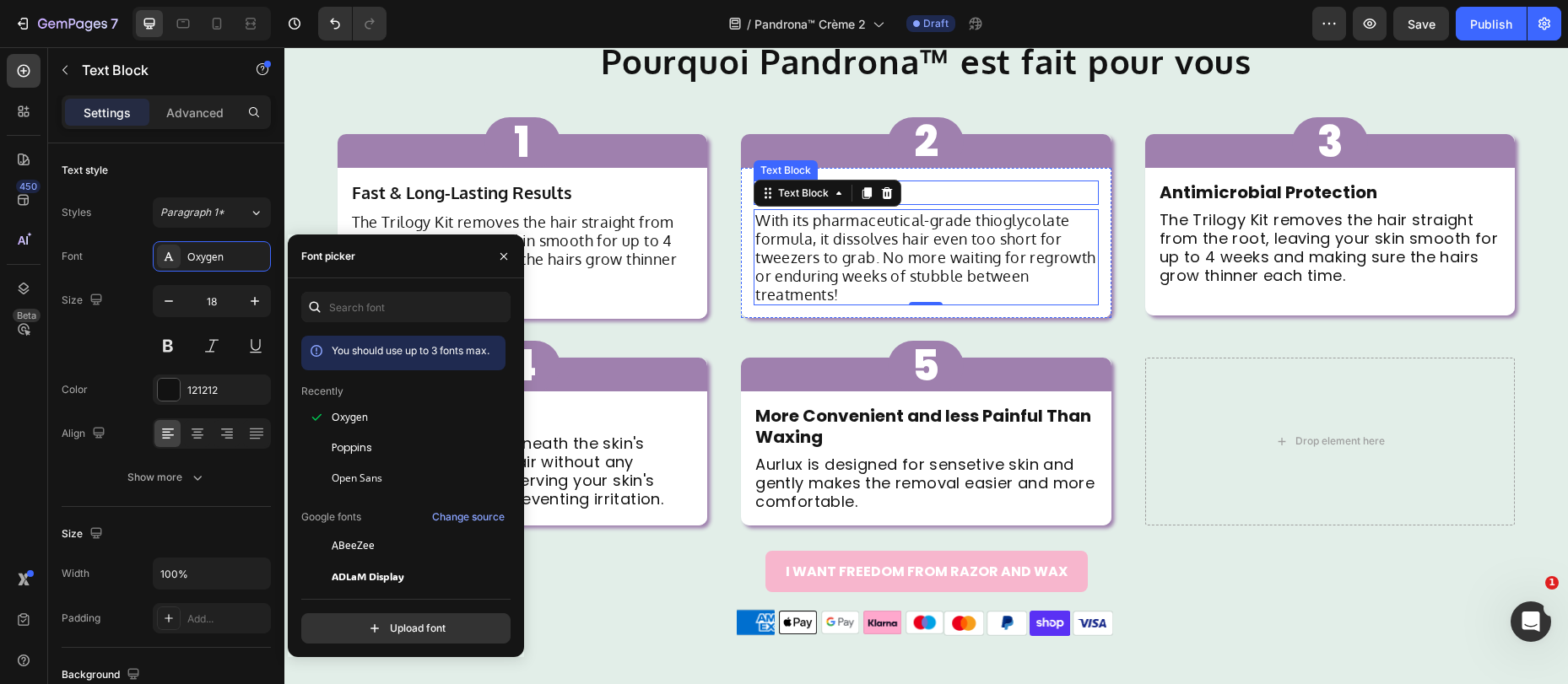
click at [1011, 183] on p "Clinically Precise" at bounding box center [926, 193] width 342 height 21
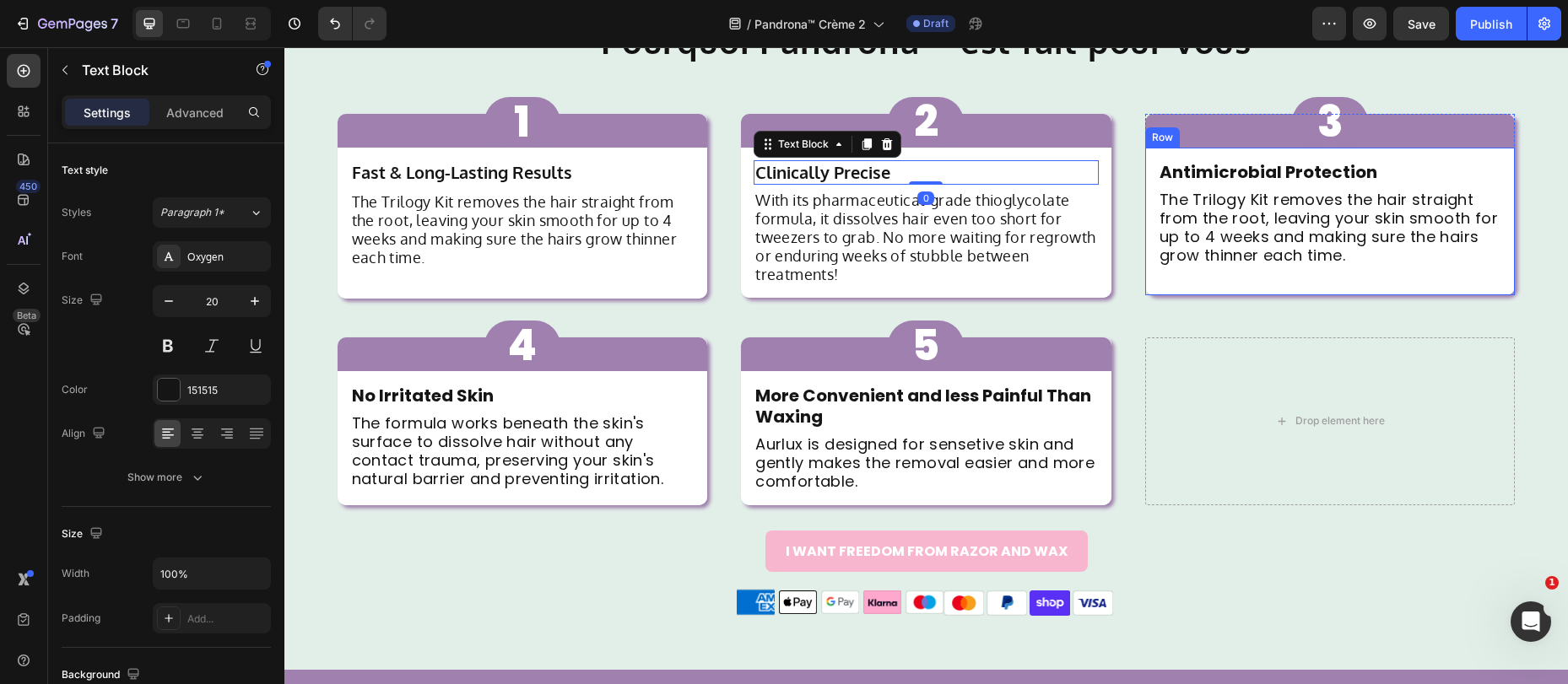
scroll to position [1367, 0]
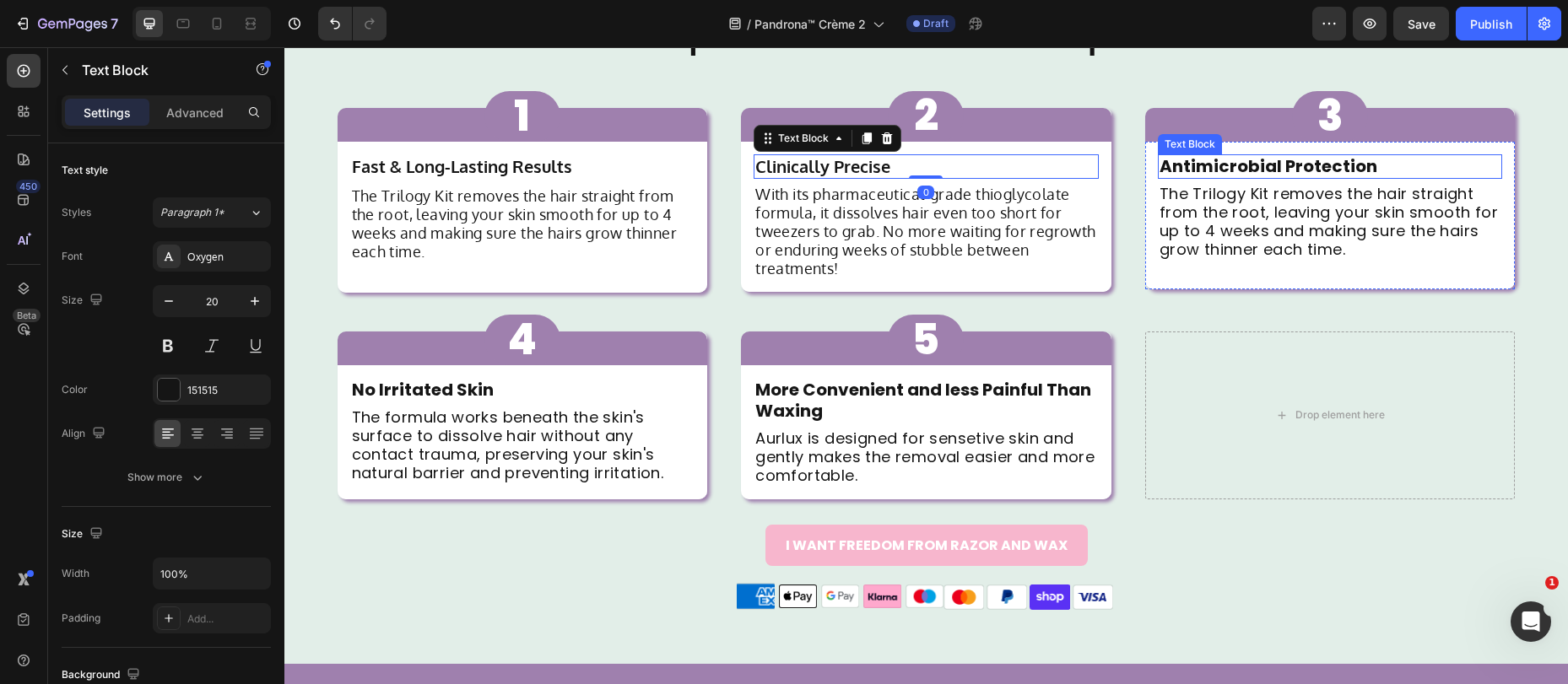
click at [1234, 163] on strong "Antimicrobial Protection" at bounding box center [1268, 166] width 218 height 23
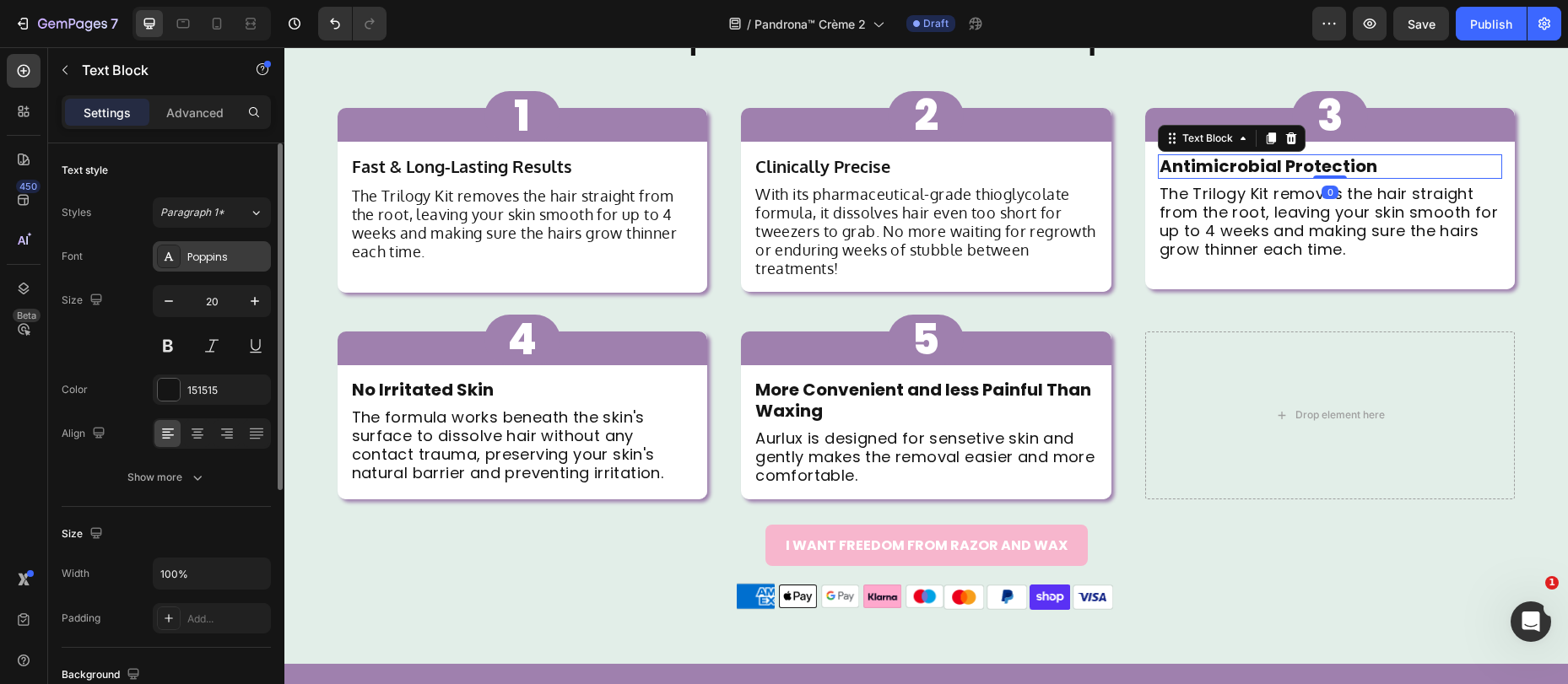
click at [212, 253] on div "Poppins" at bounding box center [227, 257] width 79 height 15
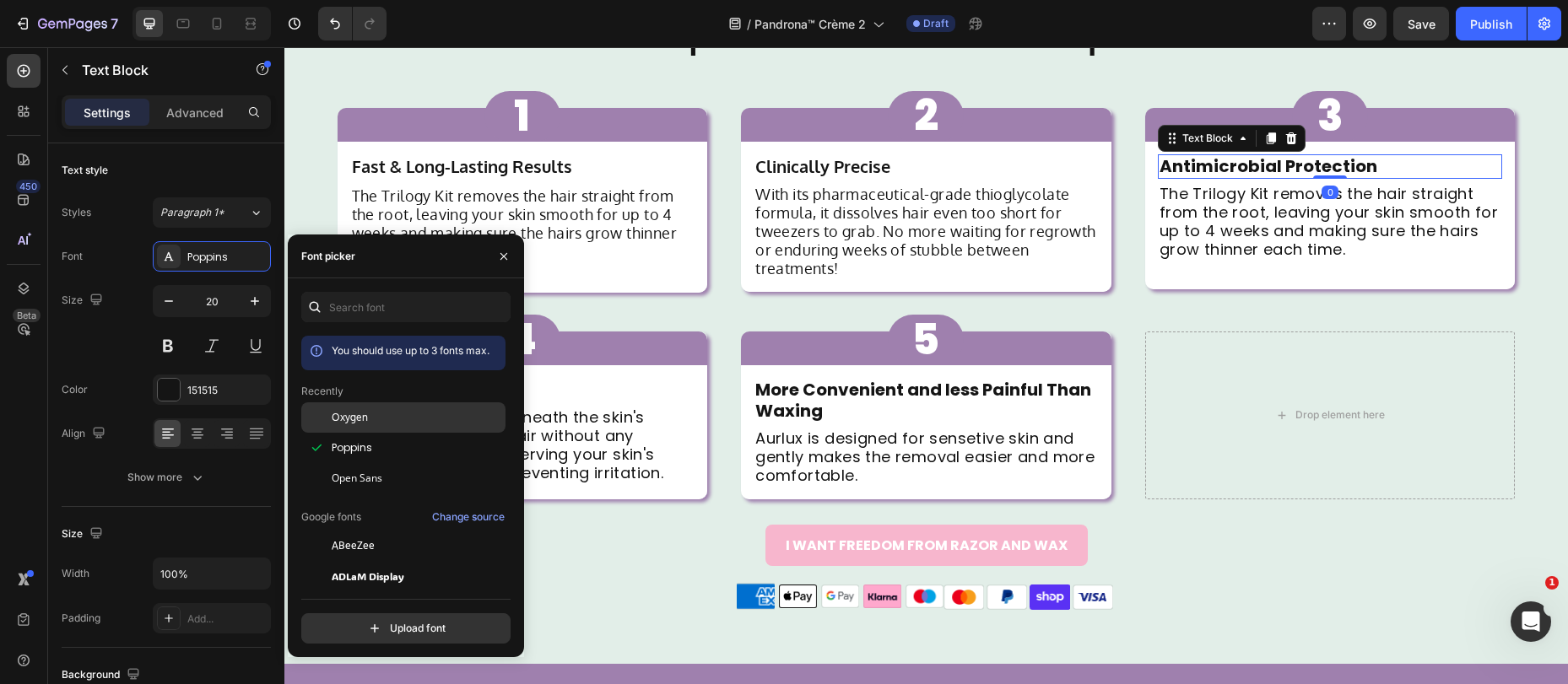
click at [361, 417] on span "Oxygen" at bounding box center [349, 417] width 37 height 15
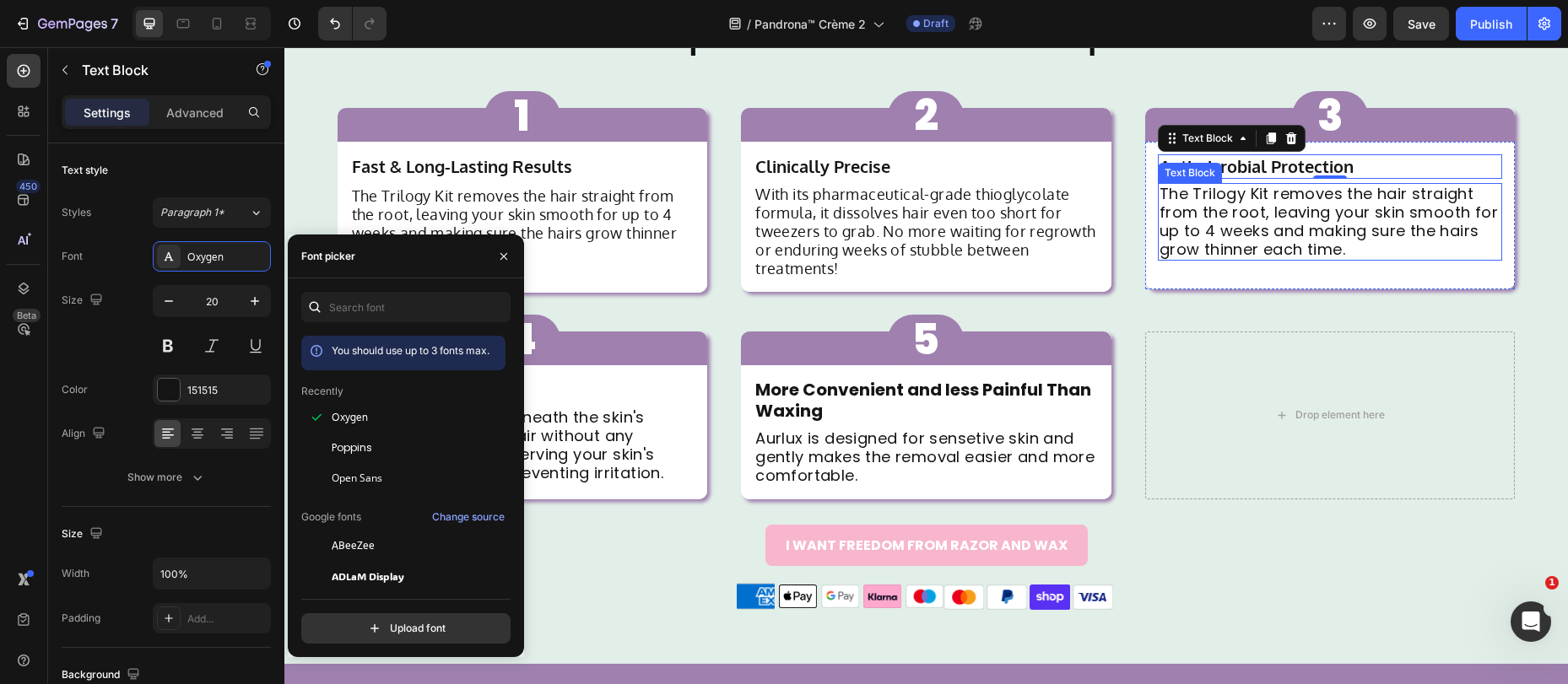
click at [1305, 204] on p "The Trilogy Kit removes the hair straight from the root, leaving your skin smoo…" at bounding box center [1330, 221] width 342 height 74
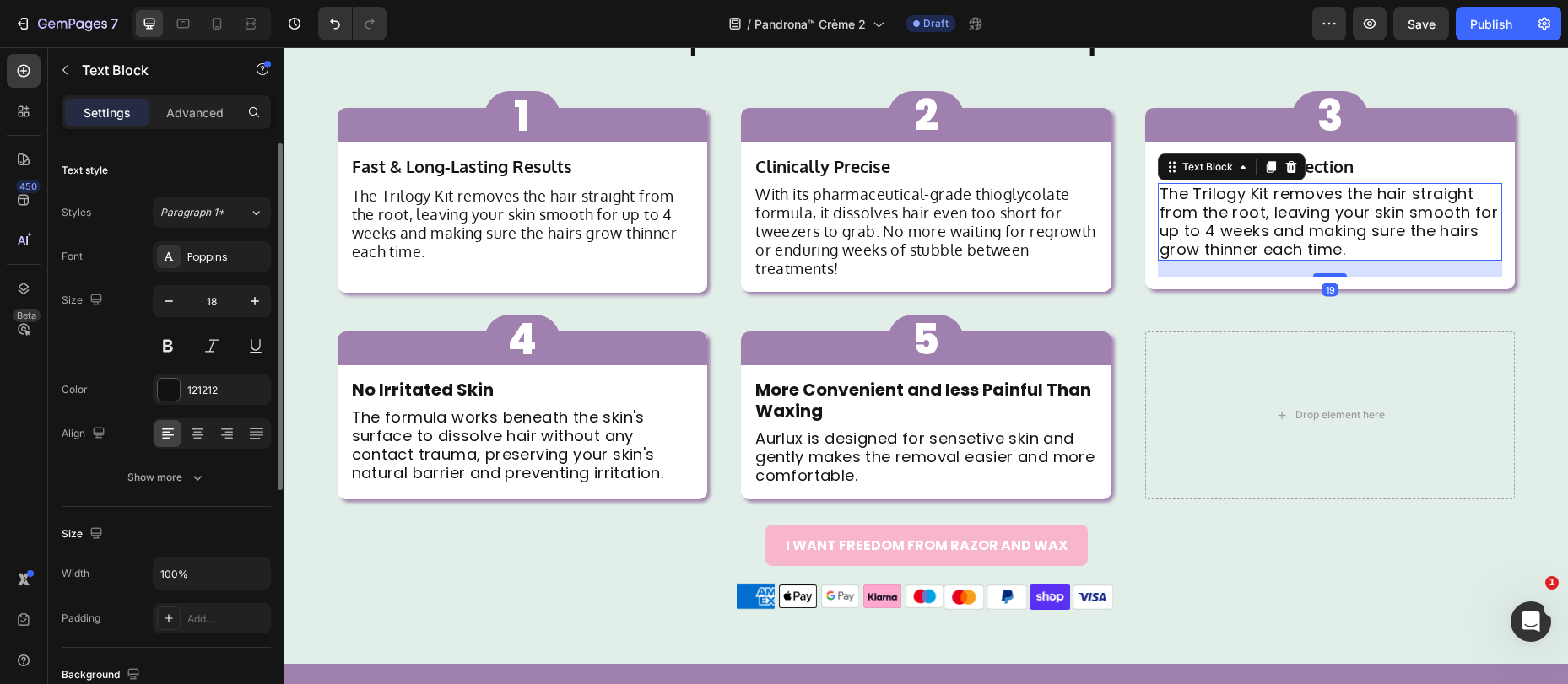
click at [192, 263] on div "Poppins" at bounding box center [227, 257] width 79 height 15
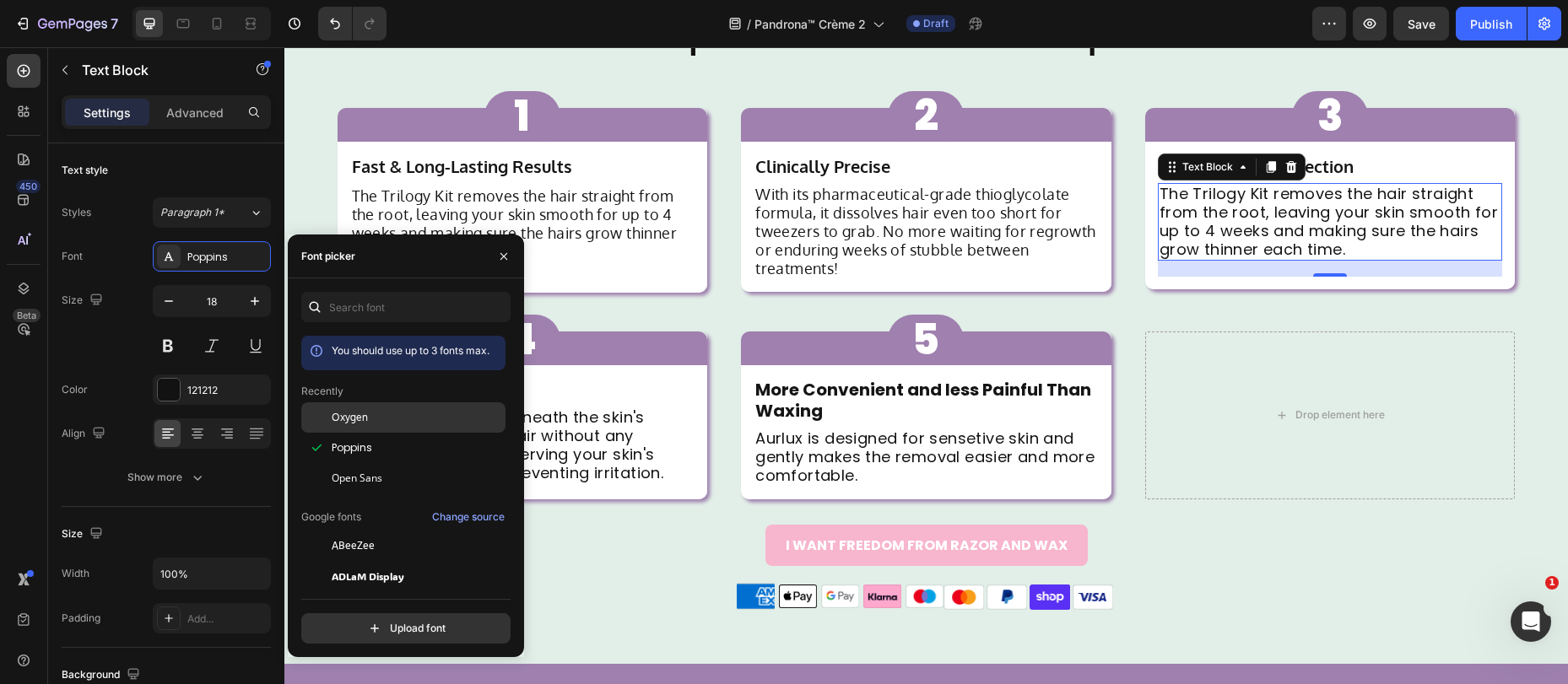
click at [361, 420] on span "Oxygen" at bounding box center [349, 417] width 37 height 15
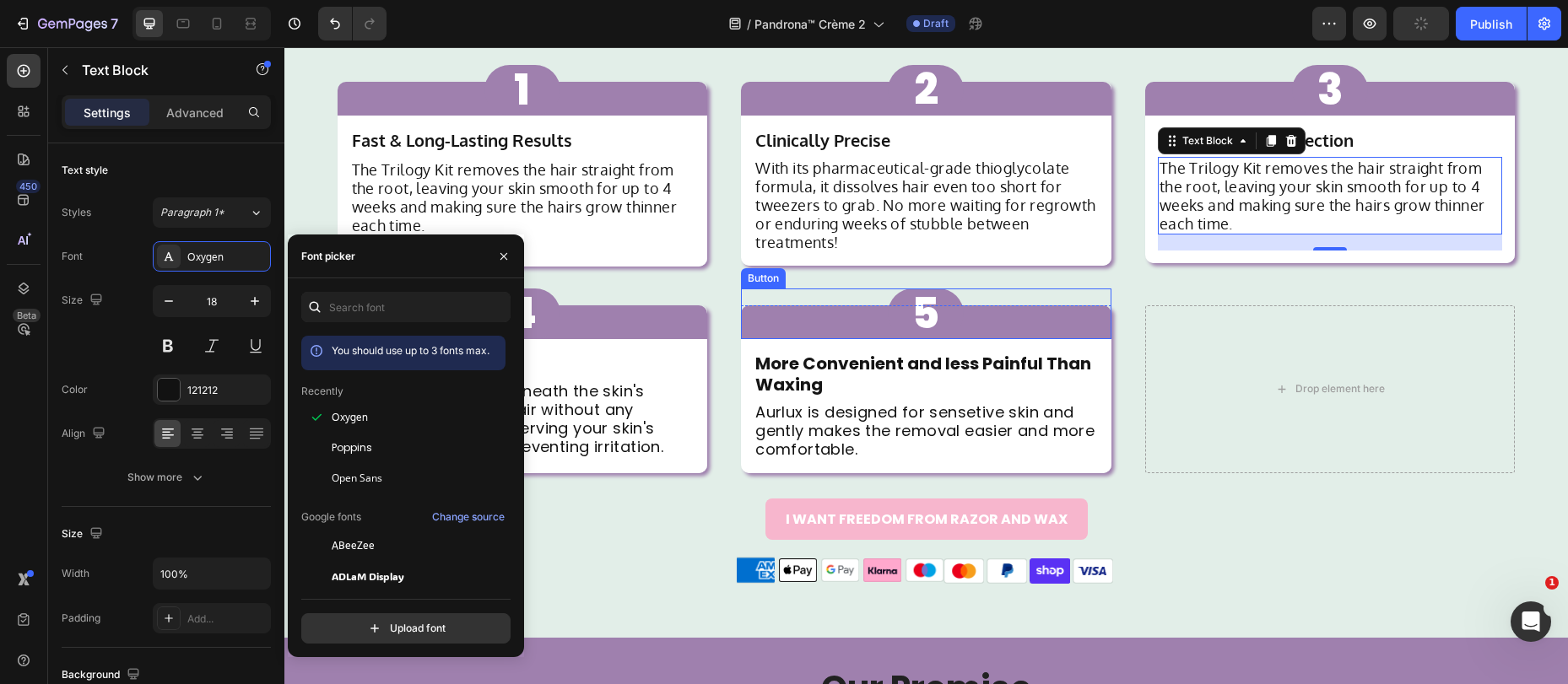
scroll to position [1395, 0]
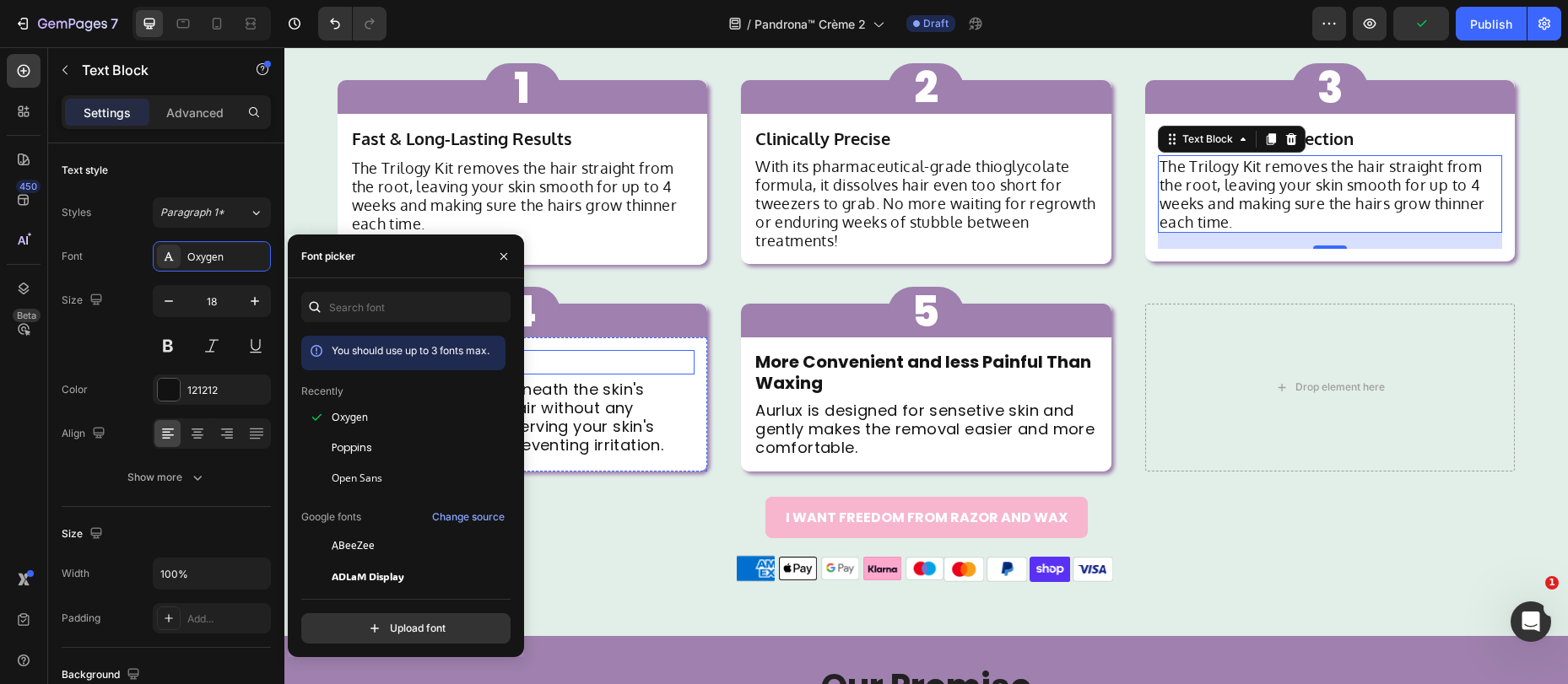
click at [587, 358] on p "No Irritated Skin" at bounding box center [522, 363] width 342 height 21
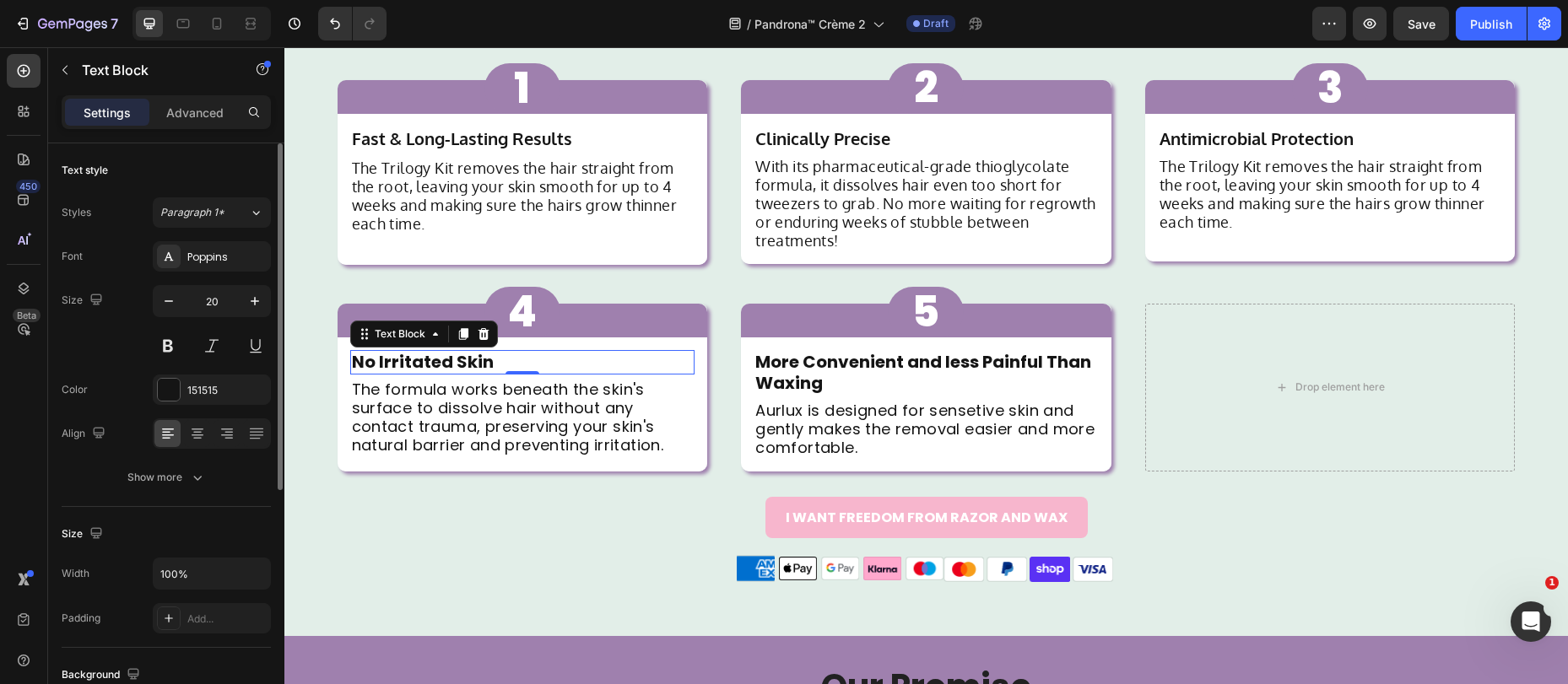
click at [189, 263] on div "Poppins" at bounding box center [227, 257] width 79 height 15
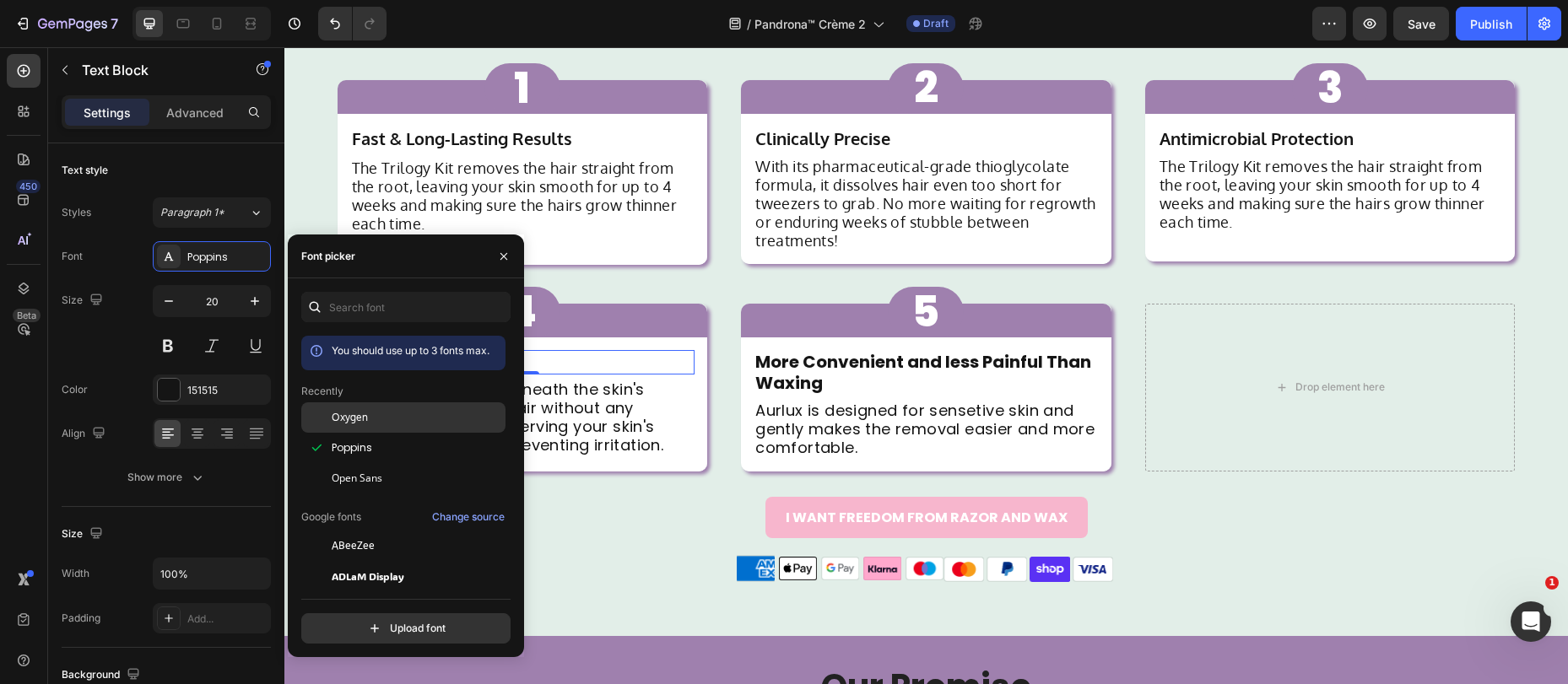
click at [367, 416] on div "Oxygen" at bounding box center [416, 417] width 171 height 15
click at [590, 411] on p "The formula works beneath the skin's surface to dissolve hair without any conta…" at bounding box center [522, 417] width 342 height 74
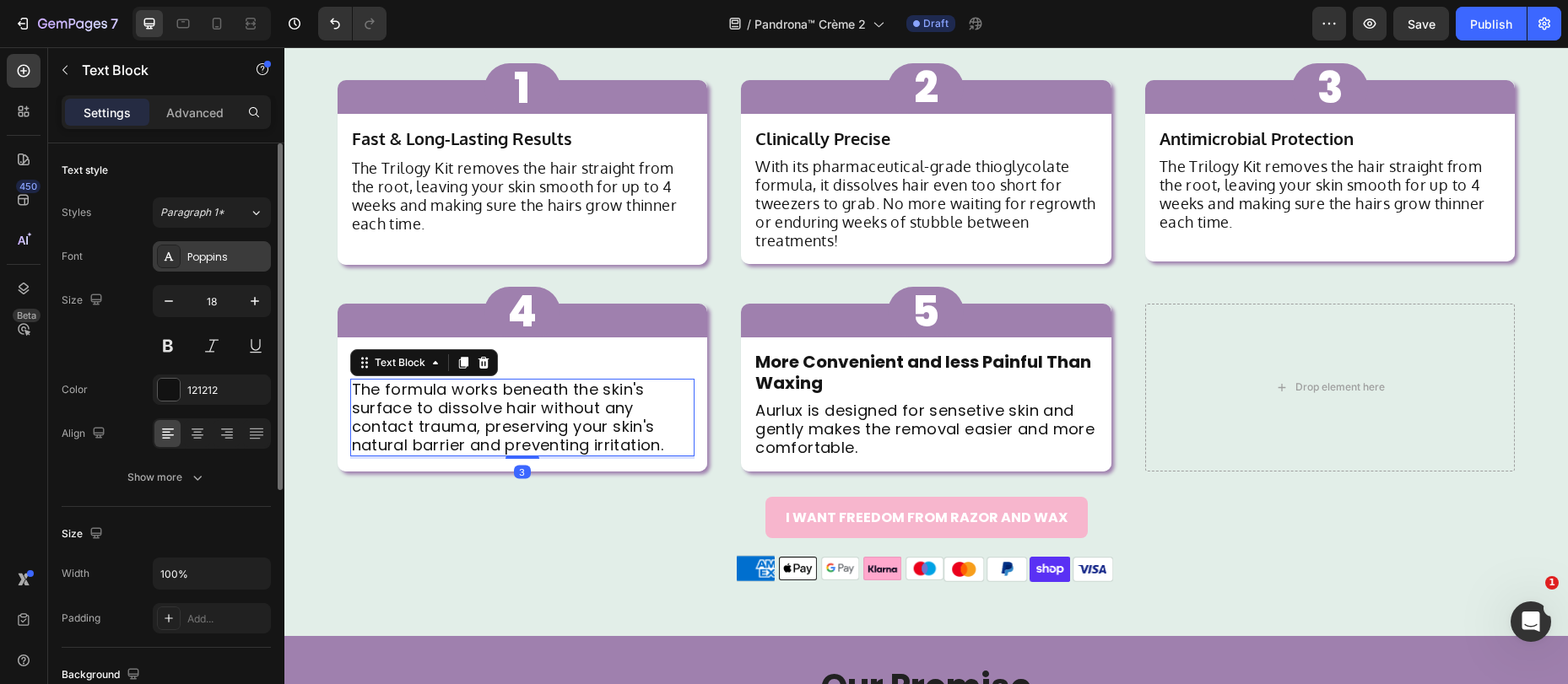
click at [217, 263] on div "Poppins" at bounding box center [227, 257] width 79 height 15
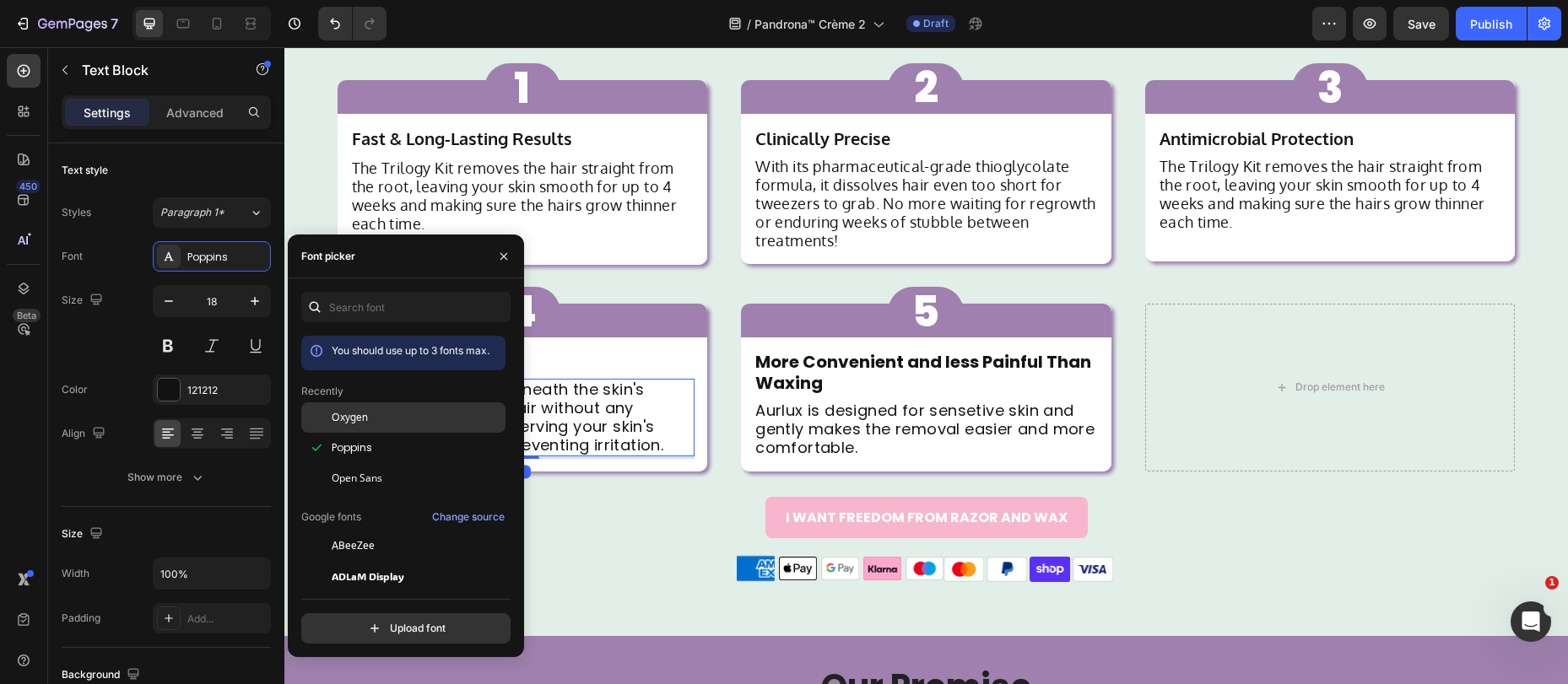
drag, startPoint x: 371, startPoint y: 417, endPoint x: 455, endPoint y: 412, distance: 84.1
click at [371, 417] on div "Oxygen" at bounding box center [416, 417] width 171 height 15
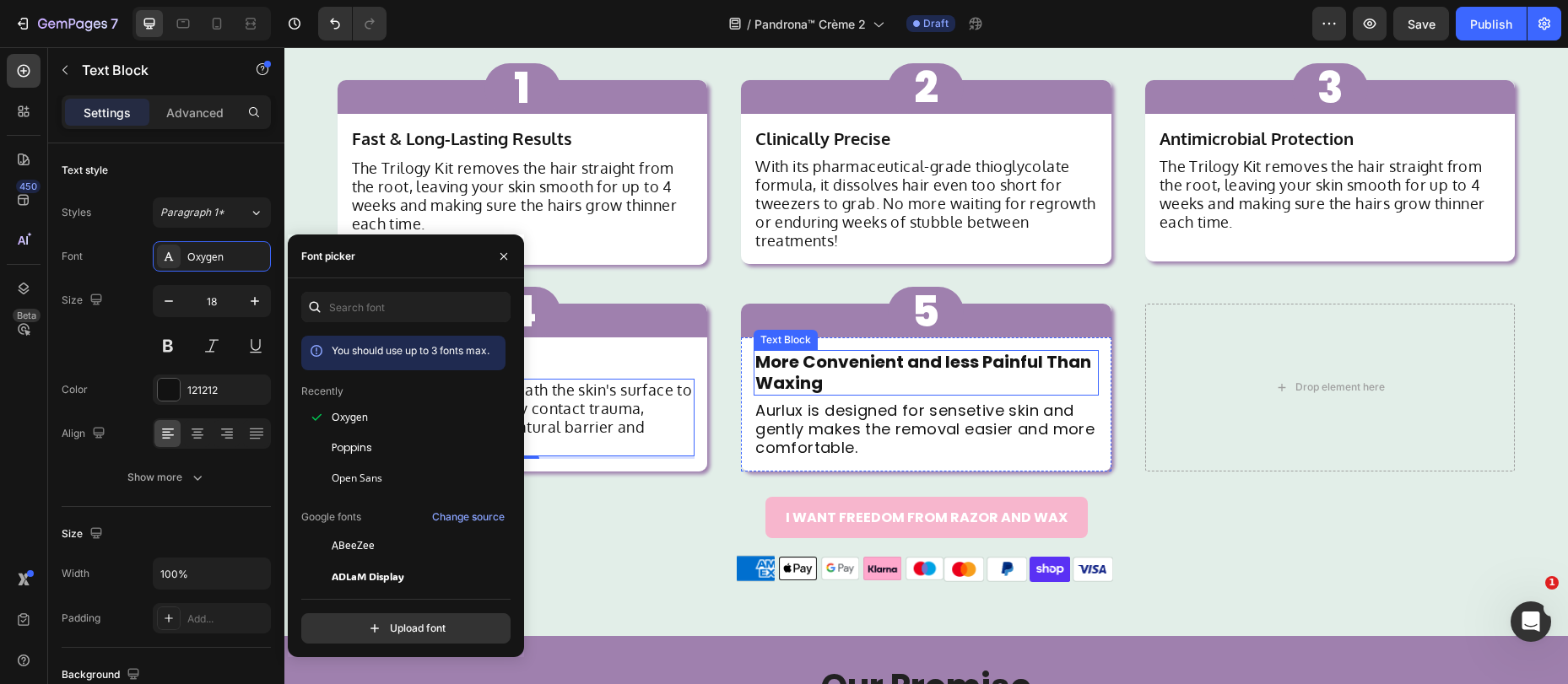
click at [805, 371] on strong "More Convenient and less Painful Than Waxing" at bounding box center [923, 372] width 336 height 45
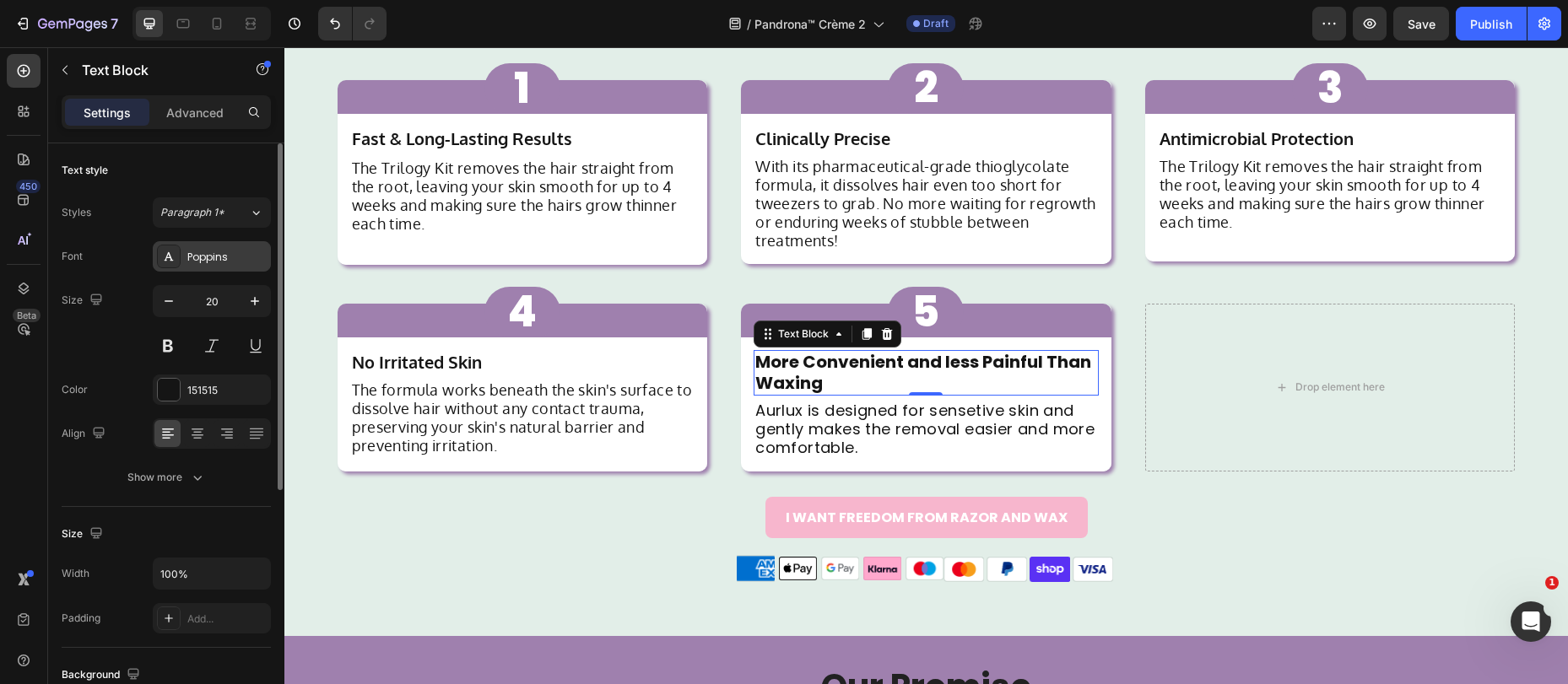
click at [186, 264] on div "Poppins" at bounding box center [212, 256] width 118 height 30
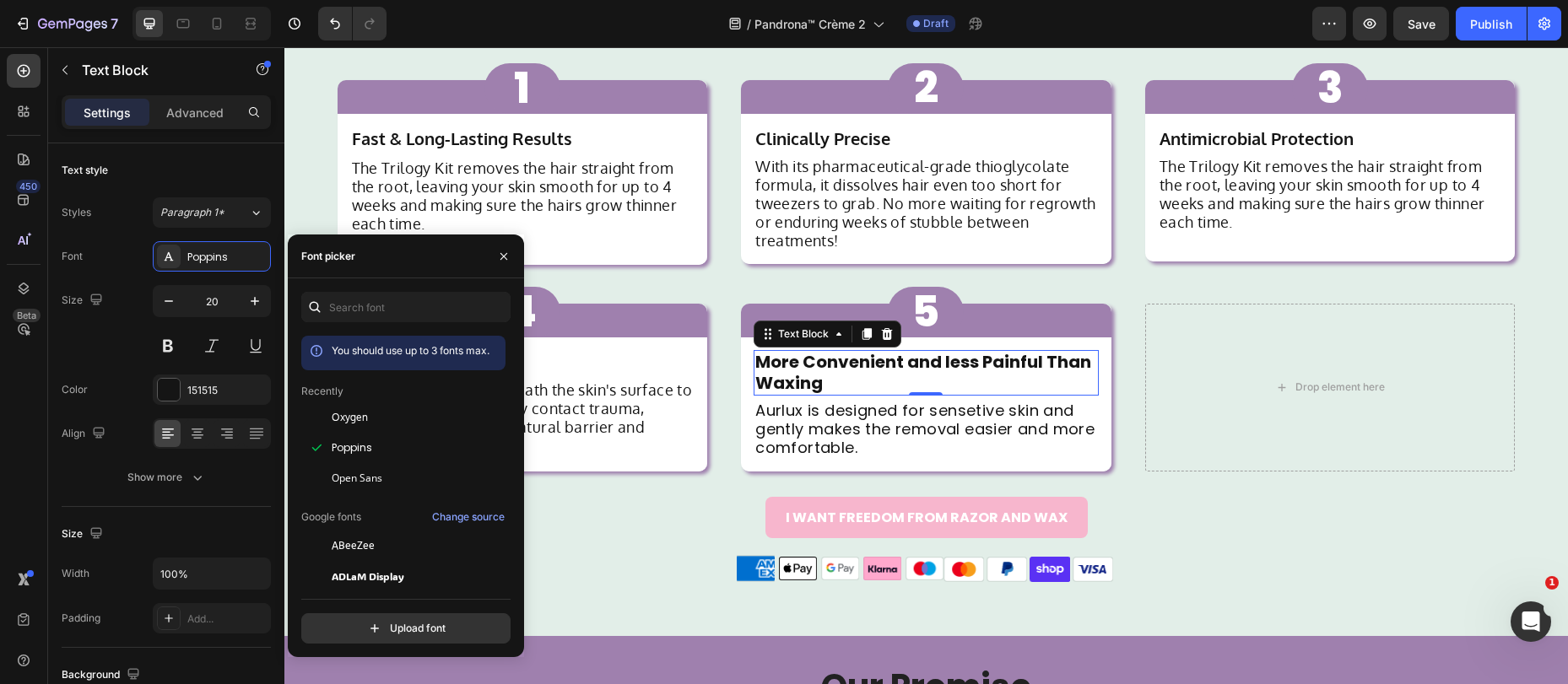
drag, startPoint x: 342, startPoint y: 420, endPoint x: 521, endPoint y: 402, distance: 179.9
click at [341, 420] on span "Oxygen" at bounding box center [349, 417] width 37 height 15
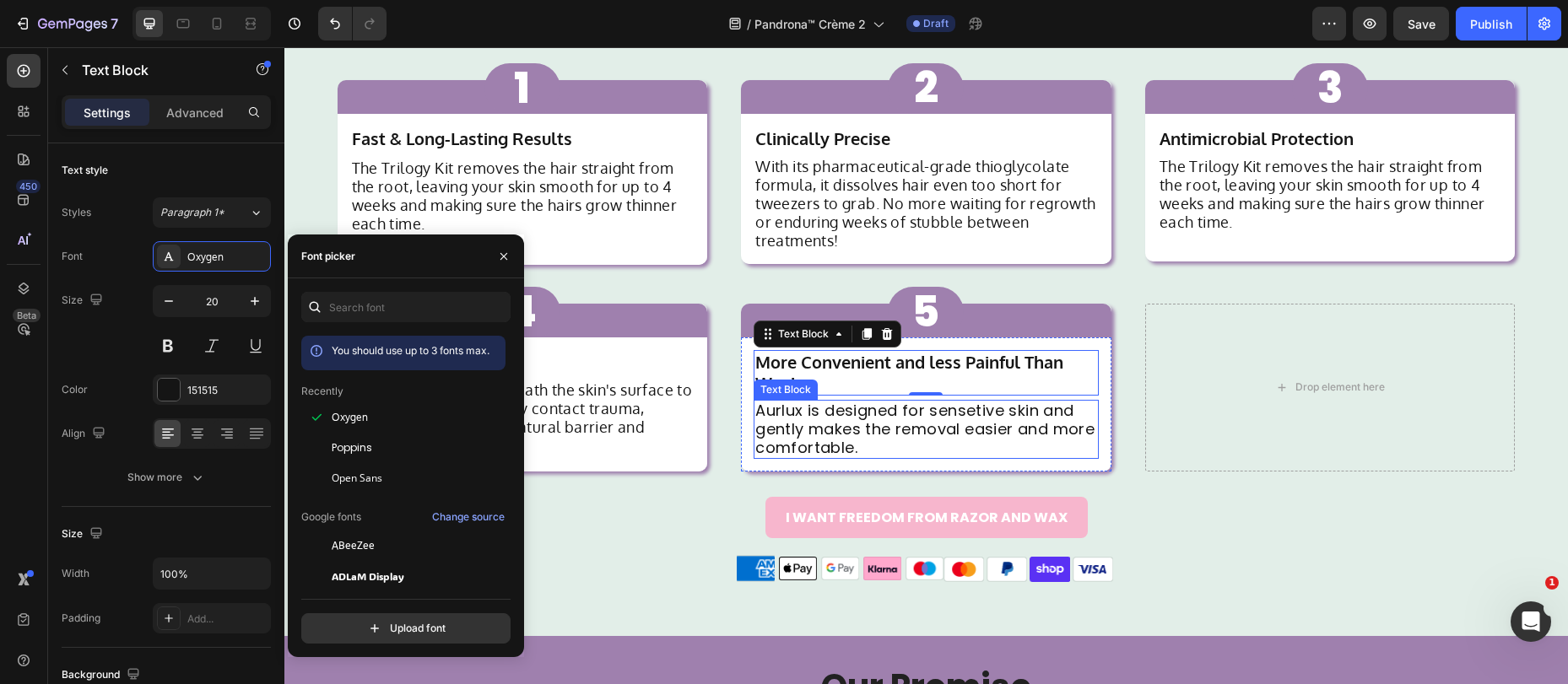
click at [783, 421] on p "Aurlux is designed for sensetive skin and gently makes the removal easier and m…" at bounding box center [926, 430] width 342 height 55
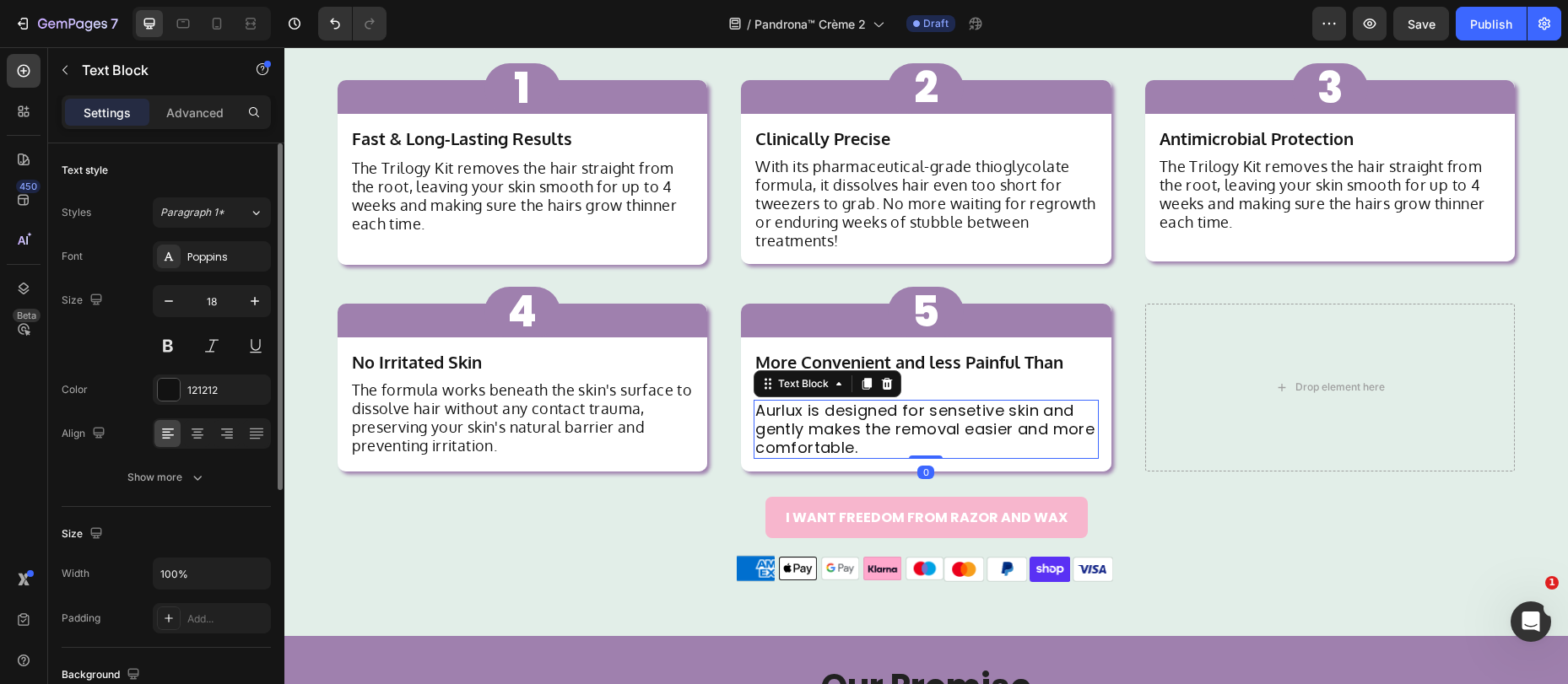
drag, startPoint x: 198, startPoint y: 262, endPoint x: 212, endPoint y: 282, distance: 24.4
click at [199, 263] on div "Poppins" at bounding box center [227, 257] width 79 height 15
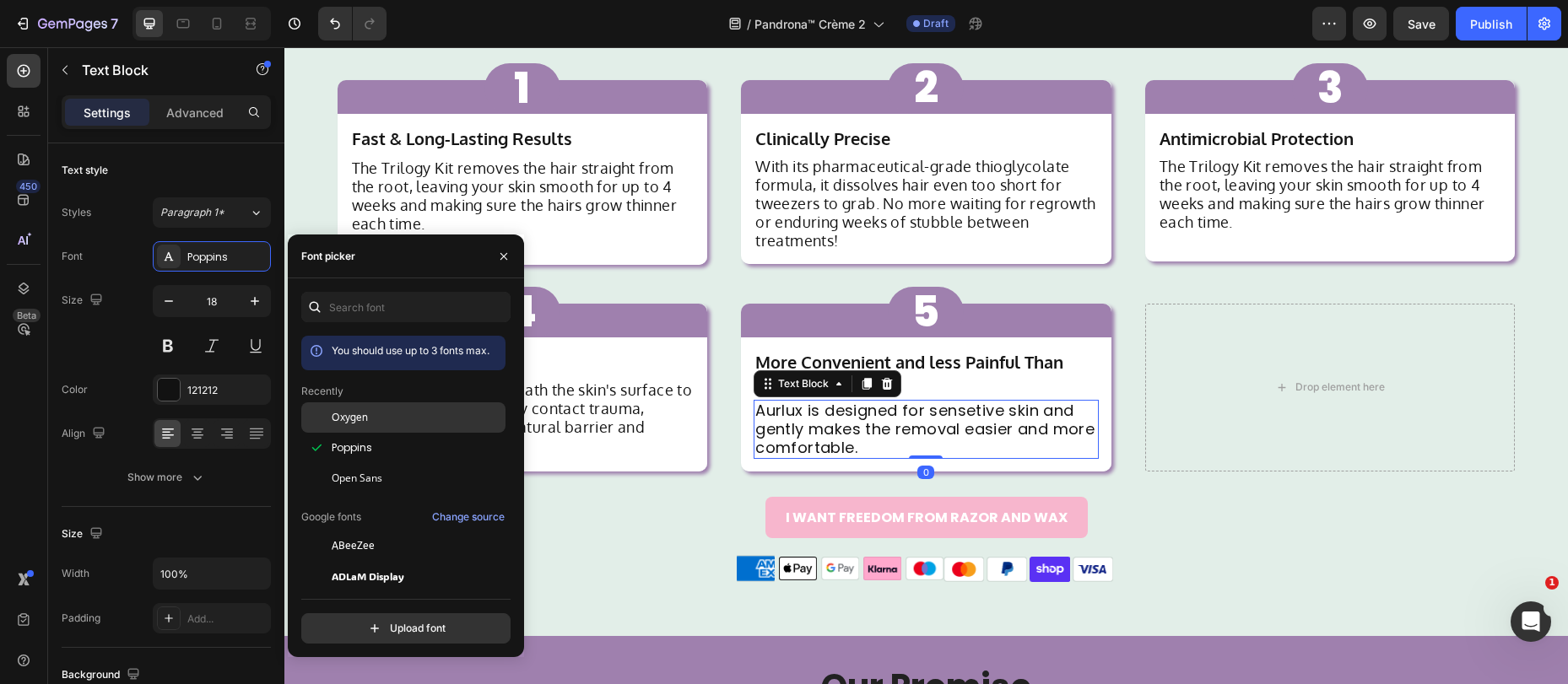
drag, startPoint x: 344, startPoint y: 418, endPoint x: 364, endPoint y: 405, distance: 23.9
click at [344, 418] on span "Oxygen" at bounding box center [349, 417] width 37 height 15
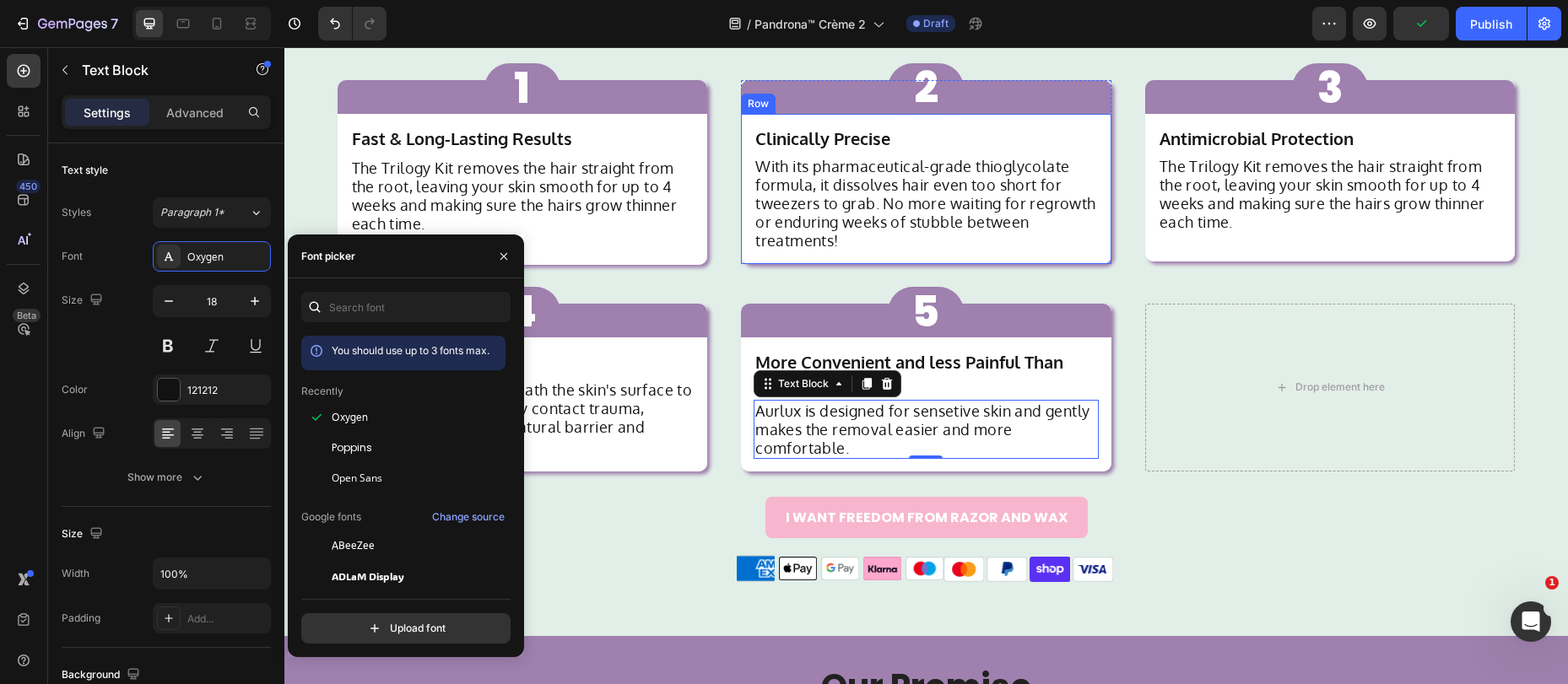
click at [1097, 245] on div "Clinically Precise Text Block With its pharmaceutical-grade thioglycolate formu…" at bounding box center [926, 189] width 371 height 150
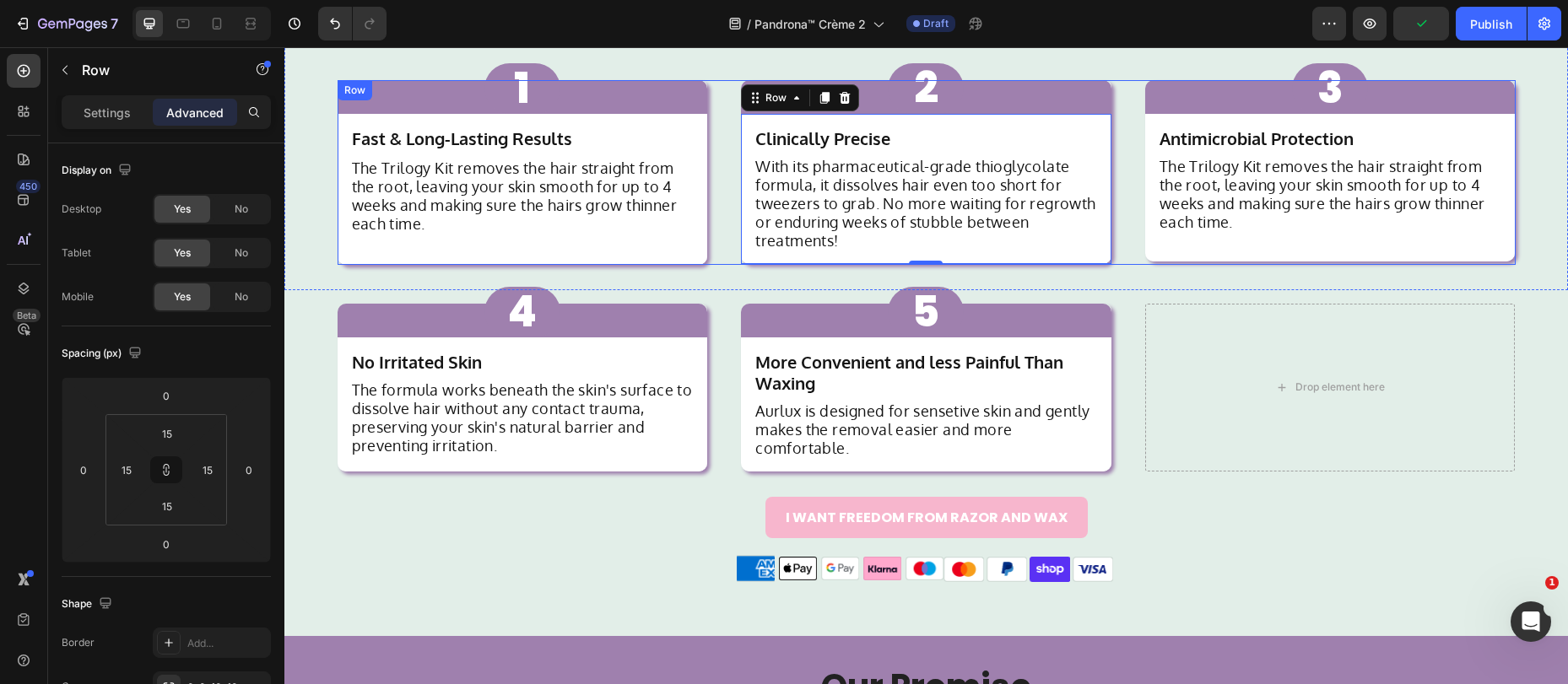
click at [1126, 221] on div "1 Button Row Fast & Long-Lasting Results Text Block The Trilogy Kit removes the…" at bounding box center [926, 172] width 1178 height 185
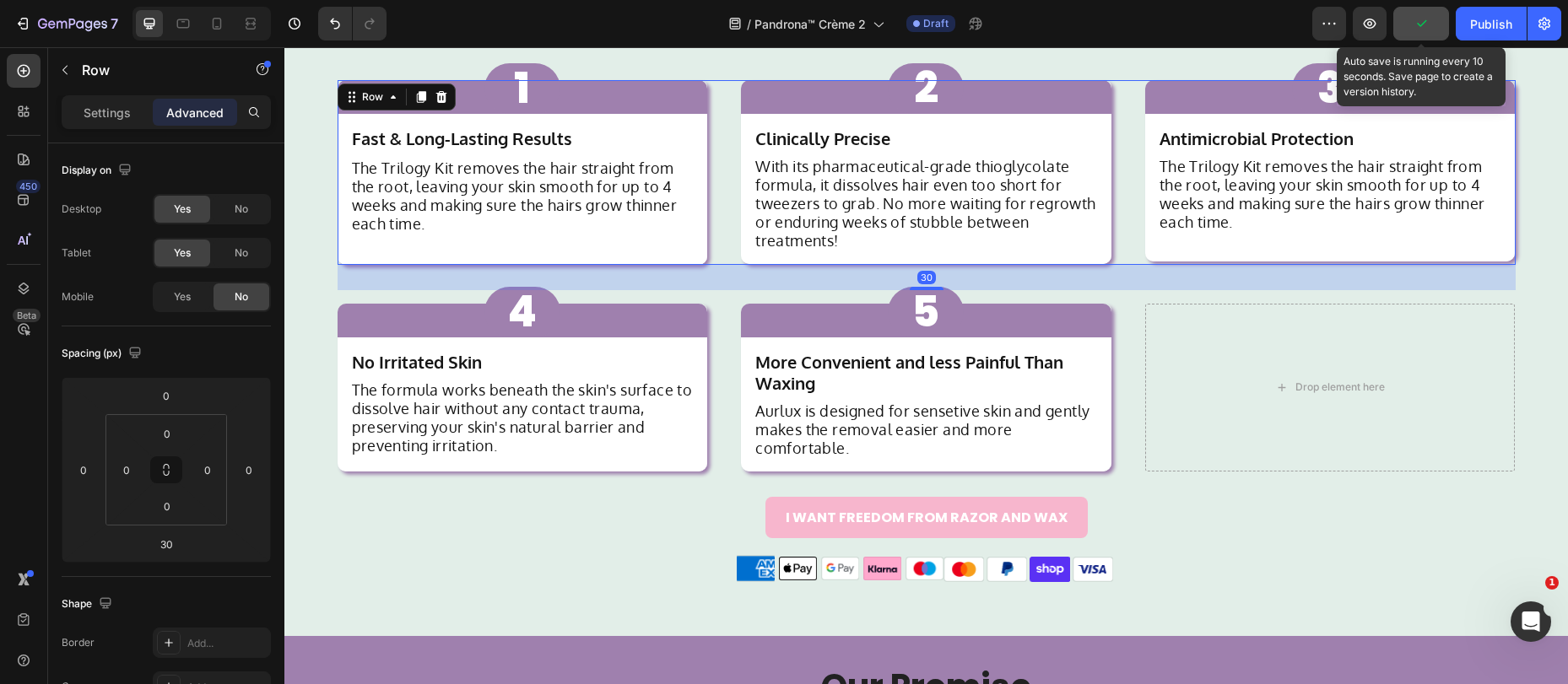
click at [1433, 27] on button "button" at bounding box center [1421, 24] width 55 height 34
click at [1420, 23] on span "Save" at bounding box center [1421, 24] width 28 height 14
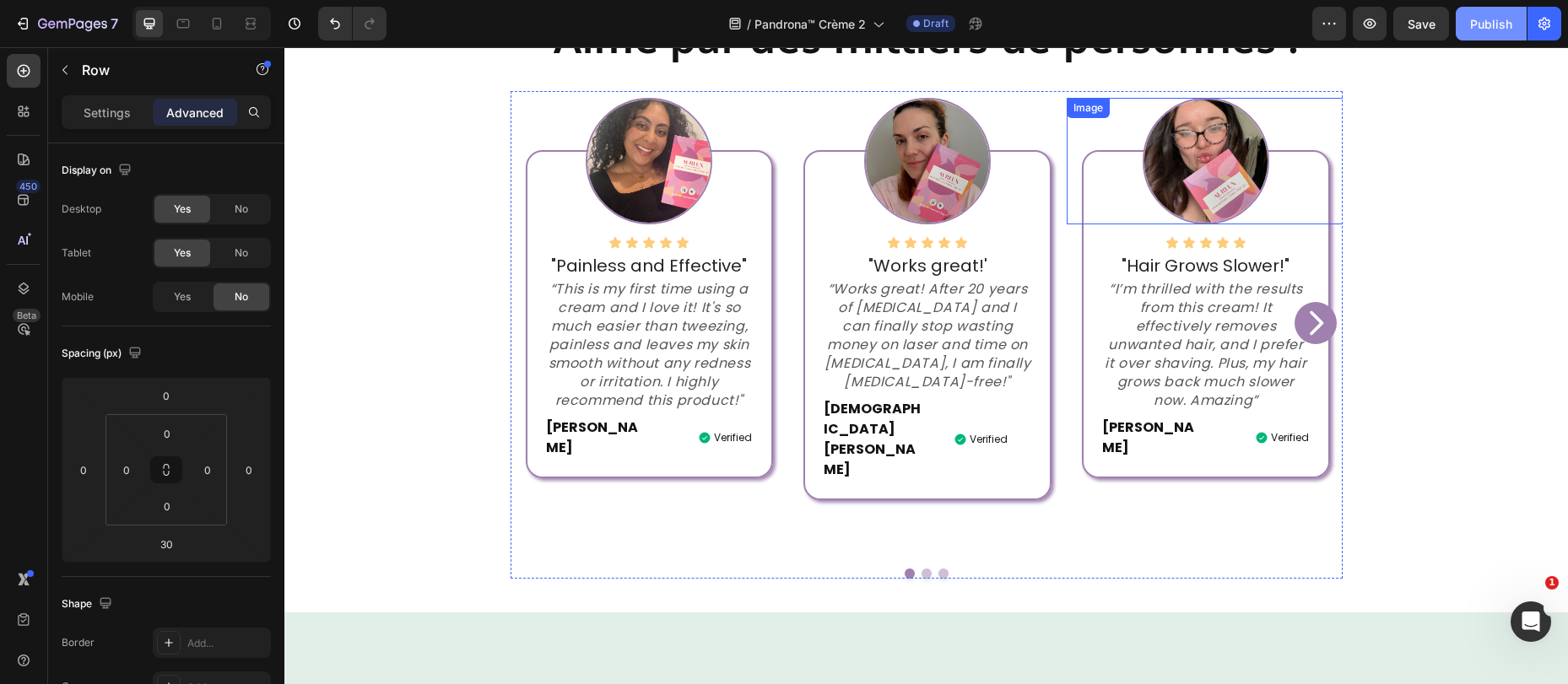
scroll to position [391, 0]
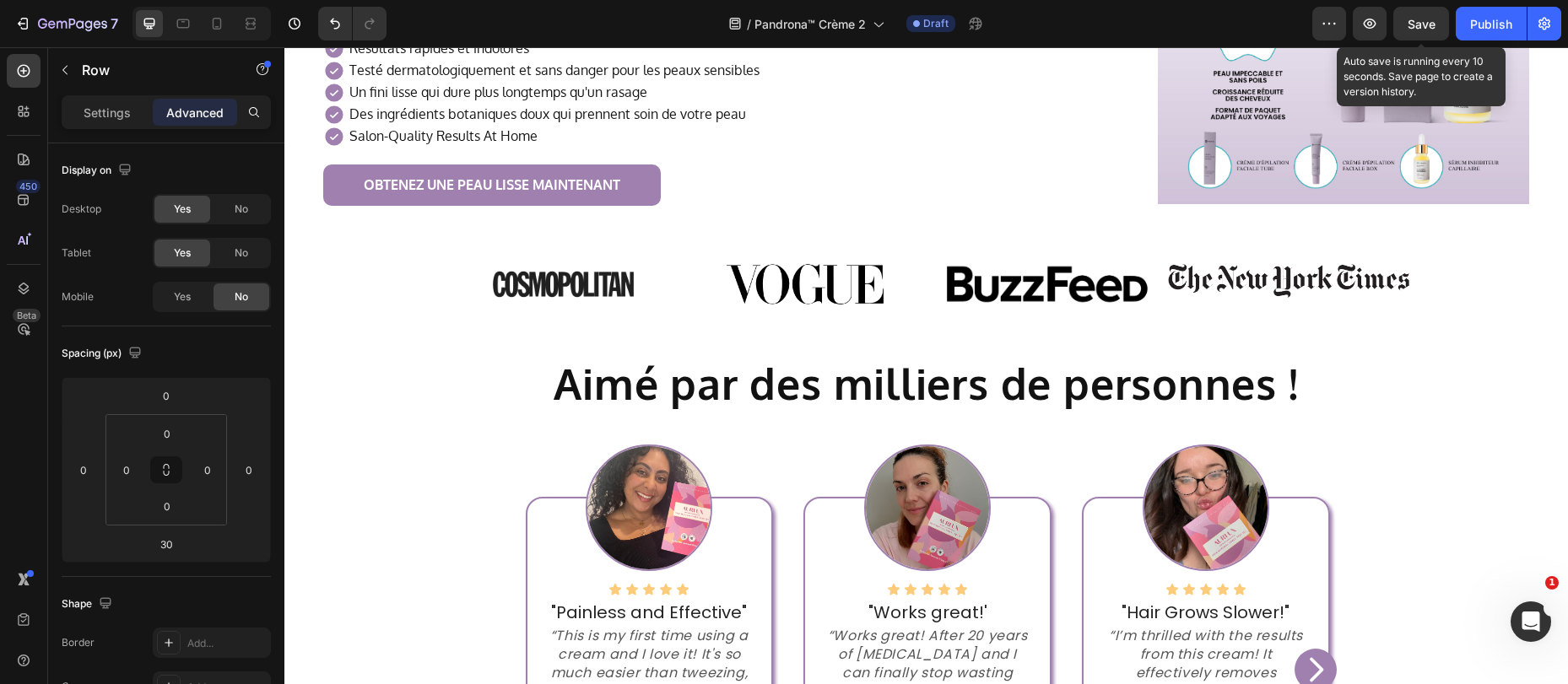
click at [1414, 23] on span "Save" at bounding box center [1421, 24] width 28 height 14
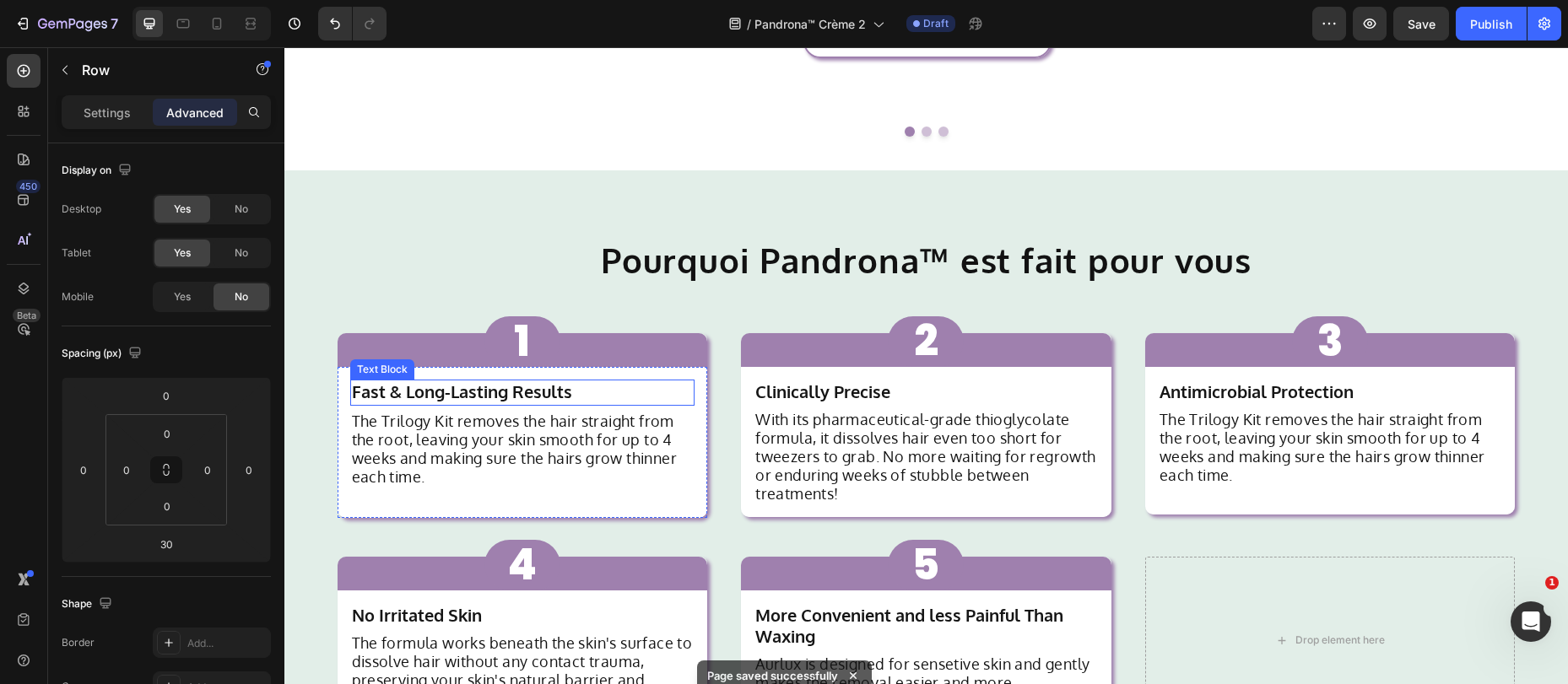
scroll to position [1219, 0]
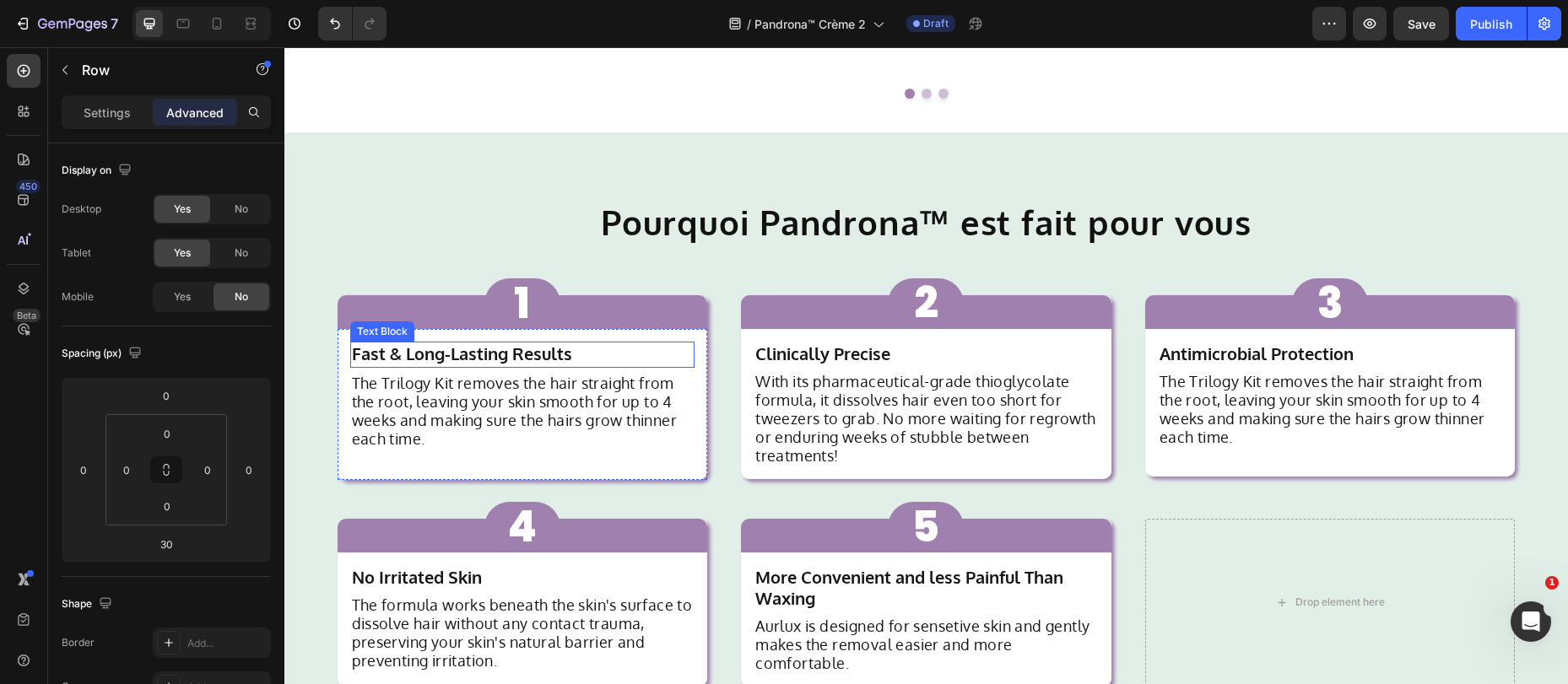
click at [484, 343] on strong "Fast & Long-Lasting Results" at bounding box center [462, 354] width 221 height 22
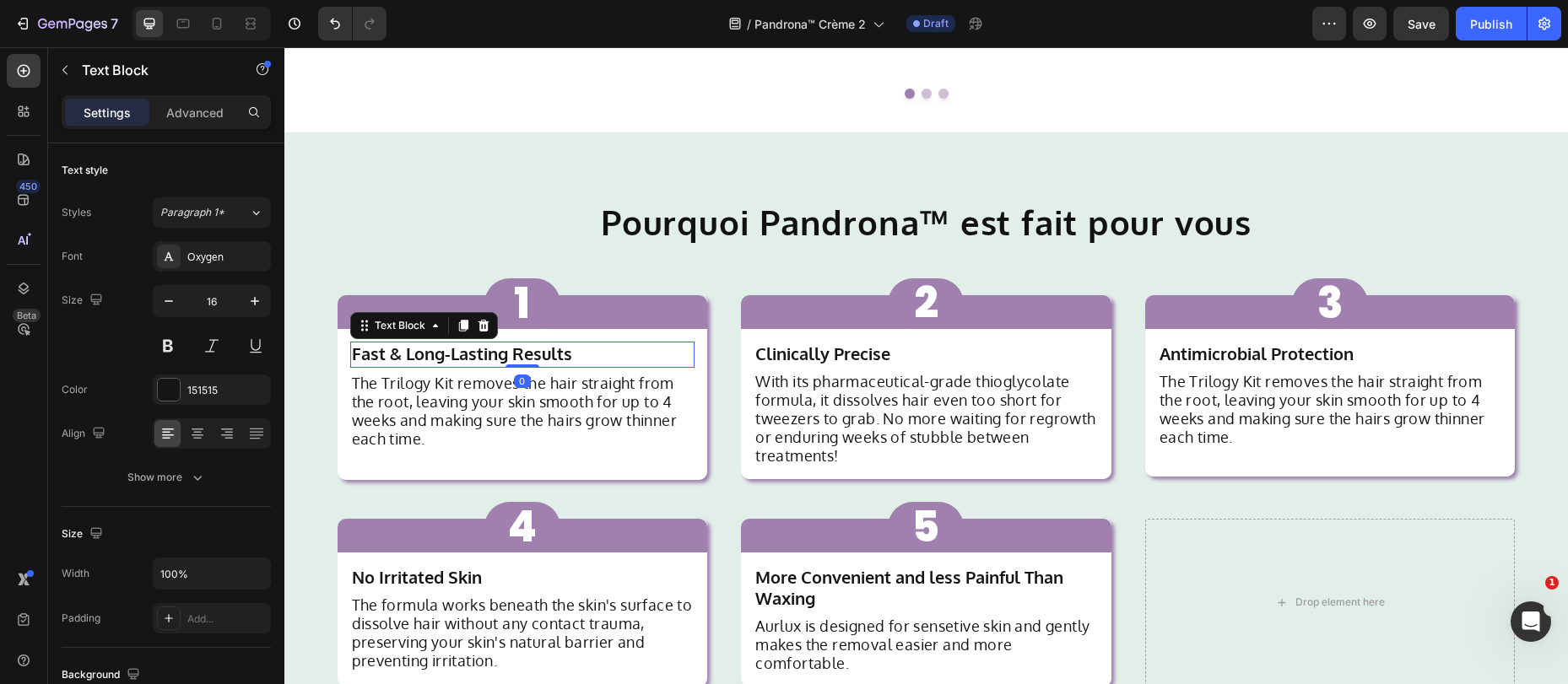
click at [484, 343] on strong "Fast & Long-Lasting Results" at bounding box center [462, 354] width 221 height 22
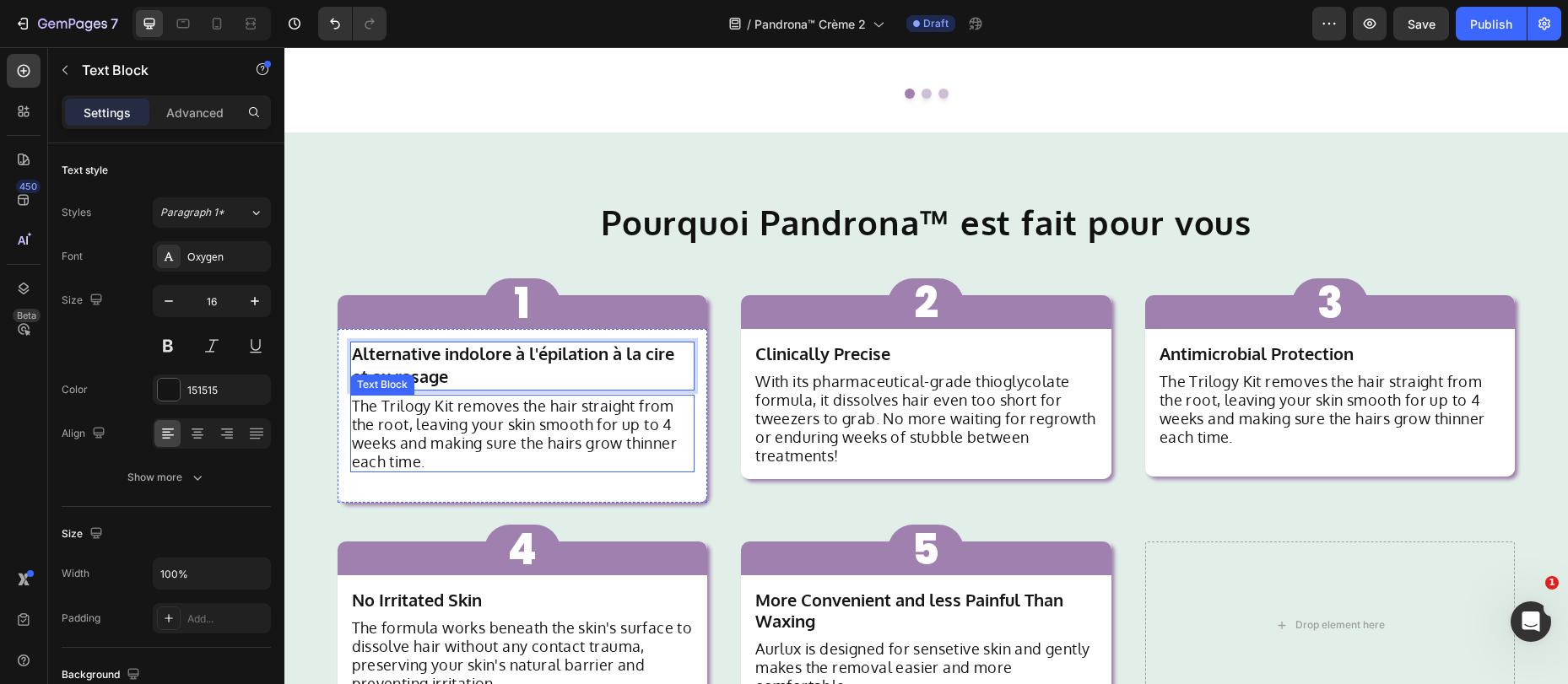
click at [477, 396] on p "The Trilogy Kit removes the hair straight from the root, leaving your skin smoo…" at bounding box center [522, 433] width 342 height 74
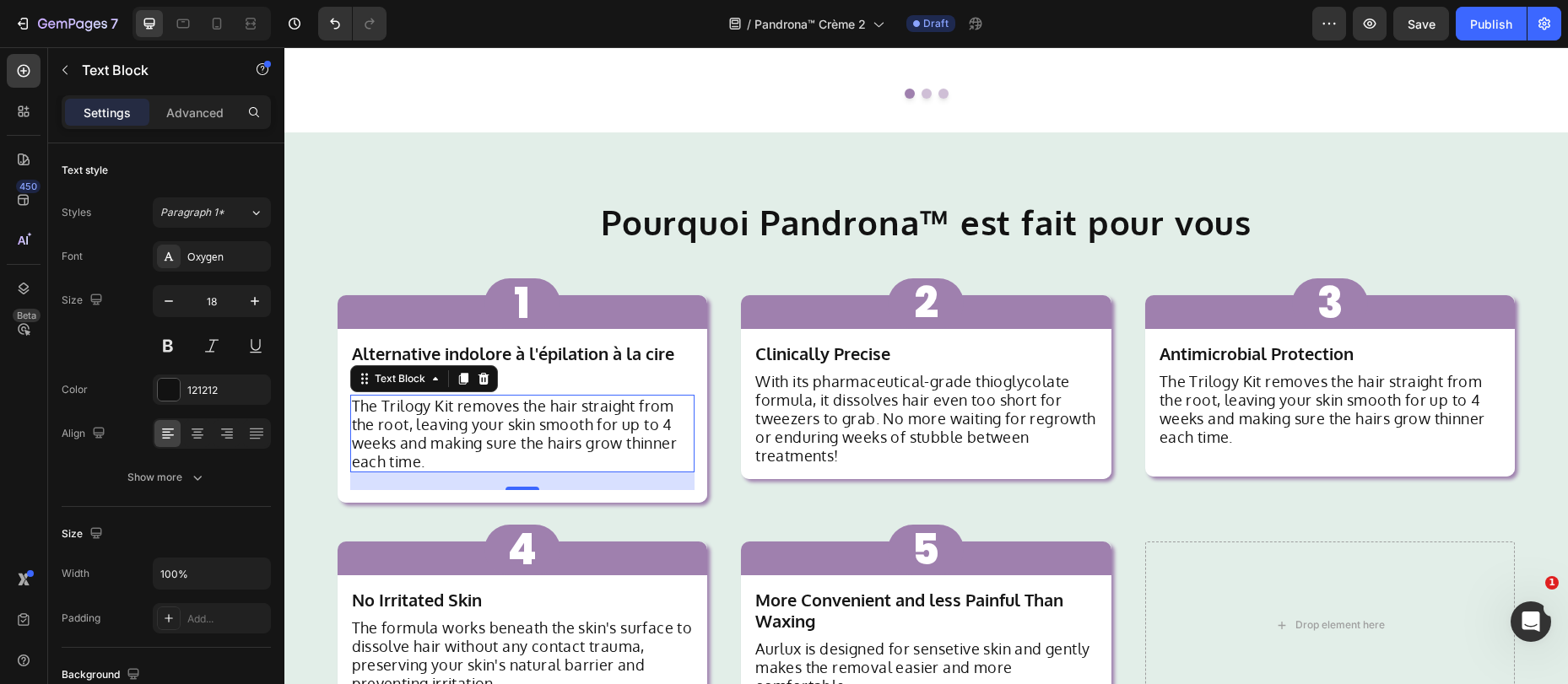
click at [498, 396] on p "The Trilogy Kit removes the hair straight from the root, leaving your skin smoo…" at bounding box center [522, 433] width 342 height 74
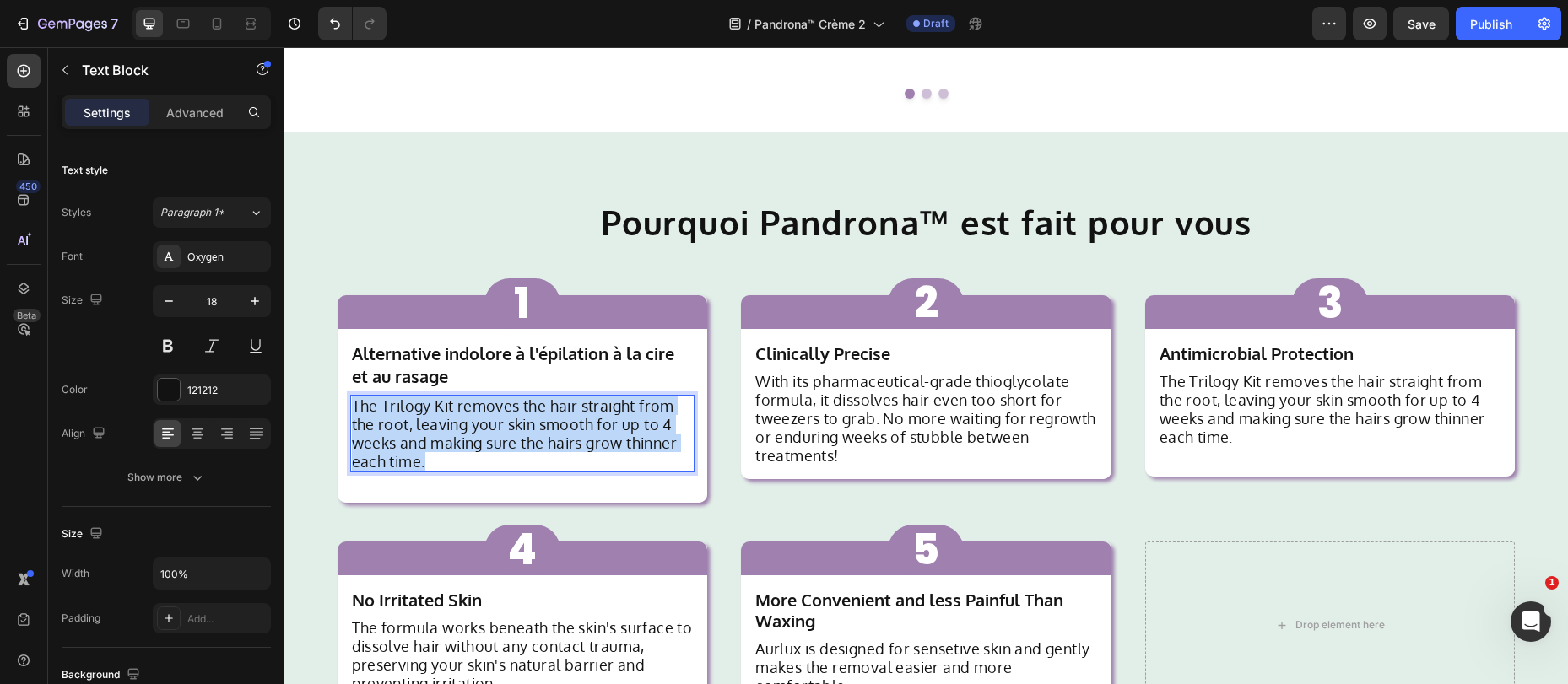
click at [498, 396] on p "The Trilogy Kit removes the hair straight from the root, leaving your skin smoo…" at bounding box center [522, 433] width 342 height 74
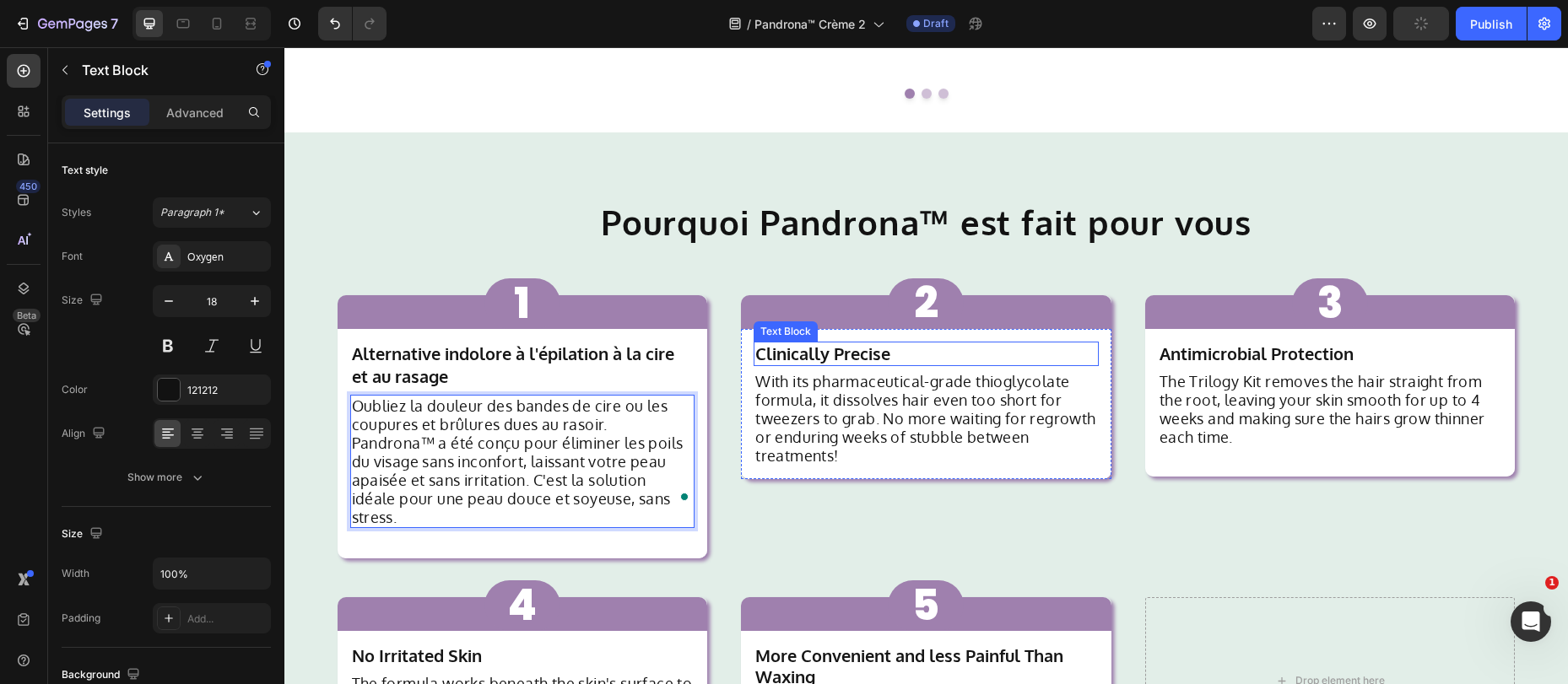
click at [831, 343] on strong "Clinically Precise" at bounding box center [822, 354] width 135 height 22
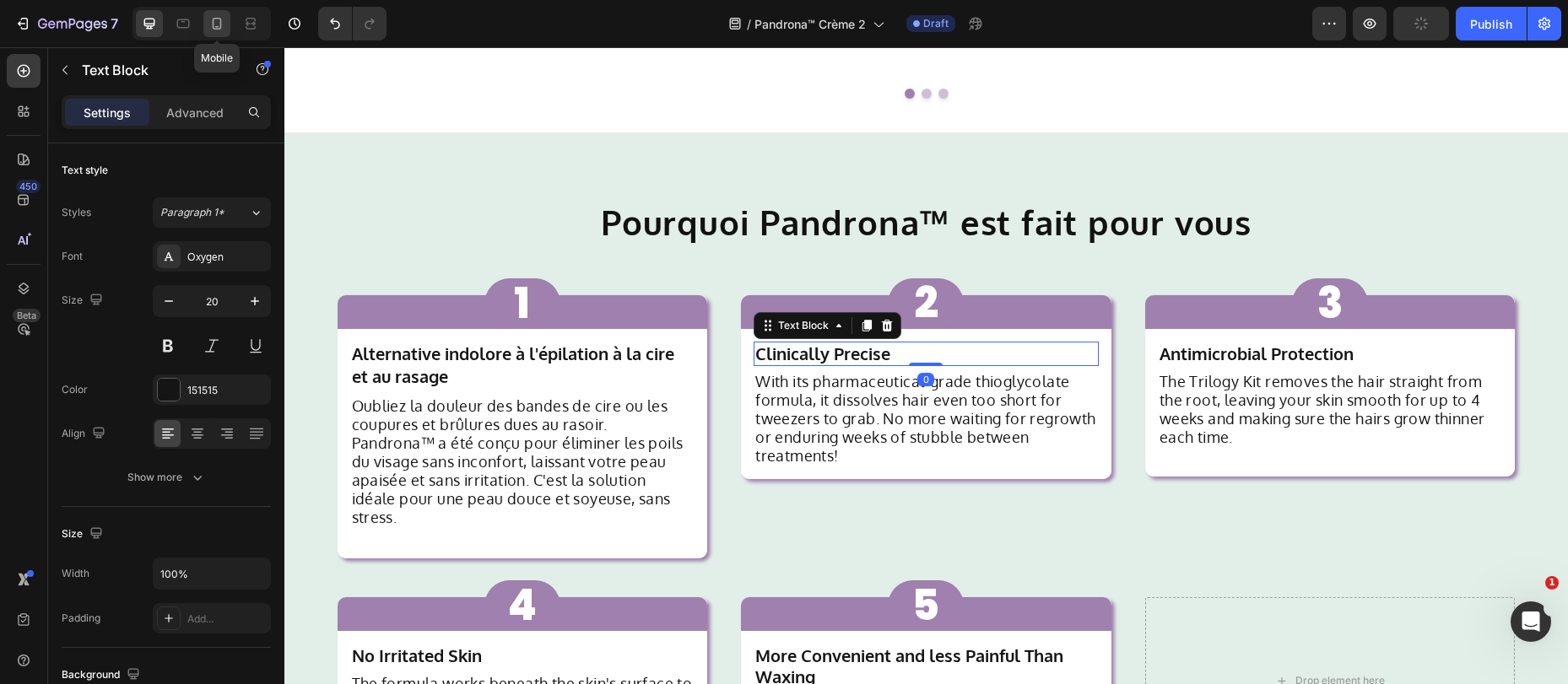
click at [224, 23] on icon at bounding box center [216, 23] width 17 height 17
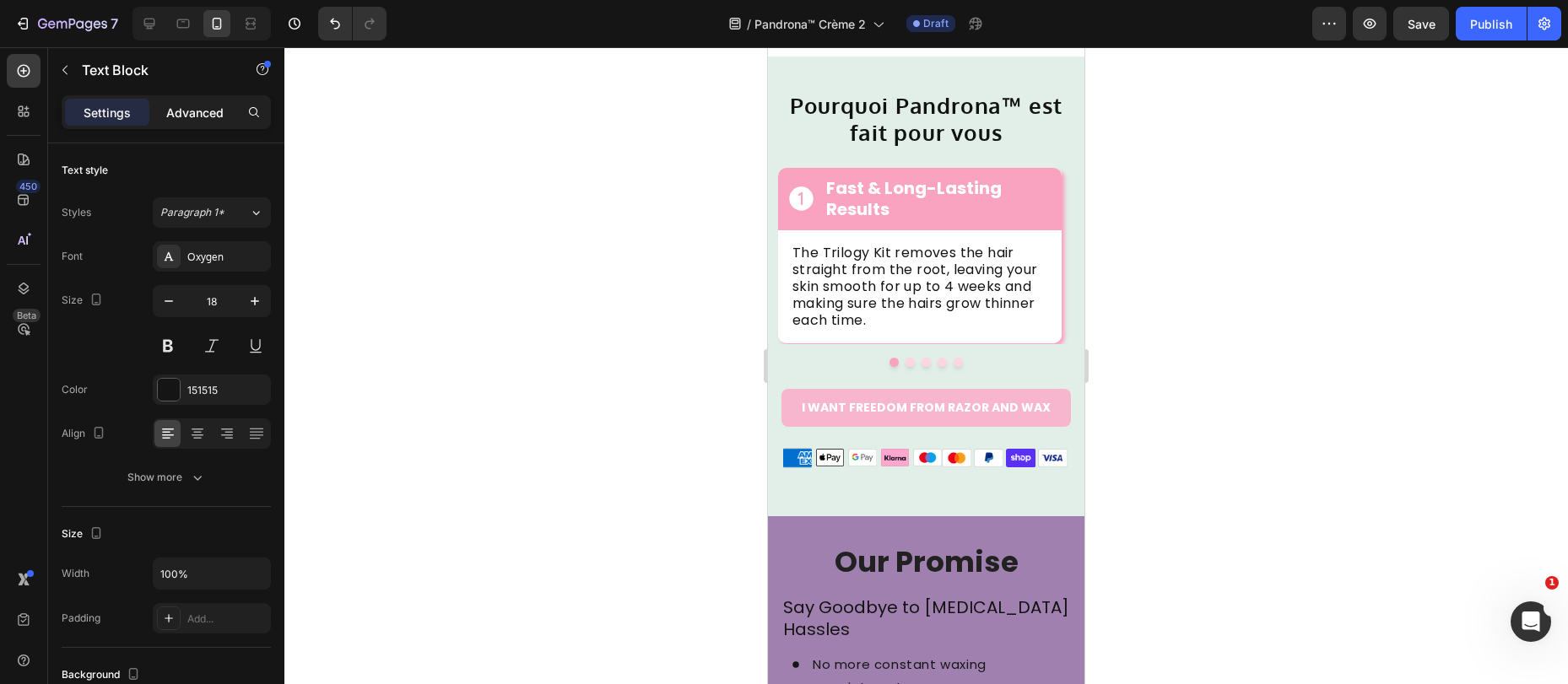
scroll to position [1440, 0]
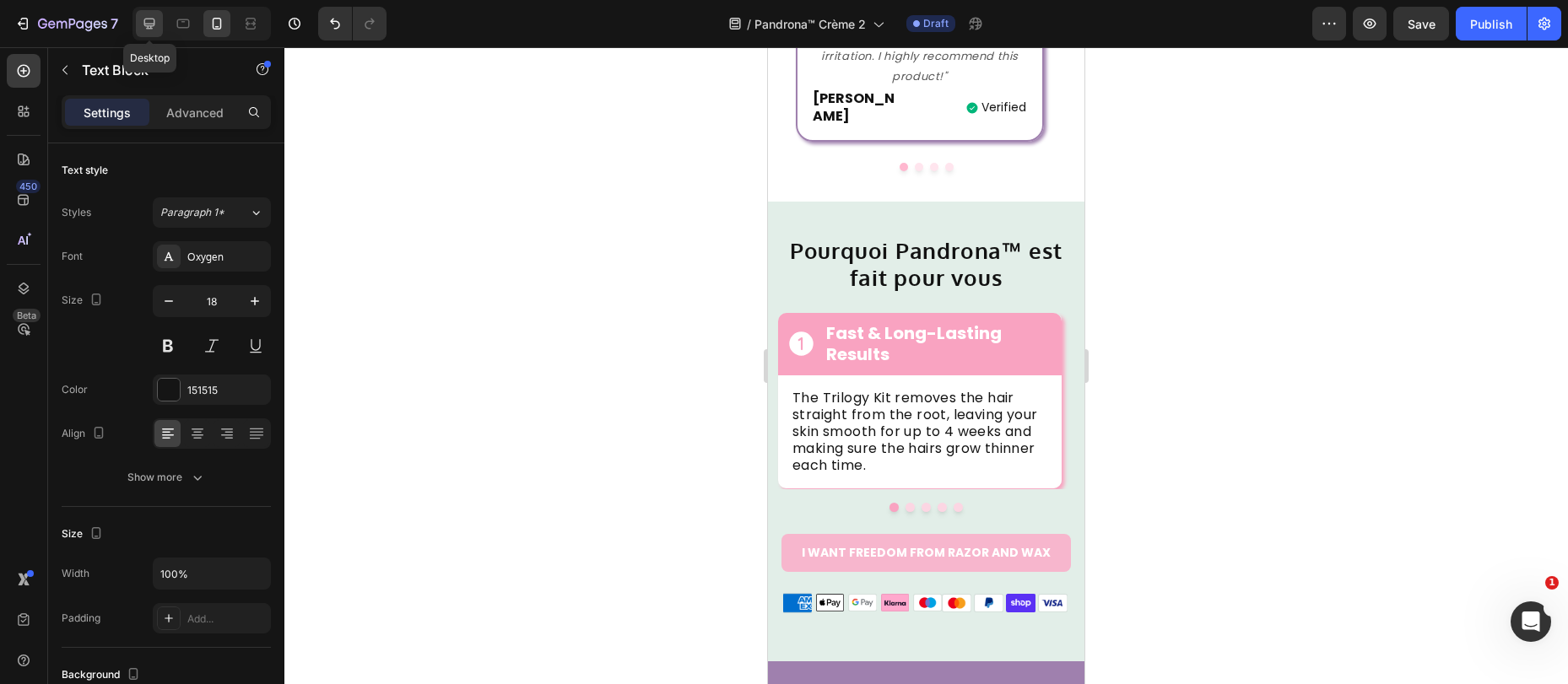
click at [153, 20] on icon at bounding box center [149, 23] width 17 height 17
type input "20"
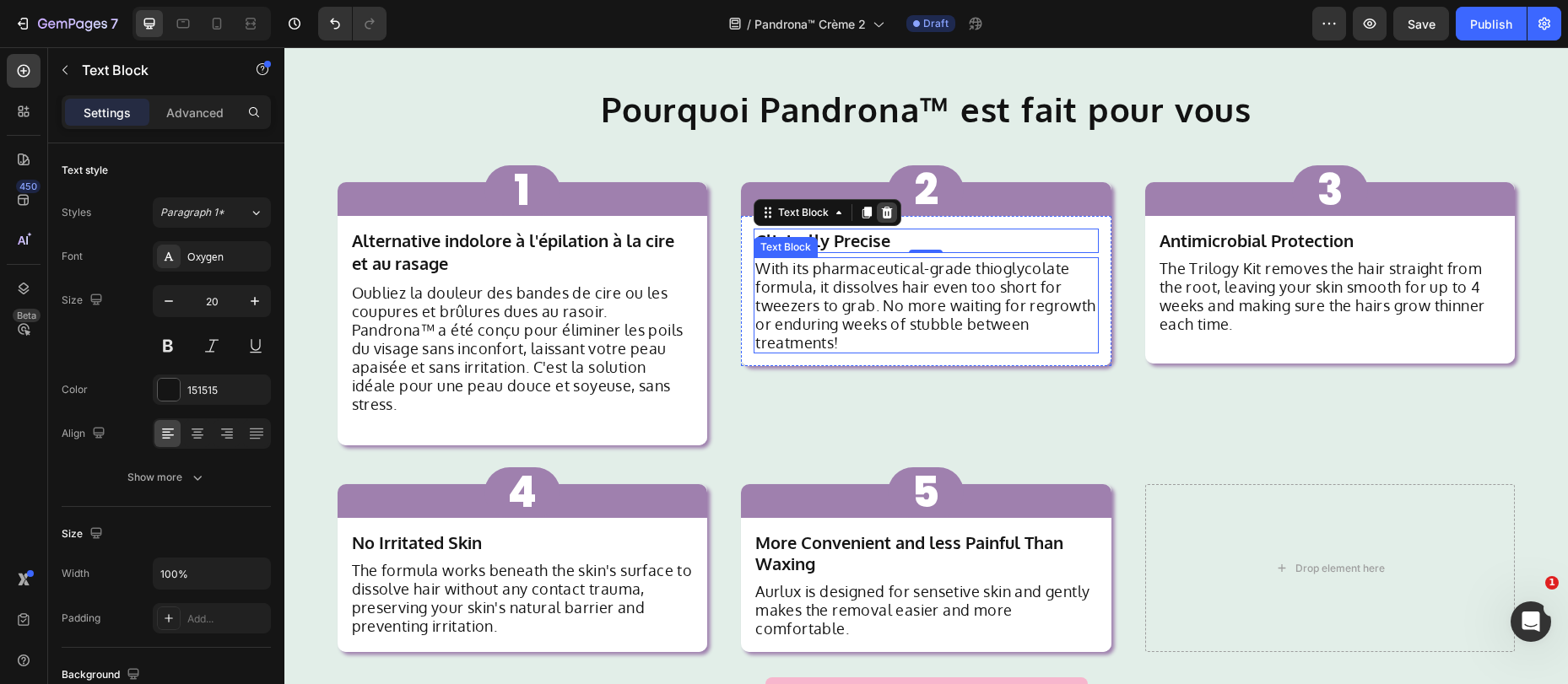
scroll to position [1319, 0]
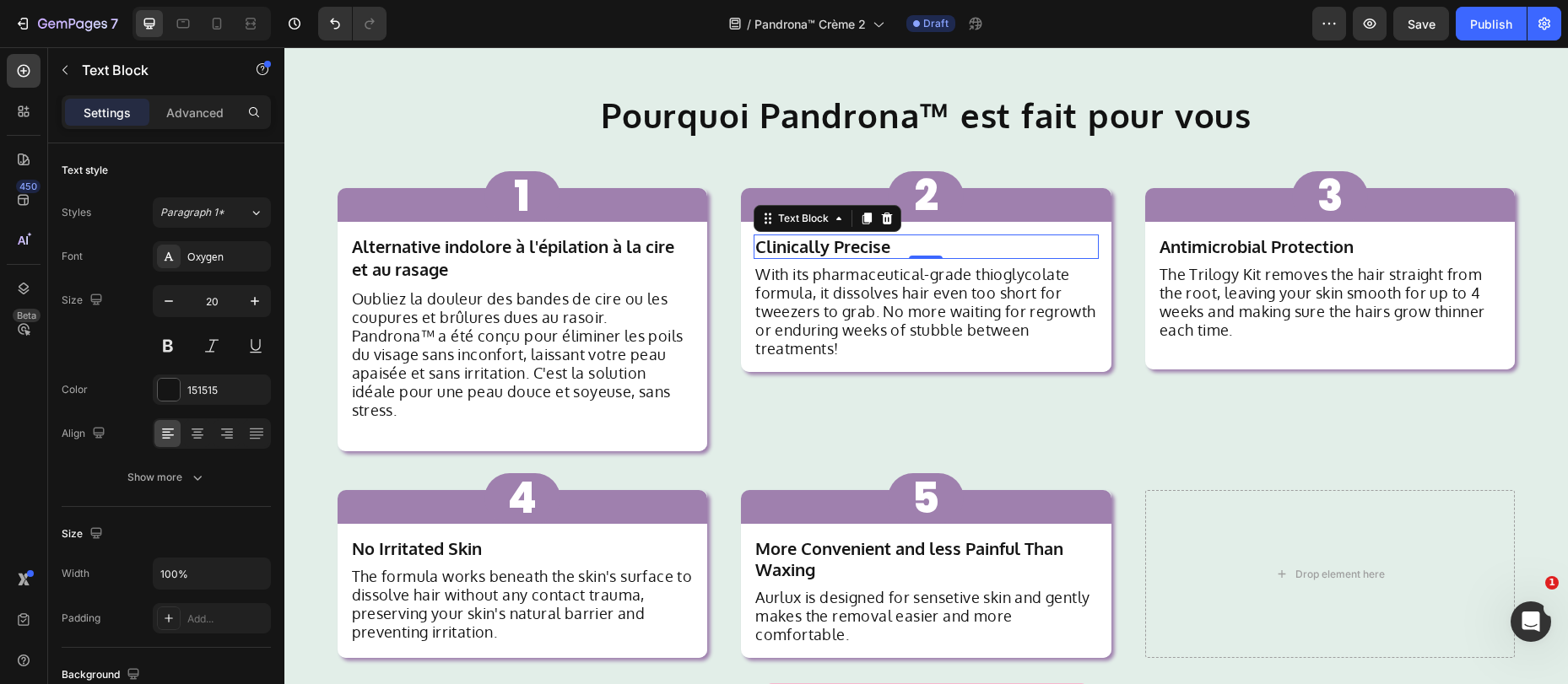
click at [847, 245] on strong "Clinically Precise" at bounding box center [822, 246] width 135 height 22
click at [839, 253] on strong "Clinically Precise" at bounding box center [822, 246] width 135 height 22
click at [838, 253] on strong "Clinically Precise" at bounding box center [822, 246] width 135 height 22
click at [838, 253] on strong "Clinically Precise" at bounding box center [822, 246] width 135 height 22
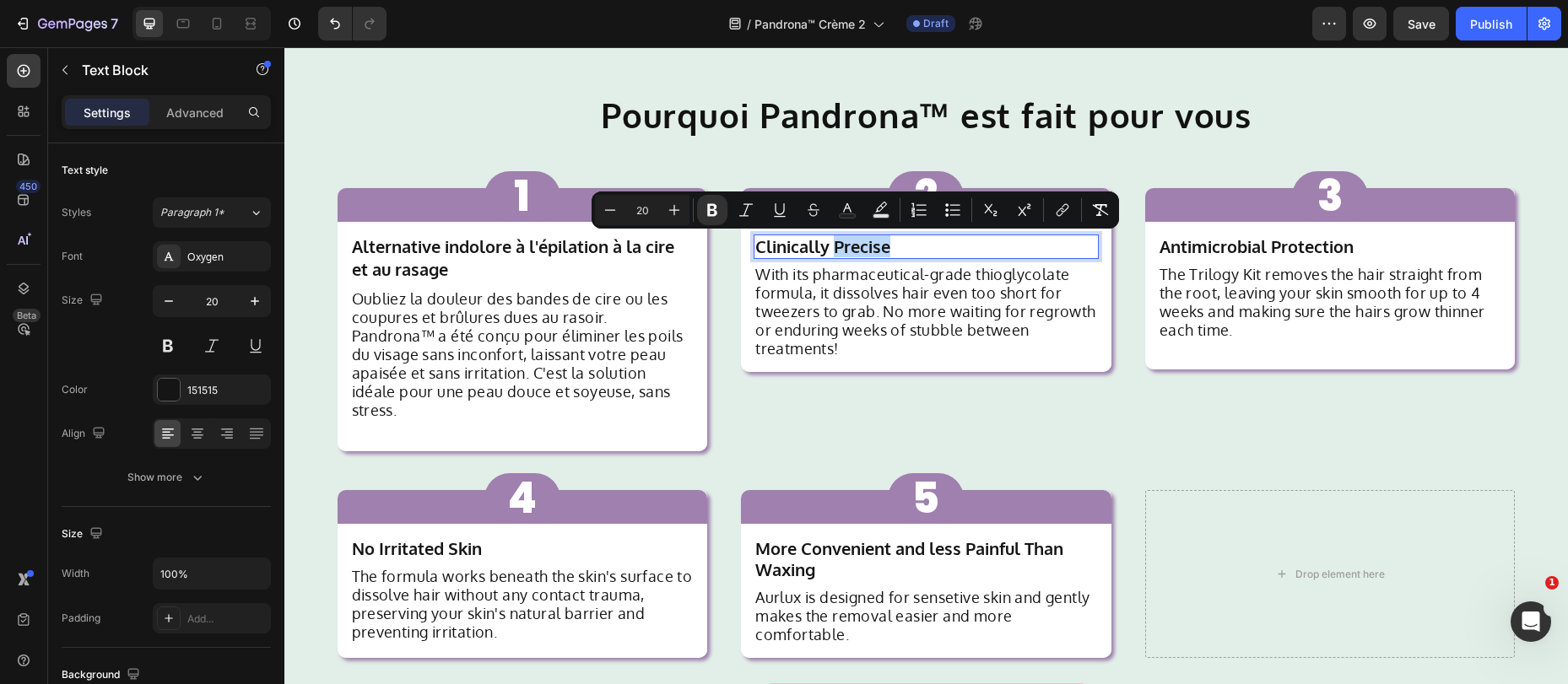
click at [836, 252] on strong "Clinically Precise" at bounding box center [822, 246] width 135 height 22
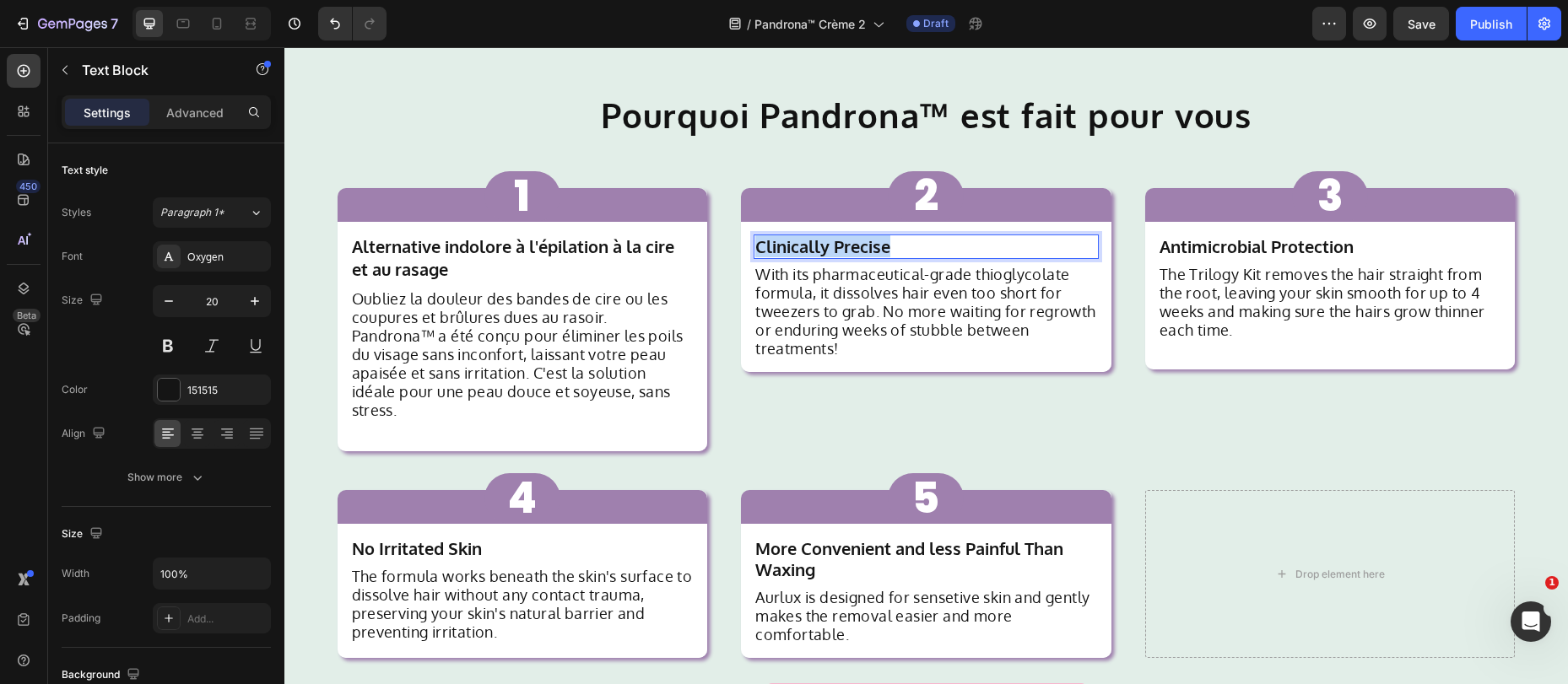
click at [836, 252] on strong "Clinically Precise" at bounding box center [822, 246] width 135 height 22
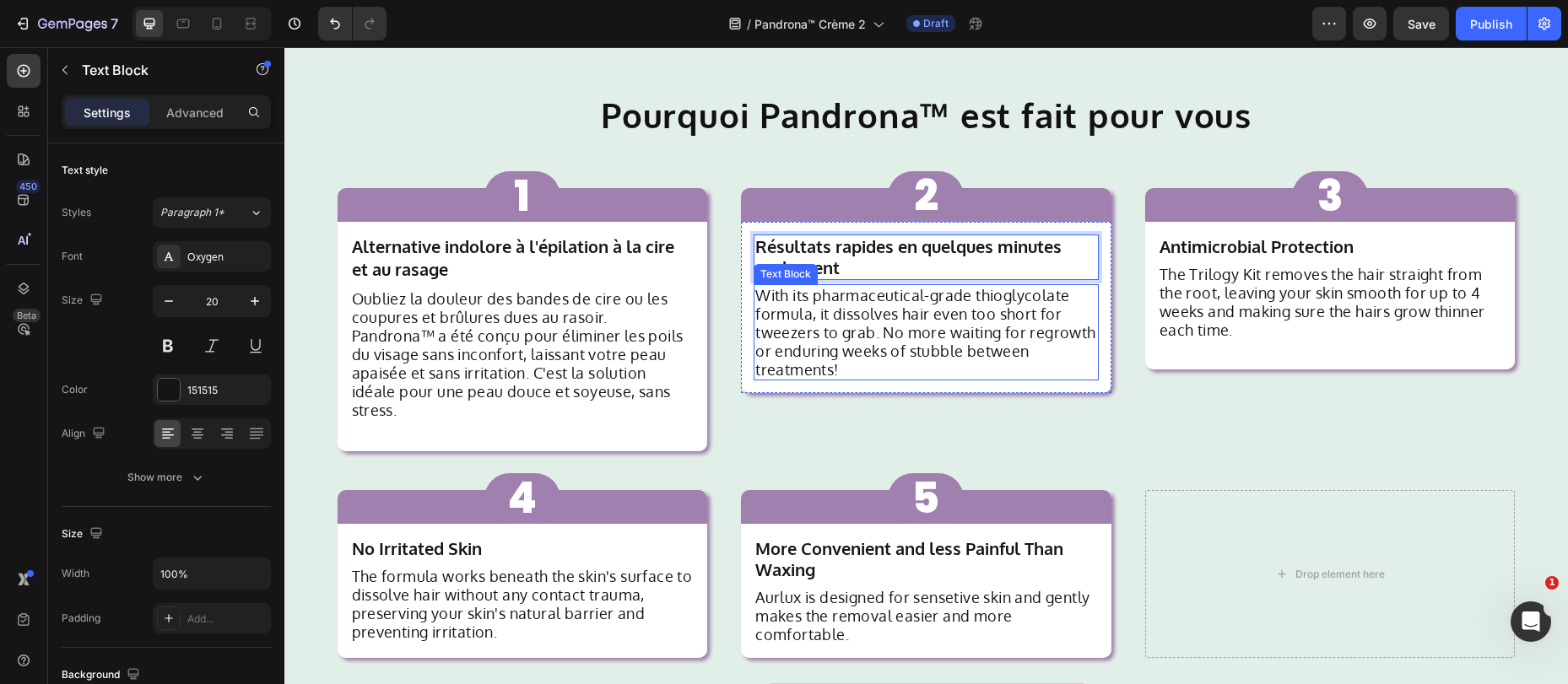
click at [811, 316] on p "With its pharmaceutical-grade thioglycolate formula, it dissolves hair even too…" at bounding box center [926, 332] width 342 height 93
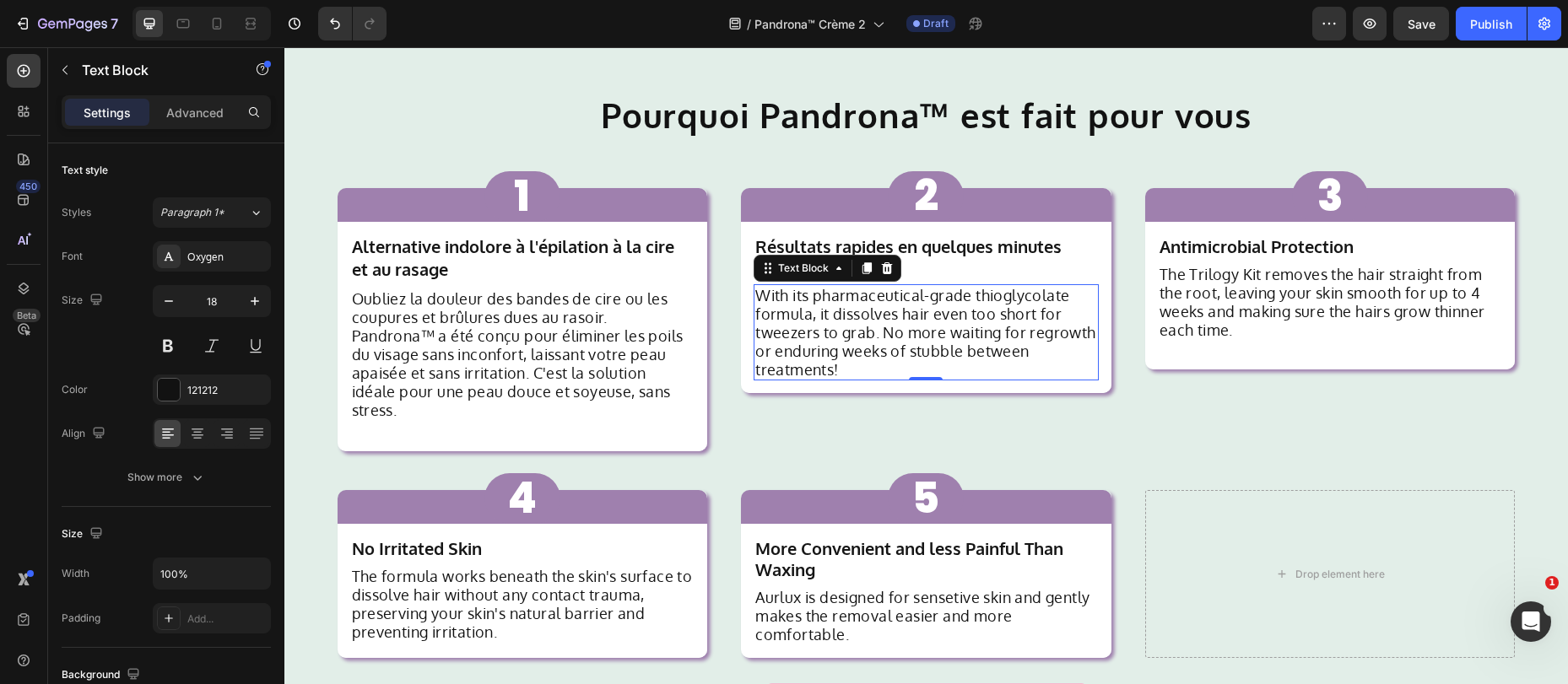
click at [825, 357] on p "With its pharmaceutical-grade thioglycolate formula, it dissolves hair even too…" at bounding box center [926, 332] width 342 height 93
click at [823, 356] on p "With its pharmaceutical-grade thioglycolate formula, it dissolves hair even too…" at bounding box center [926, 332] width 342 height 93
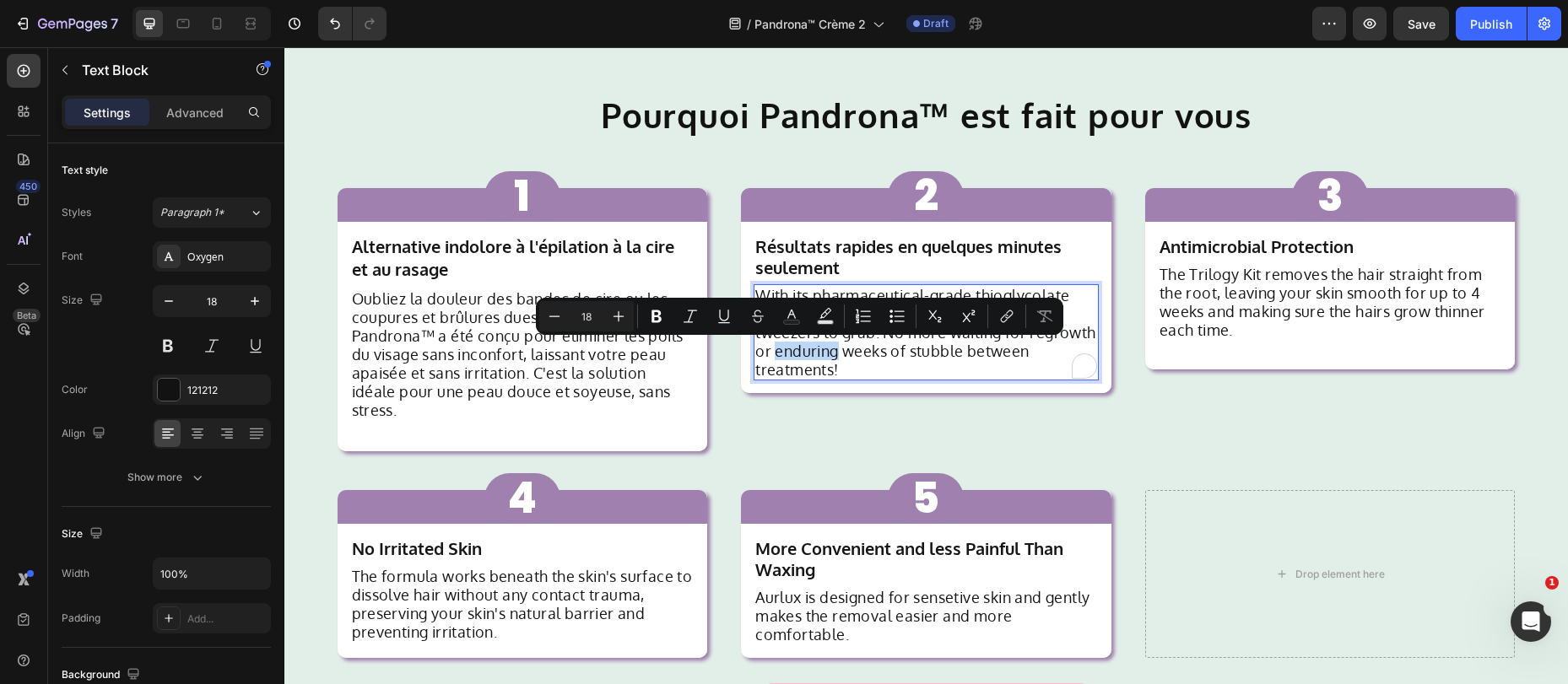
click at [823, 356] on p "With its pharmaceutical-grade thioglycolate formula, it dissolves hair even too…" at bounding box center [926, 332] width 342 height 93
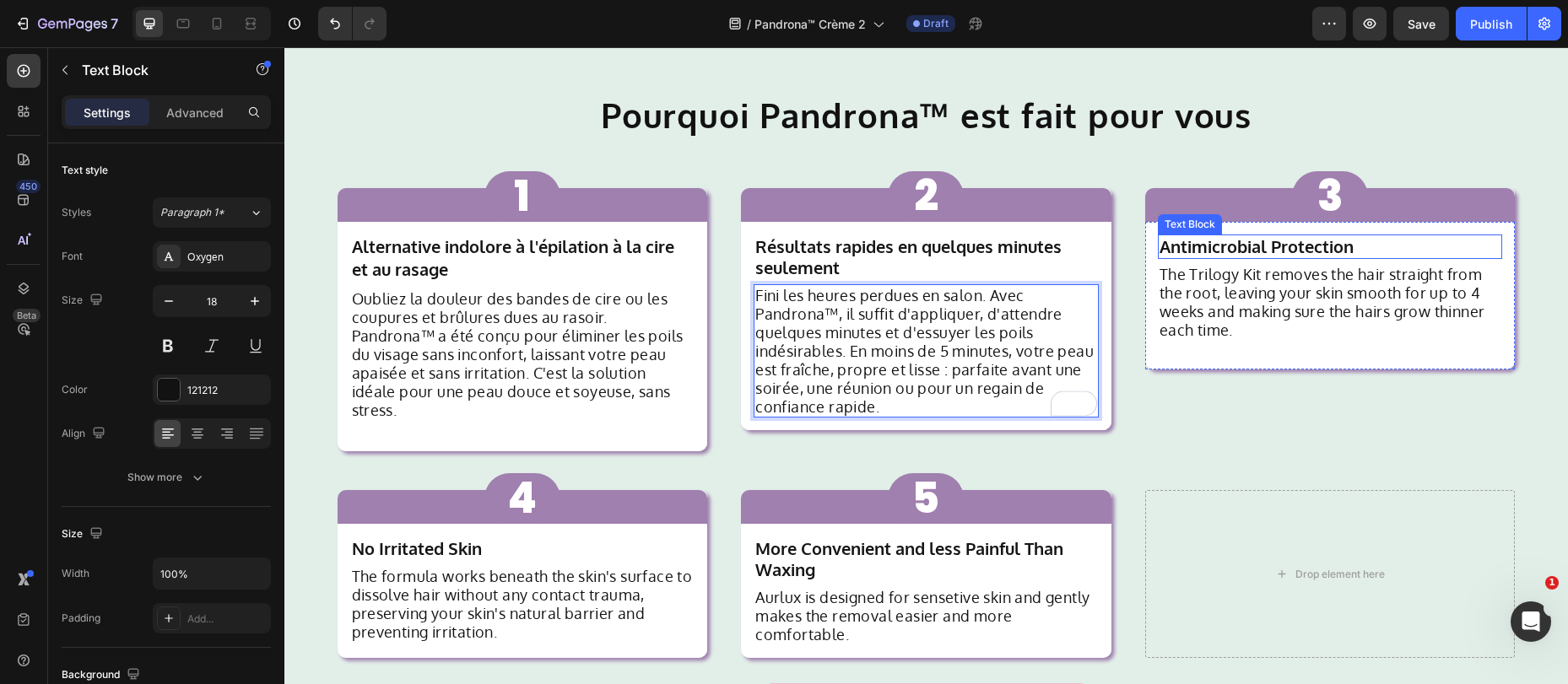
click at [1272, 252] on strong "Antimicrobial Protection" at bounding box center [1255, 246] width 194 height 22
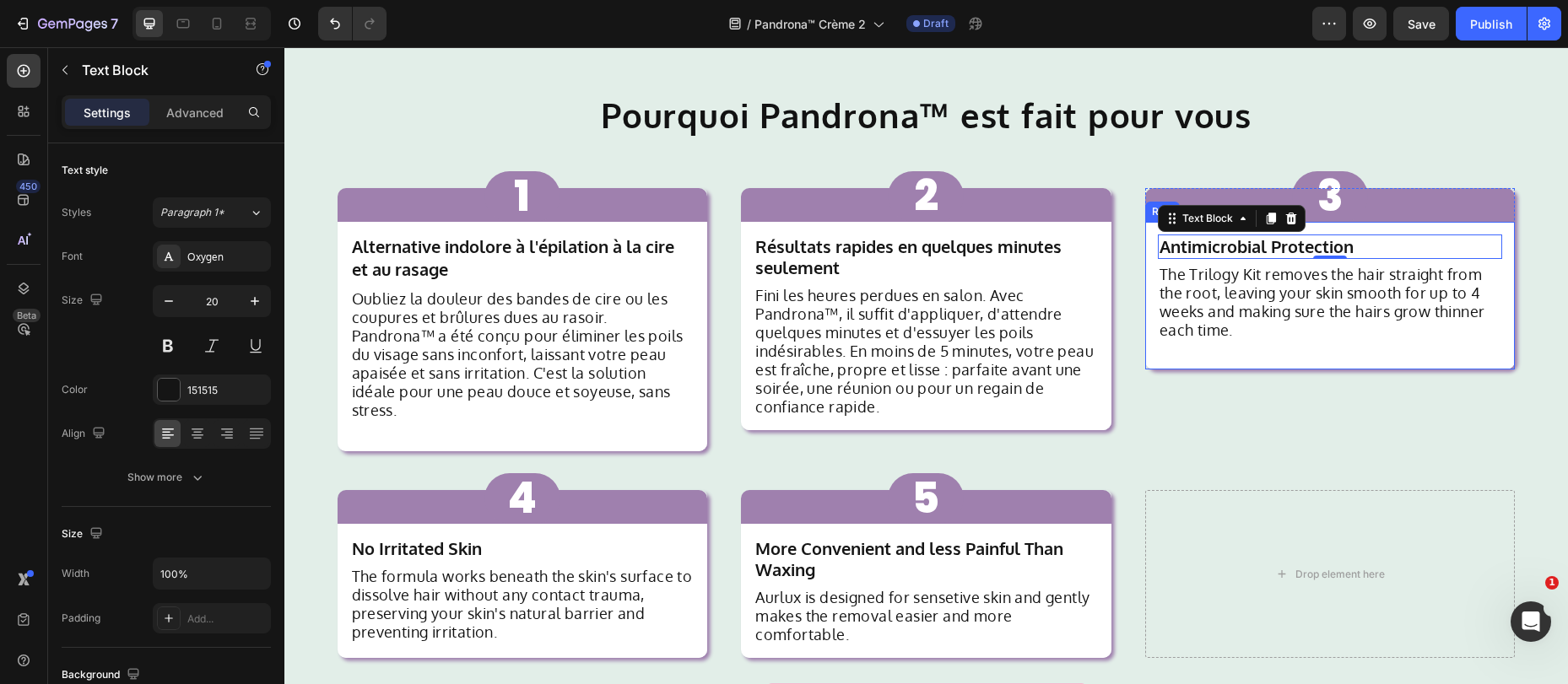
click at [1272, 253] on strong "Antimicrobial Protection" at bounding box center [1255, 246] width 194 height 22
click at [1271, 253] on strong "Antimicrobial Protection" at bounding box center [1255, 246] width 194 height 22
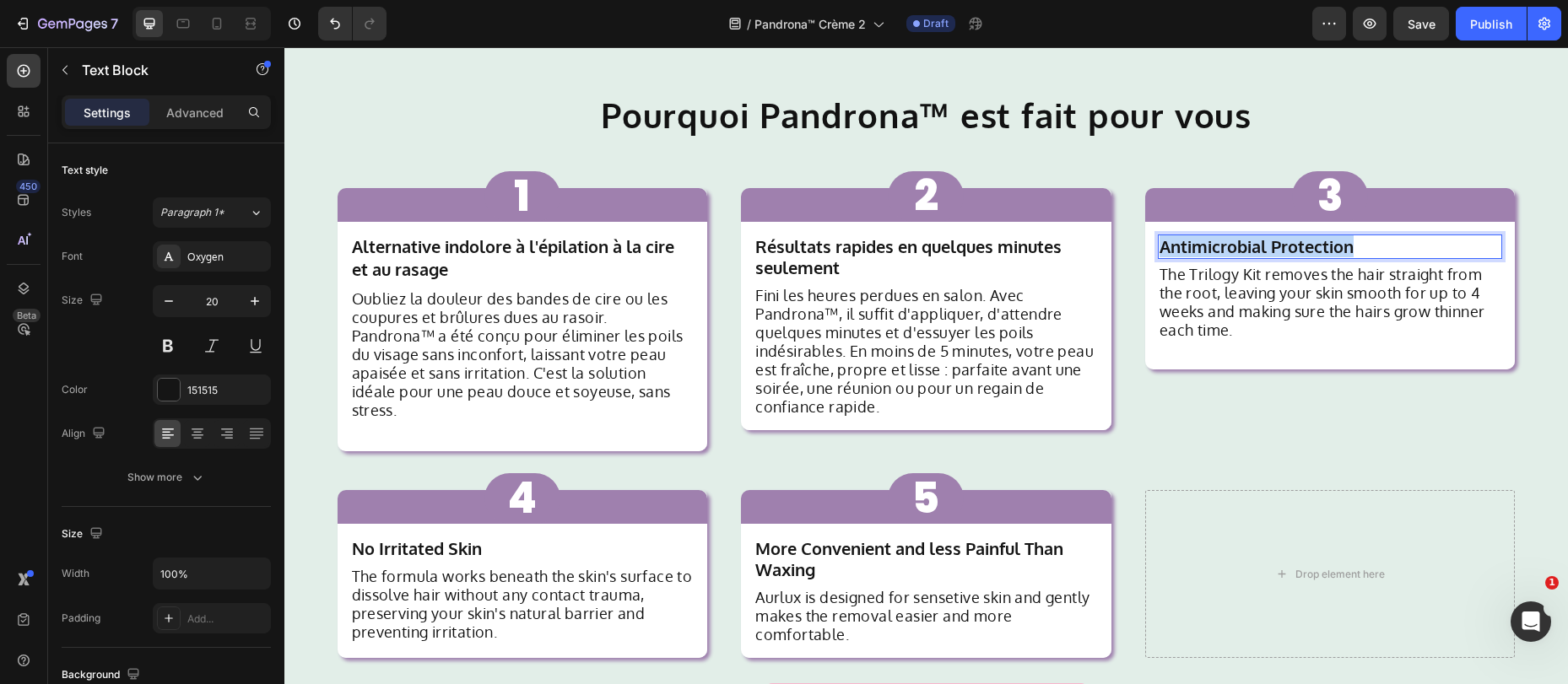
click at [1271, 253] on strong "Antimicrobial Protection" at bounding box center [1255, 246] width 194 height 22
click at [1207, 301] on p "The Trilogy Kit removes the hair straight from the root, leaving your skin smoo…" at bounding box center [1330, 302] width 342 height 74
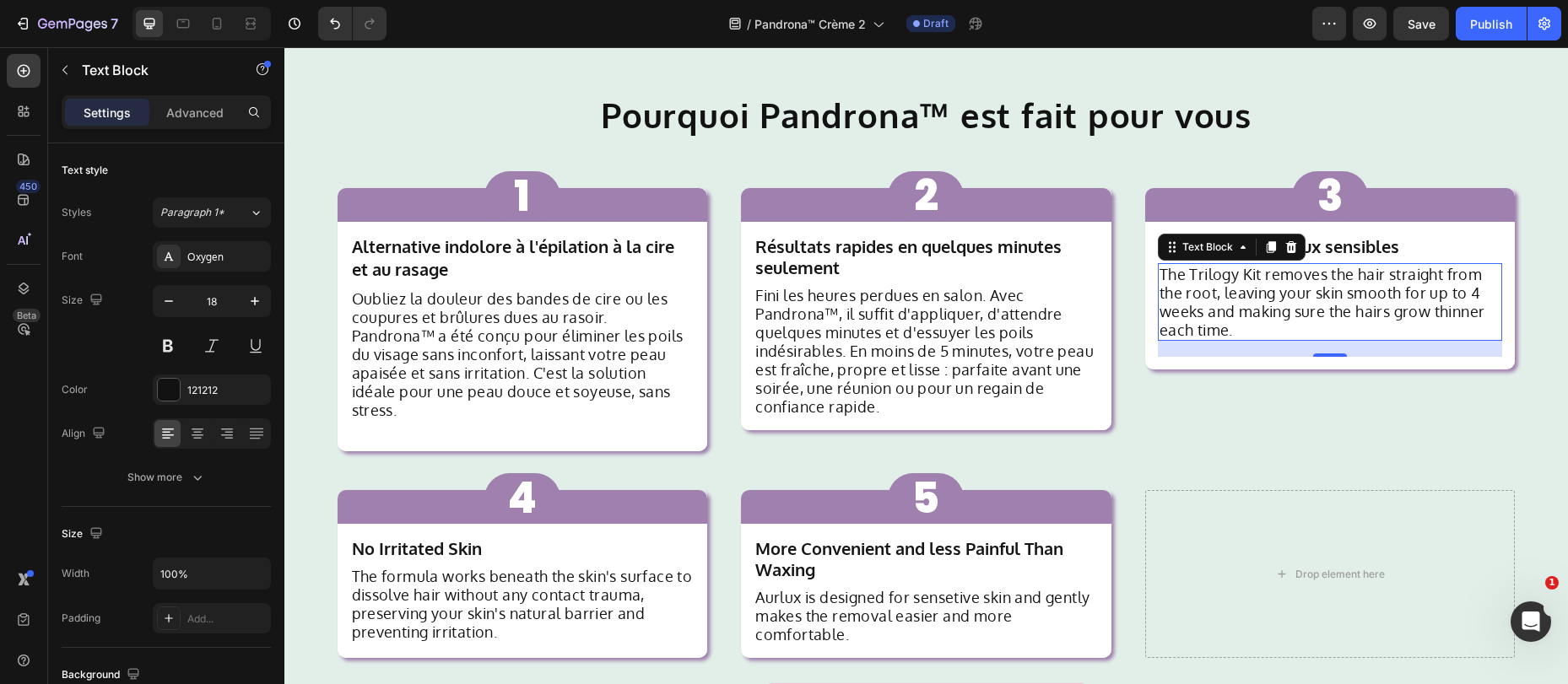
click at [1214, 319] on p "The Trilogy Kit removes the hair straight from the root, leaving your skin smoo…" at bounding box center [1330, 302] width 342 height 74
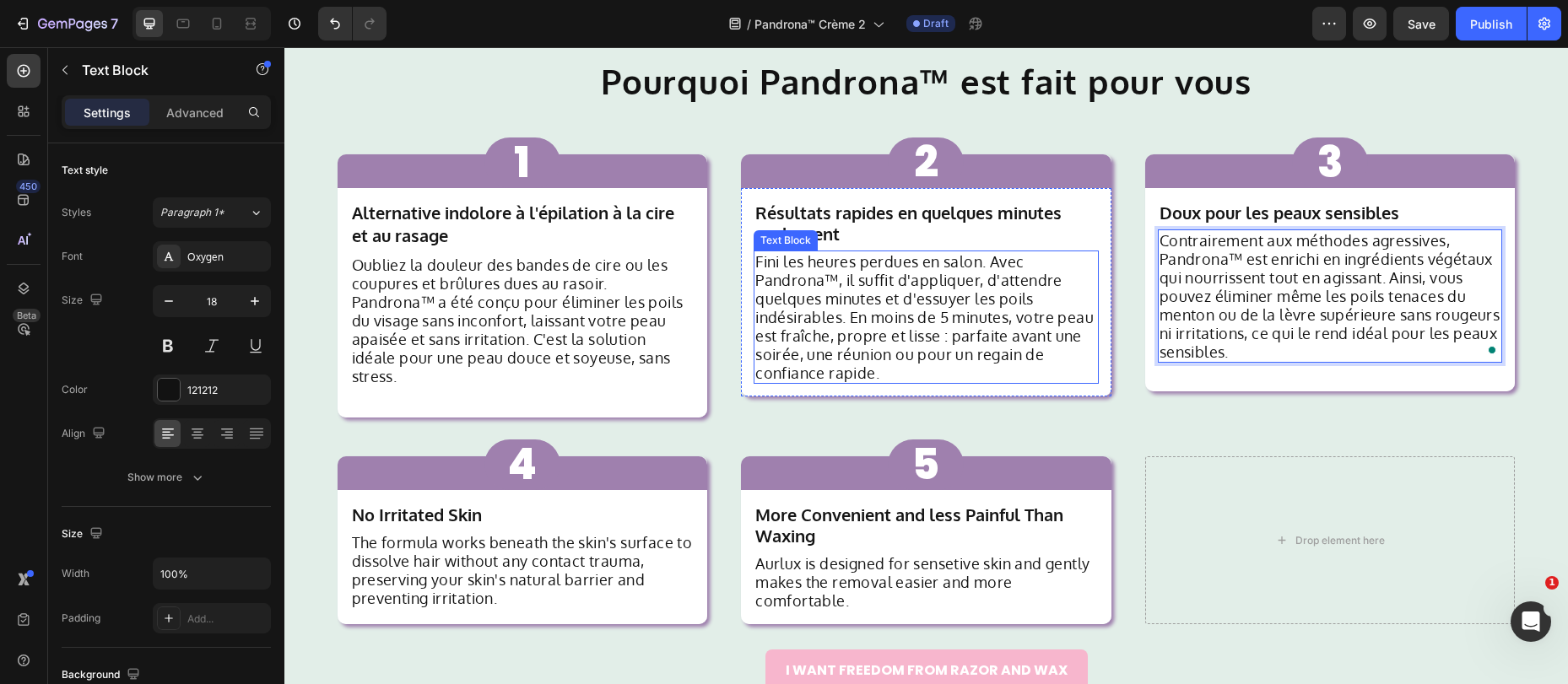
scroll to position [1372, 0]
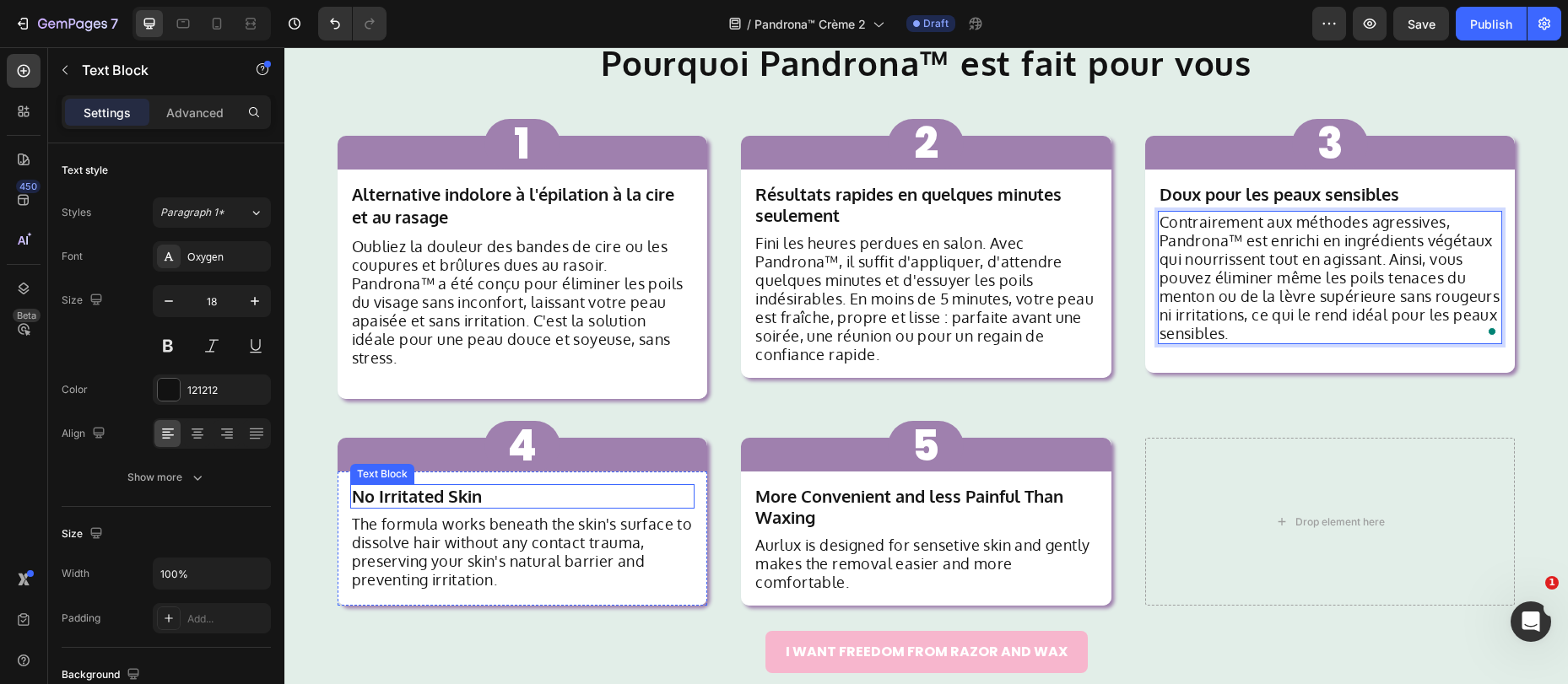
click at [439, 485] on strong "No Irritated Skin" at bounding box center [417, 496] width 130 height 22
click at [438, 485] on strong "No Irritated Skin" at bounding box center [417, 496] width 130 height 22
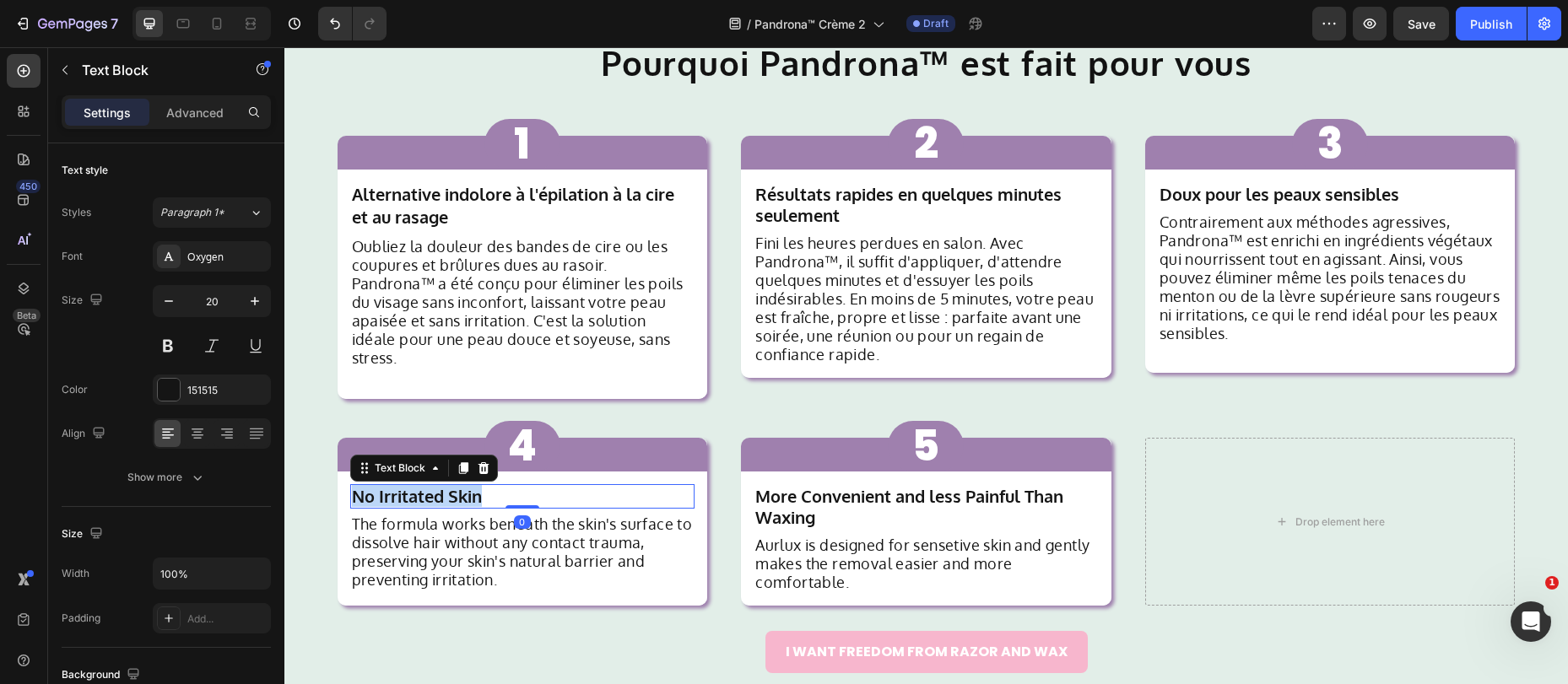
click at [438, 485] on strong "No Irritated Skin" at bounding box center [417, 496] width 130 height 22
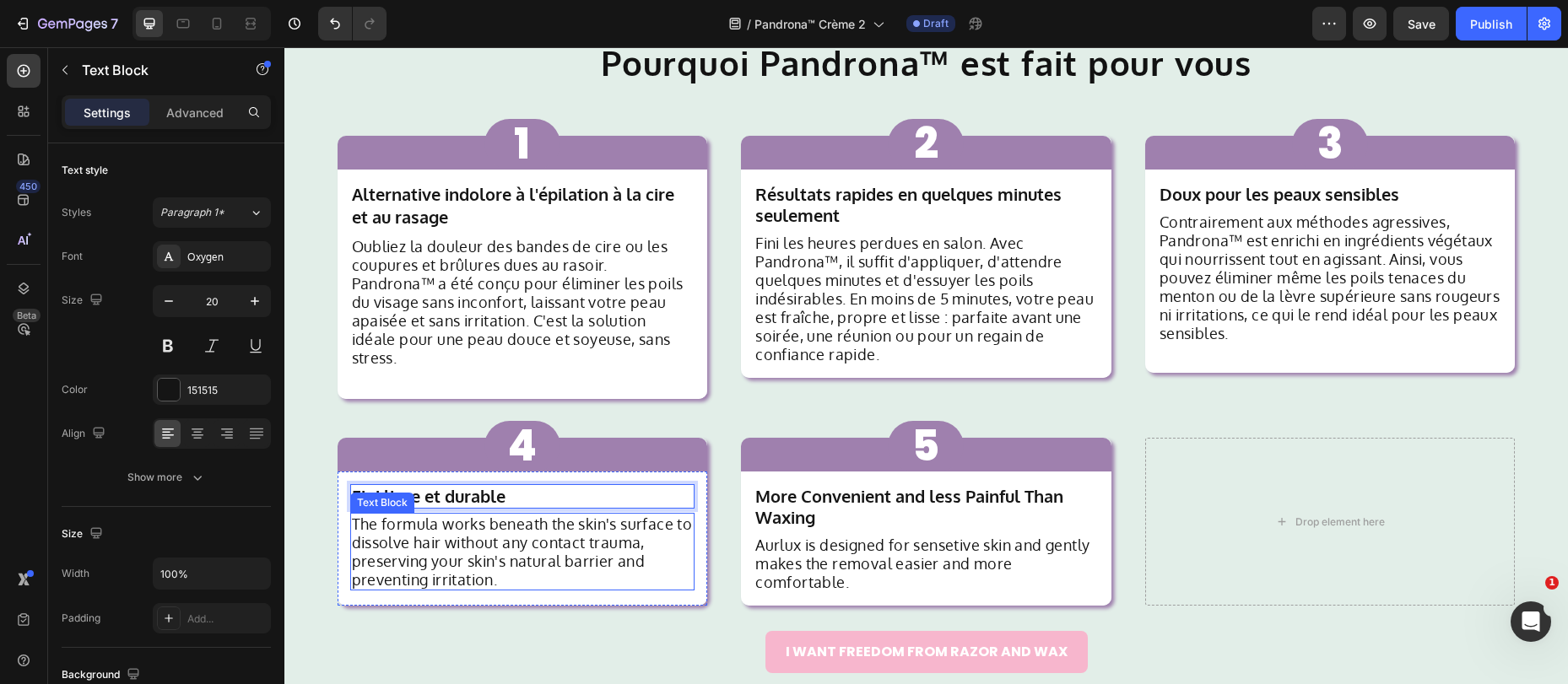
click at [455, 529] on p "The formula works beneath the skin's surface to dissolve hair without any conta…" at bounding box center [522, 551] width 342 height 74
click at [512, 538] on p "The formula works beneath the skin's surface to dissolve hair without any conta…" at bounding box center [522, 551] width 342 height 74
click at [511, 538] on p "The formula works beneath the skin's surface to dissolve hair without any conta…" at bounding box center [522, 551] width 342 height 74
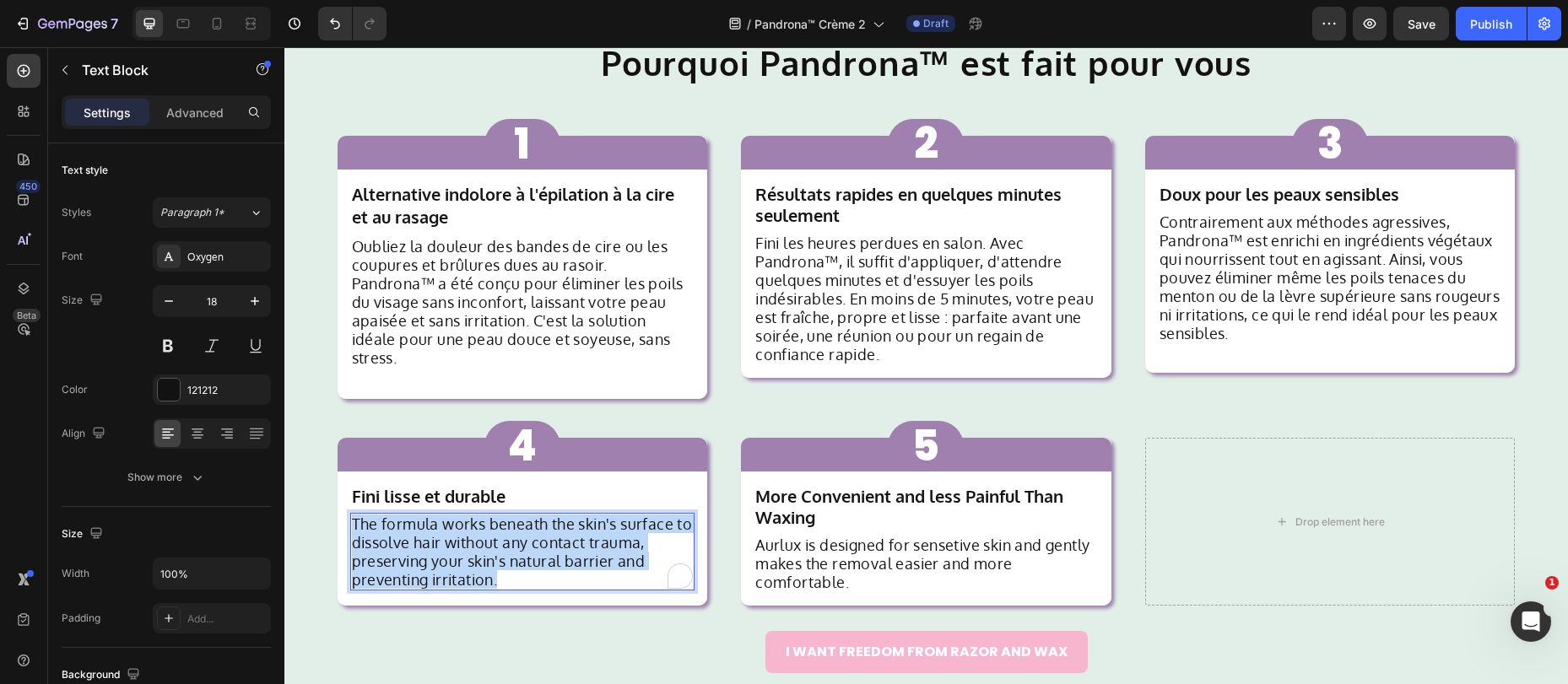
click at [511, 538] on p "The formula works beneath the skin's surface to dissolve hair without any conta…" at bounding box center [522, 551] width 342 height 74
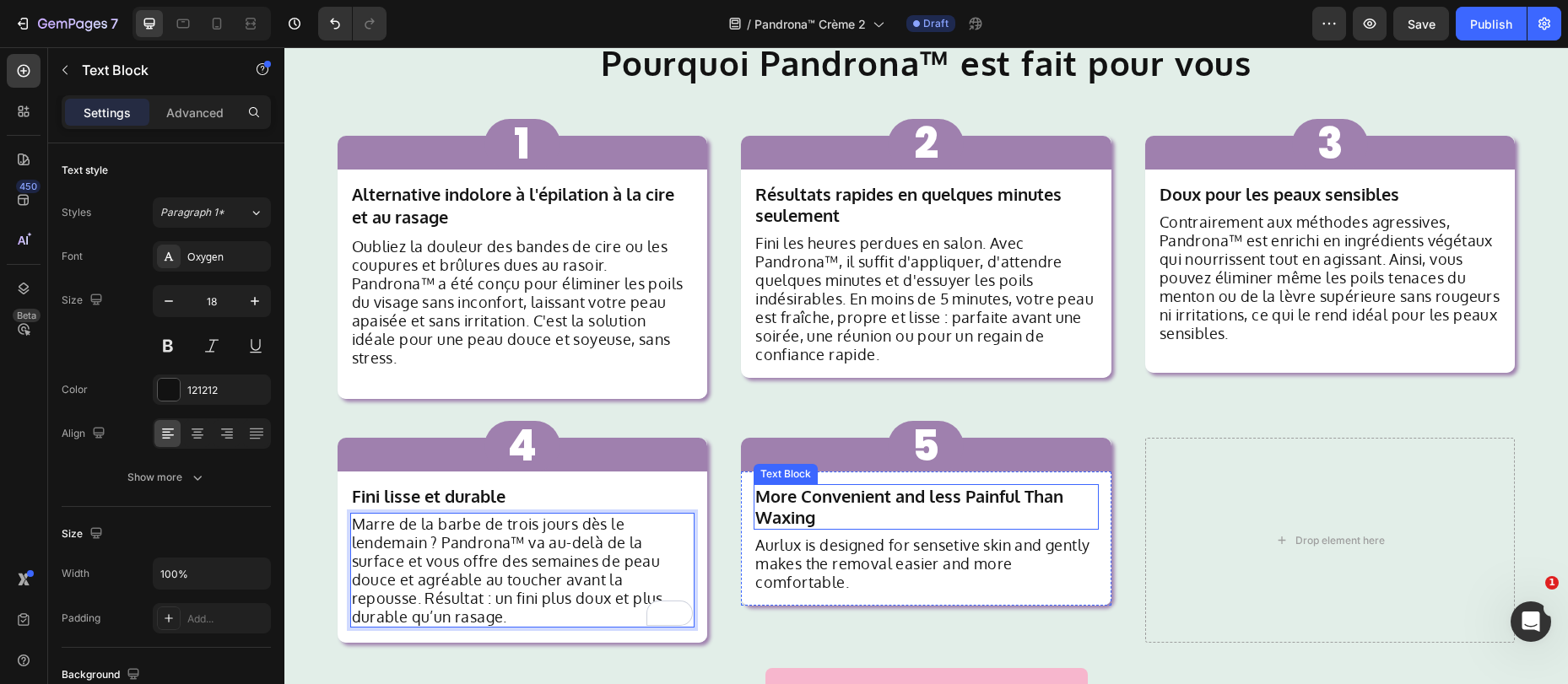
click at [865, 485] on strong "More Convenient and less Painful Than Waxing" at bounding box center [909, 506] width 308 height 43
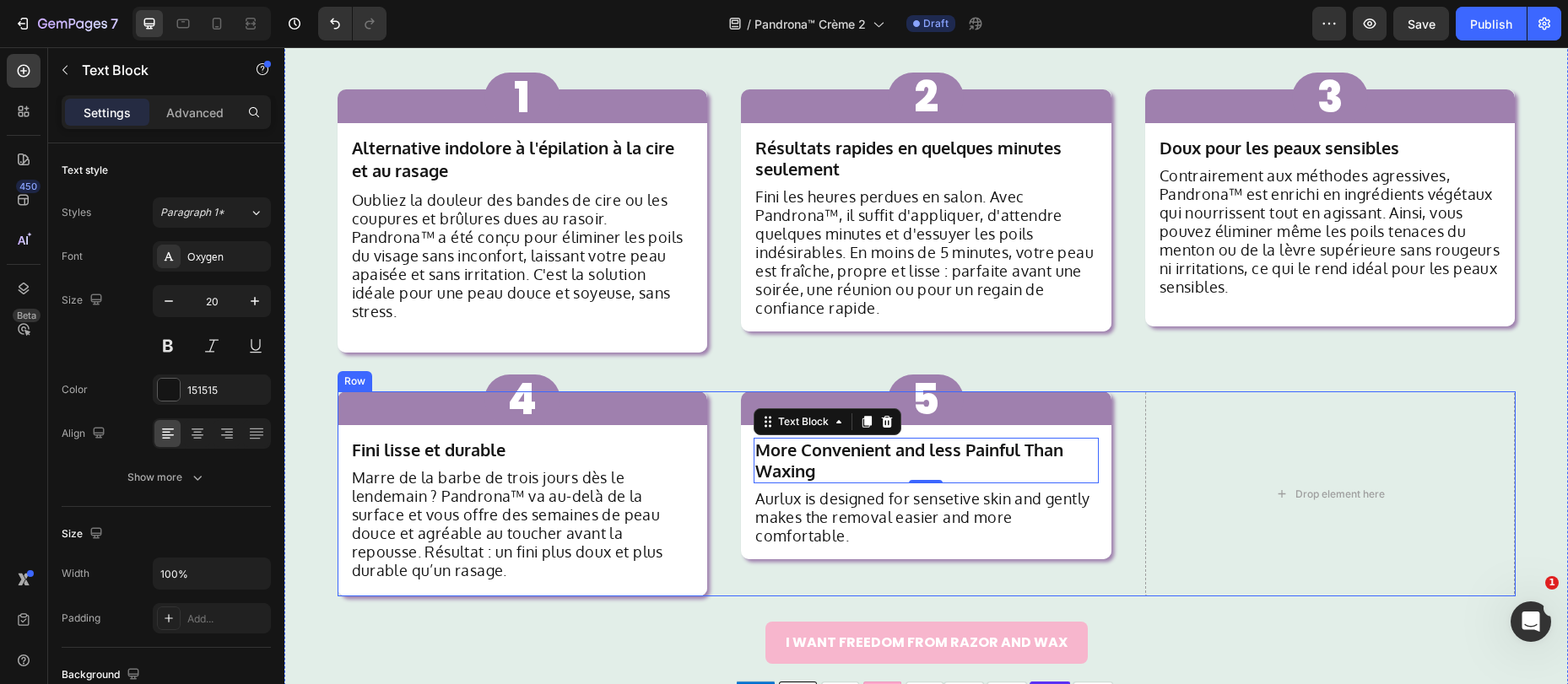
scroll to position [1561, 0]
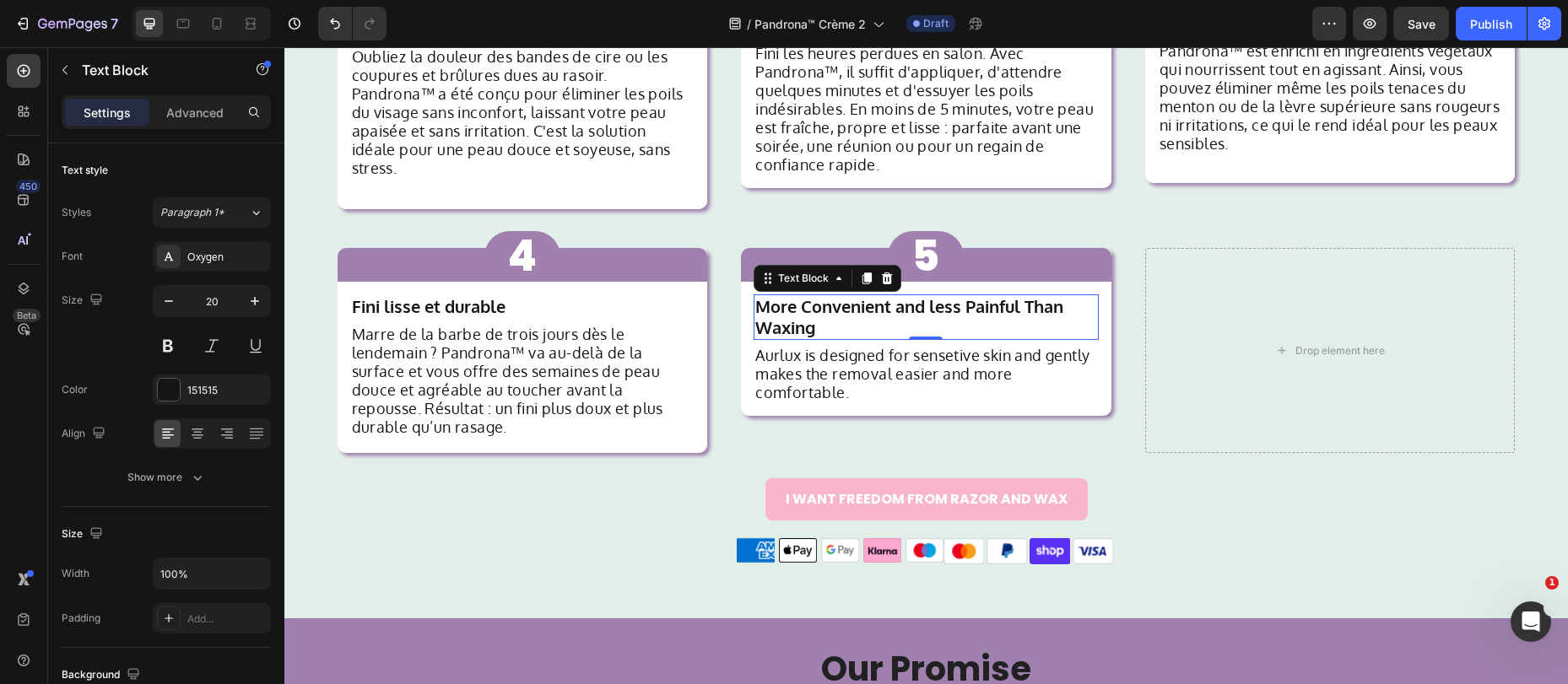
click at [795, 296] on strong "More Convenient and less Painful Than Waxing" at bounding box center [909, 317] width 308 height 43
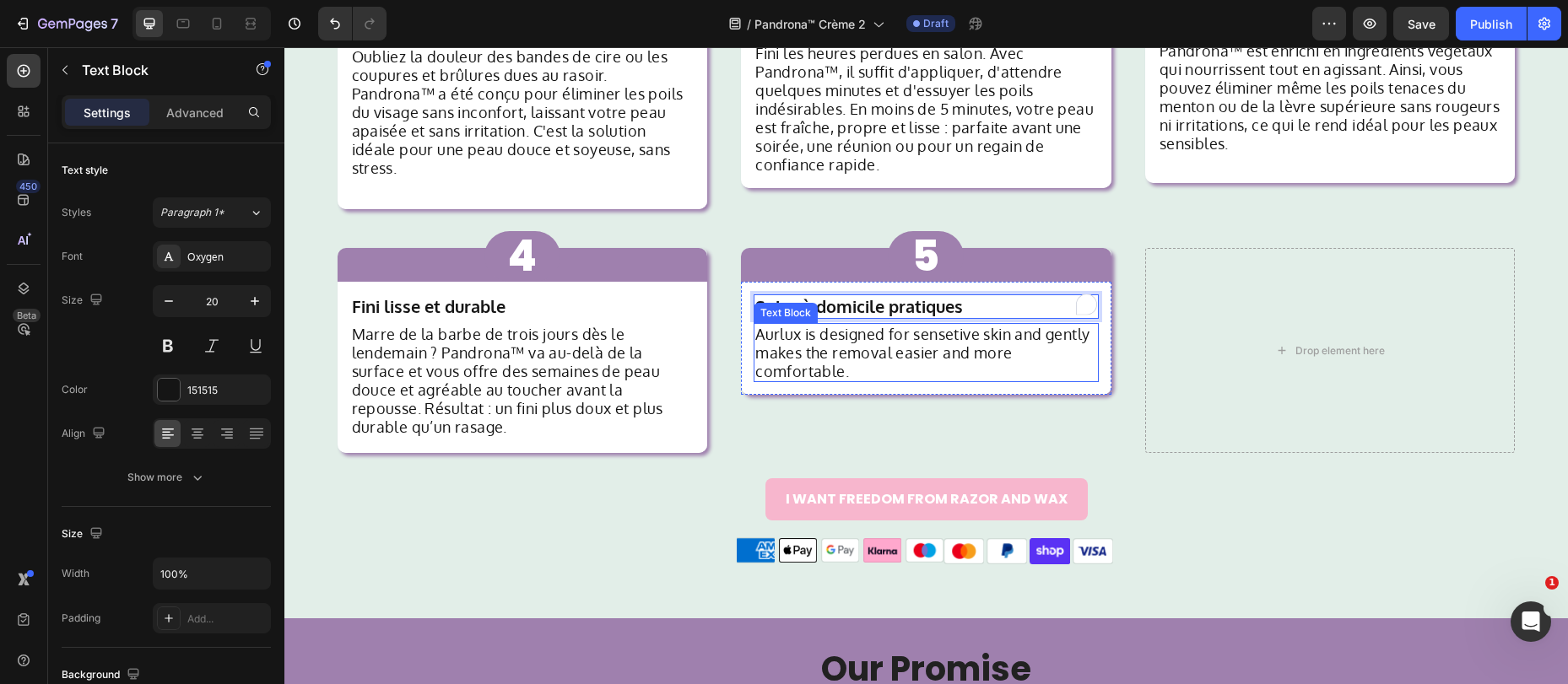
click at [791, 333] on p "Aurlux is designed for sensetive skin and gently makes the removal easier and m…" at bounding box center [926, 353] width 342 height 55
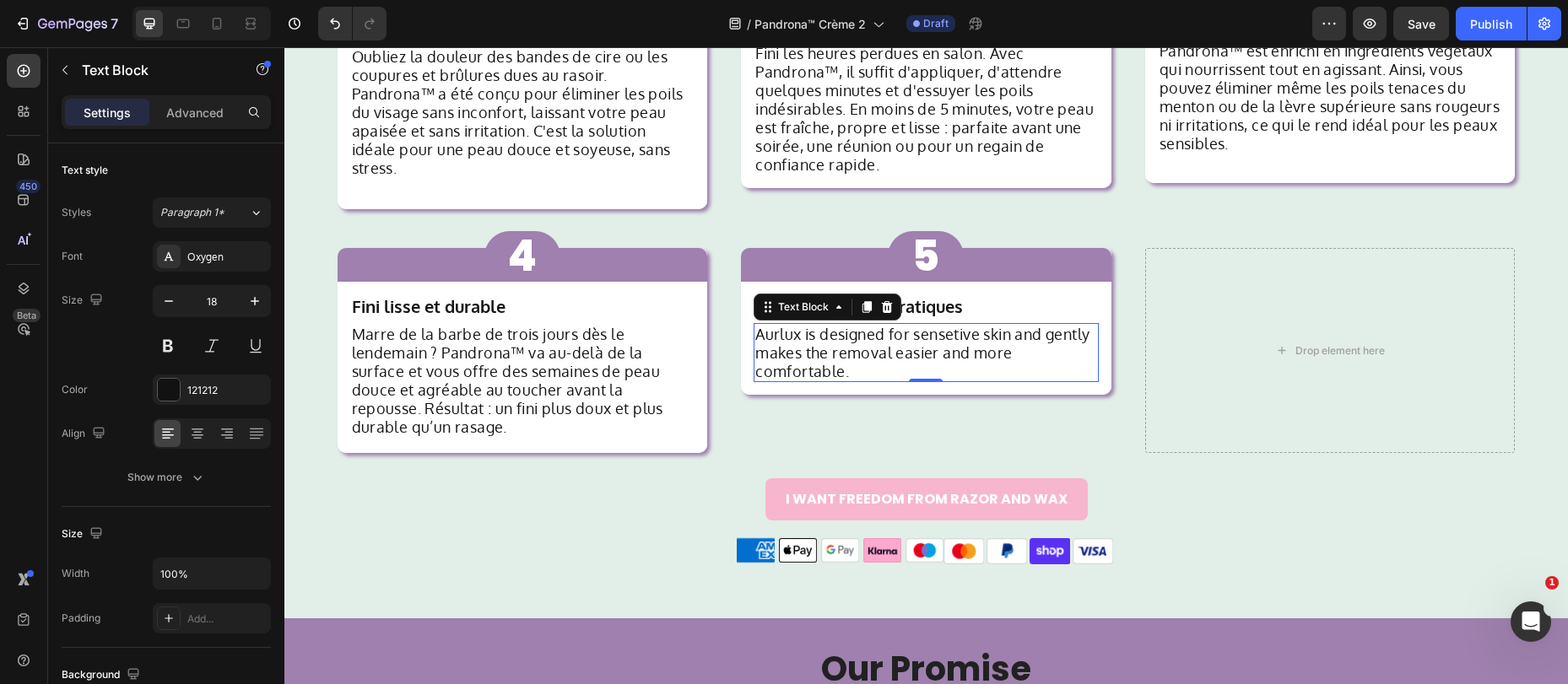
click at [805, 342] on p "Aurlux is designed for sensetive skin and gently makes the removal easier and m…" at bounding box center [926, 353] width 342 height 55
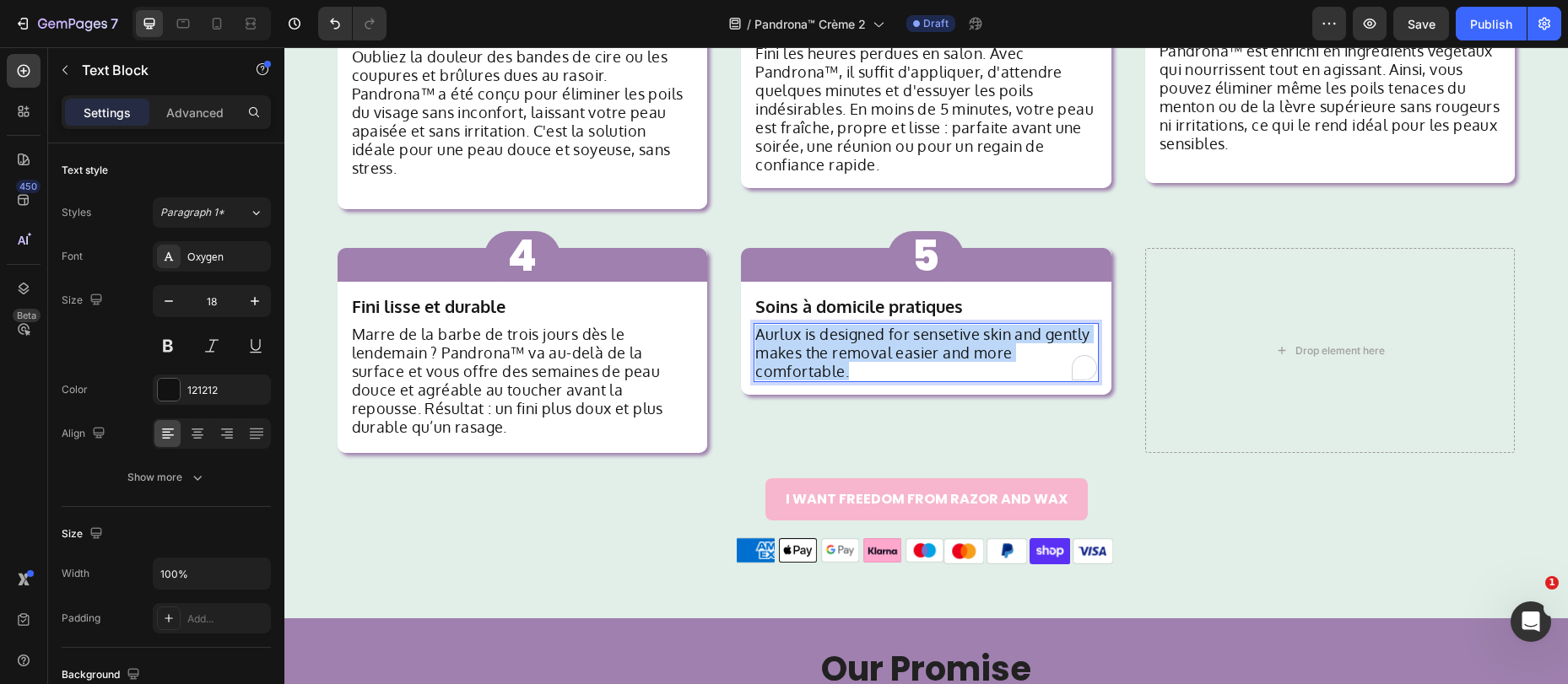
click at [805, 342] on p "Aurlux is designed for sensetive skin and gently makes the removal easier and m…" at bounding box center [926, 353] width 342 height 55
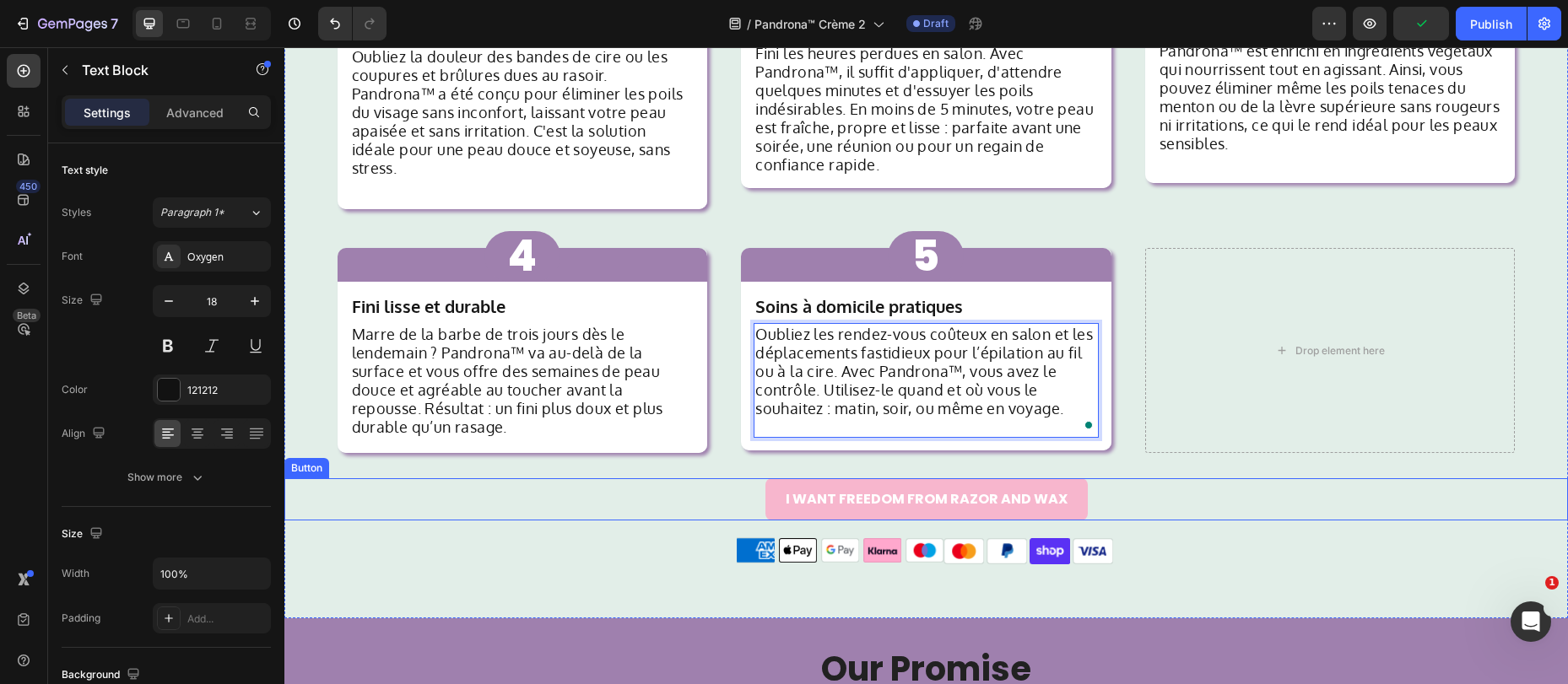
click at [712, 482] on div "I WANT FREEDOM FROM RAZOR AND WAX Button" at bounding box center [925, 499] width 1283 height 41
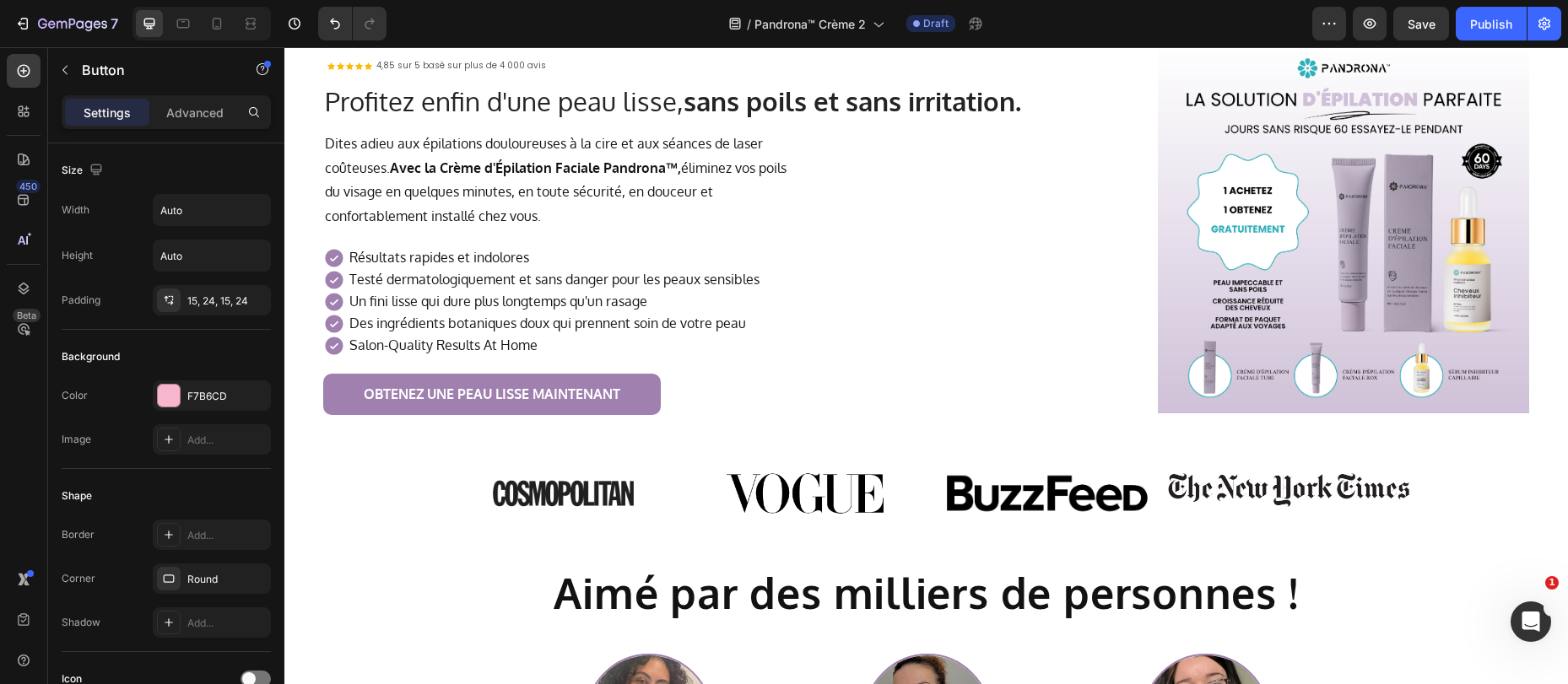
scroll to position [732, 0]
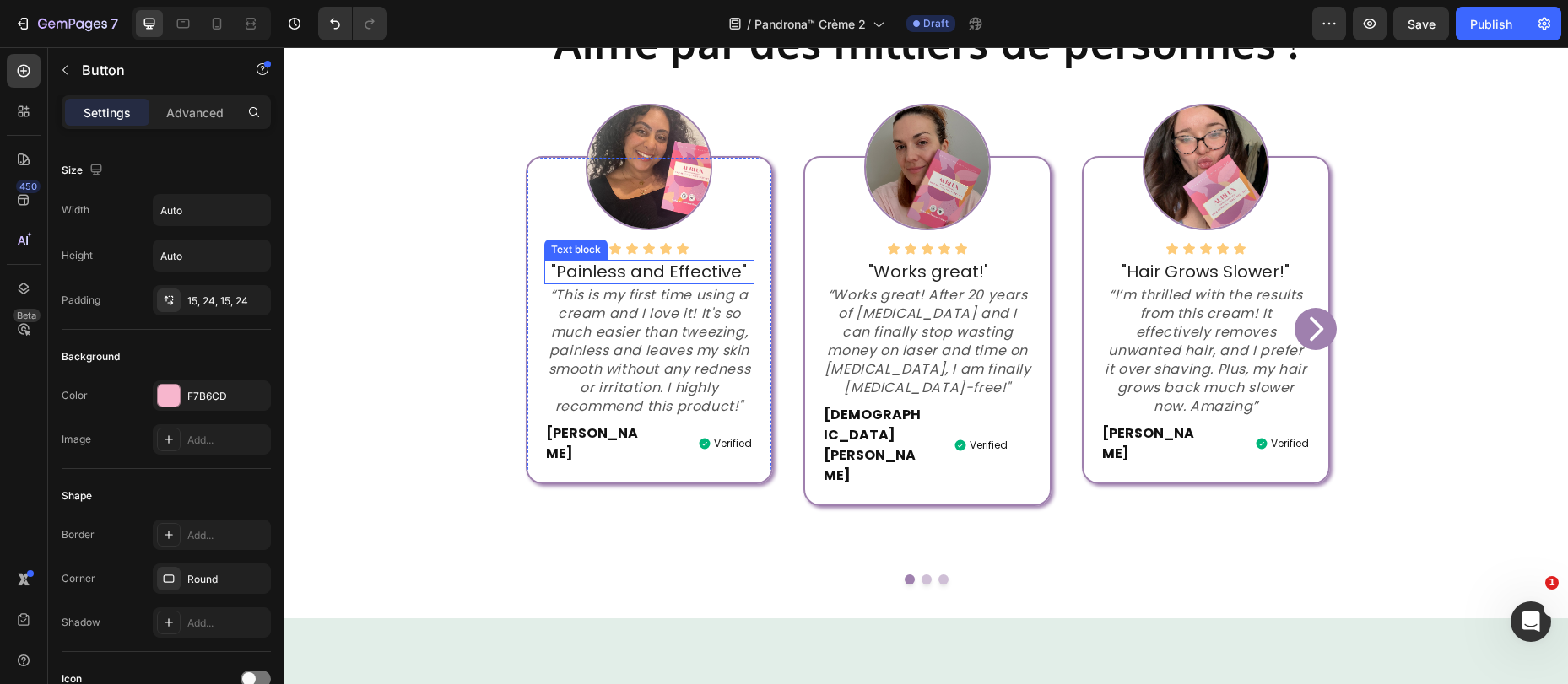
click at [667, 267] on p ""Painless and Effective"" at bounding box center [649, 272] width 207 height 21
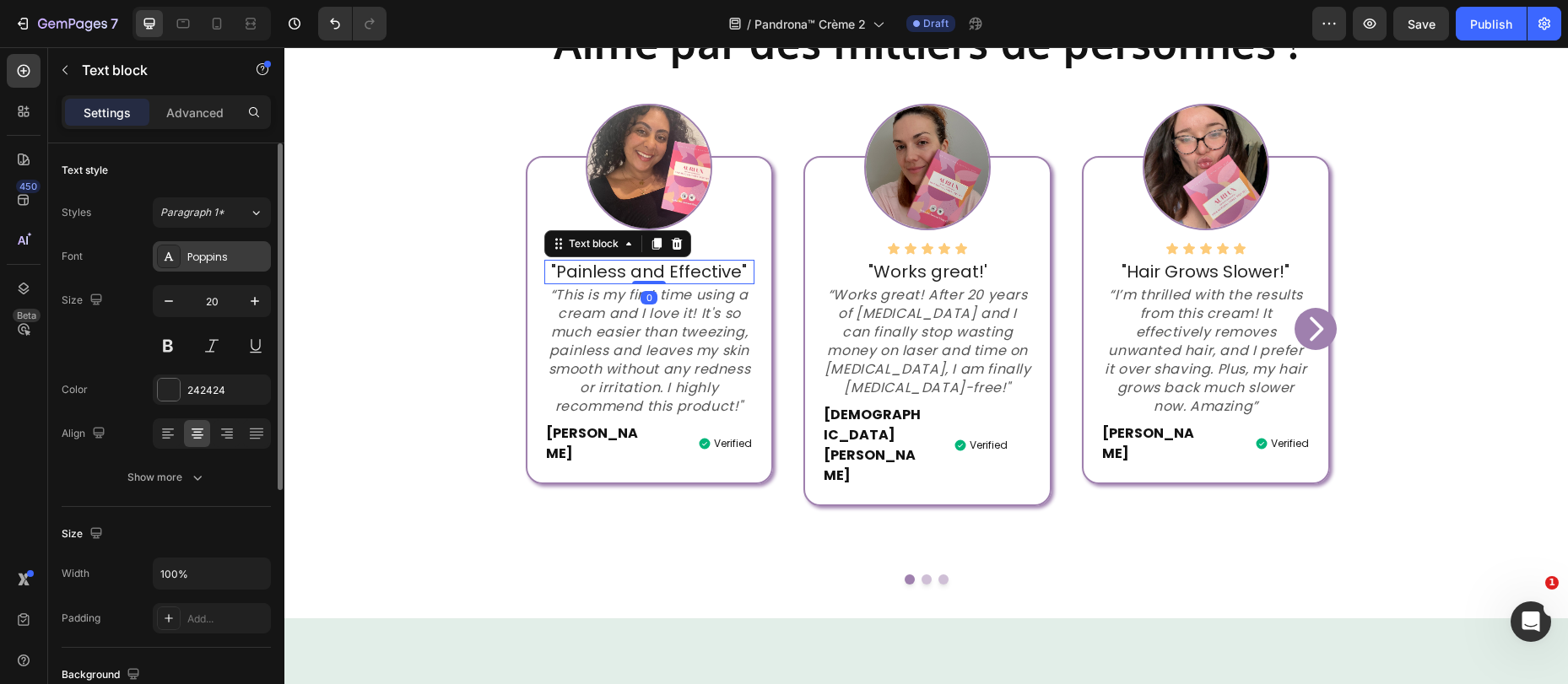
click at [206, 268] on div "Poppins" at bounding box center [212, 256] width 118 height 30
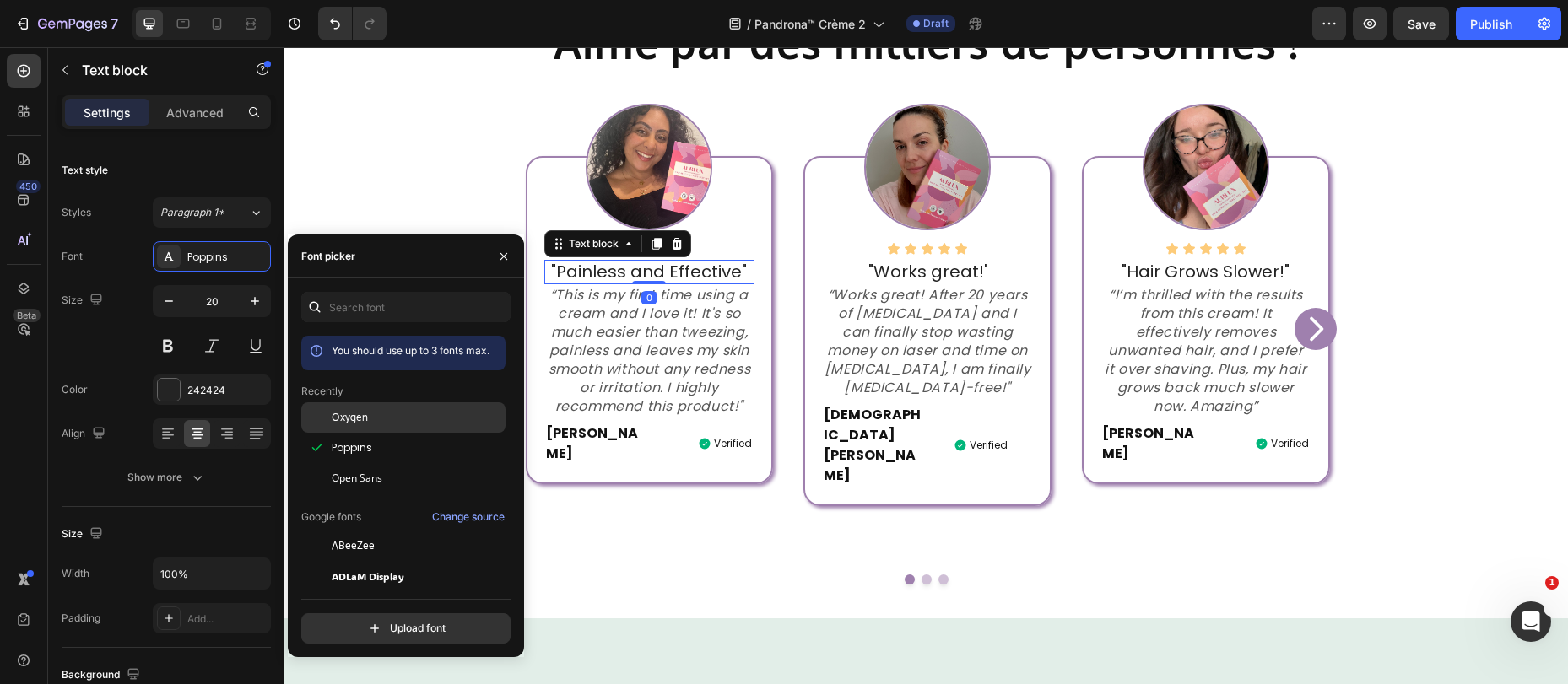
click at [360, 414] on span "Oxygen" at bounding box center [349, 417] width 37 height 15
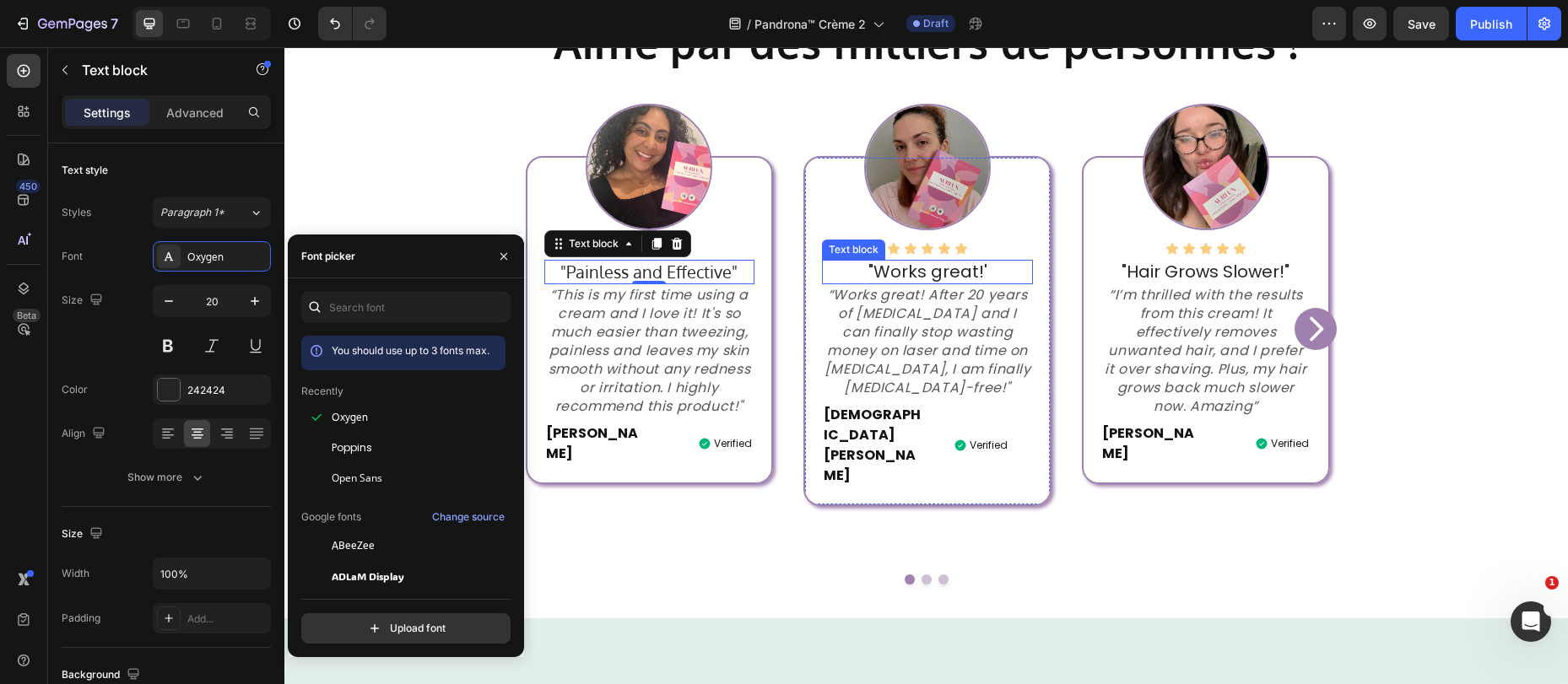
click at [922, 269] on p ""Works great!'" at bounding box center [927, 272] width 207 height 21
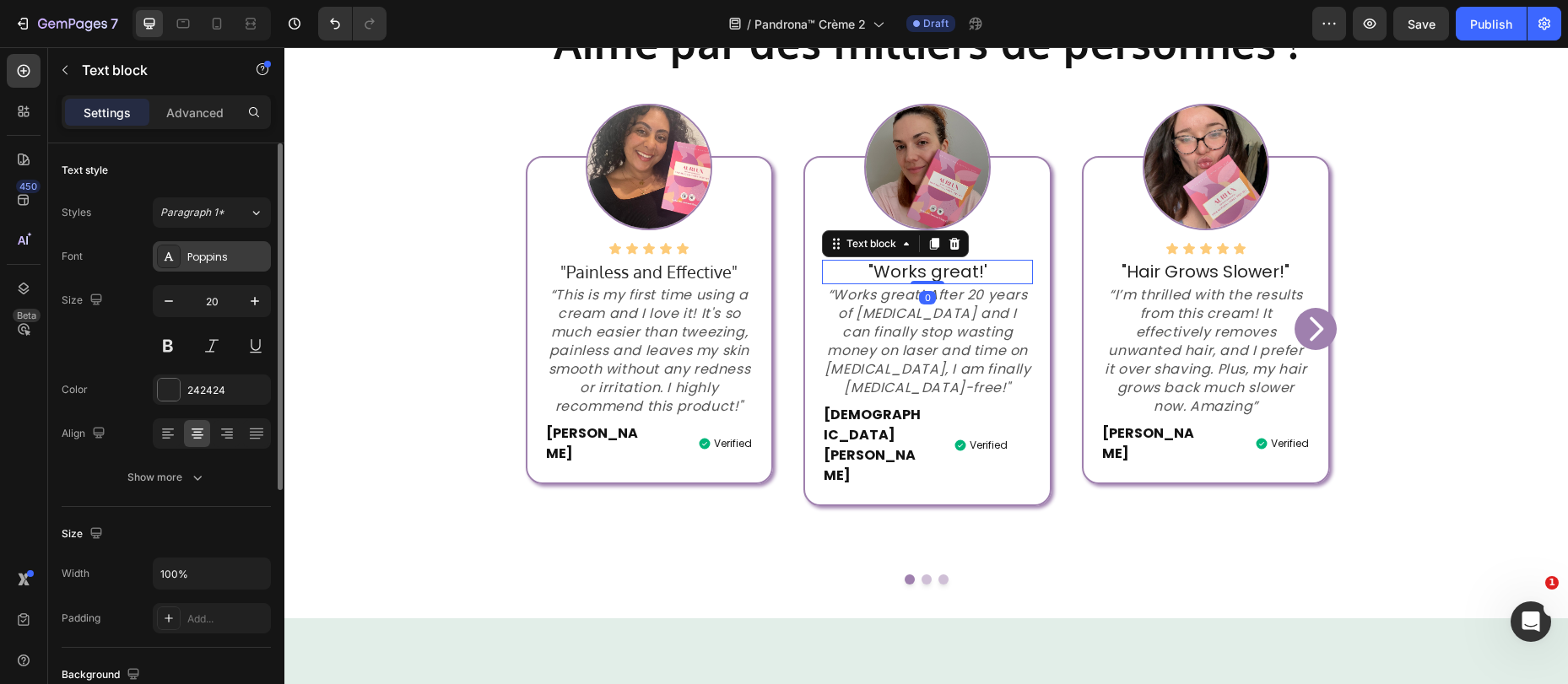
click at [217, 258] on div "Poppins" at bounding box center [227, 257] width 79 height 15
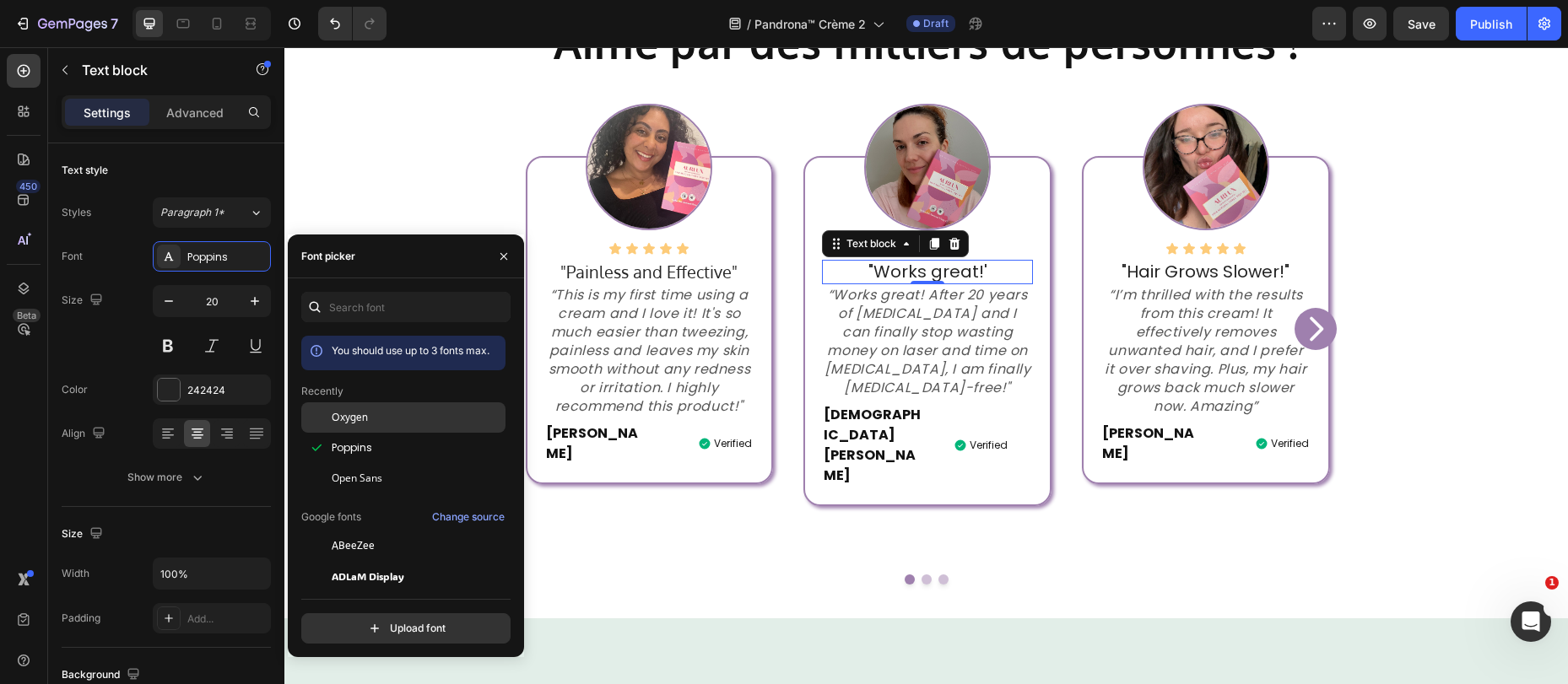
click at [357, 421] on span "Oxygen" at bounding box center [349, 417] width 37 height 15
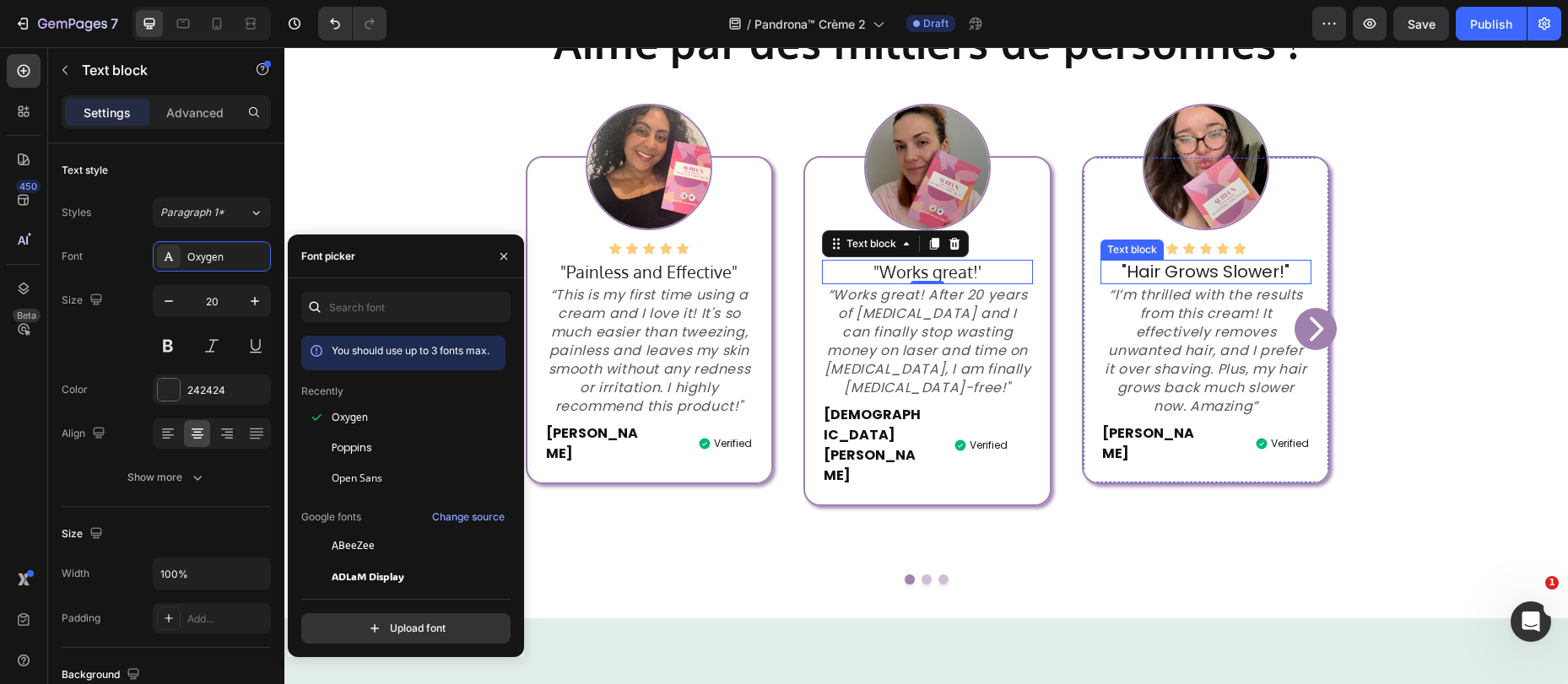
click at [1171, 271] on p ""Hair Grows Slower!"" at bounding box center [1205, 272] width 207 height 21
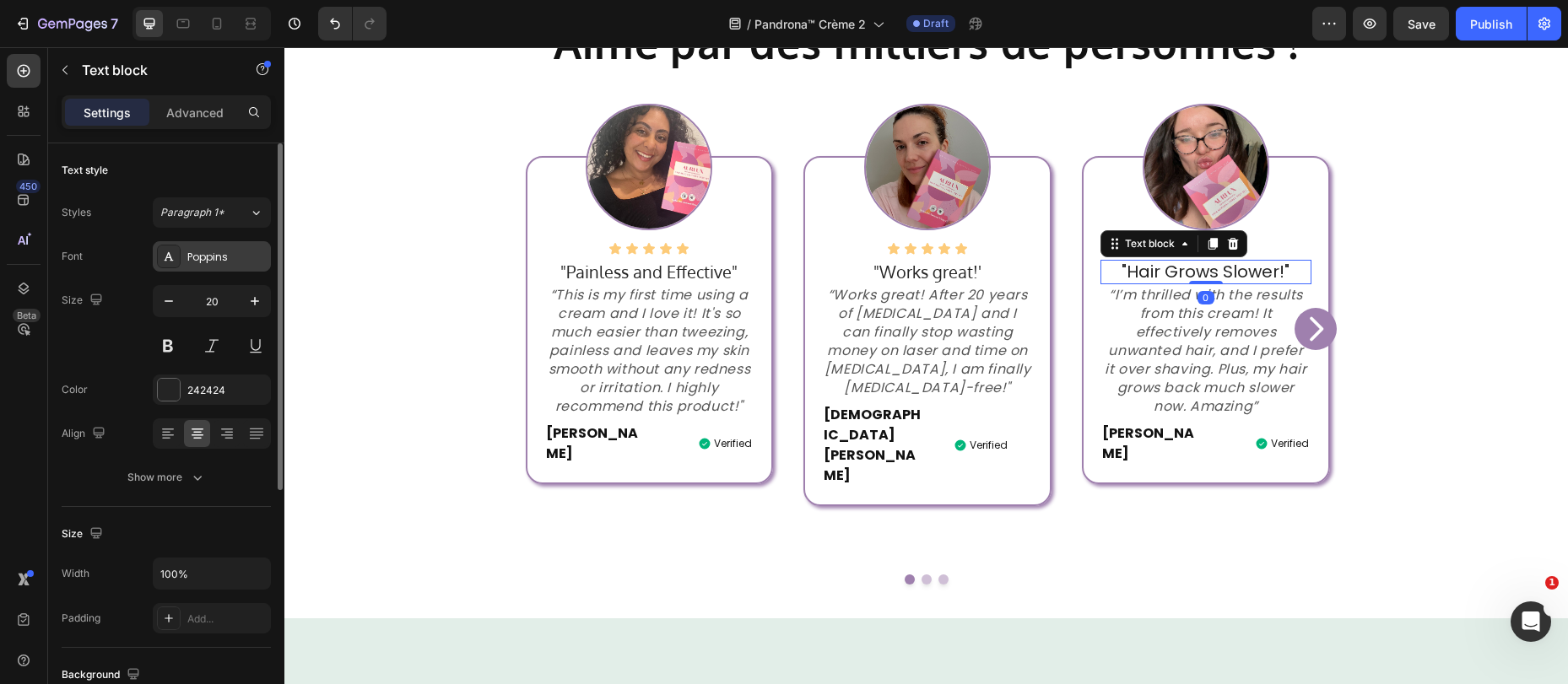
click at [207, 261] on div "Poppins" at bounding box center [227, 257] width 79 height 15
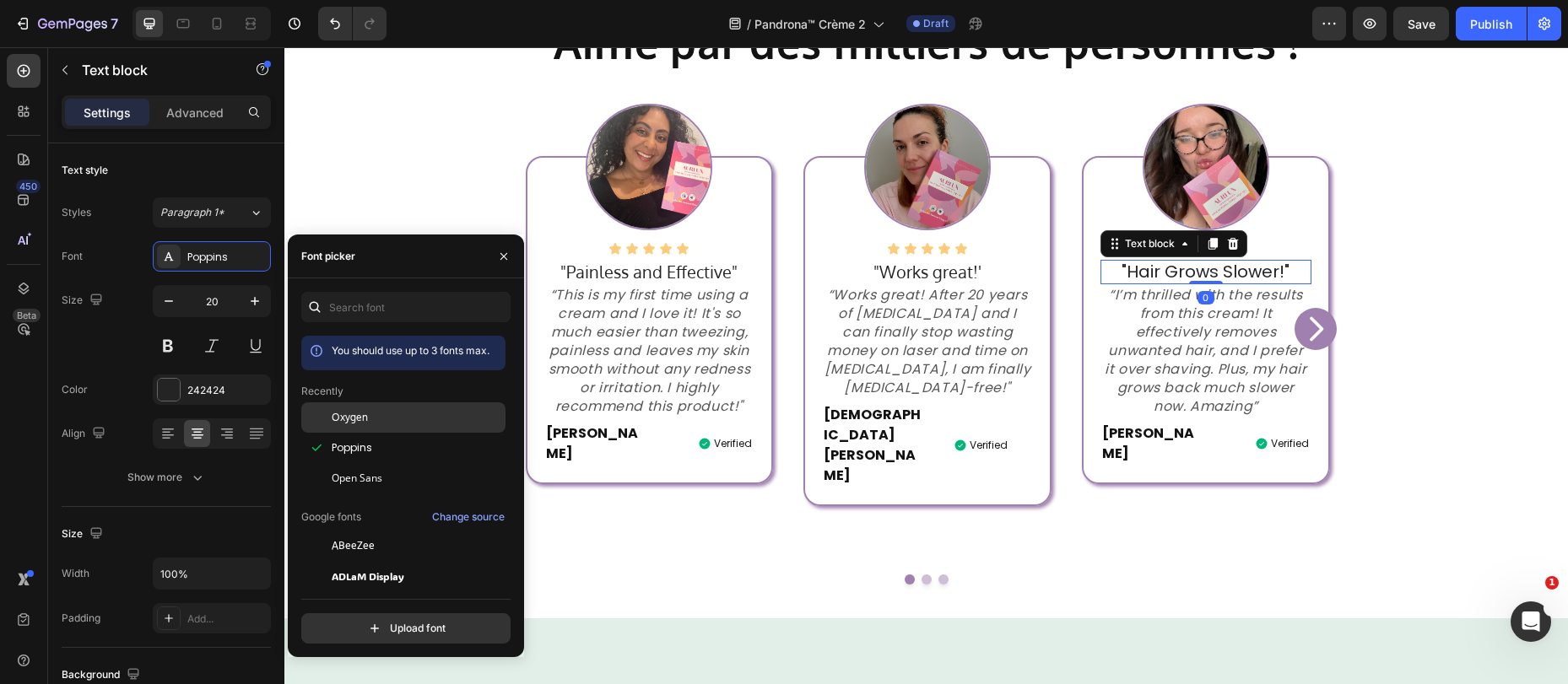
click at [329, 406] on div at bounding box center [316, 418] width 30 height 30
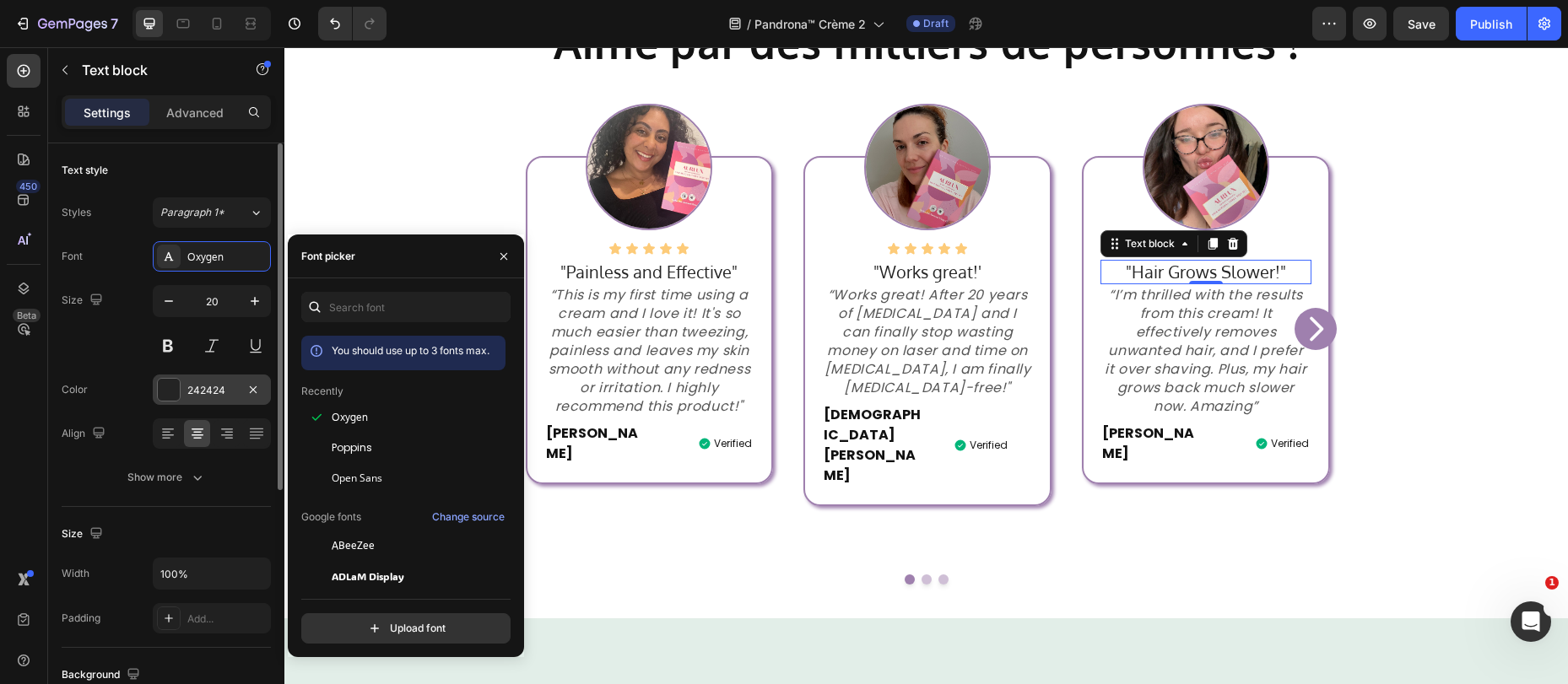
click at [184, 391] on div "242424" at bounding box center [212, 390] width 118 height 30
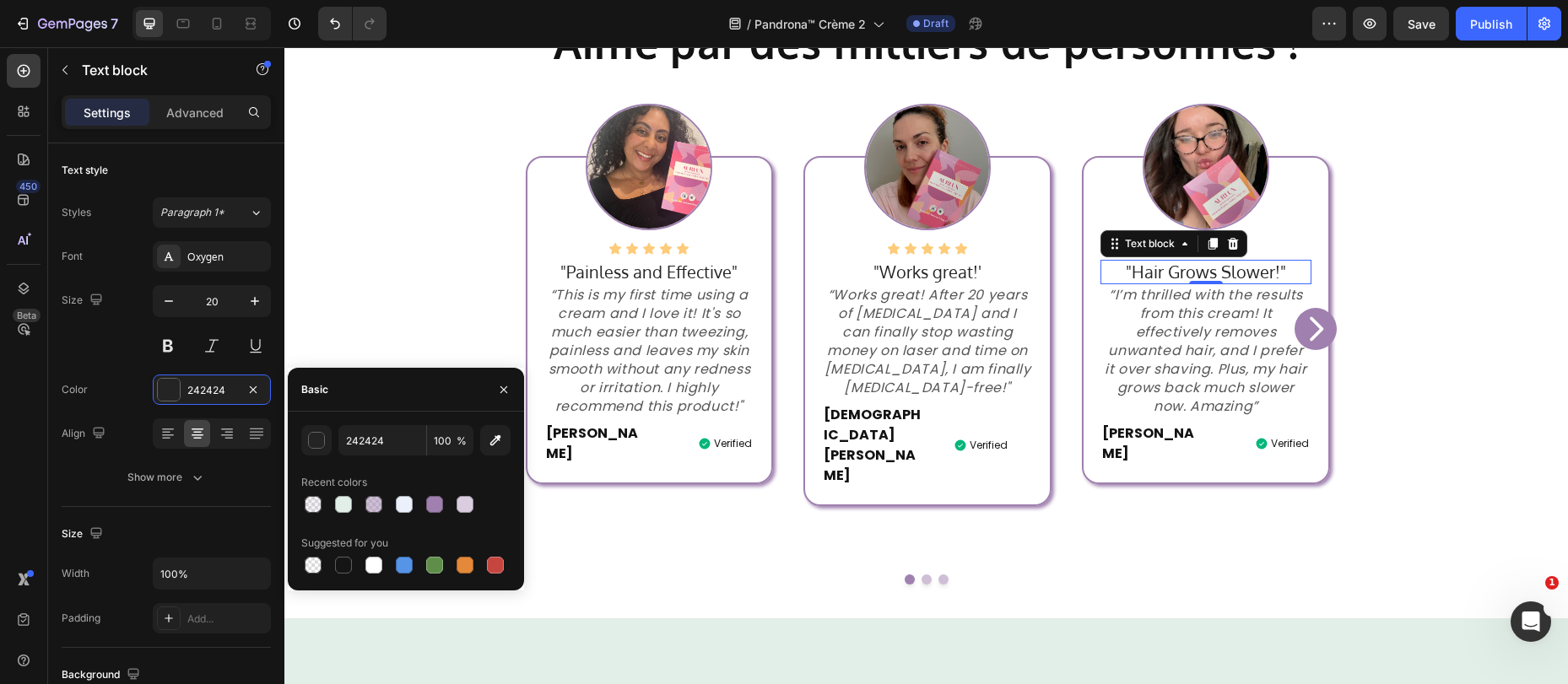
drag, startPoint x: 336, startPoint y: 561, endPoint x: 352, endPoint y: 551, distance: 18.9
click at [335, 562] on div at bounding box center [343, 565] width 17 height 17
click at [322, 444] on div "button" at bounding box center [317, 441] width 17 height 17
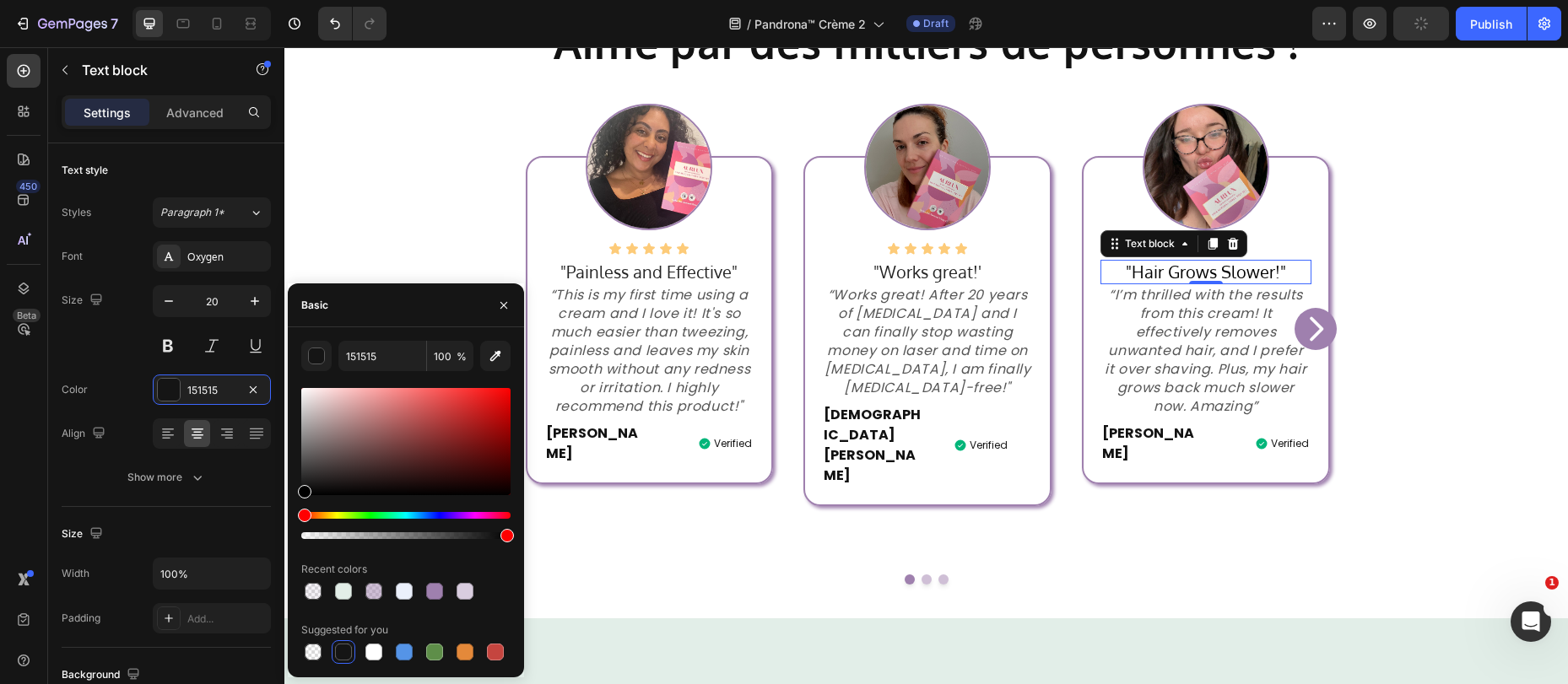
drag, startPoint x: 608, startPoint y: 520, endPoint x: 285, endPoint y: 523, distance: 323.0
type input "000000"
click at [955, 274] on p ""Works great!'" at bounding box center [927, 272] width 207 height 21
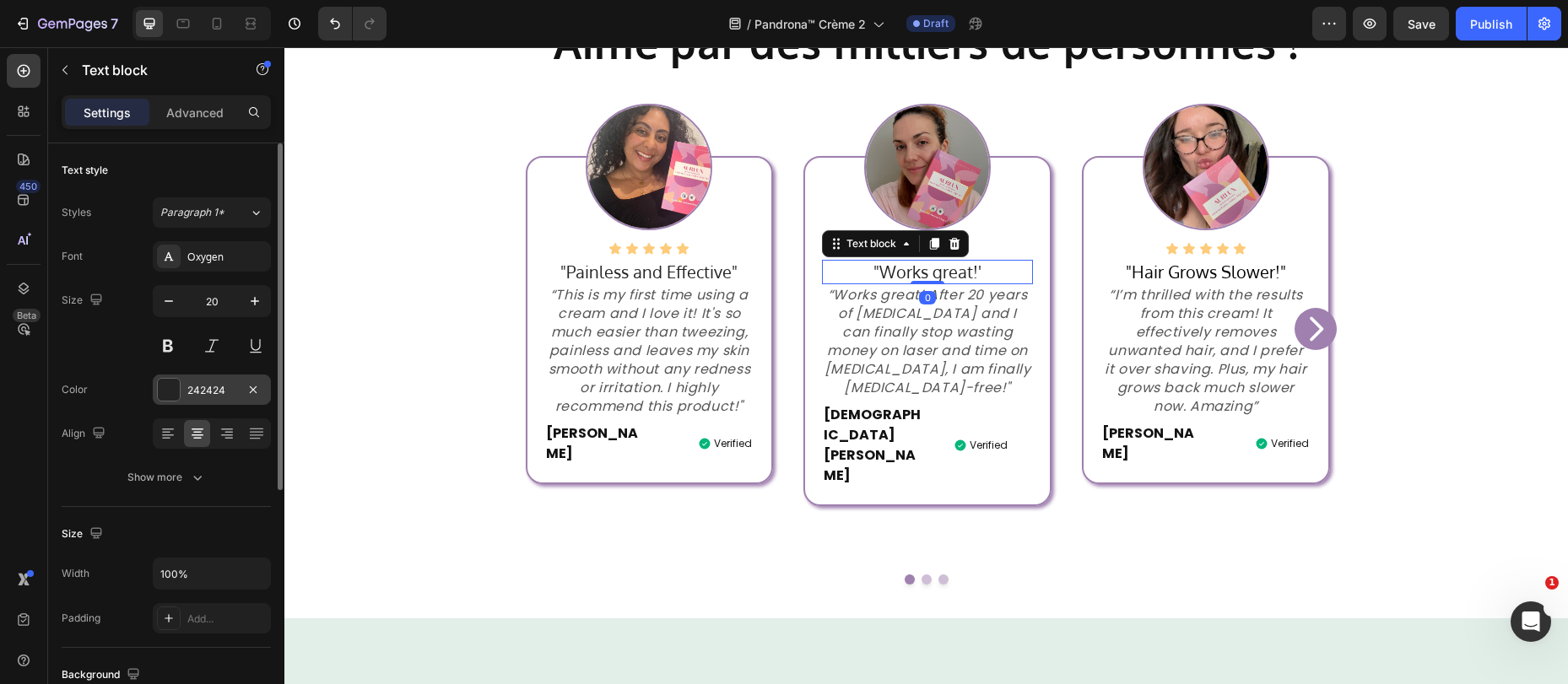
click at [165, 380] on div at bounding box center [169, 389] width 22 height 22
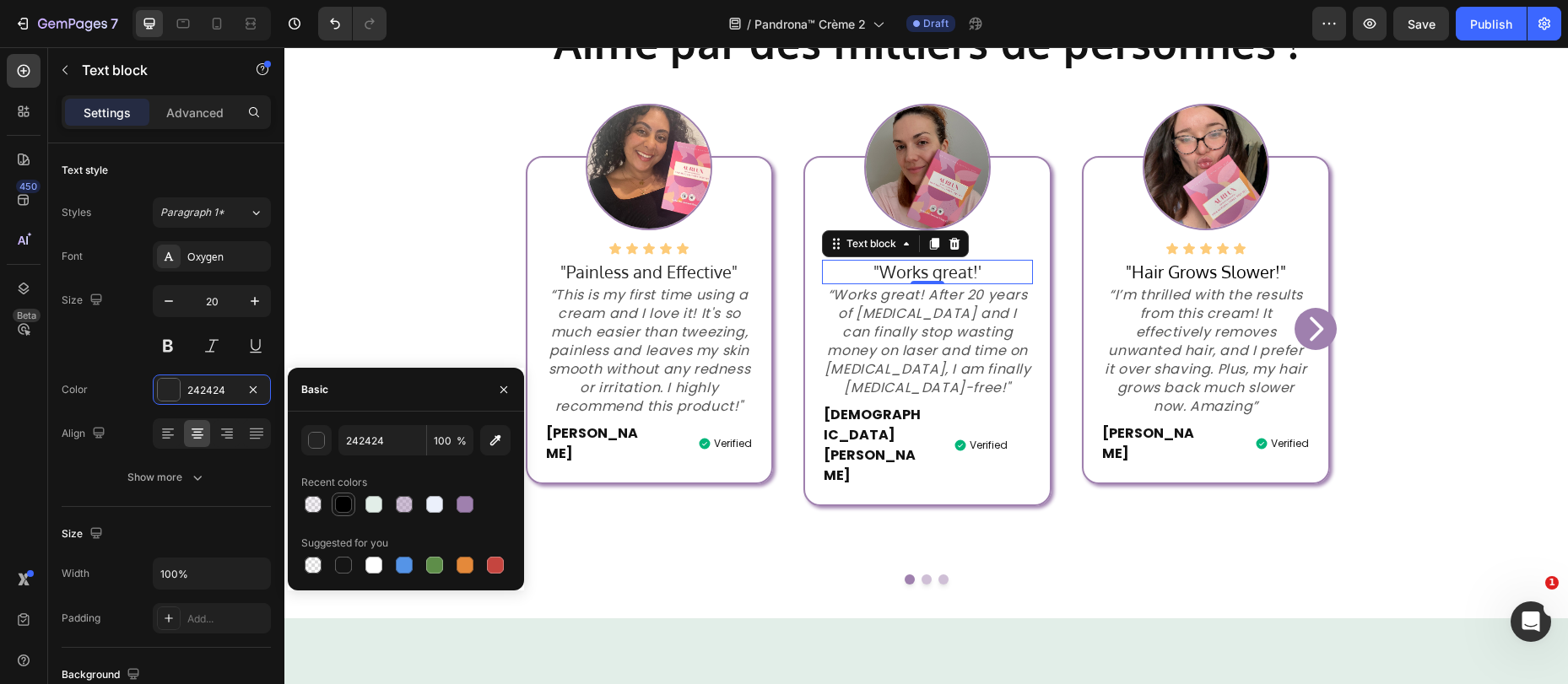
click at [341, 509] on div at bounding box center [343, 505] width 17 height 17
type input "000000"
click at [635, 276] on p ""Painless and Effective"" at bounding box center [649, 272] width 207 height 21
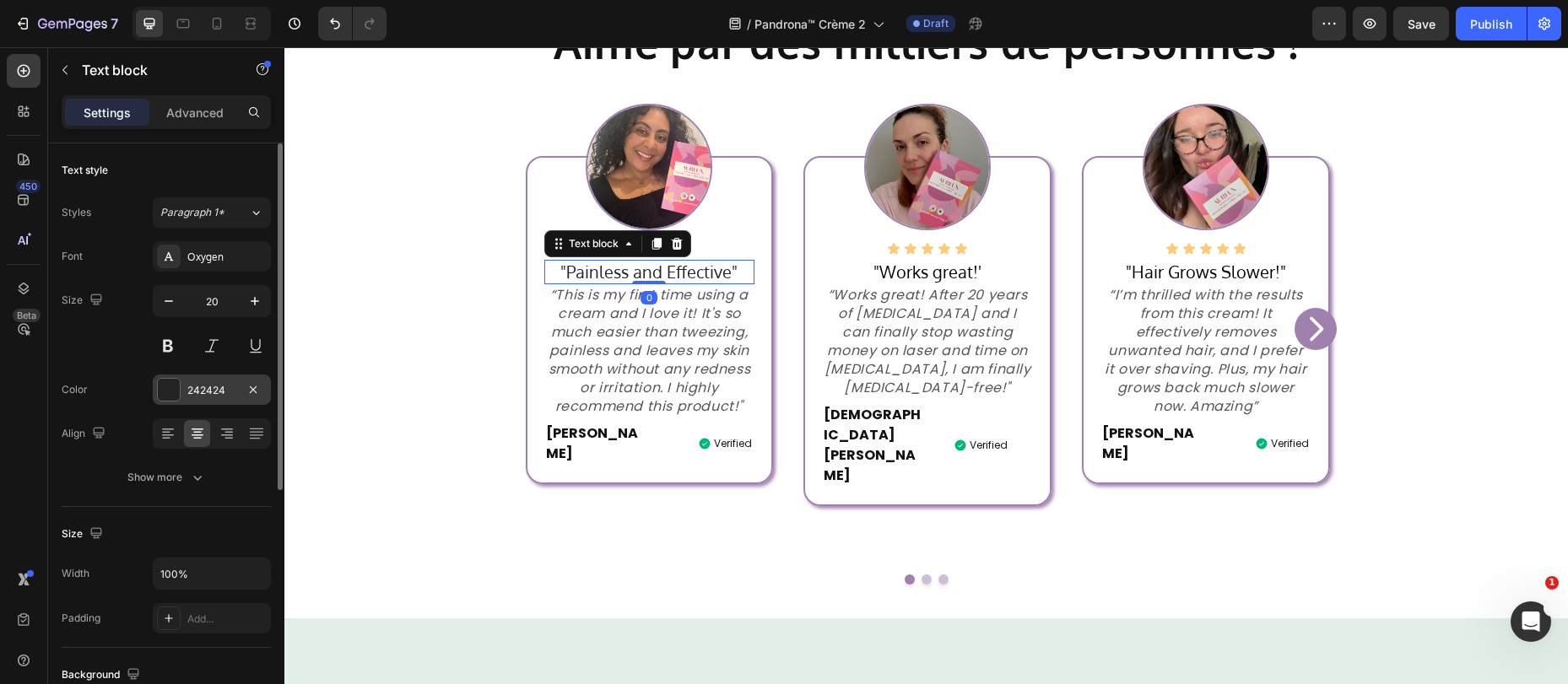
click at [169, 381] on div at bounding box center [169, 389] width 22 height 22
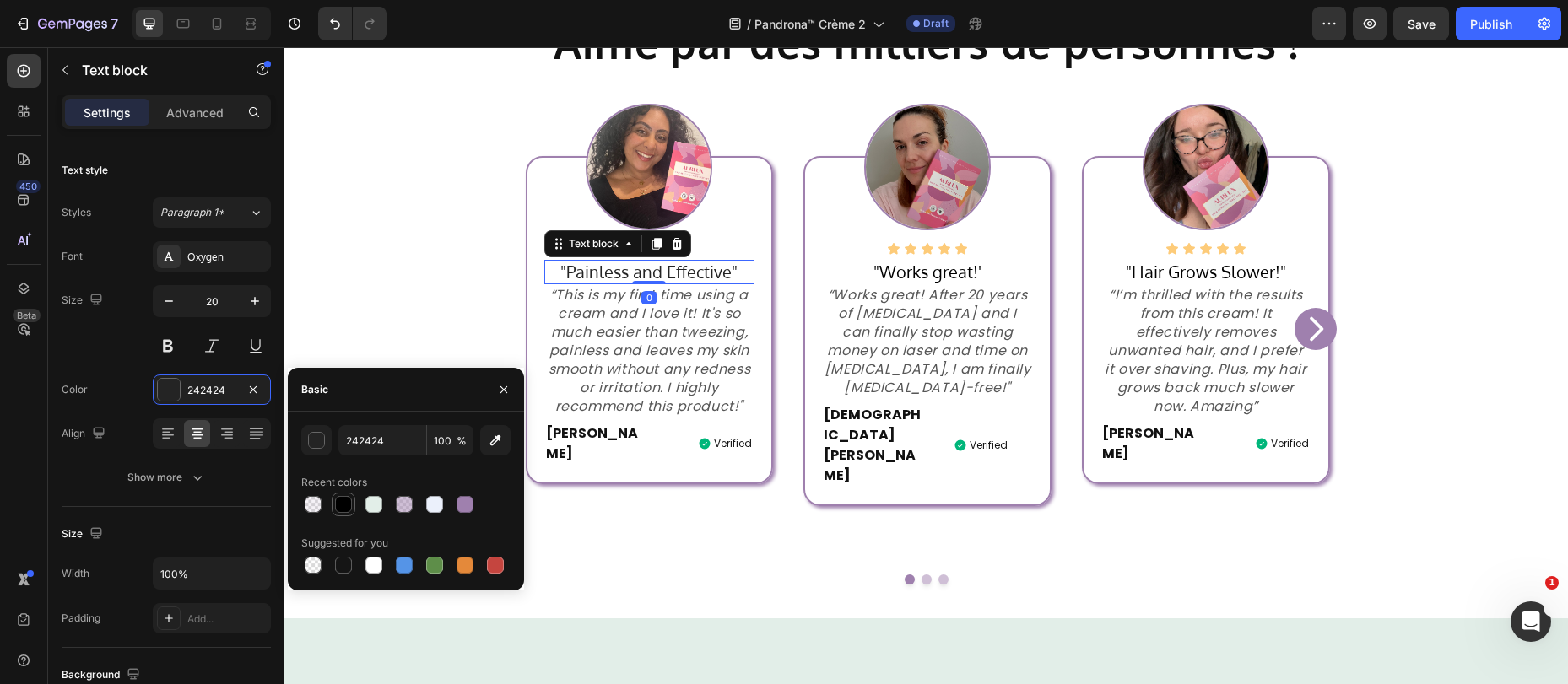
click at [338, 503] on div at bounding box center [343, 505] width 17 height 17
type input "000000"
click at [744, 546] on div "Aimé par des milliers de personnes ! Heading Row Kombucha is a fermented tea be…" at bounding box center [927, 299] width 1013 height 637
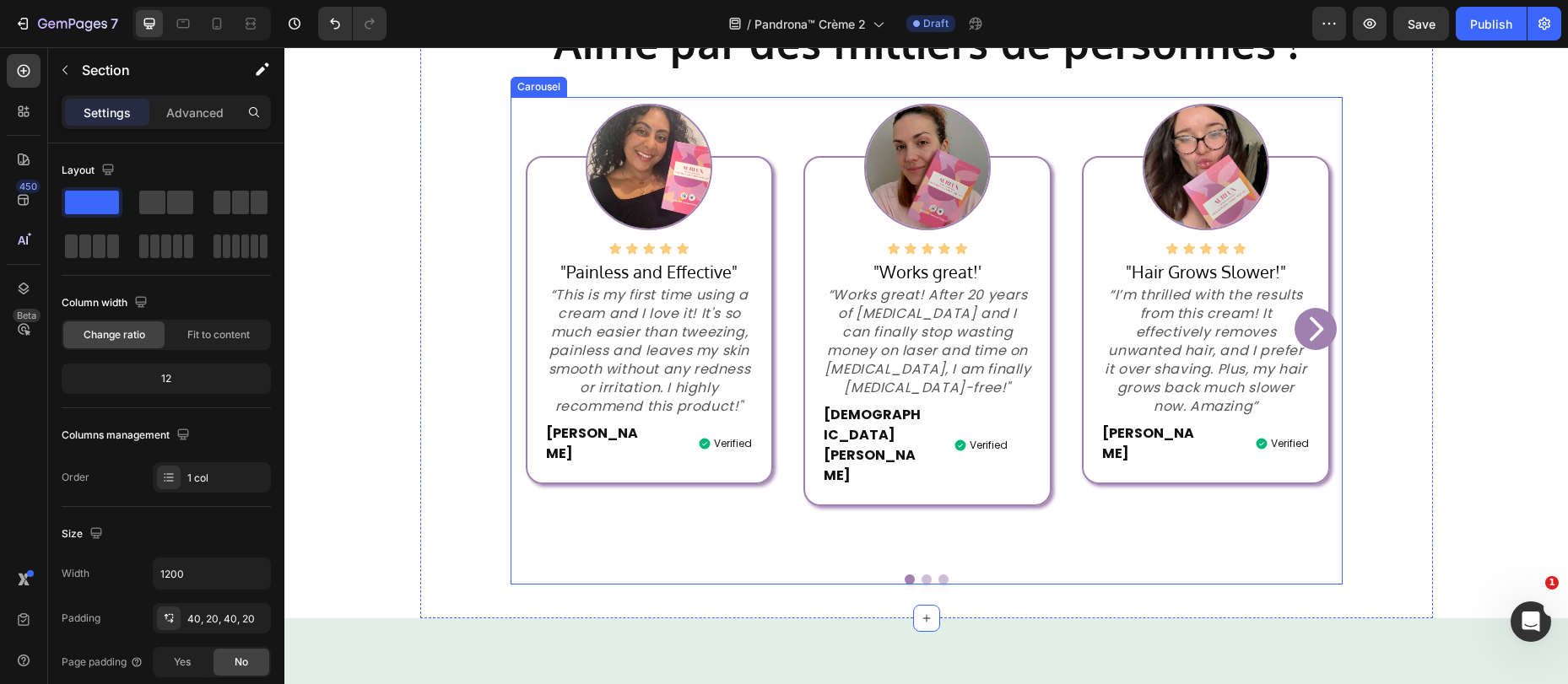
click at [1310, 317] on icon "Carousel Next Arrow" at bounding box center [1316, 329] width 13 height 24
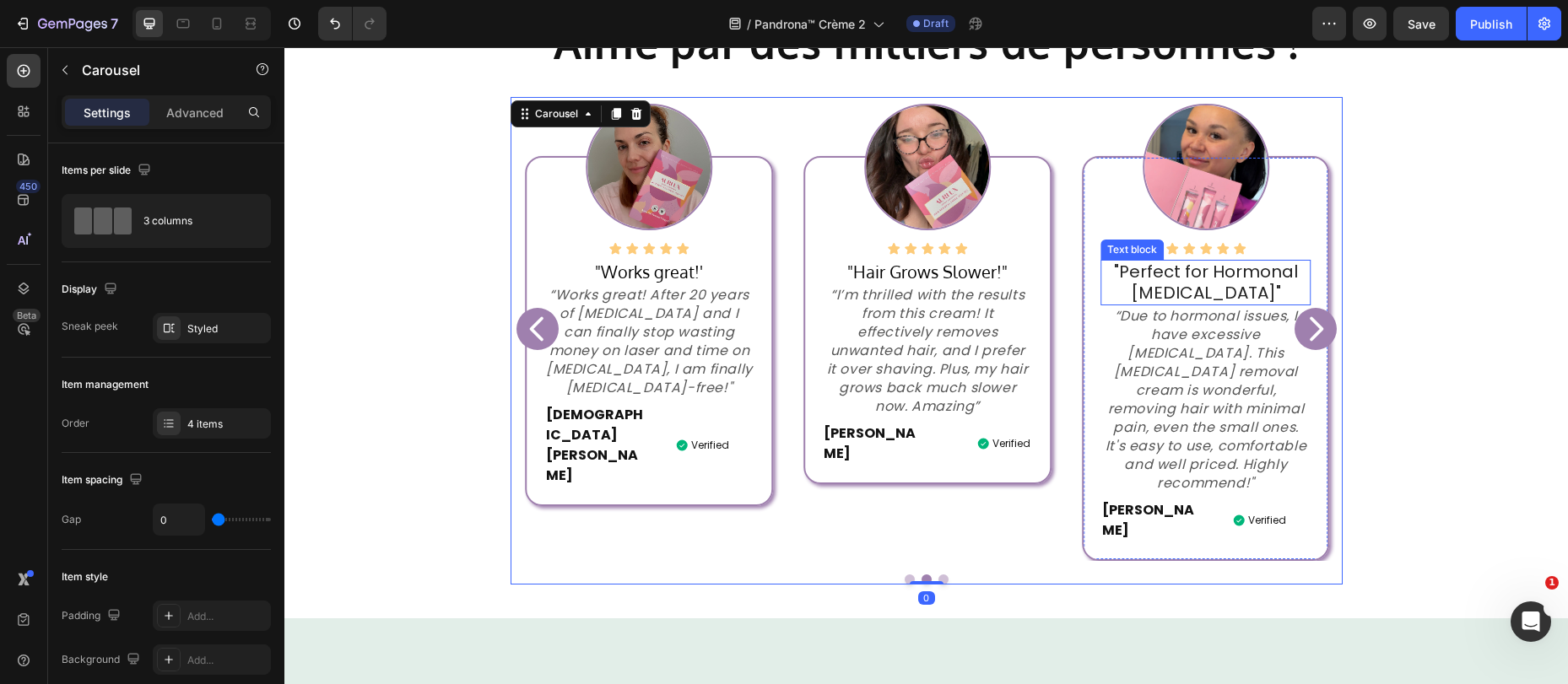
click at [1152, 275] on p ""Perfect for Hormonal Facial Hair"" at bounding box center [1205, 282] width 207 height 41
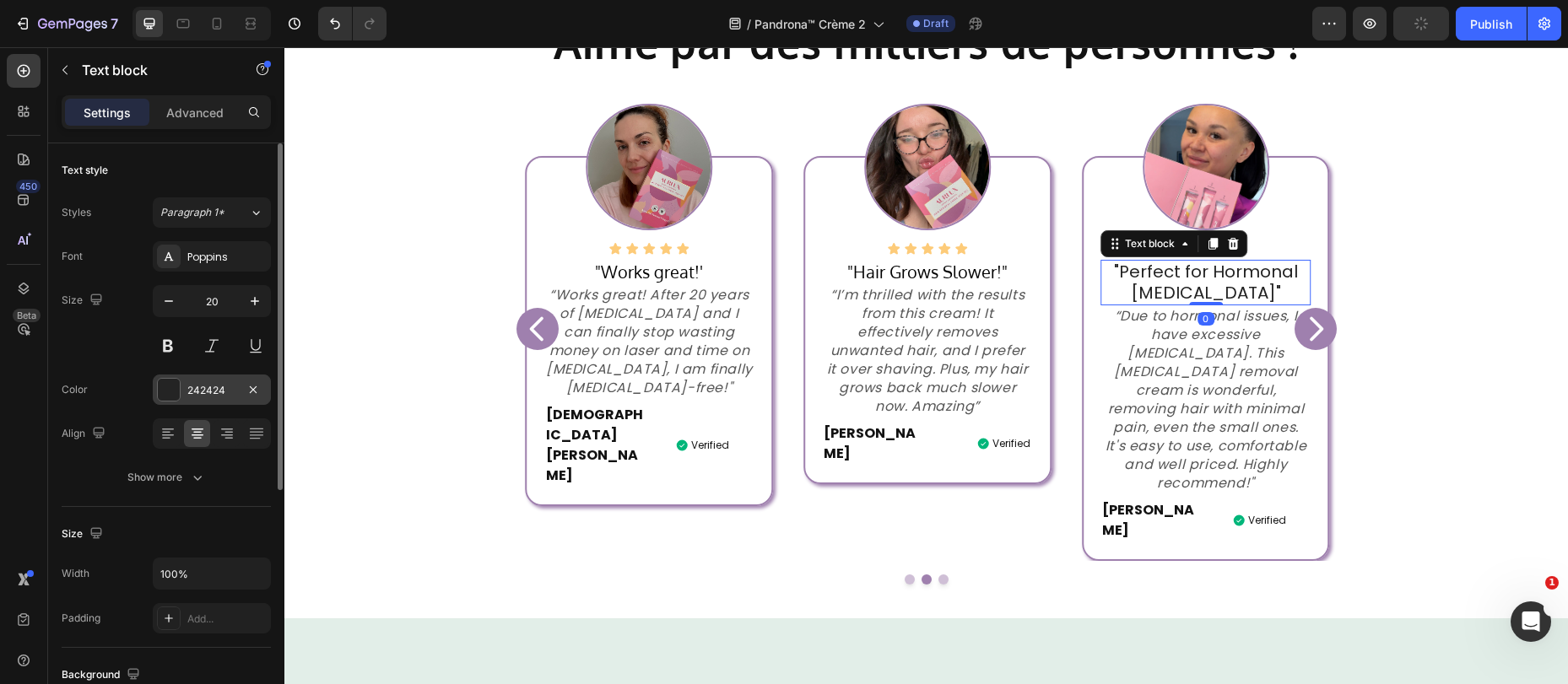
click at [158, 395] on div at bounding box center [169, 389] width 22 height 22
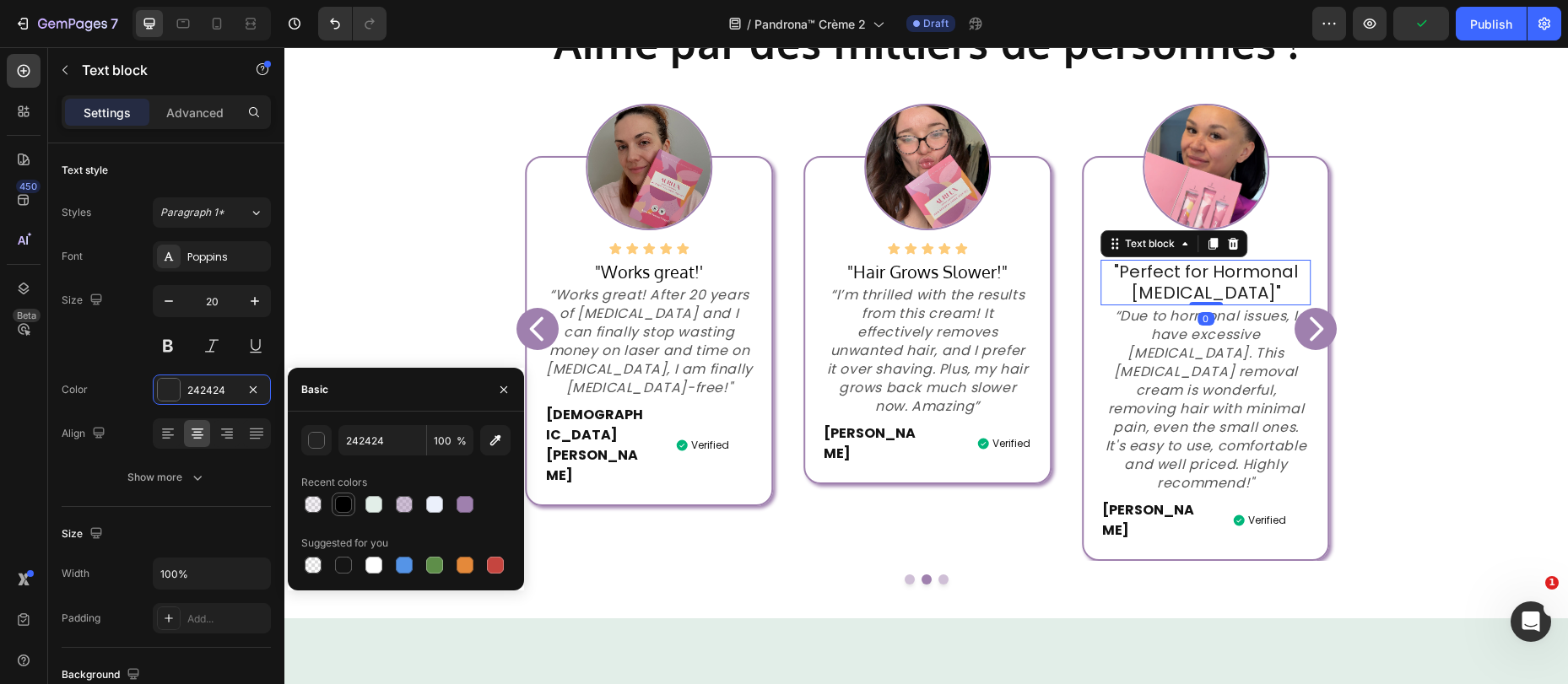
click at [345, 505] on div at bounding box center [343, 505] width 17 height 17
type input "000000"
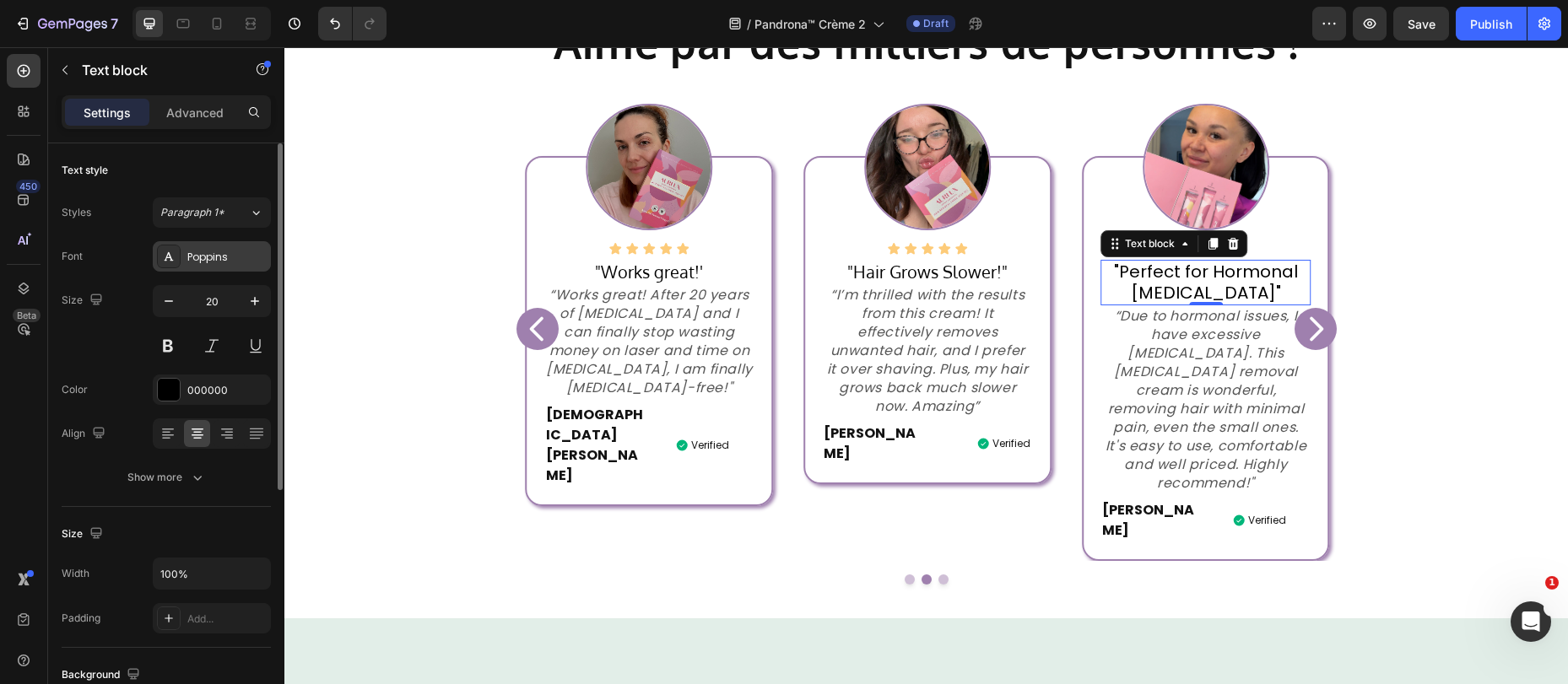
click at [222, 262] on div "Poppins" at bounding box center [227, 257] width 79 height 15
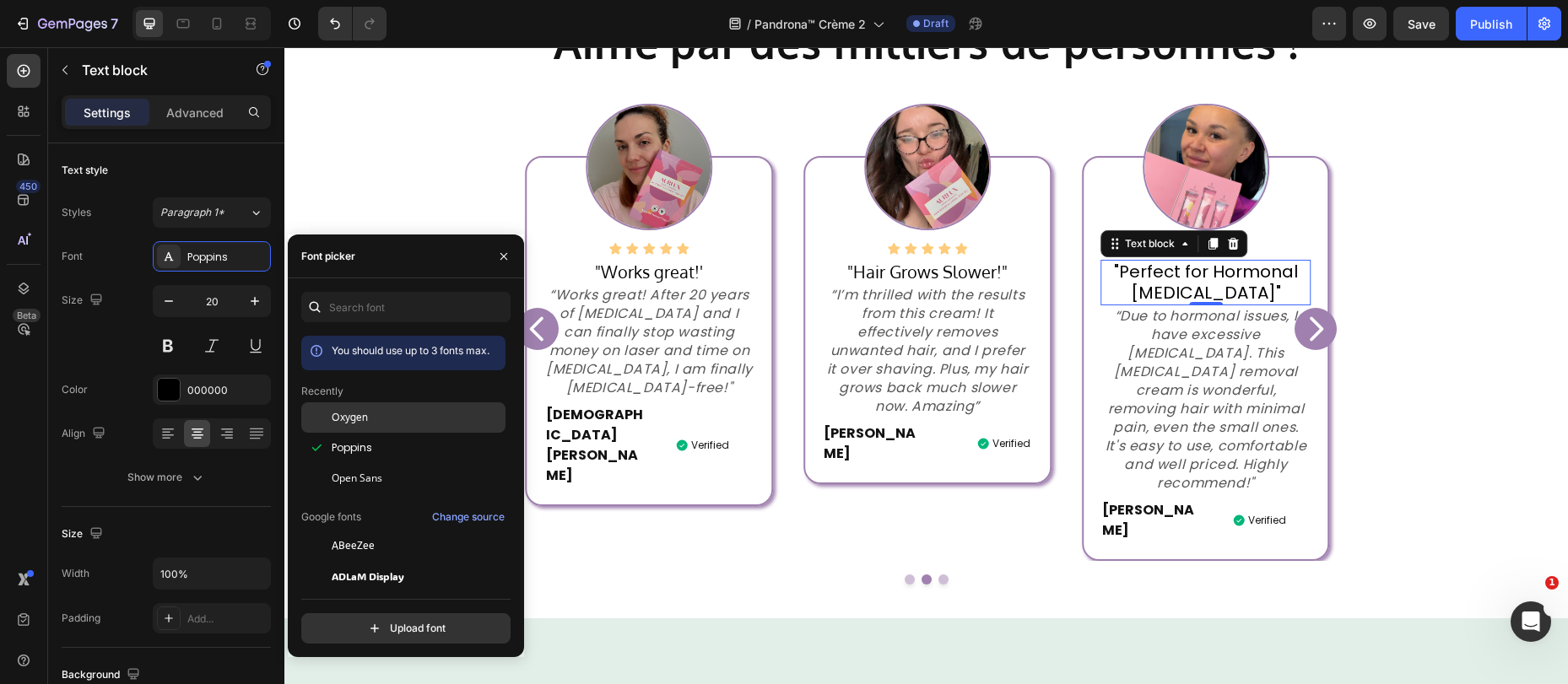
click at [348, 530] on div "Oxygen" at bounding box center [403, 546] width 204 height 30
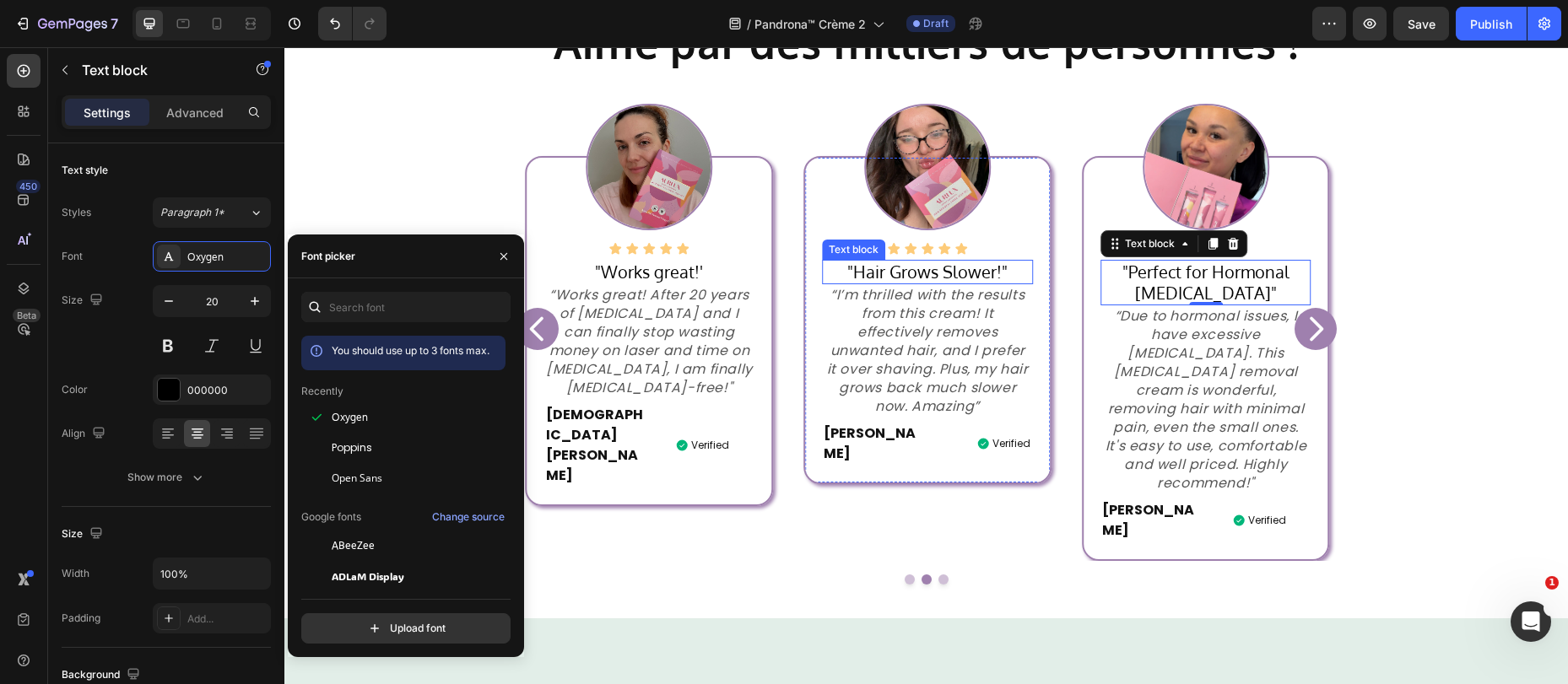
click at [905, 271] on p ""Hair Grows Slower!"" at bounding box center [927, 272] width 207 height 21
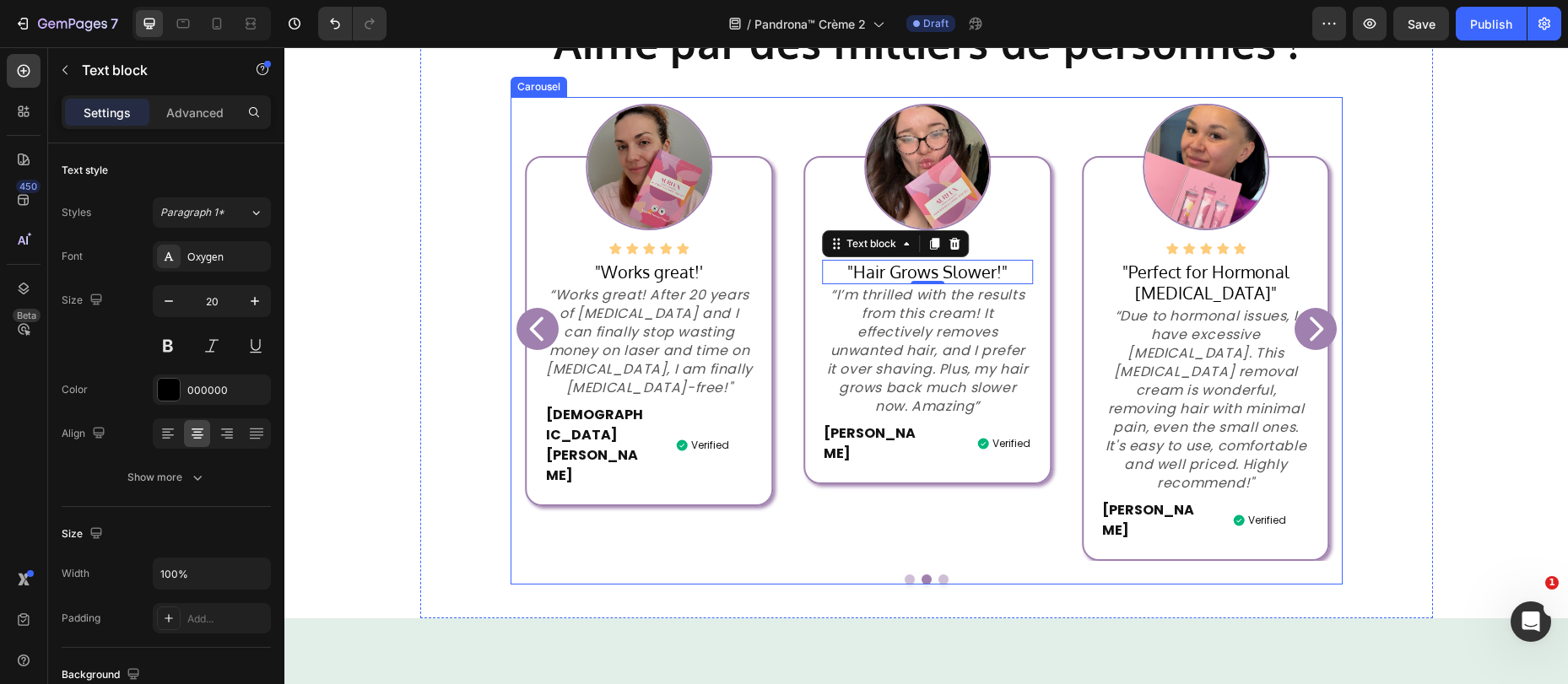
click at [1298, 314] on icon "Carousel Next Arrow" at bounding box center [1315, 329] width 34 height 34
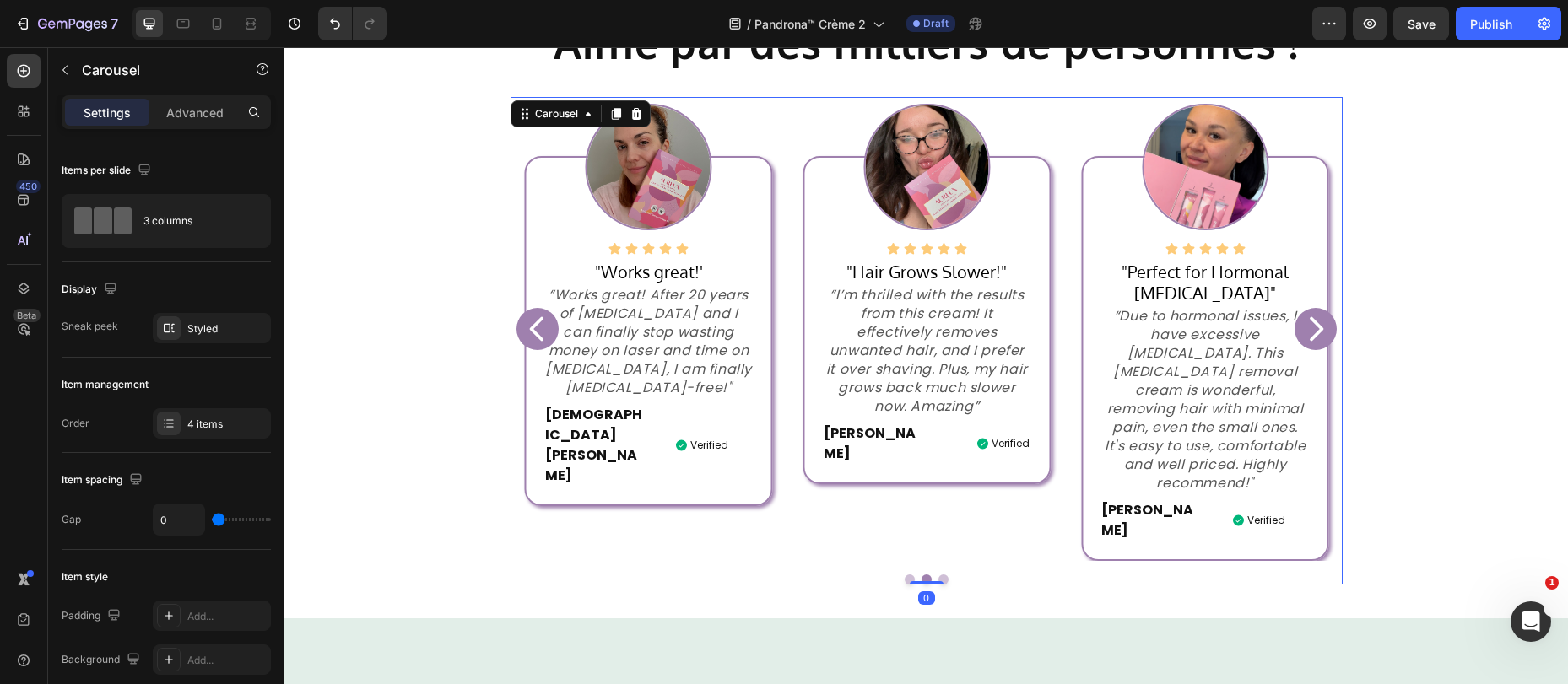
click at [1297, 316] on p "“Due to hormonal issues, I have excessive facial hair. This facial hair removal…" at bounding box center [1205, 400] width 207 height 186
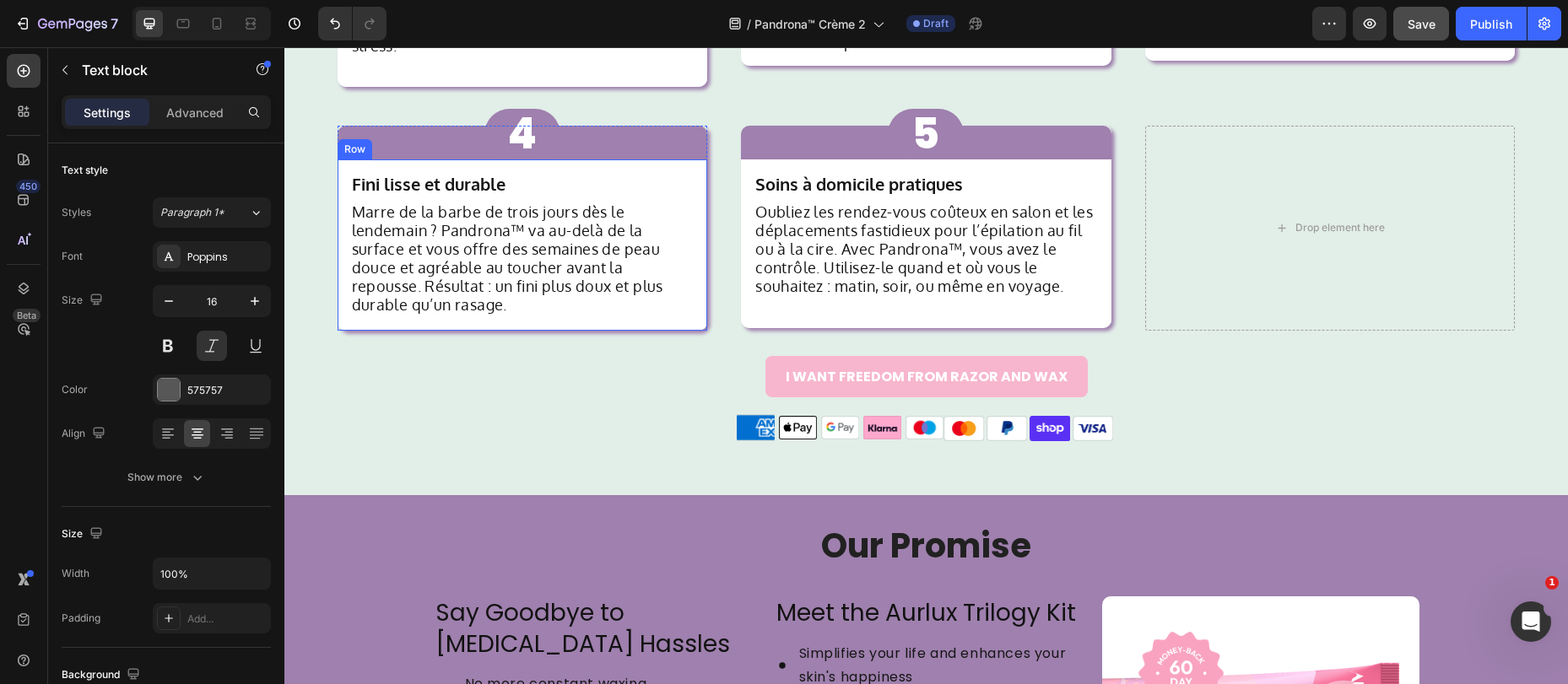
scroll to position [1653, 0]
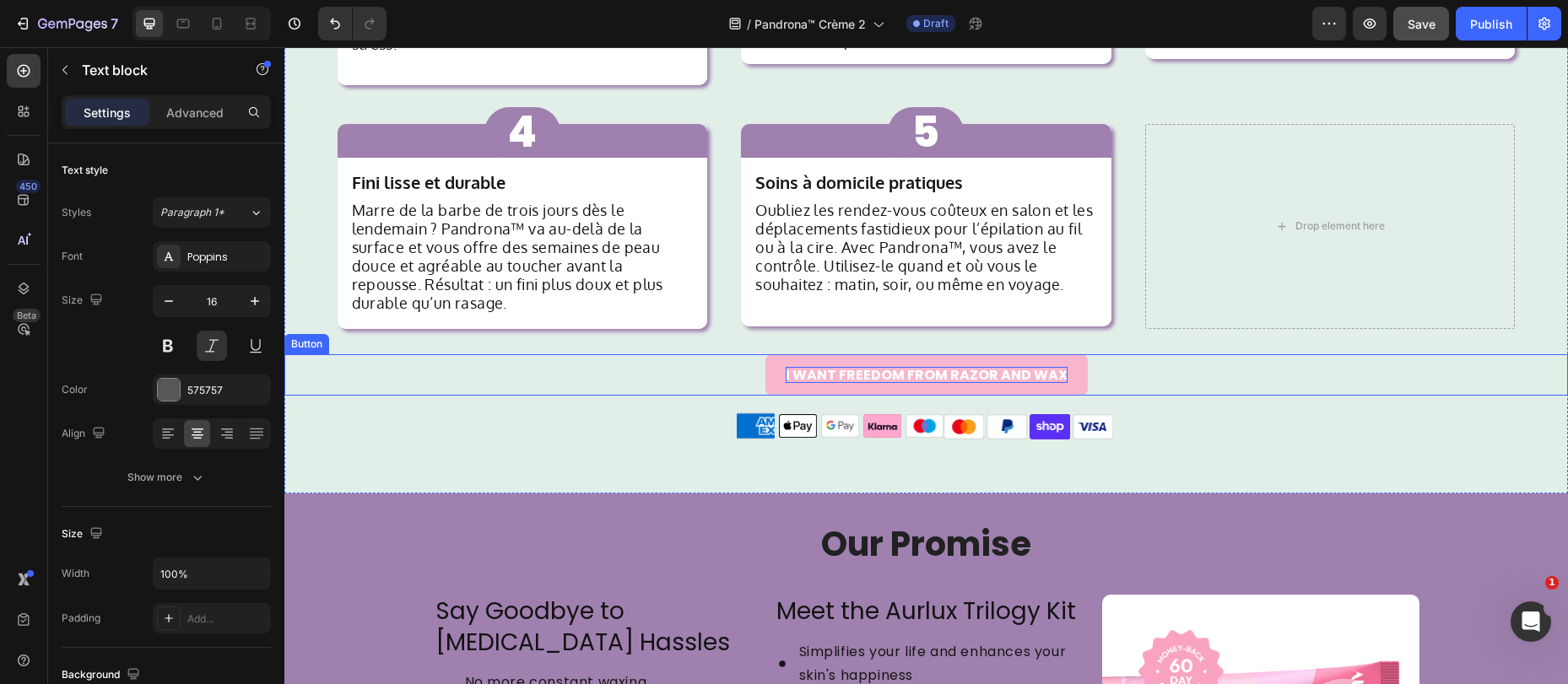
click at [880, 367] on p "I WANT FREEDOM FROM RAZOR AND WAX" at bounding box center [927, 375] width 282 height 16
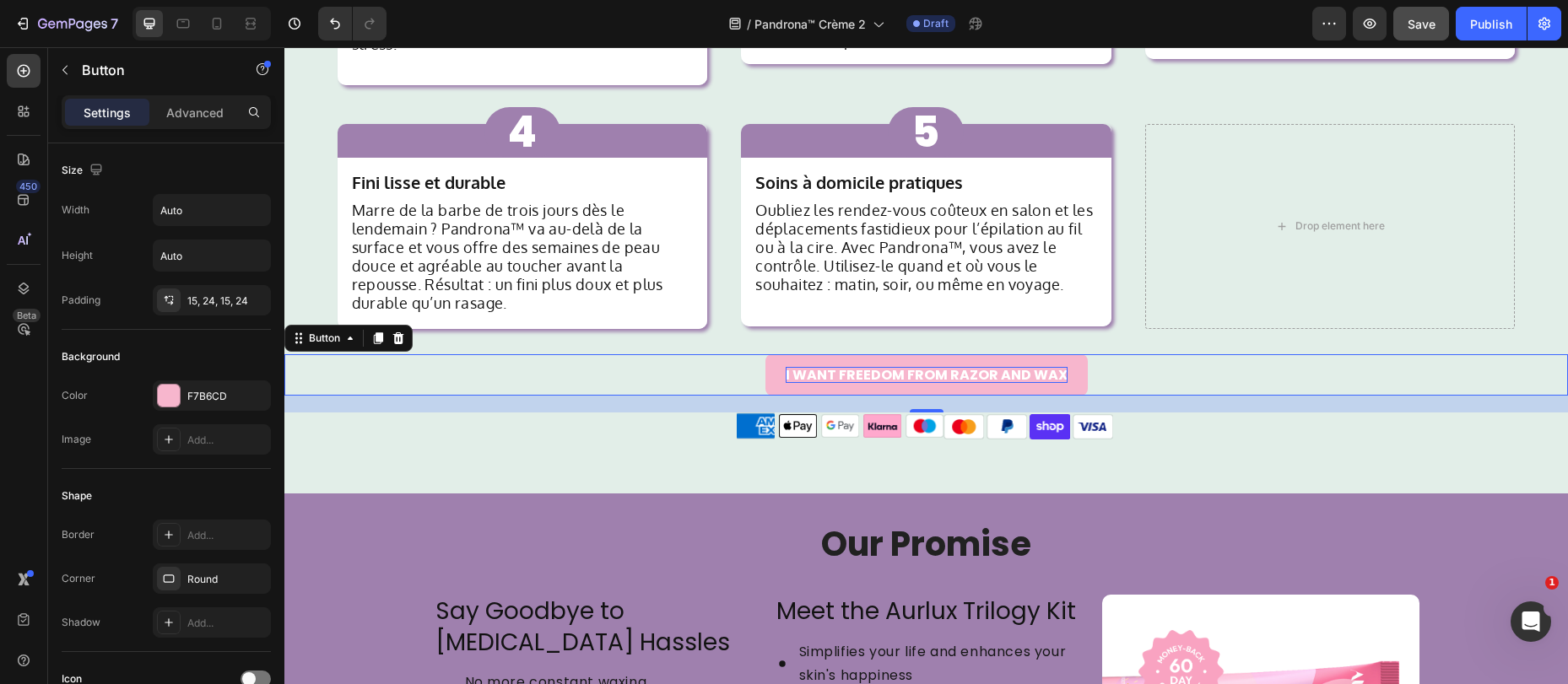
click at [880, 367] on p "I WANT FREEDOM FROM RAZOR AND WAX" at bounding box center [927, 375] width 282 height 16
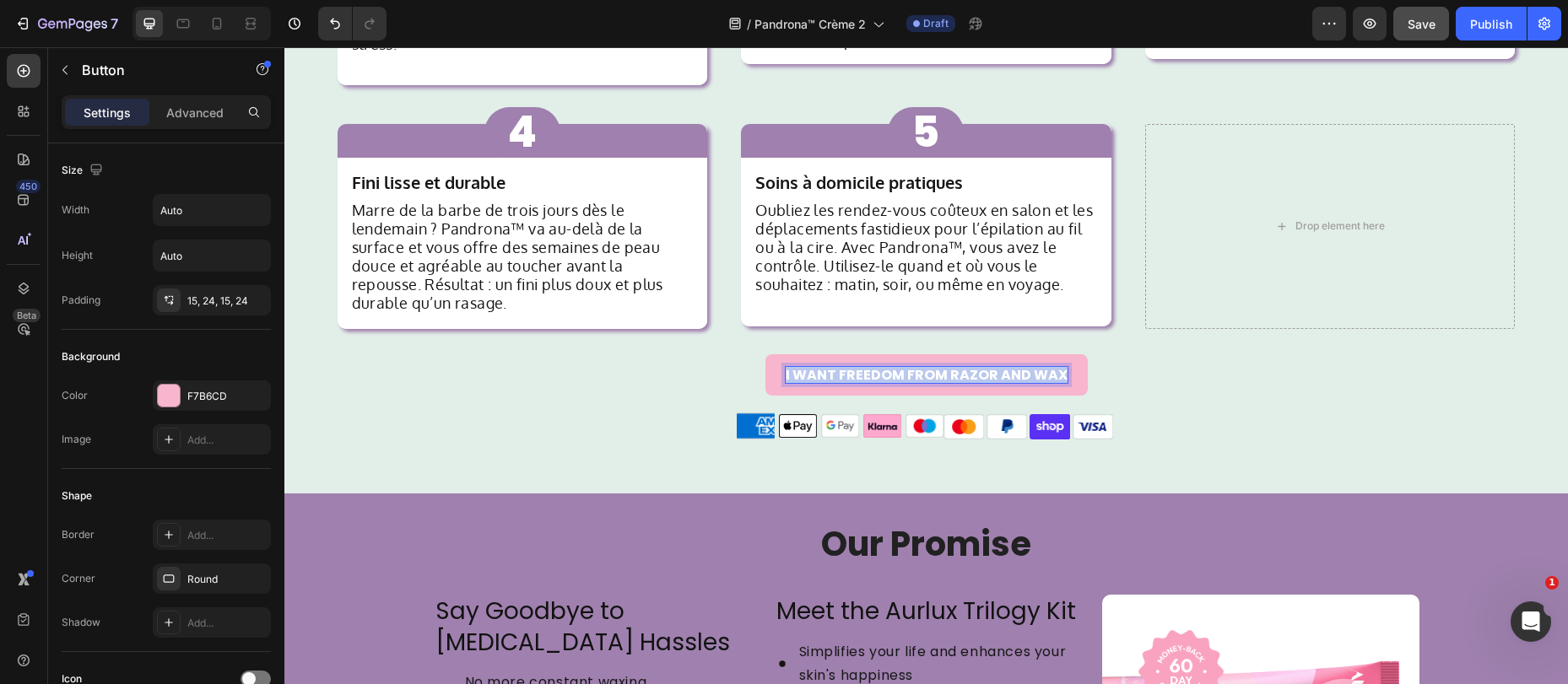
click at [880, 367] on p "I WANT FREEDOM FROM RAZOR AND WAX" at bounding box center [927, 375] width 282 height 16
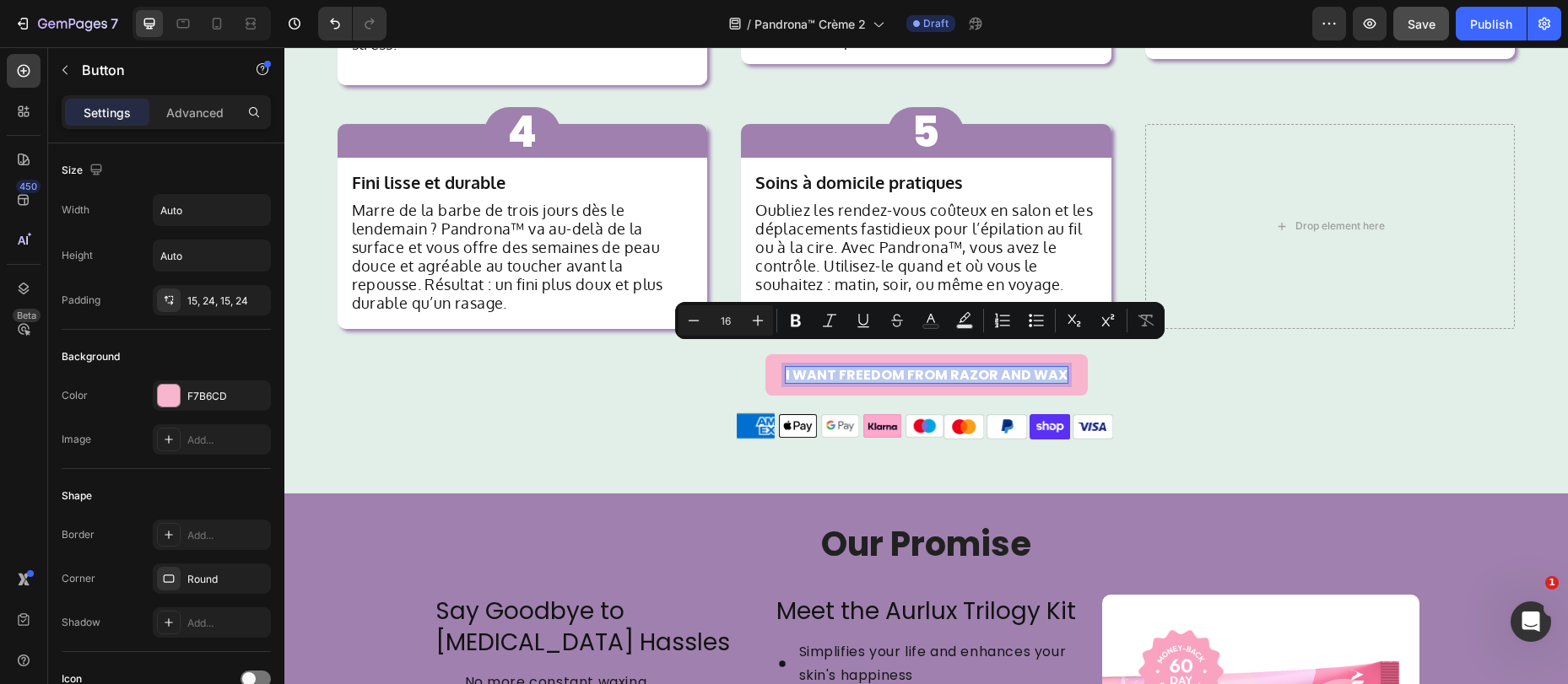
copy p "I WANT FREEDOM FROM RAZOR AND WAX"
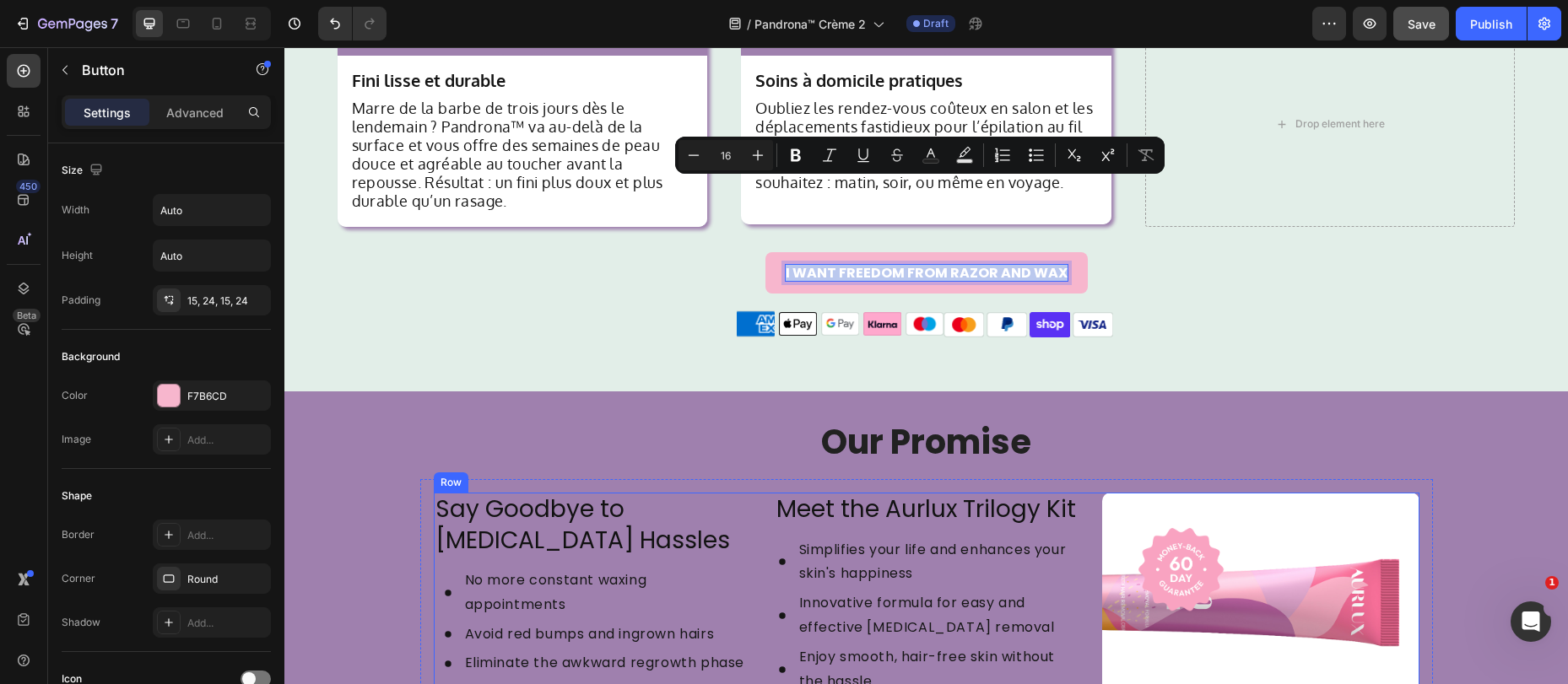
scroll to position [1844, 0]
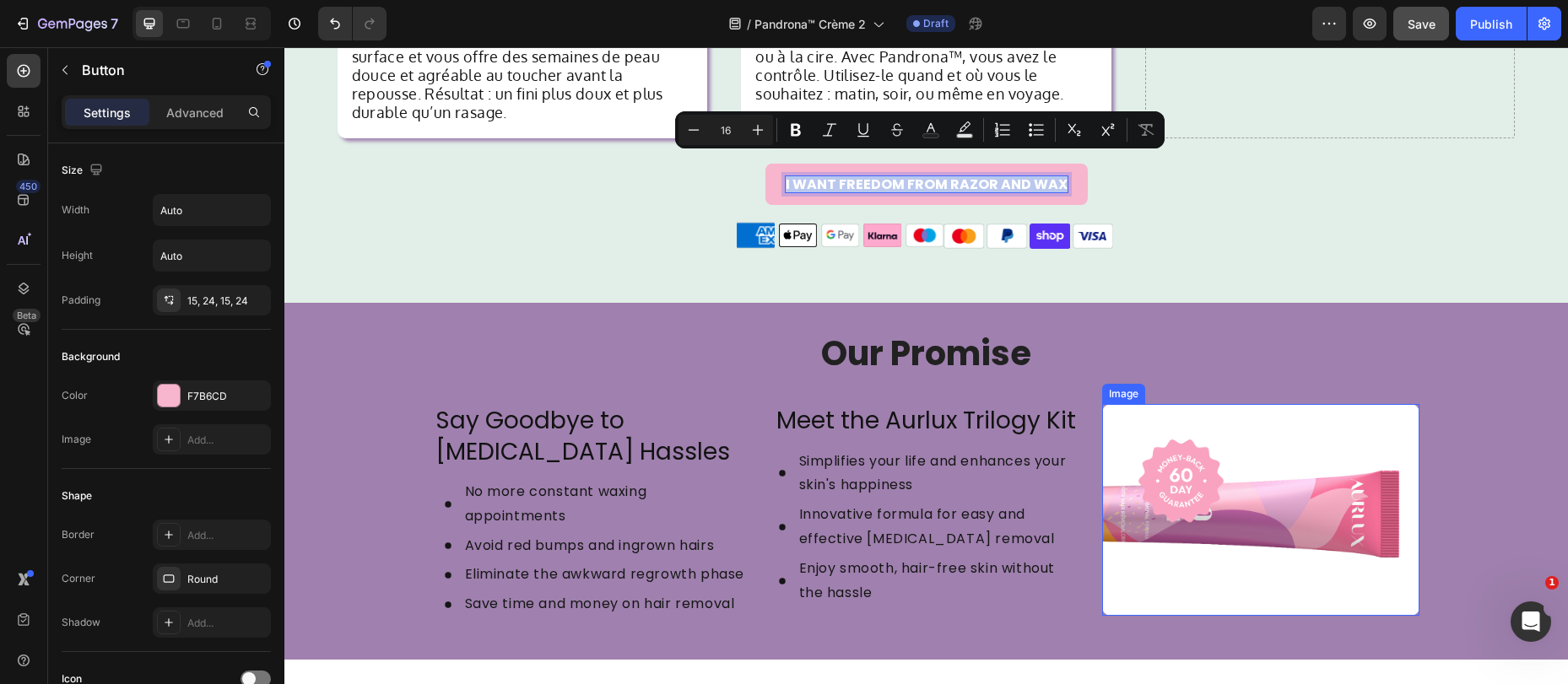
click at [1270, 469] on img at bounding box center [1260, 510] width 317 height 212
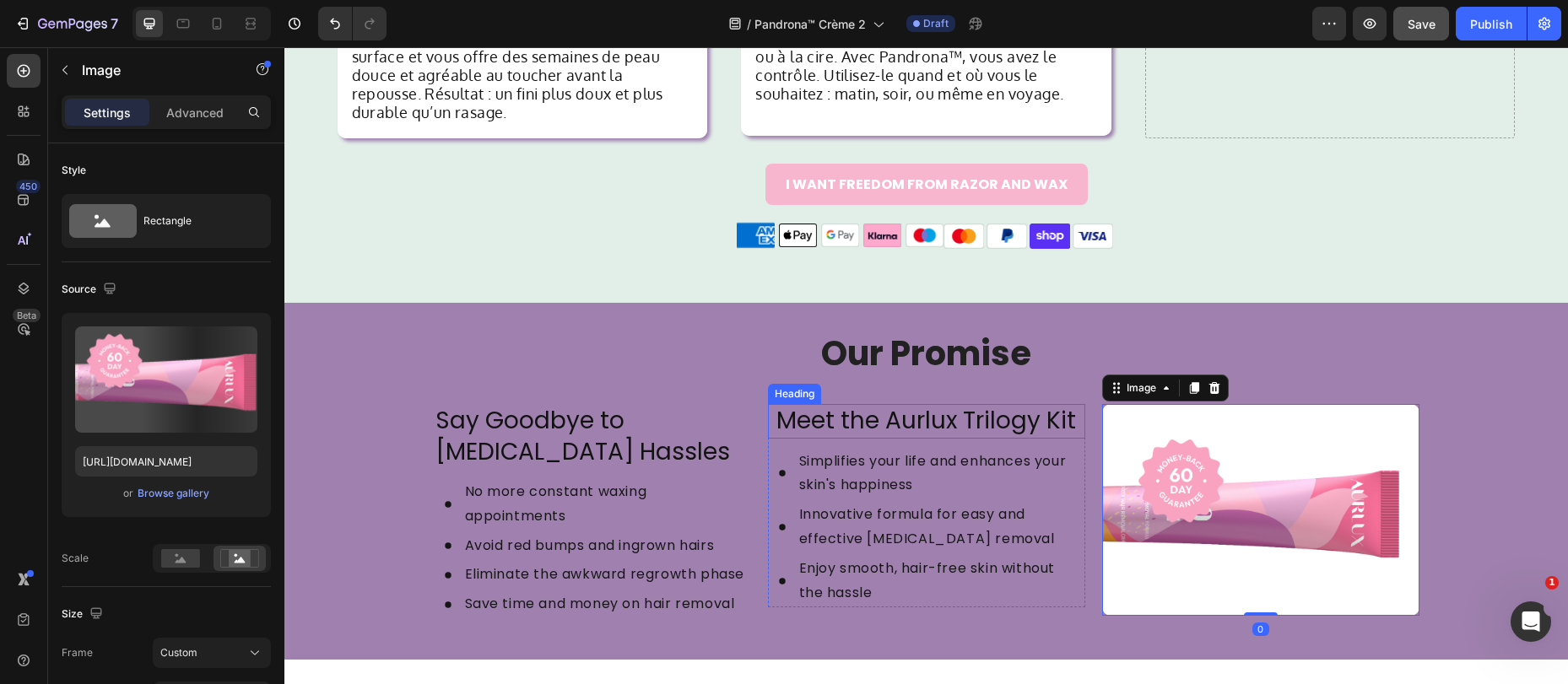
scroll to position [1840, 0]
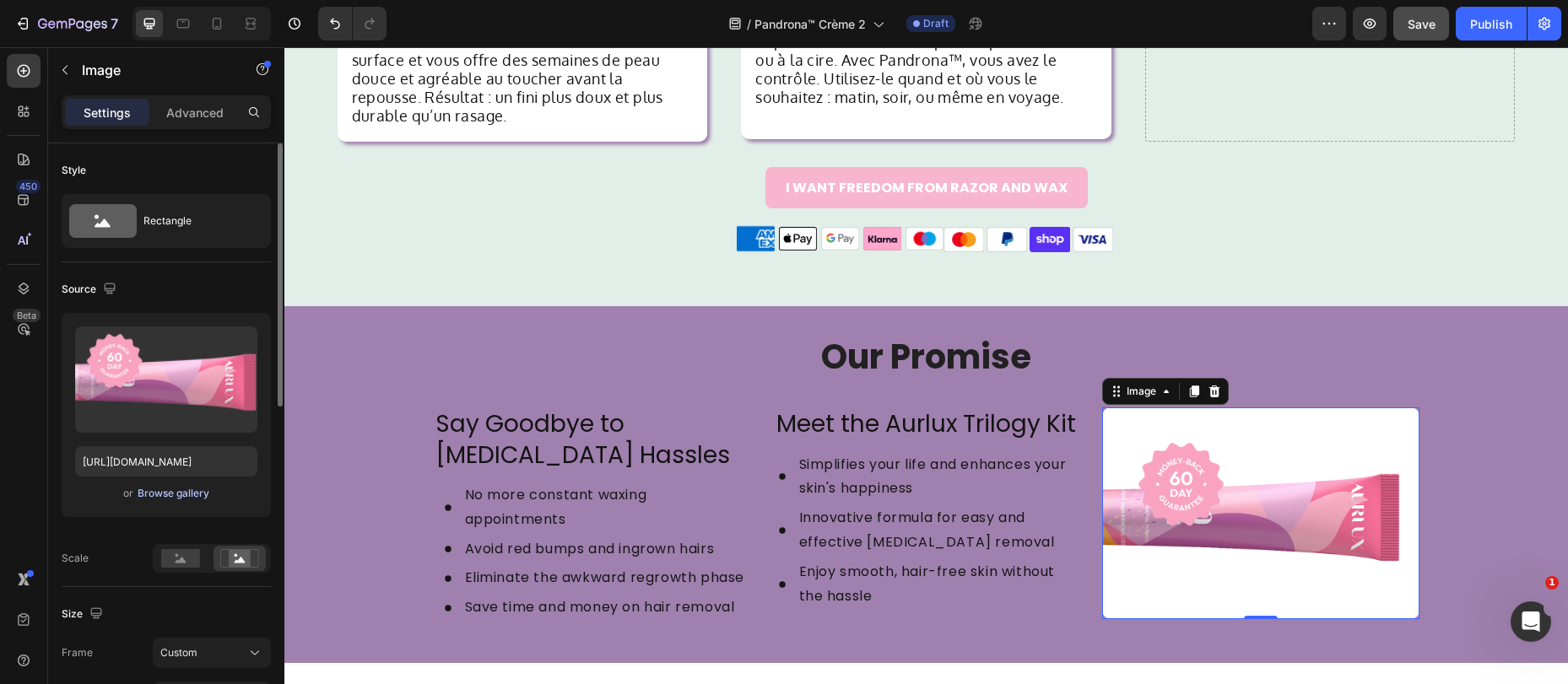
click at [167, 496] on div "Browse gallery" at bounding box center [173, 493] width 71 height 15
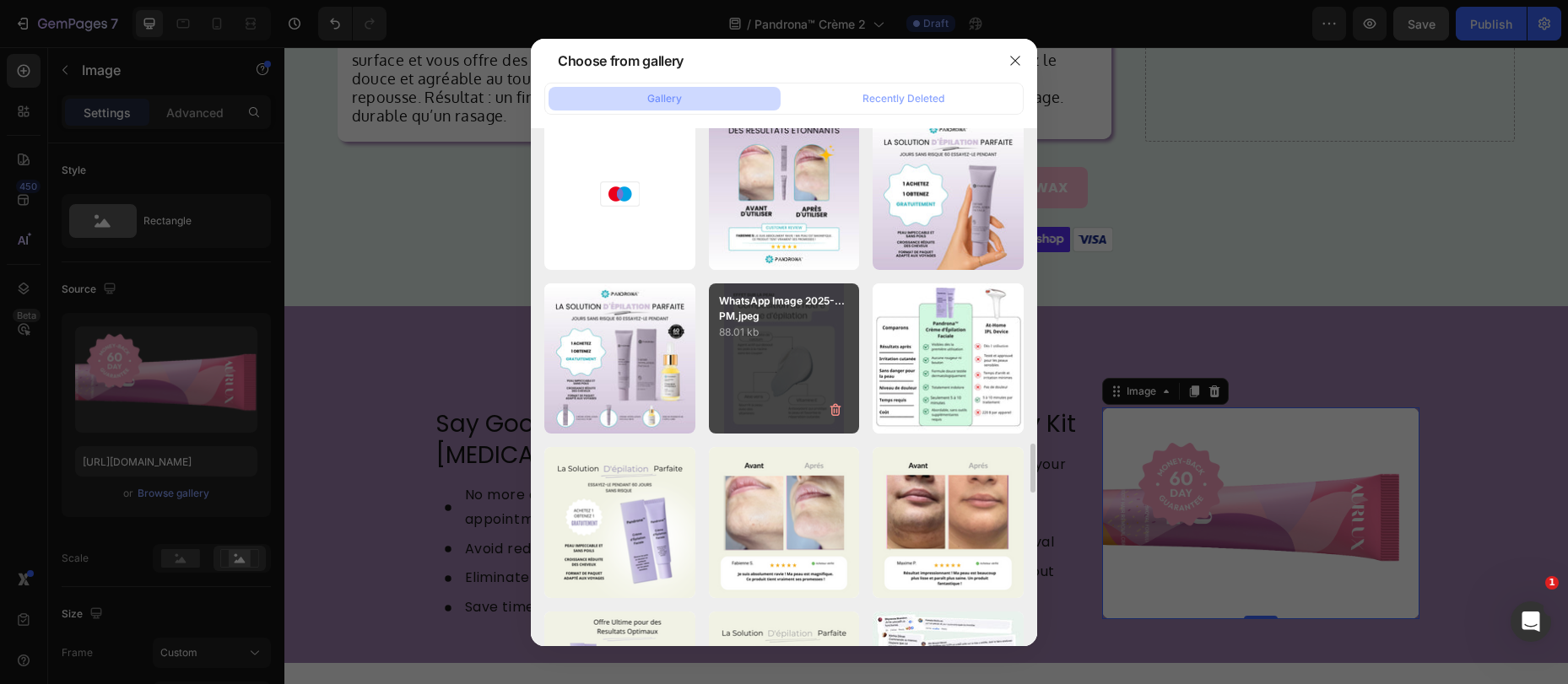
scroll to position [3275, 0]
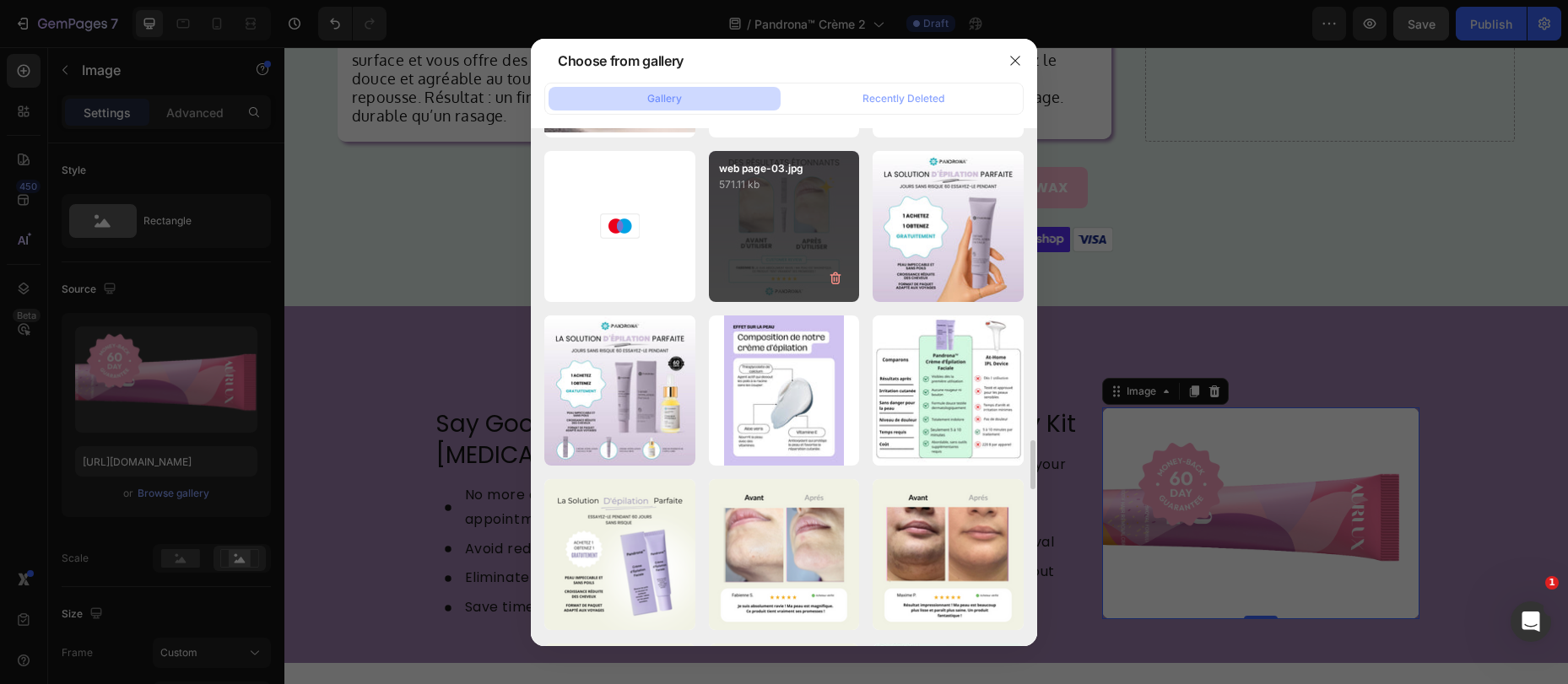
click at [770, 241] on div "web page-03.jpg 571.11 kb" at bounding box center [784, 226] width 151 height 151
type input "https://cdn.shopify.com/s/files/1/0884/5151/4615/files/gempages_569346361628033…"
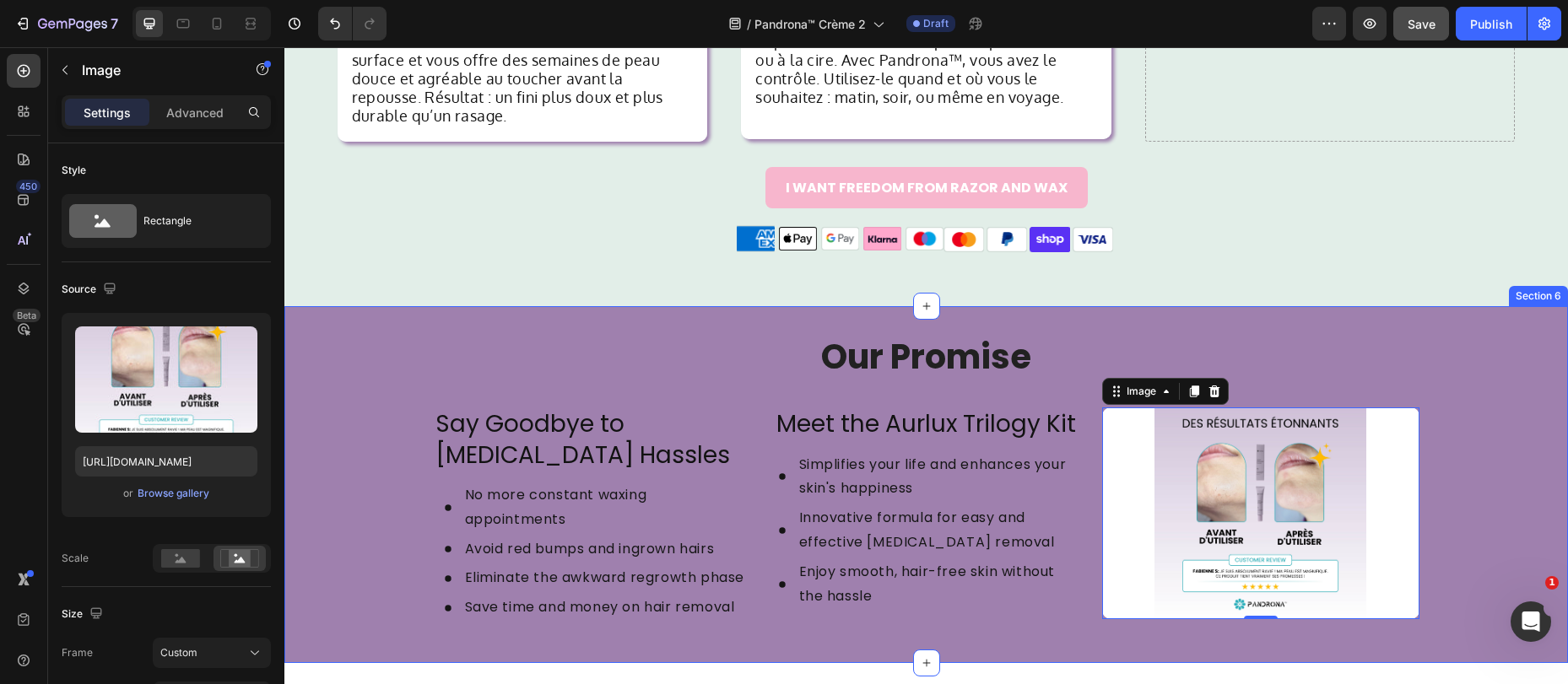
click at [1231, 309] on div "Our Promise Heading Say Goodbye to Facial Hair Hassles Heading No more constant…" at bounding box center [925, 485] width 1283 height 357
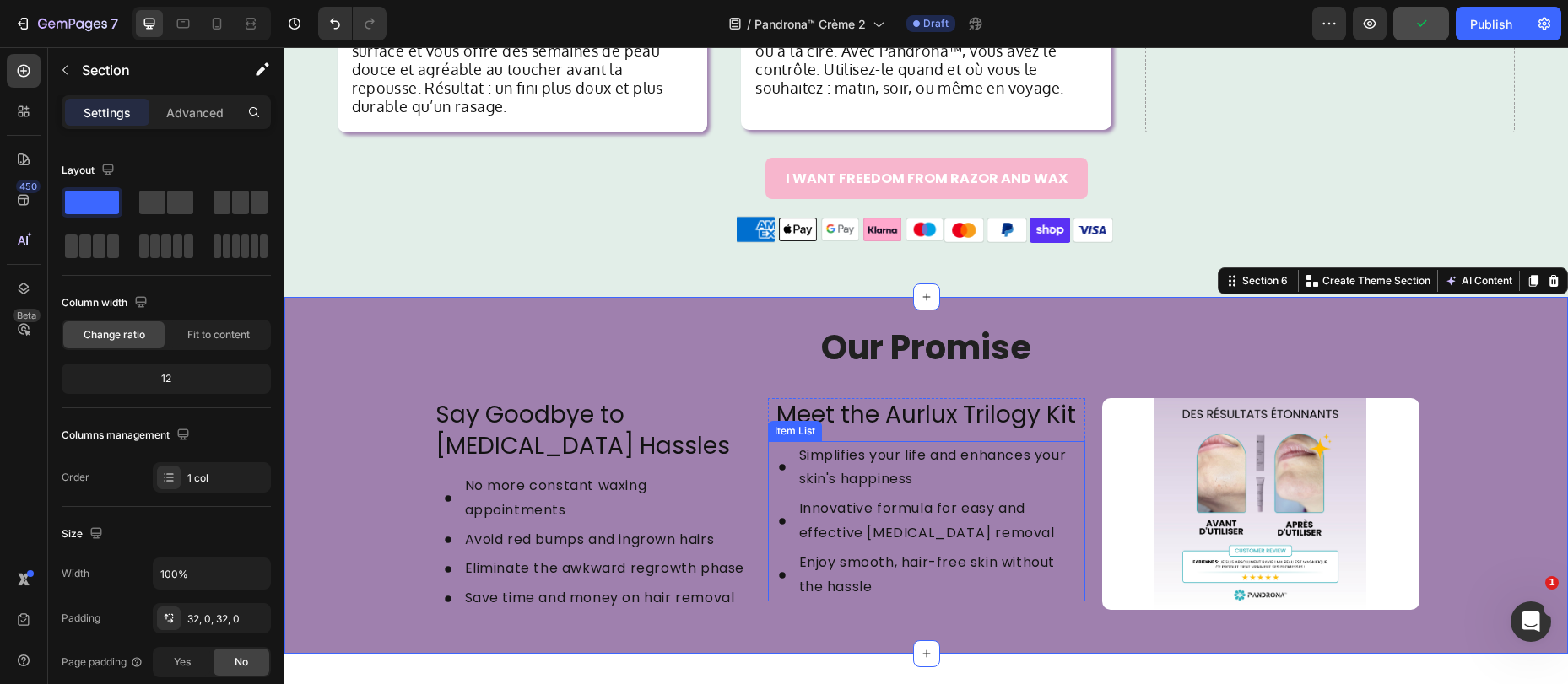
scroll to position [1850, 0]
click at [886, 325] on strong "Our Promise" at bounding box center [925, 346] width 210 height 47
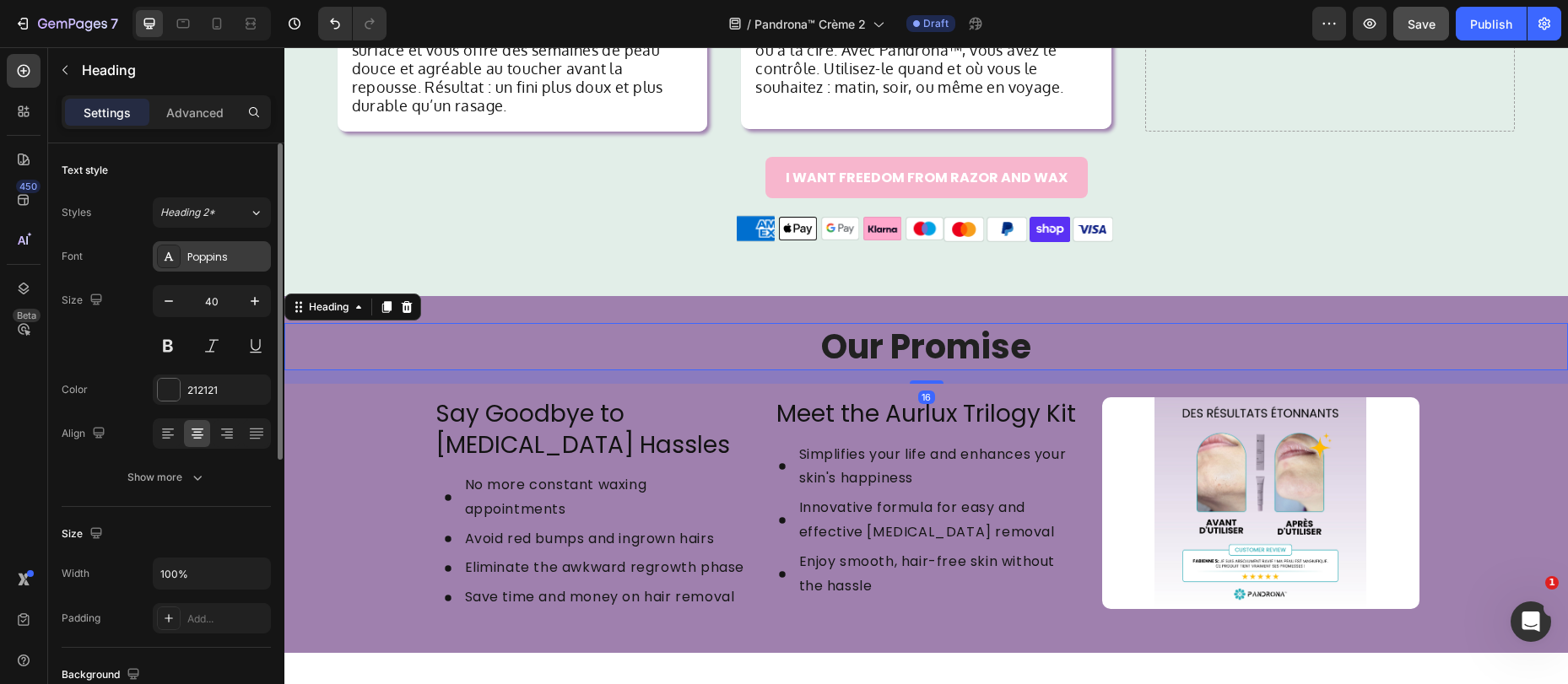
click at [206, 263] on div "Poppins" at bounding box center [227, 257] width 79 height 15
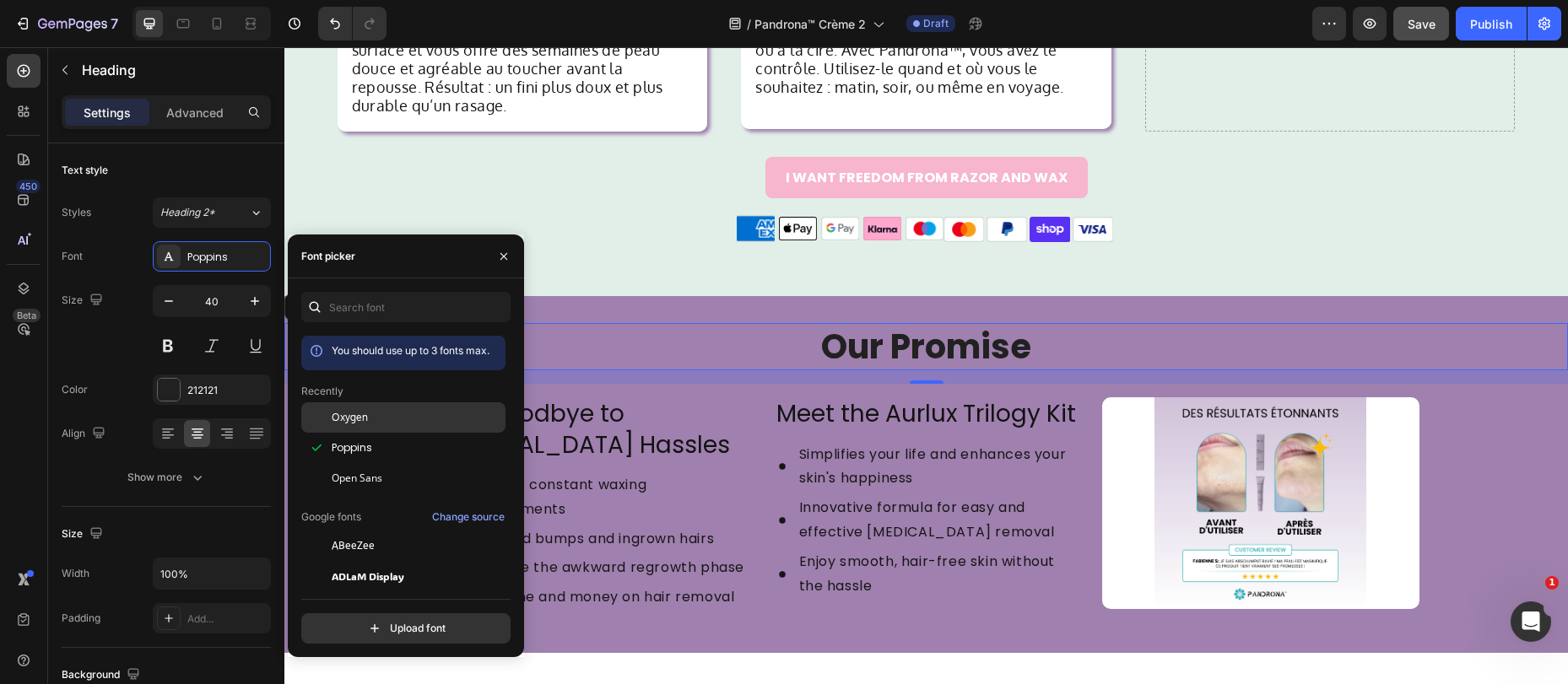
click at [367, 530] on div "Oxygen" at bounding box center [403, 546] width 204 height 30
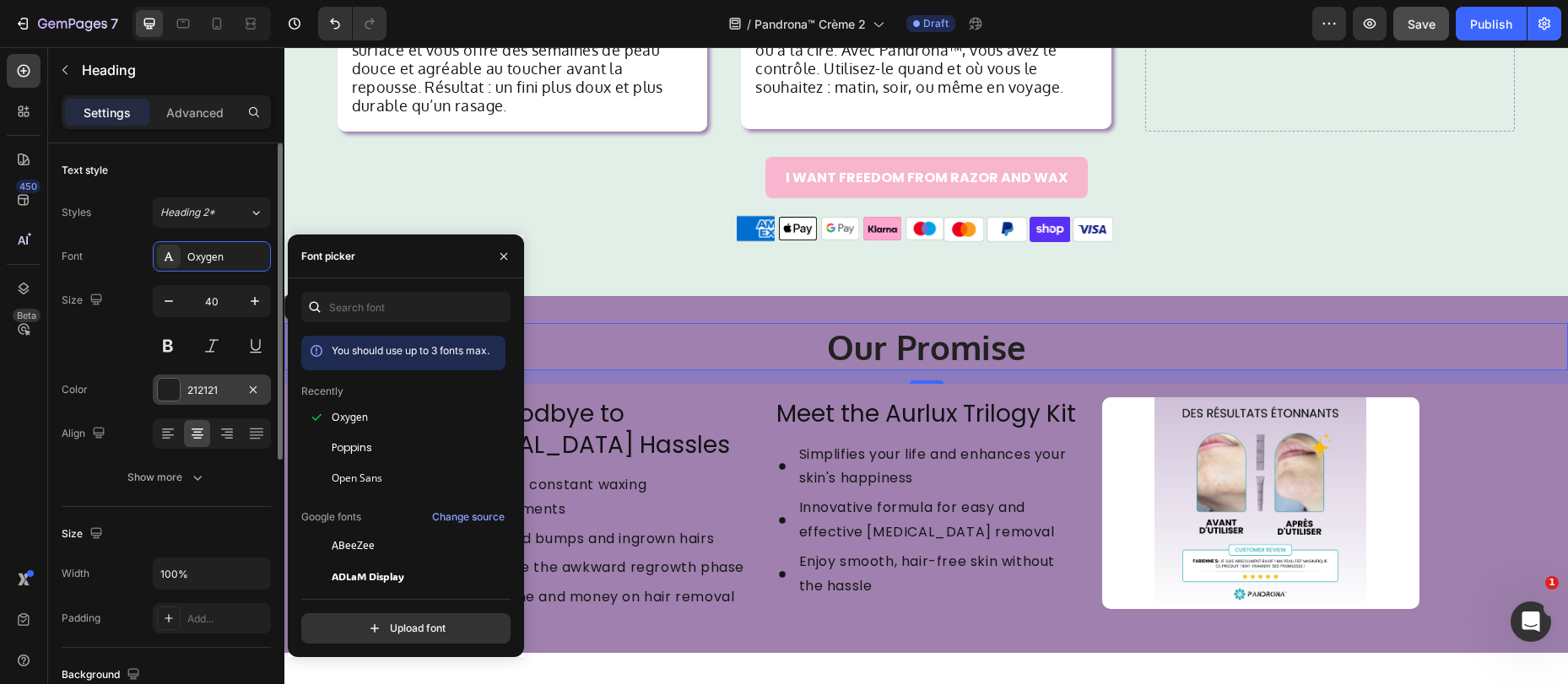
click at [177, 386] on div at bounding box center [169, 389] width 22 height 22
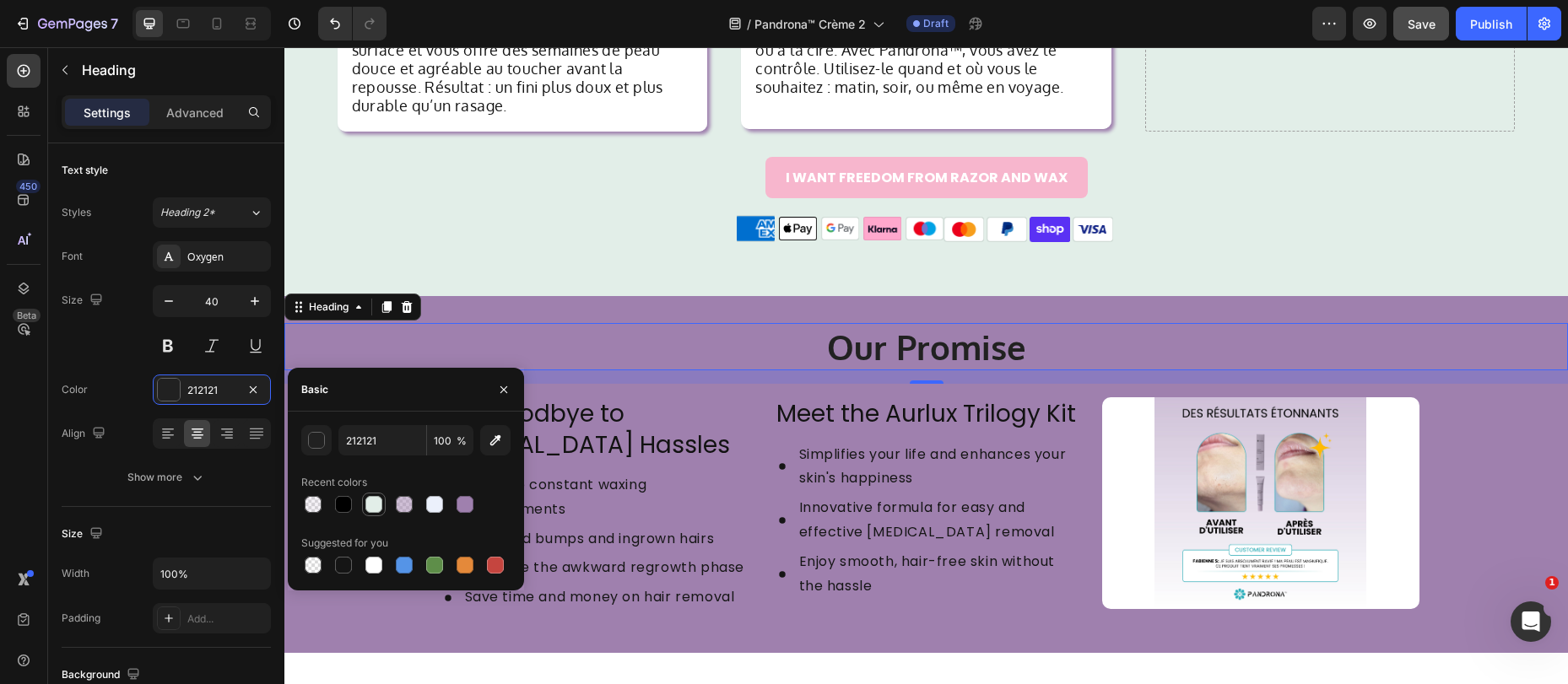
click at [367, 503] on div at bounding box center [373, 505] width 17 height 17
type input "E2EEE8"
click at [746, 405] on div "Say Goodbye to Facial Hair Hassles Heading No more constant waxing appointments…" at bounding box center [927, 505] width 986 height 215
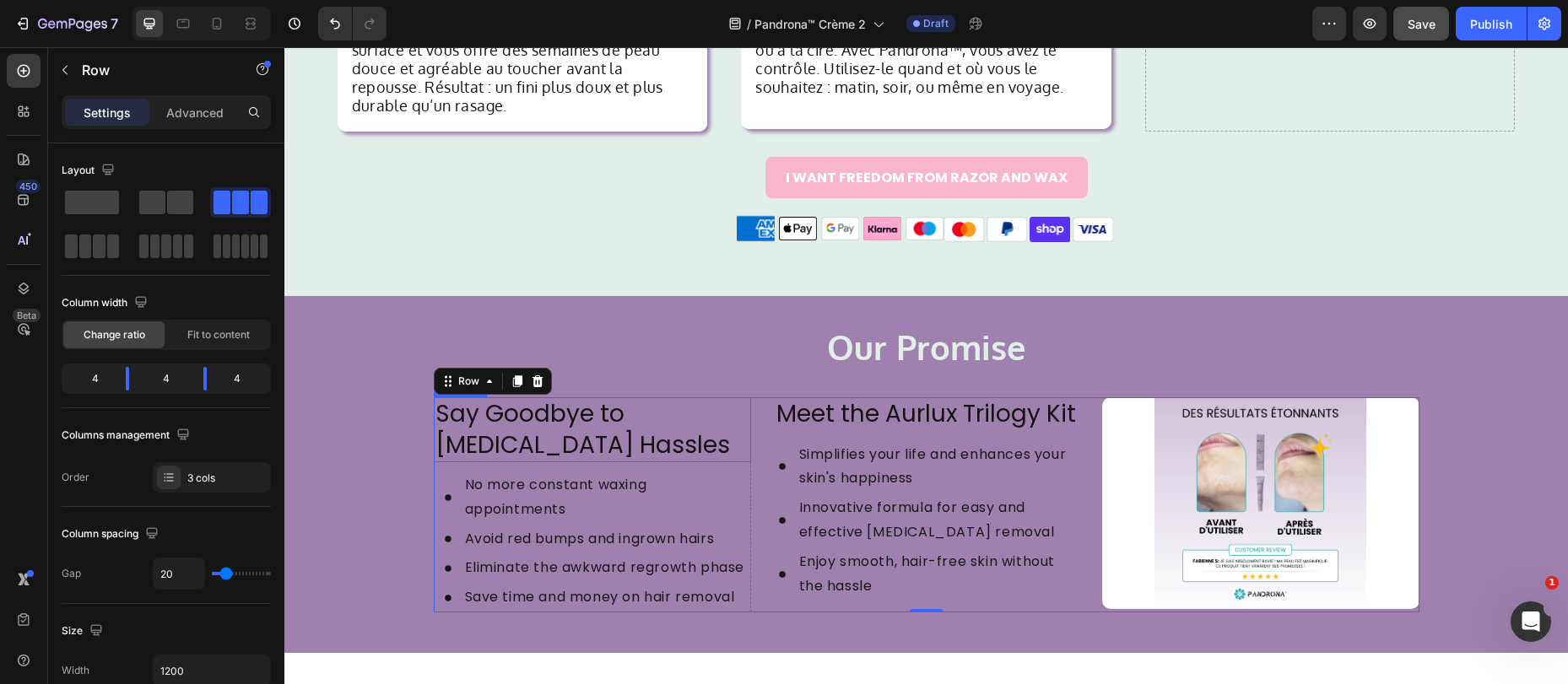
click at [544, 412] on h2 "Say Goodbye to Facial Hair Hassles" at bounding box center [592, 430] width 317 height 65
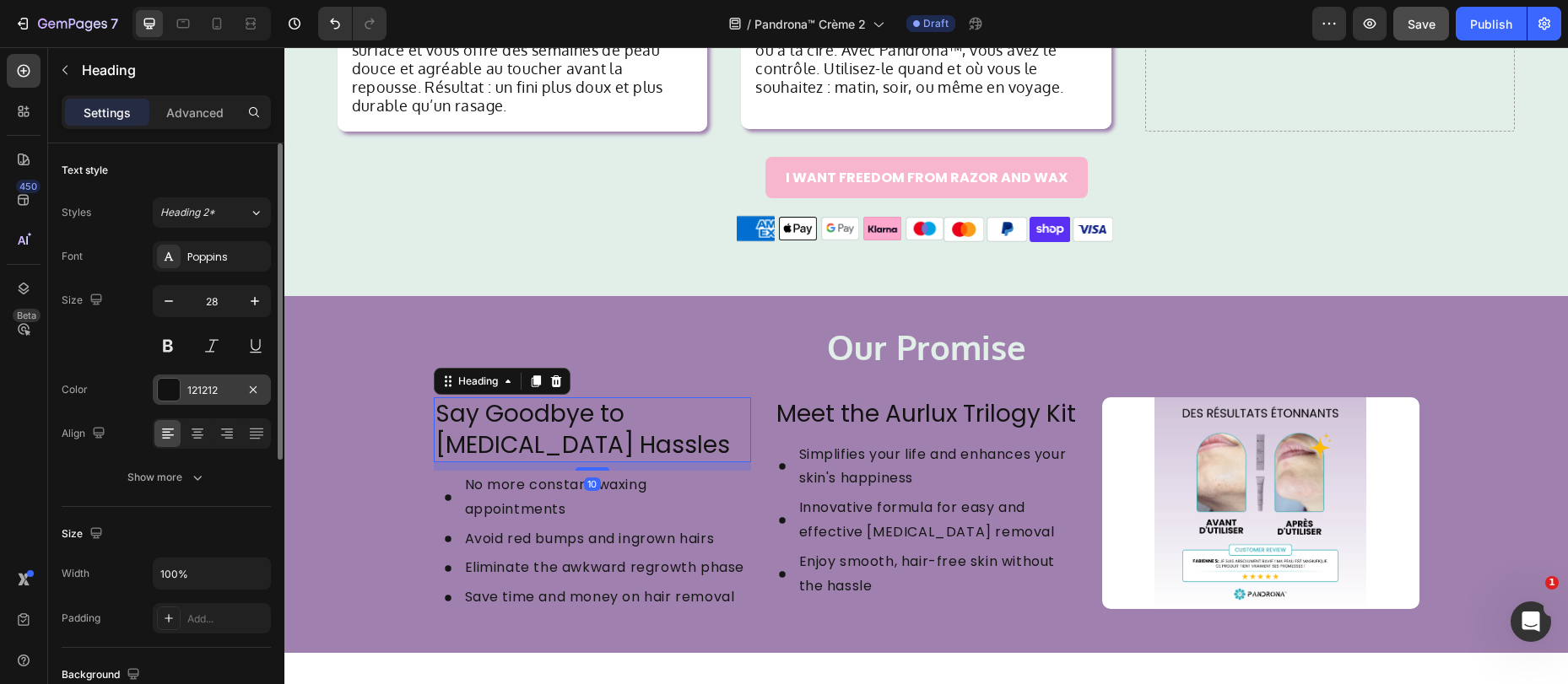
click at [168, 386] on div at bounding box center [169, 389] width 22 height 22
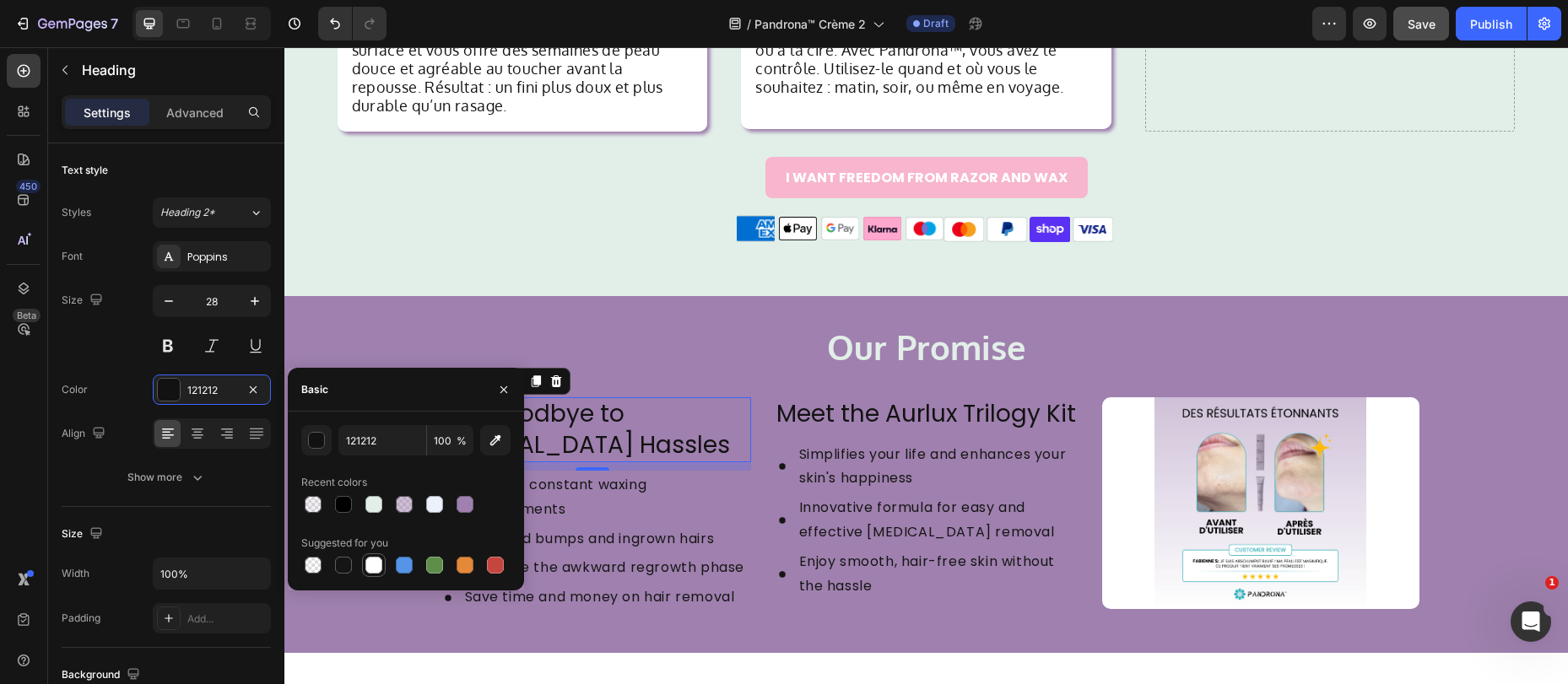
click at [375, 558] on div at bounding box center [373, 565] width 17 height 17
type input "FFFFFF"
click at [634, 473] on p "No more constant waxing appointments" at bounding box center [607, 497] width 284 height 49
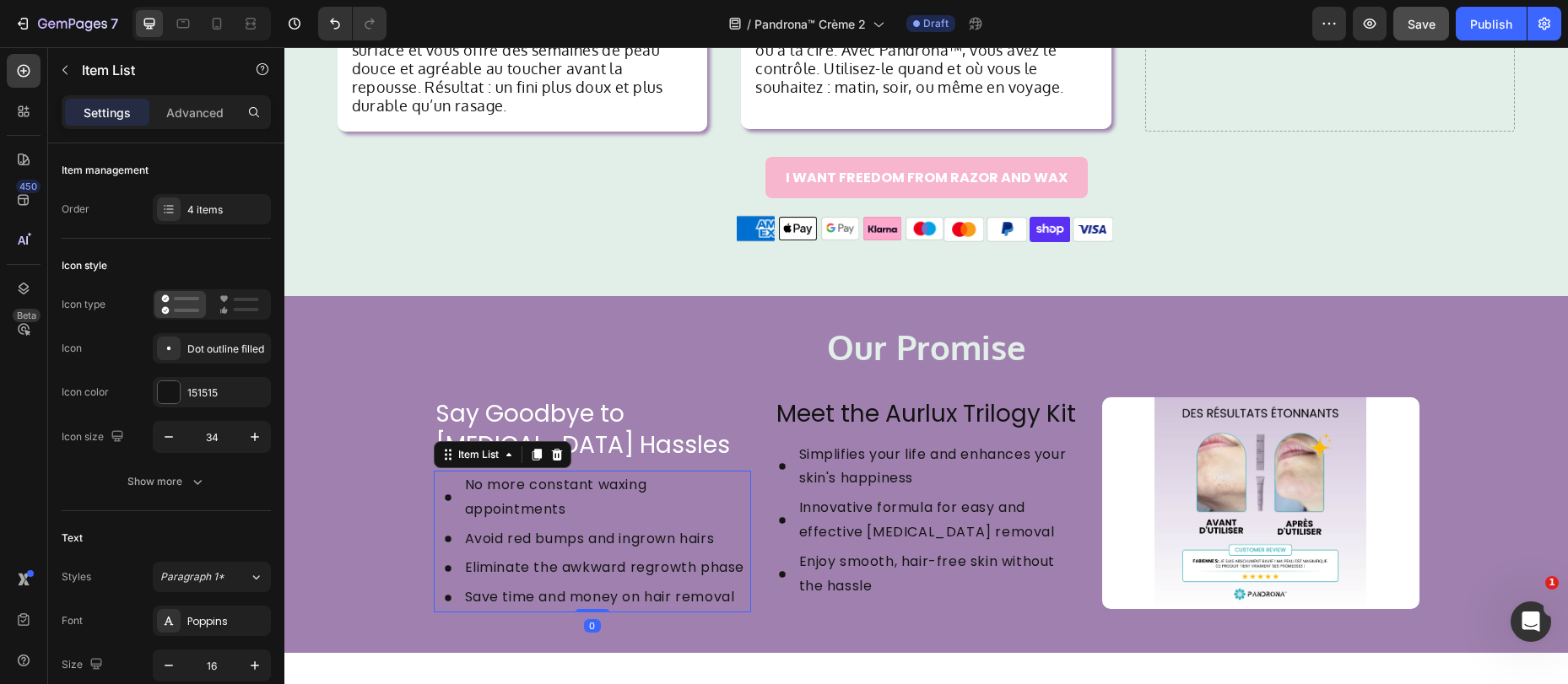
click at [437, 501] on div "No more constant waxing appointments" at bounding box center [592, 497] width 317 height 54
click at [171, 391] on div at bounding box center [169, 392] width 22 height 22
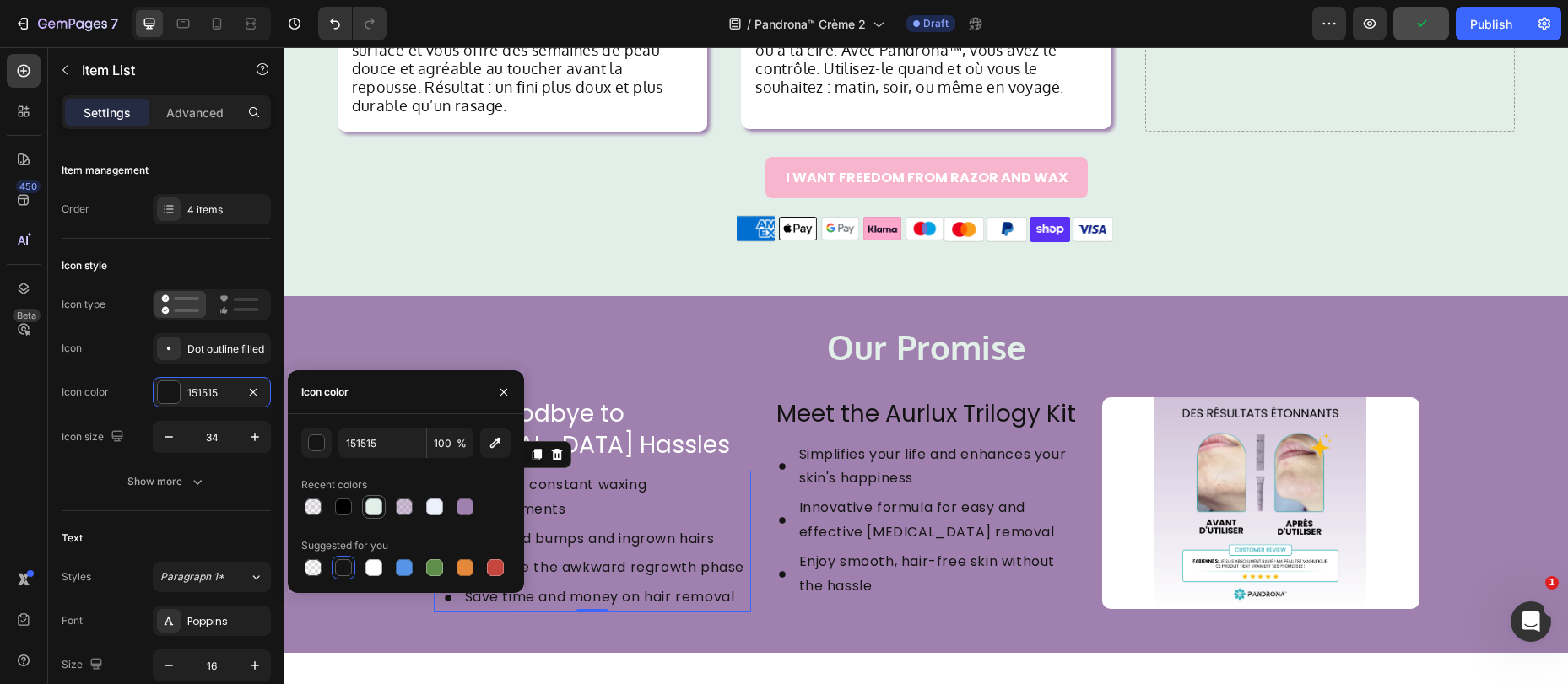
click at [368, 506] on div at bounding box center [373, 506] width 17 height 17
type input "E2EEE8"
click at [599, 349] on h2 "Our Promise" at bounding box center [925, 346] width 1283 height 47
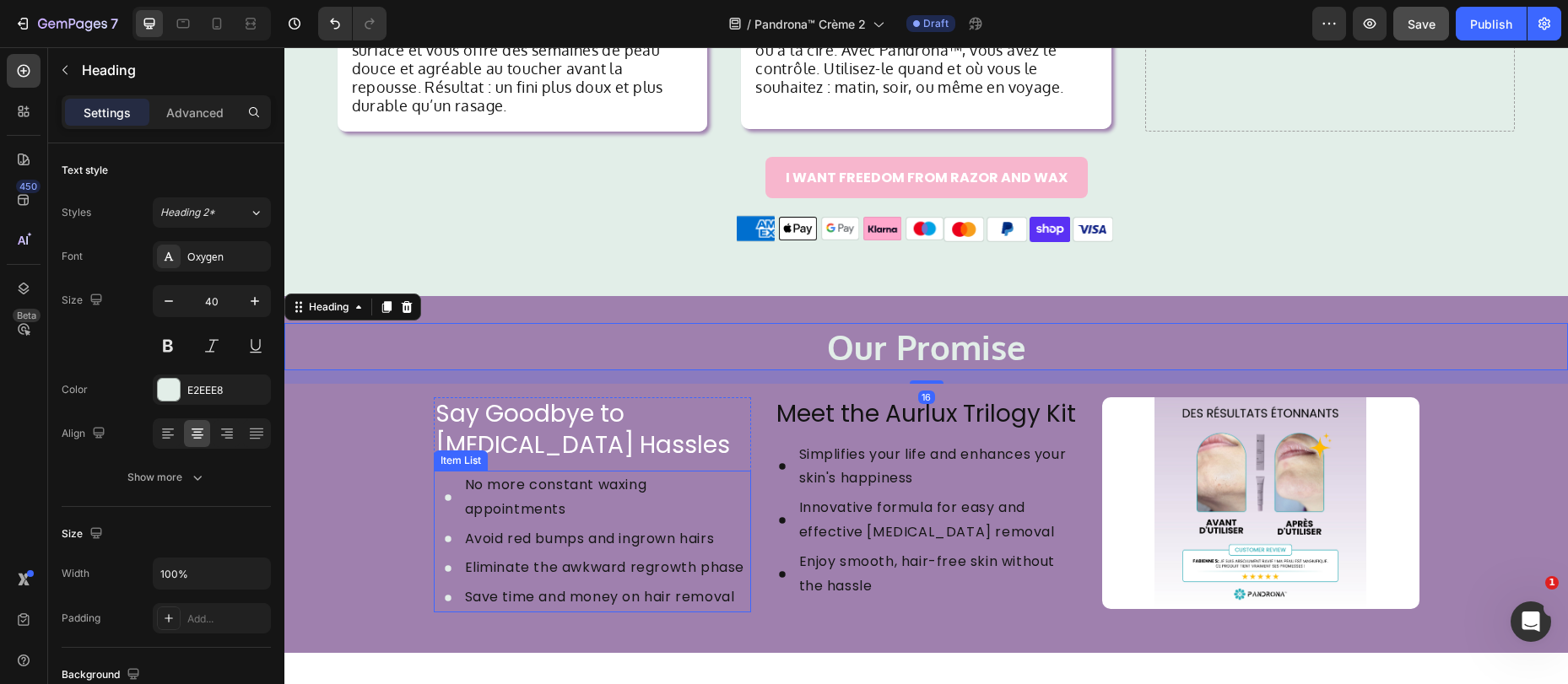
click at [463, 489] on div "No more constant waxing appointments" at bounding box center [606, 497] width 288 height 54
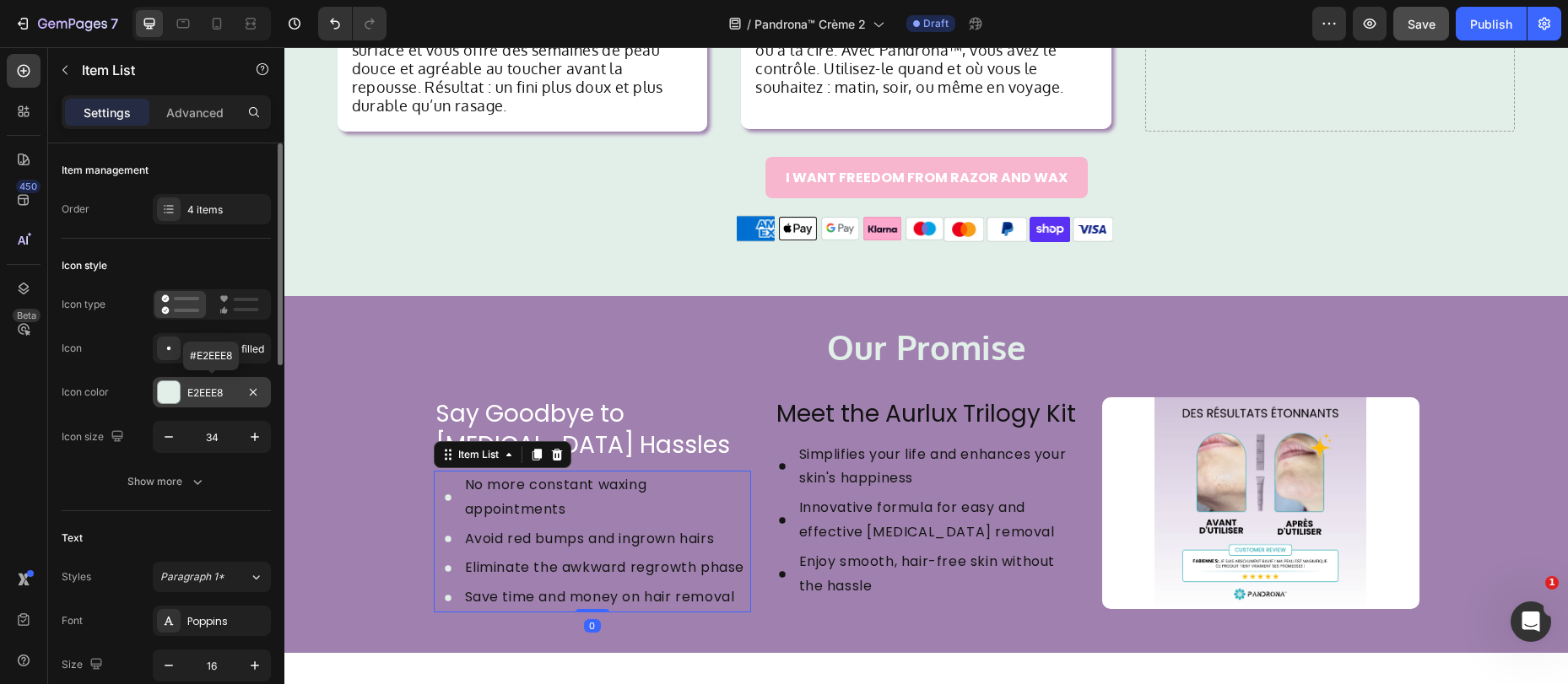
click at [216, 386] on div "E2EEE8" at bounding box center [212, 393] width 49 height 15
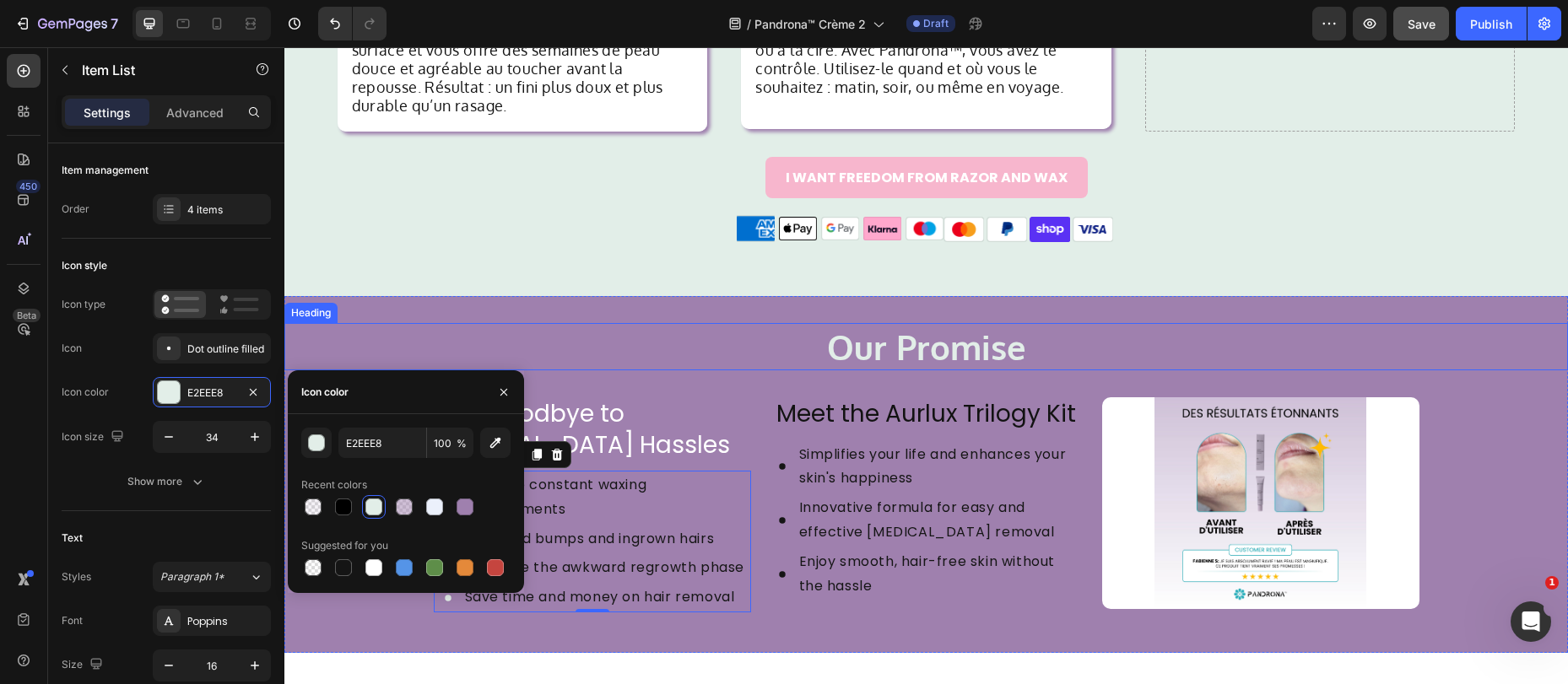
click at [468, 347] on h2 "Our Promise" at bounding box center [925, 346] width 1283 height 47
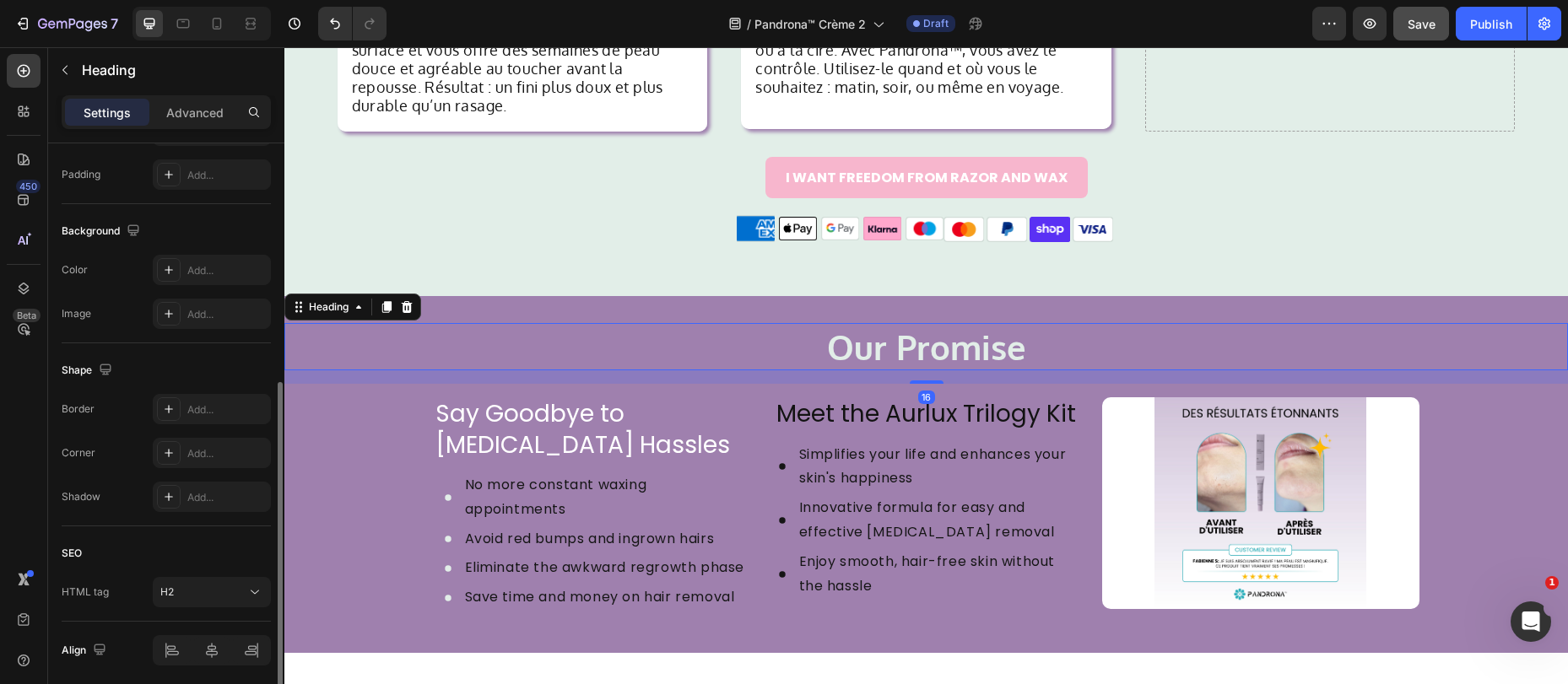
scroll to position [506, 0]
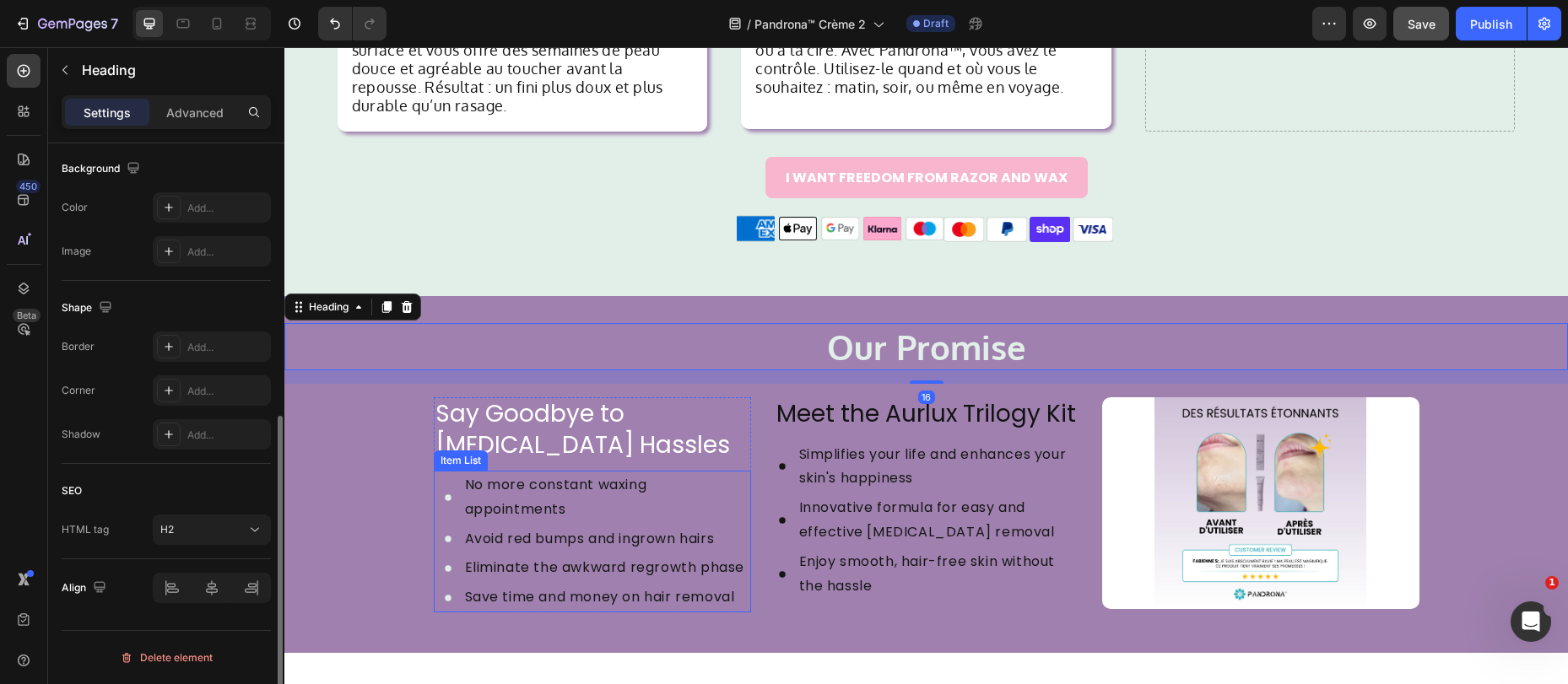
click at [494, 473] on p "No more constant waxing appointments" at bounding box center [607, 497] width 284 height 49
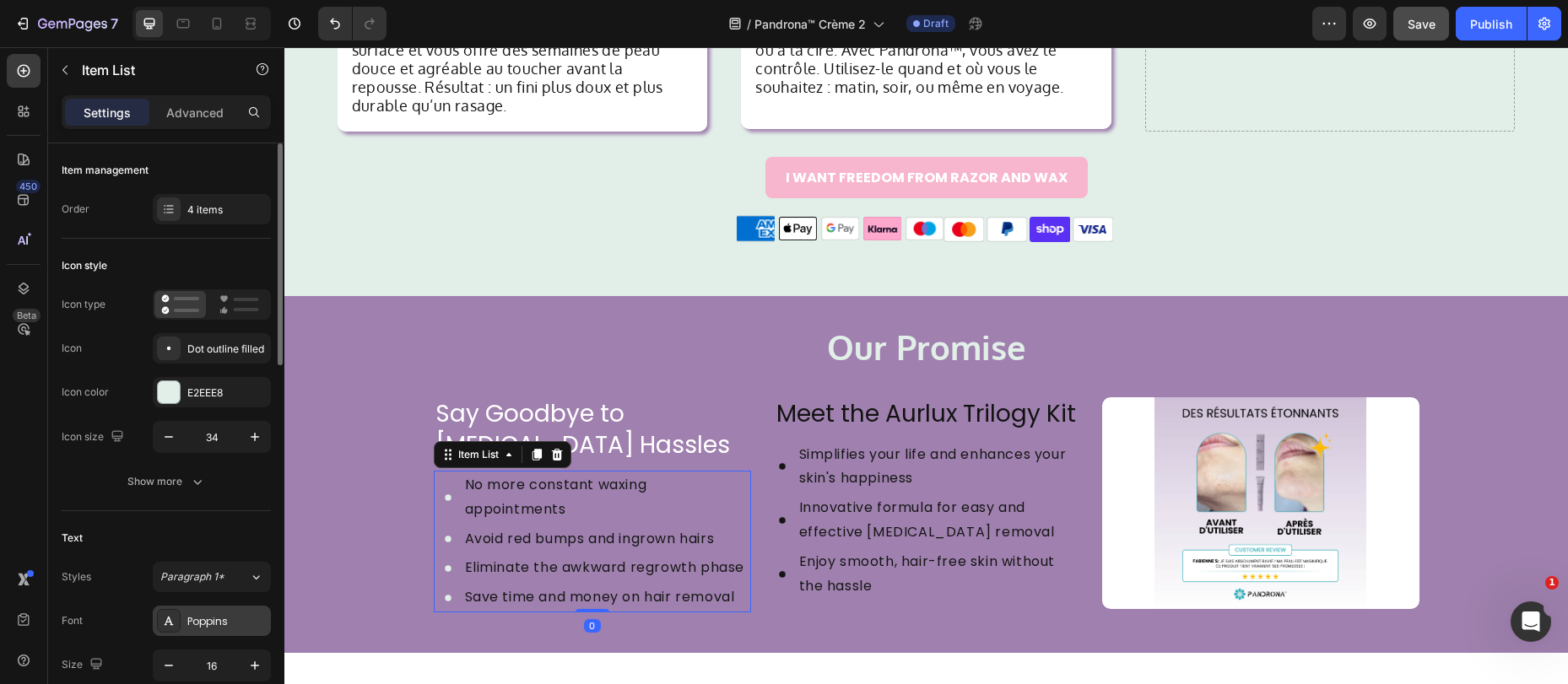
scroll to position [213, 0]
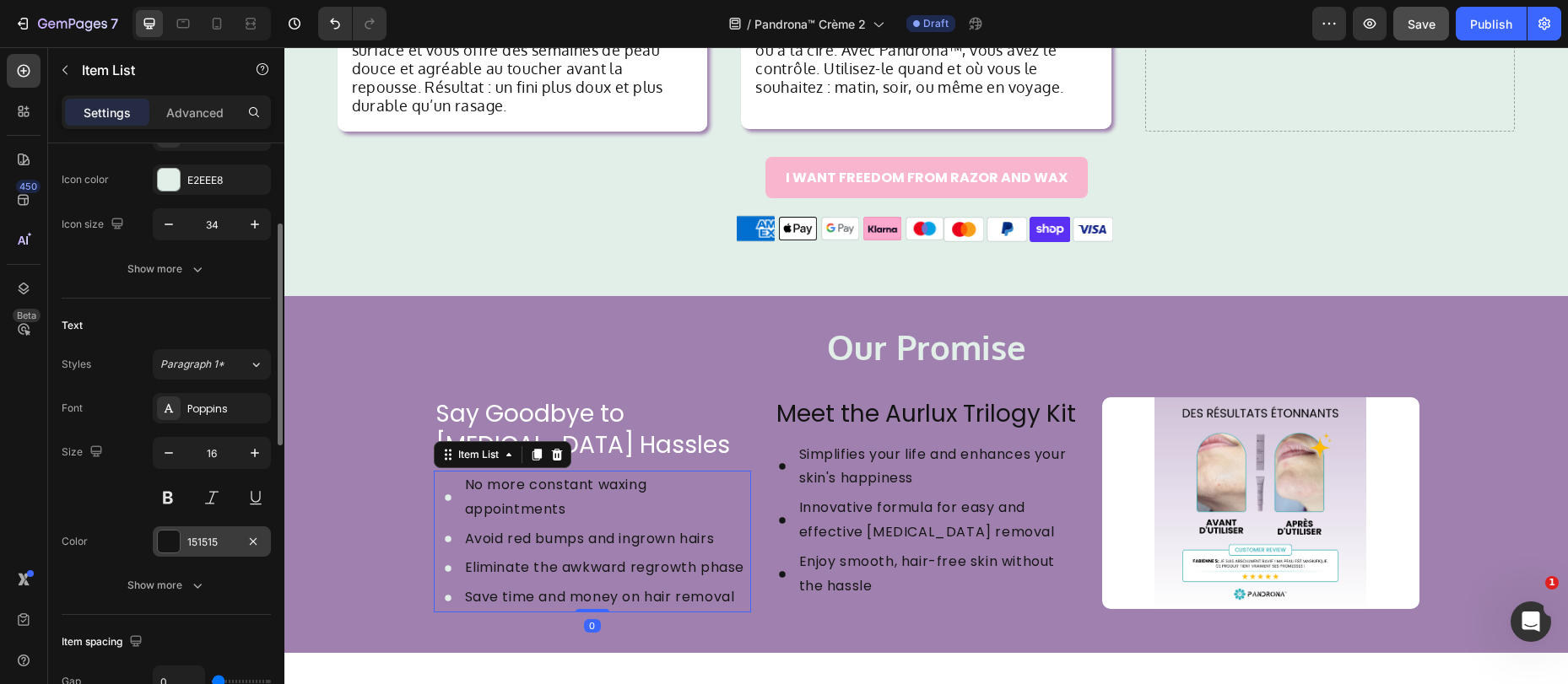
click at [176, 538] on div at bounding box center [169, 541] width 22 height 22
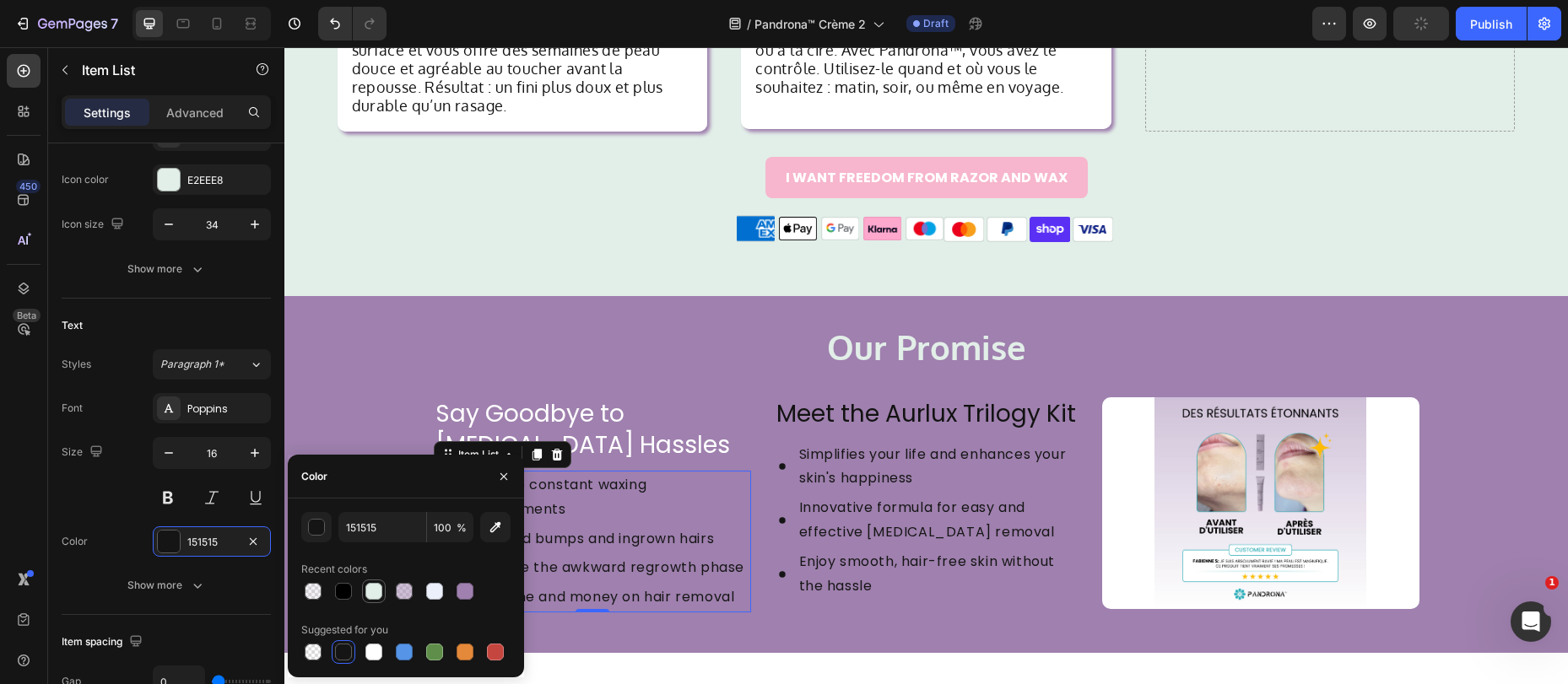
click at [376, 590] on div at bounding box center [373, 591] width 17 height 17
type input "E2EEE8"
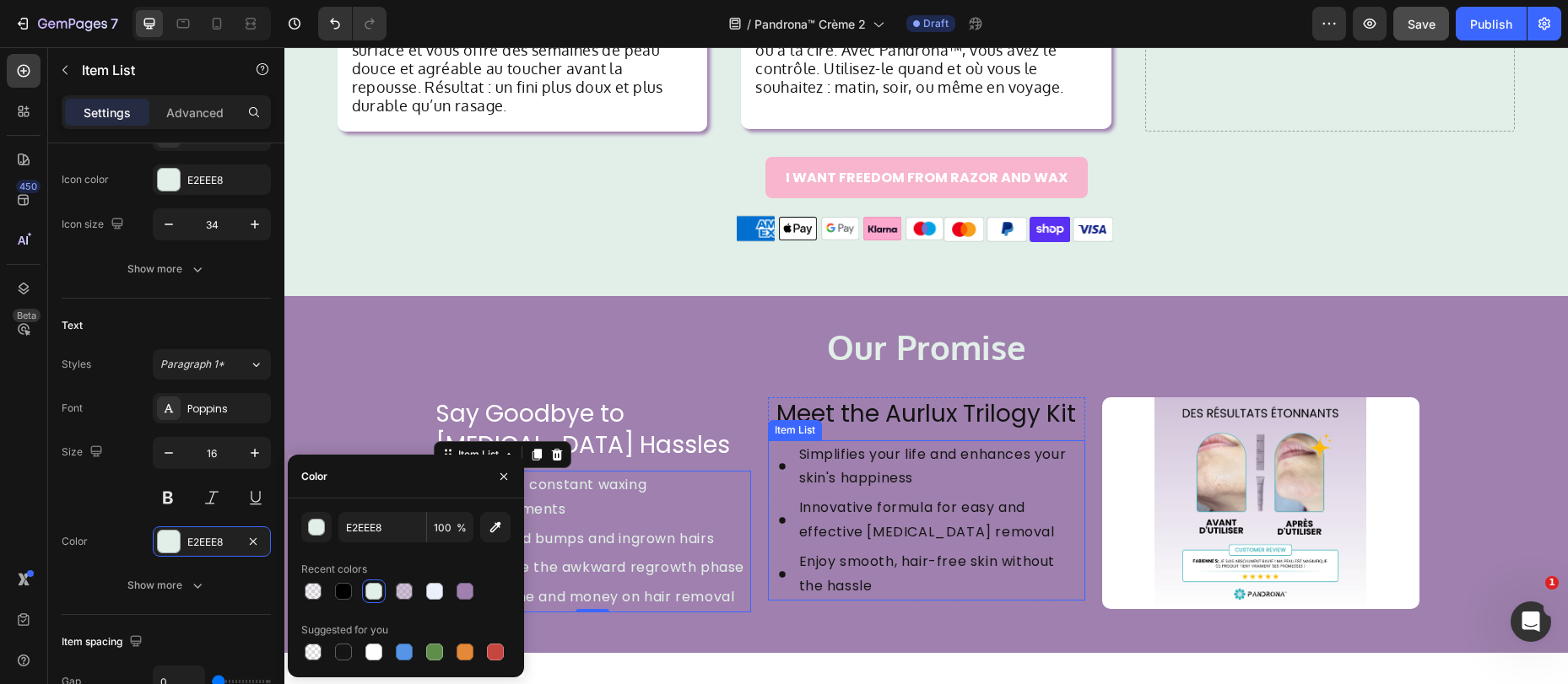
click at [779, 452] on icon at bounding box center [782, 466] width 29 height 29
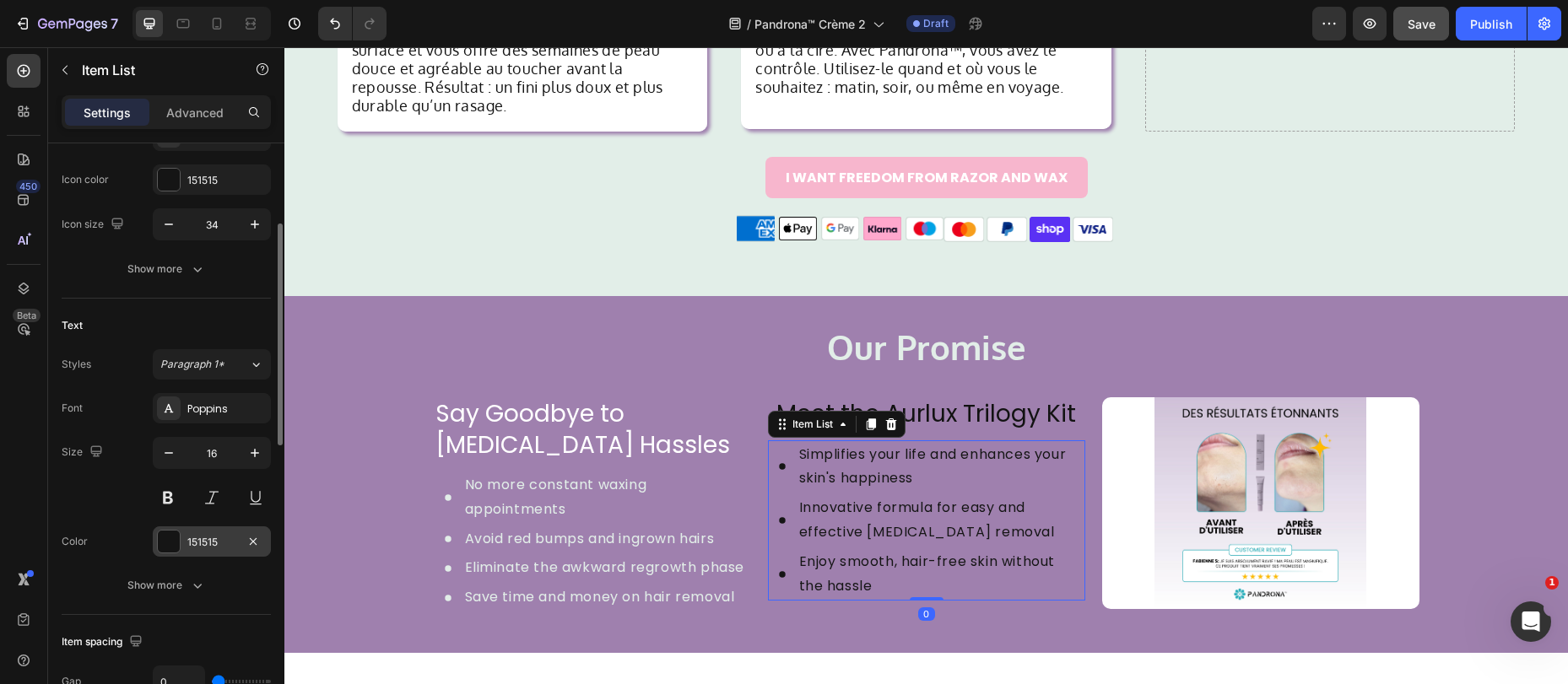
click at [186, 539] on div "151515" at bounding box center [212, 542] width 118 height 30
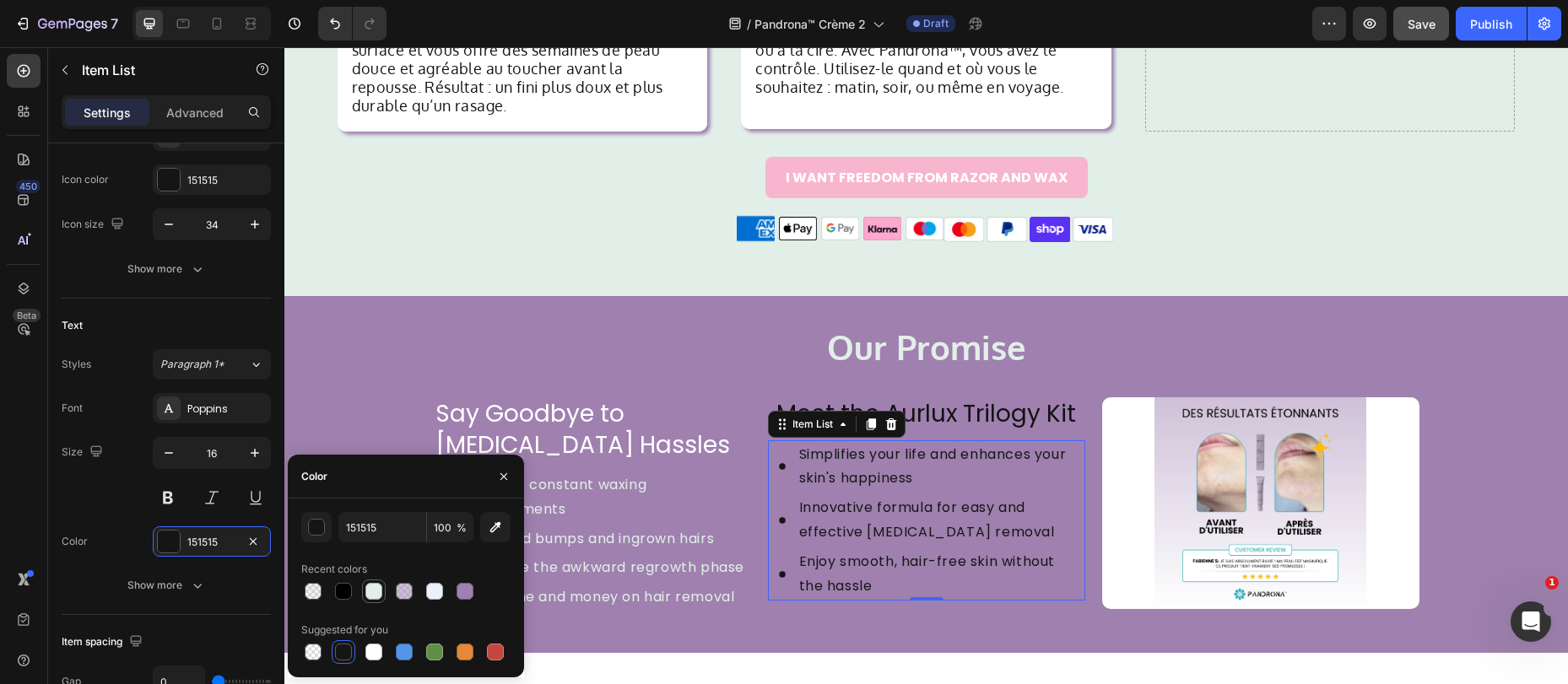
click at [377, 596] on div at bounding box center [373, 591] width 17 height 17
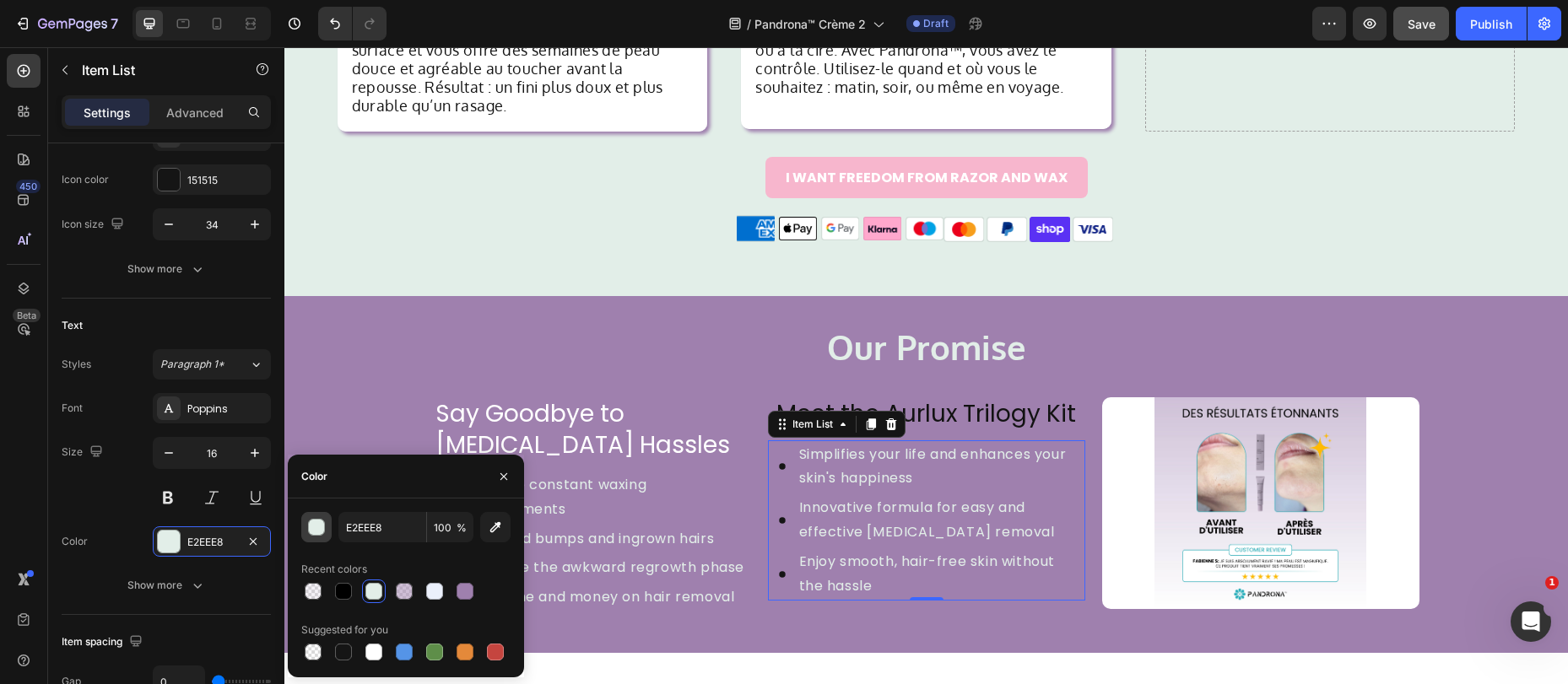
click at [317, 530] on div "button" at bounding box center [317, 528] width 17 height 17
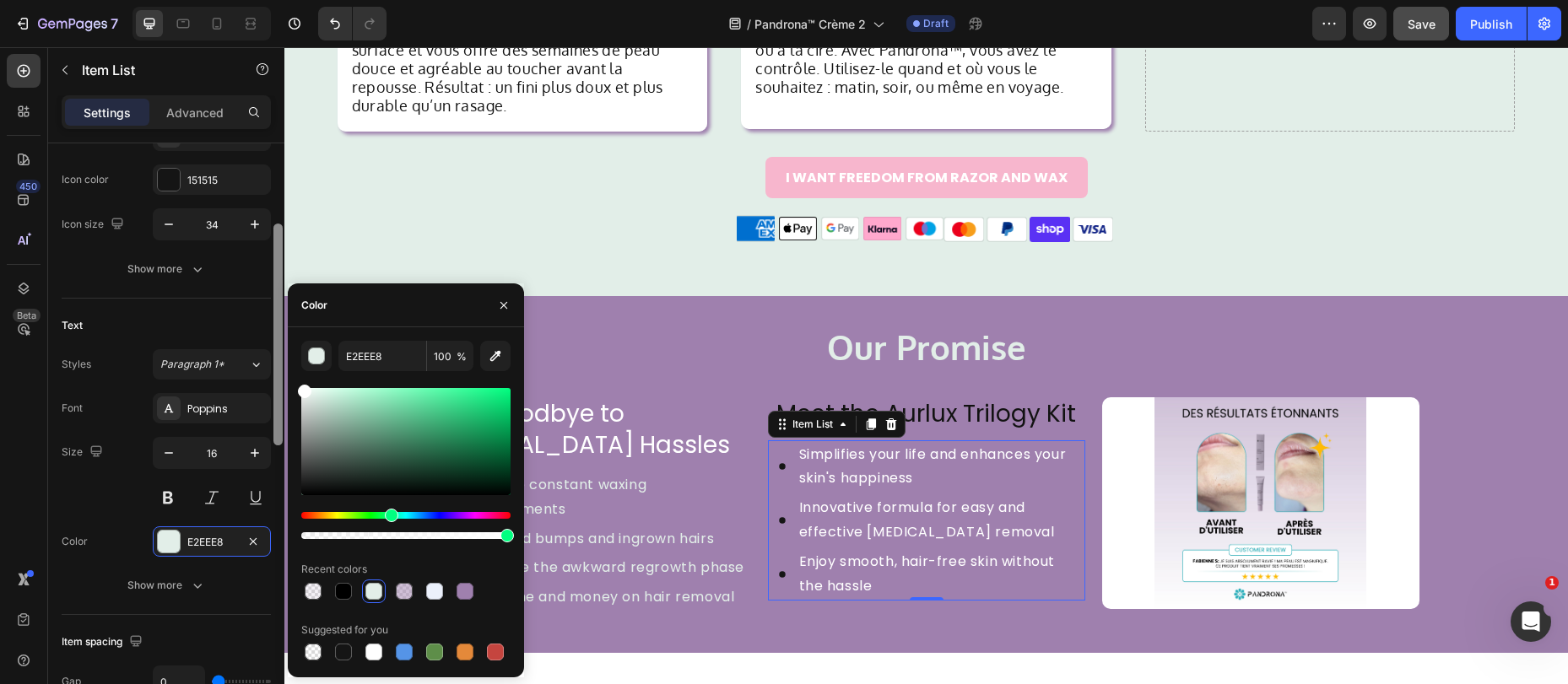
drag, startPoint x: 311, startPoint y: 401, endPoint x: 273, endPoint y: 369, distance: 49.7
click at [271, 369] on div "450 Beta Sections(18) Elements(83) Section Element Hero Section Product Detail …" at bounding box center [142, 365] width 284 height 637
type input "FFFFFF"
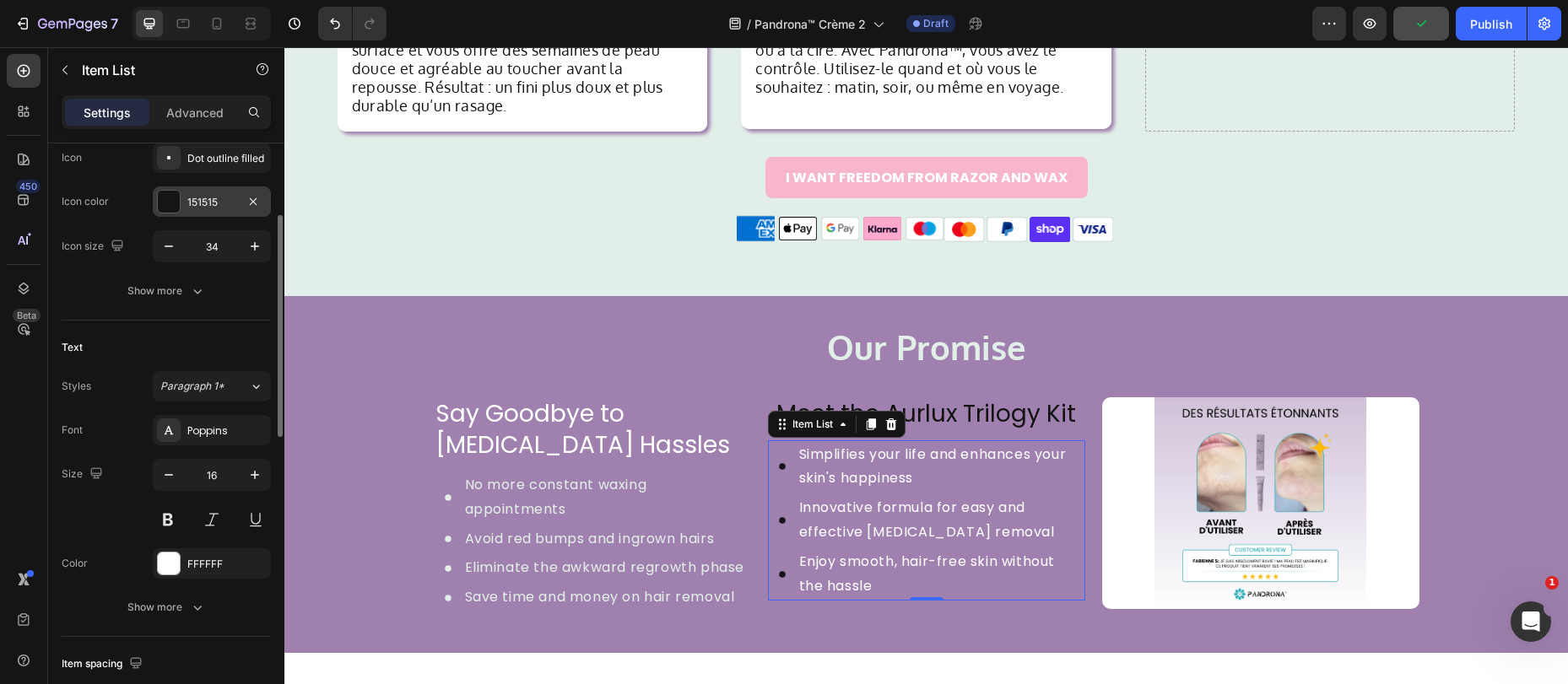
click at [171, 195] on div at bounding box center [169, 202] width 22 height 22
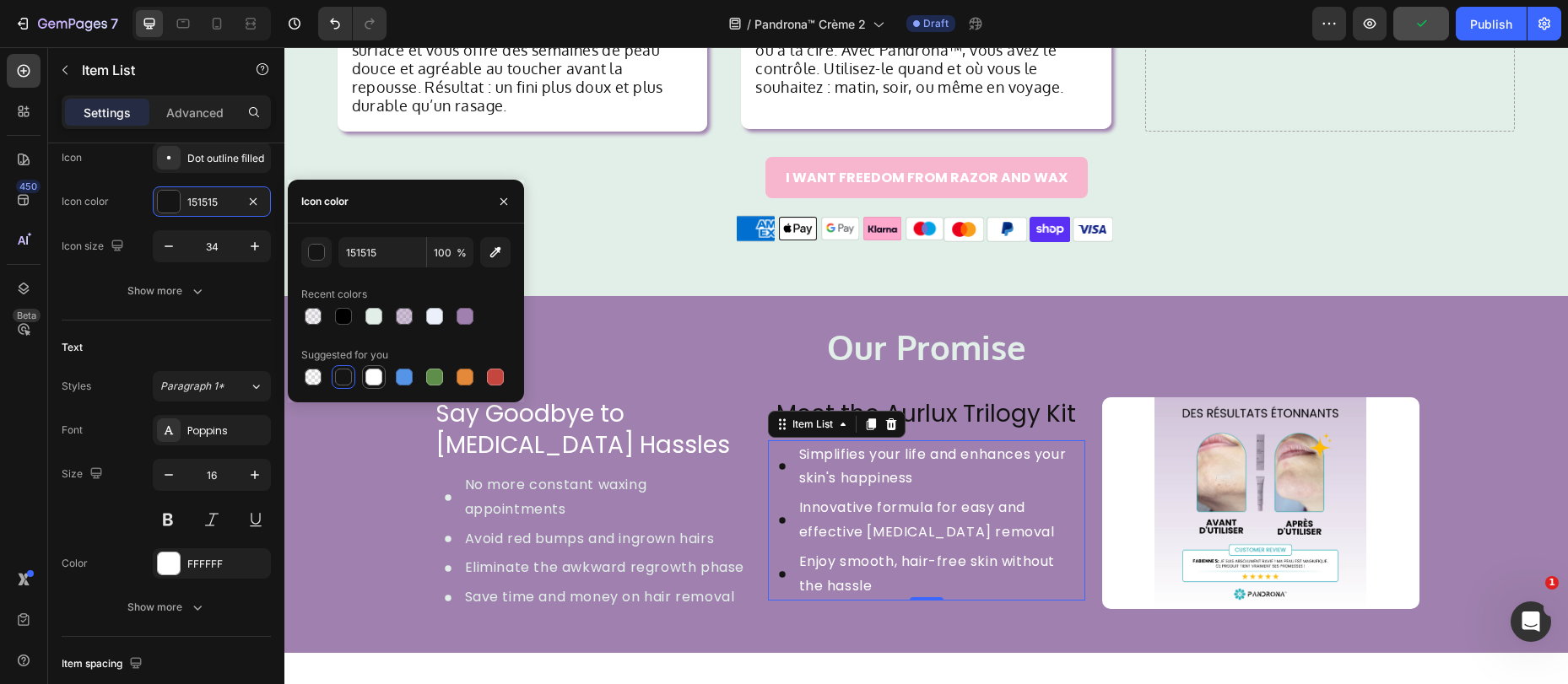
click at [384, 379] on div at bounding box center [373, 377] width 23 height 23
type input "FFFFFF"
click at [447, 497] on div "No more constant waxing appointments" at bounding box center [592, 497] width 317 height 54
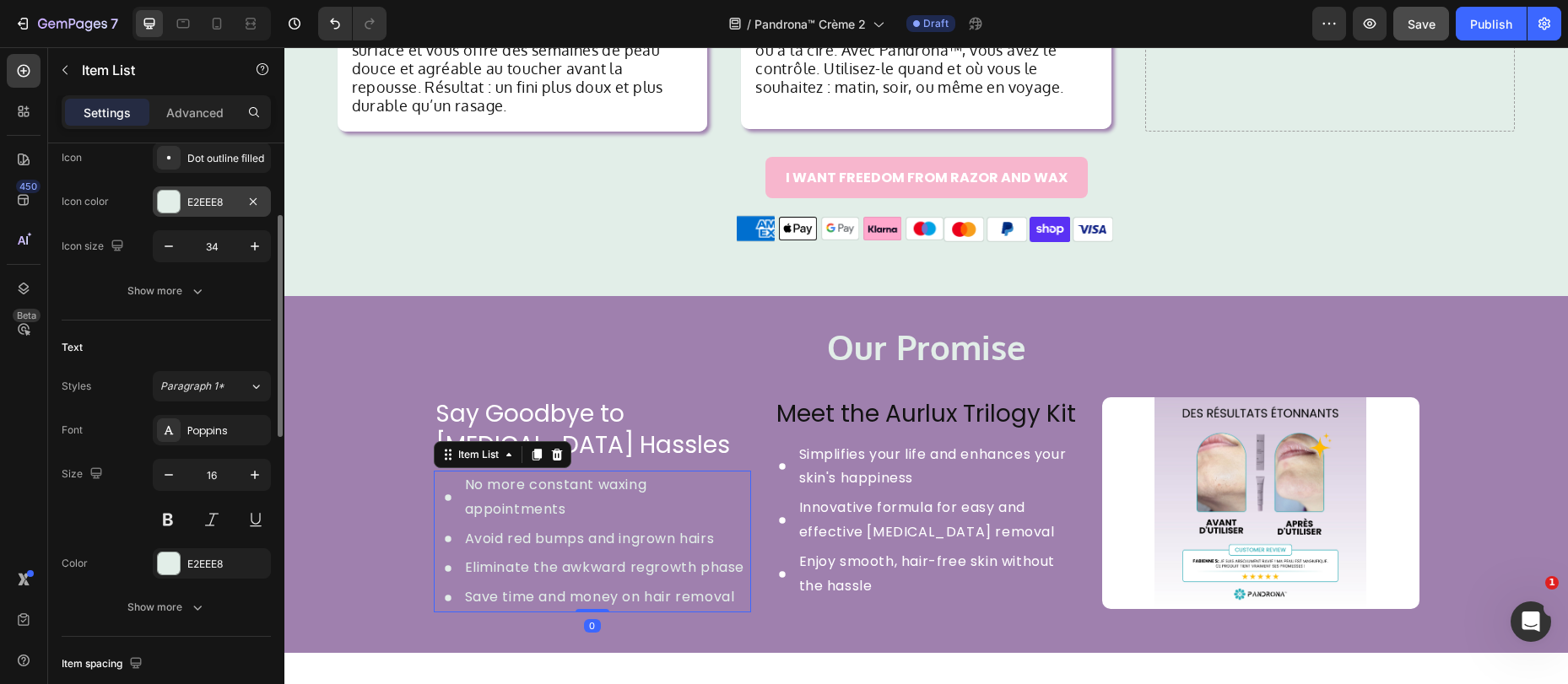
click at [173, 204] on div at bounding box center [169, 202] width 22 height 22
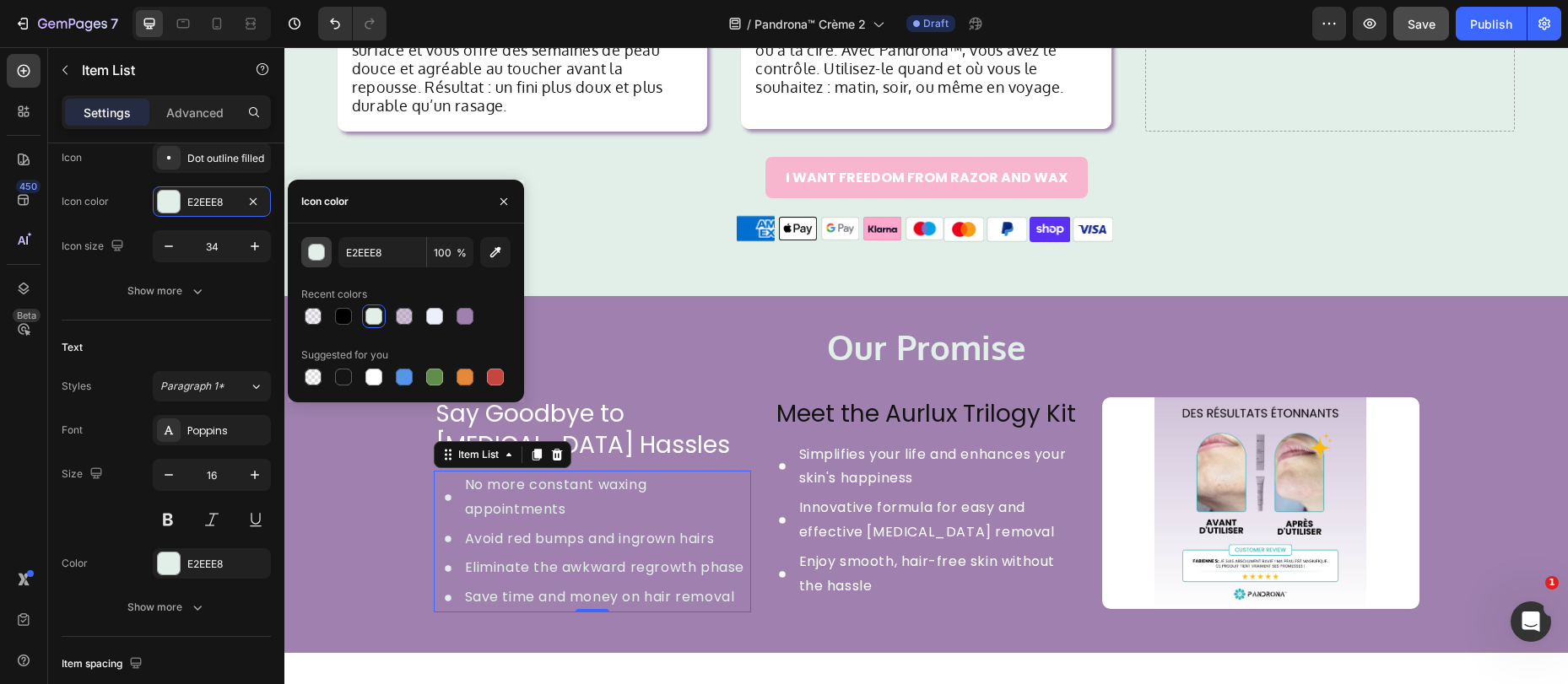
click at [316, 249] on div "button" at bounding box center [317, 253] width 17 height 17
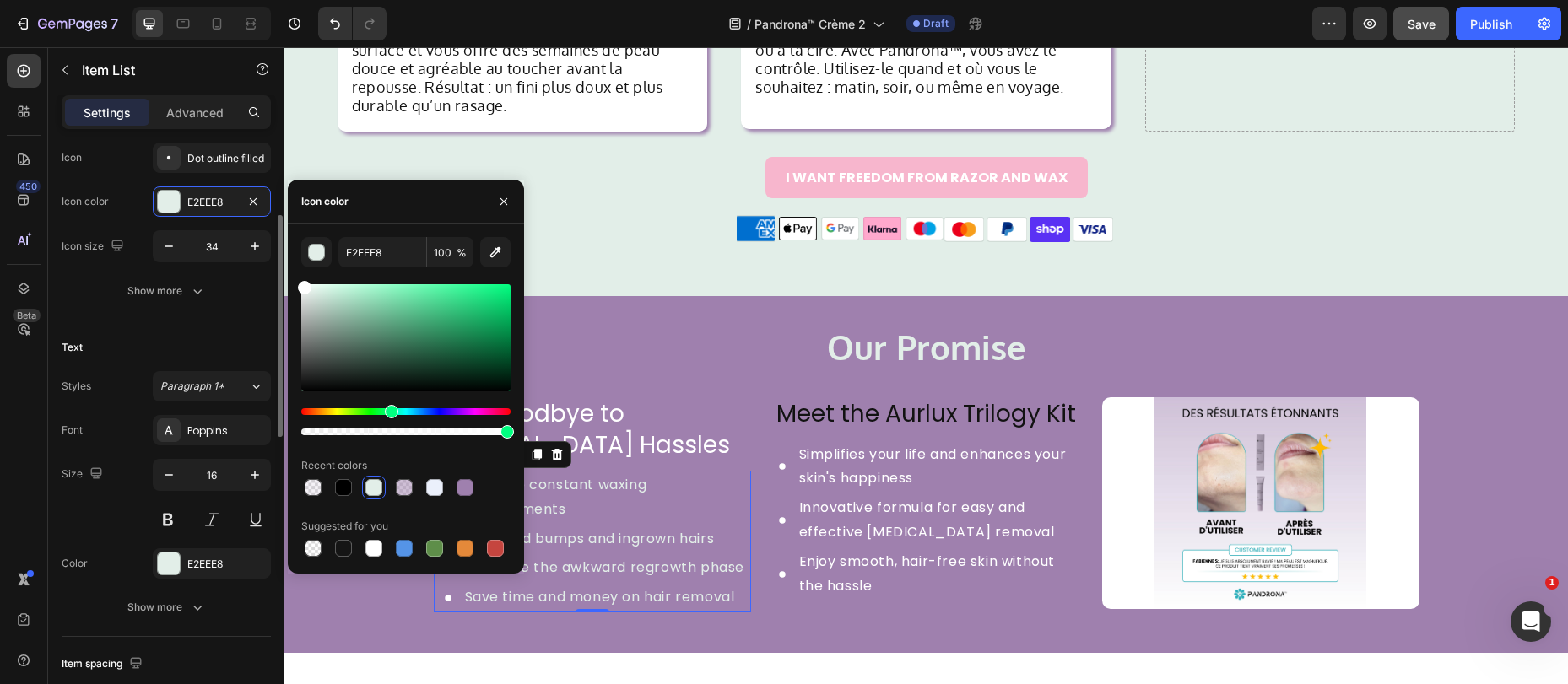
drag, startPoint x: 299, startPoint y: 296, endPoint x: 269, endPoint y: 272, distance: 38.4
click at [274, 270] on div "450 Beta Sections(18) Elements(83) Section Element Hero Section Product Detail …" at bounding box center [142, 365] width 284 height 637
type input "FFFFFF"
click at [163, 569] on div at bounding box center [169, 563] width 22 height 22
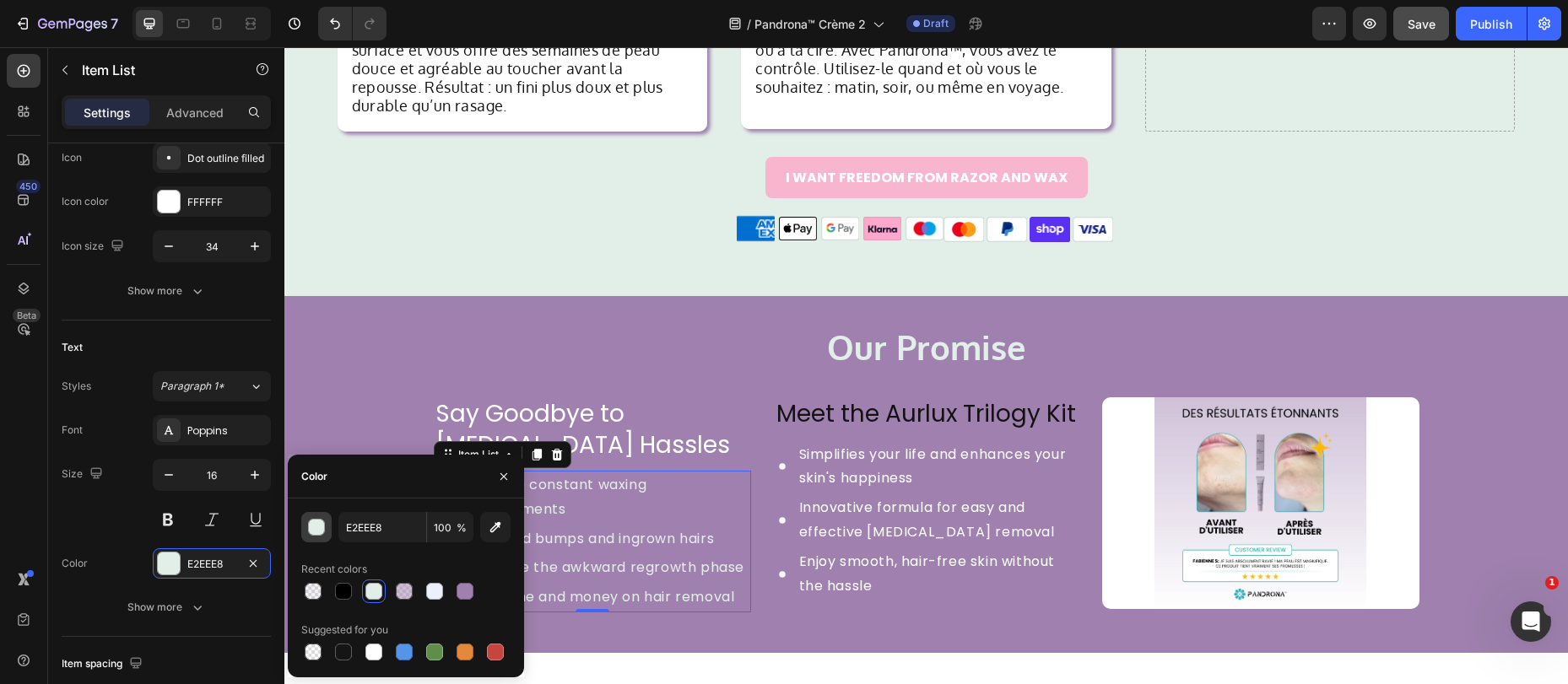
click at [315, 527] on div "button" at bounding box center [317, 528] width 17 height 17
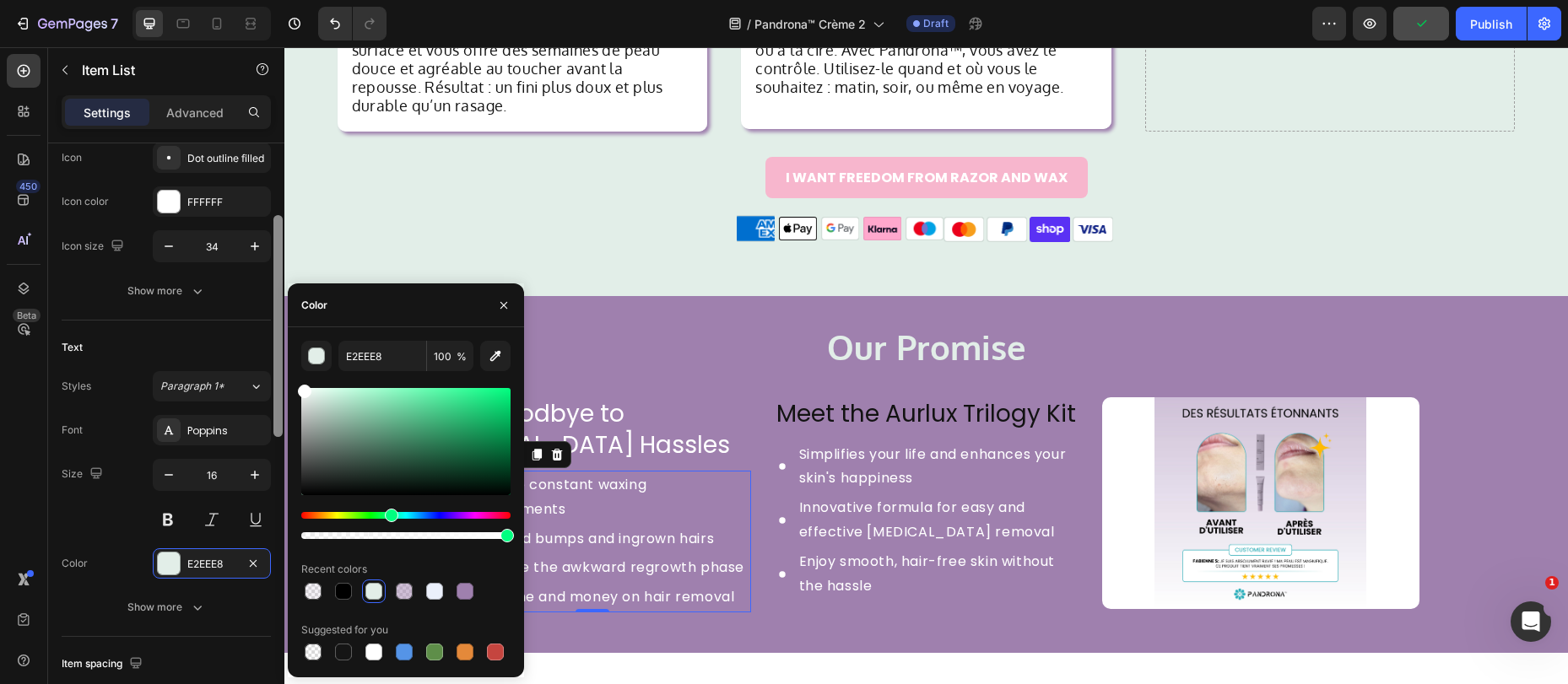
drag, startPoint x: 313, startPoint y: 395, endPoint x: 275, endPoint y: 371, distance: 44.9
click at [274, 367] on div "450 Beta Sections(18) Elements(83) Section Element Hero Section Product Detail …" at bounding box center [142, 365] width 284 height 637
type input "FFFFFF"
click at [912, 397] on h2 "Meet the Aurlux Trilogy Kit" at bounding box center [926, 414] width 317 height 34
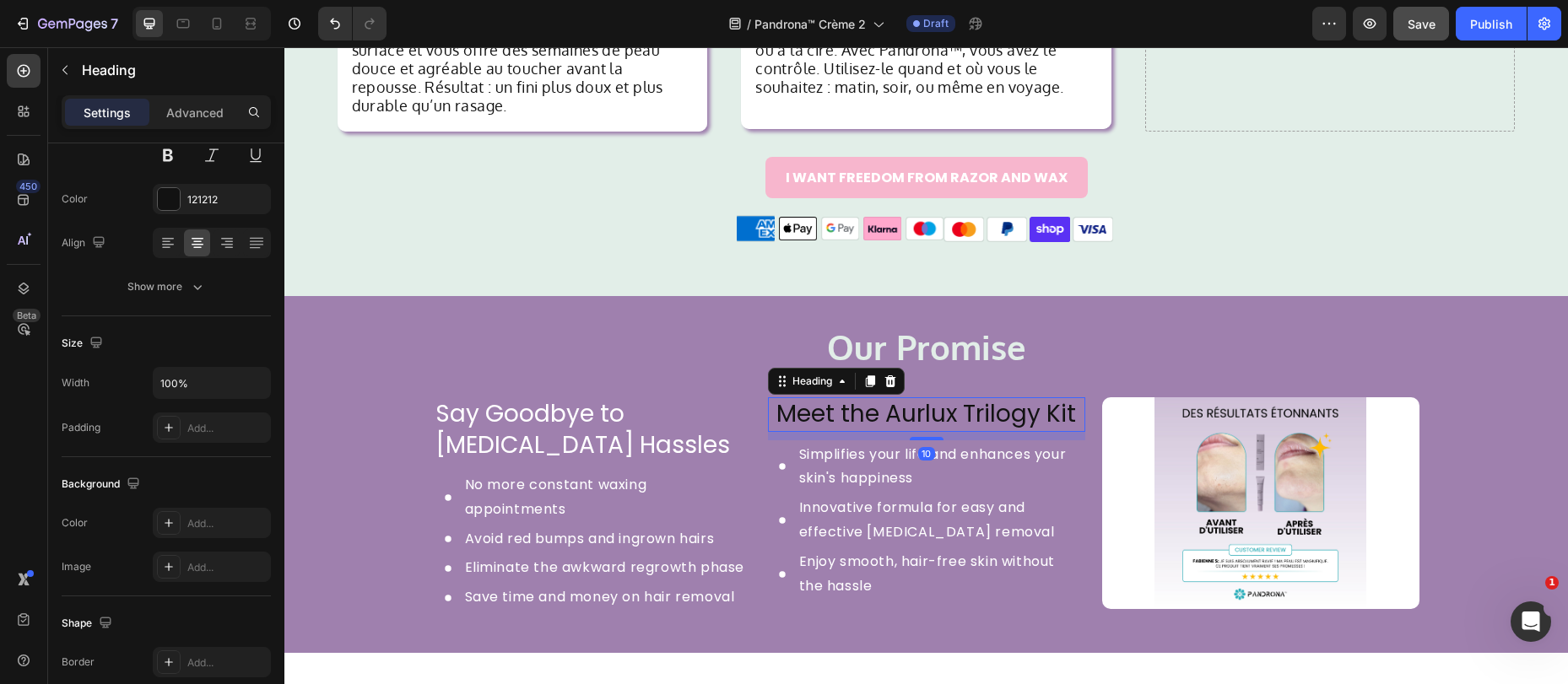
scroll to position [0, 0]
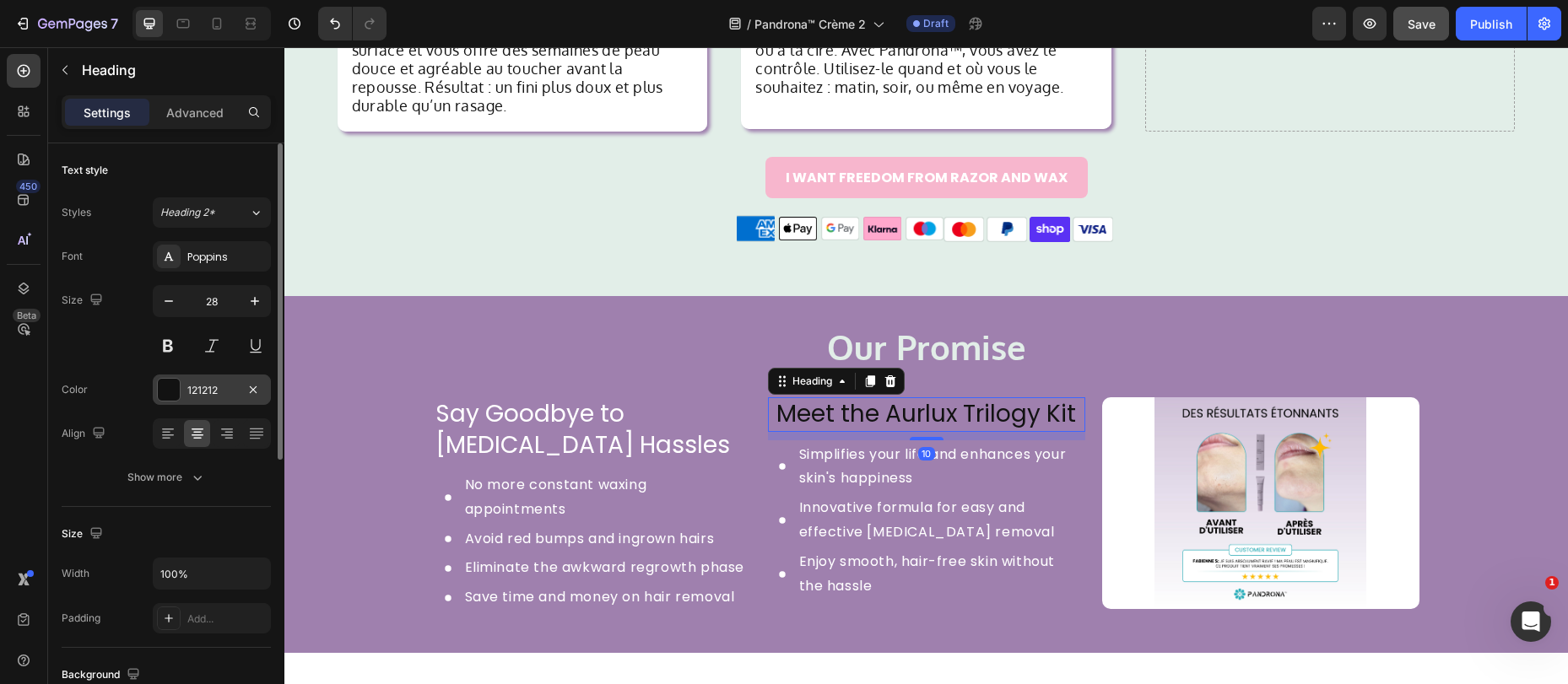
click at [171, 393] on div at bounding box center [169, 389] width 22 height 22
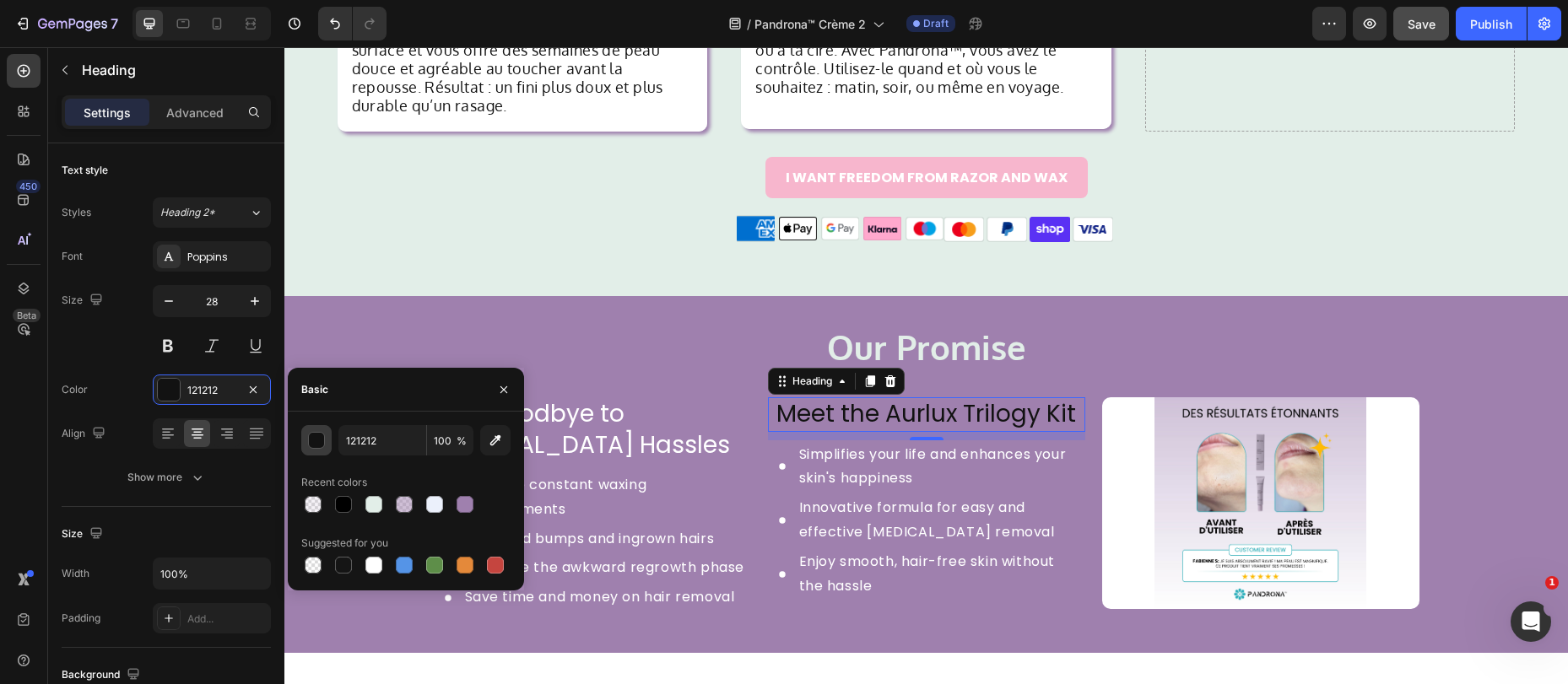
click at [315, 442] on div "button" at bounding box center [317, 441] width 17 height 17
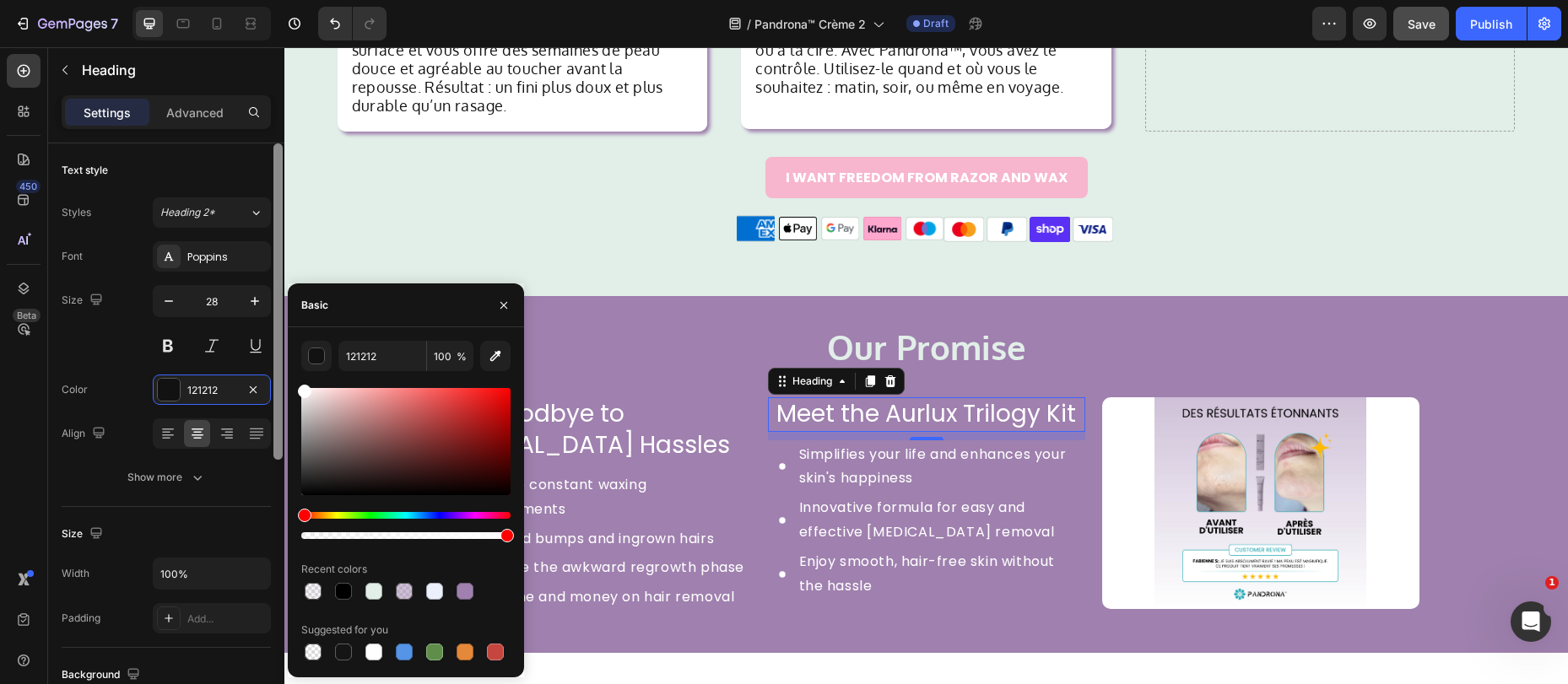
drag, startPoint x: 308, startPoint y: 435, endPoint x: 276, endPoint y: 376, distance: 67.1
click at [276, 376] on div "450 Beta Sections(18) Elements(83) Section Element Hero Section Product Detail …" at bounding box center [142, 365] width 284 height 637
type input "FFFFFF"
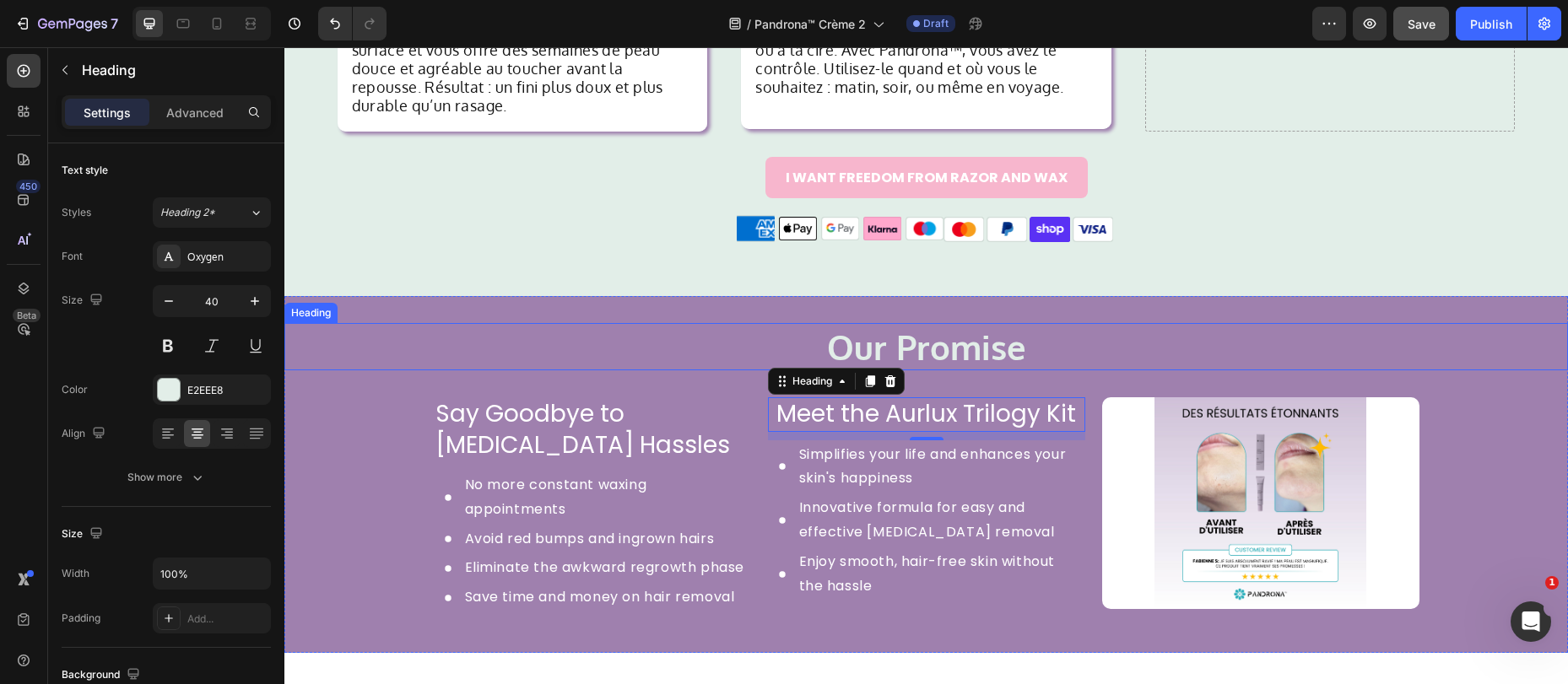
click at [688, 323] on h2 "Our Promise" at bounding box center [925, 346] width 1283 height 47
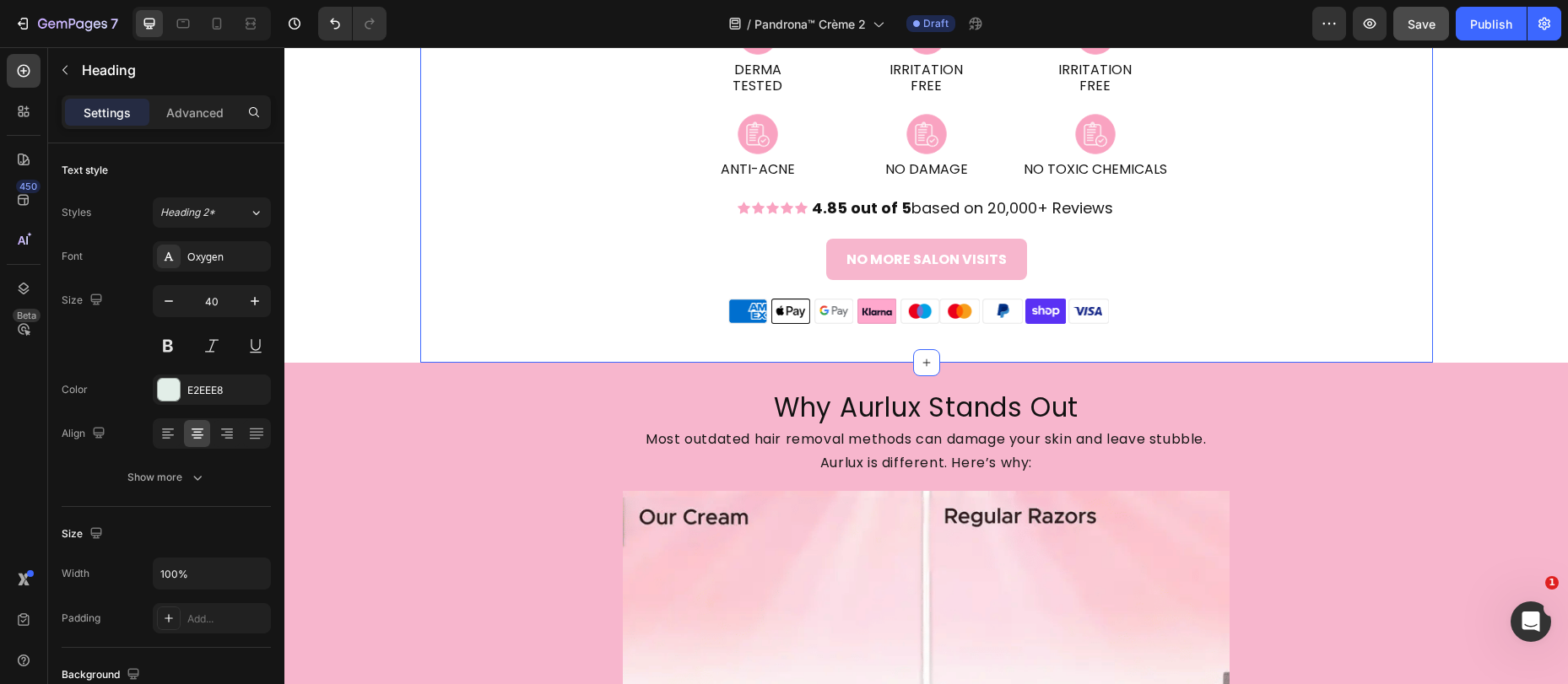
scroll to position [2149, 0]
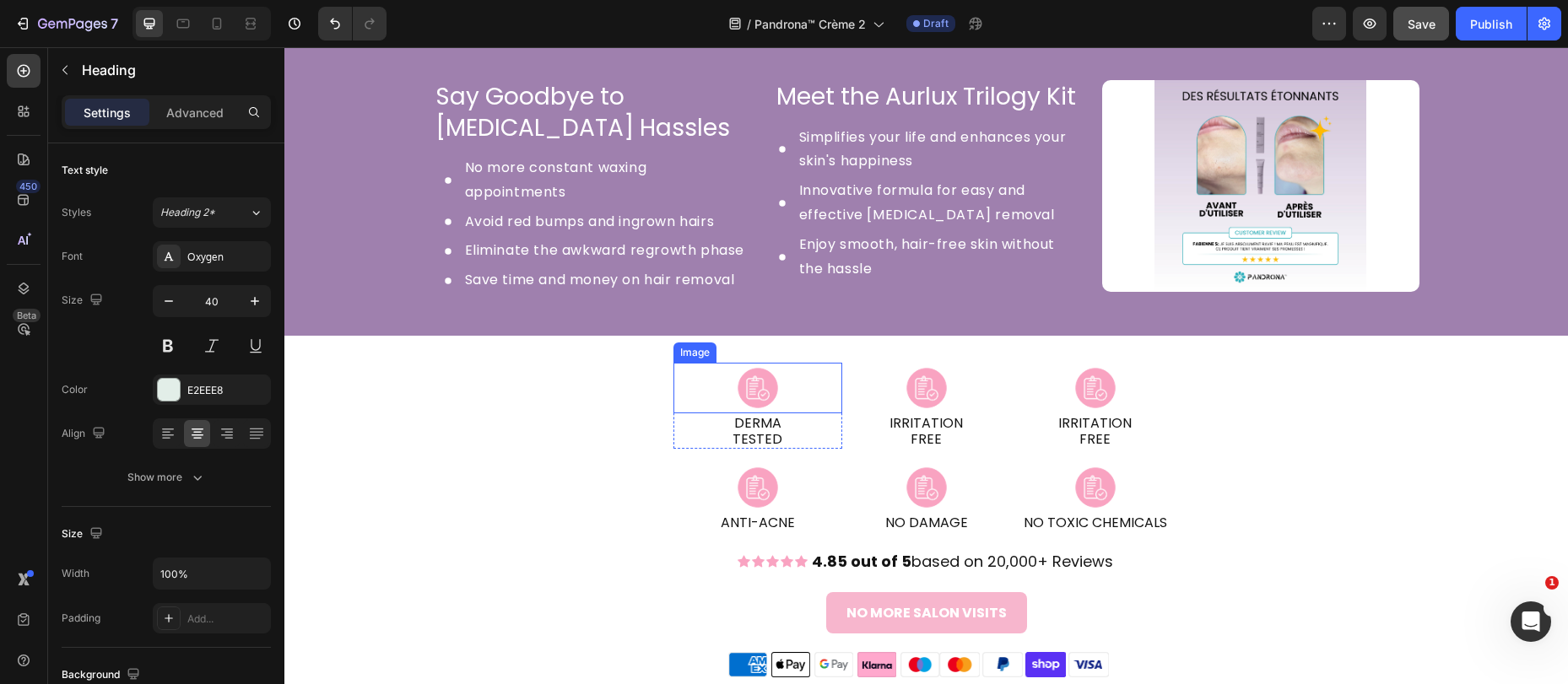
click at [762, 389] on img at bounding box center [757, 388] width 101 height 51
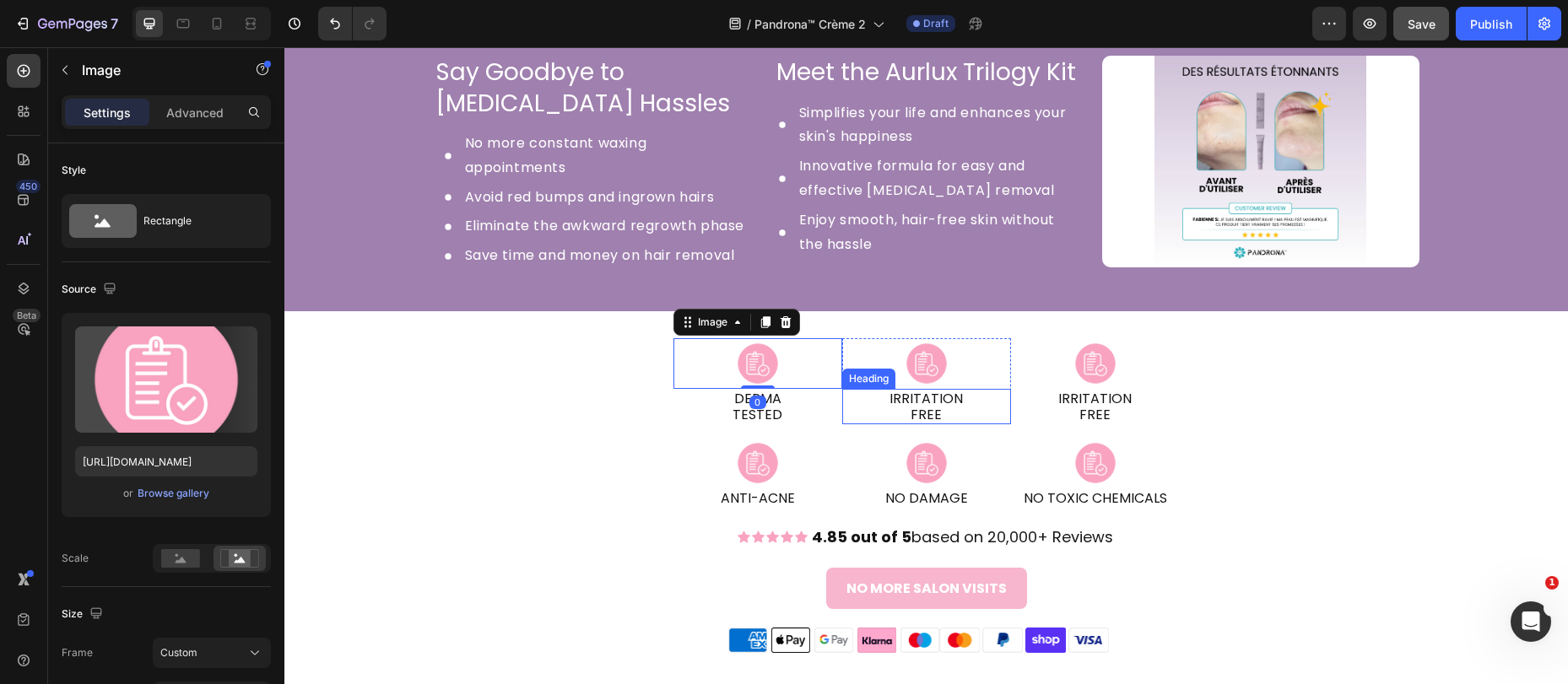
scroll to position [2185, 0]
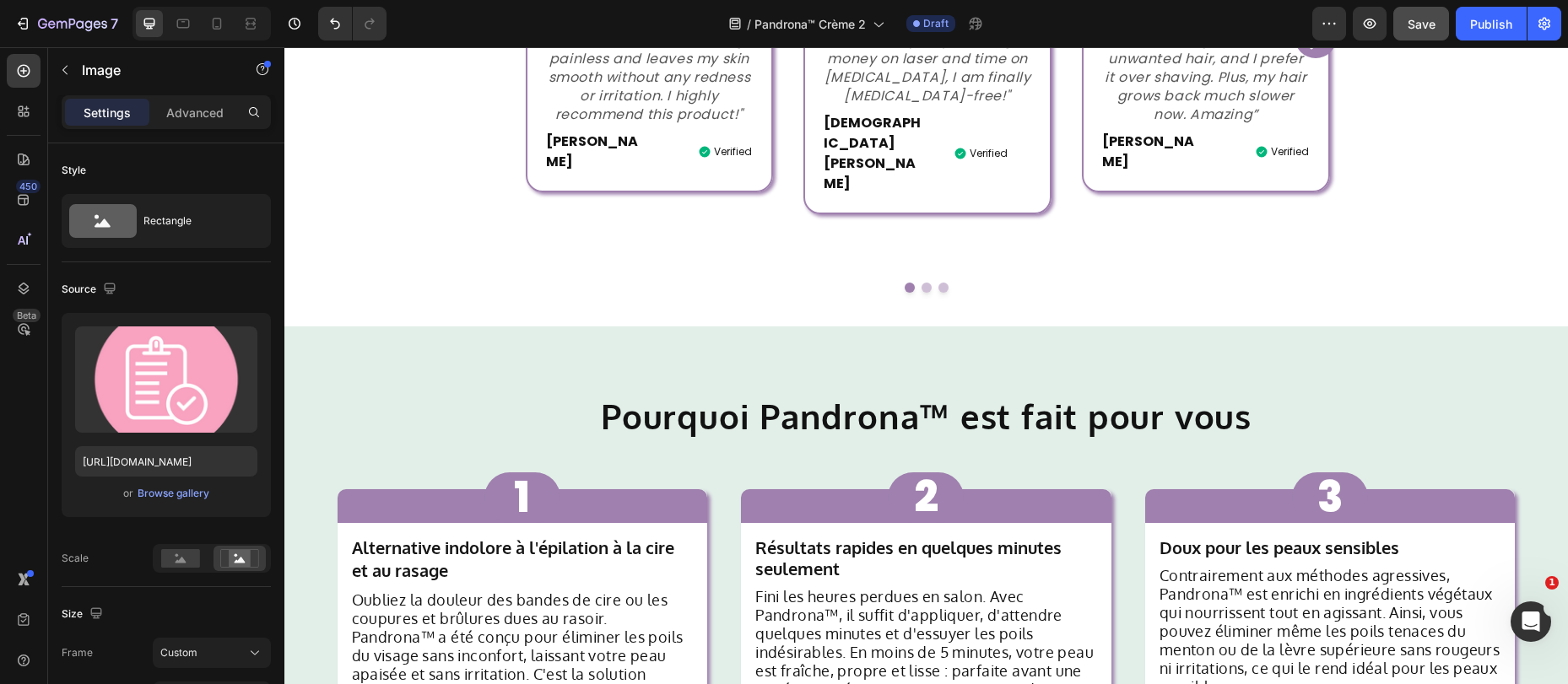
click at [1426, 21] on span "Save" at bounding box center [1421, 24] width 28 height 14
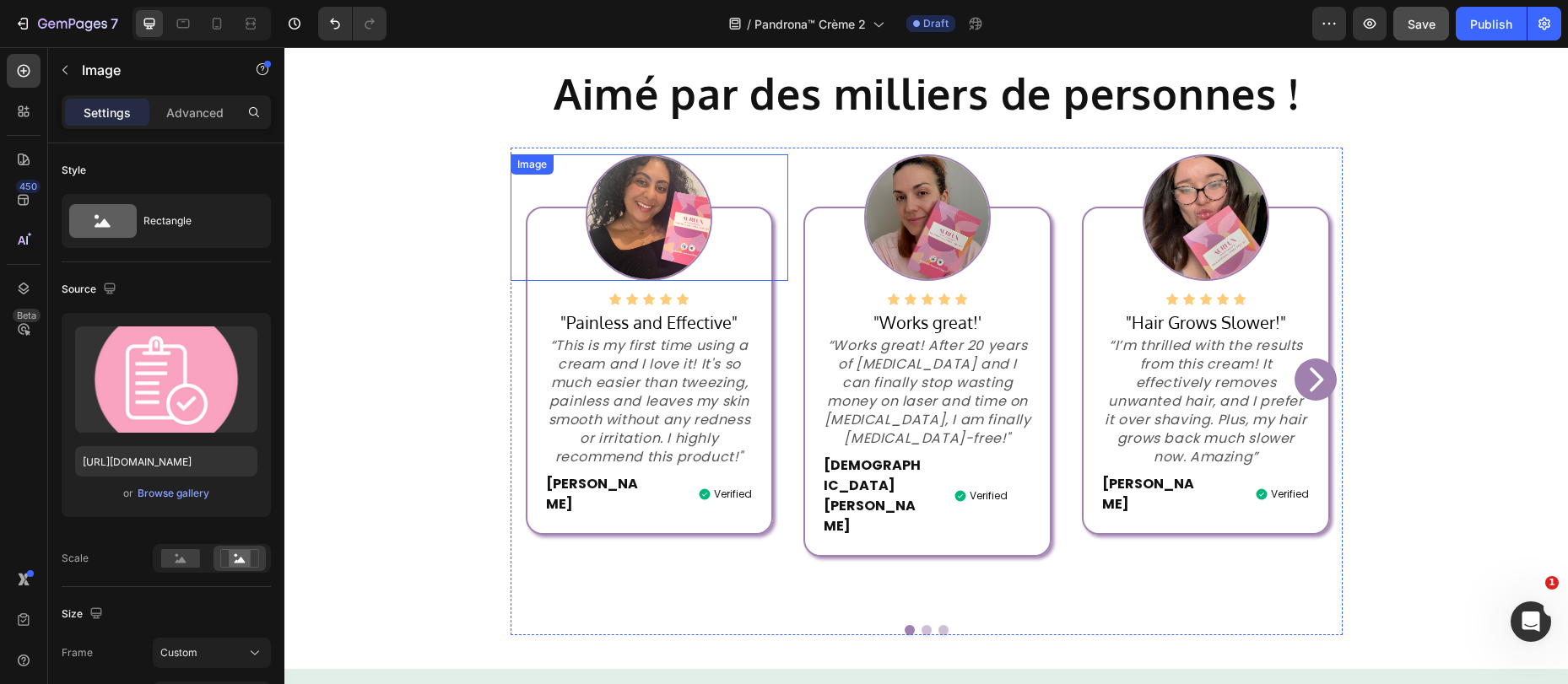
scroll to position [533, 0]
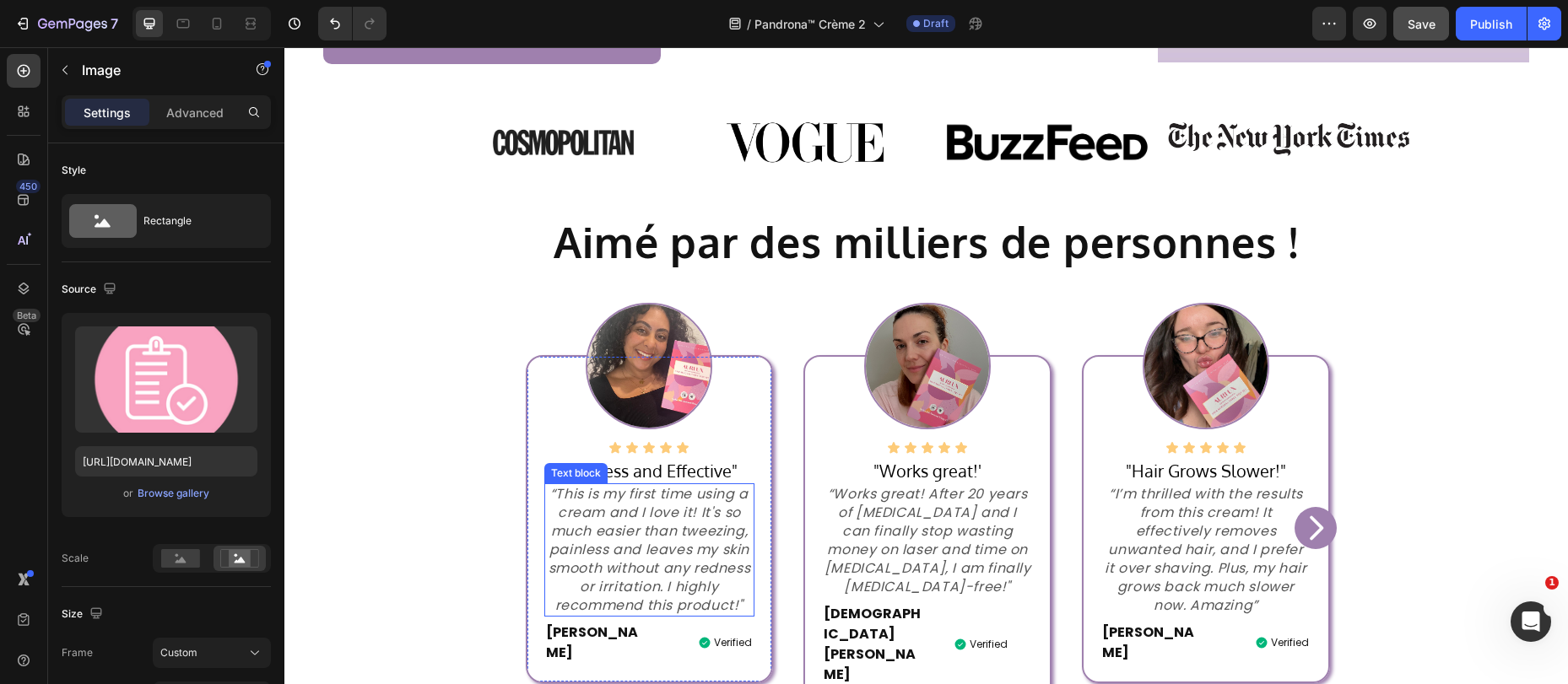
click at [616, 535] on p "“This is my first time using a cream and I love it! It's so much easier than tw…" at bounding box center [649, 550] width 207 height 130
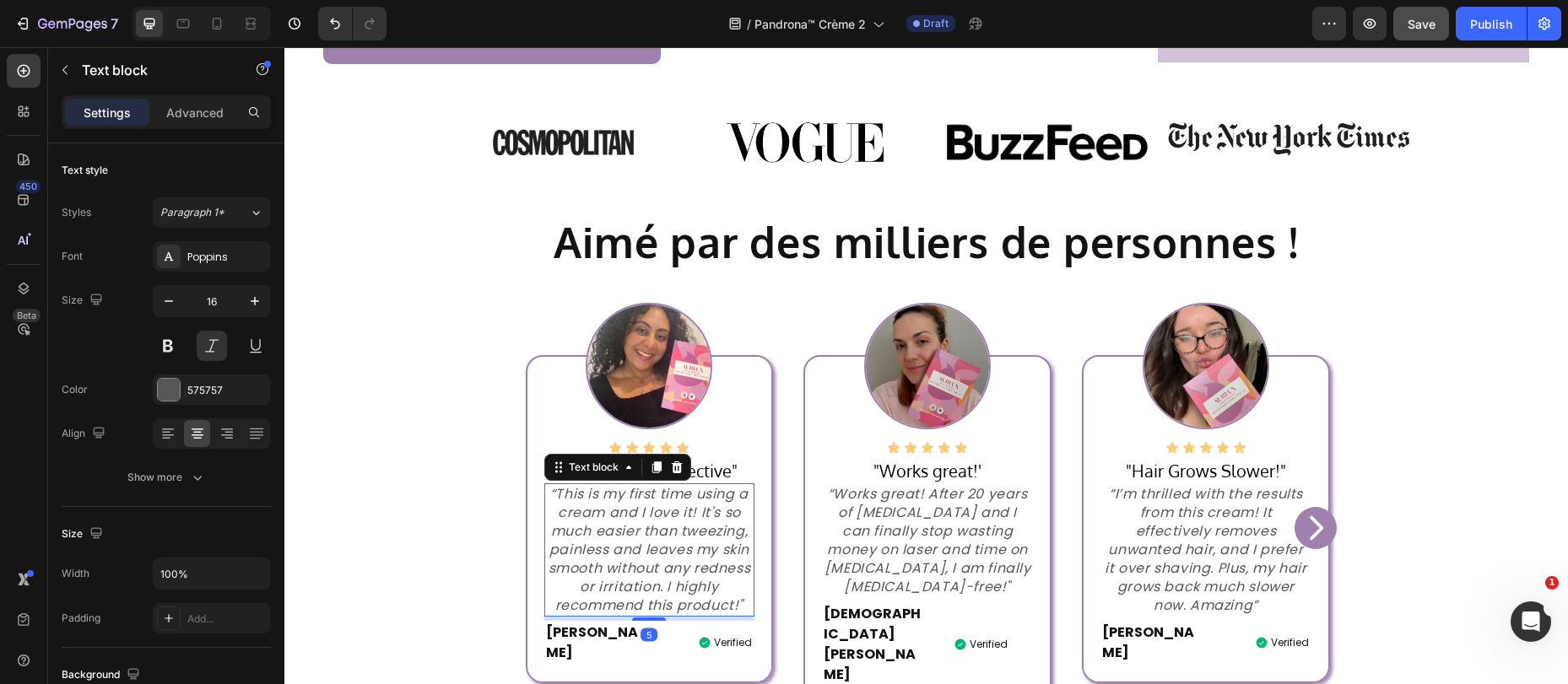
click at [616, 535] on p "“This is my first time using a cream and I love it! It's so much easier than tw…" at bounding box center [649, 550] width 207 height 130
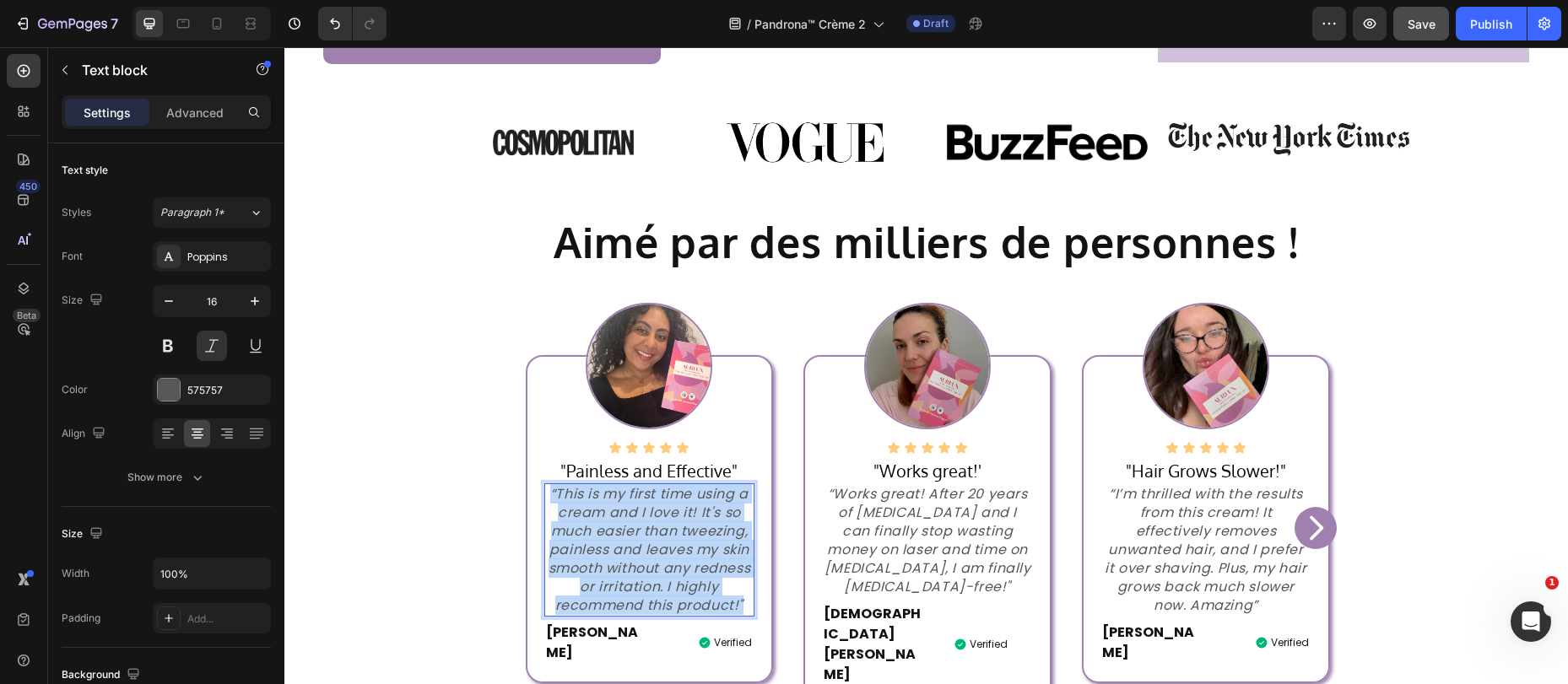
click at [616, 535] on p "“This is my first time using a cream and I love it! It's so much easier than tw…" at bounding box center [649, 550] width 207 height 130
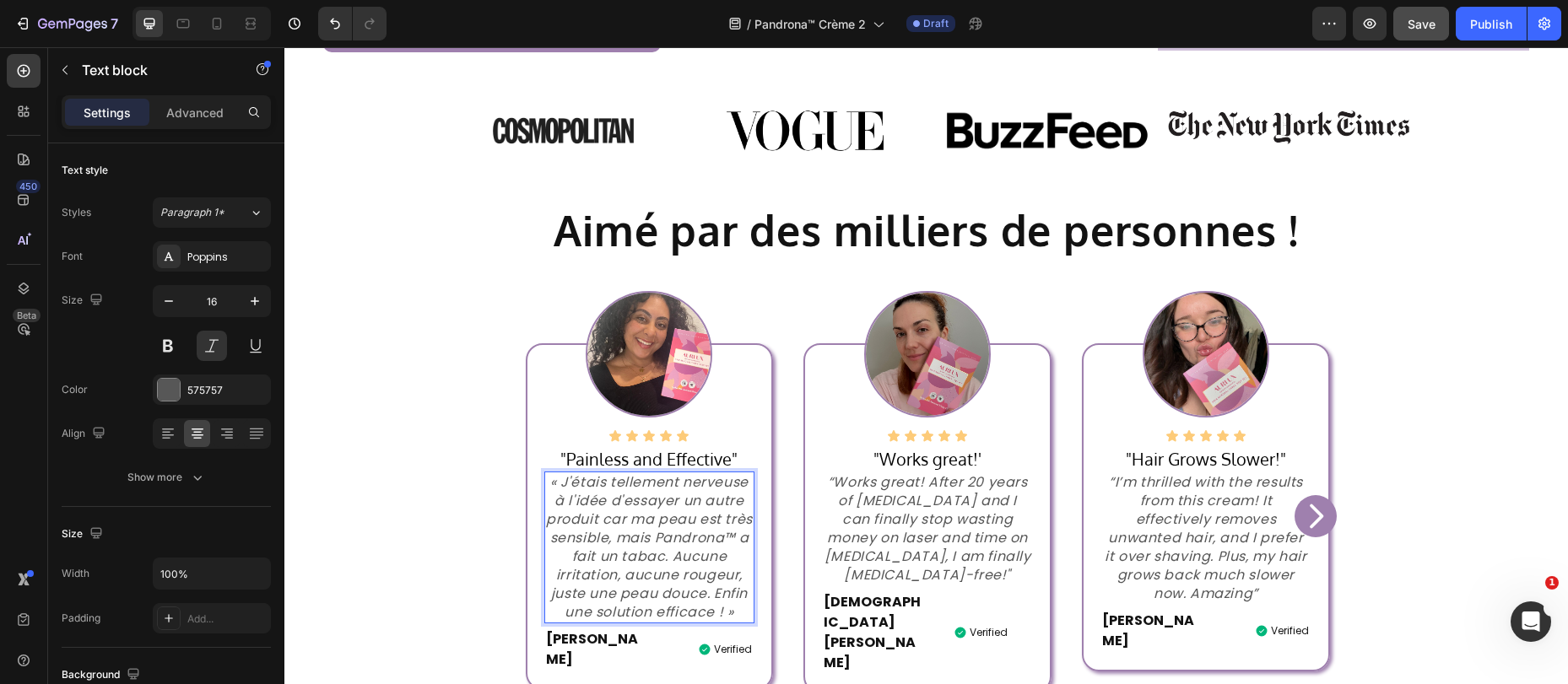
scroll to position [570, 0]
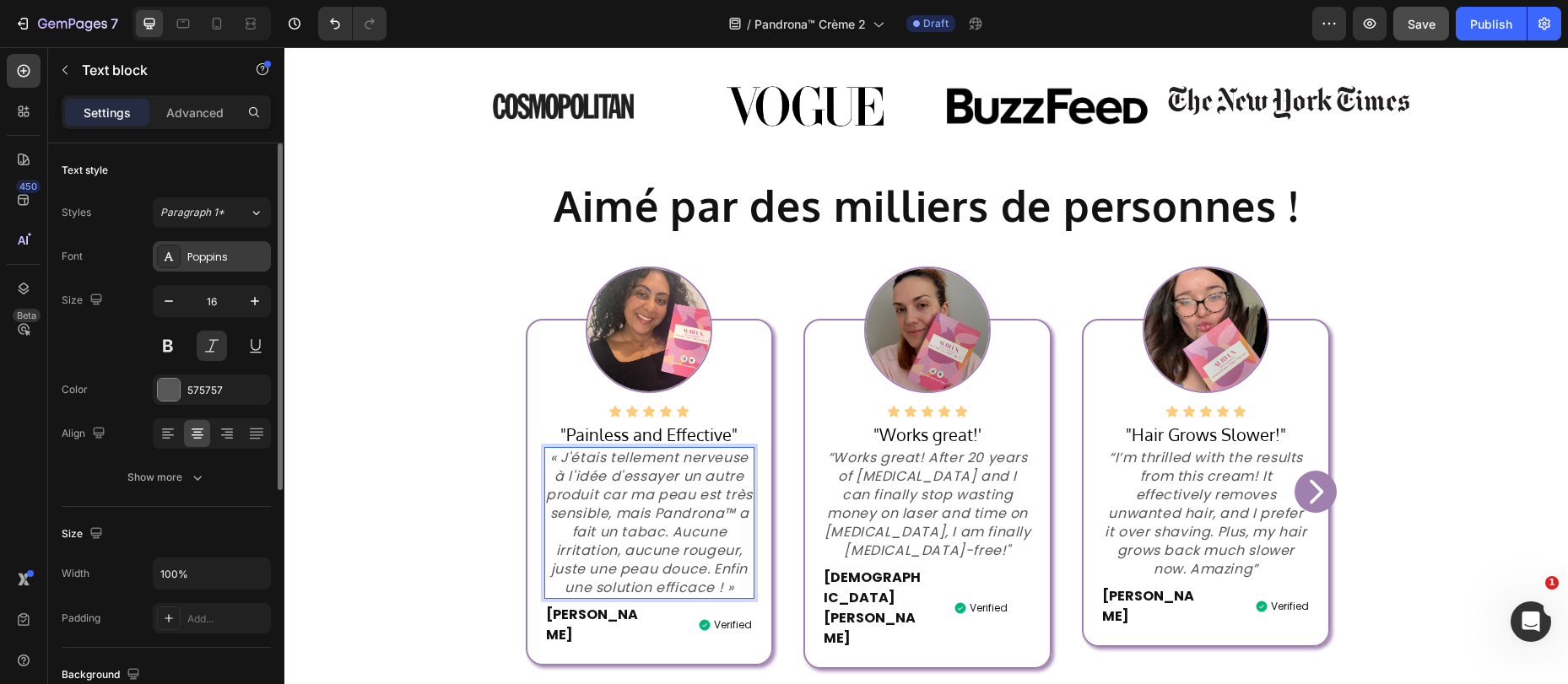
click at [207, 255] on div "Poppins" at bounding box center [227, 257] width 79 height 15
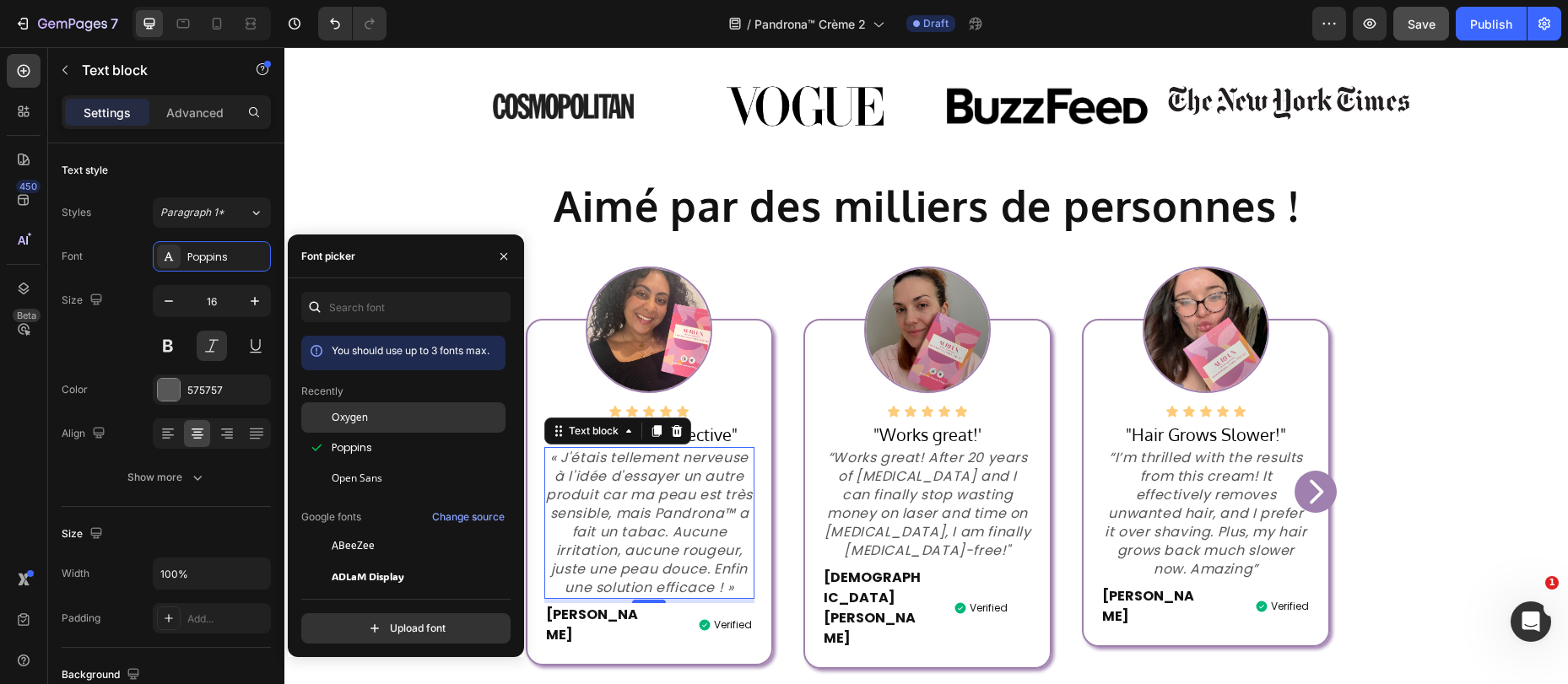
click at [331, 415] on span "Oxygen" at bounding box center [349, 417] width 37 height 15
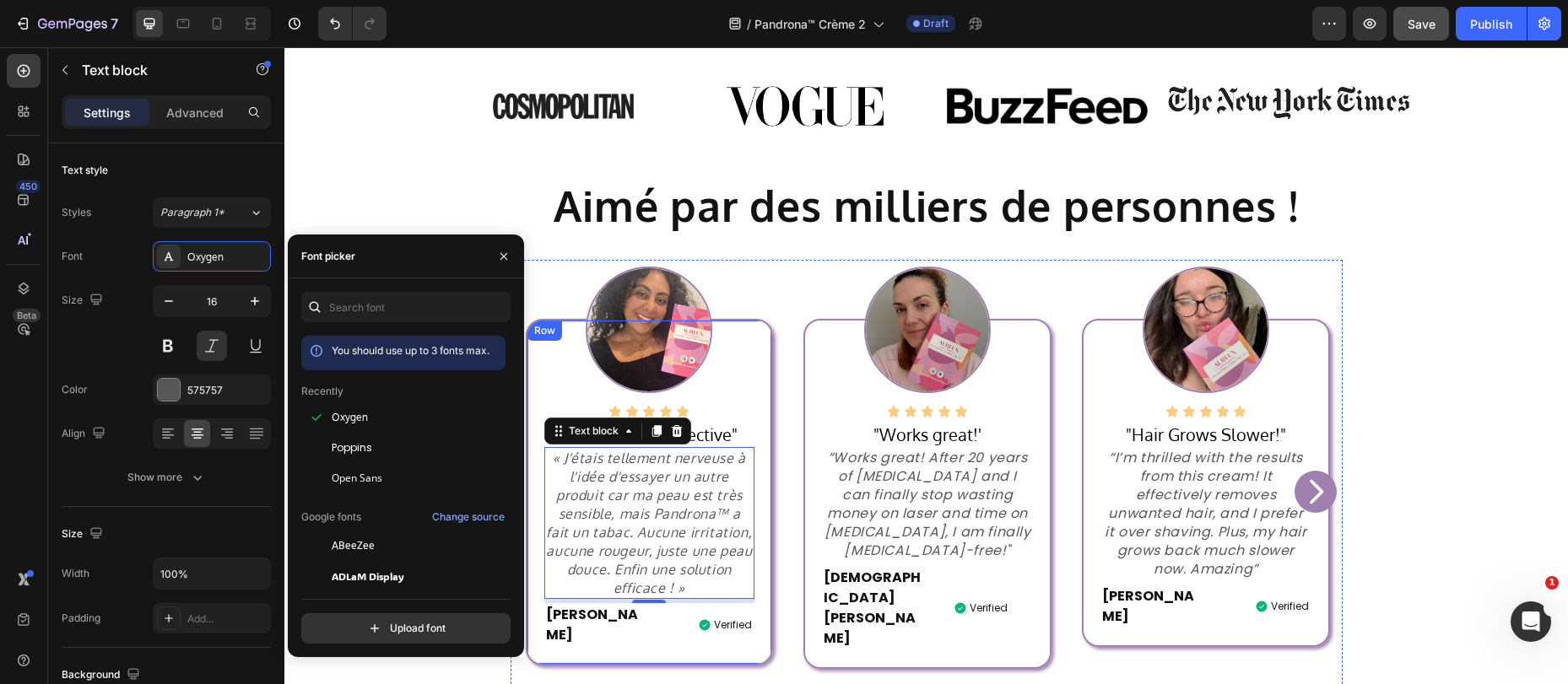
click at [751, 405] on div "Icon Icon Icon Icon Icon Icon List "Painless and Effective" Text block « J'étai…" at bounding box center [649, 492] width 247 height 346
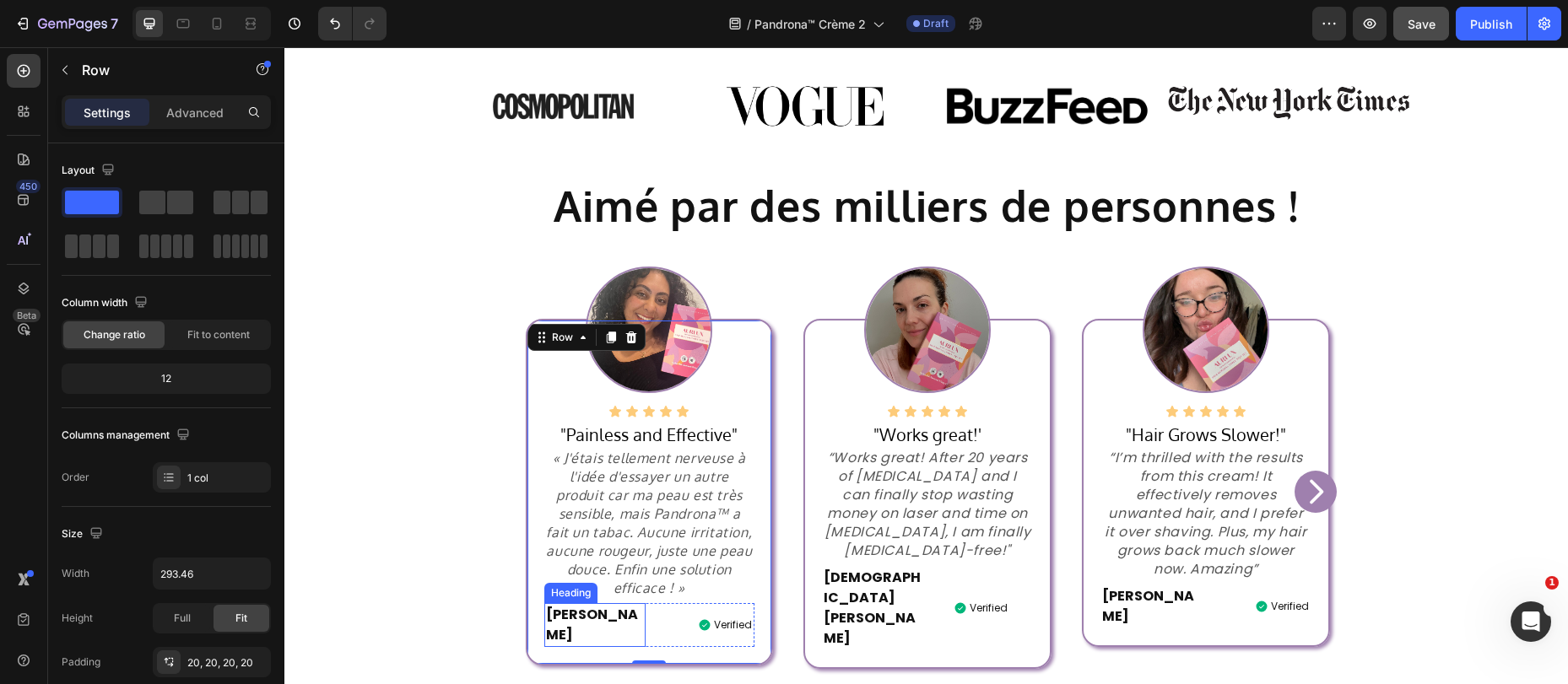
click at [575, 611] on h2 "Ella C." at bounding box center [595, 625] width 102 height 44
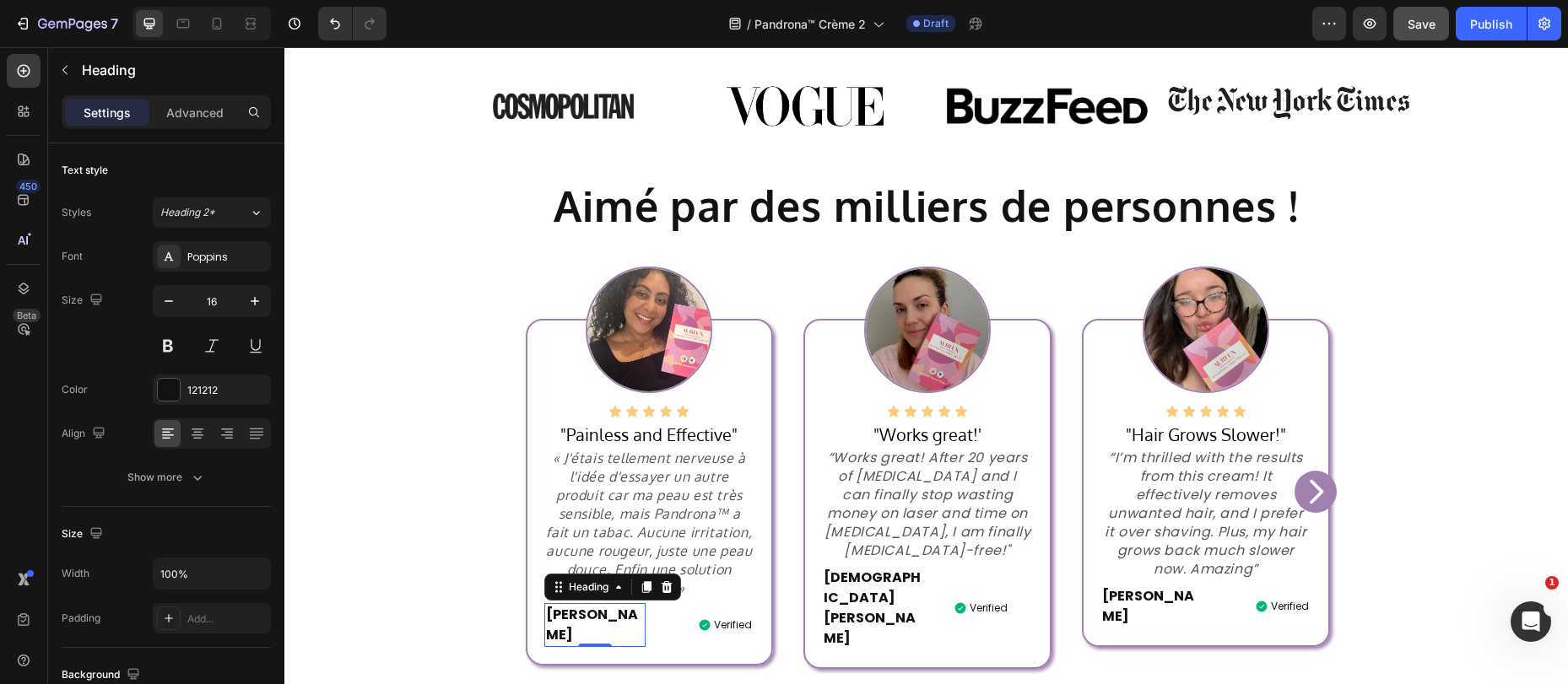
click at [574, 616] on h2 "Ella C." at bounding box center [595, 625] width 102 height 44
click at [574, 616] on p "Ella C." at bounding box center [595, 625] width 99 height 40
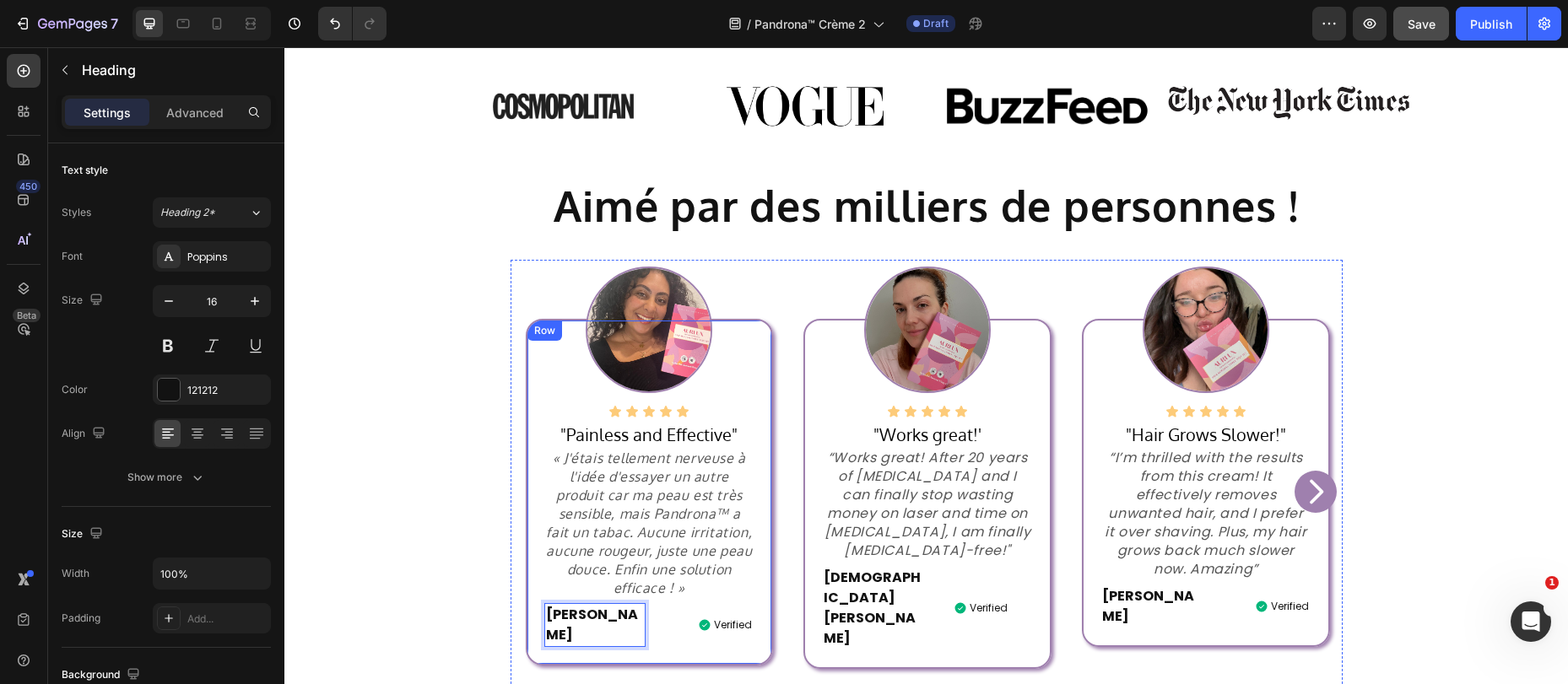
click at [617, 642] on div "Icon Icon Icon Icon Icon Icon List "Painless and Effective" Text block « J'étai…" at bounding box center [649, 492] width 247 height 346
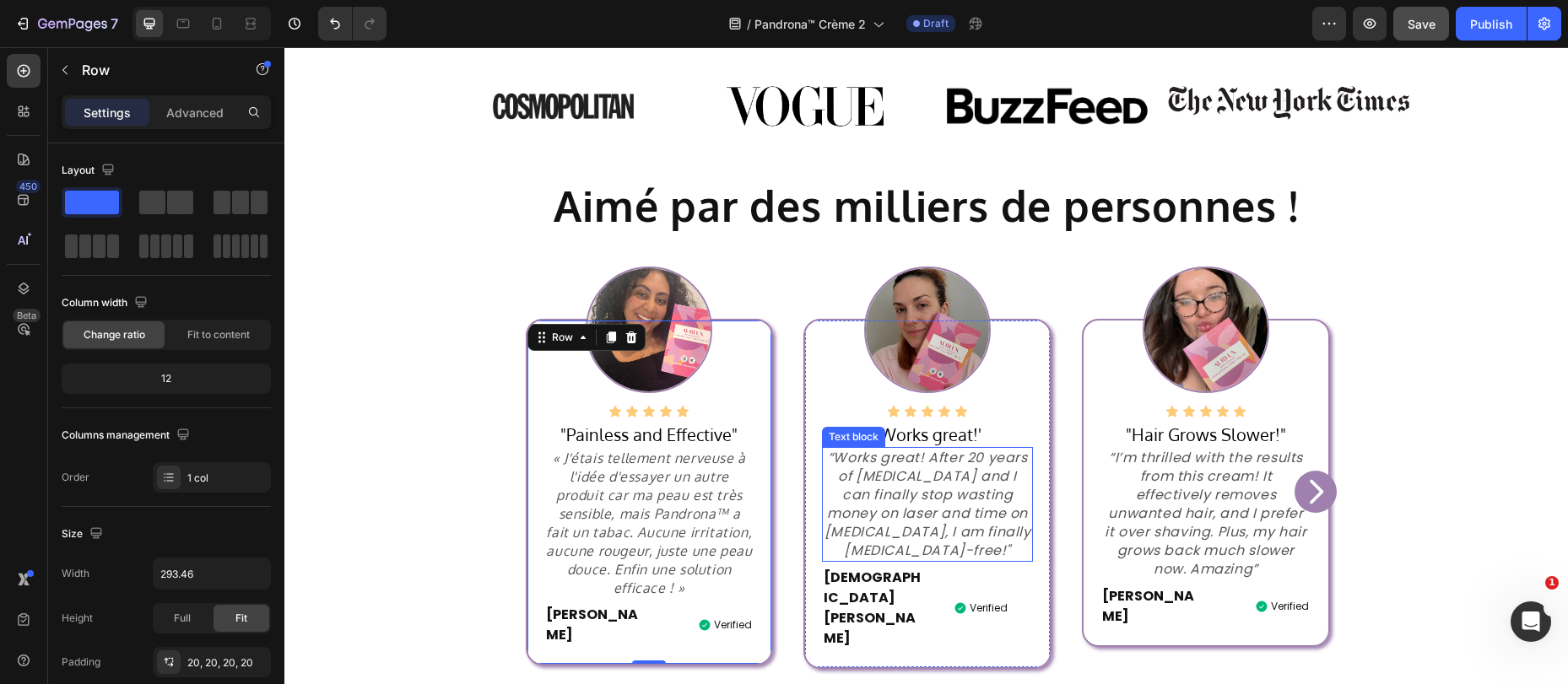
click at [882, 484] on p "“Works great! After 20 years of plucking and I can finally stop wasting money o…" at bounding box center [927, 505] width 207 height 112
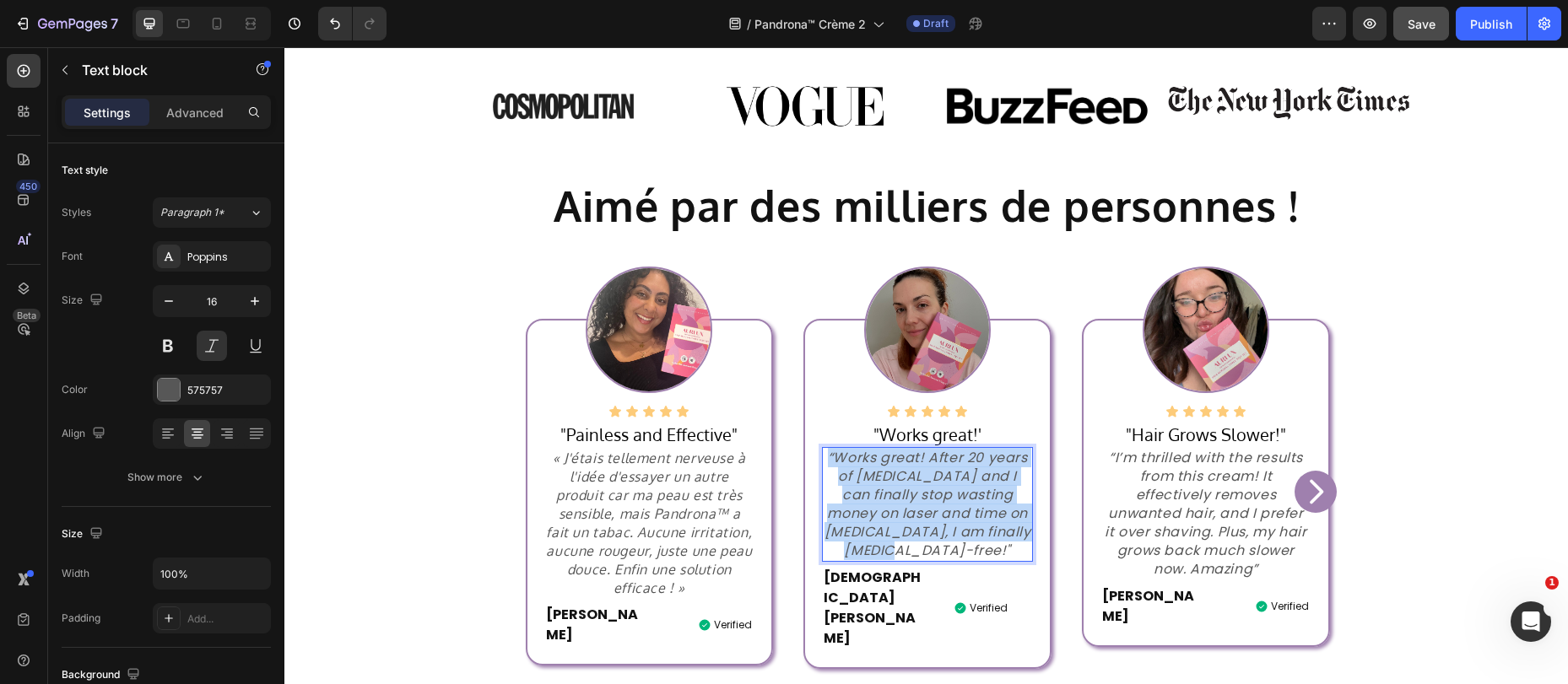
click at [882, 484] on p "“Works great! After 20 years of plucking and I can finally stop wasting money o…" at bounding box center [927, 505] width 207 height 112
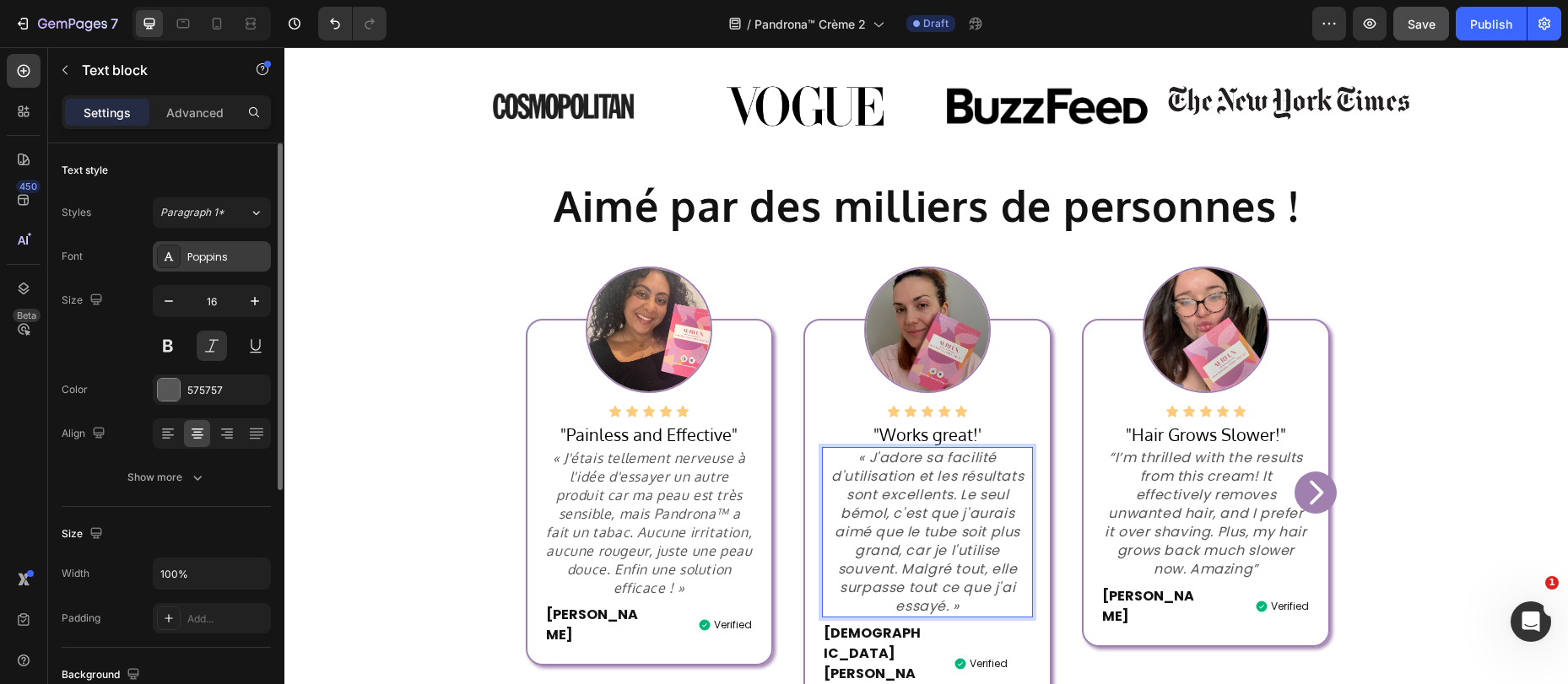
click at [199, 262] on div "Poppins" at bounding box center [227, 257] width 79 height 15
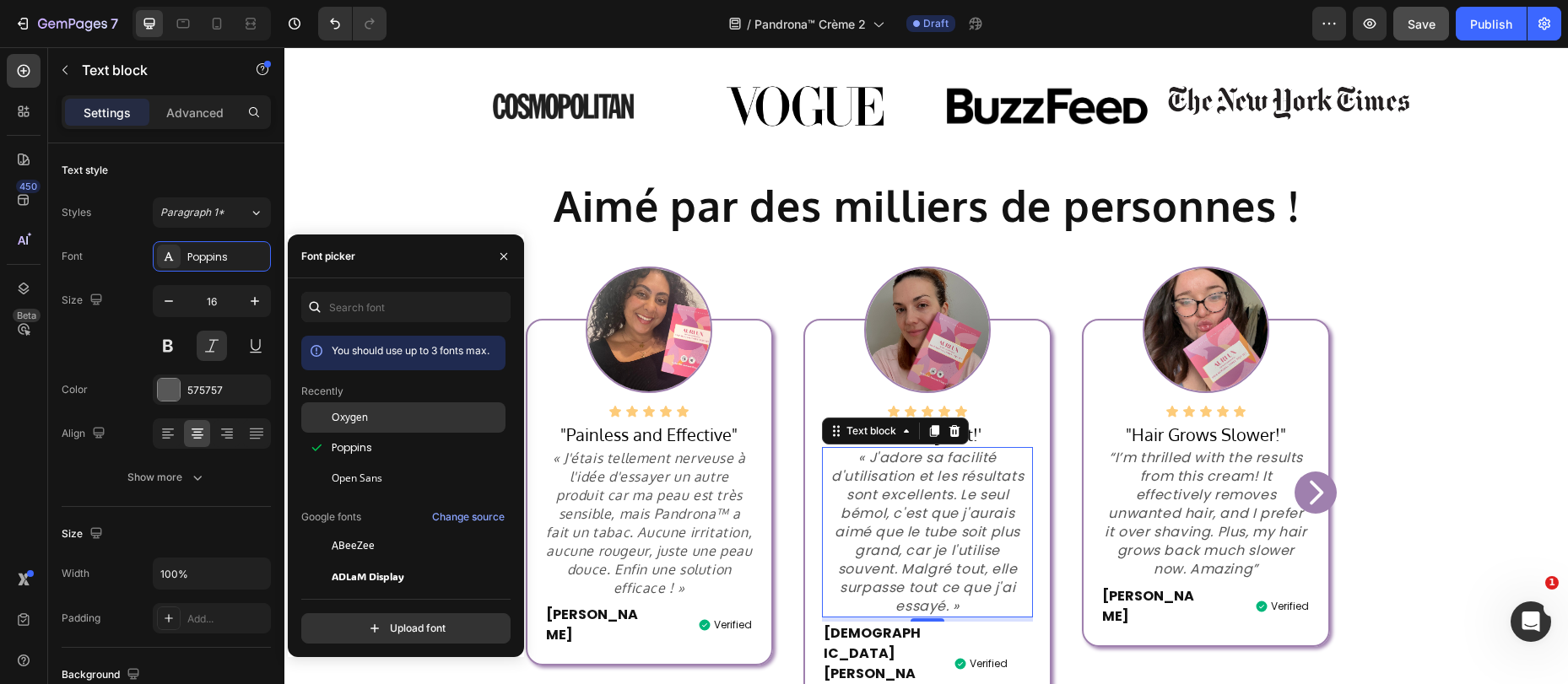
click at [356, 422] on span "Oxygen" at bounding box center [349, 417] width 37 height 15
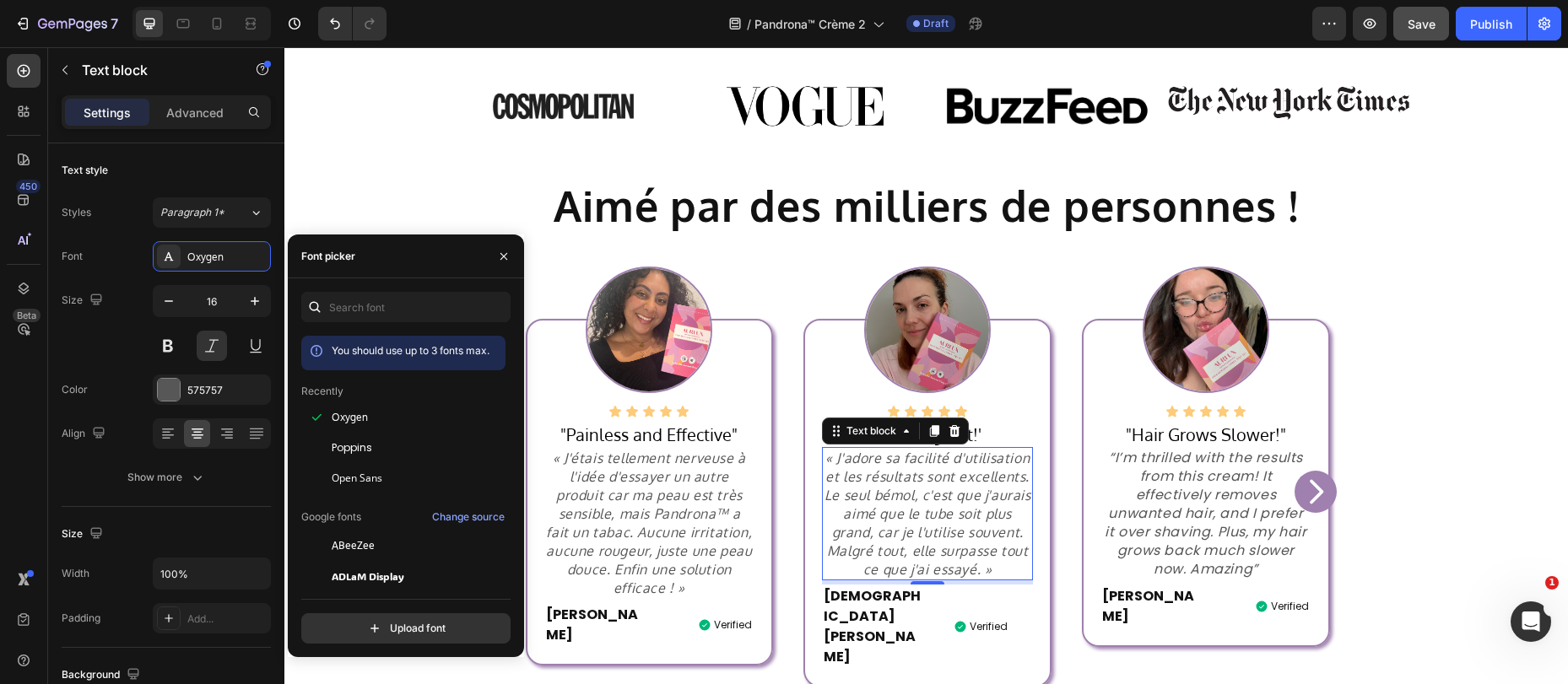
click at [996, 571] on p "« J'adore sa facilité d'utilisation et les résultats sont excellents. Le seul b…" at bounding box center [927, 514] width 207 height 130
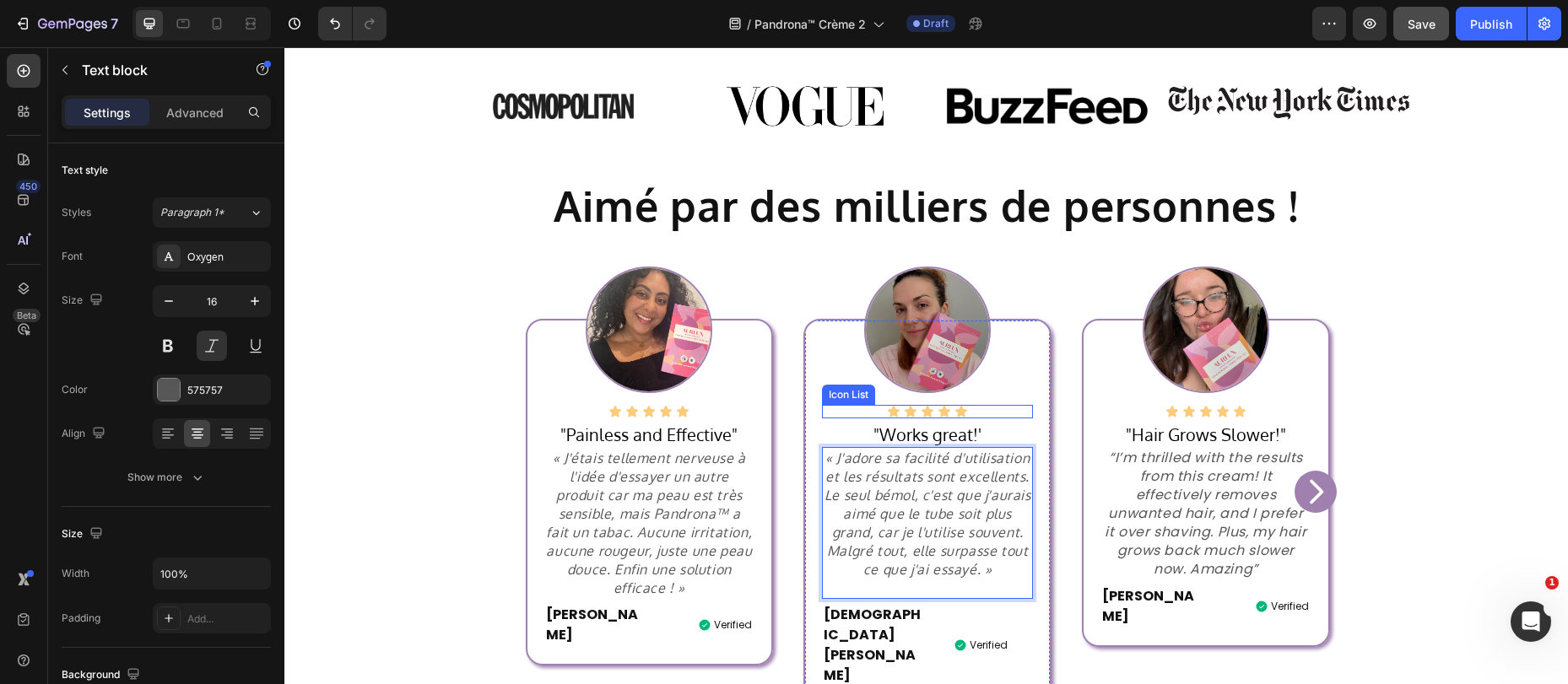
click at [988, 418] on div "Icon Icon Icon Icon Icon" at bounding box center [926, 412] width 210 height 13
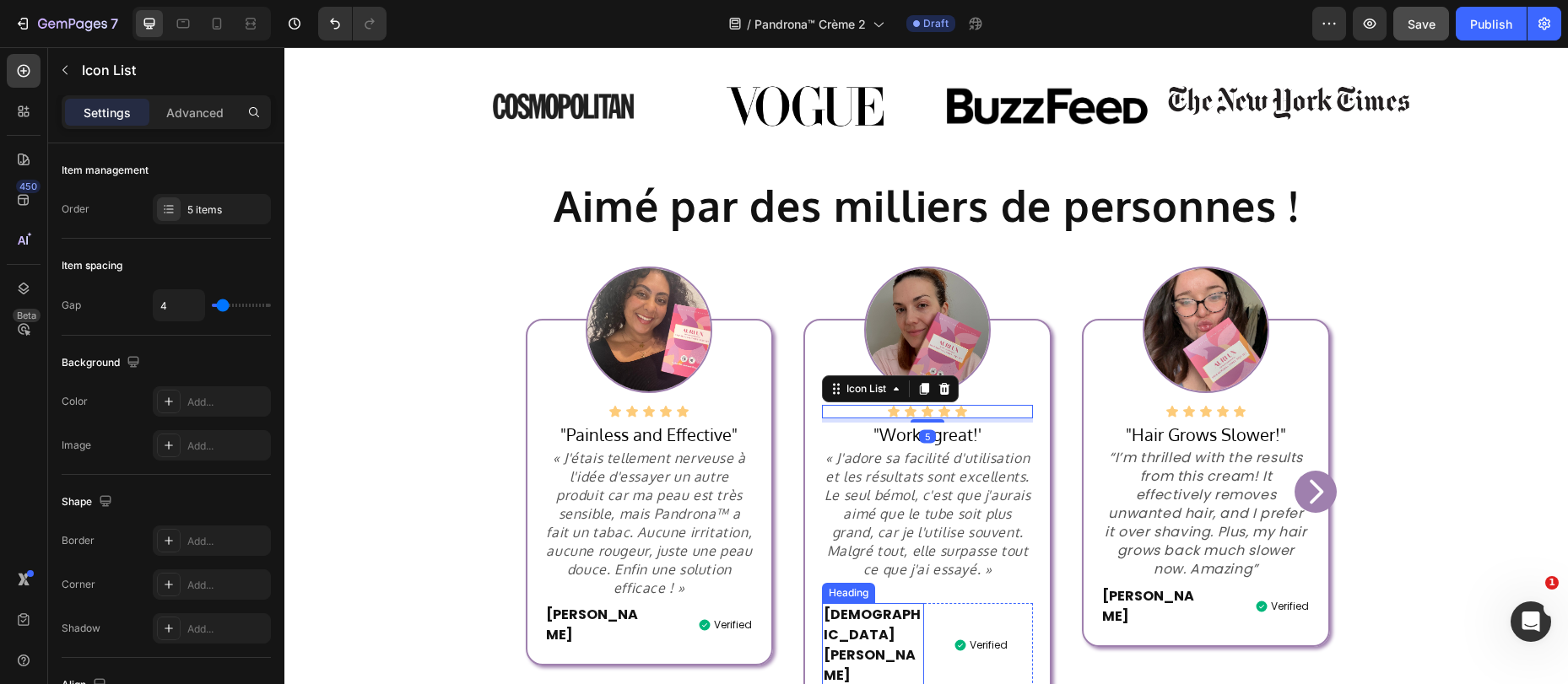
click at [832, 615] on h2 "Christen M." at bounding box center [872, 646] width 102 height 84
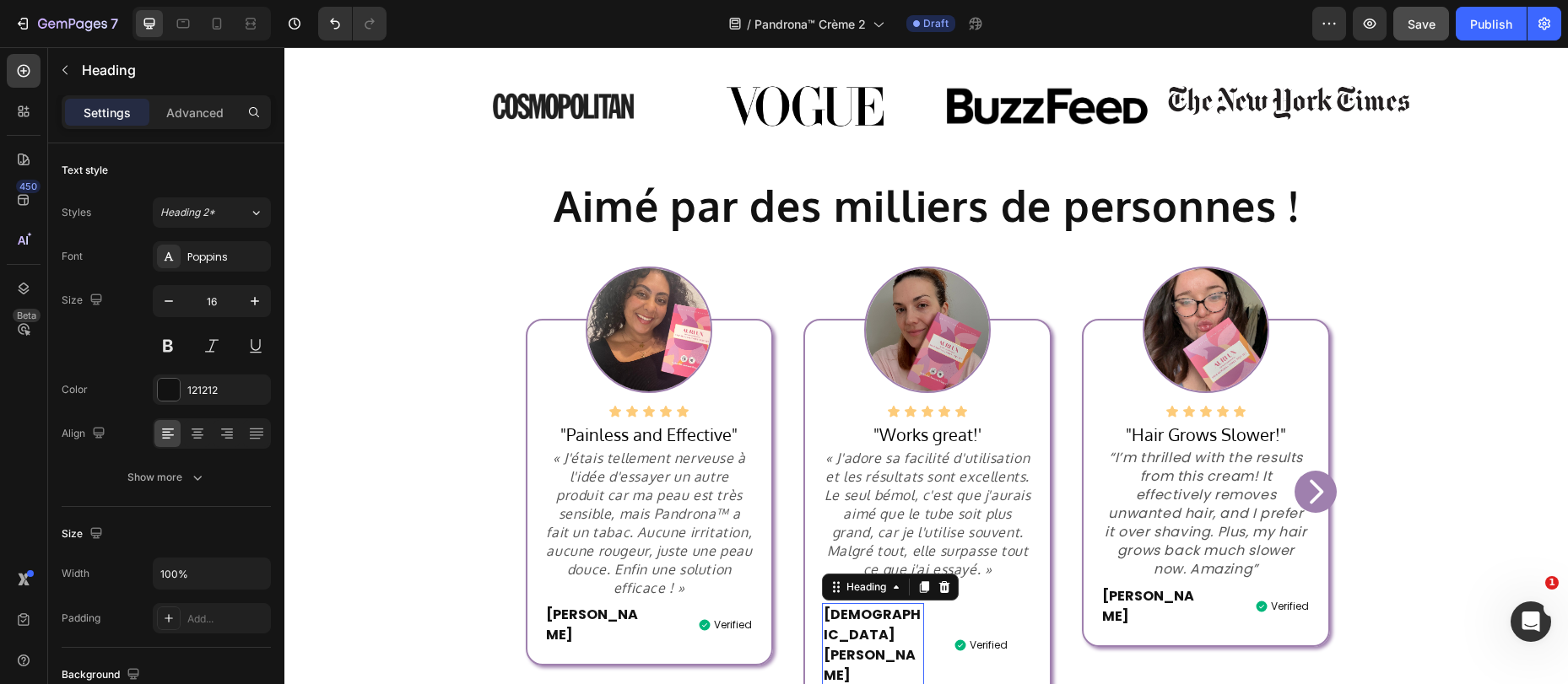
click at [850, 613] on h2 "Christen M." at bounding box center [872, 646] width 102 height 84
click at [851, 613] on p "Christen M." at bounding box center [872, 646] width 99 height 81
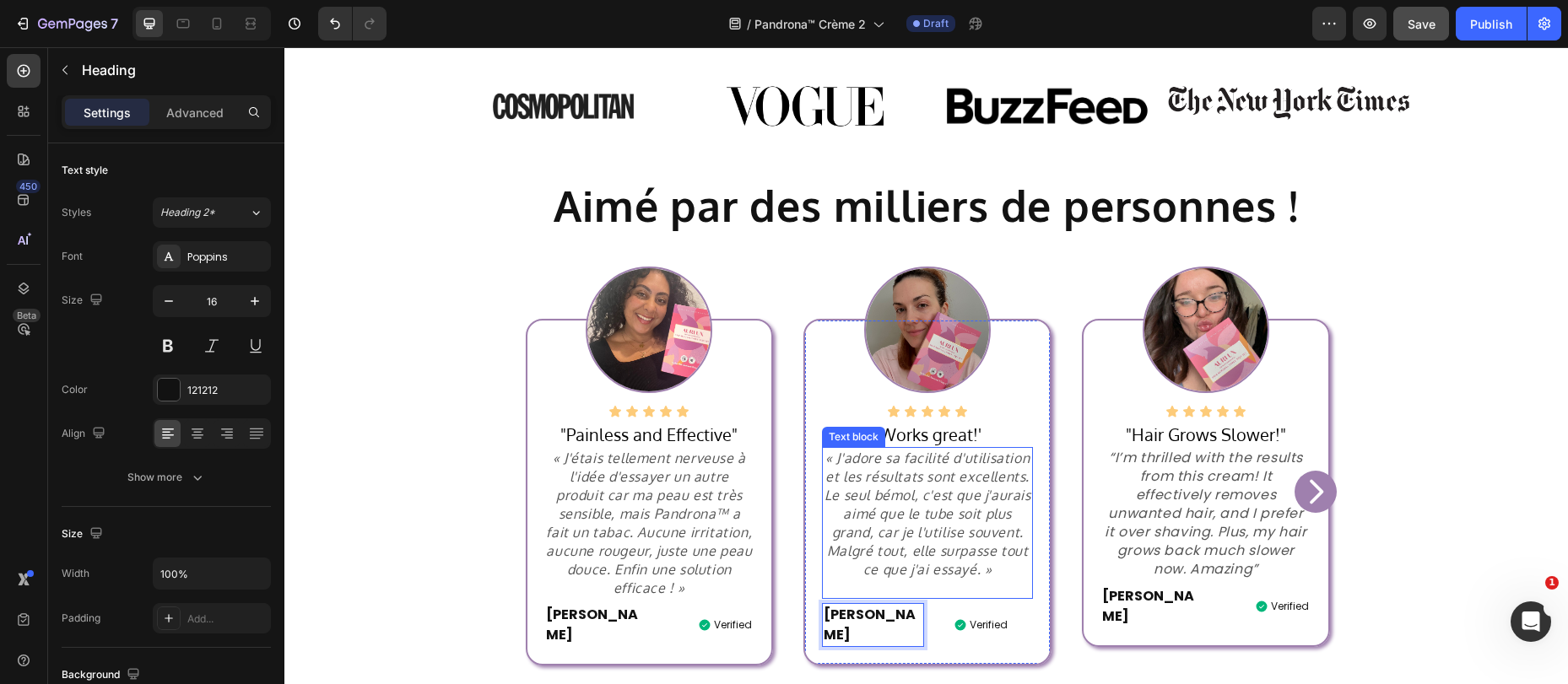
click at [1006, 561] on p "« J'adore sa facilité d'utilisation et les résultats sont excellents. Le seul b…" at bounding box center [927, 514] width 207 height 130
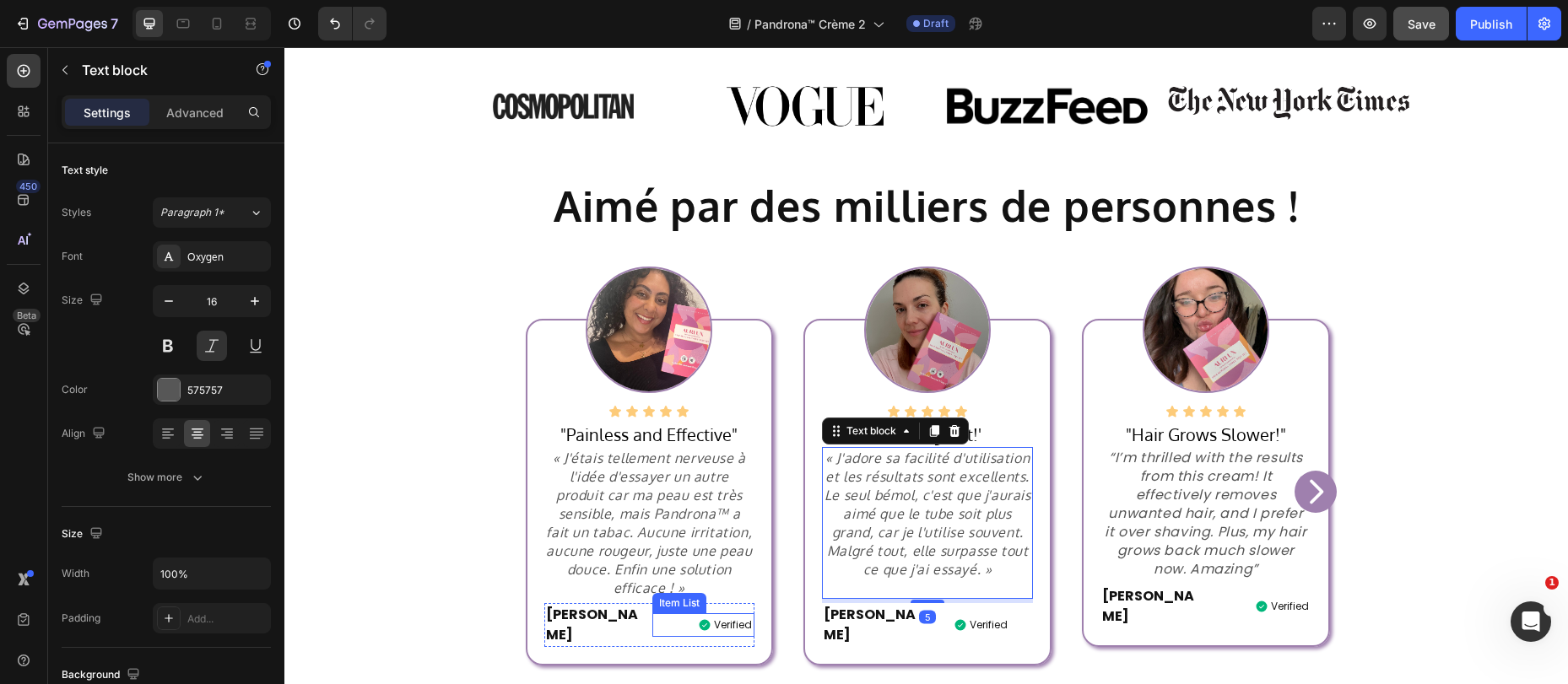
click at [718, 616] on p "Verified" at bounding box center [732, 625] width 38 height 19
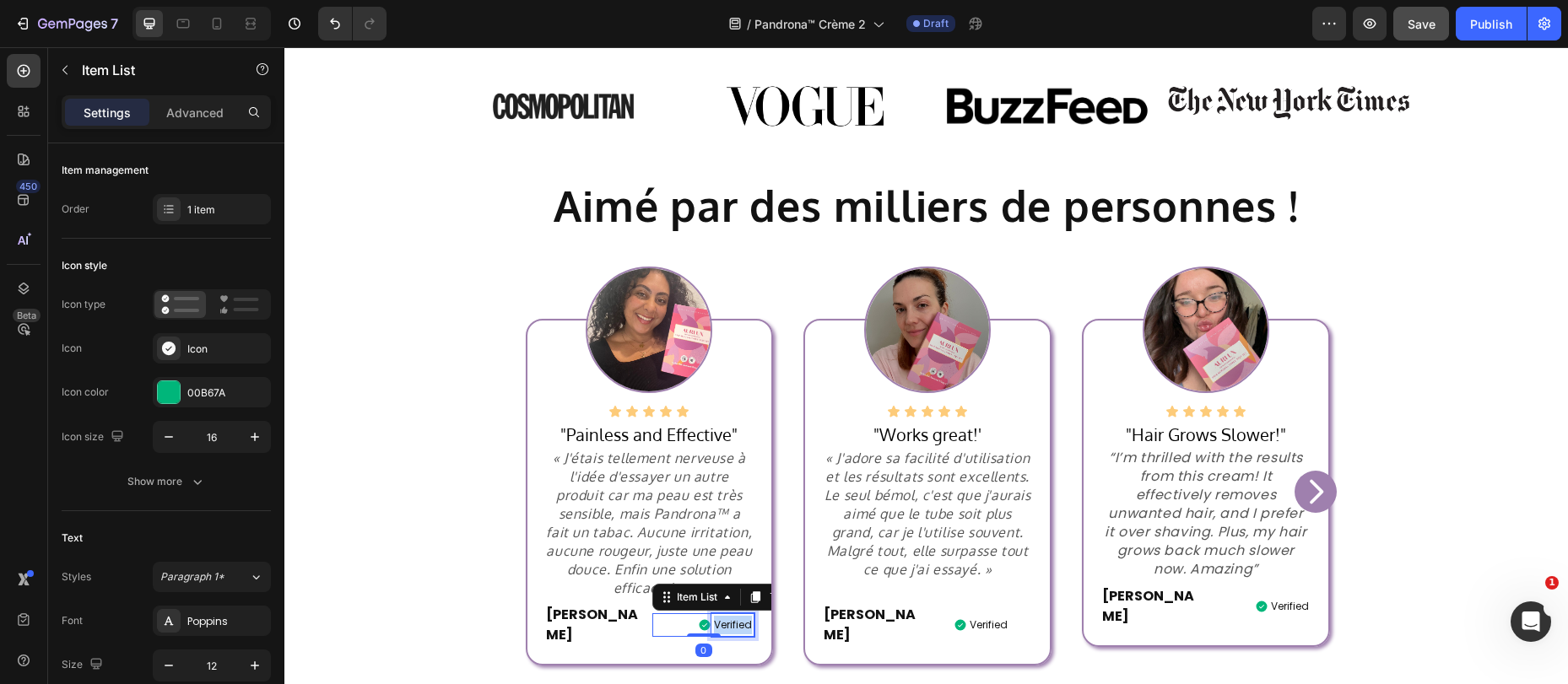
click at [718, 616] on p "Verified" at bounding box center [732, 625] width 38 height 19
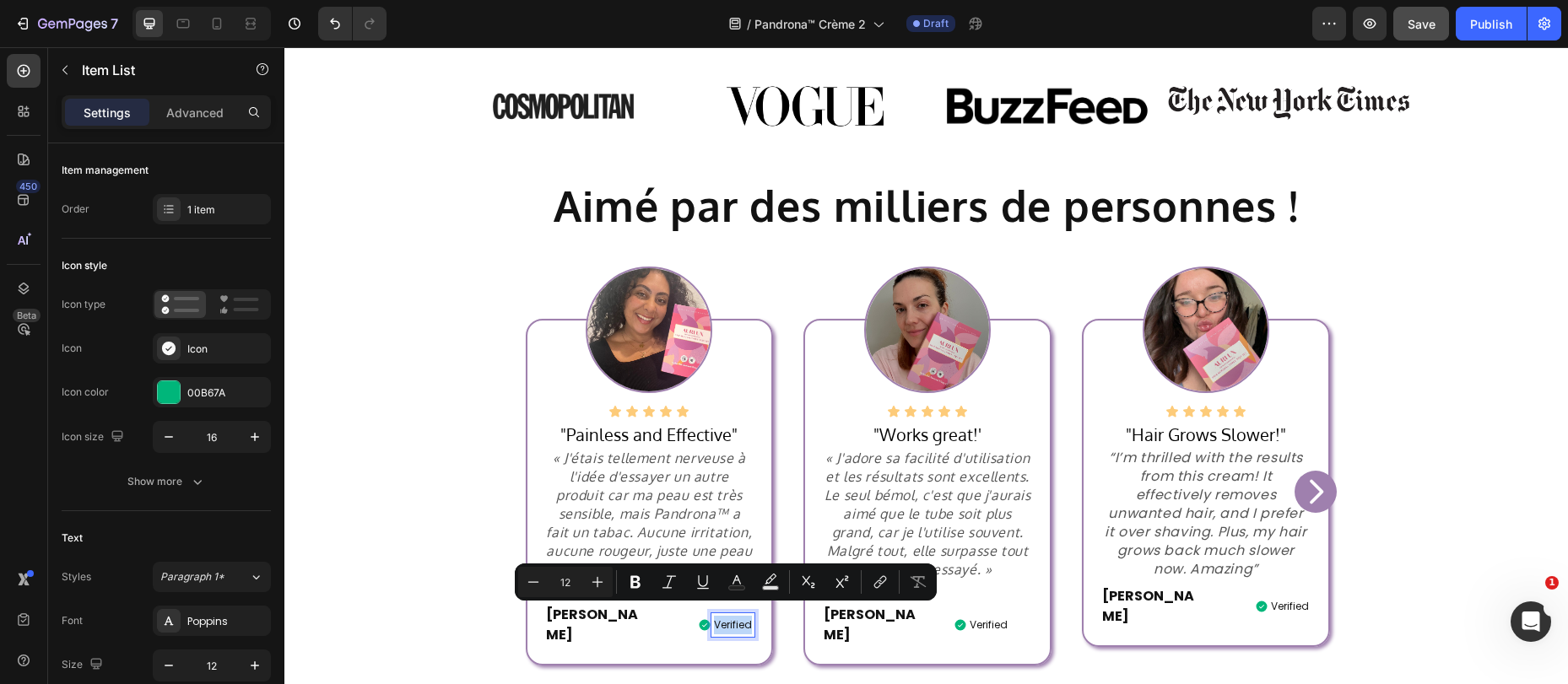
copy p "Verified"
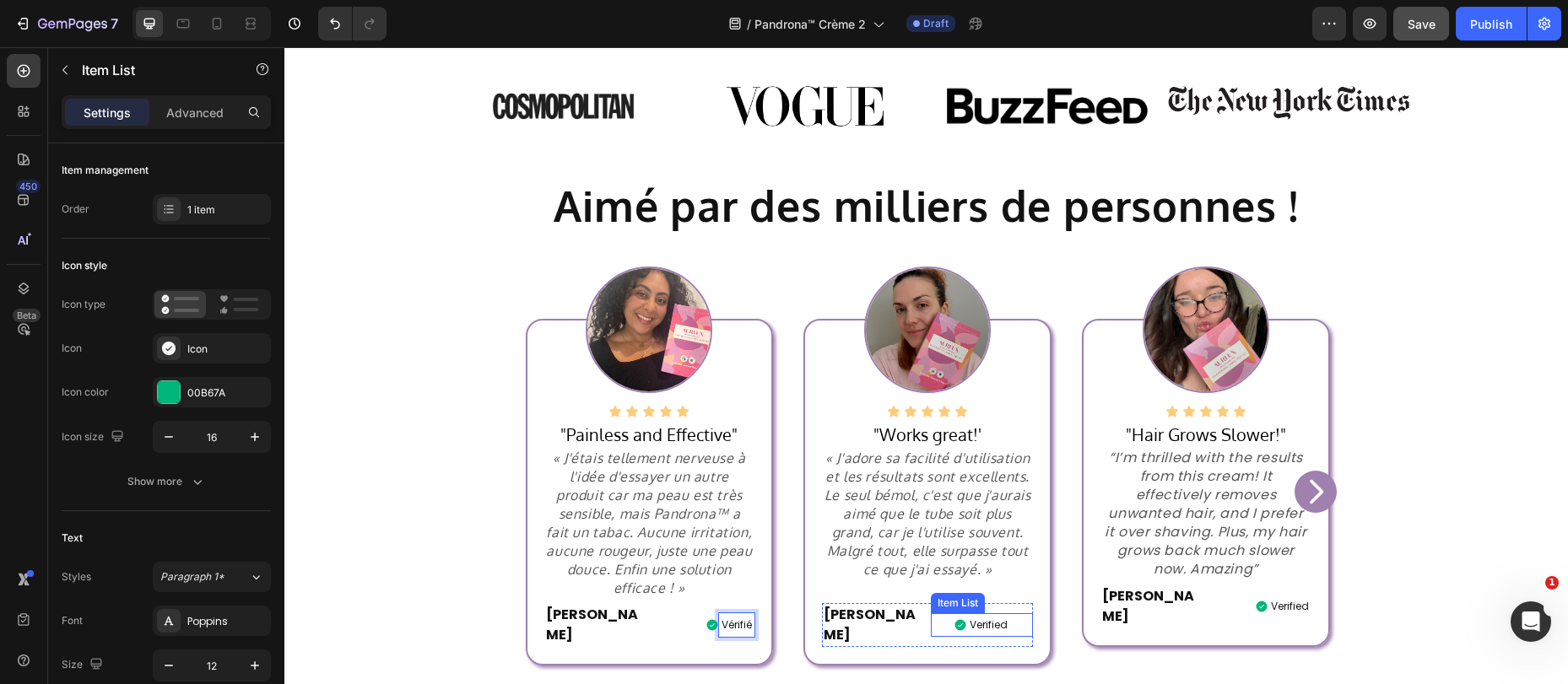
click at [980, 618] on p "Verified" at bounding box center [988, 625] width 38 height 19
click at [980, 619] on p "Verified" at bounding box center [988, 625] width 38 height 19
click at [980, 621] on p "Verified" at bounding box center [988, 625] width 38 height 19
click at [1288, 598] on p "Verified" at bounding box center [1289, 606] width 38 height 19
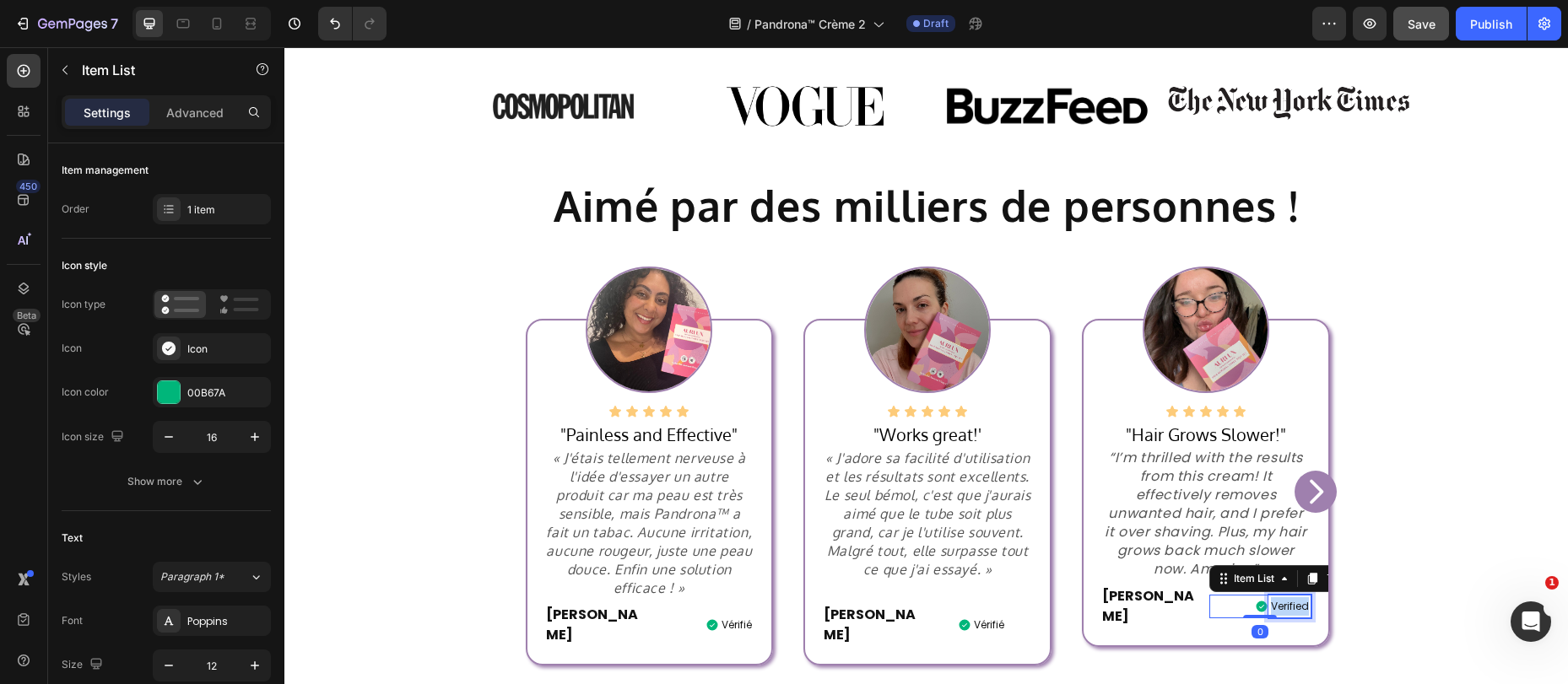
click at [1288, 598] on p "Verified" at bounding box center [1289, 606] width 38 height 19
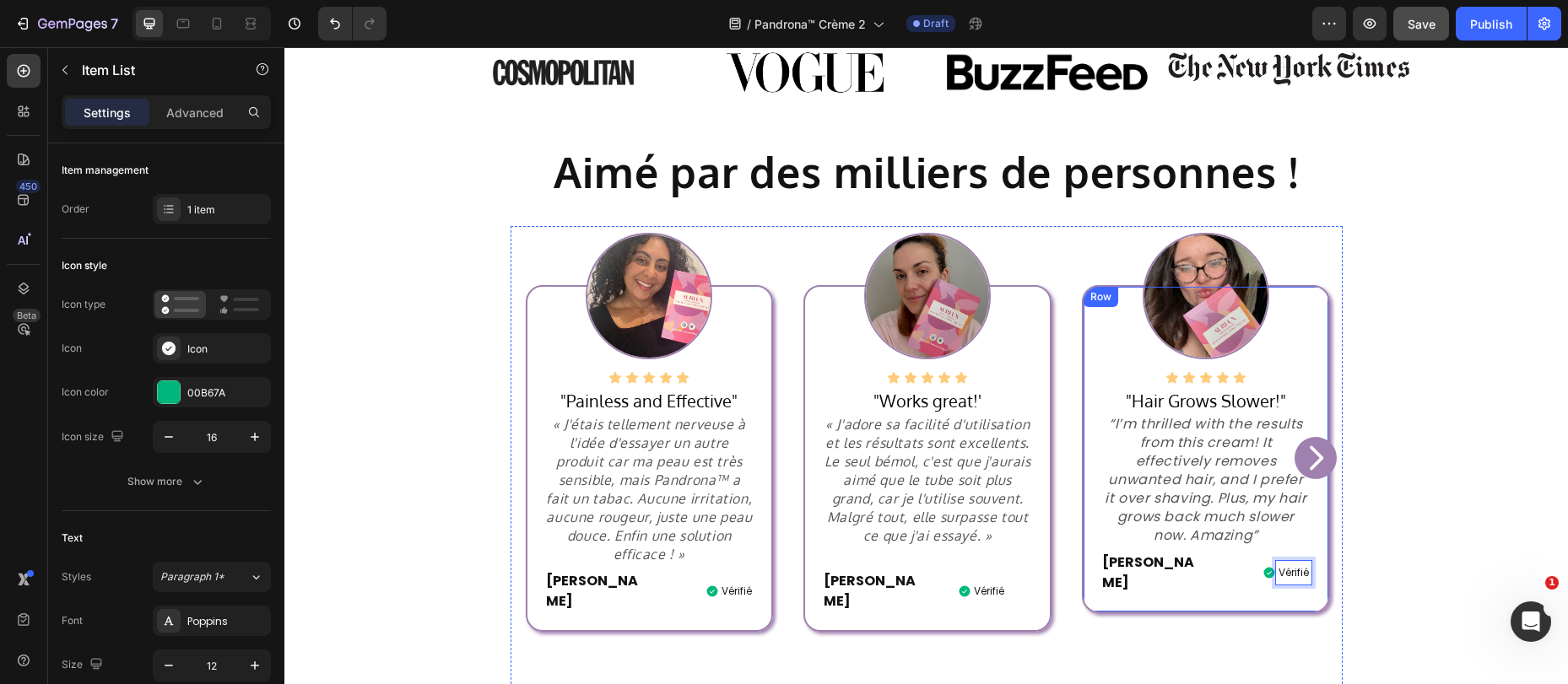
scroll to position [734, 0]
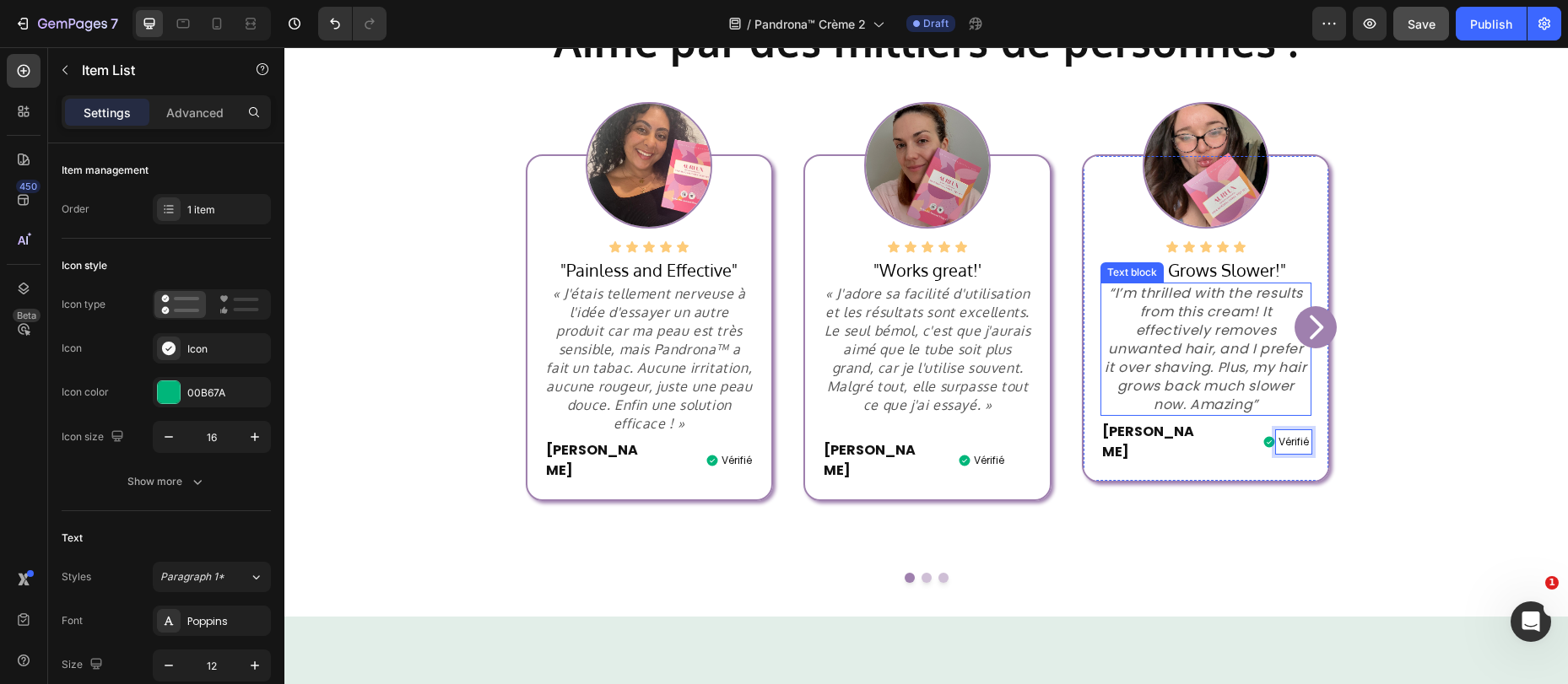
click at [1169, 319] on p "“I’m thrilled with the results from this cream! It effectively removes unwanted…" at bounding box center [1205, 349] width 207 height 130
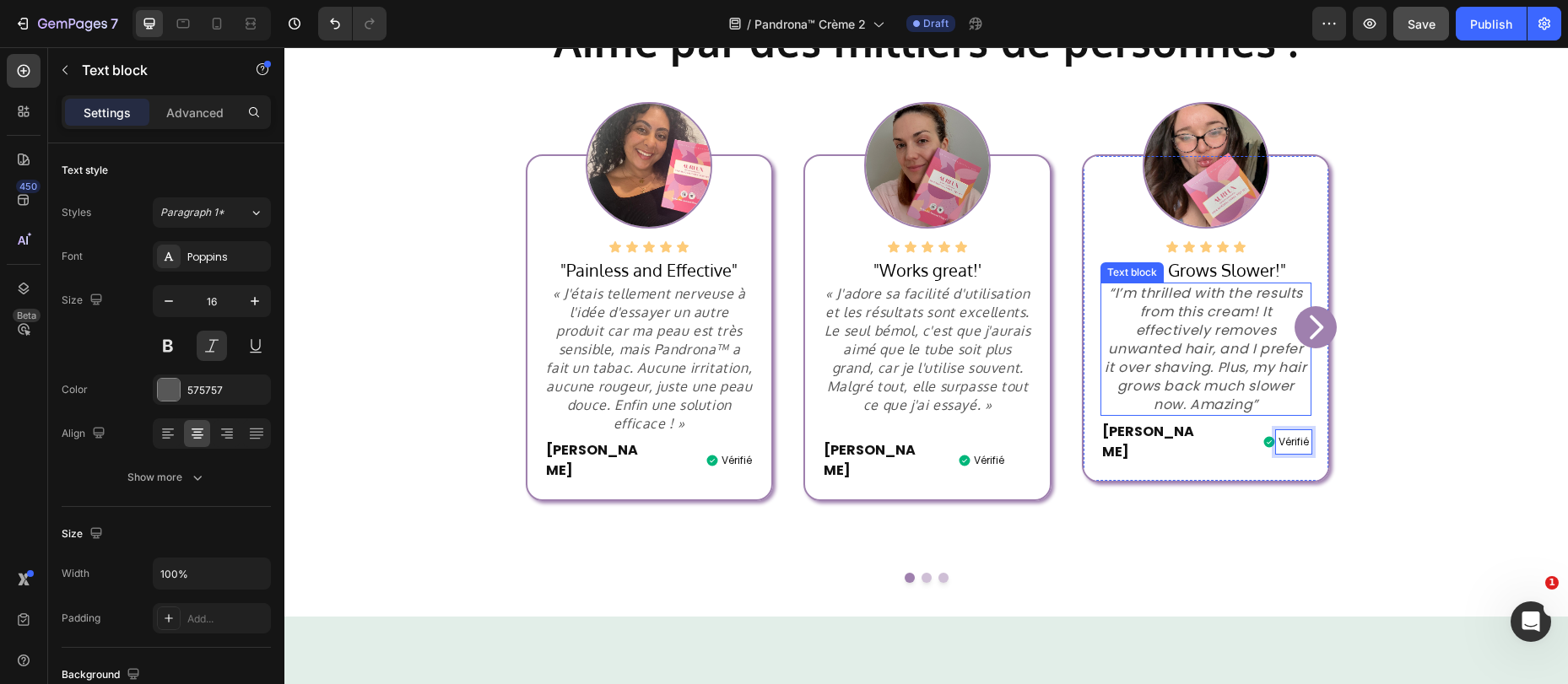
click at [1169, 319] on p "“I’m thrilled with the results from this cream! It effectively removes unwanted…" at bounding box center [1205, 349] width 207 height 130
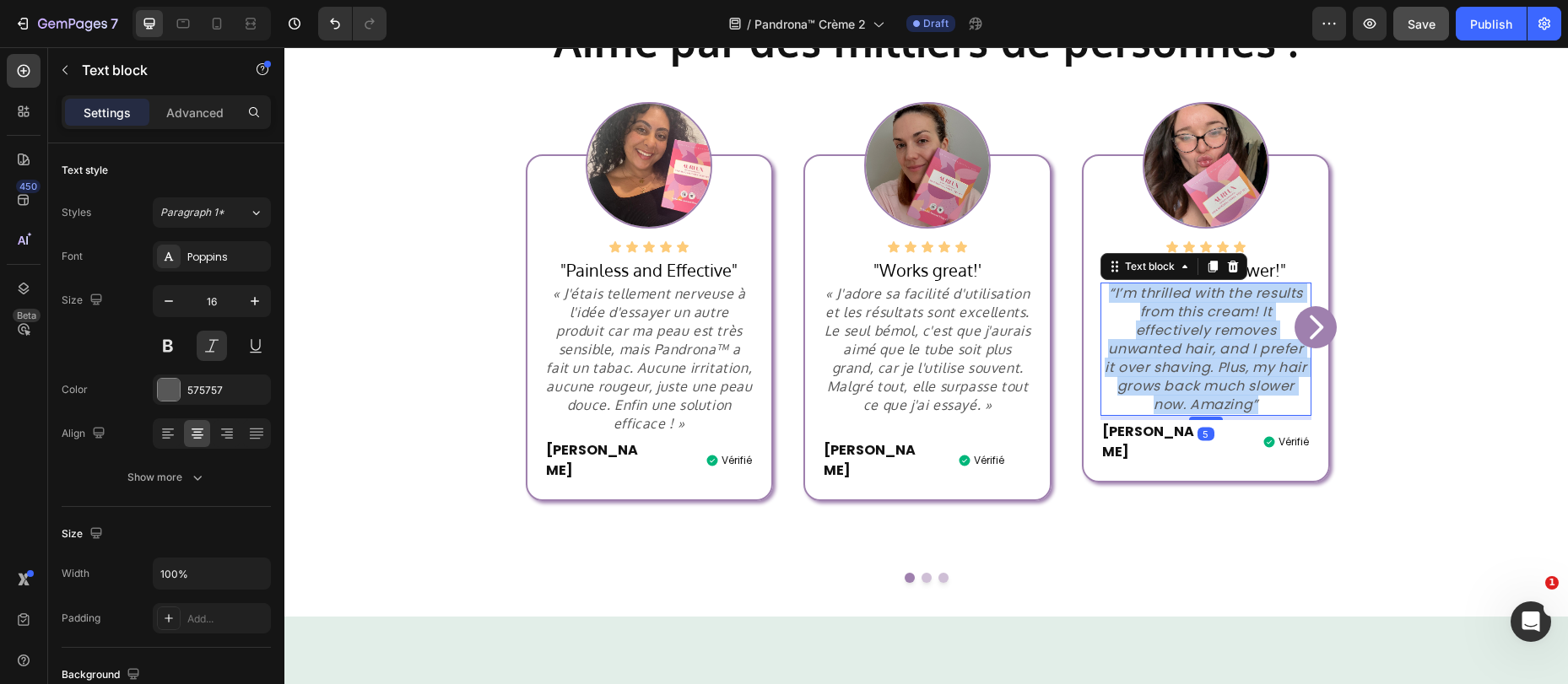
click at [1169, 319] on p "“I’m thrilled with the results from this cream! It effectively removes unwanted…" at bounding box center [1205, 349] width 207 height 130
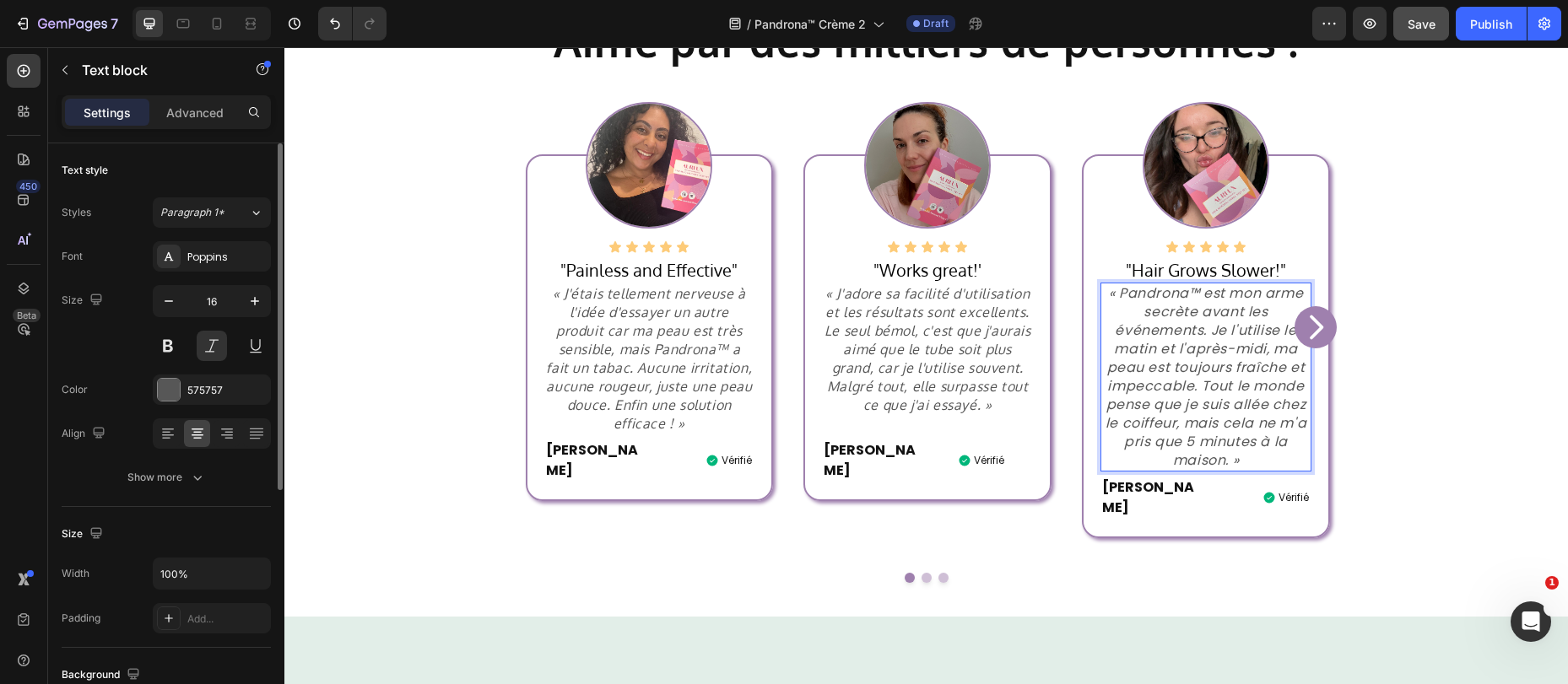
click at [207, 266] on div "Poppins" at bounding box center [212, 256] width 118 height 30
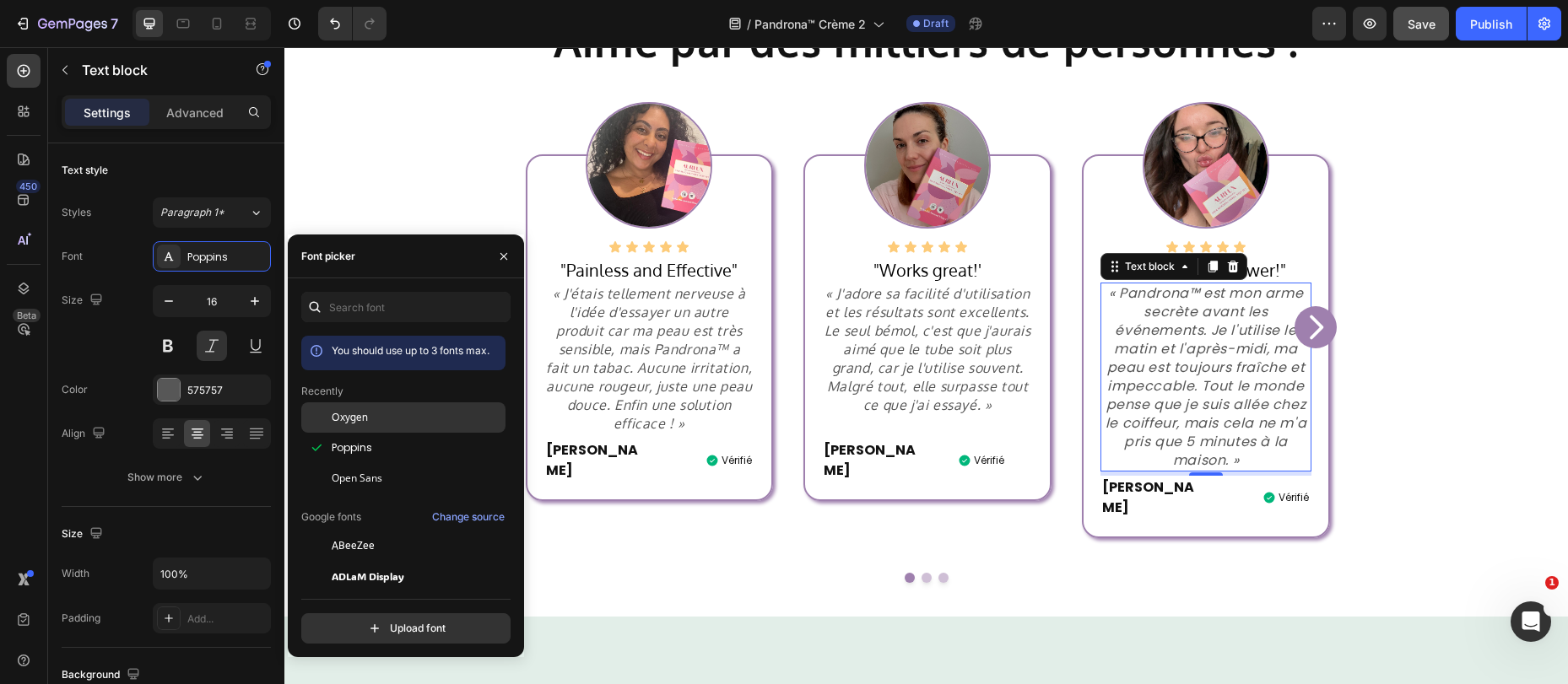
click at [345, 420] on span "Oxygen" at bounding box center [349, 417] width 37 height 15
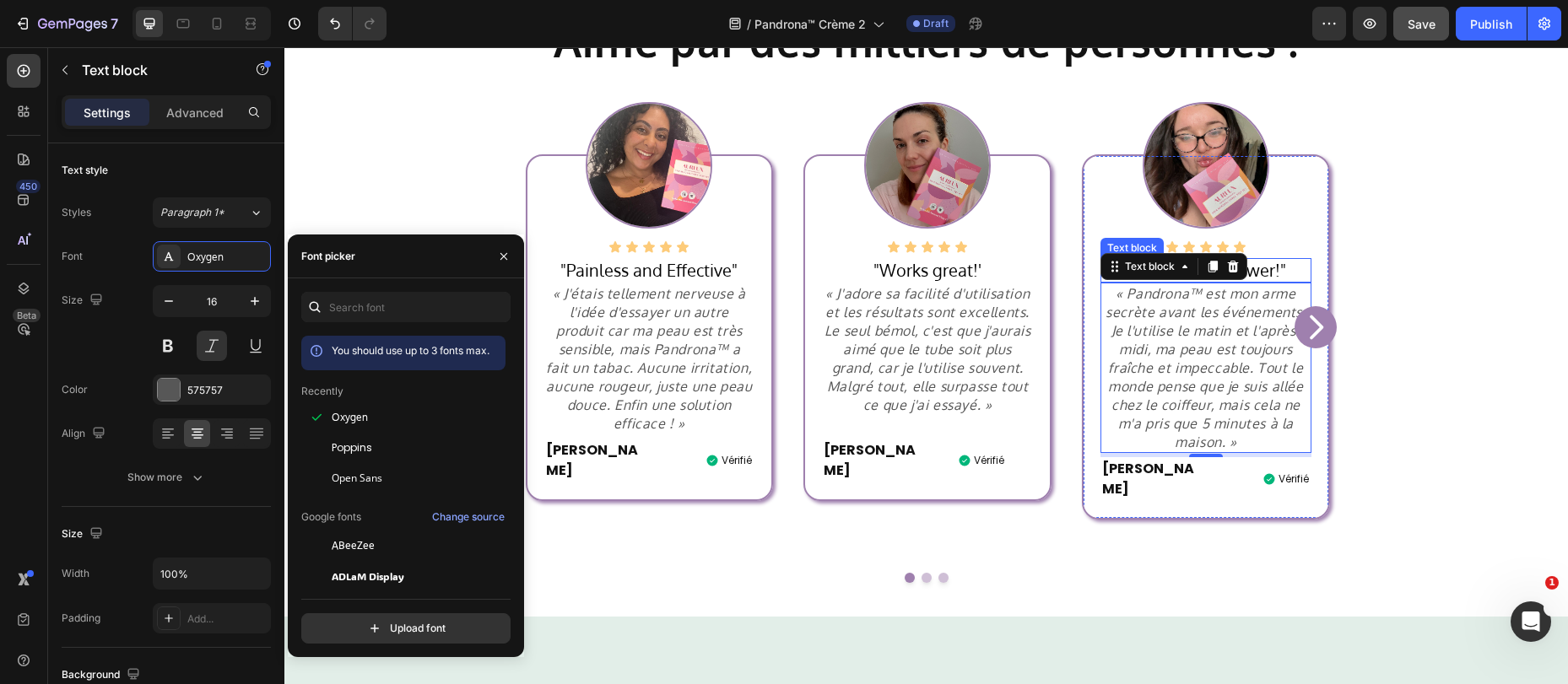
click at [1268, 264] on p ""Hair Grows Slower!"" at bounding box center [1205, 271] width 207 height 21
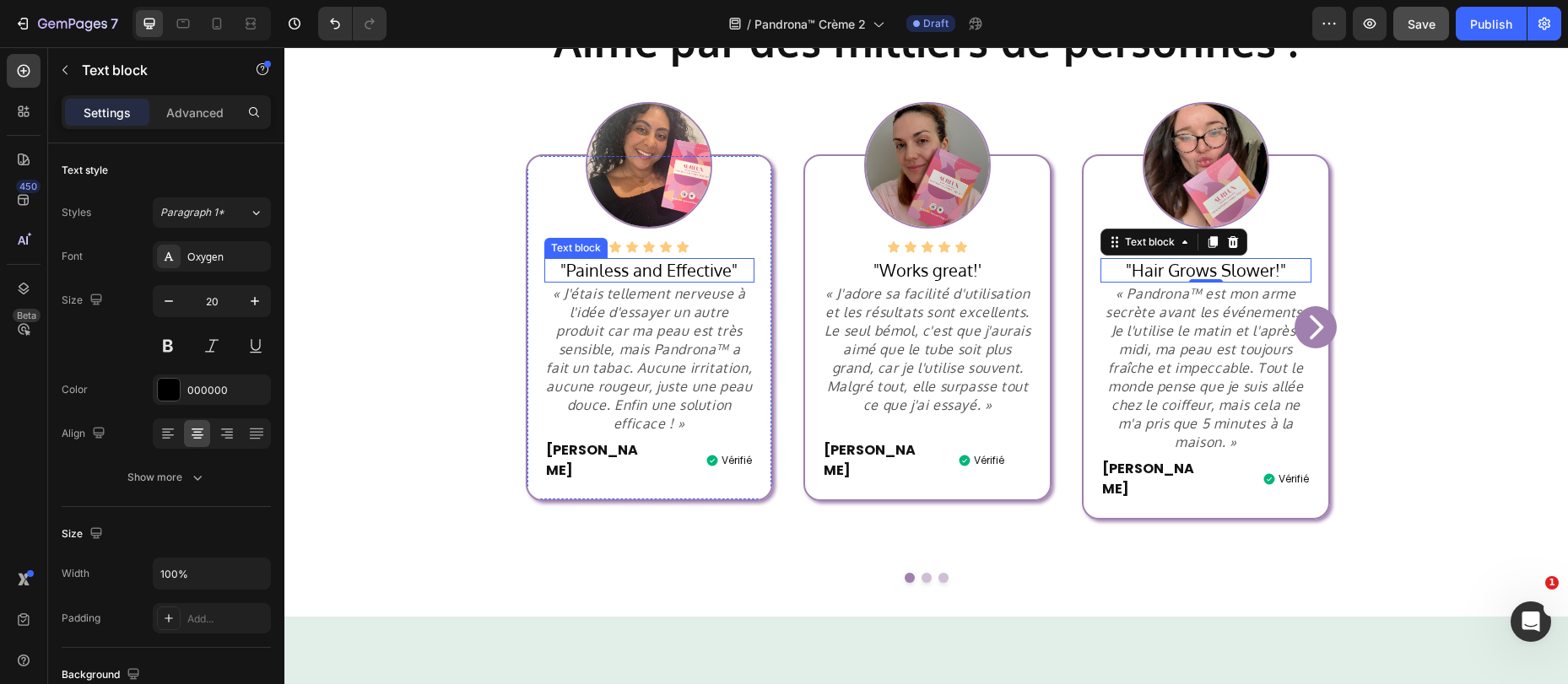
click at [687, 261] on p ""Painless and Effective"" at bounding box center [649, 271] width 207 height 21
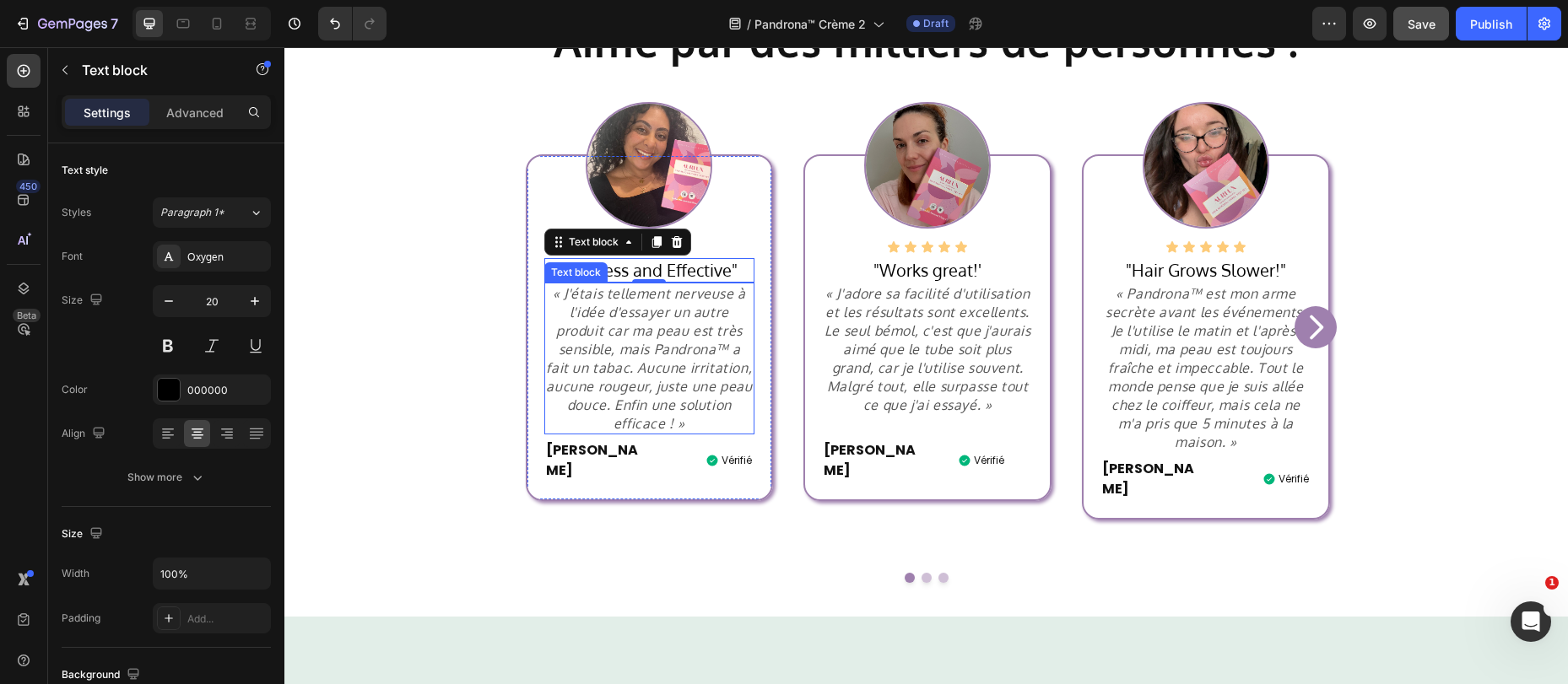
click at [648, 333] on p "« J'étais tellement nerveuse à l'idée d'essayer un autre produit car ma peau es…" at bounding box center [649, 358] width 207 height 148
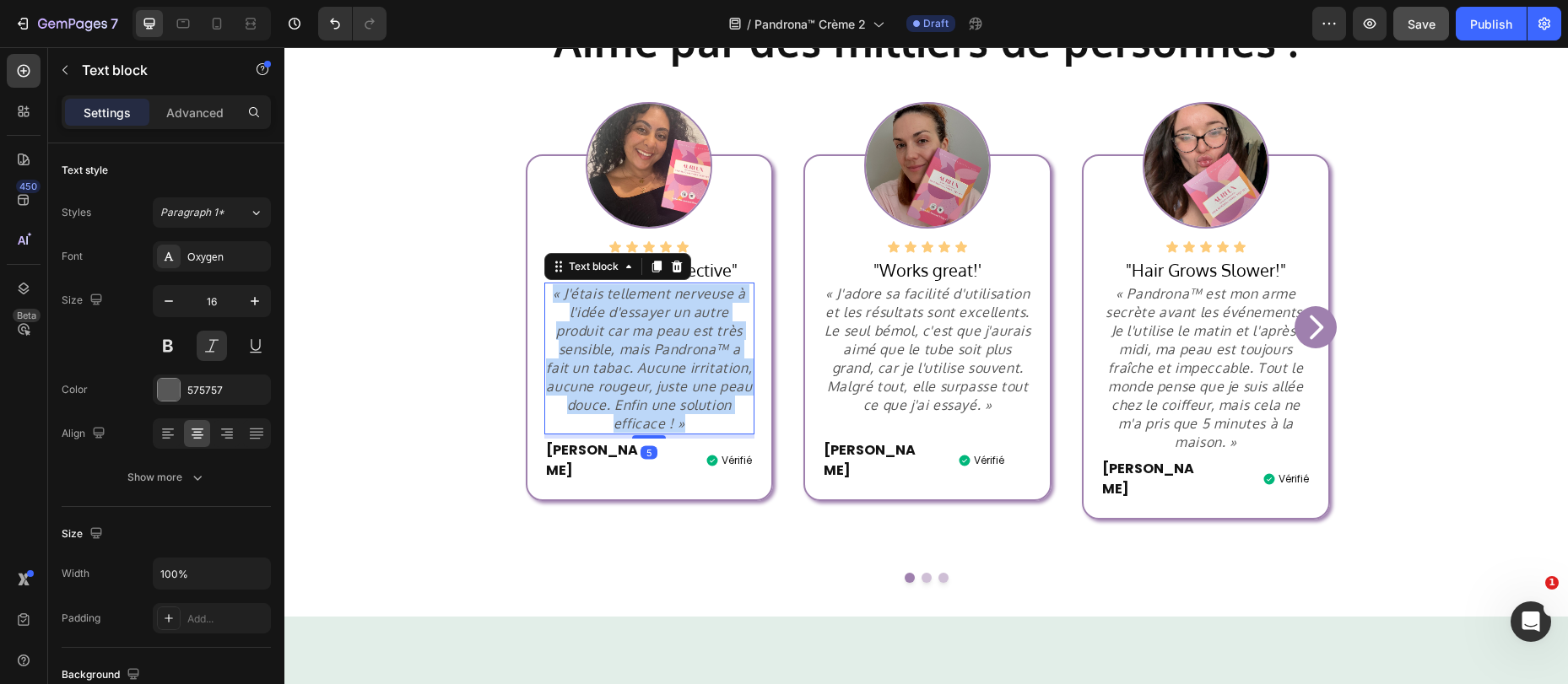
click at [647, 333] on p "« J'étais tellement nerveuse à l'idée d'essayer un autre produit car ma peau es…" at bounding box center [649, 358] width 207 height 148
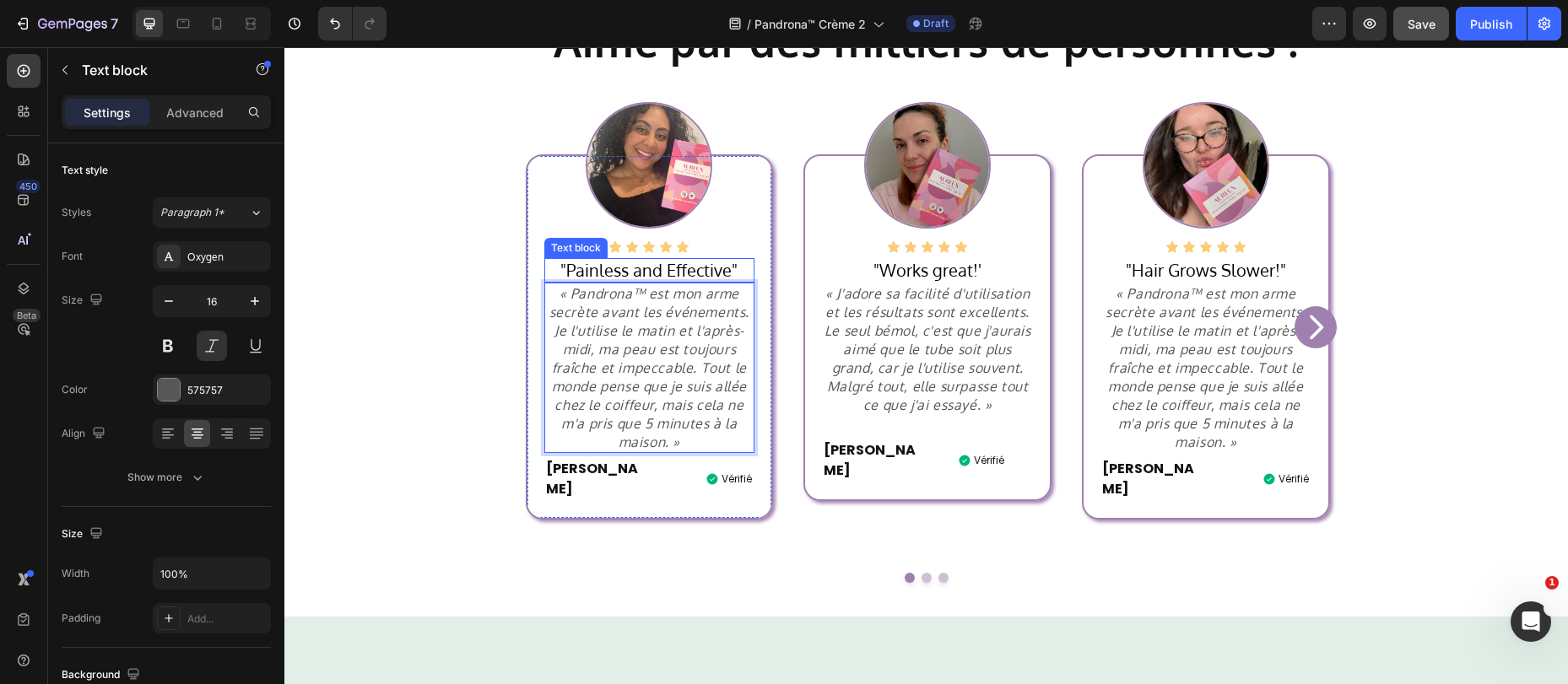
click at [710, 271] on p ""Painless and Effective"" at bounding box center [649, 271] width 207 height 21
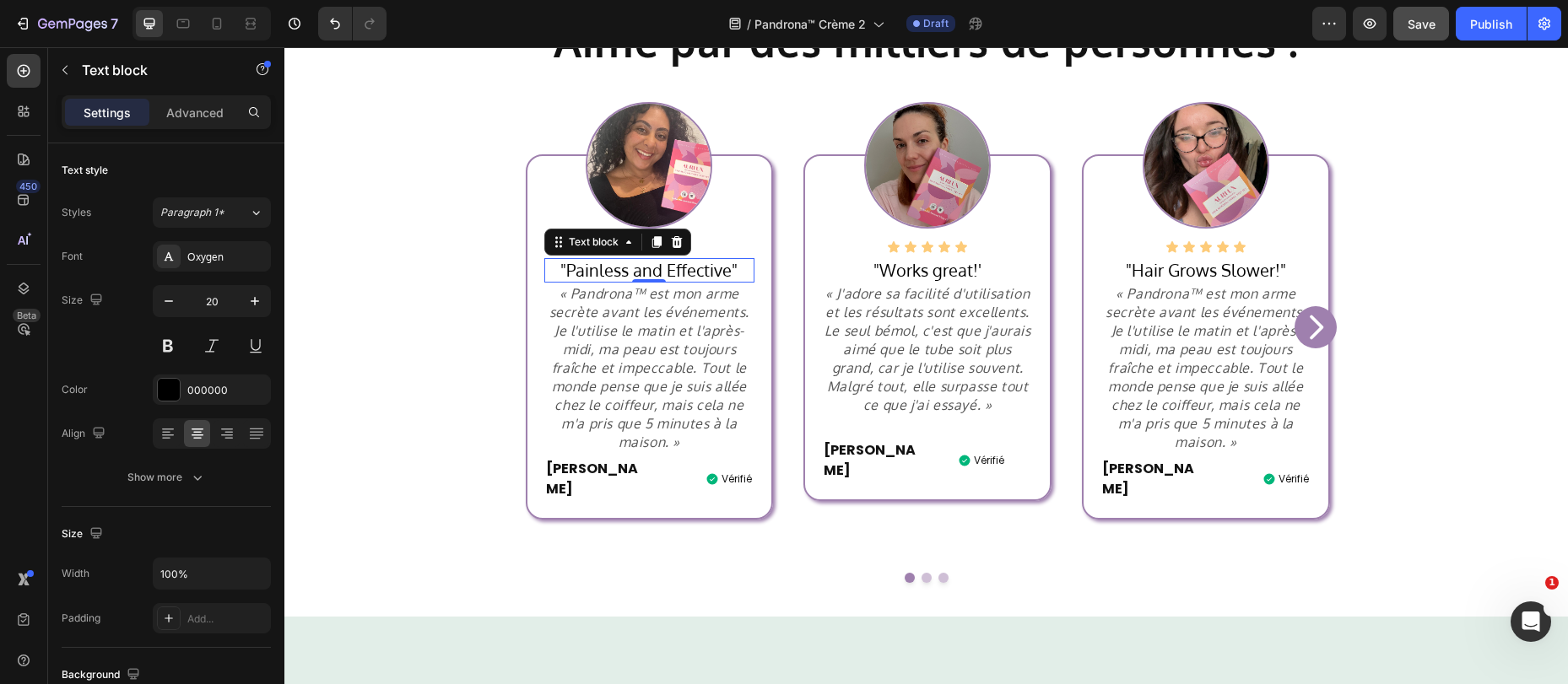
click at [707, 267] on p ""Painless and Effective"" at bounding box center [649, 271] width 207 height 21
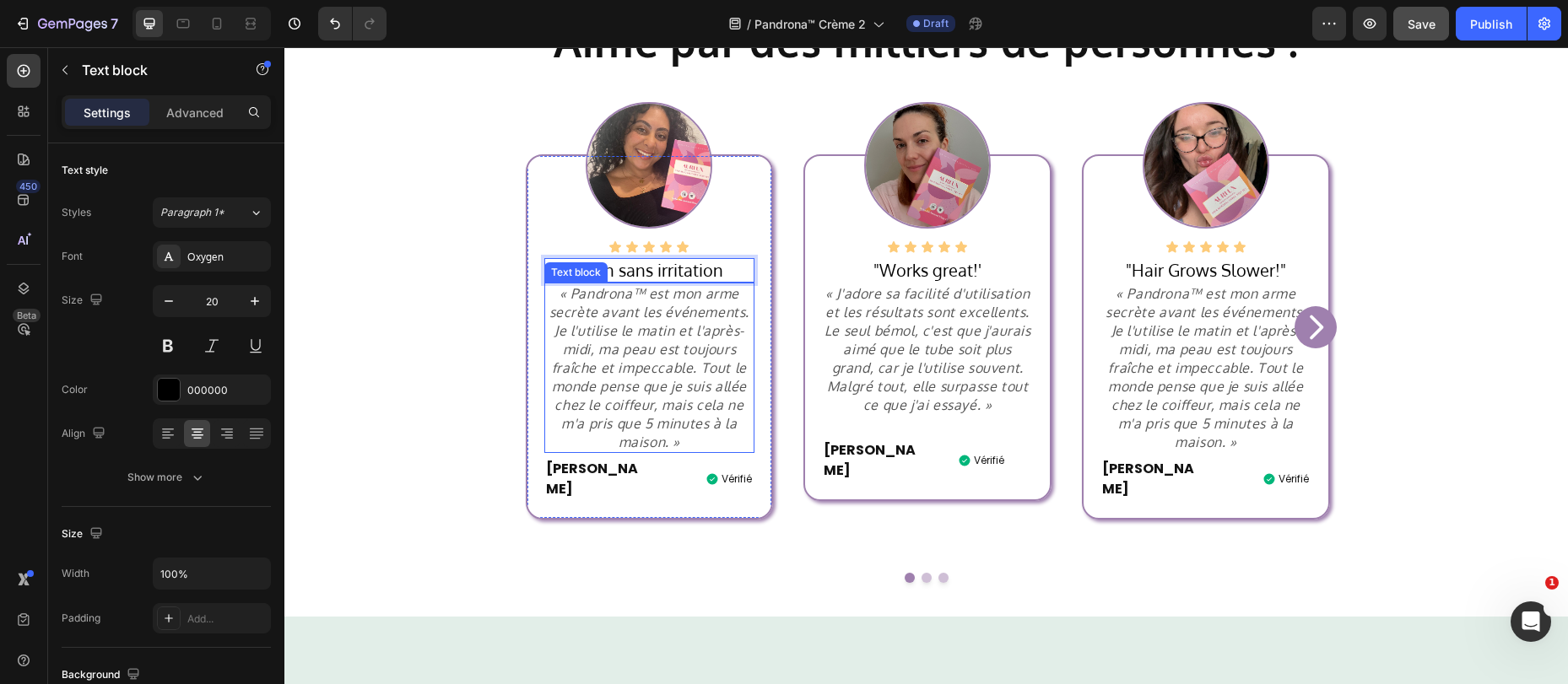
click at [644, 371] on p "« Pandrona™ est mon arme secrète avant les événements. Je l'utilise le matin et…" at bounding box center [649, 367] width 207 height 167
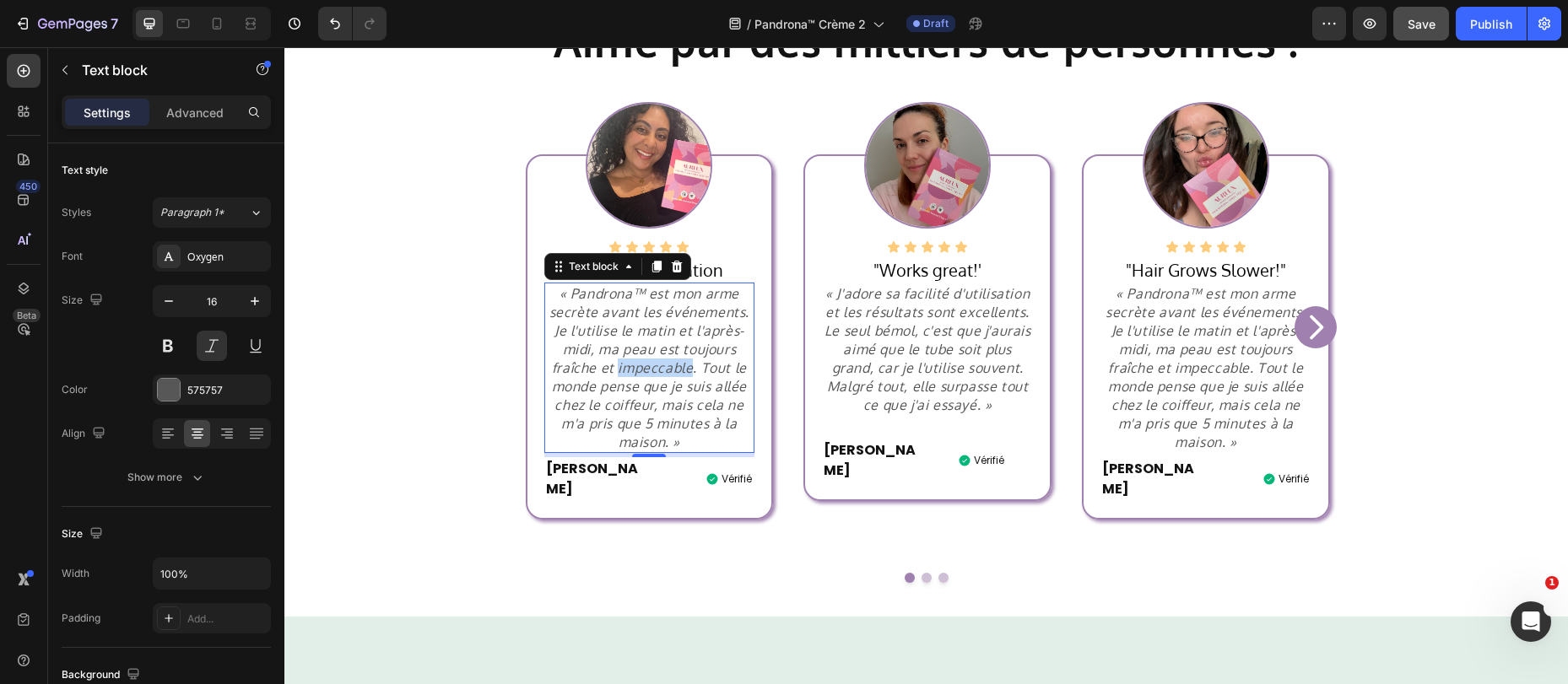
click at [634, 372] on p "« Pandrona™ est mon arme secrète avant les événements. Je l'utilise le matin et…" at bounding box center [649, 367] width 207 height 167
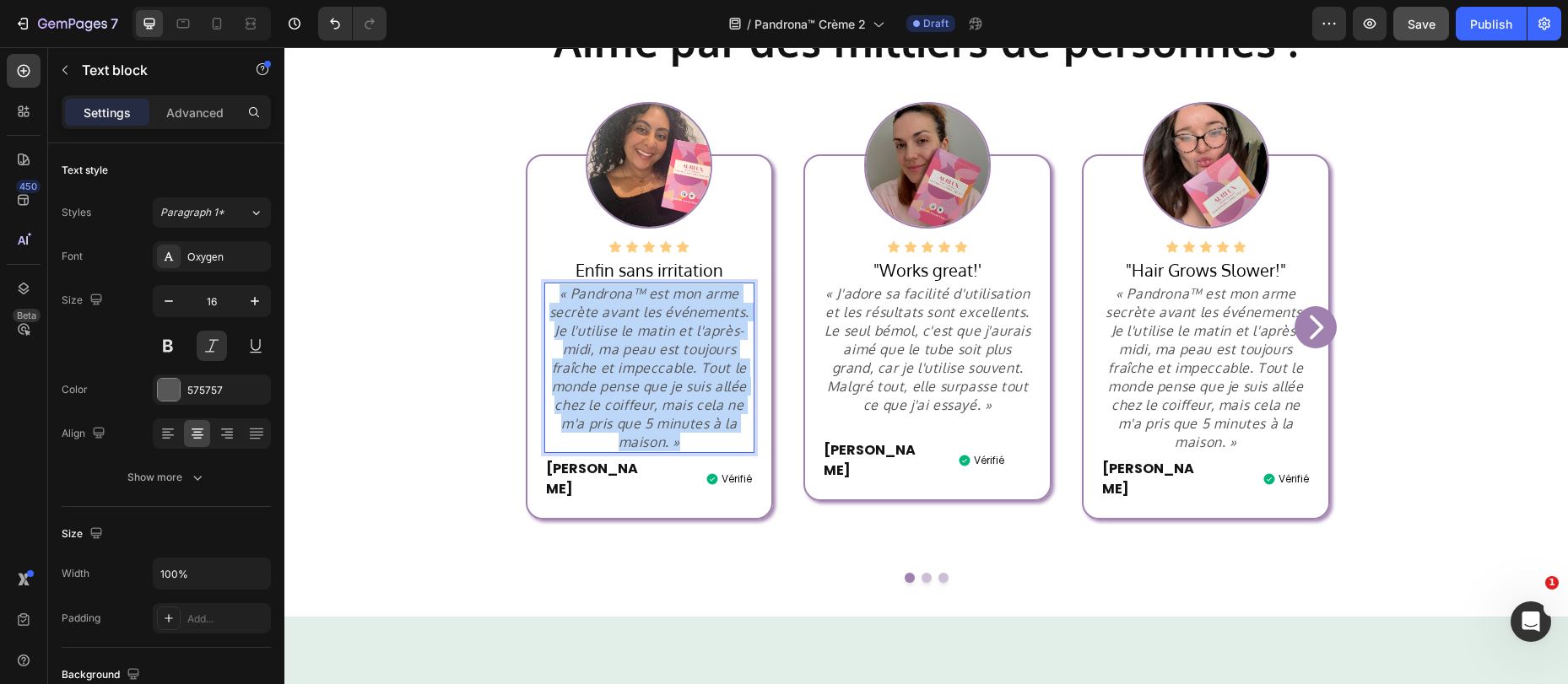
click at [634, 372] on p "« Pandrona™ est mon arme secrète avant les événements. Je l'utilise le matin et…" at bounding box center [649, 367] width 207 height 167
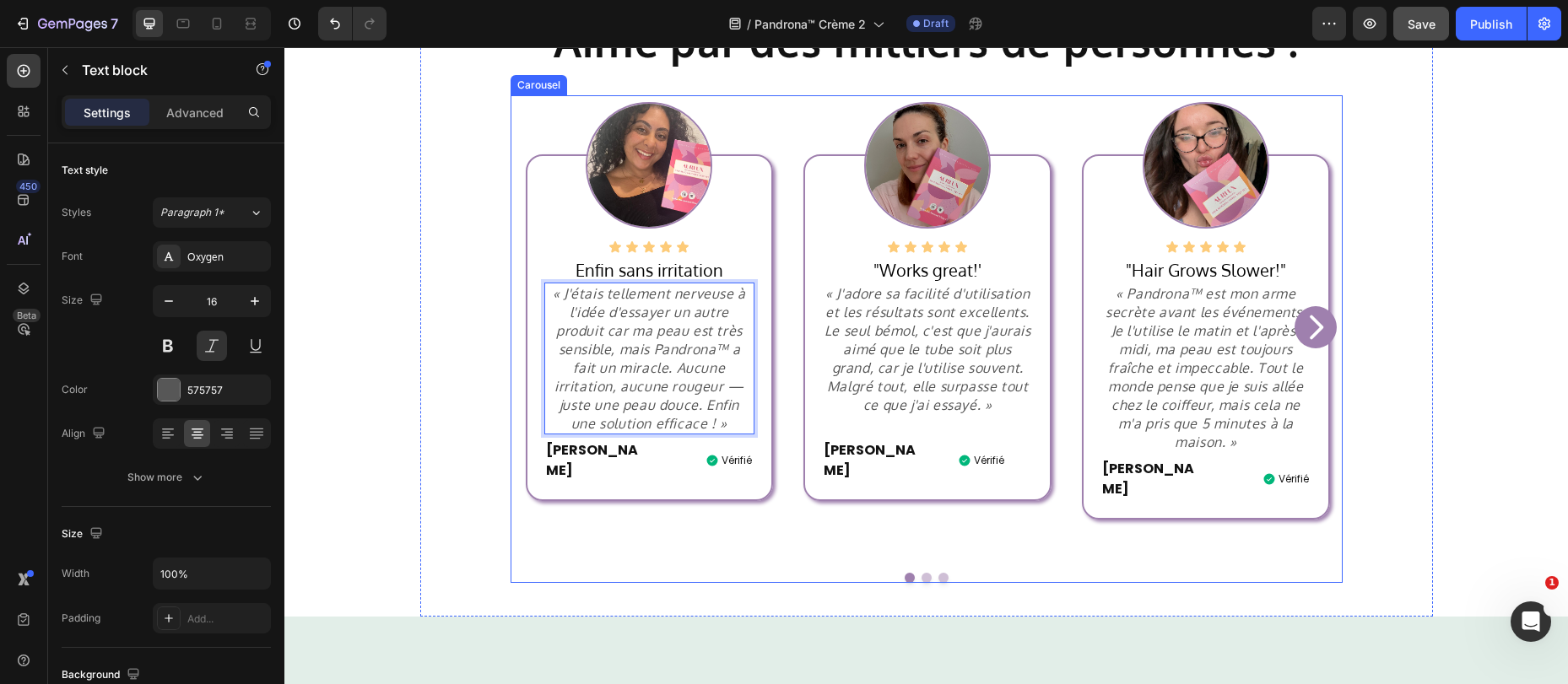
click at [891, 396] on p "« J'adore sa facilité d'utilisation et les résultats sont excellents. Le seul b…" at bounding box center [927, 349] width 207 height 130
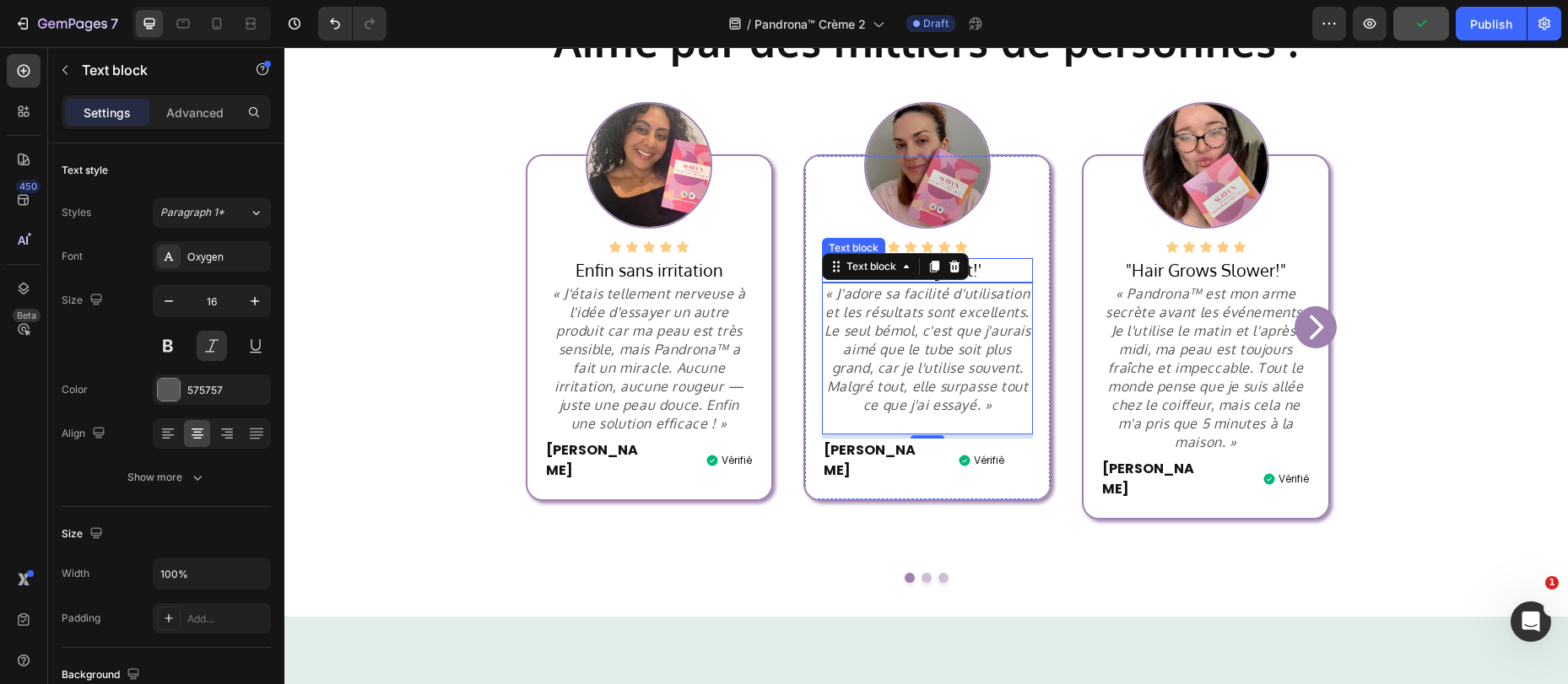
click at [976, 267] on p ""Works great!'" at bounding box center [927, 271] width 207 height 21
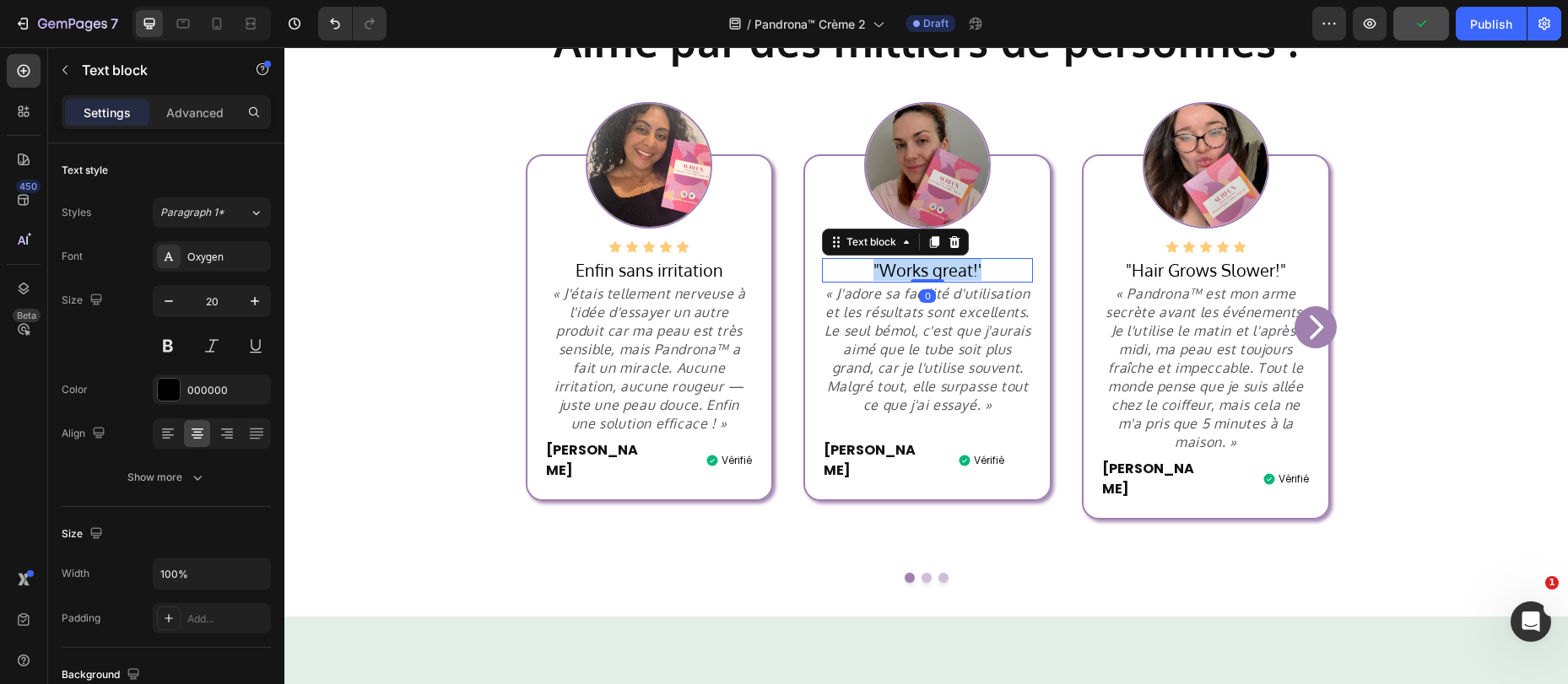
click at [976, 267] on p ""Works great!'" at bounding box center [927, 271] width 207 height 21
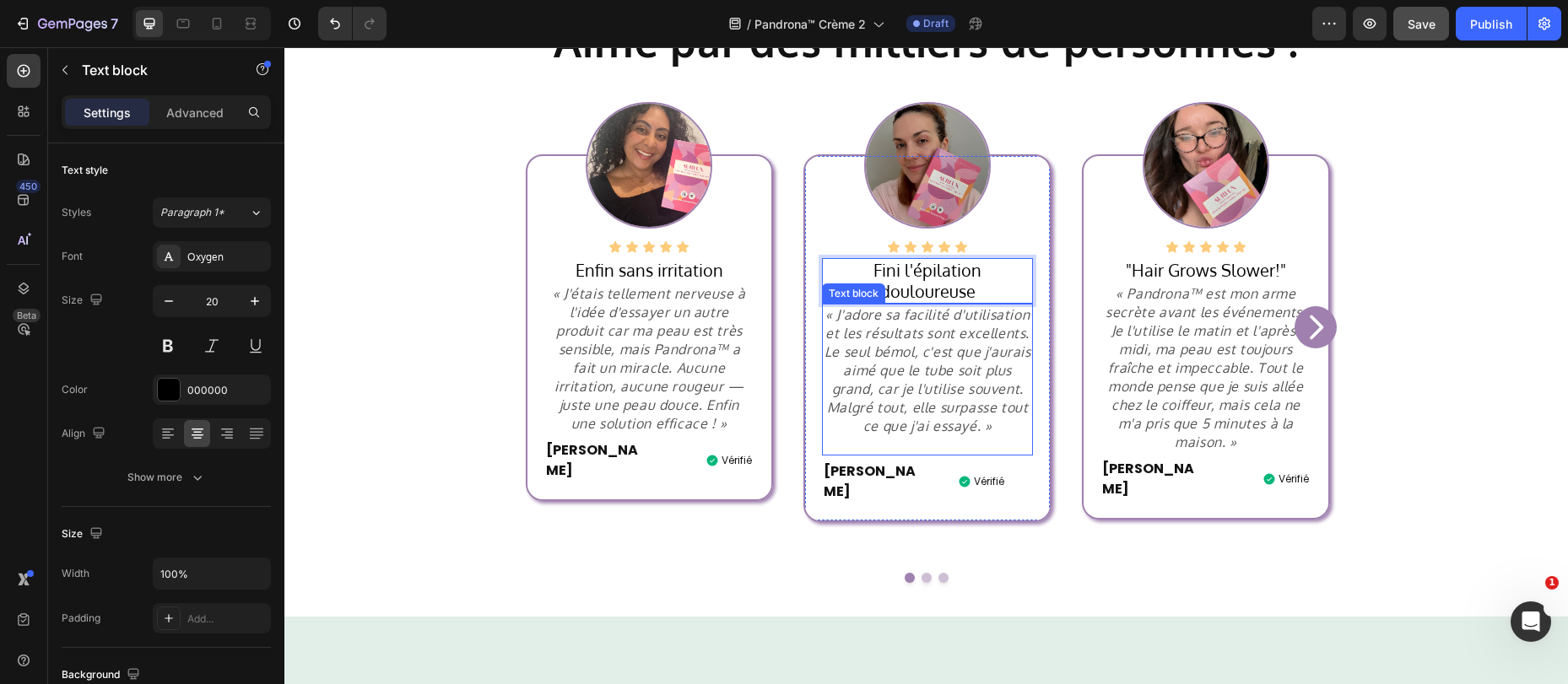
click at [938, 344] on p "« J'adore sa facilité d'utilisation et les résultats sont excellents. Le seul b…" at bounding box center [927, 371] width 207 height 130
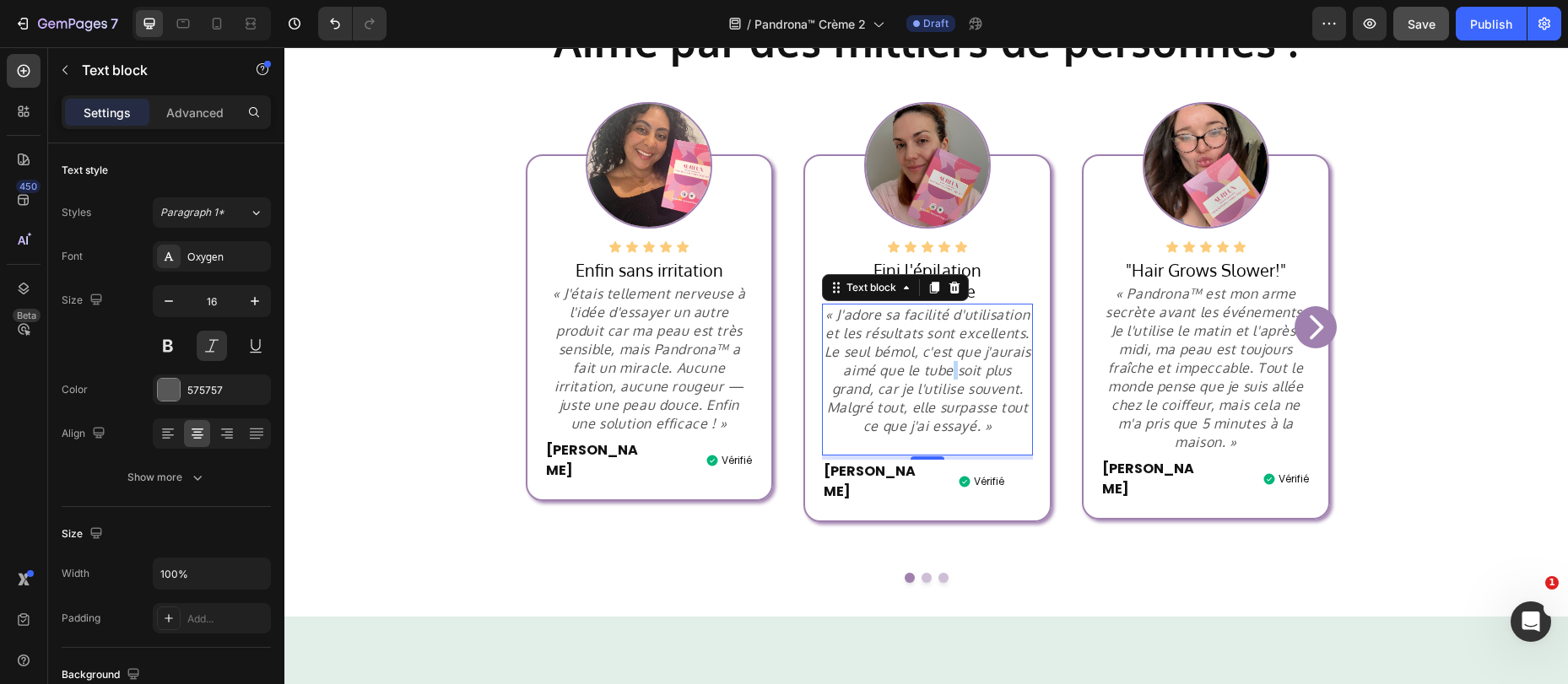
click at [945, 349] on p "« J'adore sa facilité d'utilisation et les résultats sont excellents. Le seul b…" at bounding box center [927, 371] width 207 height 130
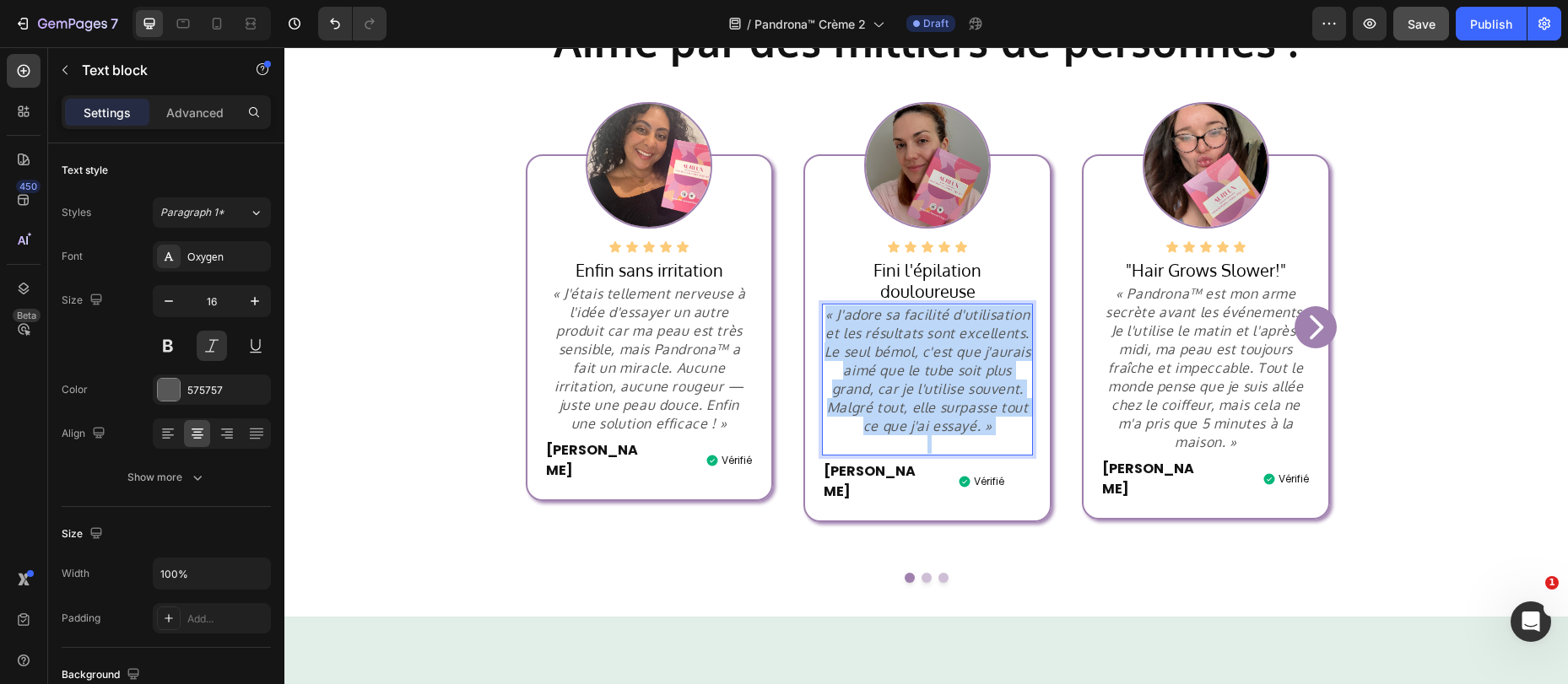
click at [945, 349] on p "« J'adore sa facilité d'utilisation et les résultats sont excellents. Le seul b…" at bounding box center [927, 371] width 207 height 130
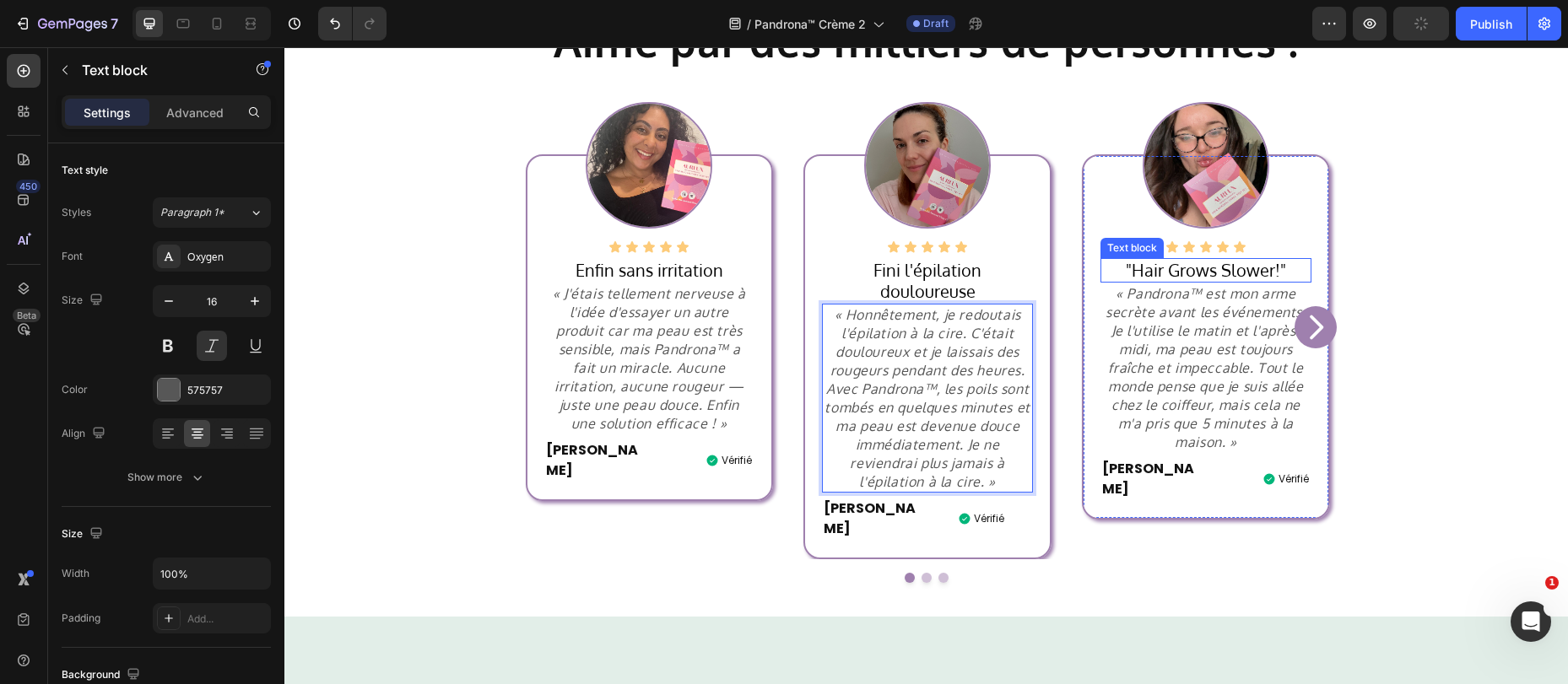
click at [1186, 271] on p ""Hair Grows Slower!"" at bounding box center [1205, 271] width 207 height 21
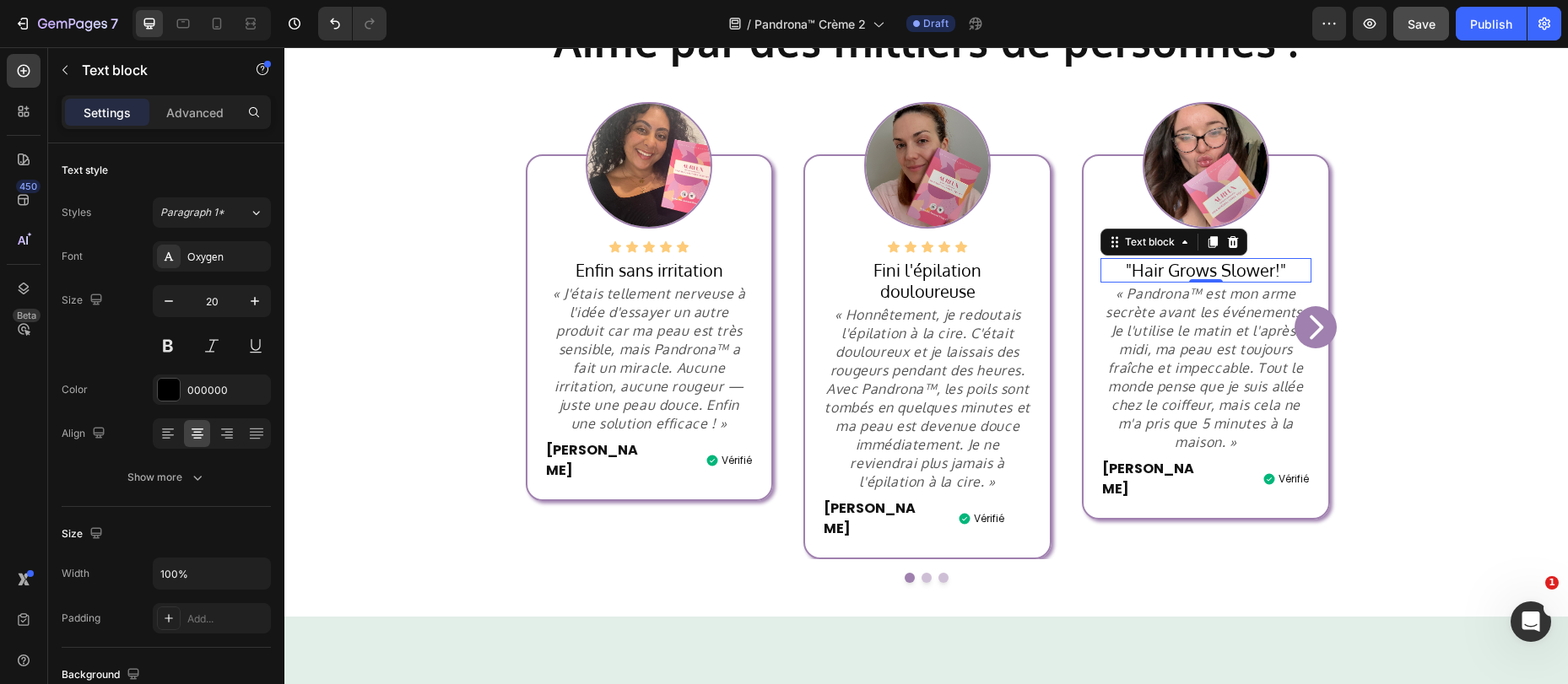
click at [1202, 268] on p ""Hair Grows Slower!"" at bounding box center [1205, 271] width 207 height 21
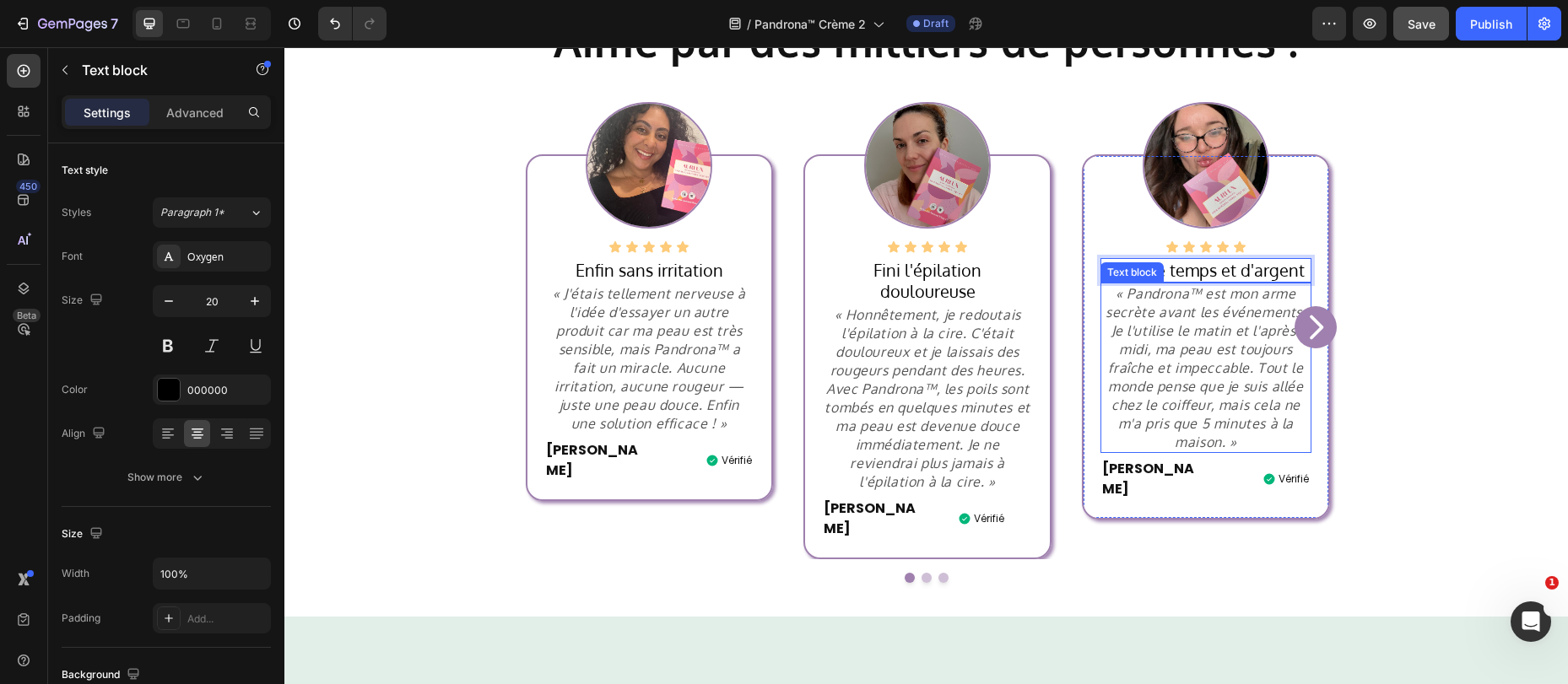
click at [1178, 355] on p "« Pandrona™ est mon arme secrète avant les événements. Je l'utilise le matin et…" at bounding box center [1205, 367] width 207 height 167
click at [1191, 380] on p "« Pandrona™ est mon arme secrète avant les événements. Je l'utilise le matin et…" at bounding box center [1205, 367] width 207 height 167
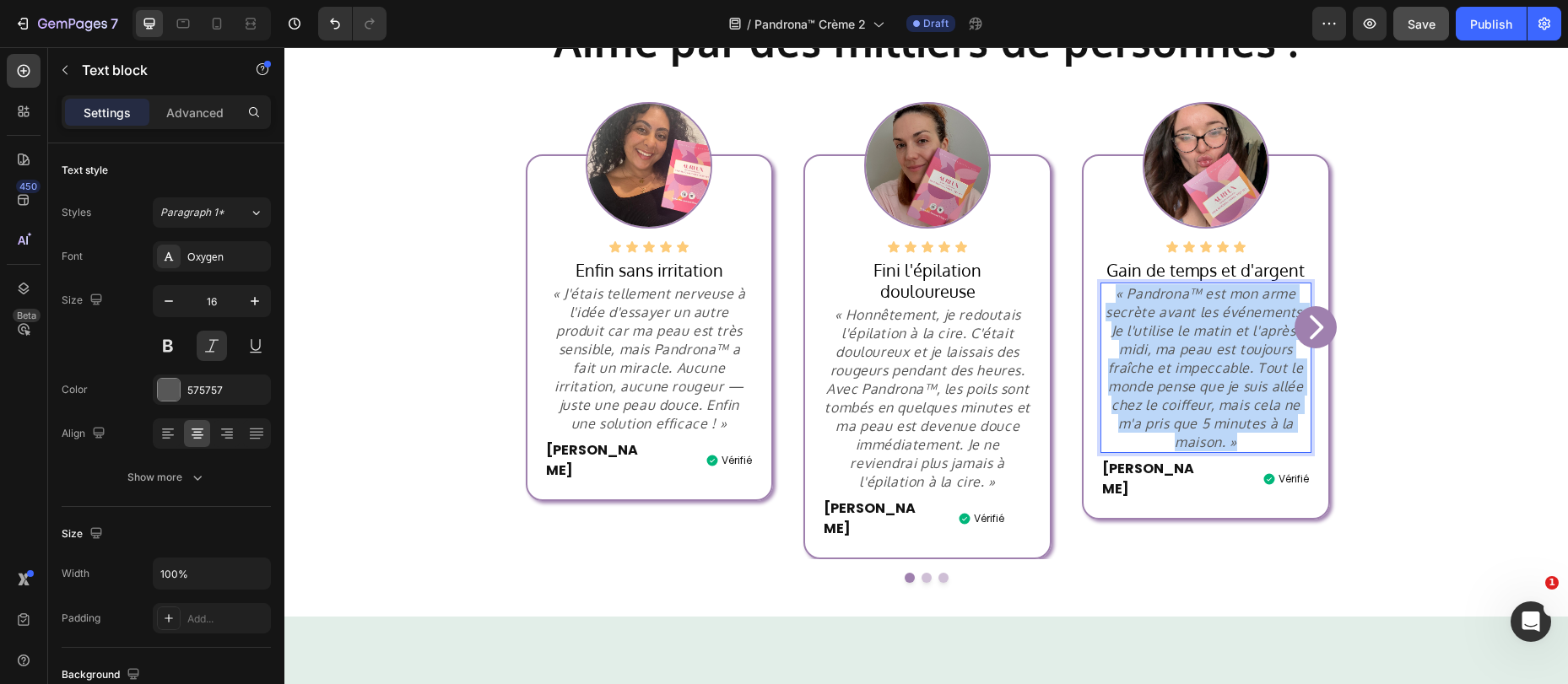
click at [1191, 380] on p "« Pandrona™ est mon arme secrète avant les événements. Je l'utilise le matin et…" at bounding box center [1205, 367] width 207 height 167
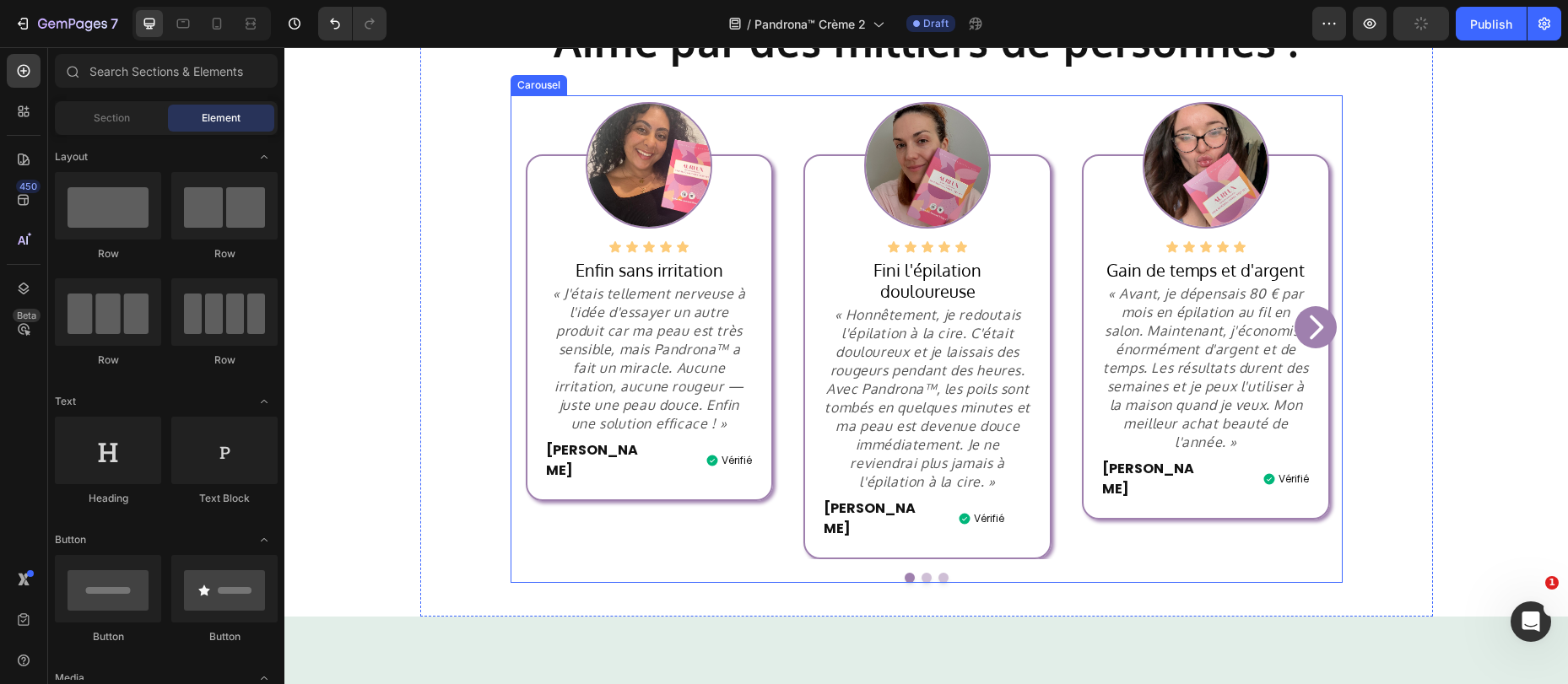
click at [1310, 311] on icon "Carousel Next Arrow" at bounding box center [1315, 328] width 34 height 34
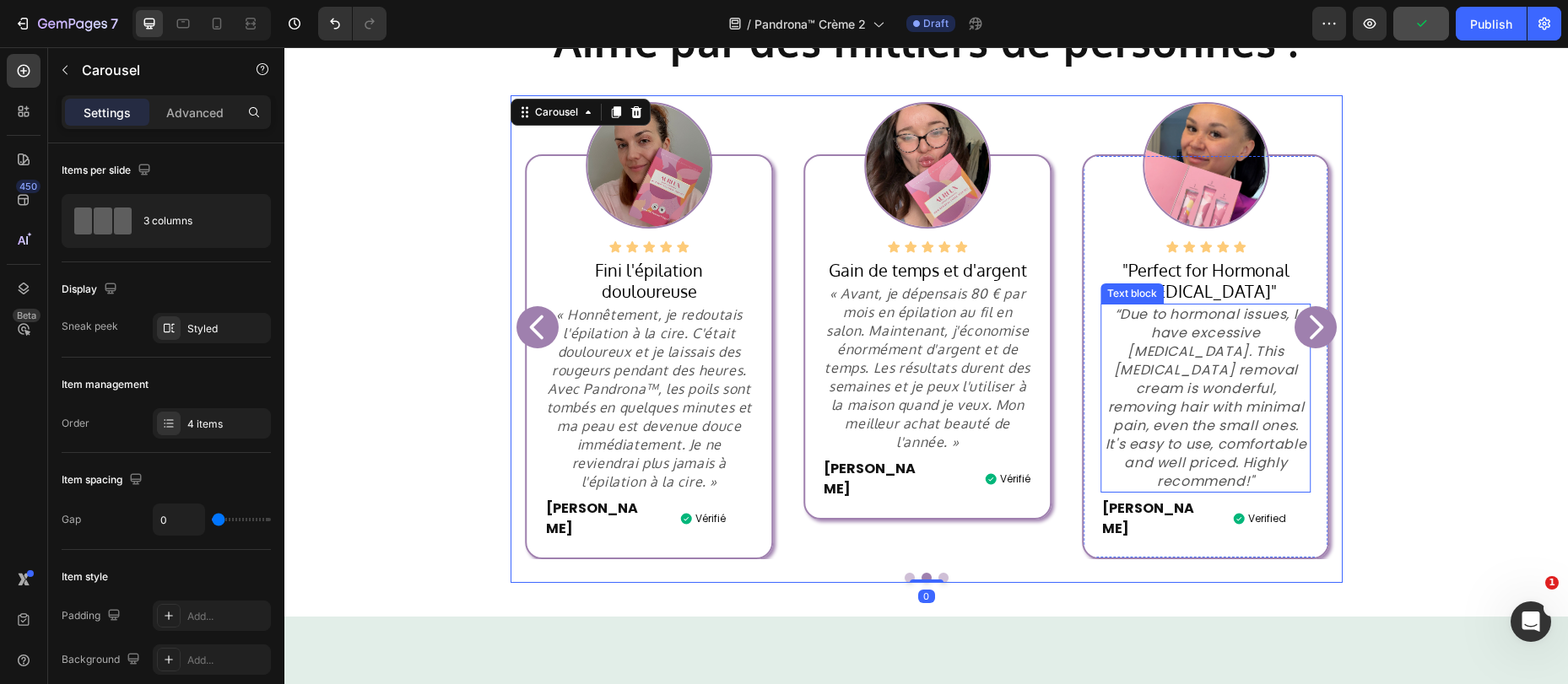
click at [1211, 323] on p "“Due to hormonal issues, I have excessive facial hair. This facial hair removal…" at bounding box center [1205, 398] width 207 height 186
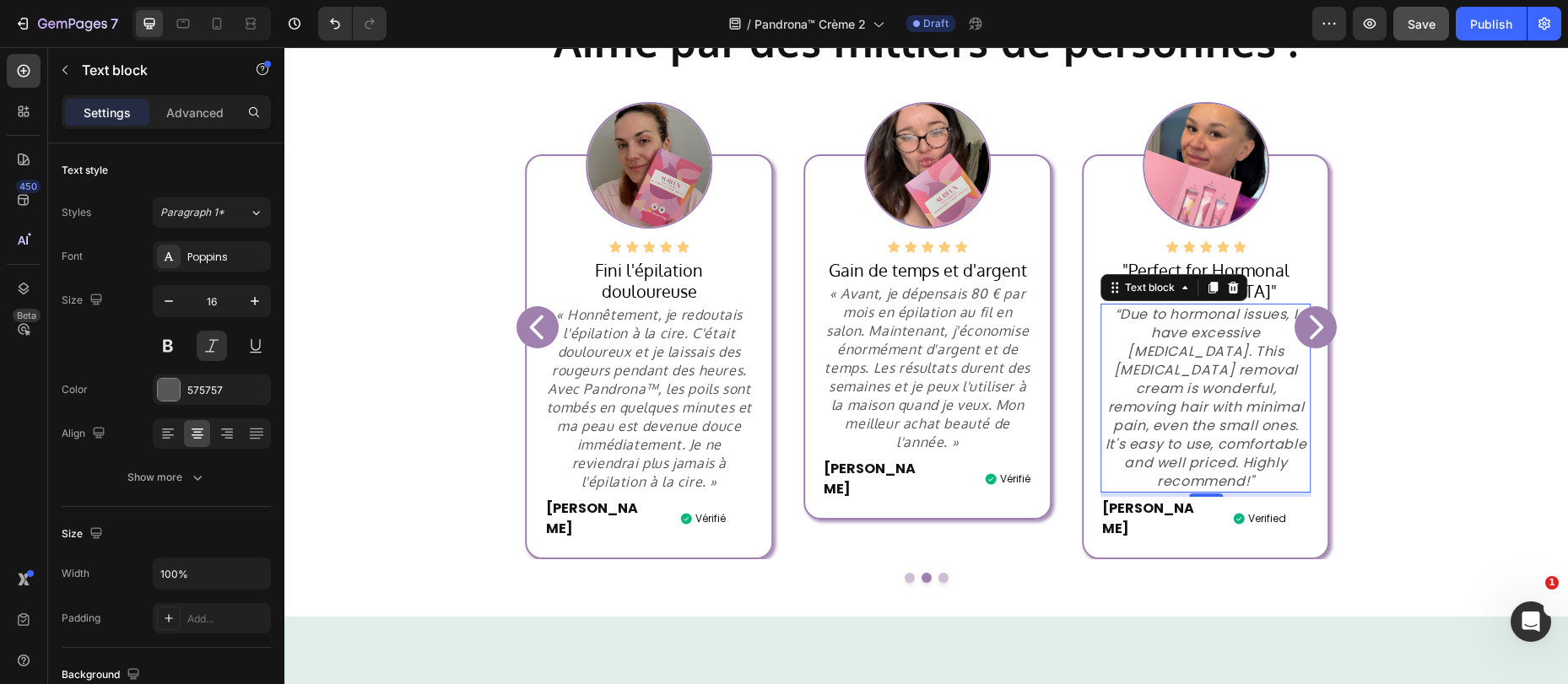
click at [1222, 391] on p "“Due to hormonal issues, I have excessive facial hair. This facial hair removal…" at bounding box center [1205, 398] width 207 height 186
click at [1220, 391] on p "“Due to hormonal issues, I have excessive facial hair. This facial hair removal…" at bounding box center [1205, 398] width 207 height 186
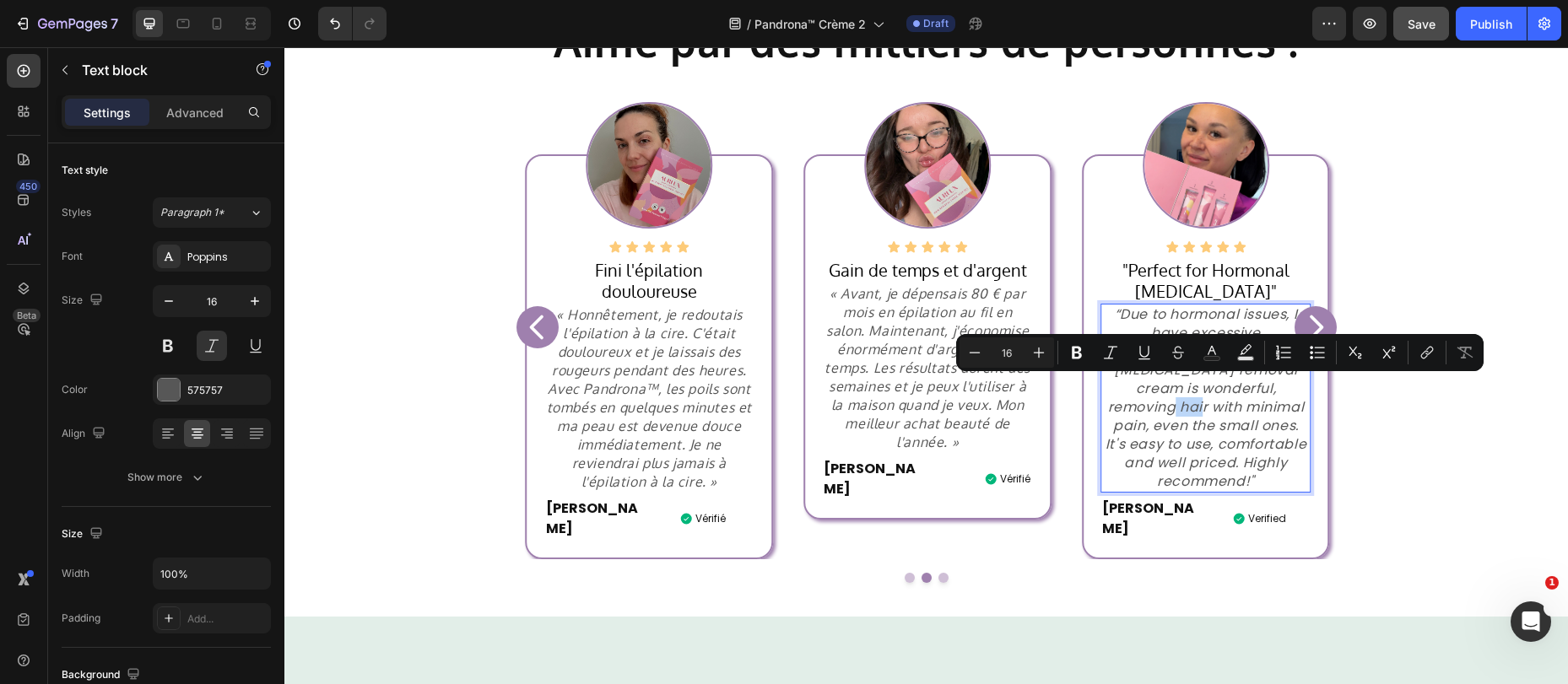
click at [1219, 392] on p "“Due to hormonal issues, I have excessive facial hair. This facial hair removal…" at bounding box center [1205, 398] width 207 height 186
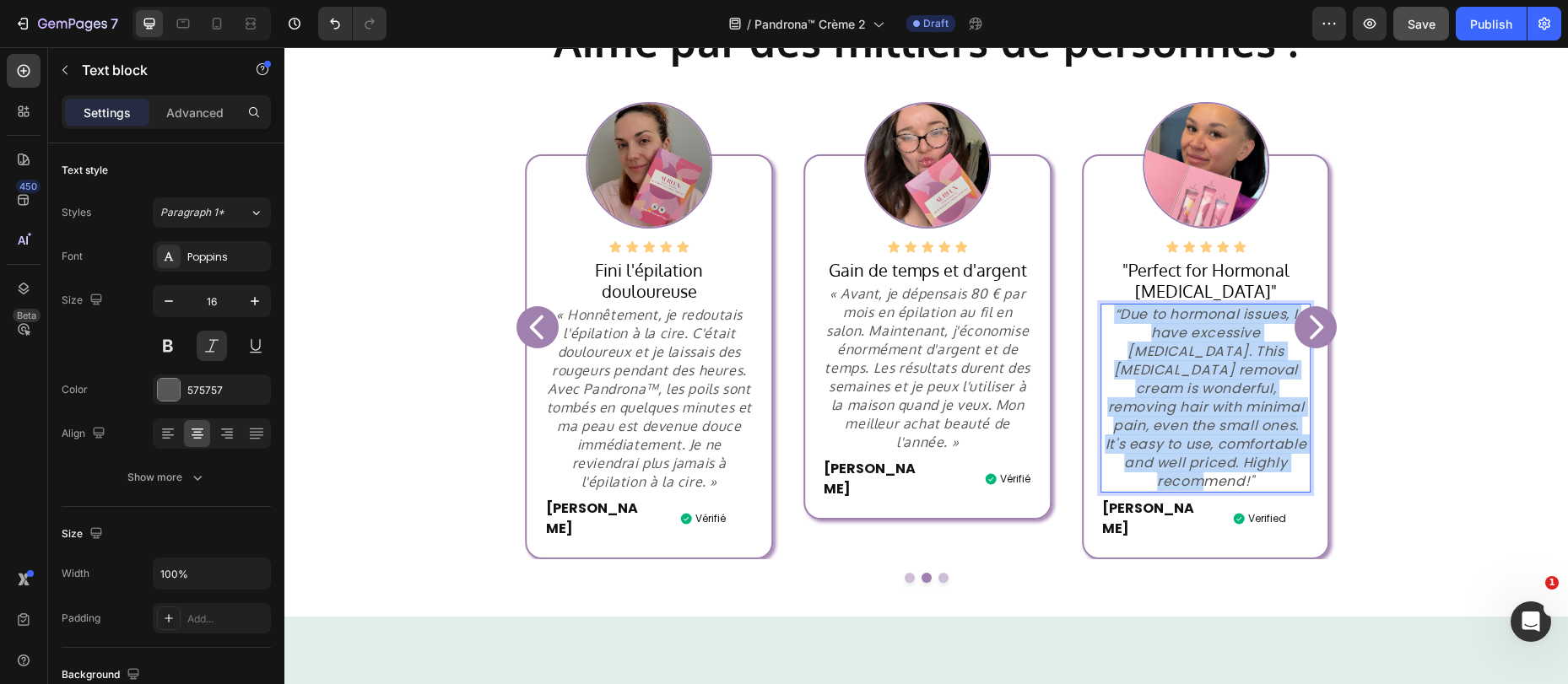
click at [1219, 392] on p "“Due to hormonal issues, I have excessive facial hair. This facial hair removal…" at bounding box center [1205, 398] width 207 height 186
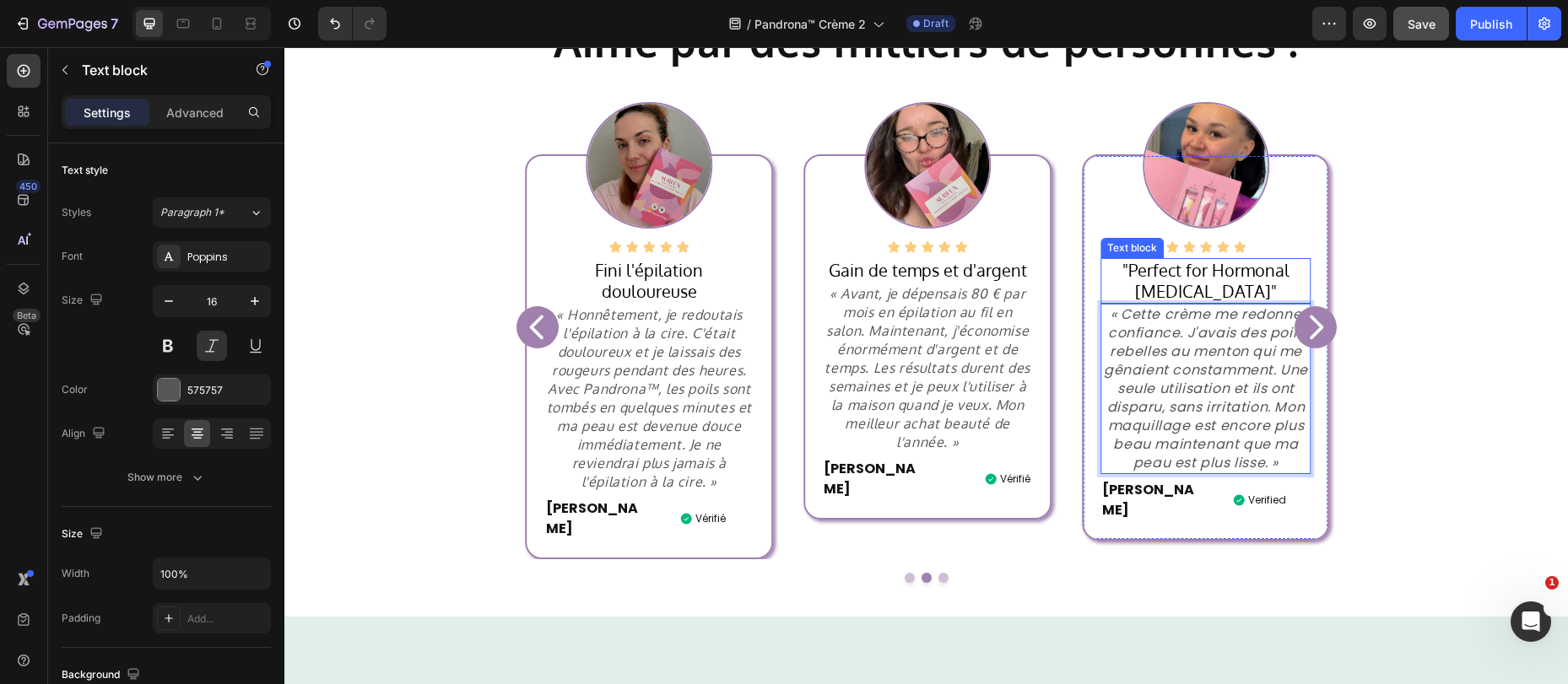
click at [1191, 273] on p ""Perfect for Hormonal Facial Hair"" at bounding box center [1205, 280] width 207 height 41
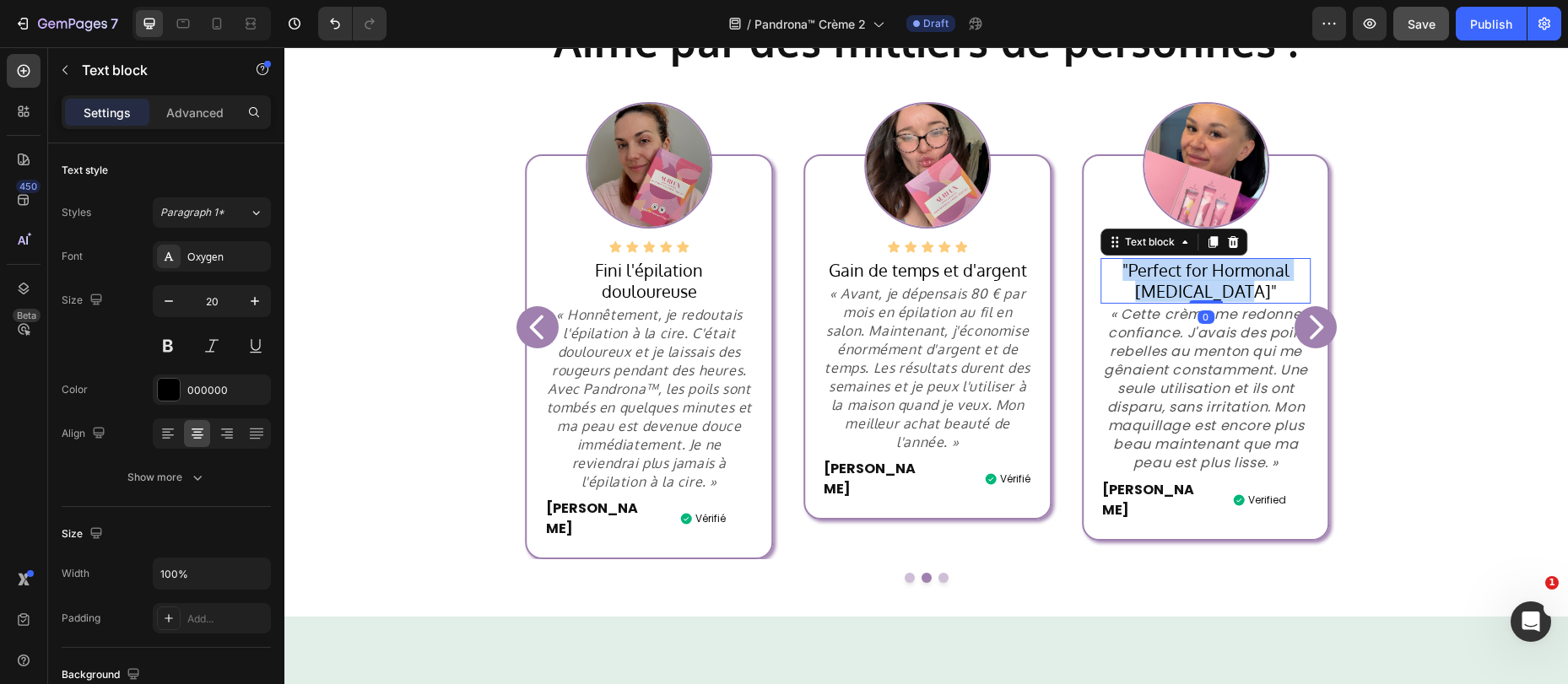
click at [1191, 273] on p ""Perfect for Hormonal Facial Hair"" at bounding box center [1205, 280] width 207 height 41
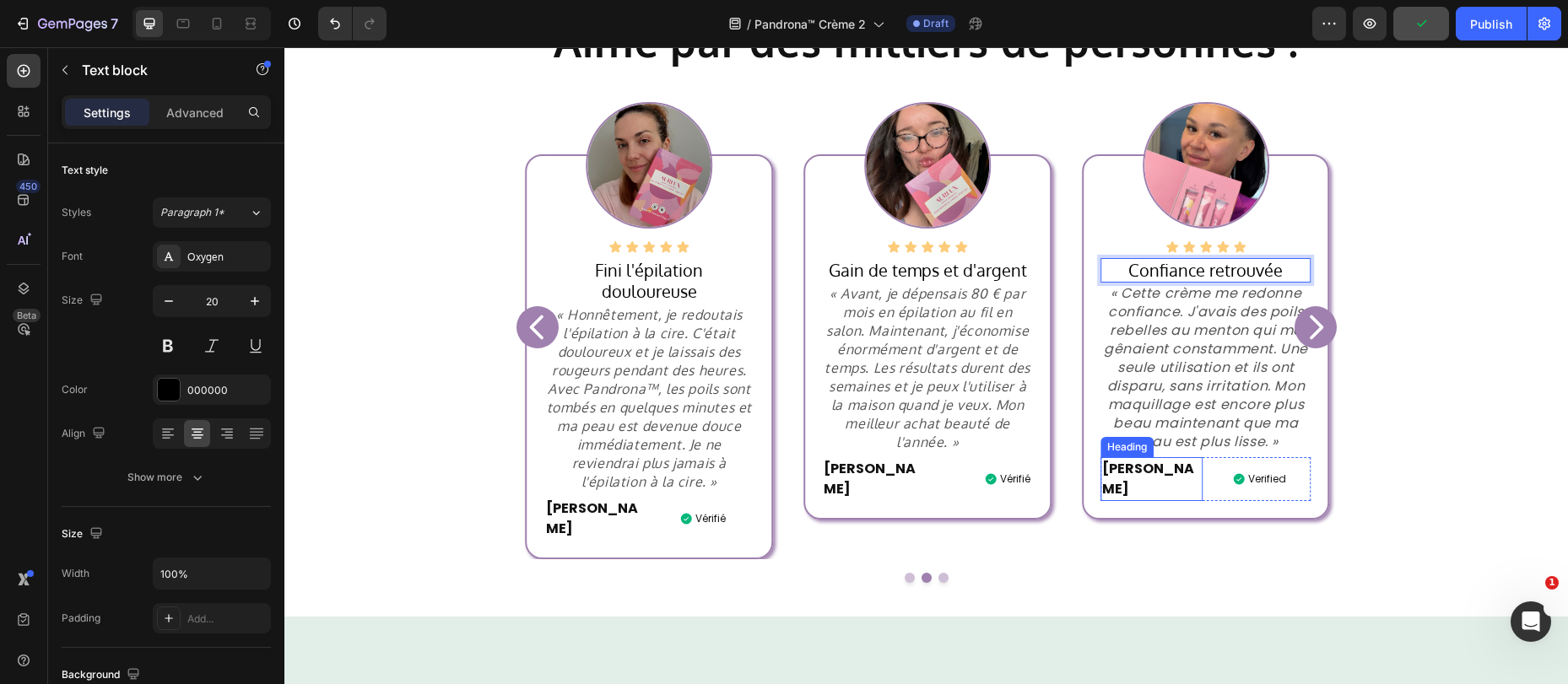
click at [1122, 468] on h2 "Jessy M." at bounding box center [1151, 479] width 102 height 44
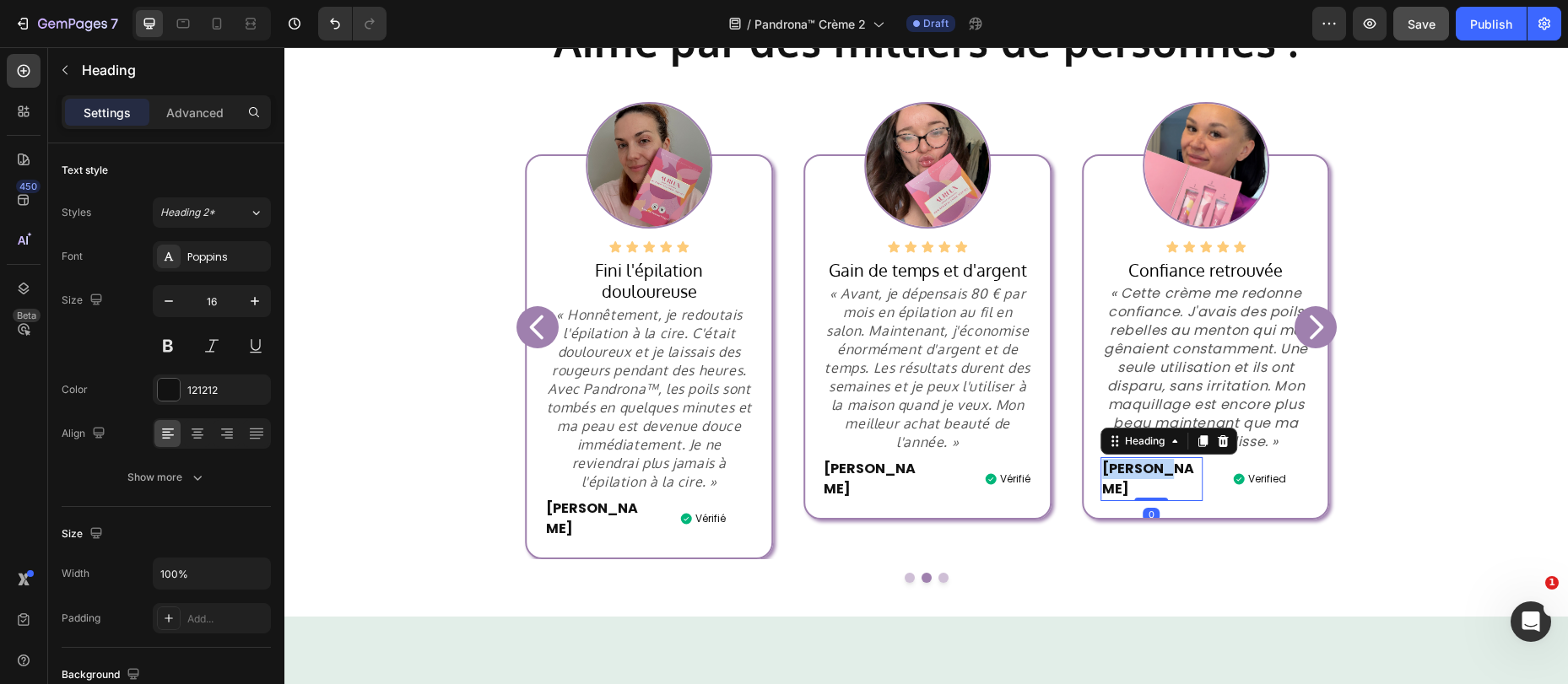
click at [1122, 468] on p "Jessy M." at bounding box center [1151, 479] width 99 height 40
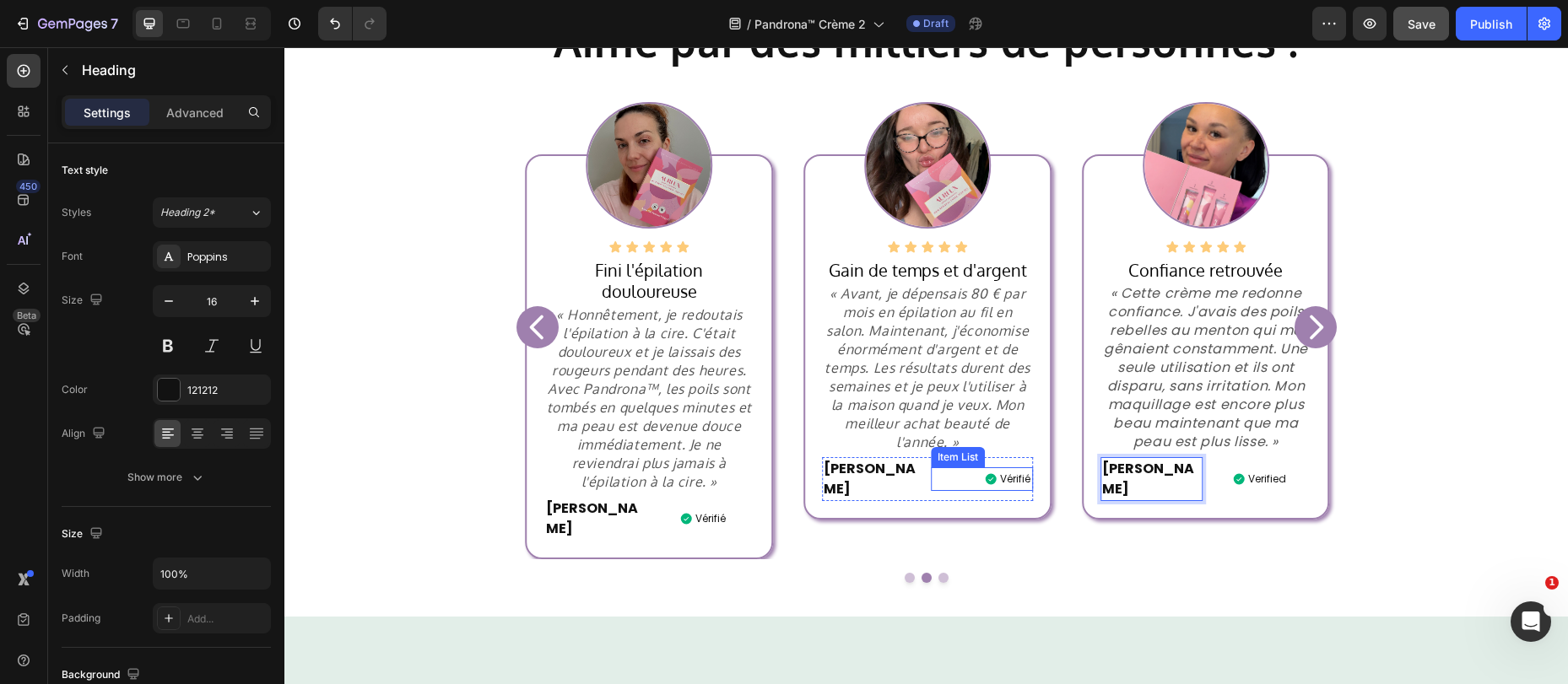
click at [1015, 470] on p "Vérifié" at bounding box center [1015, 479] width 30 height 19
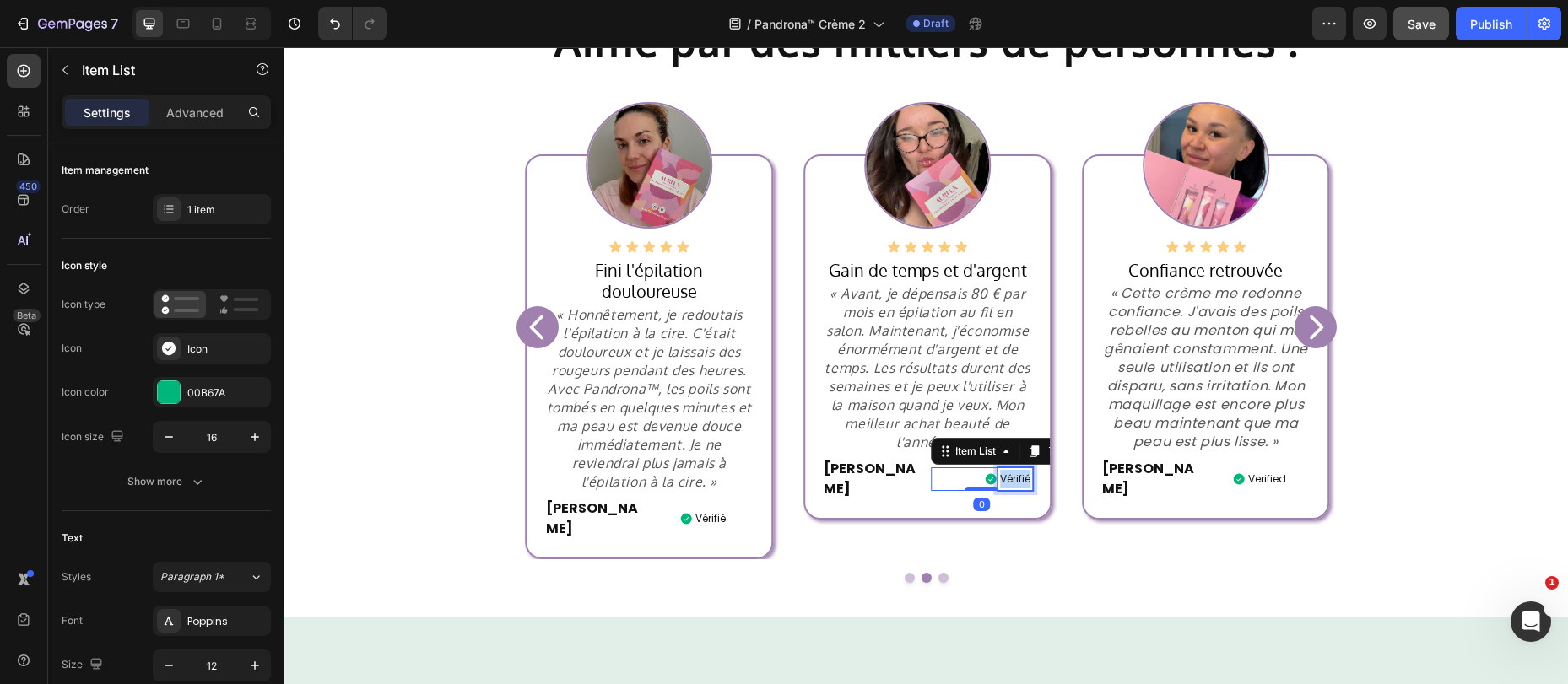
click at [1015, 470] on p "Vérifié" at bounding box center [1015, 479] width 30 height 19
copy p "Vérifié"
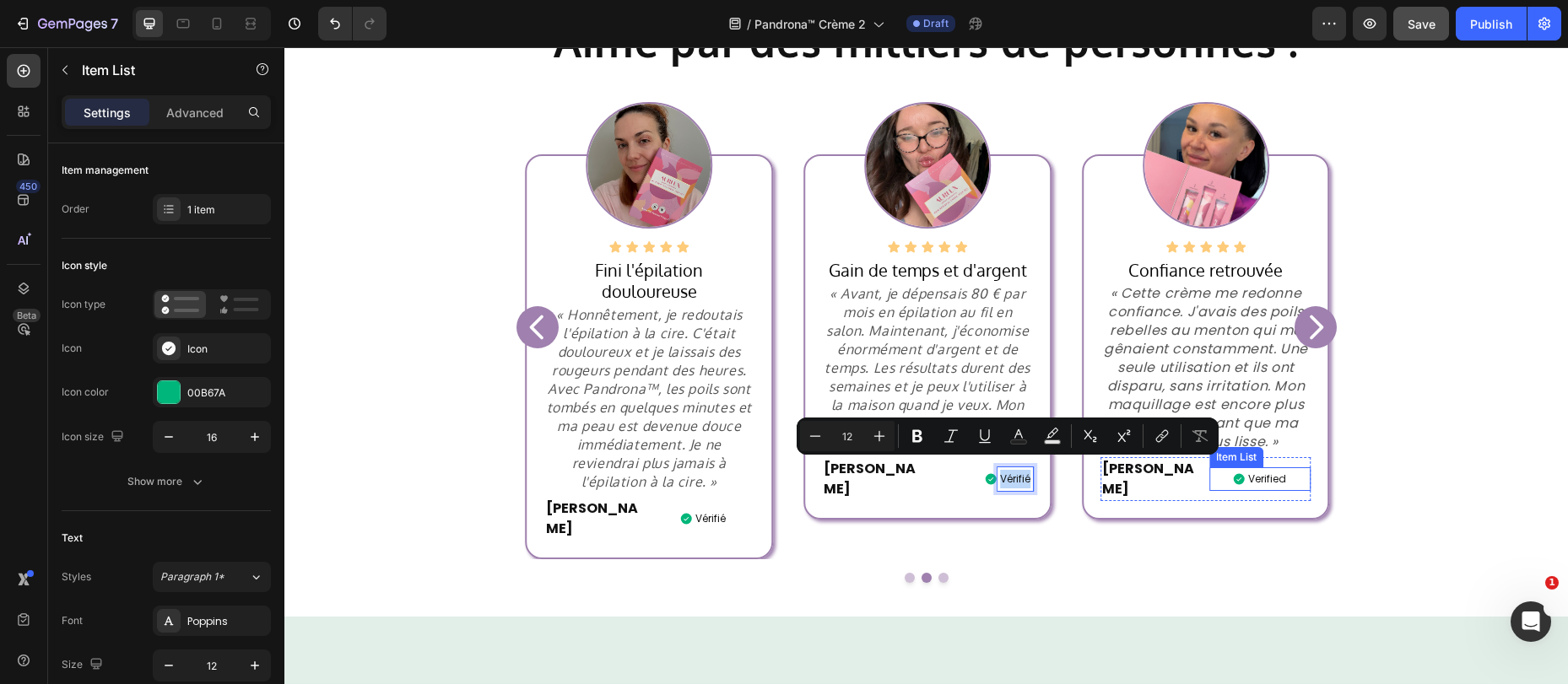
click at [1258, 470] on p "Verified" at bounding box center [1267, 479] width 38 height 19
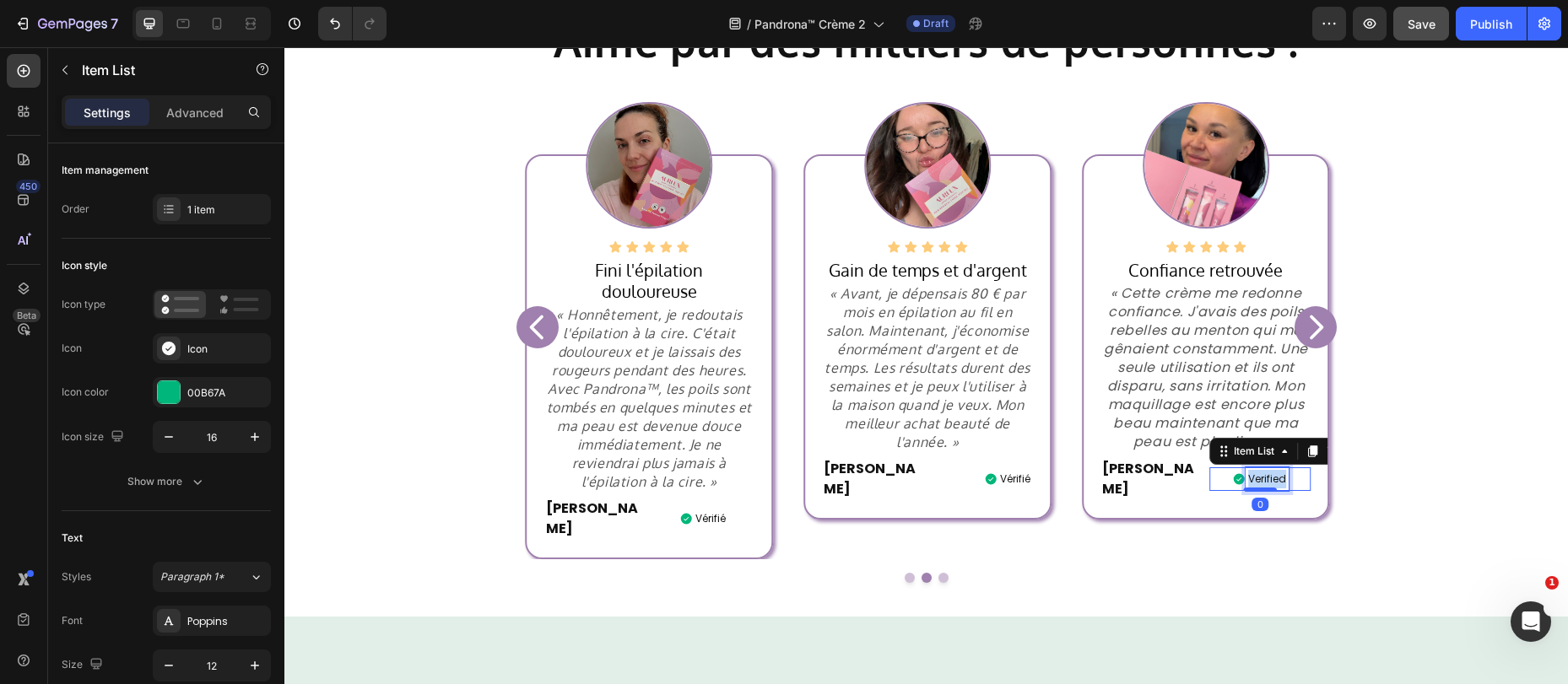
click at [1258, 470] on p "Verified" at bounding box center [1267, 479] width 38 height 19
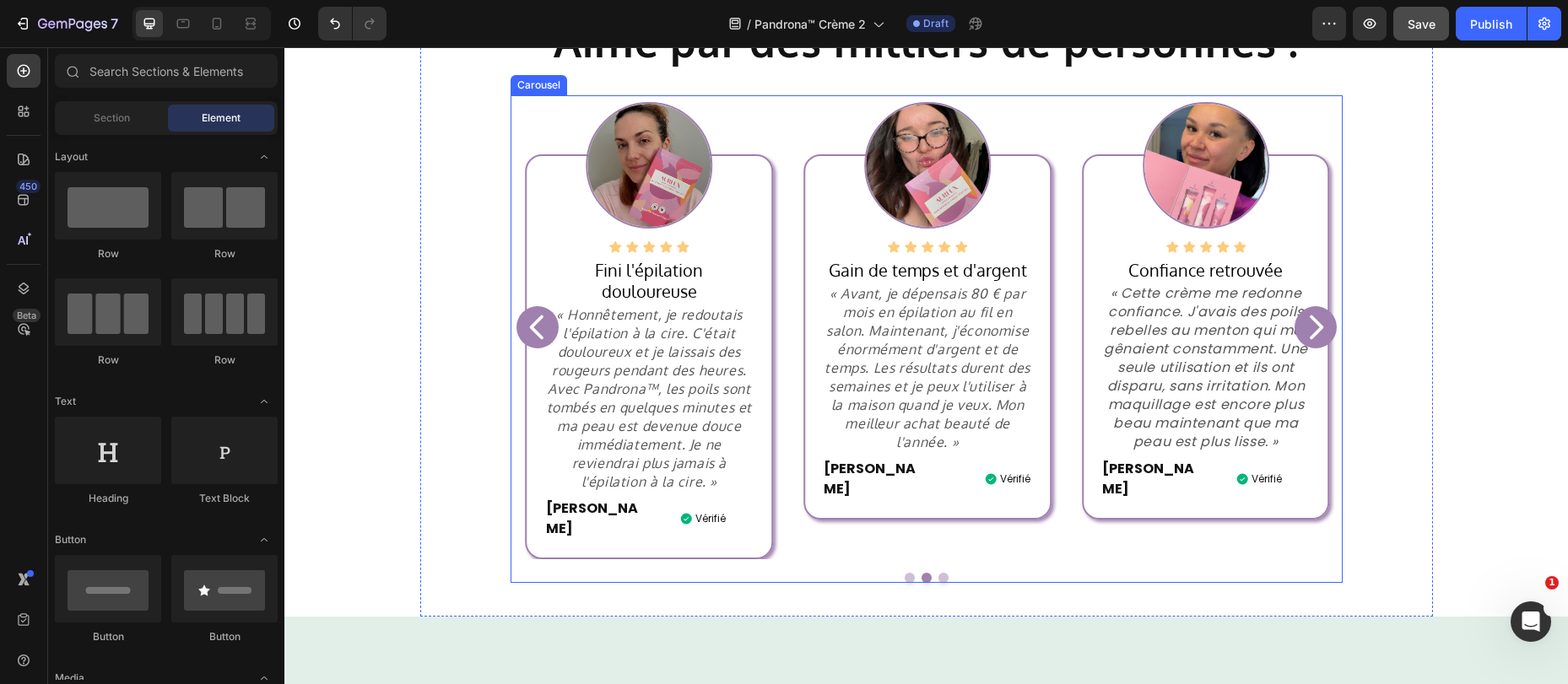
click at [1305, 312] on icon "Carousel Next Arrow" at bounding box center [1315, 328] width 34 height 34
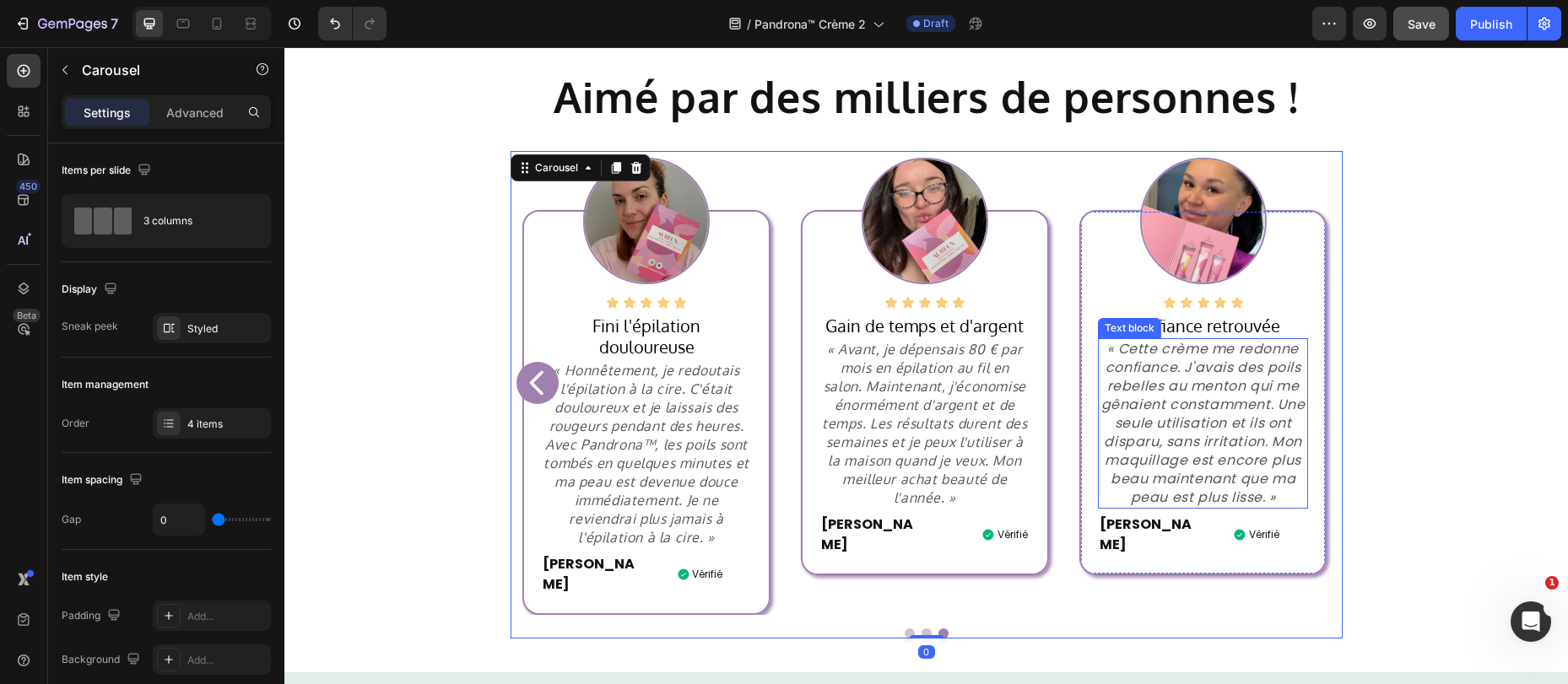
scroll to position [523, 0]
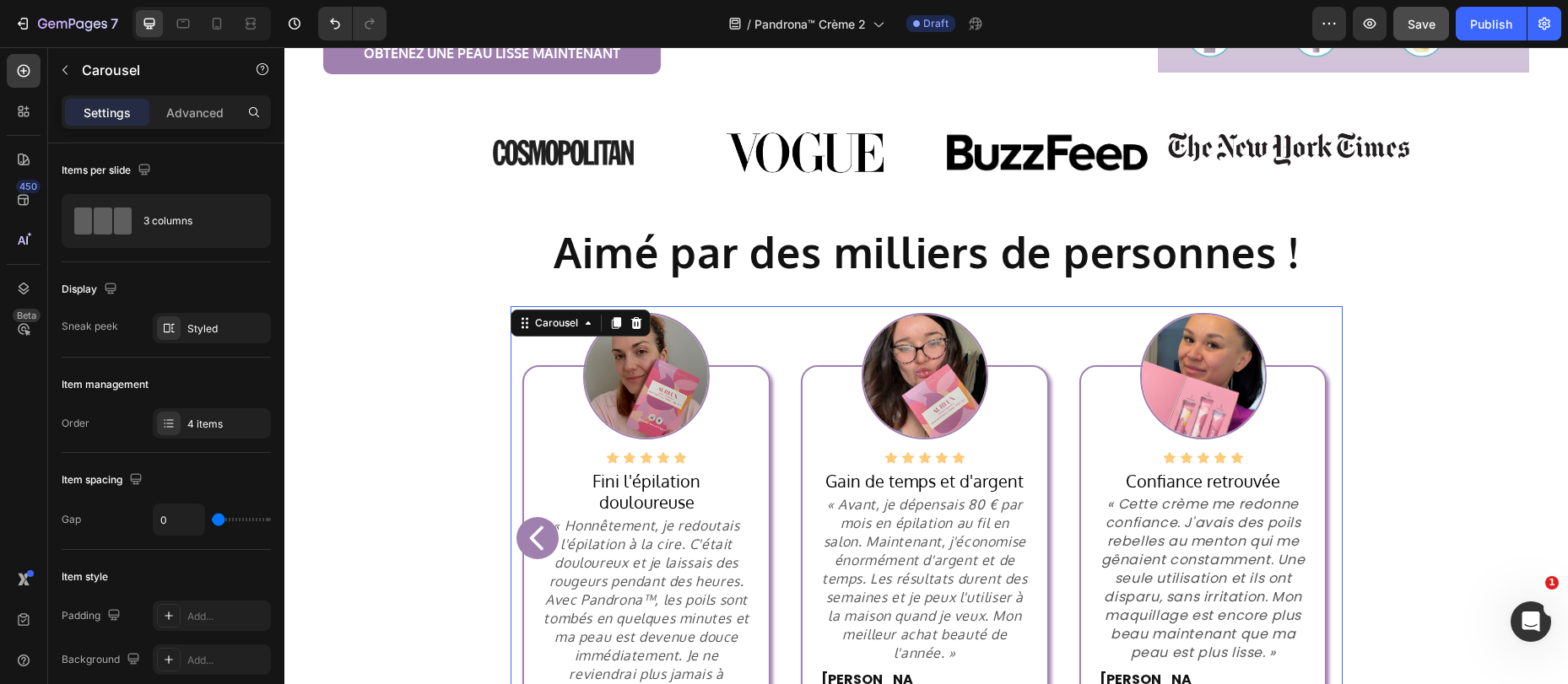
click at [521, 521] on icon "Carousel Back Arrow" at bounding box center [538, 538] width 34 height 34
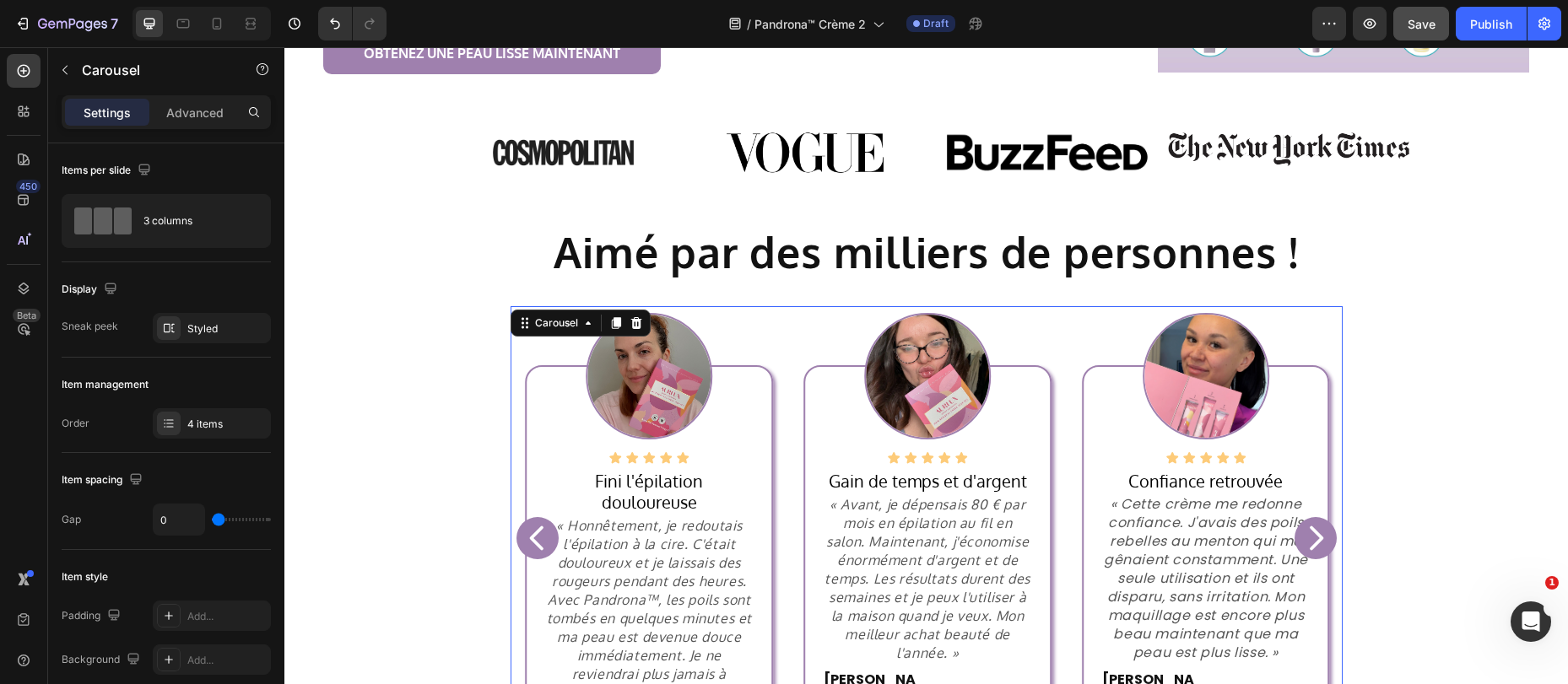
click at [521, 521] on icon "Carousel Back Arrow" at bounding box center [538, 538] width 34 height 34
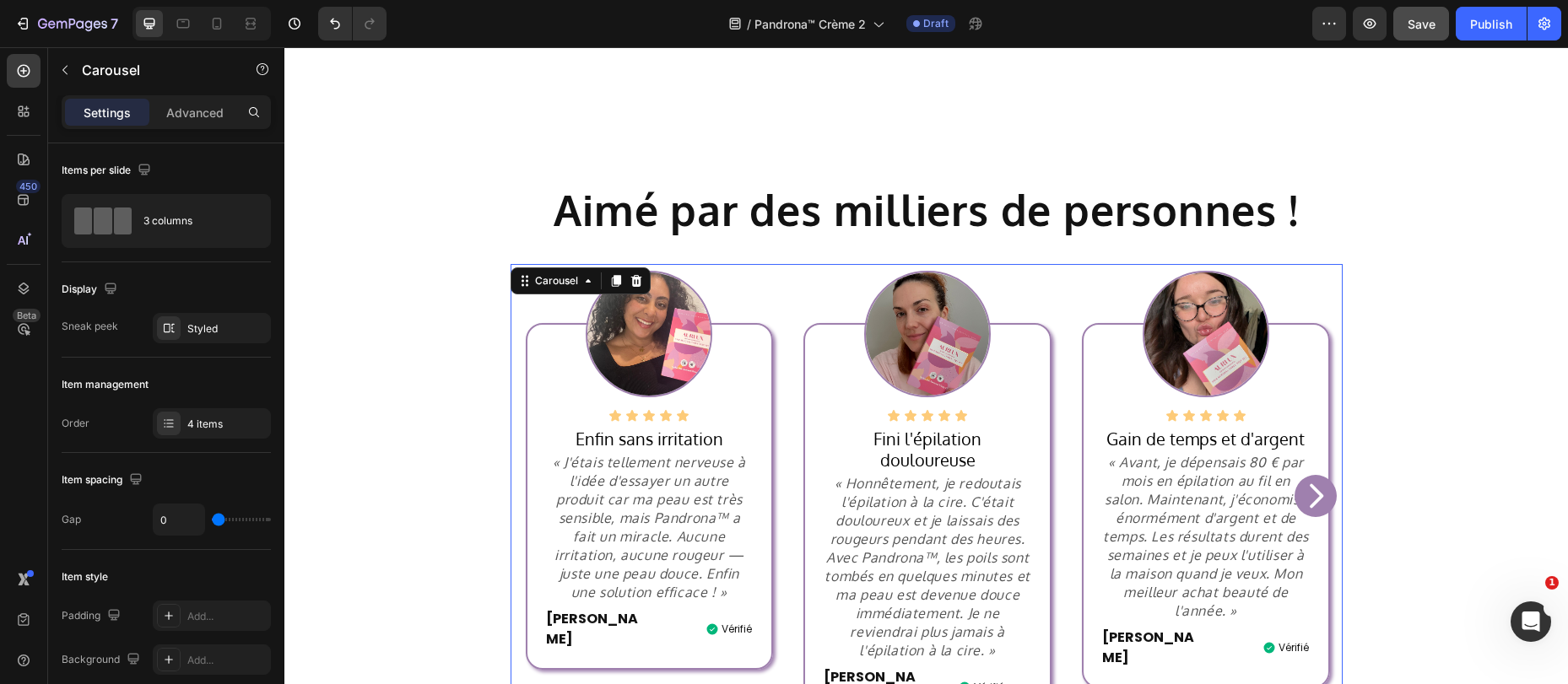
scroll to position [709, 0]
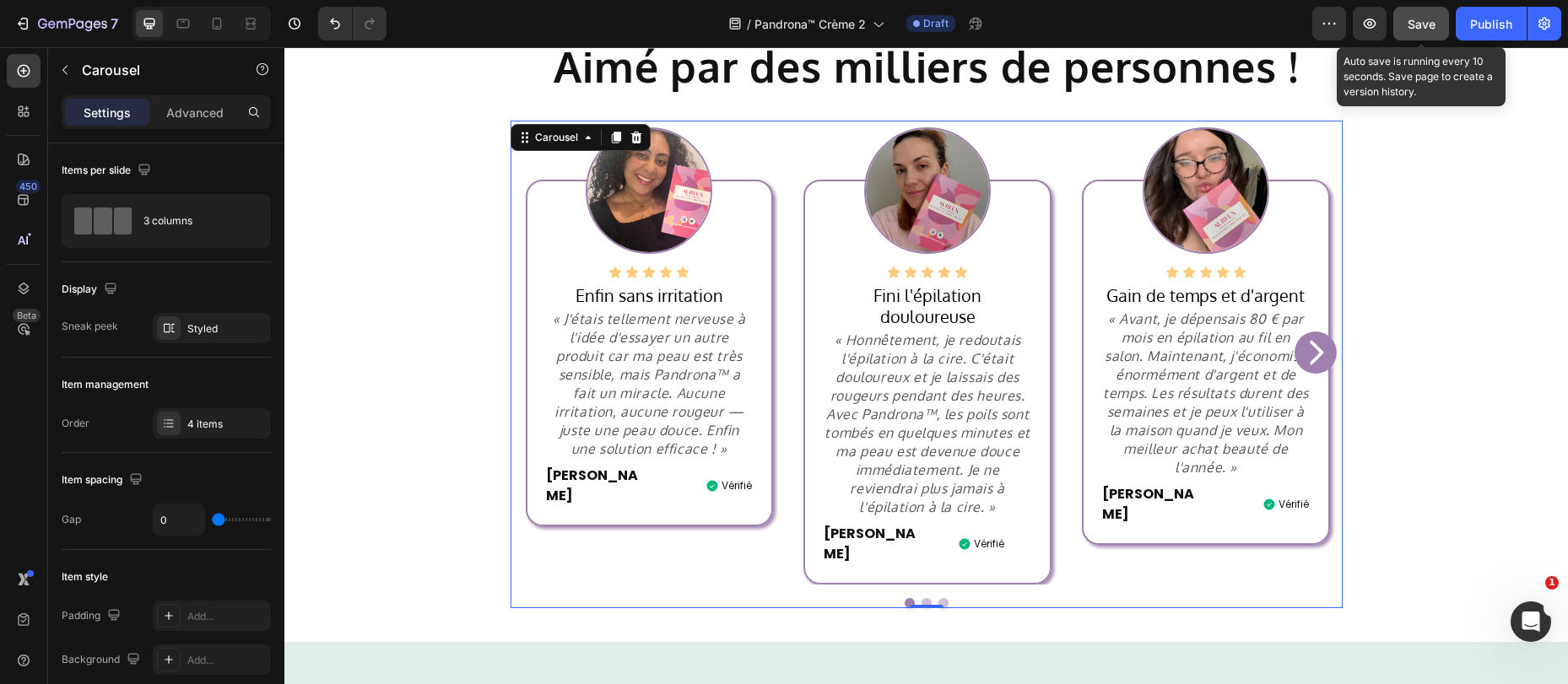
click at [1411, 20] on span "Save" at bounding box center [1421, 24] width 28 height 14
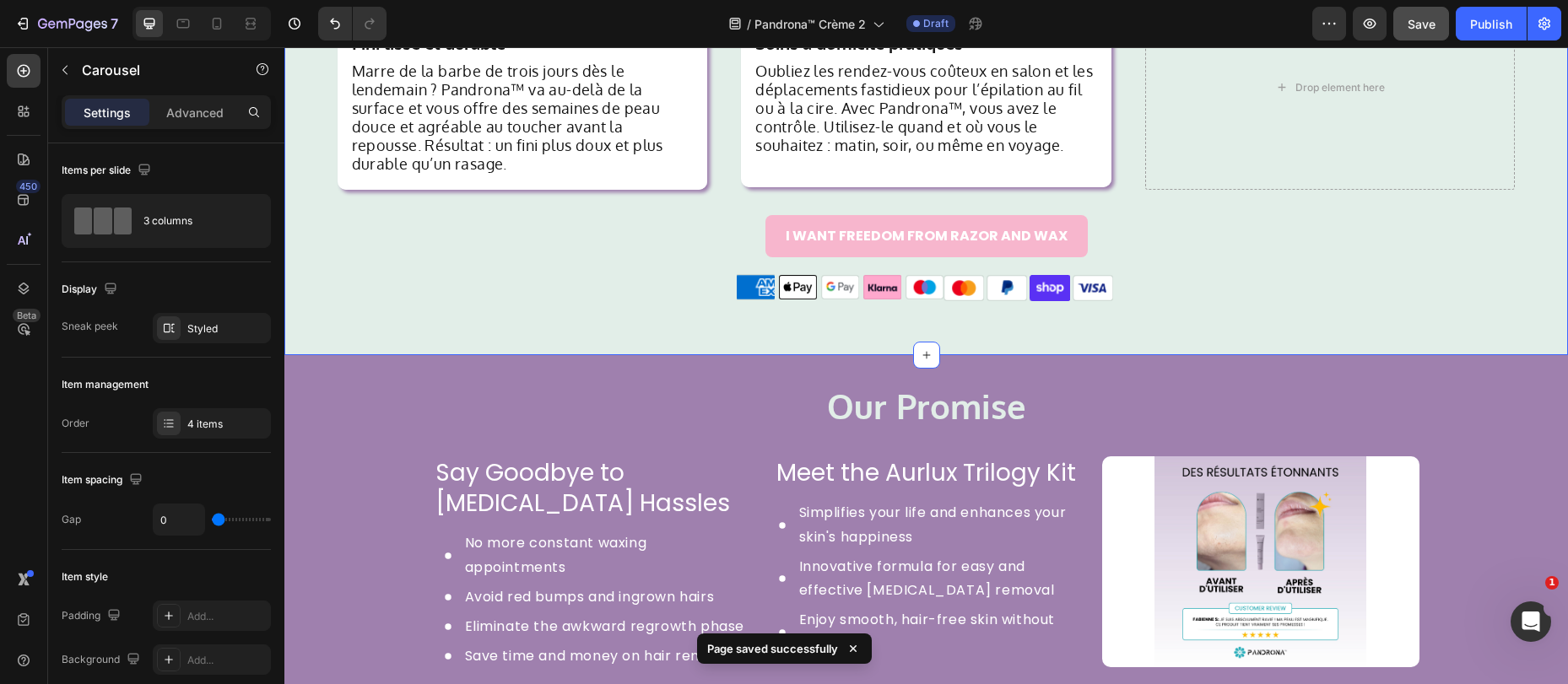
scroll to position [1795, 0]
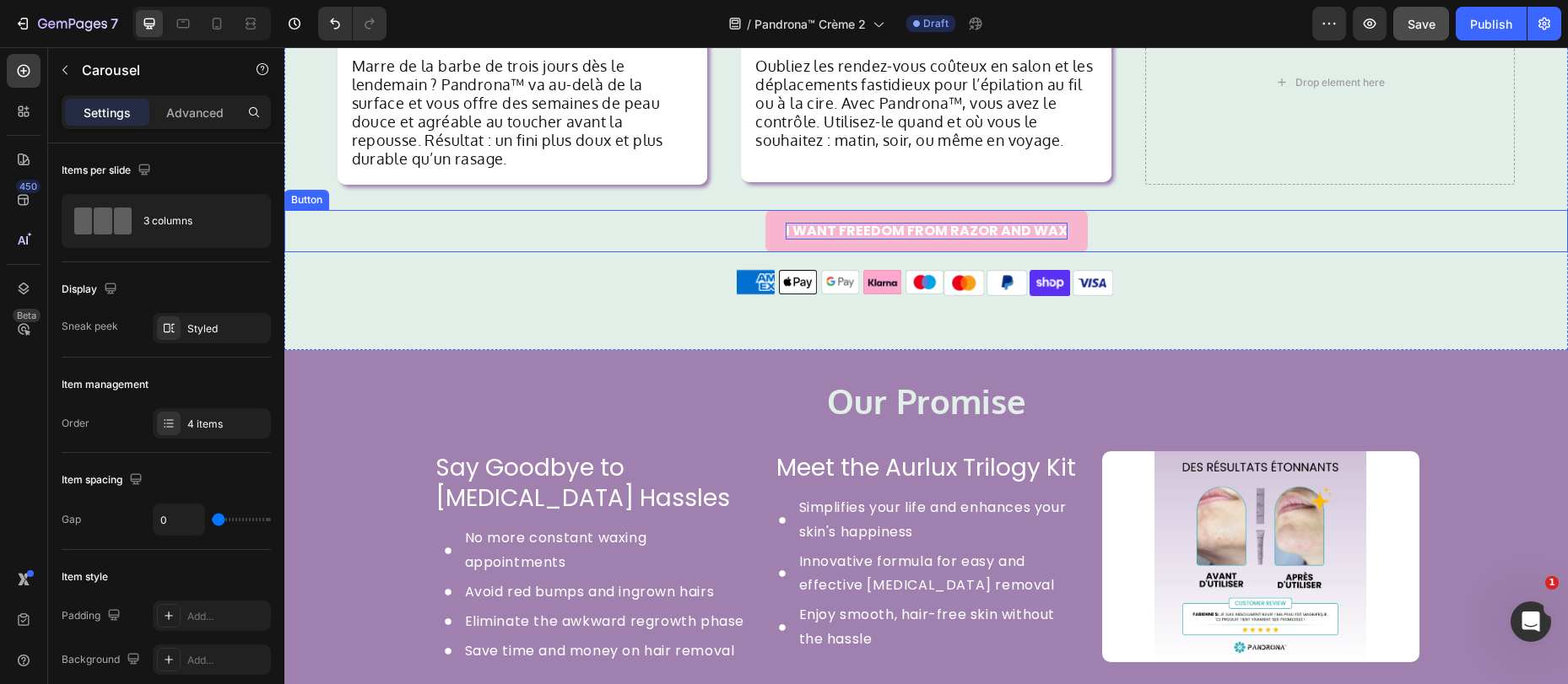
click at [893, 222] on p "I WANT FREEDOM FROM RAZOR AND WAX" at bounding box center [927, 230] width 282 height 16
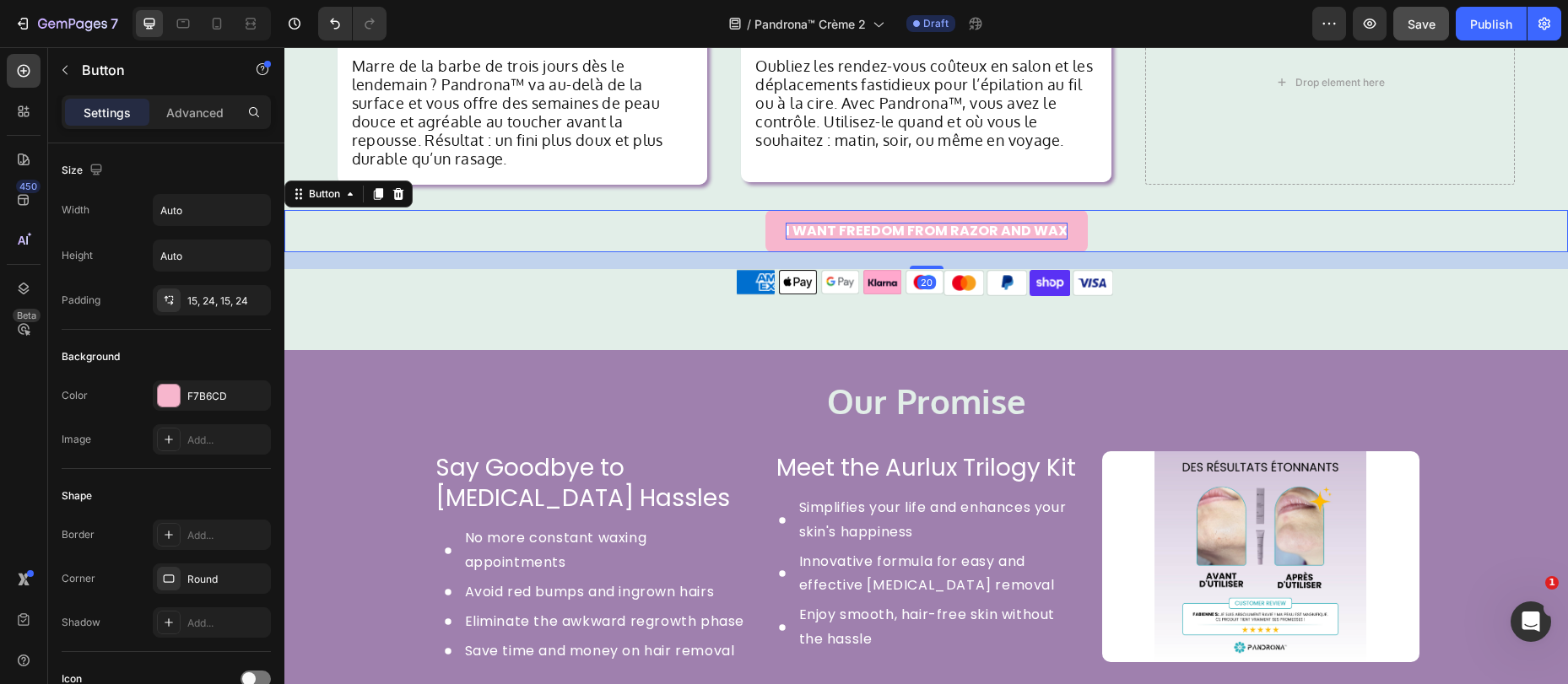
click at [893, 222] on p "I WANT FREEDOM FROM RAZOR AND WAX" at bounding box center [927, 230] width 282 height 16
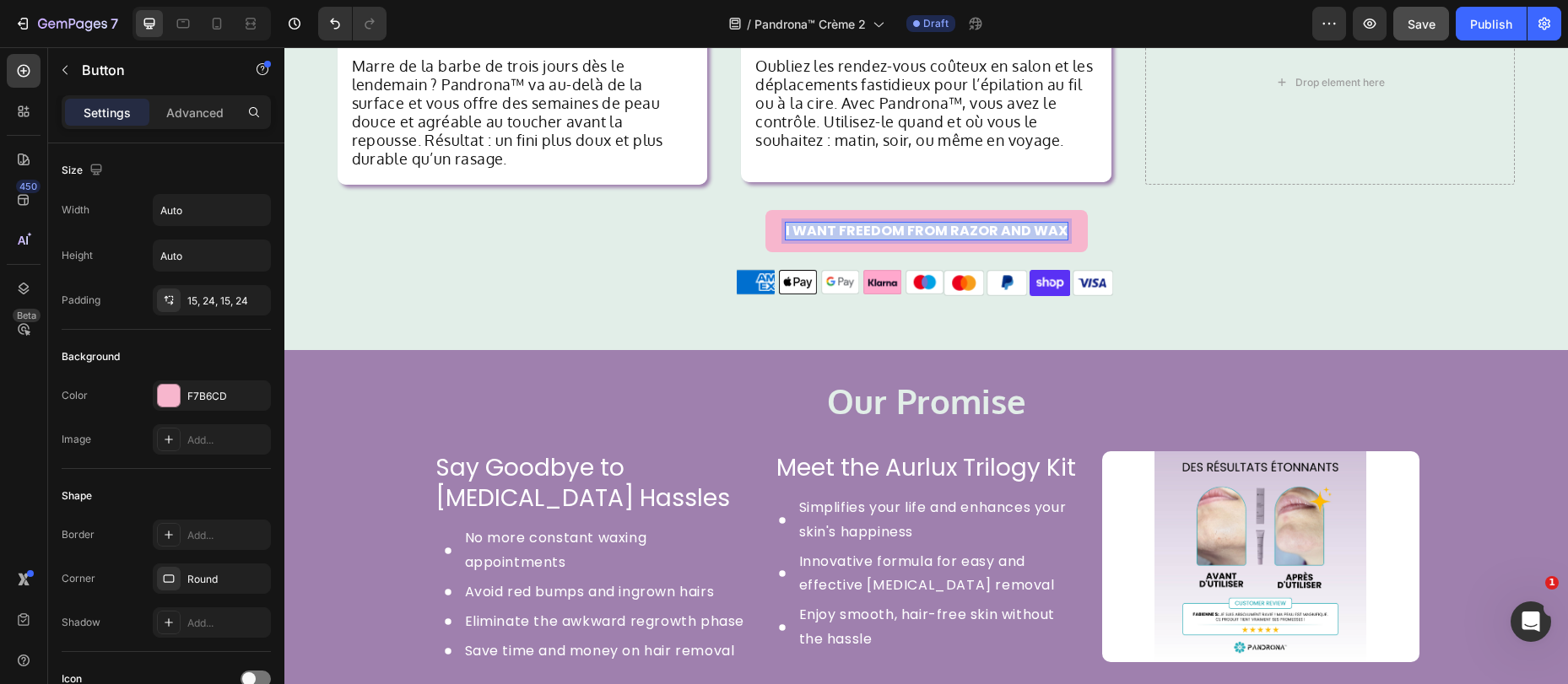
click at [893, 222] on p "I WANT FREEDOM FROM RAZOR AND WAX" at bounding box center [927, 230] width 282 height 16
copy p "I WANT FREEDOM FROM RAZOR AND WAX"
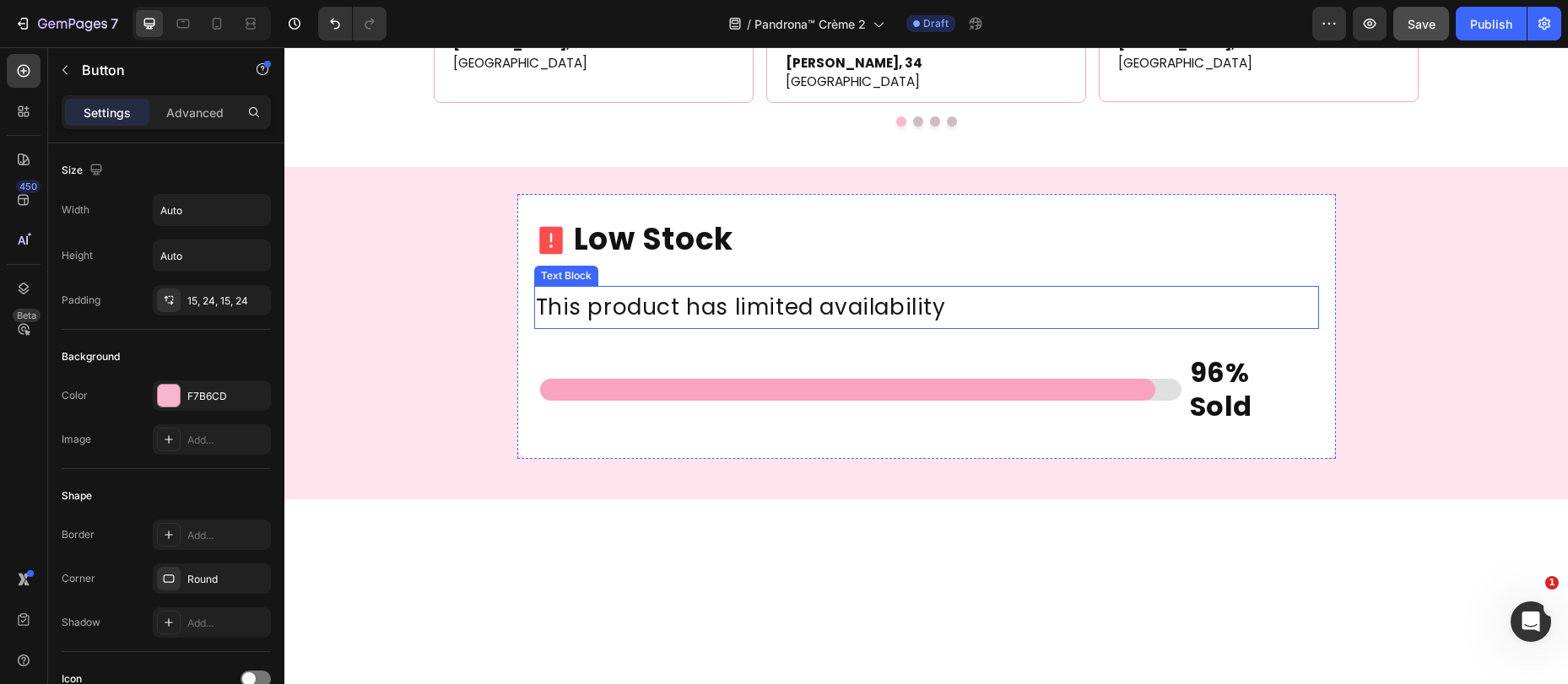
scroll to position [4157, 0]
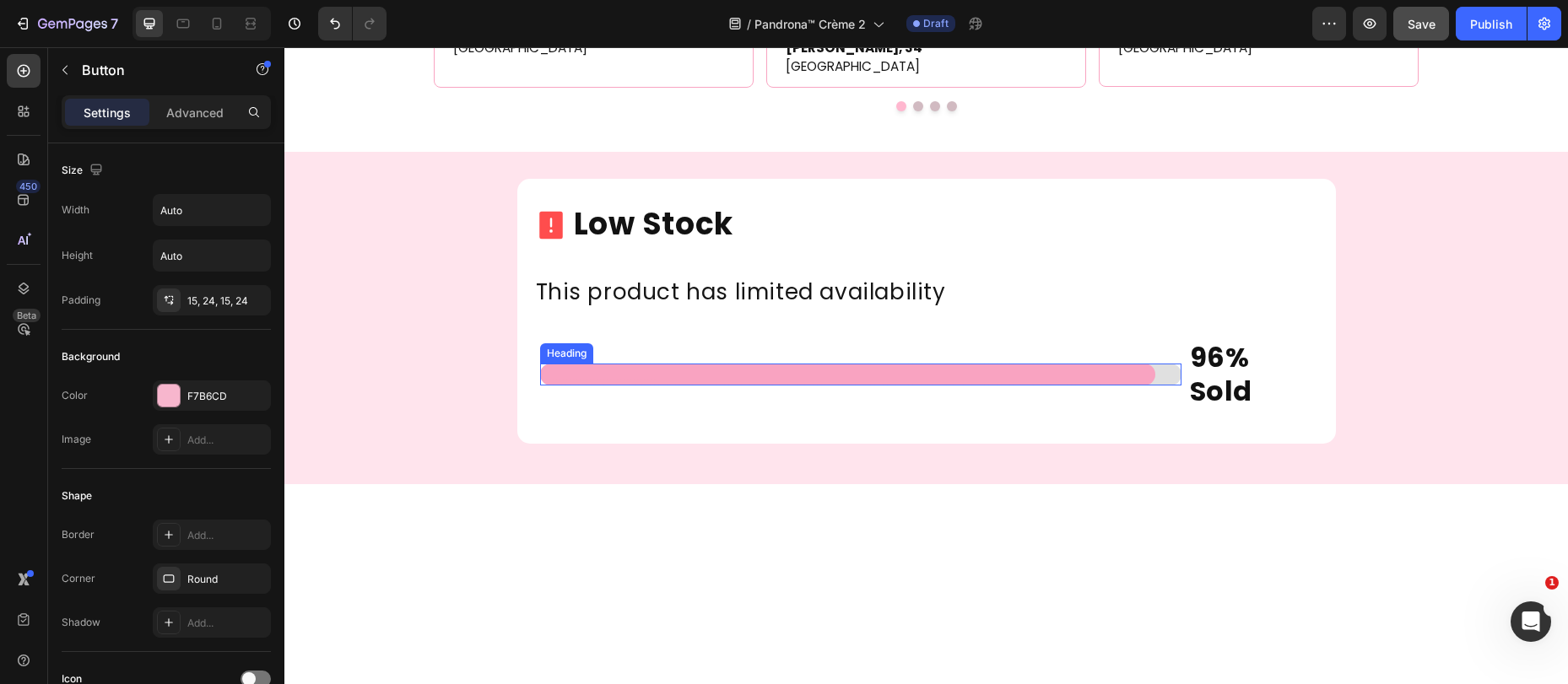
click at [983, 386] on h2 ".................................." at bounding box center [847, 374] width 615 height 22
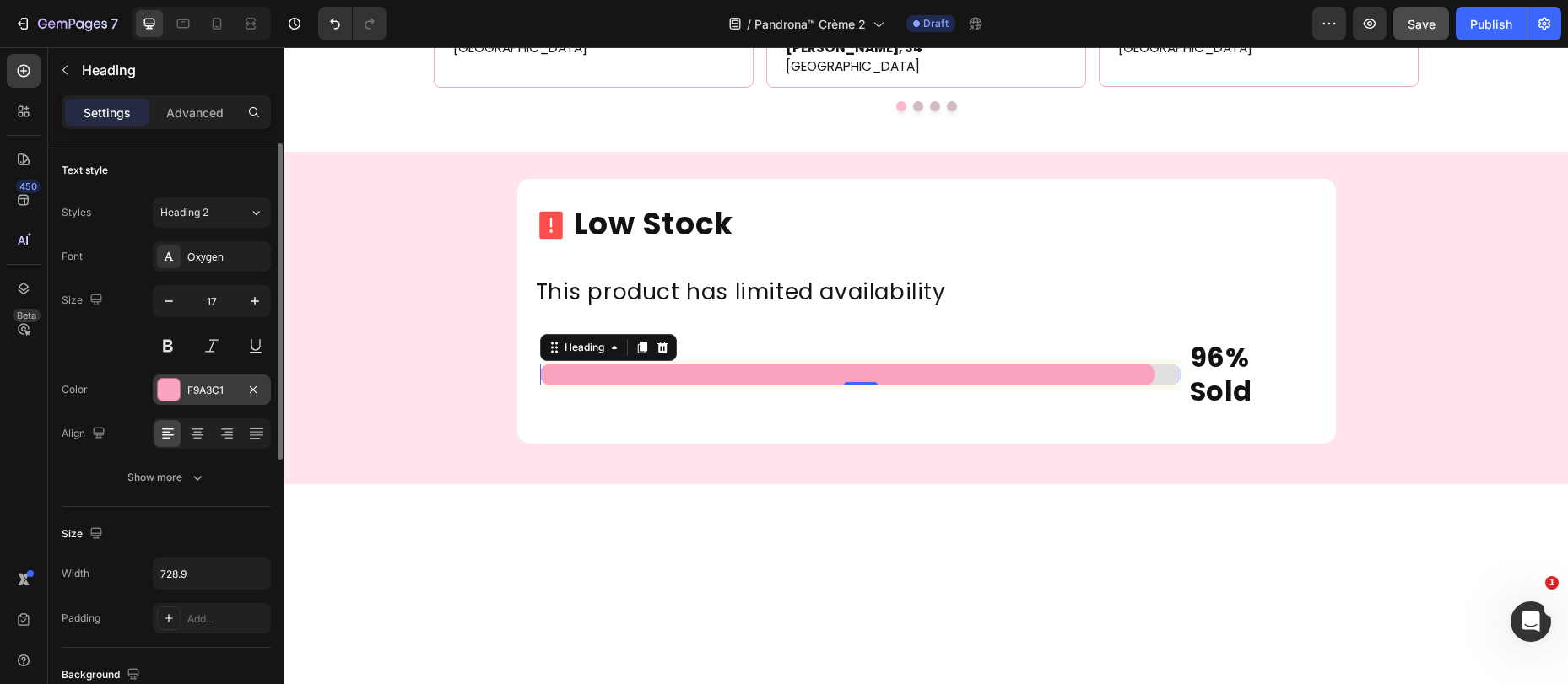
click at [195, 401] on div "F9A3C1" at bounding box center [212, 390] width 118 height 30
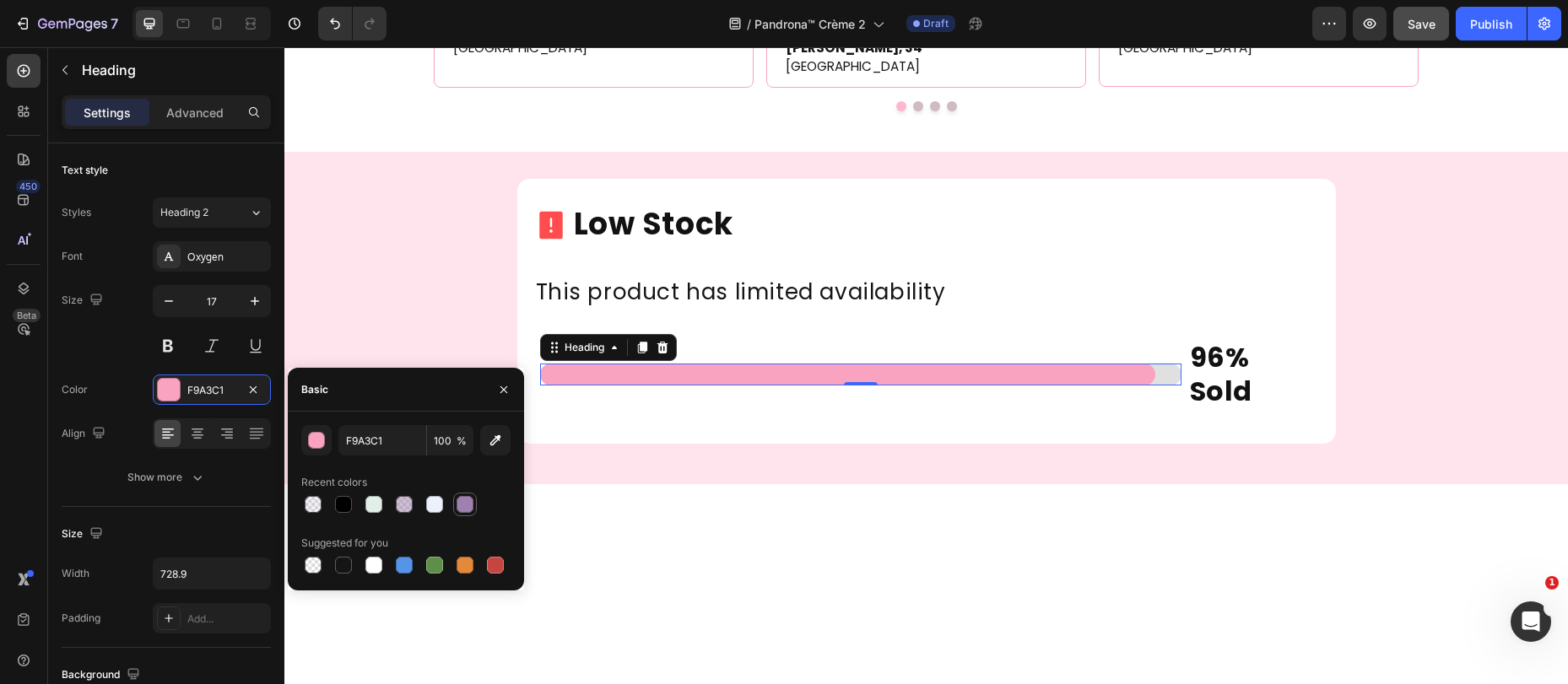
click at [463, 507] on div at bounding box center [464, 505] width 17 height 17
type input "9F80AE"
click at [463, 506] on div at bounding box center [464, 505] width 17 height 17
click at [1187, 254] on div "Icon Low Stock Heading Row" at bounding box center [926, 224] width 785 height 58
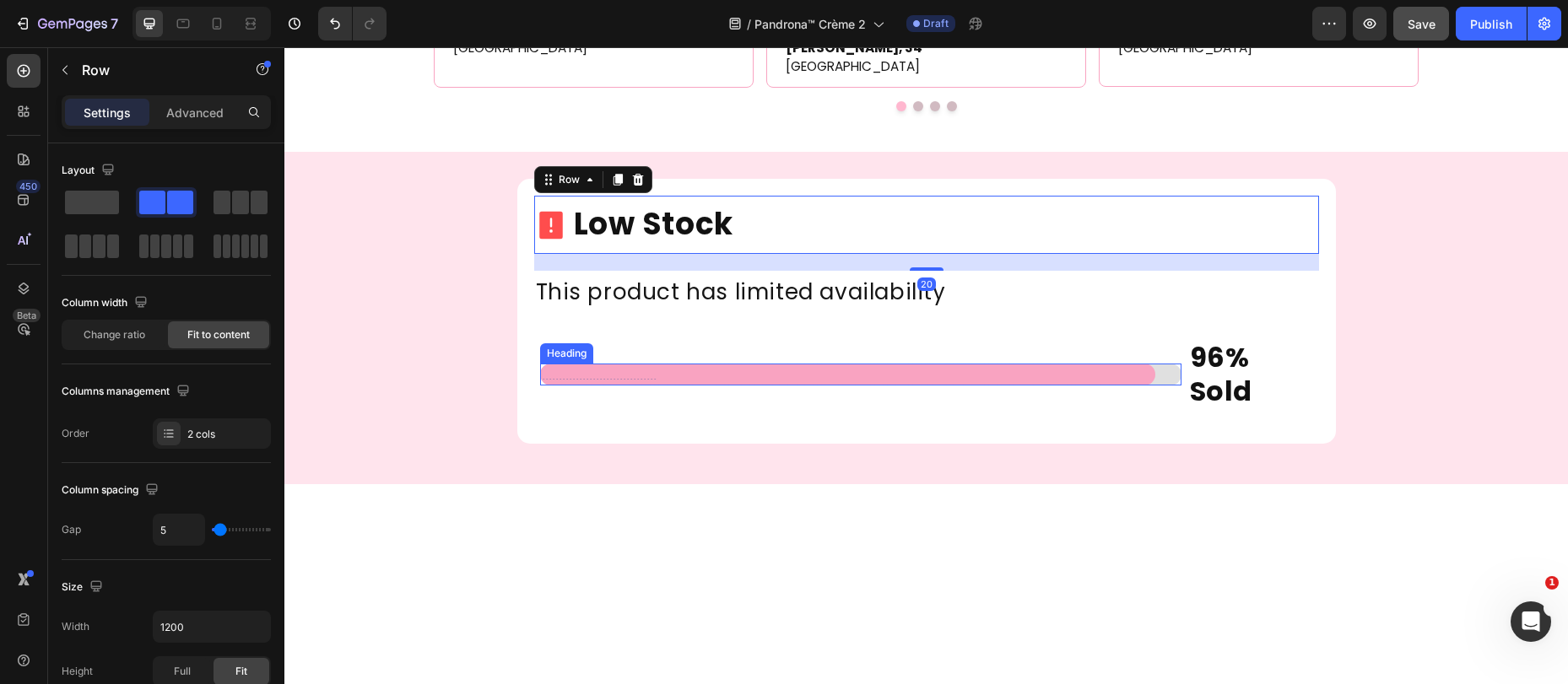
click at [655, 386] on h2 ".................................." at bounding box center [847, 374] width 615 height 22
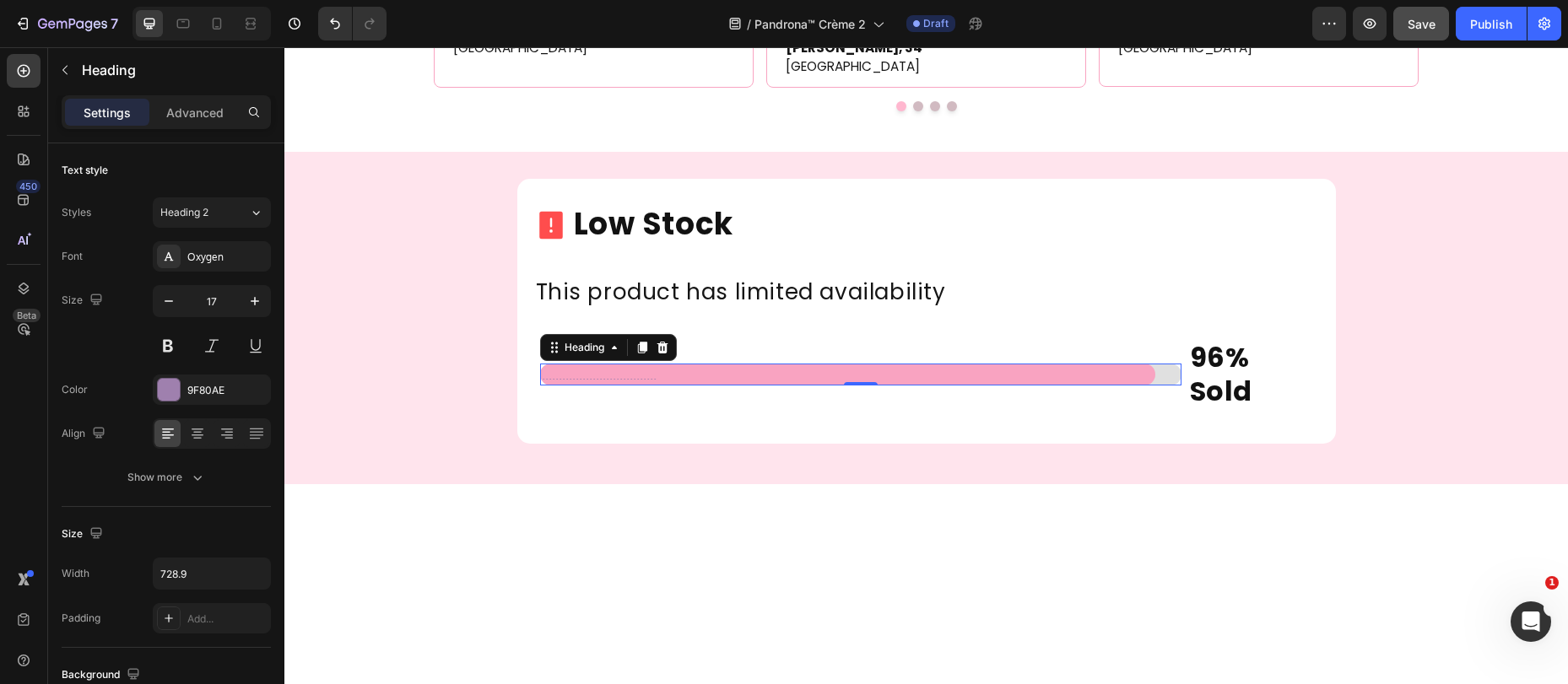
click at [645, 386] on h2 ".................................." at bounding box center [847, 374] width 615 height 22
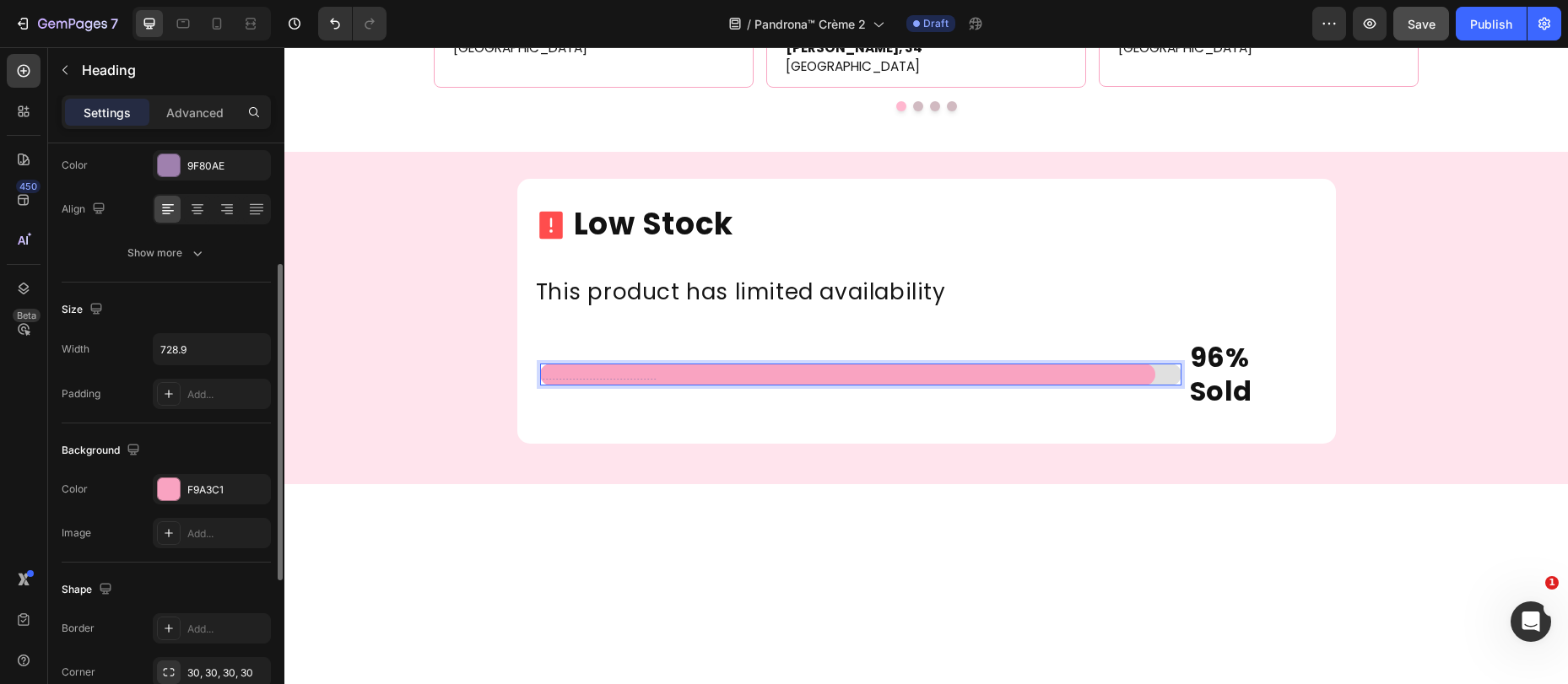
scroll to position [255, 0]
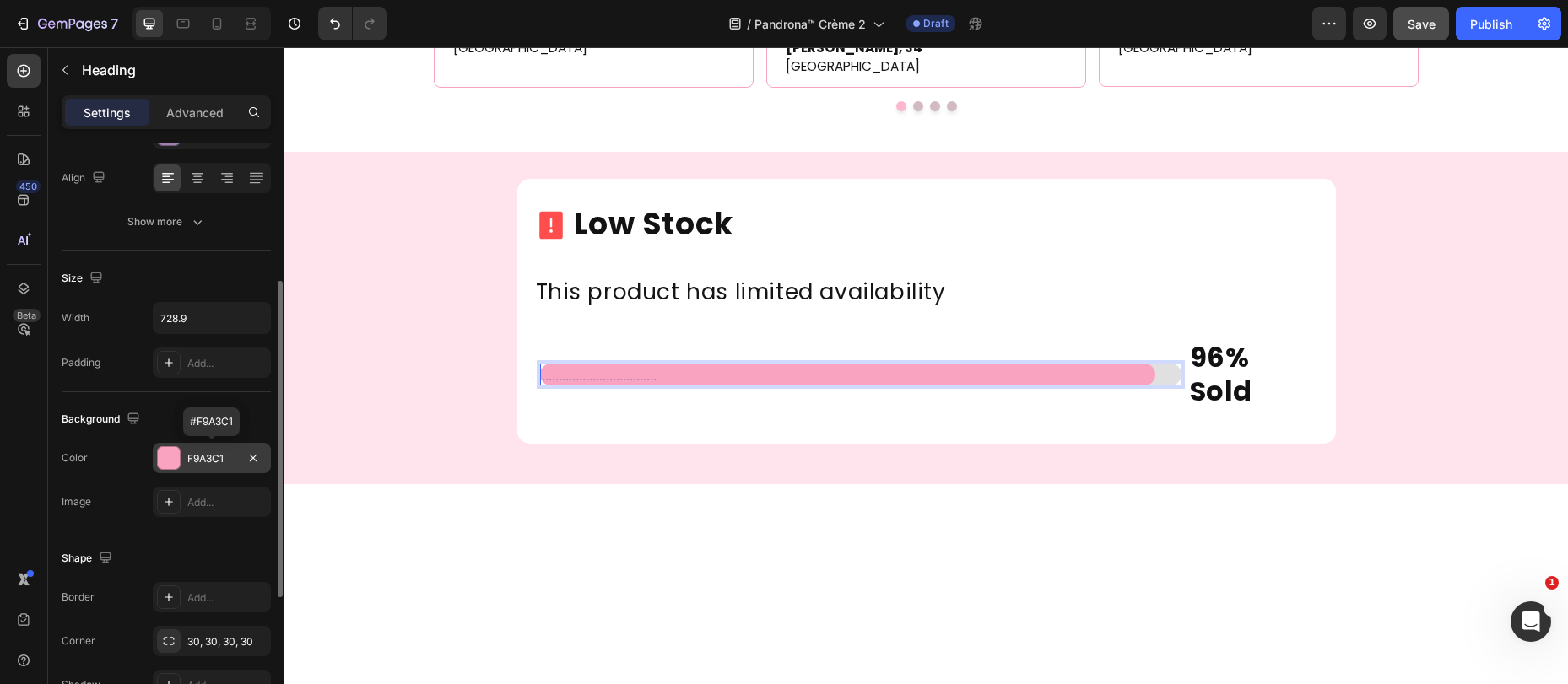
click at [179, 457] on div at bounding box center [169, 458] width 22 height 22
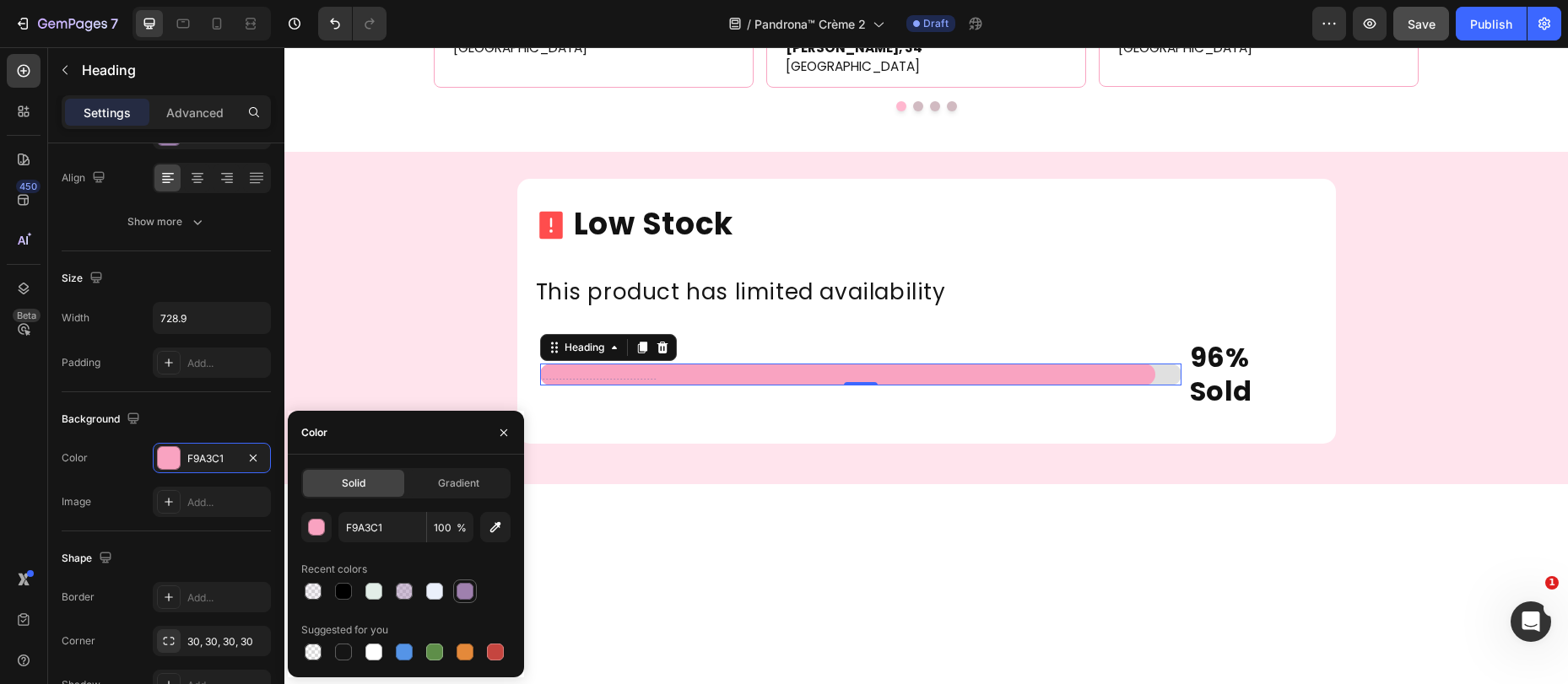
click at [463, 590] on div at bounding box center [464, 591] width 17 height 17
type input "9F80AE"
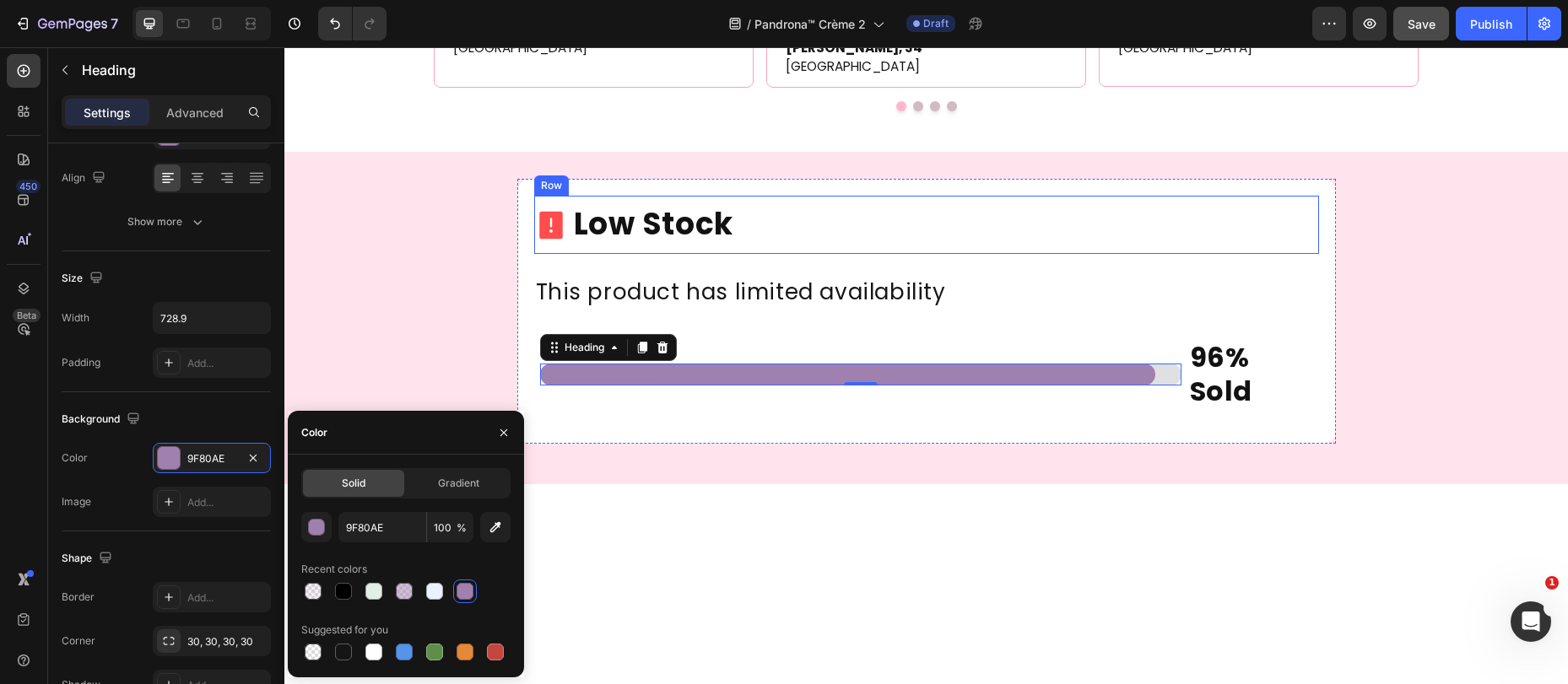
click at [1092, 254] on div "Icon Low Stock Heading Row" at bounding box center [926, 224] width 785 height 58
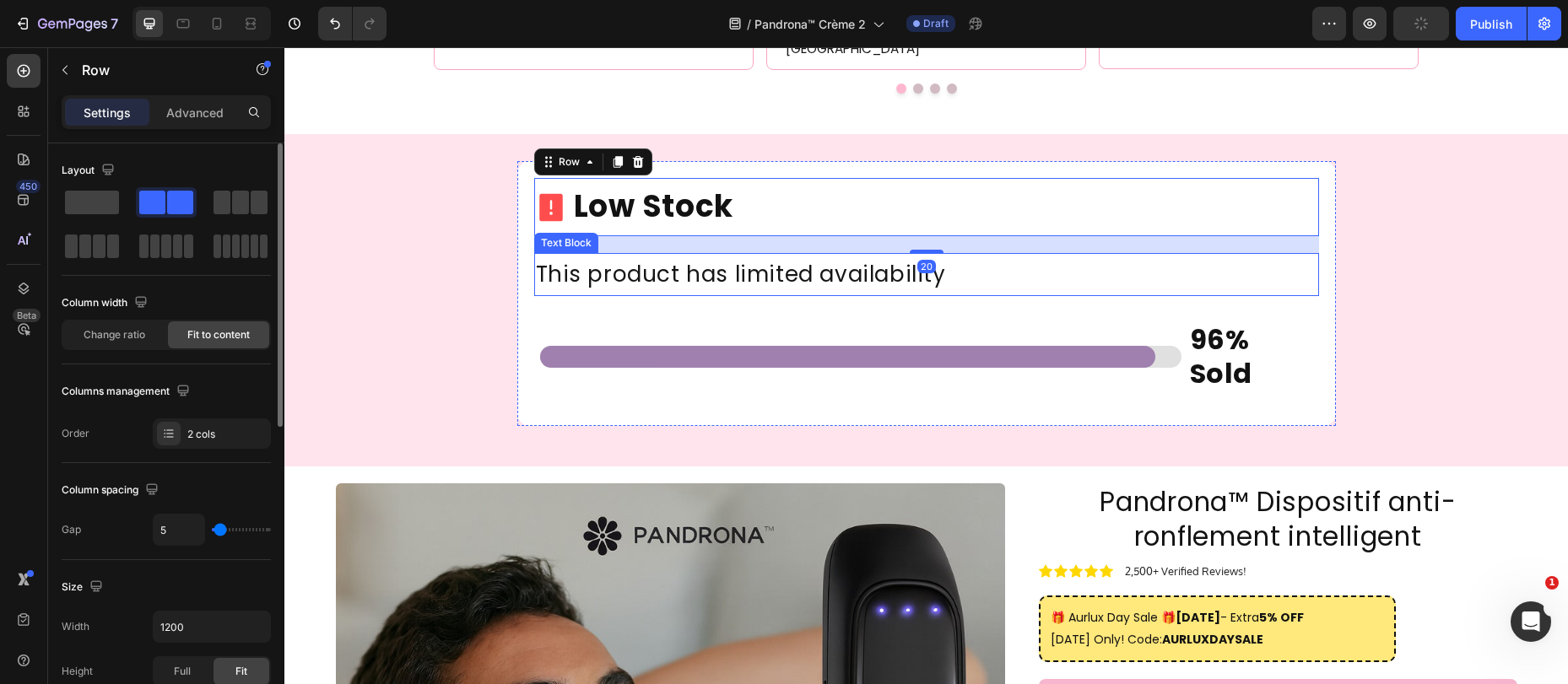
scroll to position [4274, 0]
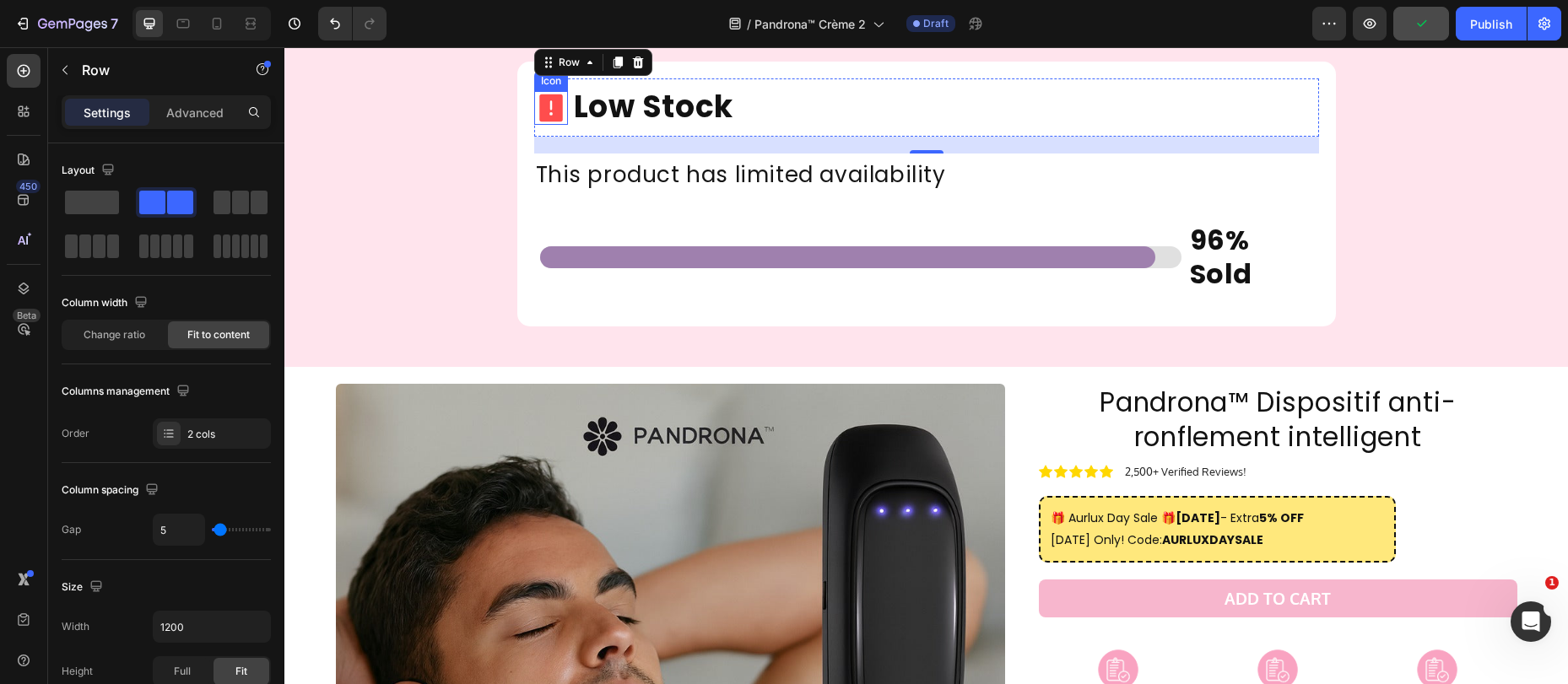
click at [543, 122] on icon at bounding box center [551, 108] width 23 height 28
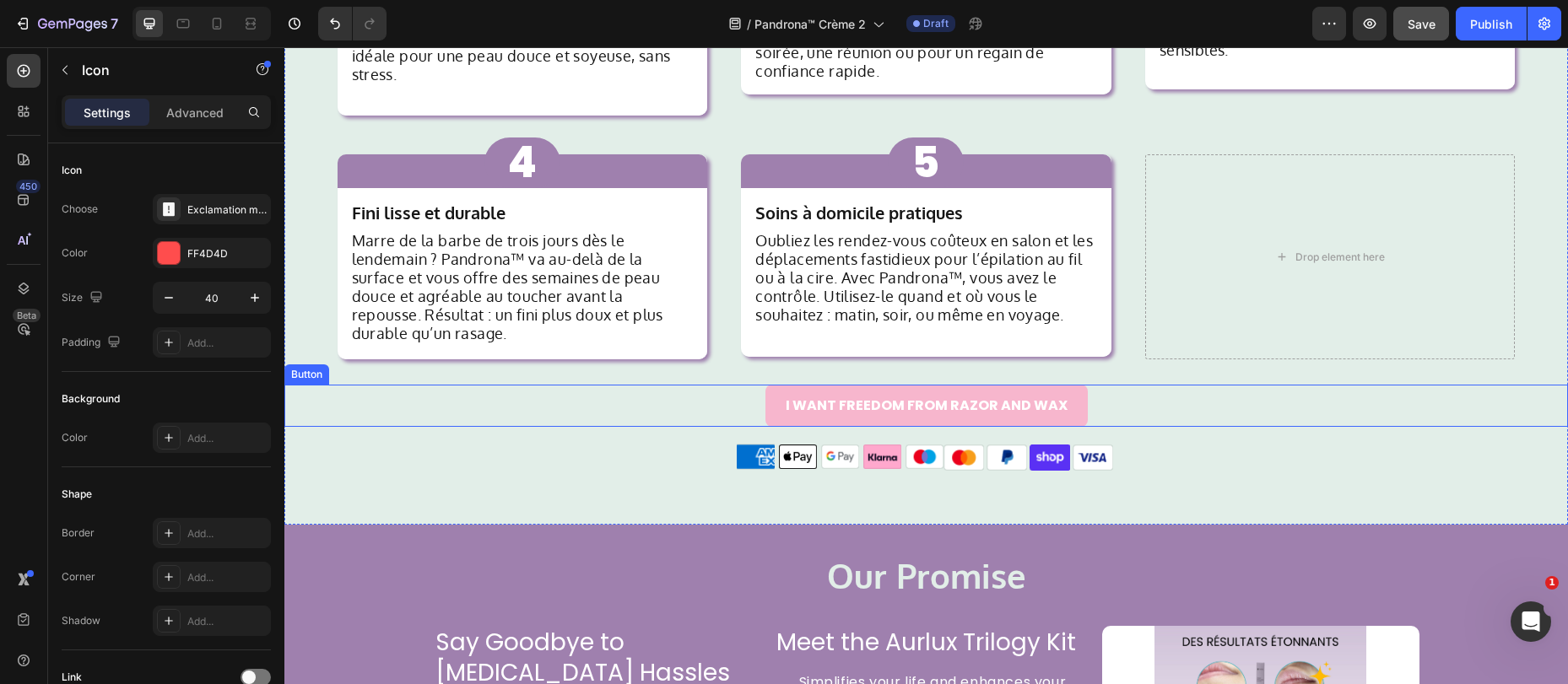
scroll to position [1619, 0]
click at [823, 398] on p "I WANT FREEDOM FROM RAZOR AND WAX" at bounding box center [927, 406] width 282 height 16
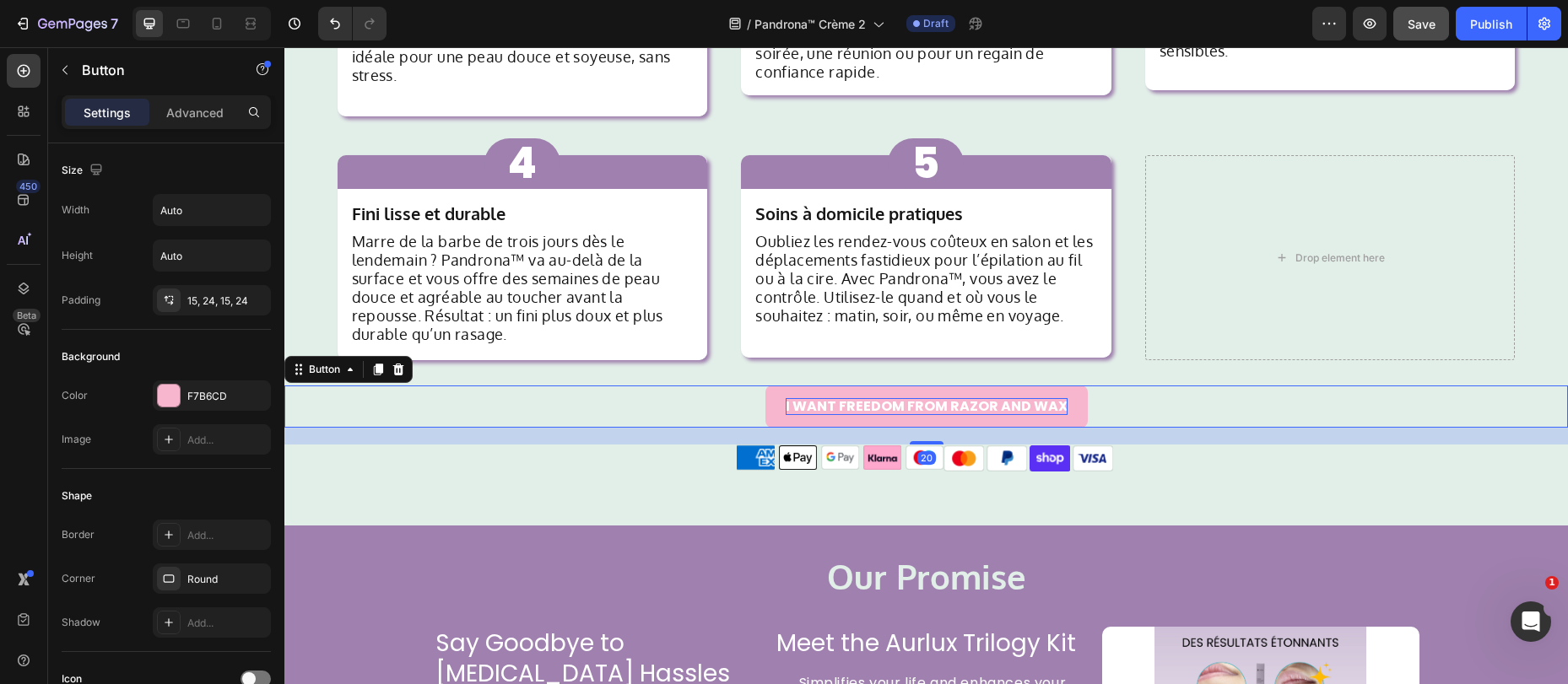
click at [823, 398] on p "I WANT FREEDOM FROM RAZOR AND WAX" at bounding box center [927, 406] width 282 height 16
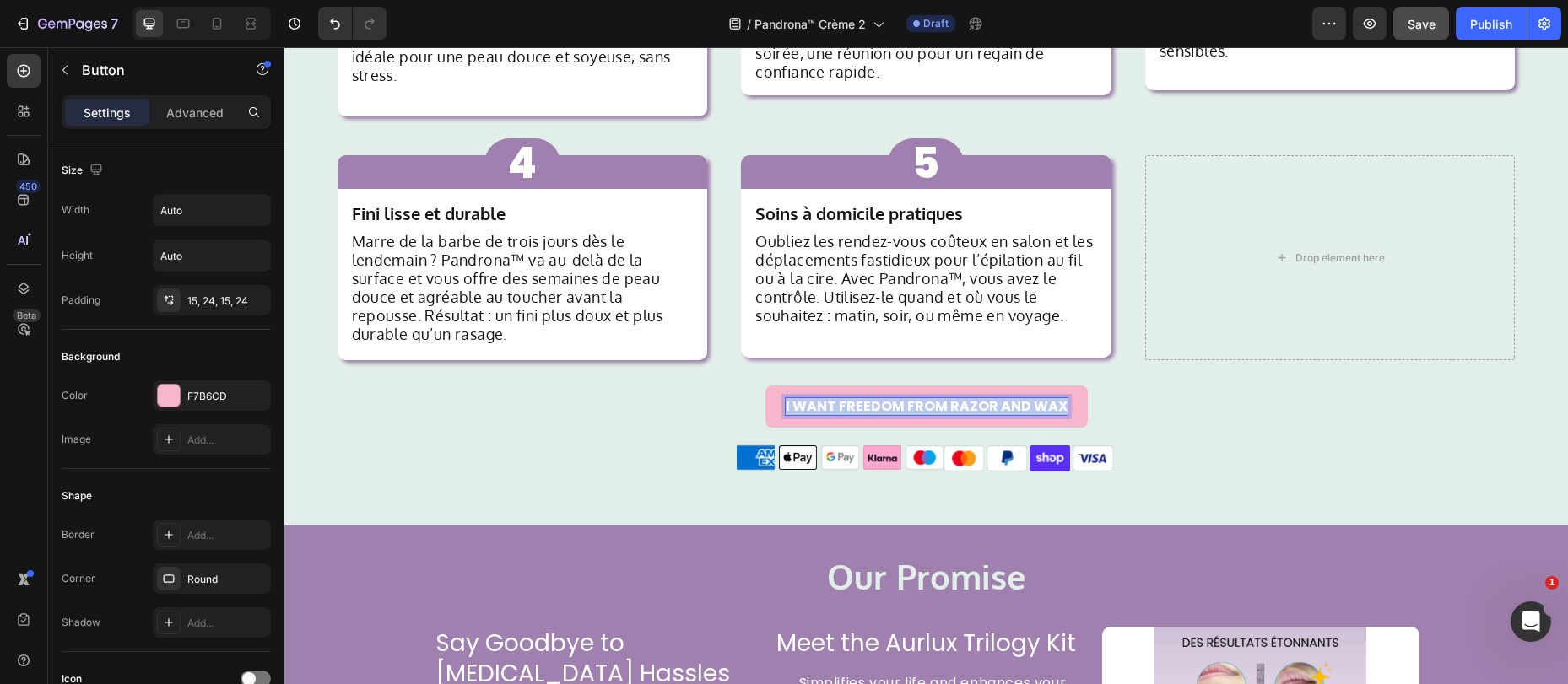
click at [823, 398] on p "I WANT FREEDOM FROM RAZOR AND WAX" at bounding box center [927, 406] width 282 height 16
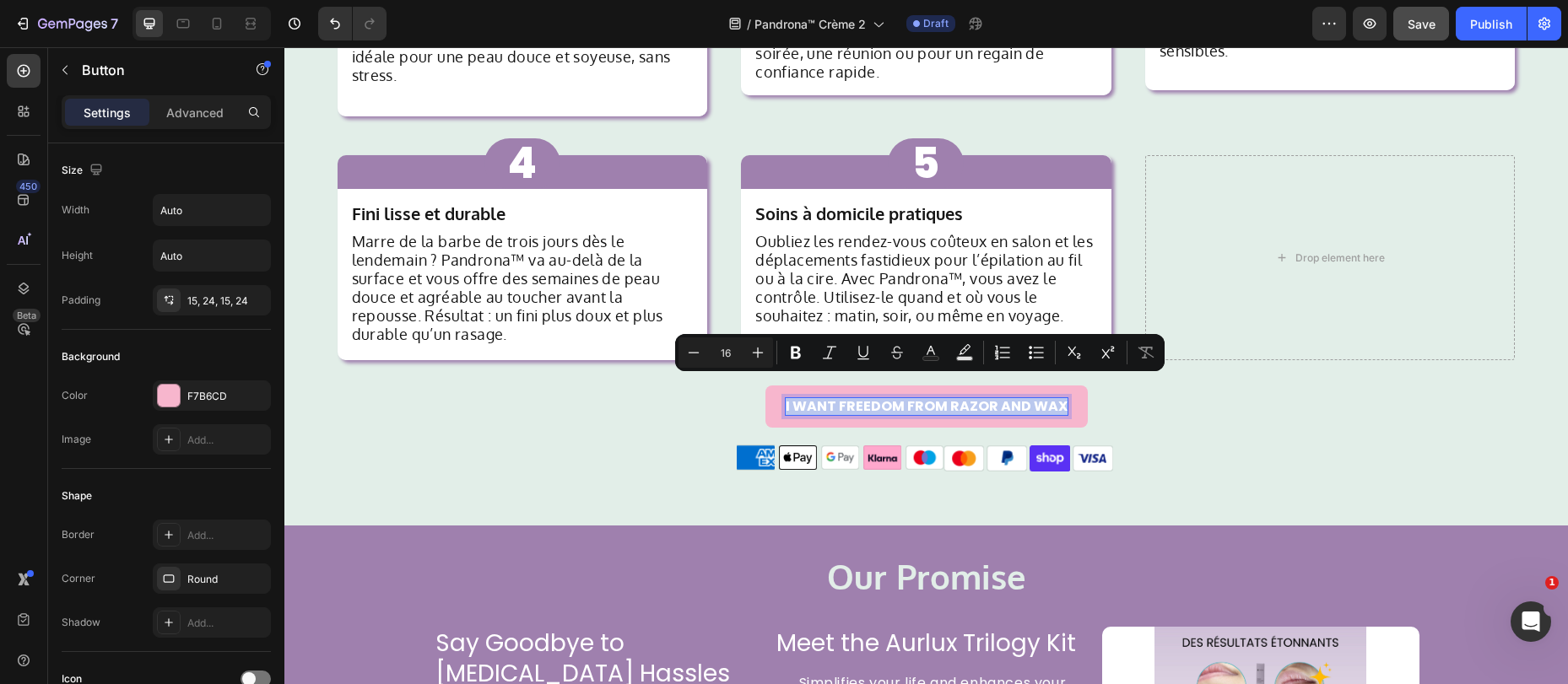
copy p "I WANT FREEDOM FROM RAZOR AND WAX"
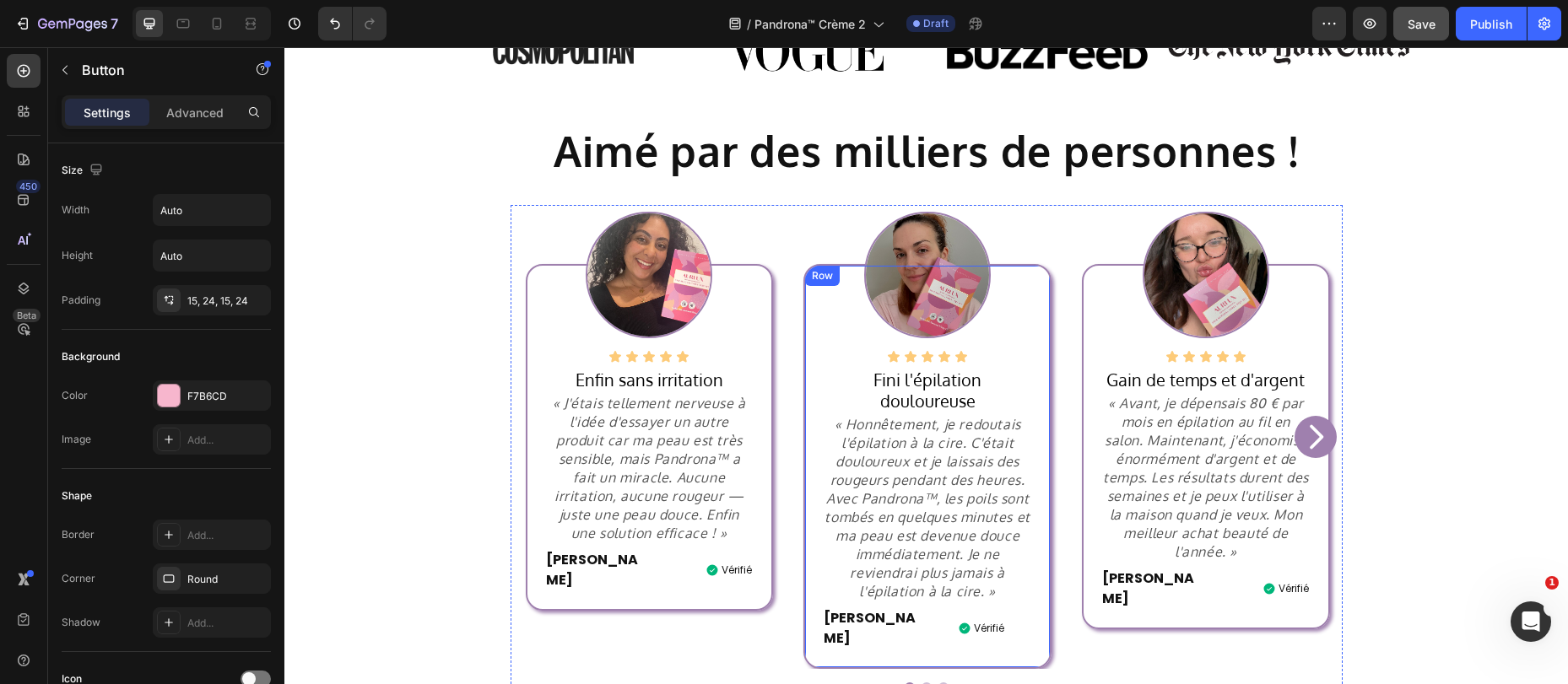
scroll to position [672, 0]
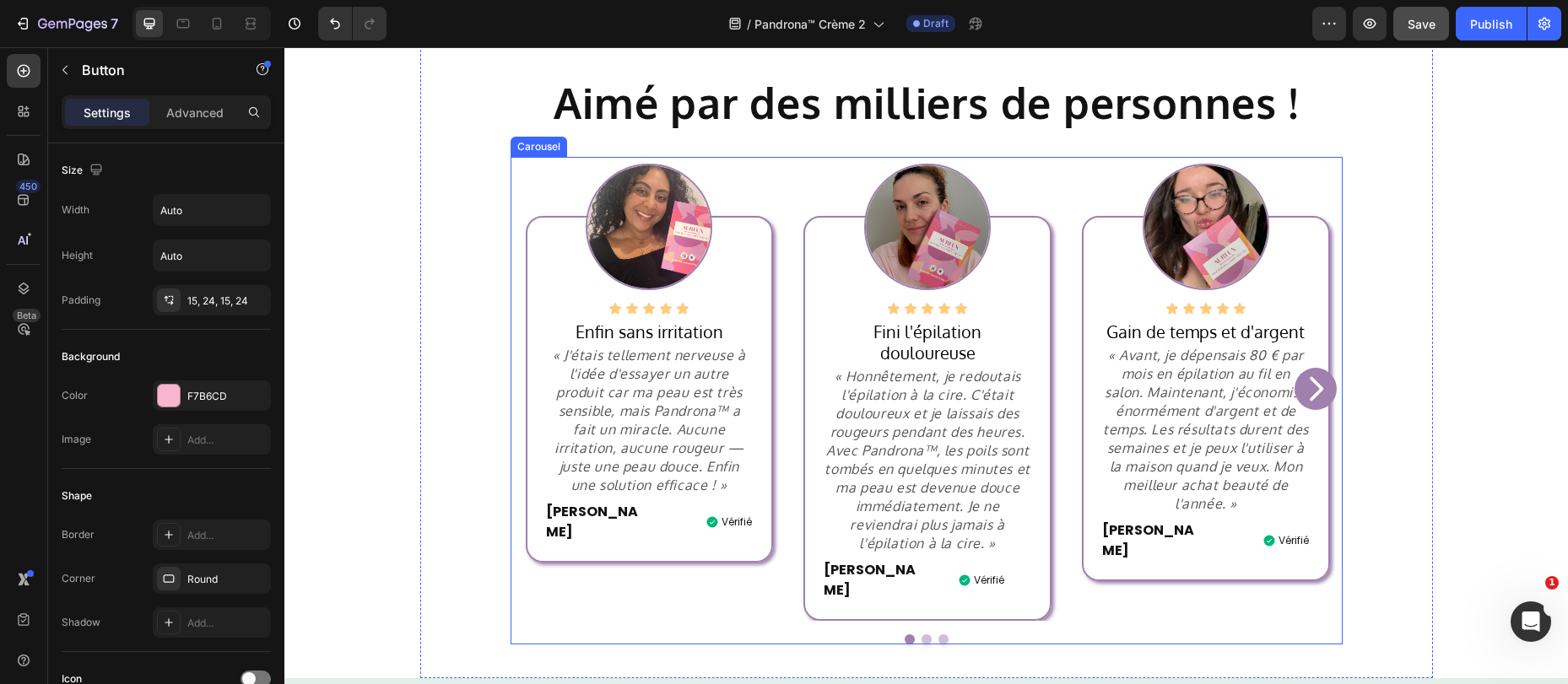
click at [1300, 373] on icon "Carousel Next Arrow" at bounding box center [1315, 389] width 34 height 34
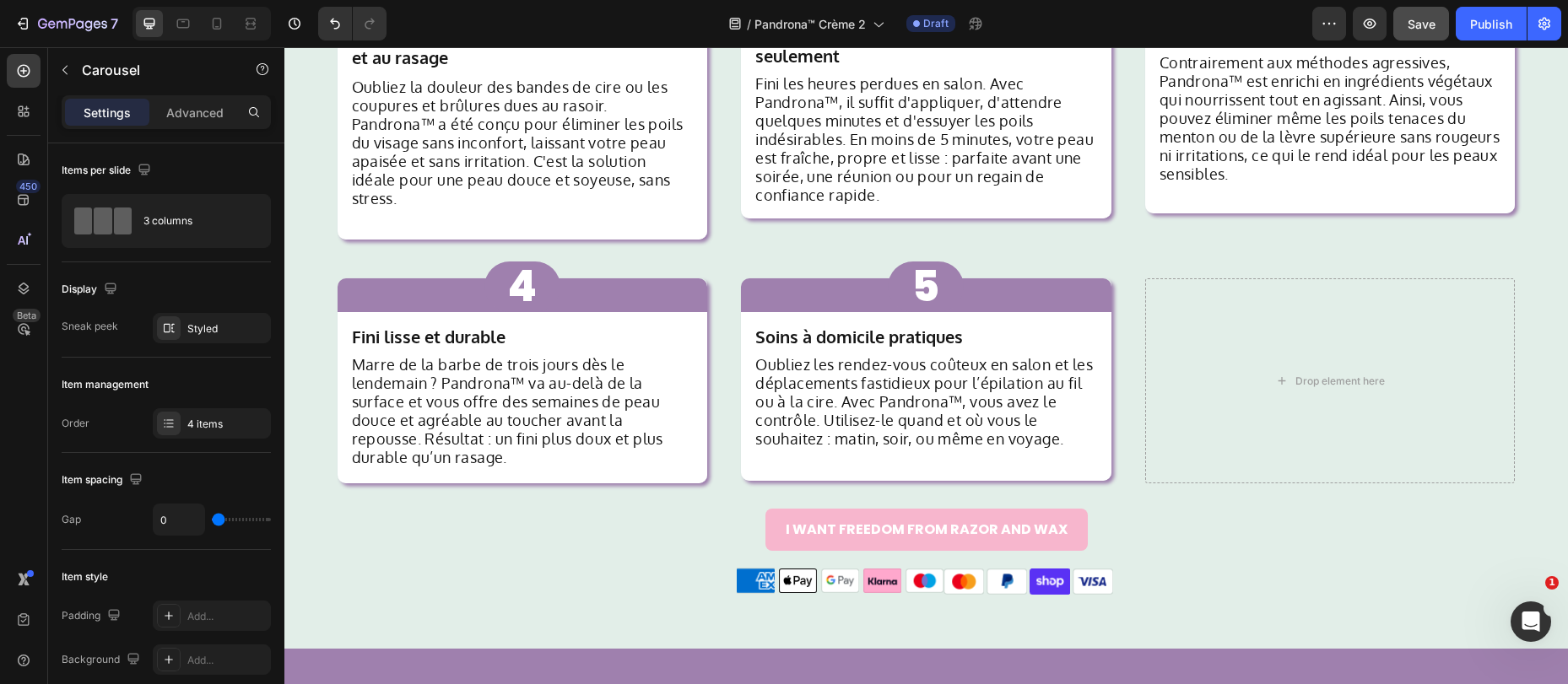
scroll to position [1979, 0]
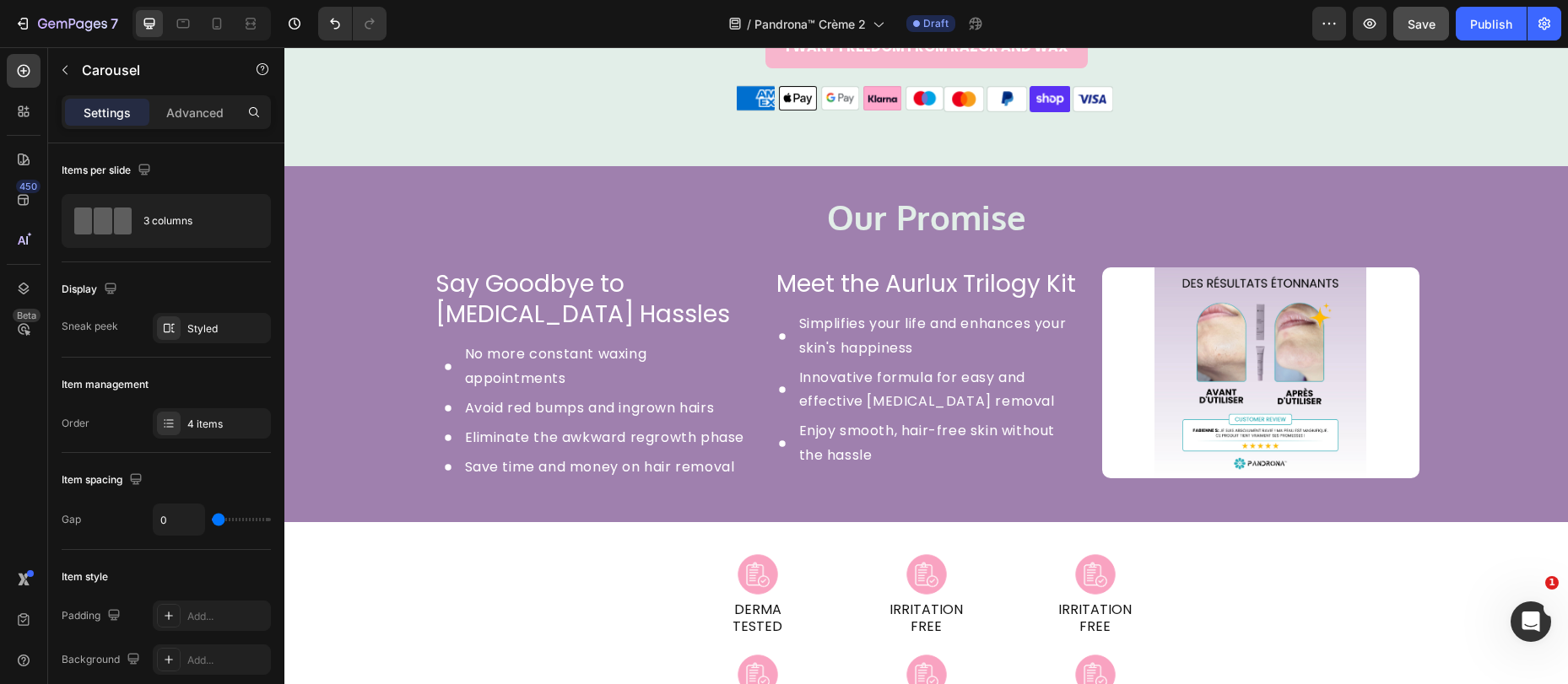
click at [1413, 38] on button "Save" at bounding box center [1421, 24] width 55 height 34
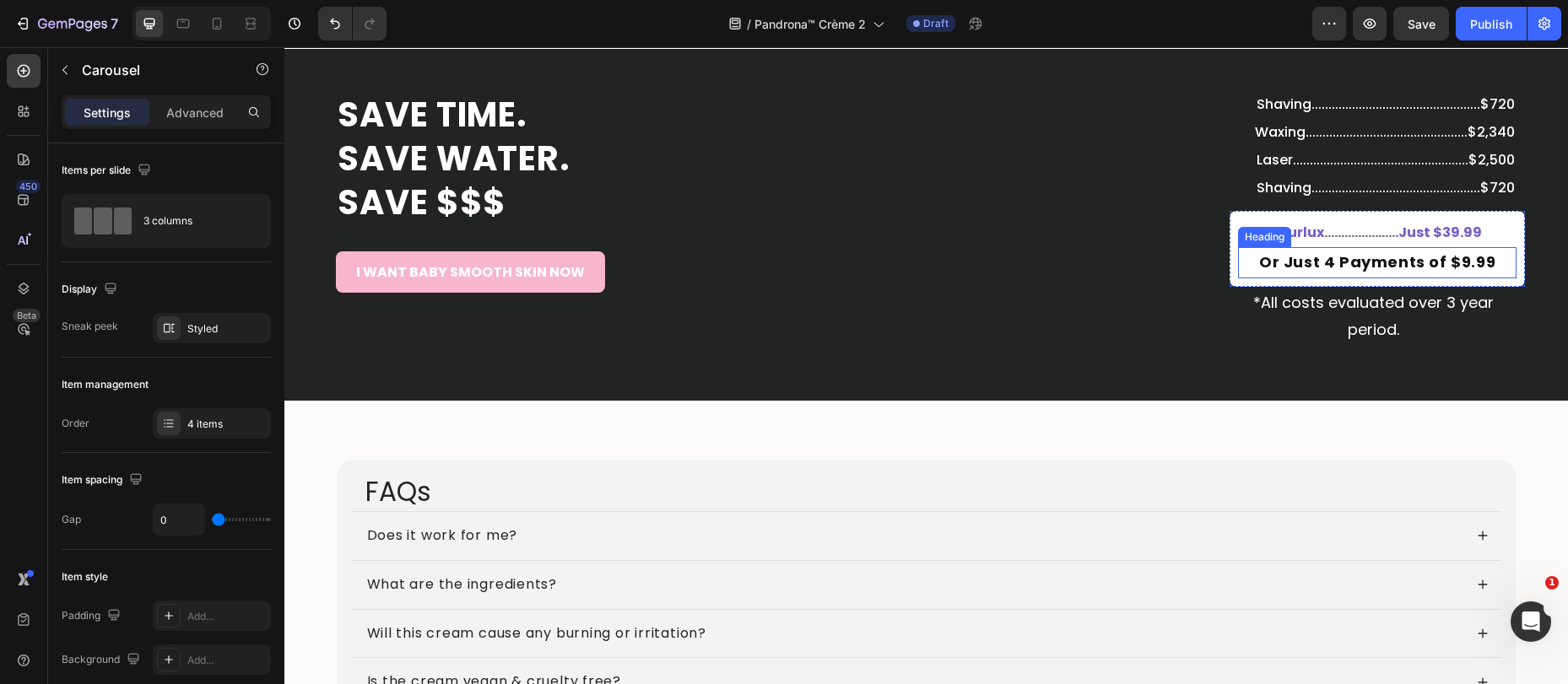
scroll to position [6504, 0]
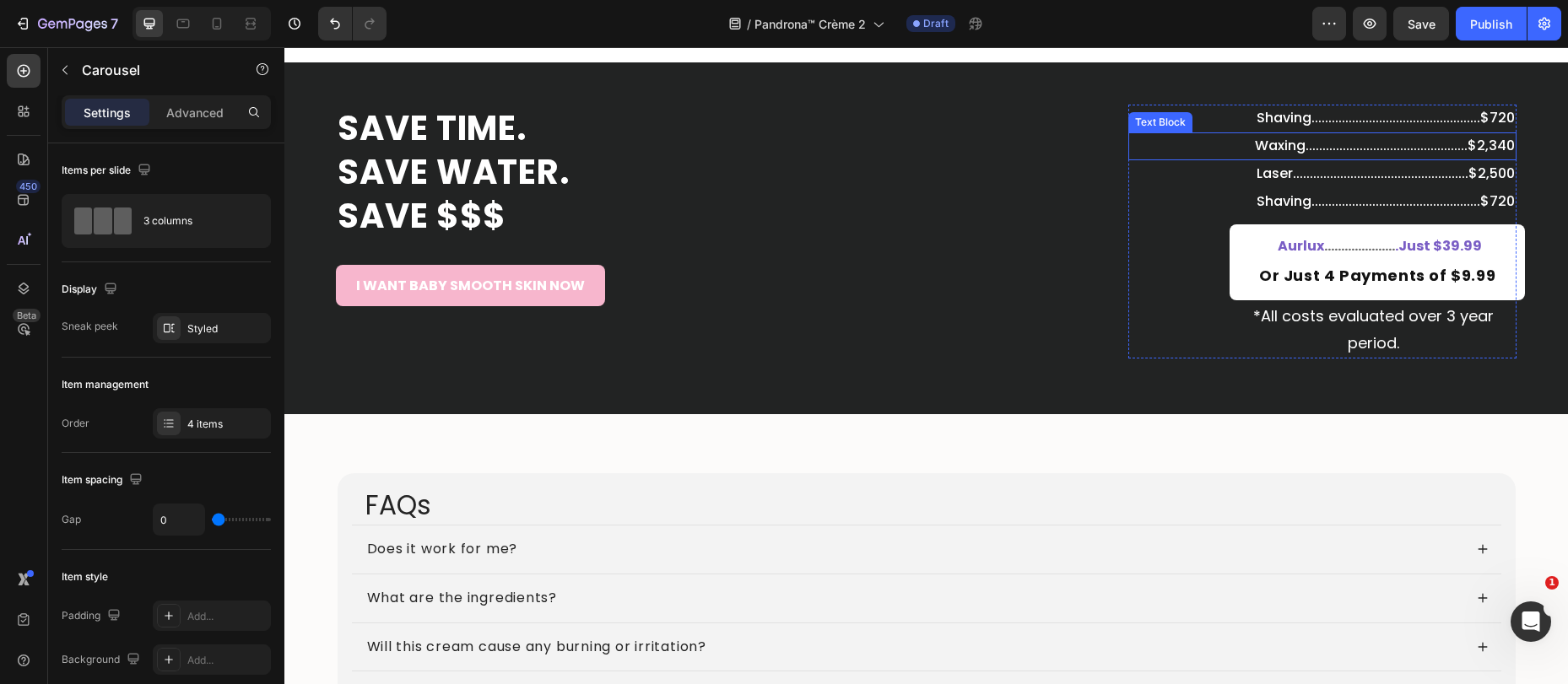
click at [1330, 143] on p "Waxing................................................$2,340" at bounding box center [1322, 146] width 385 height 24
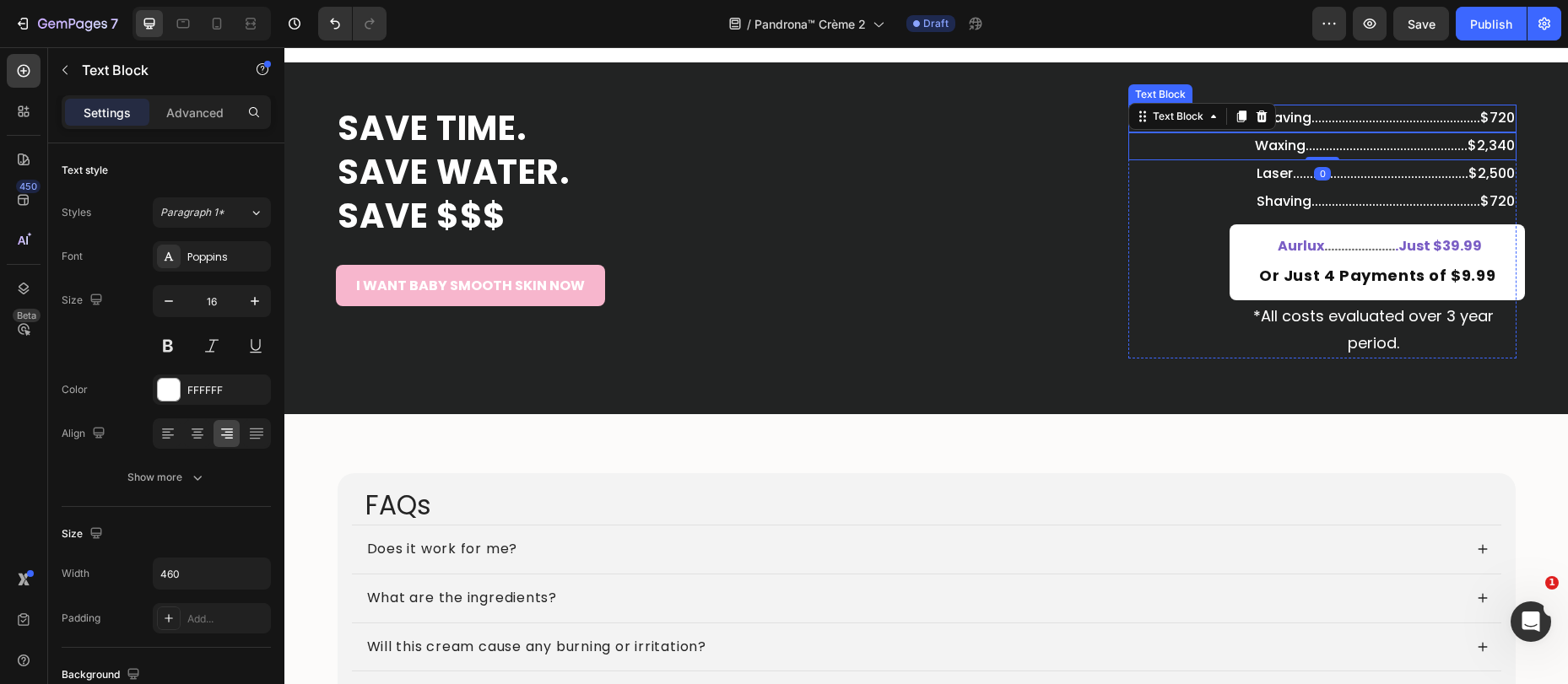
click at [1336, 121] on p "Shaving..................................................$720" at bounding box center [1322, 118] width 385 height 24
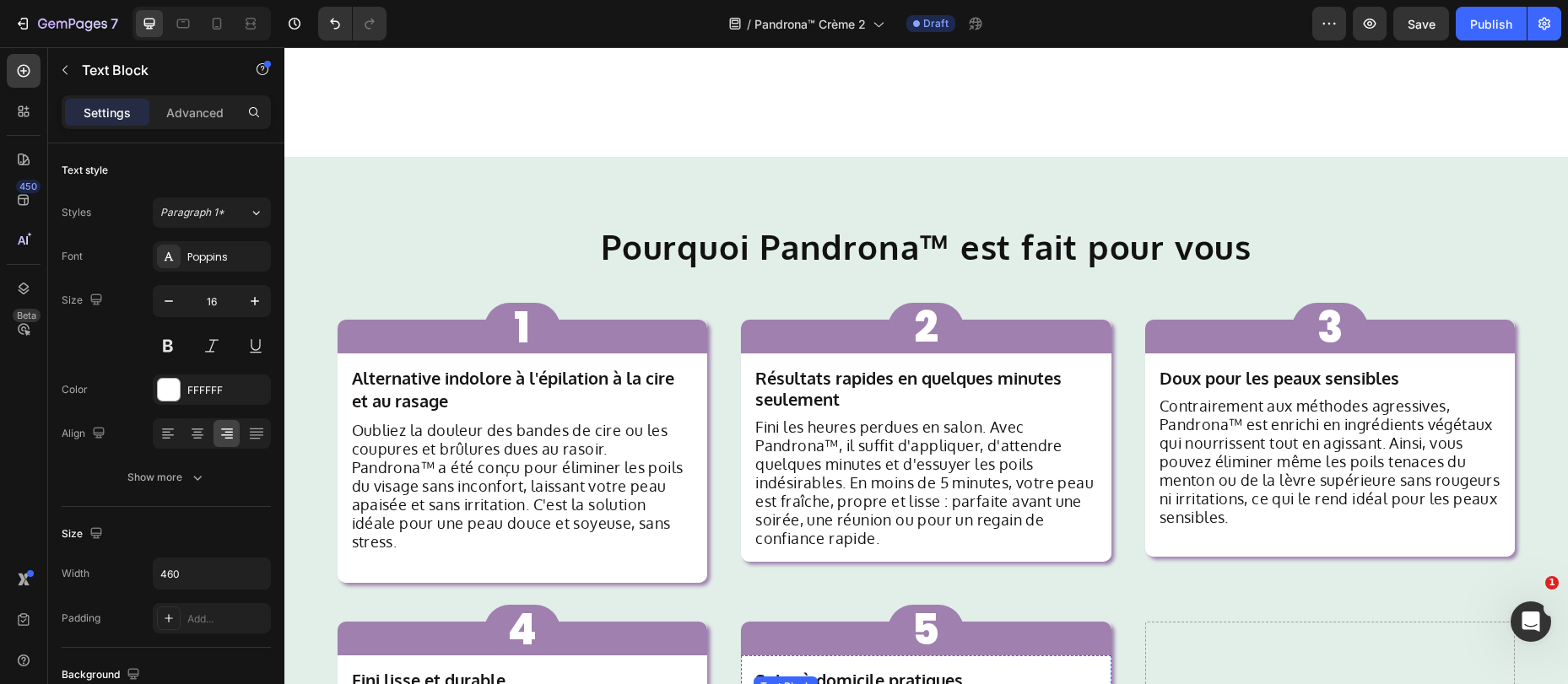
scroll to position [1558, 0]
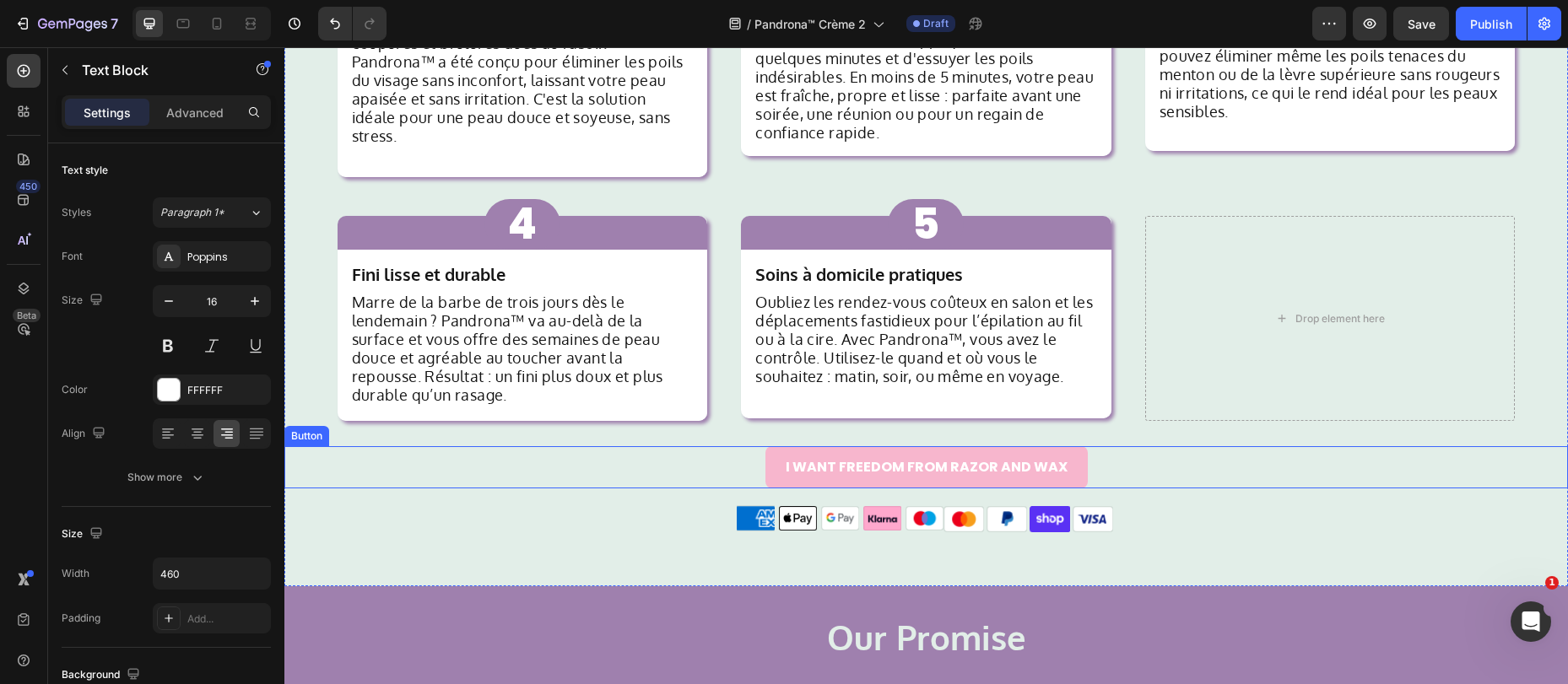
click at [771, 454] on button "I WANT FREEDOM FROM RAZOR AND WAX" at bounding box center [926, 467] width 322 height 41
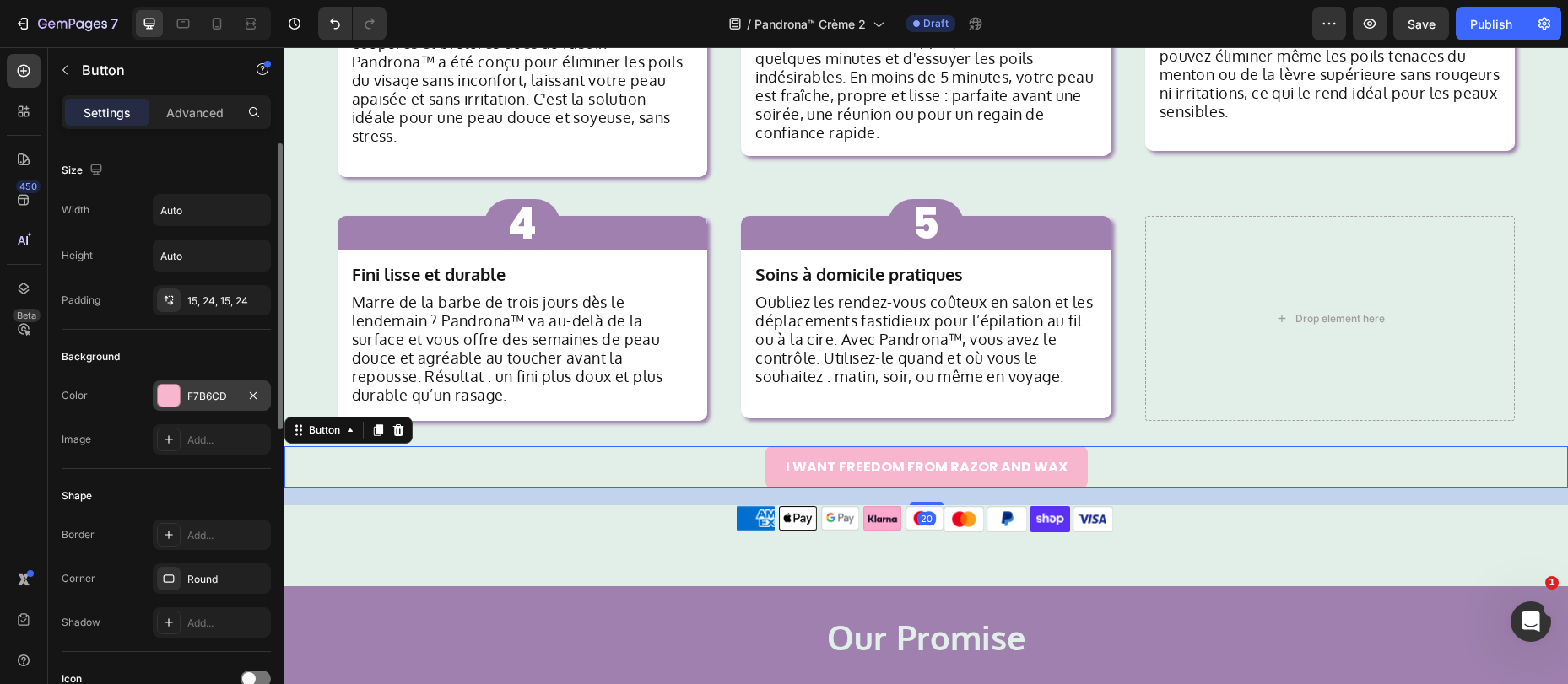
click at [175, 401] on div at bounding box center [169, 396] width 22 height 22
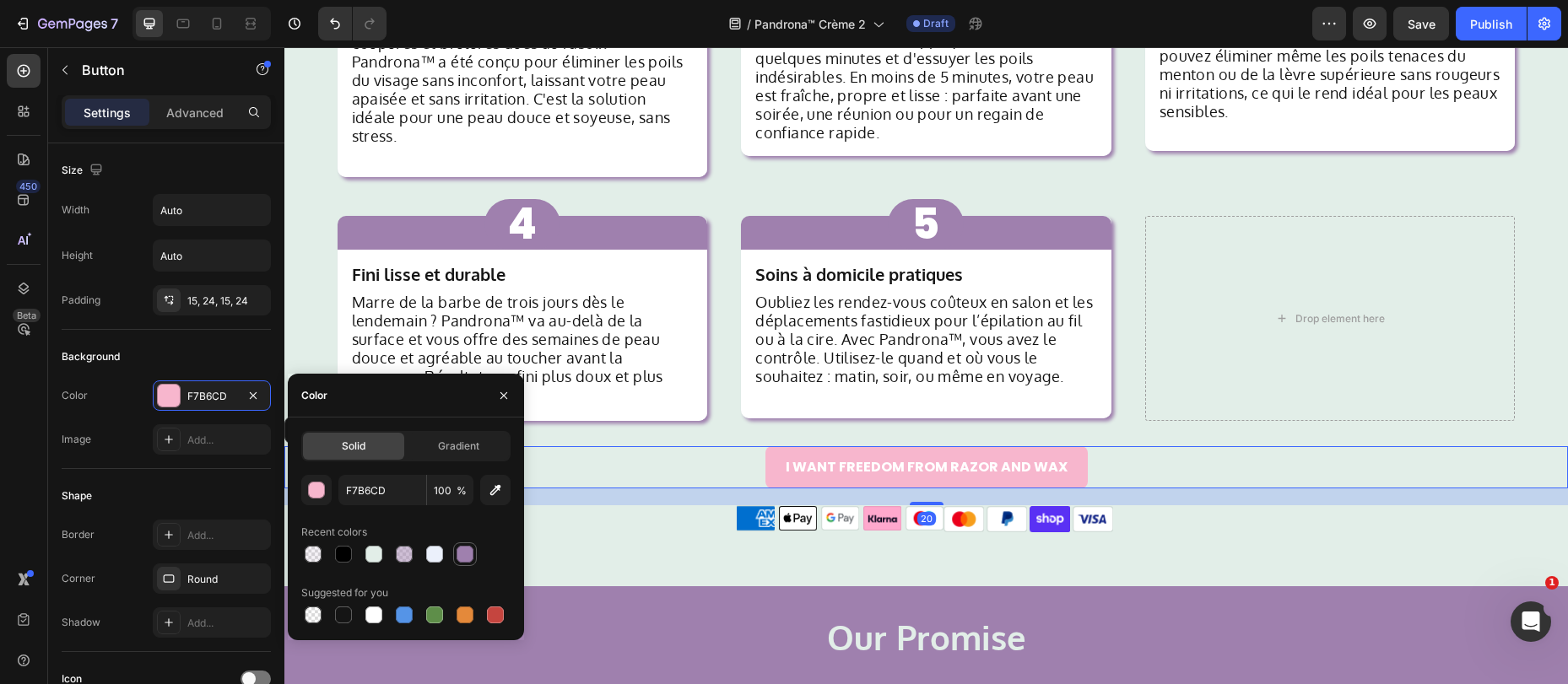
click at [459, 556] on div at bounding box center [464, 554] width 17 height 17
type input "9F80AE"
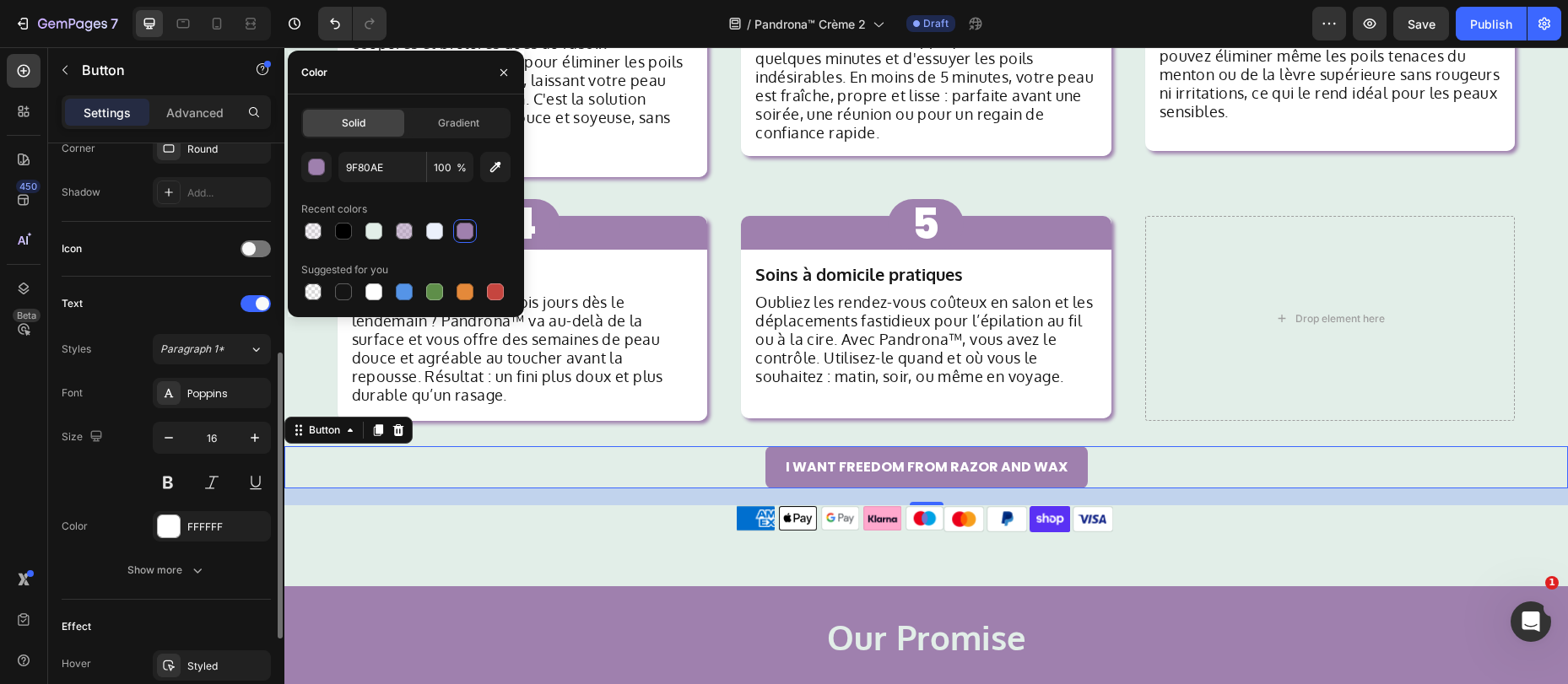
scroll to position [621, 0]
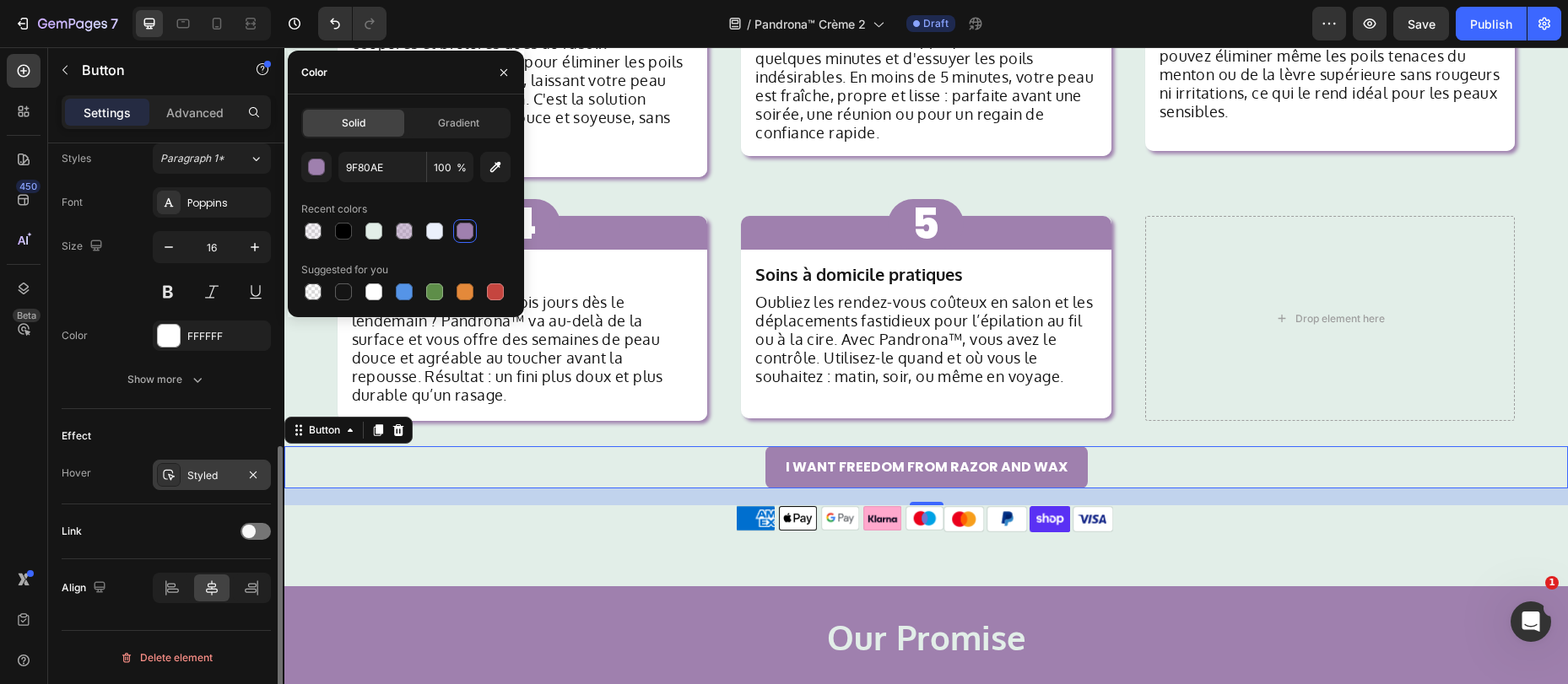
click at [204, 478] on div "Styled" at bounding box center [212, 475] width 49 height 15
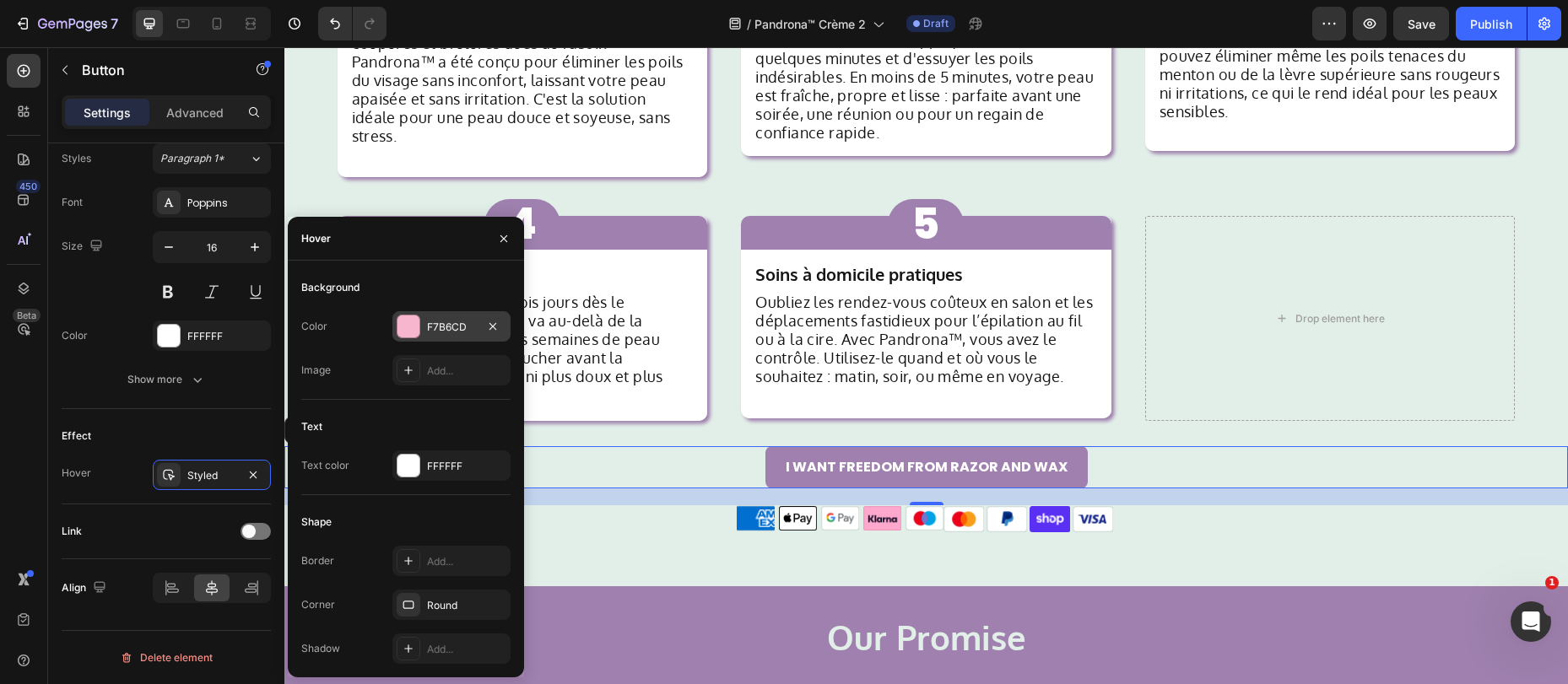
click at [421, 333] on div "F7B6CD" at bounding box center [451, 327] width 118 height 30
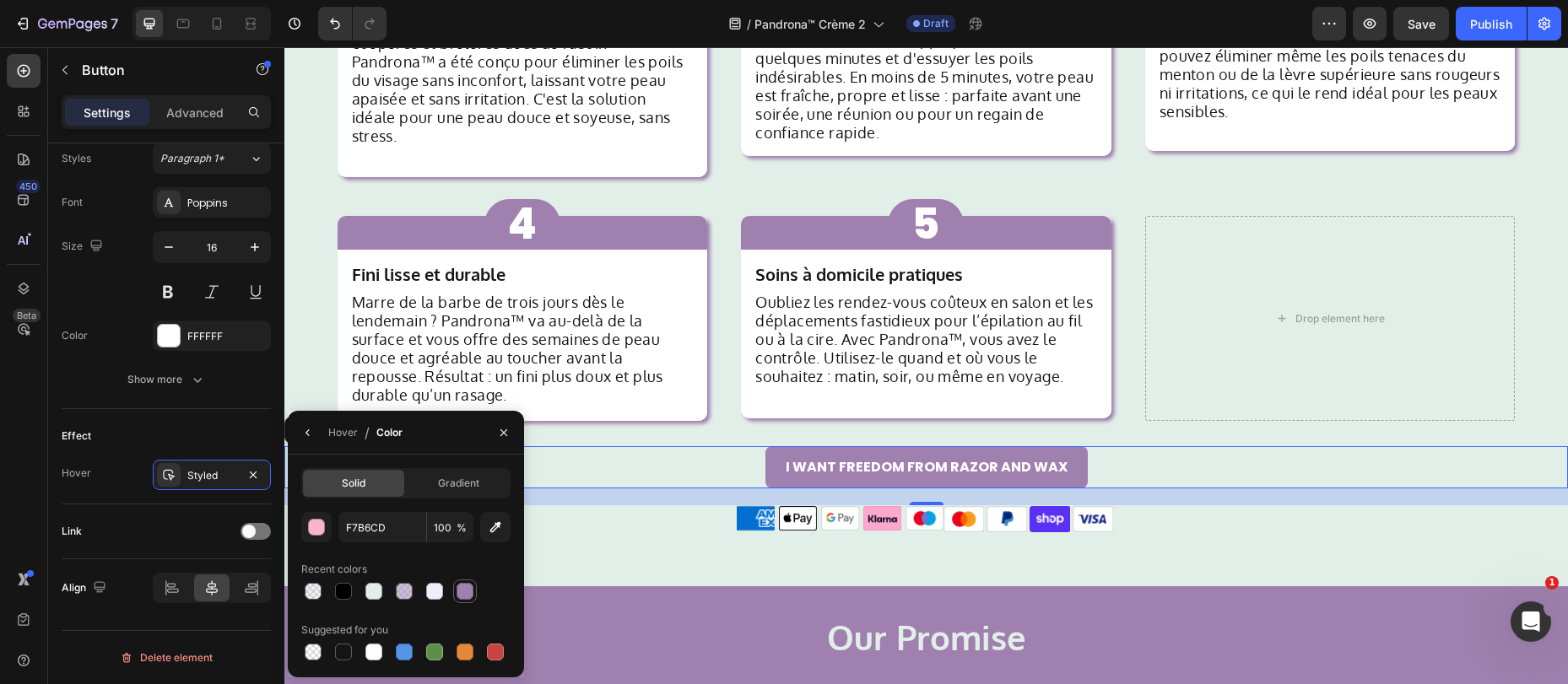
click at [468, 590] on div at bounding box center [464, 591] width 17 height 17
type input "9F80AE"
click at [176, 405] on div "Text Styles Paragraph 1* Font Poppins Size 16 Color FFFFFF Show more" at bounding box center [166, 247] width 209 height 323
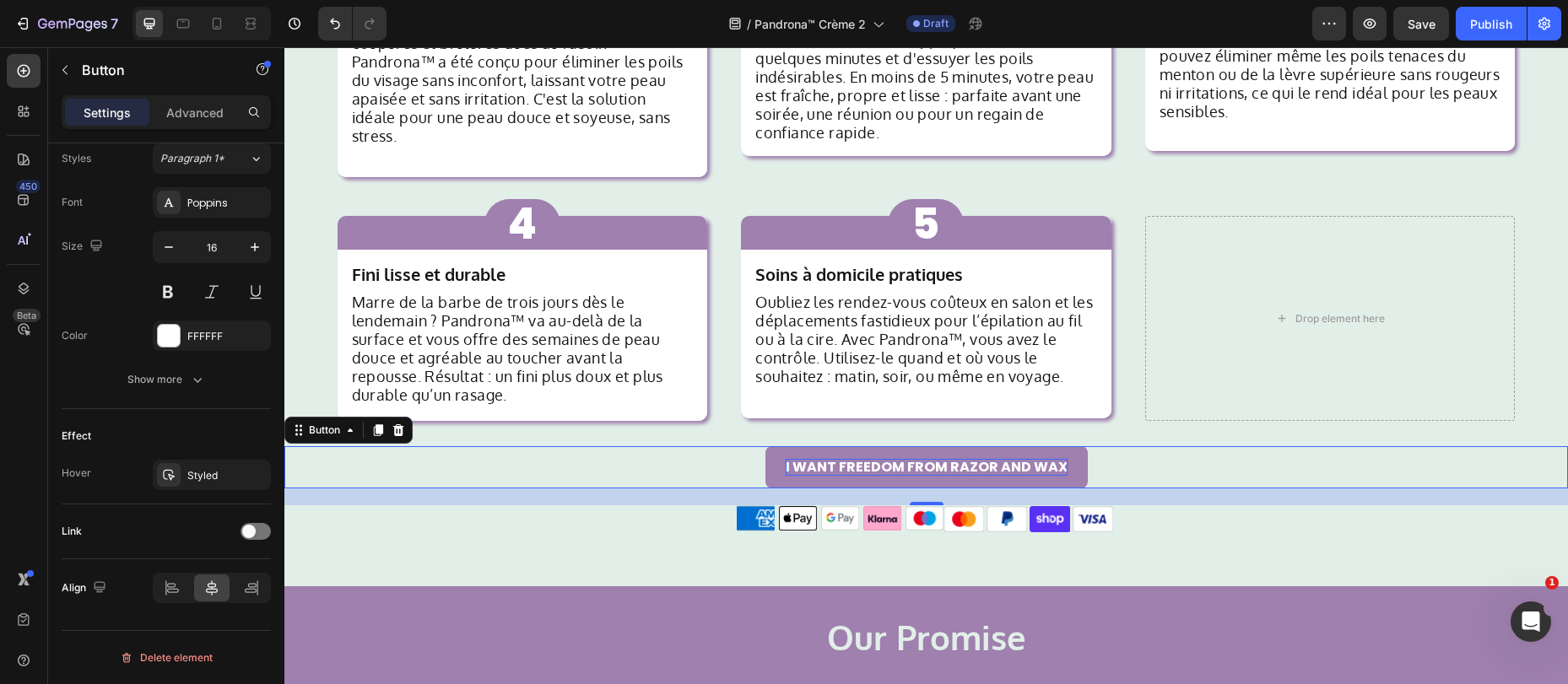
click at [874, 459] on p "I WANT FREEDOM FROM RAZOR AND WAX" at bounding box center [927, 467] width 282 height 16
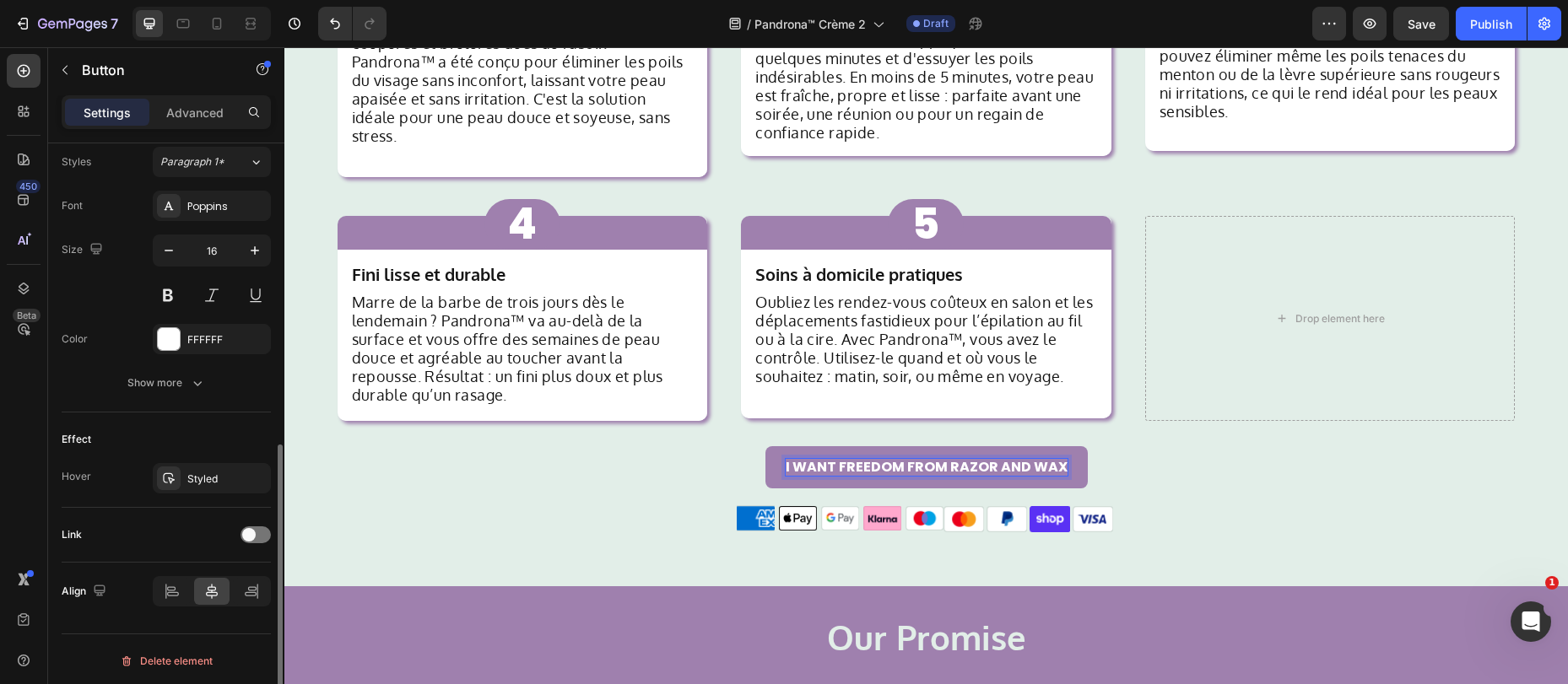
scroll to position [591, 0]
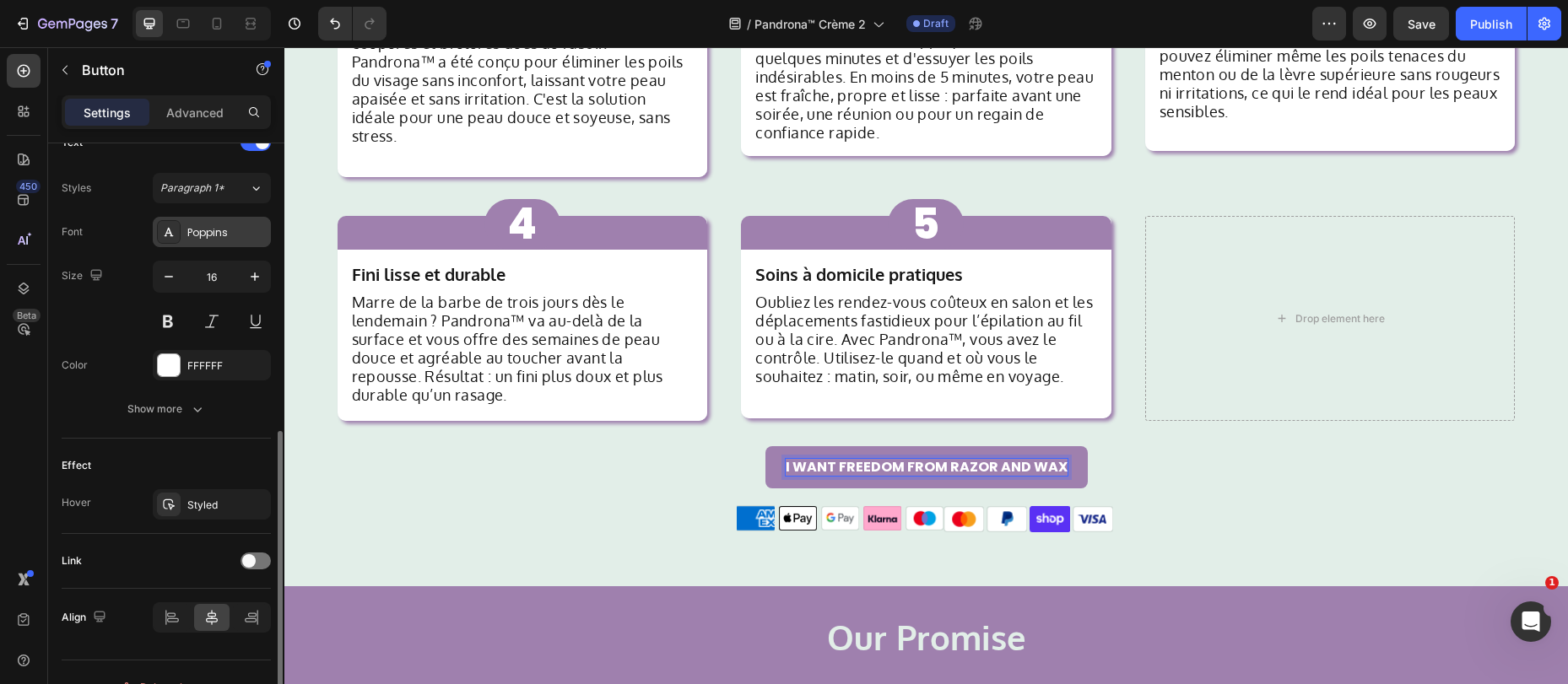
click at [211, 237] on div "Poppins" at bounding box center [227, 232] width 79 height 15
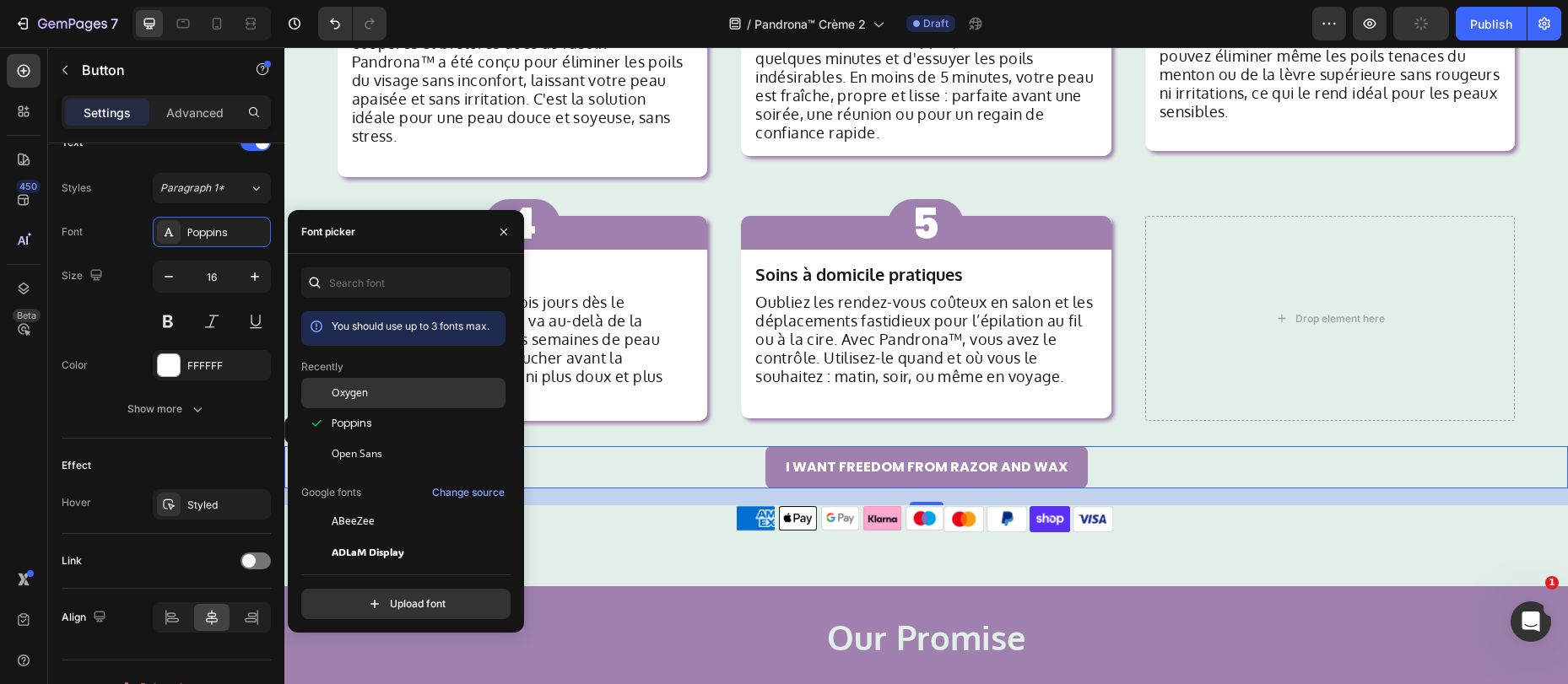
click at [363, 396] on span "Oxygen" at bounding box center [349, 393] width 37 height 15
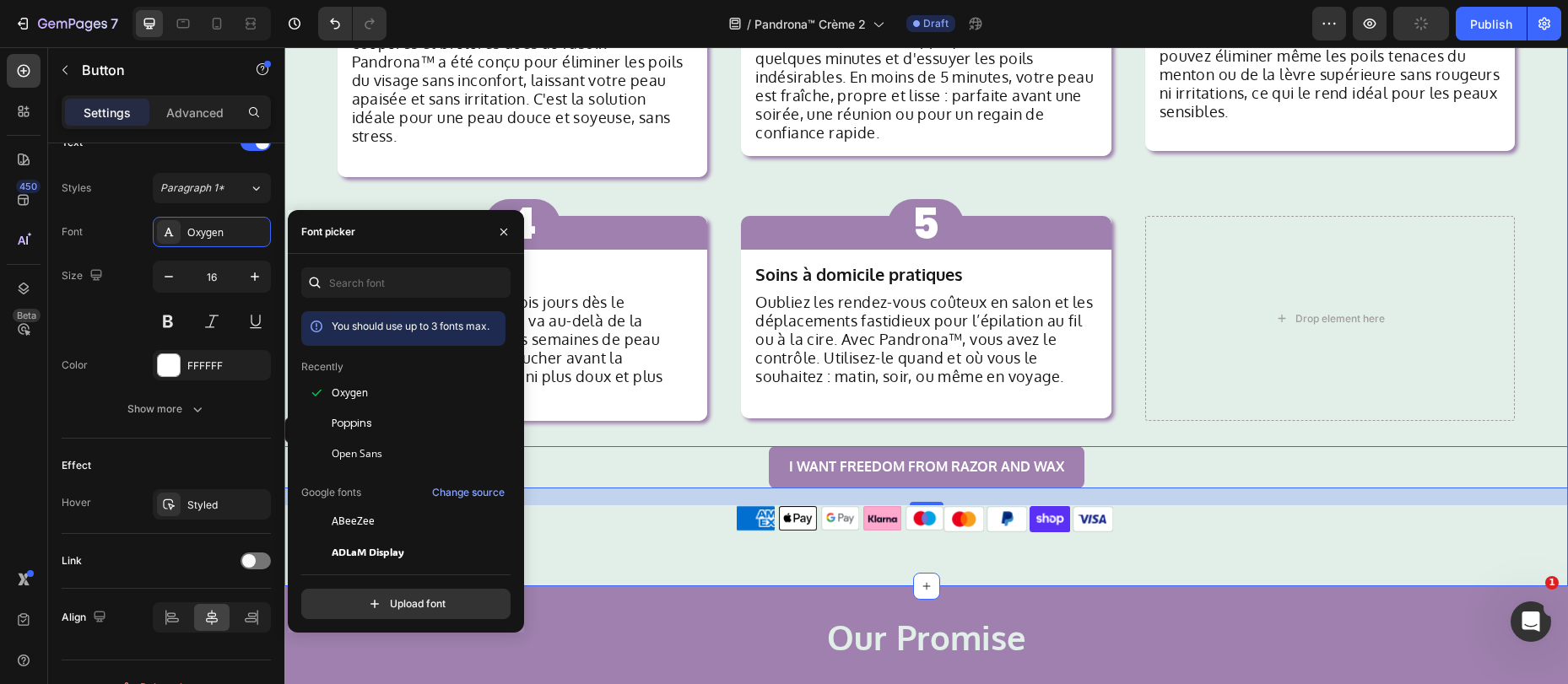
click at [596, 539] on div "Pourquoi Pandrona™ est fait pour vous Heading 1 Button Row Alternative indolore…" at bounding box center [925, 168] width 1283 height 835
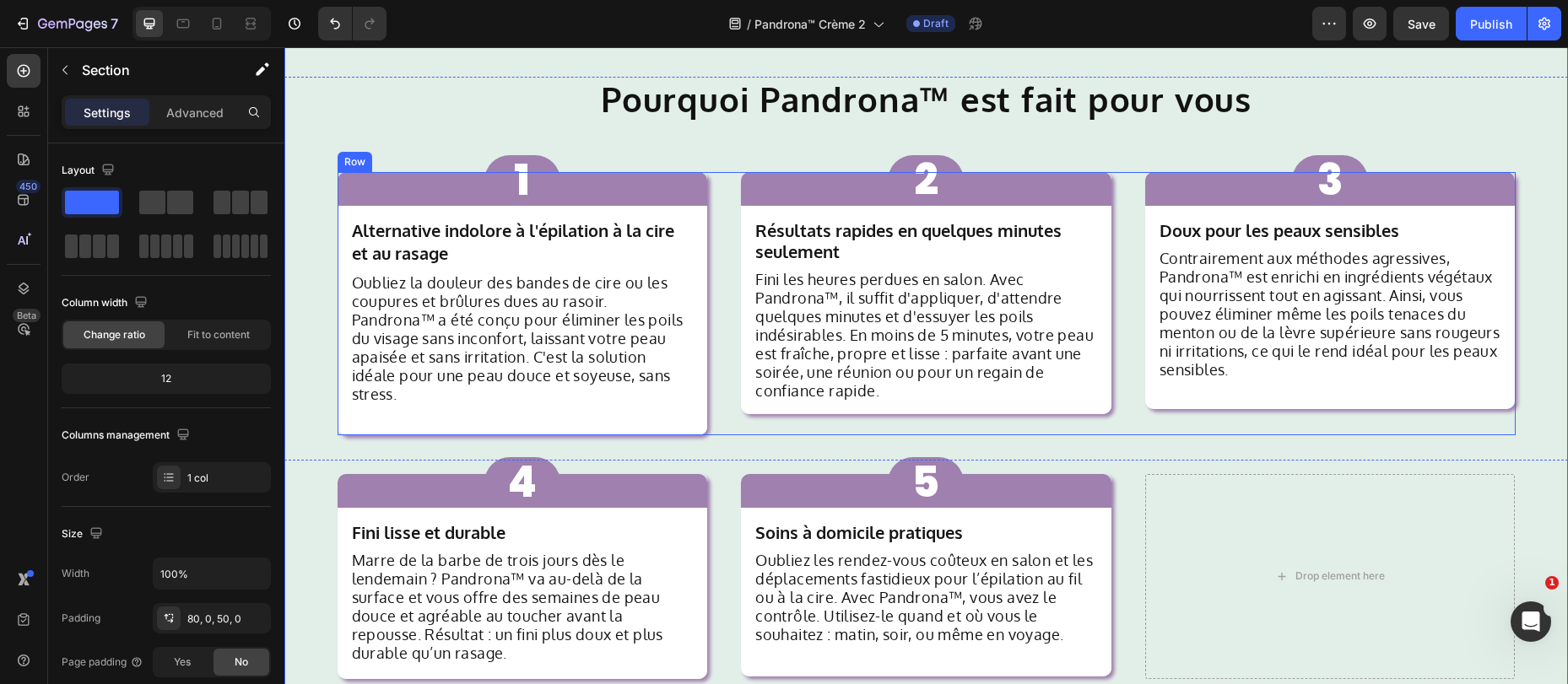
scroll to position [797, 0]
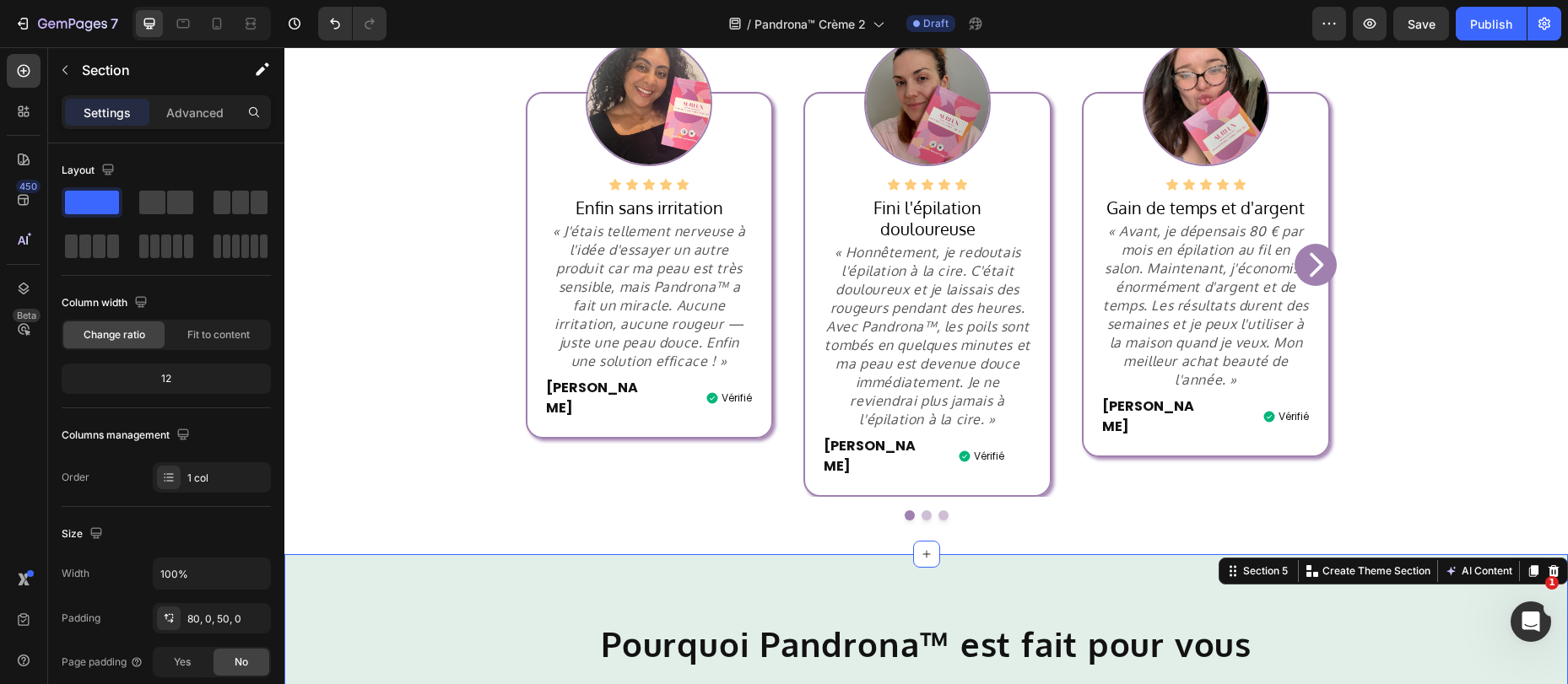
click at [1428, 27] on span "Save" at bounding box center [1421, 24] width 28 height 14
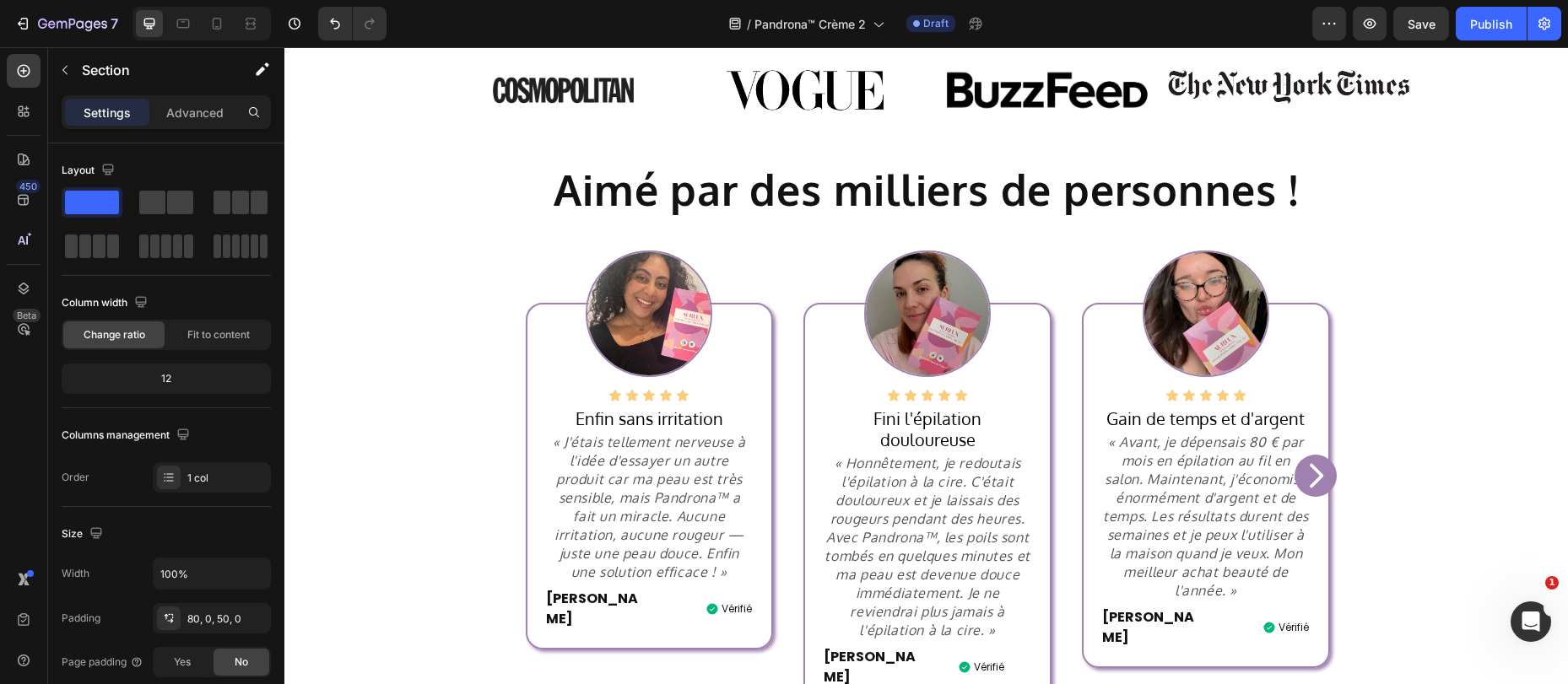
scroll to position [585, 0]
click at [569, 455] on p "« J'étais tellement nerveuse à l'idée d'essayer un autre produit car ma peau es…" at bounding box center [649, 508] width 207 height 148
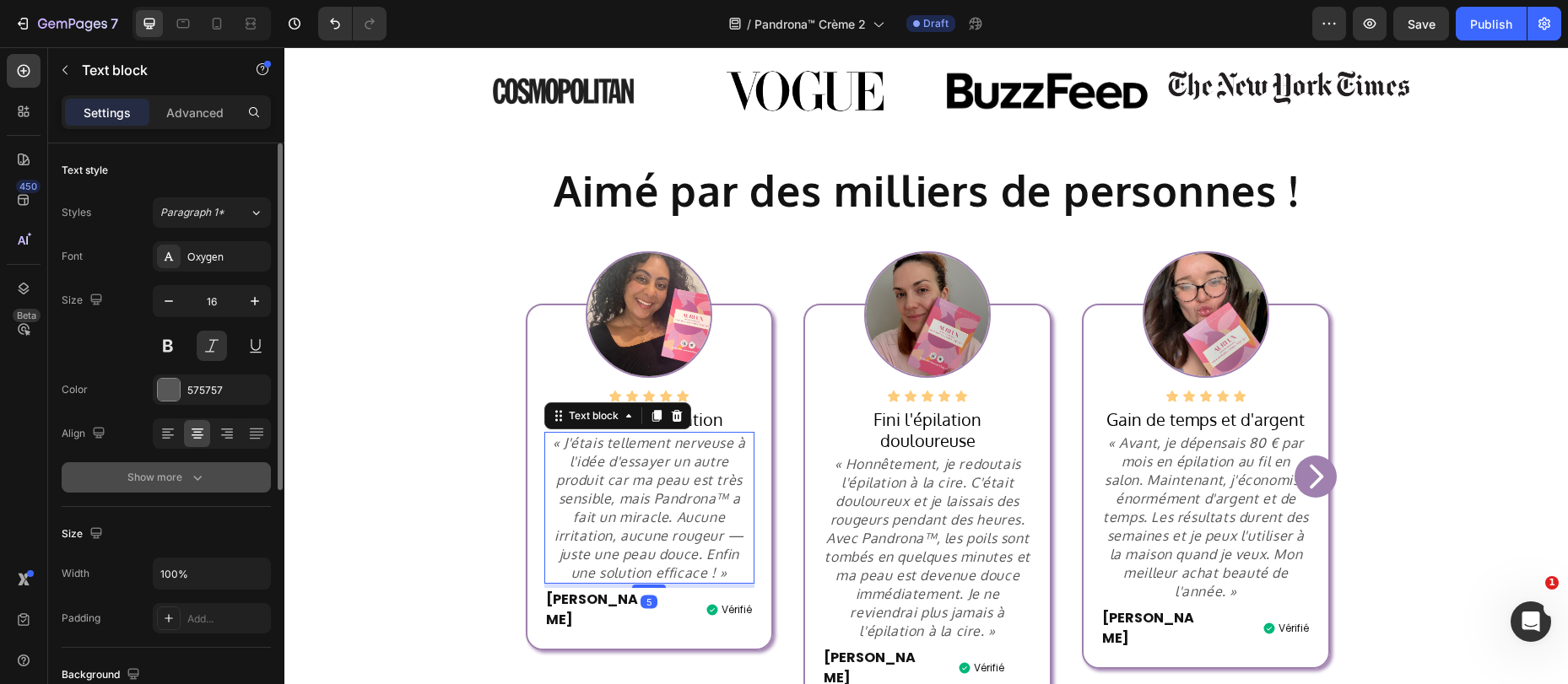
click at [186, 478] on div "Show more" at bounding box center [167, 477] width 79 height 17
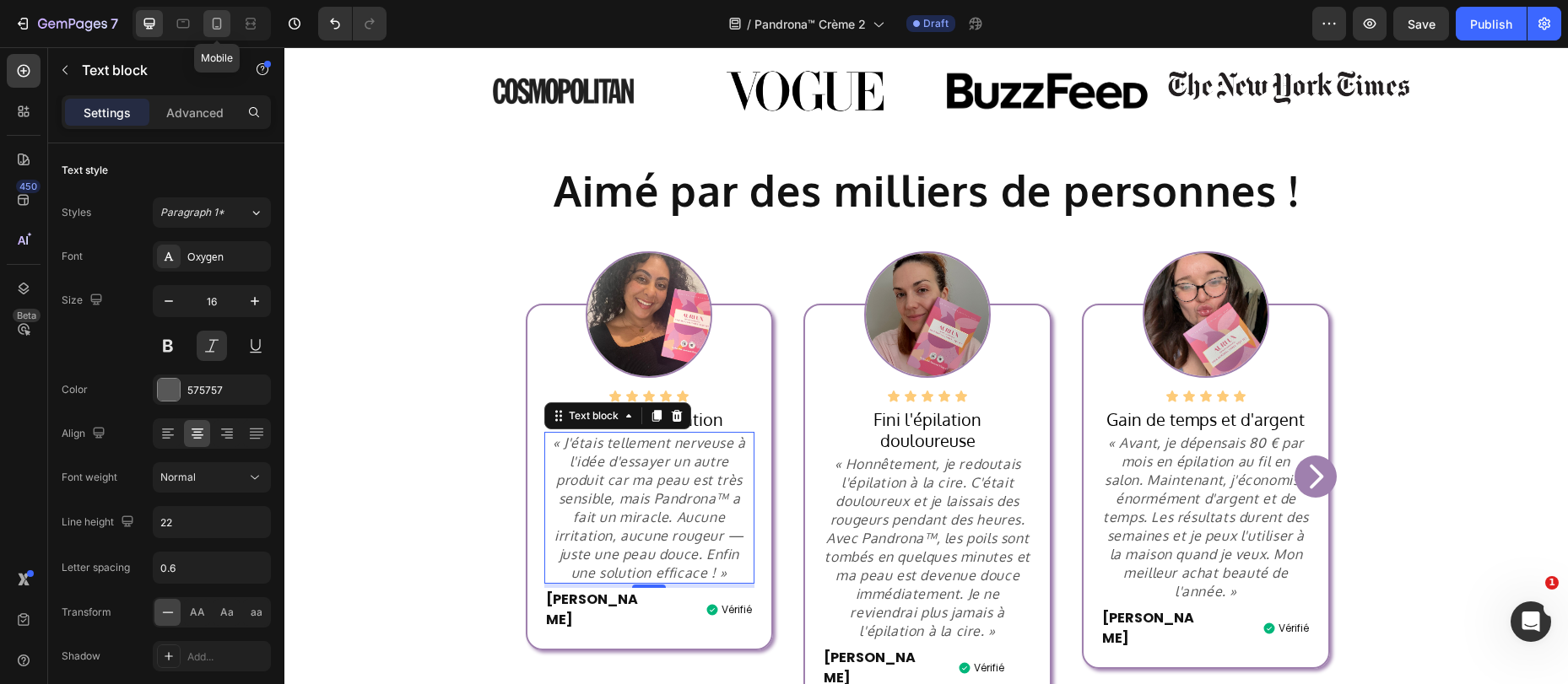
click at [225, 18] on div at bounding box center [217, 23] width 27 height 27
type input "13"
type input "24"
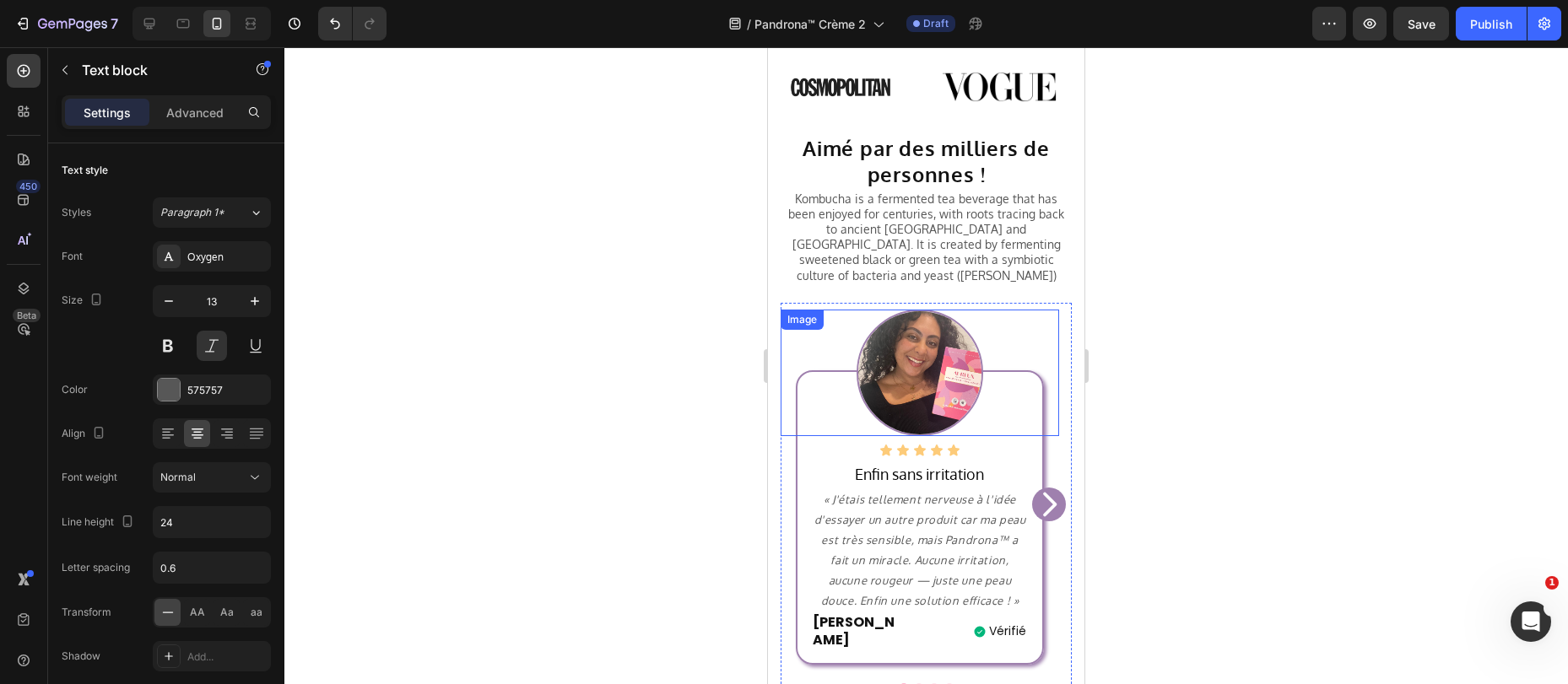
scroll to position [1154, 0]
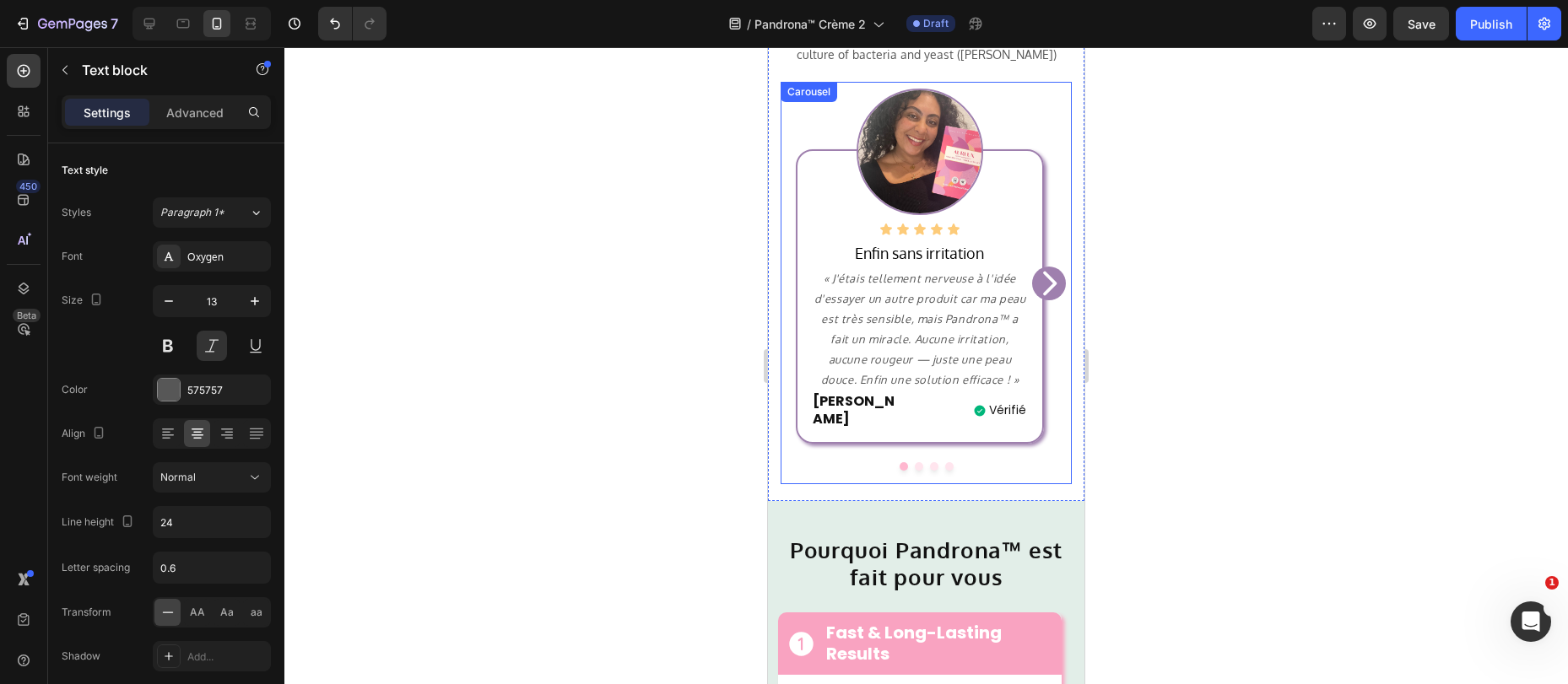
click at [1052, 258] on icon "Carousel Next Arrow" at bounding box center [1049, 283] width 34 height 51
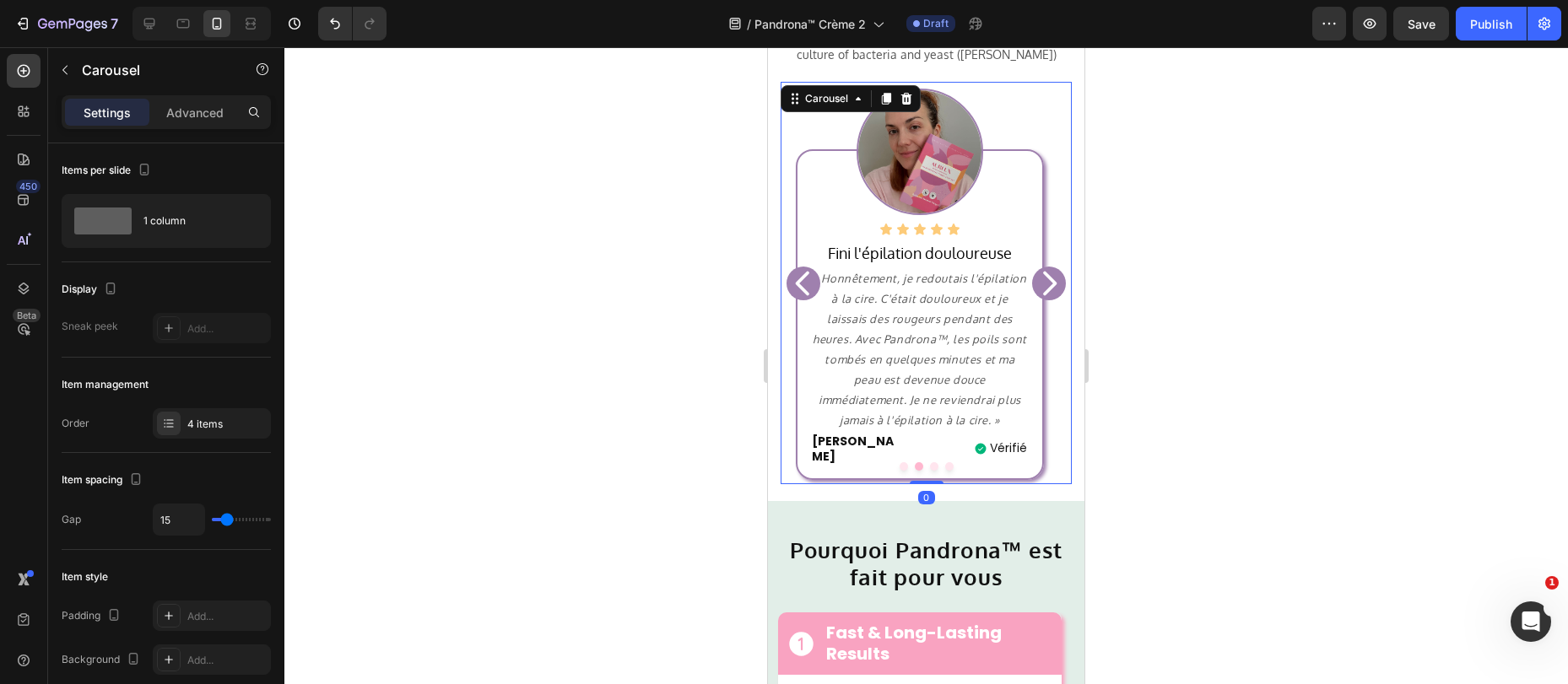
click at [1043, 271] on icon "Carousel Next Arrow" at bounding box center [1049, 282] width 13 height 24
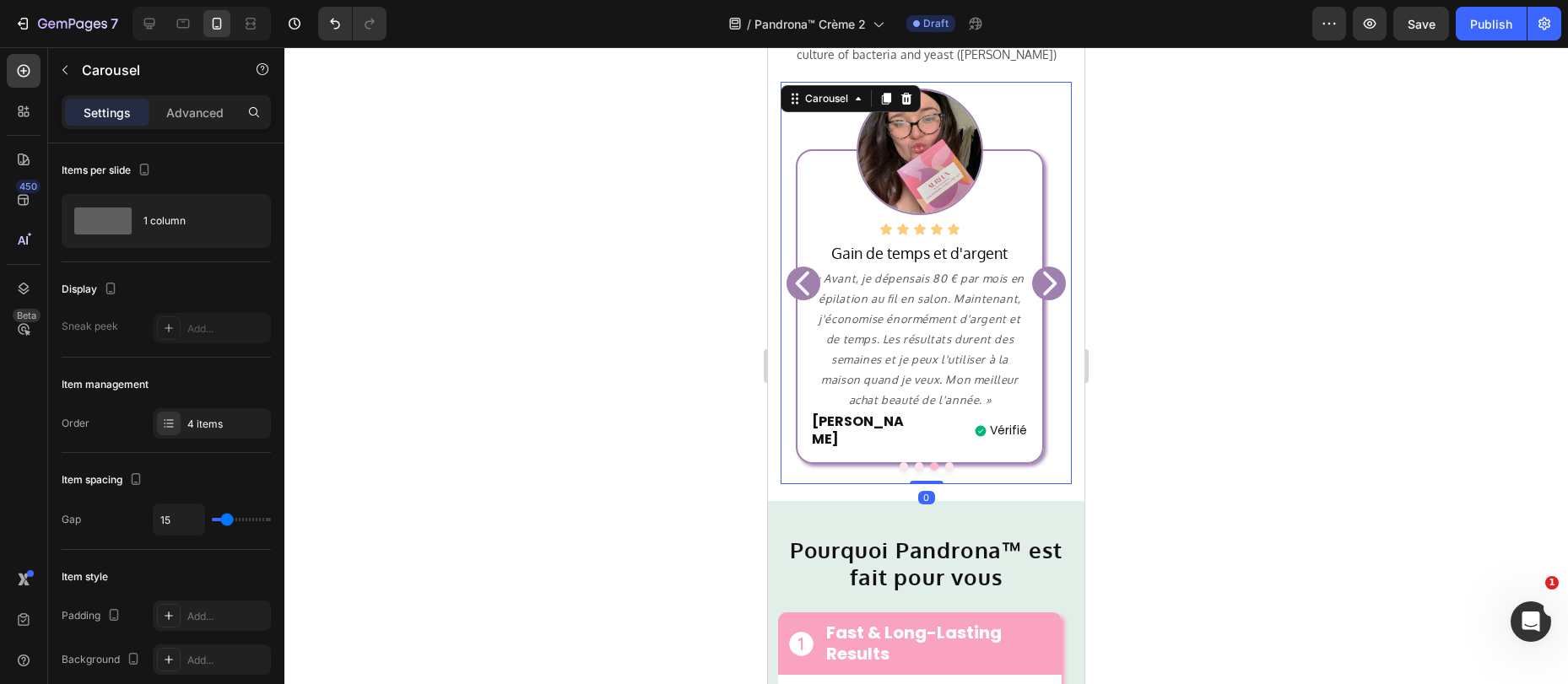
click at [1043, 271] on icon "Carousel Next Arrow" at bounding box center [1049, 282] width 13 height 24
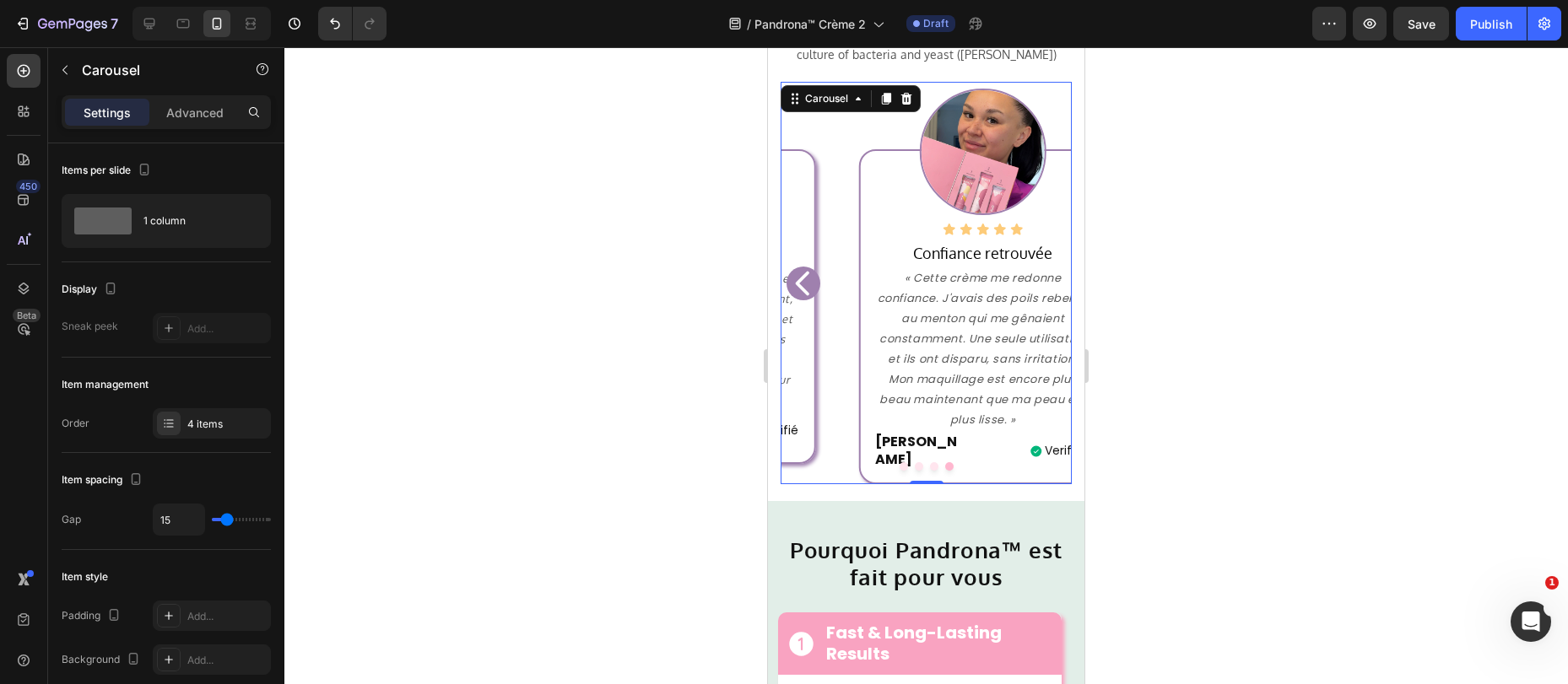
click at [1040, 263] on div "Icon Icon Icon Icon Icon Icon List Confiance retrouvée Text block « Cette crème…" at bounding box center [982, 317] width 247 height 336
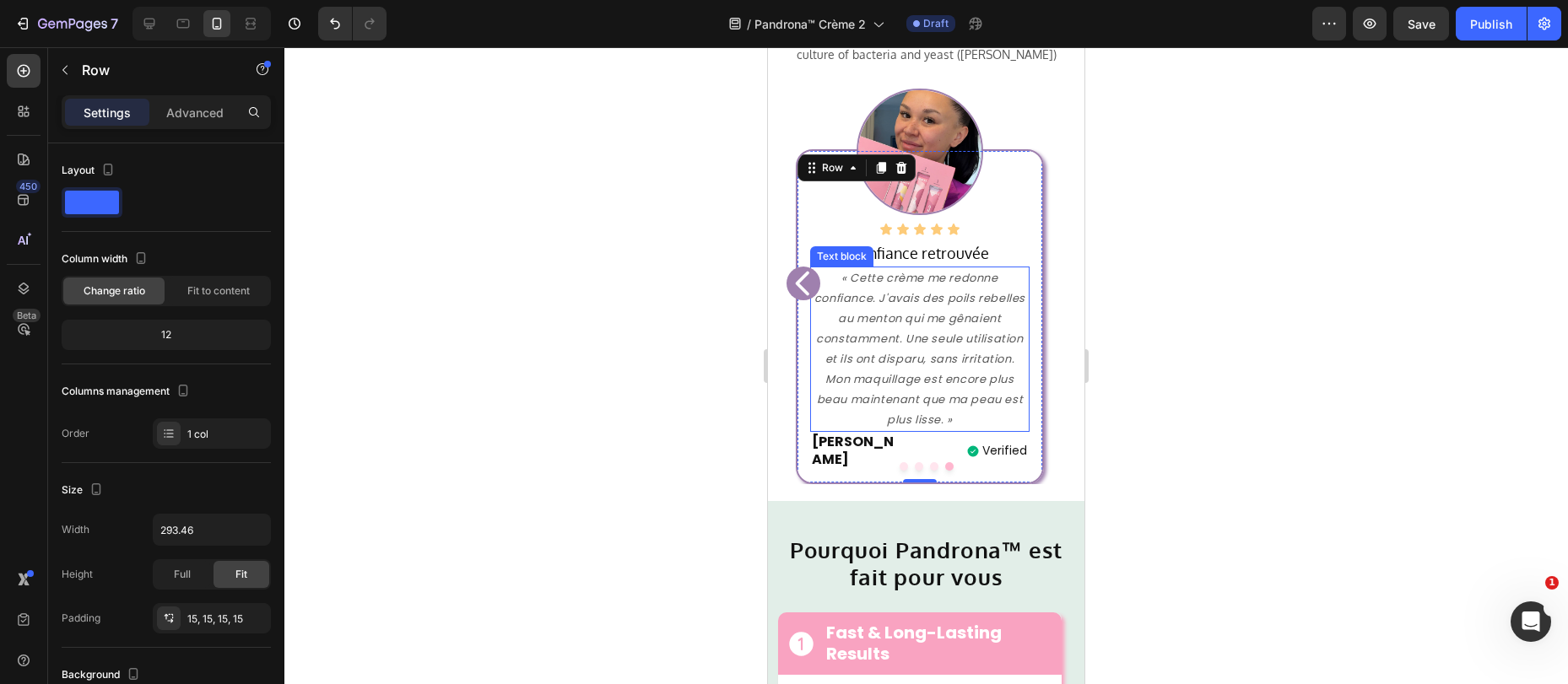
click at [804, 263] on icon "Carousel Back Arrow" at bounding box center [804, 283] width 34 height 51
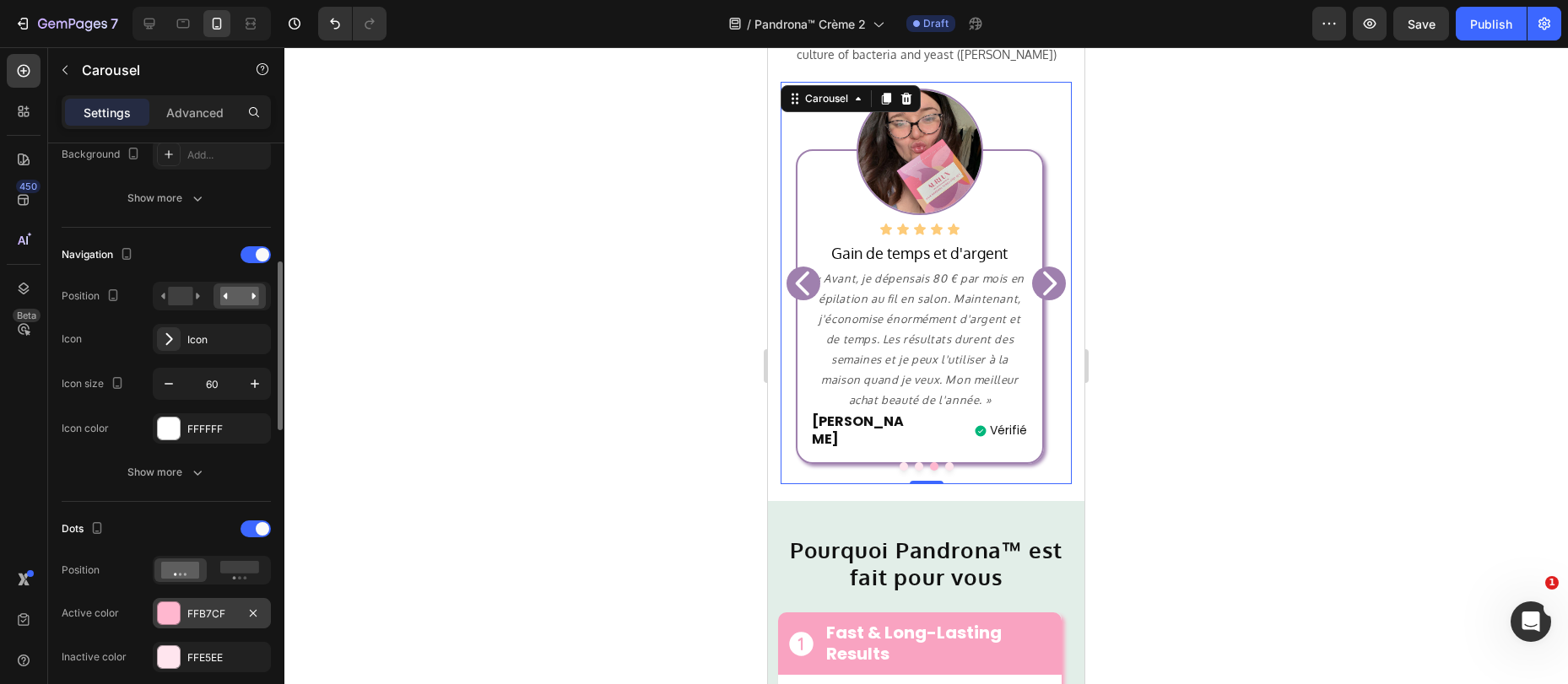
scroll to position [571, 0]
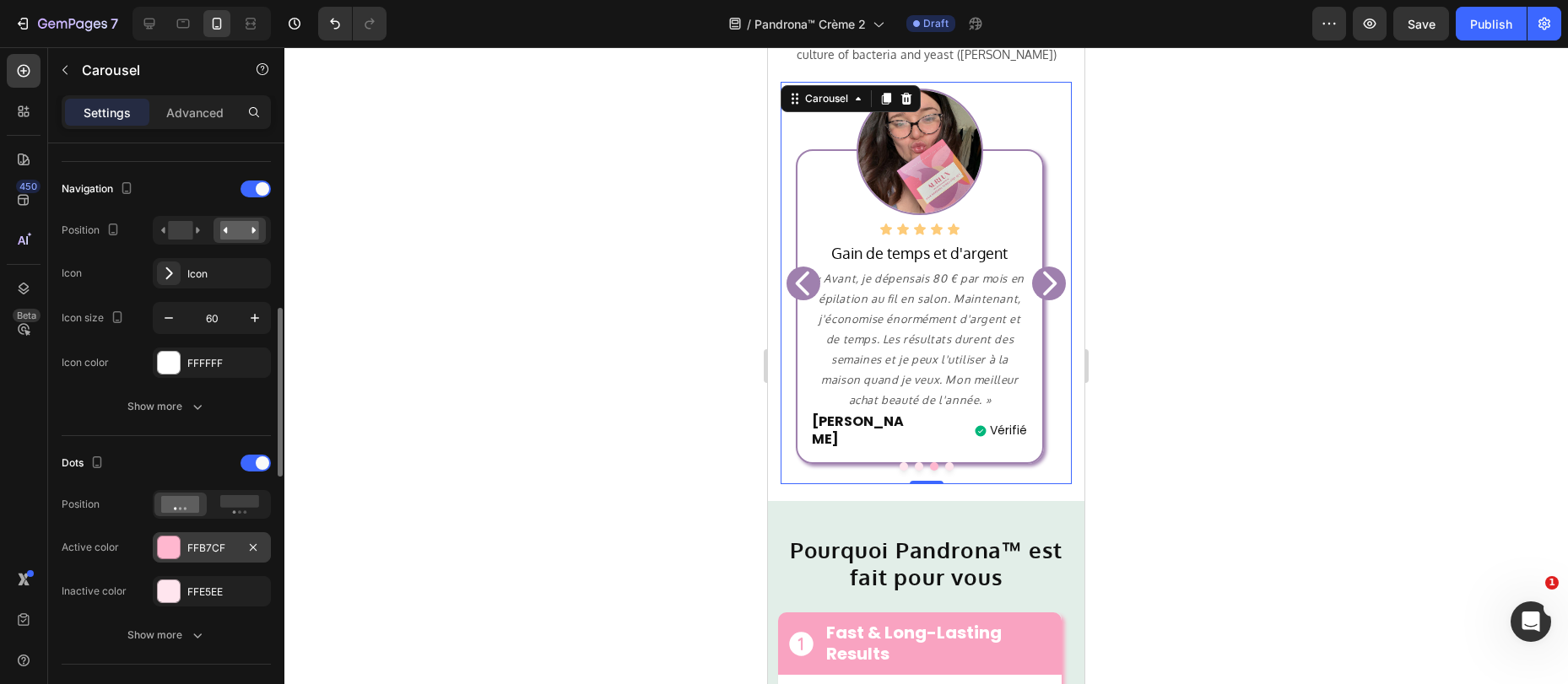
click at [204, 555] on div "FFB7CF" at bounding box center [212, 547] width 118 height 30
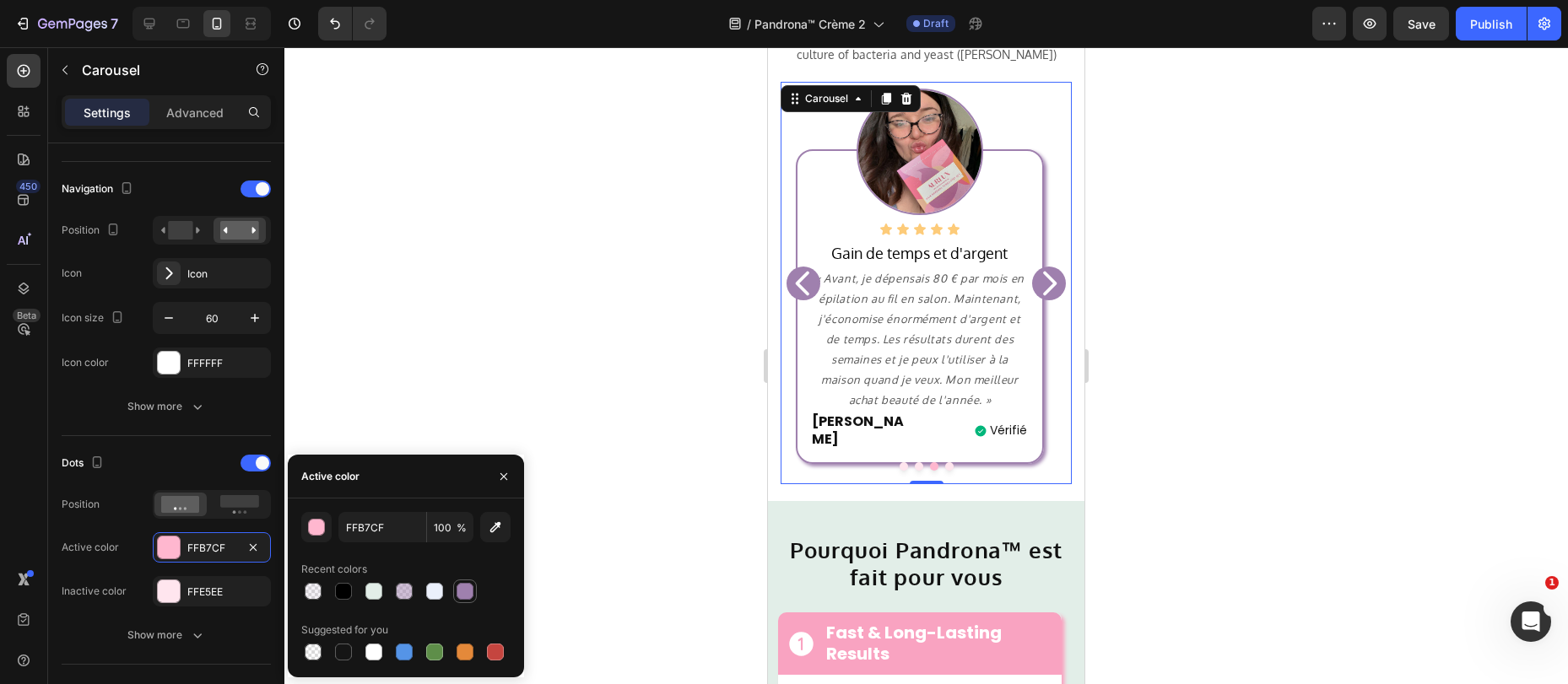
click at [467, 593] on div at bounding box center [464, 591] width 17 height 17
type input "9F80AE"
drag, startPoint x: 196, startPoint y: 590, endPoint x: 207, endPoint y: 594, distance: 11.7
click at [196, 590] on div "FFE5EE" at bounding box center [212, 592] width 49 height 15
click at [406, 590] on div at bounding box center [404, 591] width 17 height 17
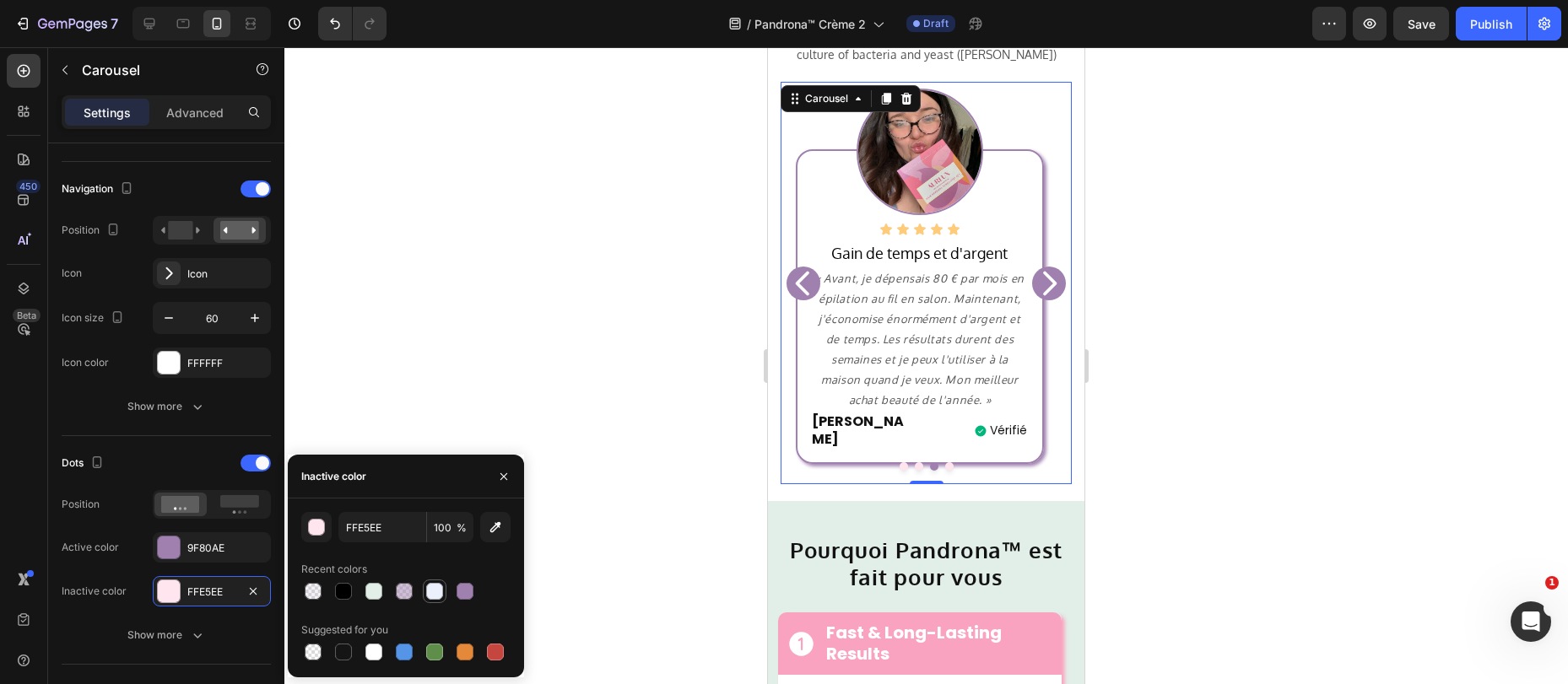
type input "9F80AE"
type input "50"
click at [1032, 261] on icon "Carousel Next Arrow" at bounding box center [1049, 283] width 34 height 51
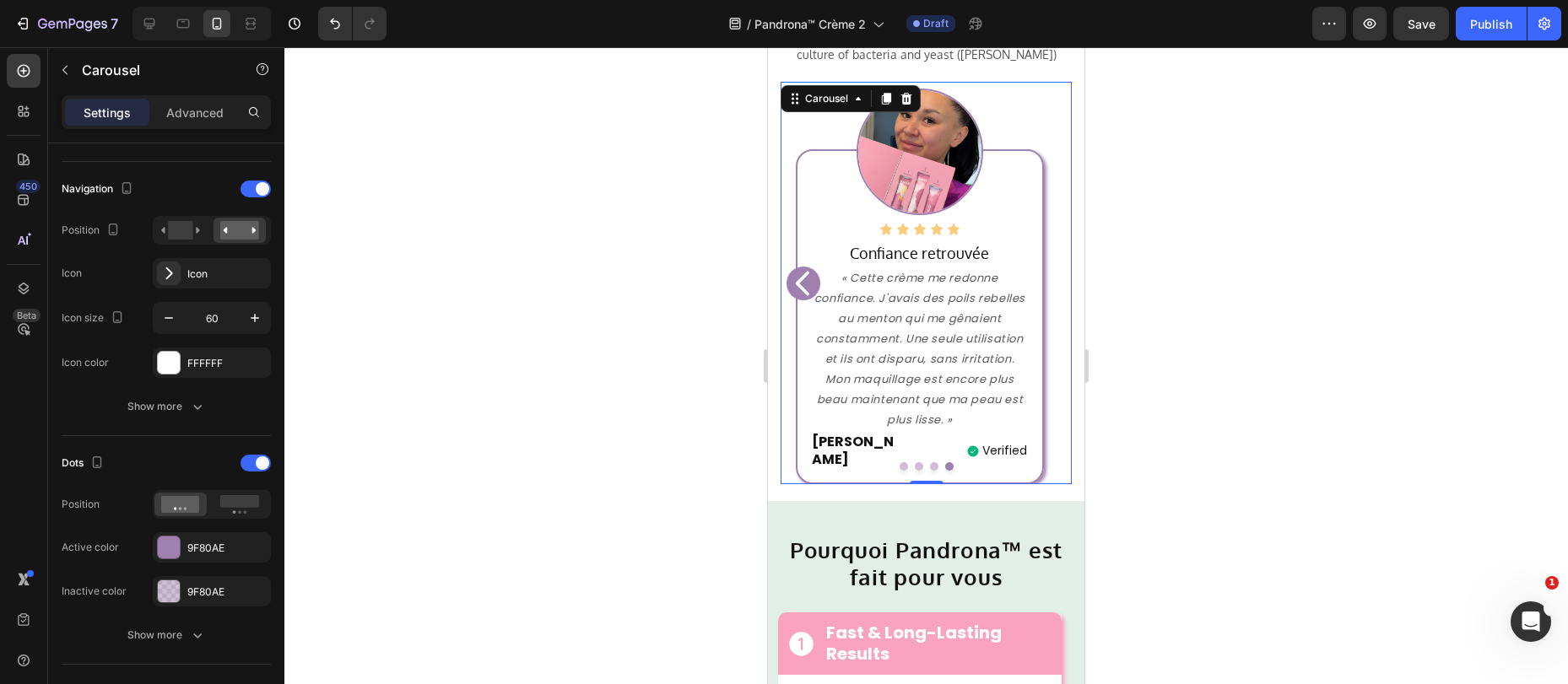
click at [1032, 262] on div "Icon Icon Icon Icon Icon Icon List Confiance retrouvée Text block « Cette crème…" at bounding box center [919, 317] width 247 height 336
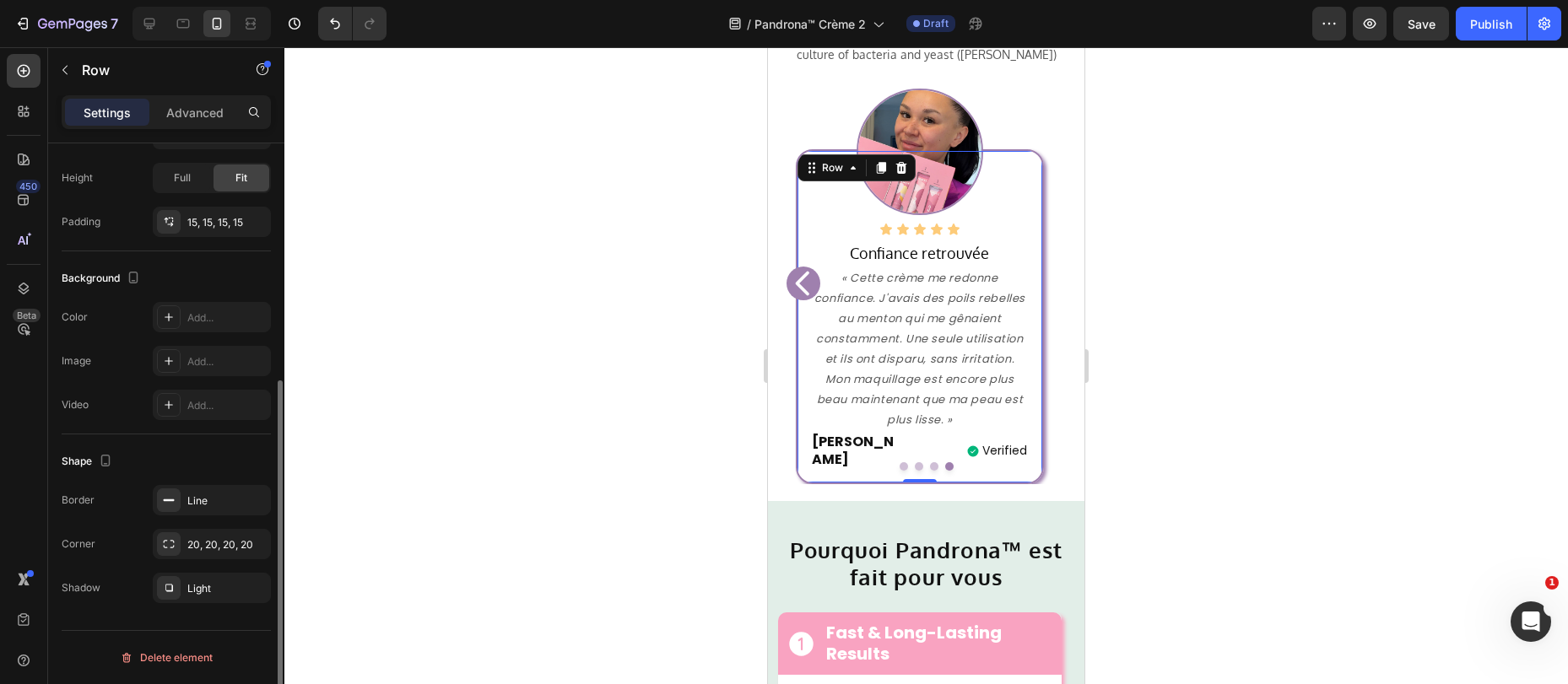
scroll to position [0, 0]
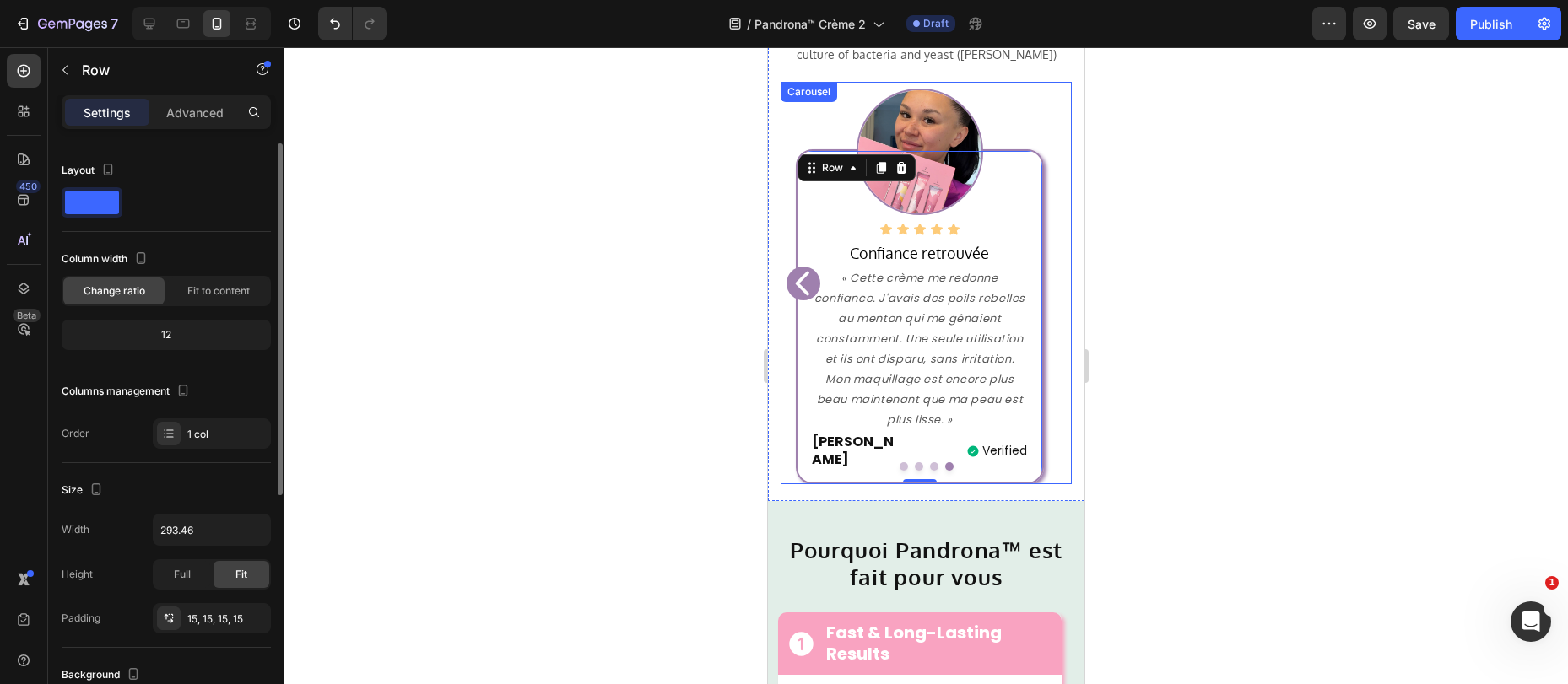
click at [789, 260] on icon "Carousel Back Arrow" at bounding box center [804, 283] width 34 height 51
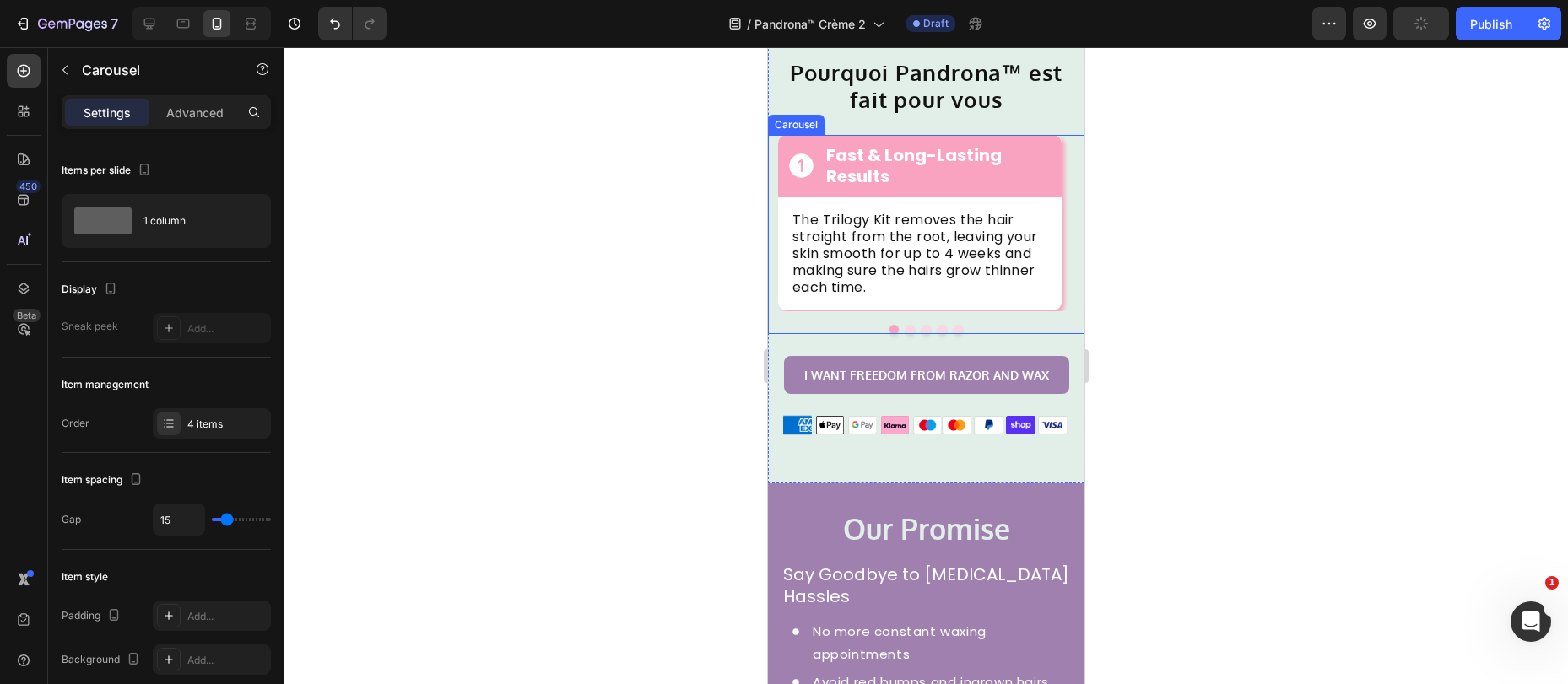
scroll to position [1602, 0]
click at [905, 332] on button "Dot" at bounding box center [910, 331] width 9 height 9
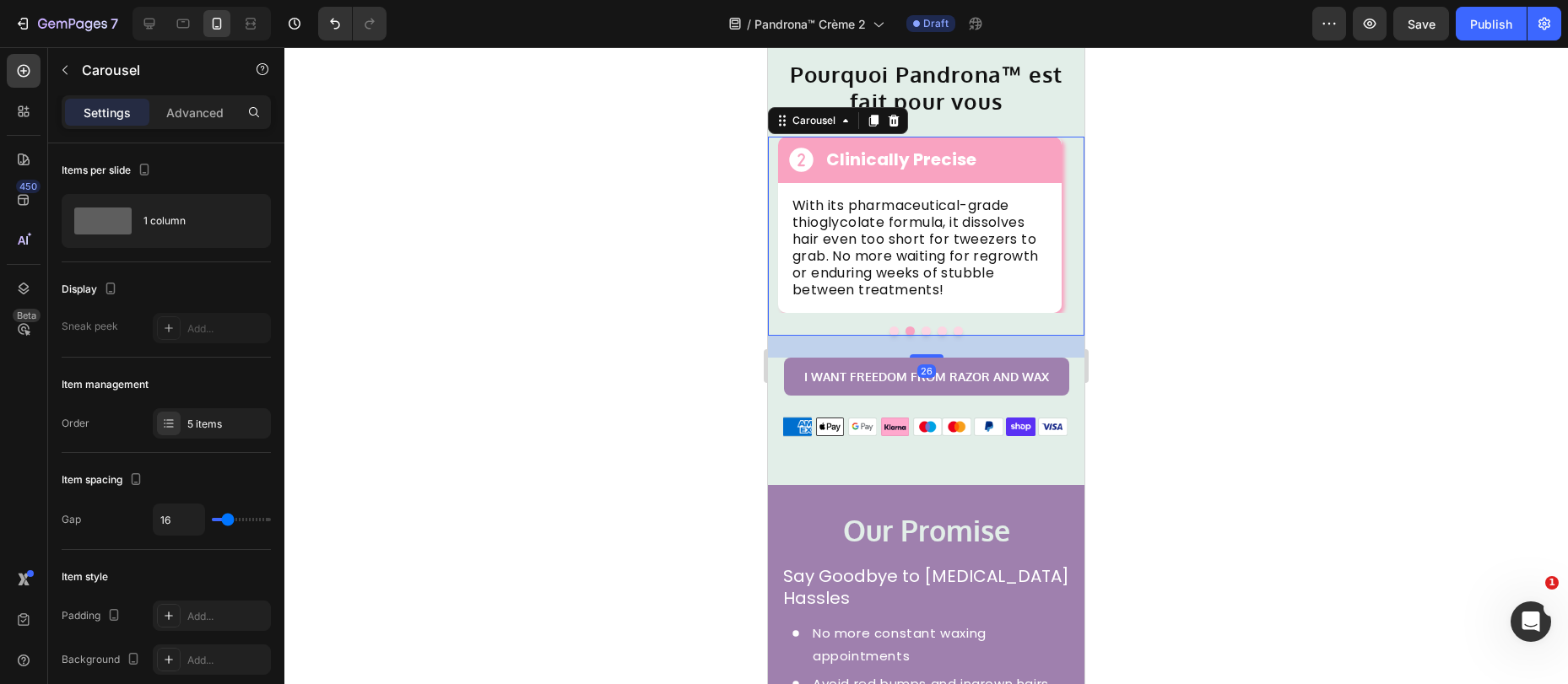
click at [922, 329] on button "Dot" at bounding box center [926, 331] width 9 height 9
click at [930, 332] on div at bounding box center [926, 331] width 316 height 9
click at [938, 330] on button "Dot" at bounding box center [942, 331] width 9 height 9
click at [954, 329] on button "Dot" at bounding box center [958, 331] width 9 height 9
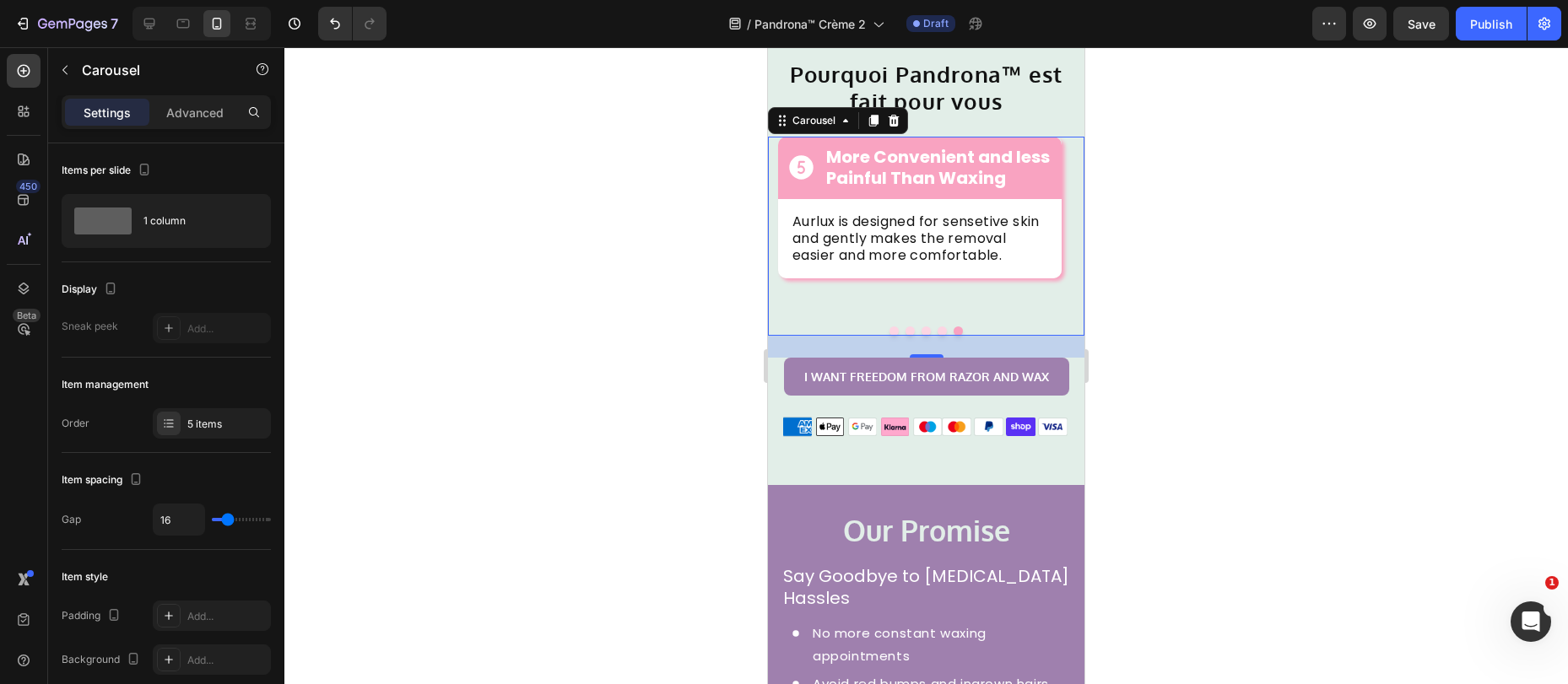
click at [889, 332] on button "Dot" at bounding box center [894, 331] width 9 height 9
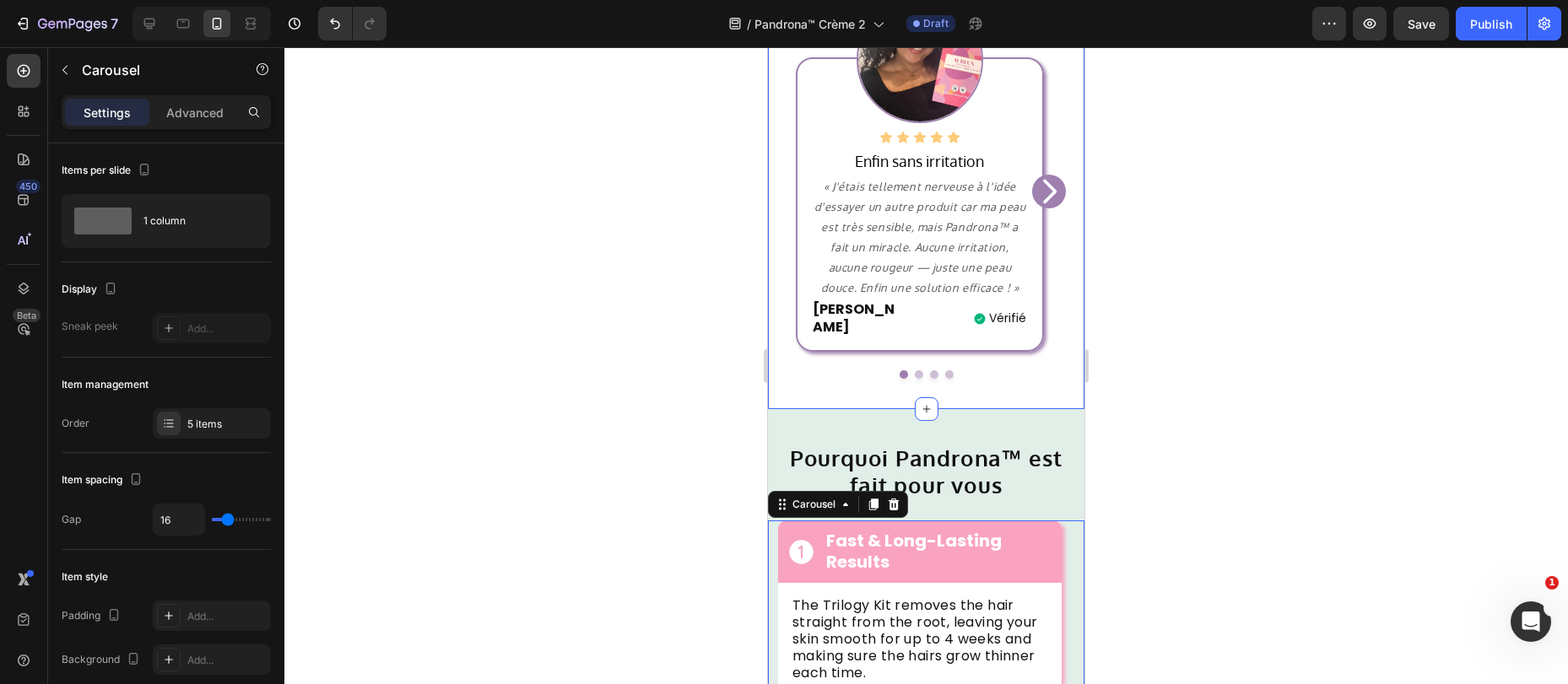
scroll to position [1165, 0]
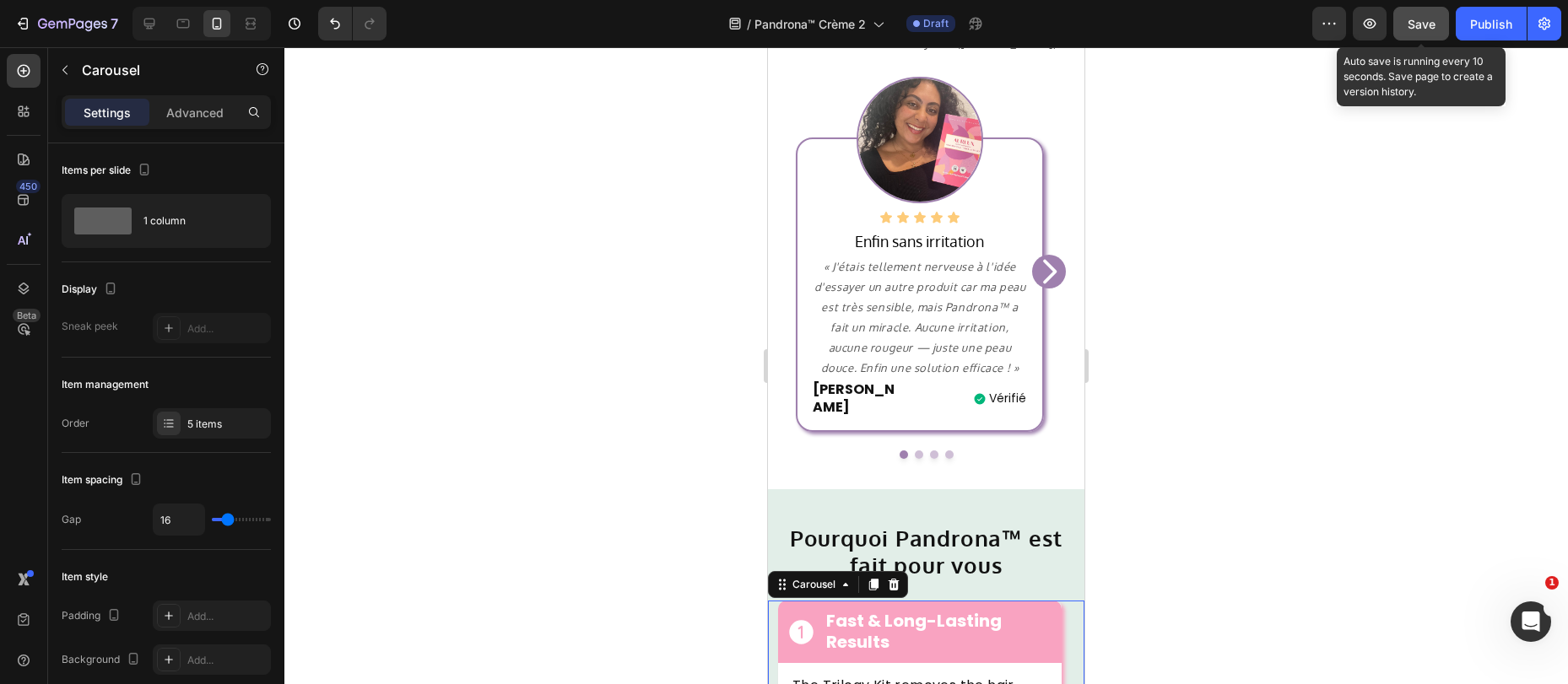
click at [1411, 38] on button "Save" at bounding box center [1421, 24] width 55 height 34
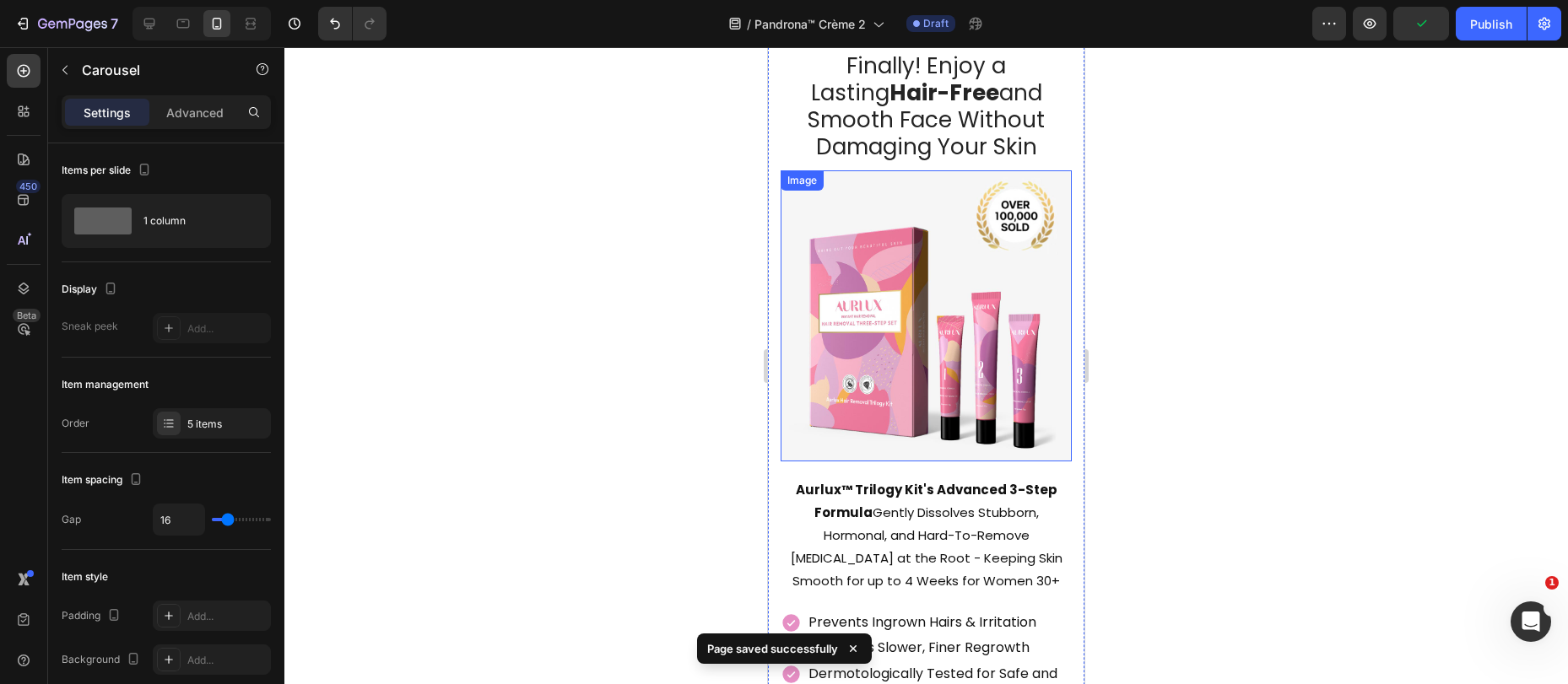
scroll to position [0, 0]
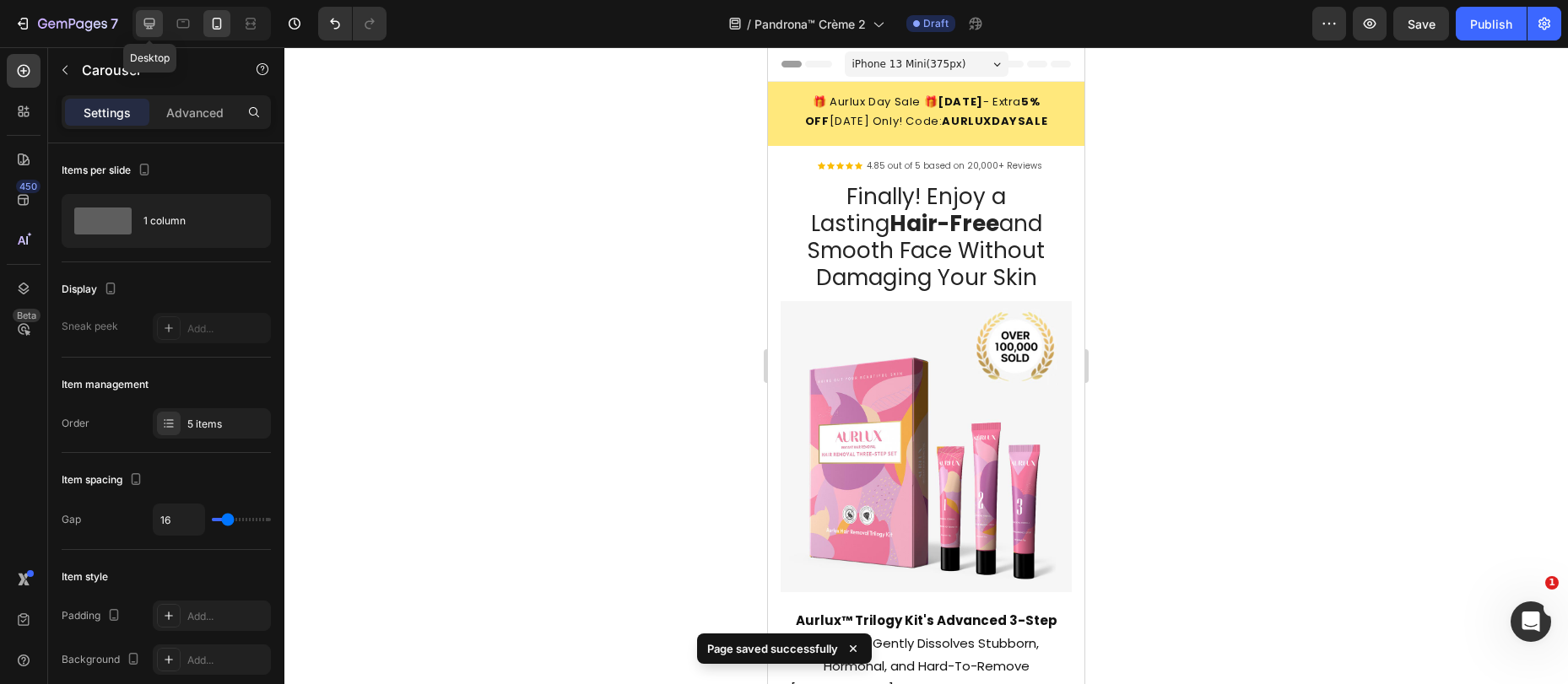
click at [146, 26] on icon at bounding box center [150, 24] width 11 height 11
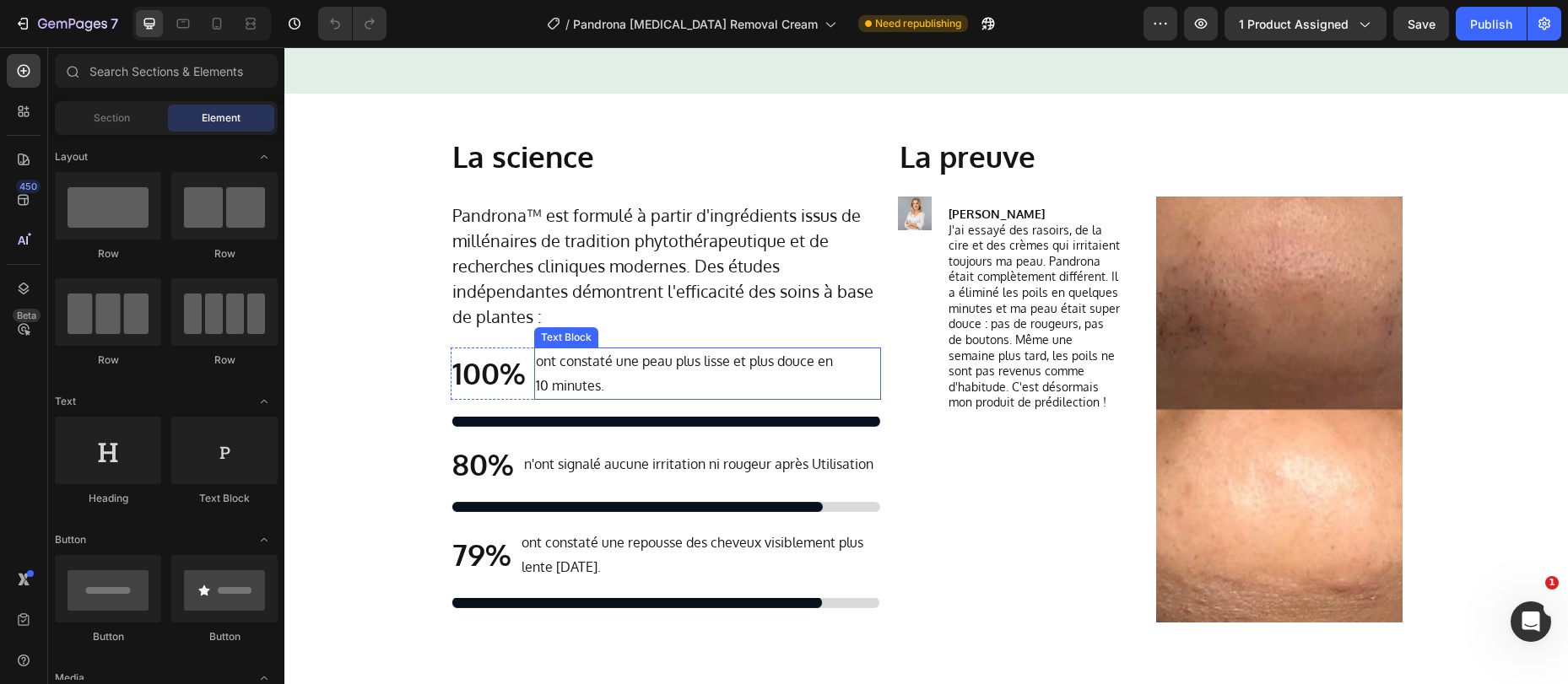
scroll to position [2844, 0]
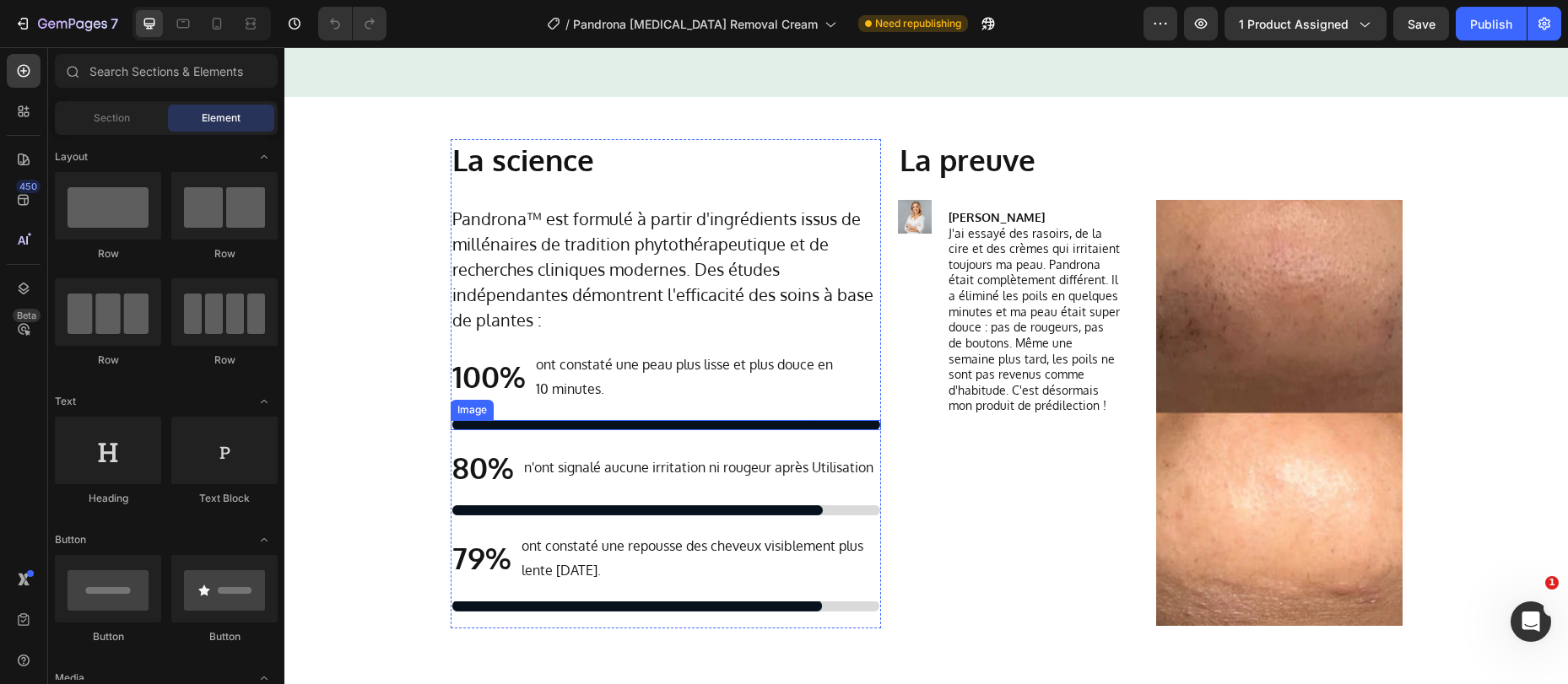
click at [555, 428] on img at bounding box center [666, 425] width 430 height 10
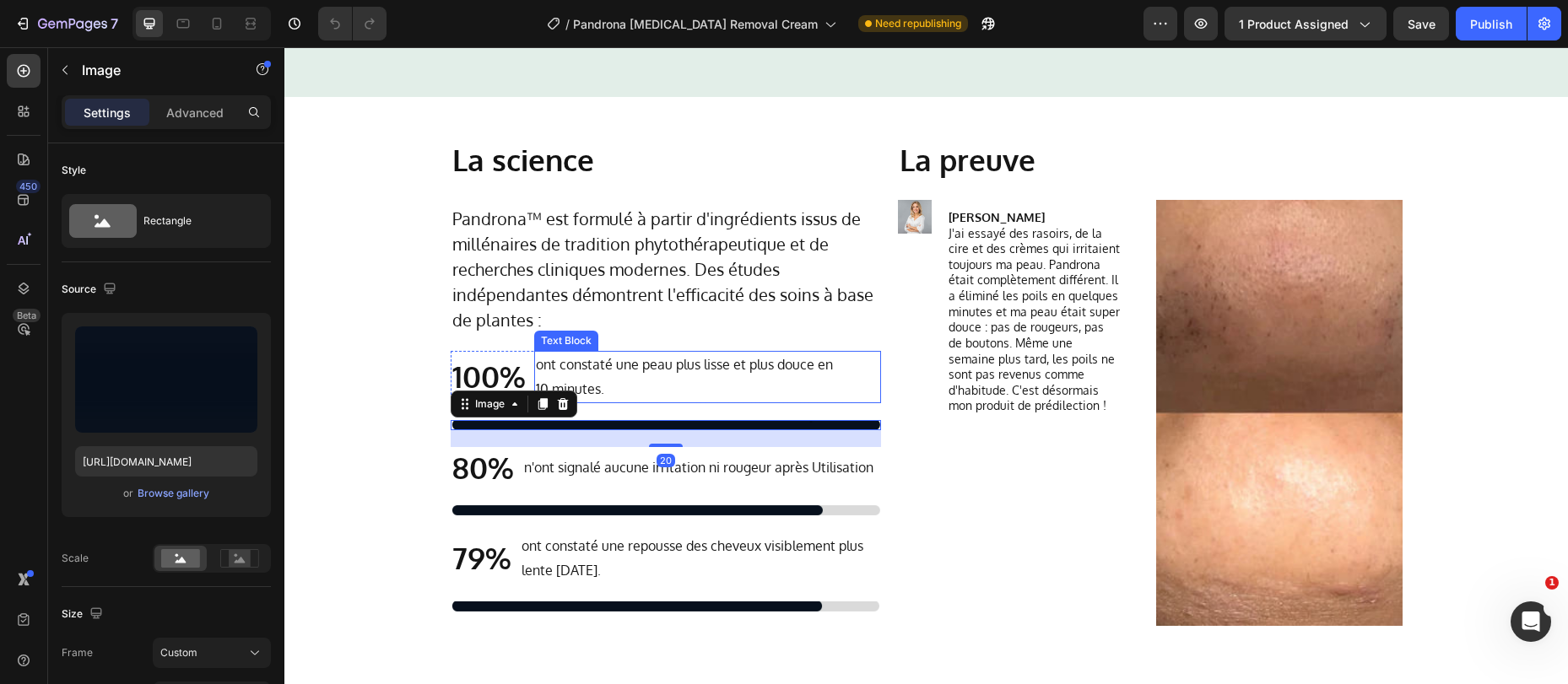
click at [612, 385] on p "ont constaté une peau plus lisse et plus douce en 10 minutes." at bounding box center [707, 377] width 344 height 49
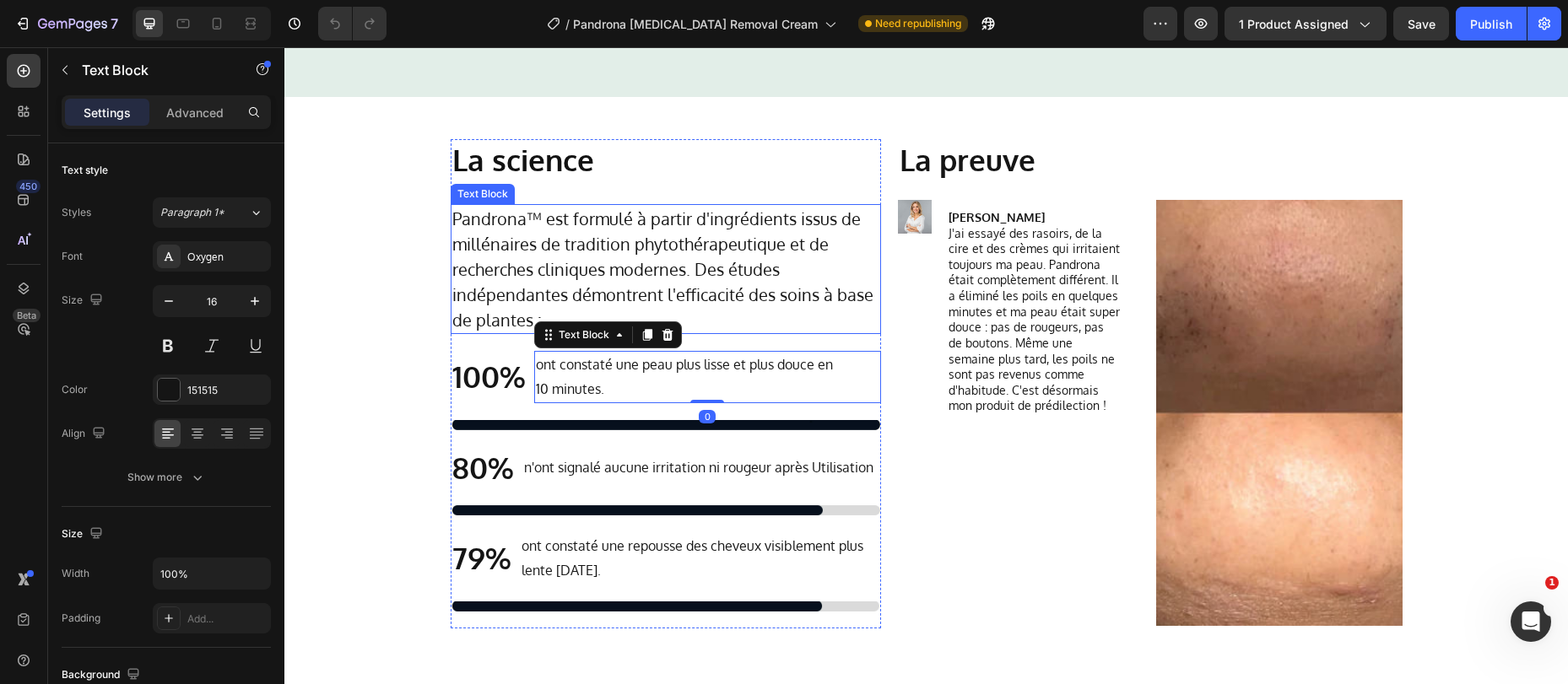
click at [652, 206] on p "Pandrona™ est formulé à partir d'ingrédients issus de millénaires de tradition …" at bounding box center [665, 270] width 427 height 127
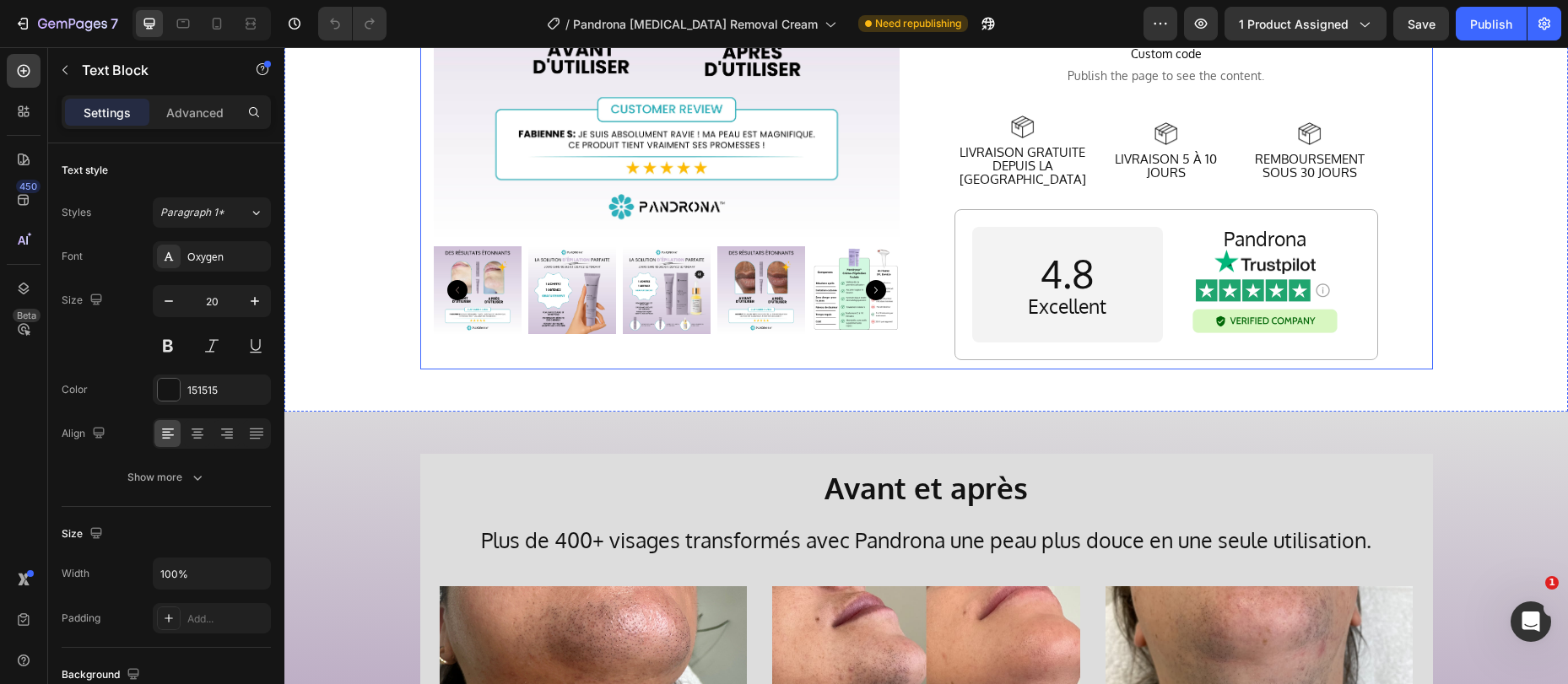
scroll to position [571, 0]
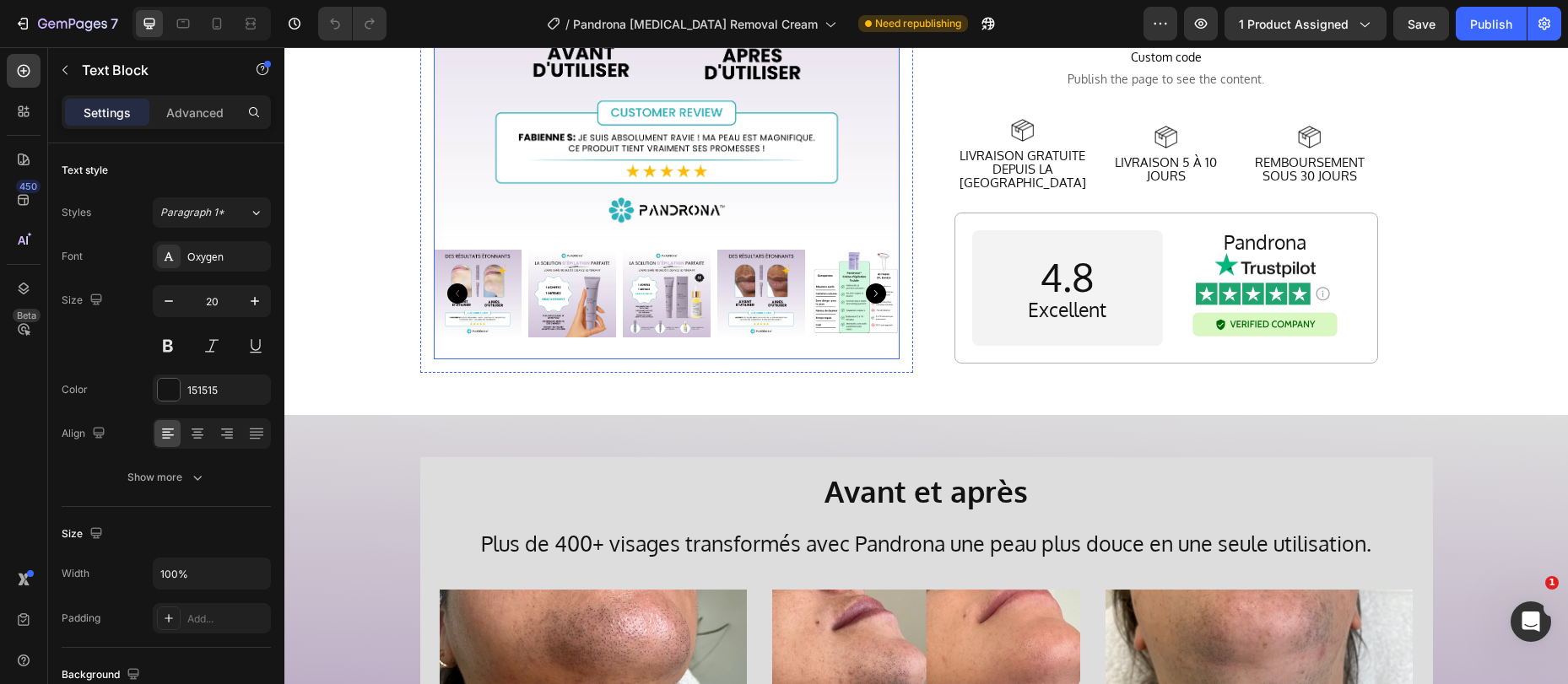
click at [866, 303] on icon "Carousel Next Arrow" at bounding box center [876, 294] width 21 height 21
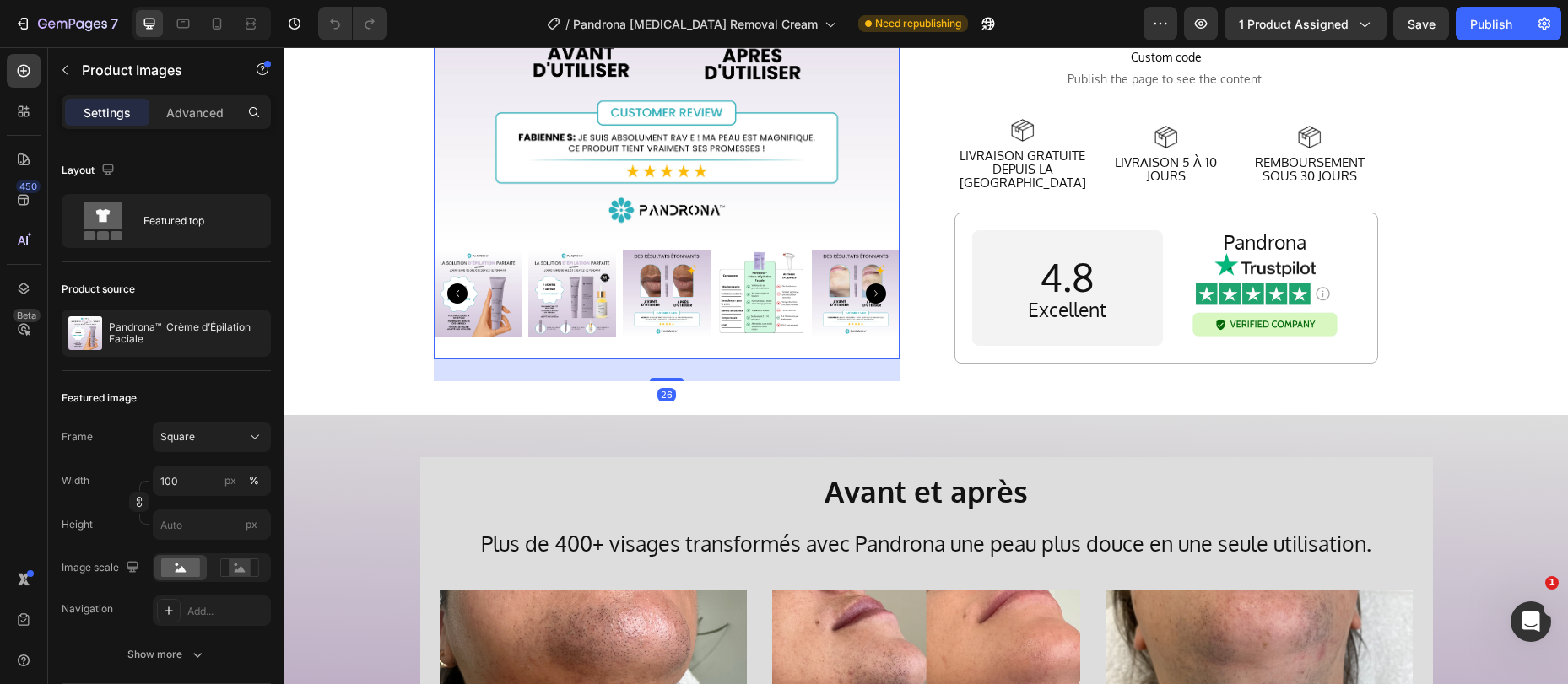
click at [866, 303] on icon "Carousel Next Arrow" at bounding box center [876, 294] width 21 height 21
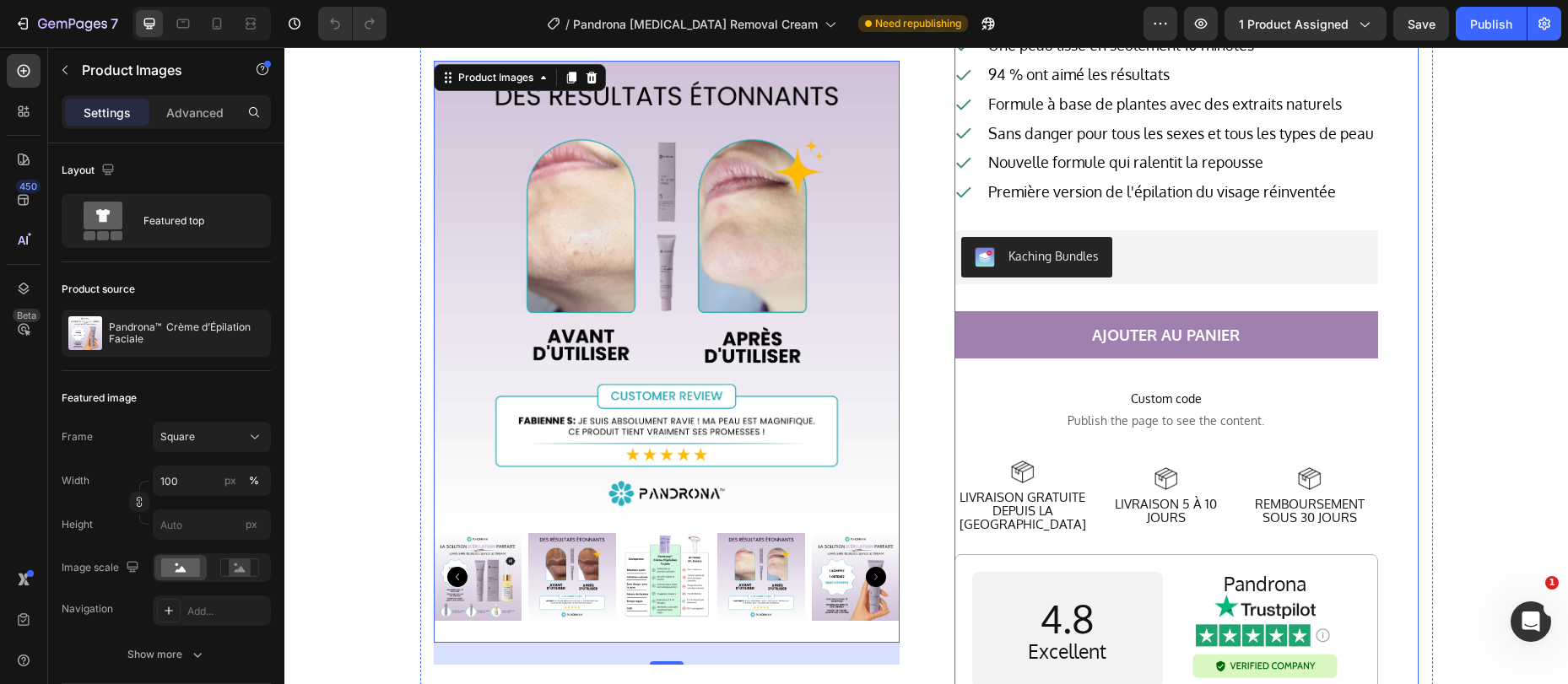
scroll to position [0, 0]
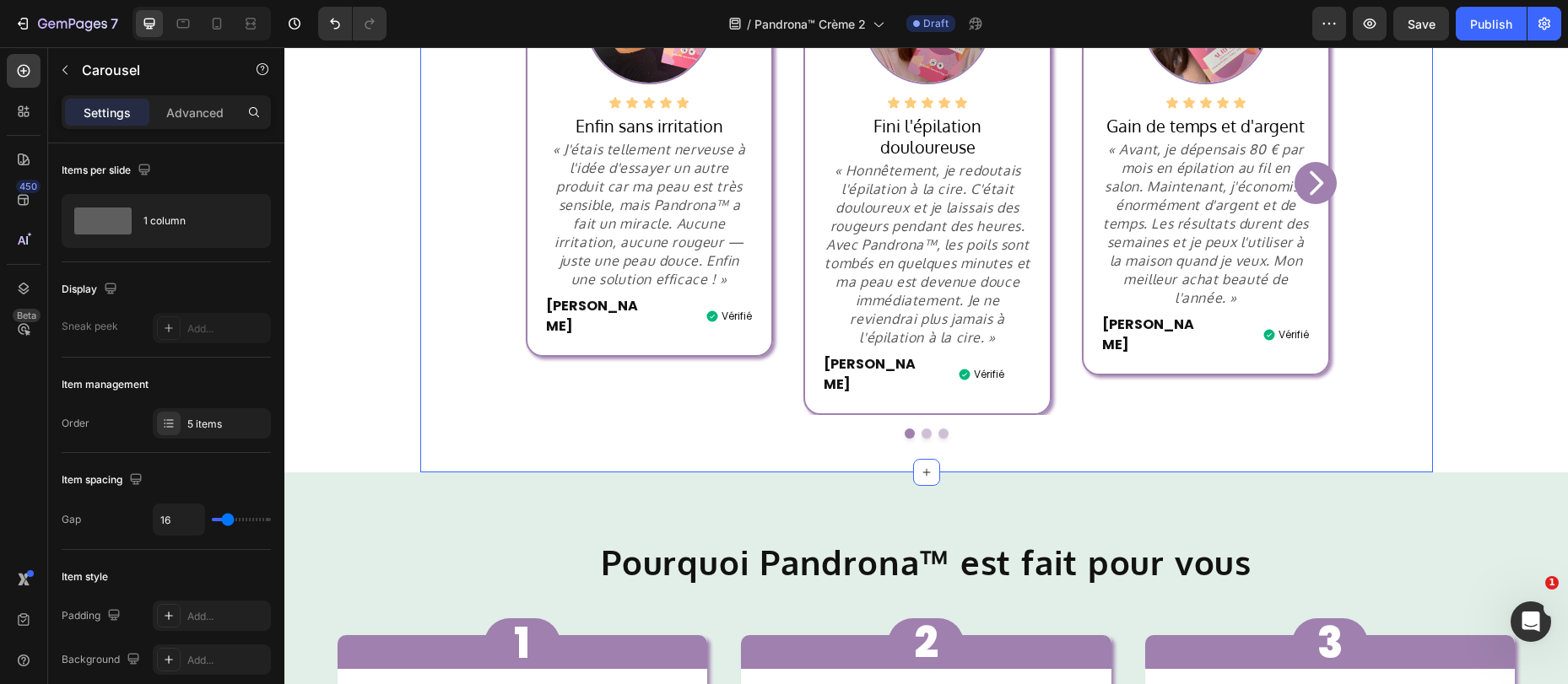
scroll to position [550, 0]
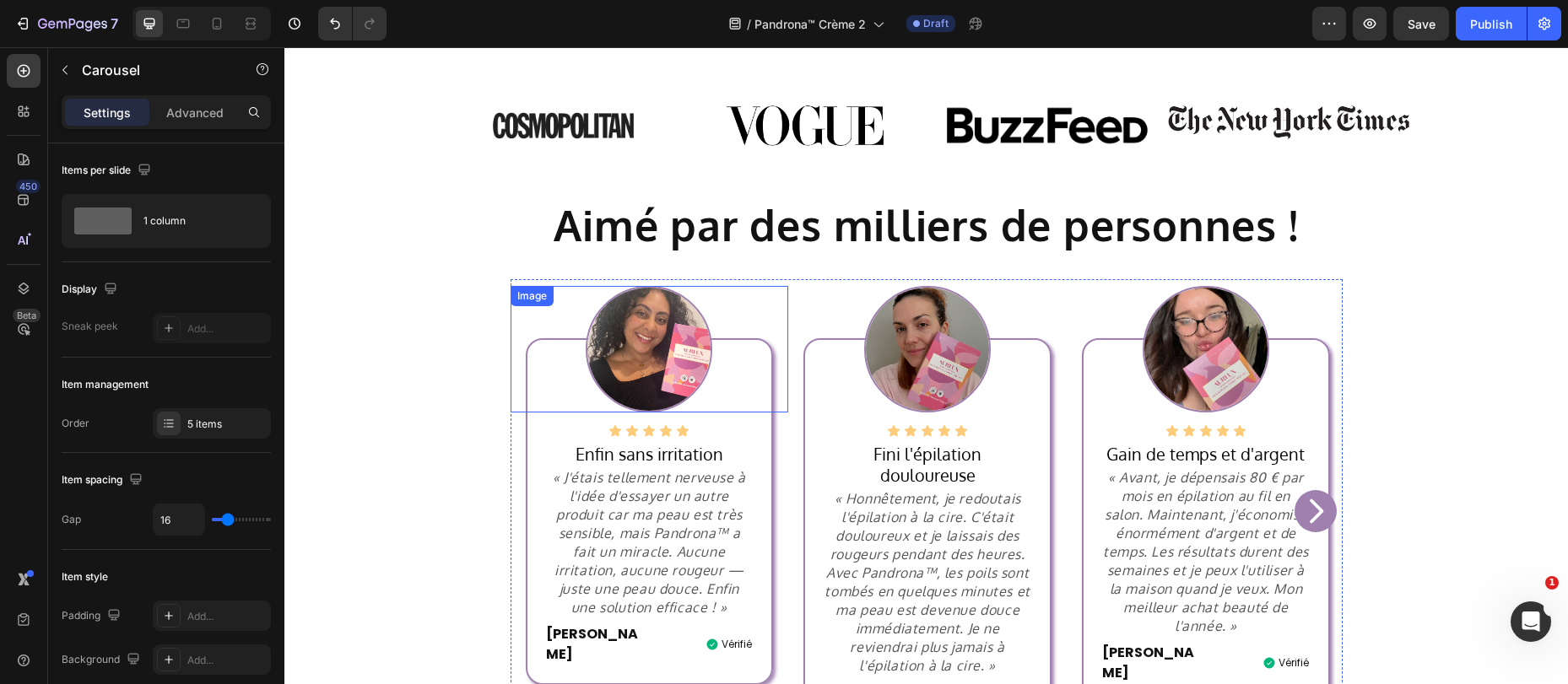
click at [614, 347] on img at bounding box center [649, 349] width 127 height 127
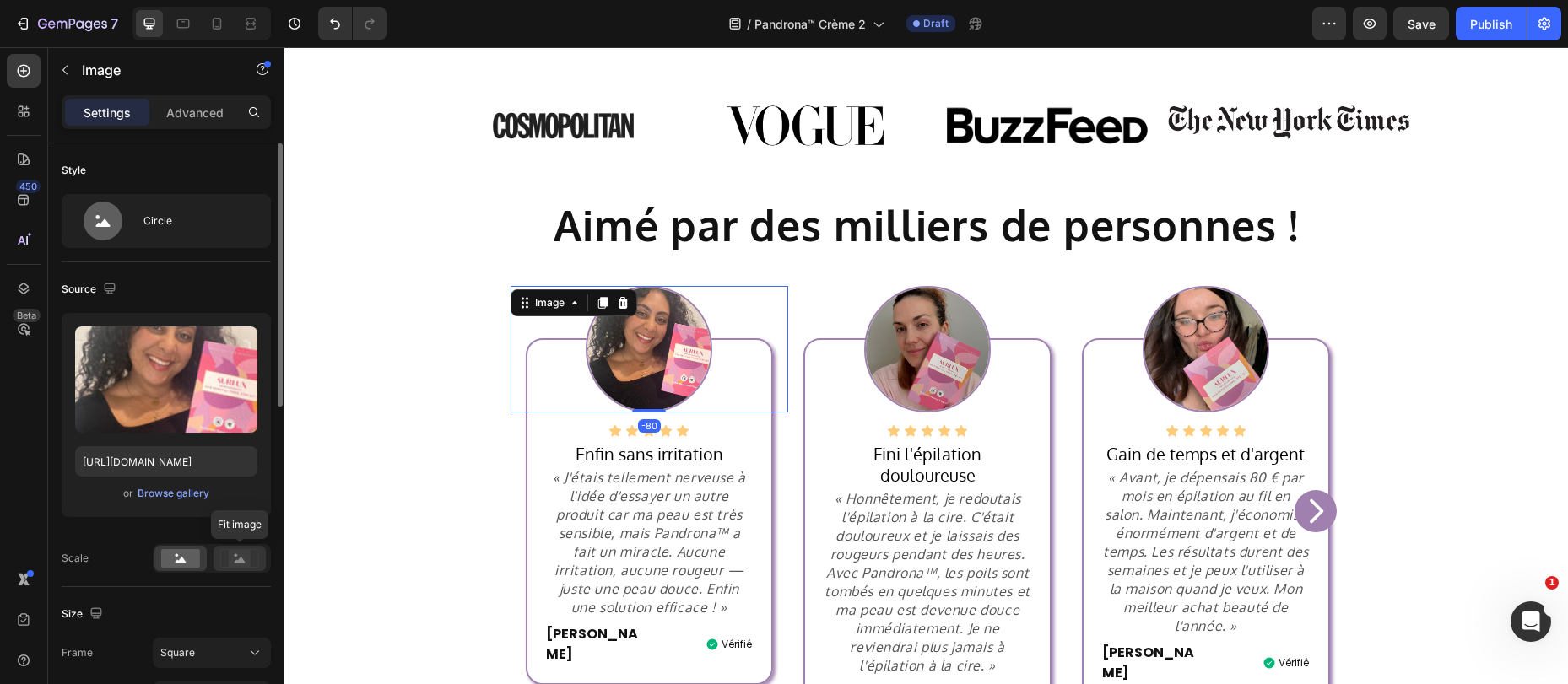
click at [222, 549] on rect at bounding box center [239, 558] width 38 height 18
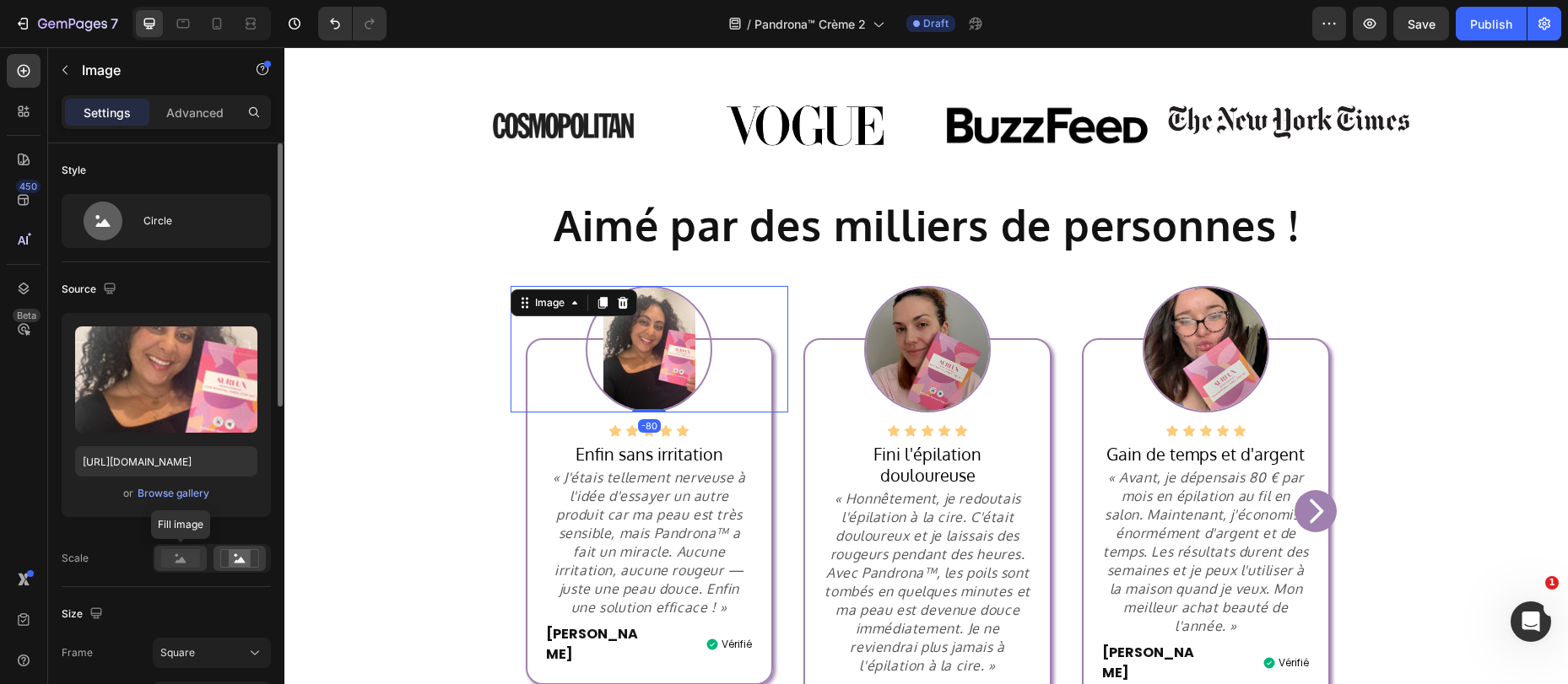
click at [172, 557] on rect at bounding box center [179, 558] width 38 height 19
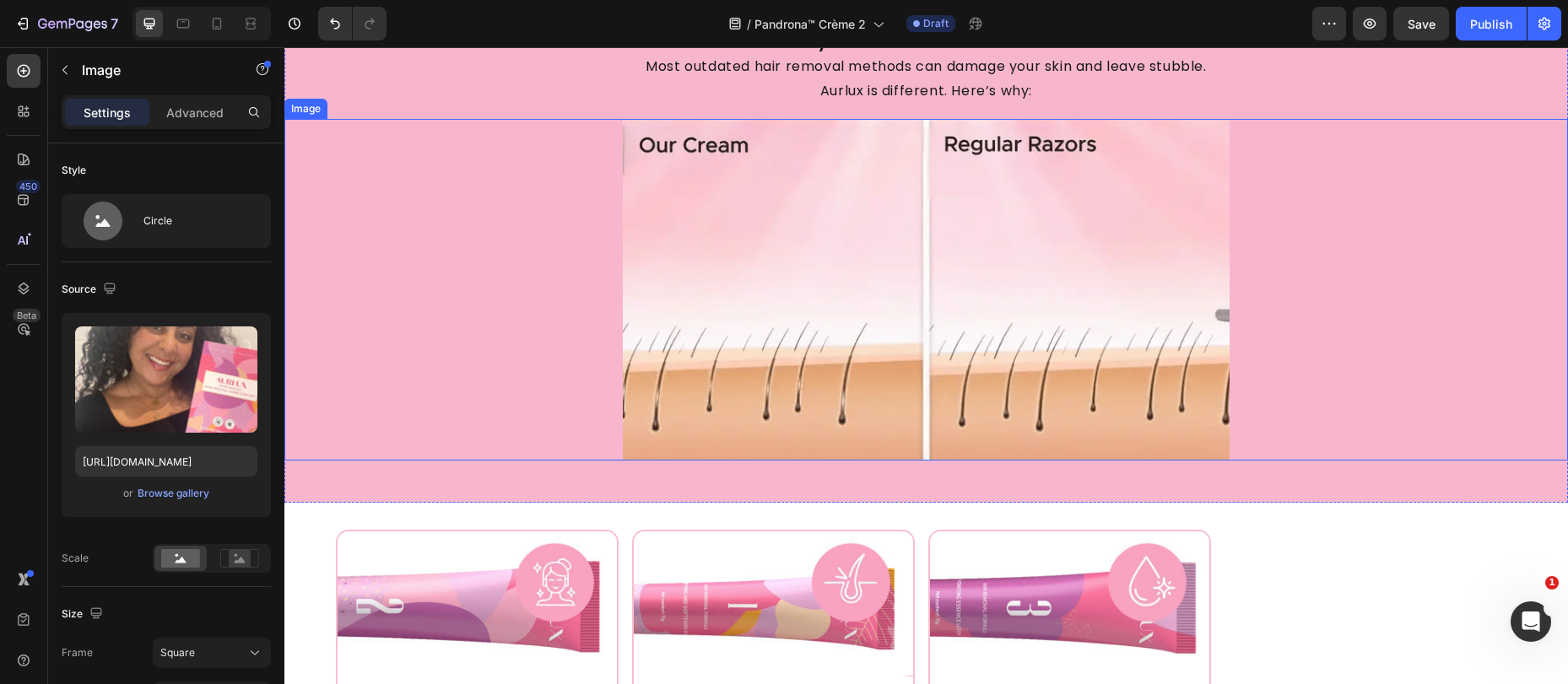
scroll to position [2874, 0]
click at [1008, 309] on img at bounding box center [926, 288] width 607 height 342
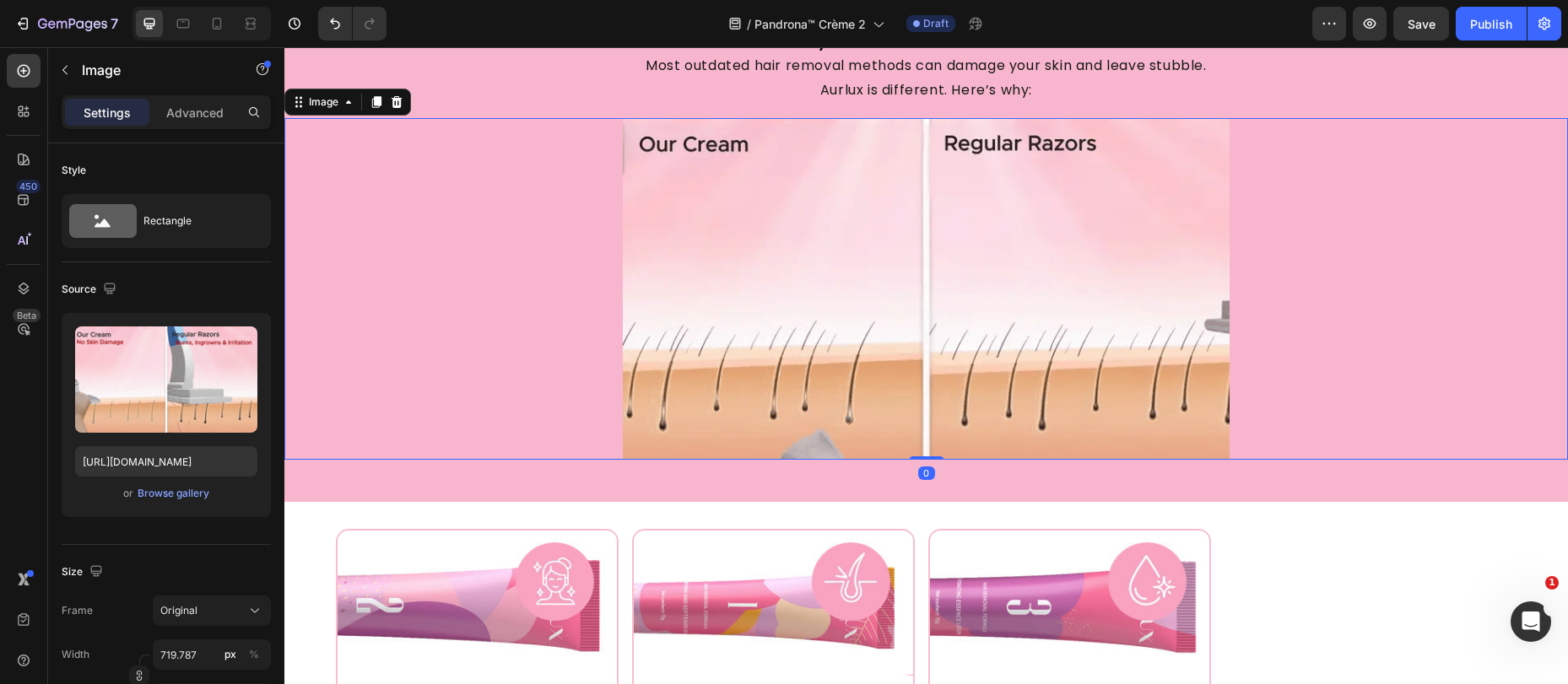
click at [781, 264] on img at bounding box center [926, 288] width 607 height 342
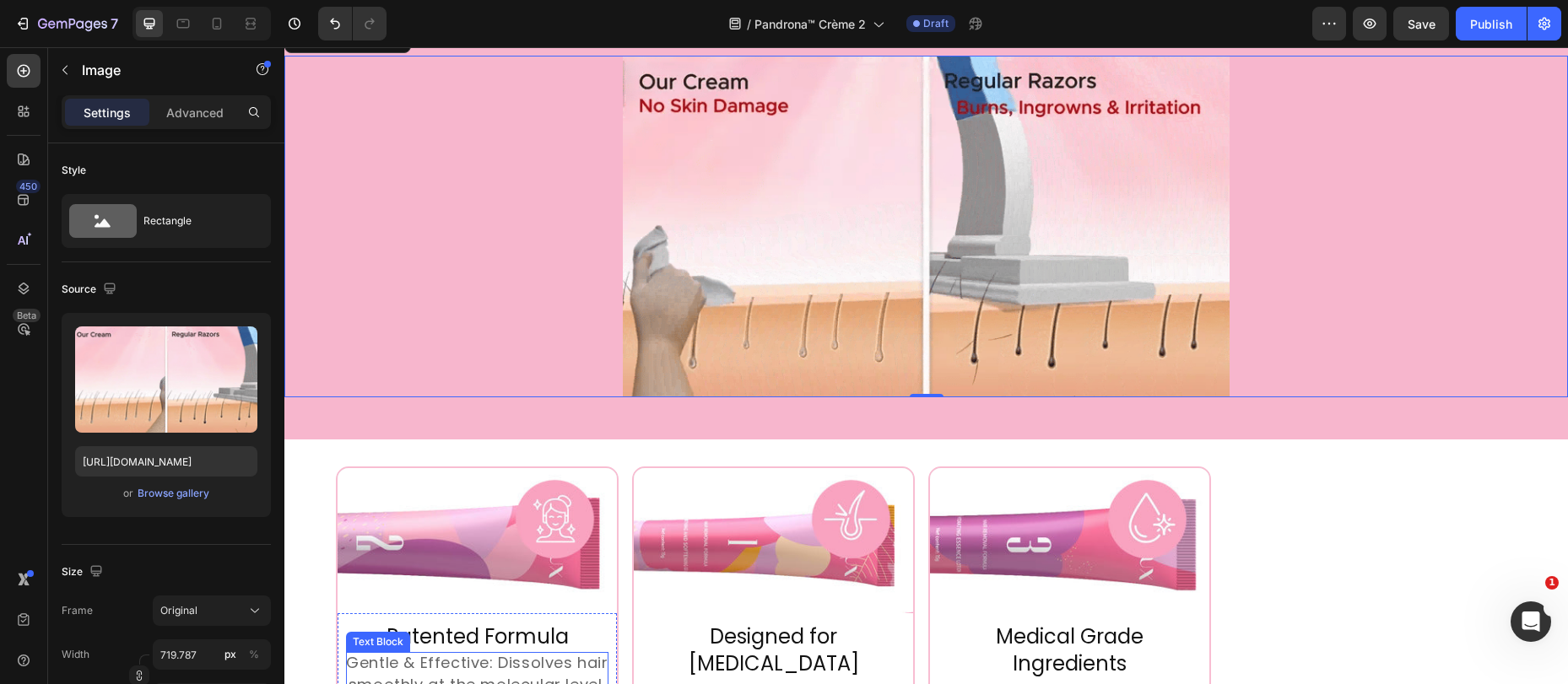
scroll to position [3311, 0]
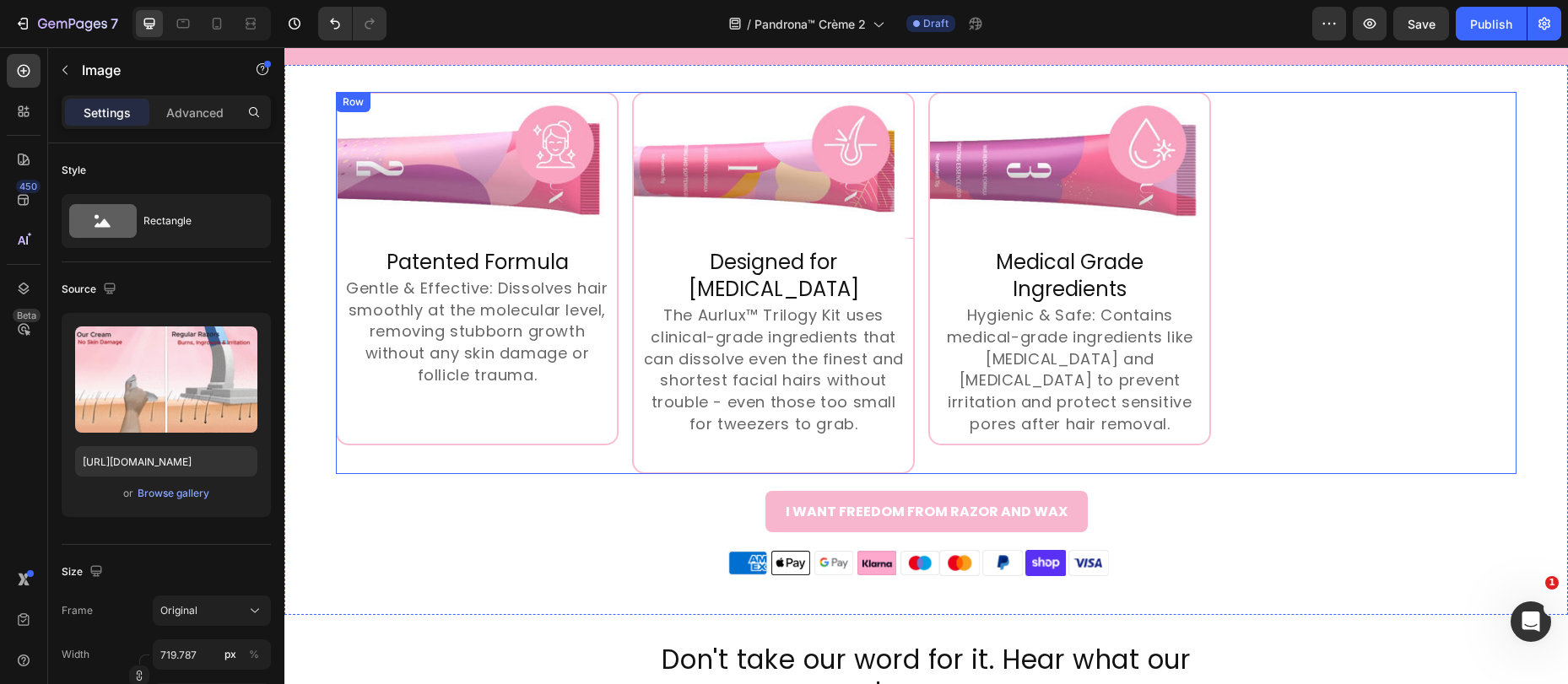
click at [1288, 205] on div "Image Row Patented Formula Heading Gentle & Effective: Dissolves hair smoothly …" at bounding box center [926, 283] width 1180 height 382
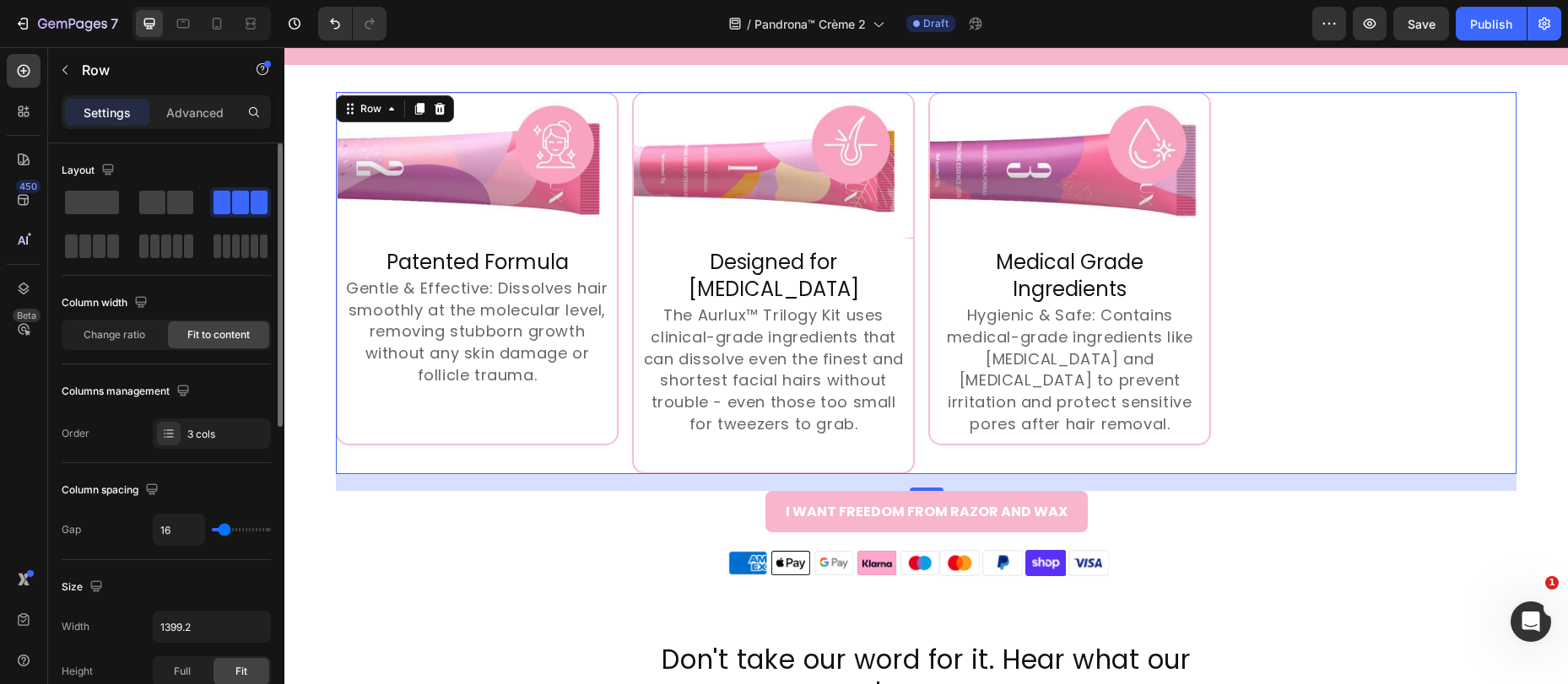
scroll to position [4, 0]
click at [203, 427] on div "3 cols" at bounding box center [227, 430] width 79 height 15
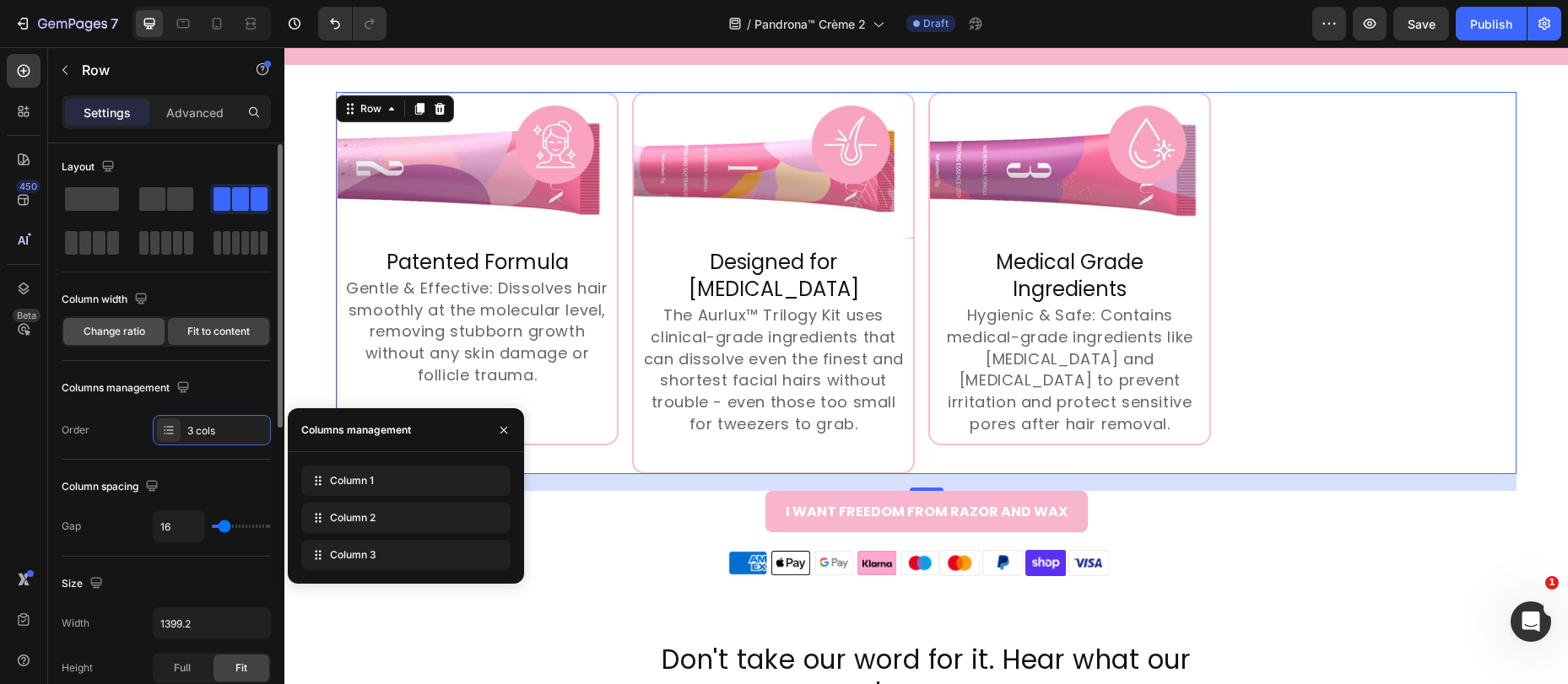
click at [125, 334] on span "Change ratio" at bounding box center [114, 331] width 62 height 15
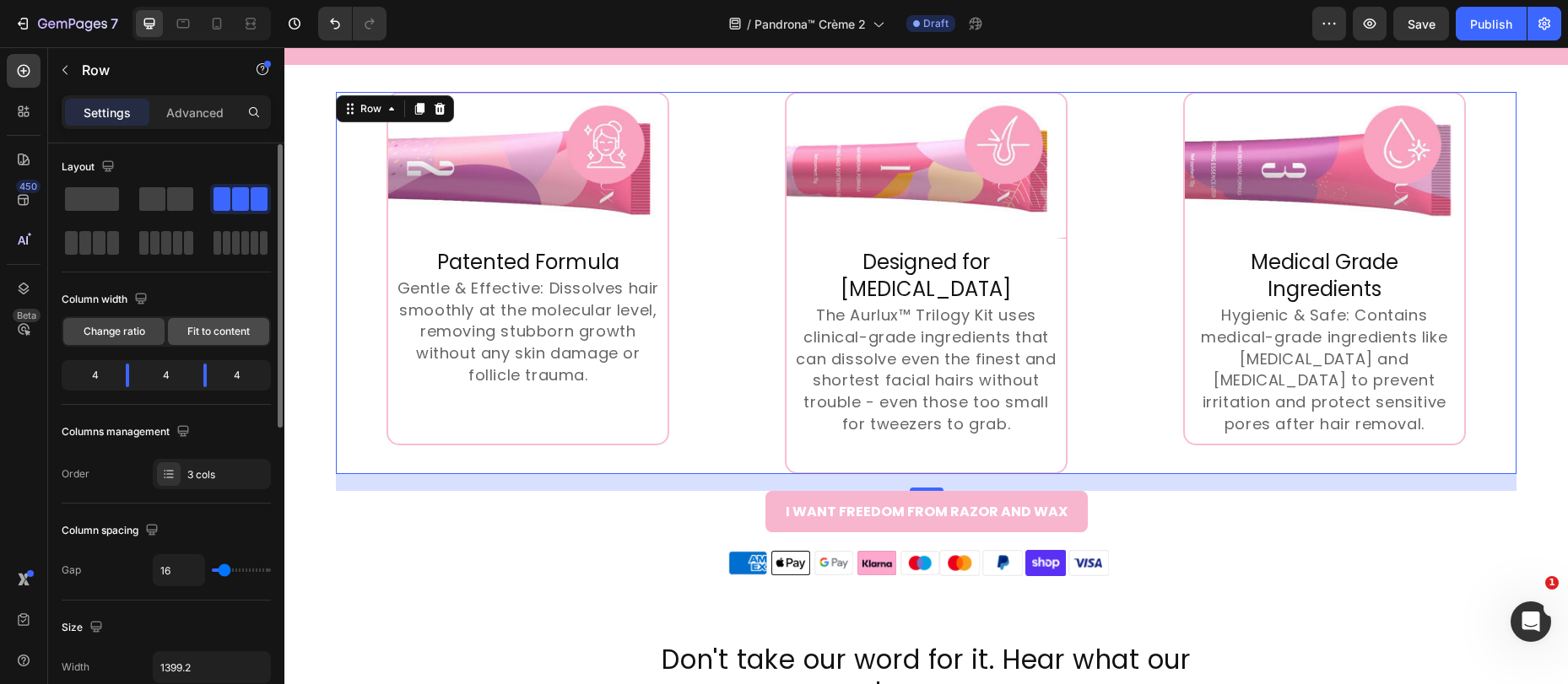
click at [206, 331] on span "Fit to content" at bounding box center [219, 331] width 63 height 15
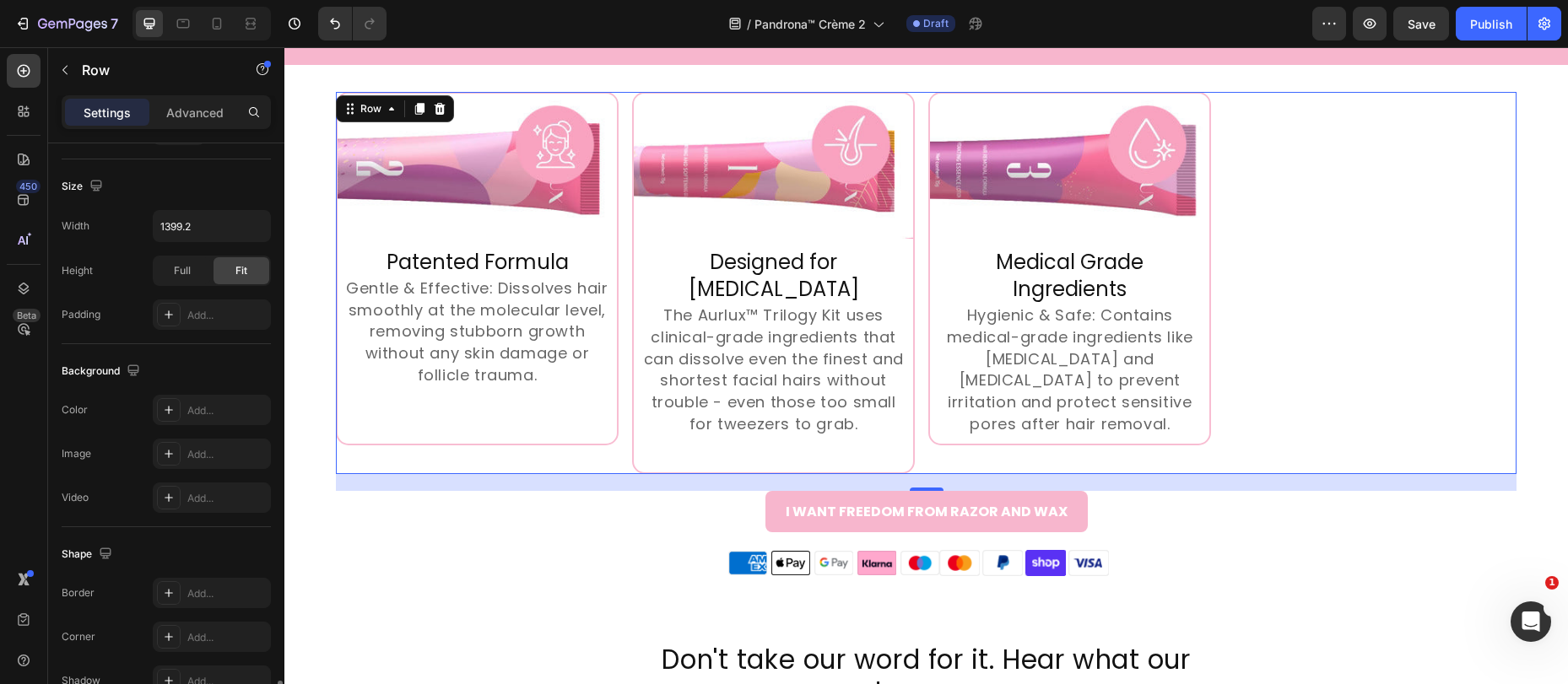
scroll to position [633, 0]
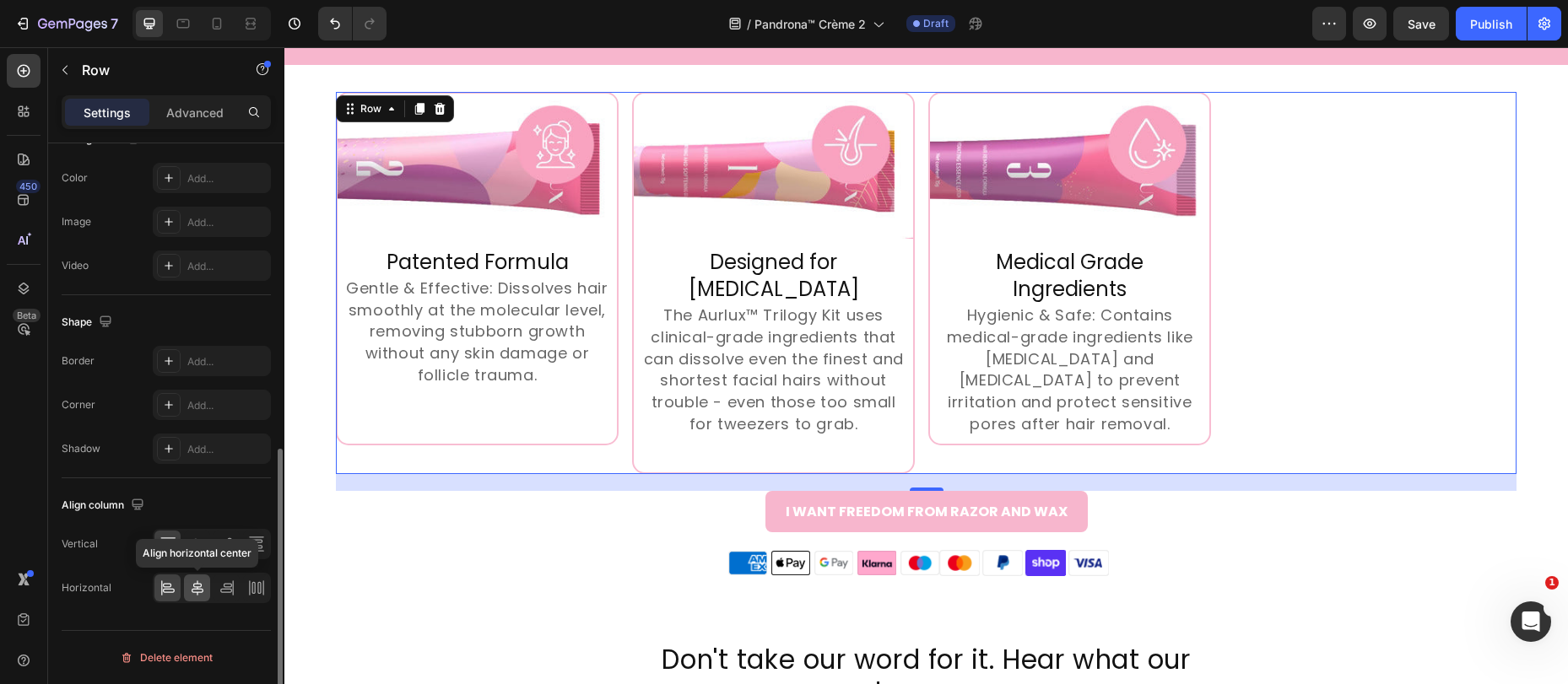
click at [207, 587] on div at bounding box center [196, 588] width 26 height 27
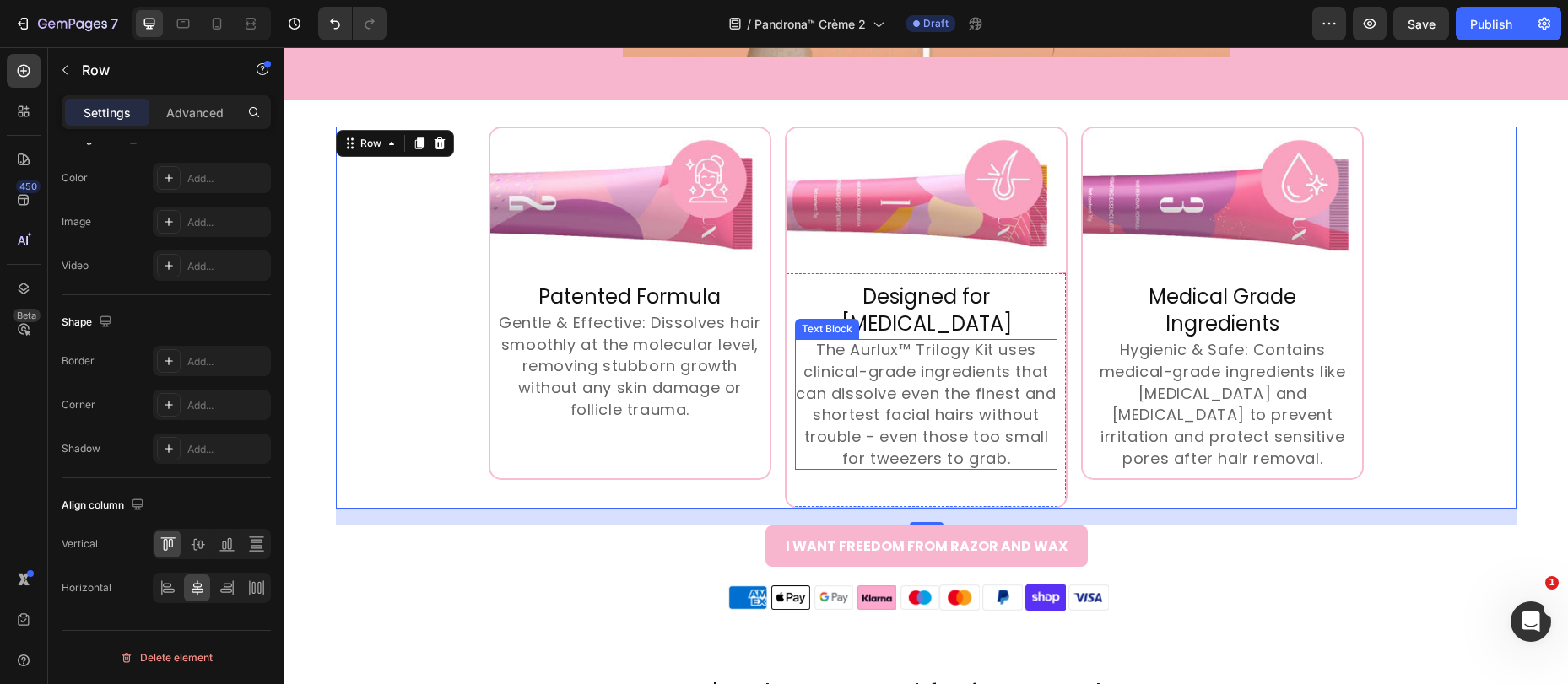
scroll to position [3138, 0]
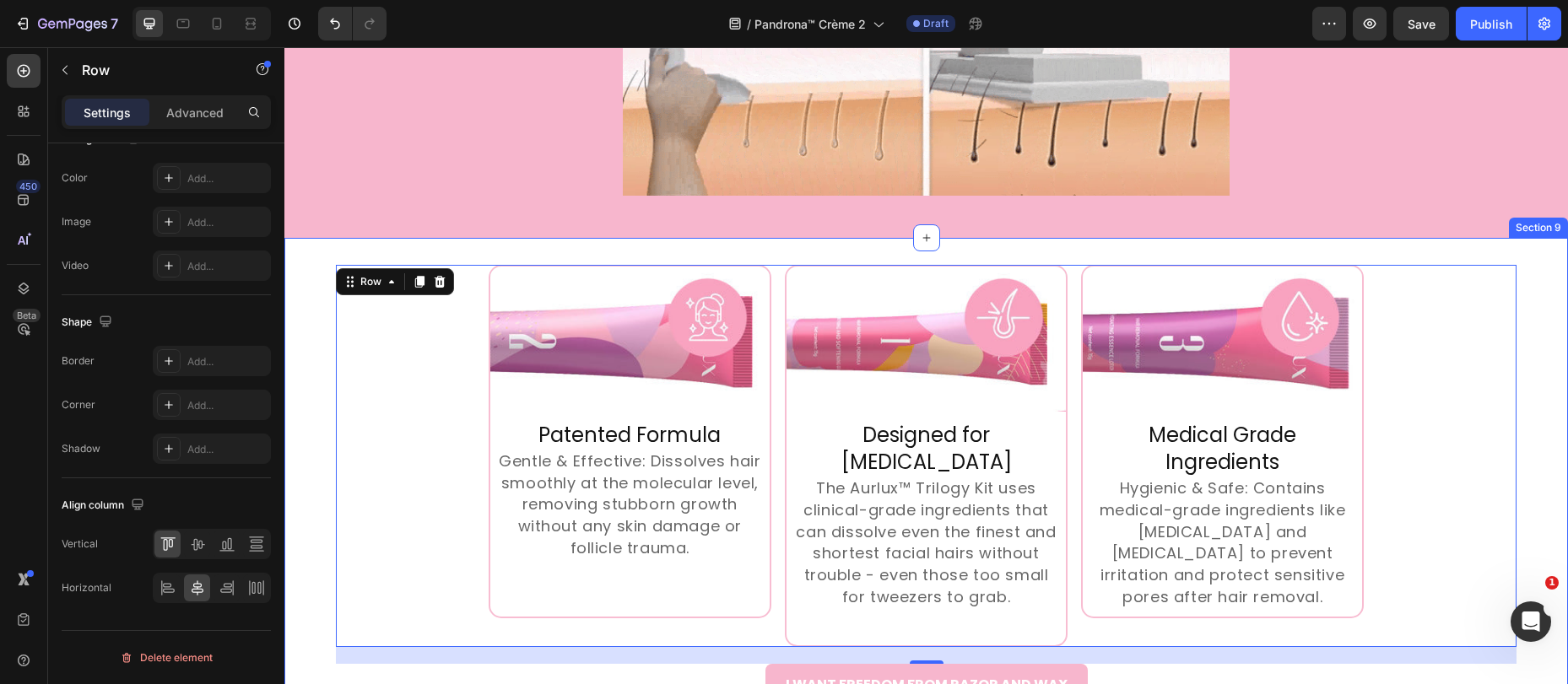
click at [1047, 238] on div "Image Row Patented Formula Heading Gentle & Effective: Dissolves hair smoothly …" at bounding box center [925, 513] width 1283 height 550
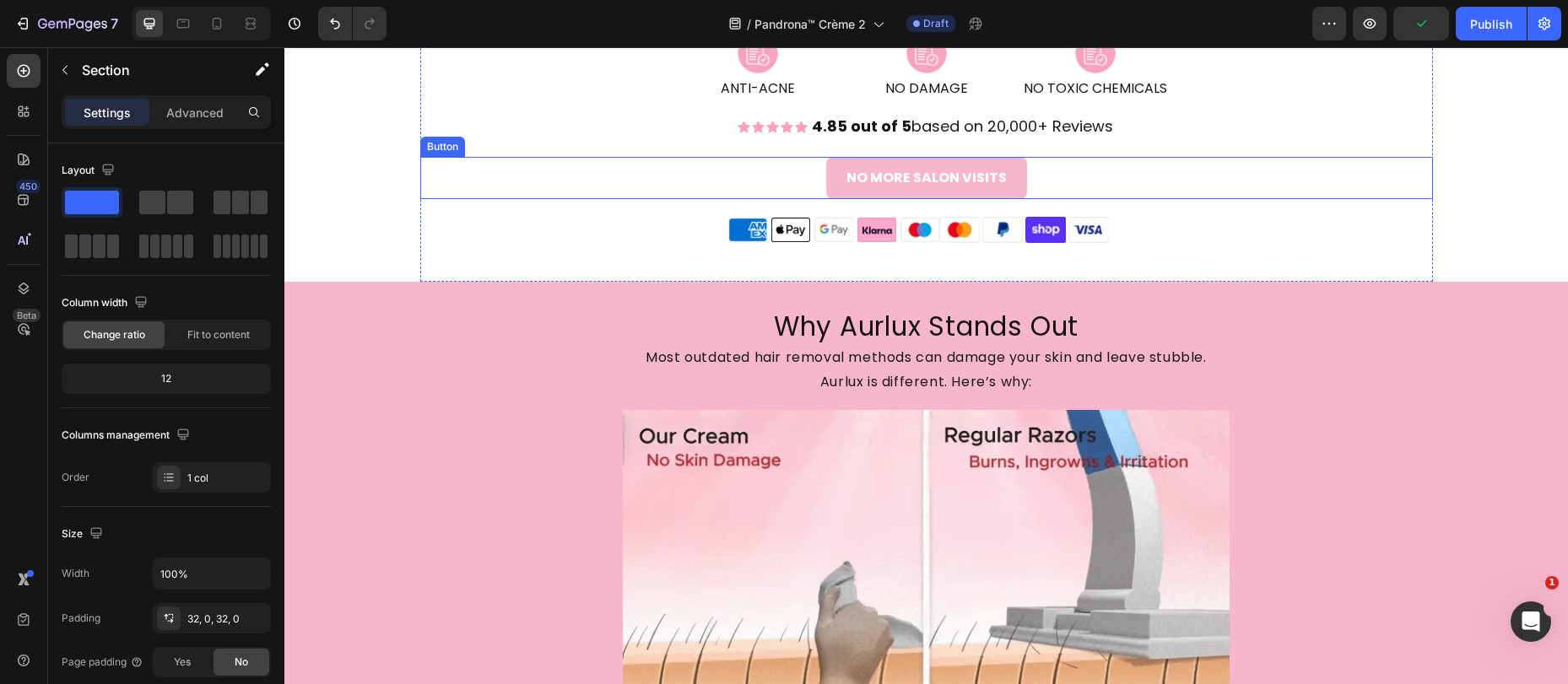
scroll to position [2554, 0]
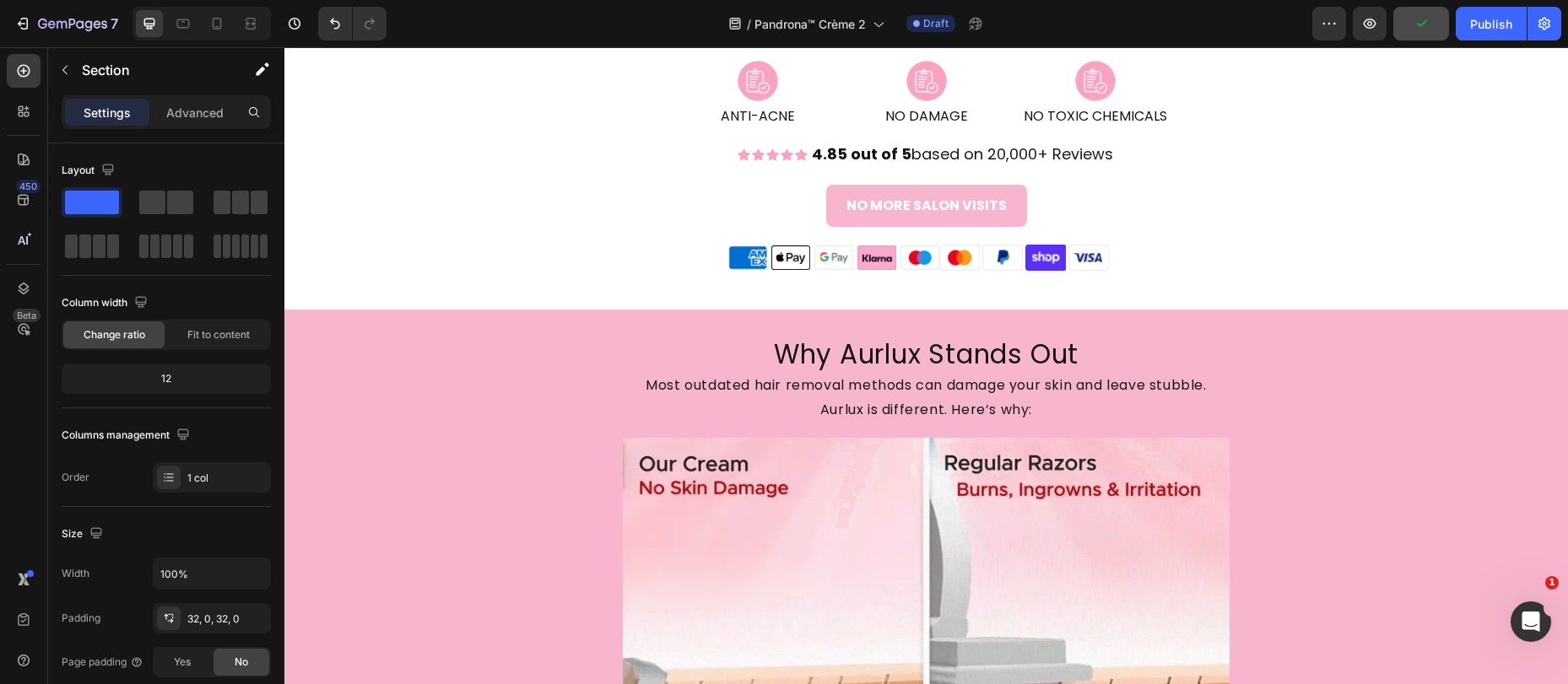
click at [1412, 36] on button "button" at bounding box center [1421, 24] width 55 height 34
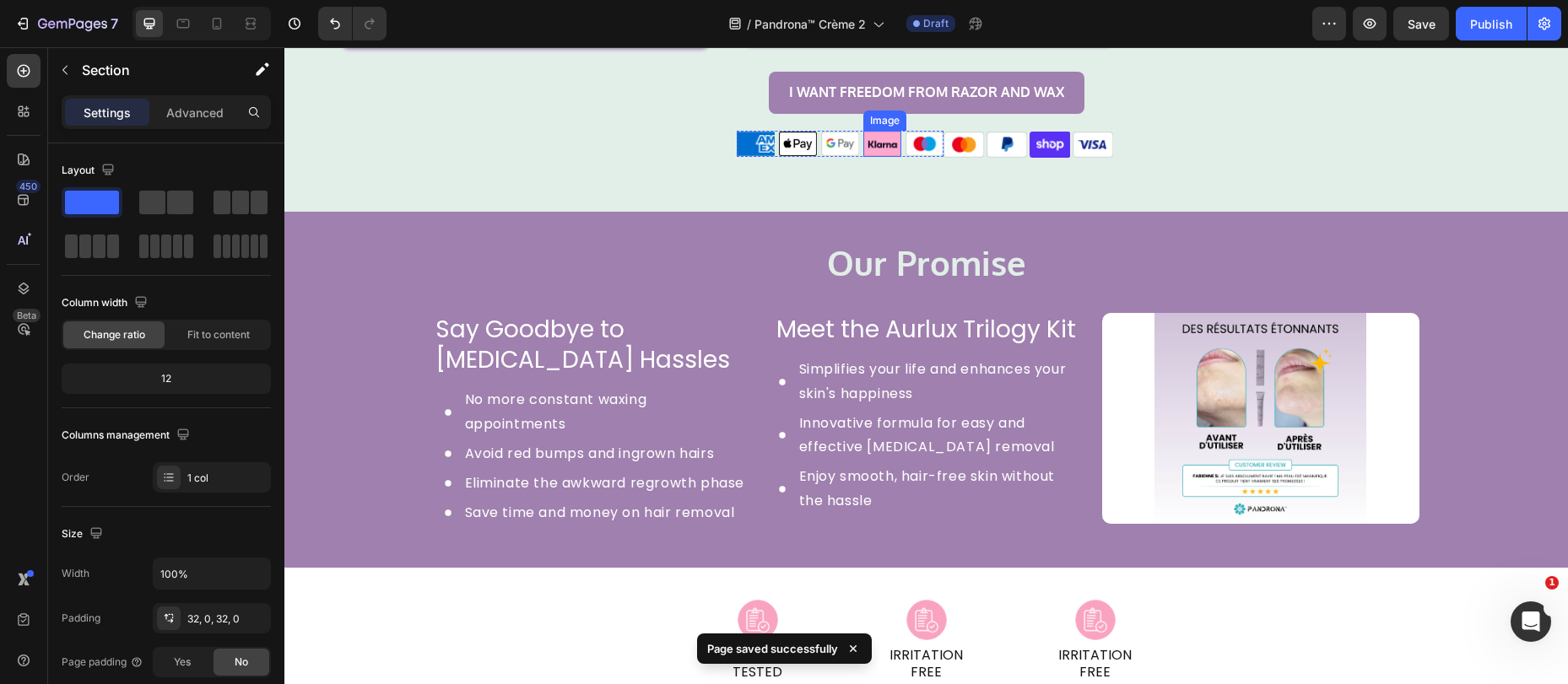
scroll to position [1614, 0]
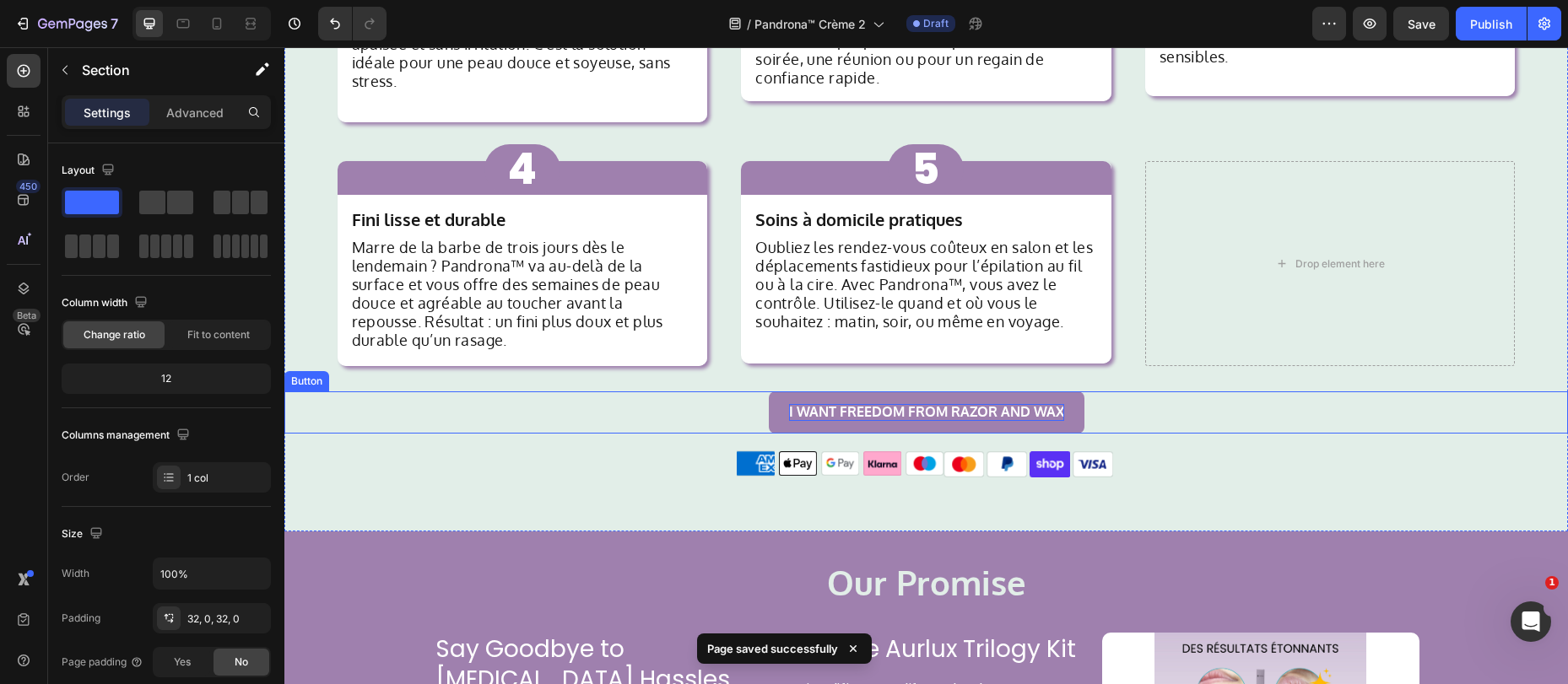
click at [806, 405] on p "I WANT FREEDOM FROM RAZOR AND WAX" at bounding box center [927, 413] width 275 height 16
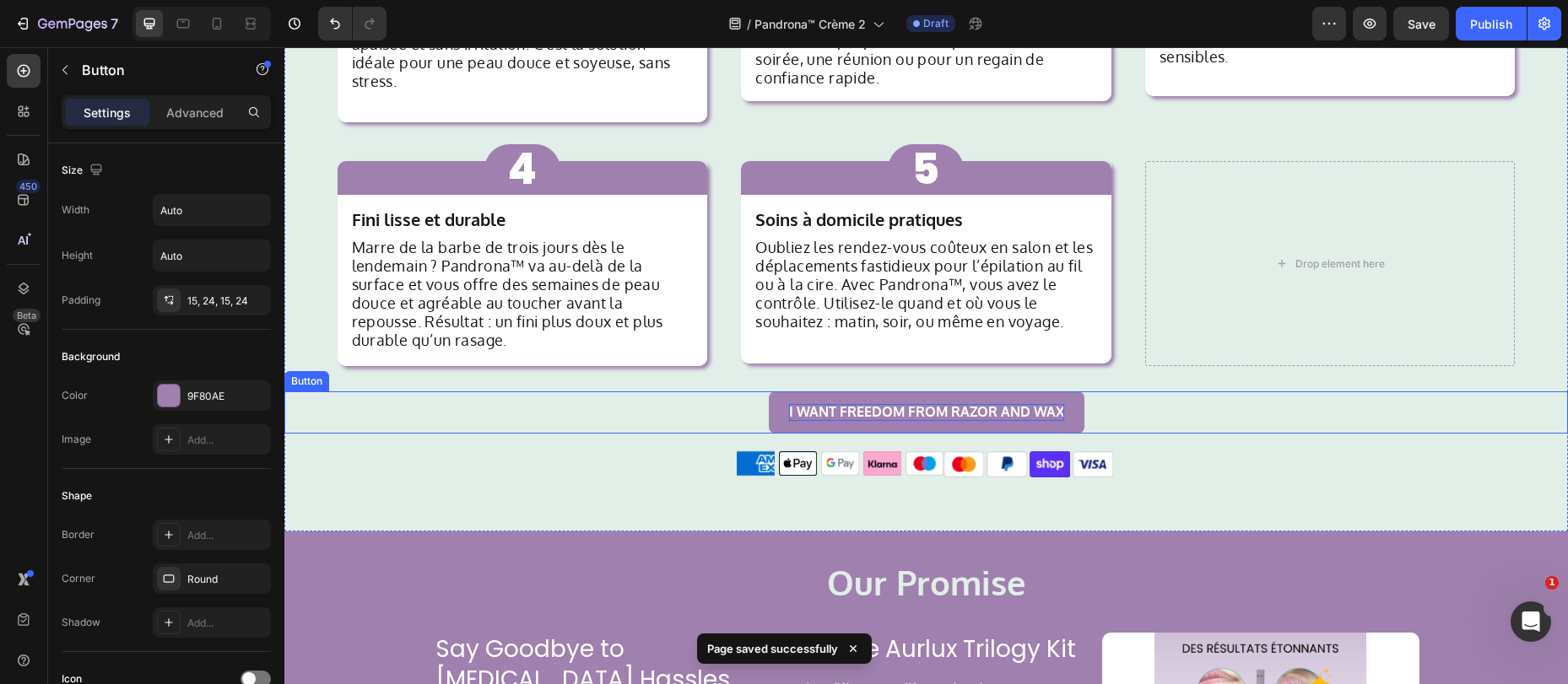
click at [806, 405] on p "I WANT FREEDOM FROM RAZOR AND WAX" at bounding box center [927, 413] width 275 height 16
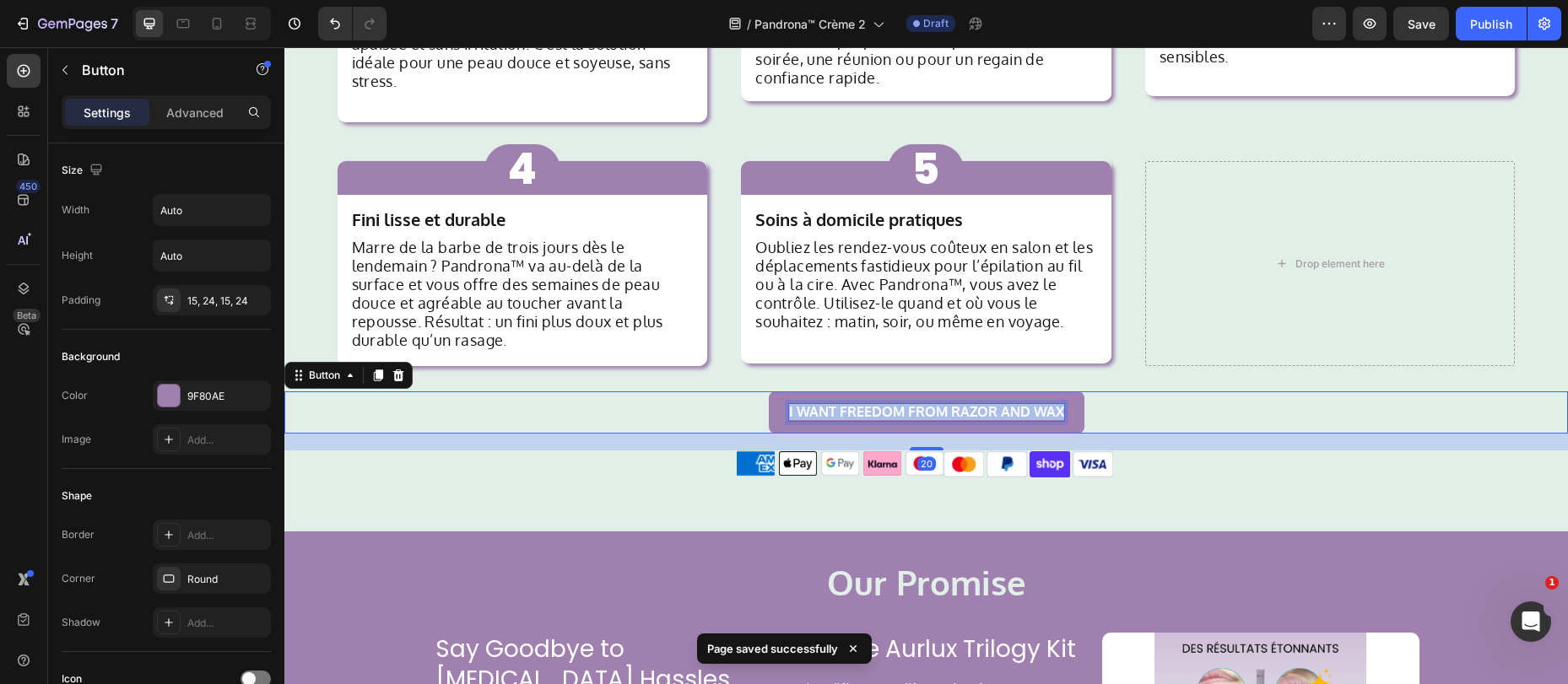
click at [806, 405] on p "I WANT FREEDOM FROM RAZOR AND WAX" at bounding box center [927, 413] width 275 height 16
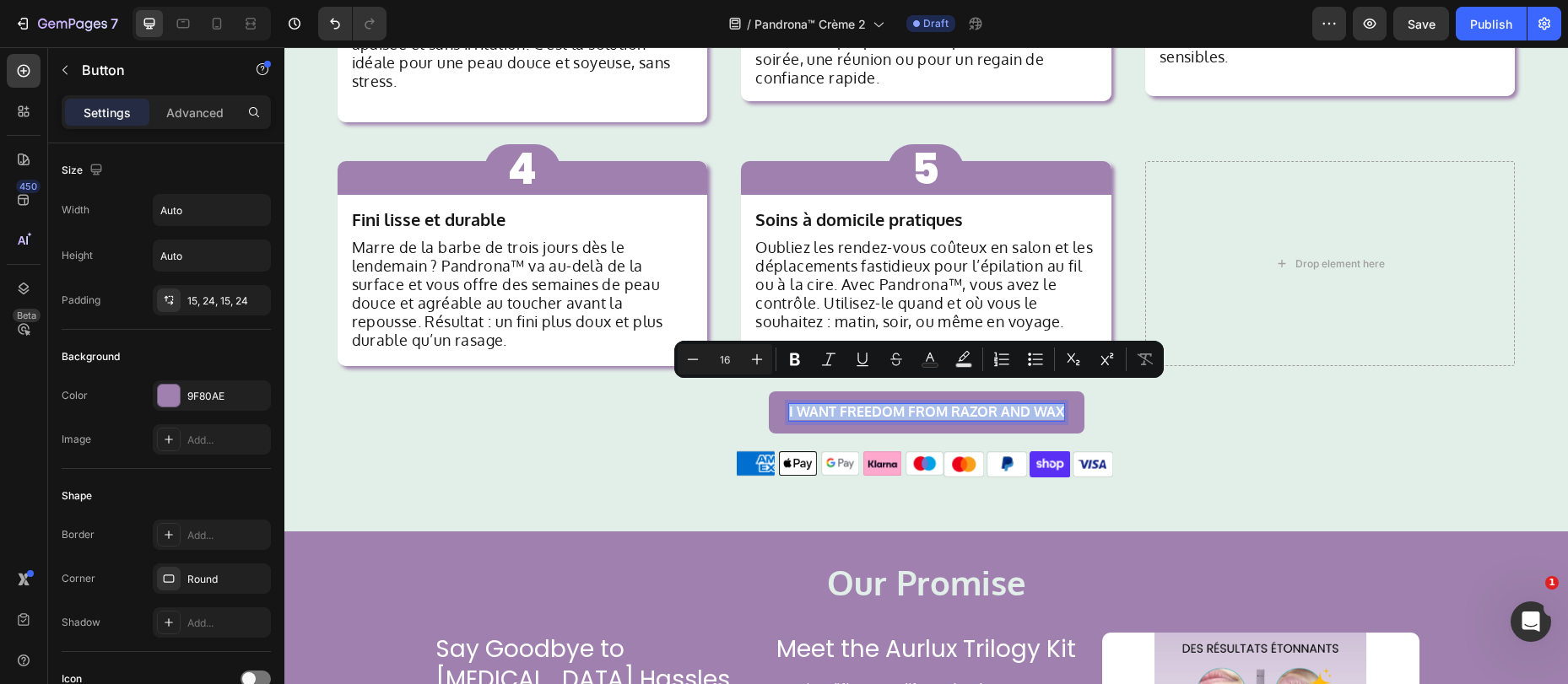
copy p "I WANT FREEDOM FROM RAZOR AND WAX"
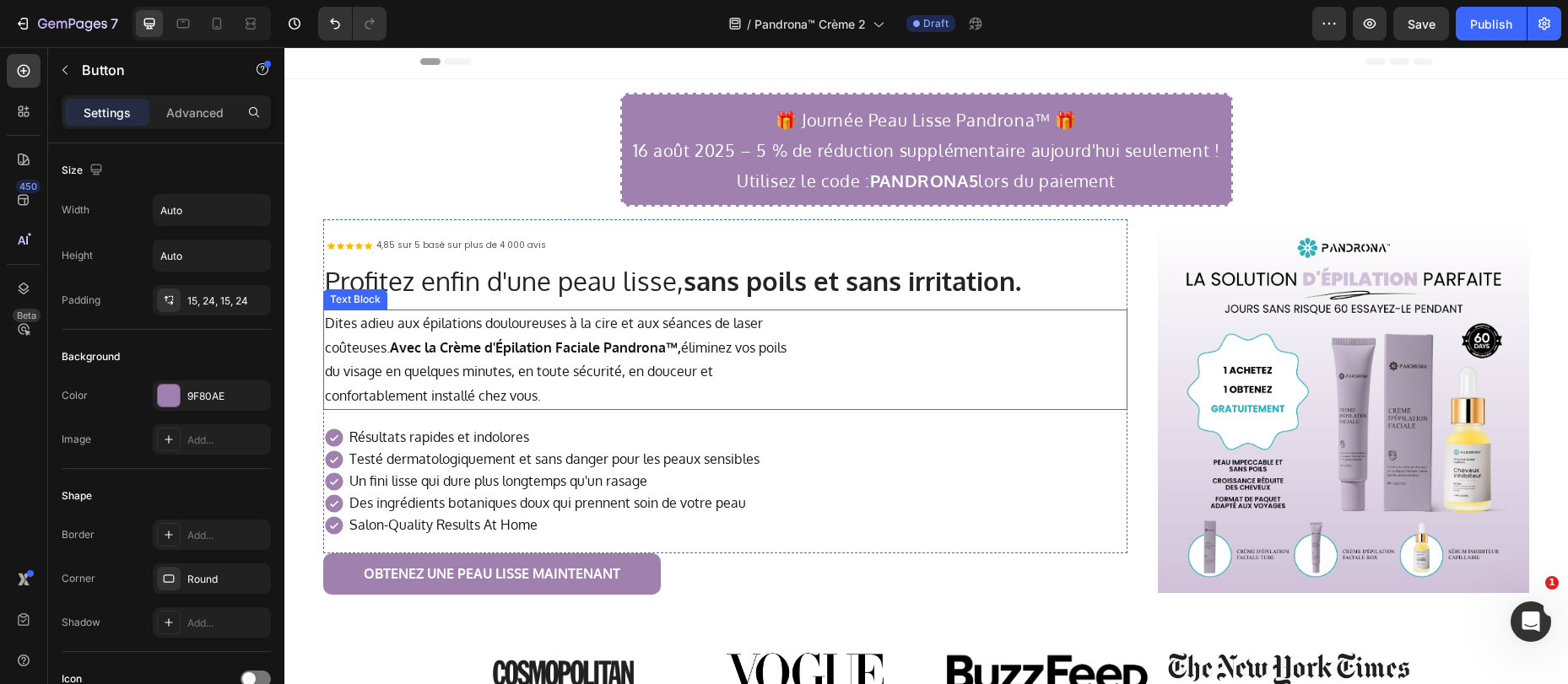
scroll to position [0, 0]
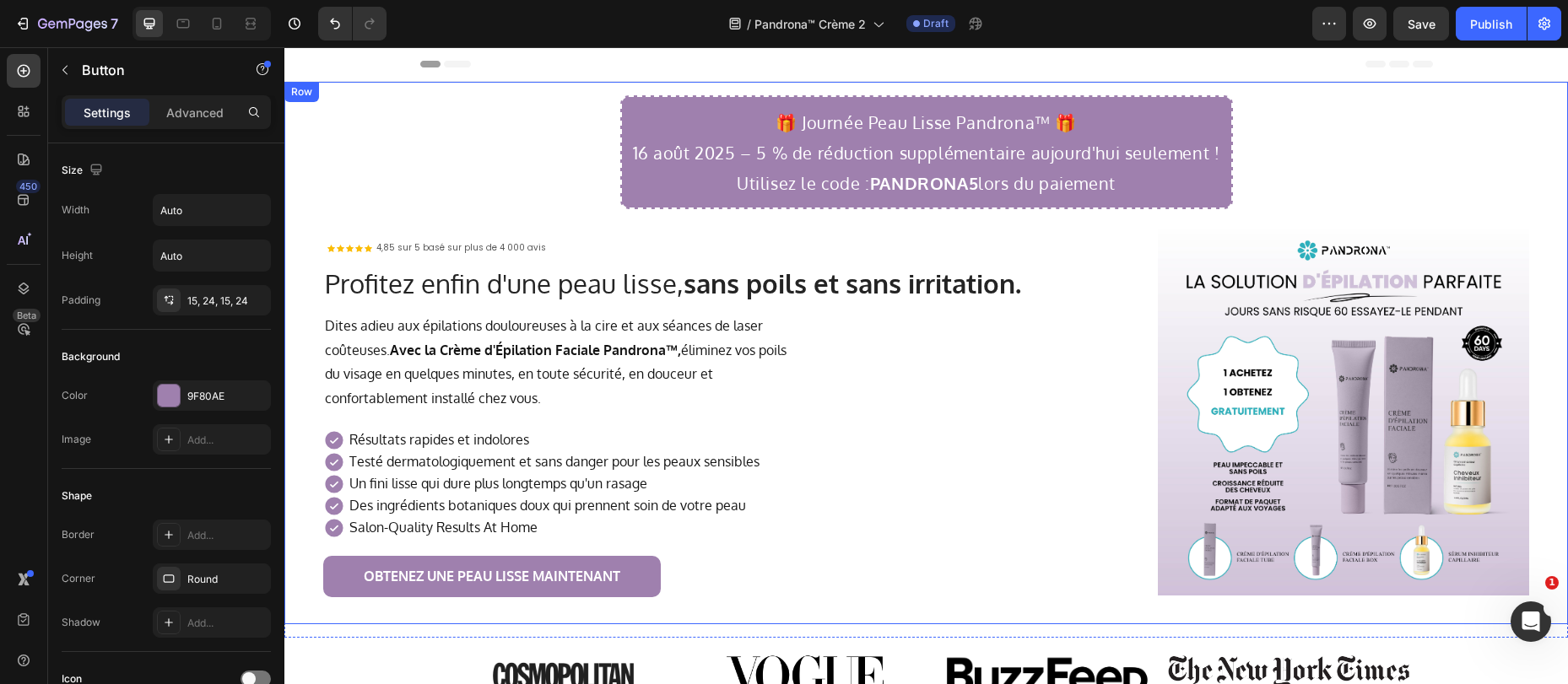
click at [1355, 96] on div "🎁 Journée Peau Lisse Pandrona™ 🎁 16 août 2025 – 5 % de réduction supplémentaire…" at bounding box center [926, 353] width 1256 height 515
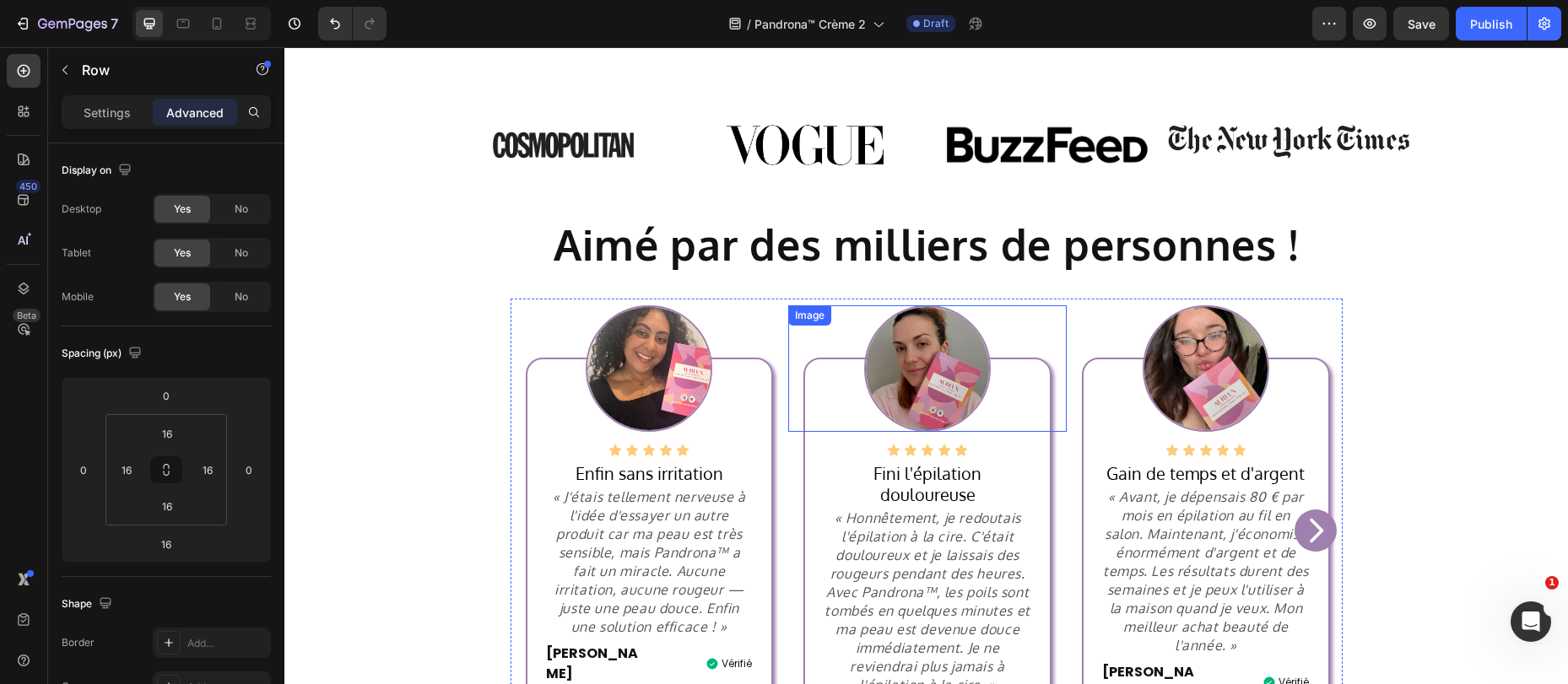
scroll to position [449, 0]
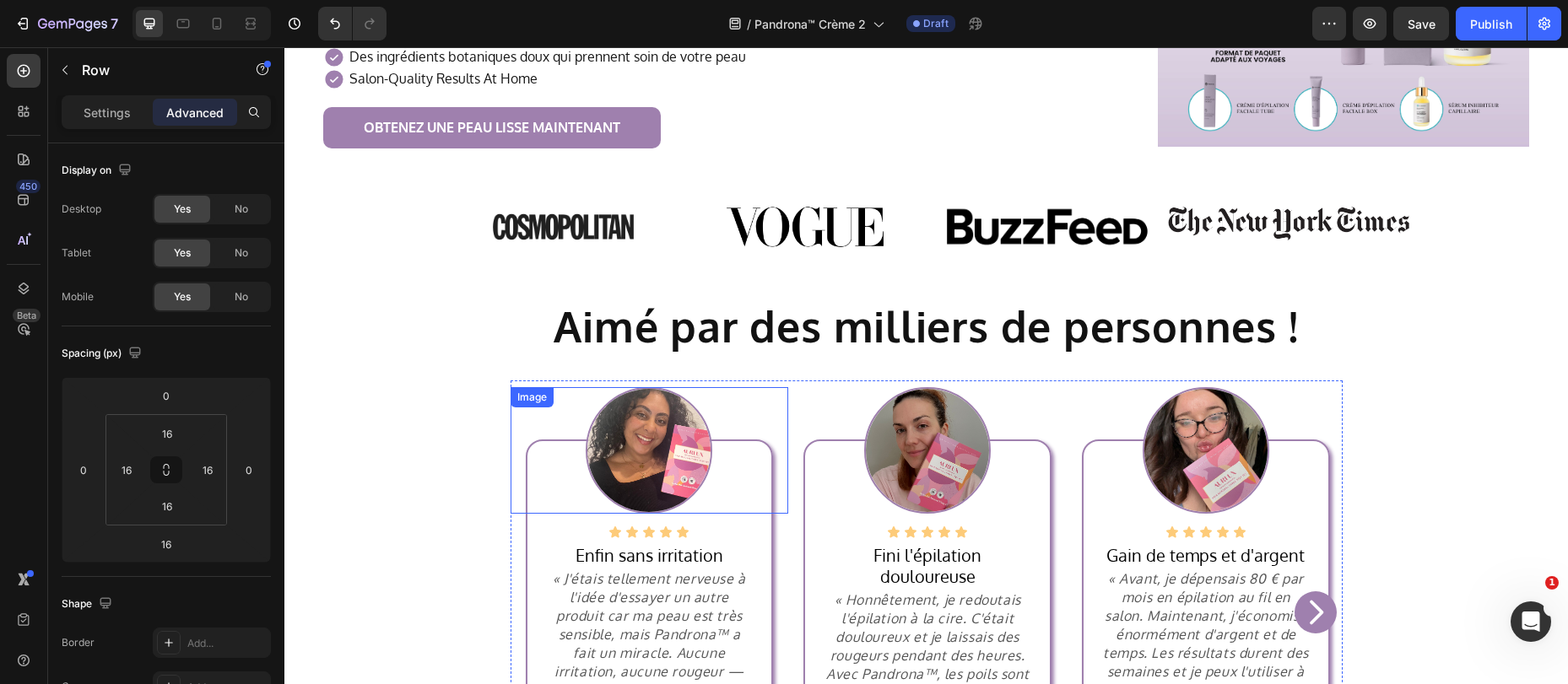
click at [629, 412] on img at bounding box center [649, 451] width 127 height 127
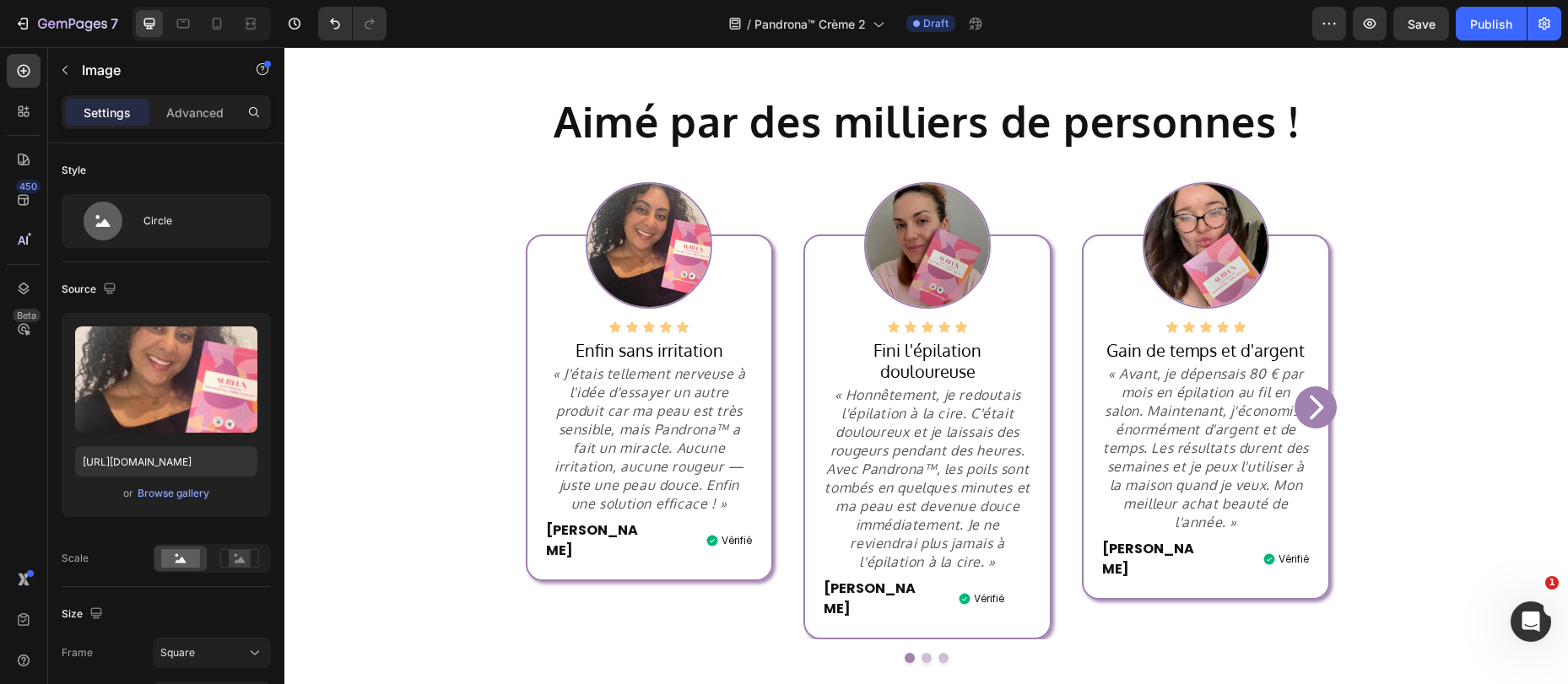
scroll to position [682, 0]
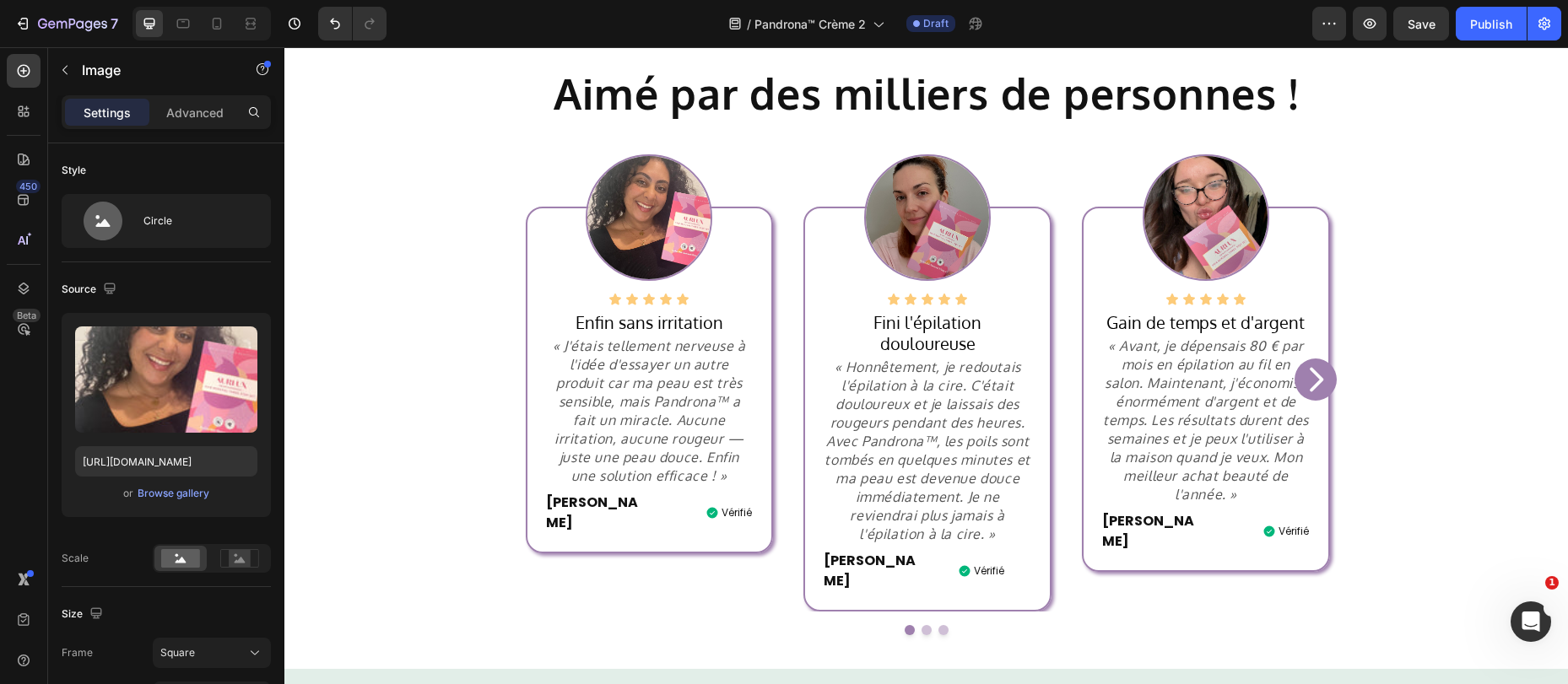
click at [614, 221] on img at bounding box center [649, 218] width 127 height 127
click at [671, 223] on img at bounding box center [649, 218] width 127 height 127
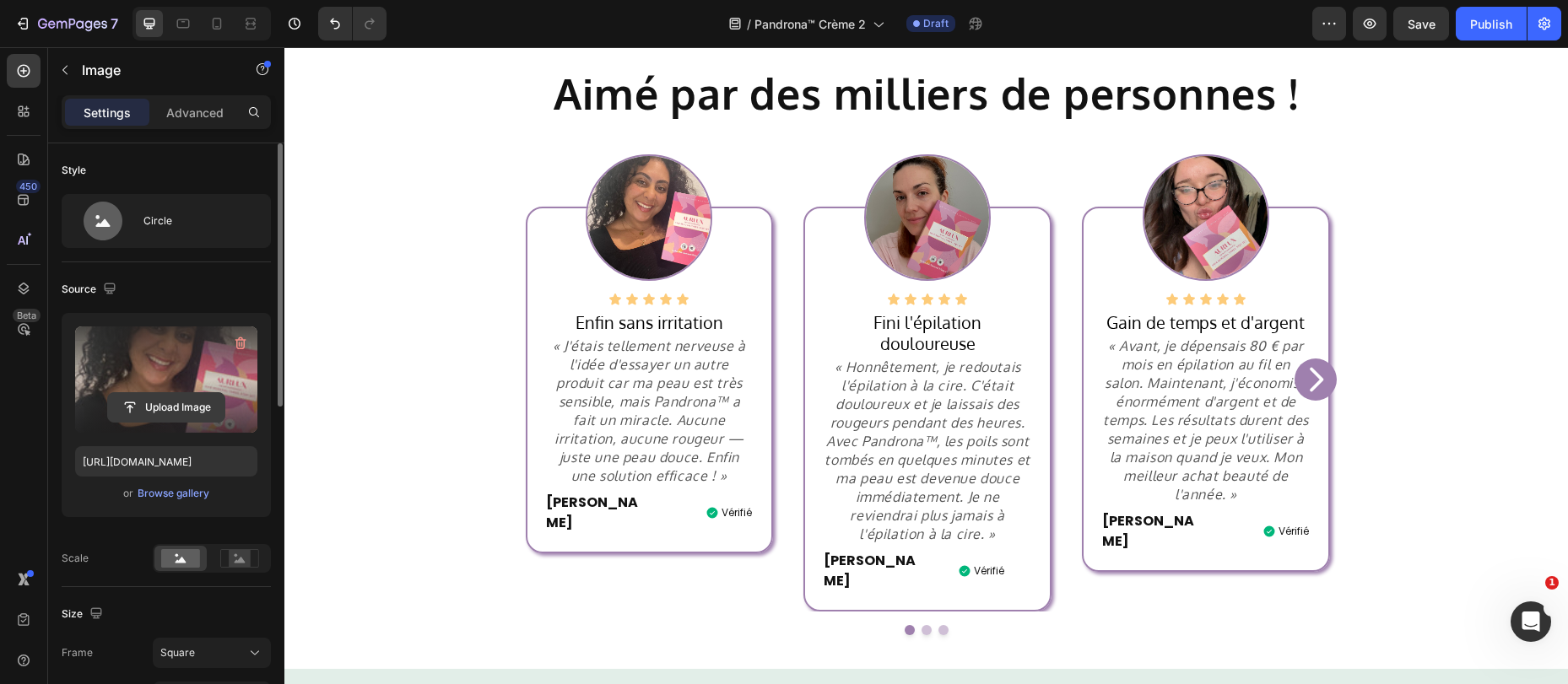
click at [184, 402] on input "file" at bounding box center [166, 407] width 116 height 29
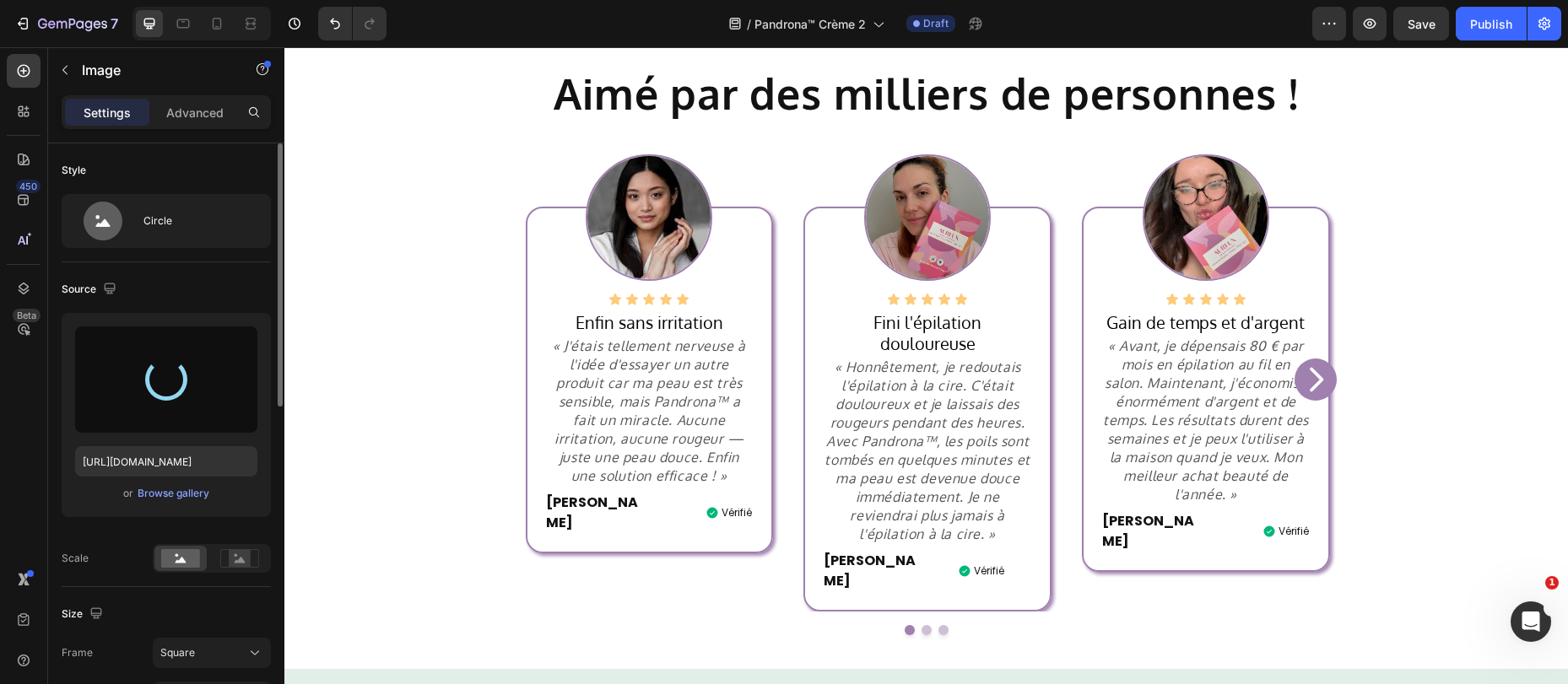
type input "https://cdn.shopify.com/s/files/1/0884/5151/4615/files/gempages_569346361628033…"
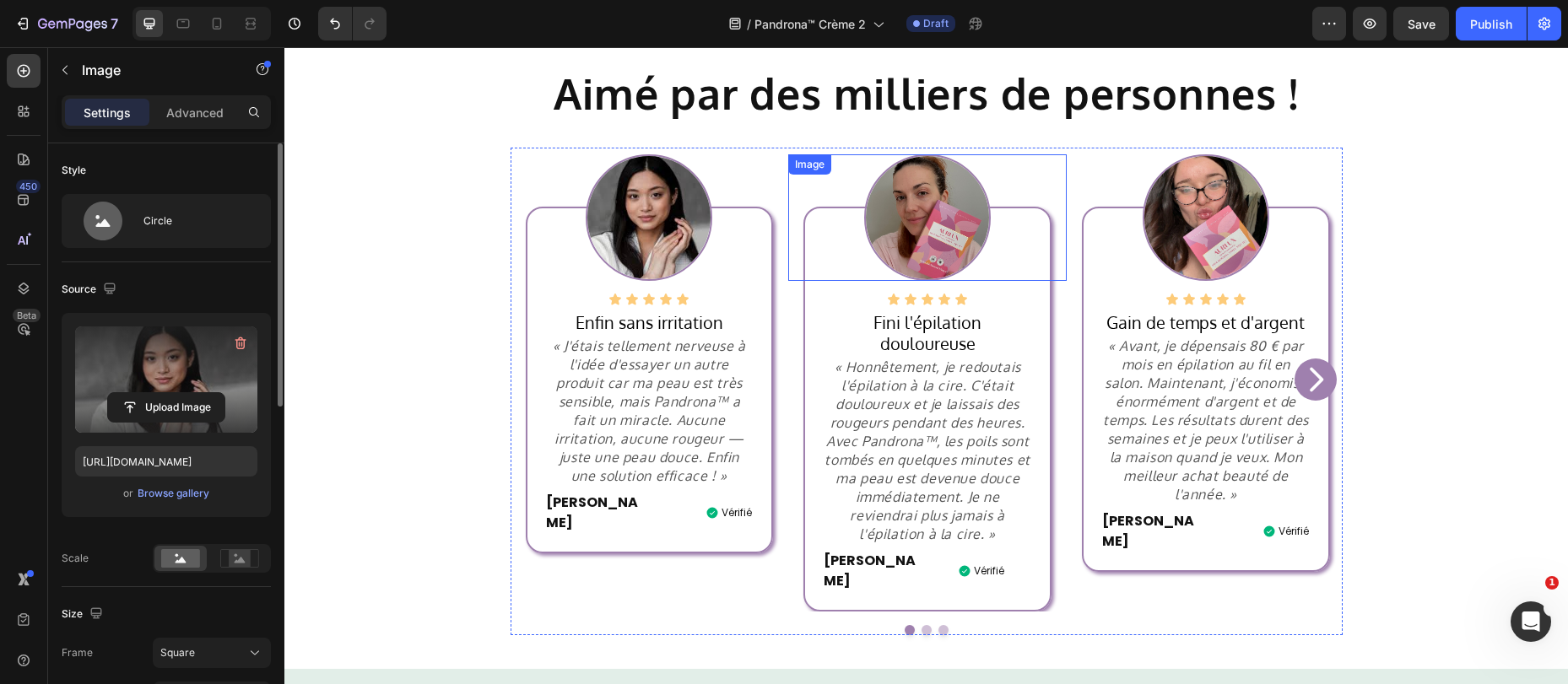
click at [912, 210] on img at bounding box center [928, 218] width 127 height 127
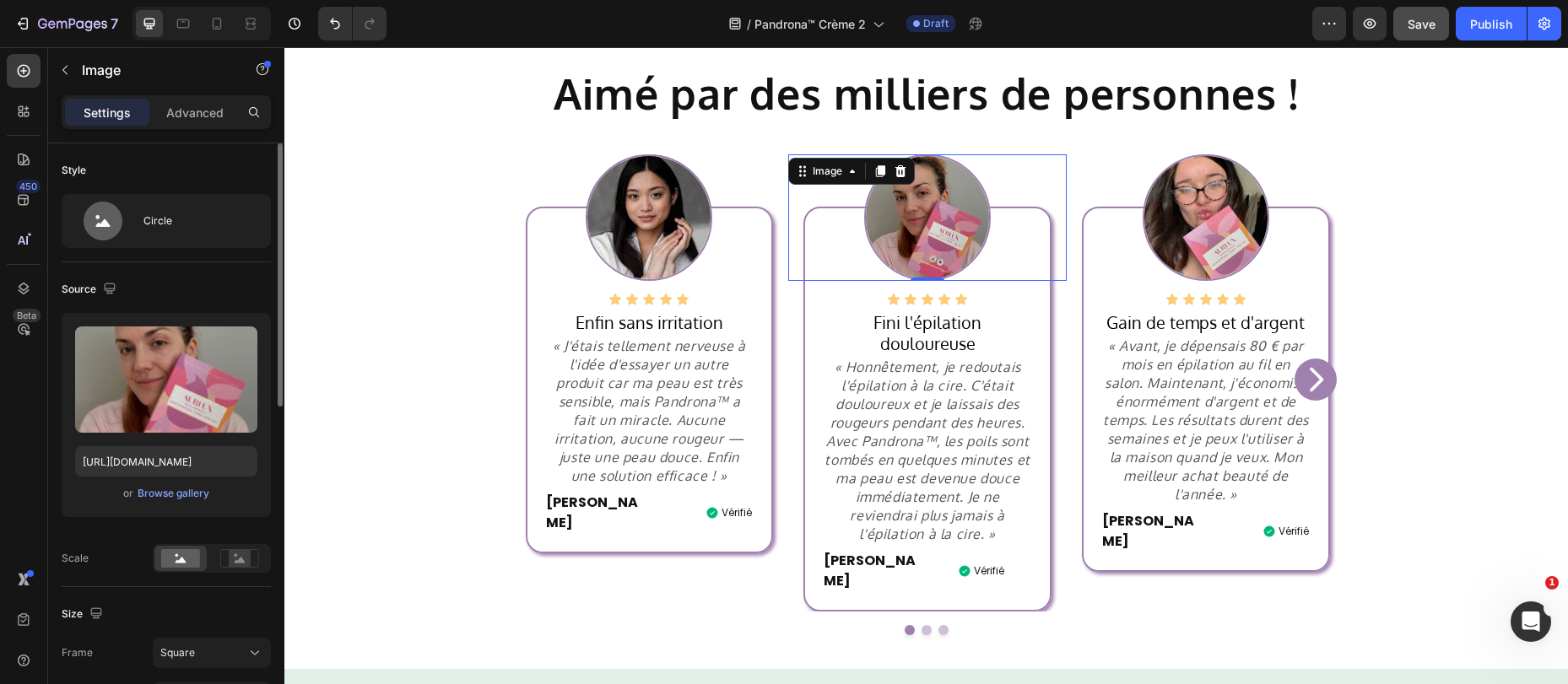
click at [1431, 29] on span "Save" at bounding box center [1421, 24] width 28 height 14
click at [885, 221] on img at bounding box center [928, 218] width 127 height 127
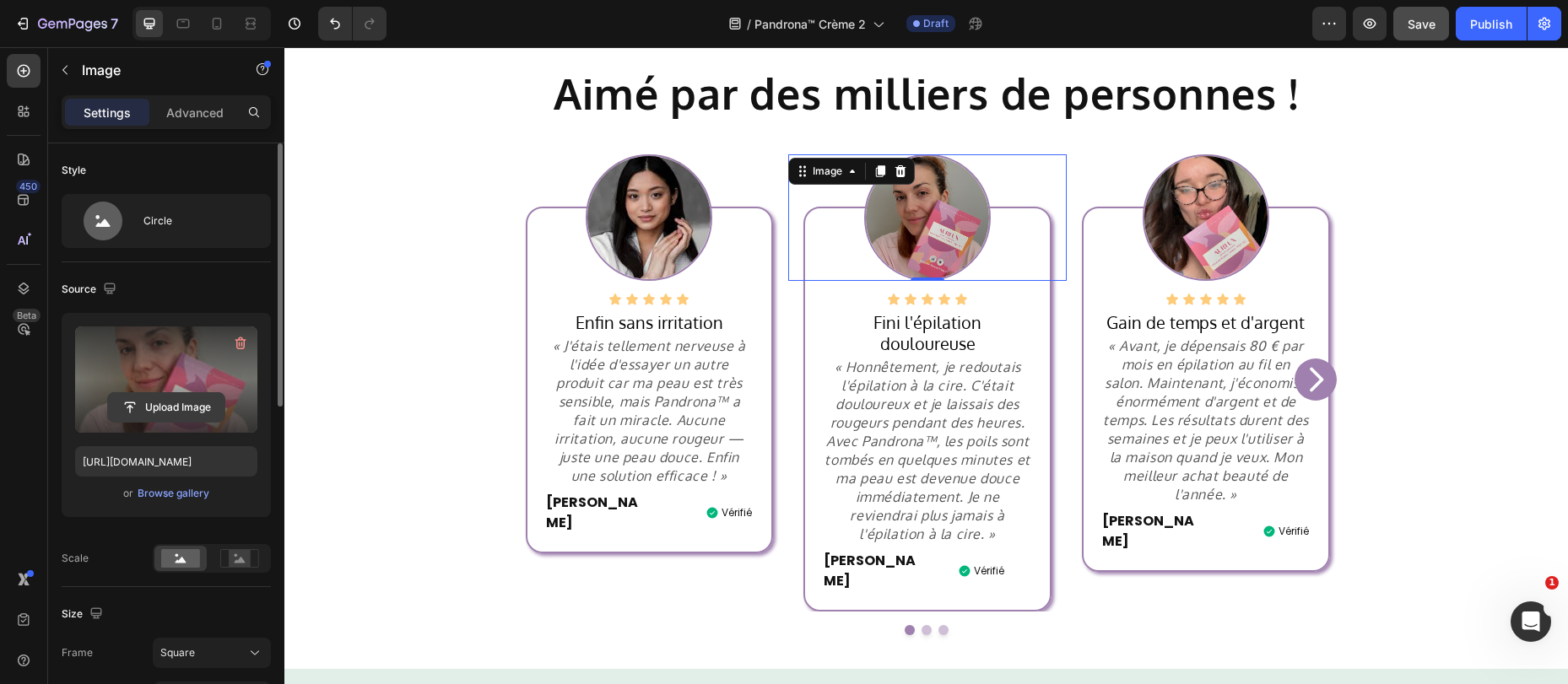
click at [171, 404] on input "file" at bounding box center [166, 407] width 116 height 29
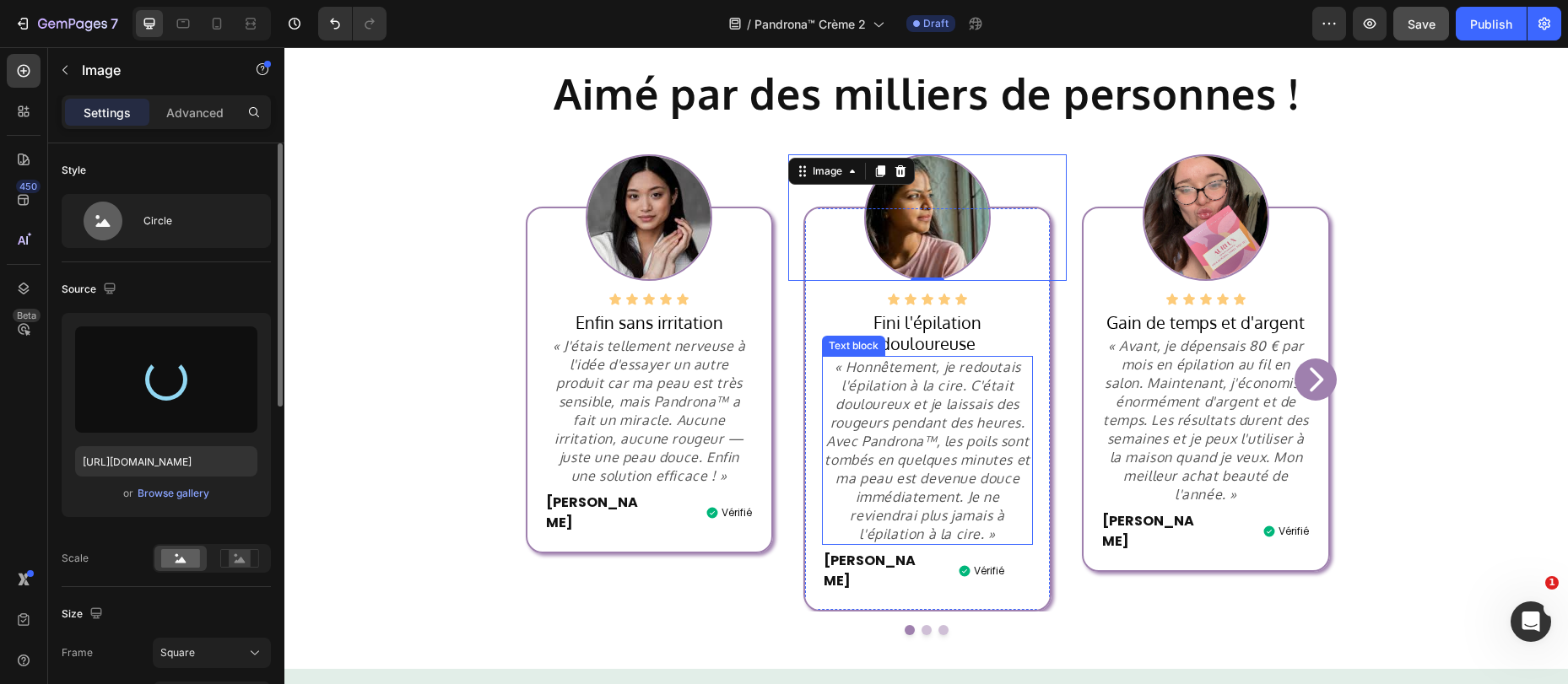
type input "https://cdn.shopify.com/s/files/1/0884/5151/4615/files/gempages_569346361628033…"
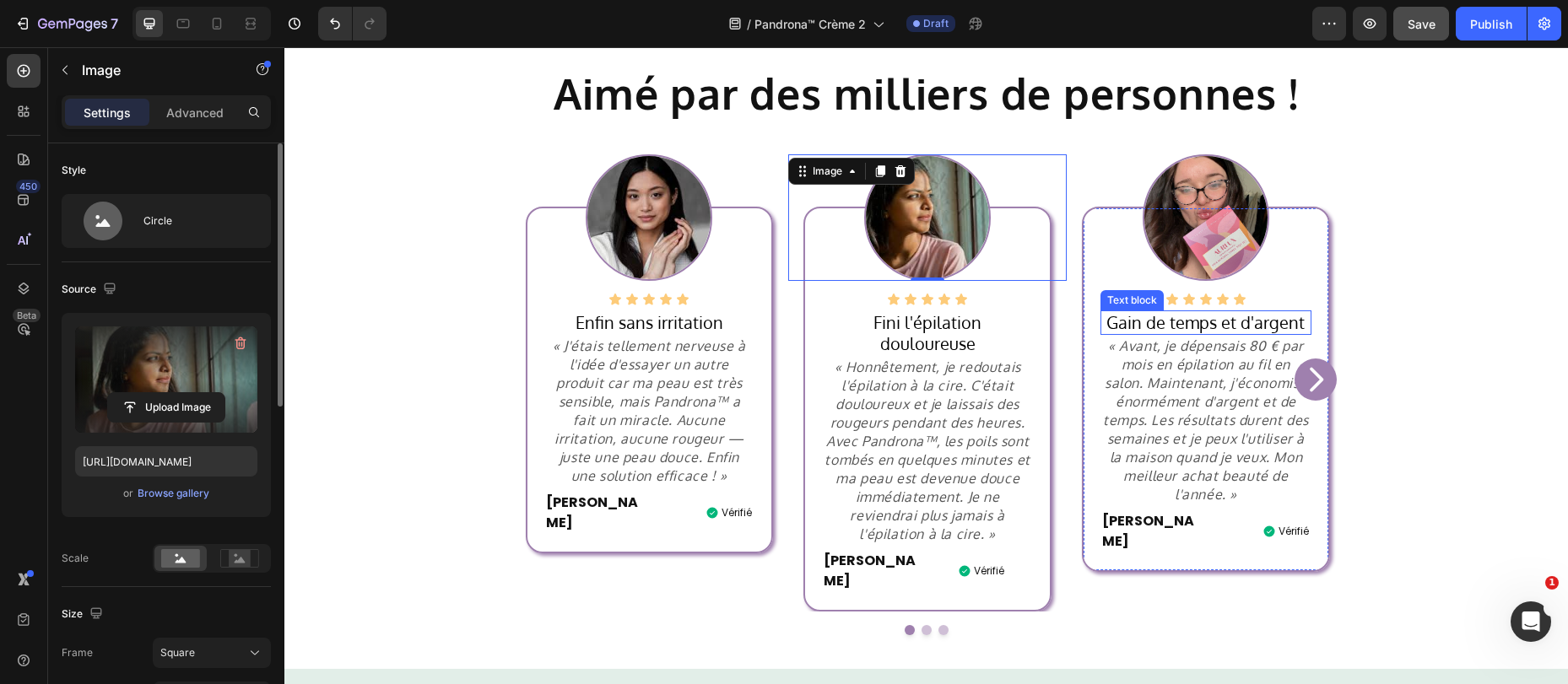
click at [1219, 229] on img at bounding box center [1205, 218] width 127 height 127
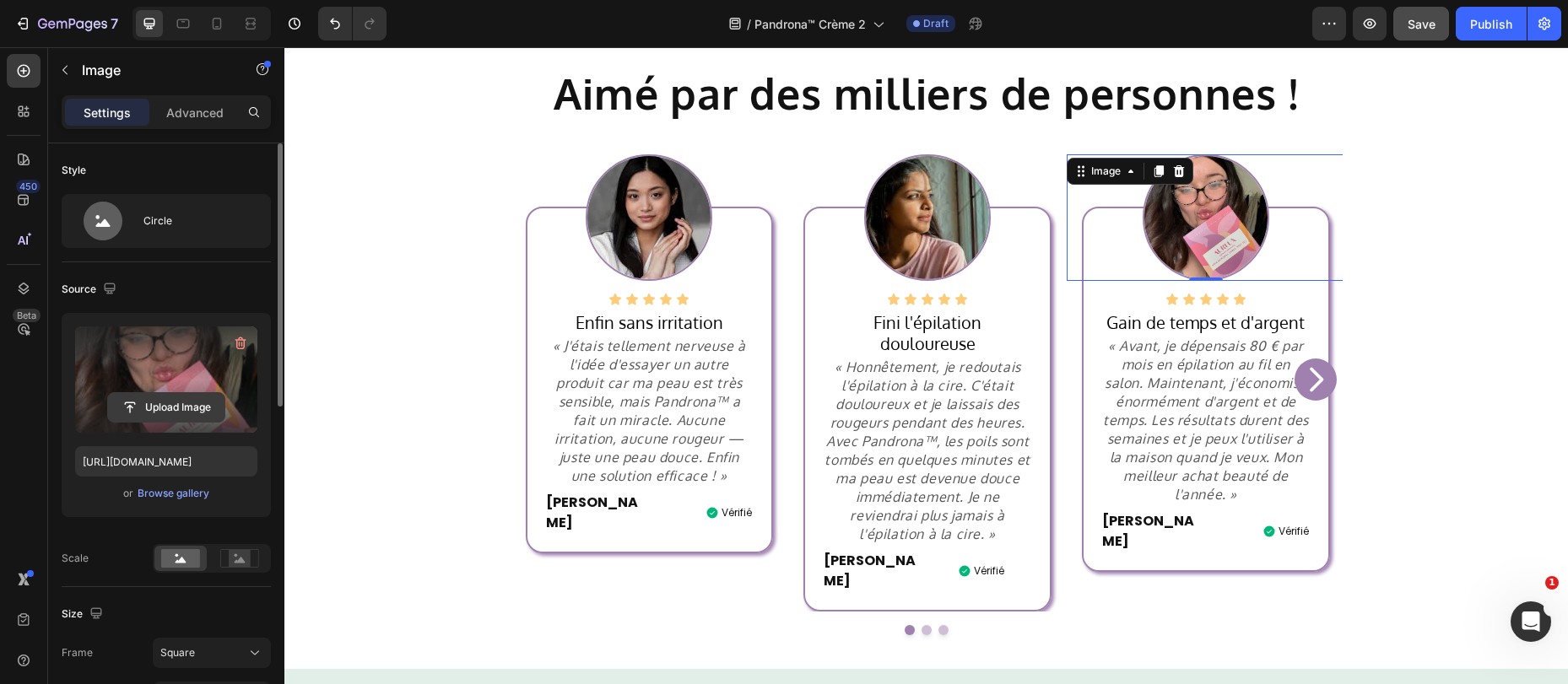
click at [187, 398] on input "file" at bounding box center [166, 407] width 116 height 29
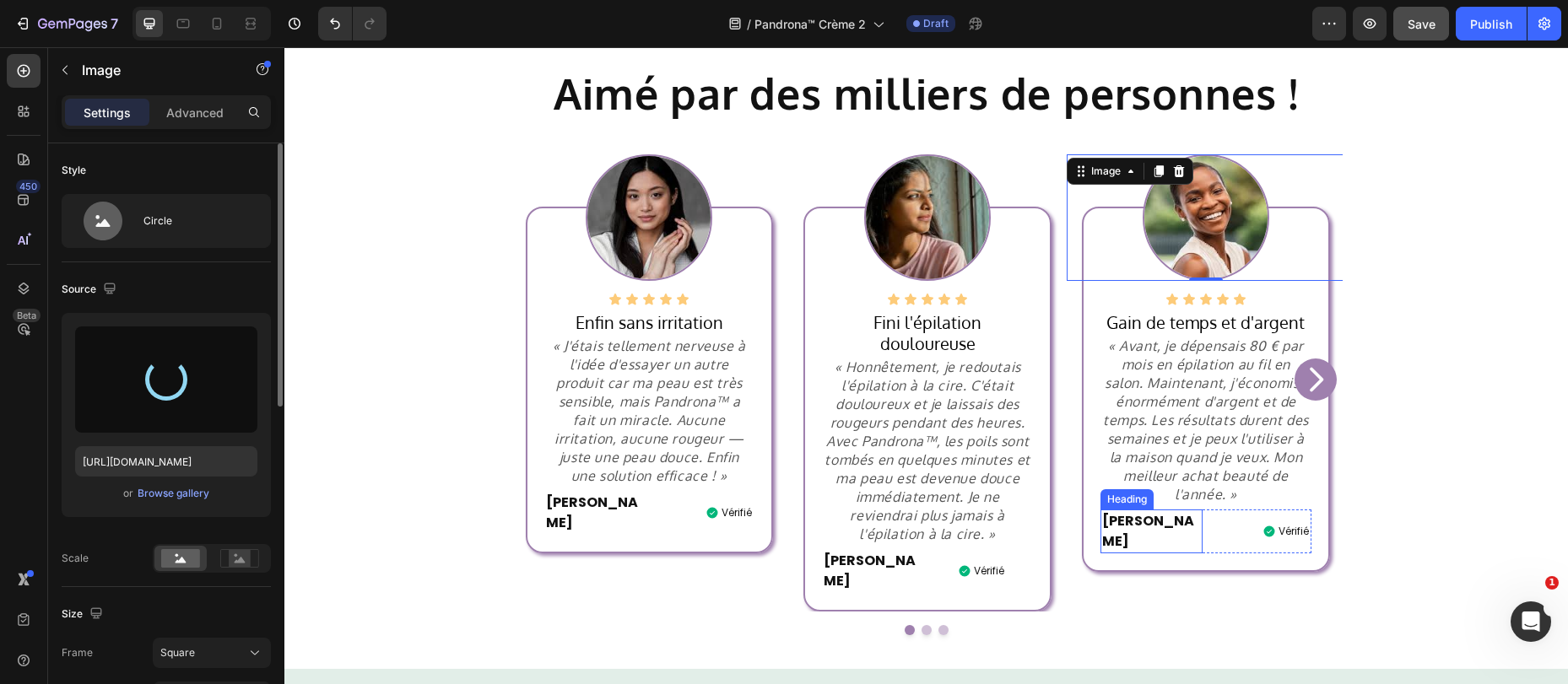
type input "https://cdn.shopify.com/s/files/1/0884/5151/4615/files/gempages_569346361628033…"
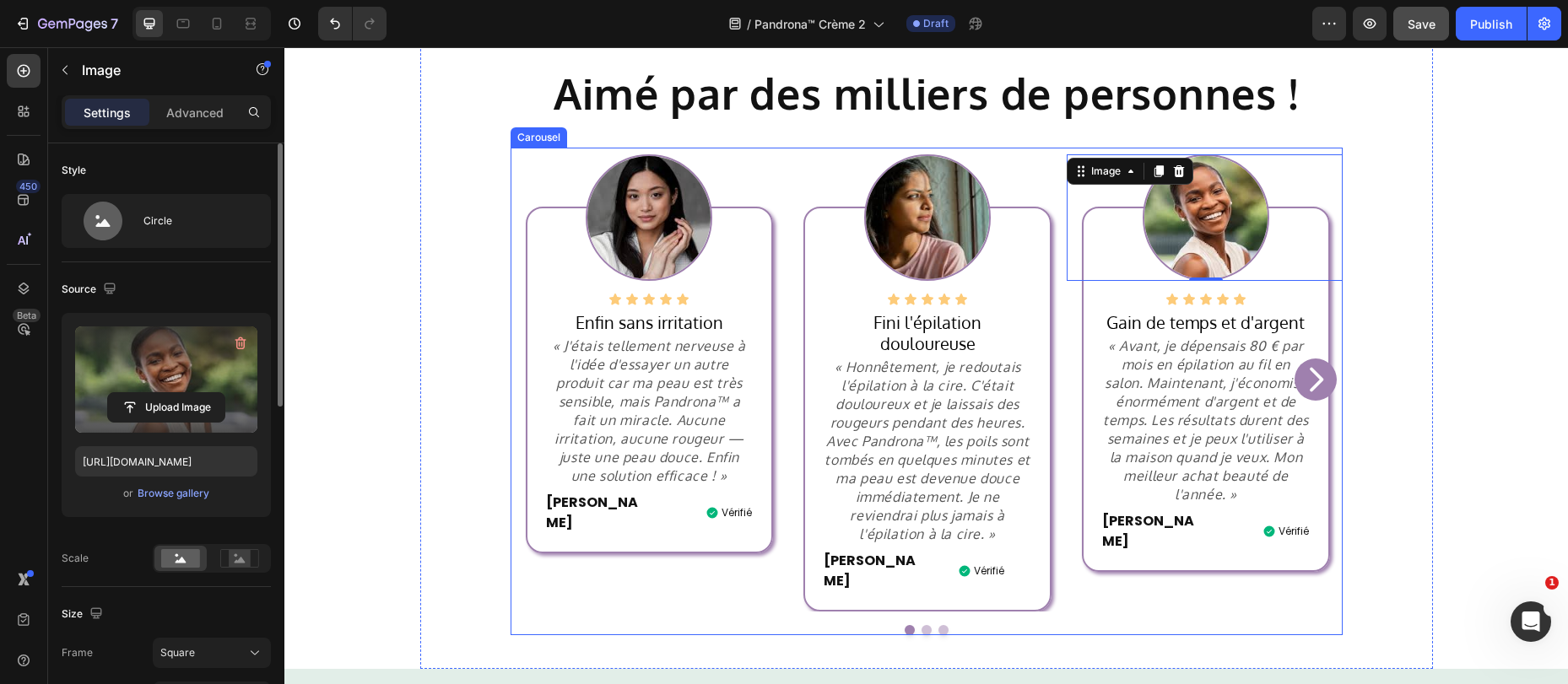
click at [1316, 363] on icon "Carousel Next Arrow" at bounding box center [1315, 380] width 34 height 34
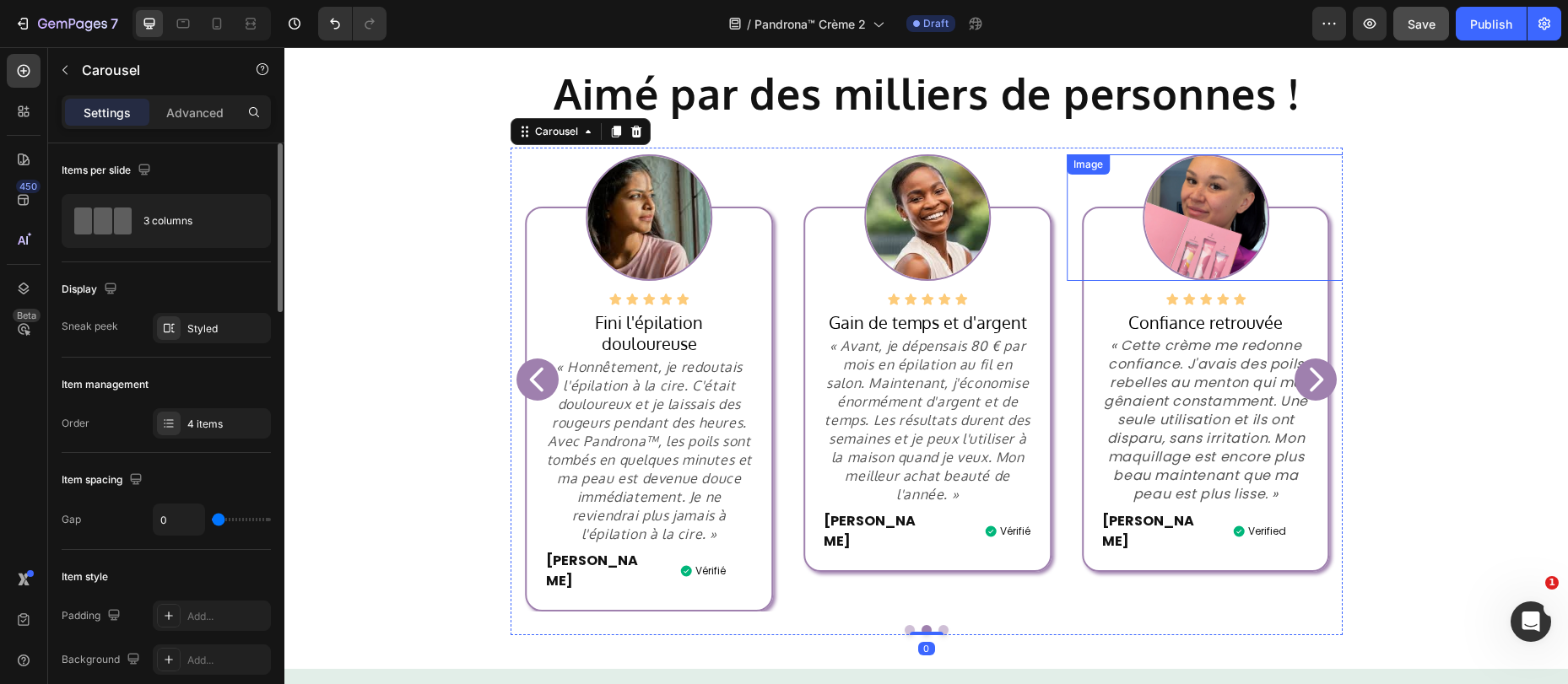
click at [1207, 233] on img at bounding box center [1205, 218] width 127 height 127
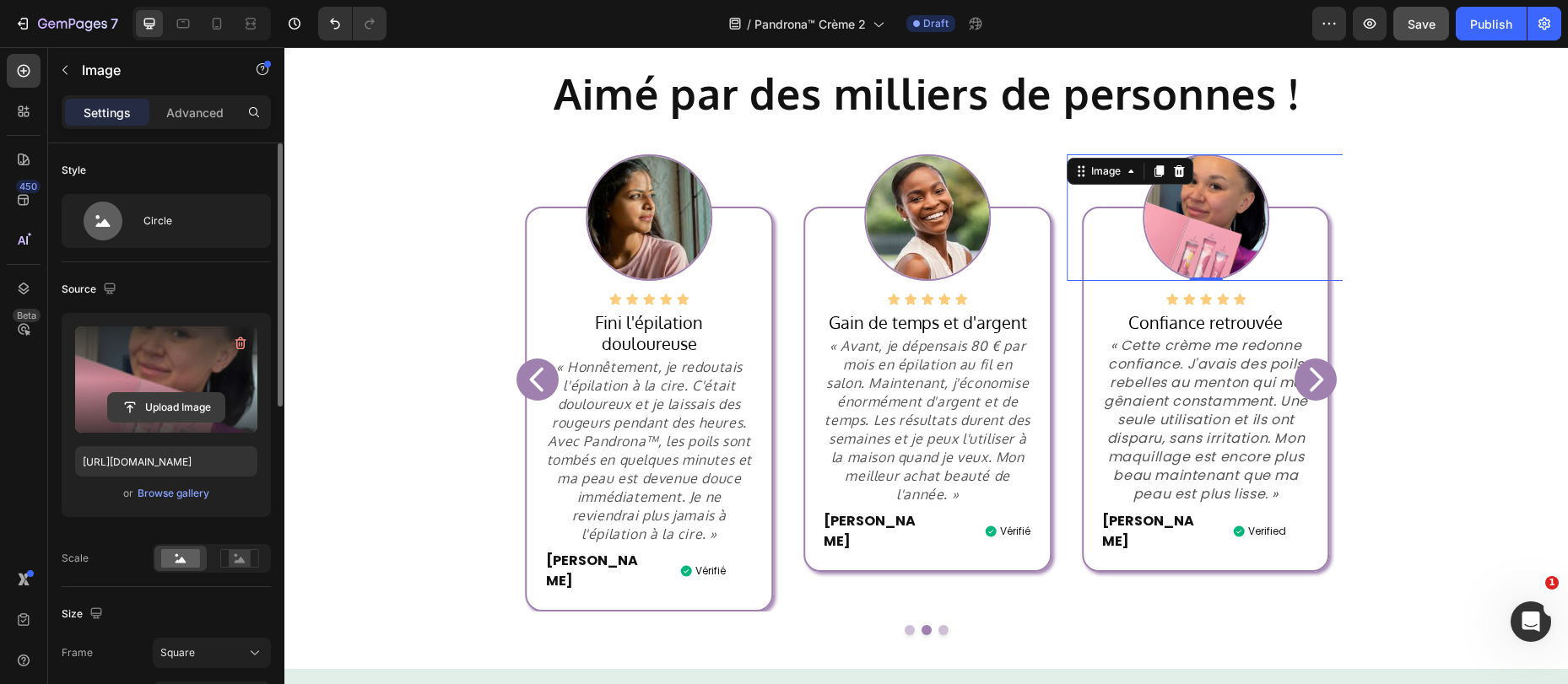
click at [158, 399] on input "file" at bounding box center [166, 407] width 116 height 29
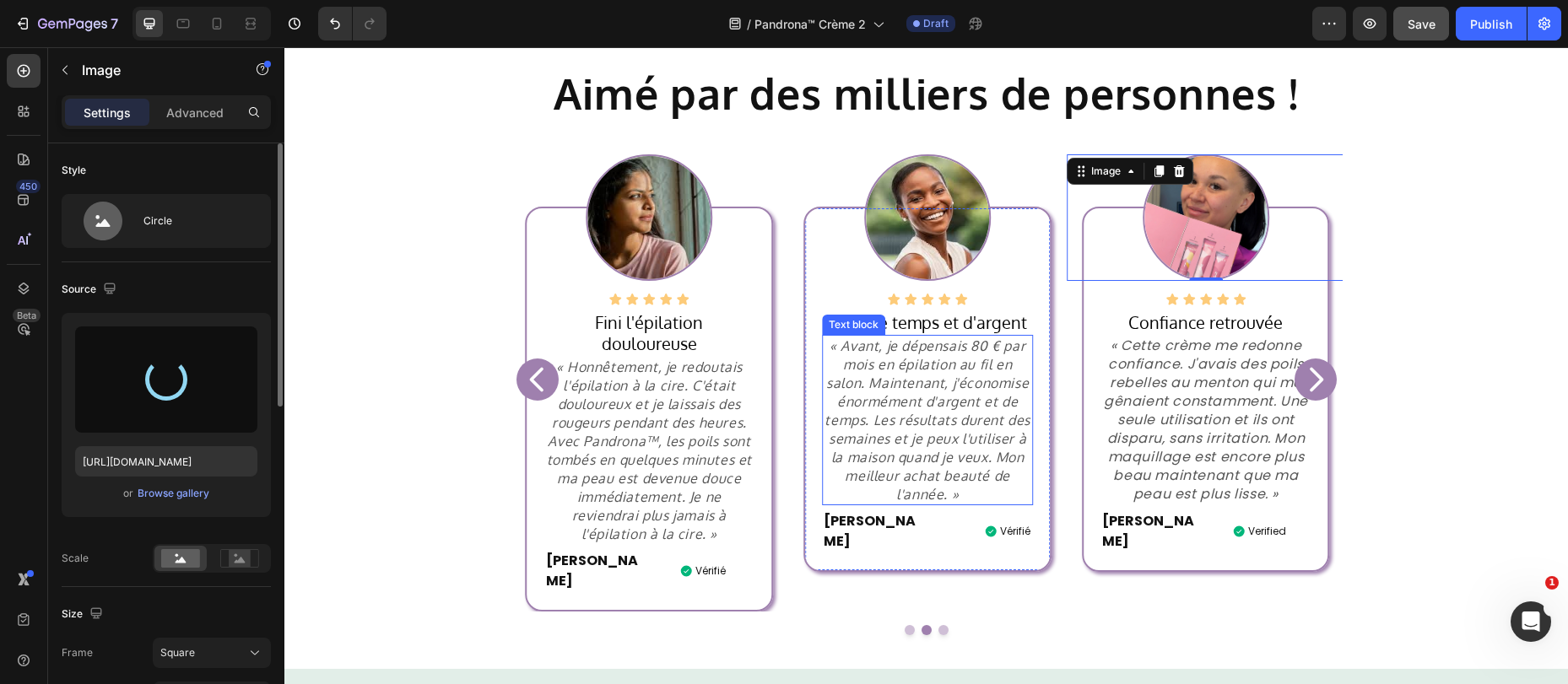
type input "https://cdn.shopify.com/s/files/1/0884/5151/4615/files/gempages_569346361628033…"
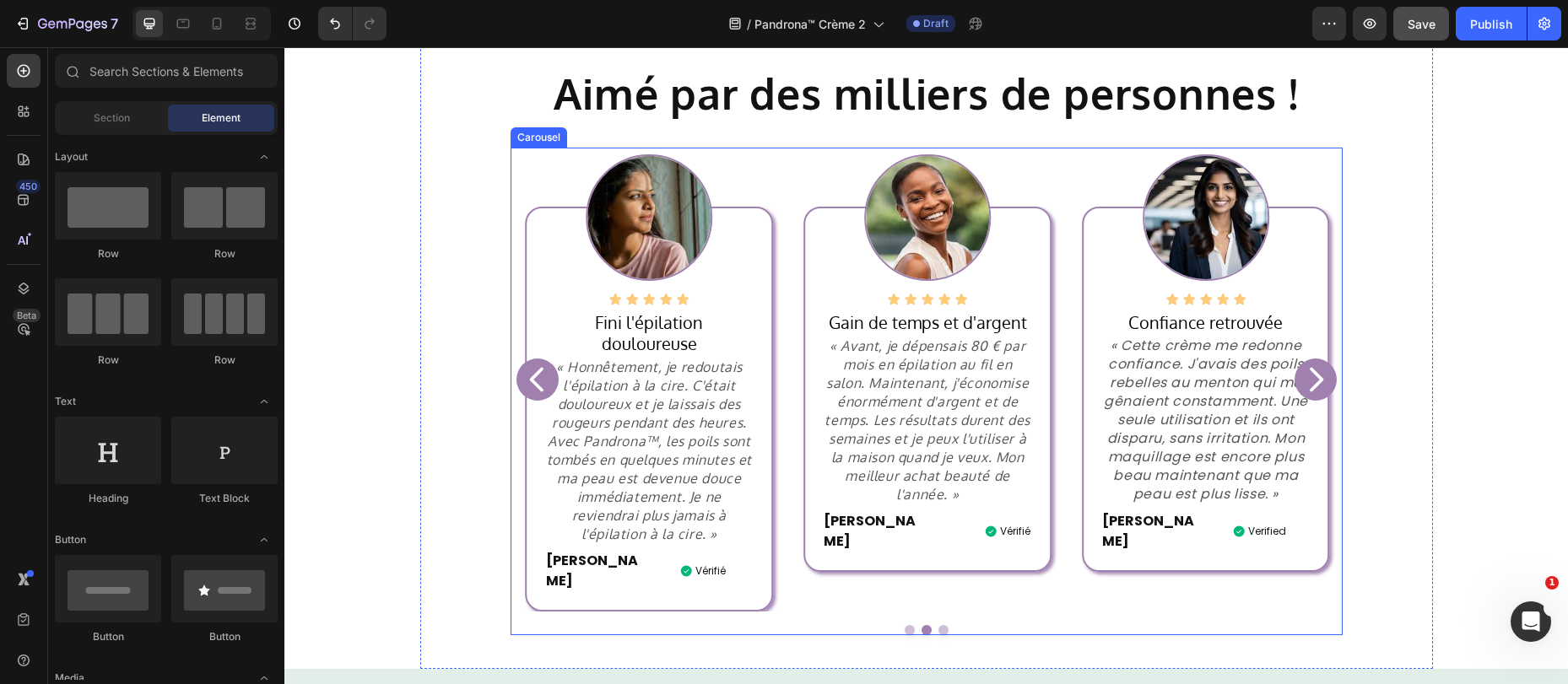
click at [1317, 365] on icon "Carousel Next Arrow" at bounding box center [1315, 380] width 34 height 34
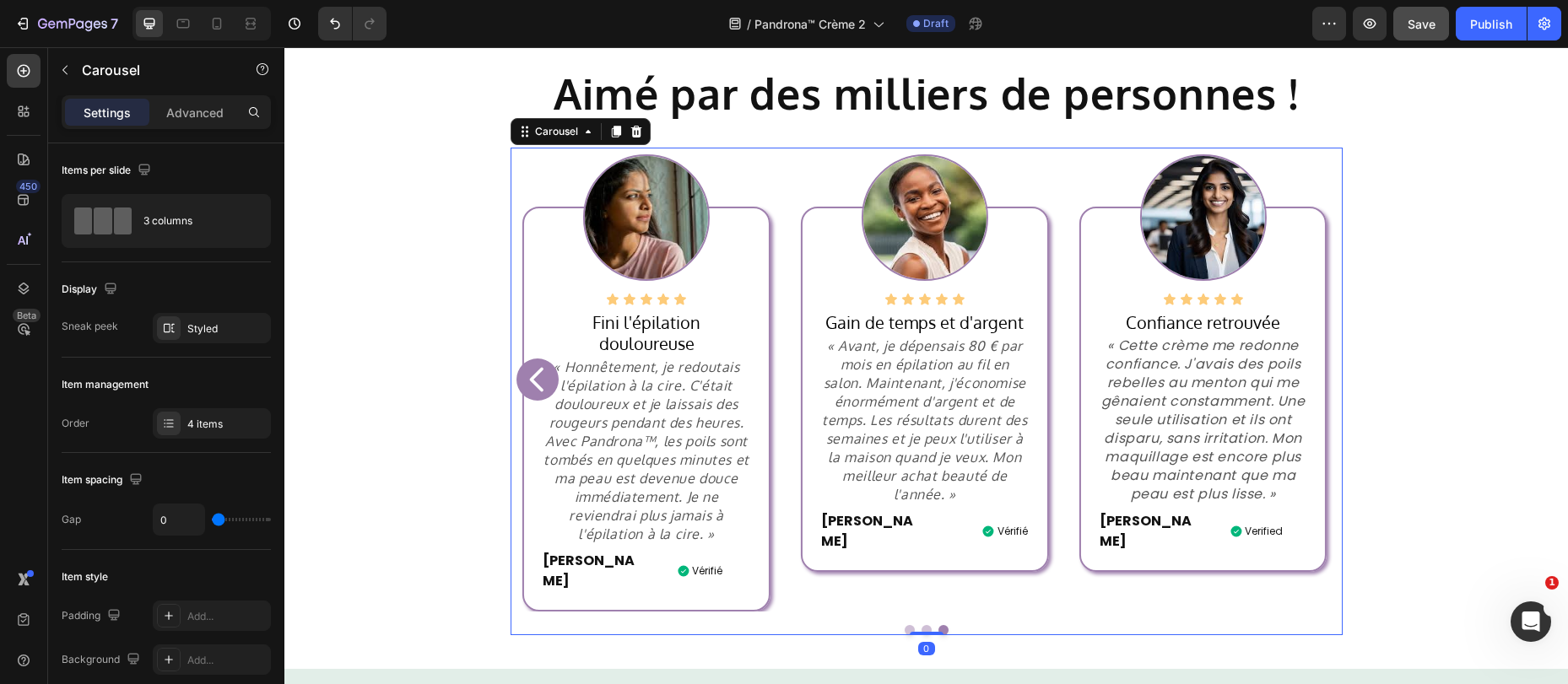
click at [521, 363] on icon "Carousel Back Arrow" at bounding box center [538, 380] width 34 height 34
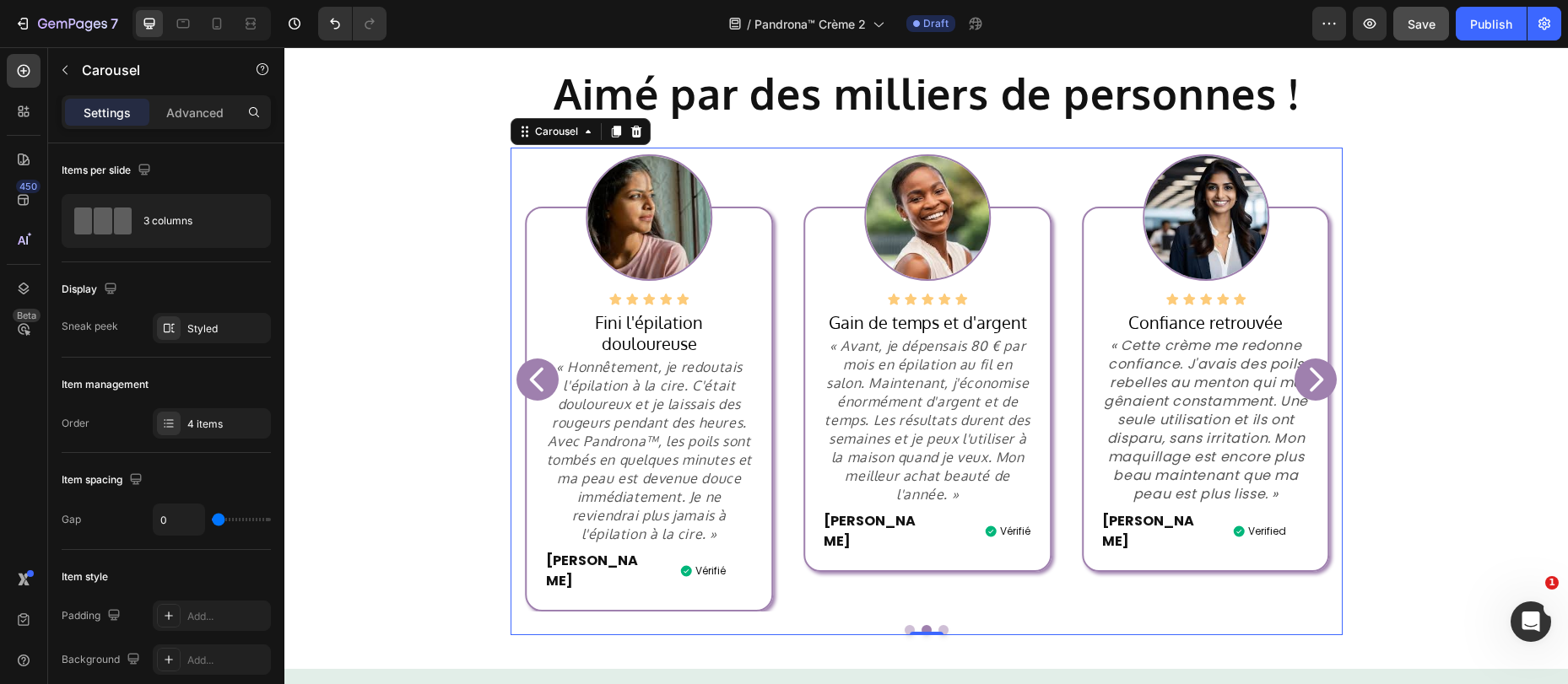
click at [1424, 38] on button "Save" at bounding box center [1421, 24] width 55 height 34
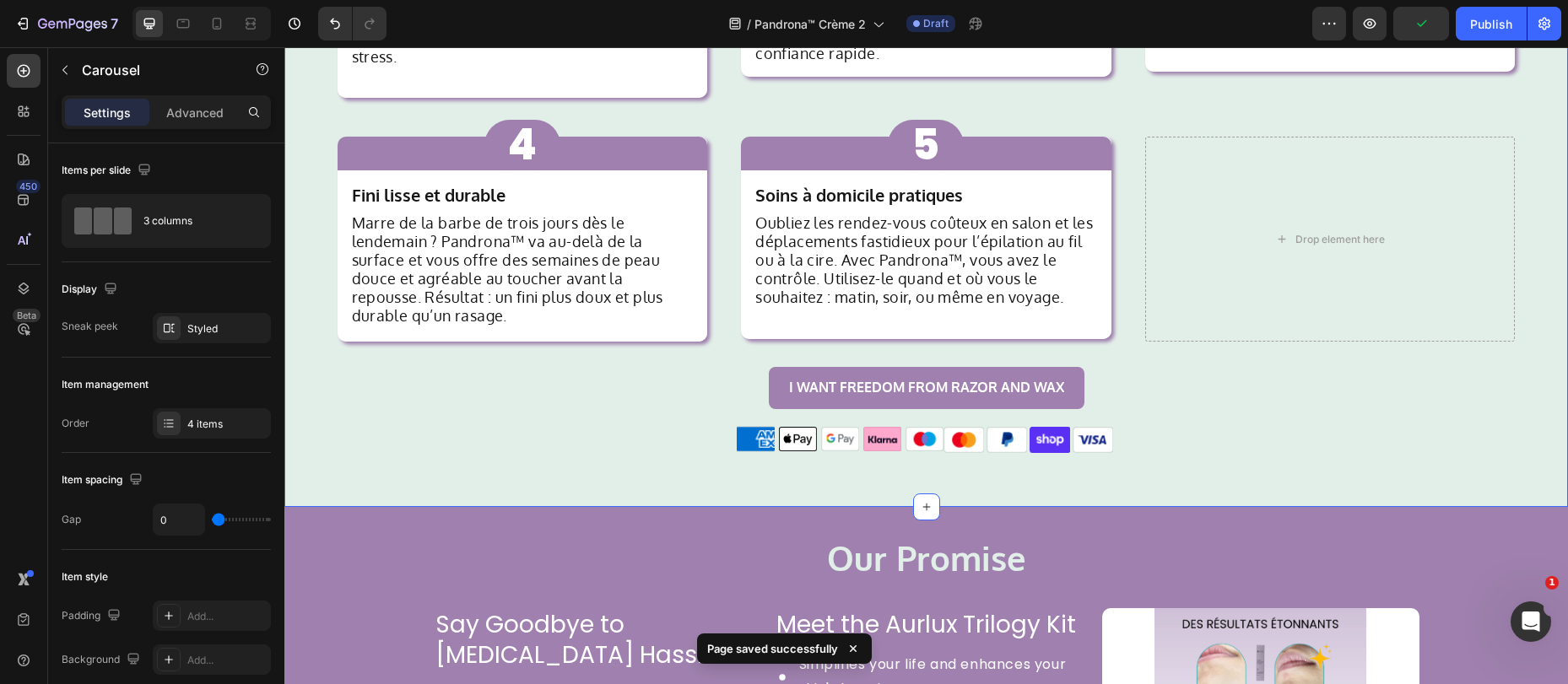
scroll to position [1719, 0]
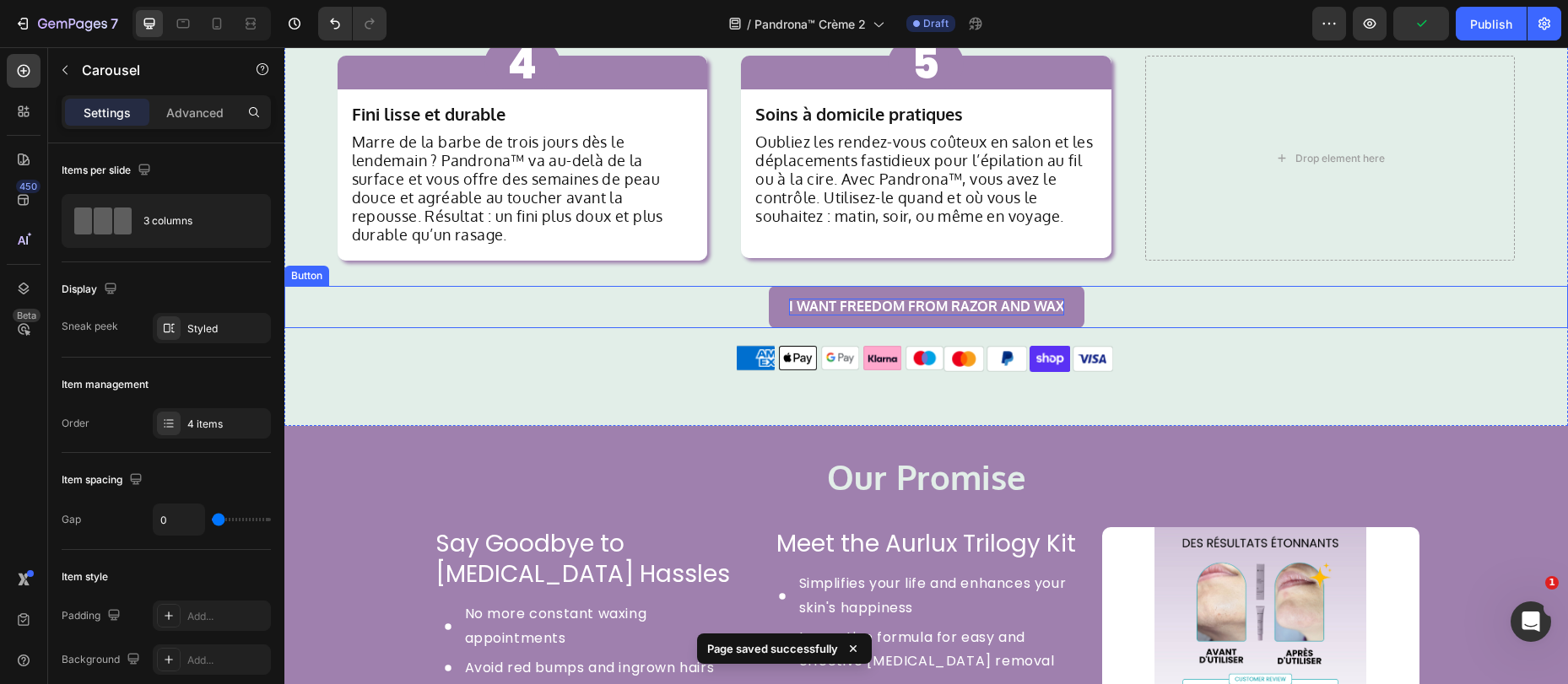
click at [843, 299] on p "I WANT FREEDOM FROM RAZOR AND WAX" at bounding box center [927, 307] width 275 height 16
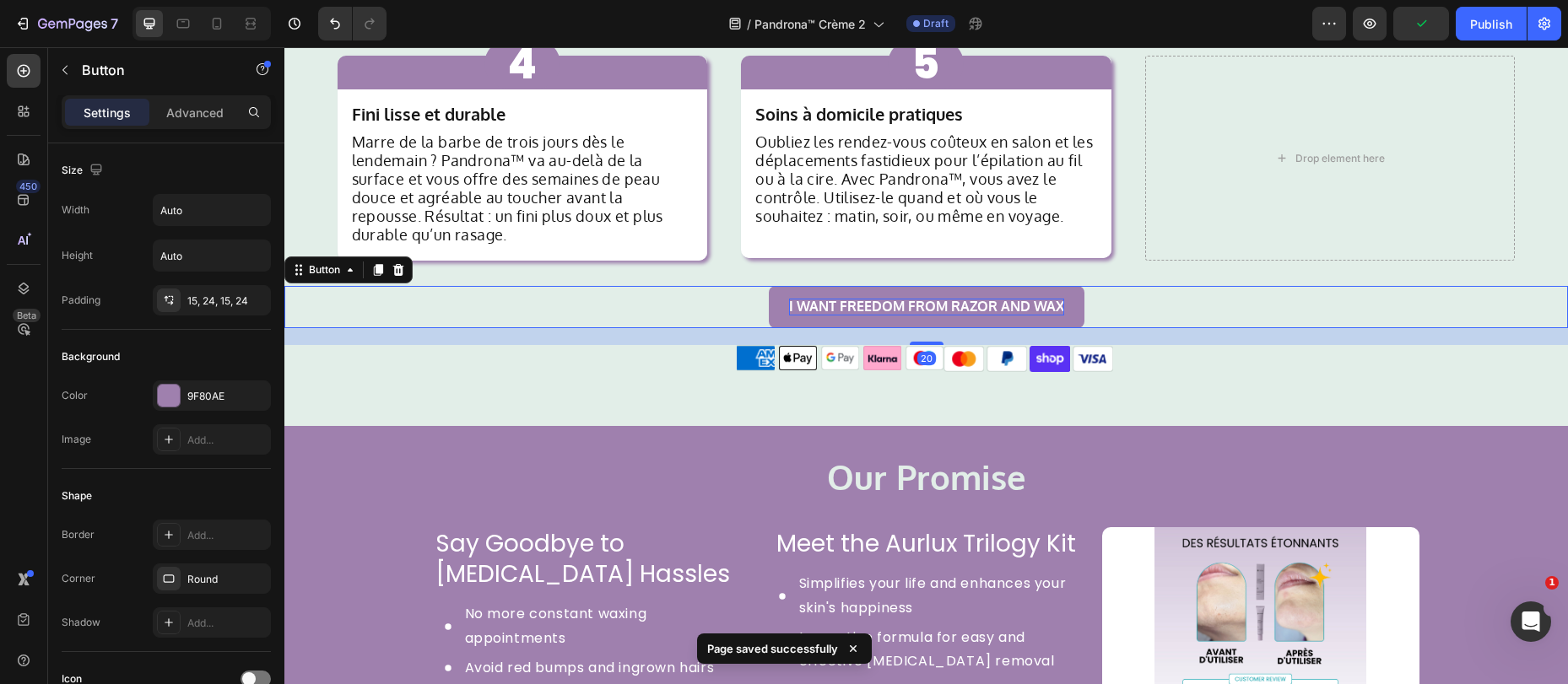
click at [843, 299] on p "I WANT FREEDOM FROM RAZOR AND WAX" at bounding box center [927, 307] width 275 height 16
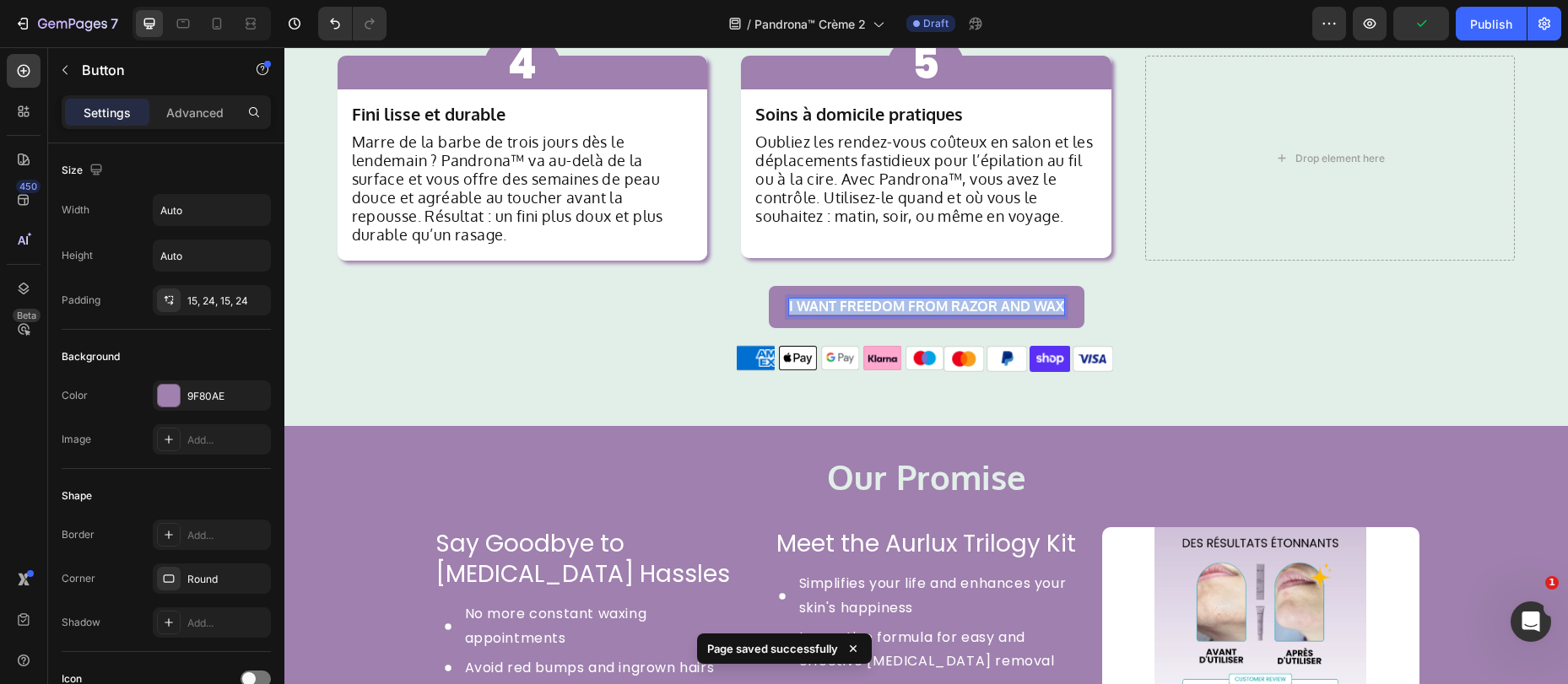
click at [843, 299] on p "I WANT FREEDOM FROM RAZOR AND WAX" at bounding box center [927, 307] width 275 height 16
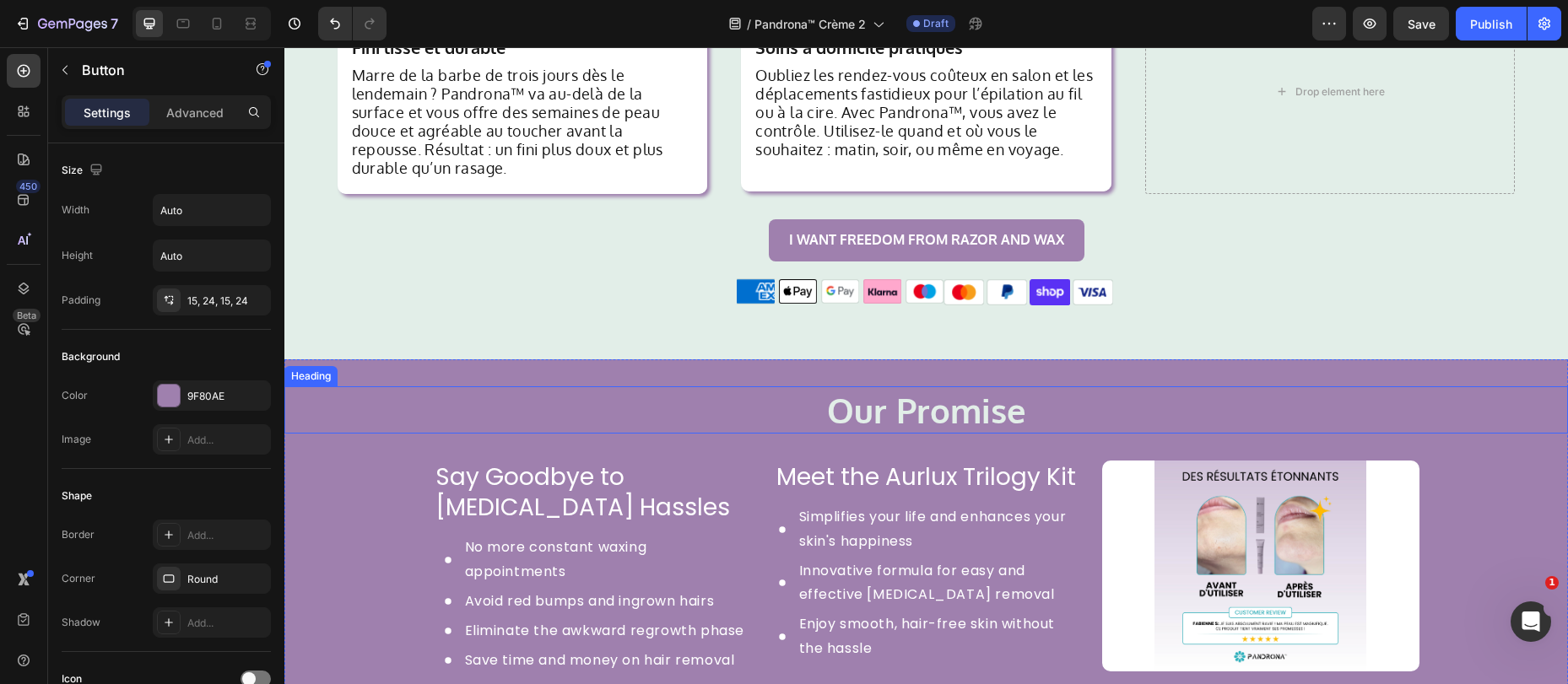
scroll to position [1893, 0]
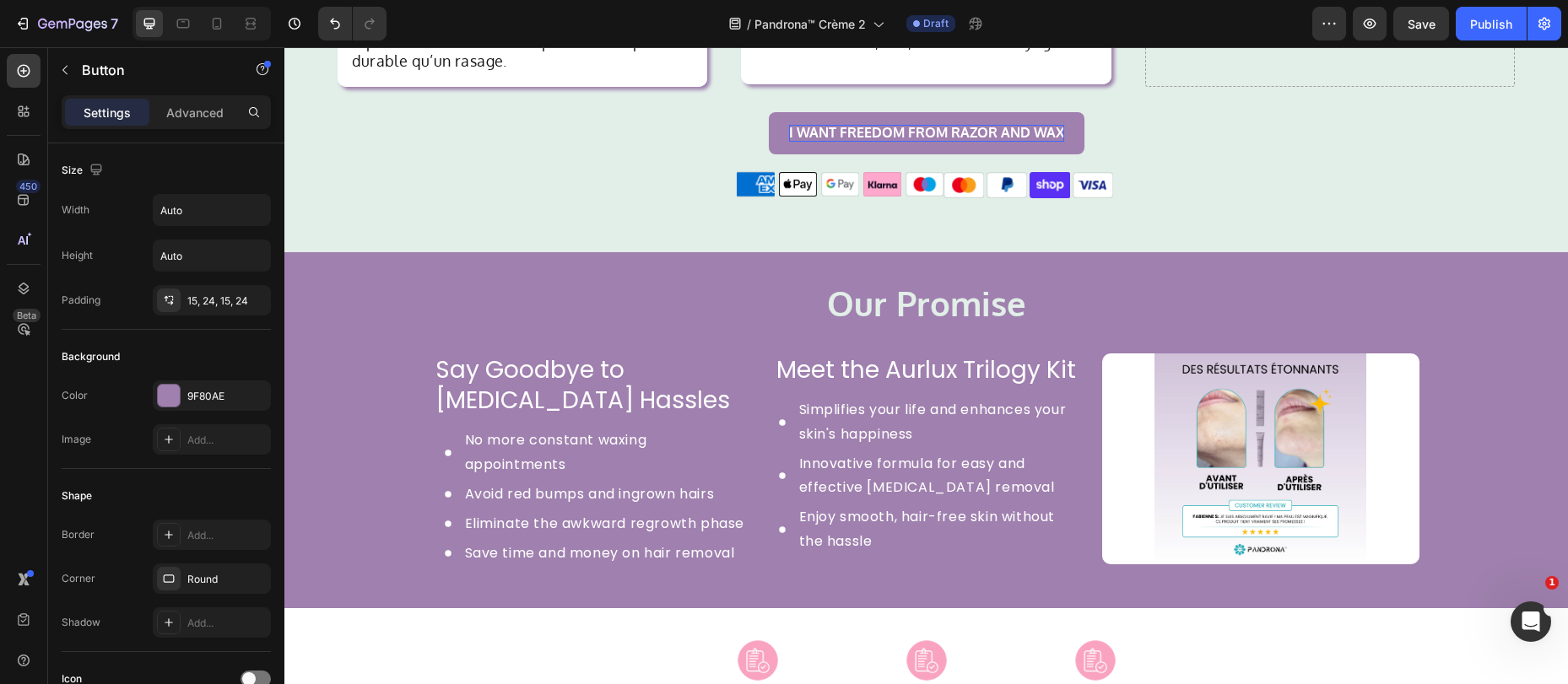
click at [880, 125] on p "I WANT FREEDOM FROM RAZOR AND WAX" at bounding box center [927, 133] width 275 height 16
click at [1106, 133] on div "Dites adieu à la cire et aux rasoirs → Button" at bounding box center [925, 133] width 1283 height 41
click at [887, 125] on p "Dites adieu à la cire et aux rasoirs →" at bounding box center [926, 133] width 229 height 16
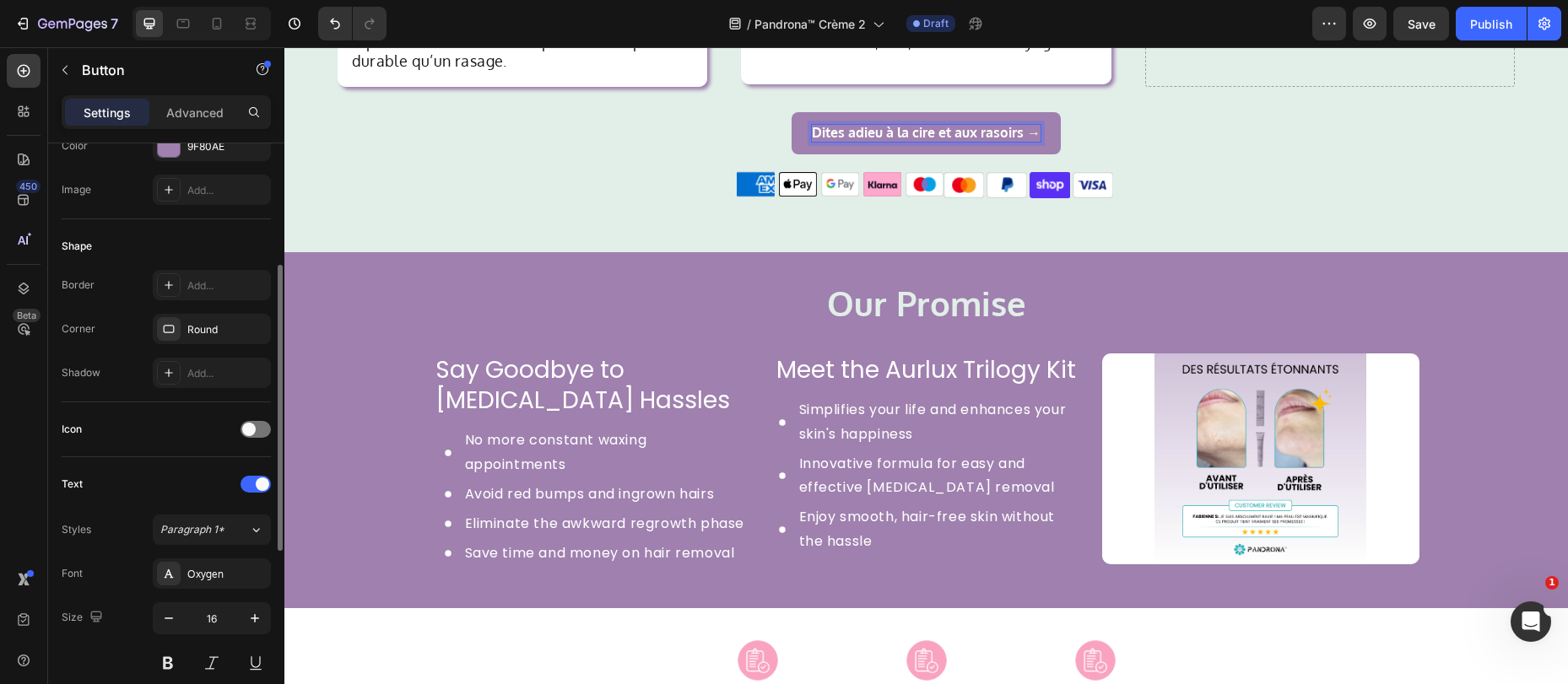
scroll to position [452, 0]
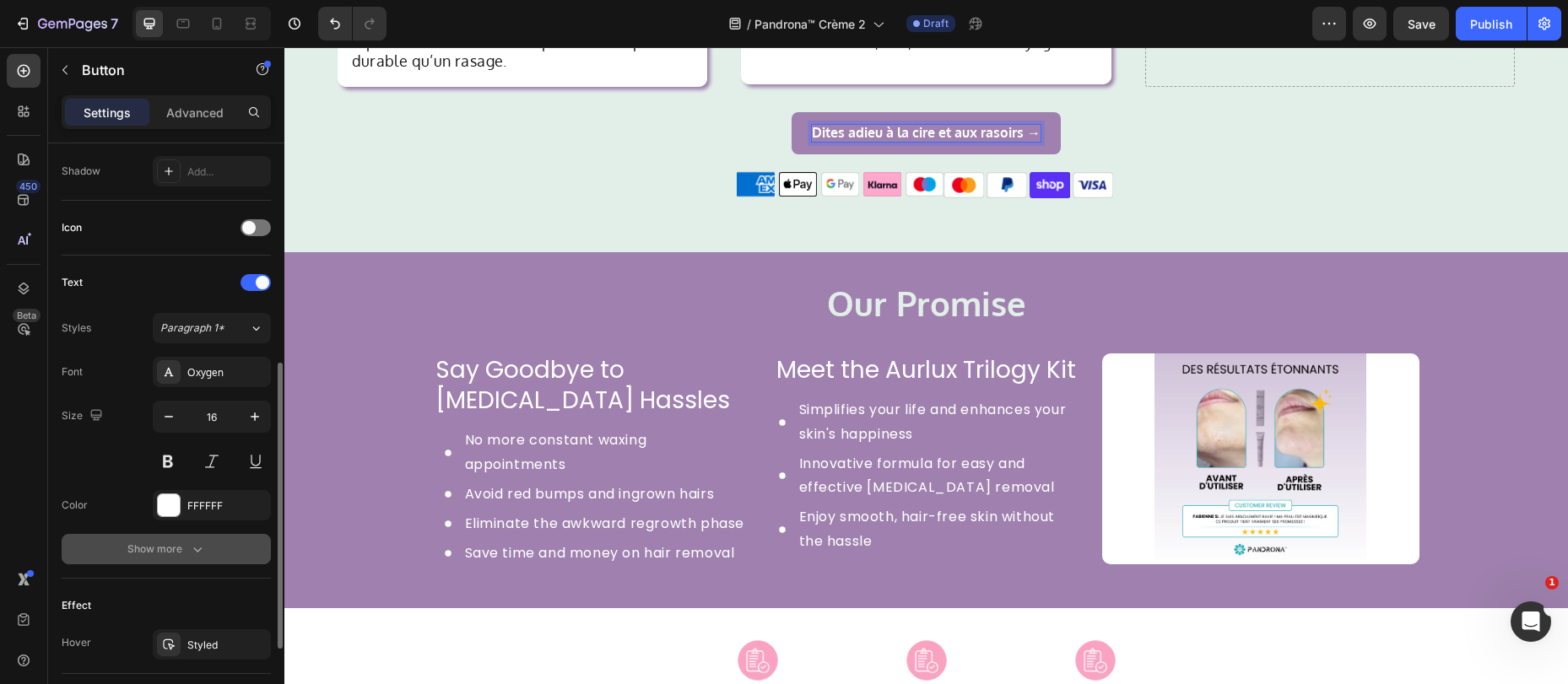
click at [177, 552] on div "Show more" at bounding box center [167, 549] width 79 height 17
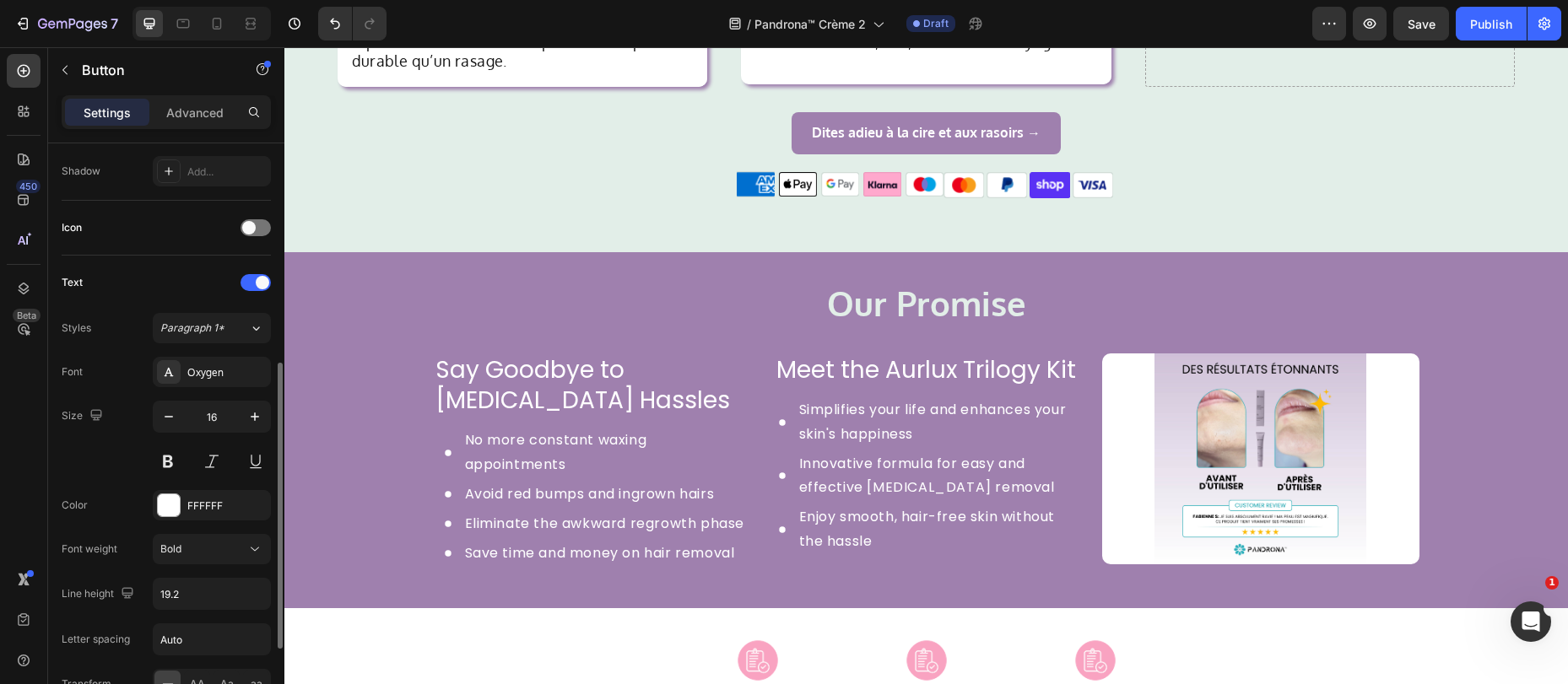
scroll to position [668, 0]
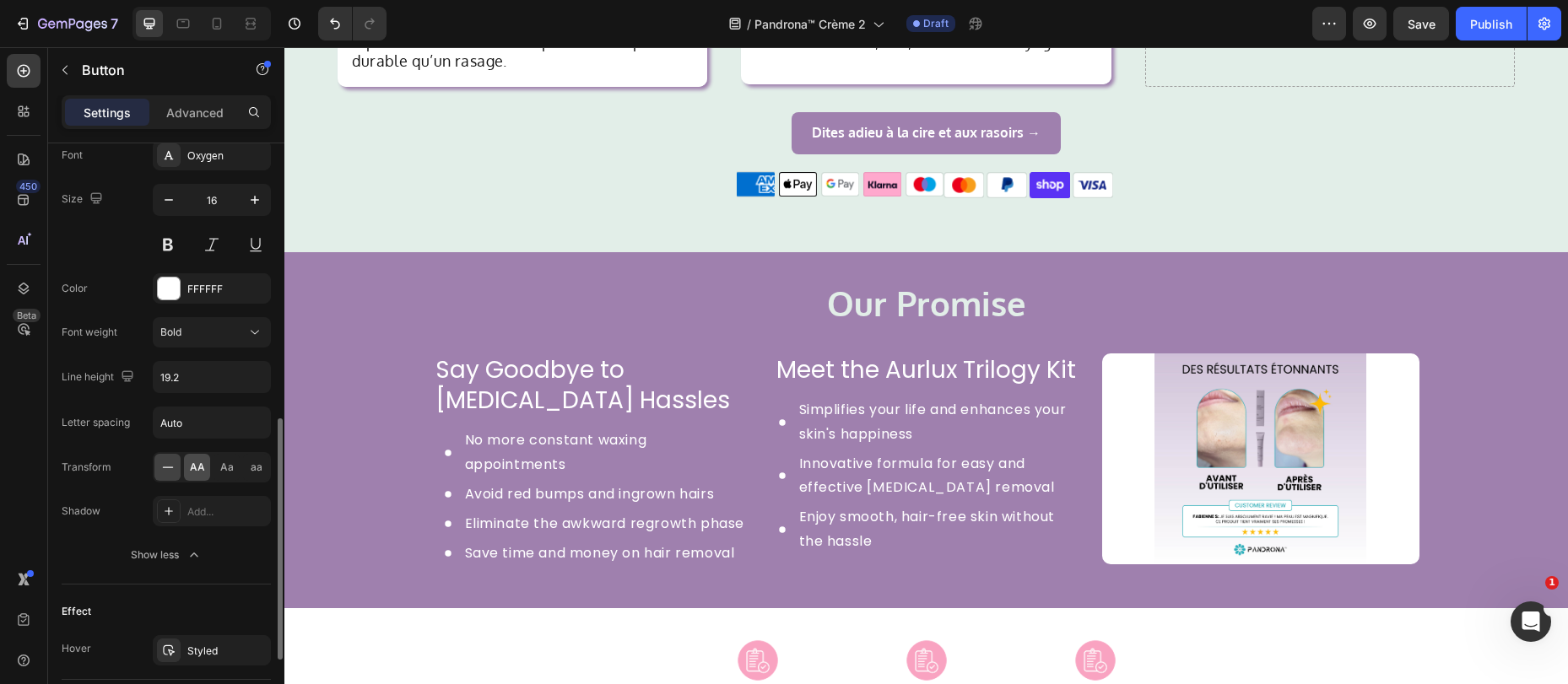
click at [196, 465] on span "AA" at bounding box center [197, 467] width 15 height 15
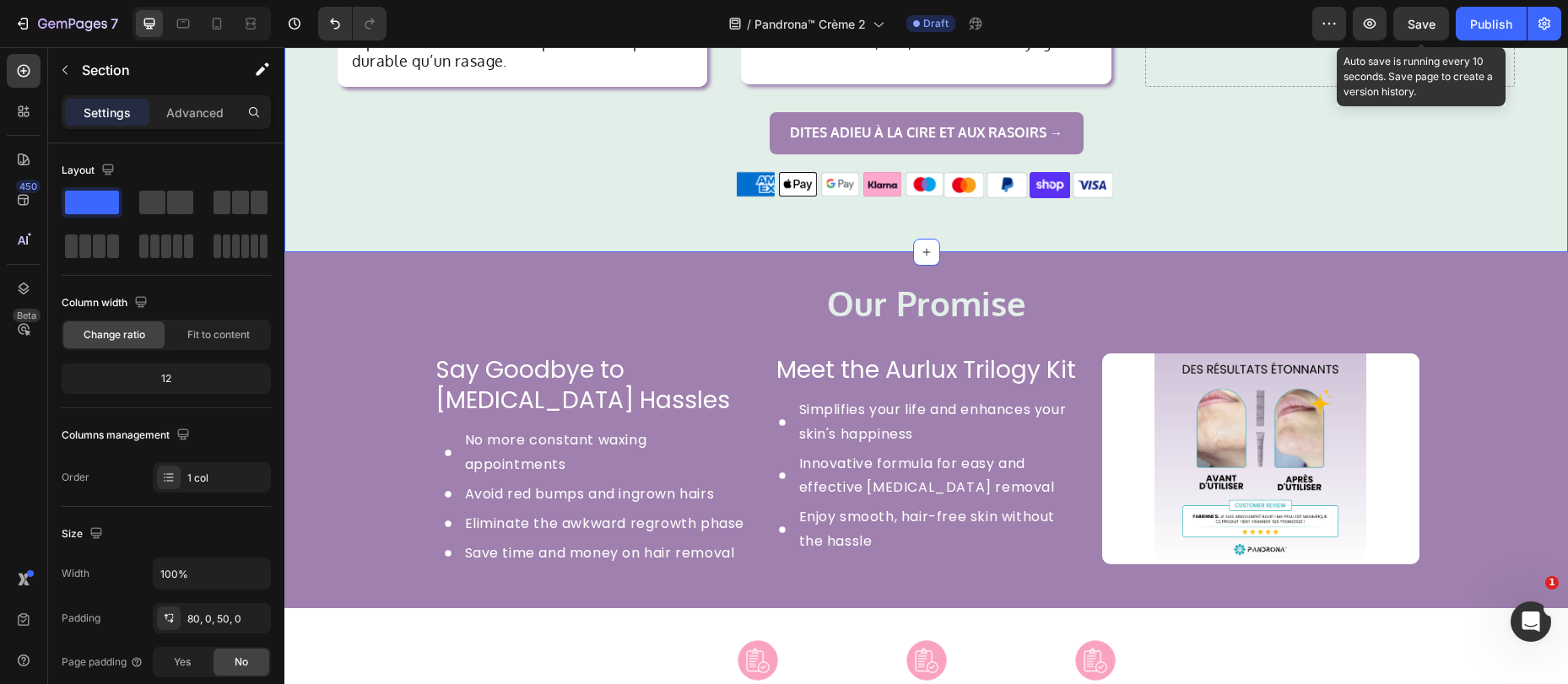
click at [1411, 27] on span "Save" at bounding box center [1421, 24] width 28 height 14
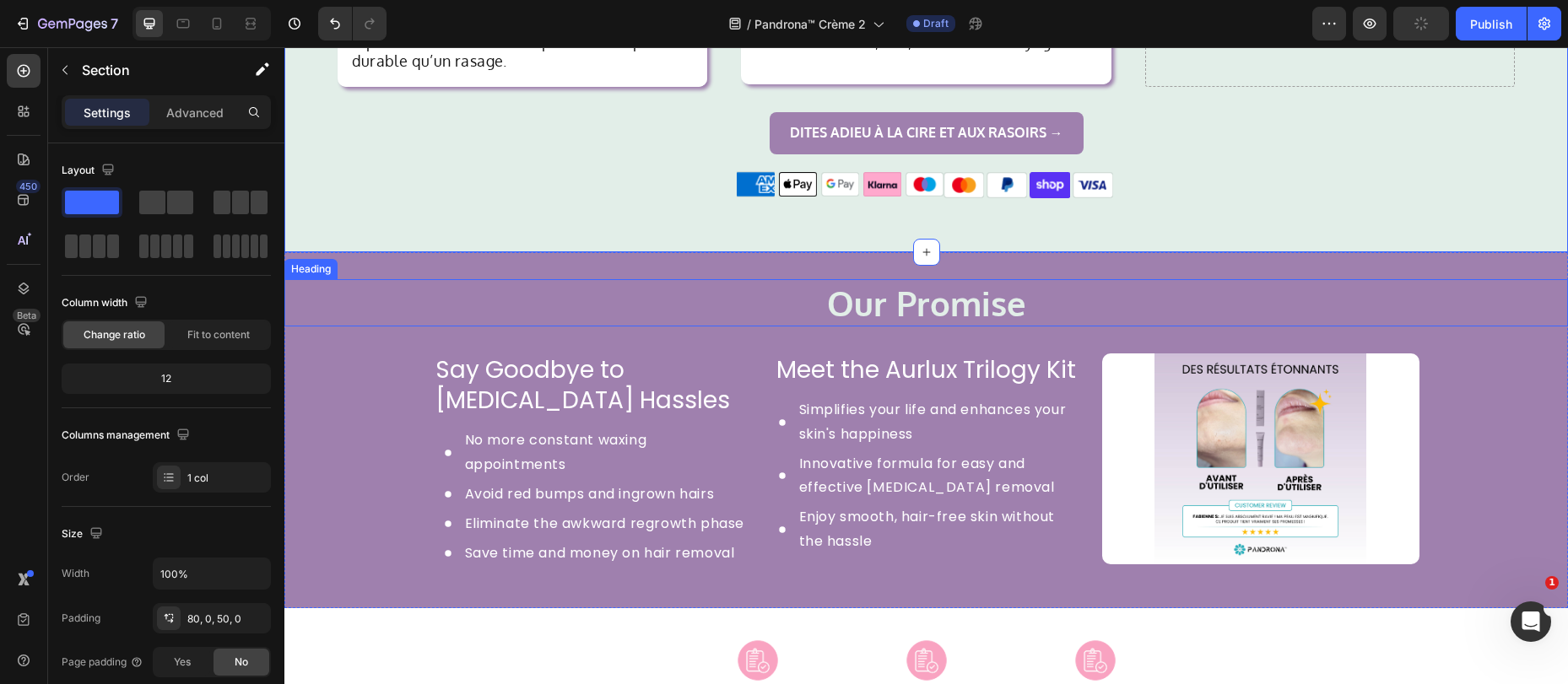
click at [908, 295] on strong "Our Promise" at bounding box center [926, 303] width 199 height 42
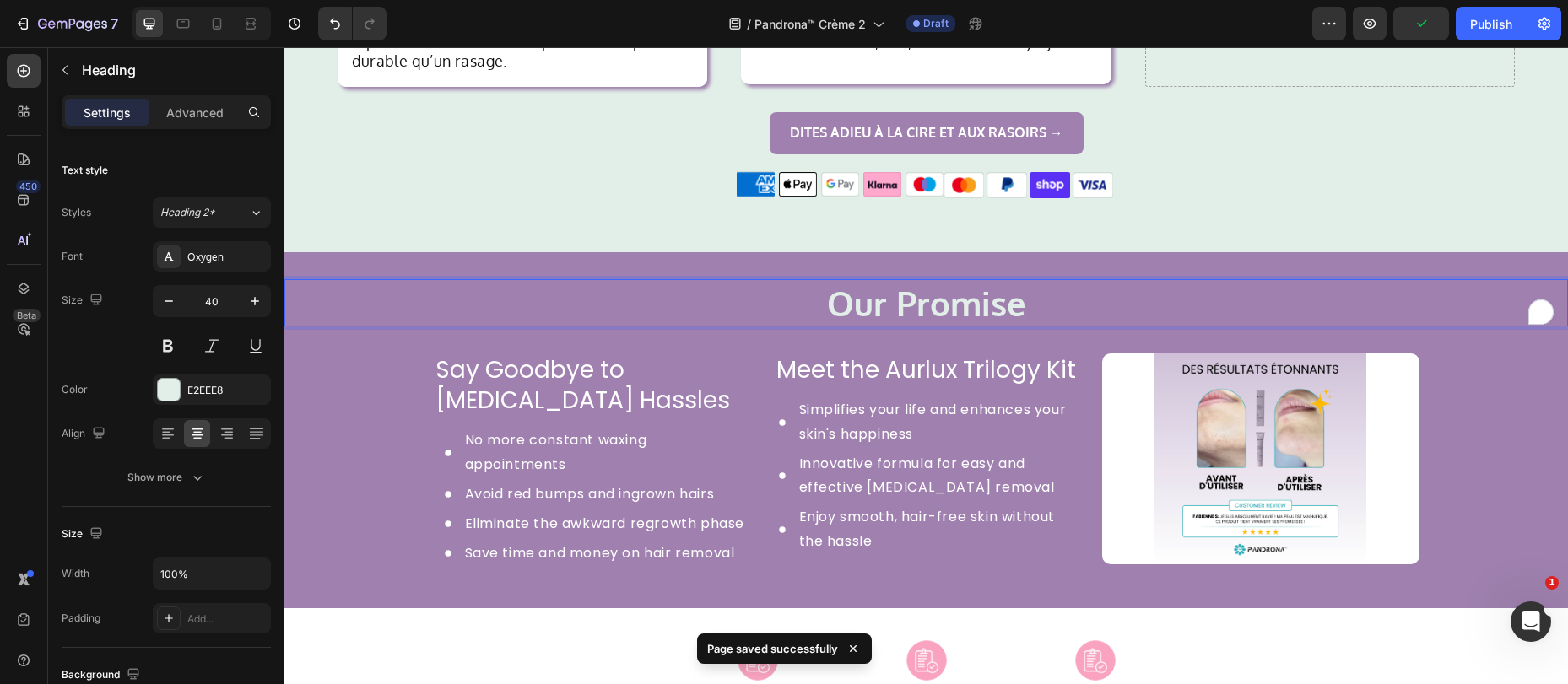
click at [890, 303] on strong "Our Promise" at bounding box center [926, 303] width 199 height 42
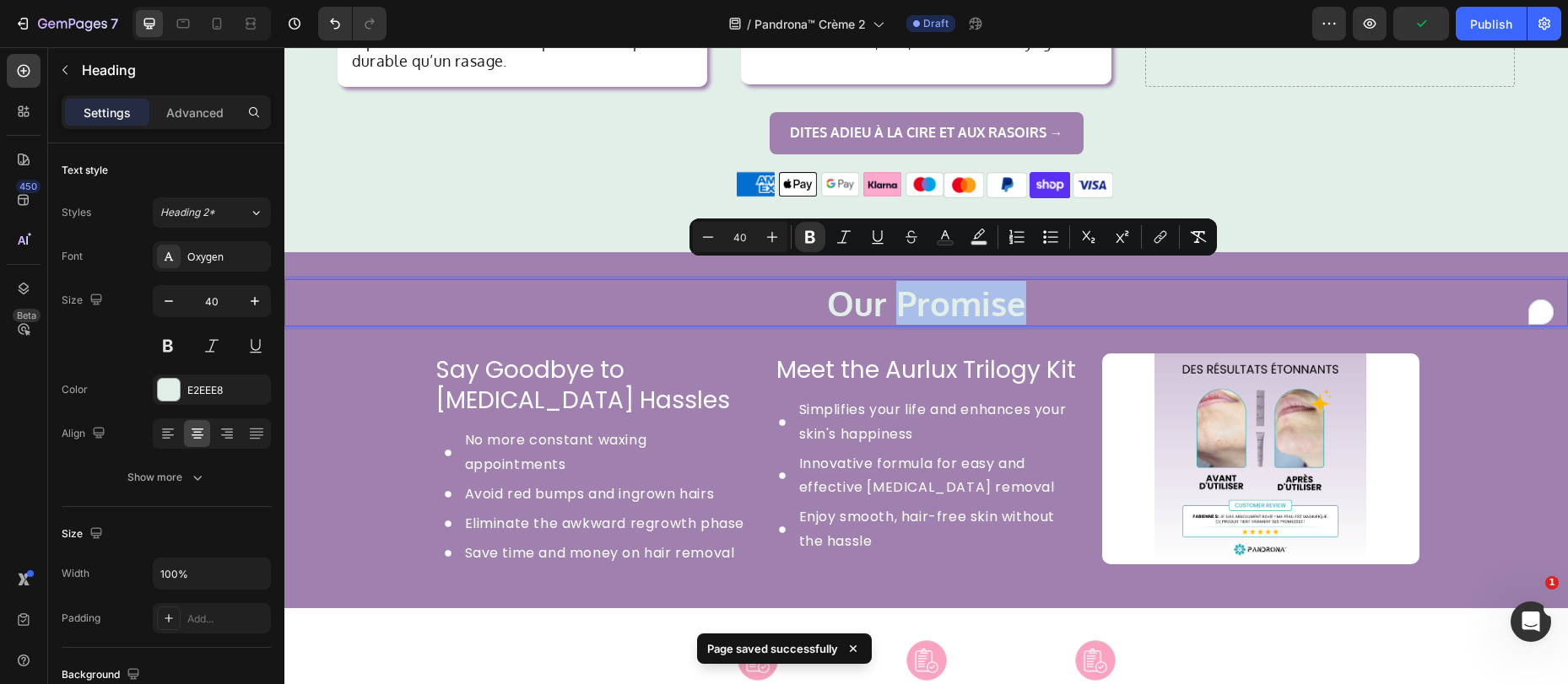
click at [890, 303] on strong "Our Promise" at bounding box center [926, 303] width 199 height 42
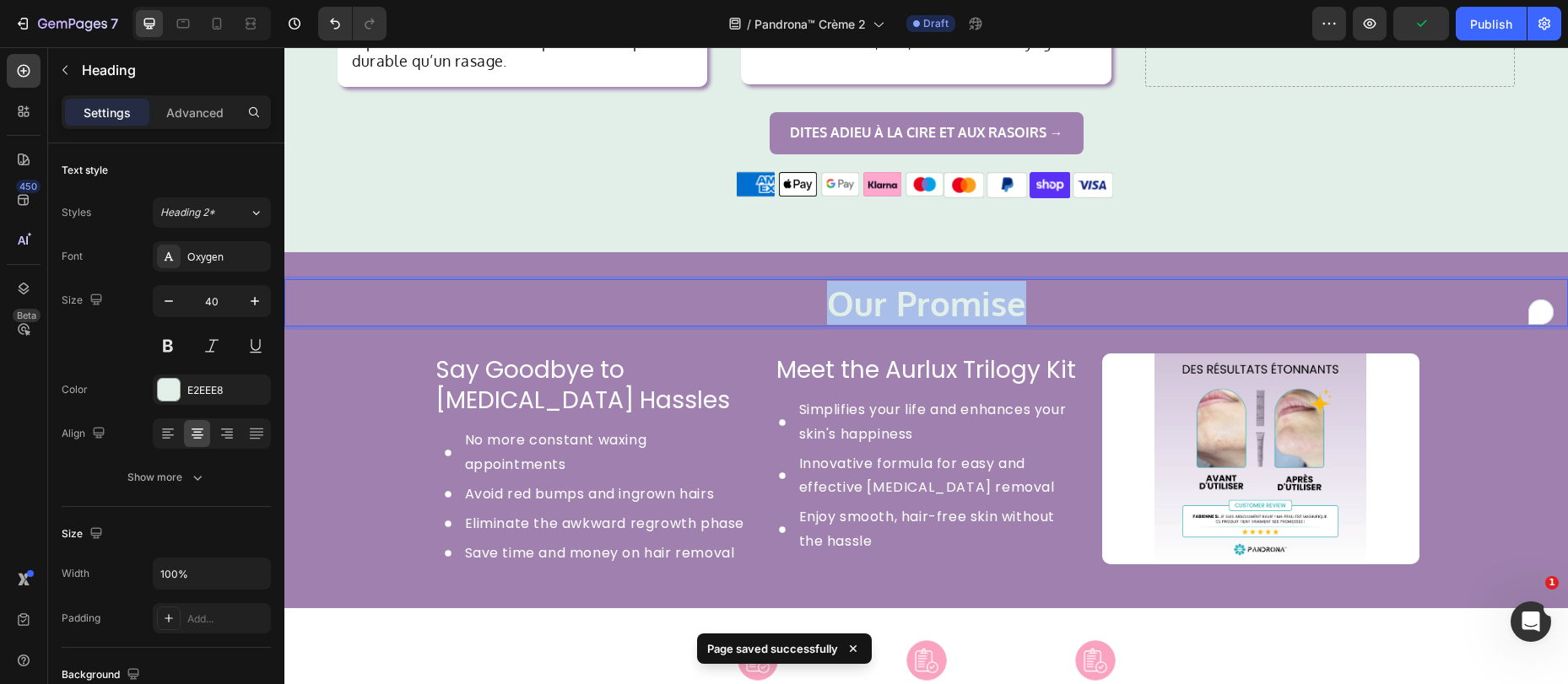
copy strong "Our Promise"
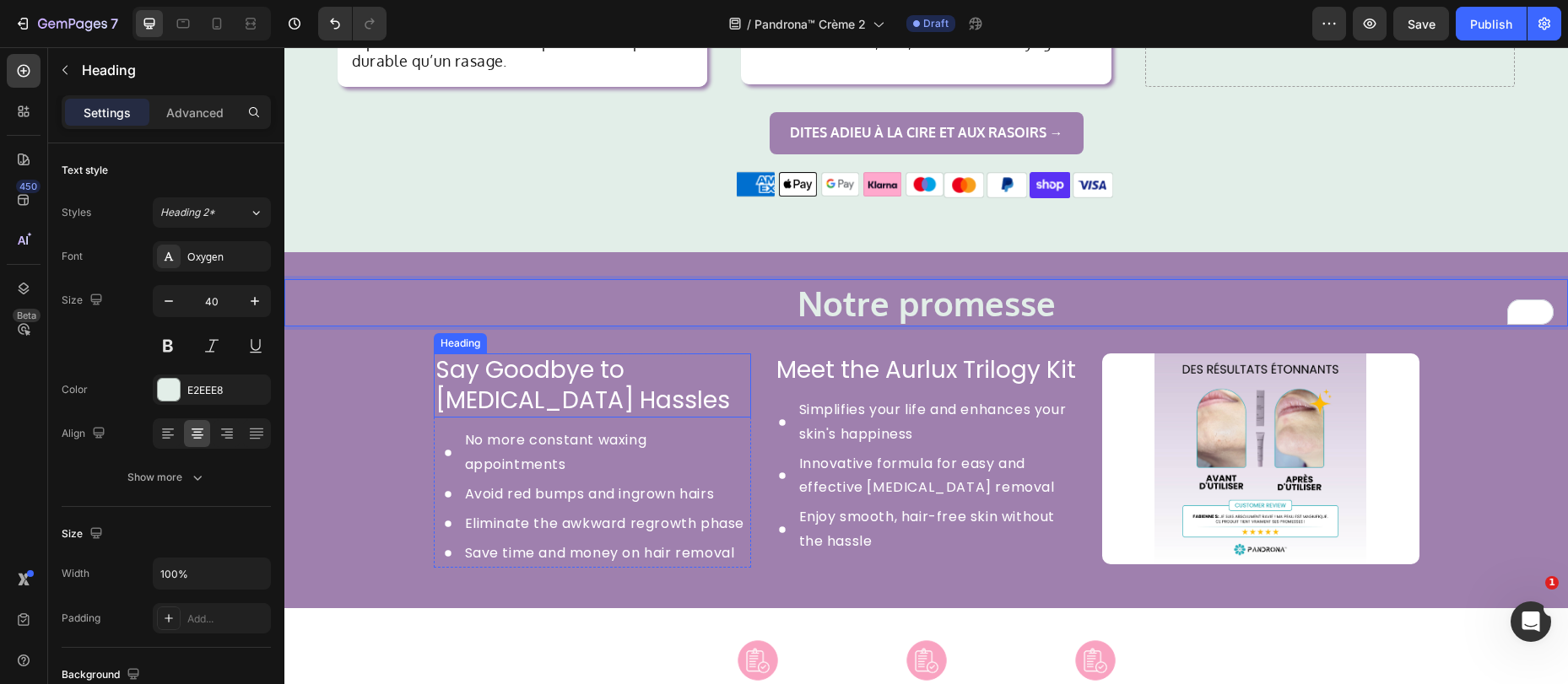
click at [560, 360] on h2 "Say Goodbye to Facial Hair Hassles" at bounding box center [592, 386] width 317 height 65
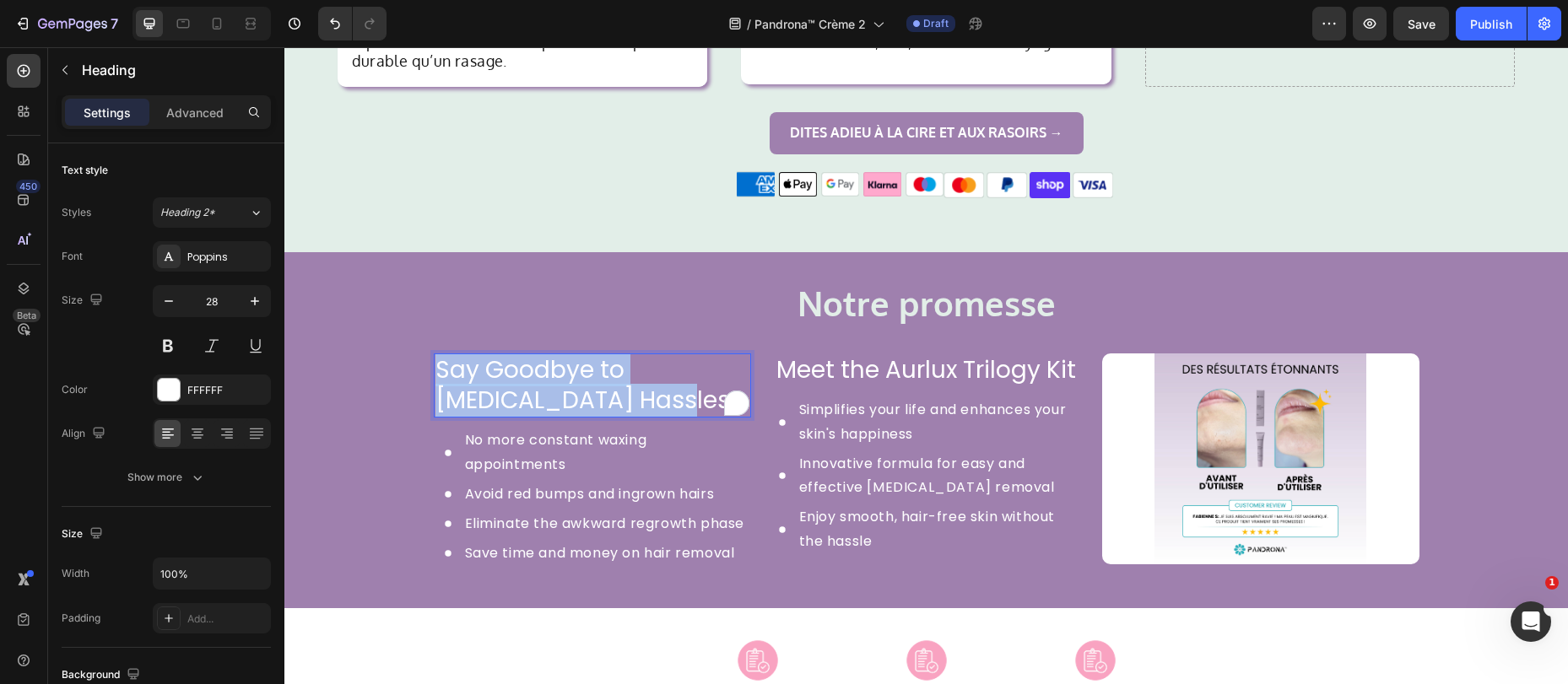
click at [560, 360] on p "Say Goodbye to Facial Hair Hassles" at bounding box center [593, 386] width 314 height 62
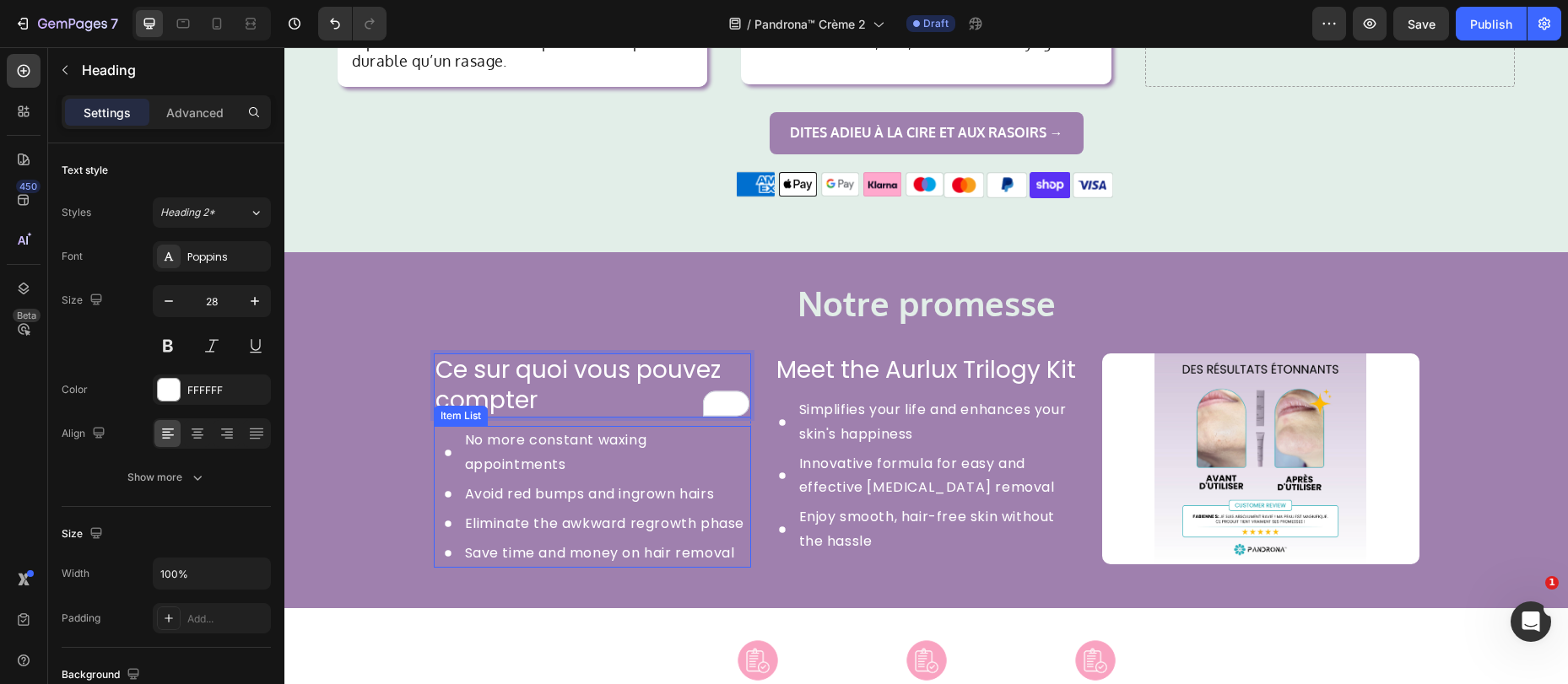
click at [530, 429] on p "No more constant waxing appointments" at bounding box center [607, 453] width 284 height 49
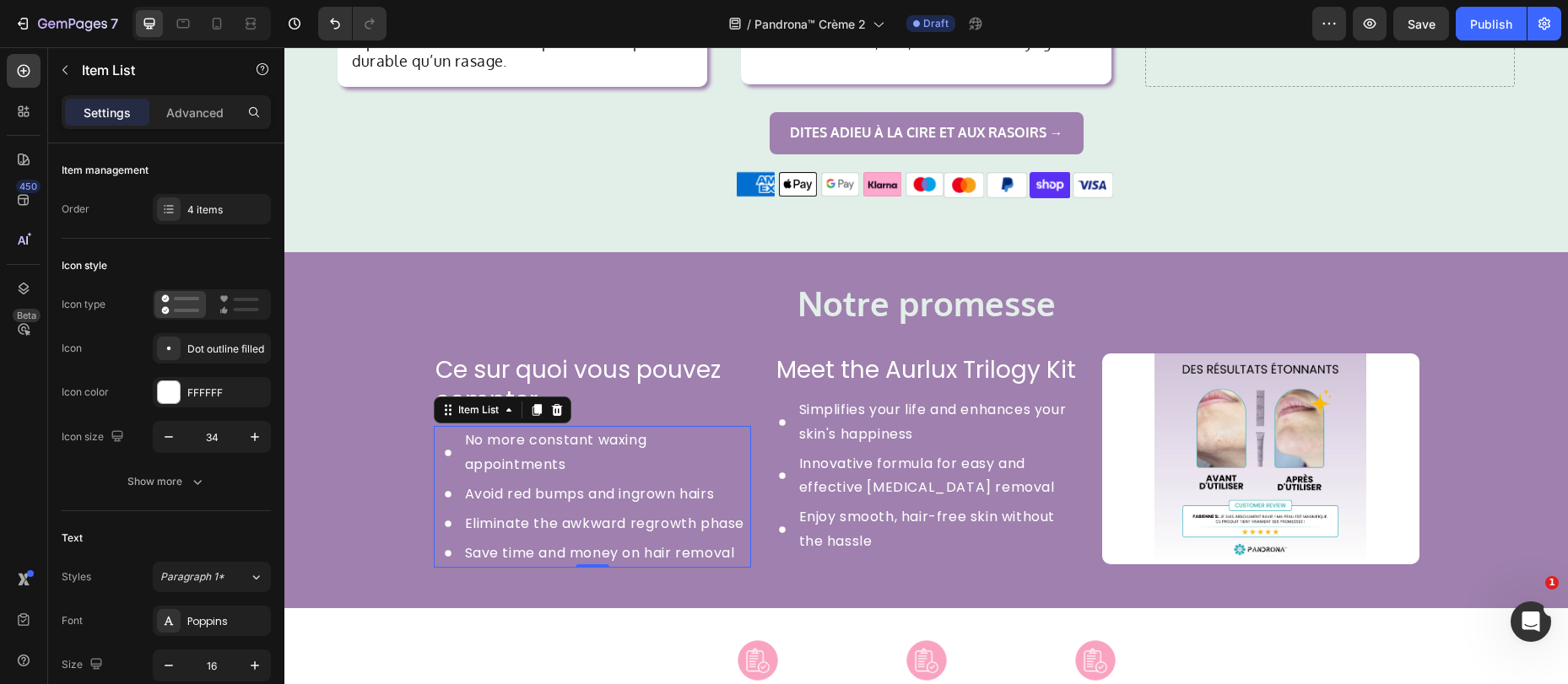
click at [524, 429] on p "No more constant waxing appointments" at bounding box center [607, 453] width 284 height 49
click at [522, 429] on p "No more constant waxing appointments" at bounding box center [607, 453] width 284 height 49
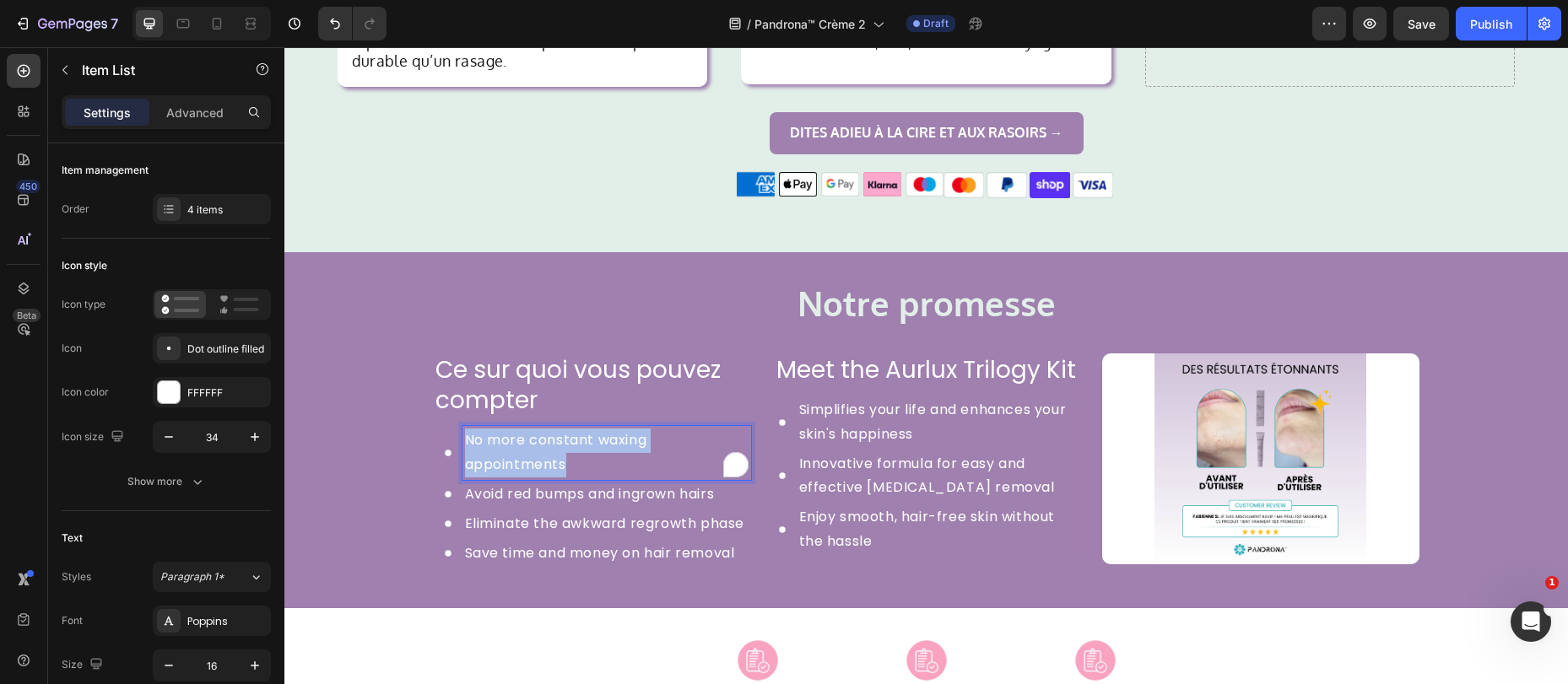
click at [521, 429] on p "No more constant waxing appointments" at bounding box center [607, 453] width 284 height 49
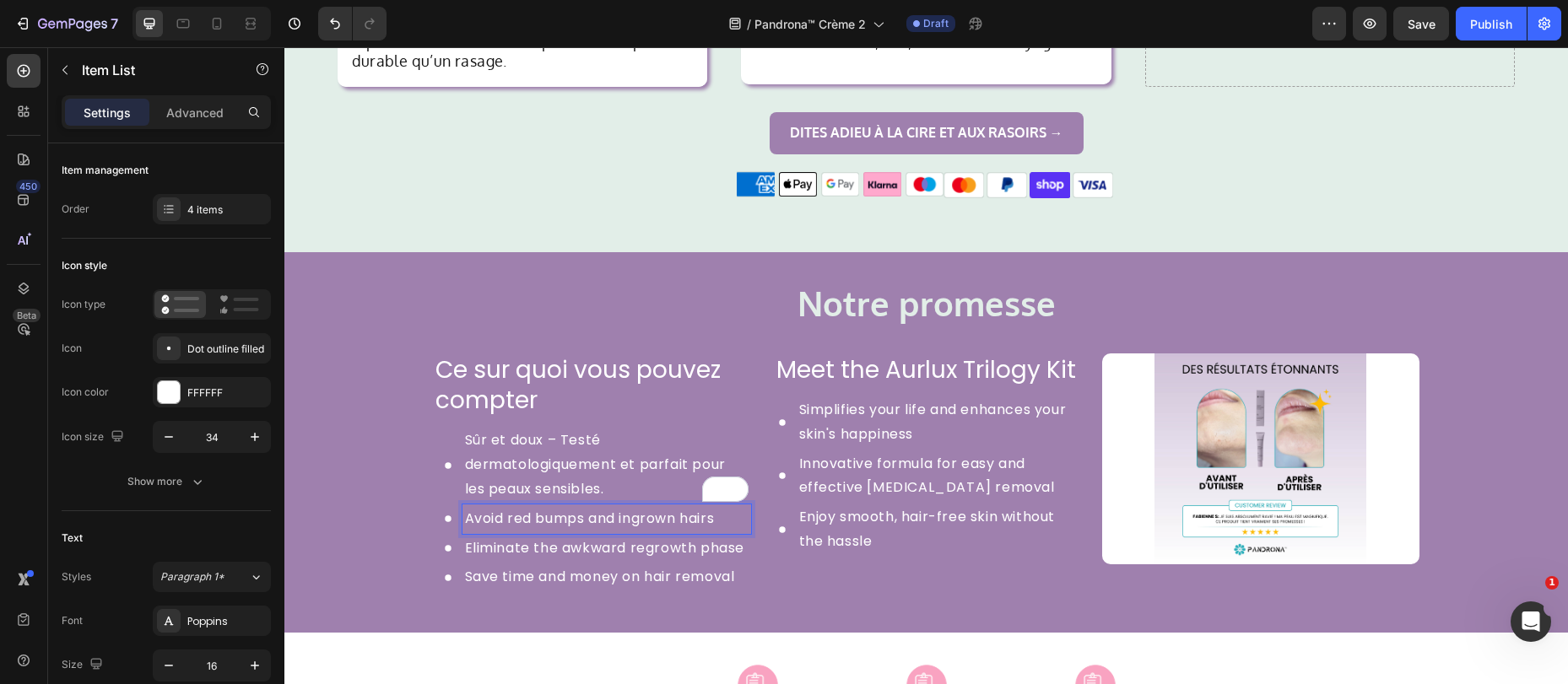
drag, startPoint x: 543, startPoint y: 509, endPoint x: 551, endPoint y: 508, distance: 8.1
click at [543, 509] on p "Avoid red bumps and ingrown hairs" at bounding box center [607, 519] width 284 height 24
